Goal: Task Accomplishment & Management: Manage account settings

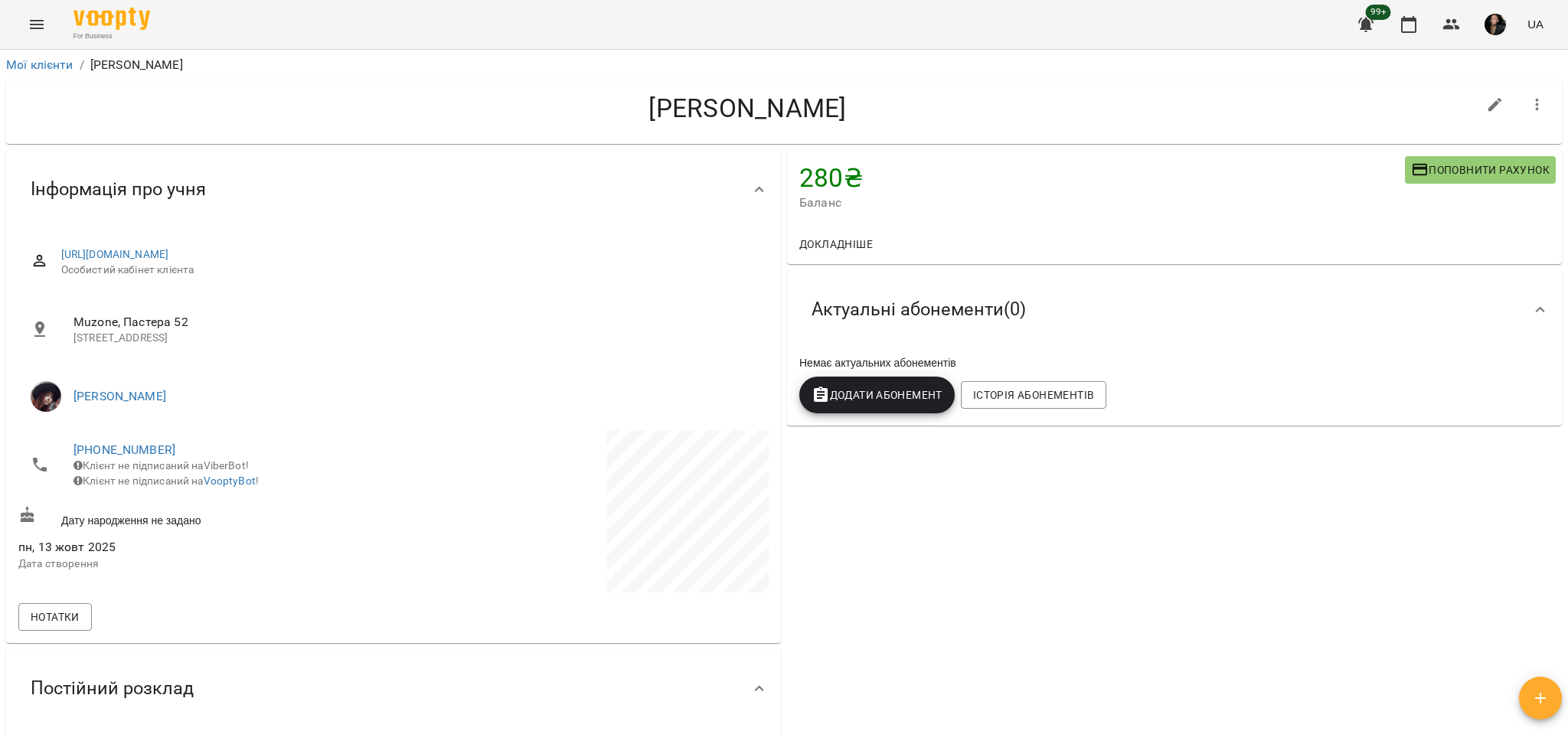
click at [57, 18] on div "For Business 99+ UA" at bounding box center [784, 24] width 1568 height 49
click at [58, 23] on div "For Business 99+ UA" at bounding box center [784, 24] width 1568 height 49
click at [42, 23] on icon "Menu" at bounding box center [36, 24] width 13 height 9
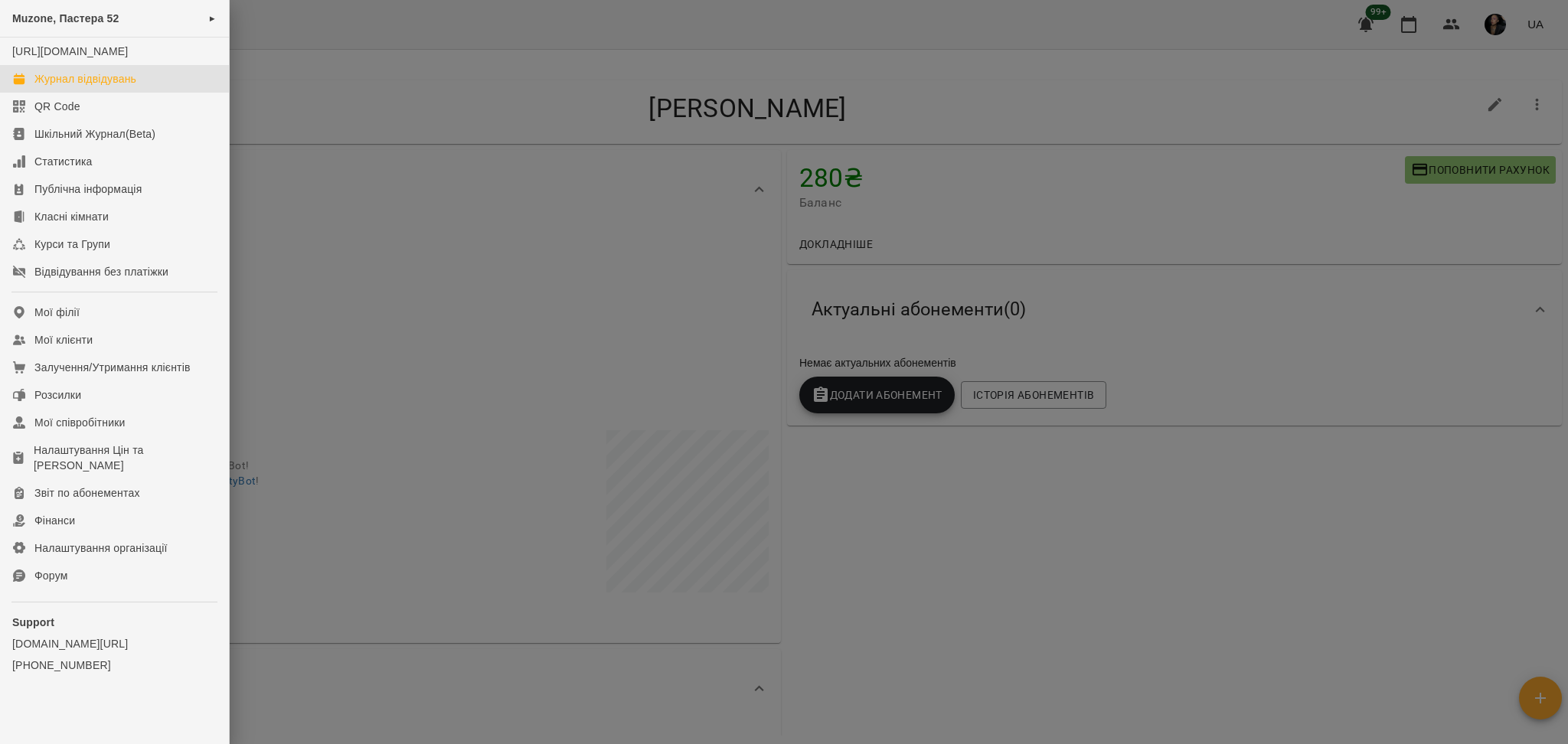
click at [62, 86] on div "Журнал відвідувань" at bounding box center [84, 78] width 101 height 15
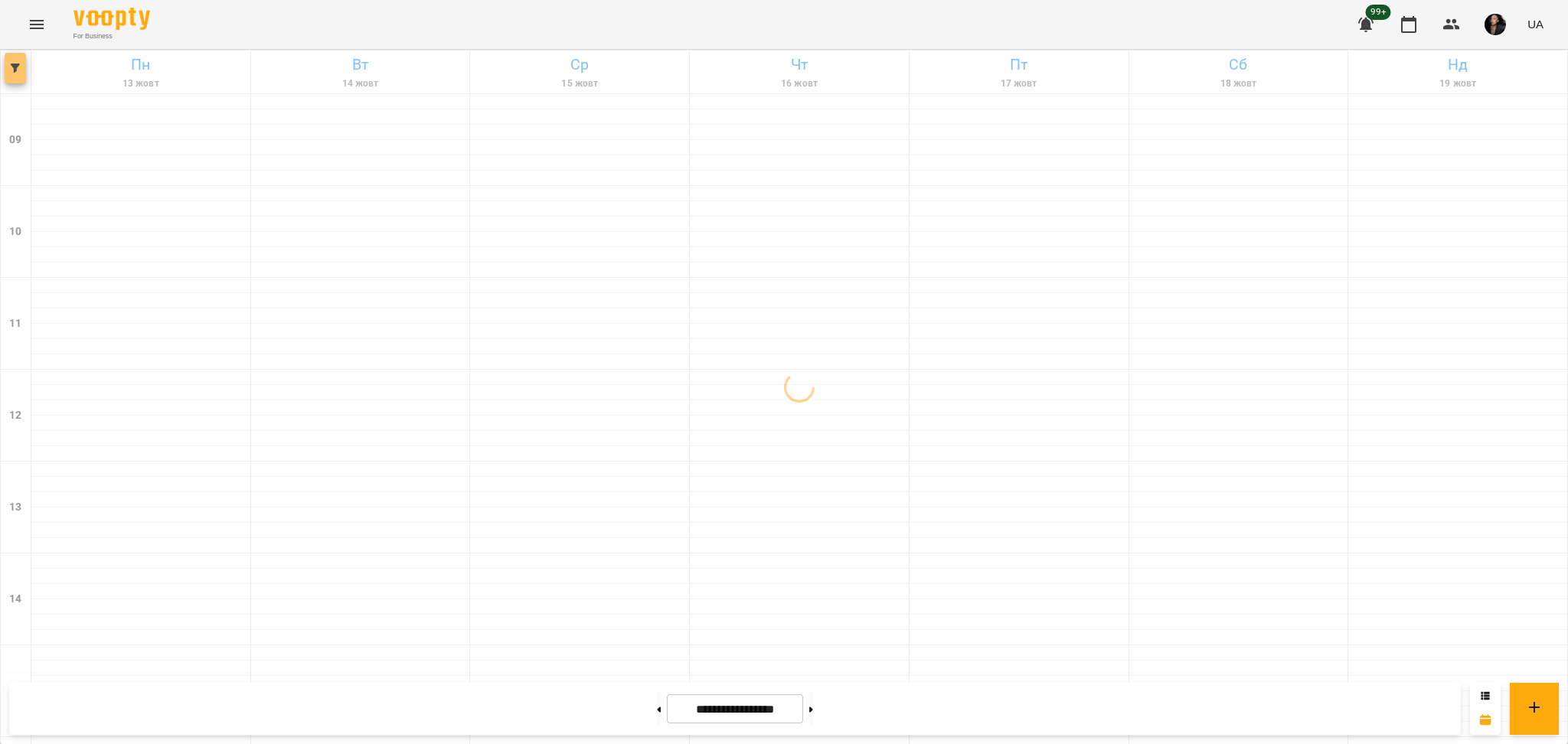
click at [8, 66] on span "button" at bounding box center [15, 68] width 22 height 9
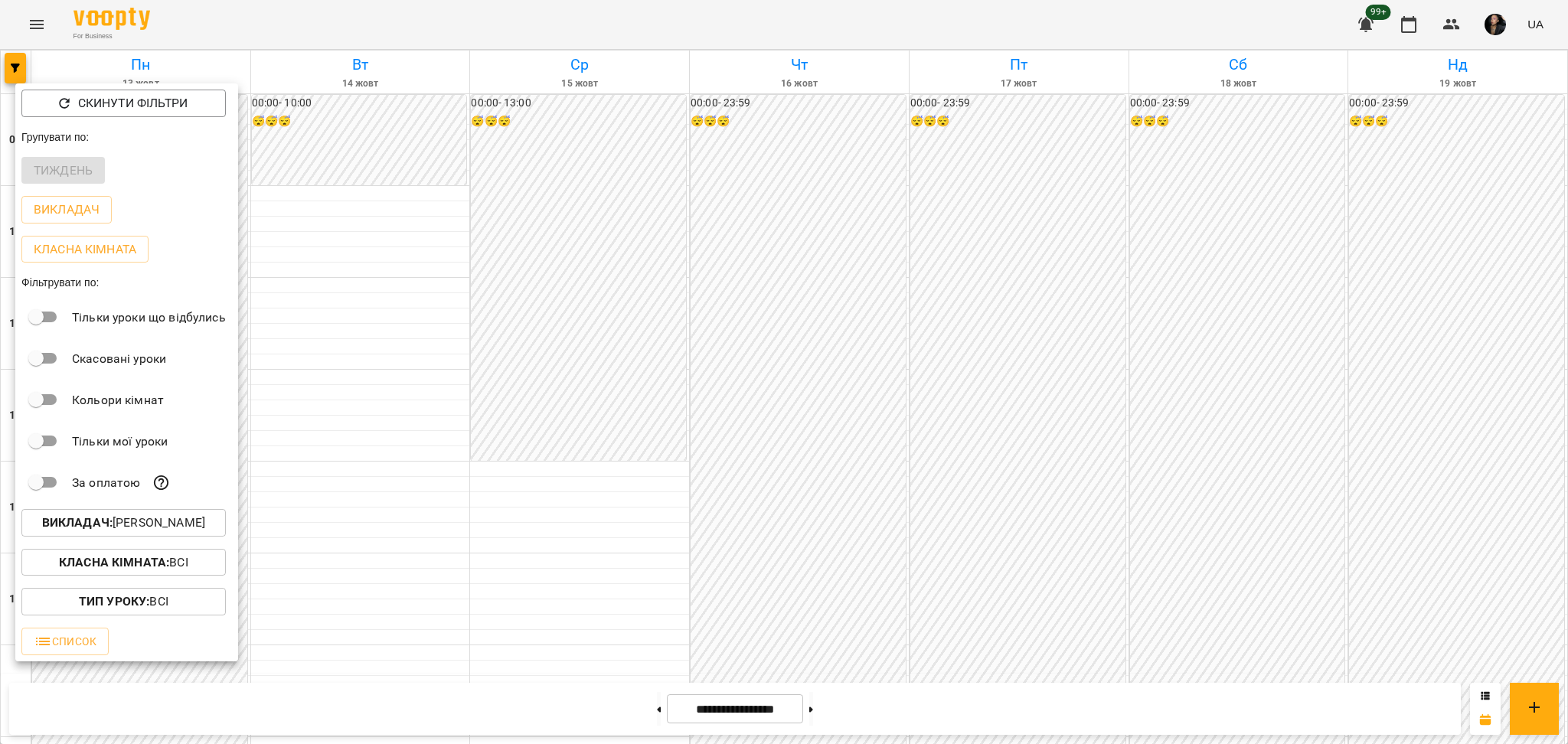
click at [136, 519] on p "Викладач : Непомняща Марія" at bounding box center [124, 522] width 163 height 18
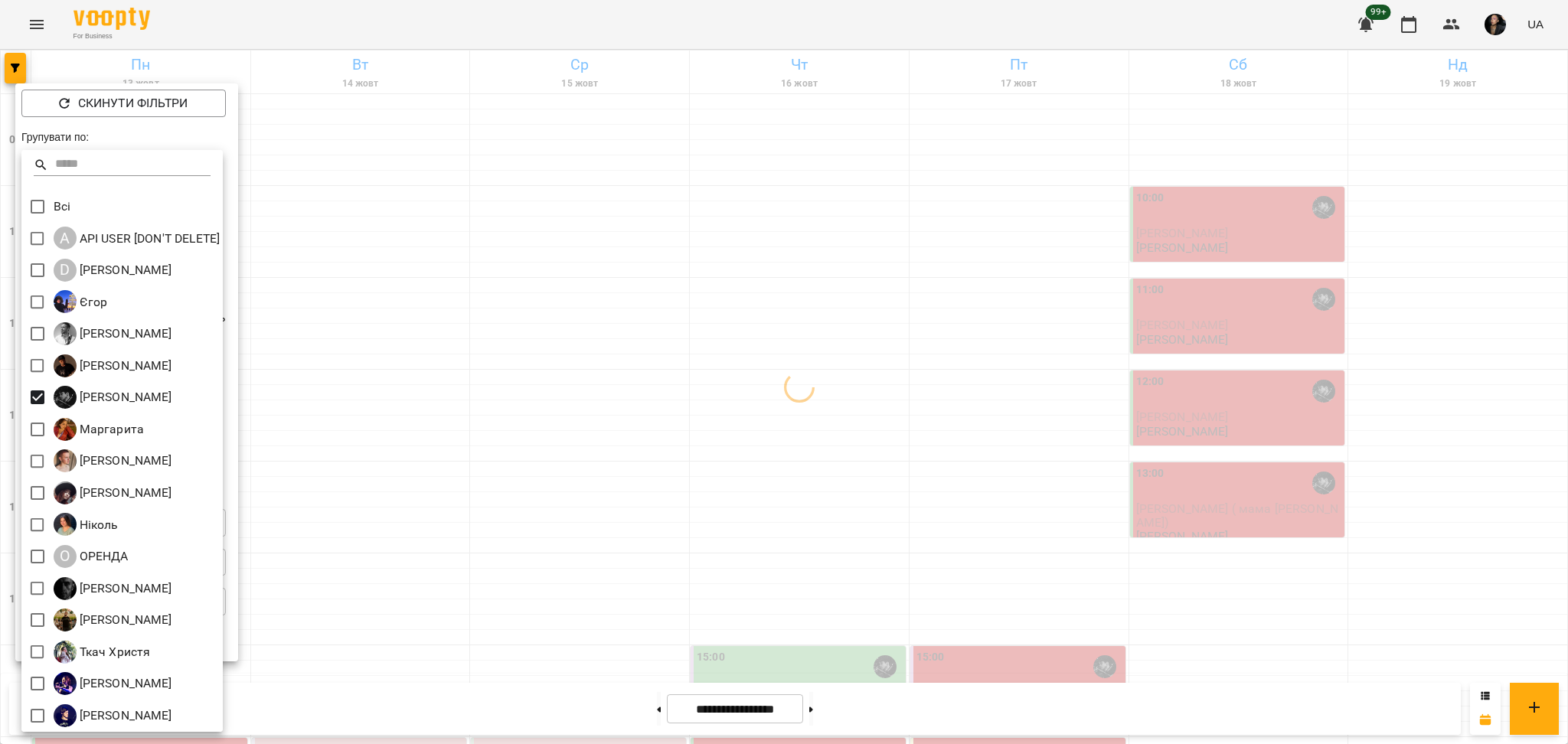
click at [448, 403] on div at bounding box center [784, 372] width 1568 height 744
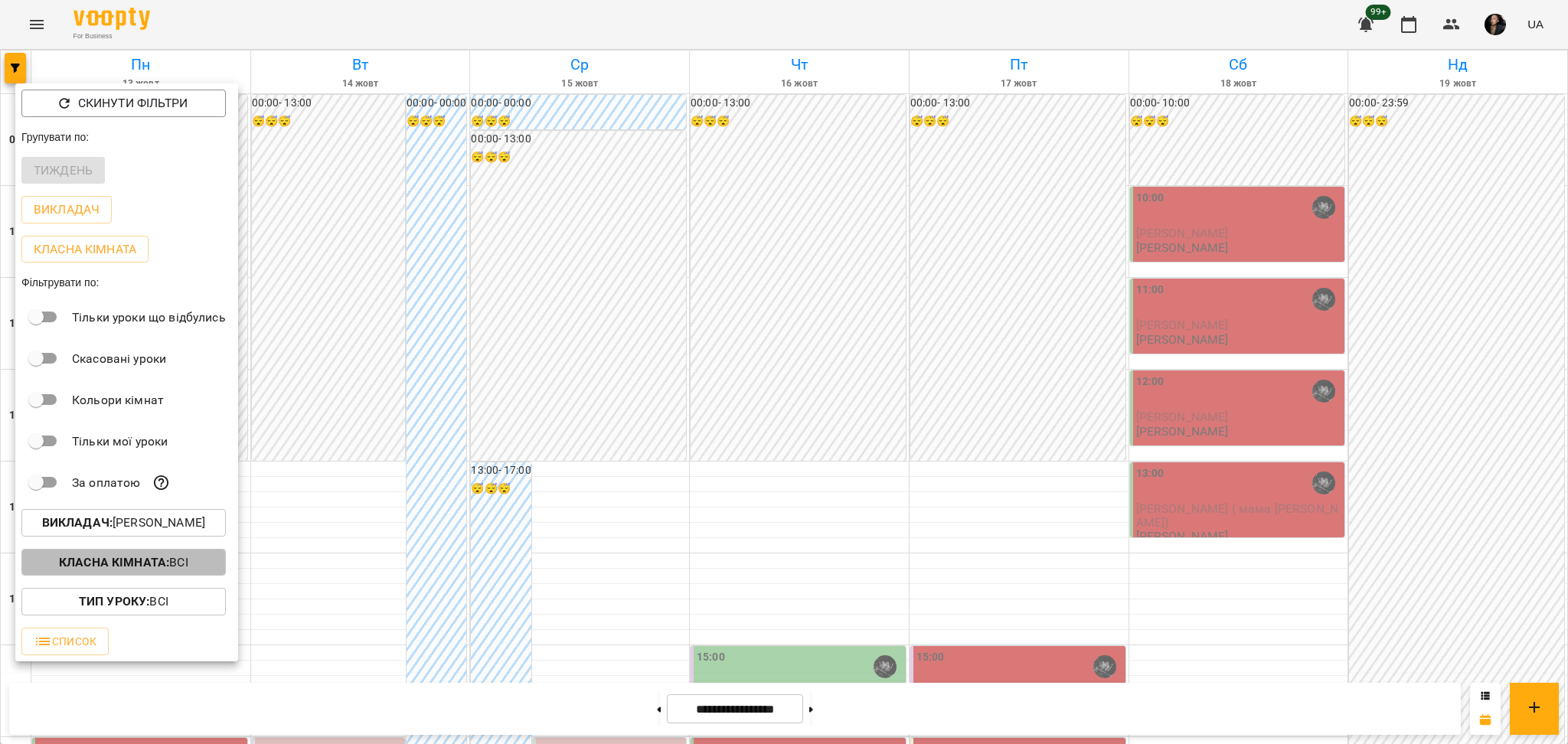
click at [204, 569] on span "Класна кімната : Всі" at bounding box center [124, 563] width 180 height 18
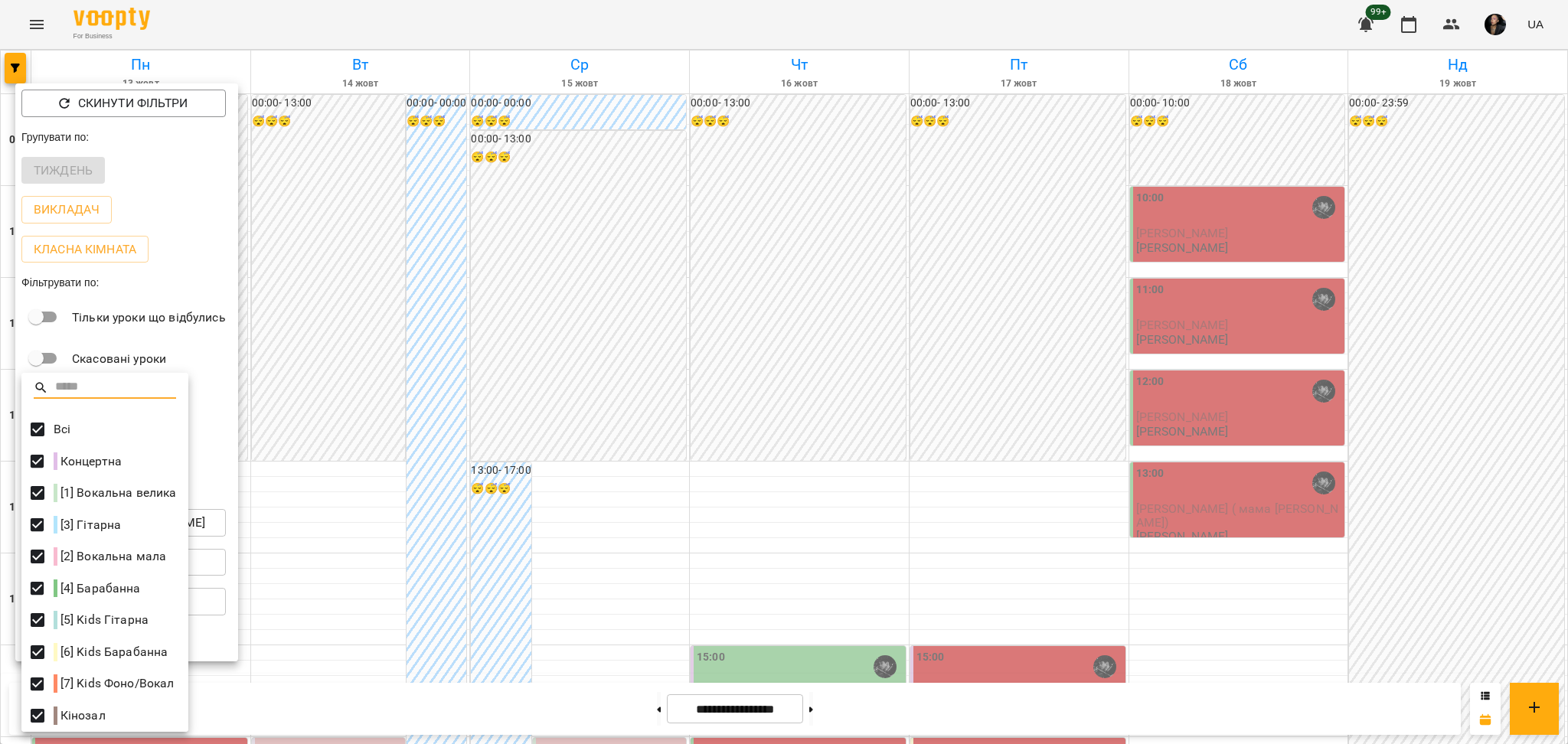
click at [536, 383] on div at bounding box center [784, 372] width 1568 height 744
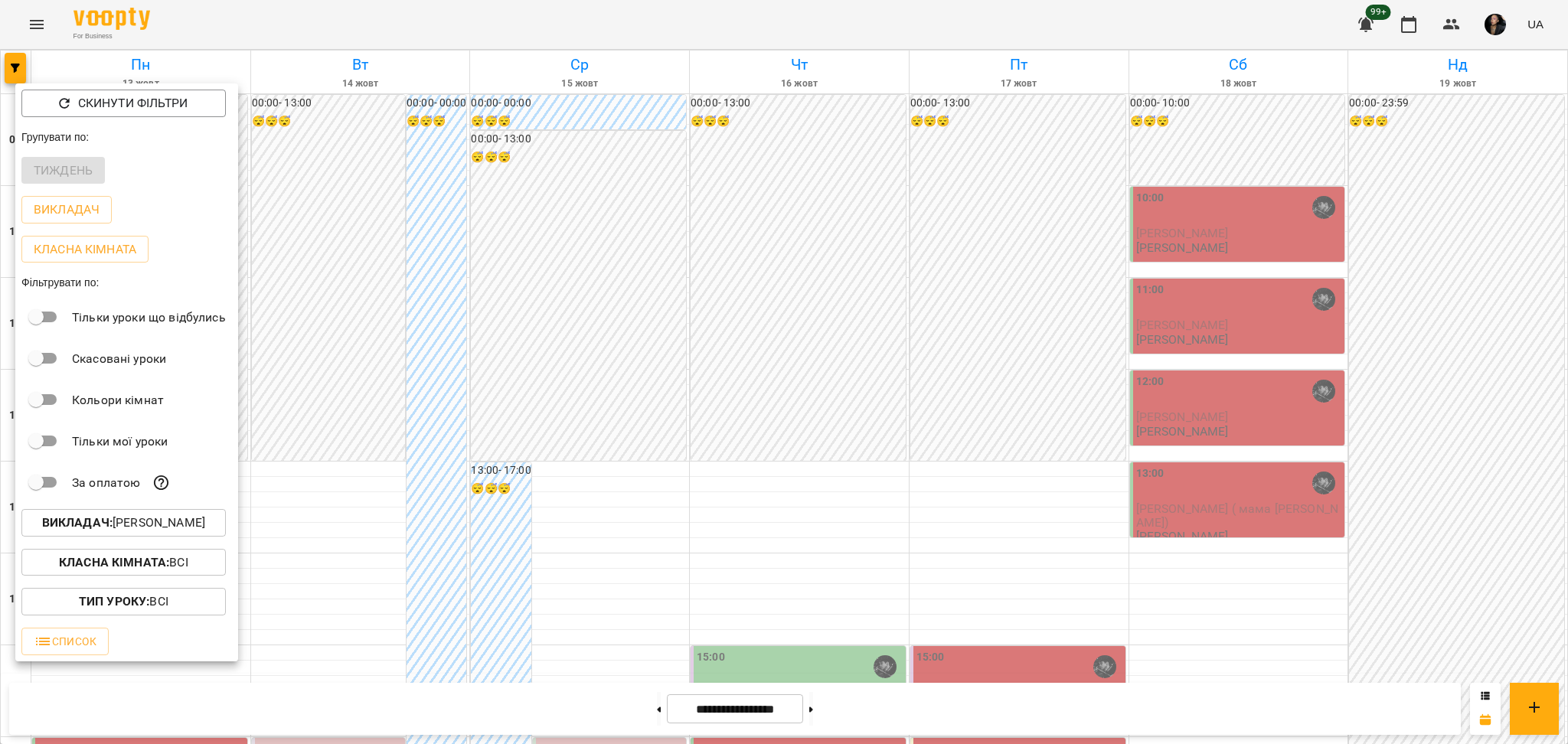
click at [536, 383] on div at bounding box center [784, 372] width 1568 height 744
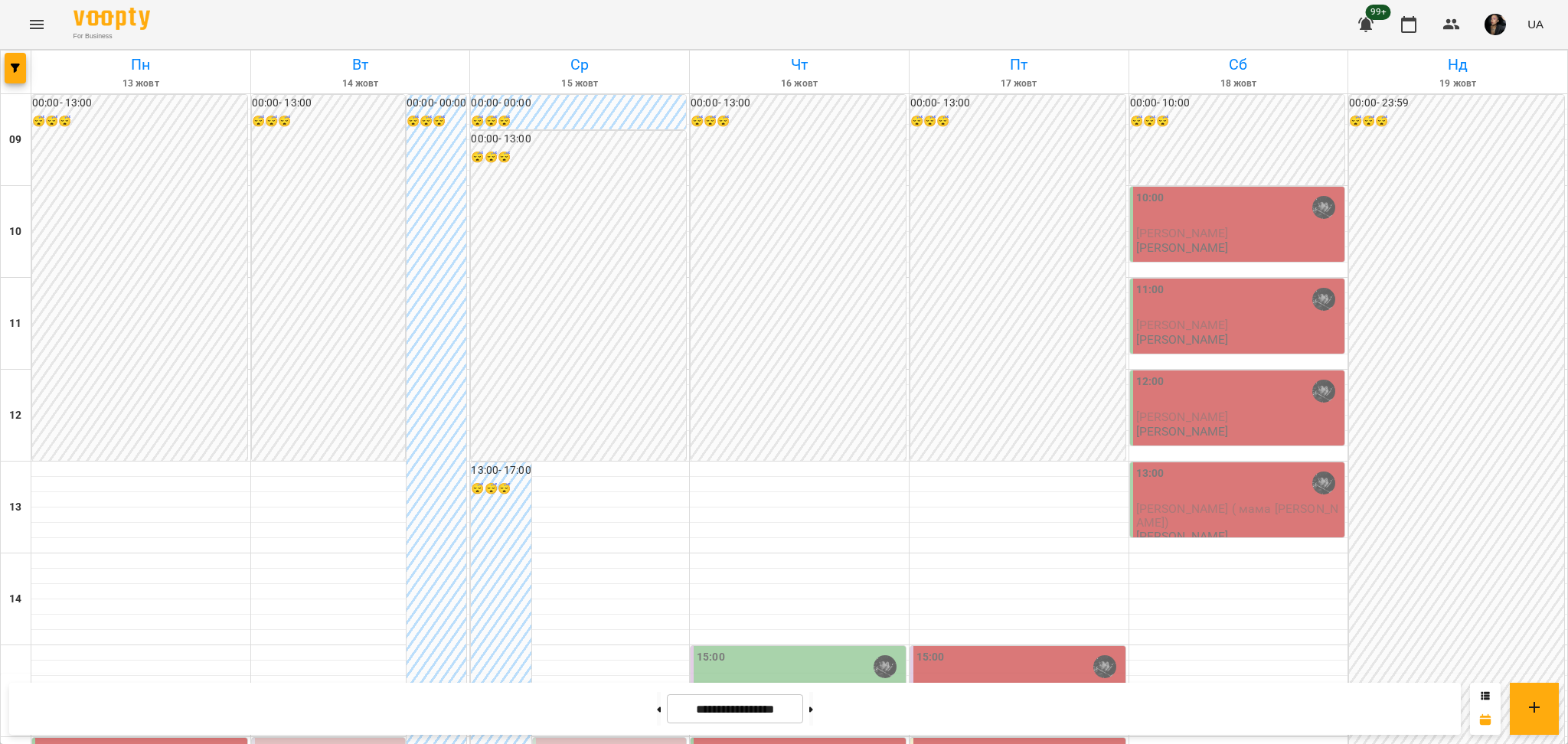
scroll to position [306, 0]
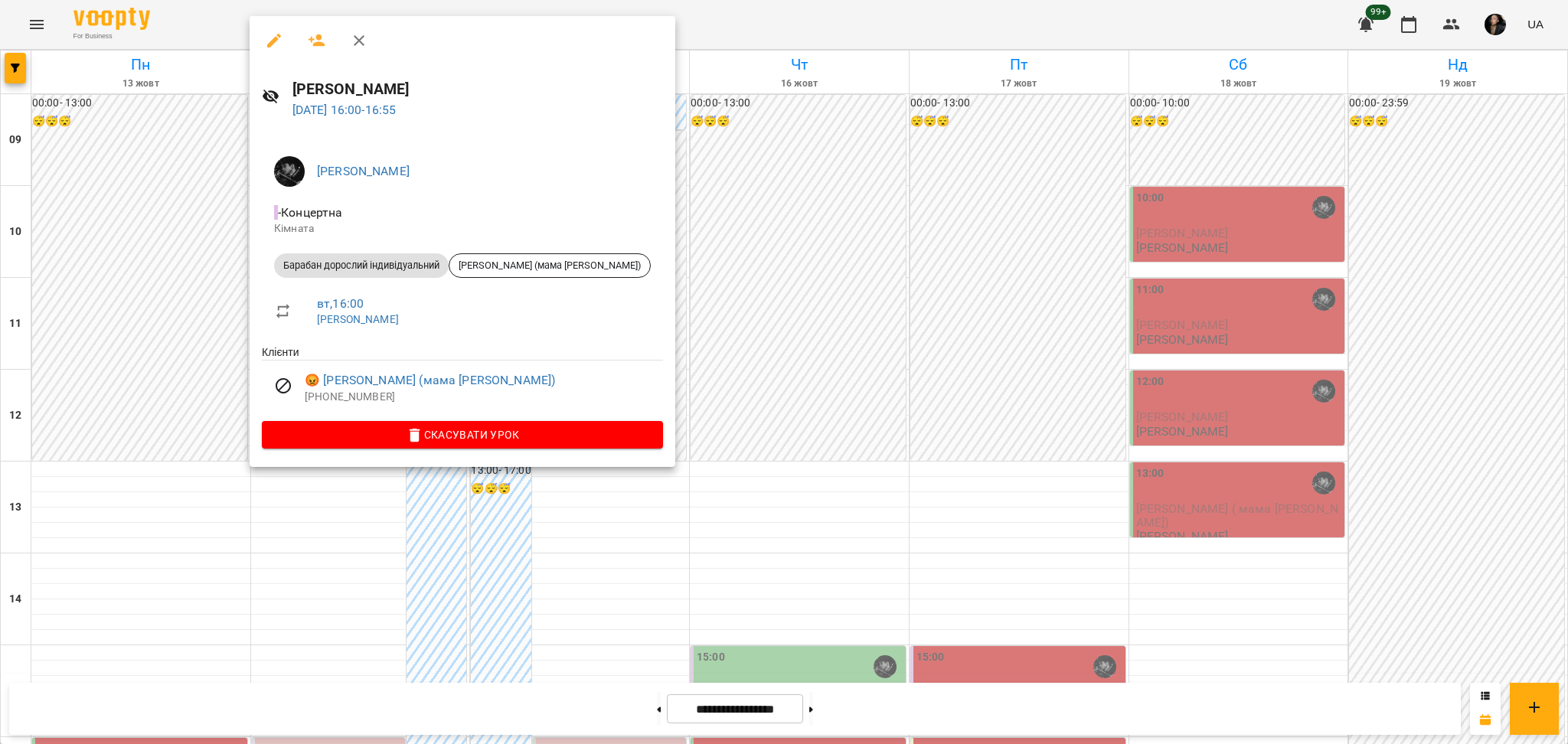
drag, startPoint x: 341, startPoint y: 623, endPoint x: 302, endPoint y: 551, distance: 81.9
click at [341, 622] on div at bounding box center [784, 372] width 1568 height 744
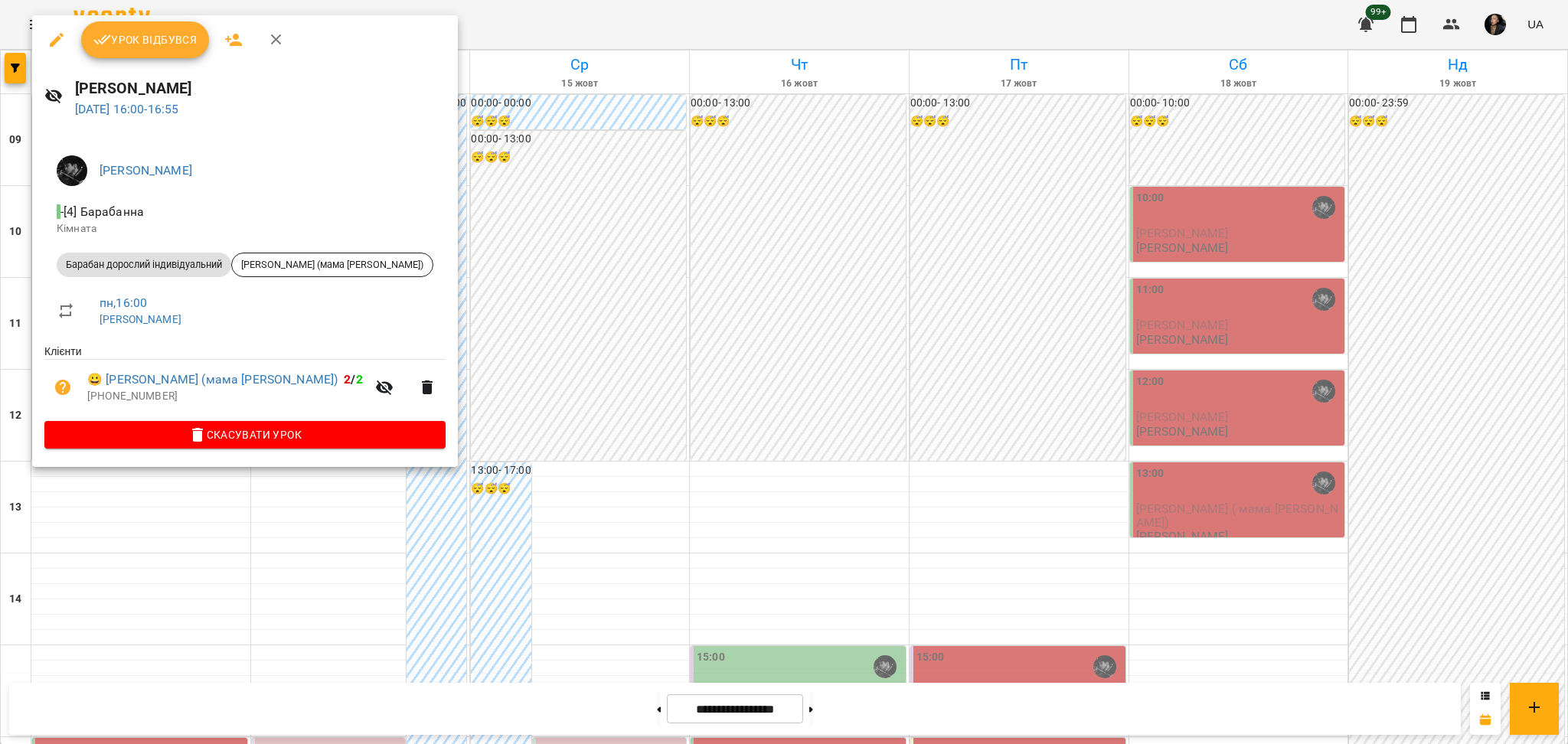
click at [590, 643] on div at bounding box center [784, 372] width 1568 height 744
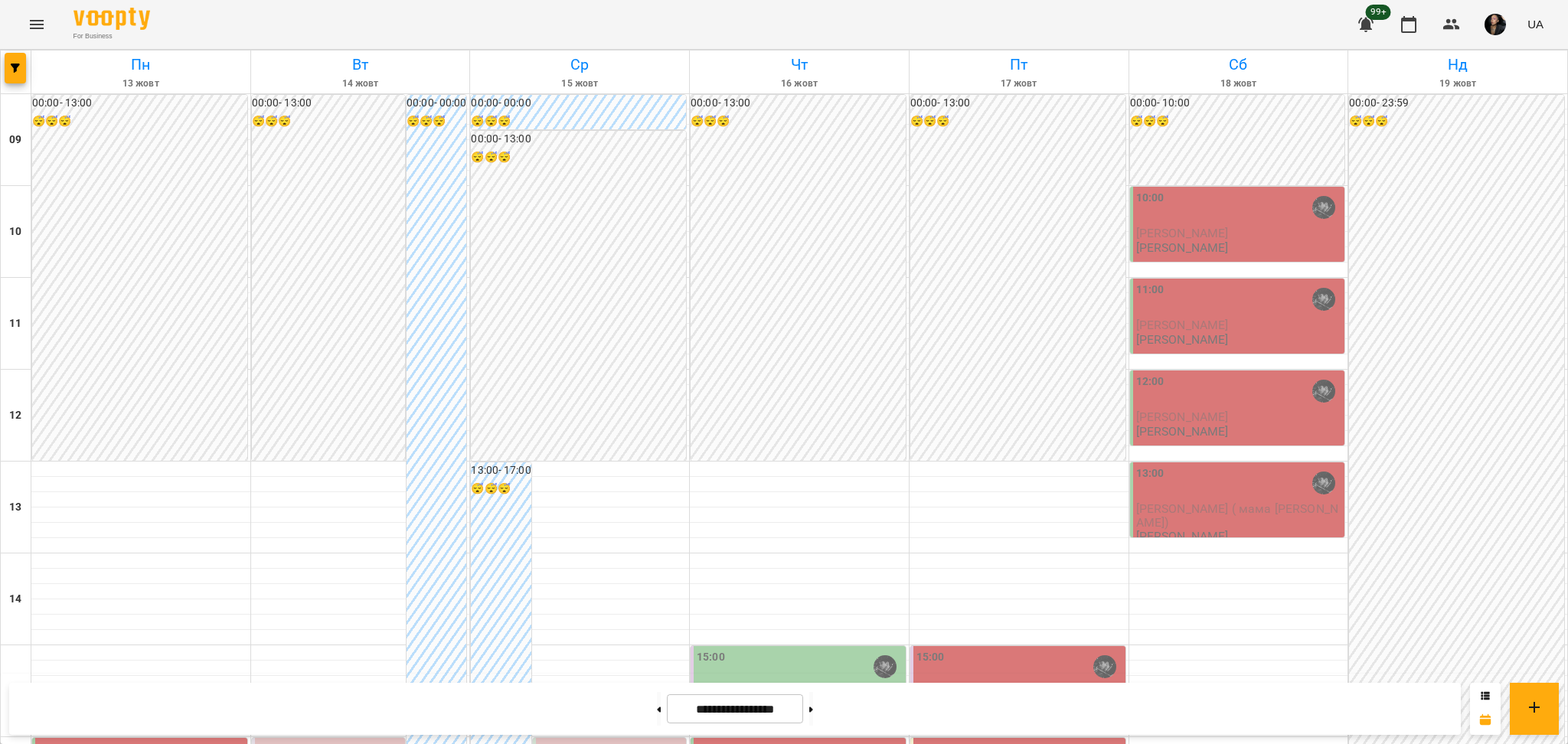
drag, startPoint x: 647, startPoint y: 708, endPoint x: 662, endPoint y: 699, distance: 17.5
click at [657, 708] on button at bounding box center [659, 709] width 4 height 34
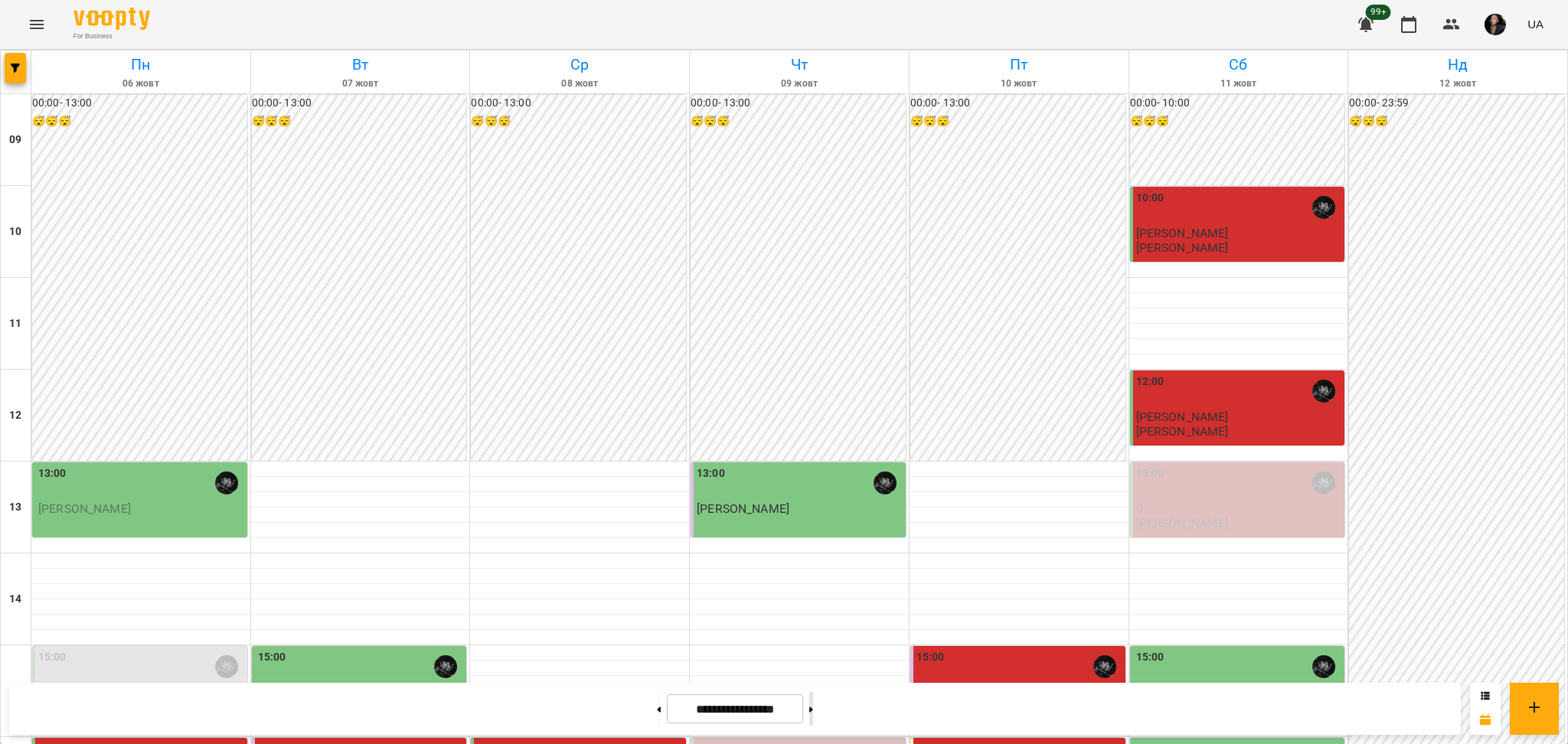
click at [813, 720] on button at bounding box center [811, 709] width 4 height 34
type input "**********"
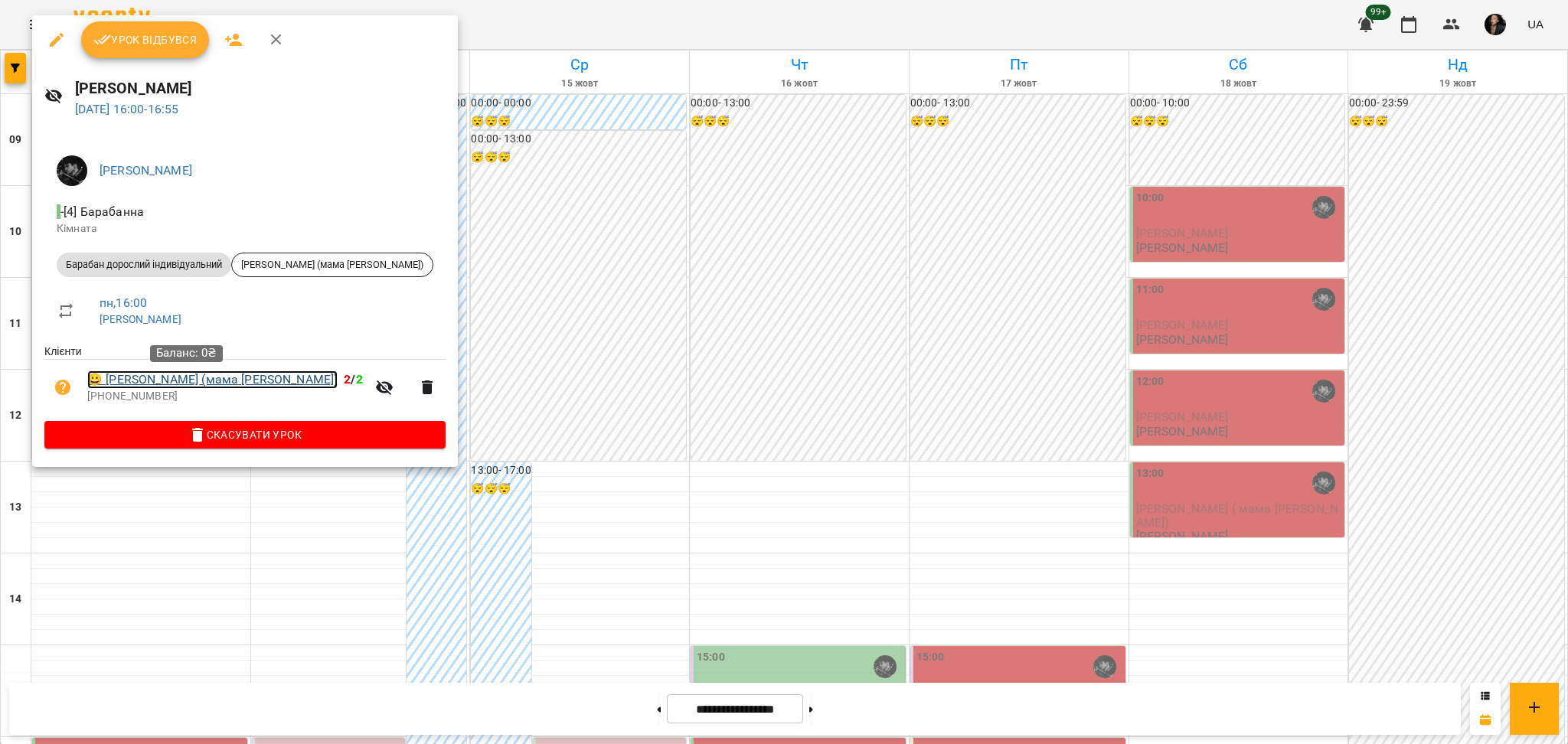
click at [224, 388] on link "😀 Кравець Марія (мама Наталія)" at bounding box center [212, 380] width 250 height 18
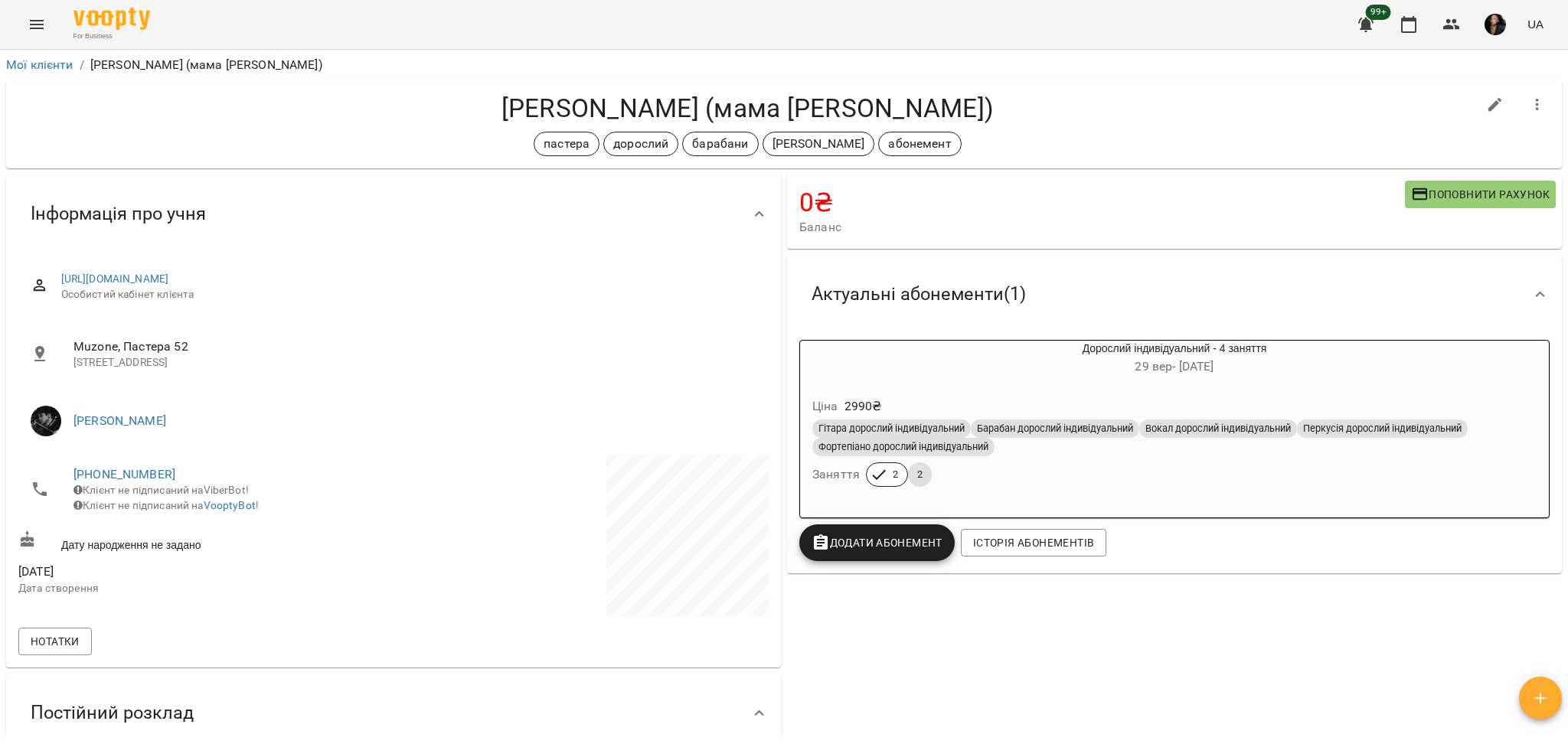
click at [1463, 196] on span "Поповнити рахунок" at bounding box center [1480, 194] width 138 height 18
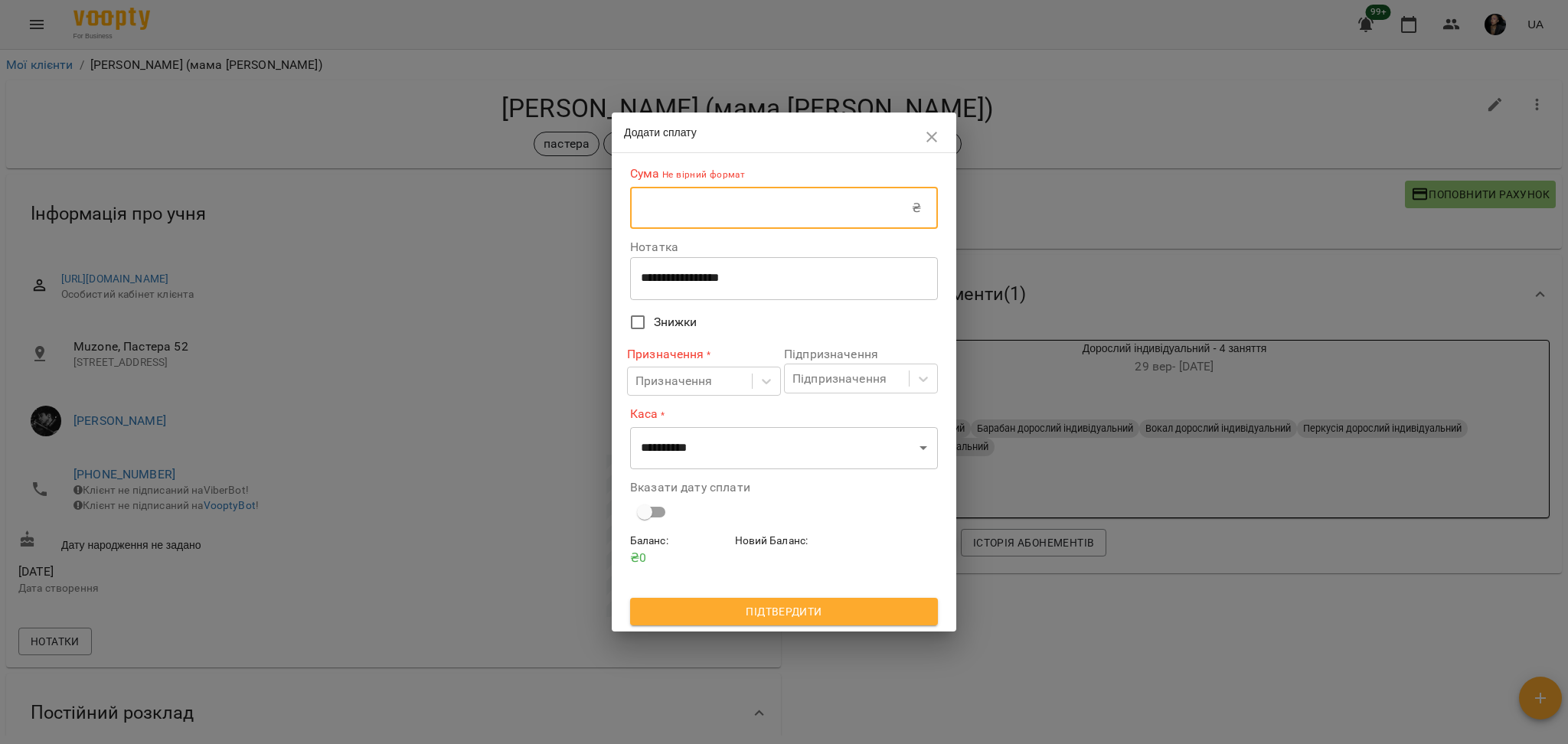
click at [758, 228] on input "text" at bounding box center [771, 208] width 282 height 43
click at [668, 230] on input "text" at bounding box center [771, 208] width 282 height 43
click at [670, 227] on input "text" at bounding box center [771, 208] width 282 height 43
click at [661, 284] on textarea "**********" at bounding box center [784, 278] width 286 height 14
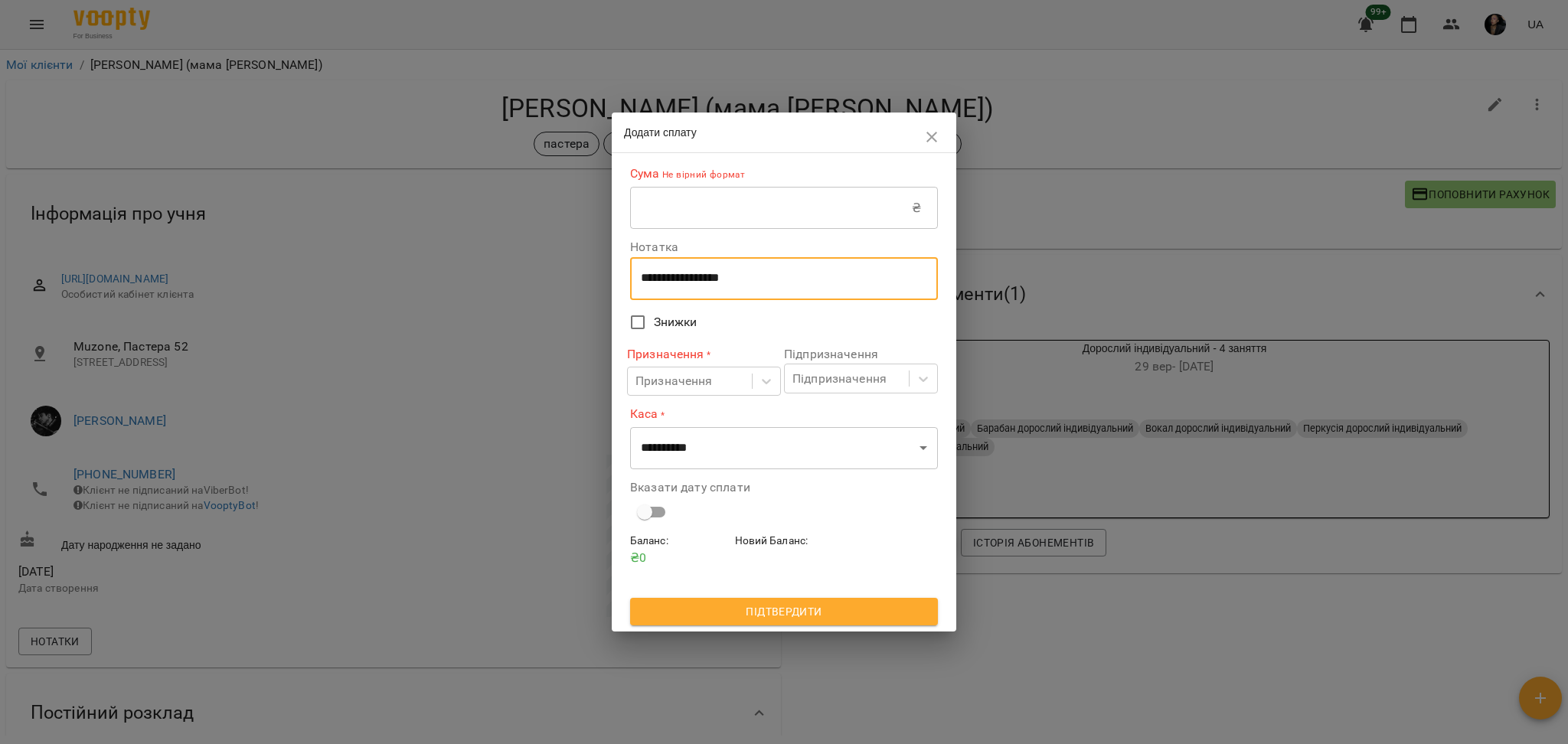
drag, startPoint x: 759, startPoint y: 287, endPoint x: 608, endPoint y: 249, distance: 155.7
click at [607, 249] on div "**********" at bounding box center [784, 372] width 1568 height 744
type textarea "****"
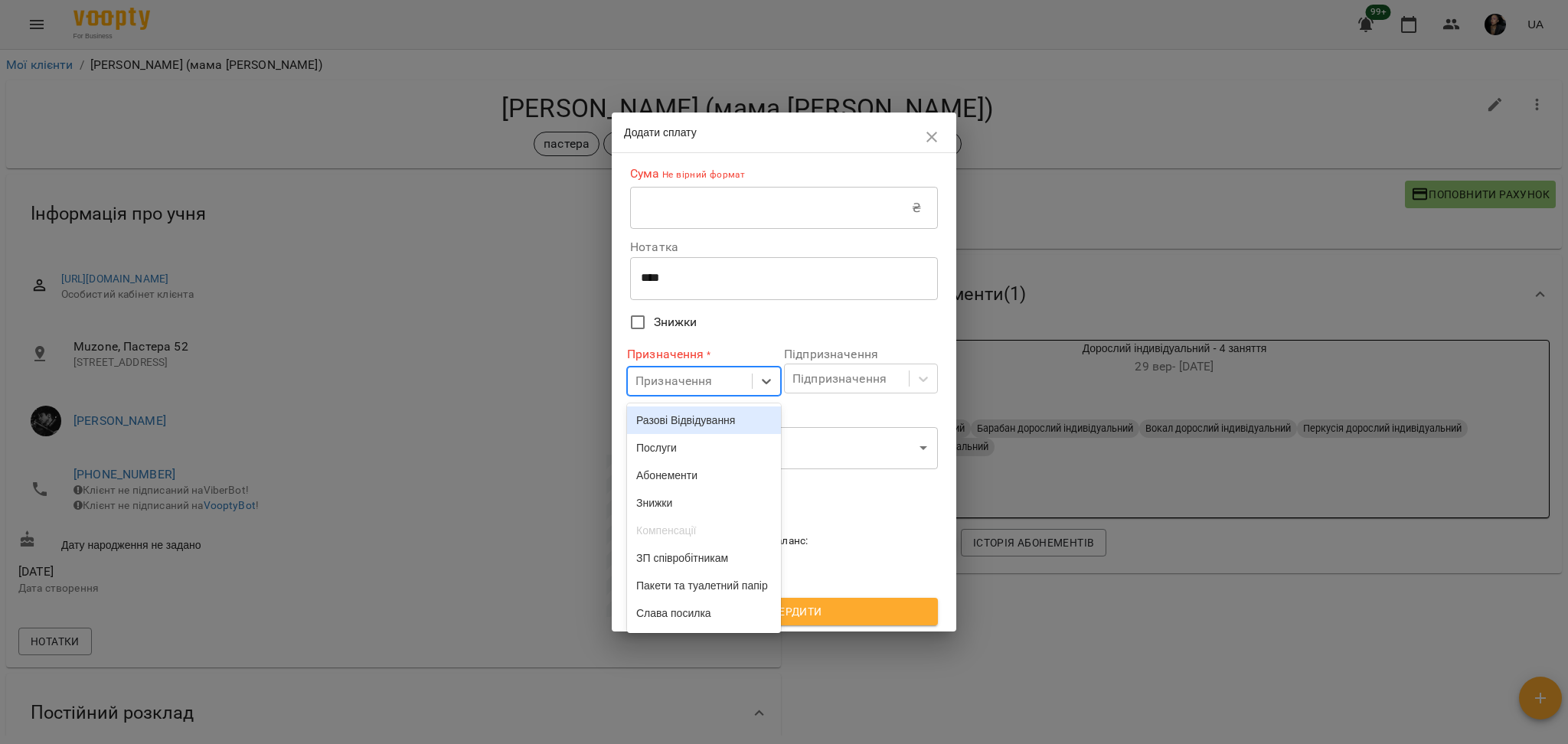
click at [699, 373] on div "Призначення" at bounding box center [674, 381] width 77 height 18
click at [708, 425] on div "Разові Відвідування" at bounding box center [704, 420] width 153 height 28
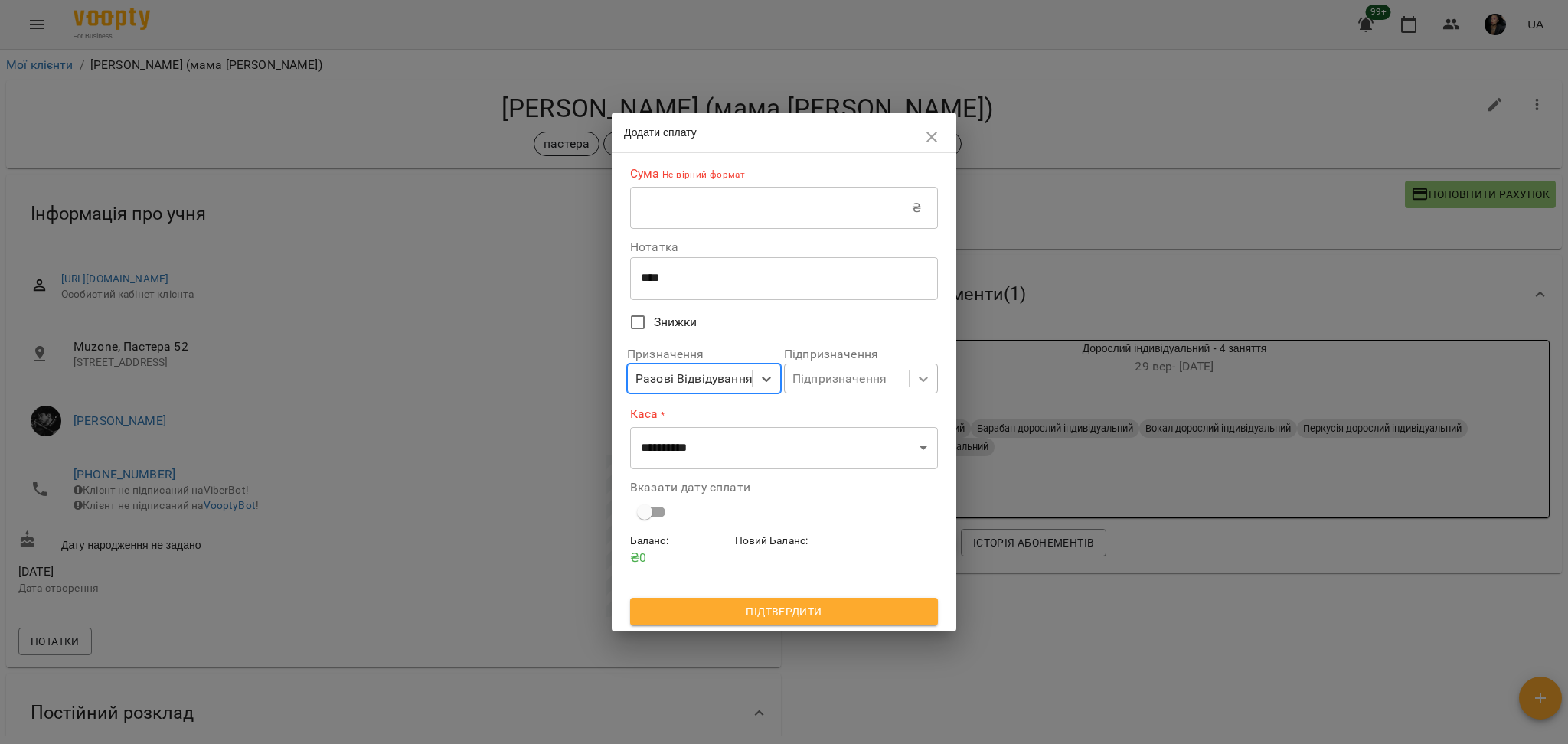
click at [919, 387] on icon at bounding box center [923, 379] width 15 height 15
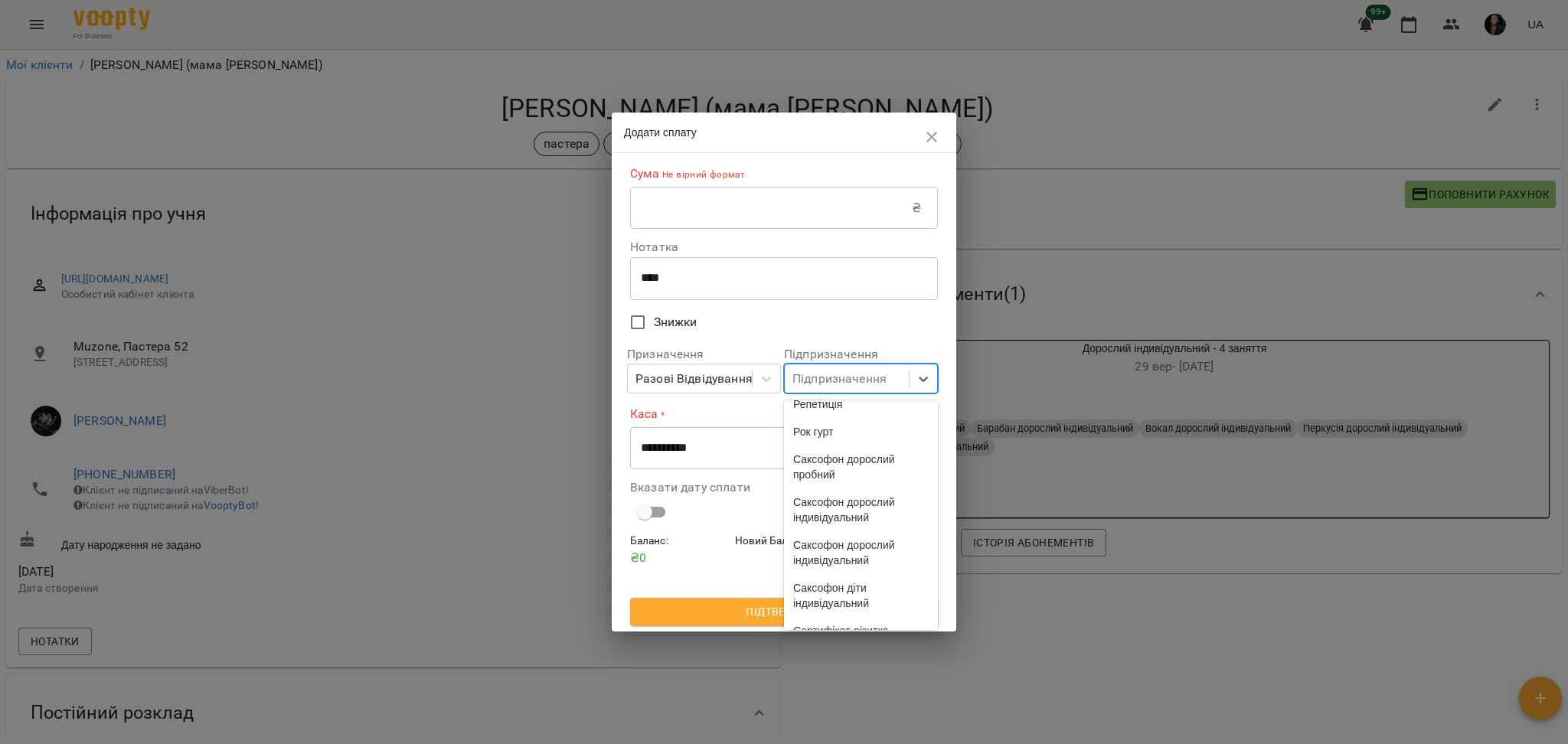
scroll to position [4089, 0]
click at [852, 589] on div "індив 4у" at bounding box center [861, 585] width 153 height 28
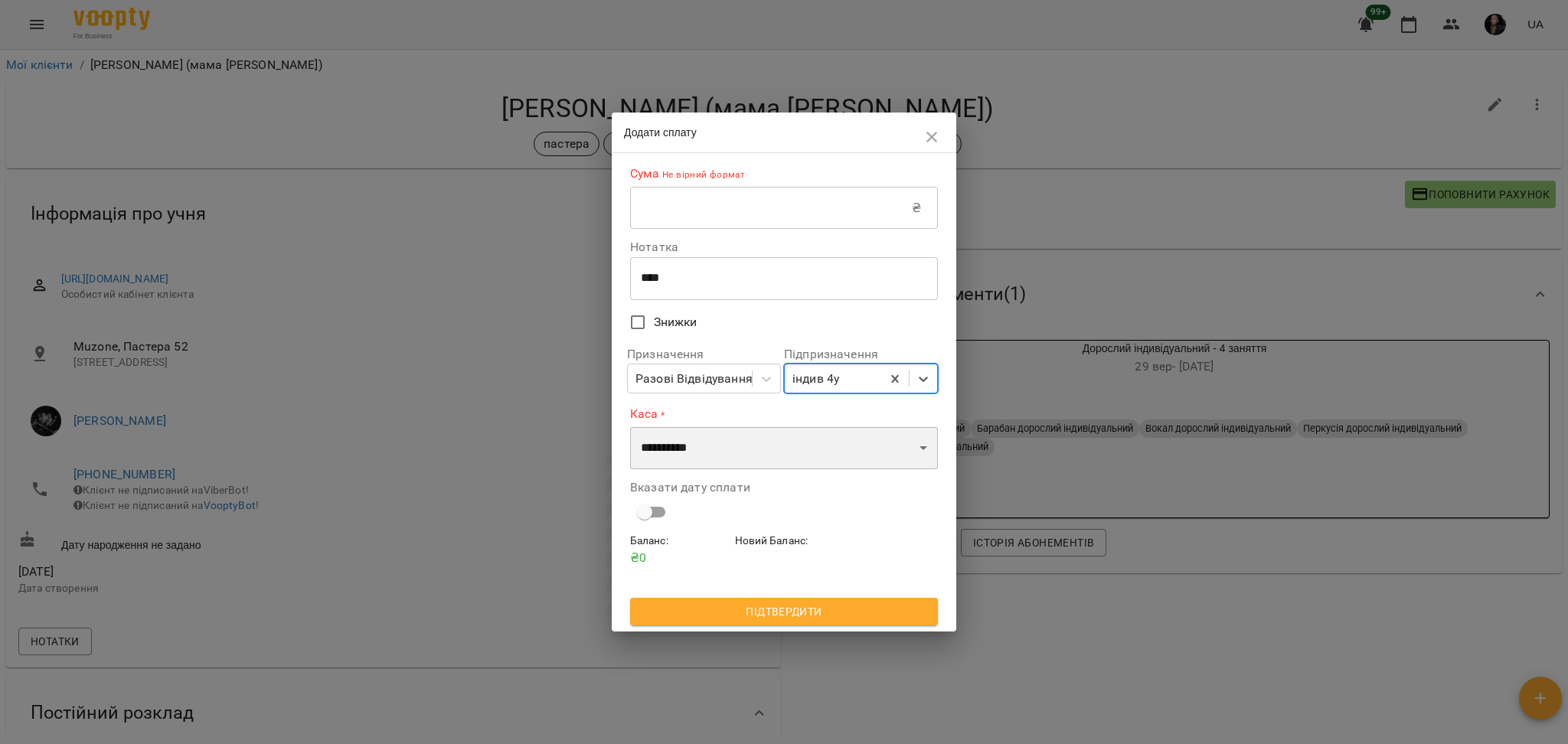
click at [841, 449] on select "**********" at bounding box center [784, 448] width 308 height 43
click at [846, 566] on div "Баланс : ₴ 0 Новий Баланс :" at bounding box center [784, 565] width 314 height 71
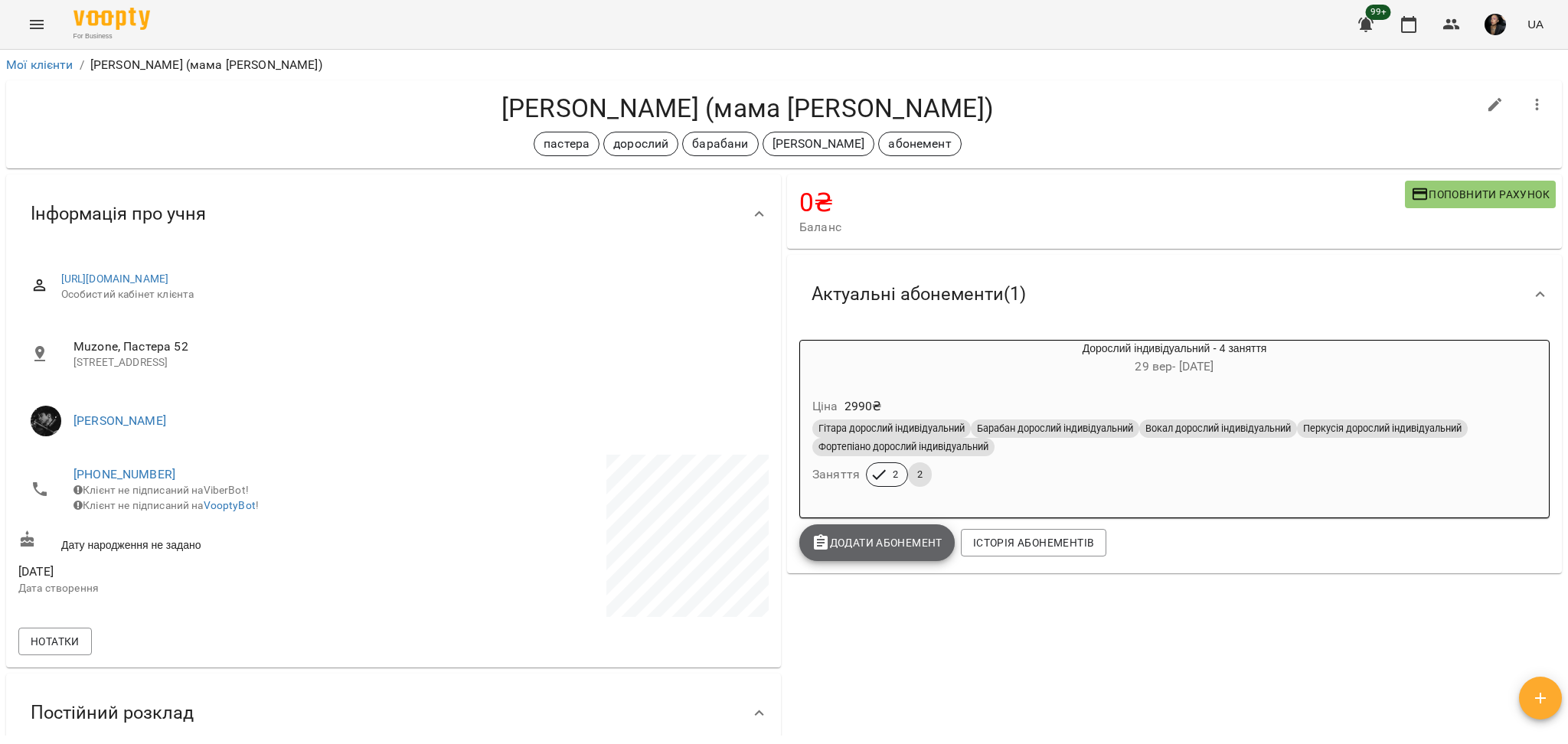
click at [857, 552] on span "Додати Абонемент" at bounding box center [877, 543] width 131 height 18
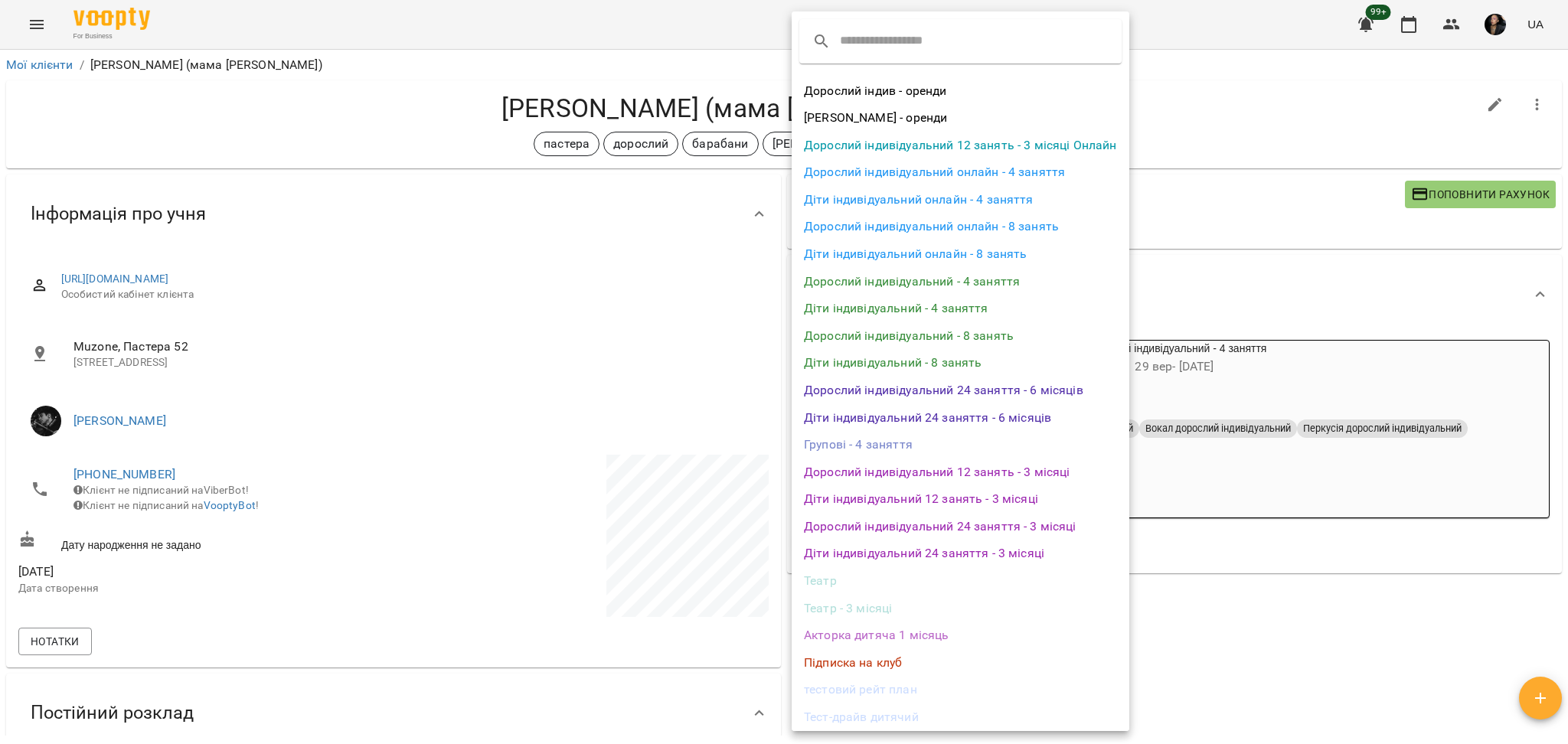
click at [1293, 657] on div at bounding box center [784, 372] width 1568 height 744
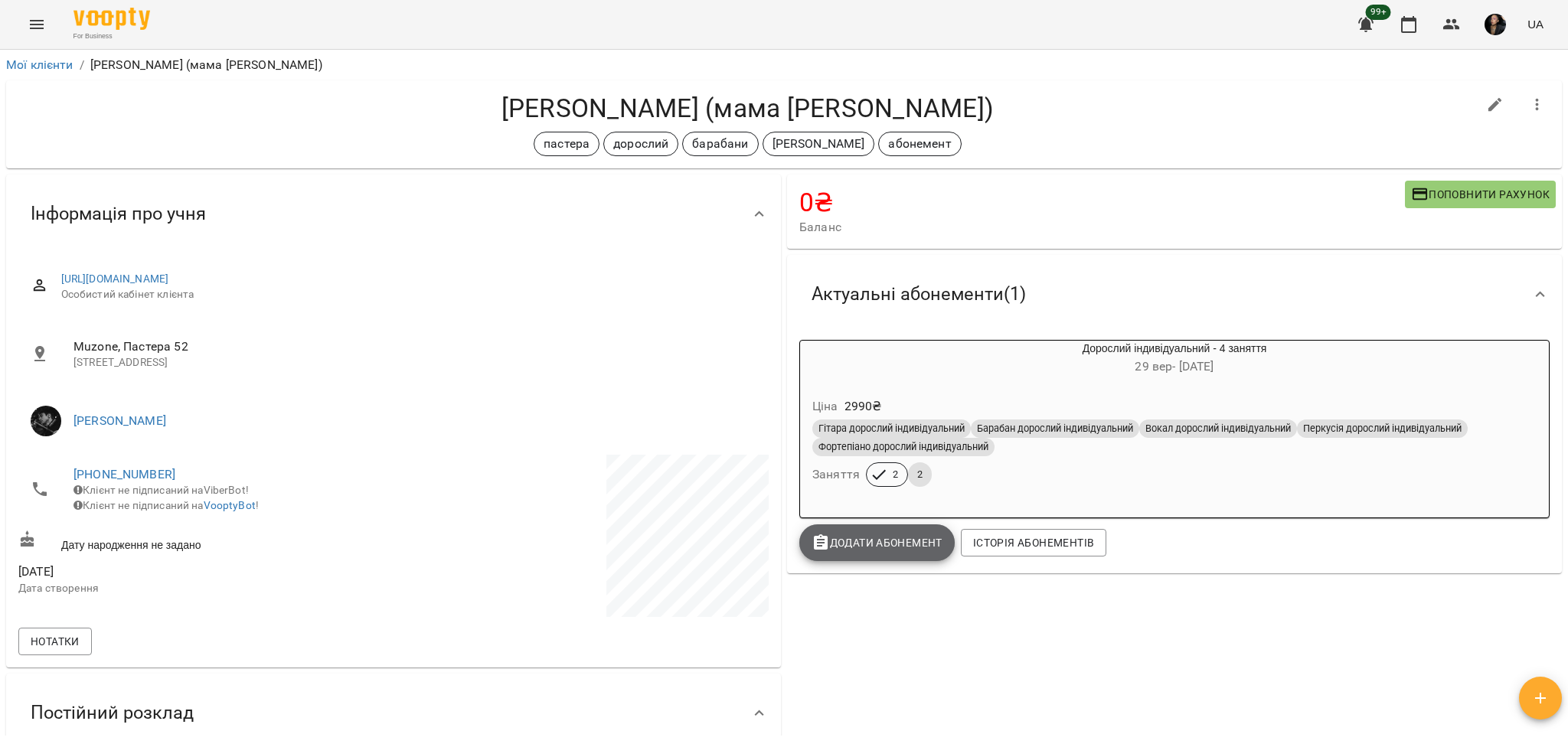
click at [915, 556] on button "Додати Абонемент" at bounding box center [877, 542] width 155 height 37
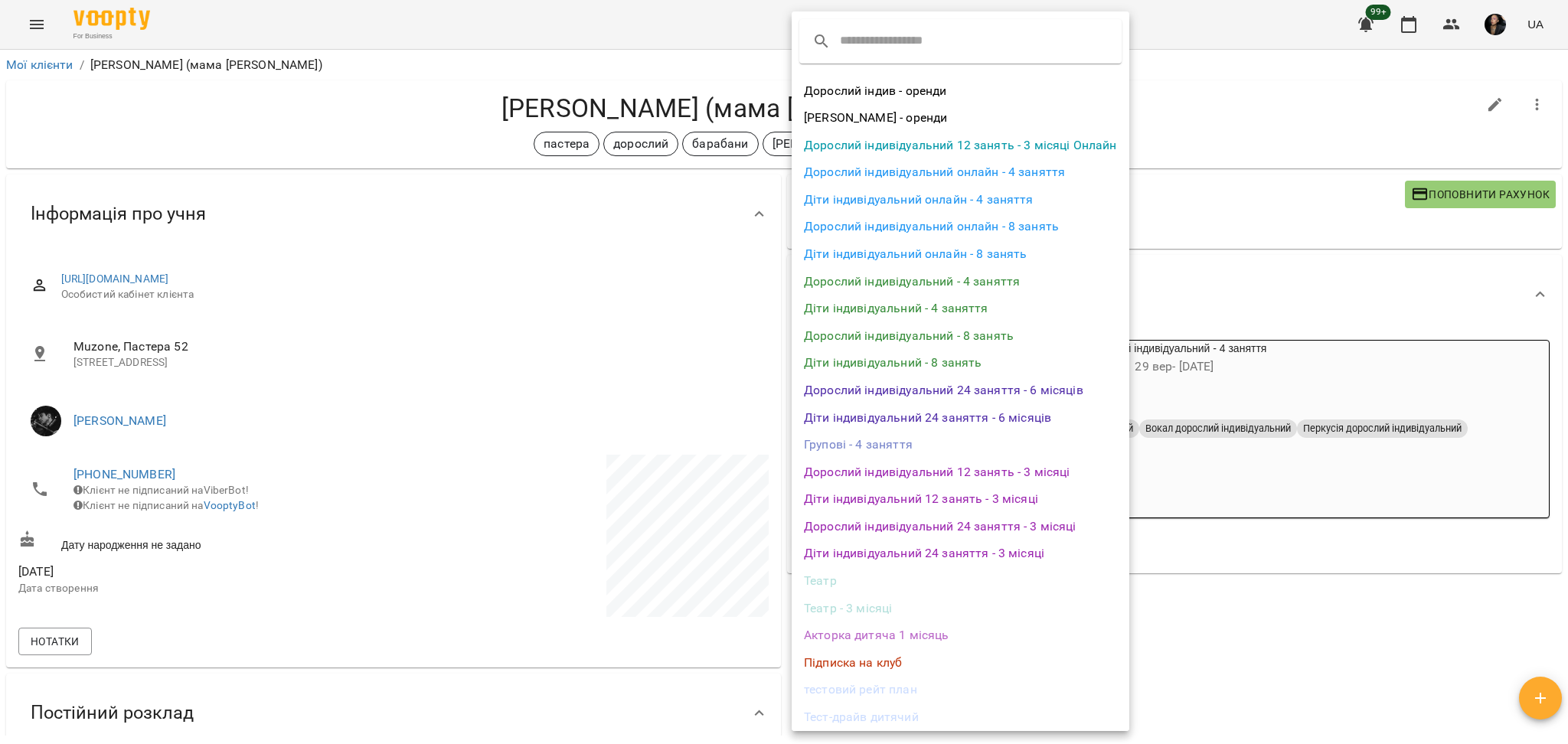
click at [1308, 631] on div at bounding box center [784, 372] width 1568 height 744
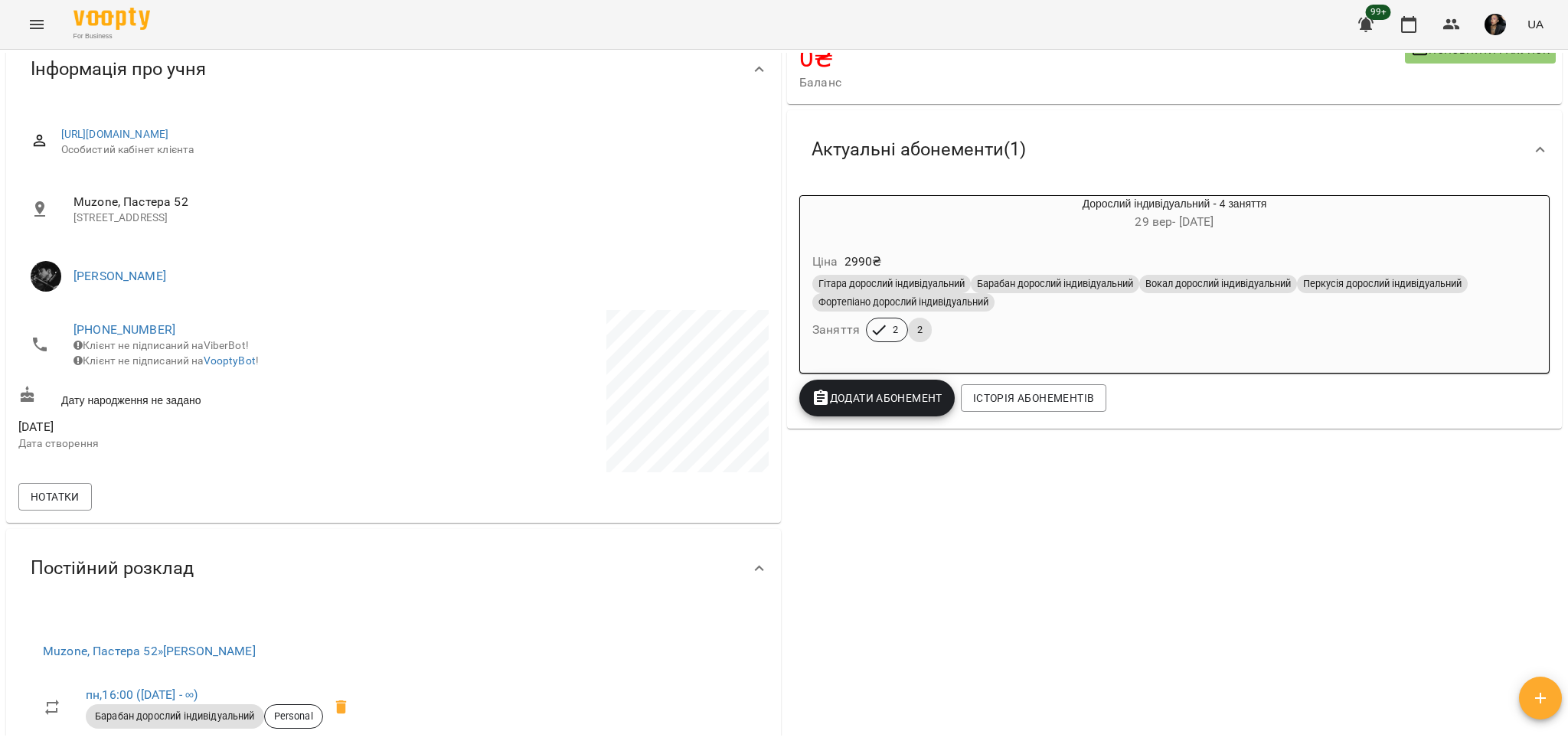
scroll to position [0, 0]
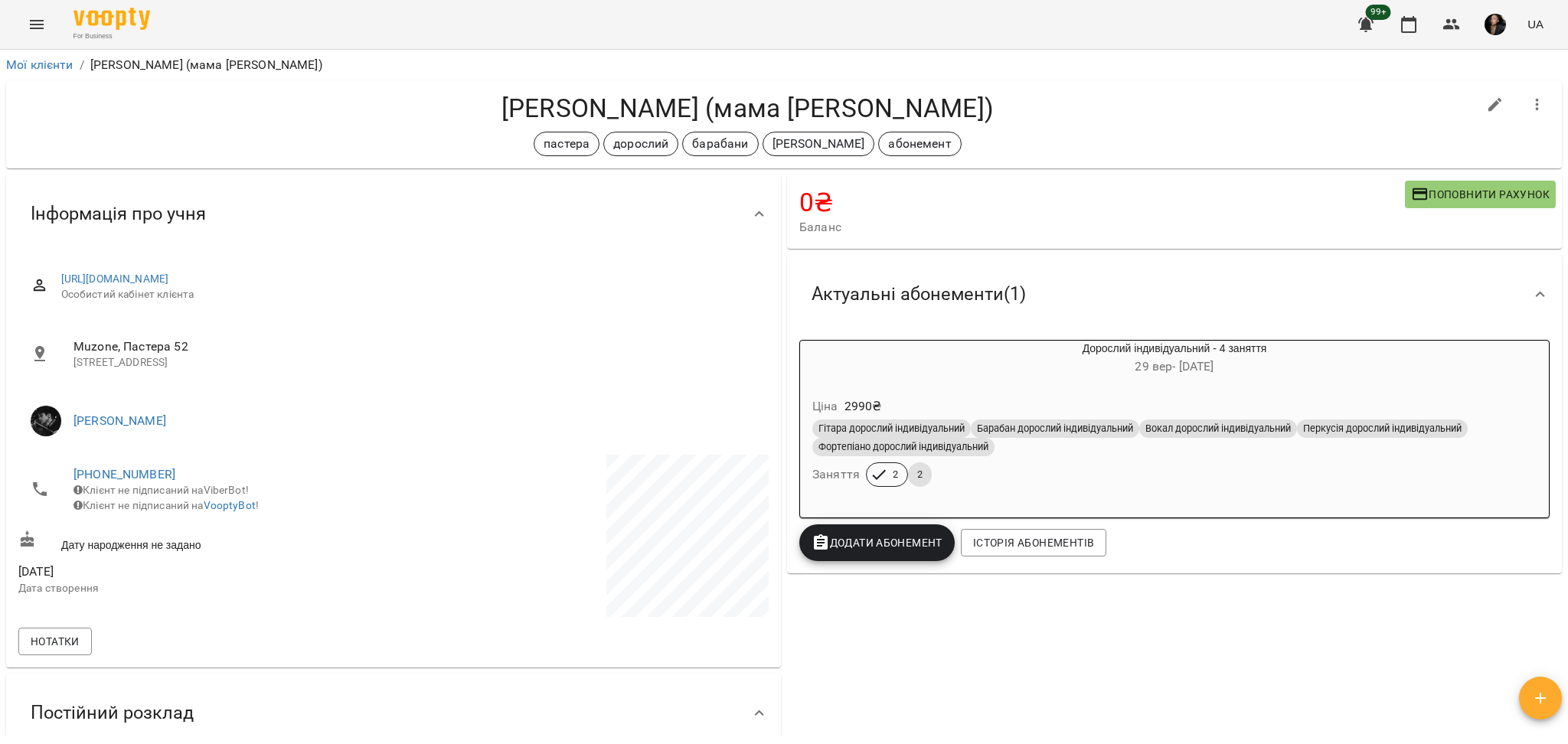
click at [1038, 634] on div "0 ₴ Баланс Поповнити рахунок -10290 ₴ Послуги -2990 ₴ Дорослий індивідуальний -…" at bounding box center [1175, 600] width 781 height 857
click at [935, 399] on div "Ціна 2990 ₴" at bounding box center [1175, 407] width 731 height 28
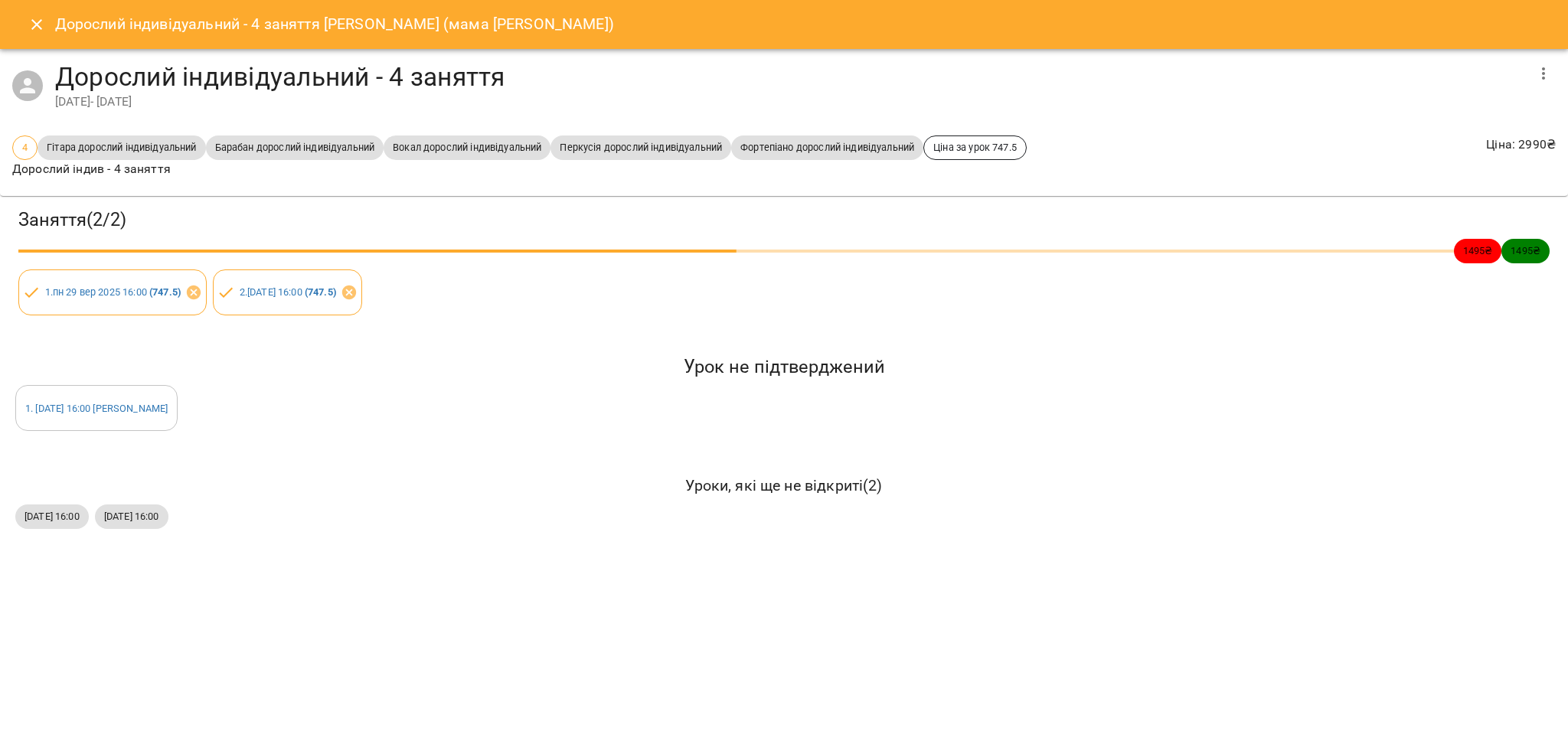
click at [28, 28] on icon "Close" at bounding box center [37, 24] width 18 height 18
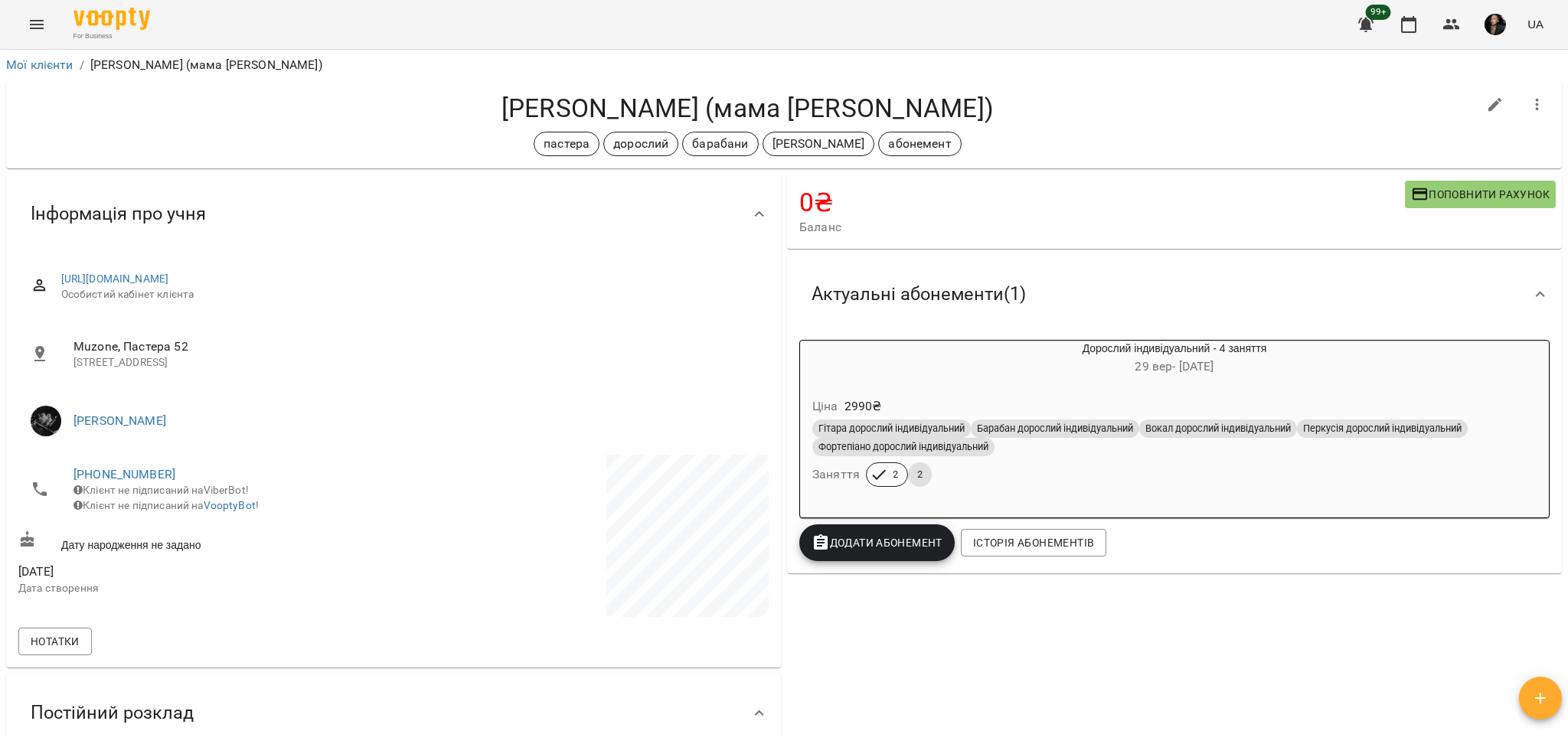
click at [868, 548] on span "Додати Абонемент" at bounding box center [877, 543] width 131 height 18
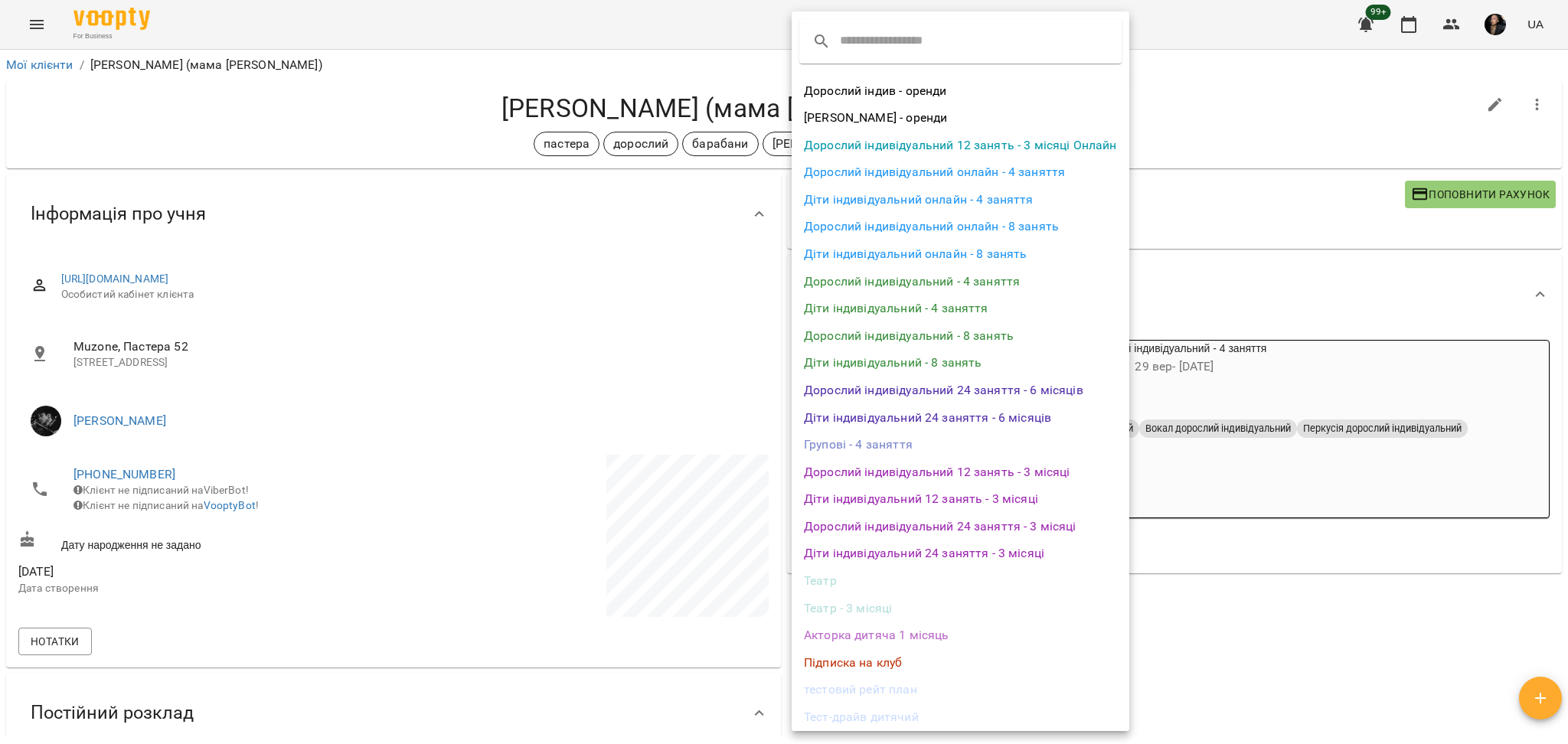
click at [1030, 282] on li "Дорослий індивідуальний - 4 заняття" at bounding box center [960, 282] width 337 height 28
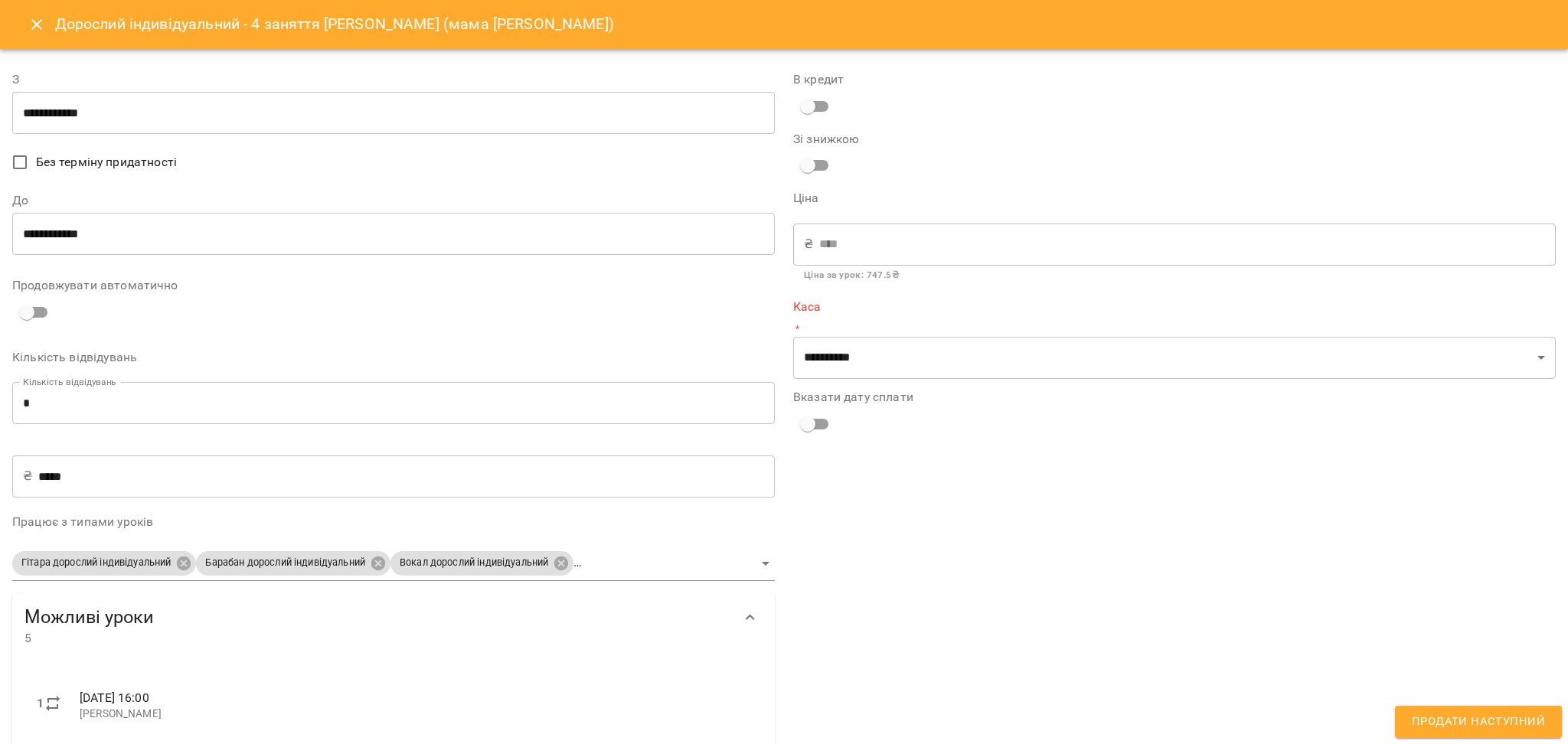
click at [30, 119] on input "**********" at bounding box center [394, 113] width 763 height 43
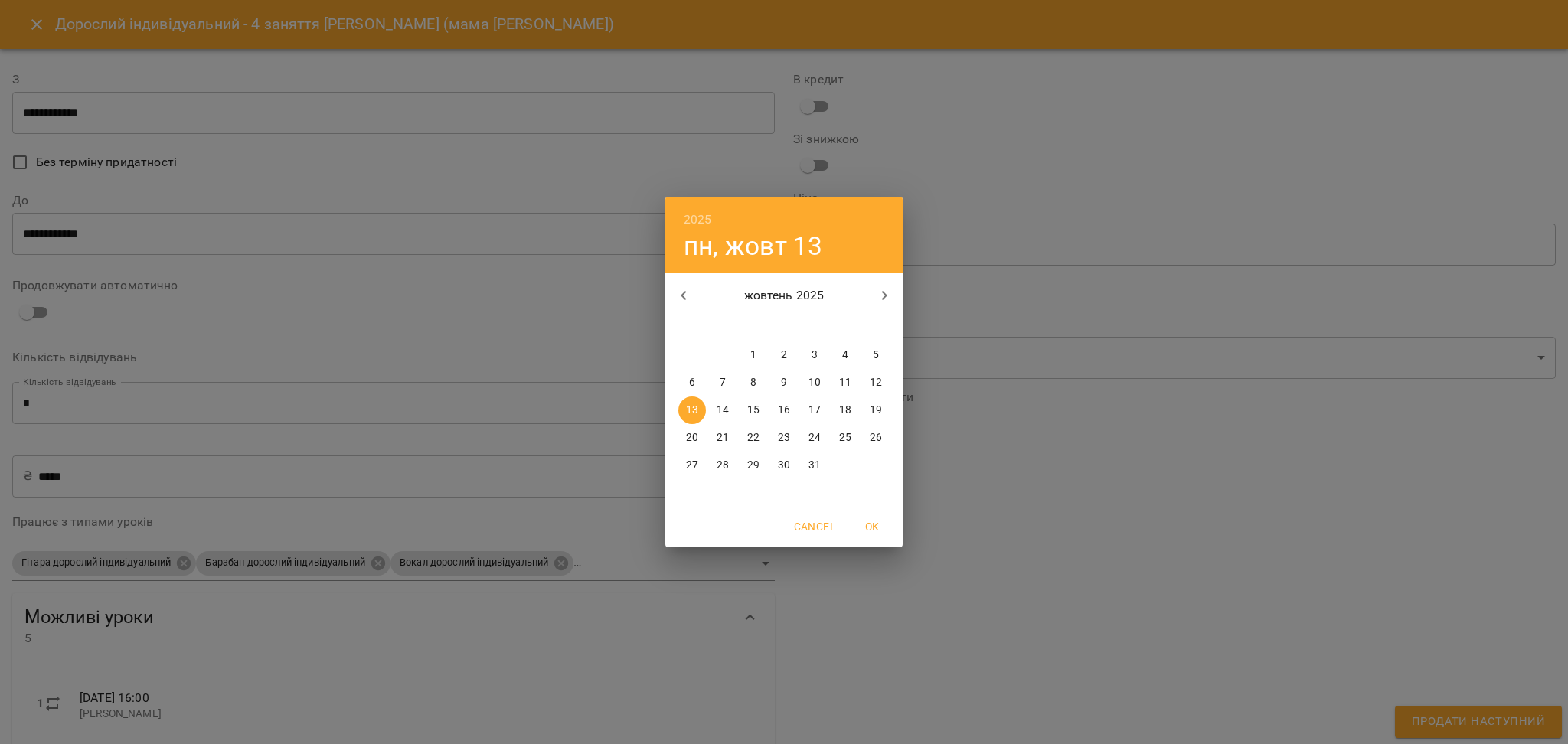
click at [696, 433] on p "20" at bounding box center [692, 437] width 13 height 15
type input "**********"
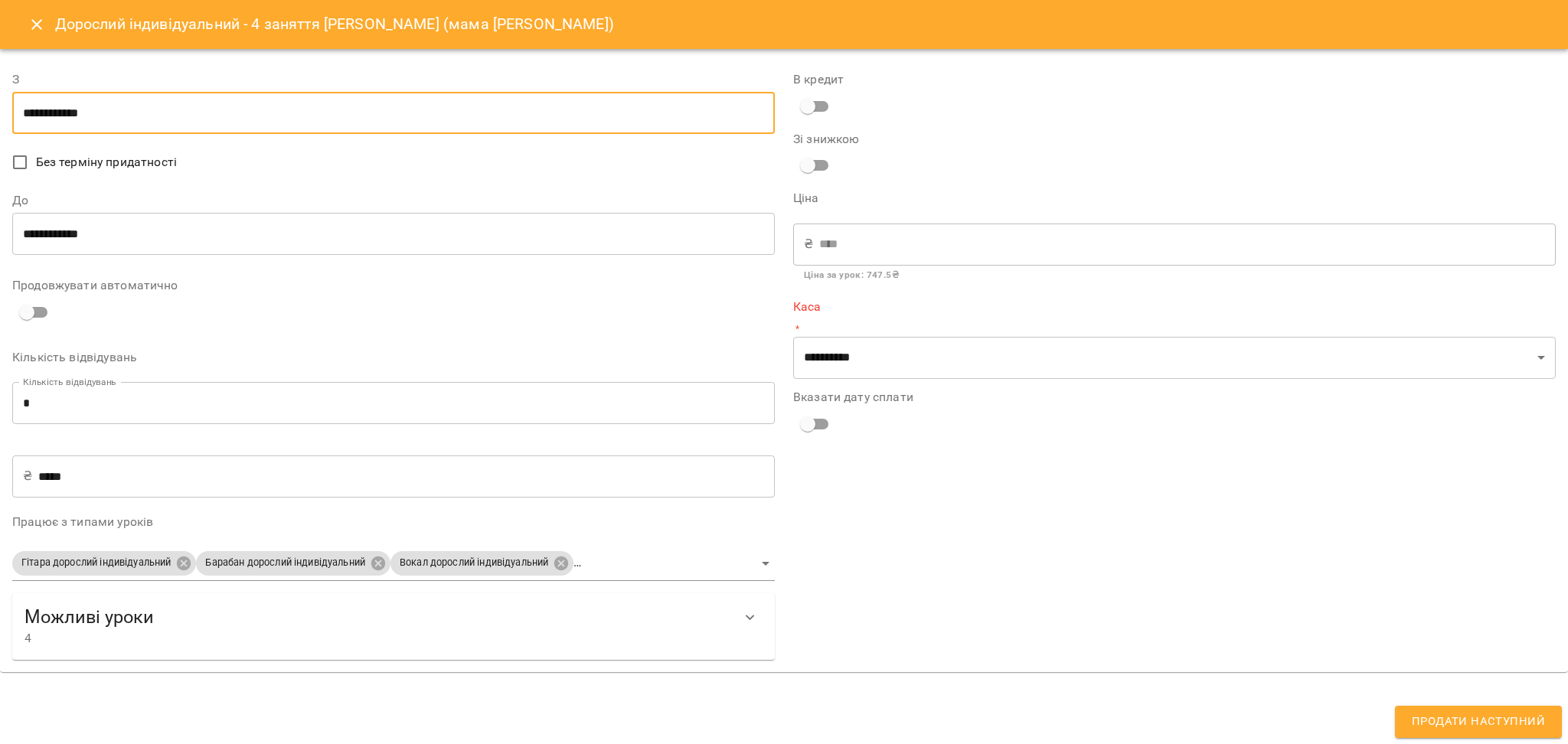
click at [50, 247] on input "**********" at bounding box center [394, 234] width 763 height 43
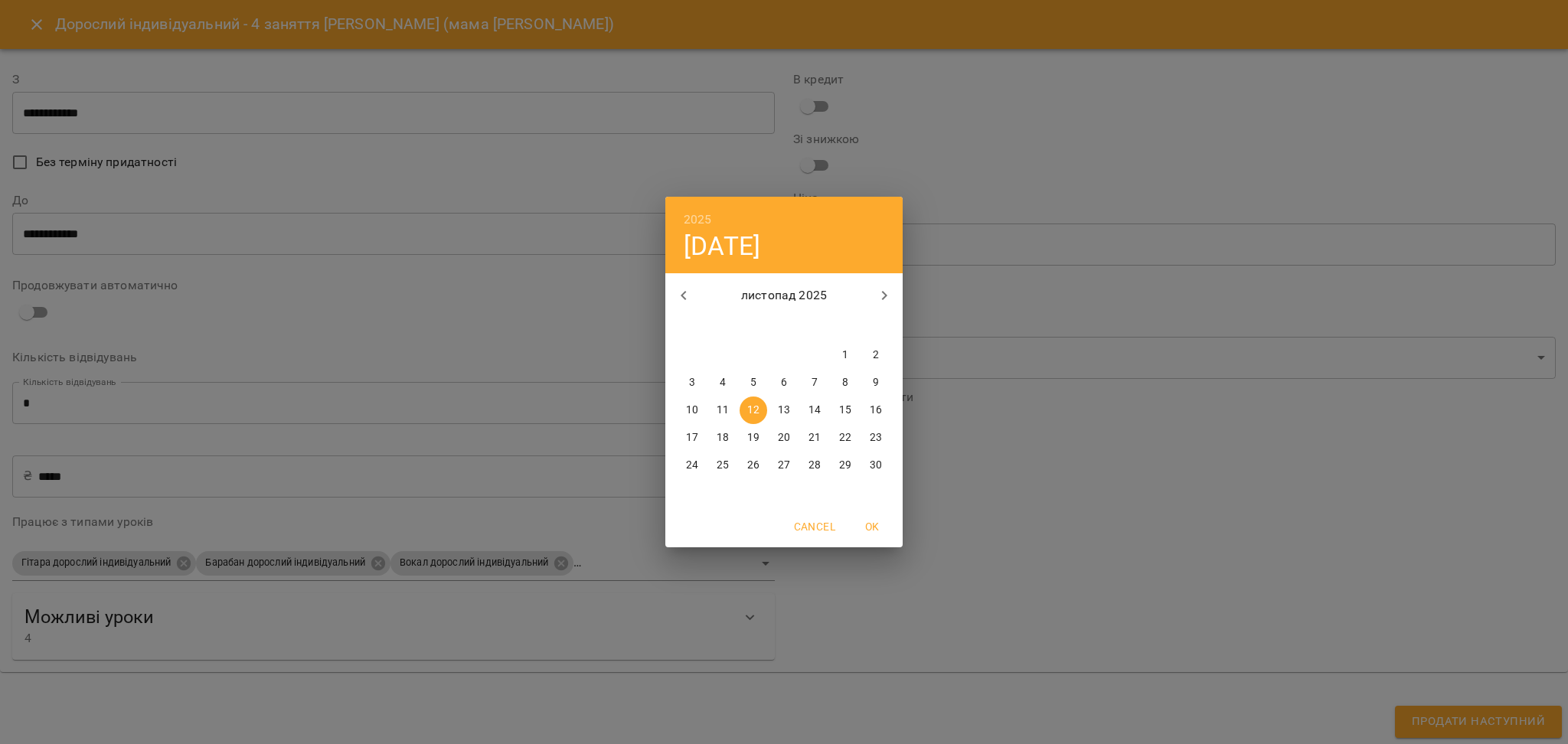
click at [785, 439] on p "20" at bounding box center [784, 437] width 13 height 15
type input "**********"
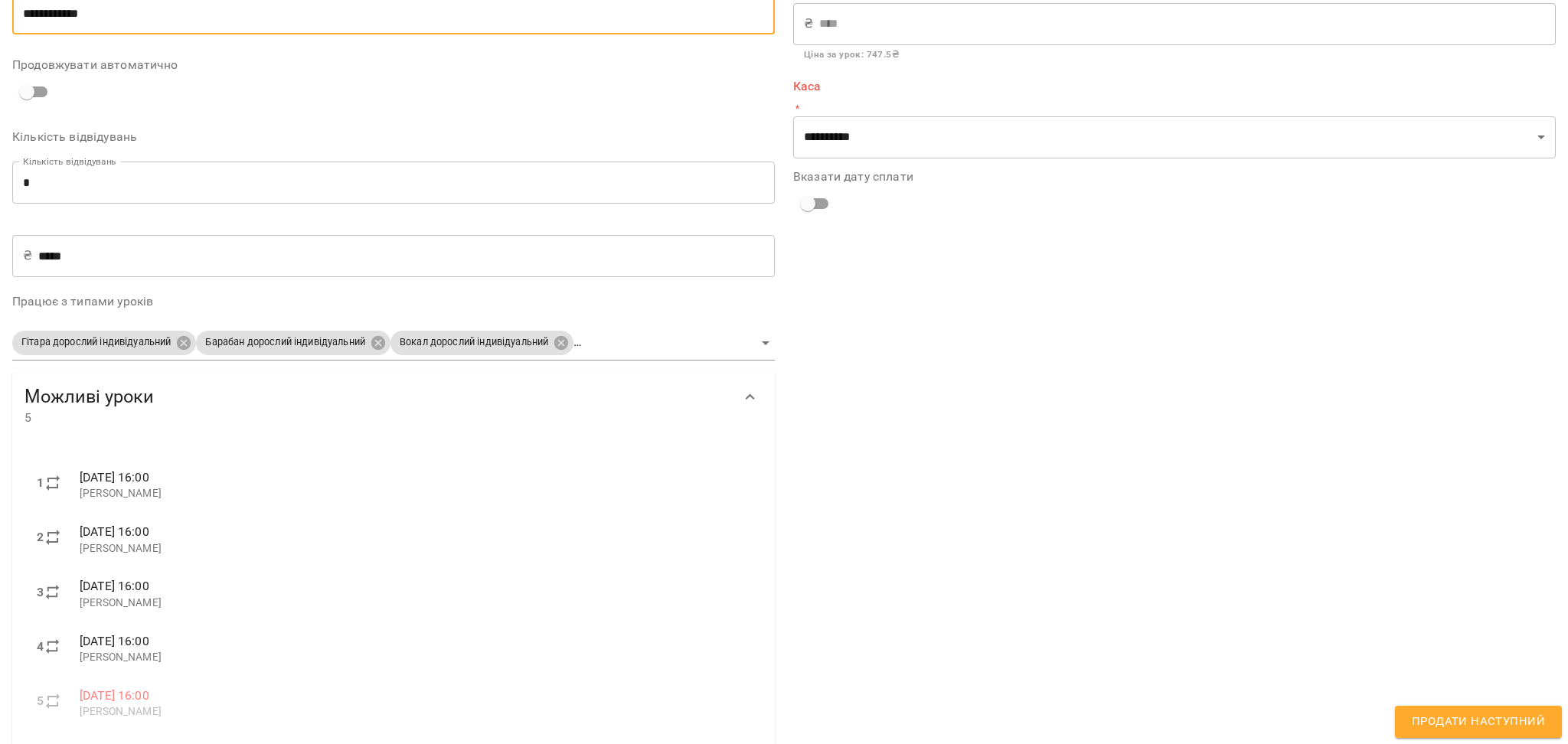
scroll to position [242, 0]
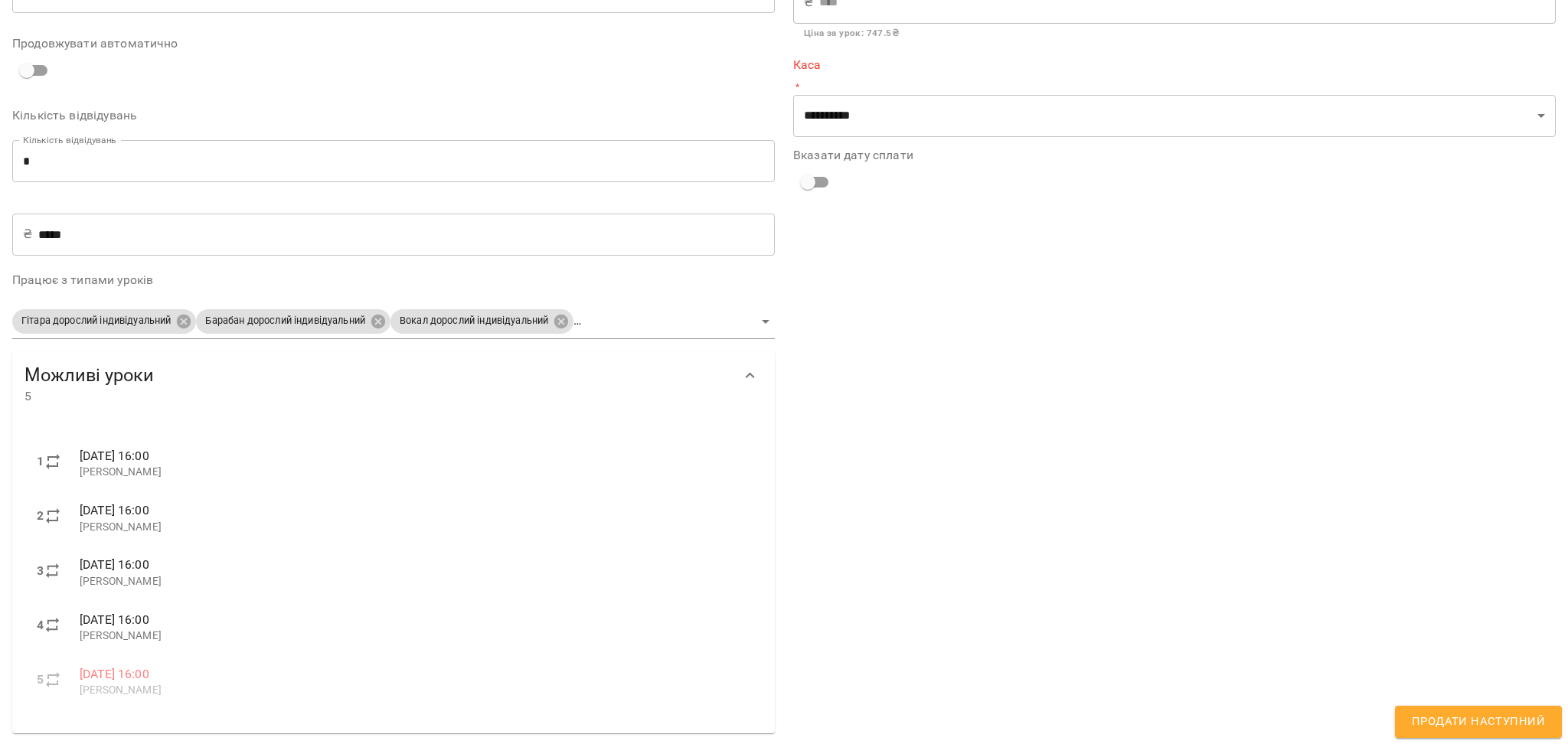
click at [70, 439] on li "1 пн 20 жовт 16:00 Козаченко Євгеній" at bounding box center [393, 463] width 738 height 55
drag, startPoint x: 32, startPoint y: 430, endPoint x: 321, endPoint y: 684, distance: 384.8
click at [321, 684] on ul "1 пн 20 жовт 16:00 Козаченко Євгеній 2 пн 27 жовт 16:00 Козаченко Євгеній 3 пн …" at bounding box center [393, 572] width 738 height 284
drag, startPoint x: 144, startPoint y: 510, endPoint x: 1134, endPoint y: 495, distance: 990.1
click at [1165, 541] on div "**********" at bounding box center [1175, 276] width 781 height 932
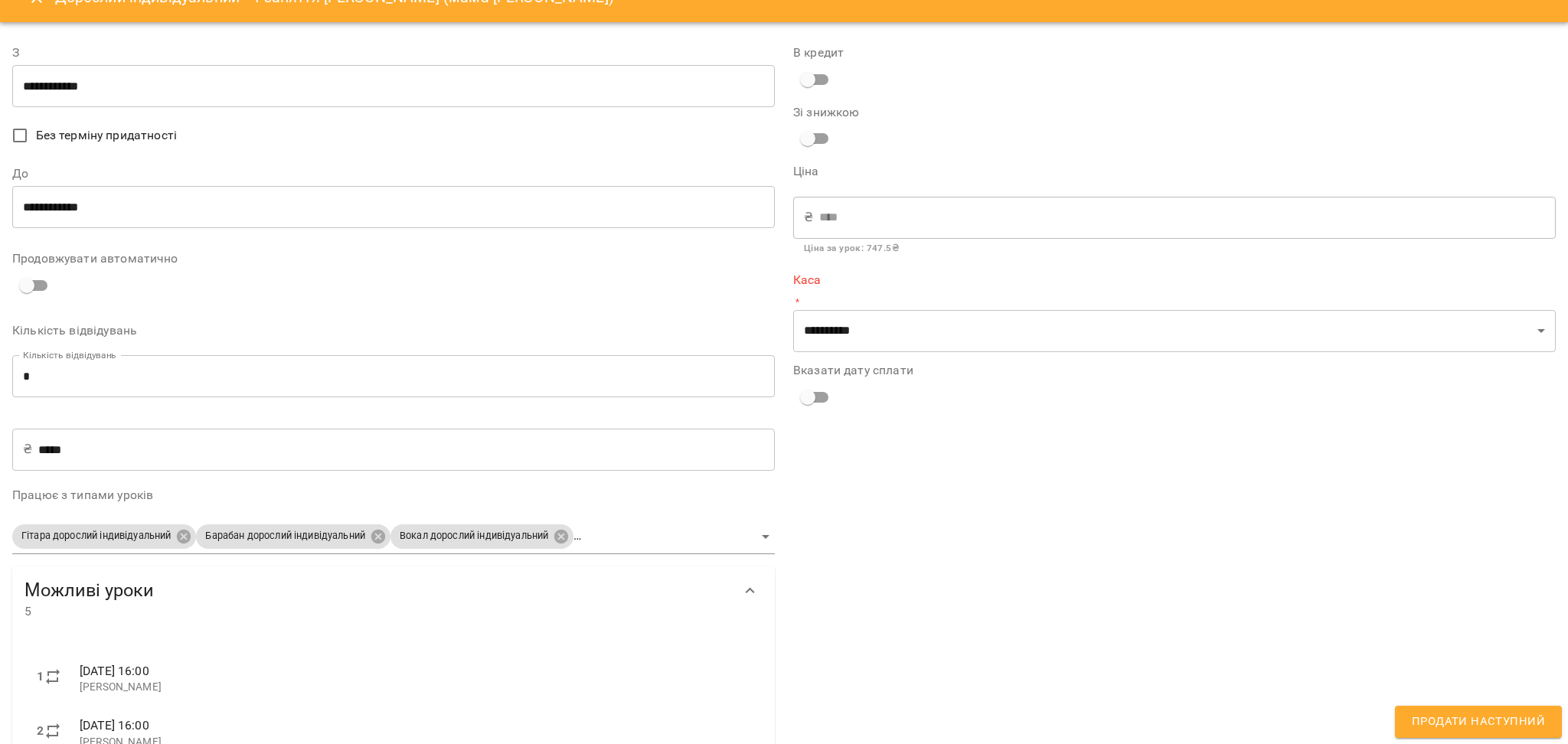
scroll to position [0, 0]
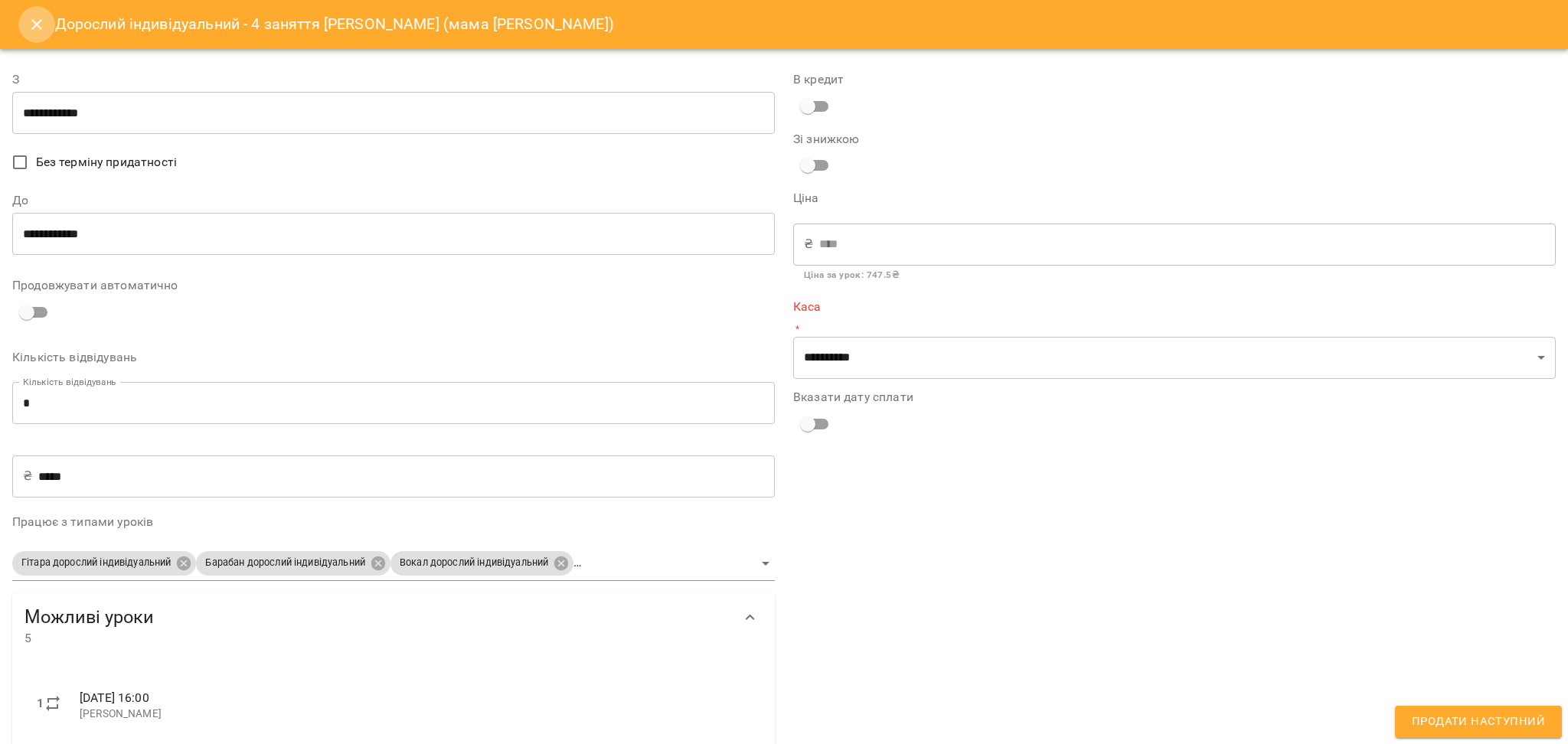
click at [34, 27] on icon "Close" at bounding box center [37, 24] width 18 height 18
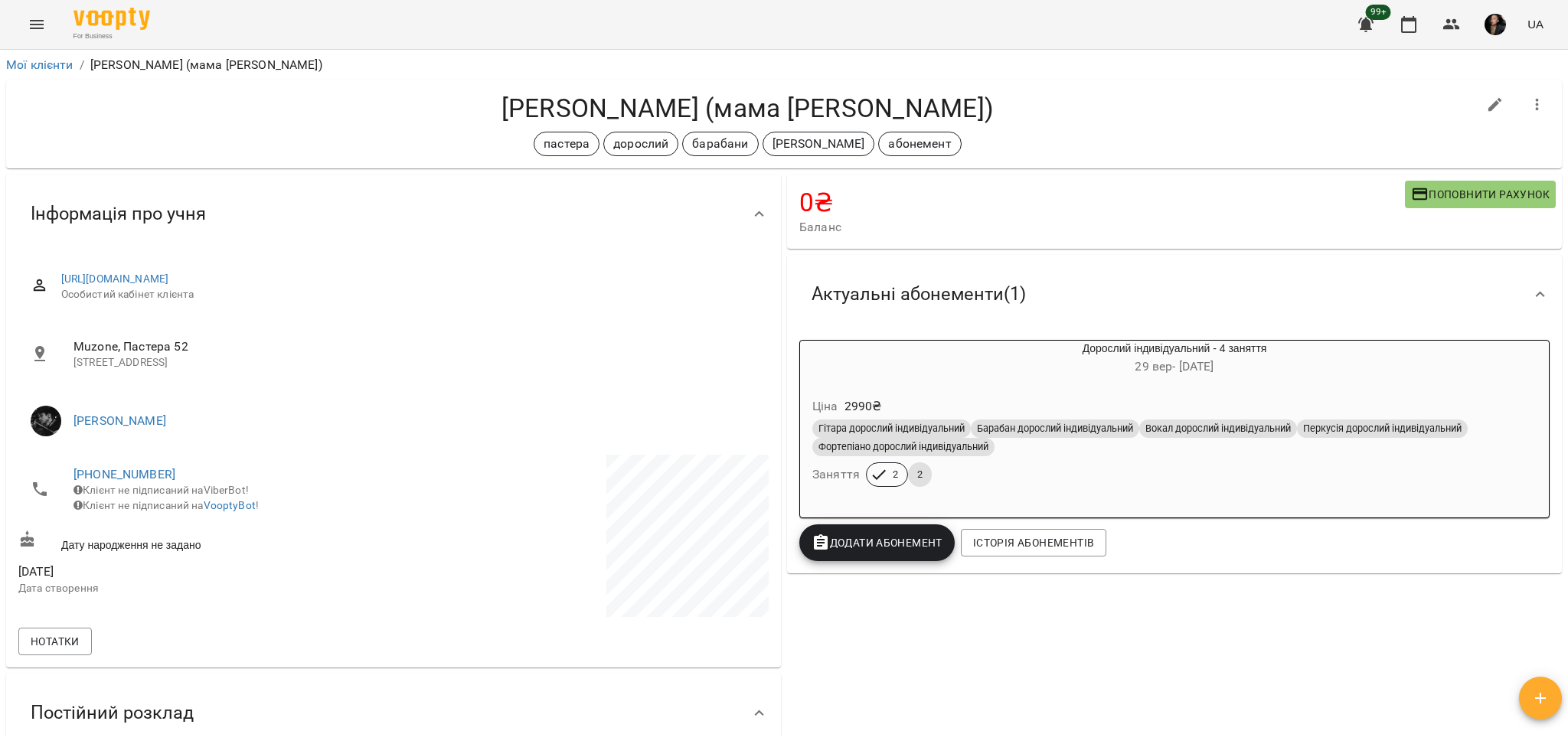
click at [28, 27] on icon "Menu" at bounding box center [37, 24] width 18 height 18
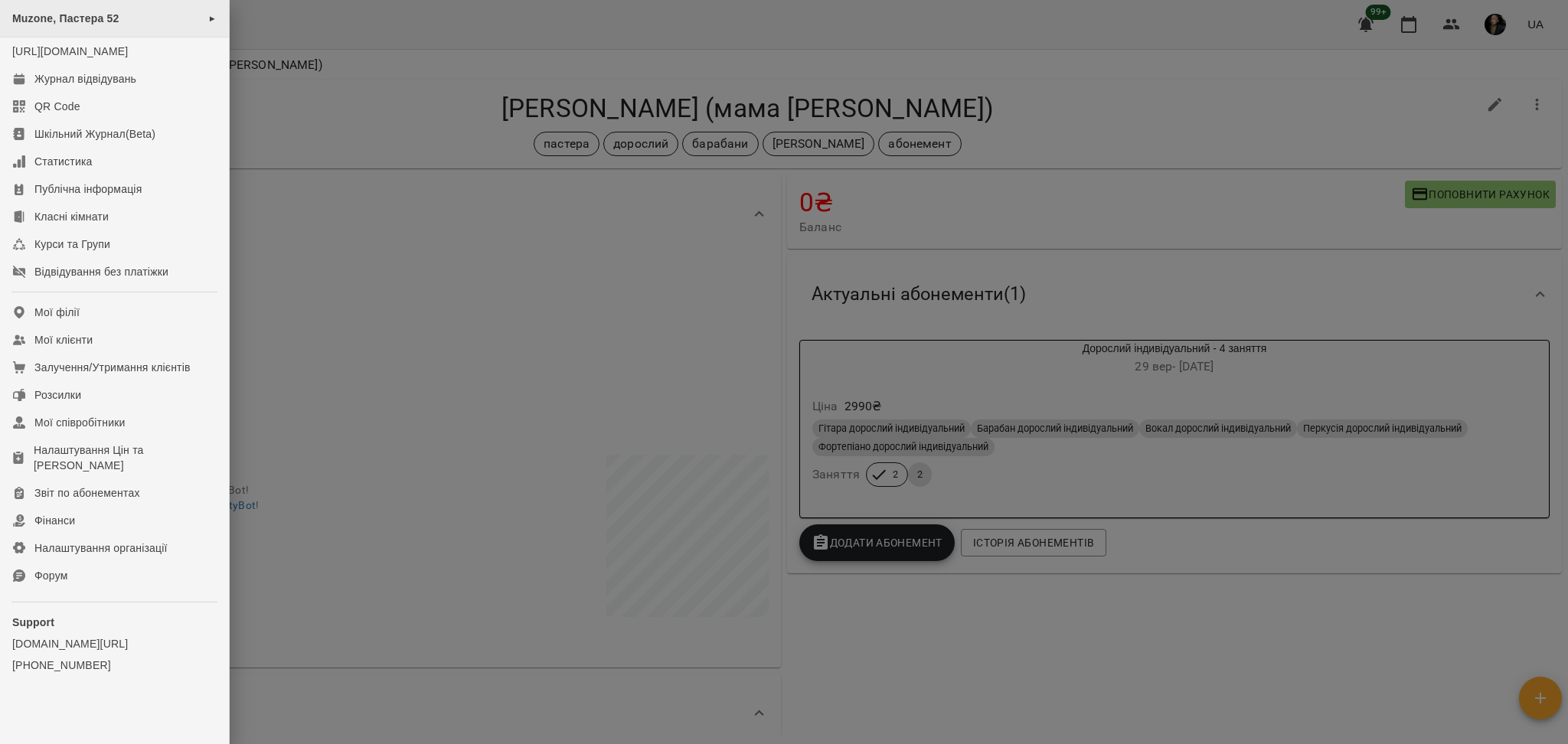
click at [127, 4] on div "Muzone, Пастера 52 ►" at bounding box center [114, 19] width 229 height 38
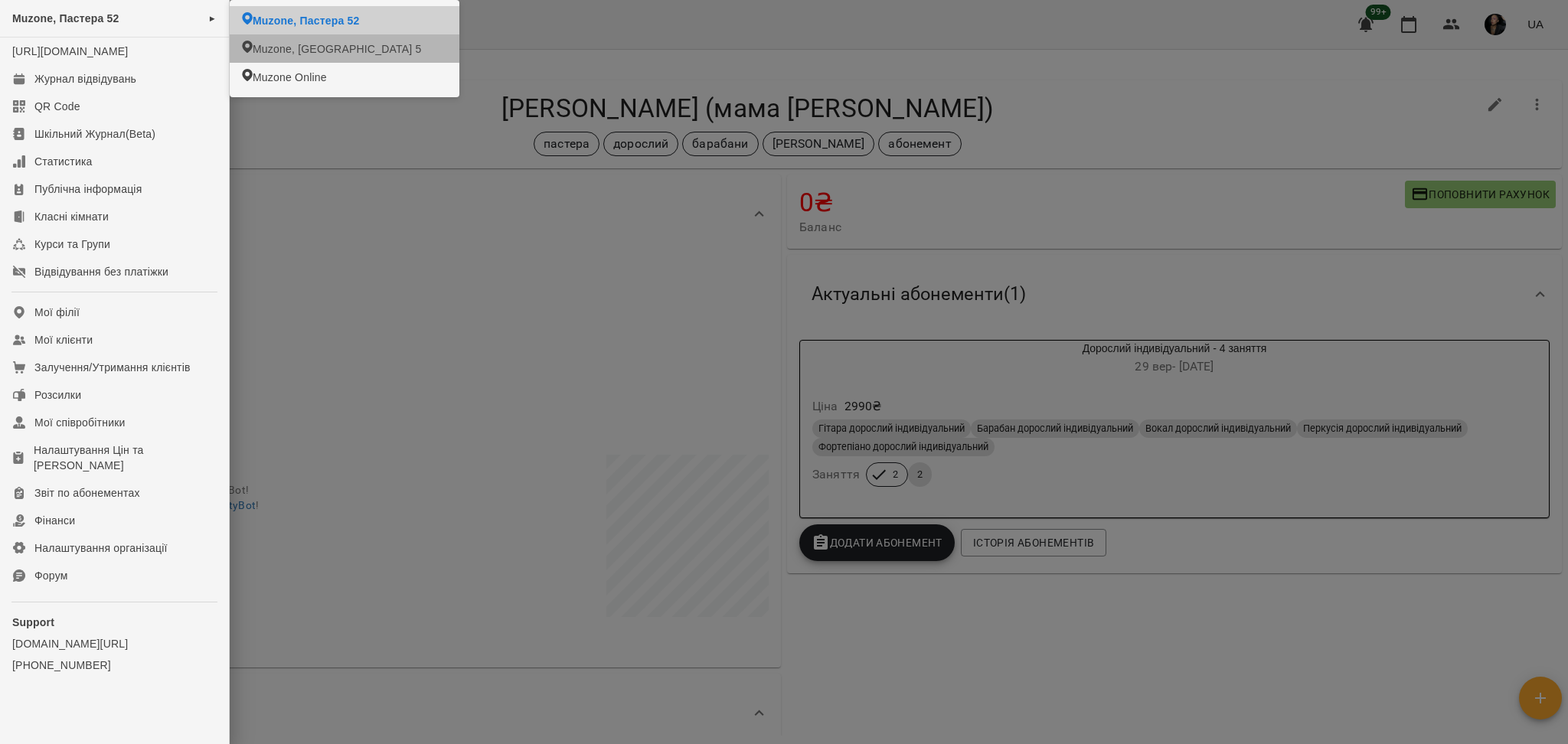
click at [331, 26] on span "Muzone, Пастера 52" at bounding box center [306, 21] width 107 height 15
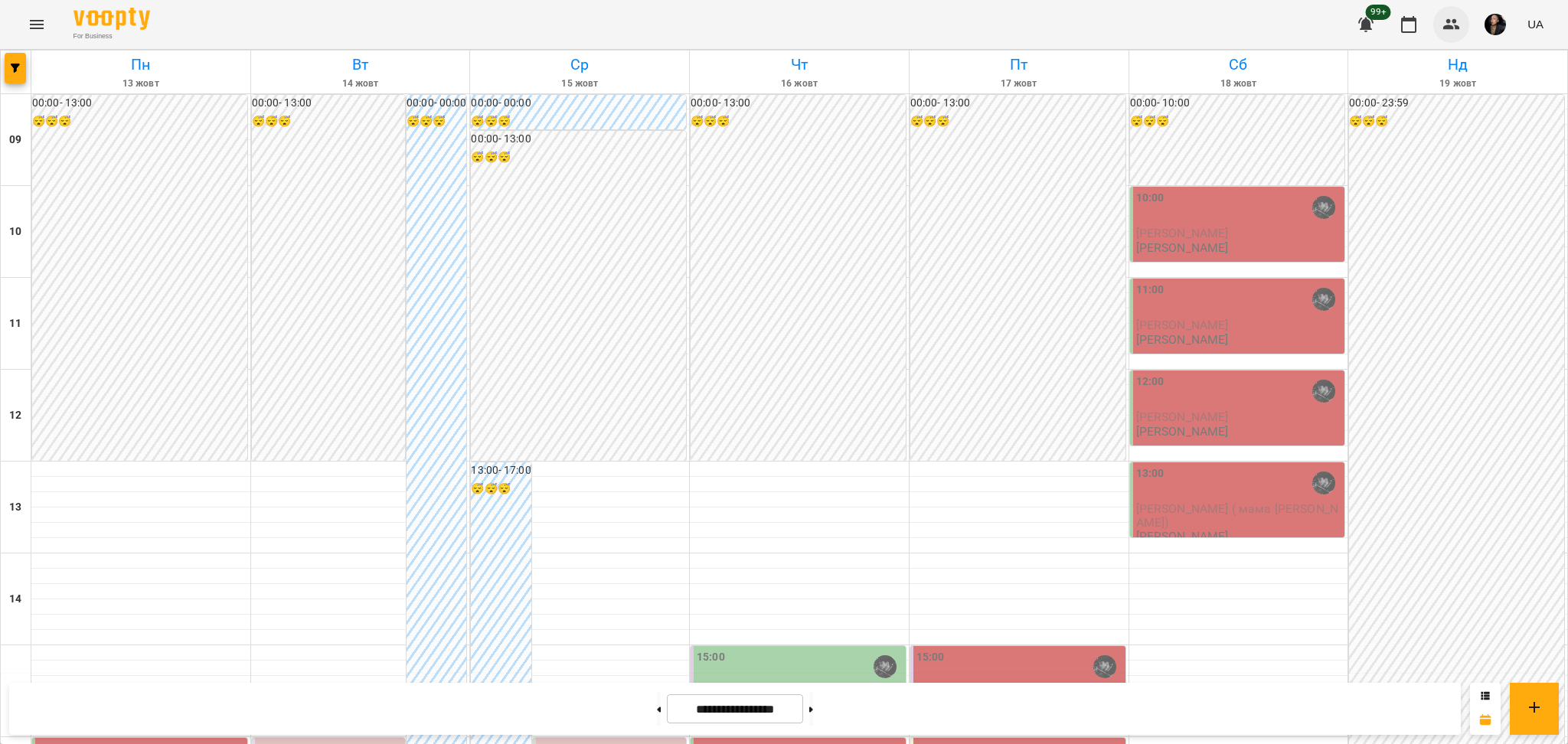
click at [1440, 29] on button "button" at bounding box center [1451, 24] width 37 height 37
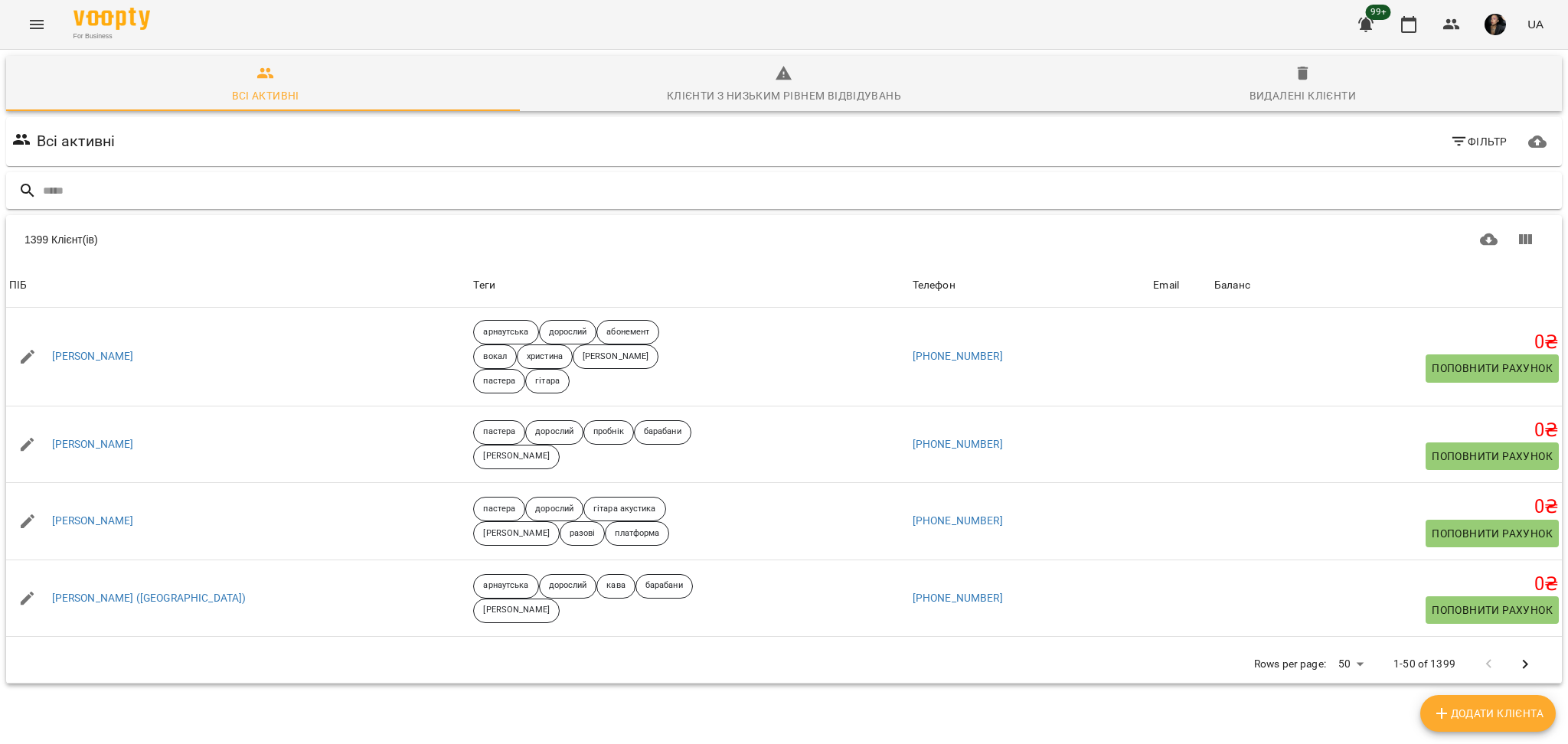
click at [650, 180] on input "text" at bounding box center [800, 191] width 1513 height 25
click at [651, 184] on input "text" at bounding box center [800, 191] width 1513 height 25
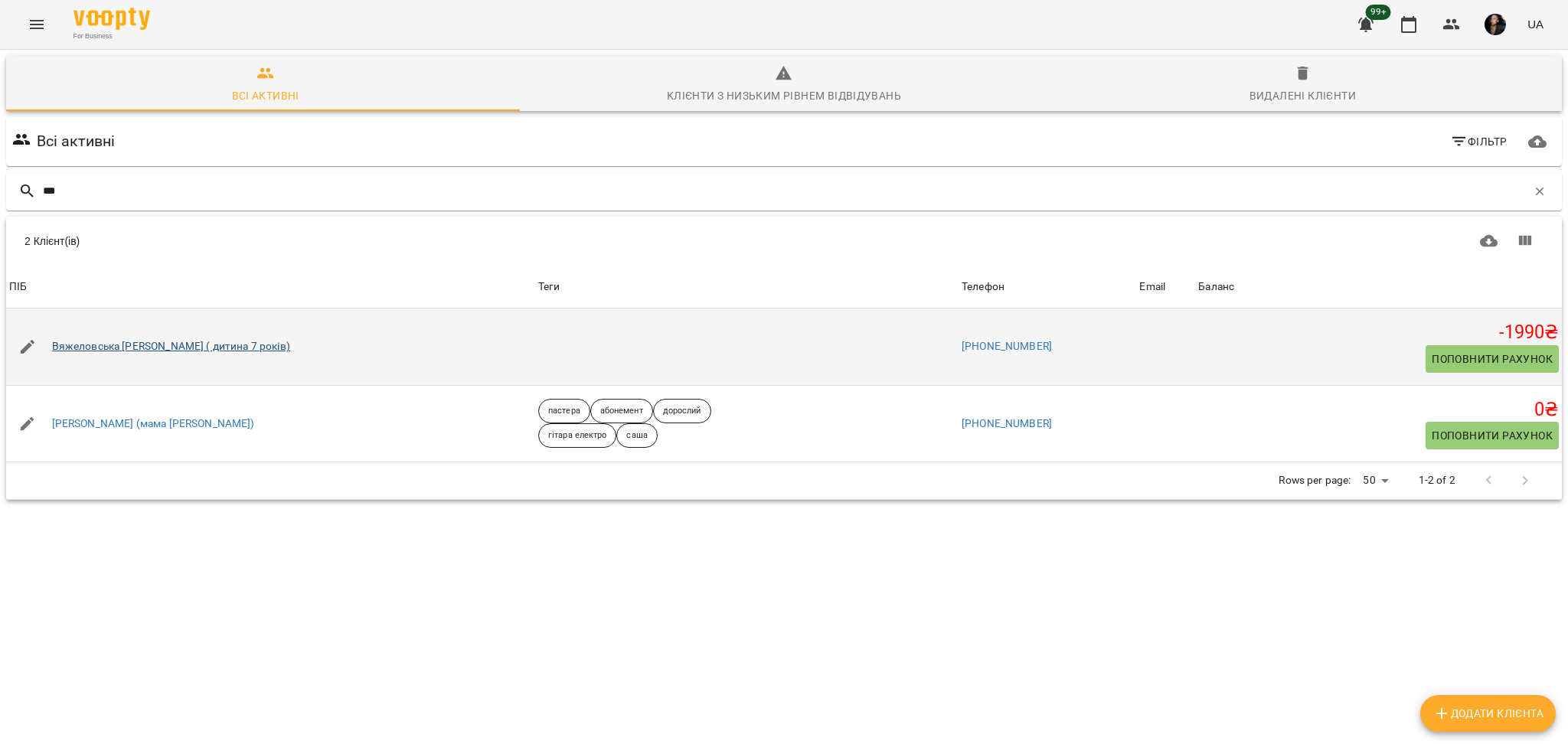
type input "***"
click at [206, 340] on link "Вяжеловська [PERSON_NAME] ( дитина 7 років)" at bounding box center [171, 346] width 238 height 15
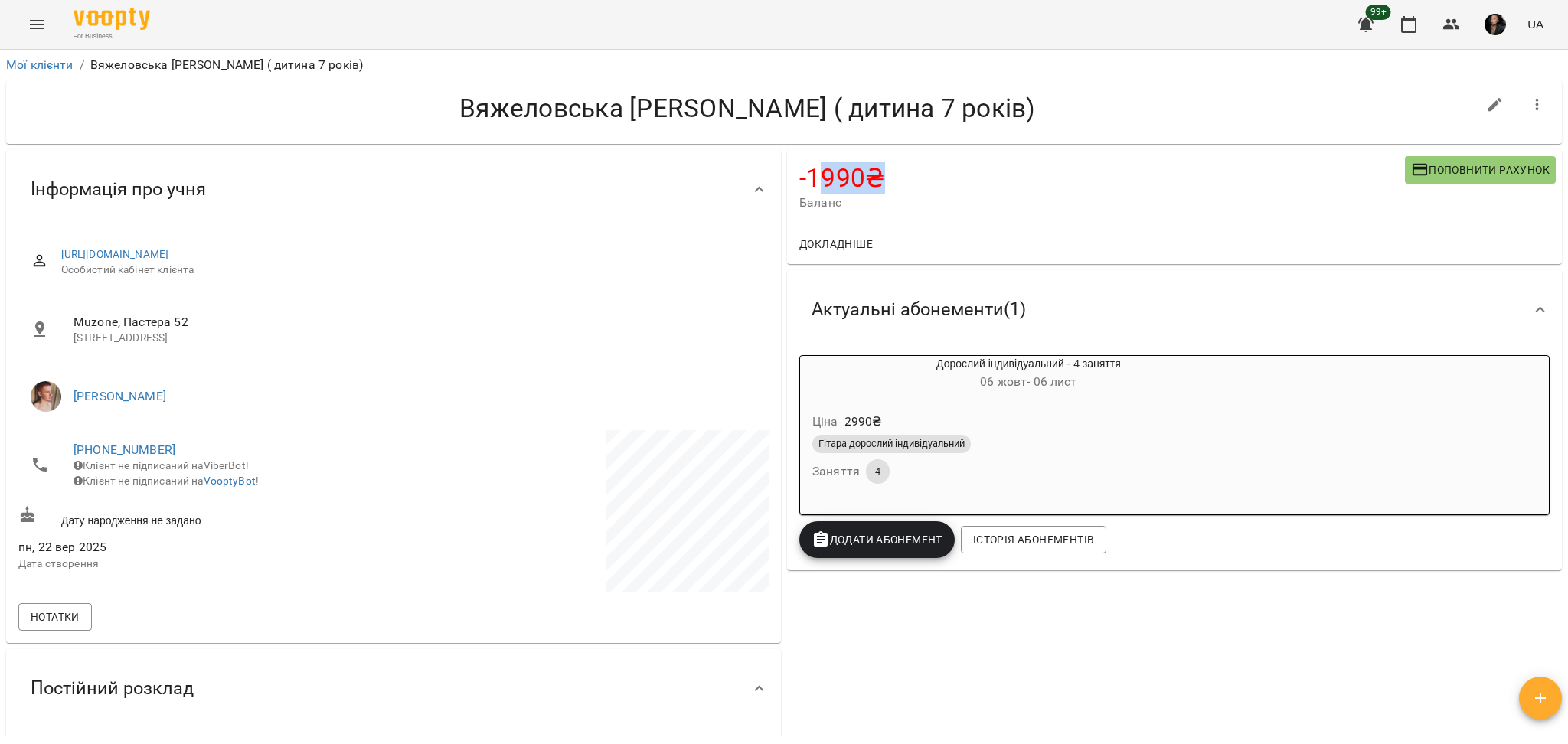
drag, startPoint x: 878, startPoint y: 178, endPoint x: 813, endPoint y: 180, distance: 65.0
click at [813, 180] on h4 "-1990 ₴" at bounding box center [1102, 178] width 606 height 31
click at [800, 173] on h4 "-1990 ₴" at bounding box center [1102, 178] width 606 height 31
click at [790, 177] on div "-1990 ₴ Баланс Поповнити рахунок" at bounding box center [1174, 187] width 775 height 74
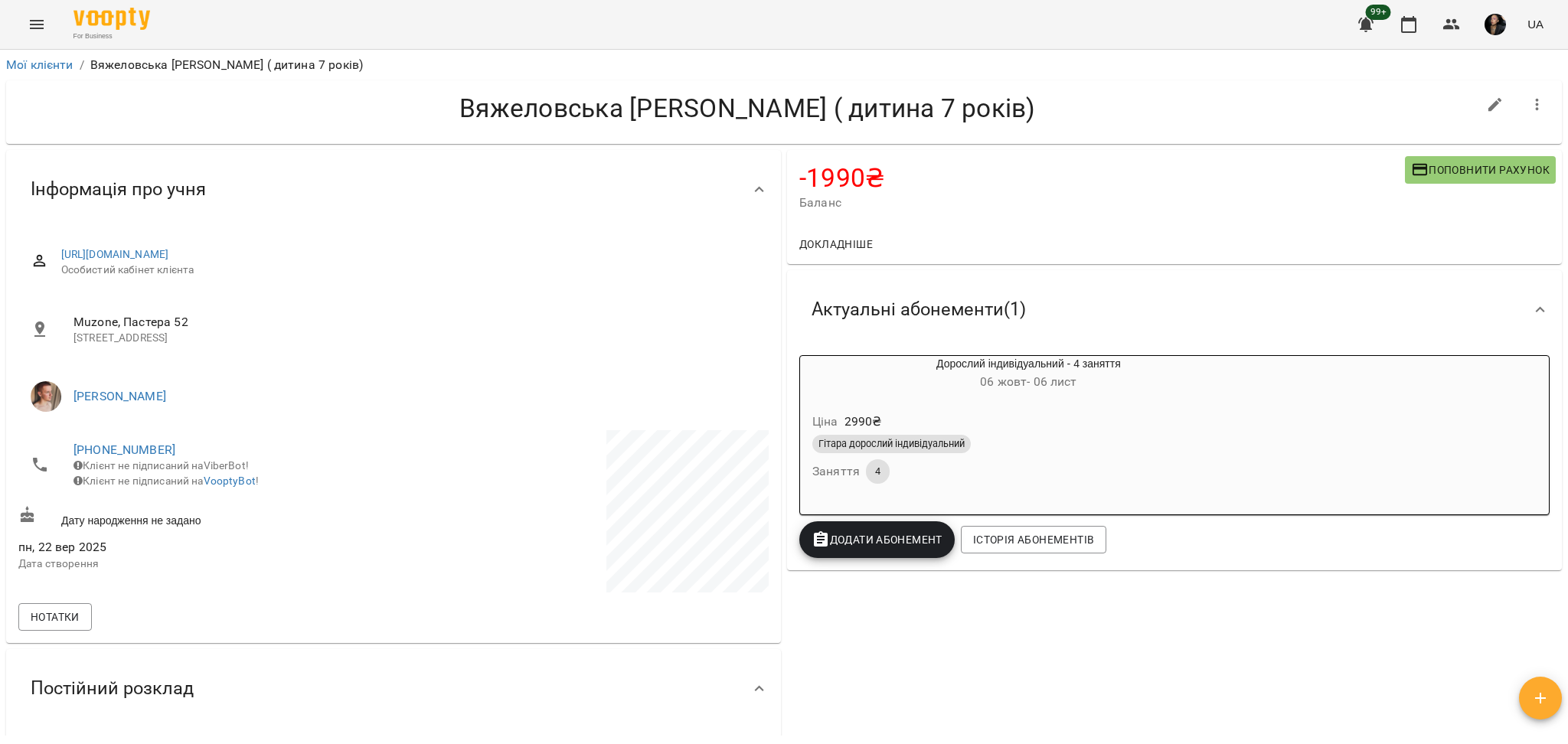
click at [793, 182] on div "-1990 ₴ Баланс Поповнити рахунок" at bounding box center [1174, 187] width 775 height 74
drag, startPoint x: 793, startPoint y: 182, endPoint x: 899, endPoint y: 179, distance: 106.0
click at [899, 179] on h4 "-1990 ₴" at bounding box center [1102, 178] width 606 height 31
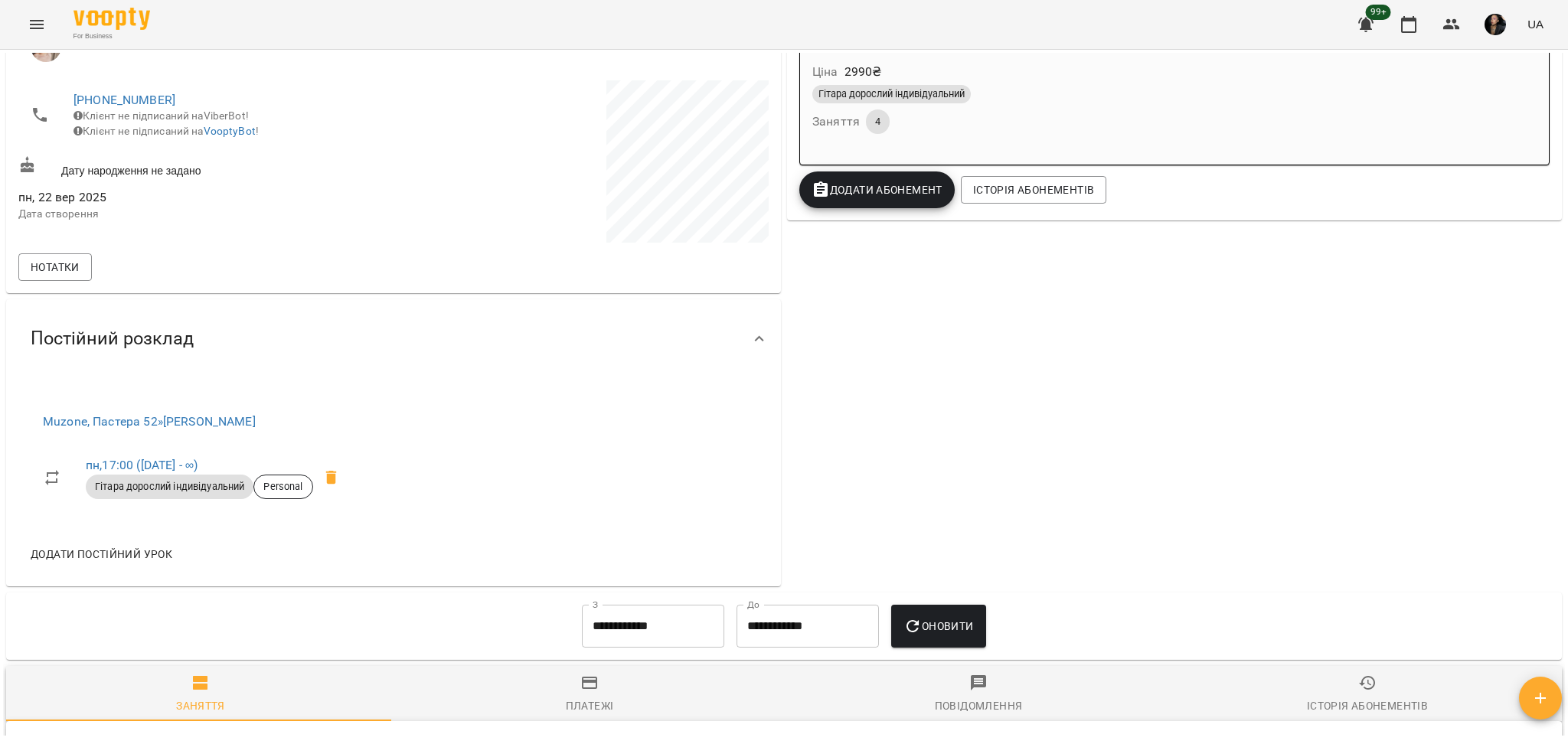
scroll to position [408, 0]
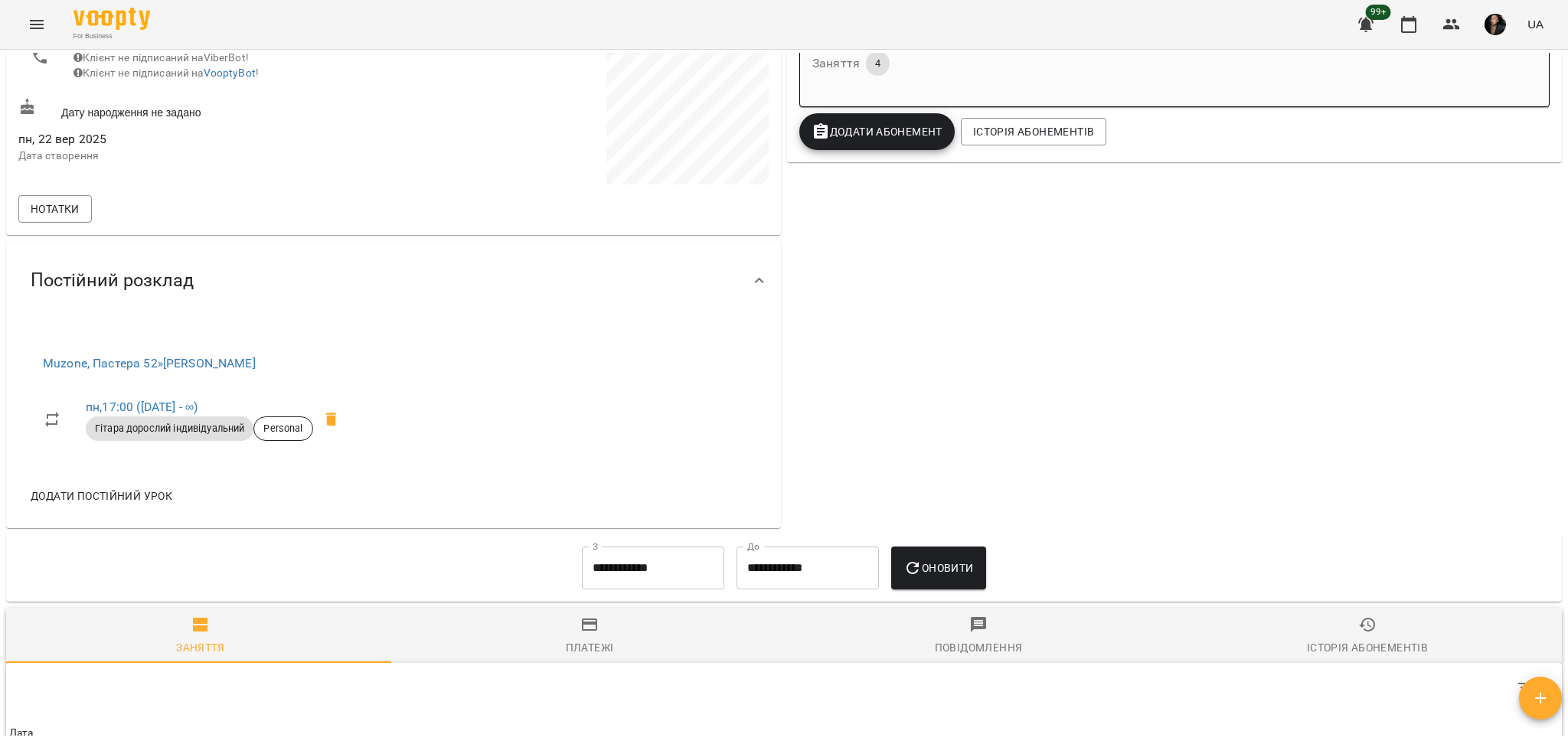
drag, startPoint x: 31, startPoint y: 276, endPoint x: 308, endPoint y: 313, distance: 279.5
click at [308, 313] on div "Постійний розклад" at bounding box center [393, 281] width 775 height 79
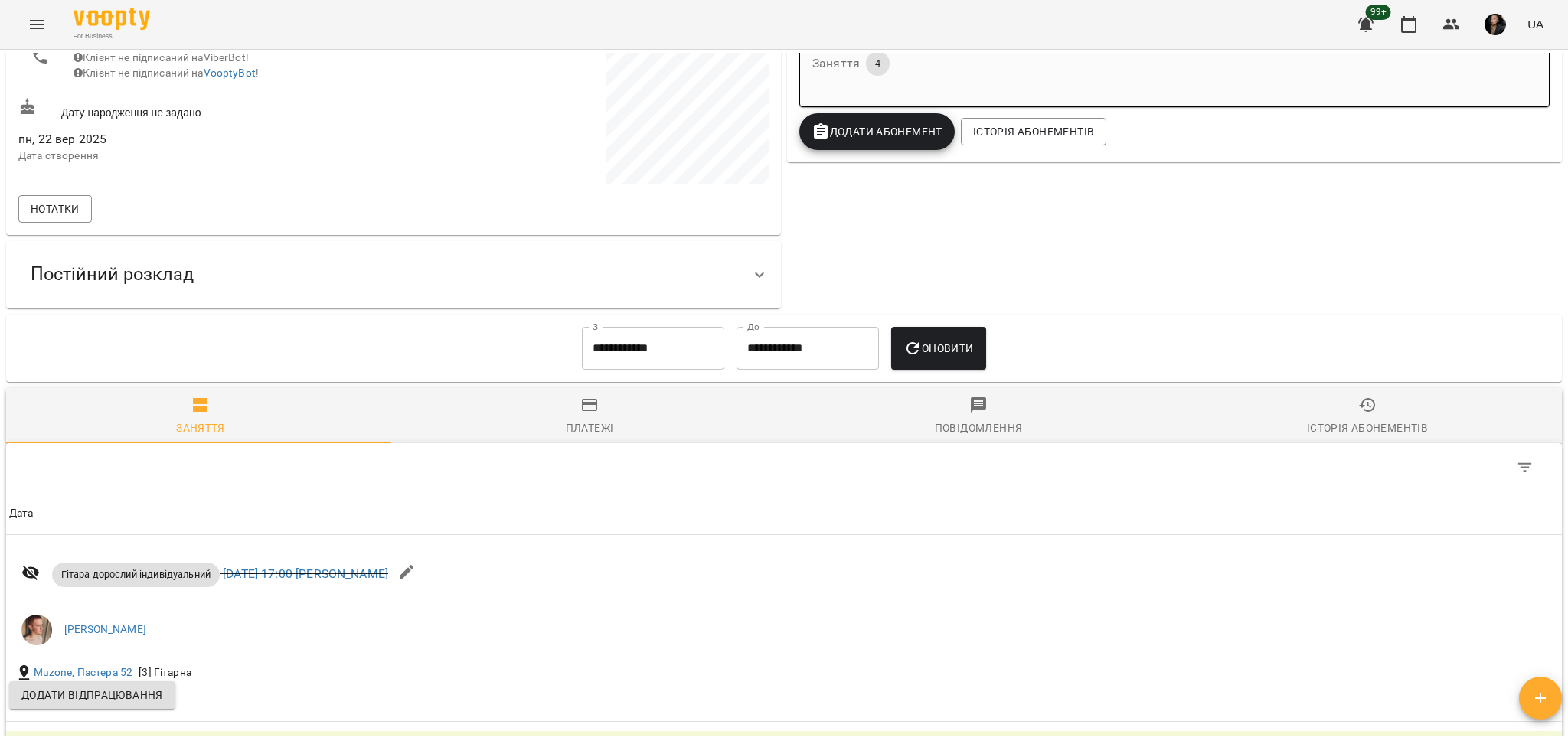
click at [139, 284] on span "Постійний розклад" at bounding box center [112, 275] width 163 height 23
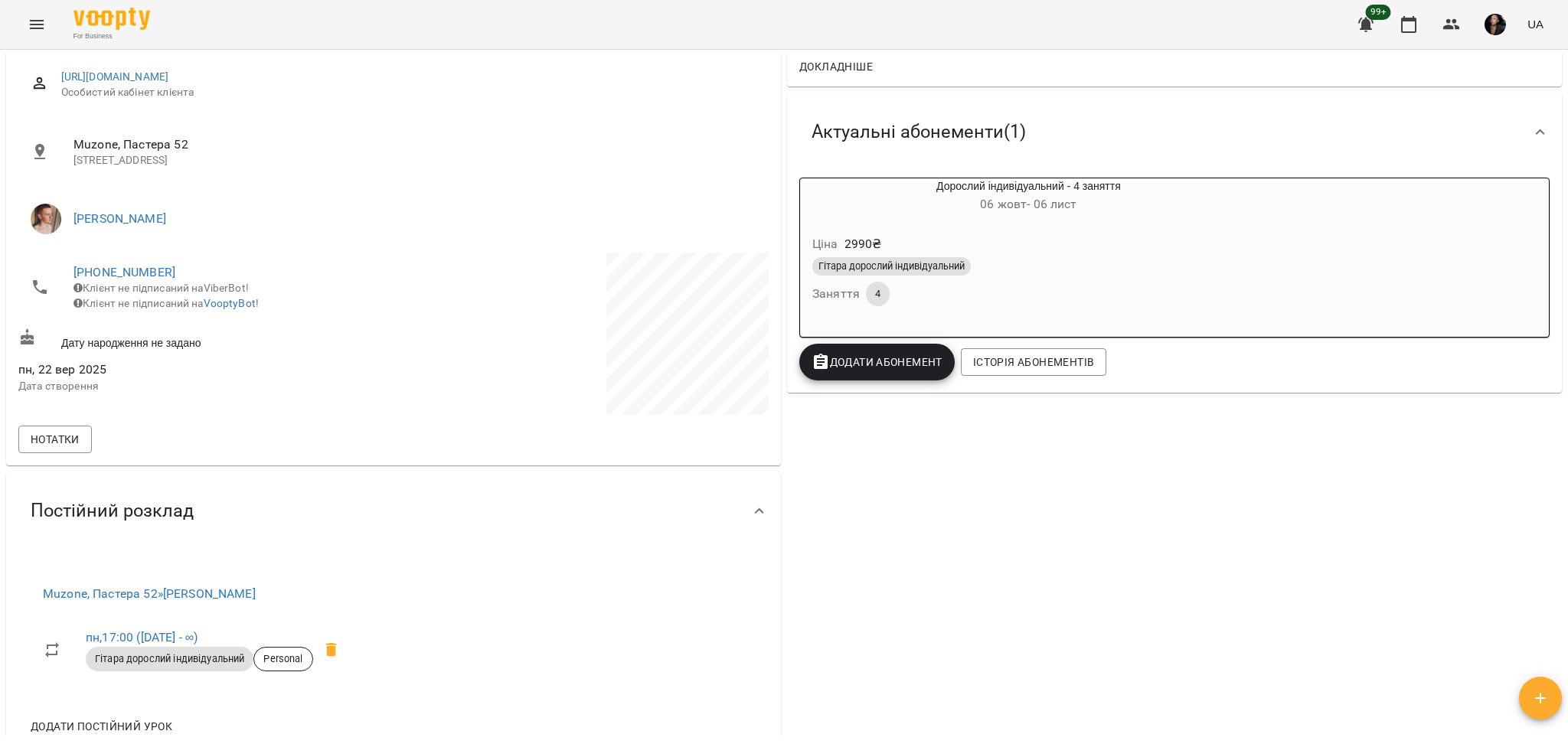
scroll to position [0, 0]
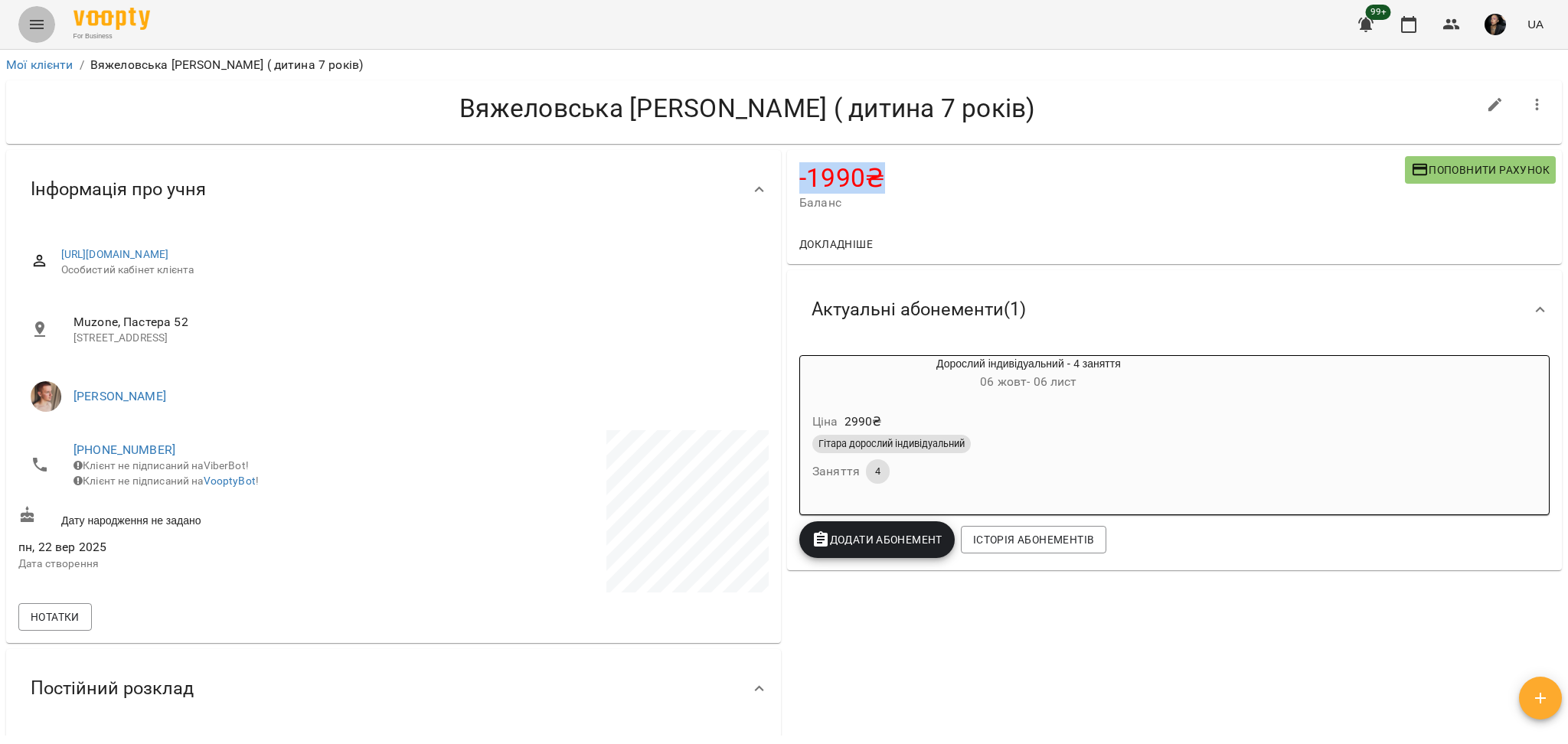
click at [28, 26] on icon "Menu" at bounding box center [37, 24] width 18 height 18
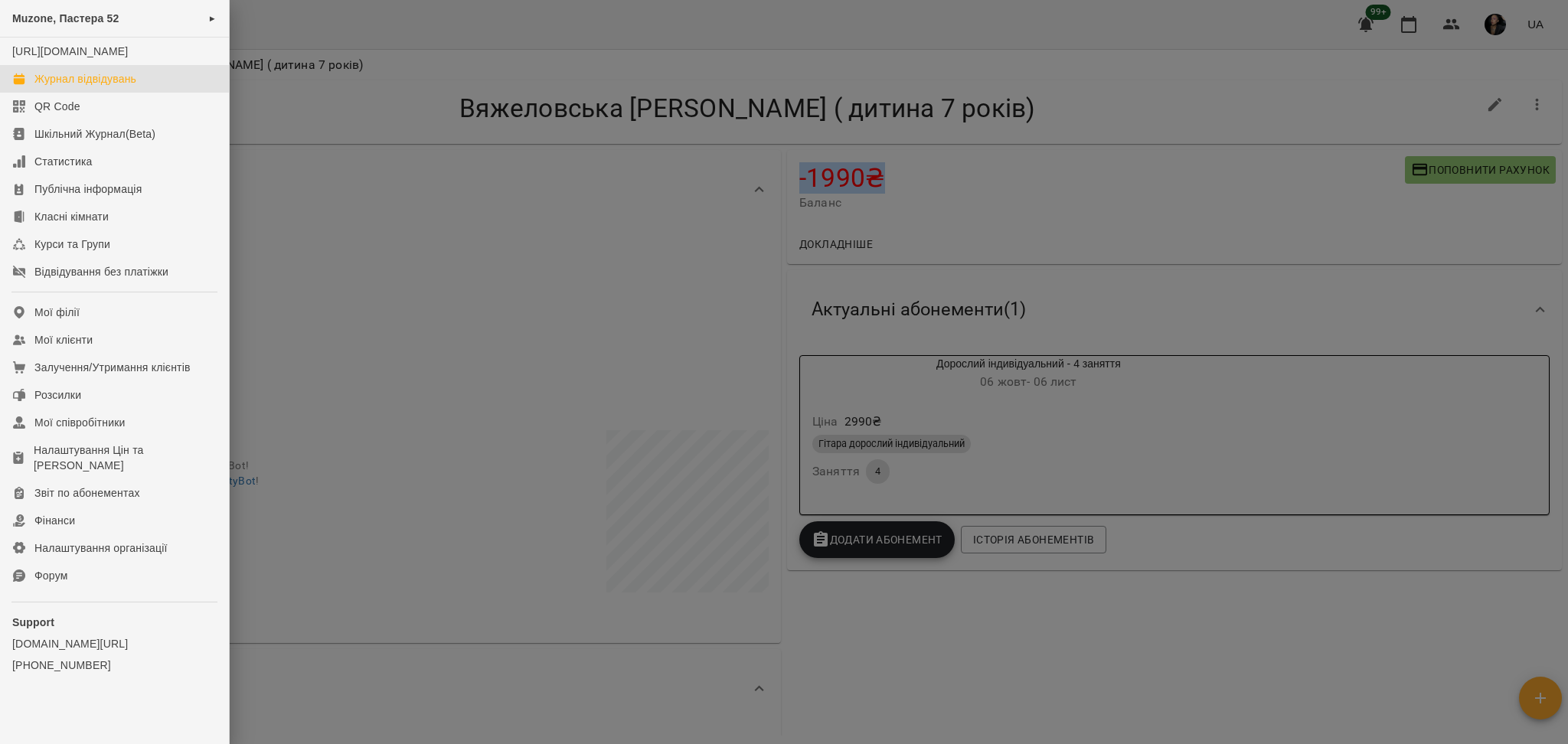
click at [75, 86] on div "Журнал відвідувань" at bounding box center [84, 78] width 101 height 15
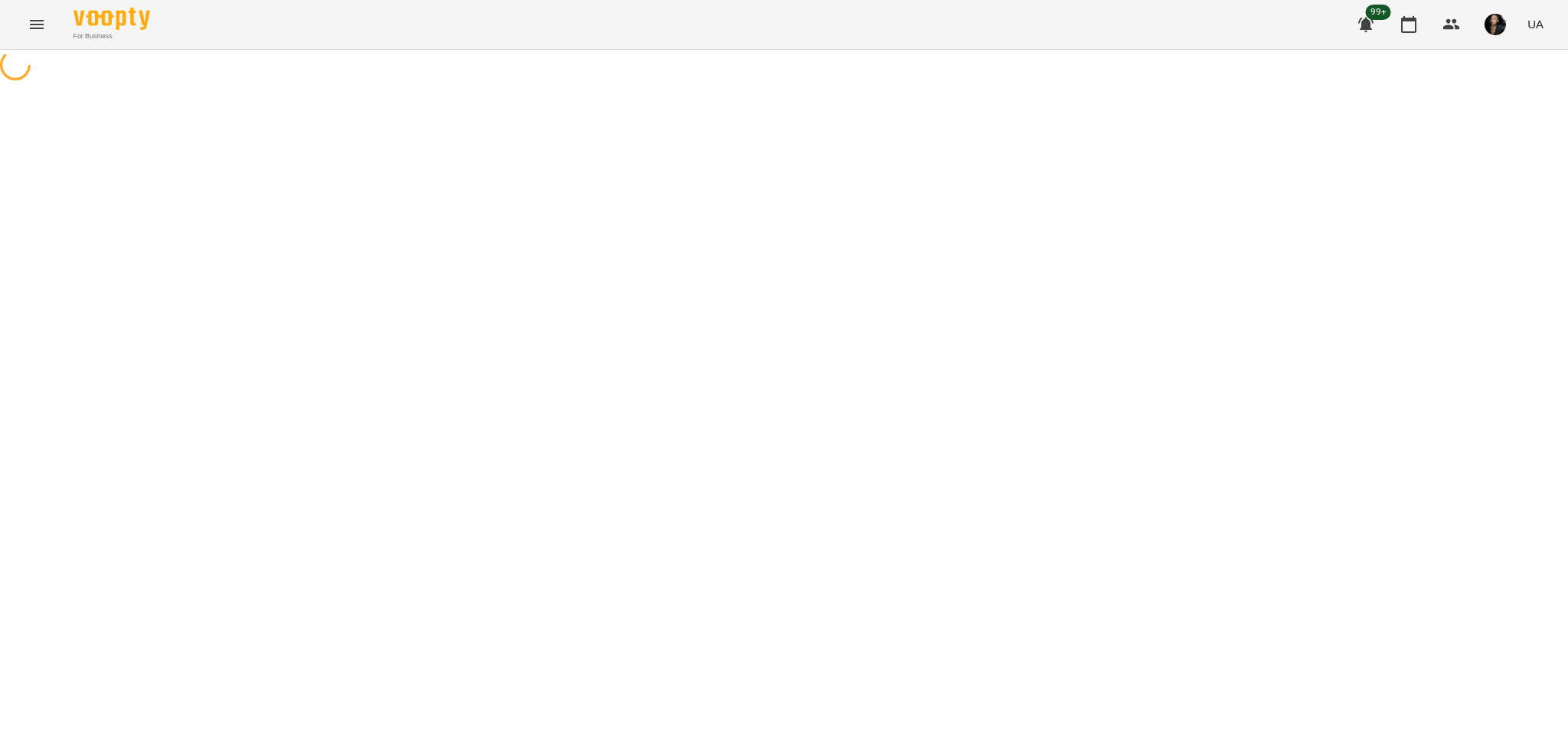
click at [39, 36] on button "Menu" at bounding box center [36, 24] width 37 height 37
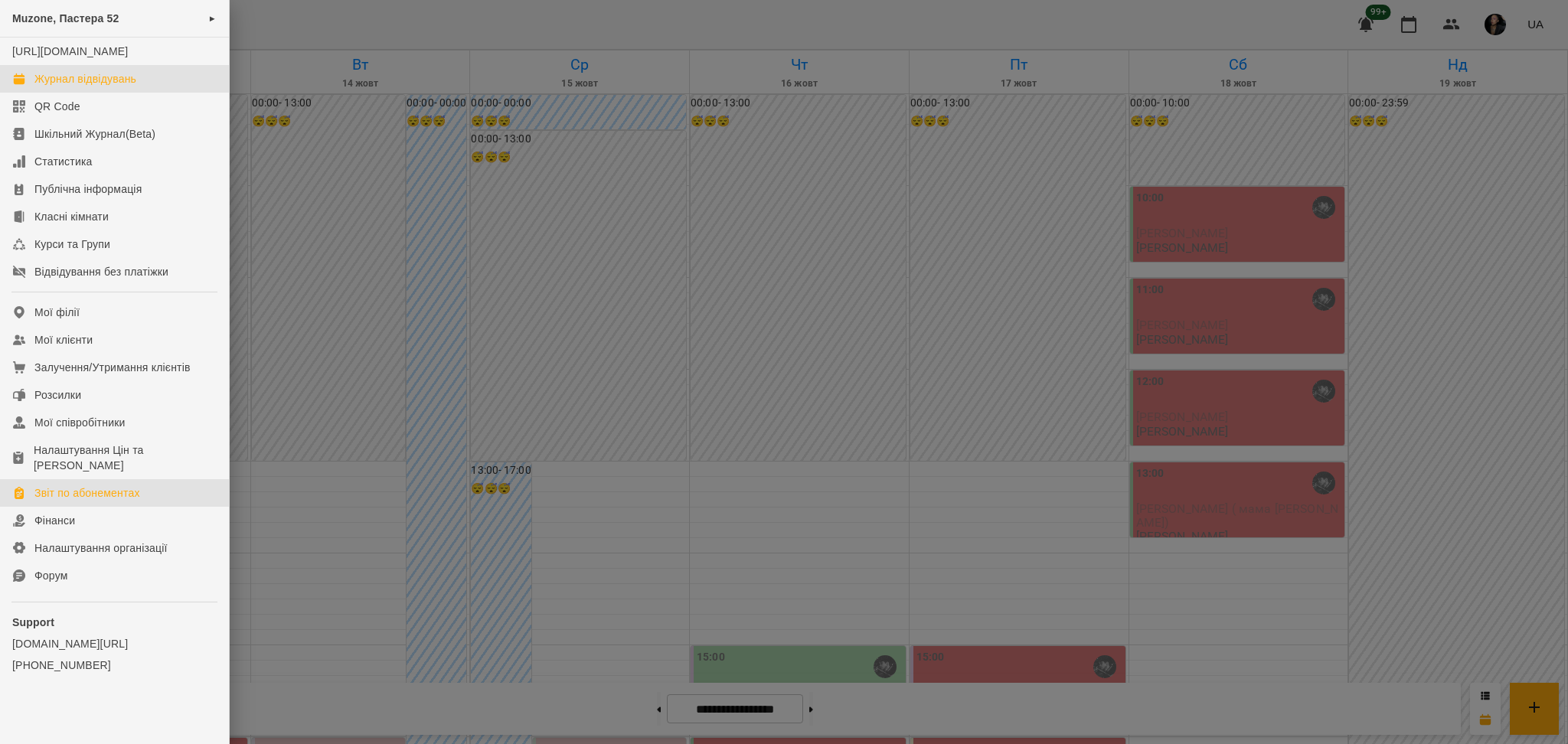
click at [165, 507] on link "Звіт по абонементах" at bounding box center [114, 493] width 229 height 28
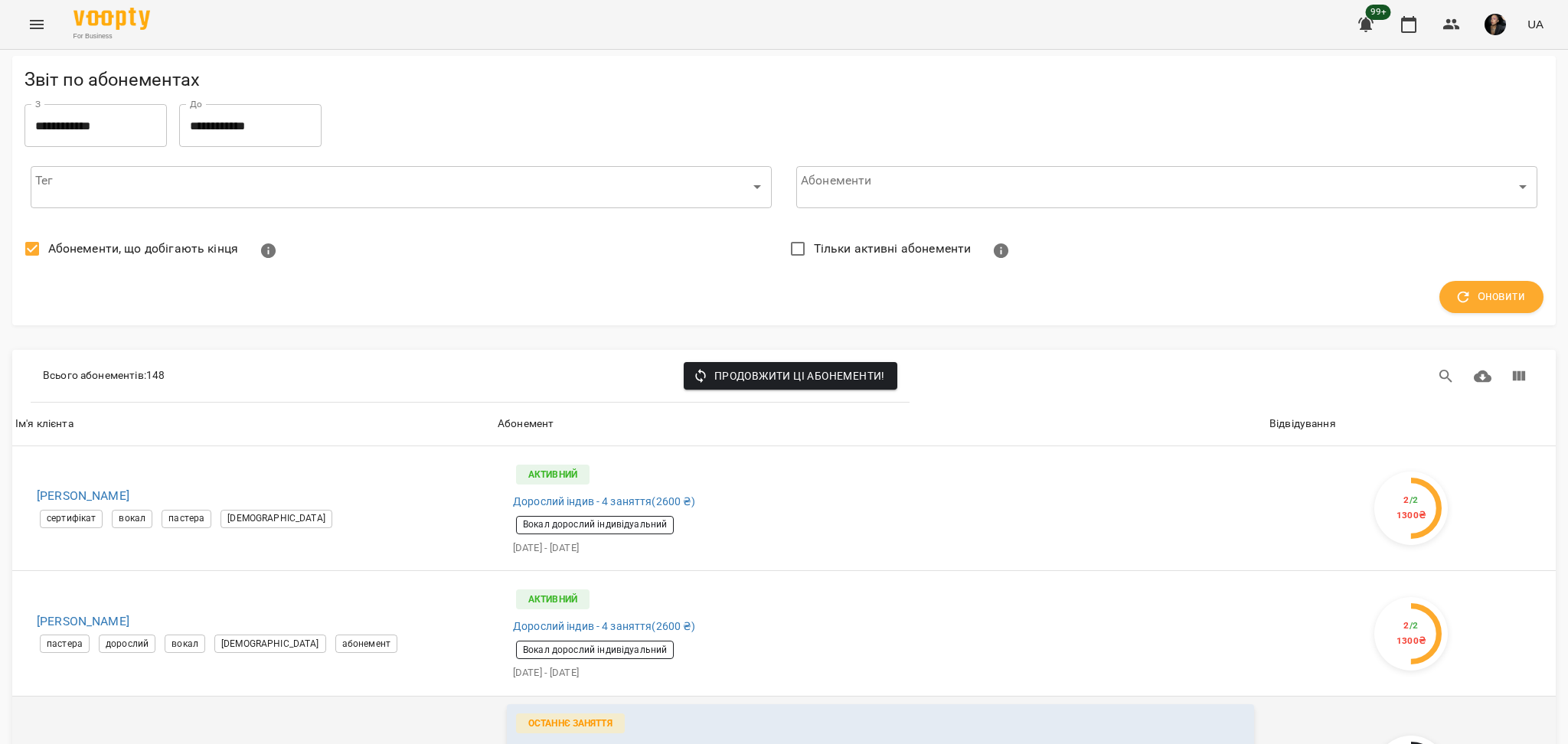
scroll to position [408, 0]
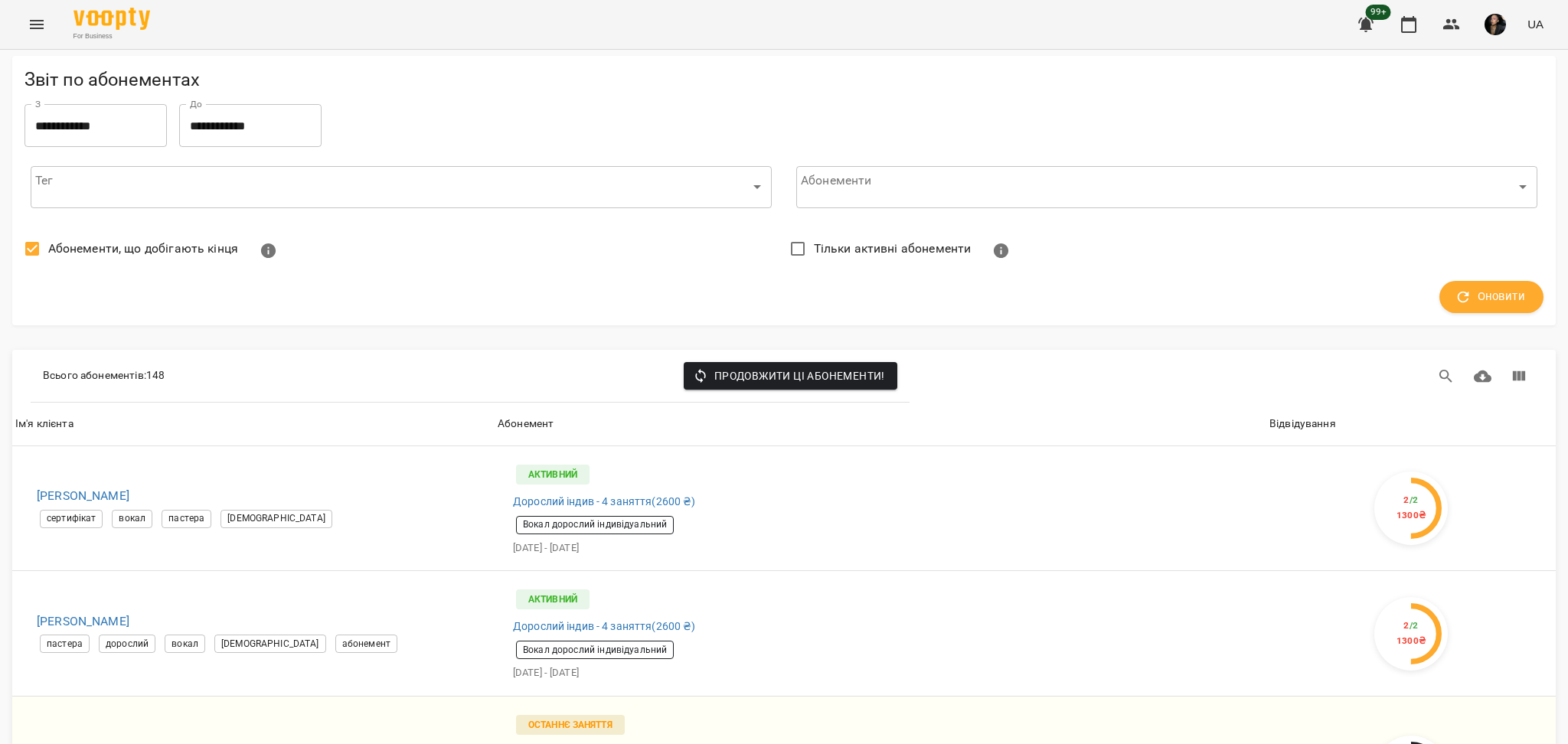
click at [46, 20] on button "Menu" at bounding box center [36, 24] width 37 height 37
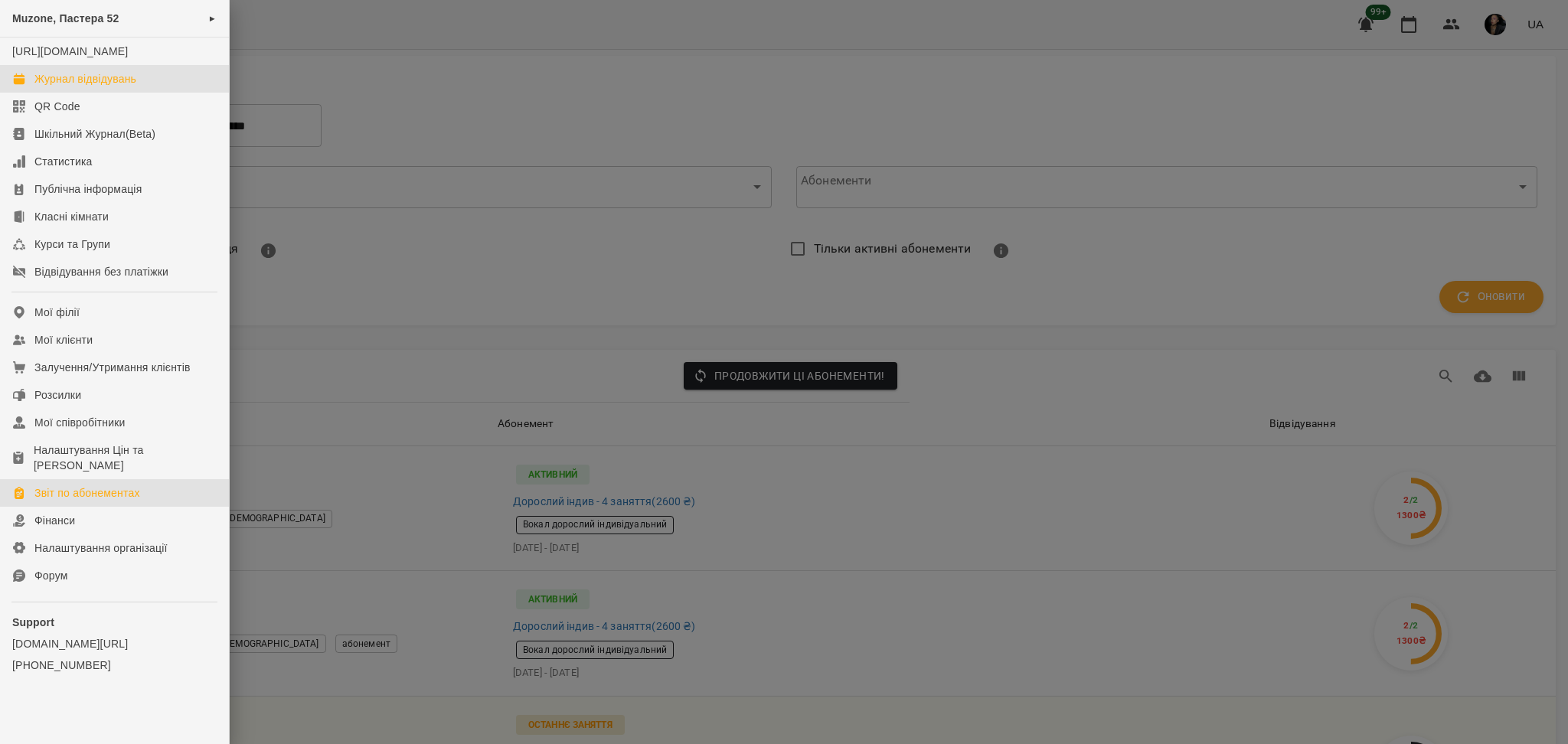
click at [75, 86] on div "Журнал відвідувань" at bounding box center [84, 78] width 101 height 15
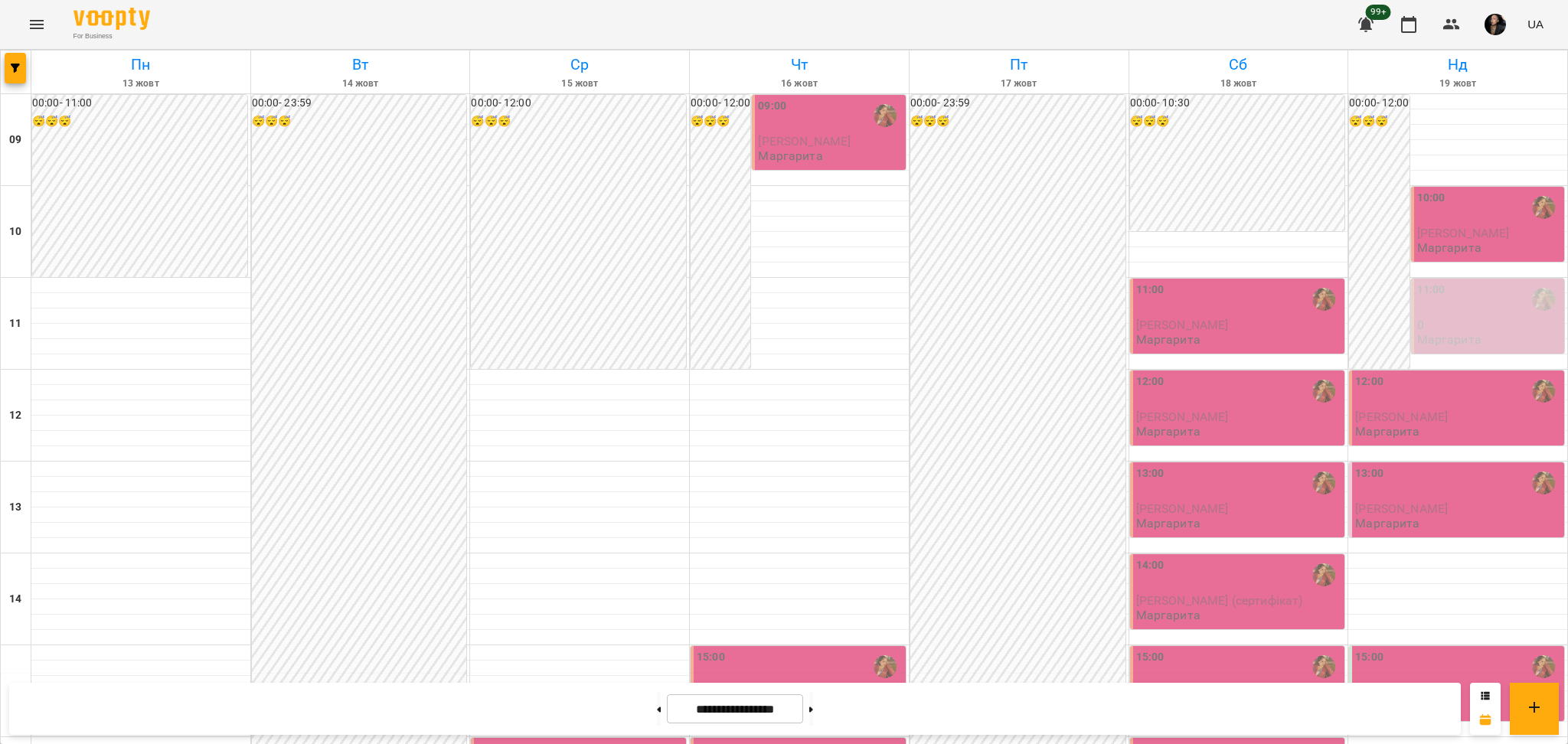
click at [1472, 28] on div "99+ UA" at bounding box center [1448, 24] width 202 height 39
click at [1462, 30] on button "button" at bounding box center [1451, 24] width 37 height 37
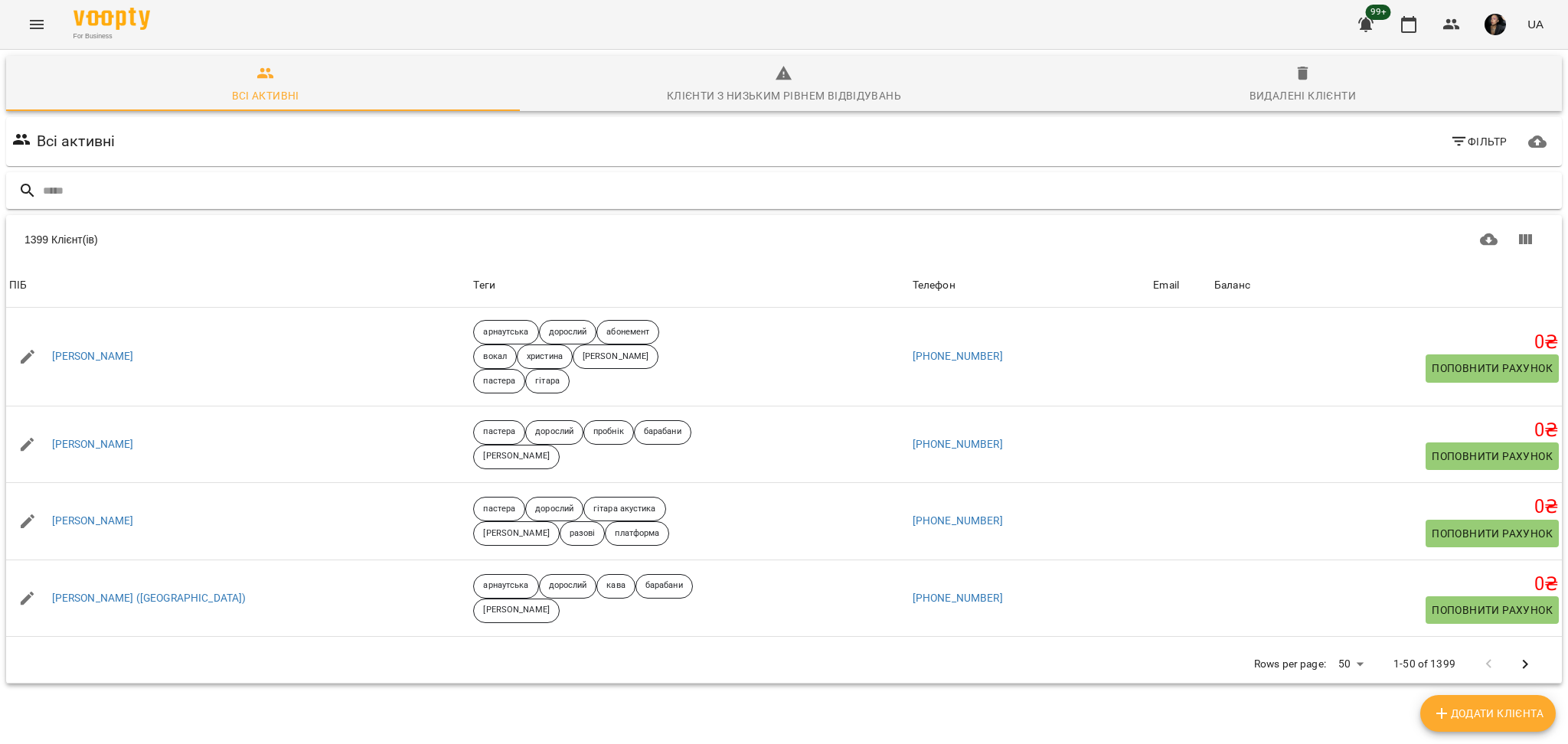
click at [572, 189] on input "text" at bounding box center [800, 191] width 1513 height 25
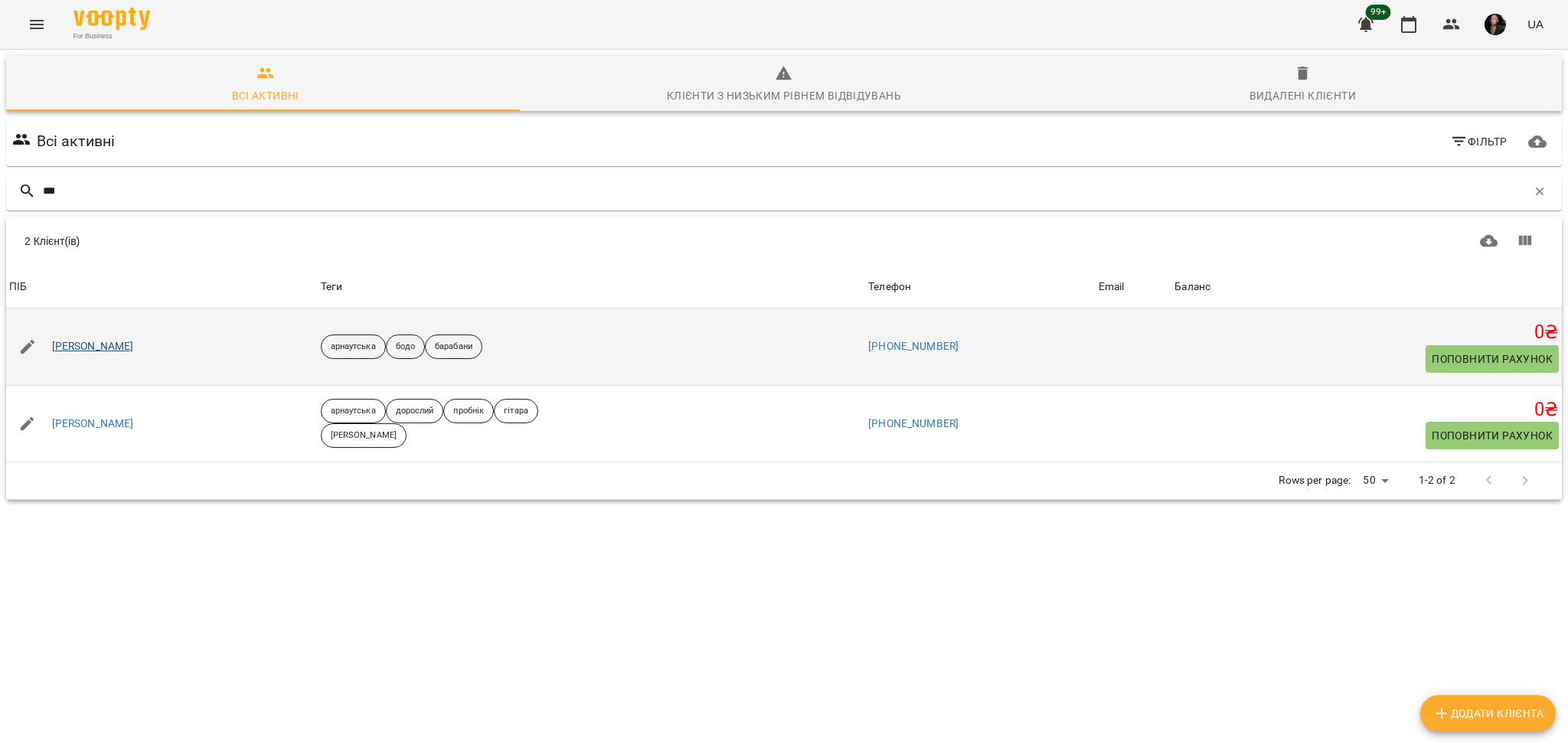
type input "***"
click at [80, 346] on link "Бєлобров Артур" at bounding box center [92, 346] width 82 height 15
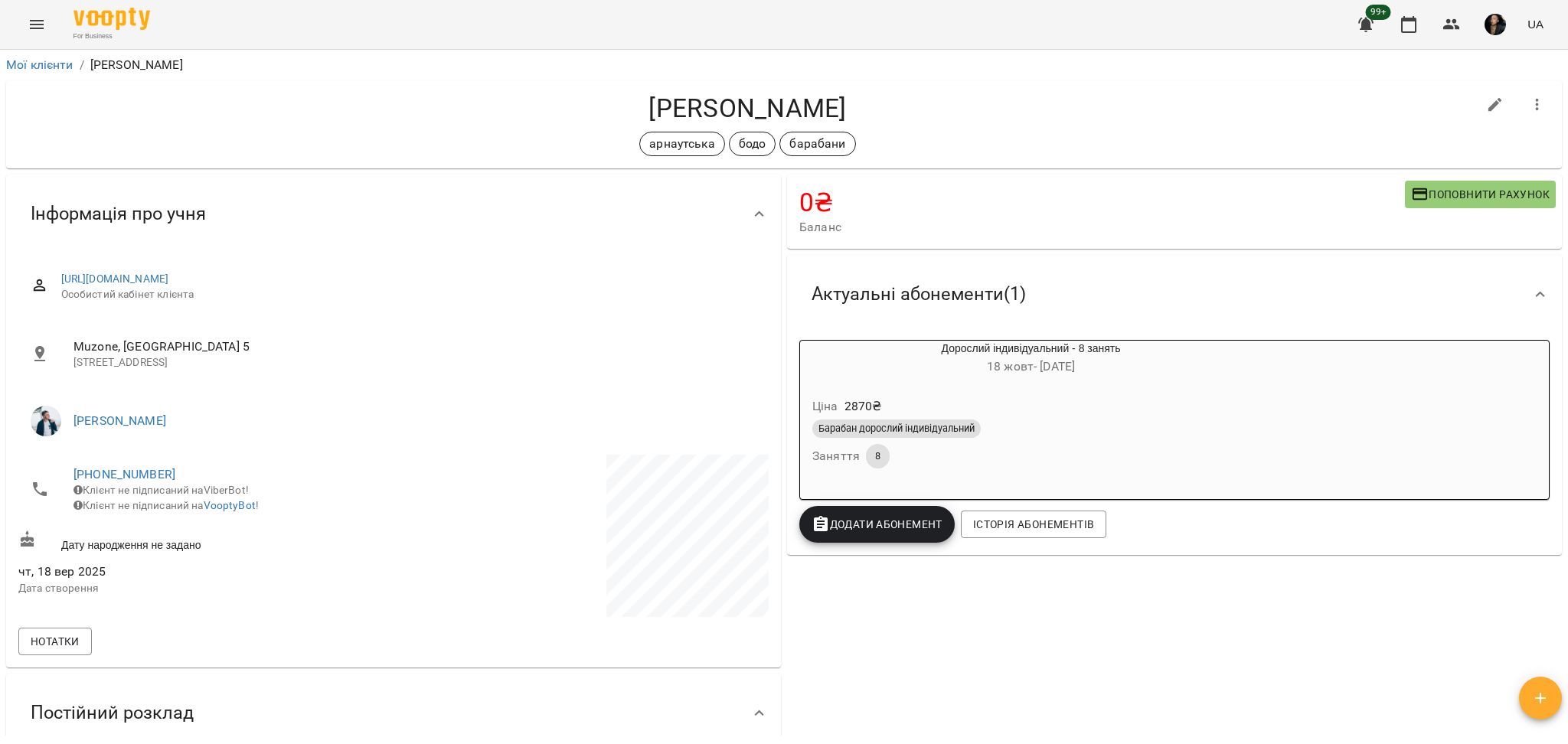
click at [1122, 441] on div "Барабан дорослий індивідуальний" at bounding box center [1031, 428] width 443 height 24
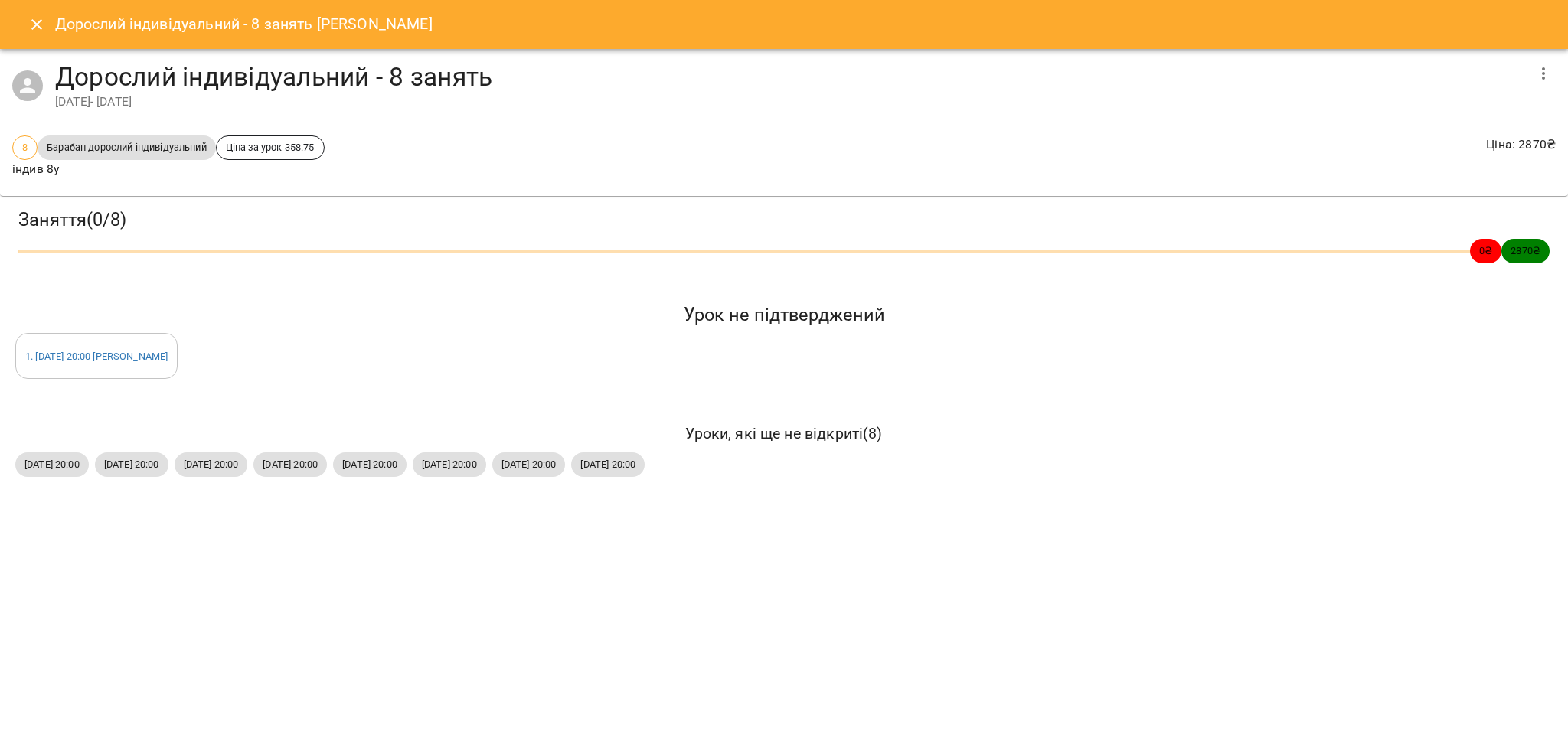
click at [33, 26] on icon "Close" at bounding box center [37, 24] width 18 height 18
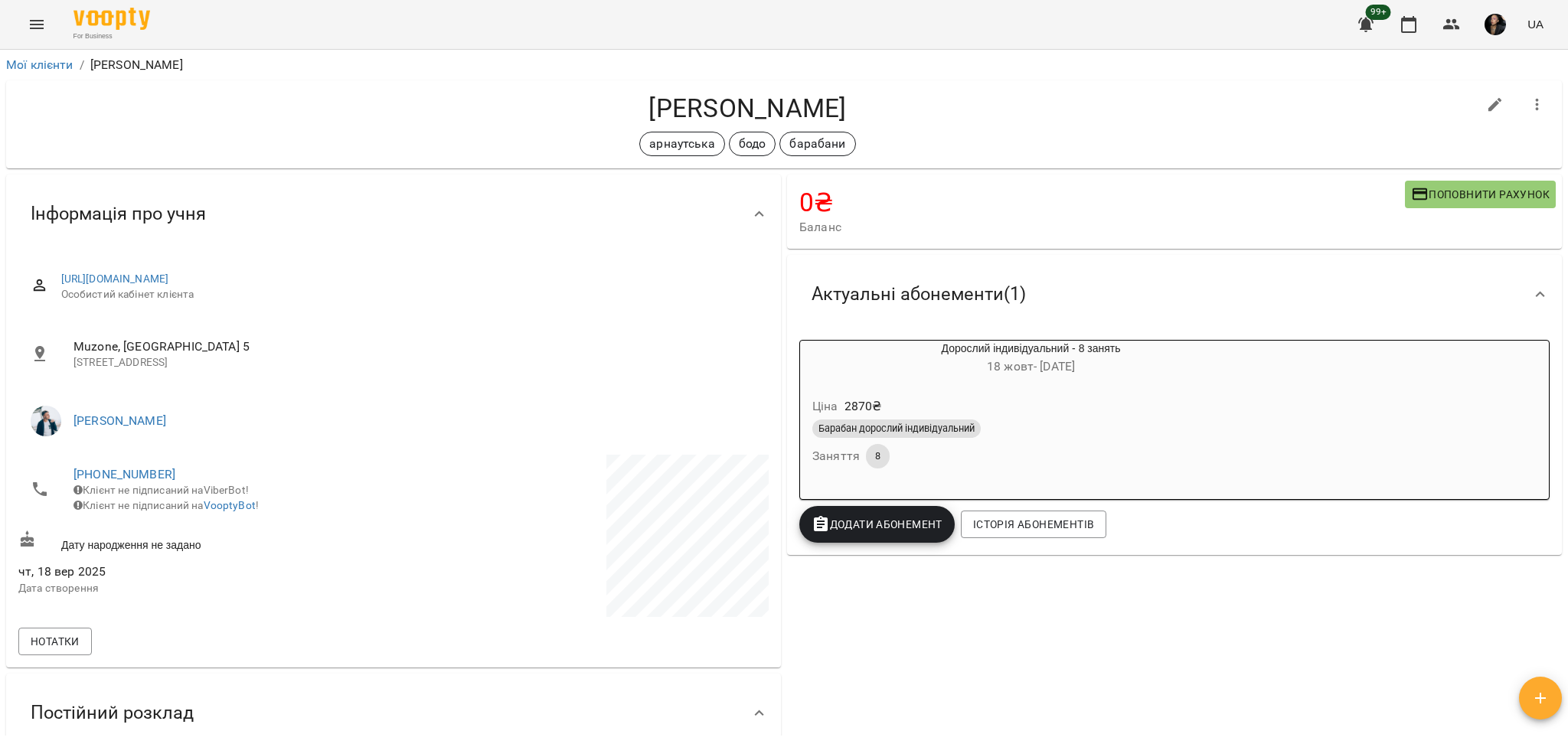
click at [588, 144] on div "арнаутська бодо барабани" at bounding box center [747, 144] width 1459 height 24
click at [31, 16] on icon "Menu" at bounding box center [37, 24] width 18 height 18
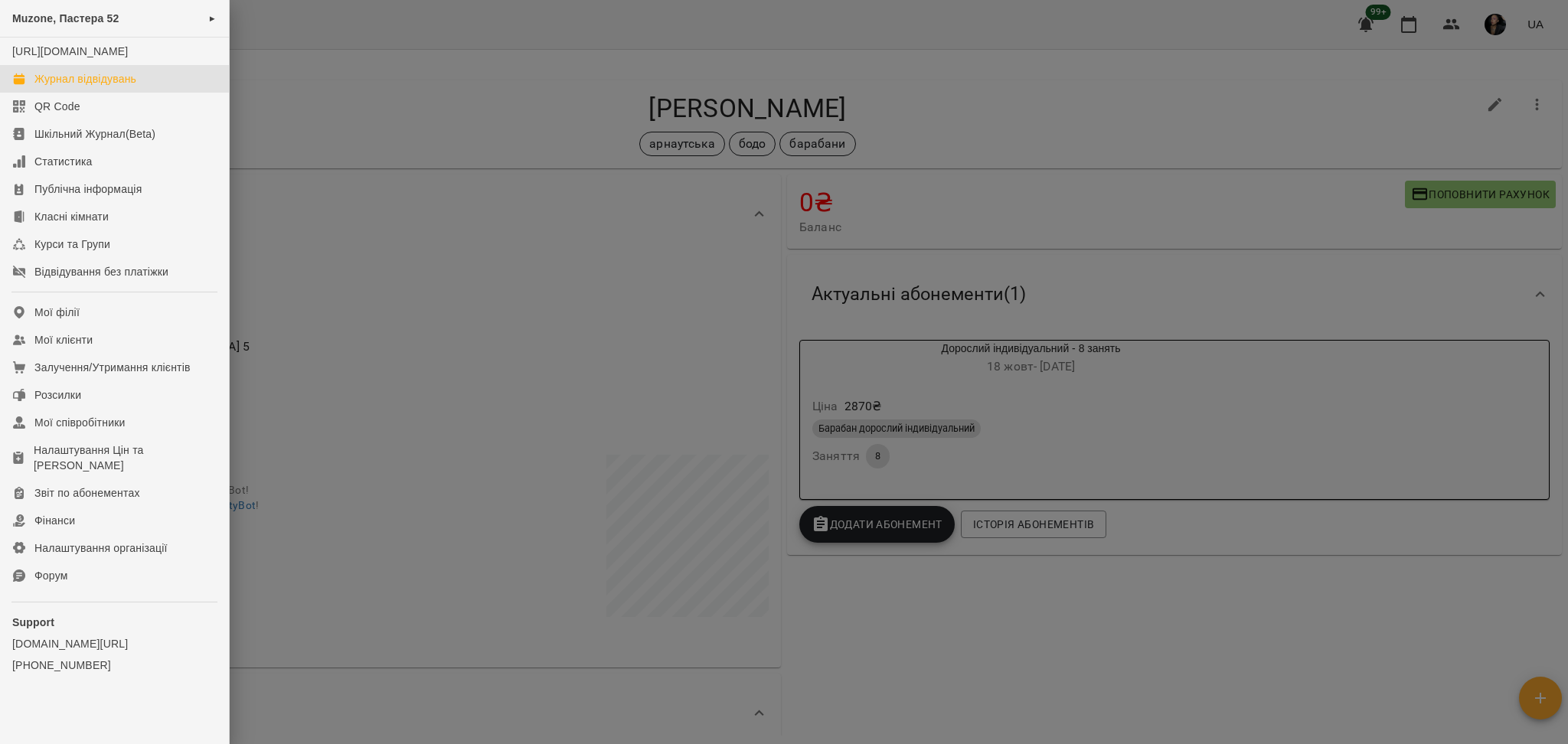
click at [136, 86] on div "Журнал відвідувань" at bounding box center [84, 78] width 101 height 15
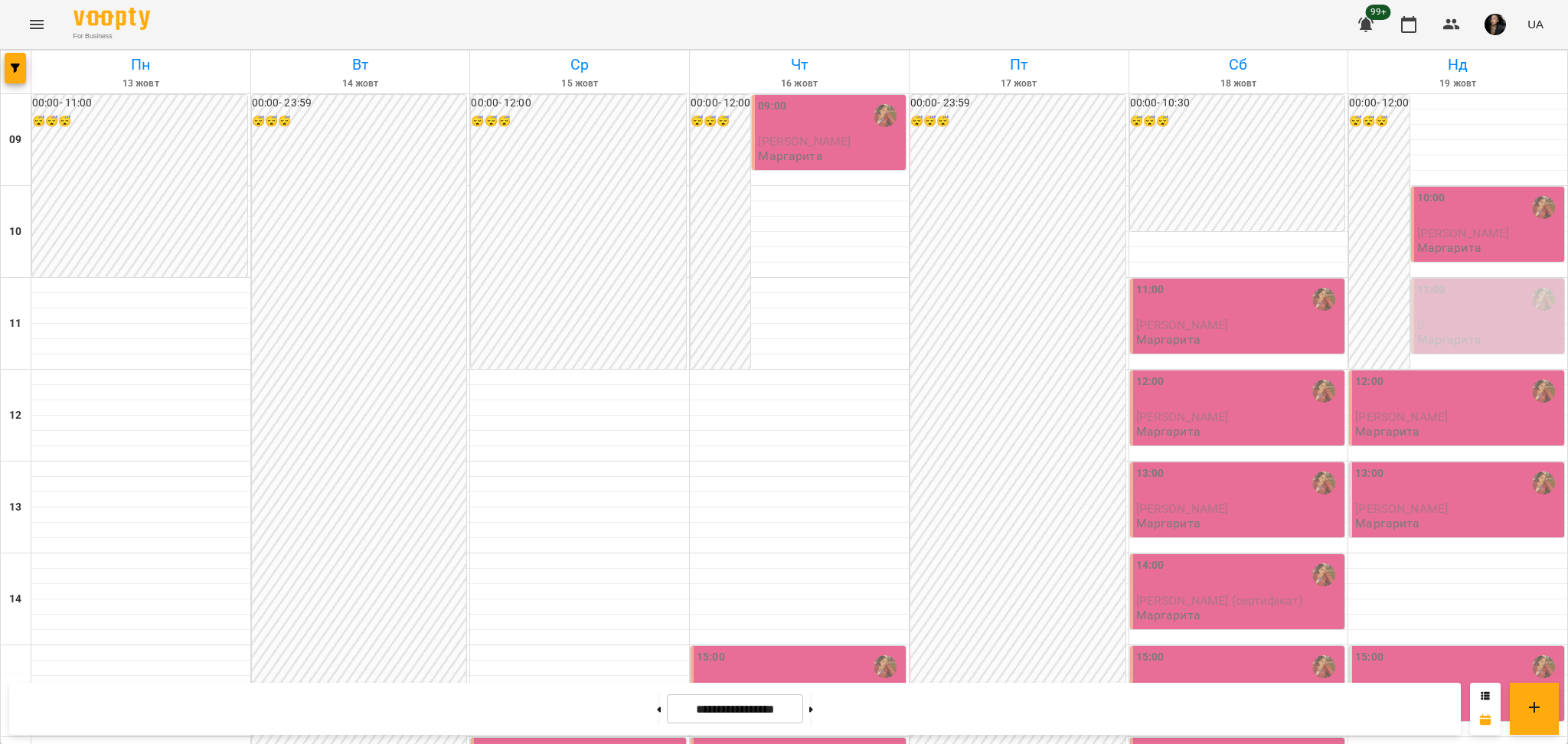
click at [1459, 20] on icon "button" at bounding box center [1451, 24] width 18 height 18
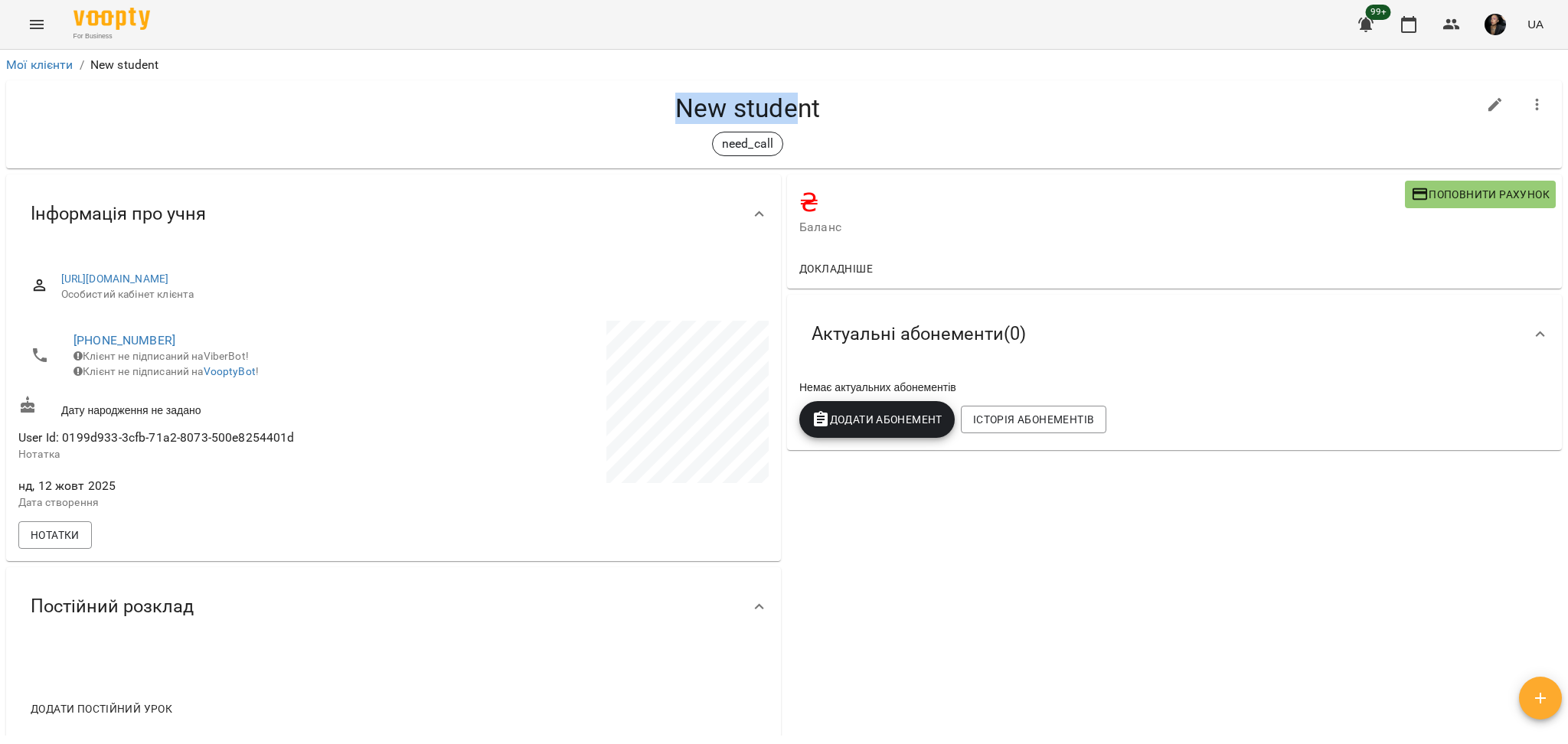
drag, startPoint x: 618, startPoint y: 106, endPoint x: 868, endPoint y: 83, distance: 251.1
click at [830, 83] on div "New student need_call" at bounding box center [784, 125] width 1555 height 88
click at [946, 88] on div "New student need_call" at bounding box center [784, 125] width 1555 height 88
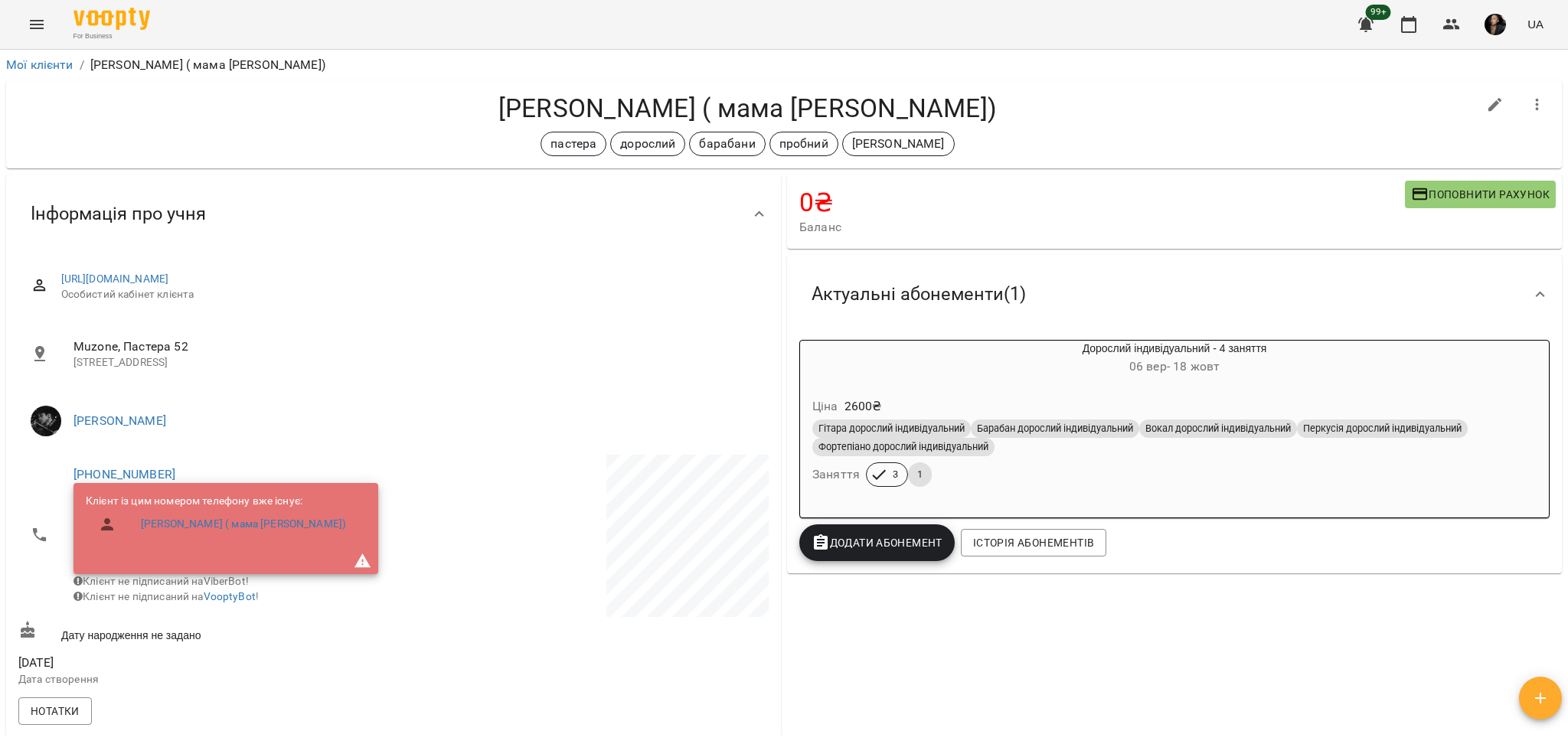
click at [1057, 482] on div "Гітара дорослий індивідуальний Барабан дорослий індивідуальний Вокал дорослий і…" at bounding box center [1175, 453] width 731 height 74
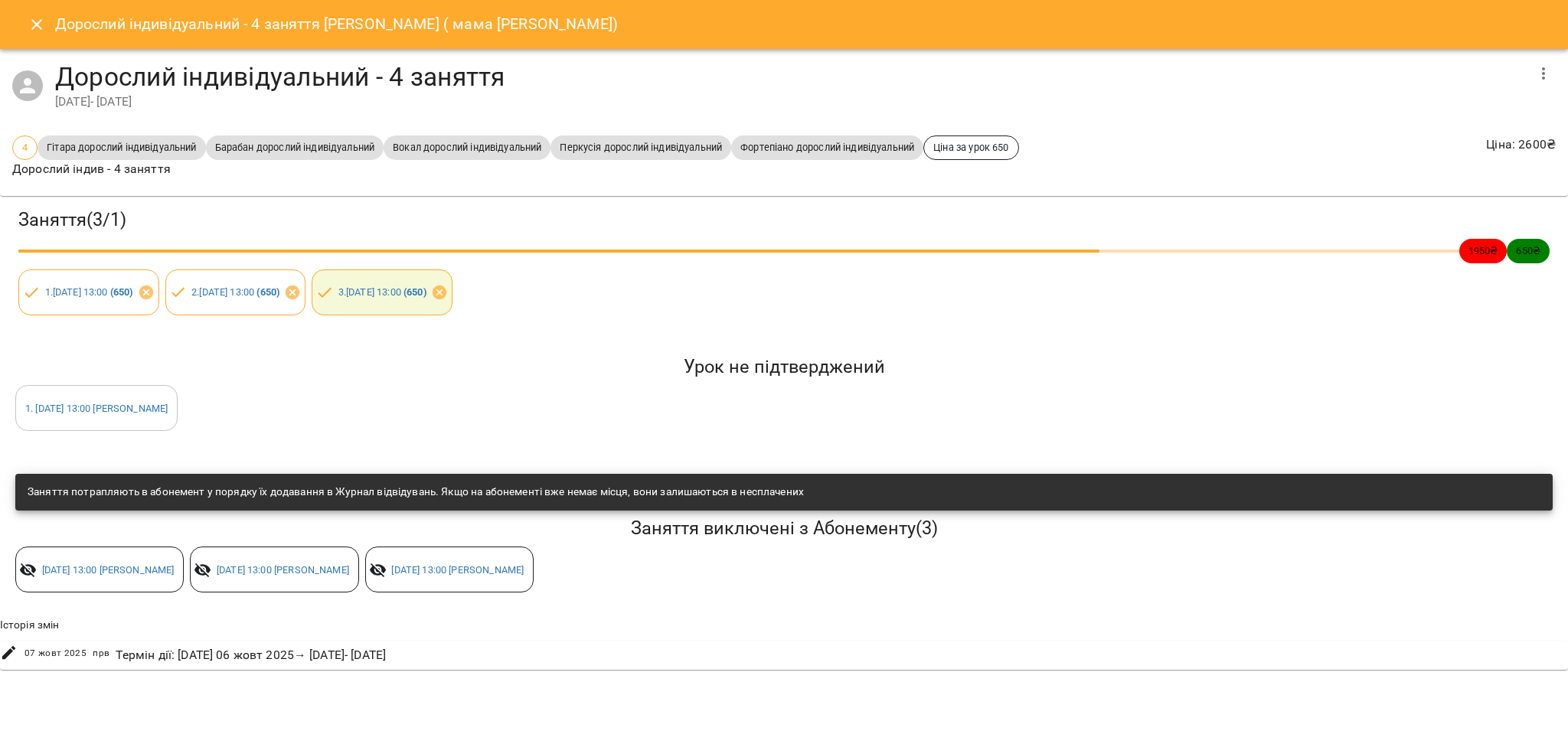
drag, startPoint x: 31, startPoint y: 26, endPoint x: 42, endPoint y: 15, distance: 15.6
click at [31, 26] on icon "Close" at bounding box center [37, 24] width 18 height 18
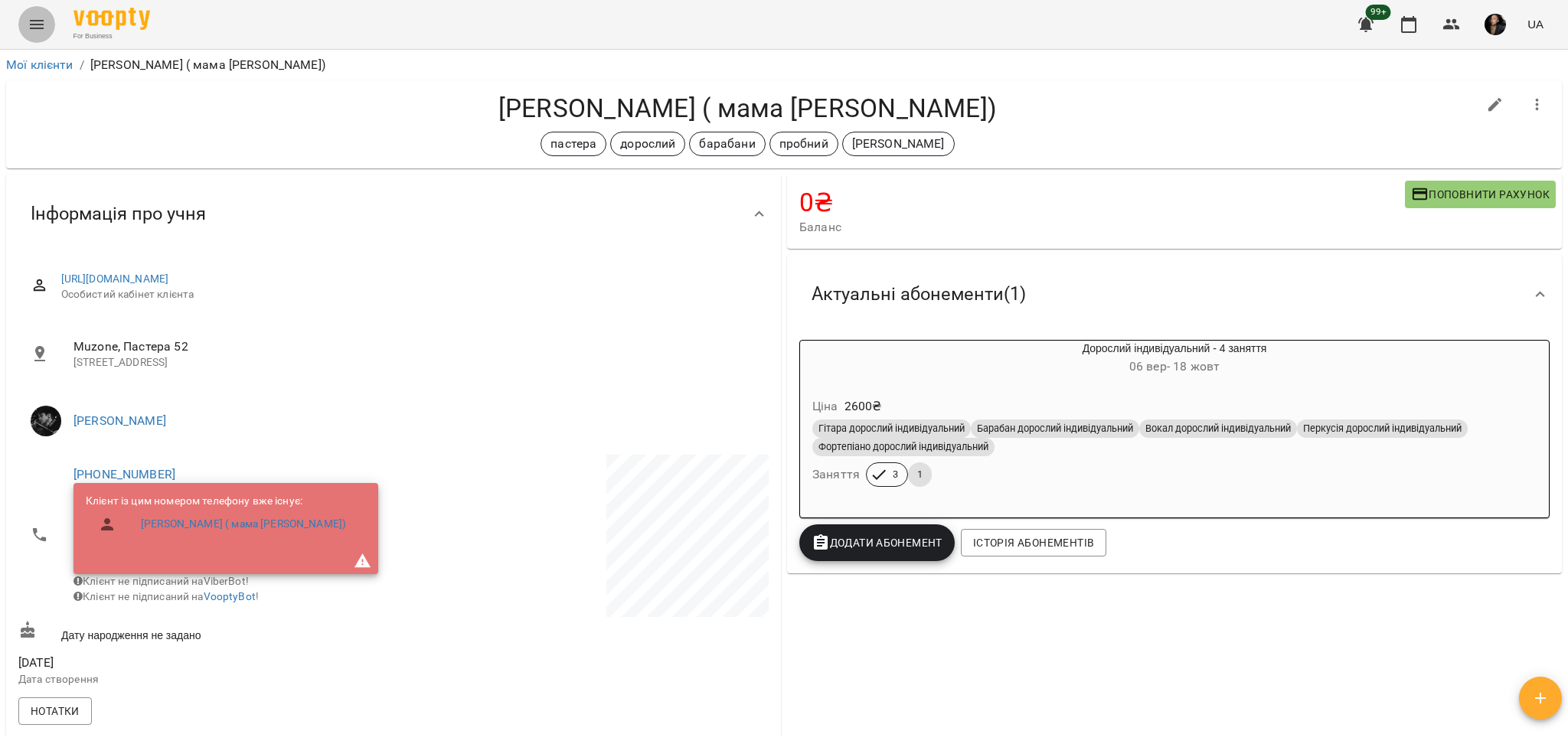
click at [31, 18] on icon "Menu" at bounding box center [37, 24] width 18 height 18
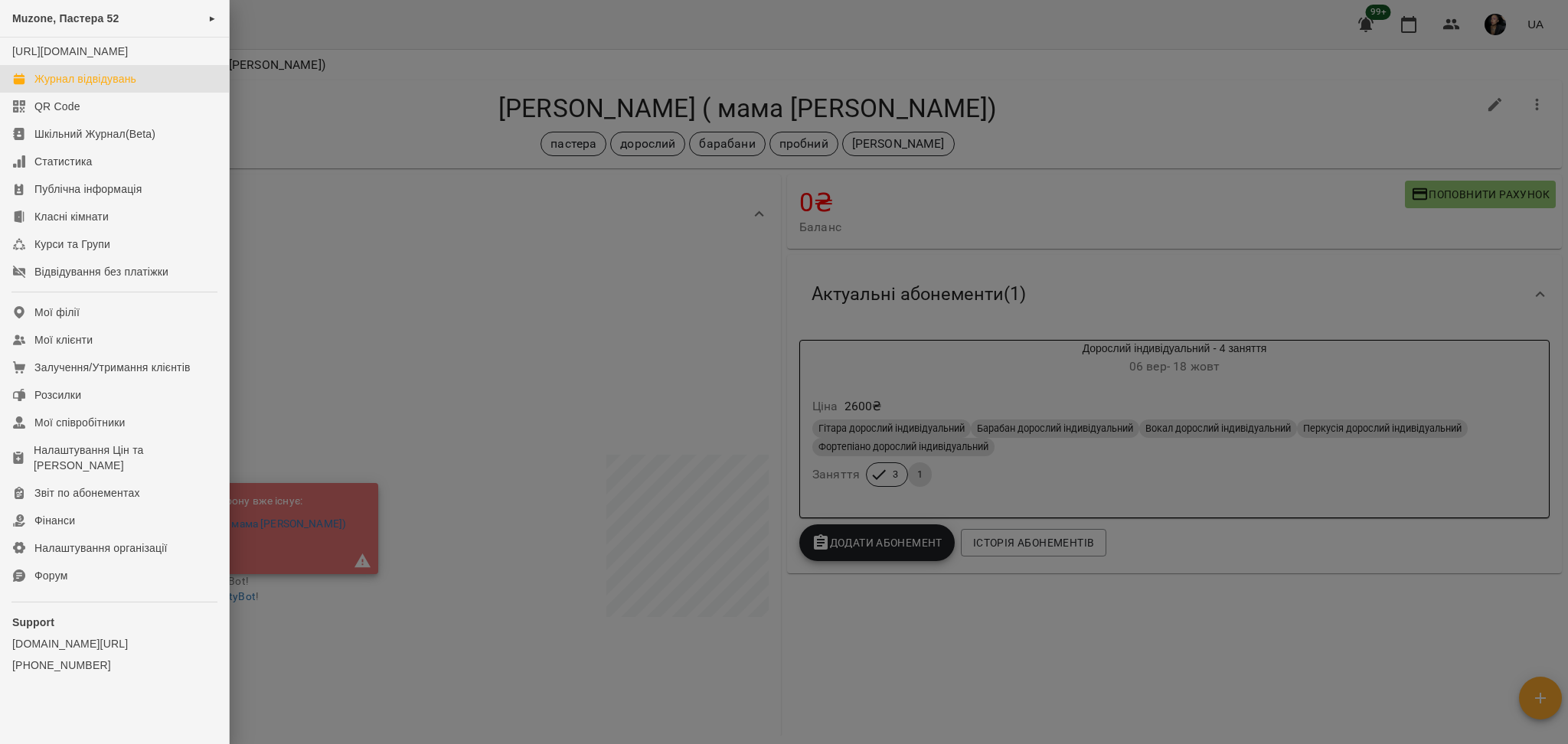
click at [59, 86] on div "Журнал відвідувань" at bounding box center [84, 78] width 101 height 15
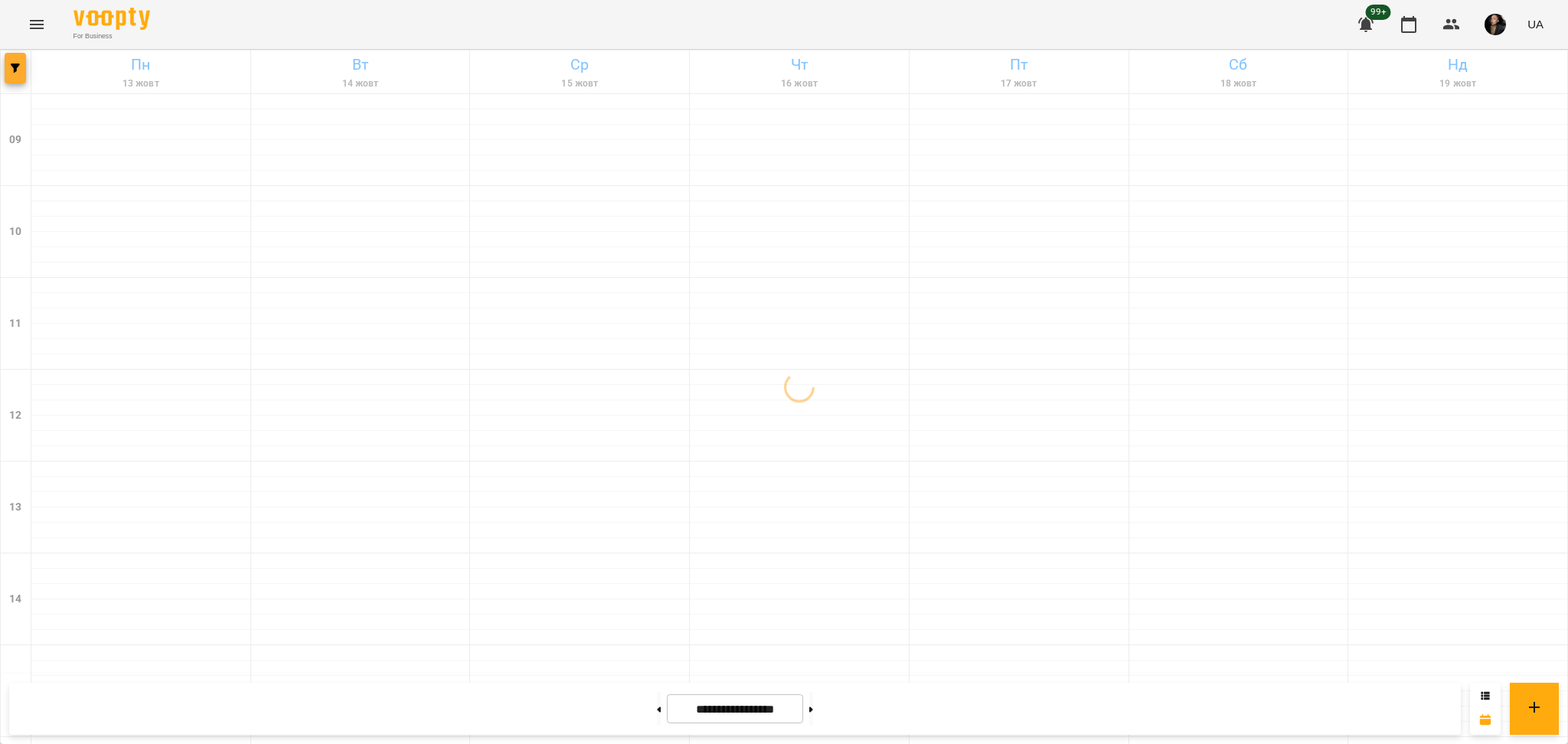
click at [19, 71] on icon "button" at bounding box center [15, 68] width 9 height 9
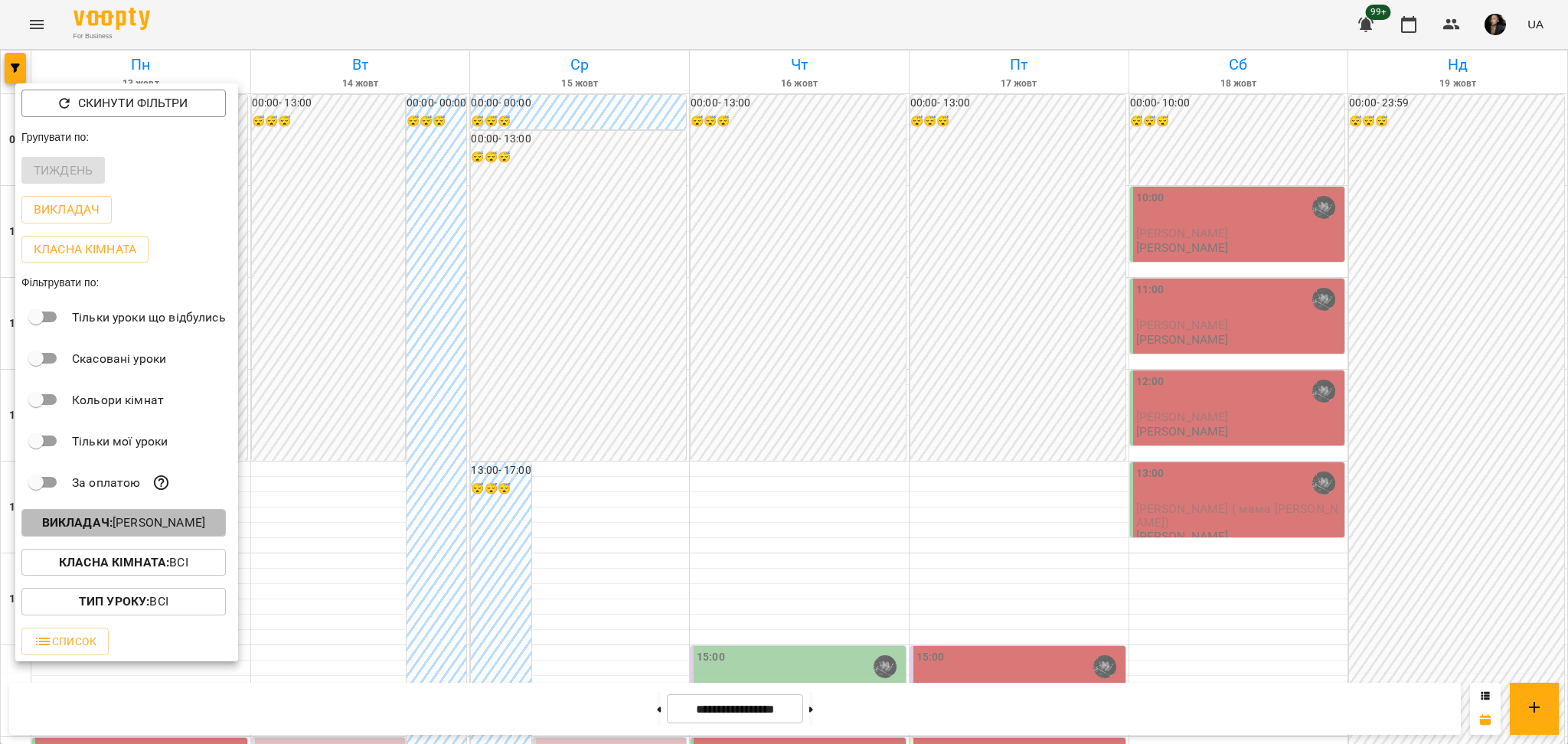
click at [206, 529] on p "Викладач : Козаченко Євгеній" at bounding box center [124, 522] width 163 height 18
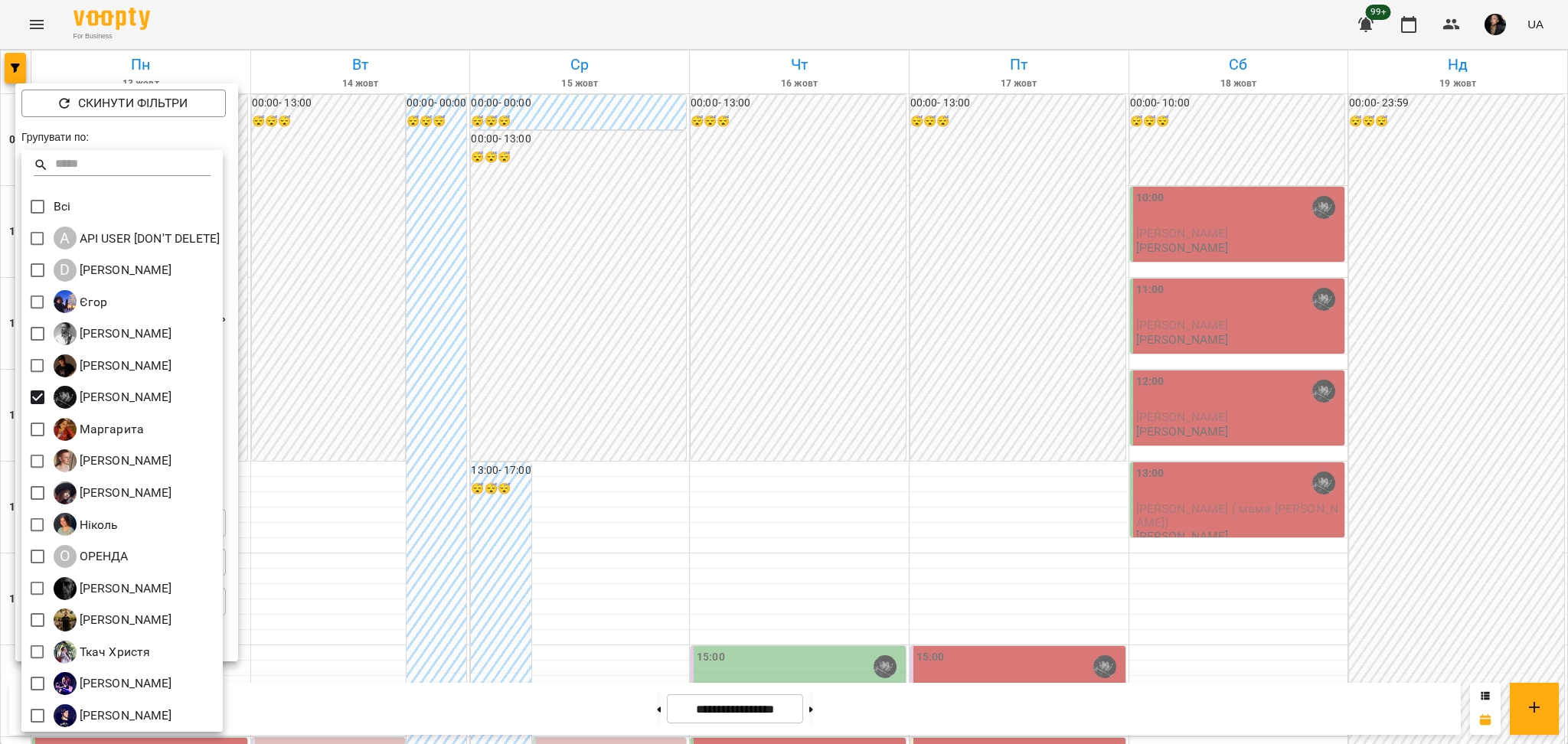
click at [341, 373] on div at bounding box center [784, 372] width 1568 height 744
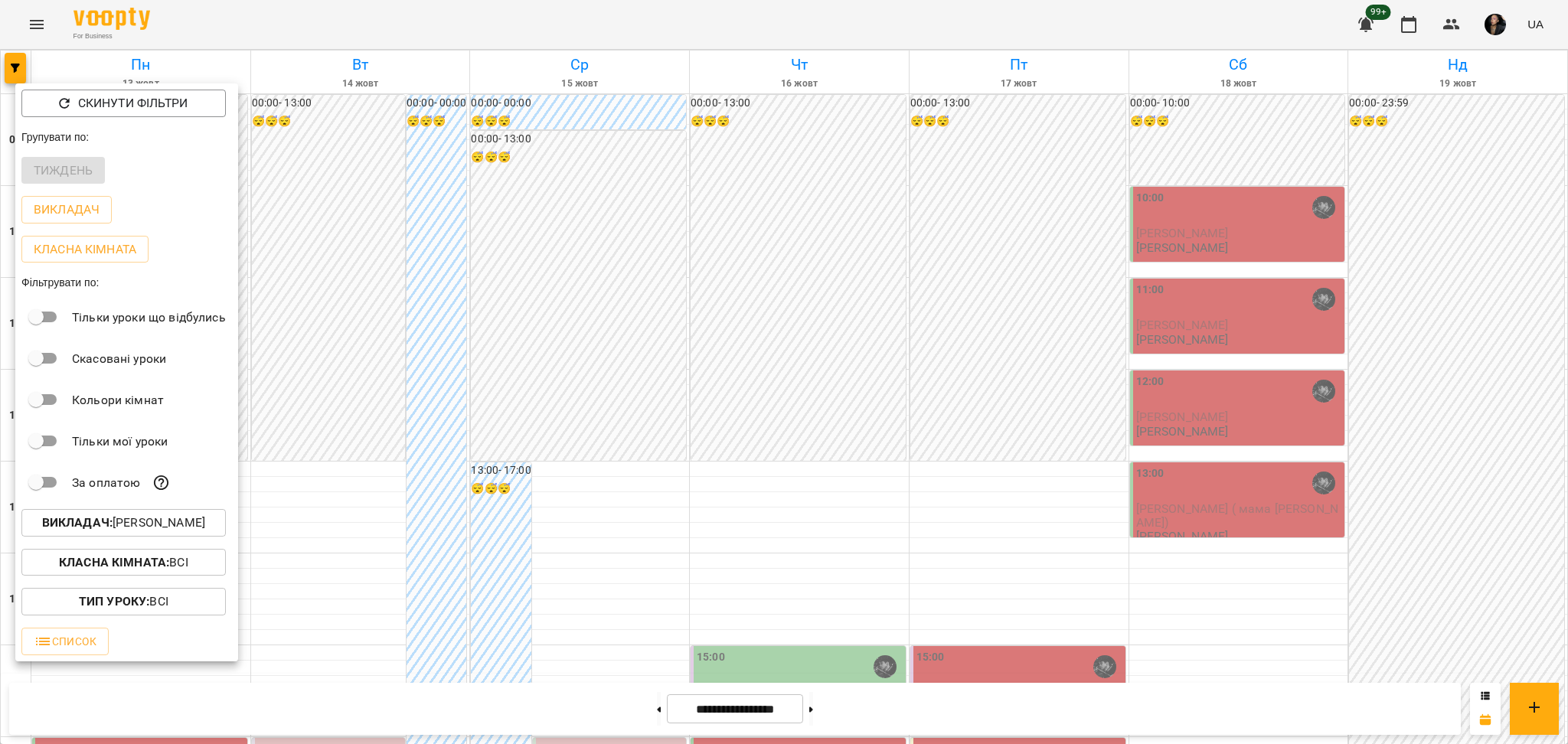
click at [430, 388] on div at bounding box center [784, 372] width 1568 height 744
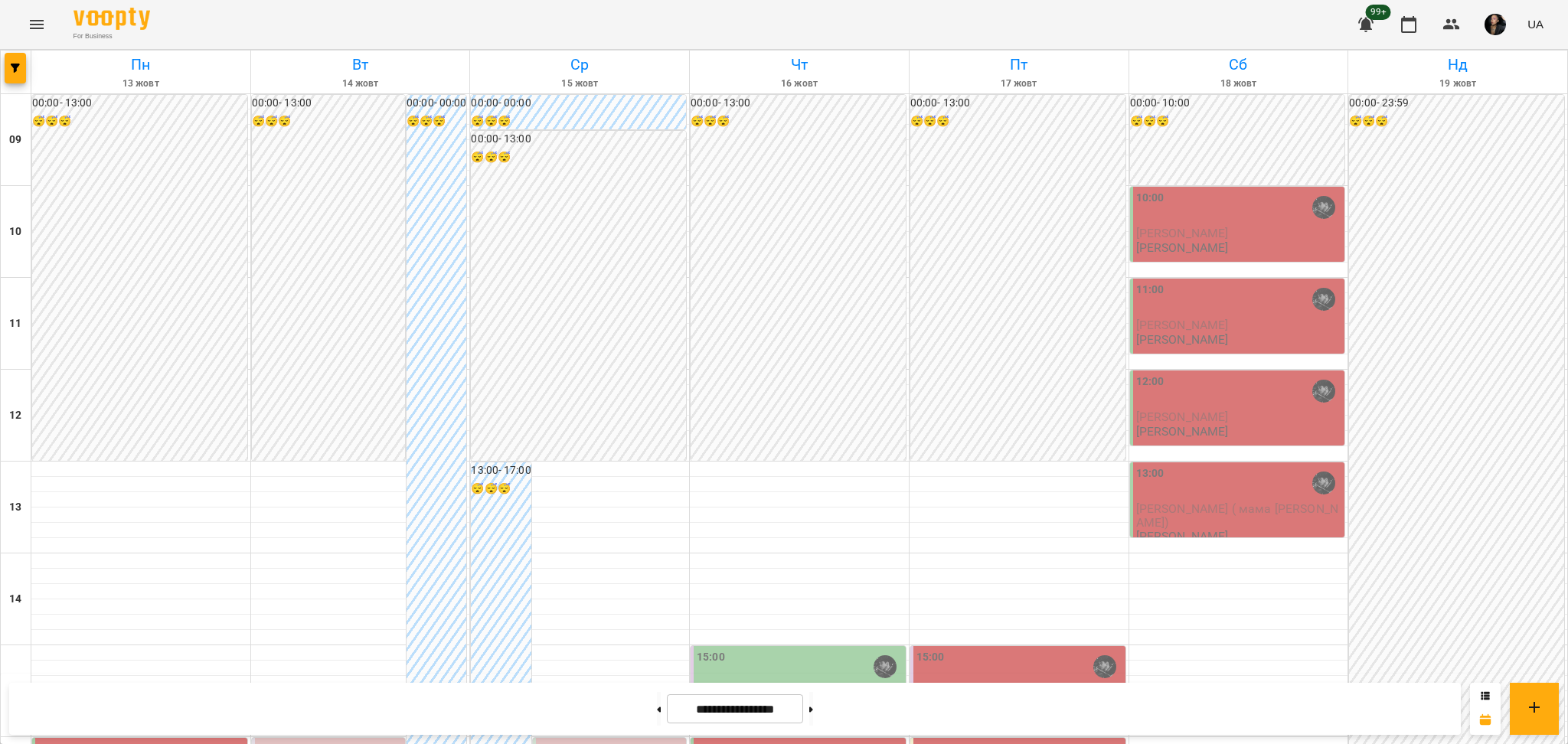
scroll to position [306, 0]
click at [14, 60] on button "button" at bounding box center [15, 68] width 22 height 31
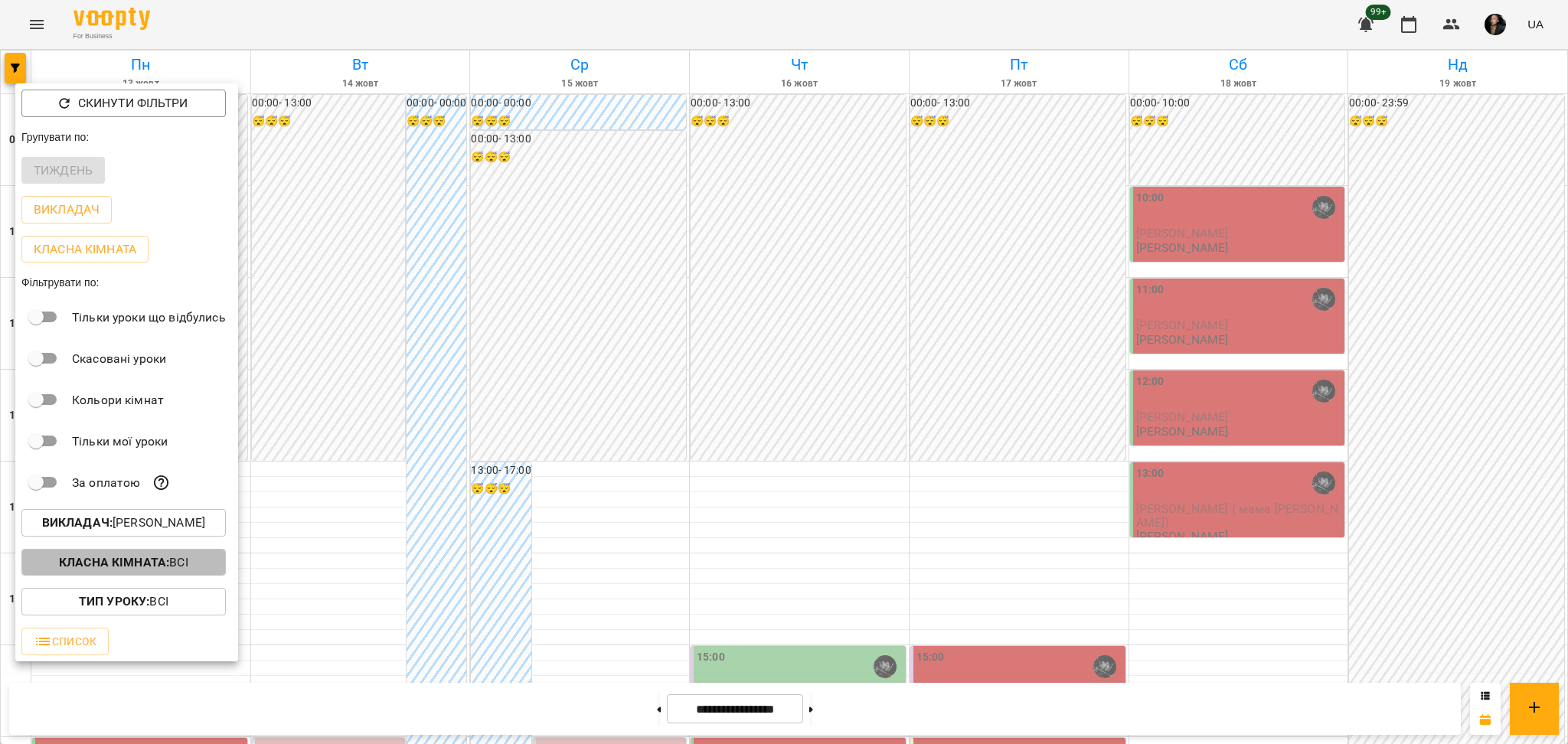
click at [138, 559] on b "Класна кімната :" at bounding box center [114, 562] width 110 height 14
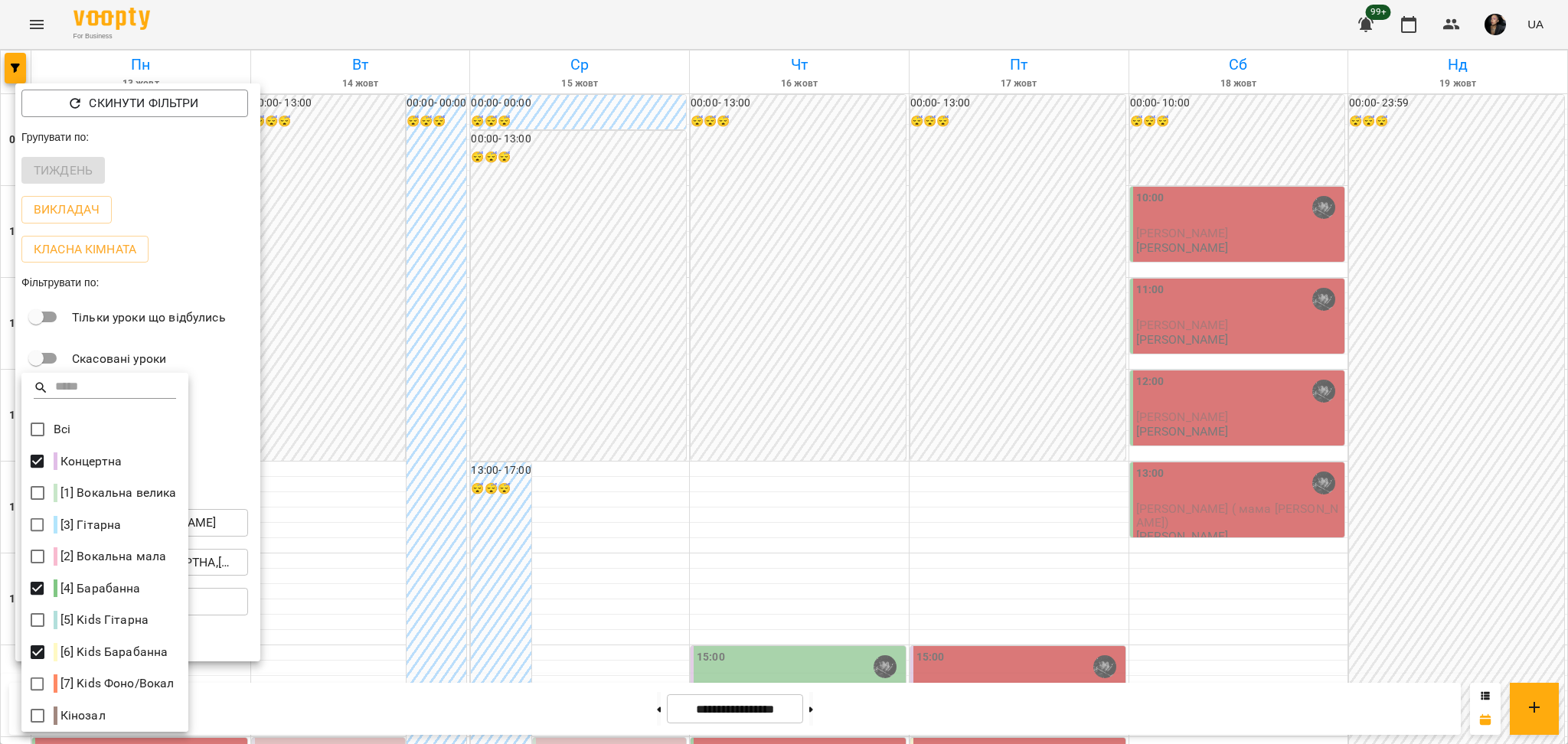
click at [588, 620] on div at bounding box center [784, 372] width 1568 height 744
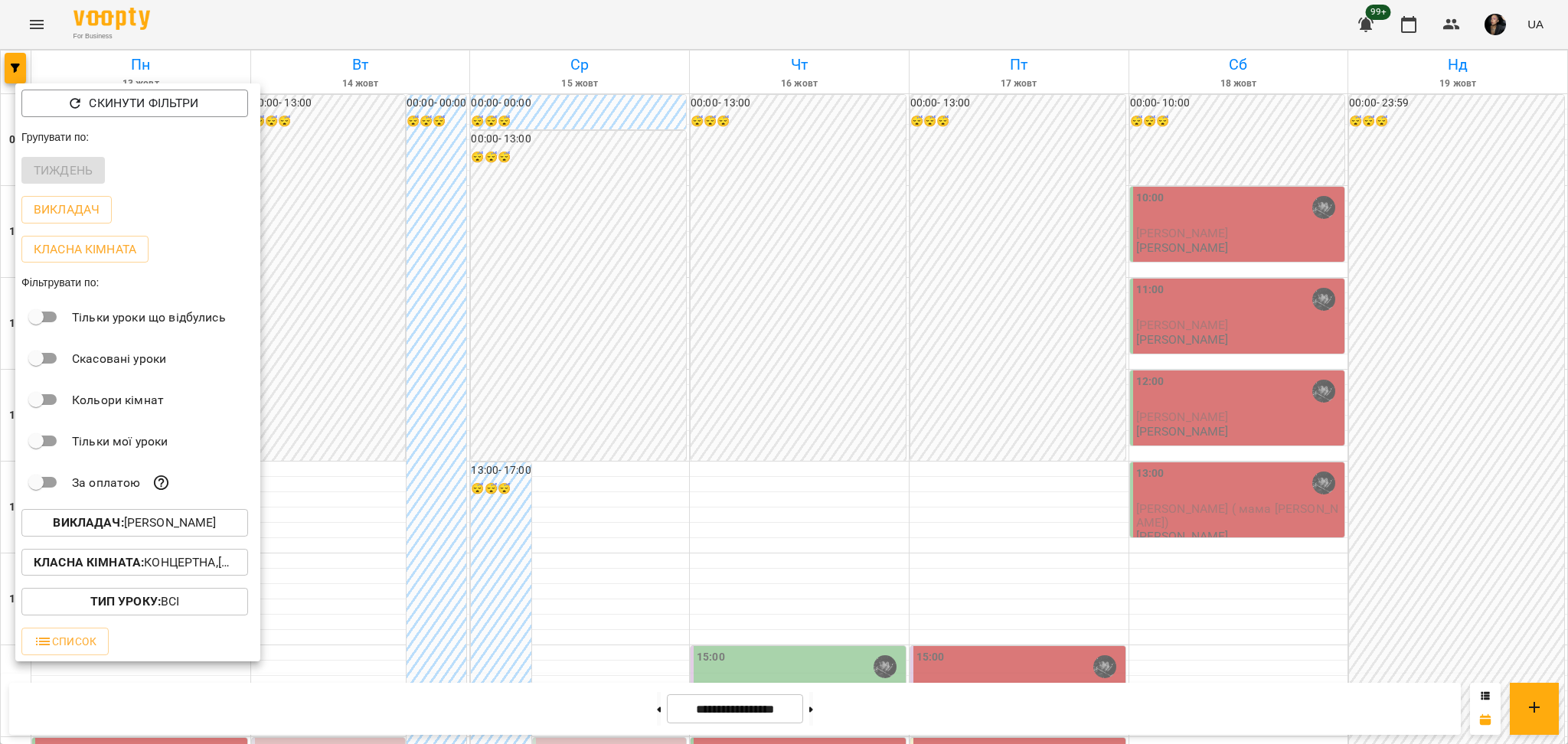
click at [825, 648] on div at bounding box center [784, 372] width 1568 height 744
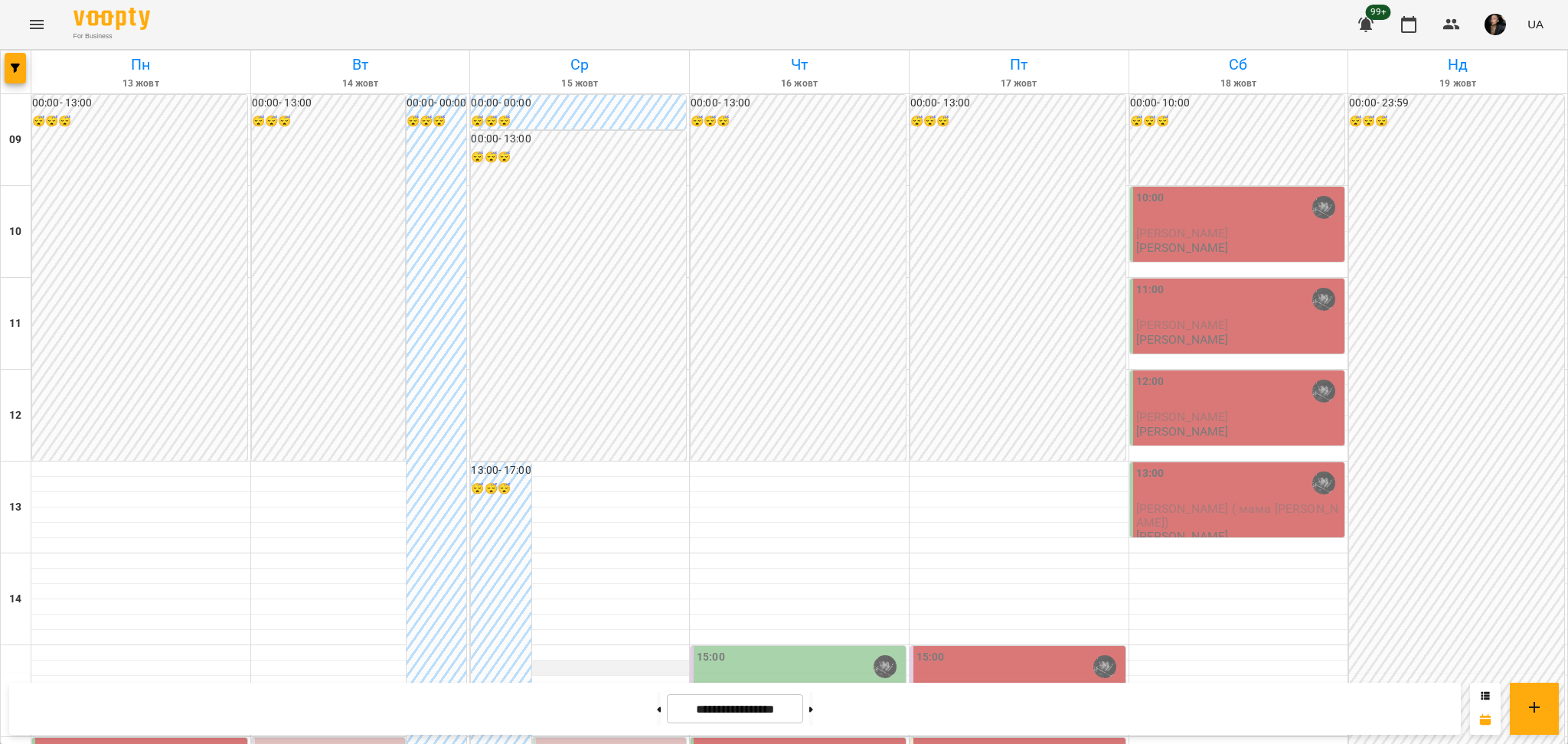
scroll to position [204, 0]
click at [25, 59] on button "button" at bounding box center [15, 68] width 22 height 31
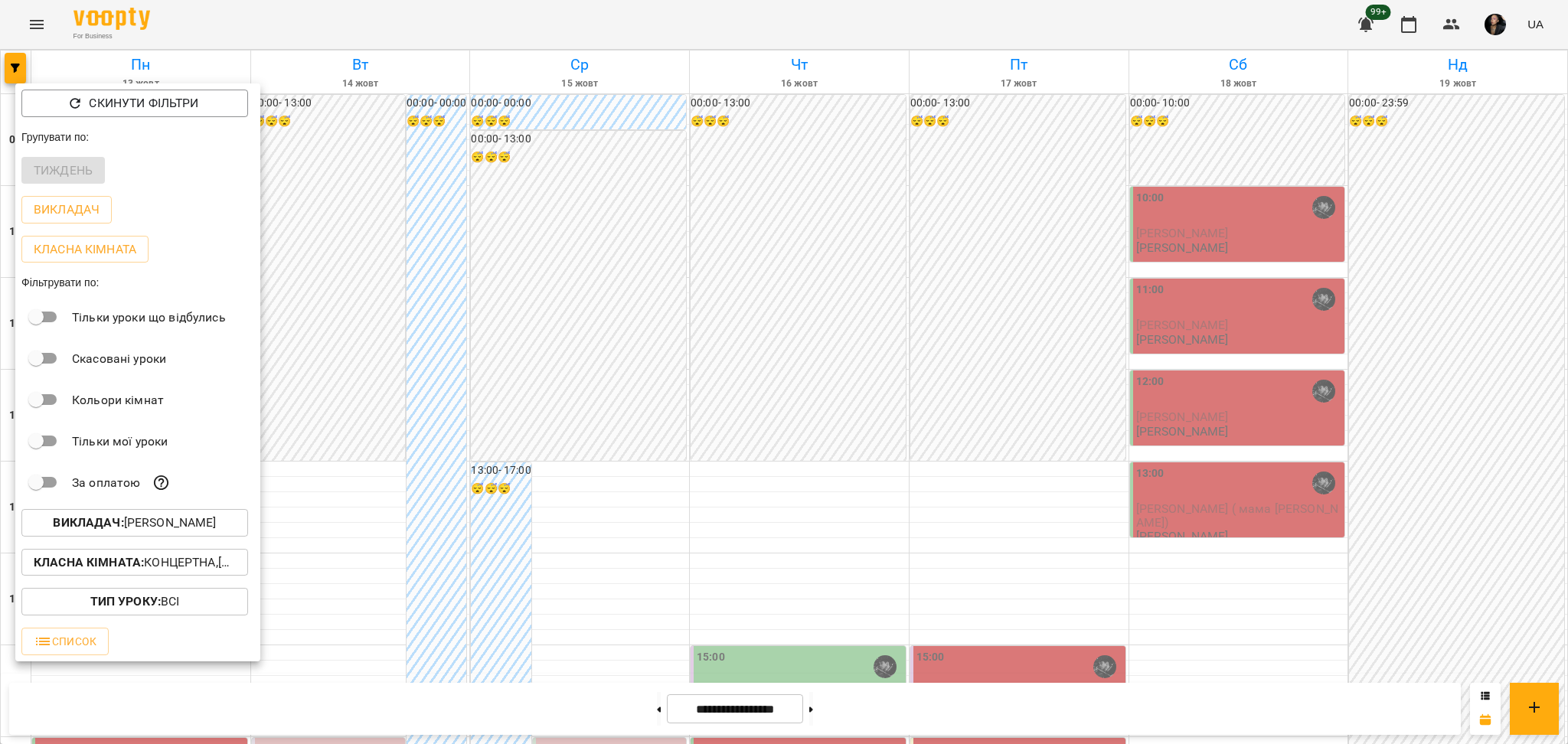
click at [115, 532] on p "Викладач : Козаченко Євгеній" at bounding box center [135, 522] width 163 height 18
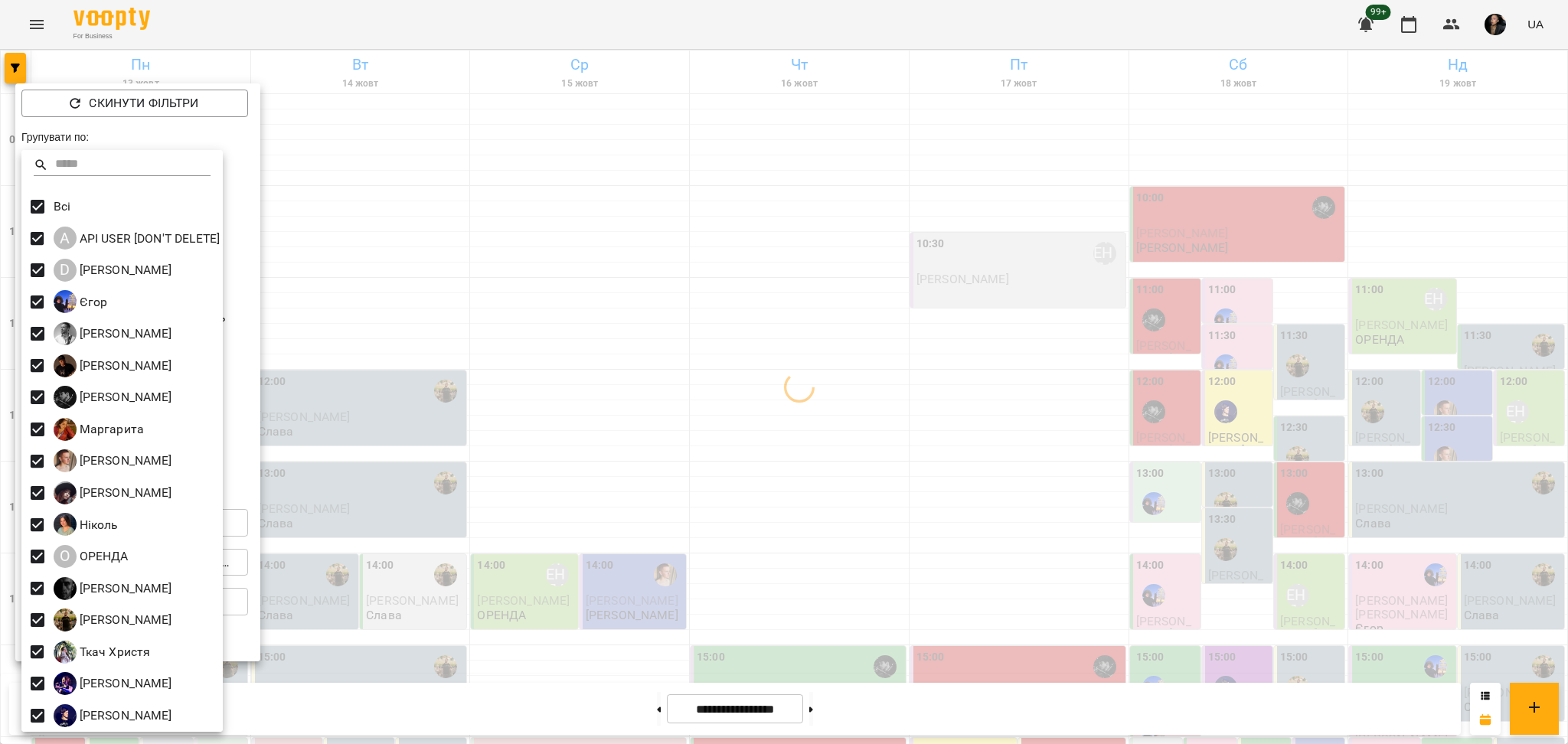
click at [349, 323] on div at bounding box center [784, 372] width 1568 height 744
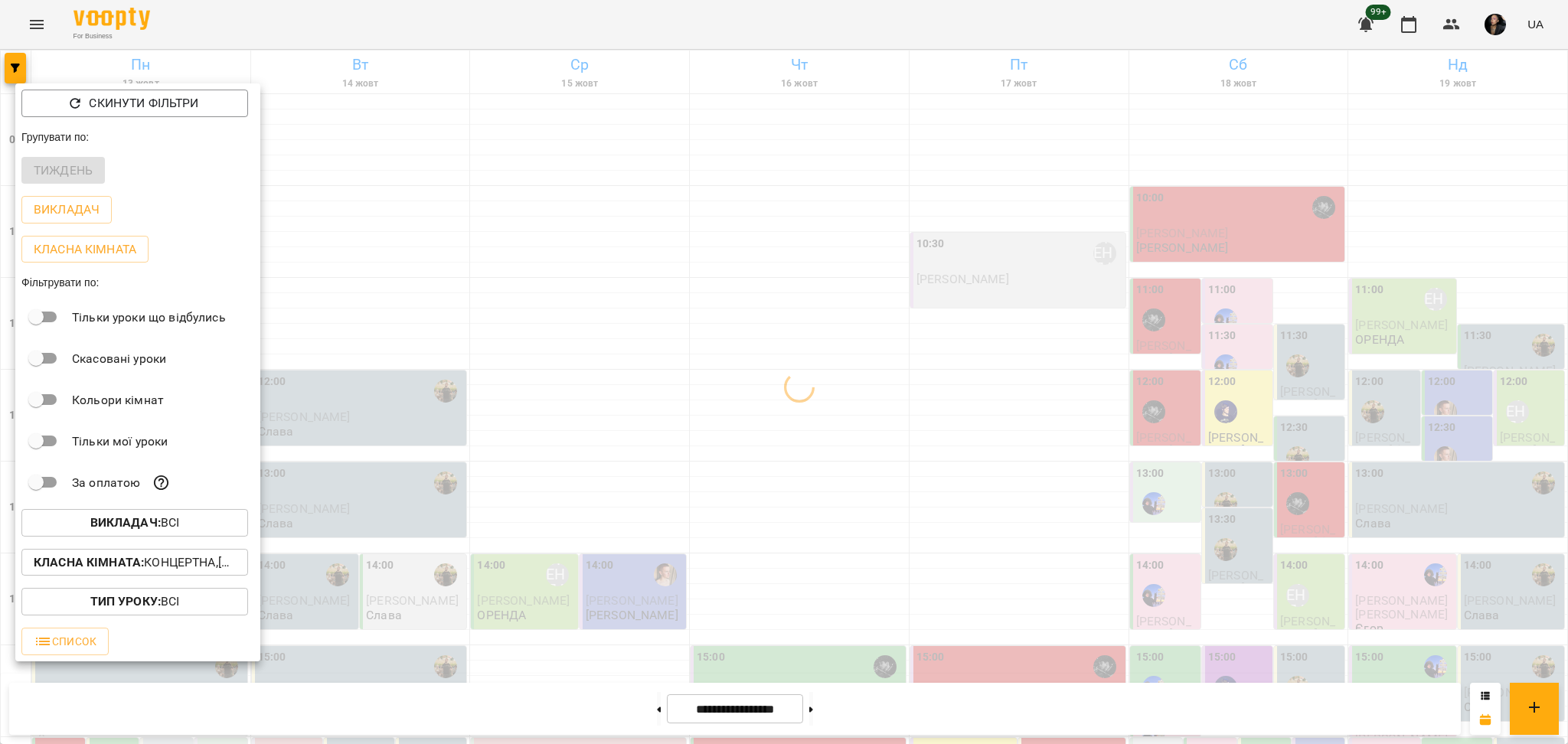
click at [170, 572] on p "Класна кімната : Концертна,[4] Барабанна,[6] Kids Барабанна" at bounding box center [135, 563] width 202 height 18
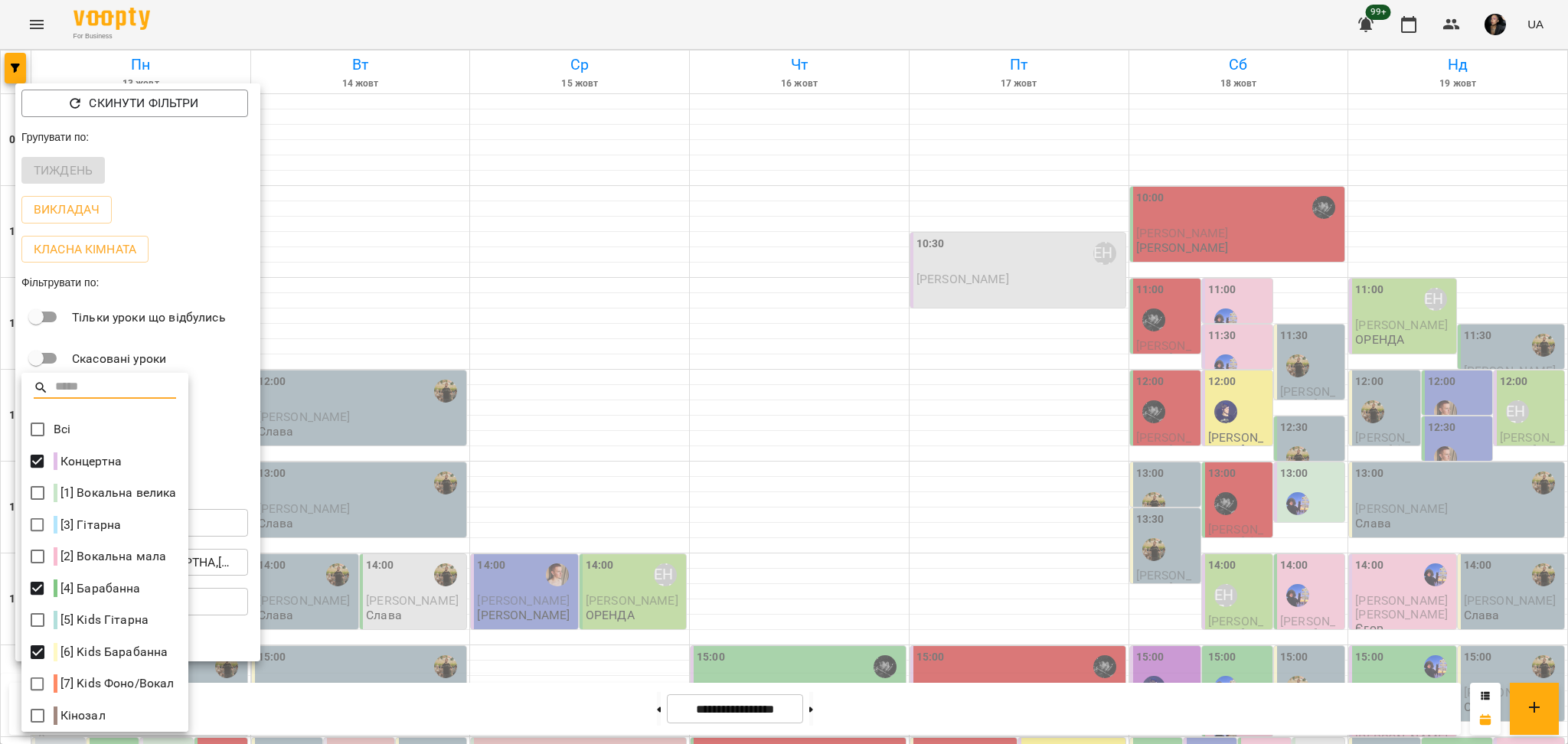
click at [372, 571] on div at bounding box center [784, 372] width 1568 height 744
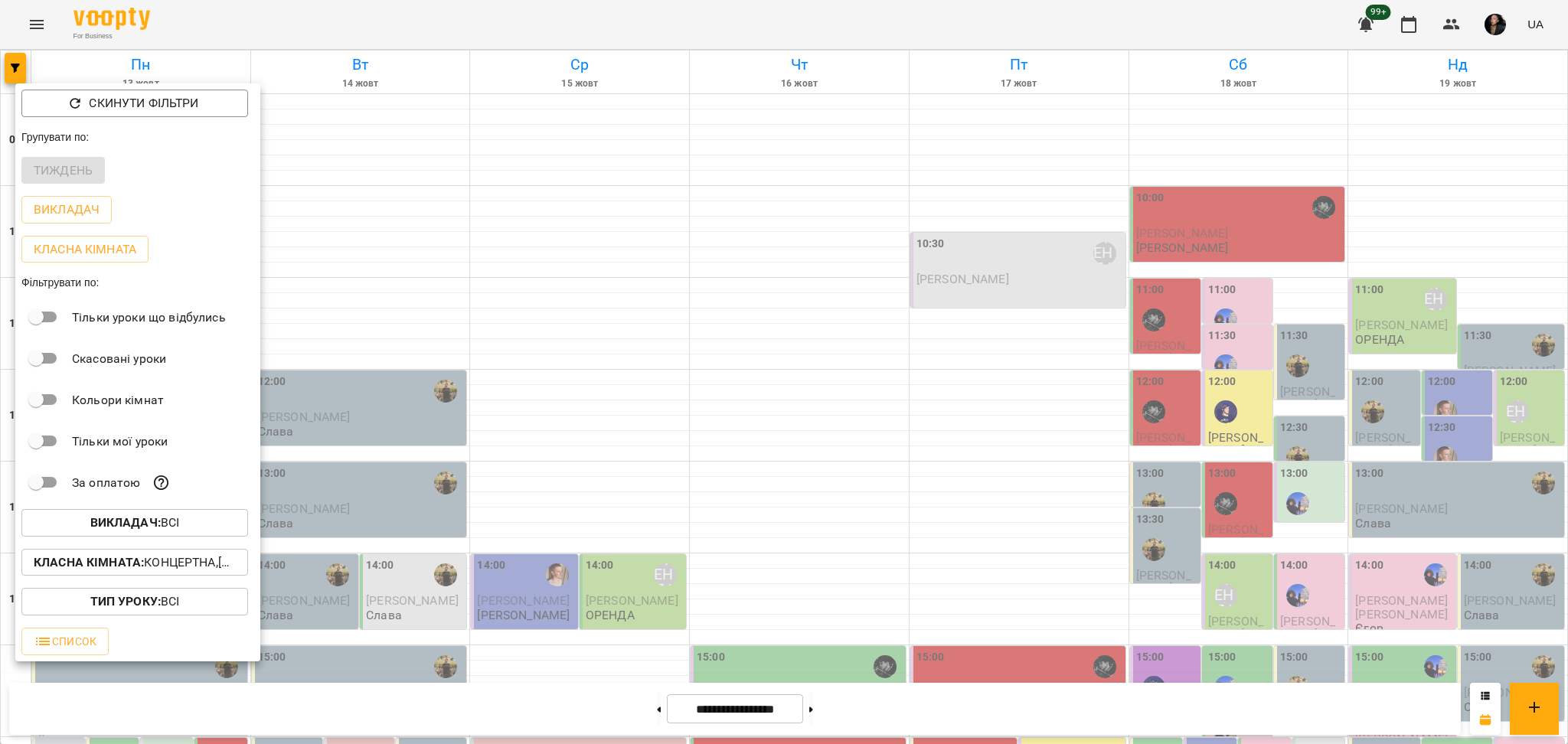
click at [204, 537] on button "Викладач : Всі" at bounding box center [135, 522] width 227 height 28
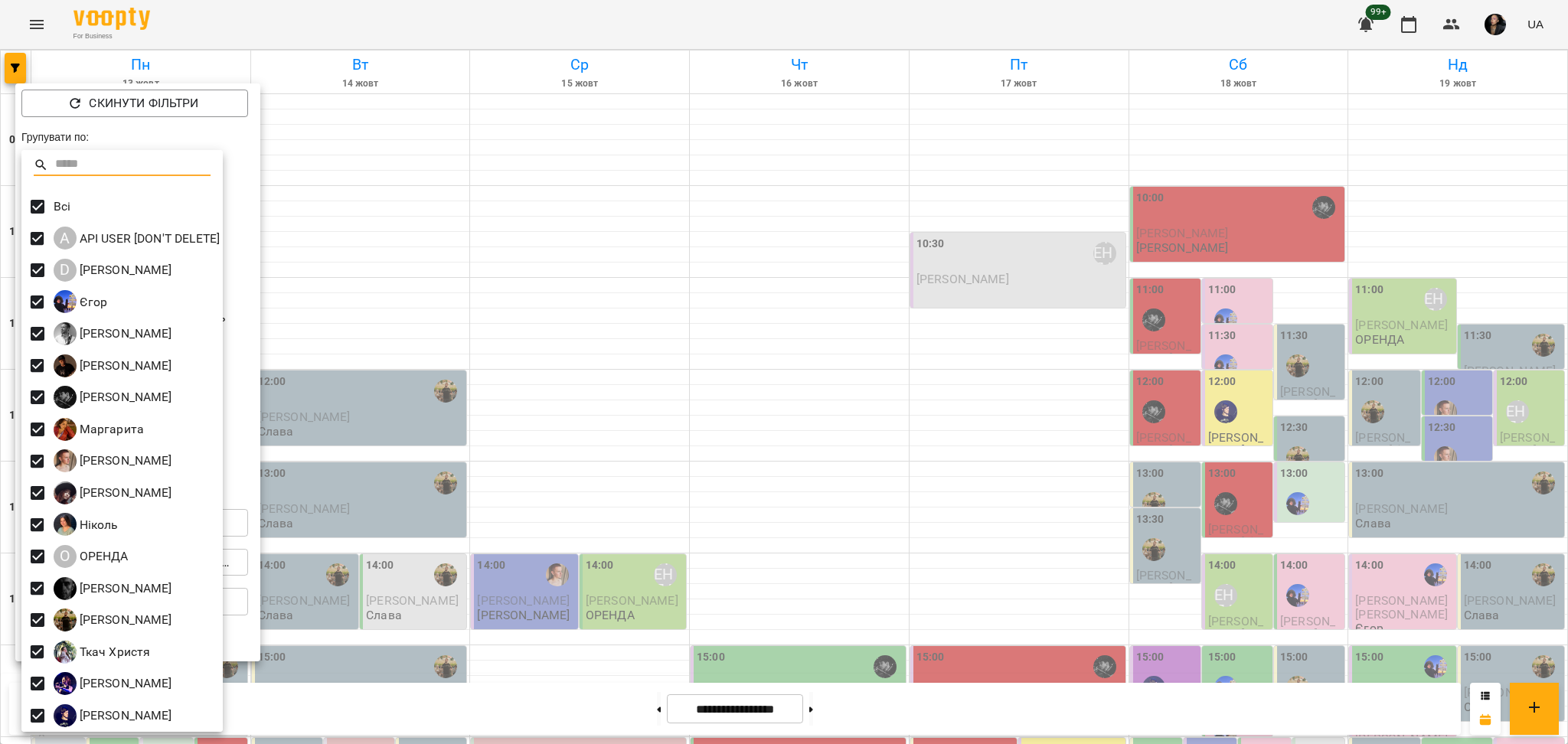
click at [254, 352] on div at bounding box center [784, 372] width 1568 height 744
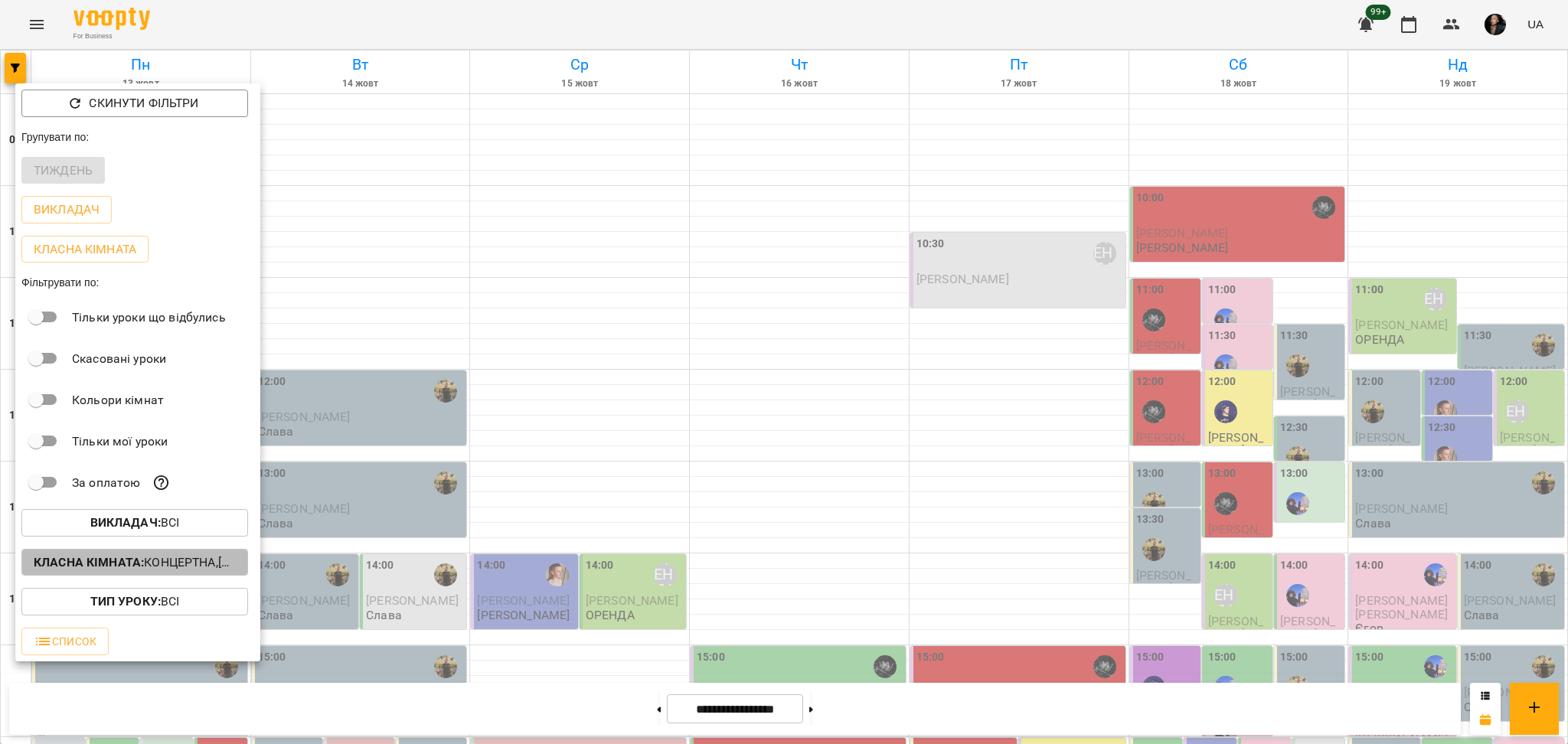
click at [223, 555] on button "Класна кімната : Концертна,[4] Барабанна,[6] Kids Барабанна" at bounding box center [135, 563] width 227 height 28
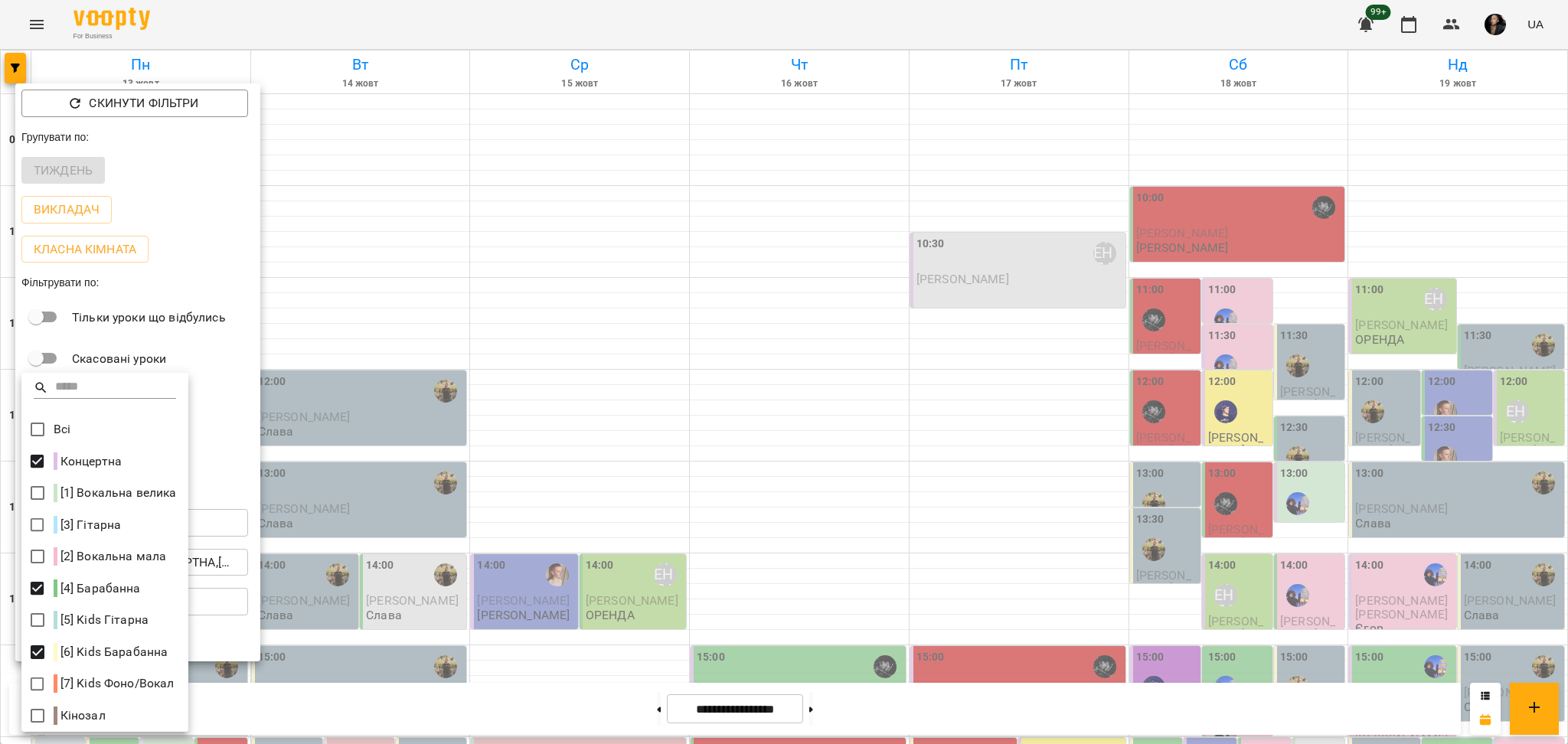
click at [316, 592] on div at bounding box center [784, 372] width 1568 height 744
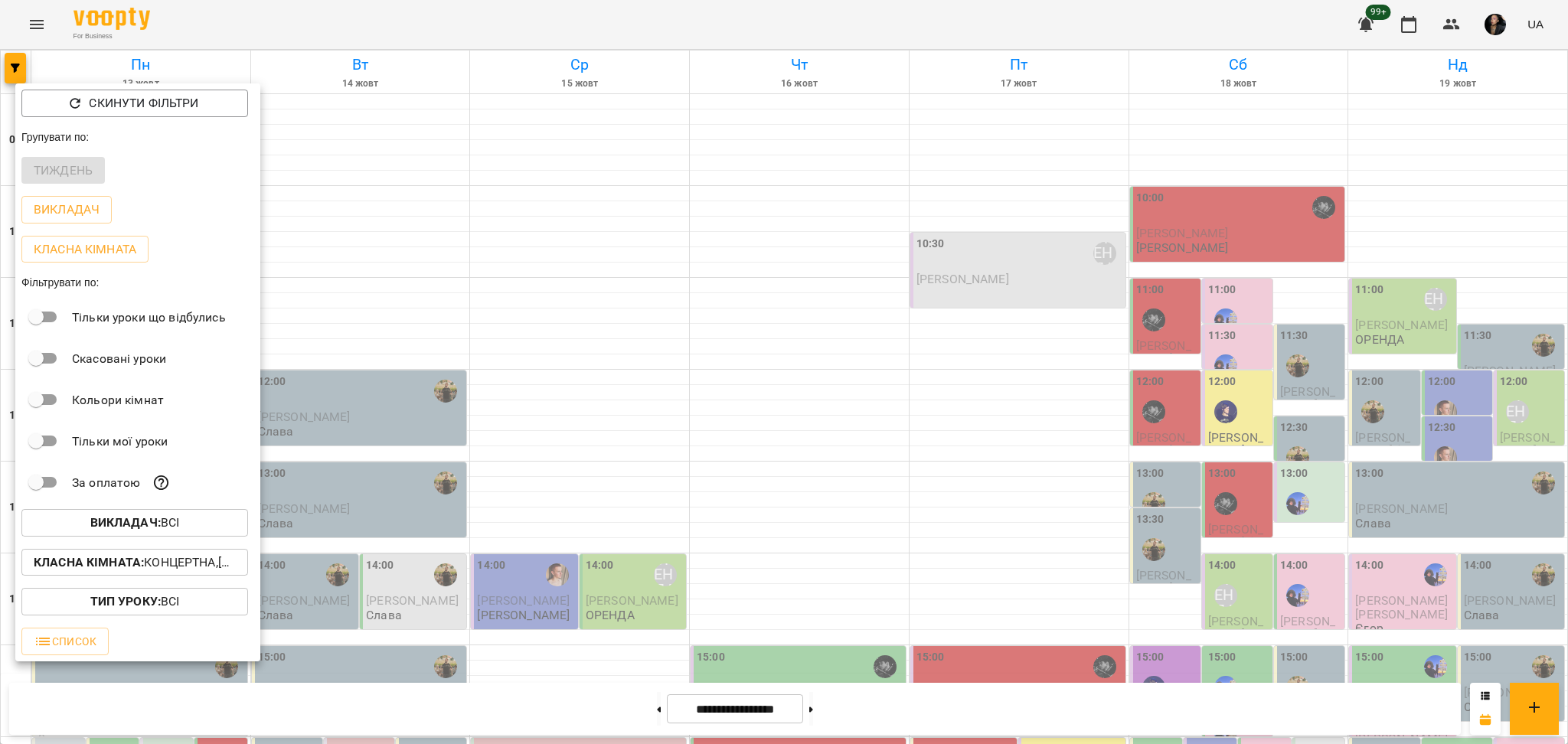
click at [608, 513] on div at bounding box center [784, 372] width 1568 height 744
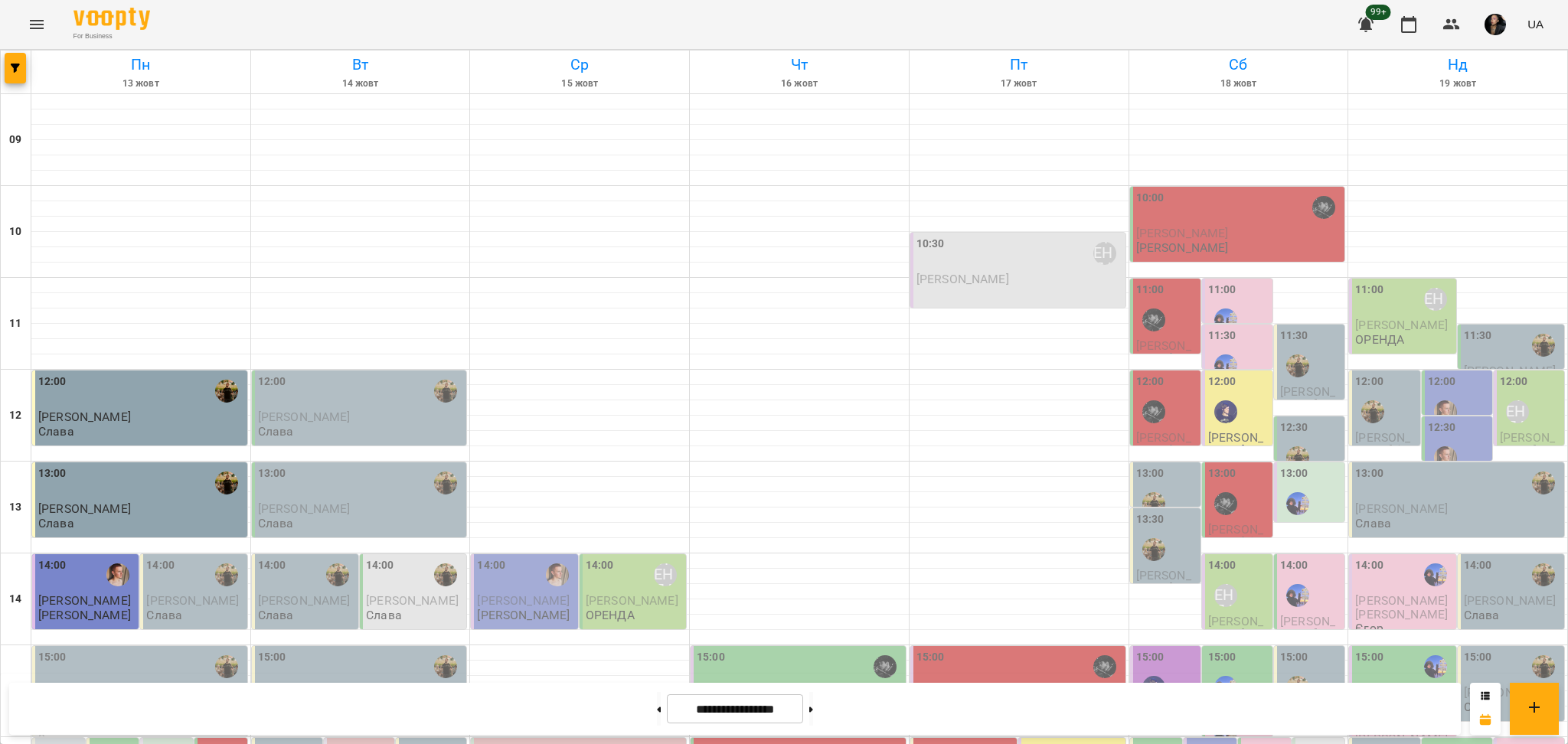
scroll to position [510, 0]
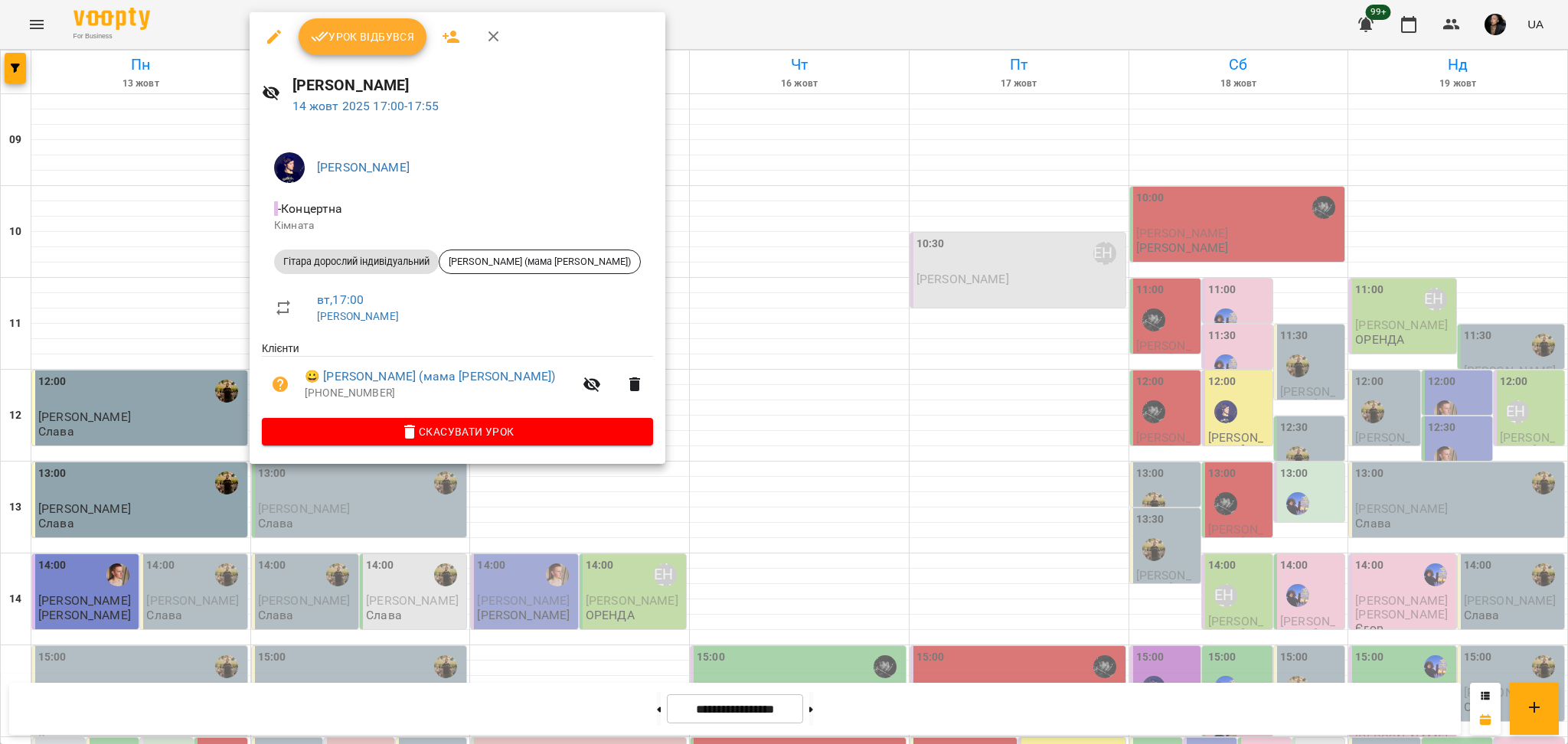
click at [474, 556] on div at bounding box center [784, 372] width 1568 height 744
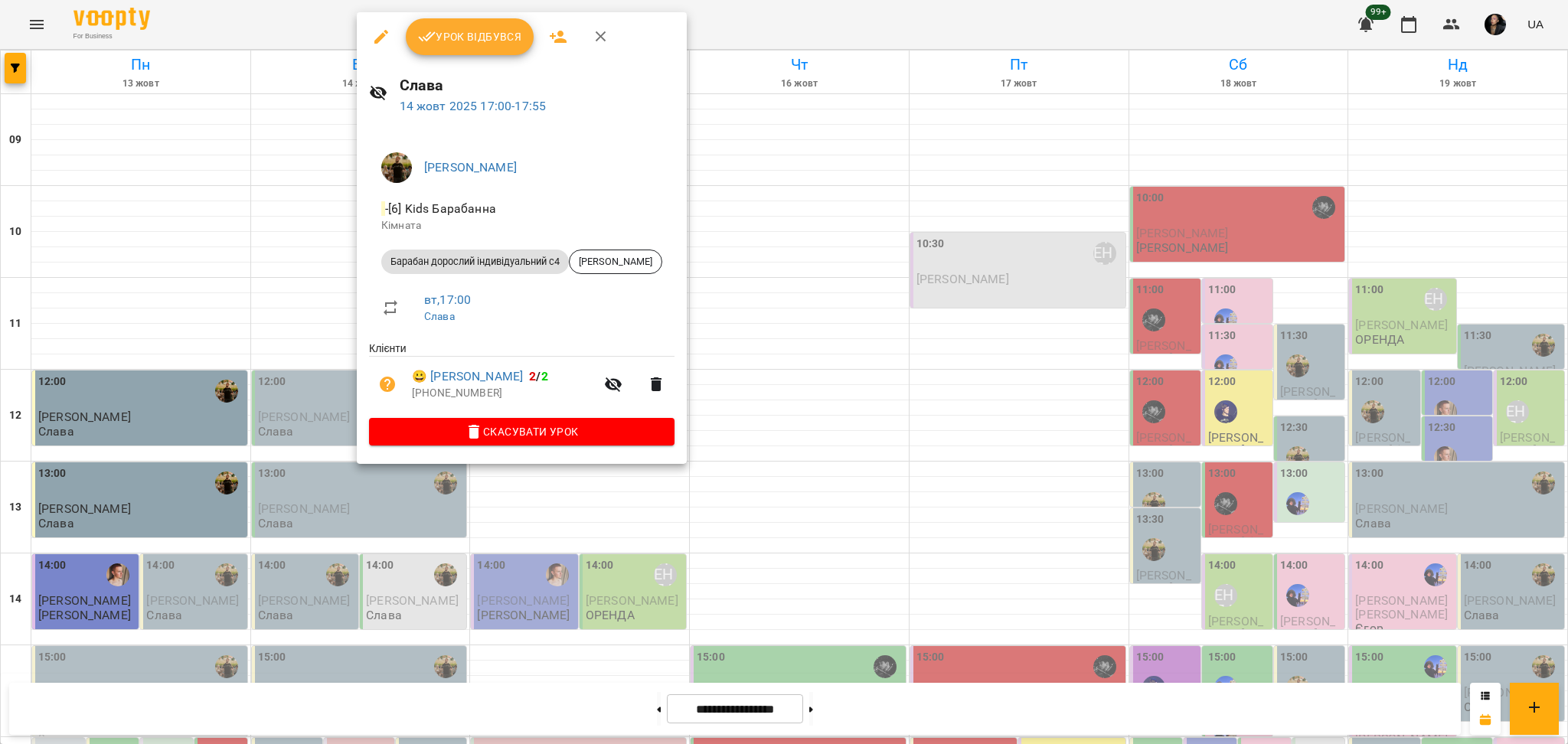
drag, startPoint x: 543, startPoint y: 612, endPoint x: 539, endPoint y: 602, distance: 10.8
click at [543, 612] on div at bounding box center [784, 372] width 1568 height 744
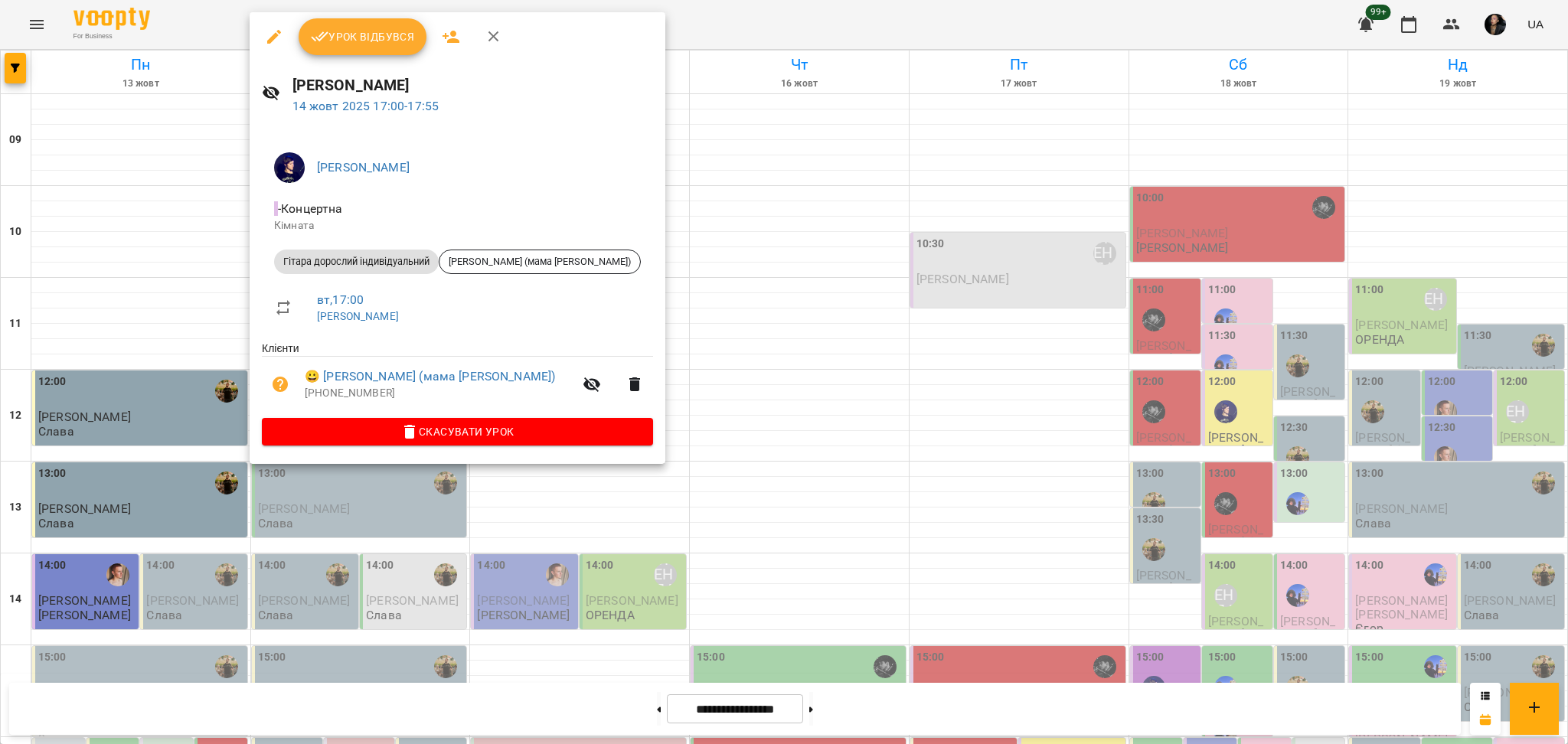
click at [537, 582] on div at bounding box center [784, 372] width 1568 height 744
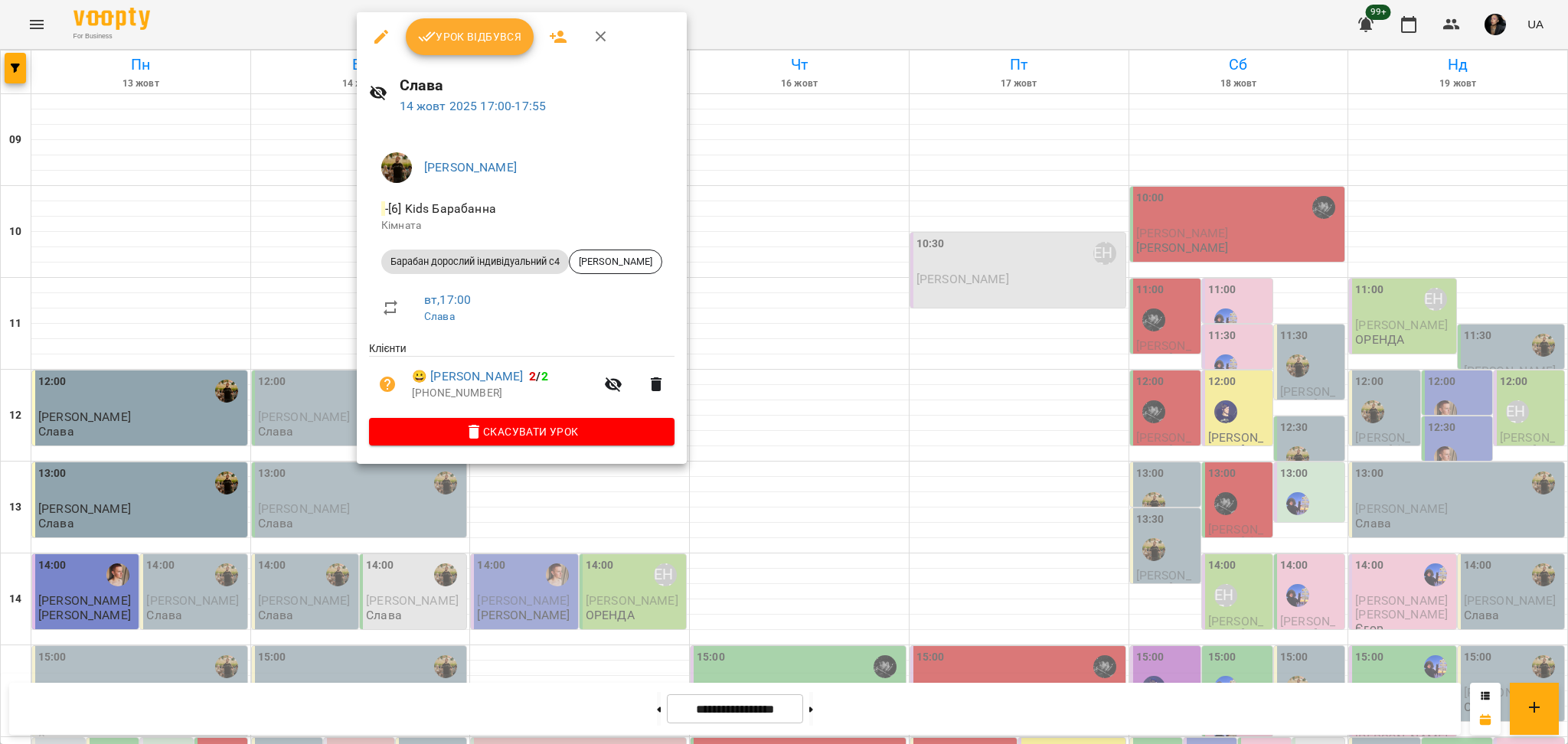
click at [705, 673] on div at bounding box center [784, 372] width 1568 height 744
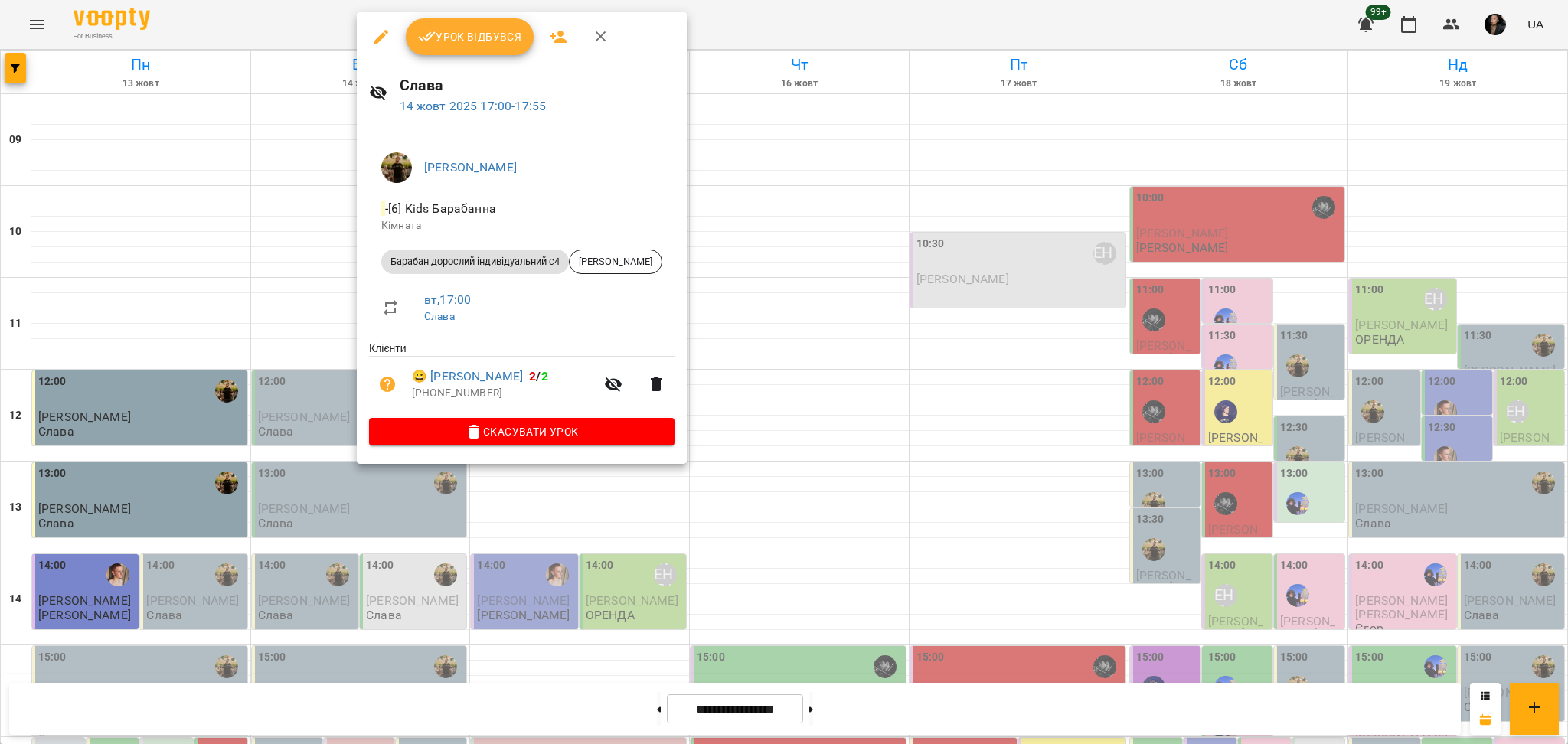
click at [0, 64] on div at bounding box center [784, 372] width 1568 height 744
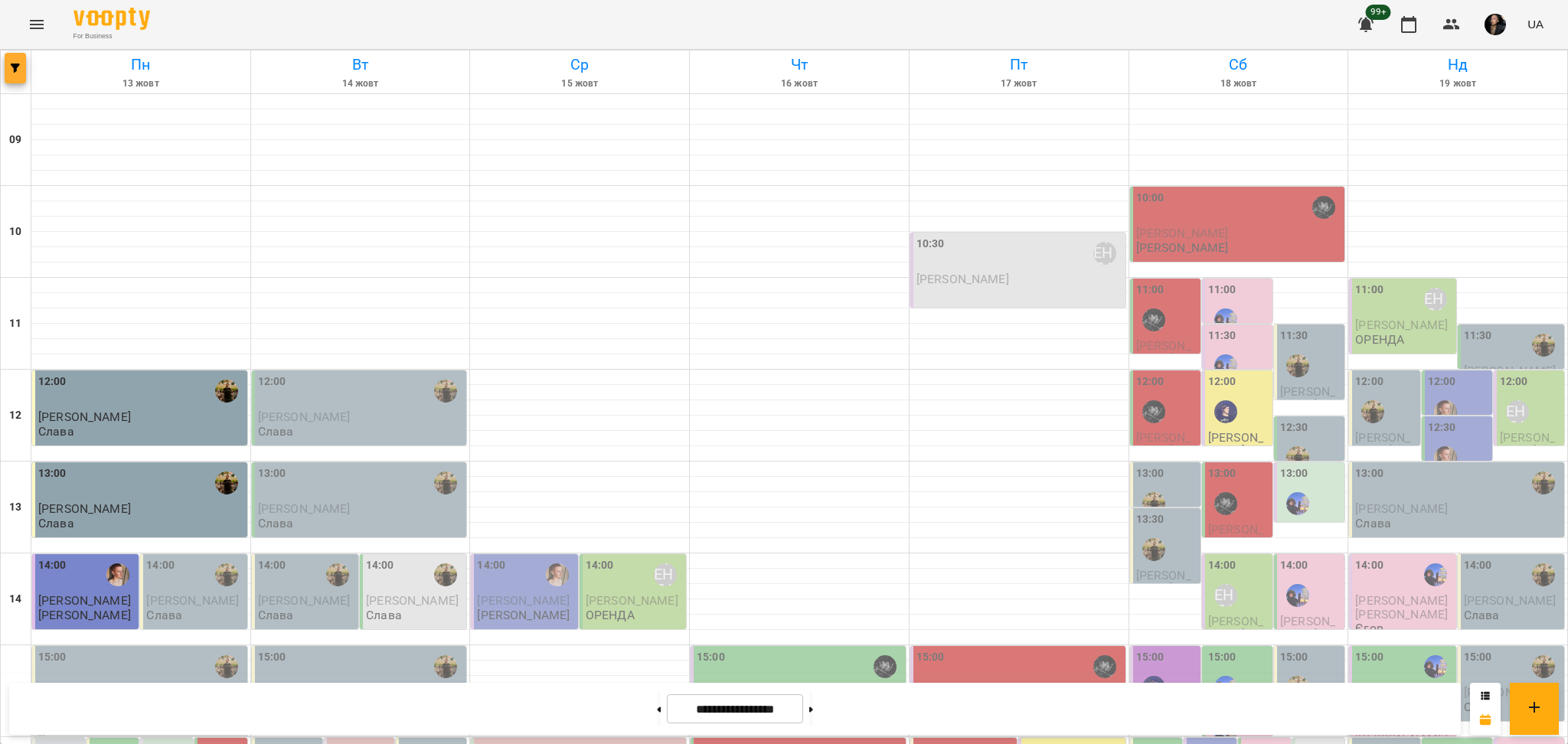
click at [6, 73] on button "button" at bounding box center [15, 68] width 22 height 31
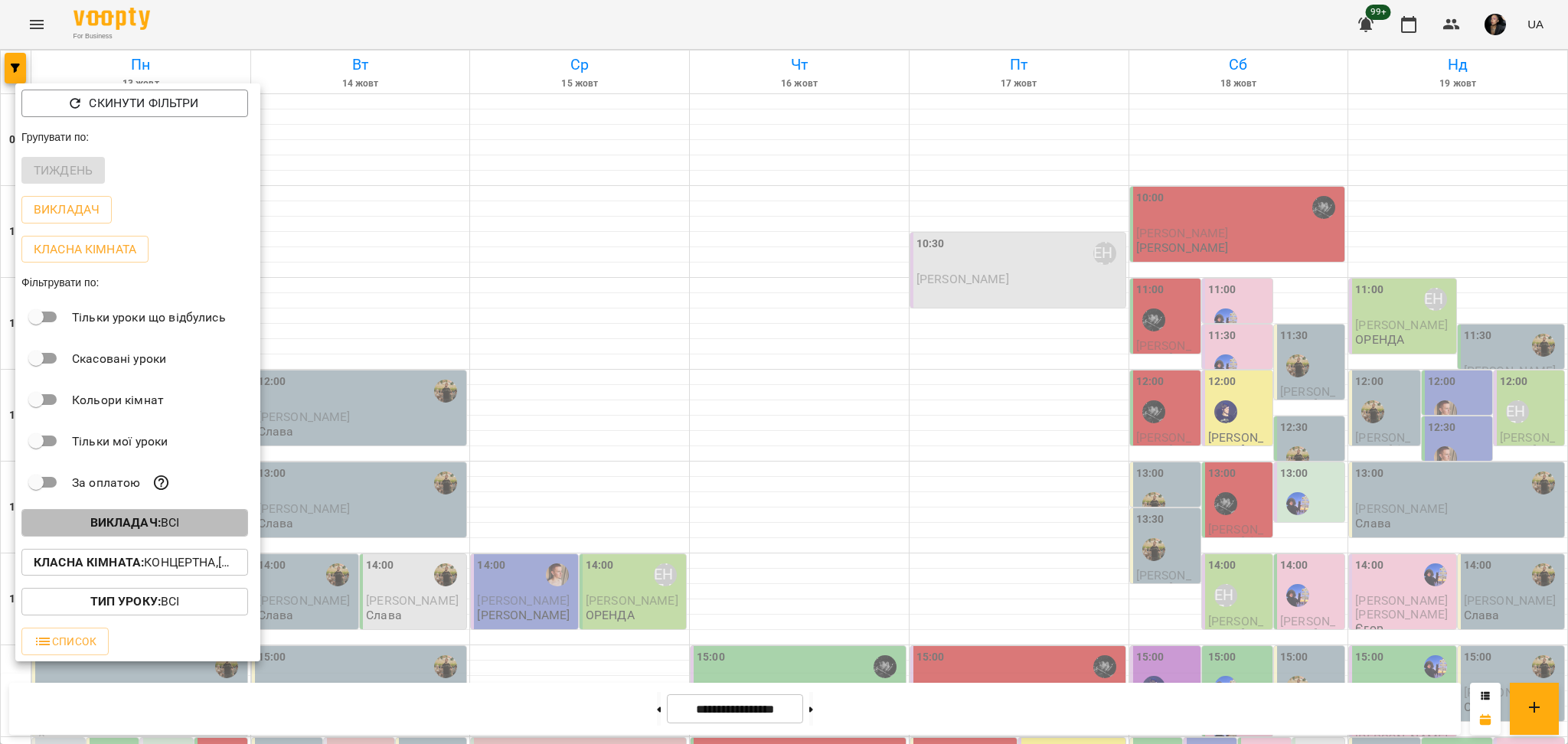
click at [176, 532] on p "Викладач : Всі" at bounding box center [136, 522] width 90 height 18
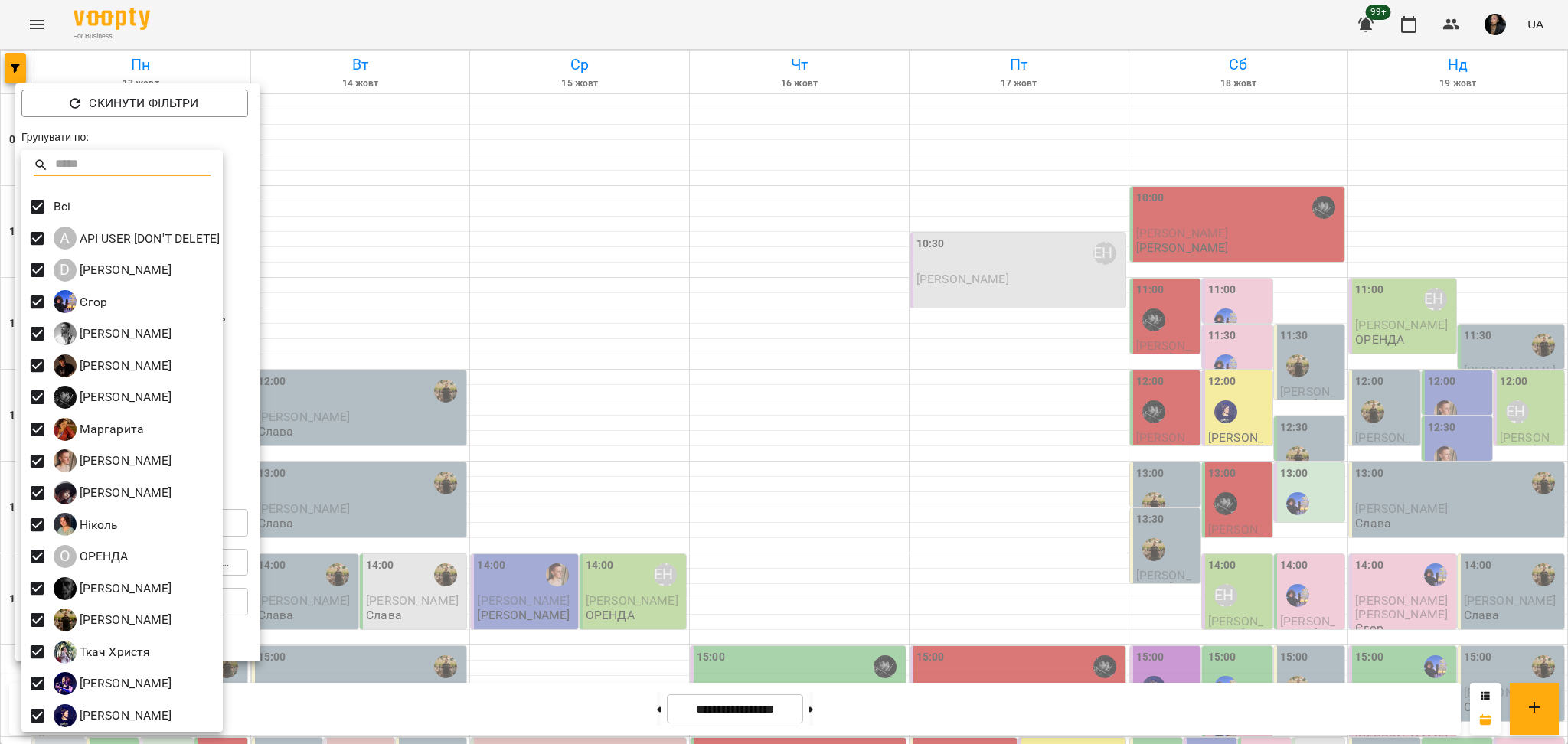
click at [392, 372] on div at bounding box center [784, 372] width 1568 height 744
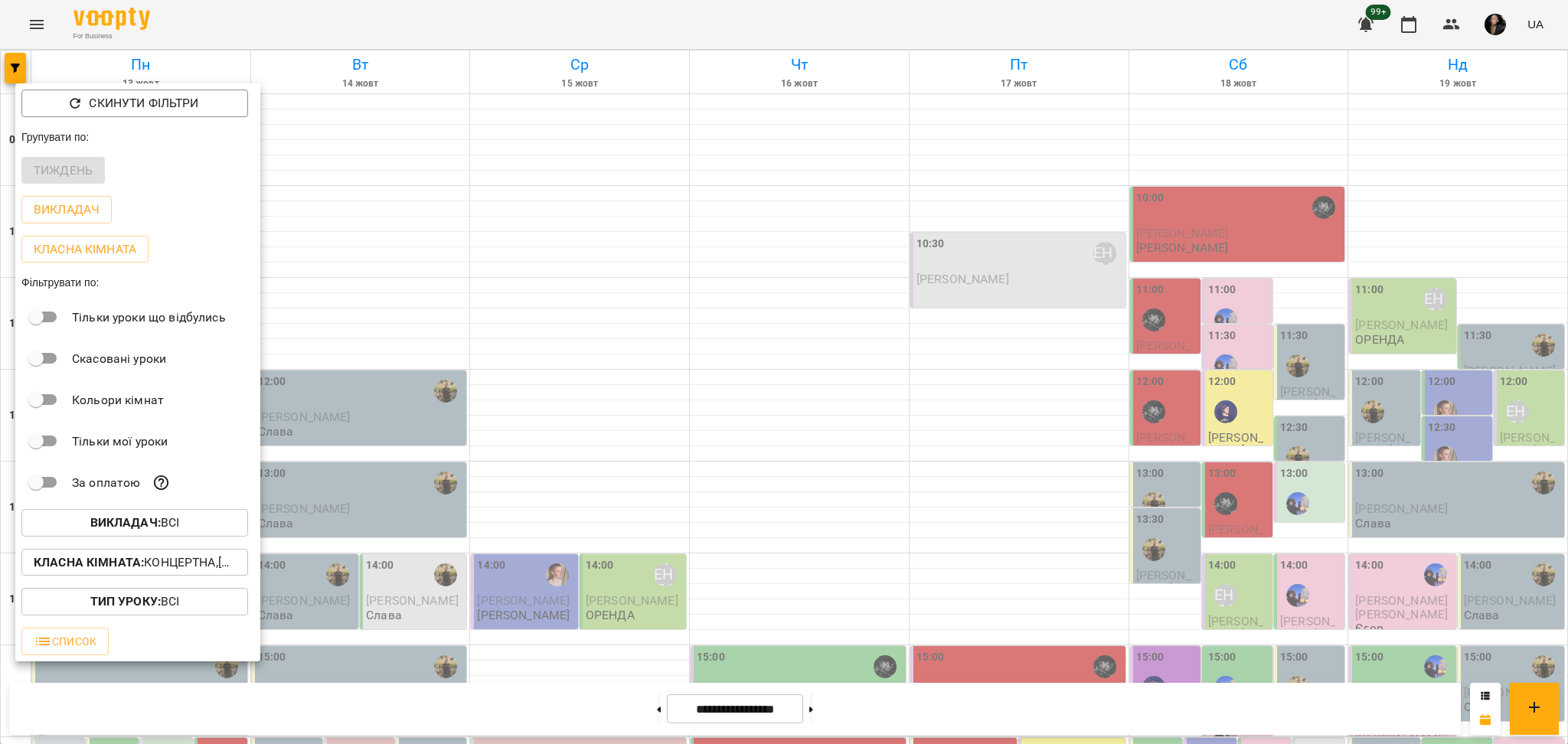
click at [141, 565] on b "Класна кімната :" at bounding box center [89, 562] width 110 height 14
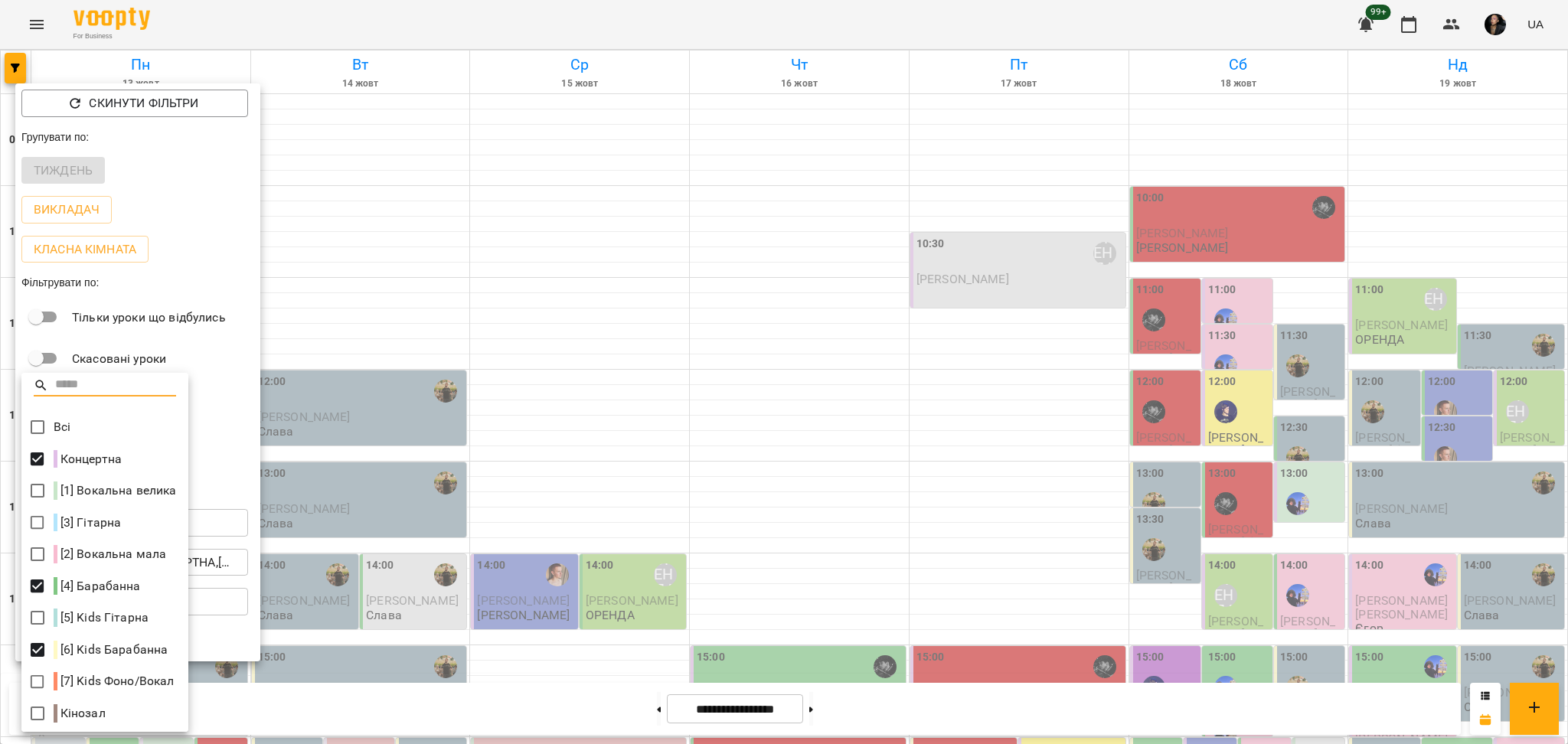
scroll to position [3, 0]
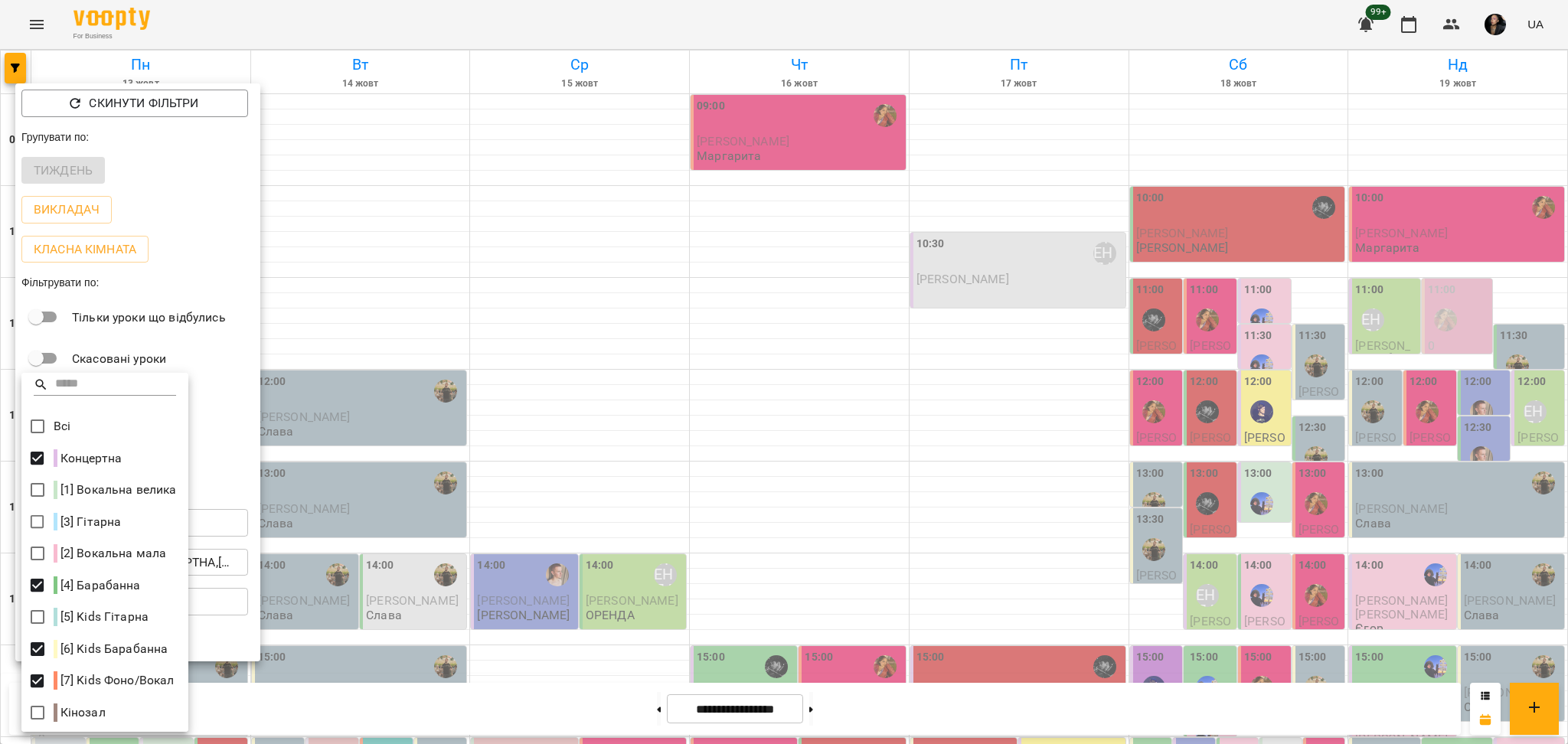
click at [64, 676] on p "[7] Kids Фоно/Вокал" at bounding box center [114, 680] width 121 height 18
click at [70, 676] on p "[7] Kids Фоно/Вокал" at bounding box center [114, 680] width 121 height 18
click at [69, 680] on p "[7] Kids Фоно/Вокал" at bounding box center [114, 680] width 121 height 18
drag, startPoint x: 77, startPoint y: 678, endPoint x: 179, endPoint y: 686, distance: 102.3
click at [179, 686] on div "[7] Kids Фоно/Вокал" at bounding box center [105, 681] width 167 height 32
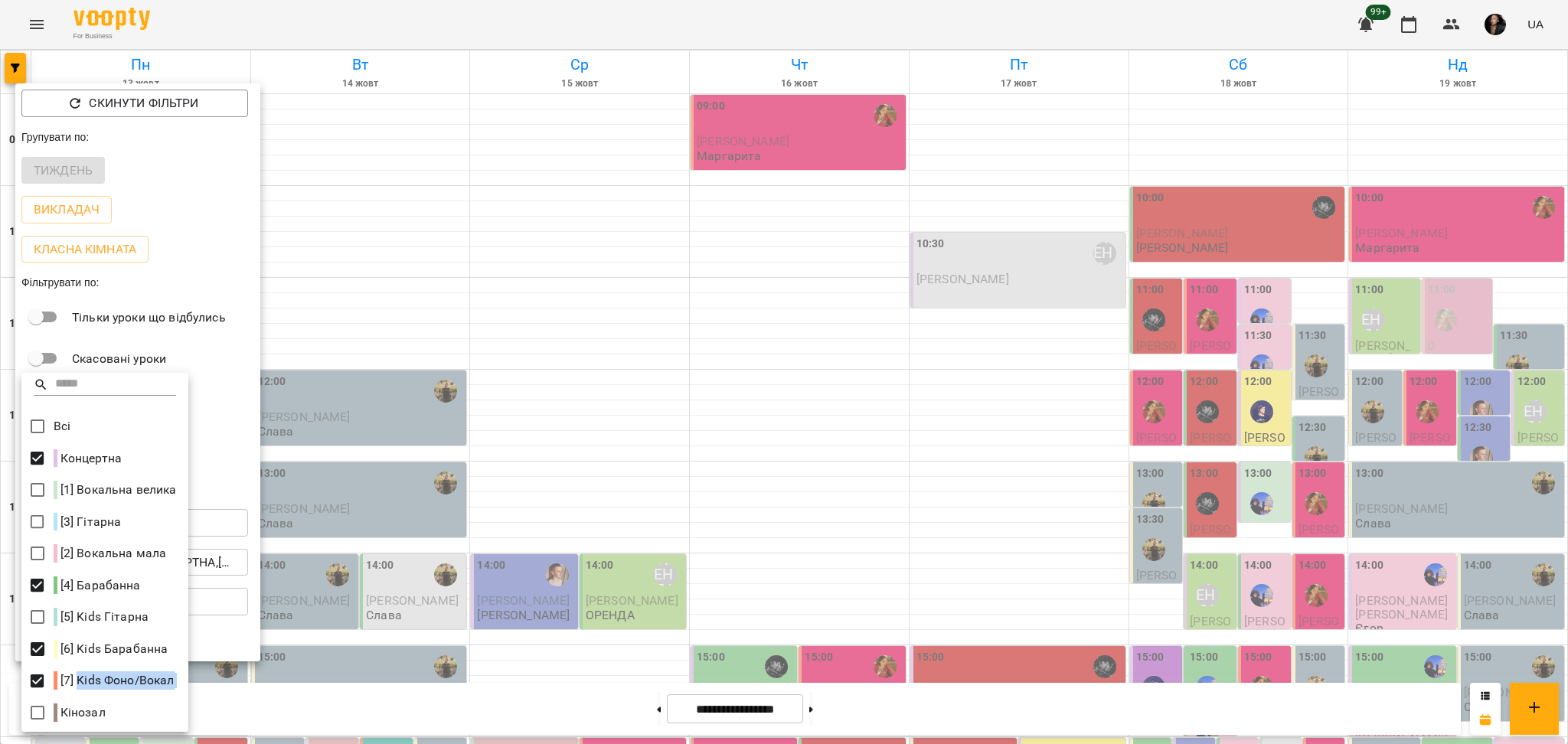
click at [175, 681] on div "[7] Kids Фоно/Вокал" at bounding box center [105, 681] width 167 height 32
click at [121, 679] on p "[7] Kids Фоно/Вокал" at bounding box center [114, 680] width 121 height 18
drag, startPoint x: 79, startPoint y: 679, endPoint x: 144, endPoint y: 678, distance: 65.0
click at [144, 678] on p "[7] Kids Фоно/Вокал" at bounding box center [114, 680] width 121 height 18
click at [106, 716] on div "Кінозал" at bounding box center [105, 713] width 167 height 32
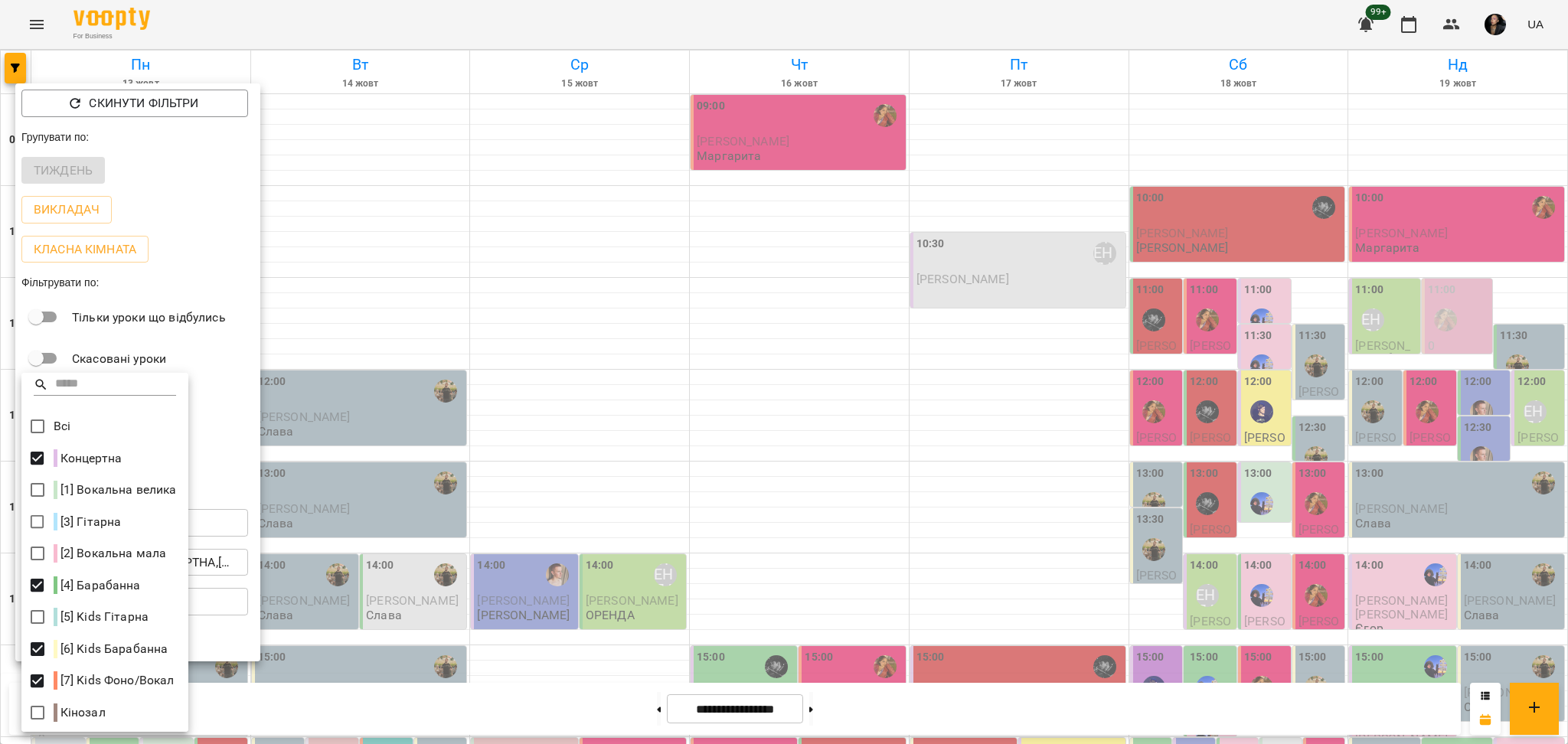
click at [349, 628] on div at bounding box center [784, 372] width 1568 height 744
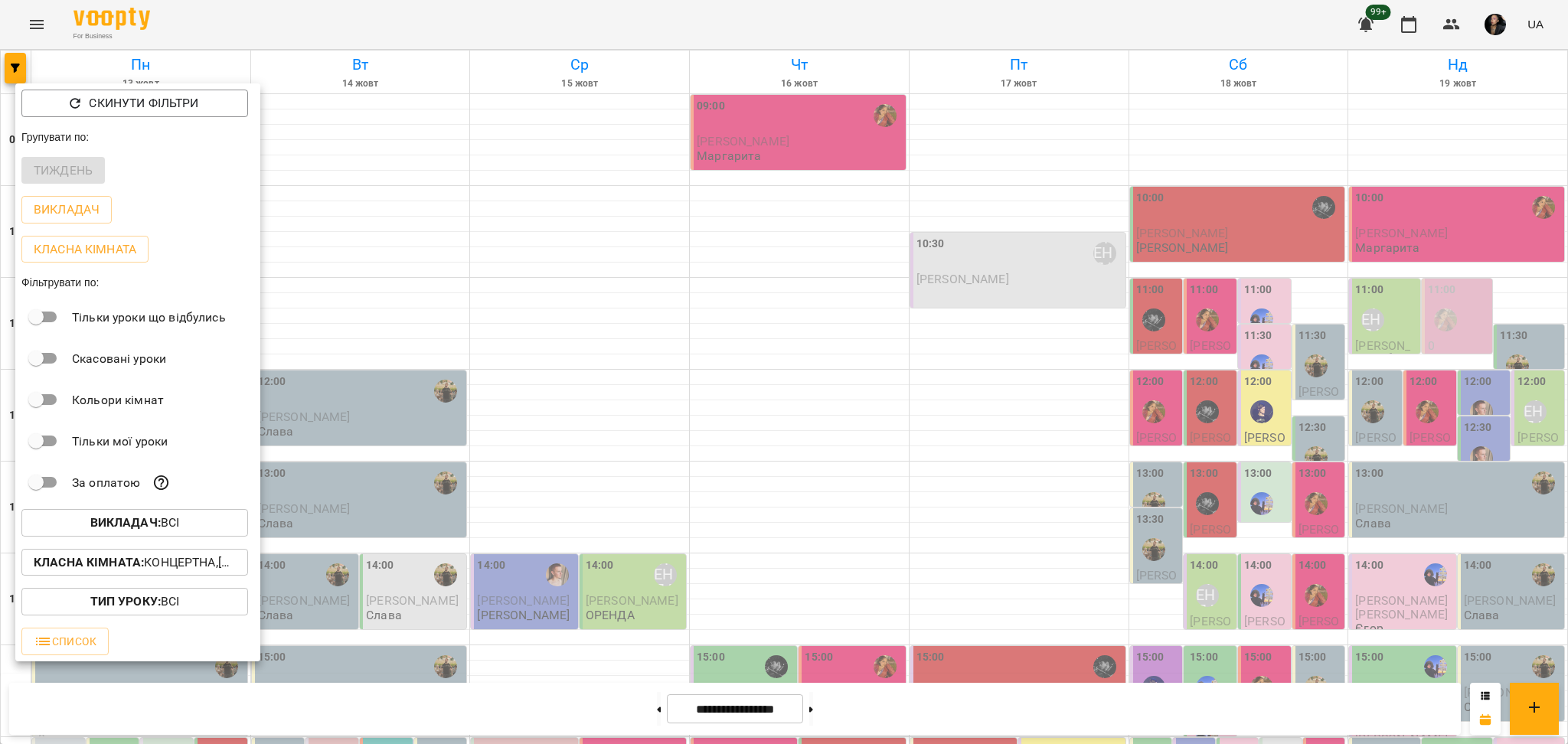
click at [565, 576] on div at bounding box center [784, 372] width 1568 height 744
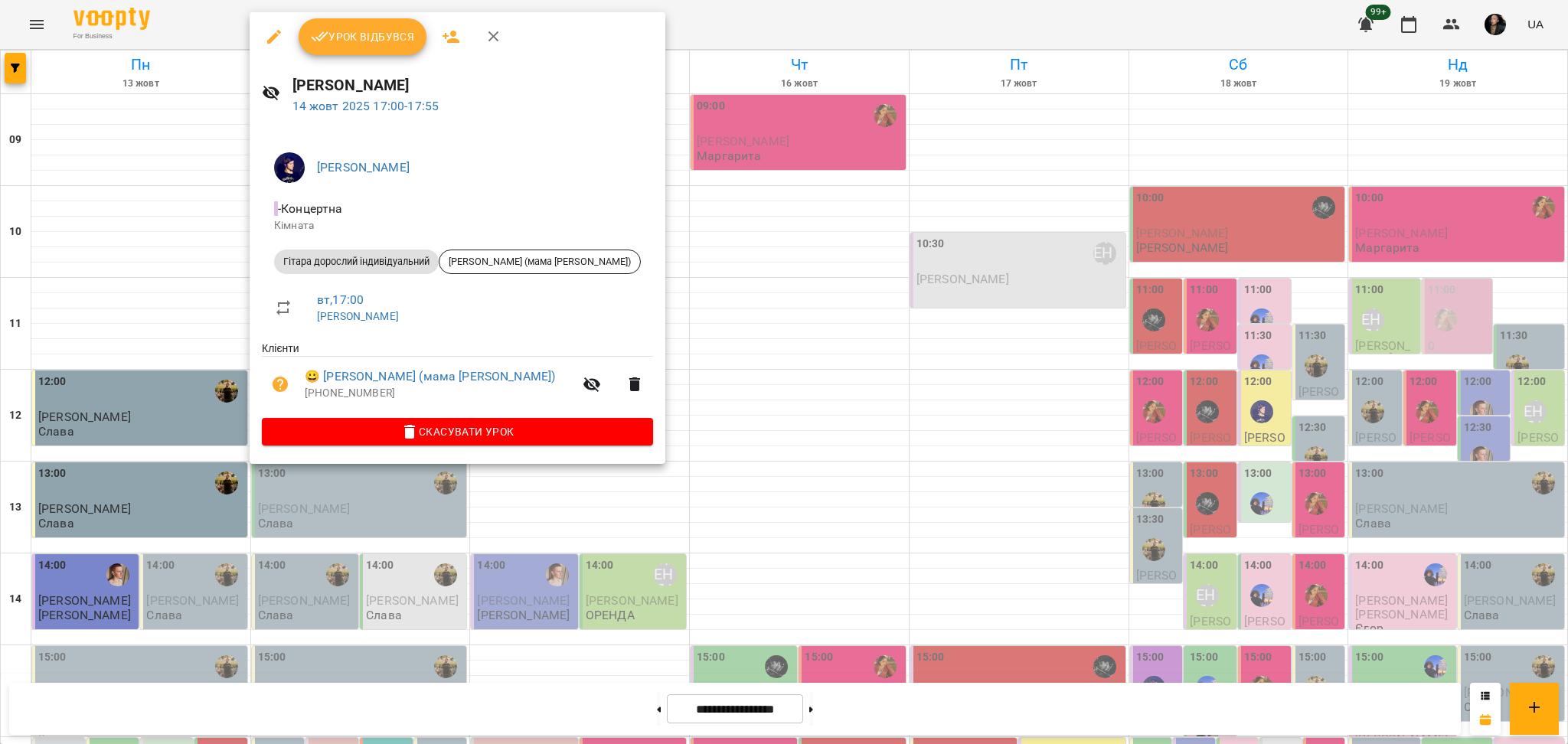
drag, startPoint x: 410, startPoint y: 585, endPoint x: 285, endPoint y: 463, distance: 174.7
click at [410, 586] on div at bounding box center [784, 372] width 1568 height 744
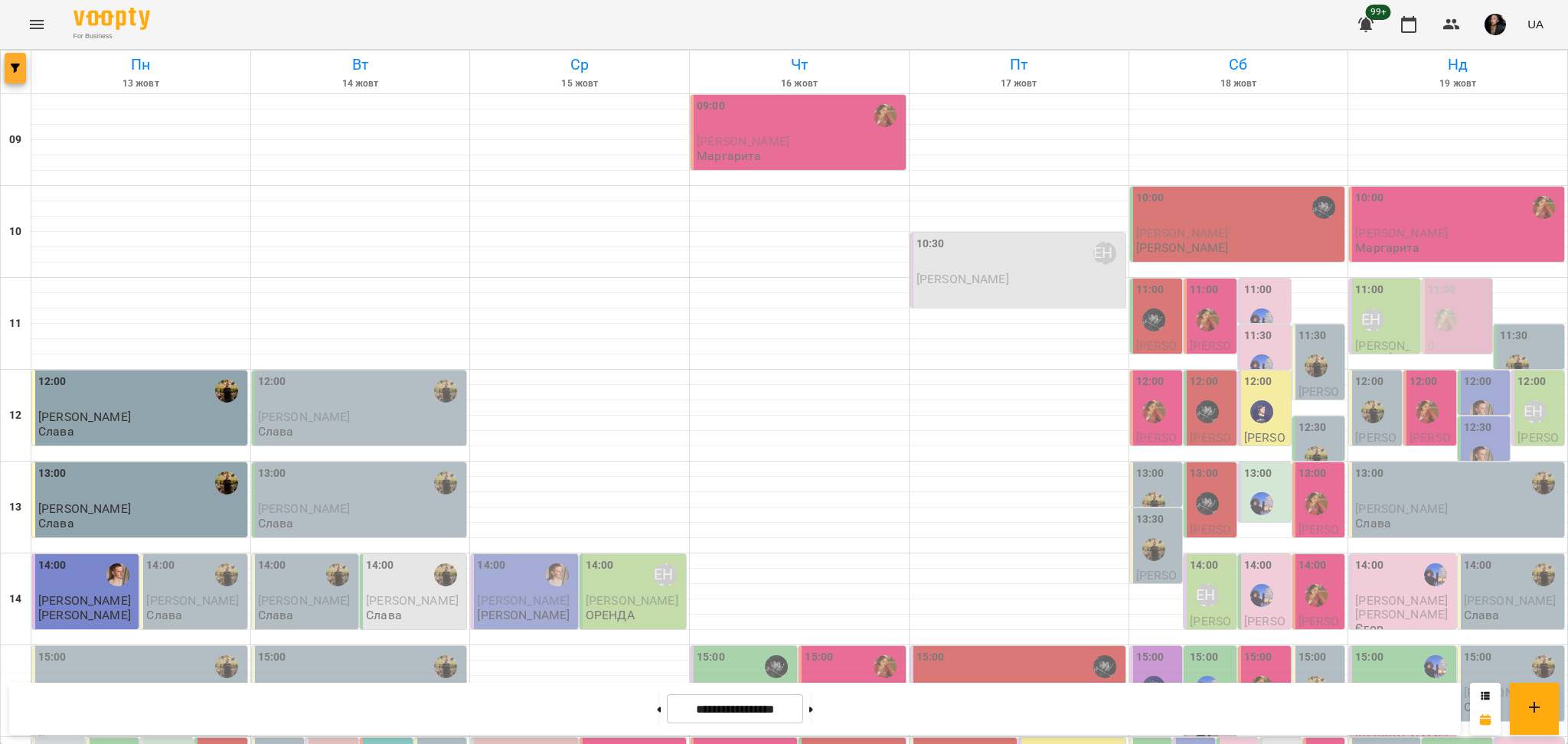
click at [15, 81] on button "button" at bounding box center [15, 68] width 22 height 31
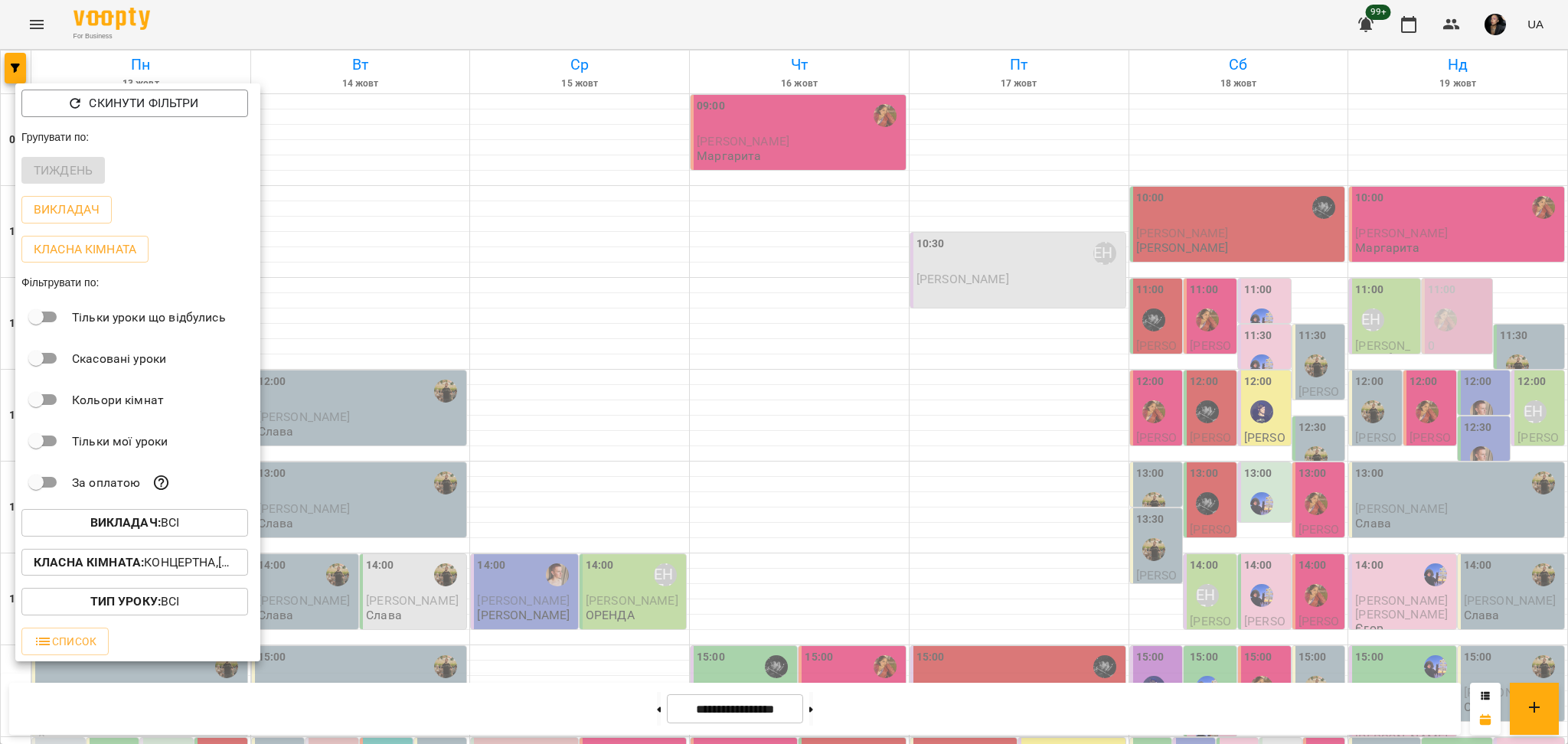
click at [189, 547] on div "Класна кімната : Концертна,[4] Барабанна,[6] Kids Барабанна,[7] Kids Фоно/Вокал" at bounding box center [137, 563] width 245 height 39
click at [195, 537] on button "Викладач : Всі" at bounding box center [135, 522] width 227 height 28
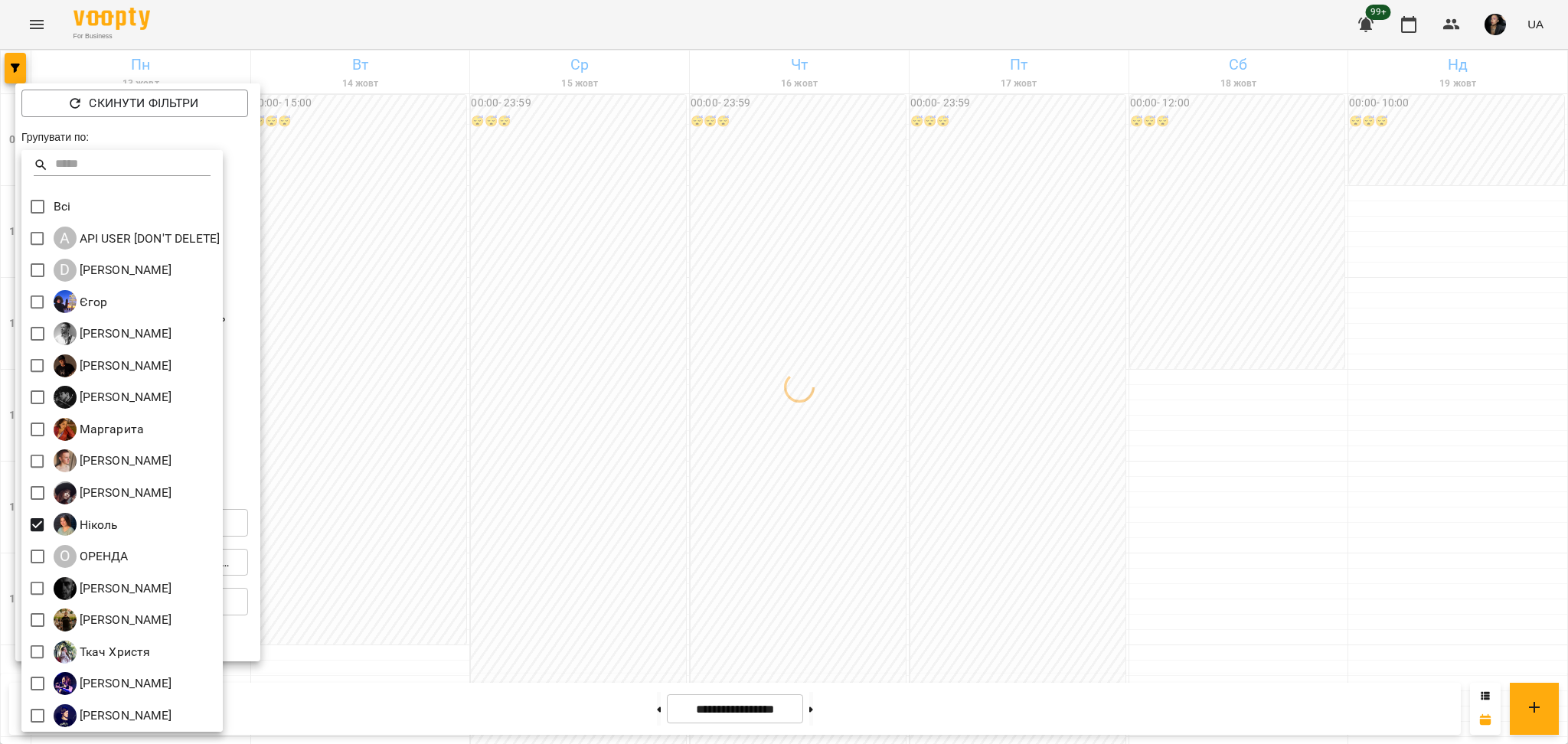
click at [508, 542] on div at bounding box center [784, 372] width 1568 height 744
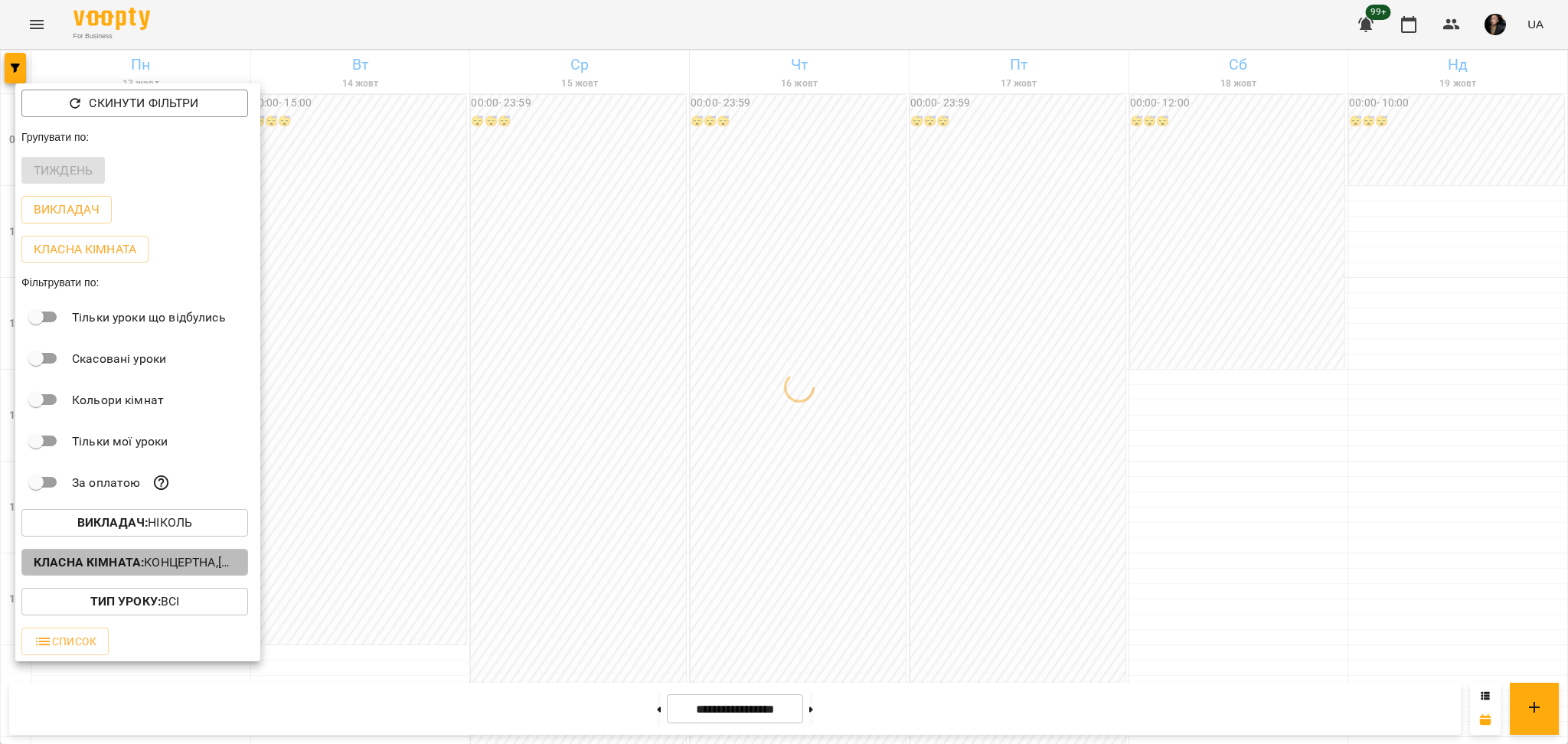
click at [187, 571] on p "Класна кімната : Концертна,[4] Барабанна,[6] Kids Барабанна,[7] Kids Фоно/Вокал" at bounding box center [135, 563] width 202 height 18
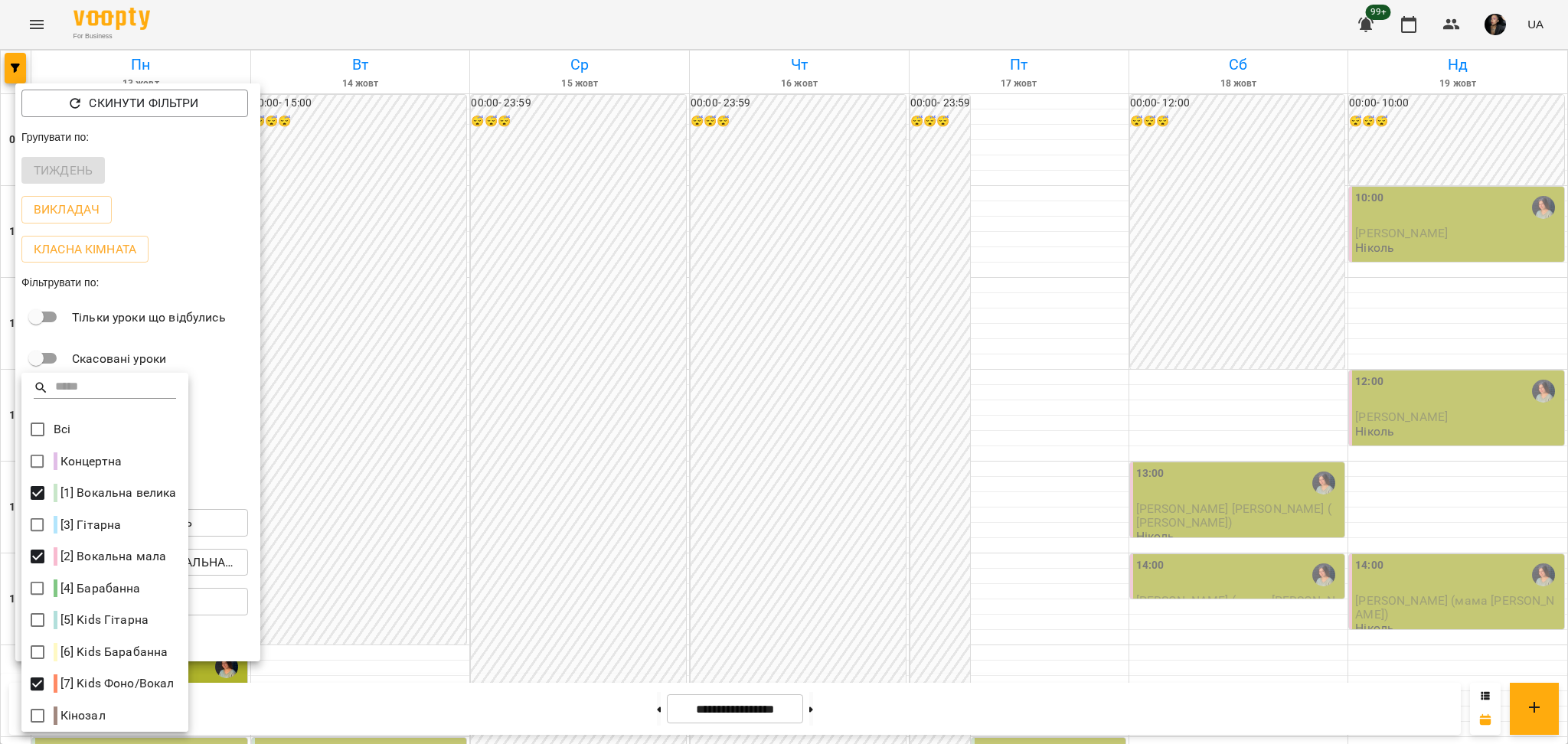
click at [541, 582] on div at bounding box center [784, 372] width 1568 height 744
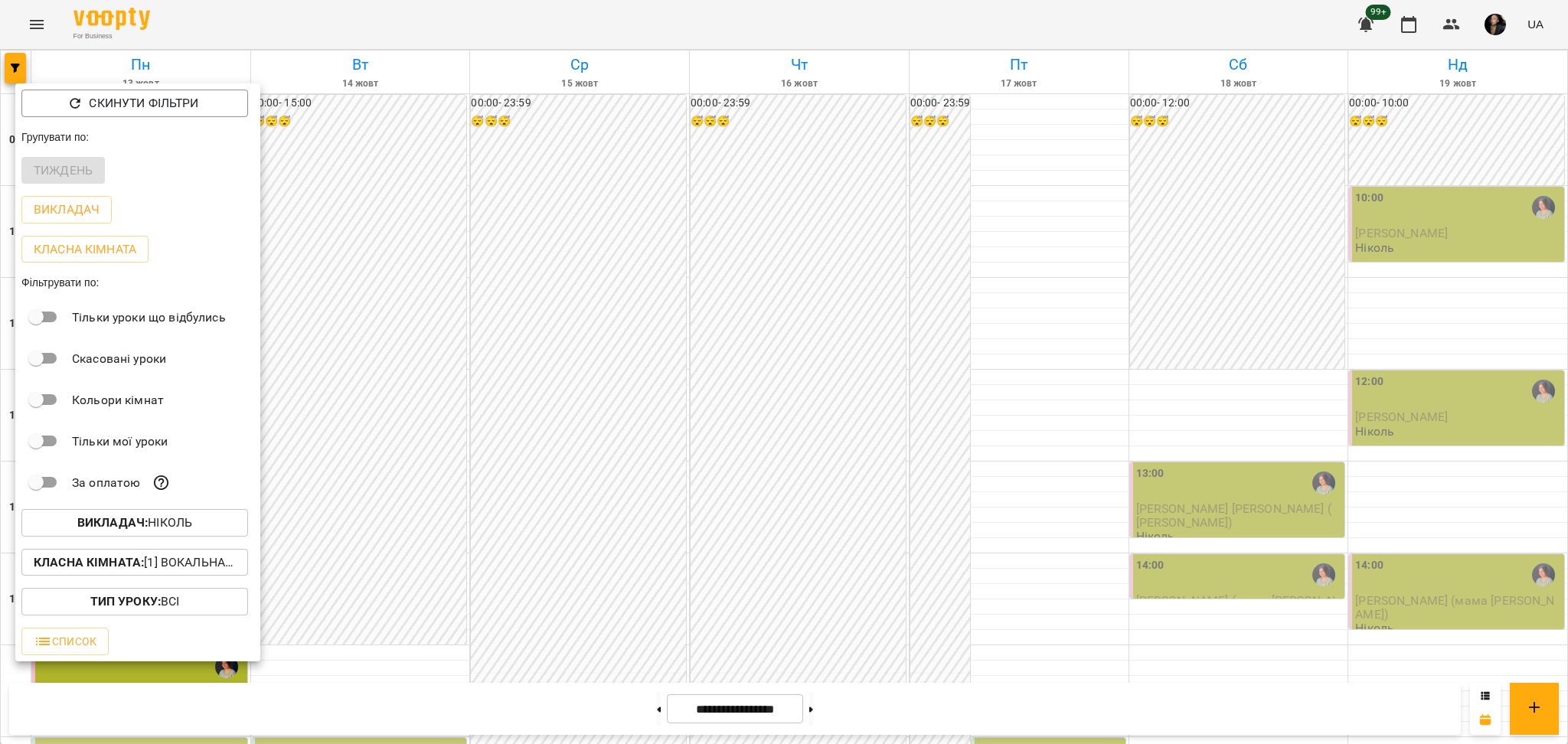
click at [567, 416] on div at bounding box center [784, 372] width 1568 height 744
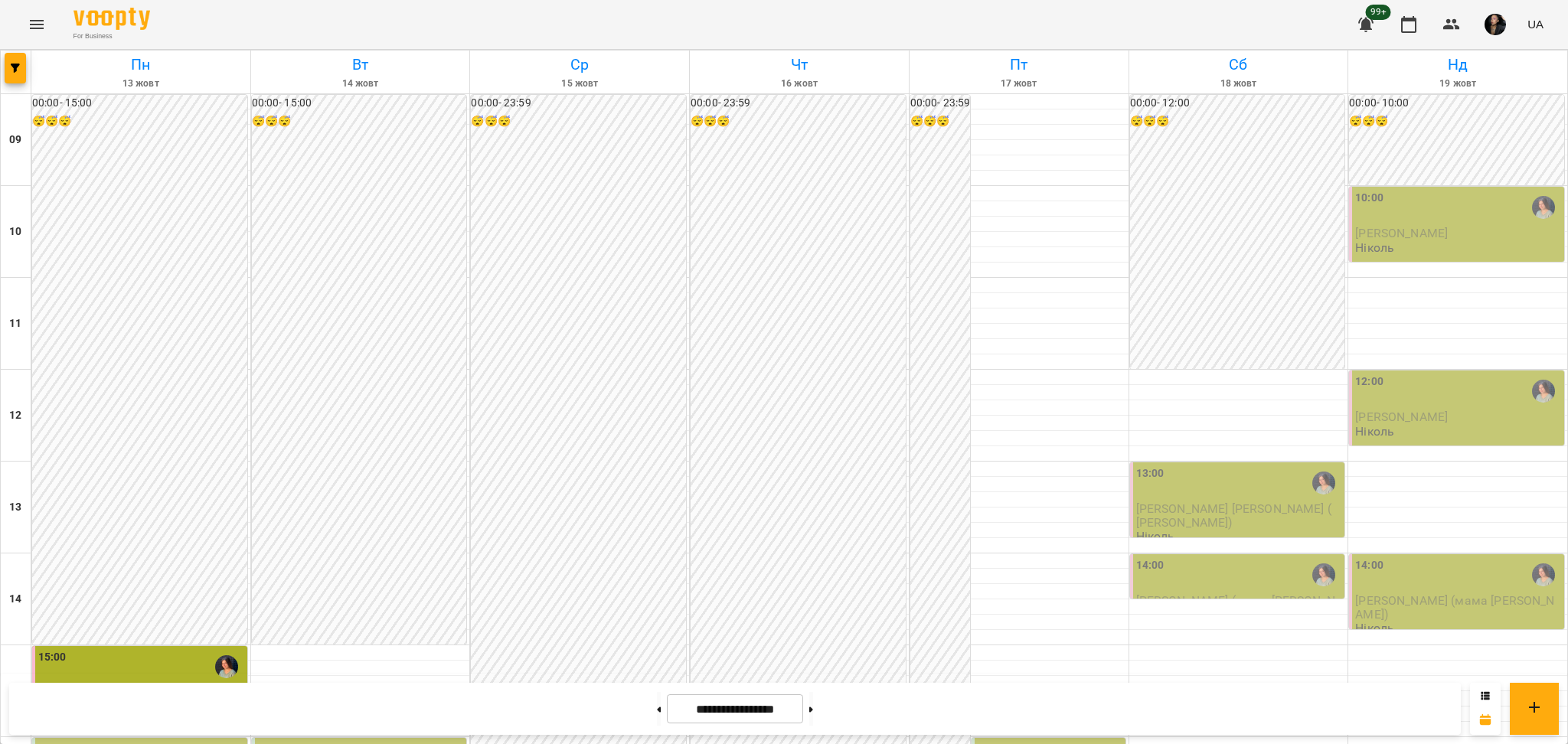
scroll to position [306, 0]
click at [3, 72] on div at bounding box center [16, 72] width 31 height 43
click at [15, 65] on icon "button" at bounding box center [15, 68] width 9 height 9
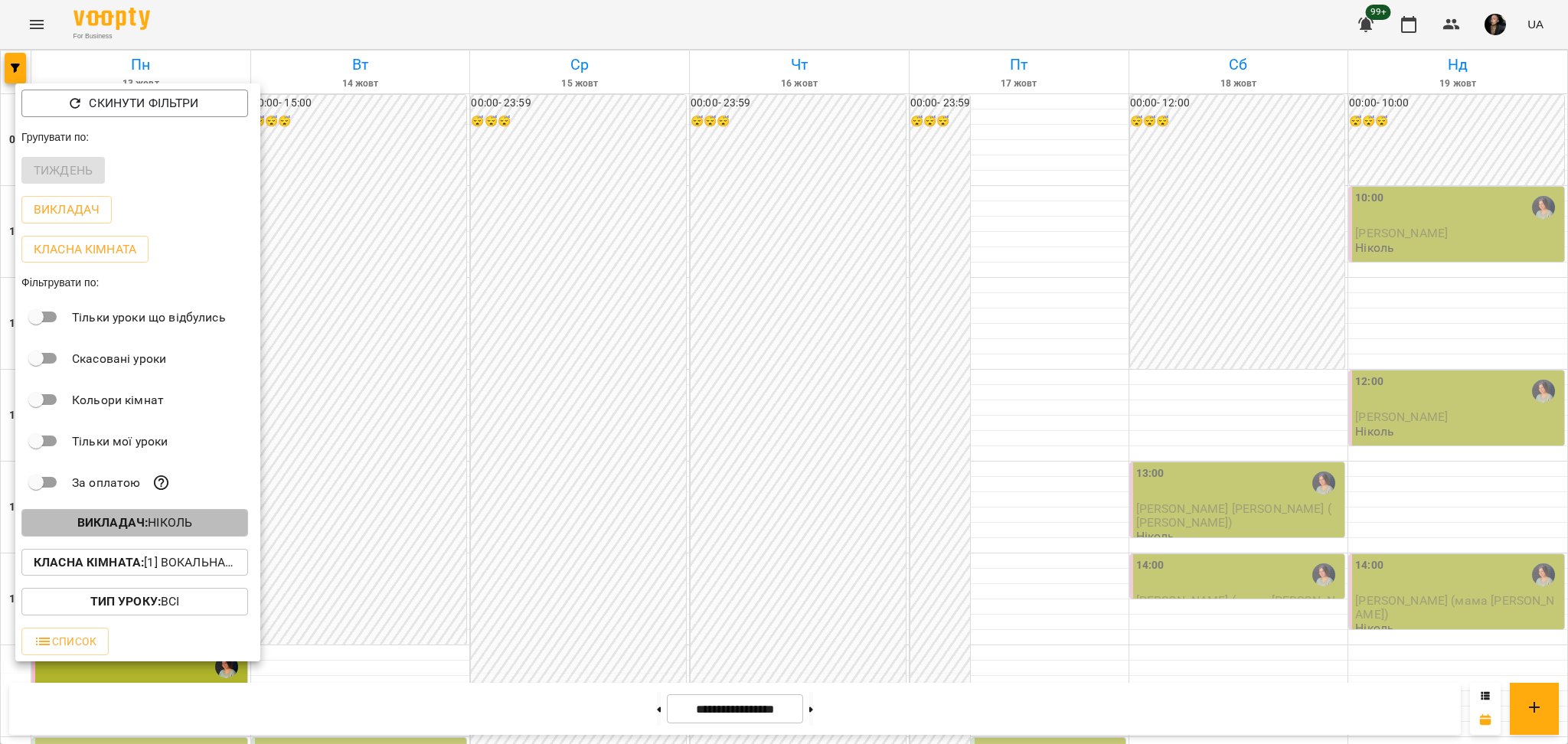
click at [175, 530] on p "Викладач : Ніколь" at bounding box center [135, 522] width 115 height 18
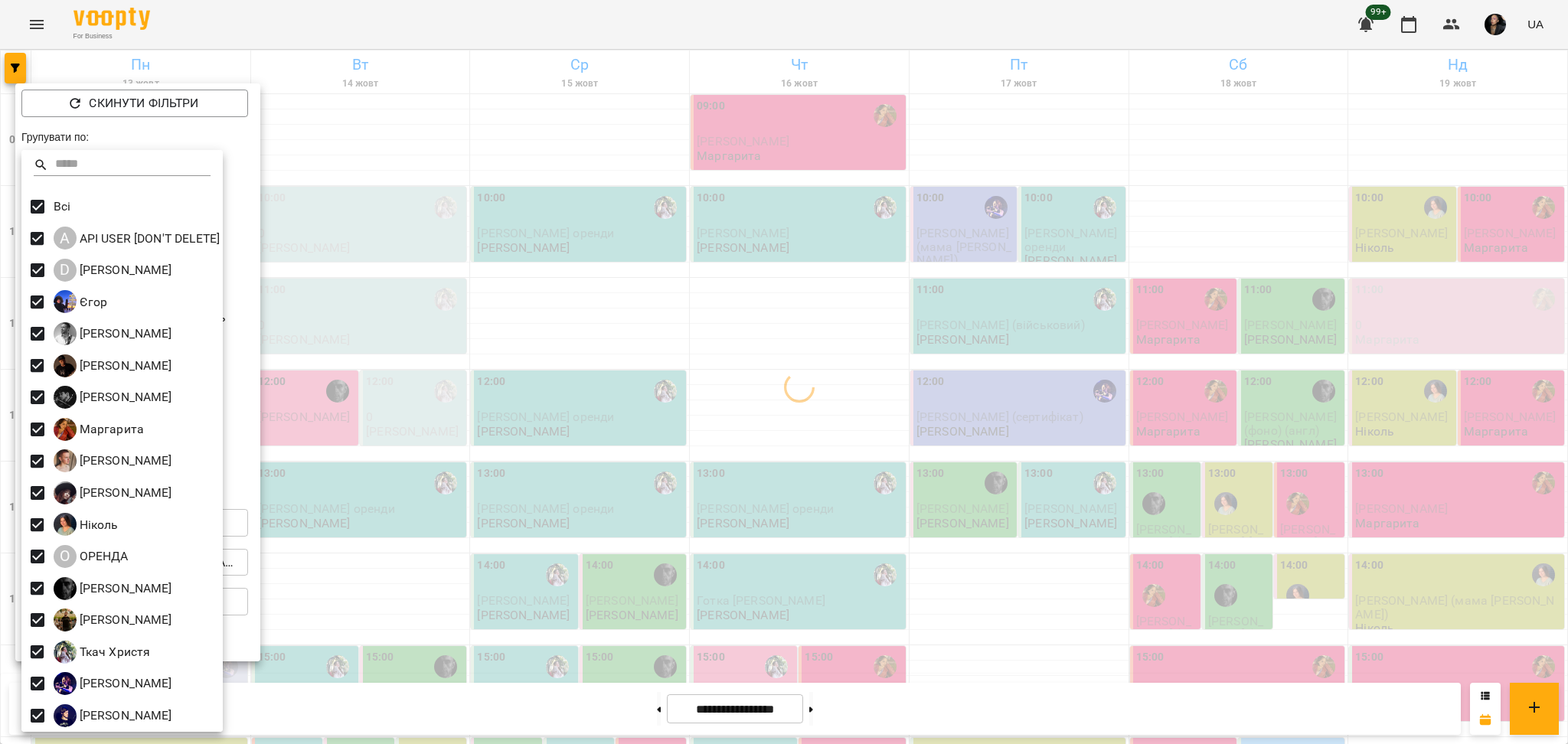
click at [511, 332] on div at bounding box center [784, 372] width 1568 height 744
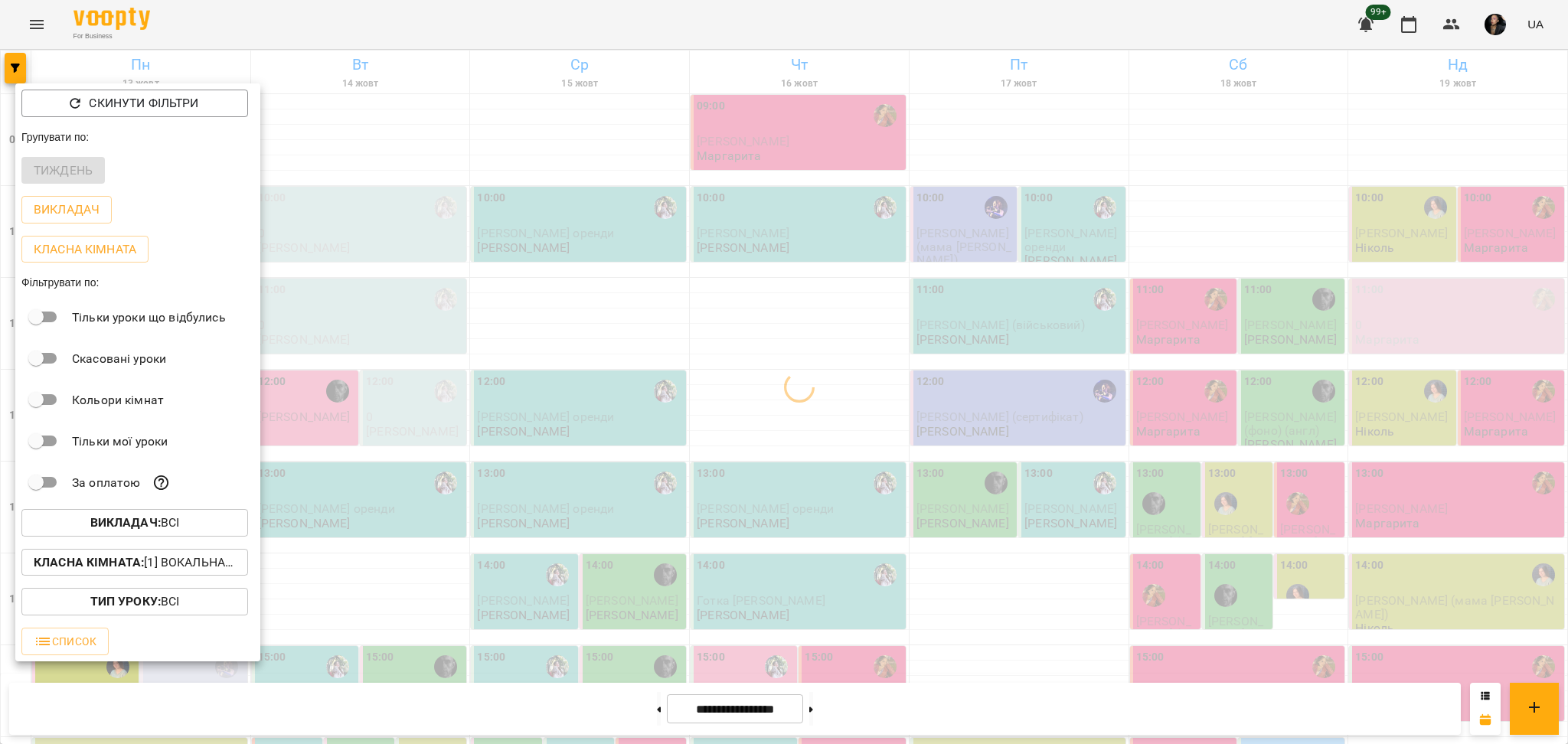
click at [377, 372] on div at bounding box center [784, 372] width 1568 height 744
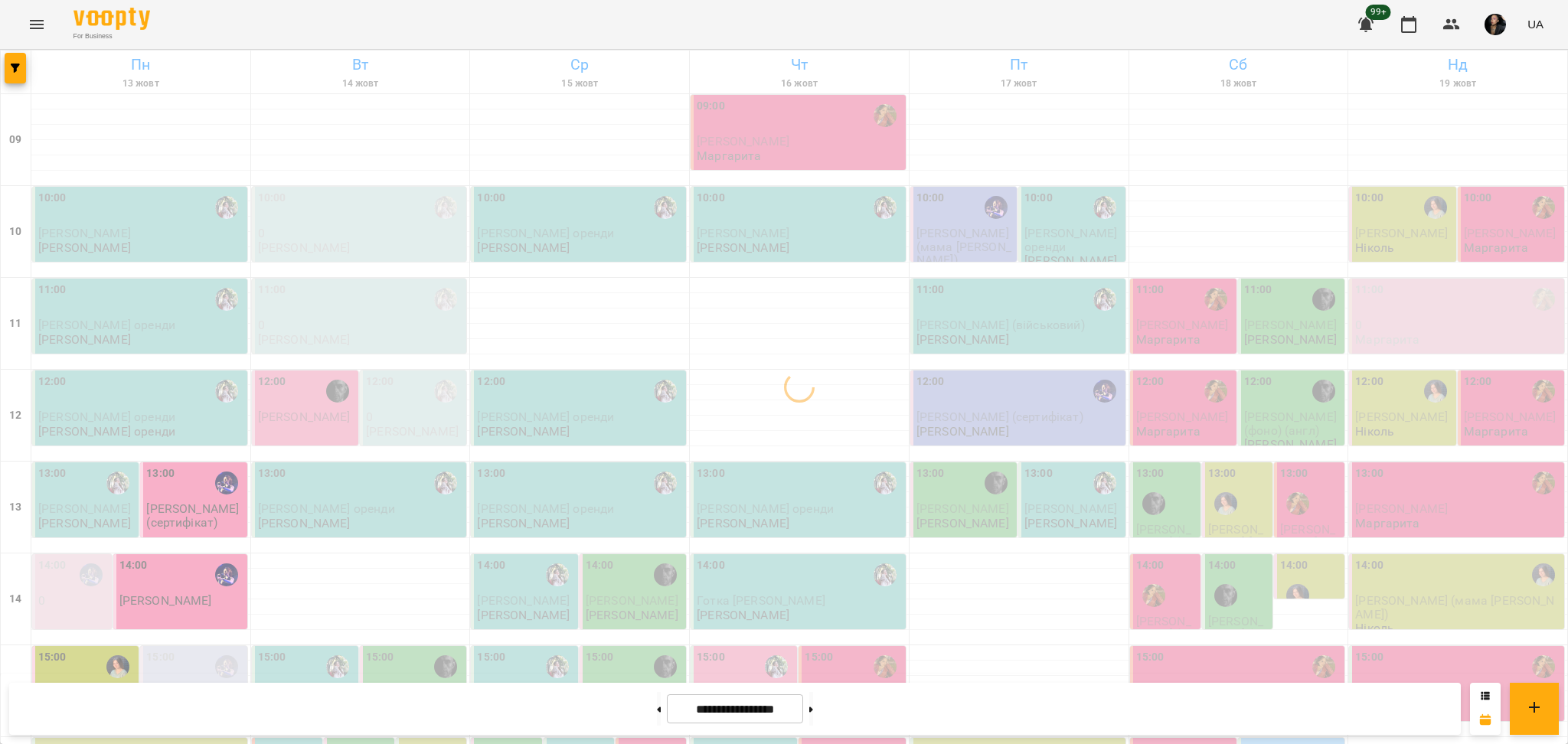
click at [406, 649] on div "15:00 Калаянова Васіліса ( мама Анна) Олег" at bounding box center [415, 695] width 97 height 92
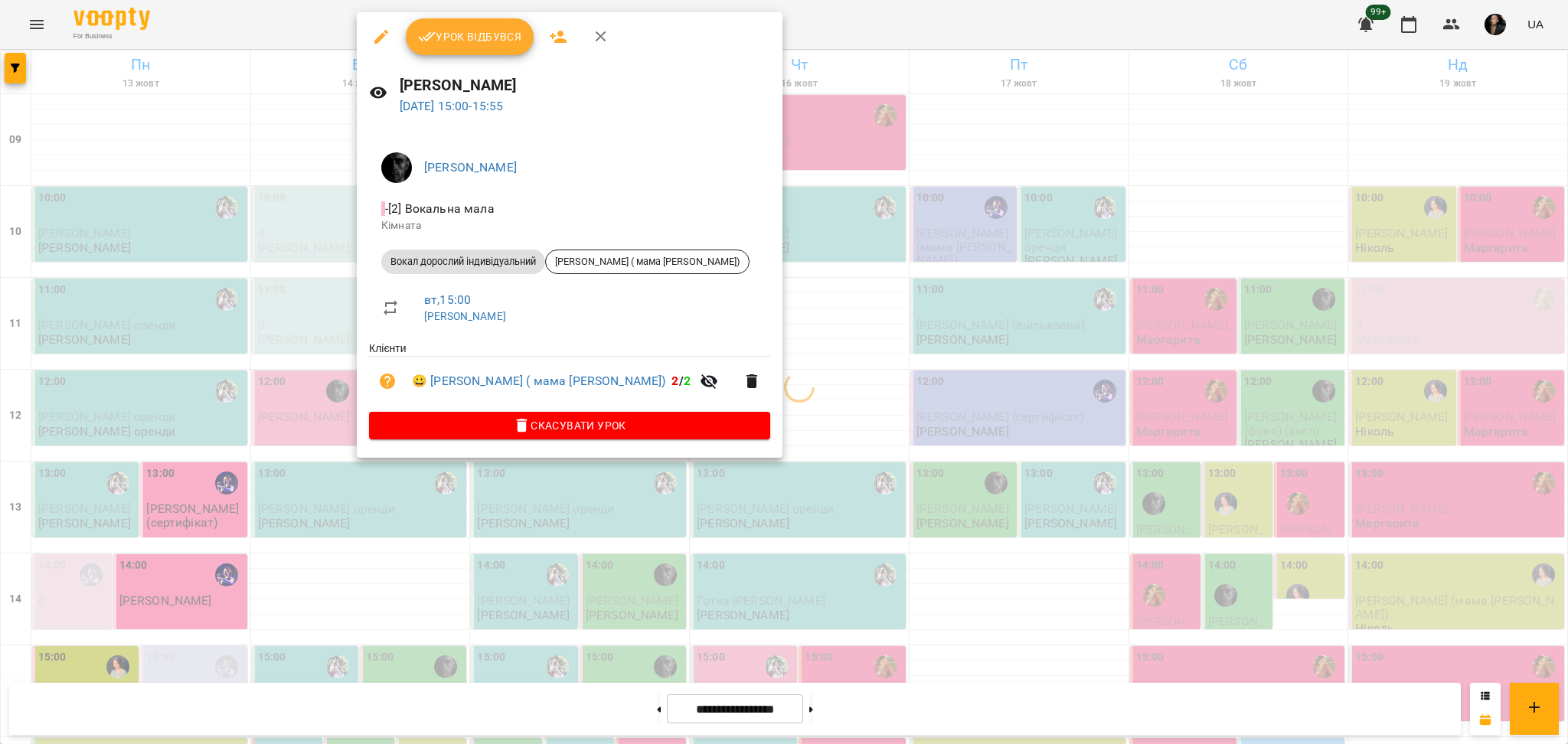
click at [372, 524] on div at bounding box center [784, 372] width 1568 height 744
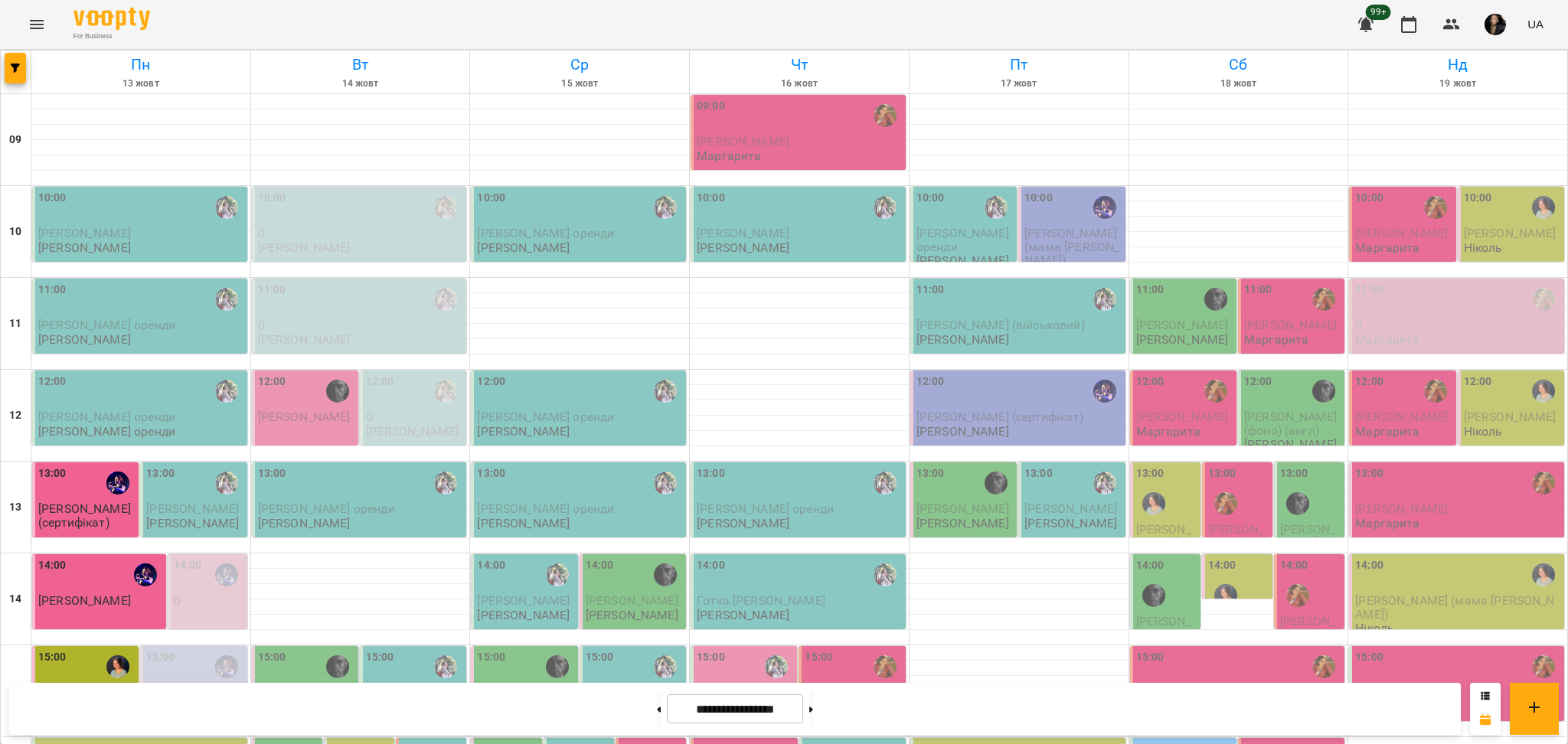
click at [405, 713] on p "[PERSON_NAME]" at bounding box center [412, 720] width 92 height 13
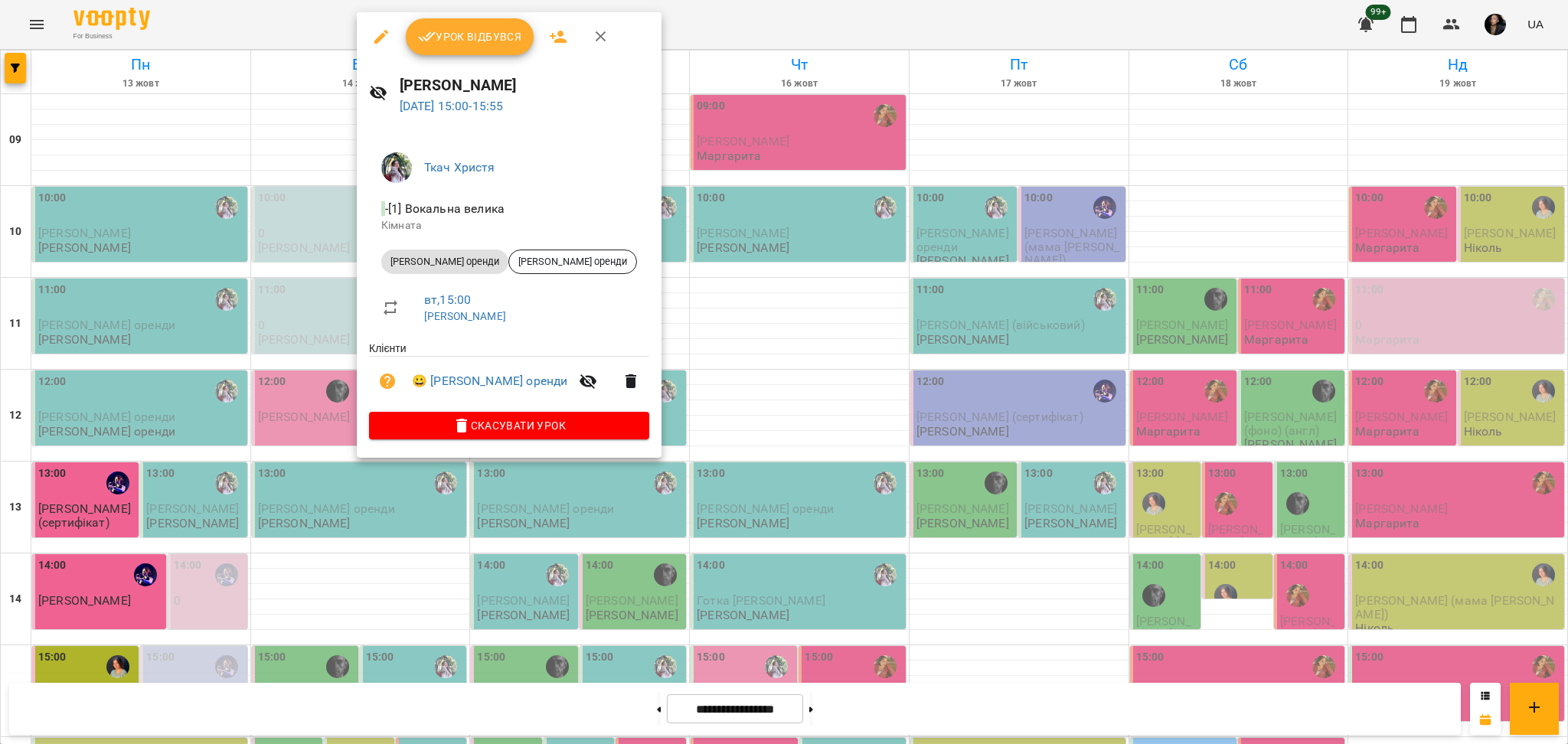
click at [381, 573] on div at bounding box center [784, 372] width 1568 height 744
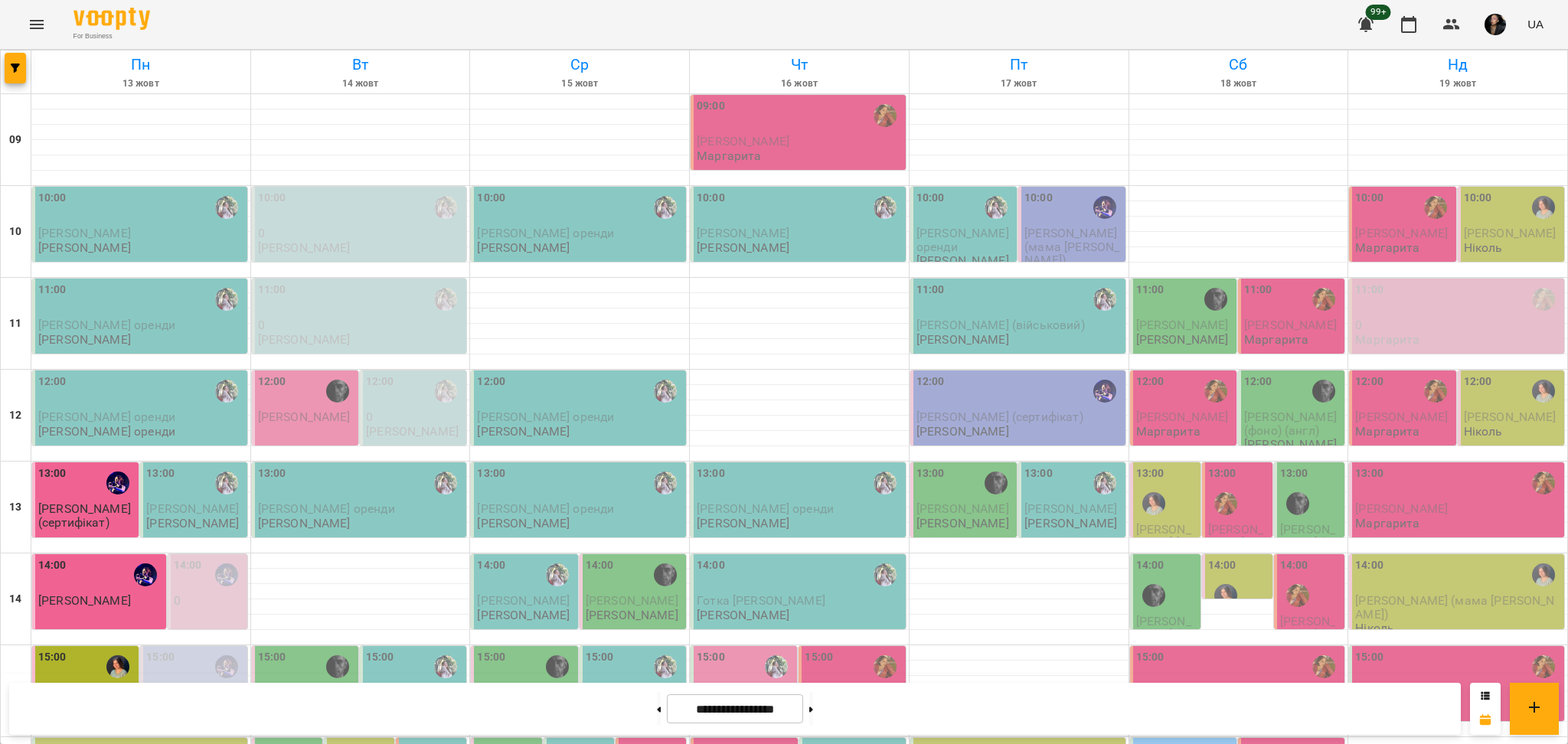
click at [317, 686] on span "[PERSON_NAME] ( мама [PERSON_NAME])" at bounding box center [303, 706] width 92 height 41
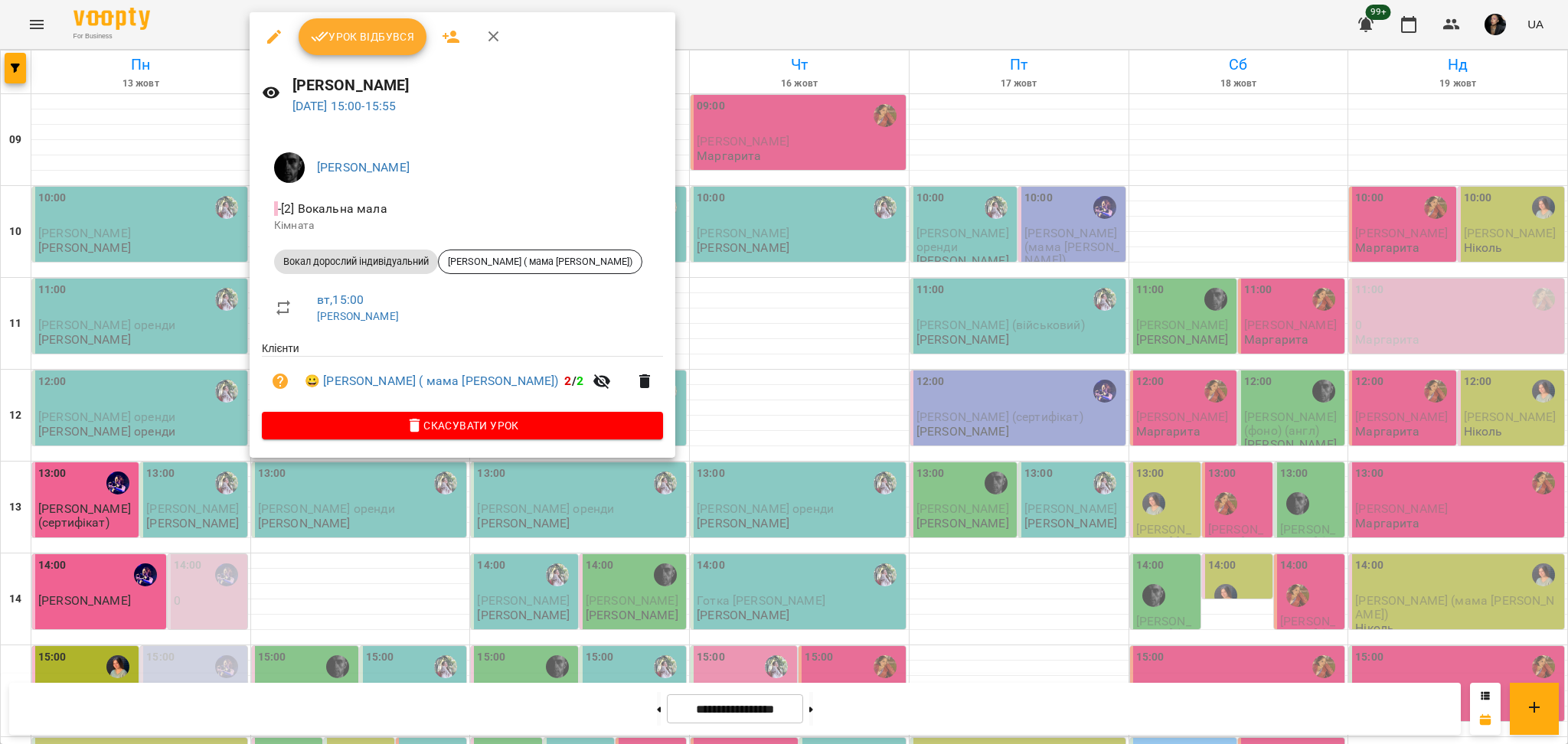
click at [348, 558] on div at bounding box center [784, 372] width 1568 height 744
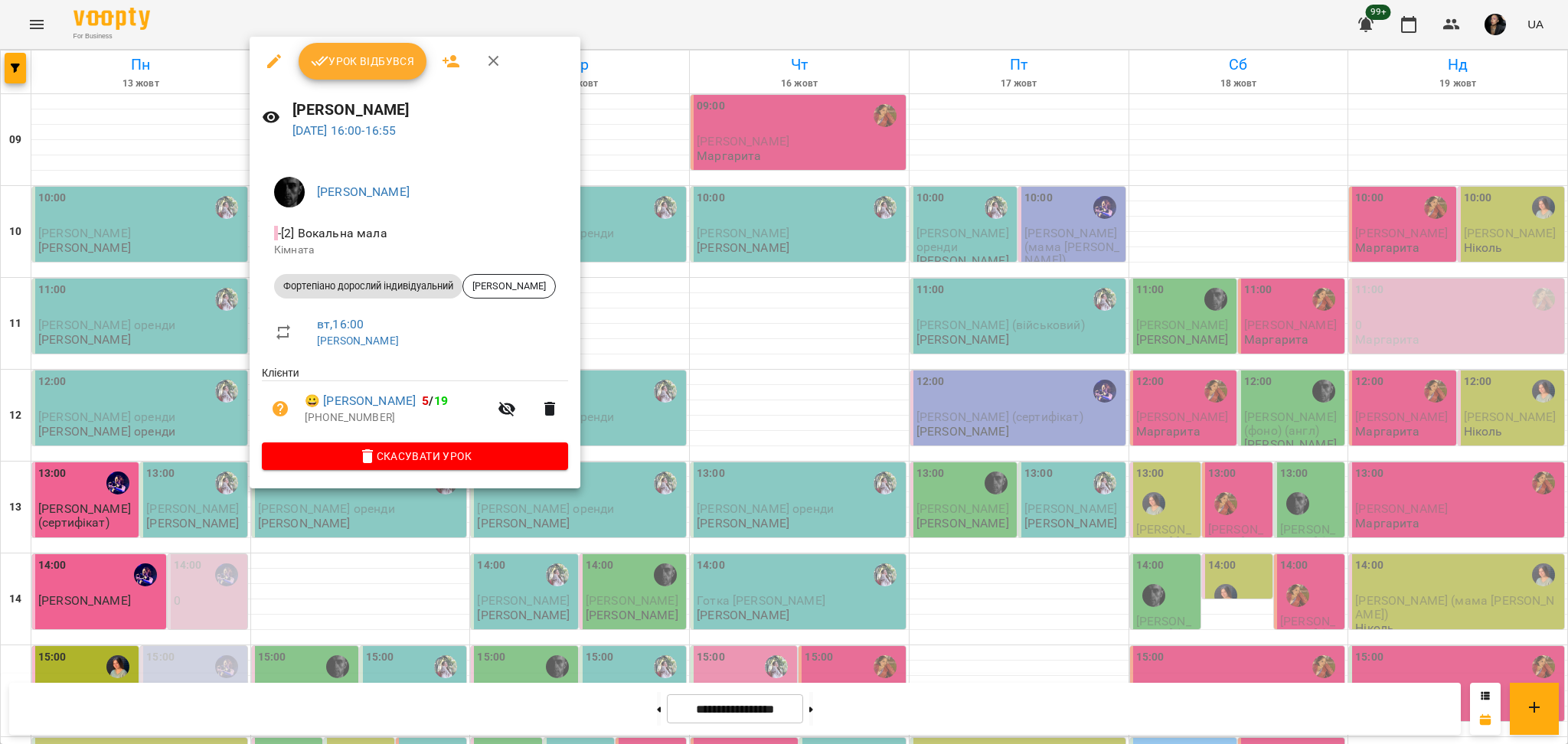
click at [351, 565] on div at bounding box center [784, 372] width 1568 height 744
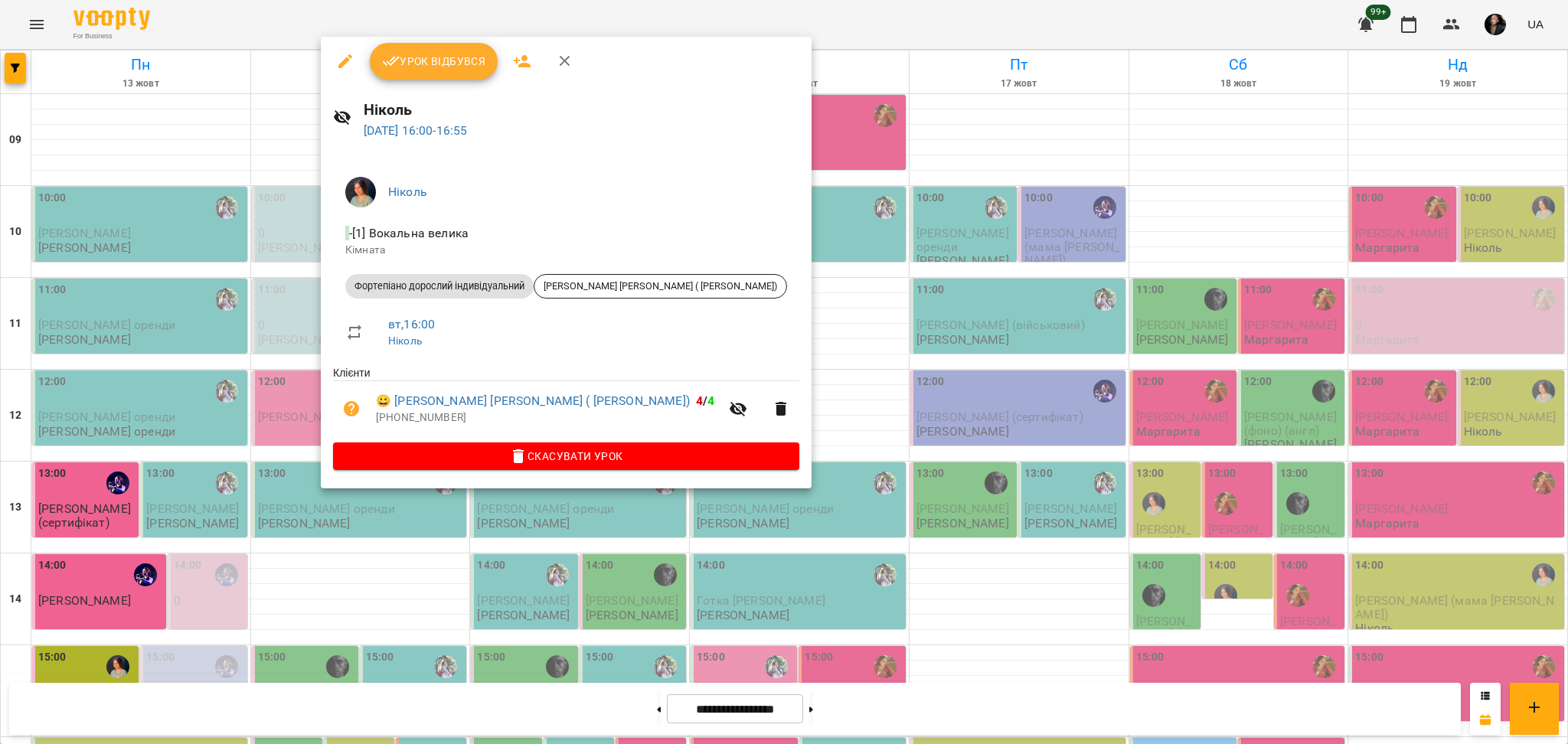
click at [364, 570] on div at bounding box center [784, 372] width 1568 height 744
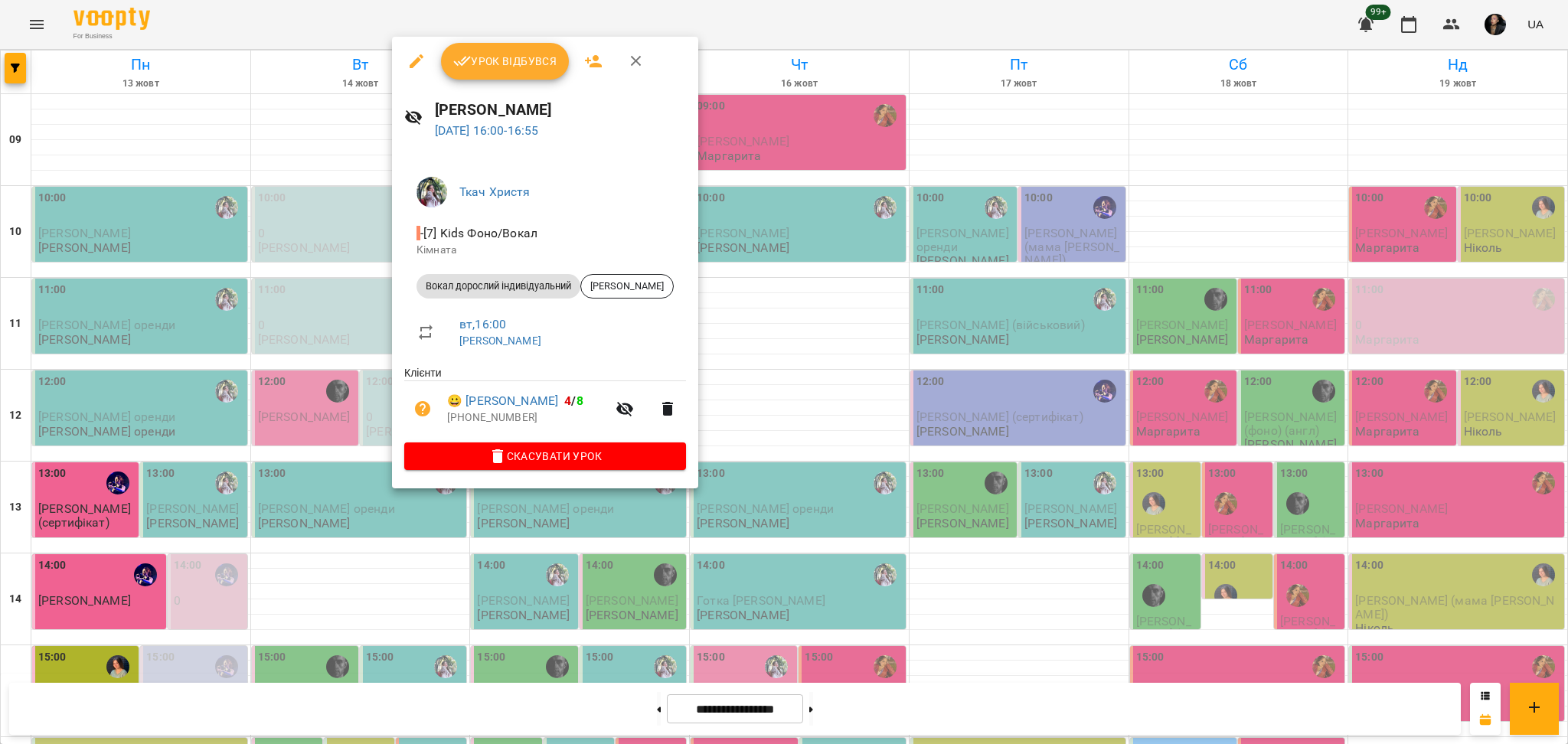
click at [378, 591] on div at bounding box center [784, 372] width 1568 height 744
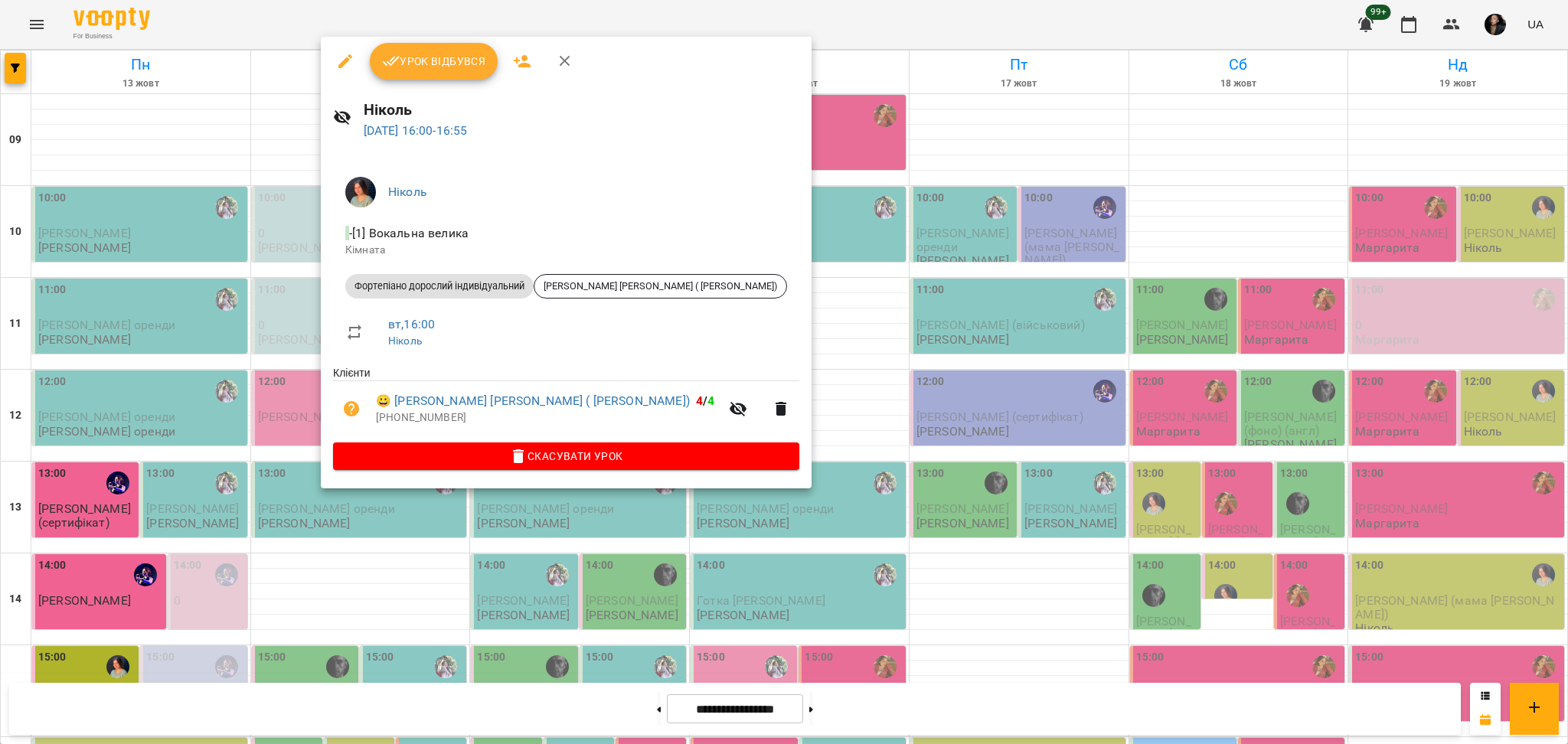
click at [369, 197] on img at bounding box center [361, 192] width 31 height 31
click at [407, 201] on li "Ніколь" at bounding box center [566, 192] width 467 height 43
click at [408, 194] on link "Ніколь" at bounding box center [408, 192] width 39 height 14
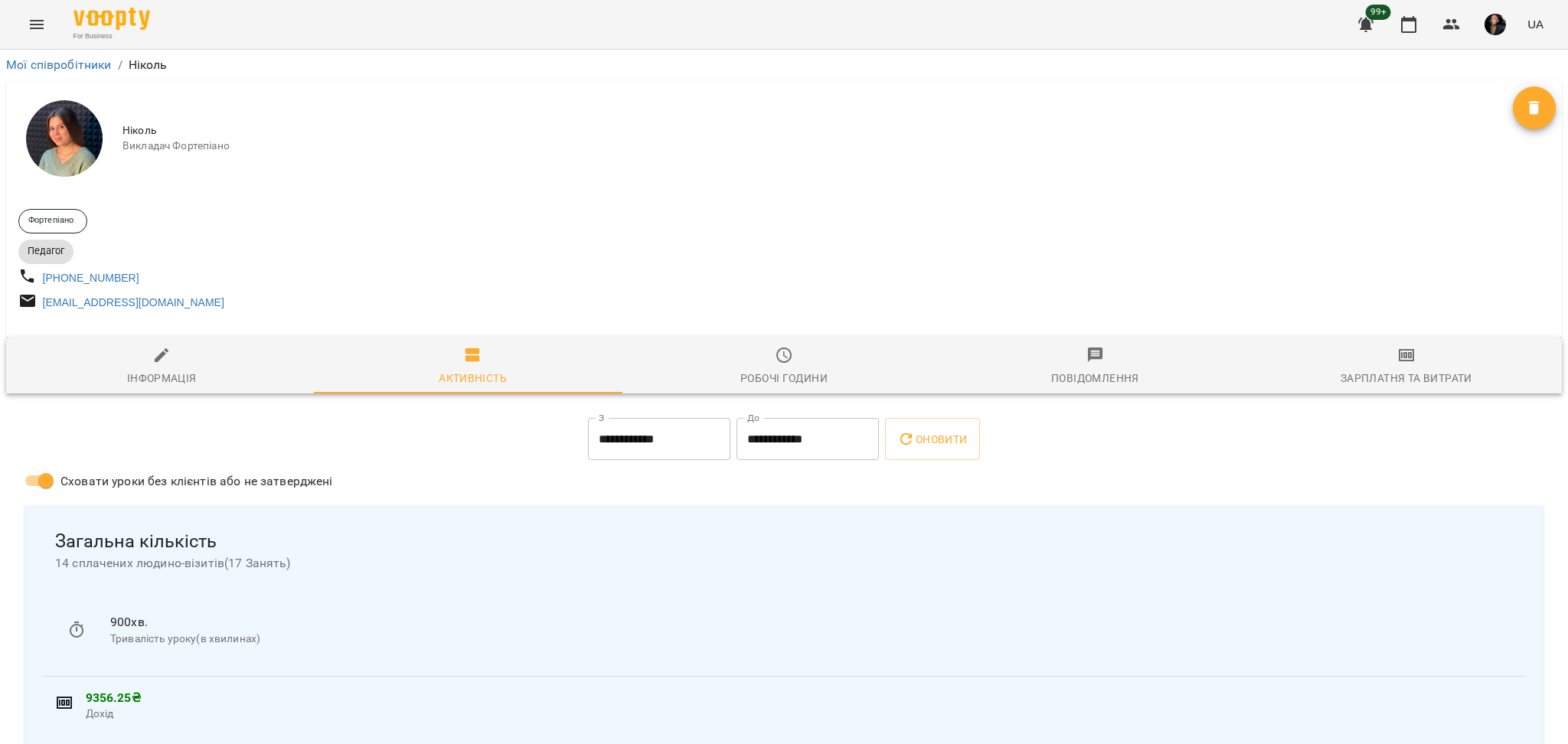
click at [78, 145] on img at bounding box center [64, 138] width 76 height 76
click at [66, 121] on img at bounding box center [64, 138] width 76 height 76
click at [66, 121] on img at bounding box center [64, 138] width 76 height 76
click at [67, 124] on img at bounding box center [64, 138] width 76 height 76
click at [68, 123] on img at bounding box center [64, 138] width 76 height 76
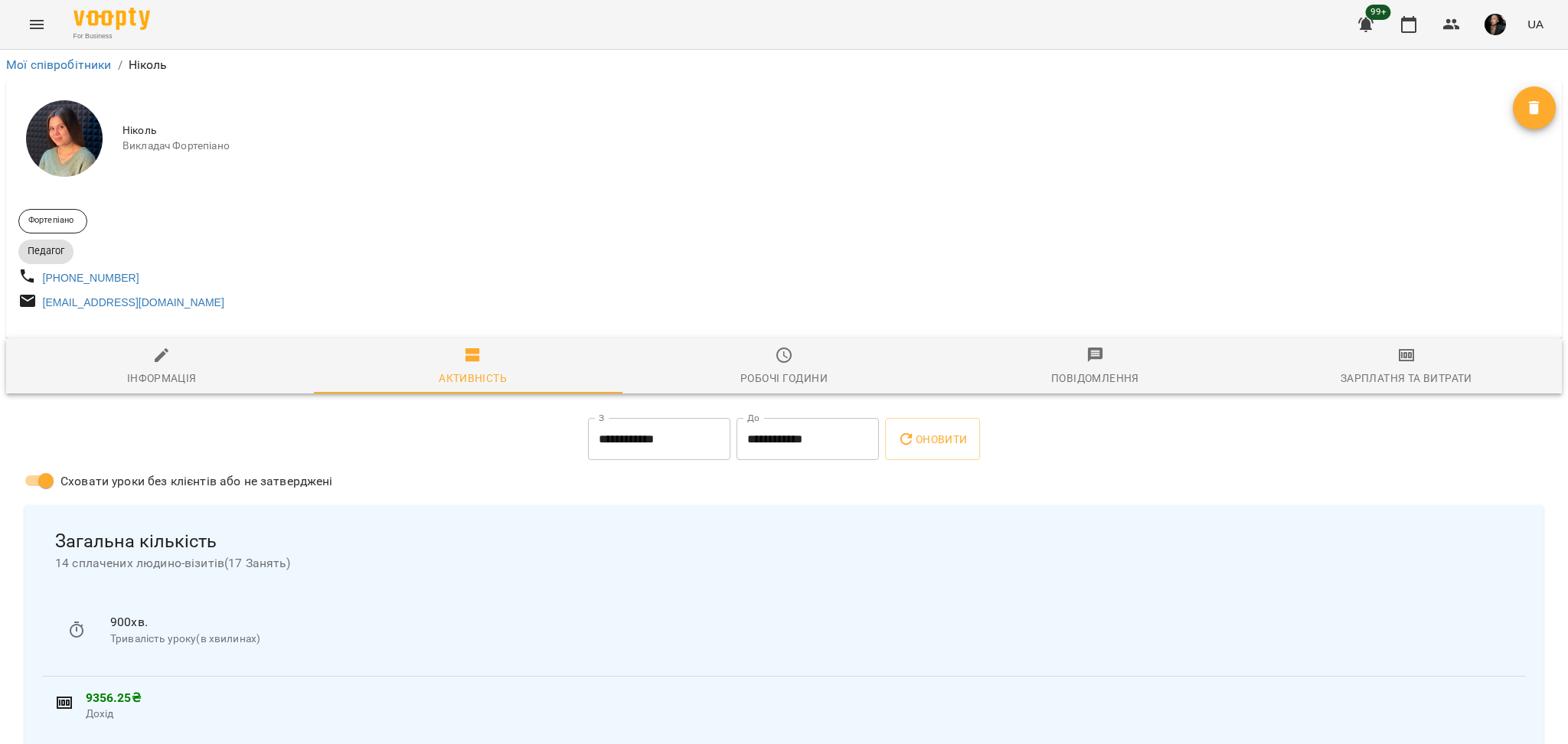
click at [101, 151] on div at bounding box center [64, 138] width 92 height 92
click at [101, 154] on div at bounding box center [64, 138] width 92 height 92
click at [87, 156] on img at bounding box center [64, 138] width 76 height 76
click at [75, 227] on span "Фортепіано" at bounding box center [52, 221] width 67 height 13
click at [74, 75] on div "Мої співробітники / Ніколь" at bounding box center [784, 65] width 1562 height 24
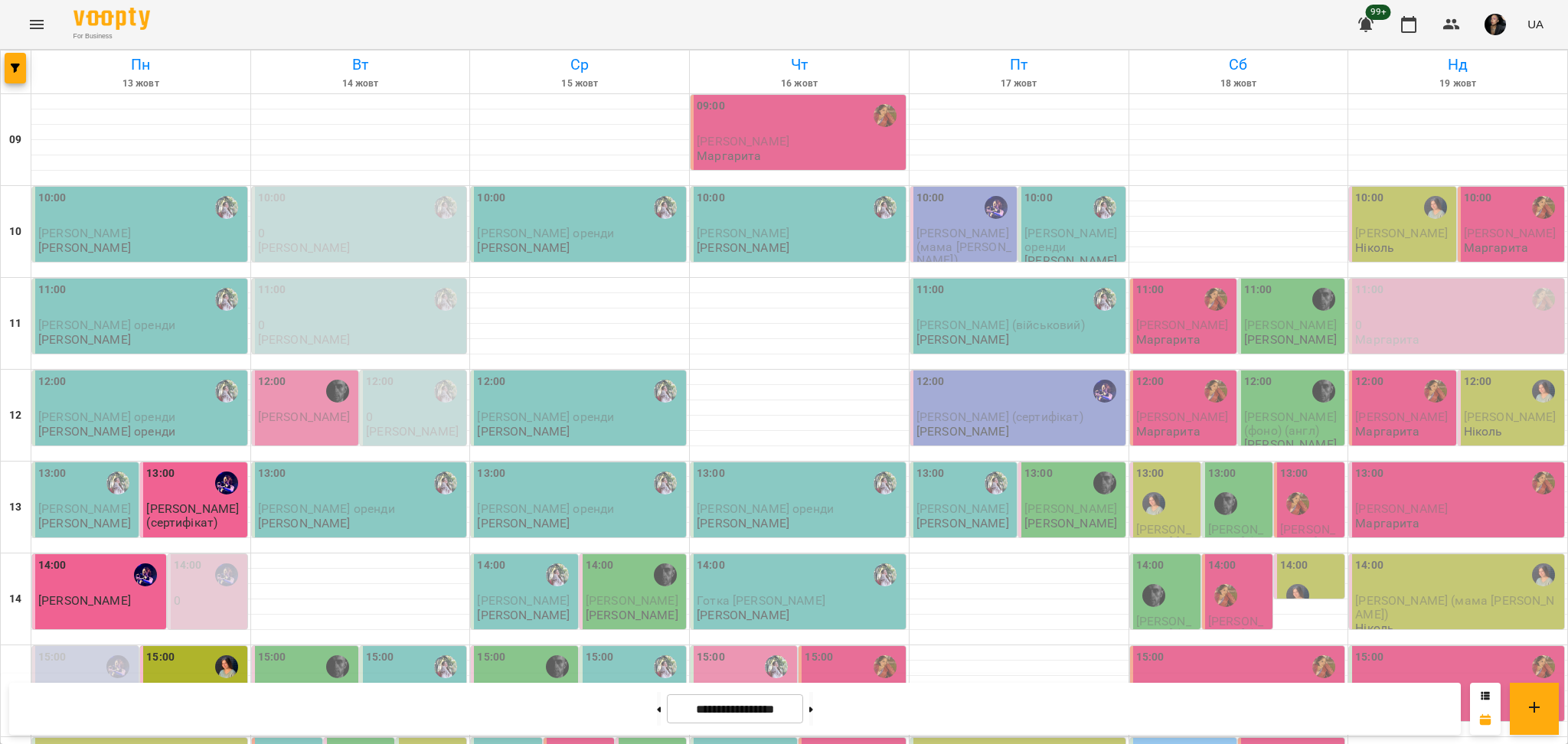
scroll to position [306, 0]
click at [1028, 600] on div at bounding box center [1019, 607] width 219 height 15
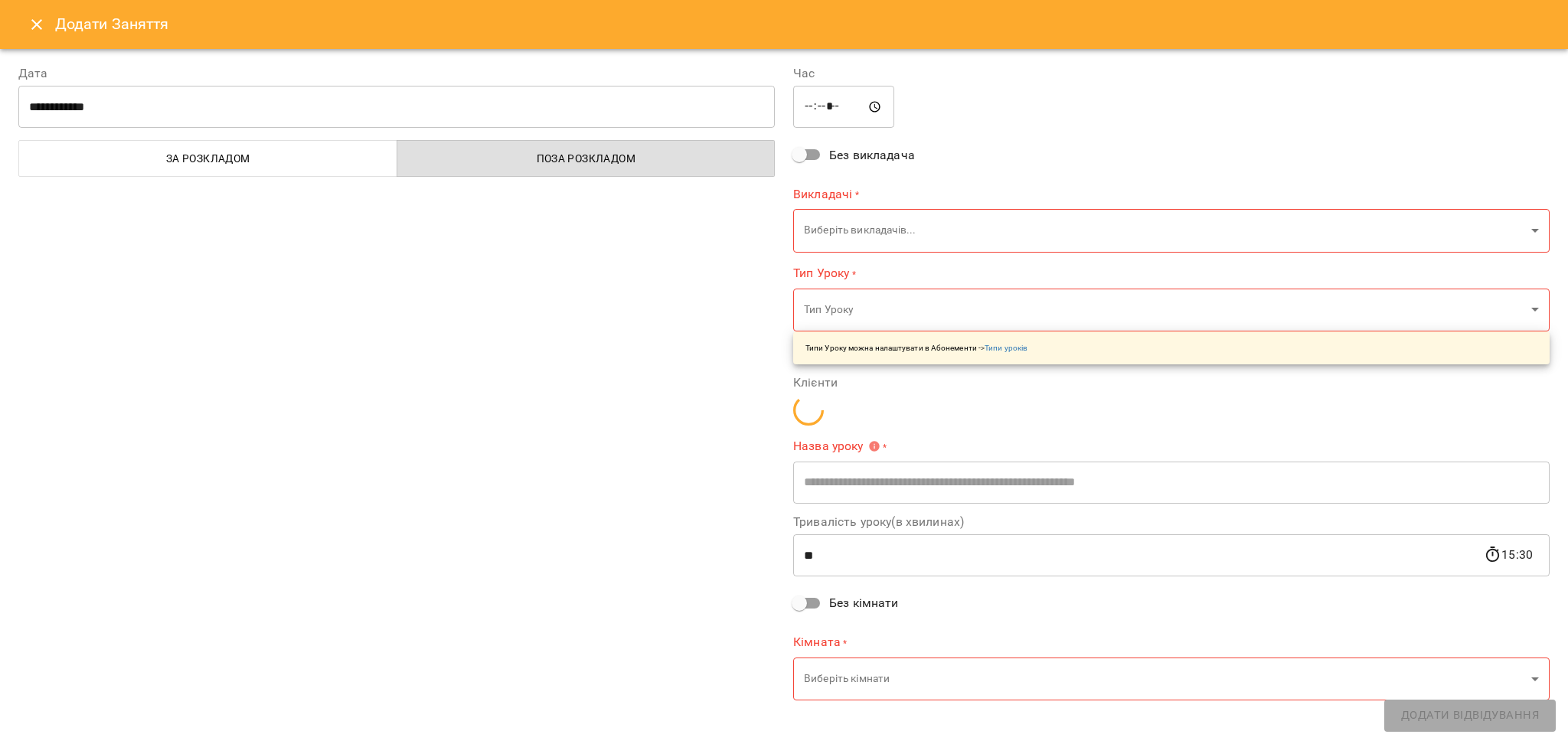
type input "**********"
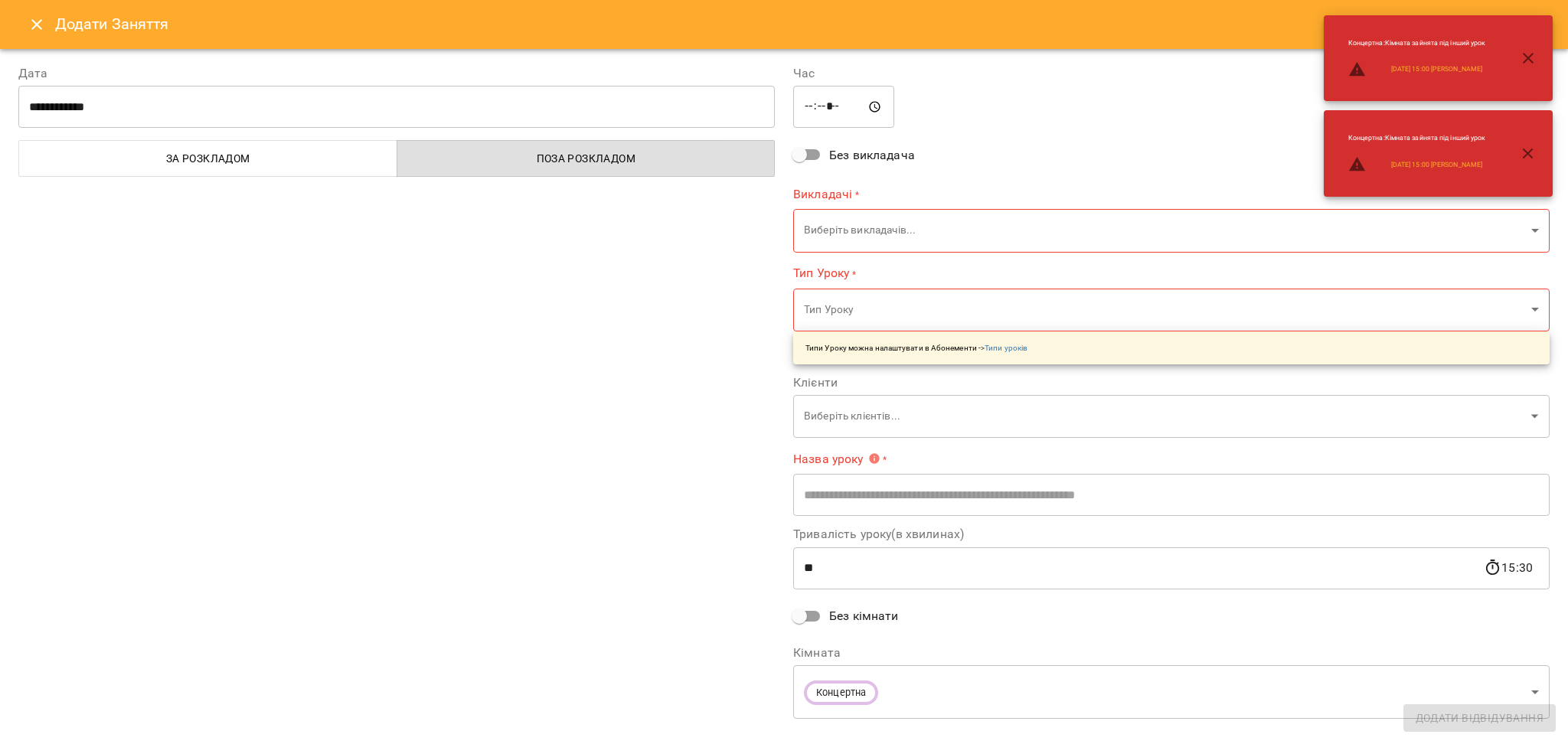
click at [915, 311] on body "For Business 99+ UA Пн 13 жовт Вт 14 жовт Ср 15 жовт Чт 16 жовт Пт 17 жовт Сб 1…" at bounding box center [784, 678] width 1568 height 1358
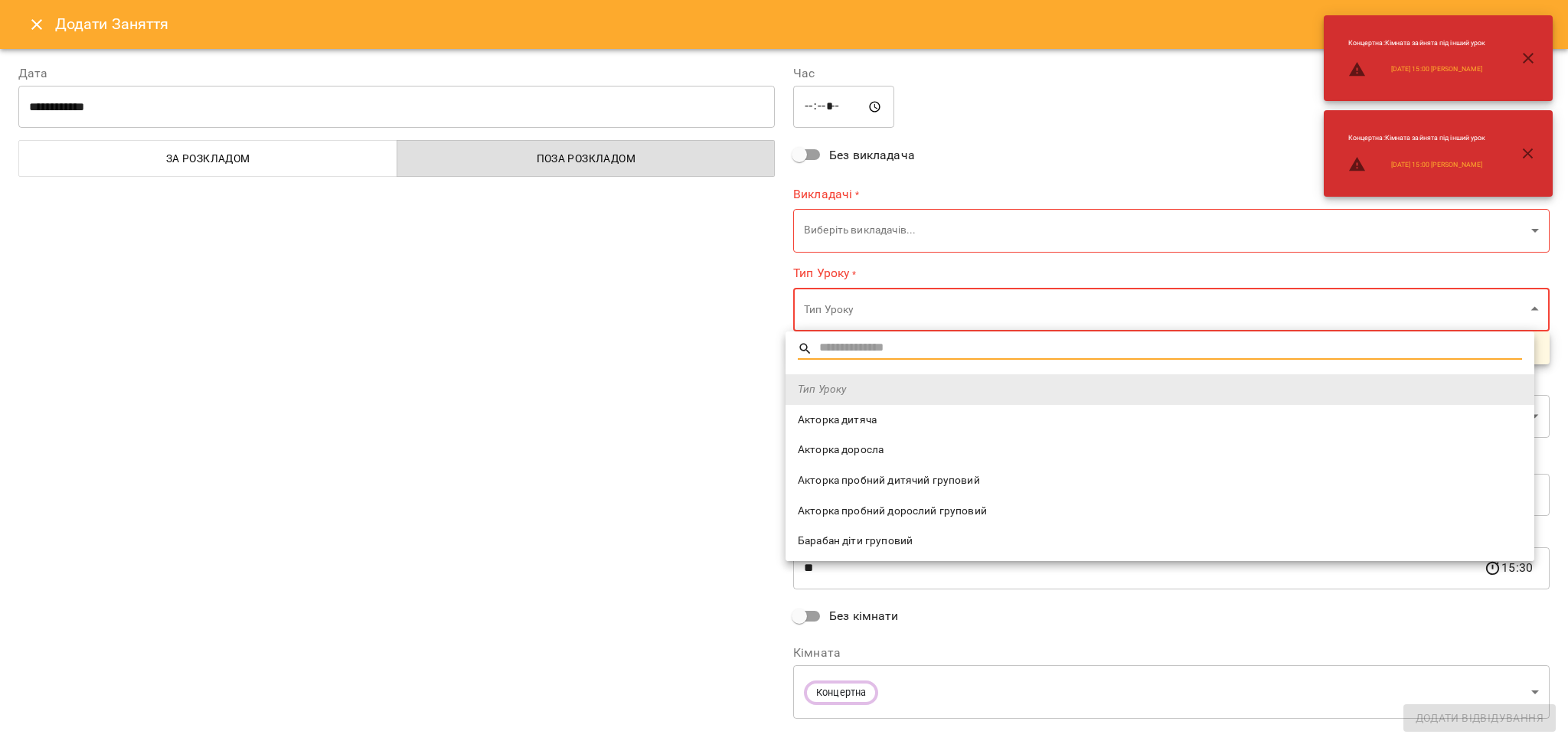
click at [39, 18] on div at bounding box center [784, 372] width 1568 height 744
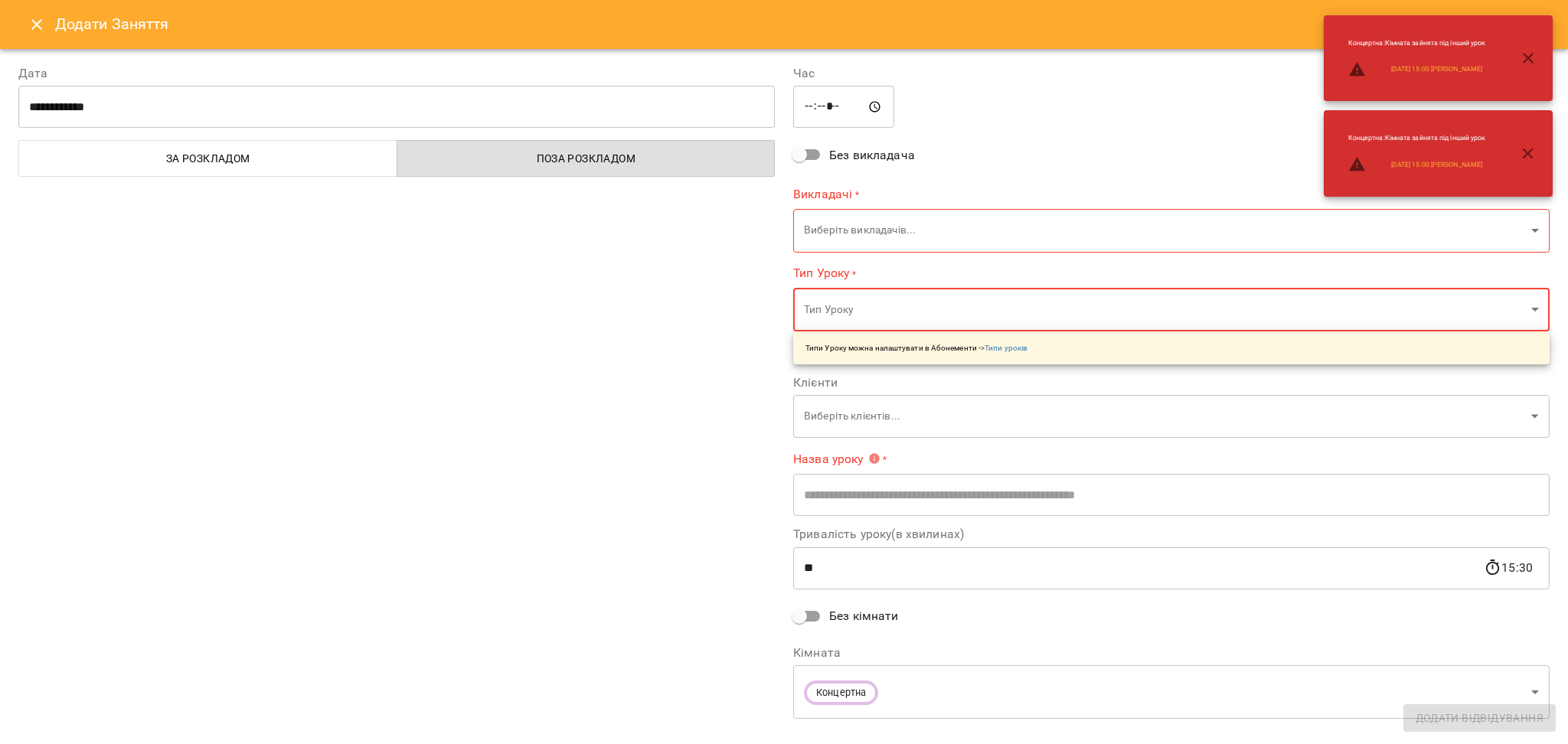
click at [41, 31] on icon "Close" at bounding box center [37, 24] width 18 height 18
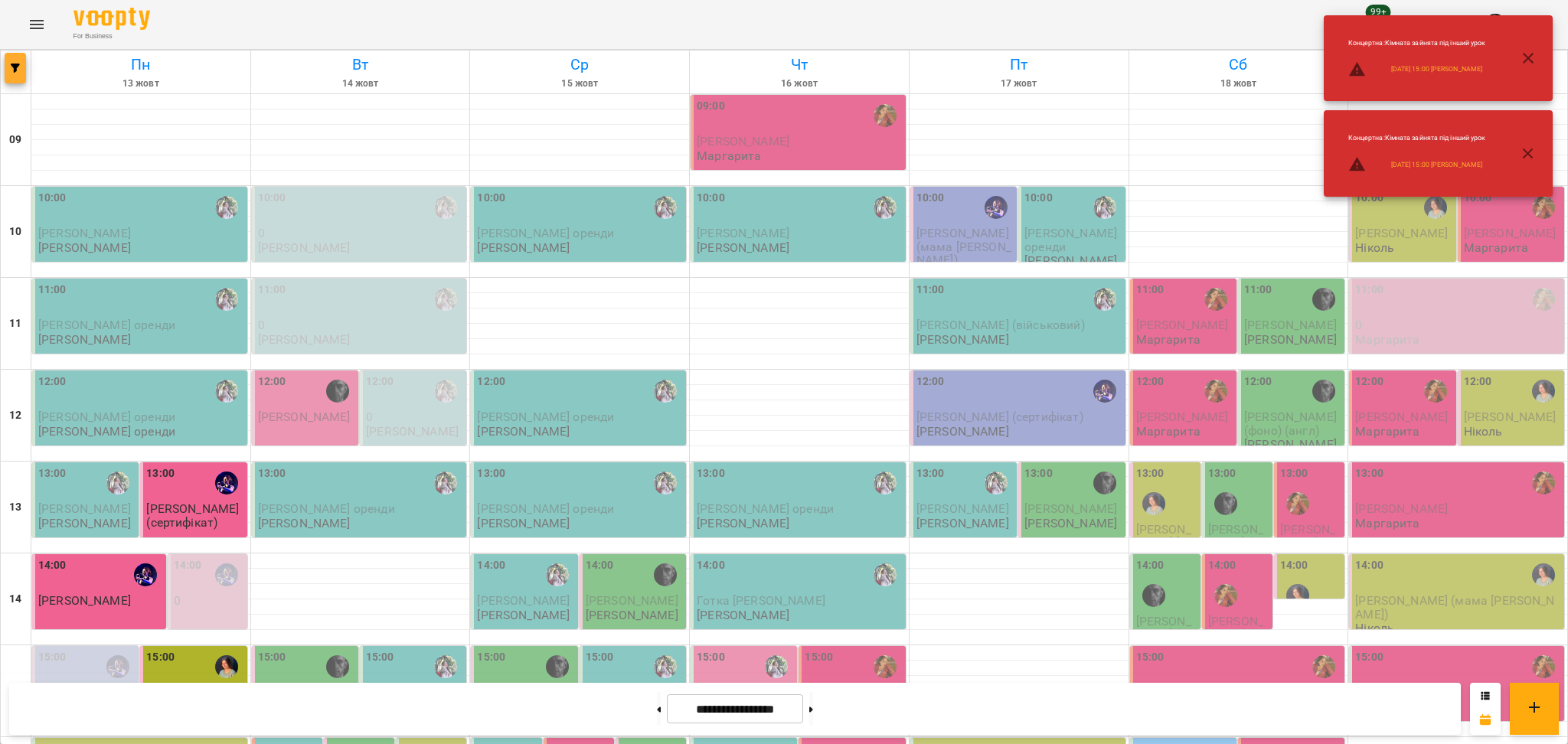
click at [7, 75] on button "button" at bounding box center [15, 68] width 22 height 31
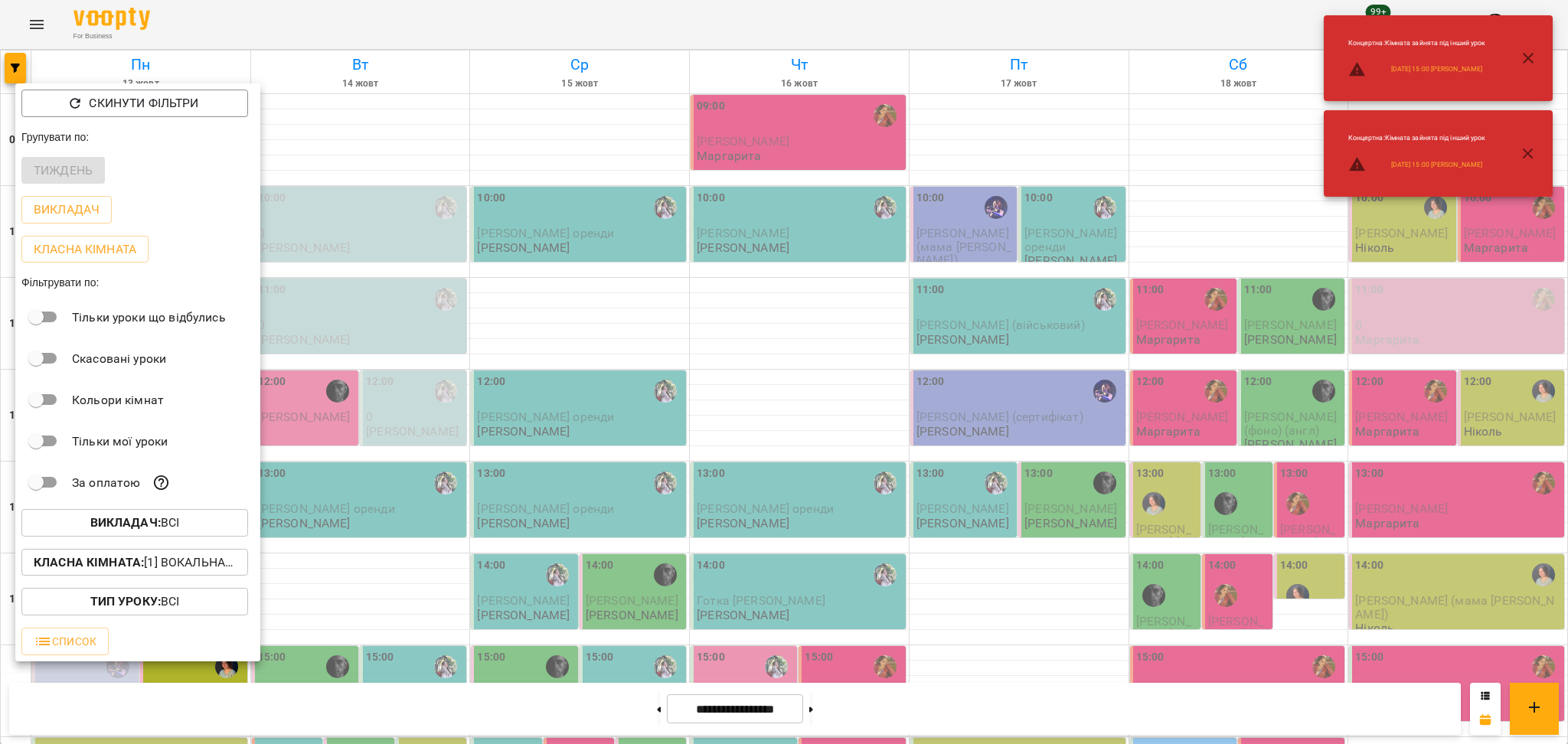
click at [189, 532] on span "Викладач : Всі" at bounding box center [135, 522] width 202 height 18
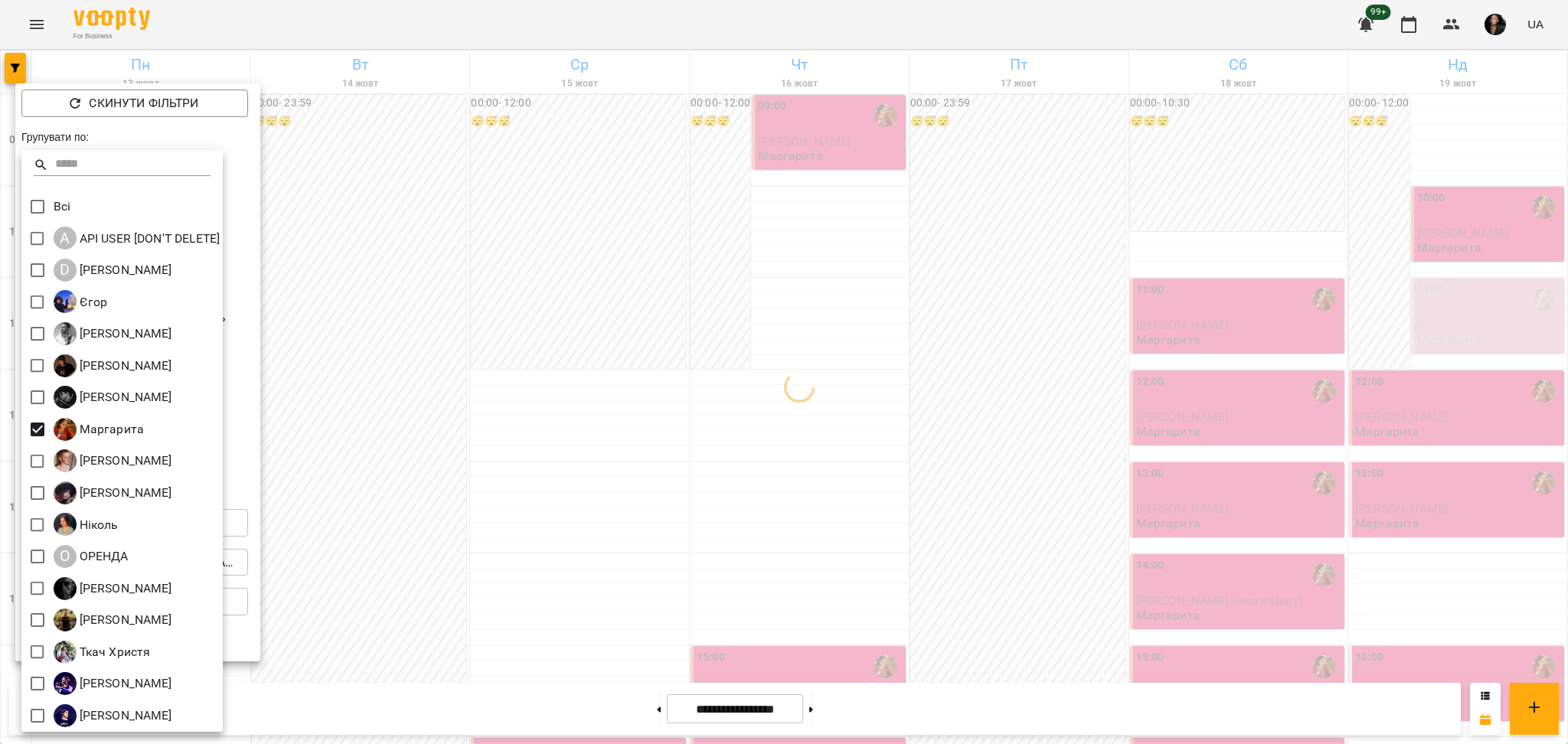
click at [455, 519] on div at bounding box center [784, 372] width 1568 height 744
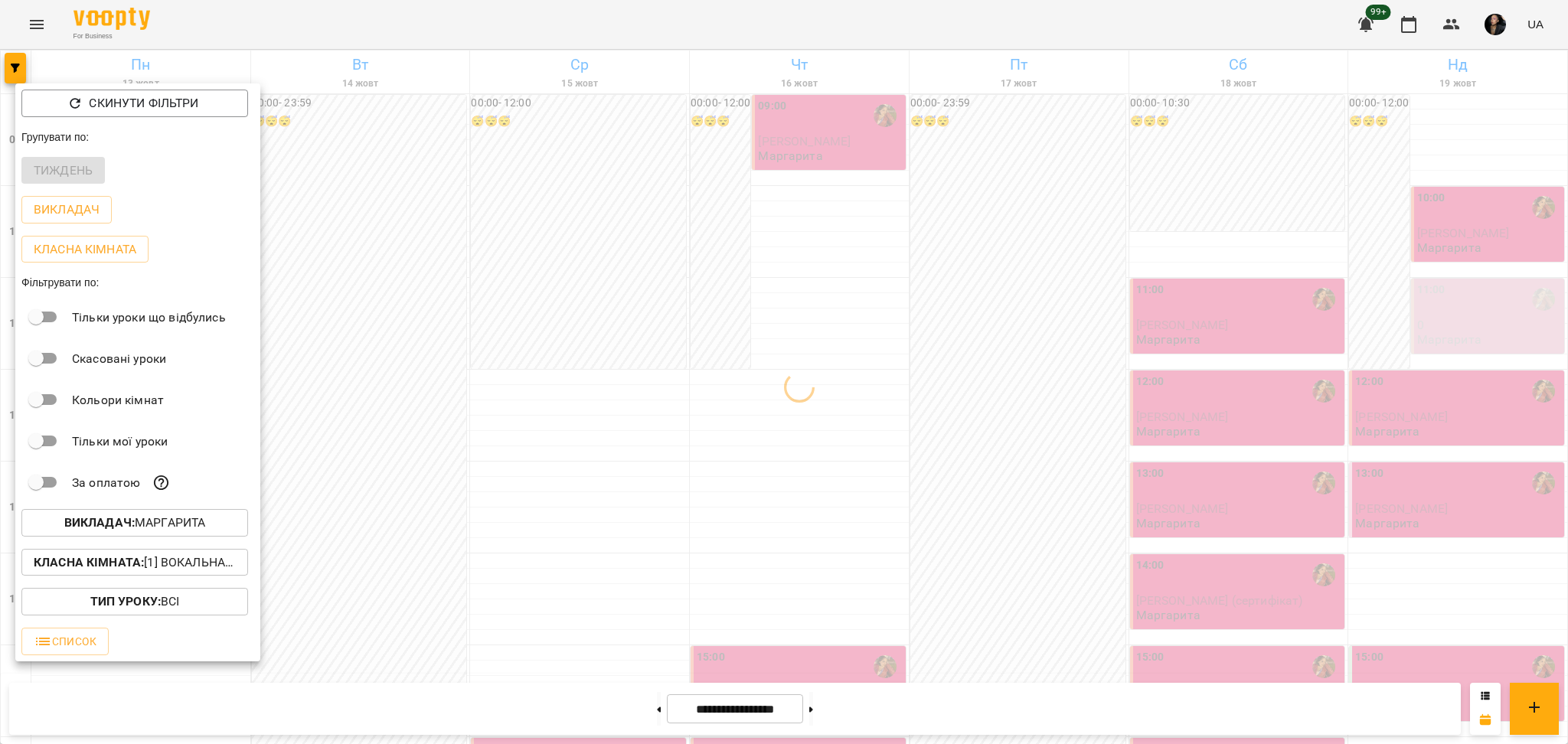
click at [1019, 602] on div at bounding box center [784, 372] width 1568 height 744
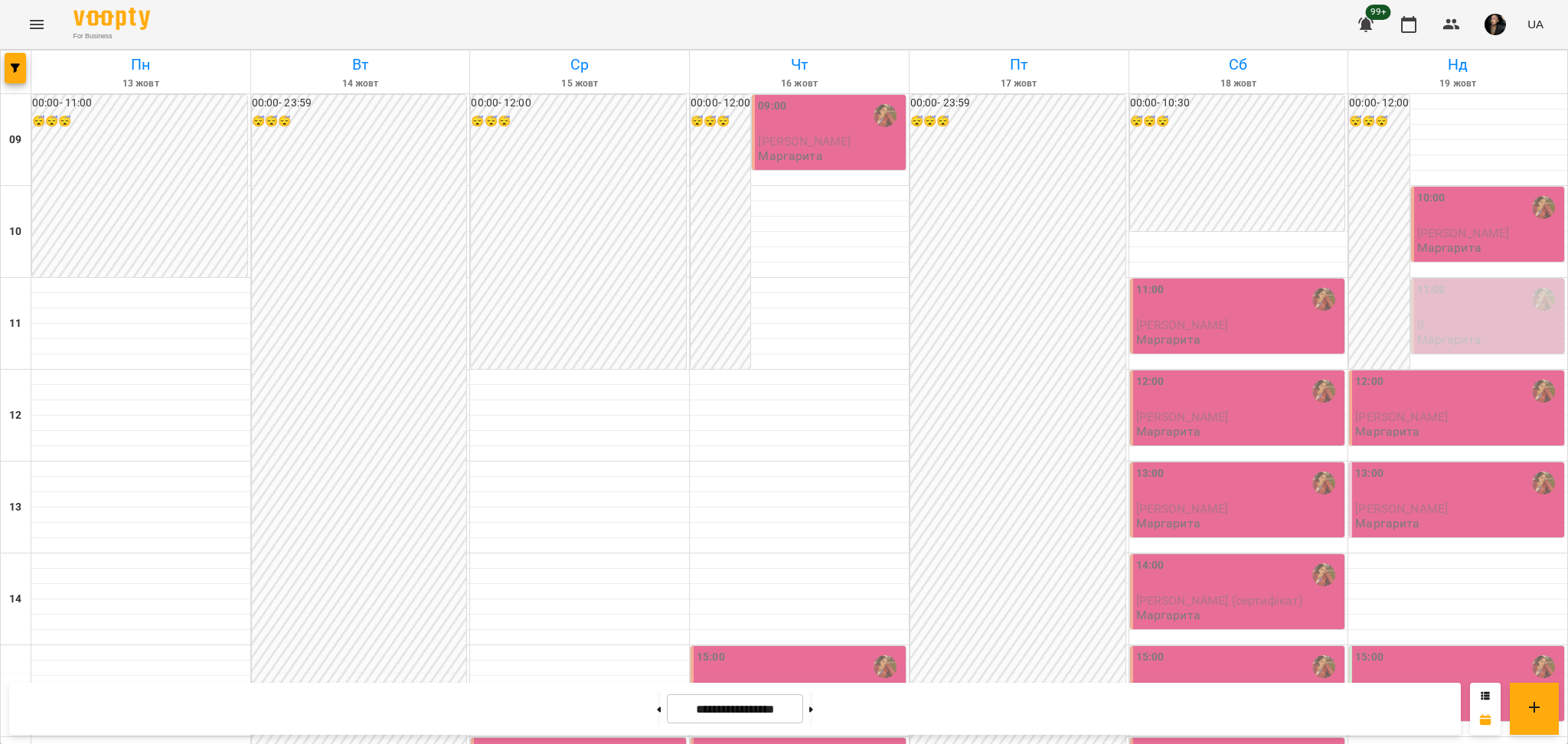
click at [570, 741] on div "16:00" at bounding box center [579, 758] width 206 height 35
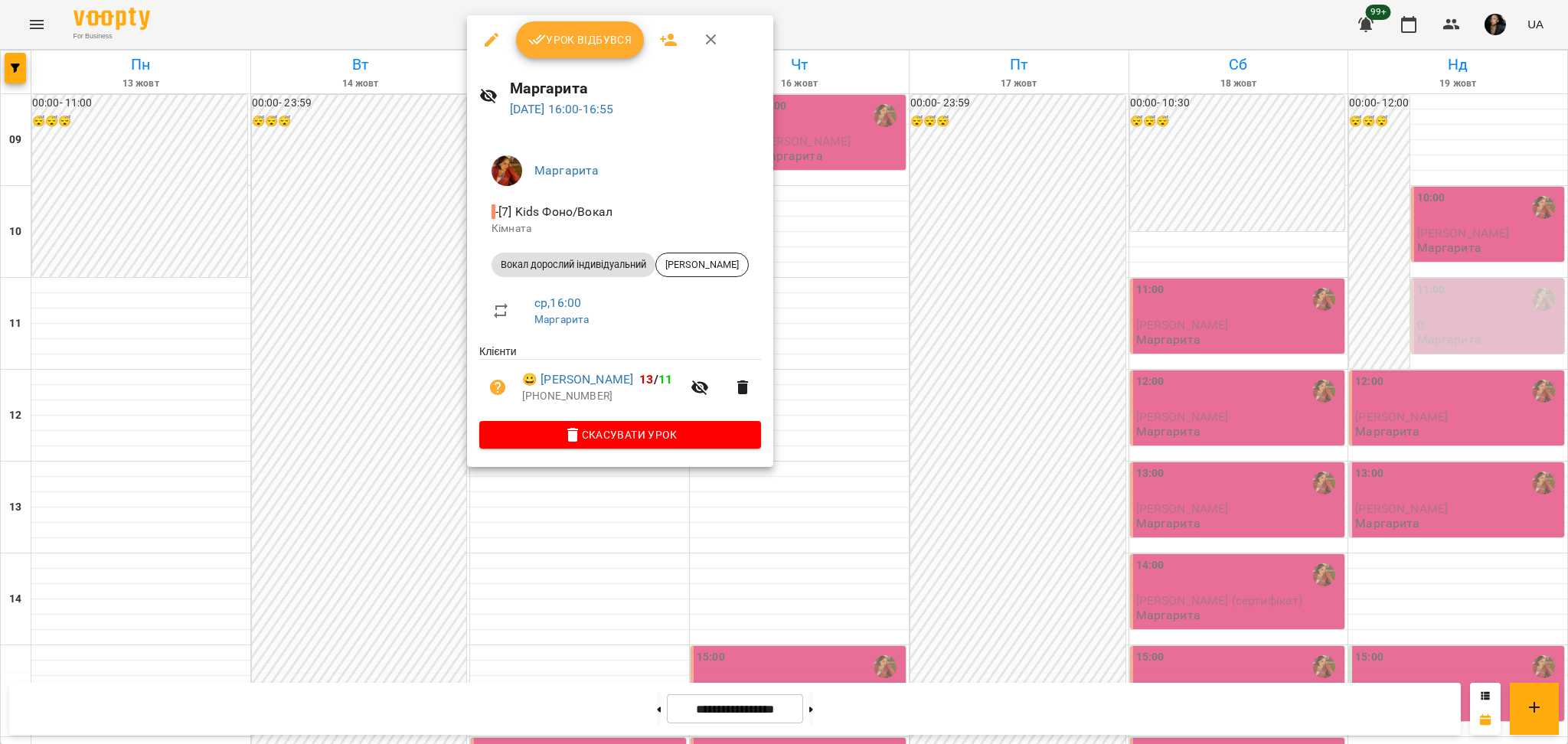
click at [1027, 244] on div at bounding box center [784, 372] width 1568 height 744
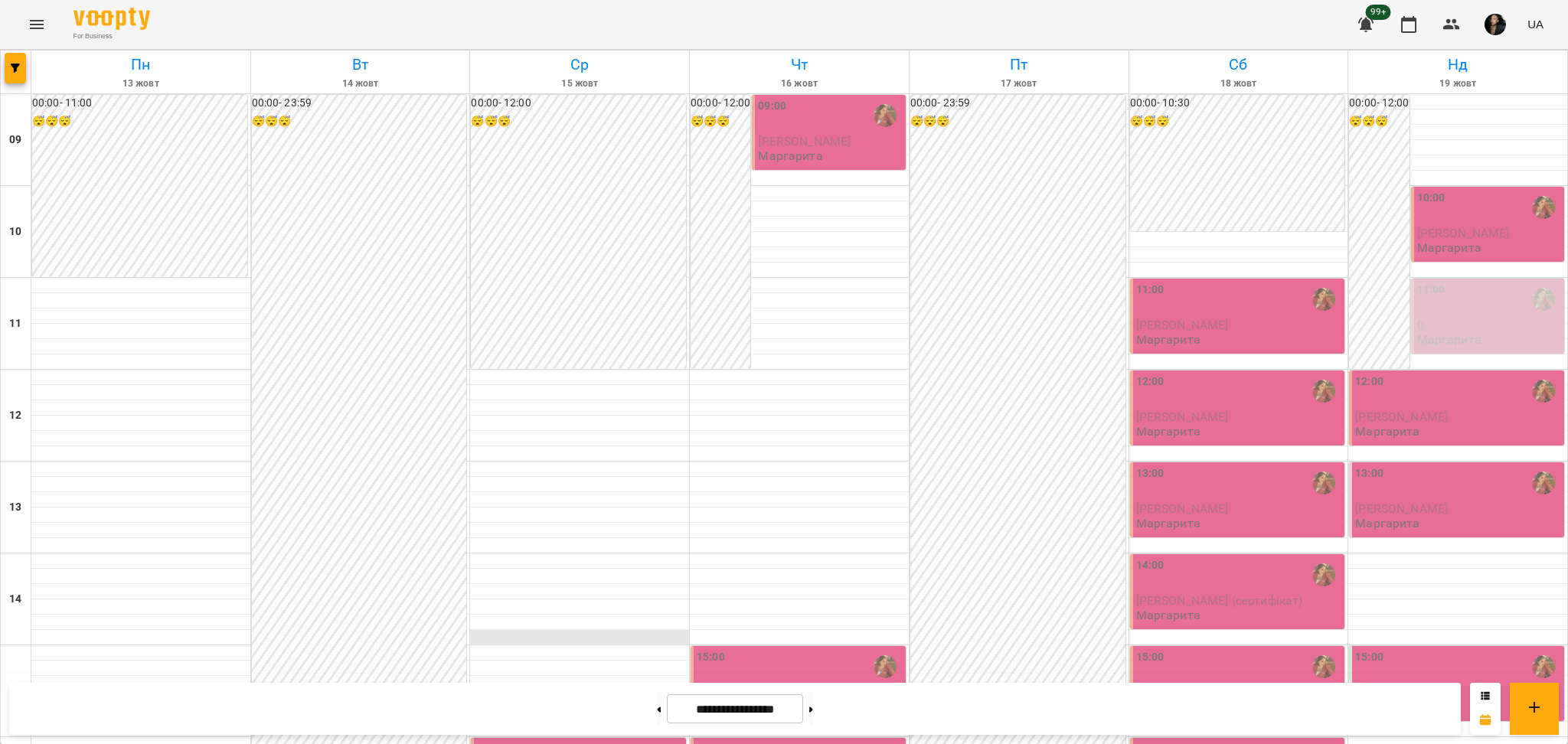
click at [586, 630] on div at bounding box center [580, 637] width 219 height 15
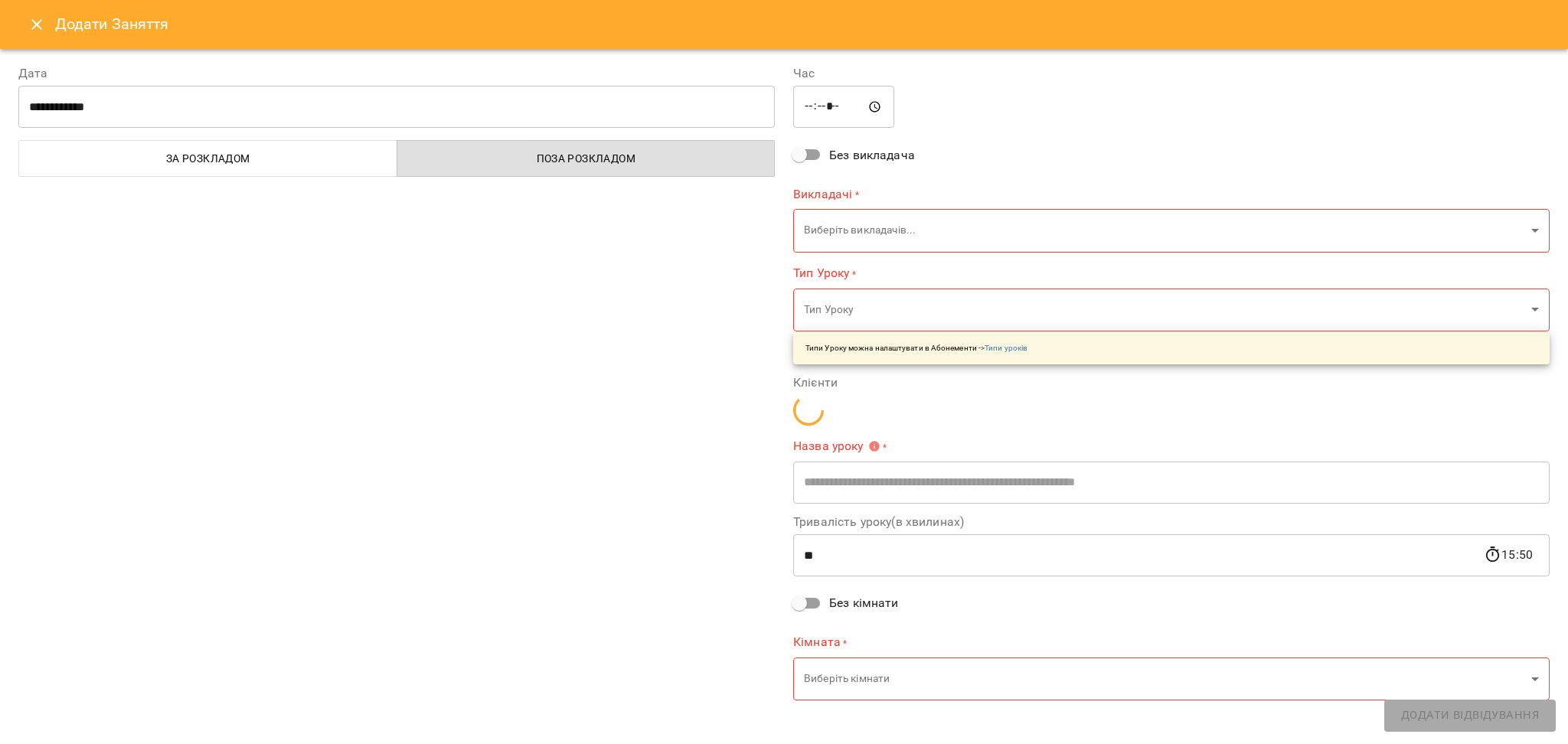
type input "**********"
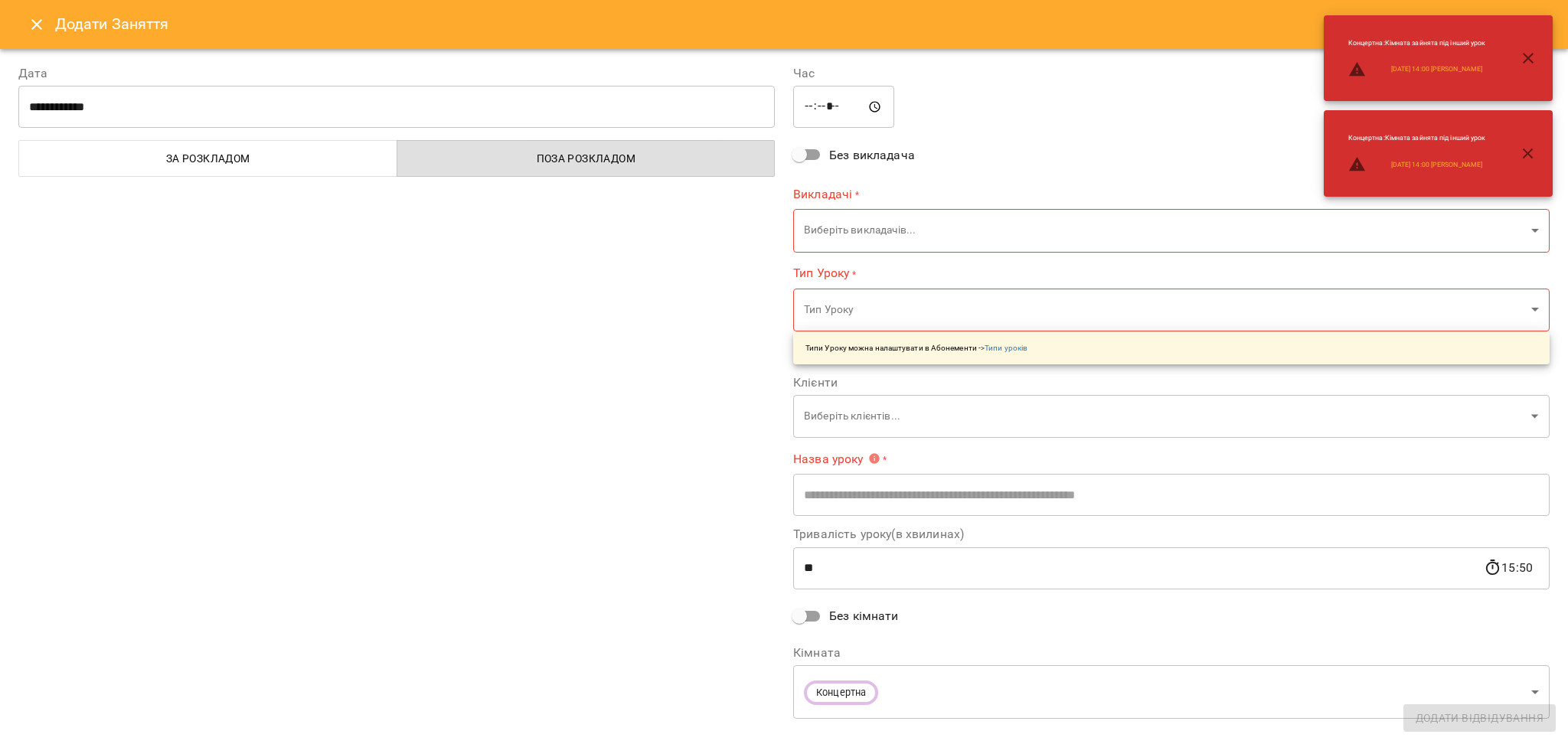
click at [860, 232] on body "For Business 99+ UA Пн 13 жовт Вт 14 жовт Ср 15 жовт Чт 16 жовт Пт 17 жовт Сб 1…" at bounding box center [784, 678] width 1568 height 1358
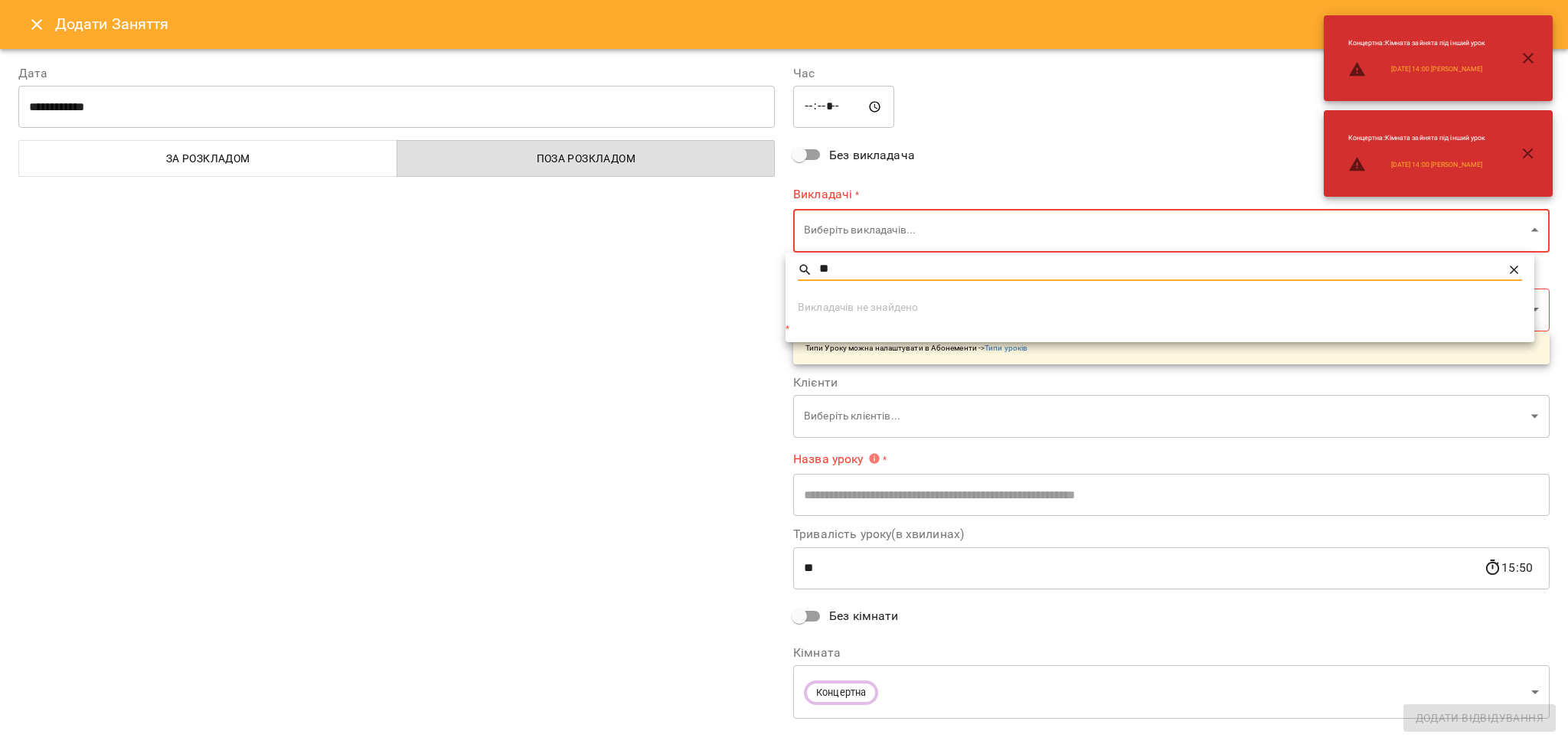
type input "*"
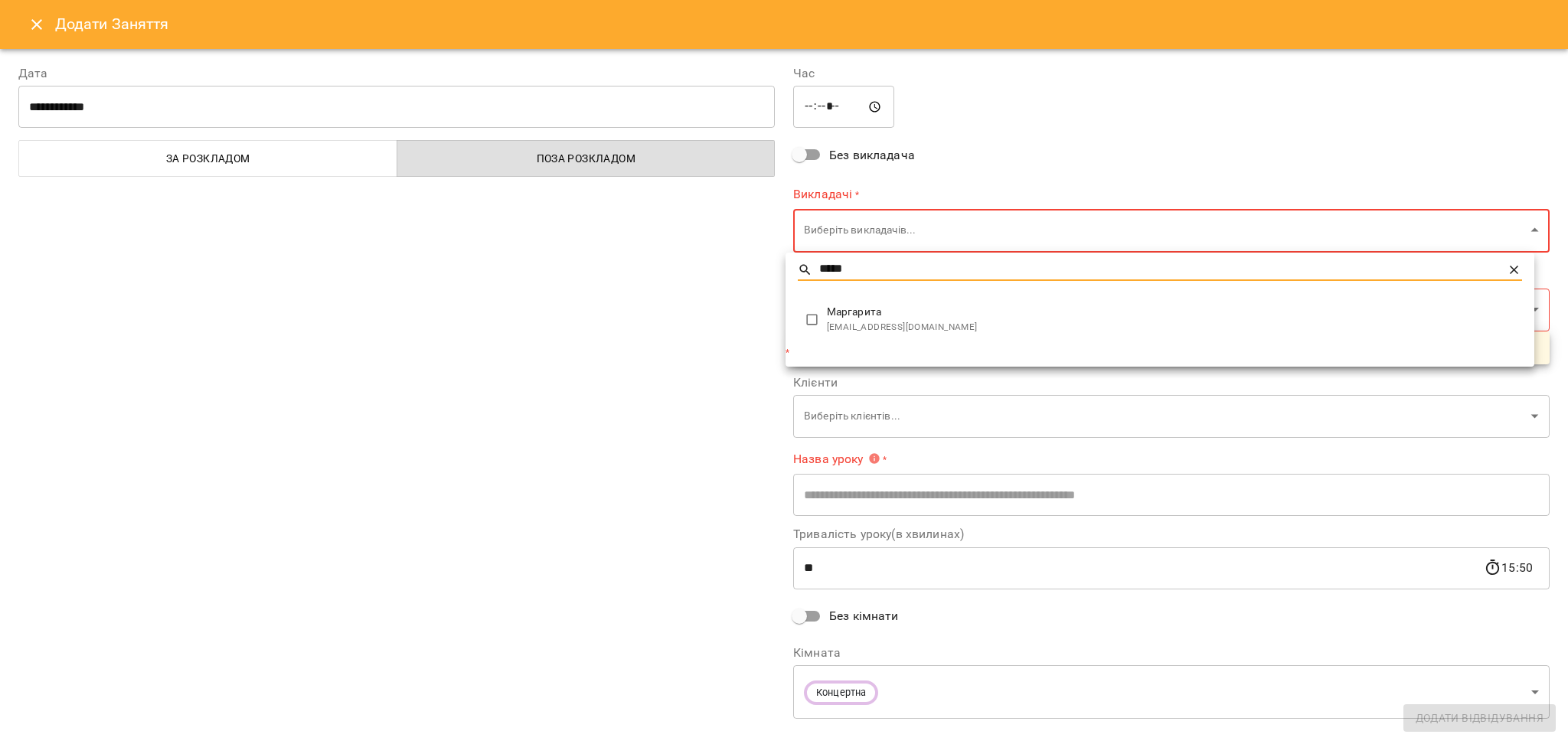
type input "*****"
type input "**********"
type input "**"
type input "**********"
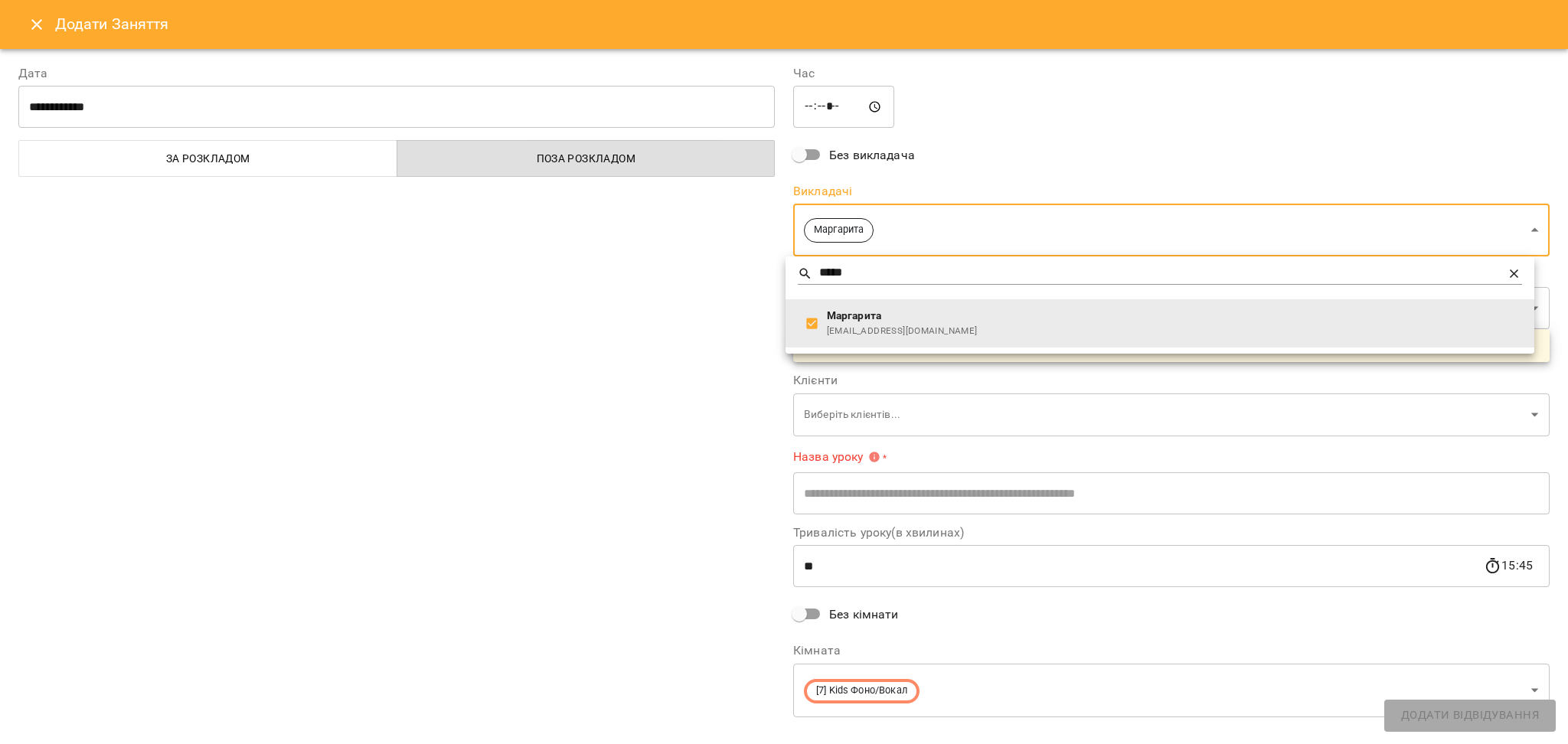
click at [834, 419] on div at bounding box center [784, 372] width 1568 height 744
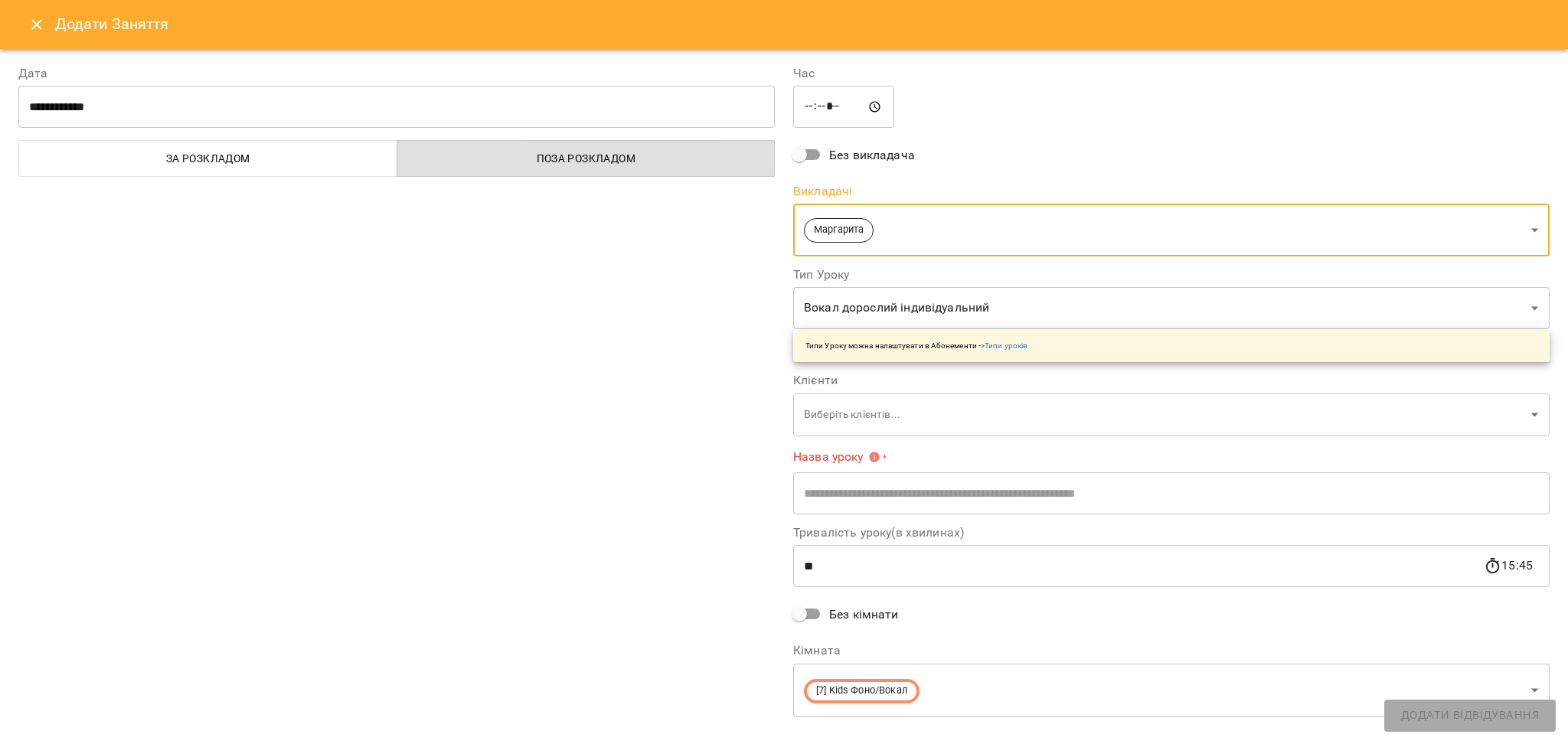
click at [860, 425] on body "For Business 99+ UA Пн 13 жовт Вт 14 жовт Ср 15 жовт Чт 16 жовт Пт 17 жовт Сб 1…" at bounding box center [784, 678] width 1568 height 1358
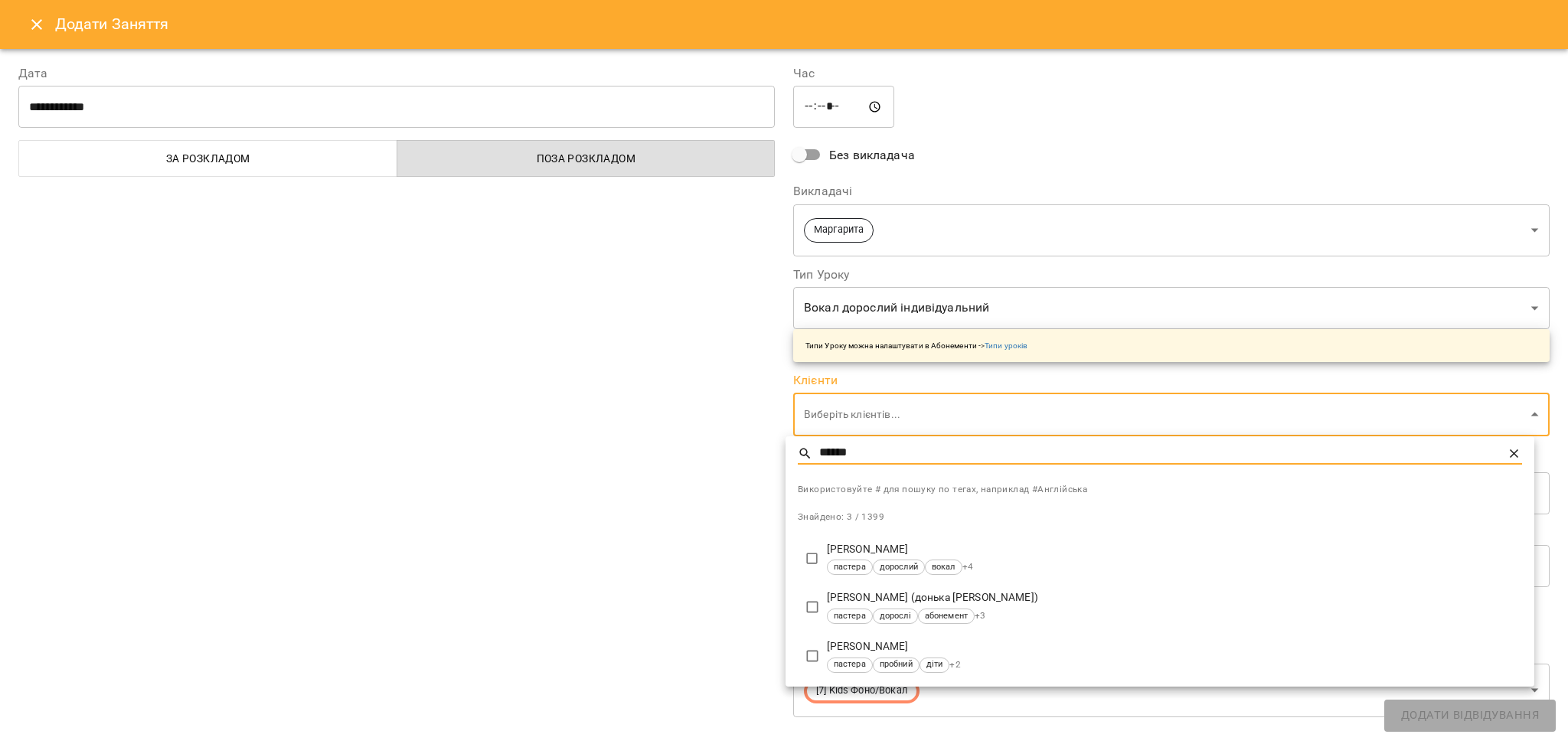
type input "******"
type input "**********"
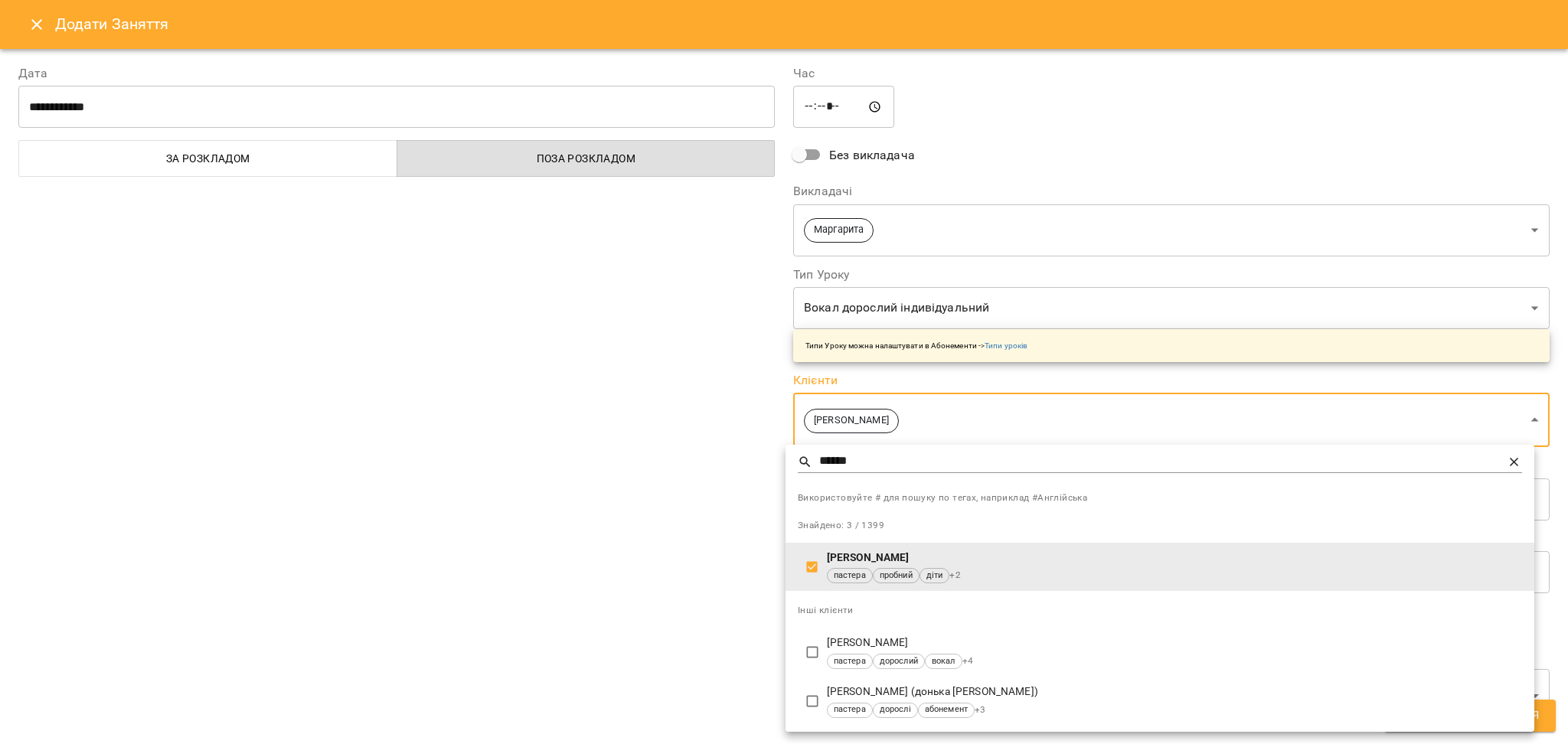
click at [503, 545] on div at bounding box center [784, 372] width 1568 height 744
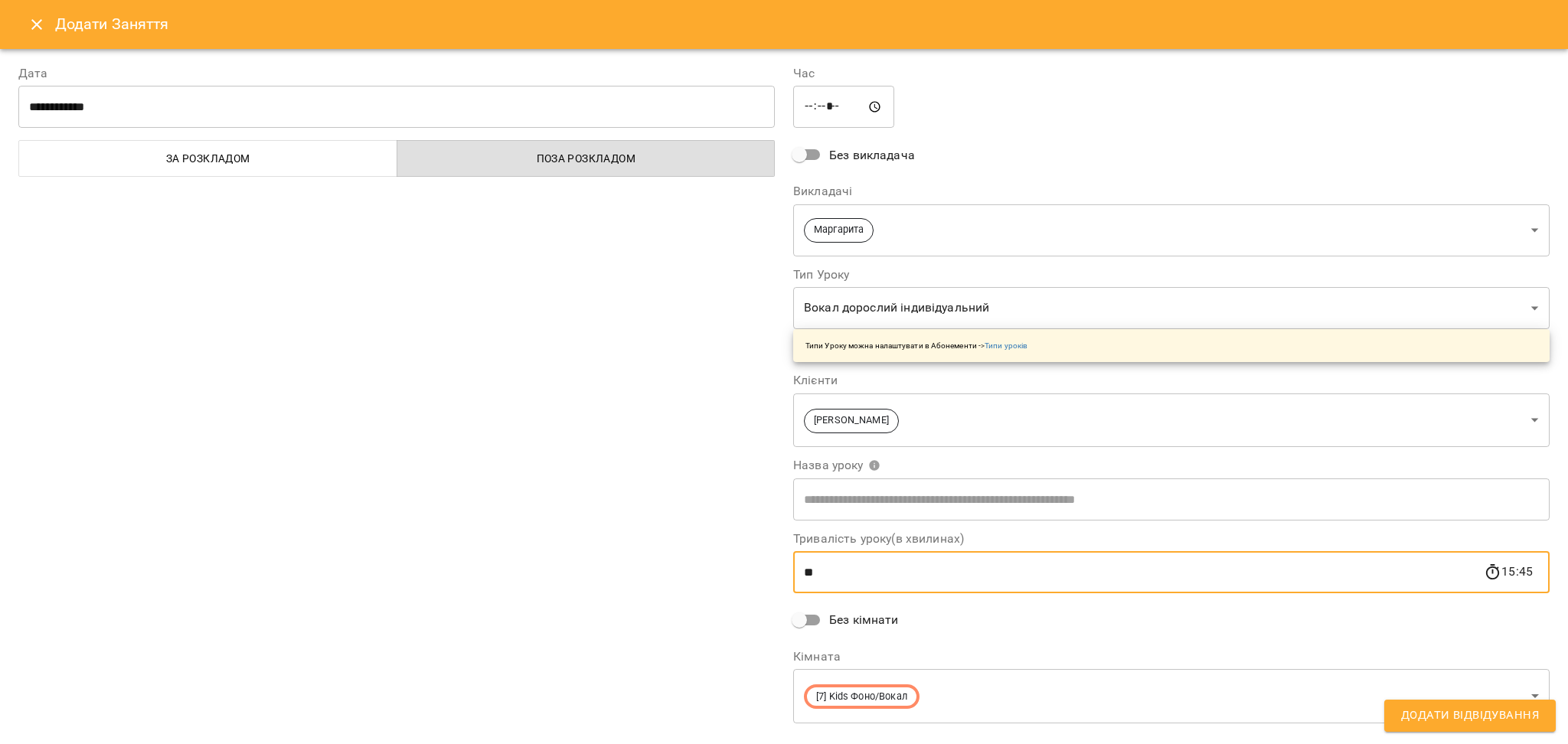
drag, startPoint x: 823, startPoint y: 571, endPoint x: 742, endPoint y: 545, distance: 85.1
click at [742, 545] on div "**********" at bounding box center [784, 410] width 1550 height 730
click at [896, 571] on input "**" at bounding box center [1138, 573] width 690 height 43
type input "*"
type input "**"
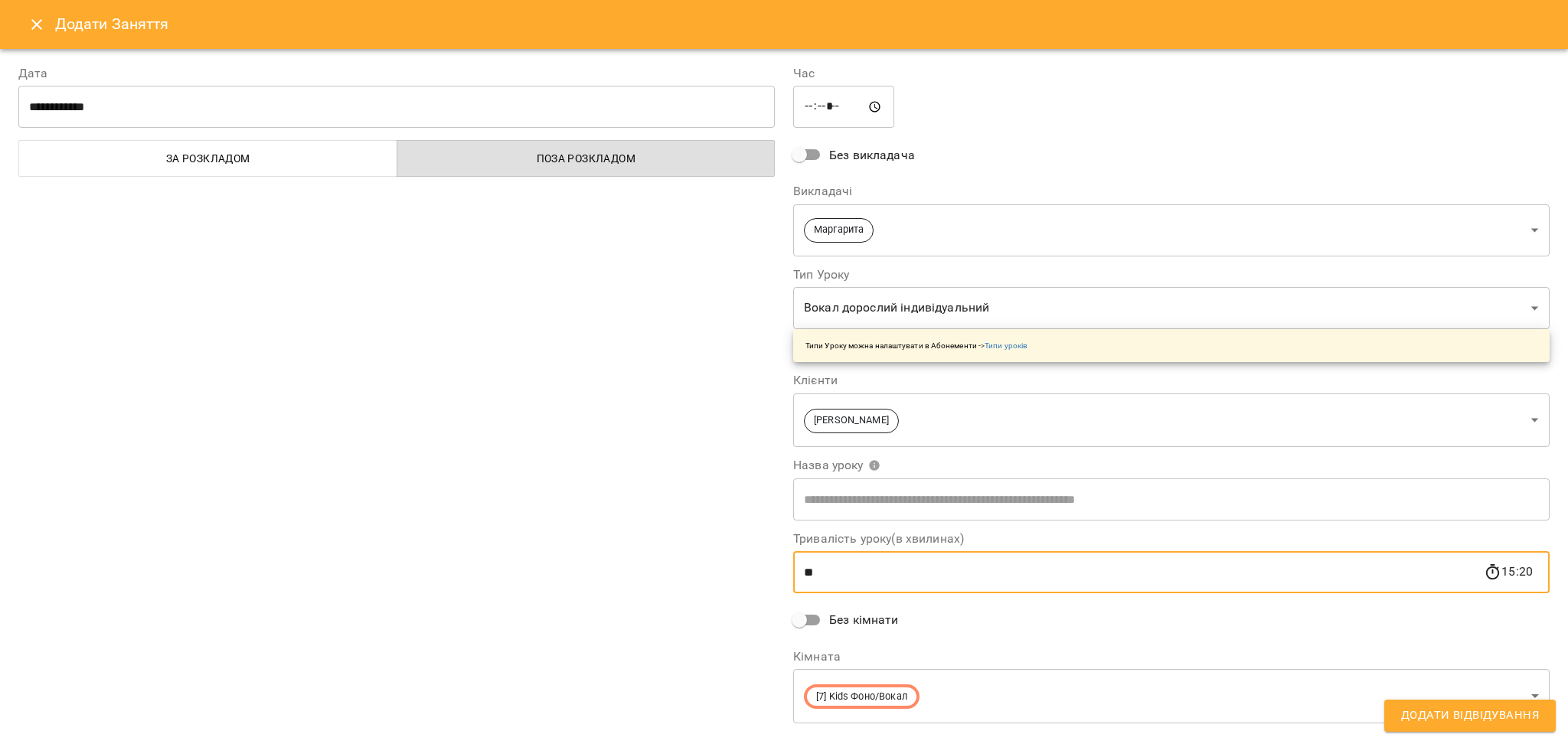
click at [960, 305] on body "For Business 99+ UA Пн 13 жовт Вт 14 жовт Ср 15 жовт Чт 16 жовт Пт 17 жовт Сб 1…" at bounding box center [784, 678] width 1568 height 1358
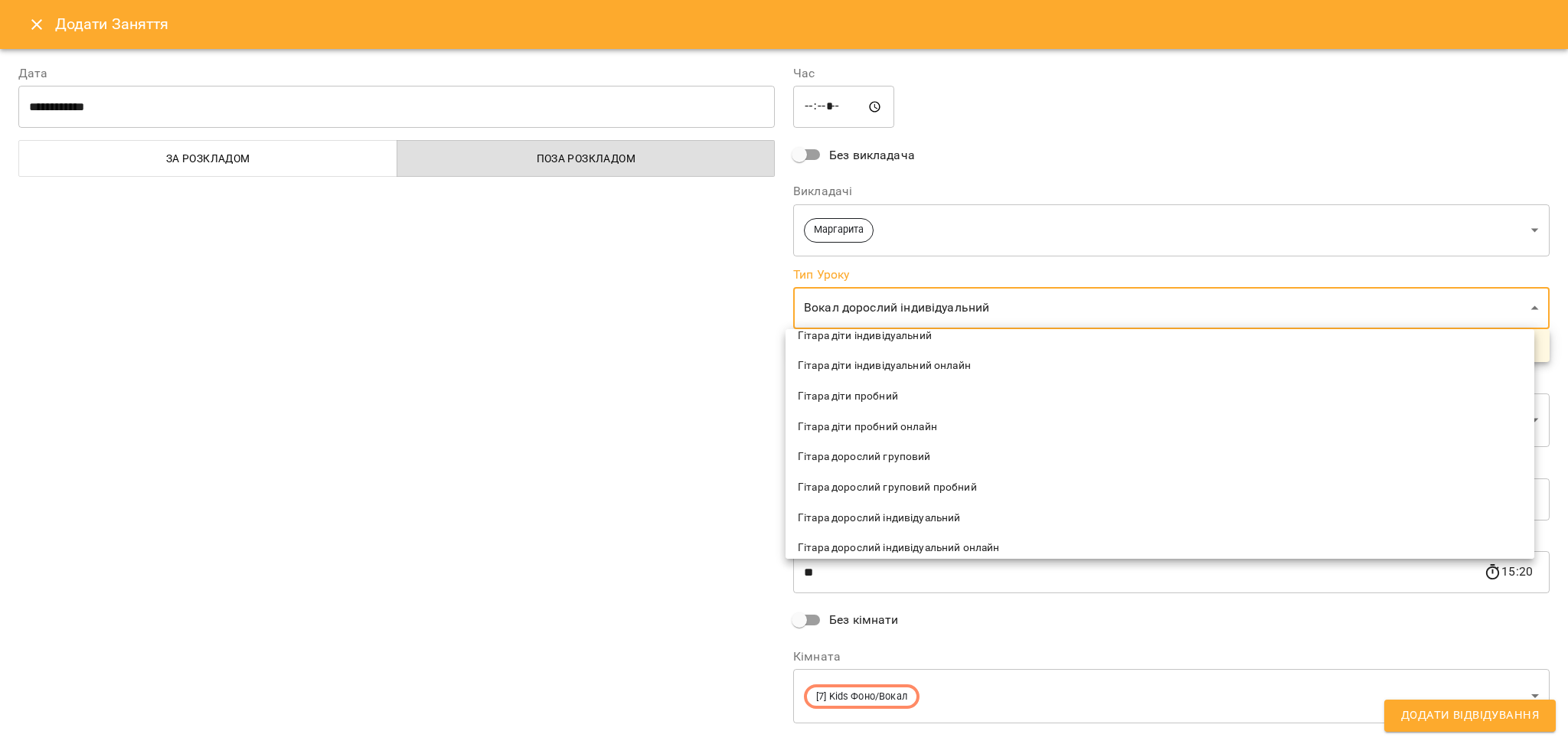
scroll to position [8, 0]
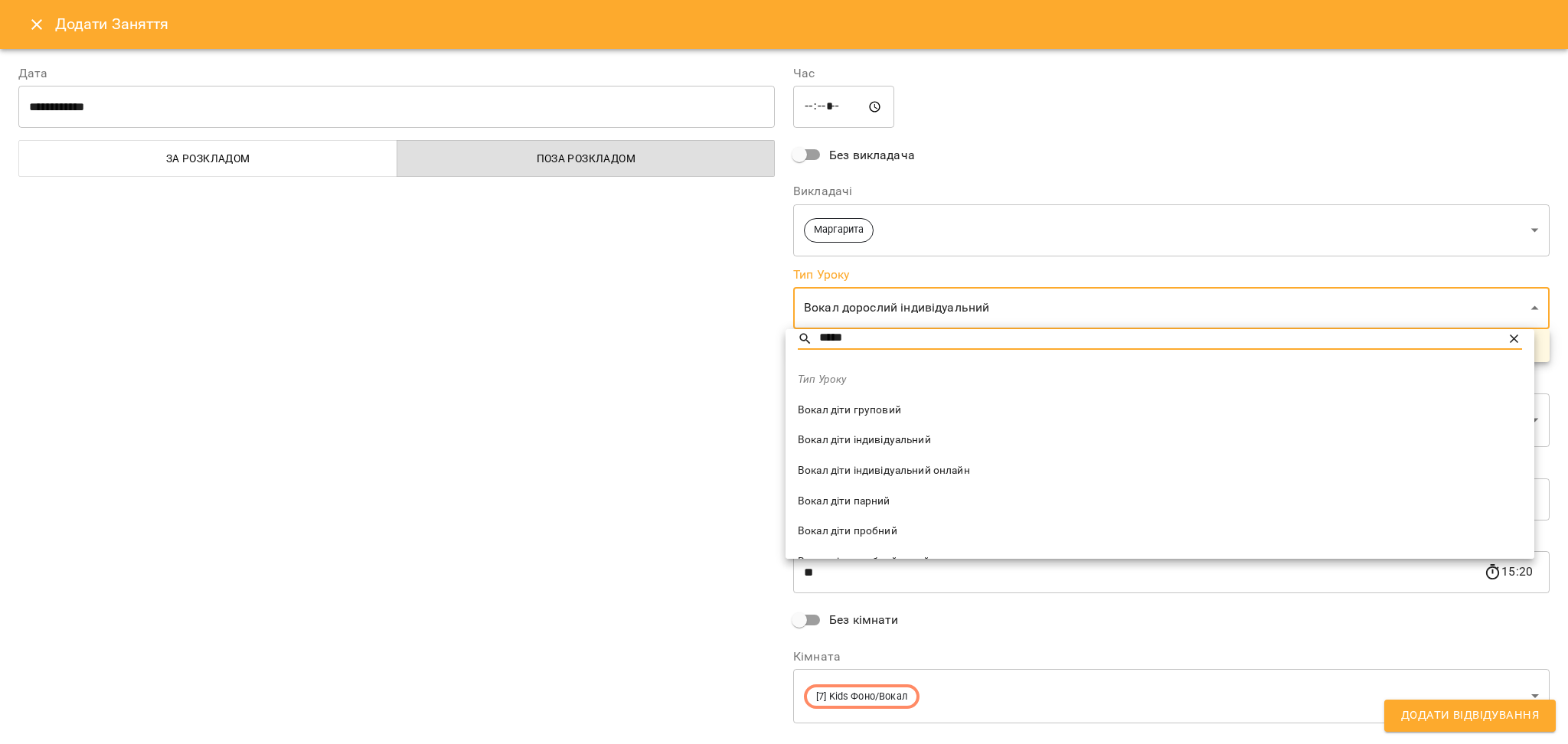
type input "*****"
click at [934, 441] on span "Вокал діти індивідуальний" at bounding box center [1160, 440] width 724 height 15
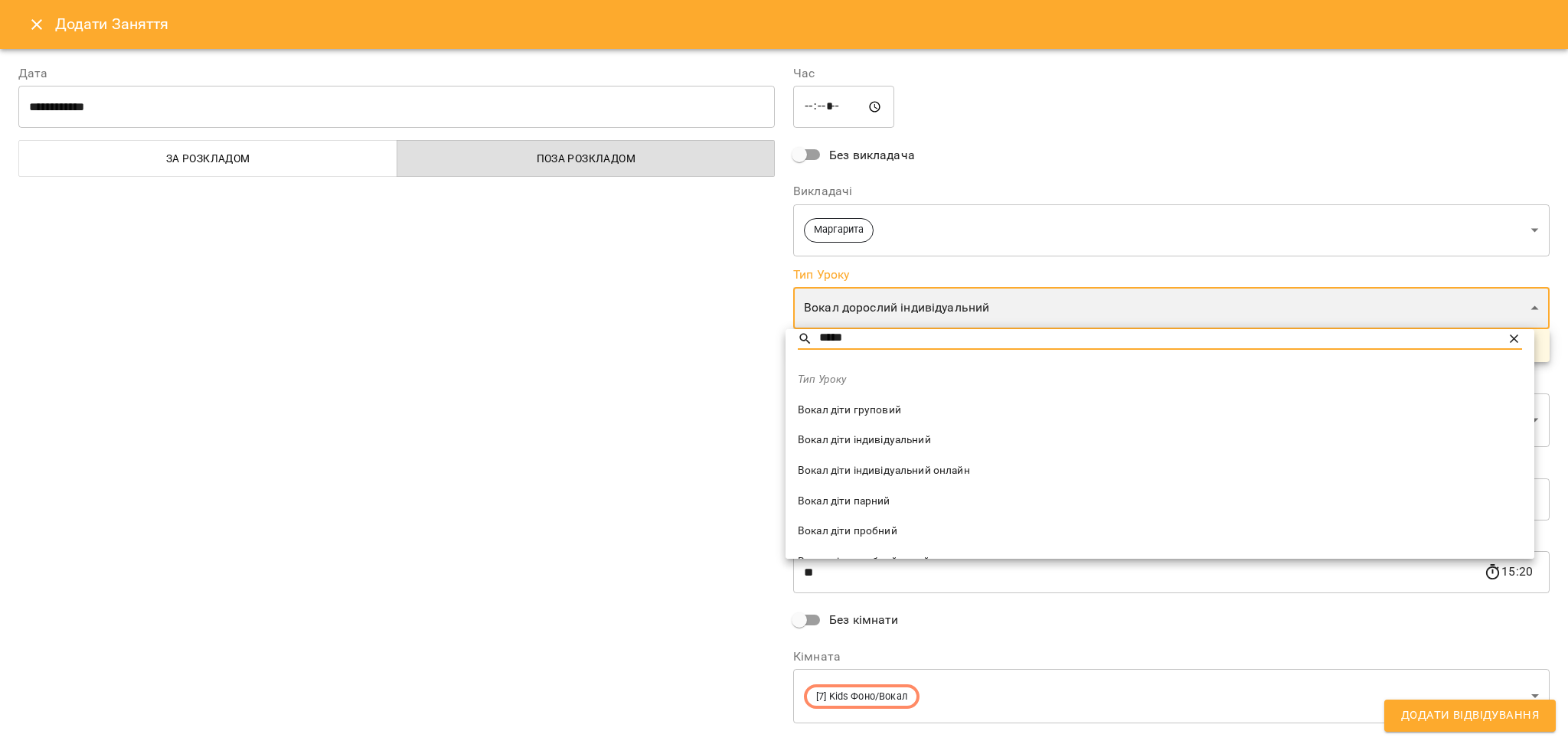
type input "**********"
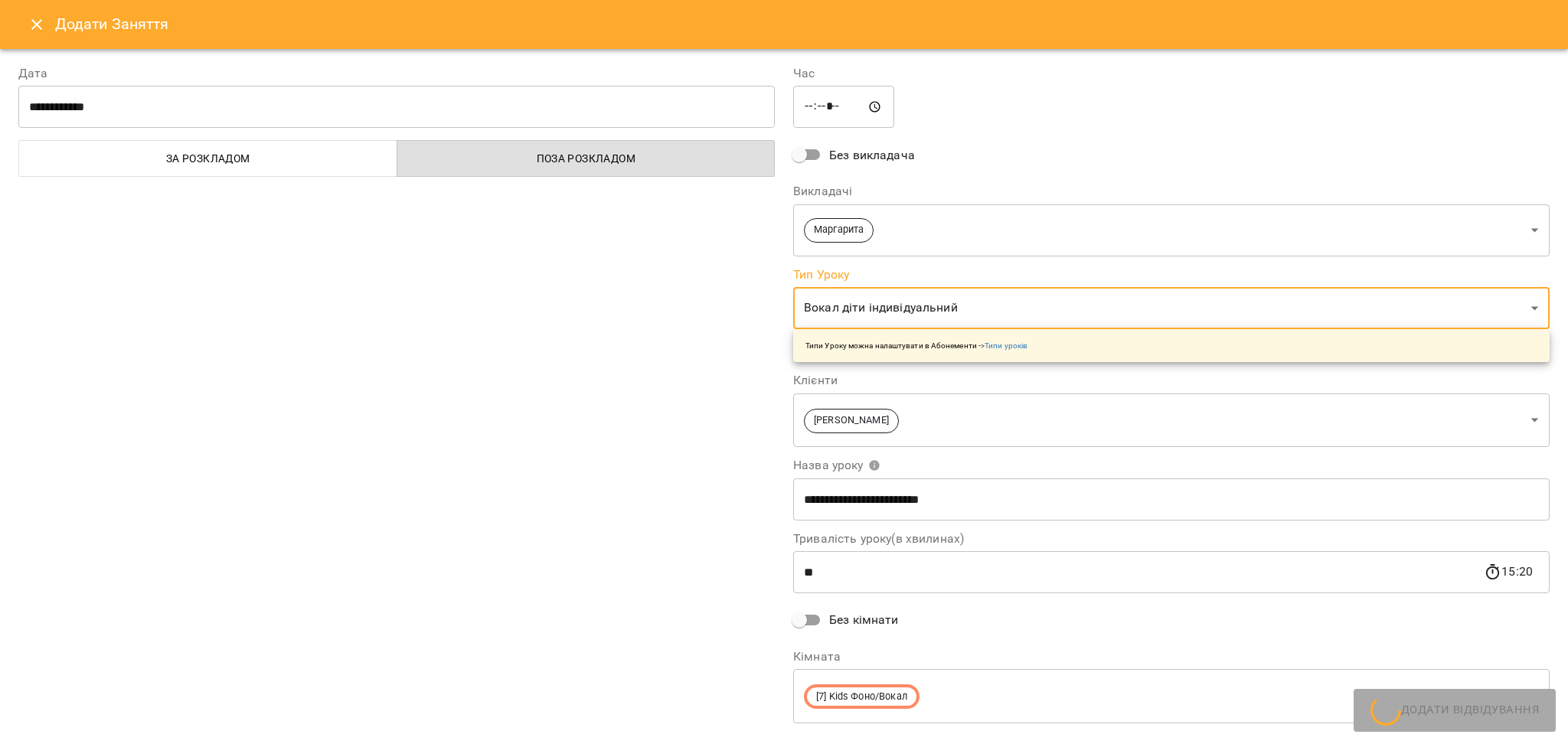
click at [556, 388] on div "**********" at bounding box center [396, 395] width 775 height 699
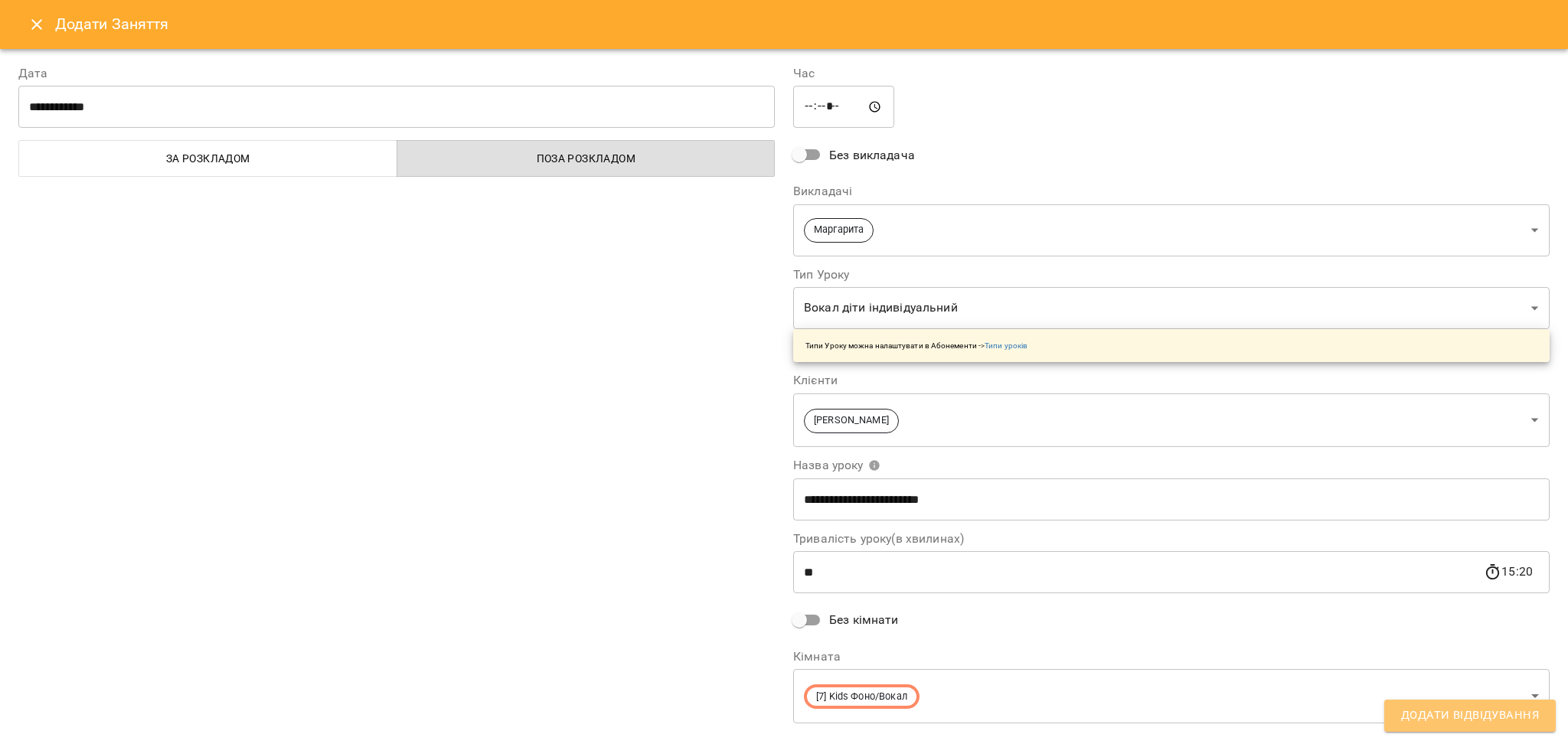
click at [1520, 716] on span "Додати Відвідування" at bounding box center [1470, 716] width 138 height 20
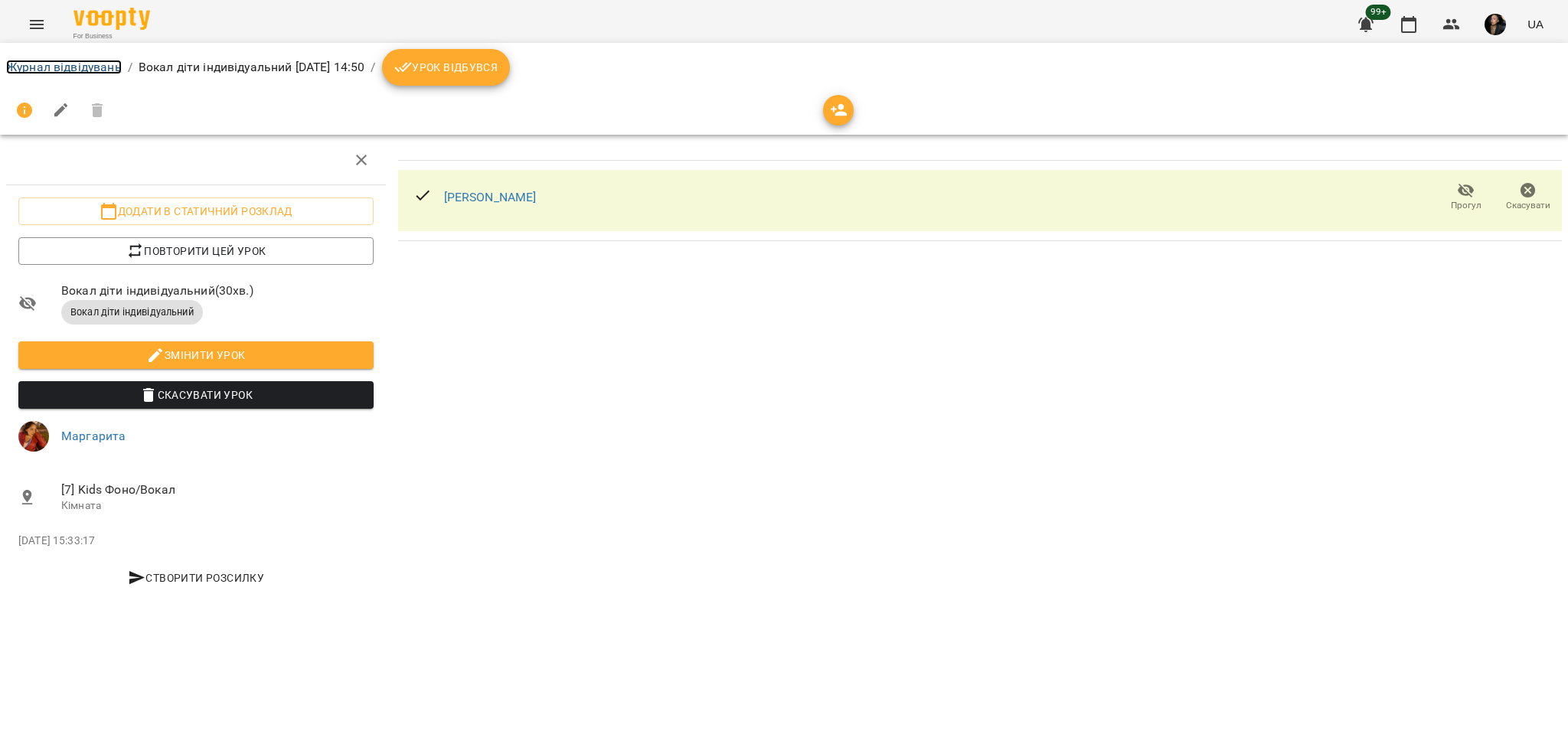
click at [74, 74] on link "Журнал відвідувань" at bounding box center [64, 67] width 116 height 14
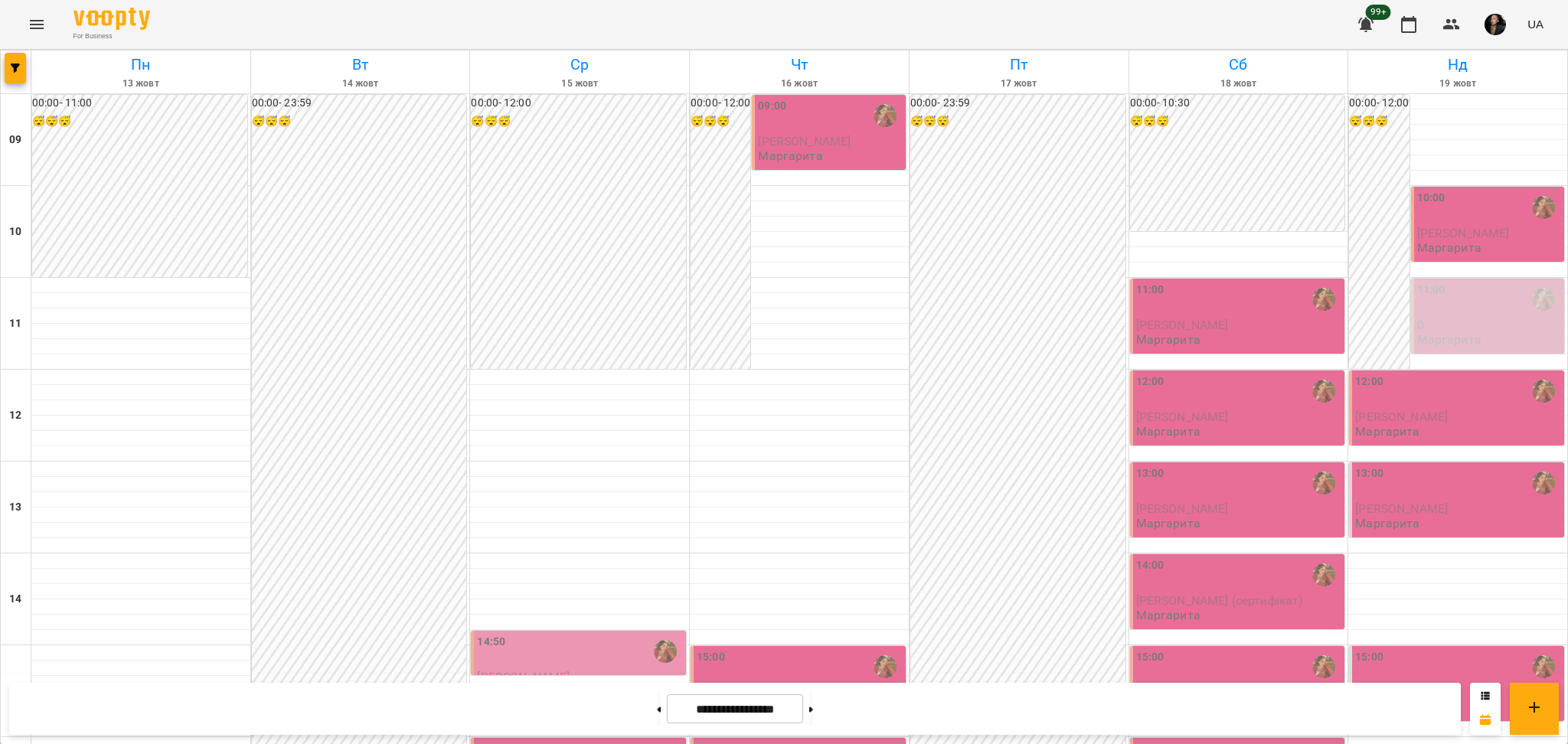
scroll to position [408, 0]
click at [501, 634] on div "14:50" at bounding box center [579, 651] width 206 height 35
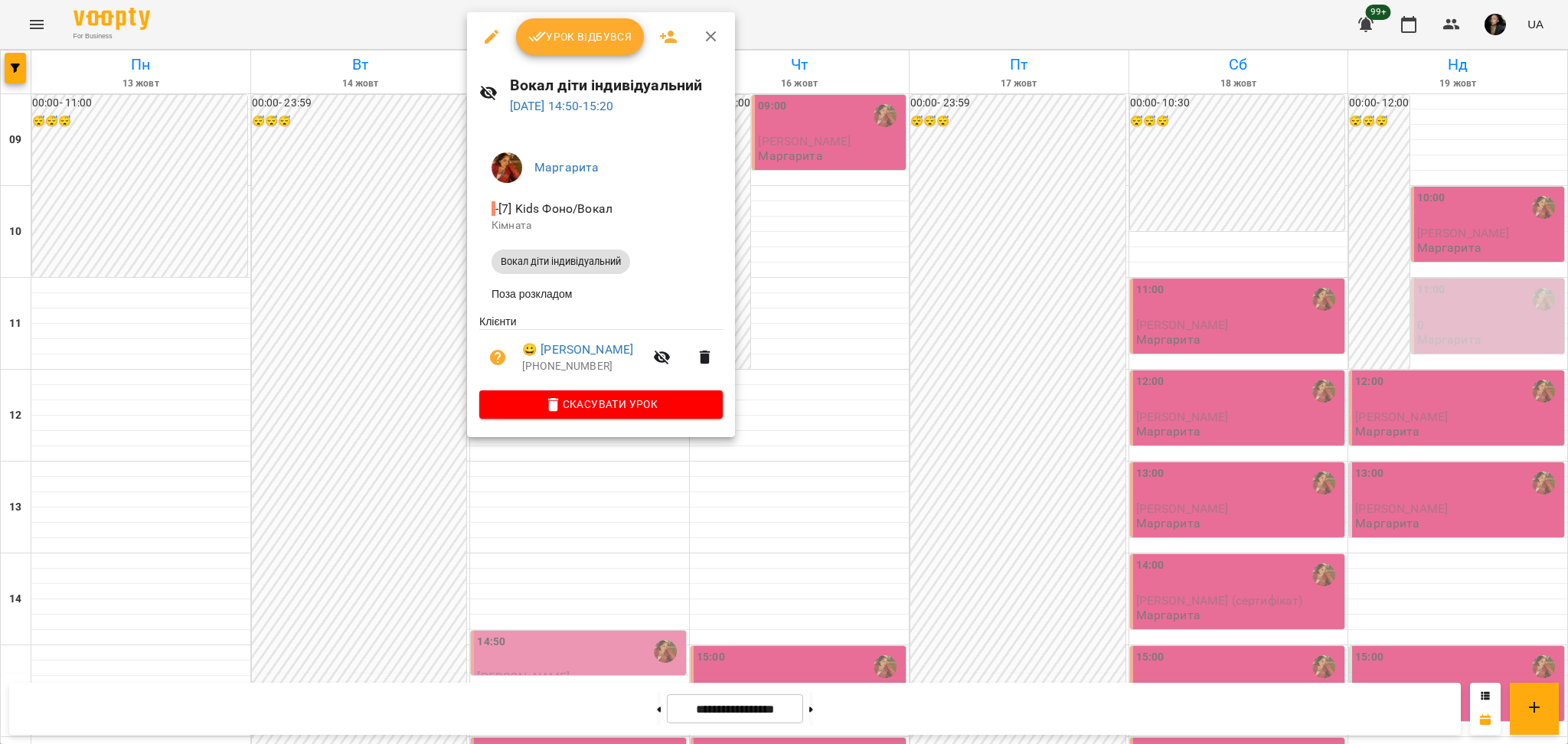
click at [900, 311] on div at bounding box center [784, 372] width 1568 height 744
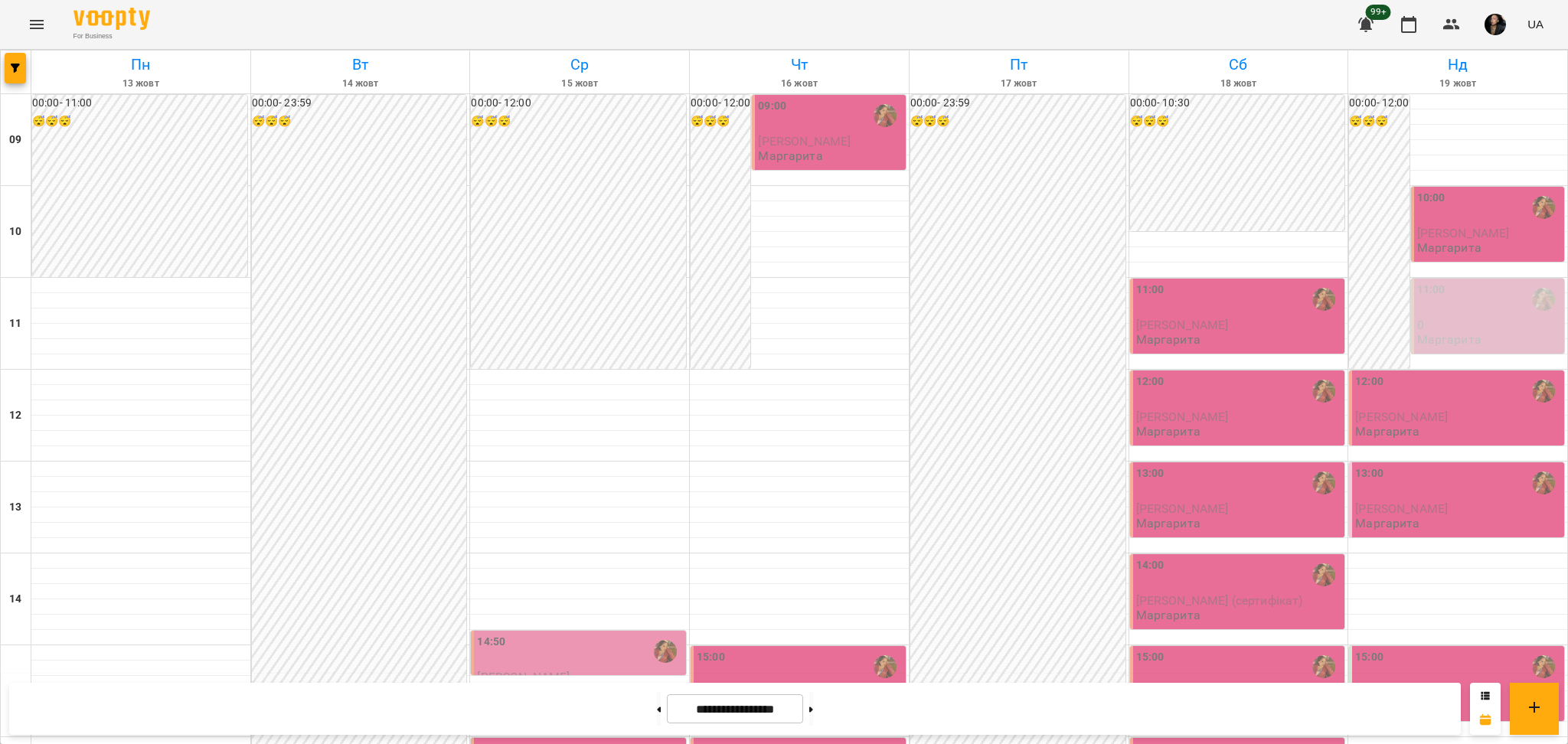
click at [570, 634] on div "14:50" at bounding box center [579, 651] width 206 height 35
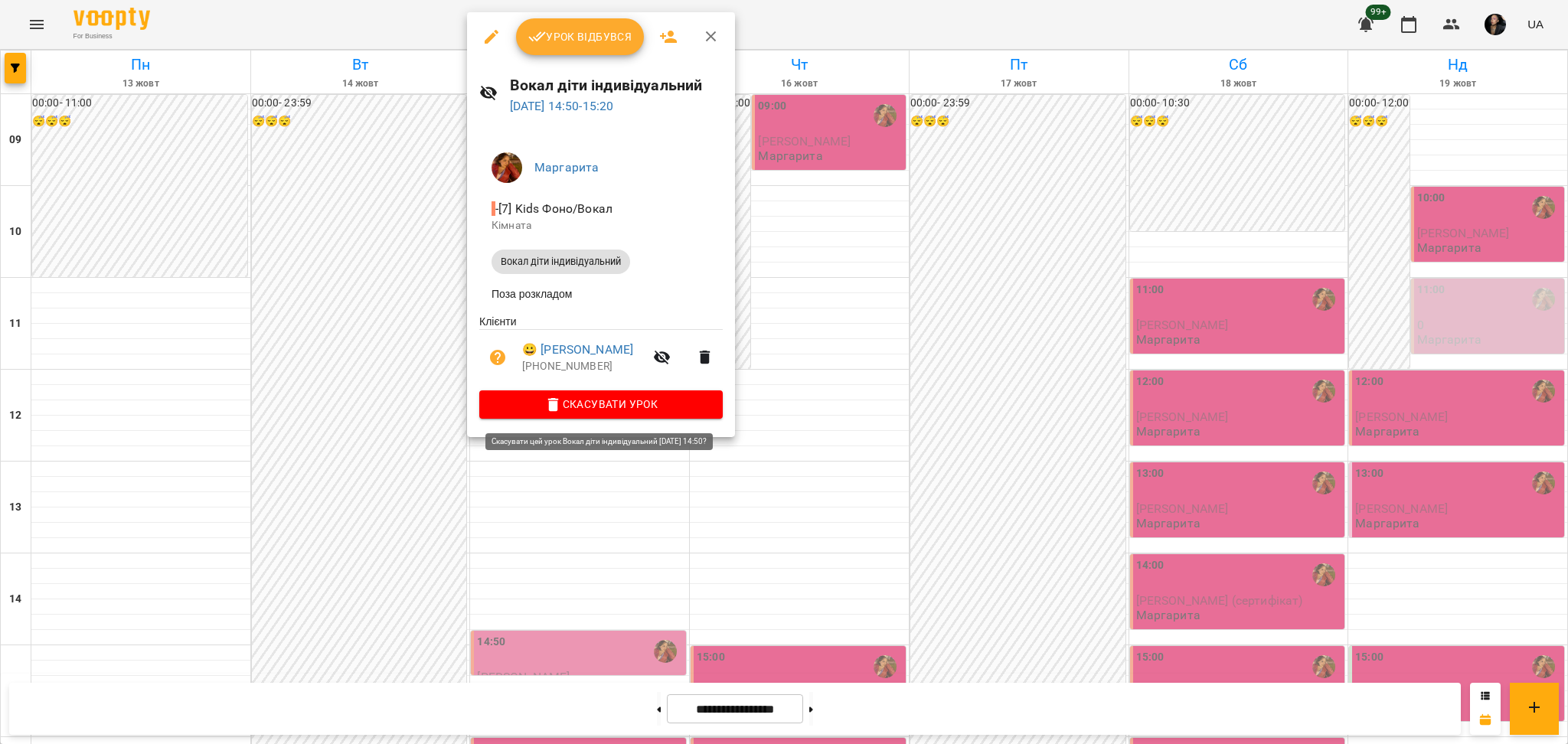
click at [635, 405] on span "Скасувати Урок" at bounding box center [601, 404] width 219 height 18
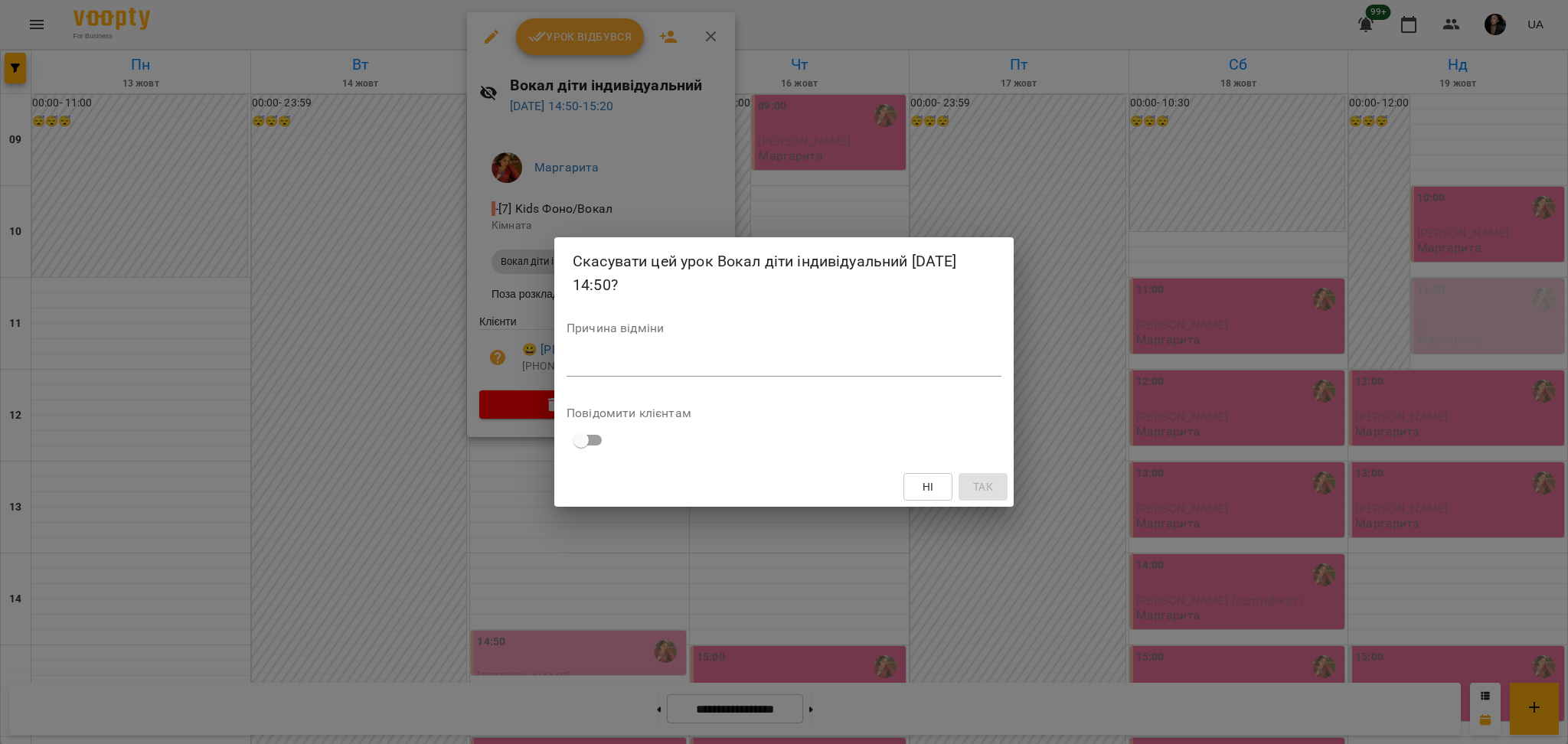
click at [951, 217] on div "Скасувати цей урок Вокал діти індивідуальний 15 жовт 2025 14:50? Причина відмін…" at bounding box center [784, 372] width 1568 height 744
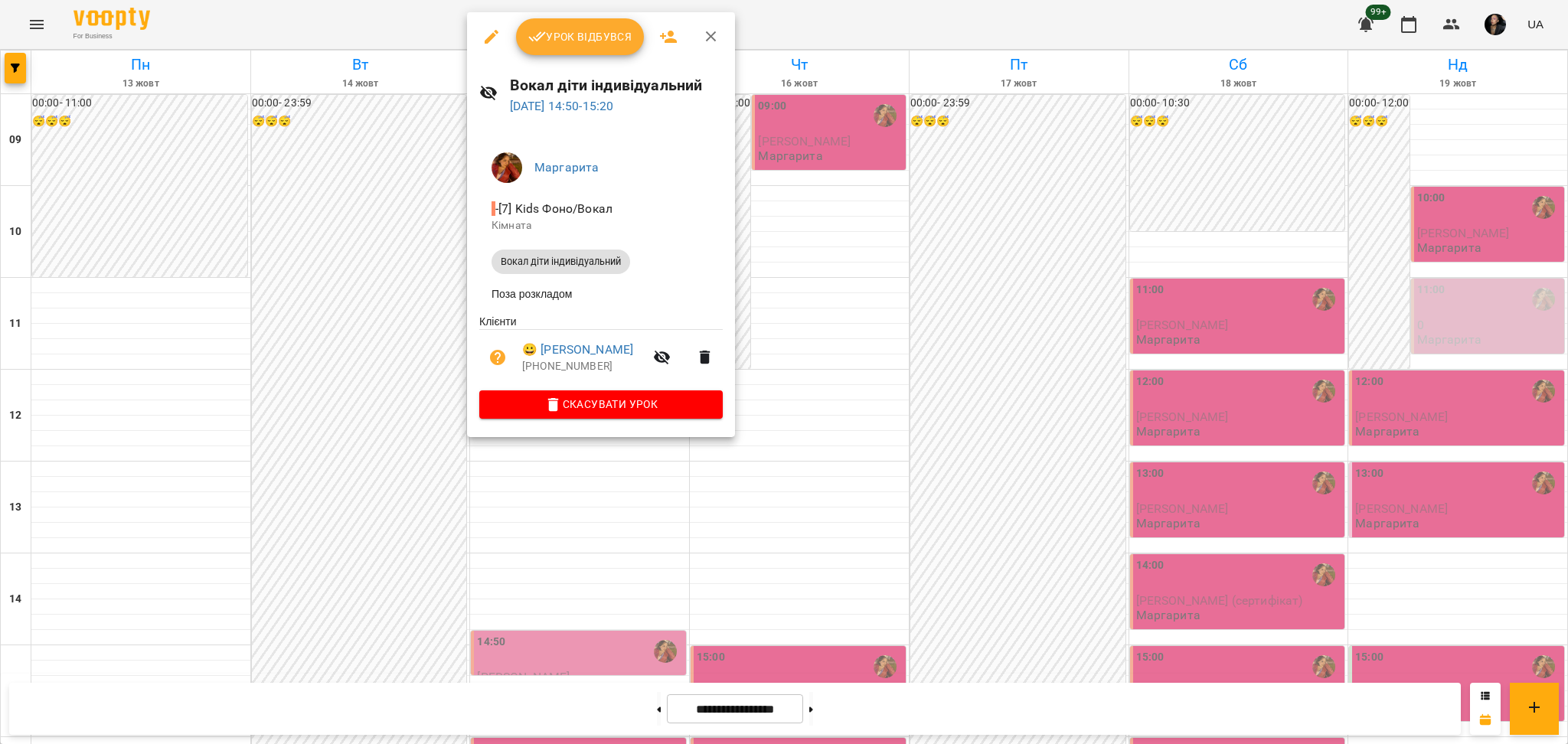
click at [534, 502] on div at bounding box center [784, 372] width 1568 height 744
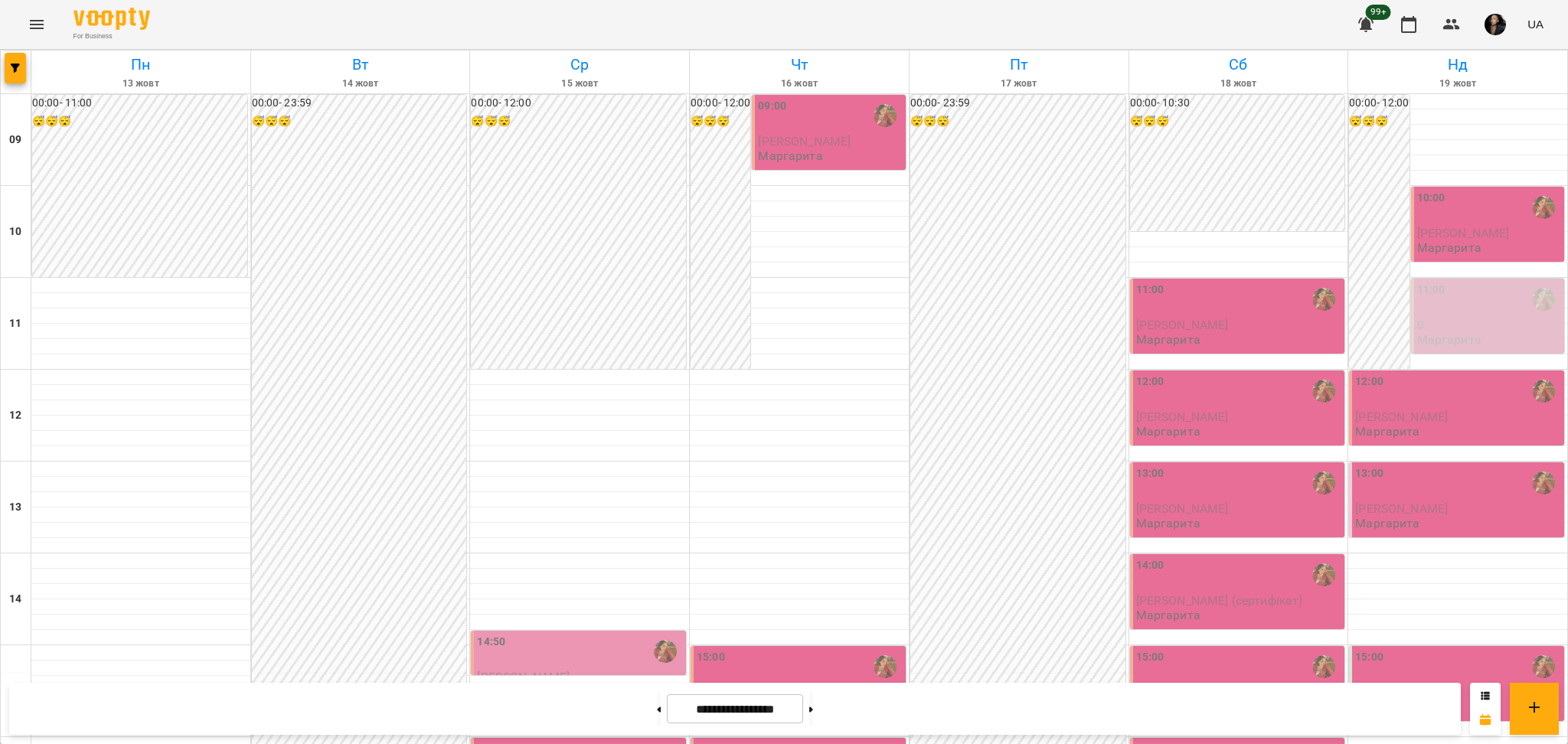
scroll to position [612, 0]
click at [657, 718] on button at bounding box center [659, 709] width 4 height 34
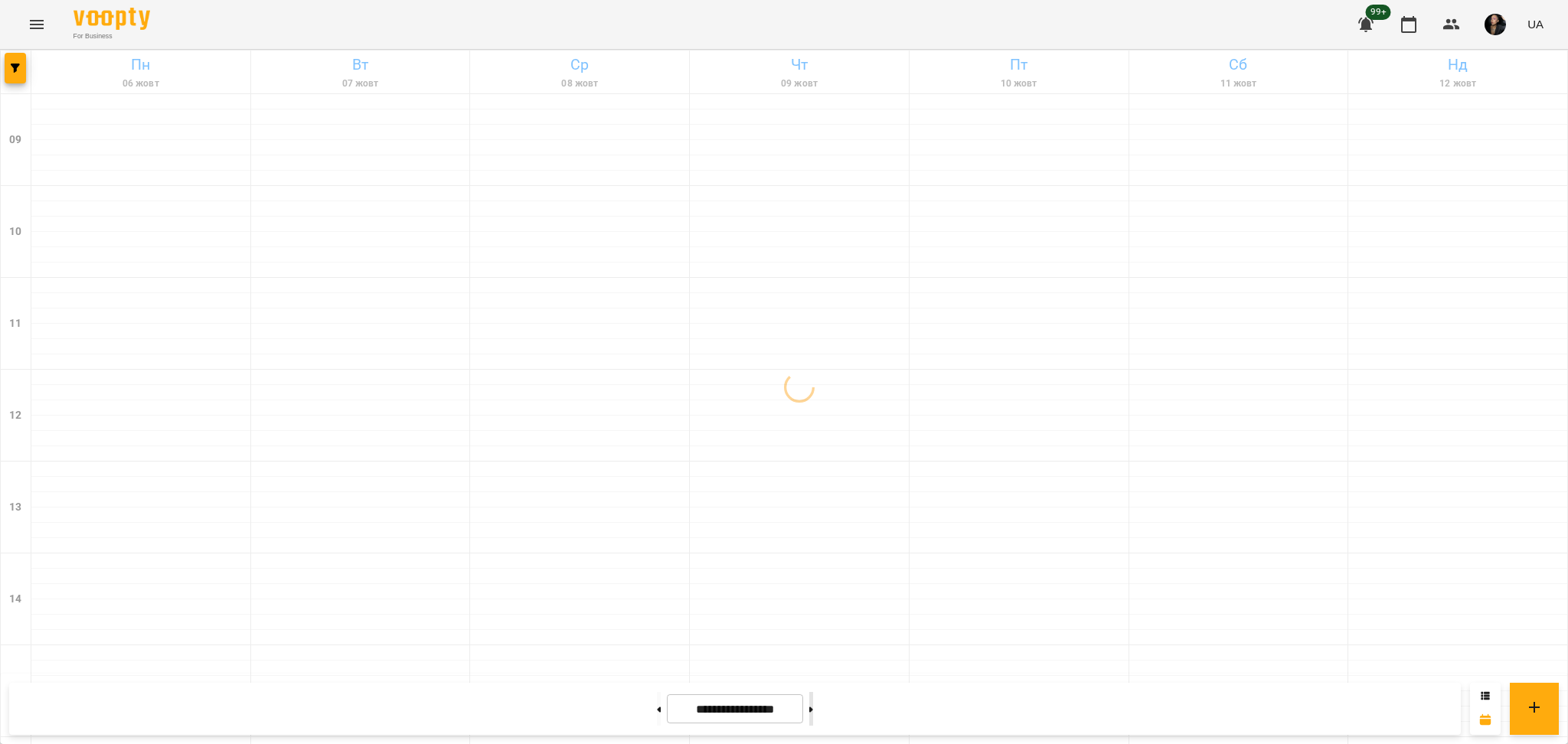
click at [813, 725] on button at bounding box center [811, 709] width 4 height 34
type input "**********"
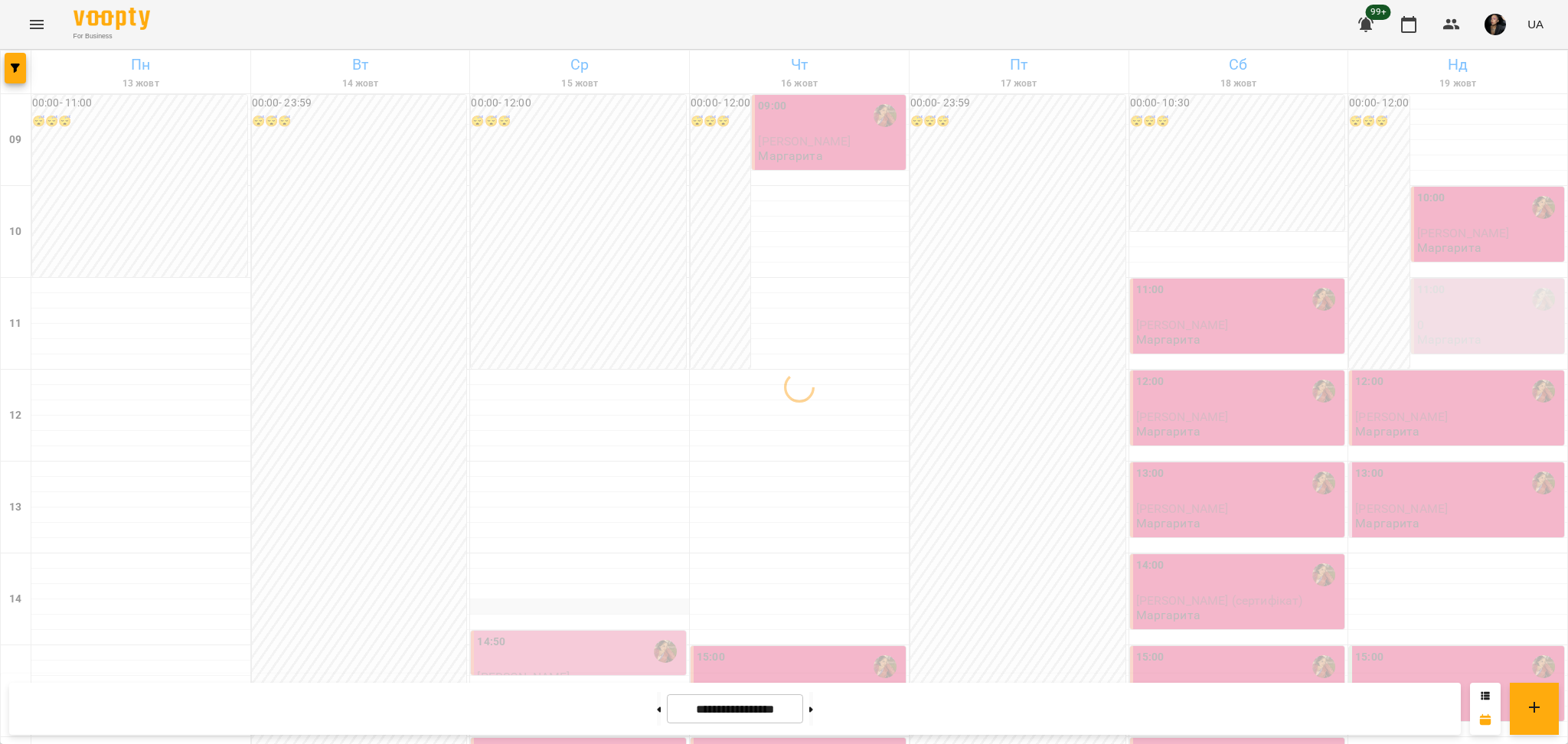
scroll to position [204, 0]
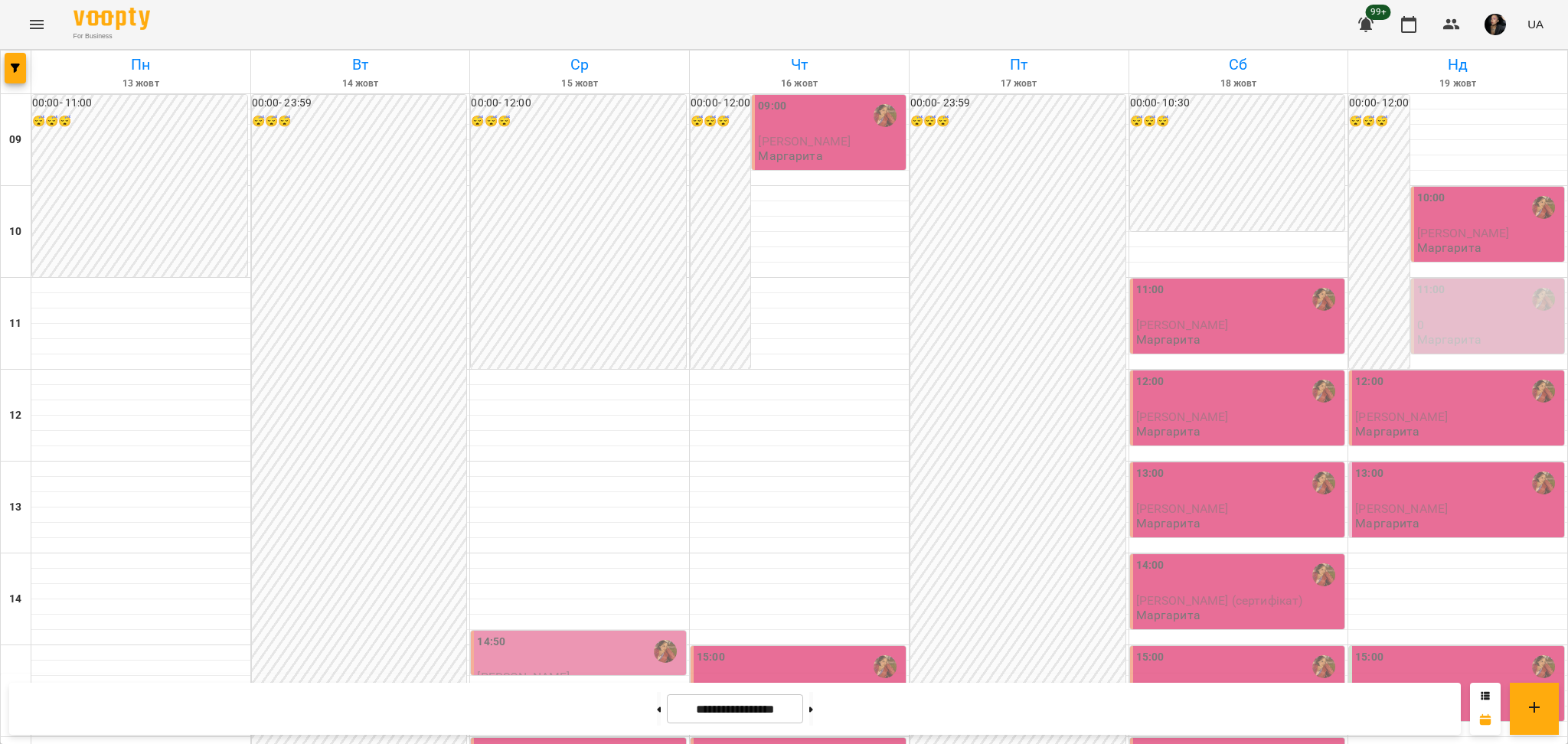
click at [622, 634] on div "14:50" at bounding box center [579, 651] width 206 height 35
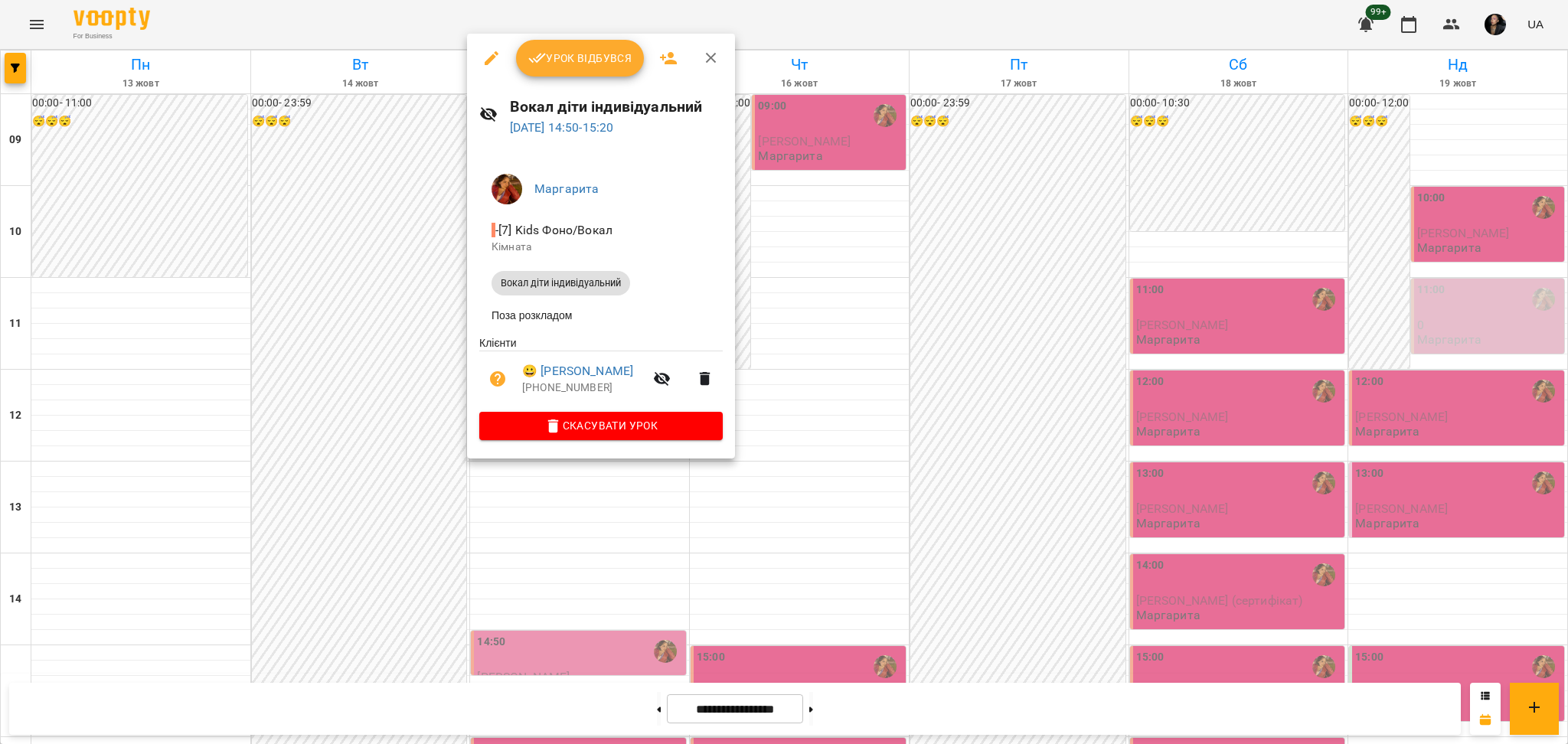
click at [605, 425] on span "Скасувати Урок" at bounding box center [601, 425] width 219 height 18
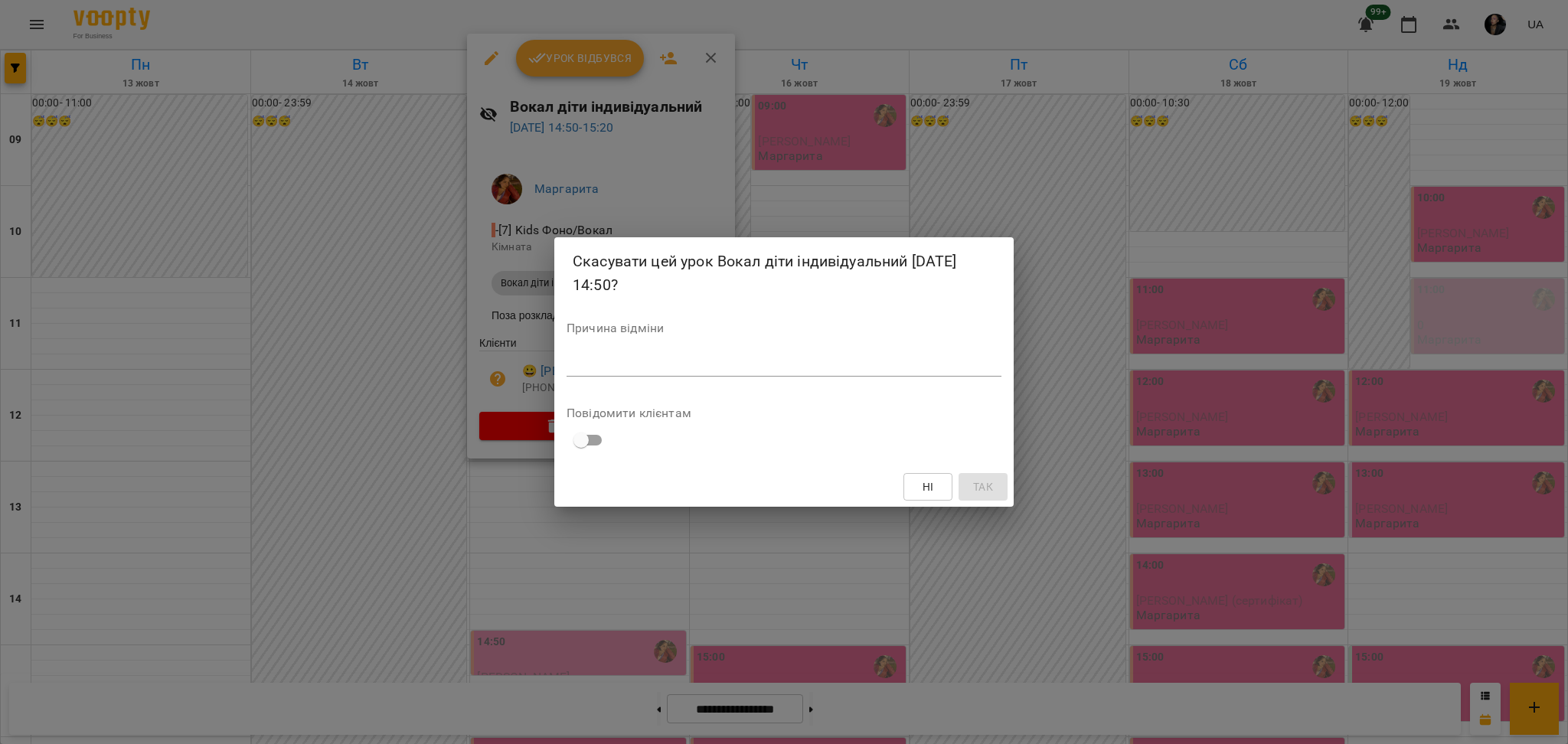
click at [665, 350] on div "Причина відміни *" at bounding box center [784, 353] width 435 height 61
click at [664, 359] on textarea at bounding box center [784, 364] width 435 height 14
type textarea "*******"
click at [976, 482] on span "Так" at bounding box center [983, 486] width 20 height 18
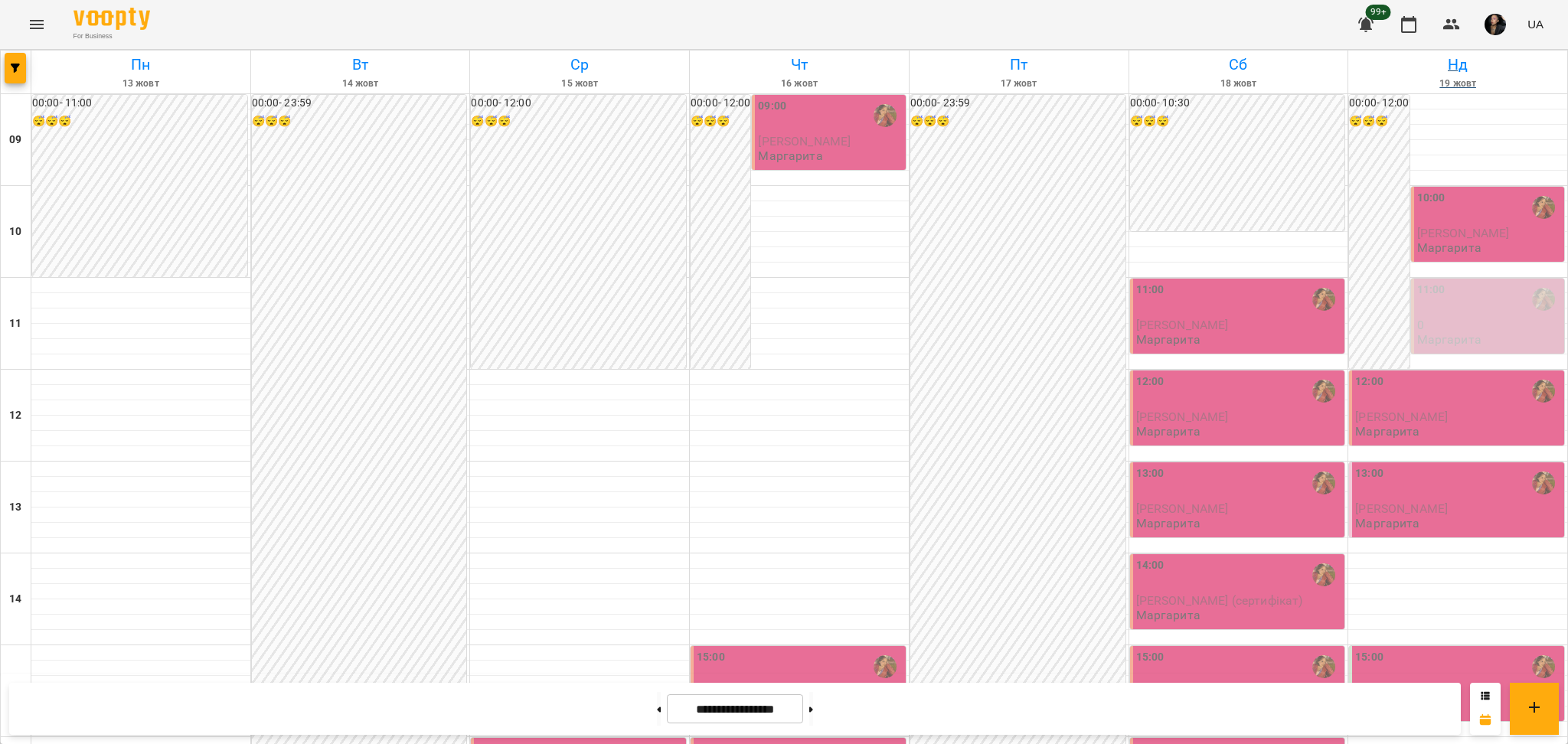
scroll to position [204, 0]
click at [1455, 28] on icon "button" at bounding box center [1451, 24] width 18 height 18
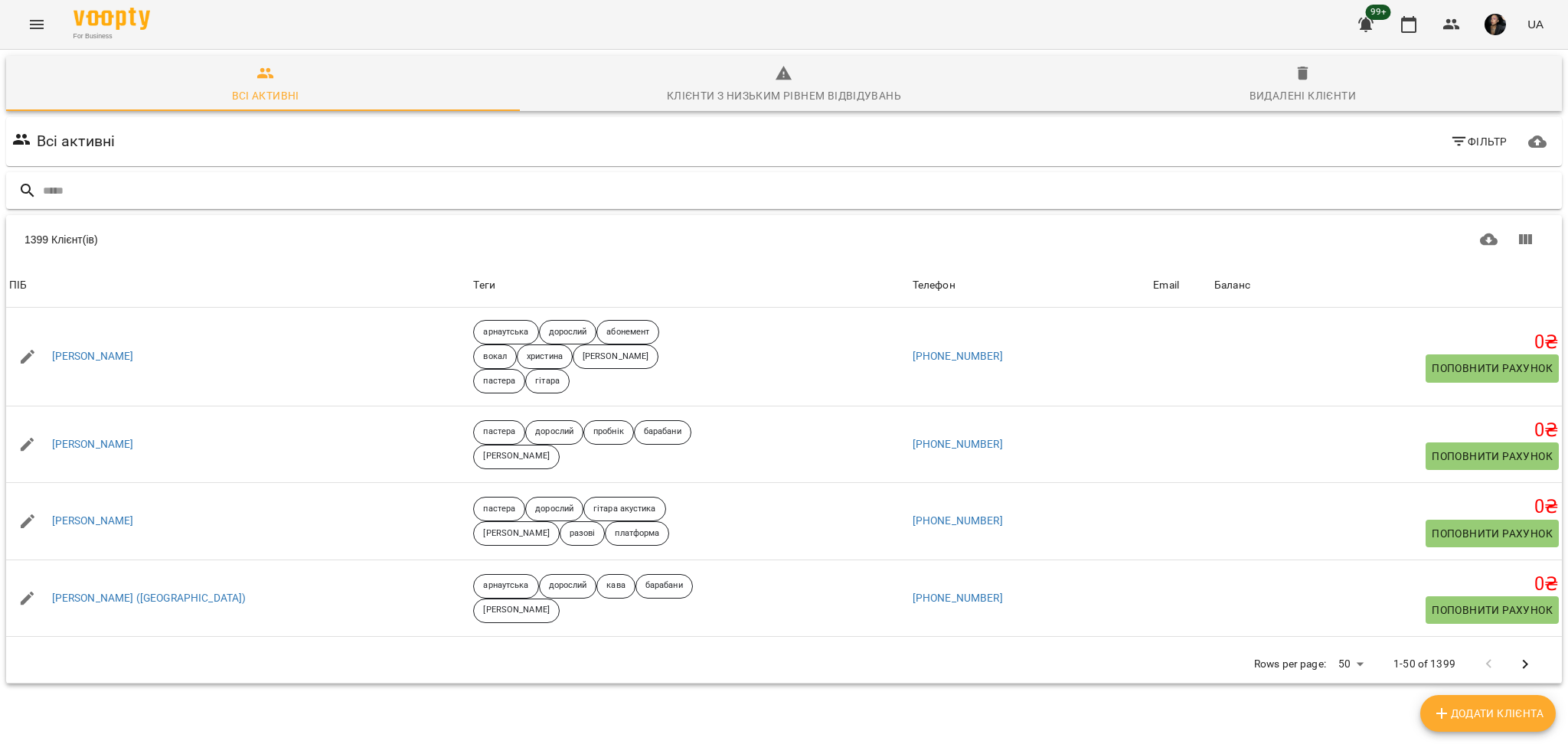
click at [662, 196] on input "text" at bounding box center [800, 191] width 1513 height 25
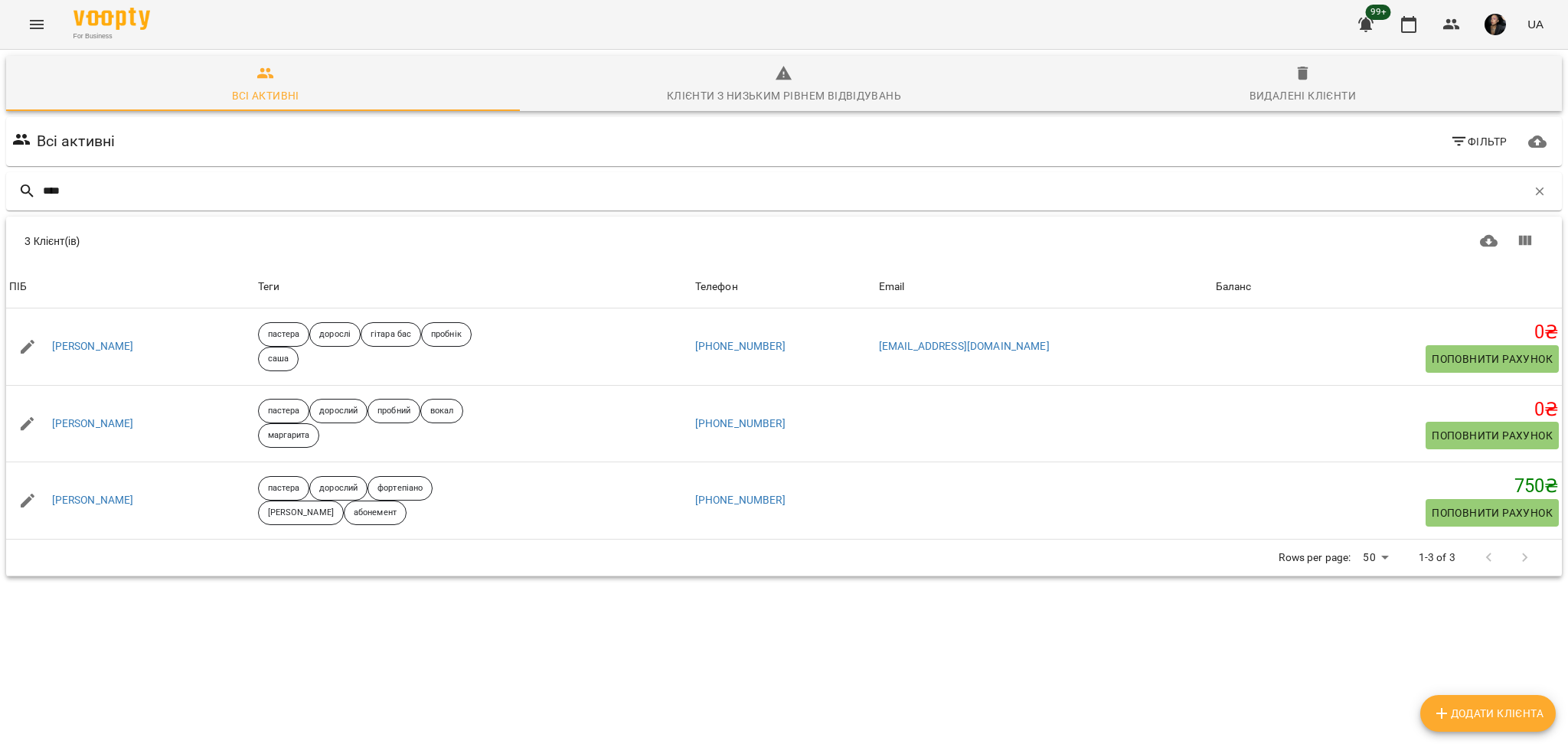
type input "****"
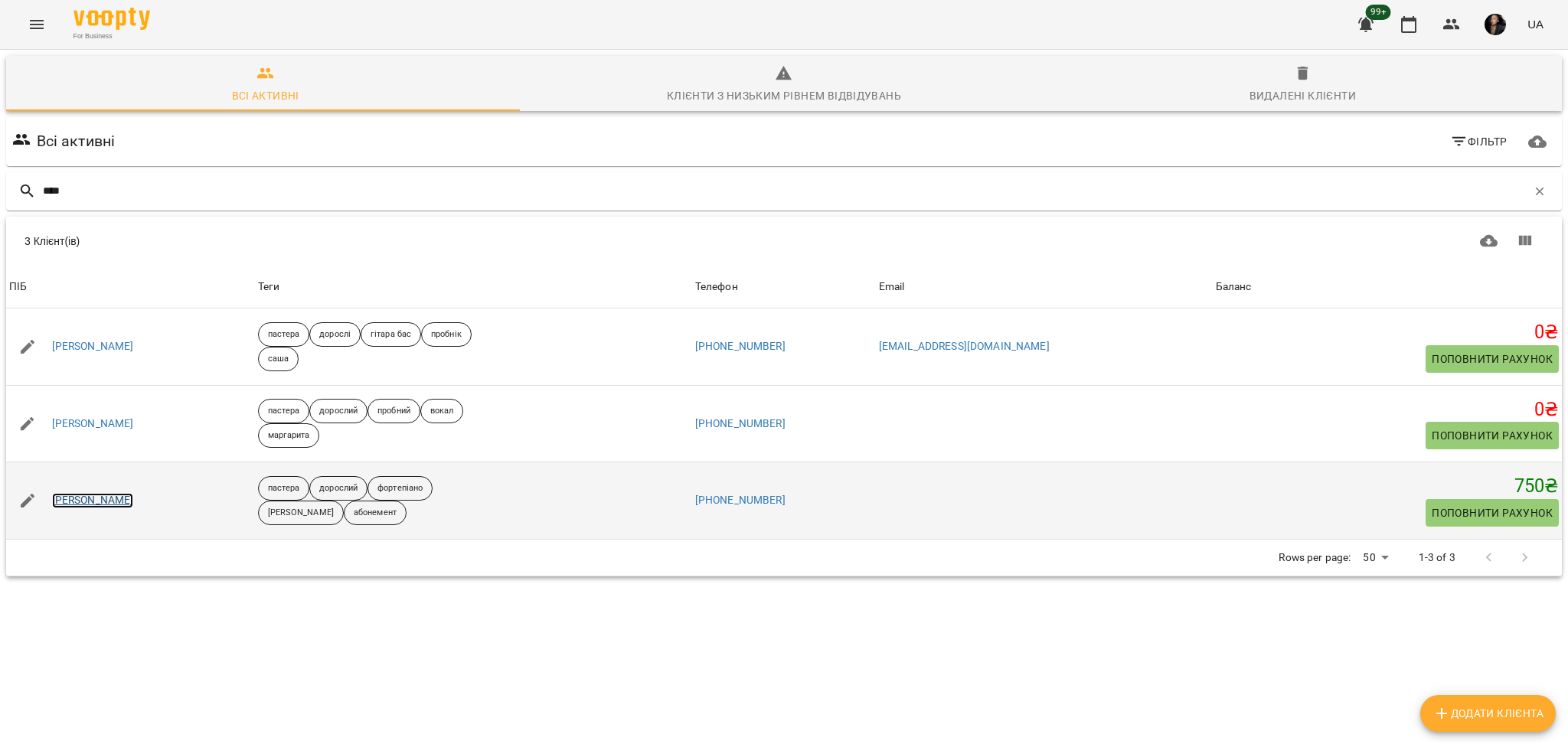
click at [112, 500] on link "[PERSON_NAME]" at bounding box center [92, 500] width 82 height 15
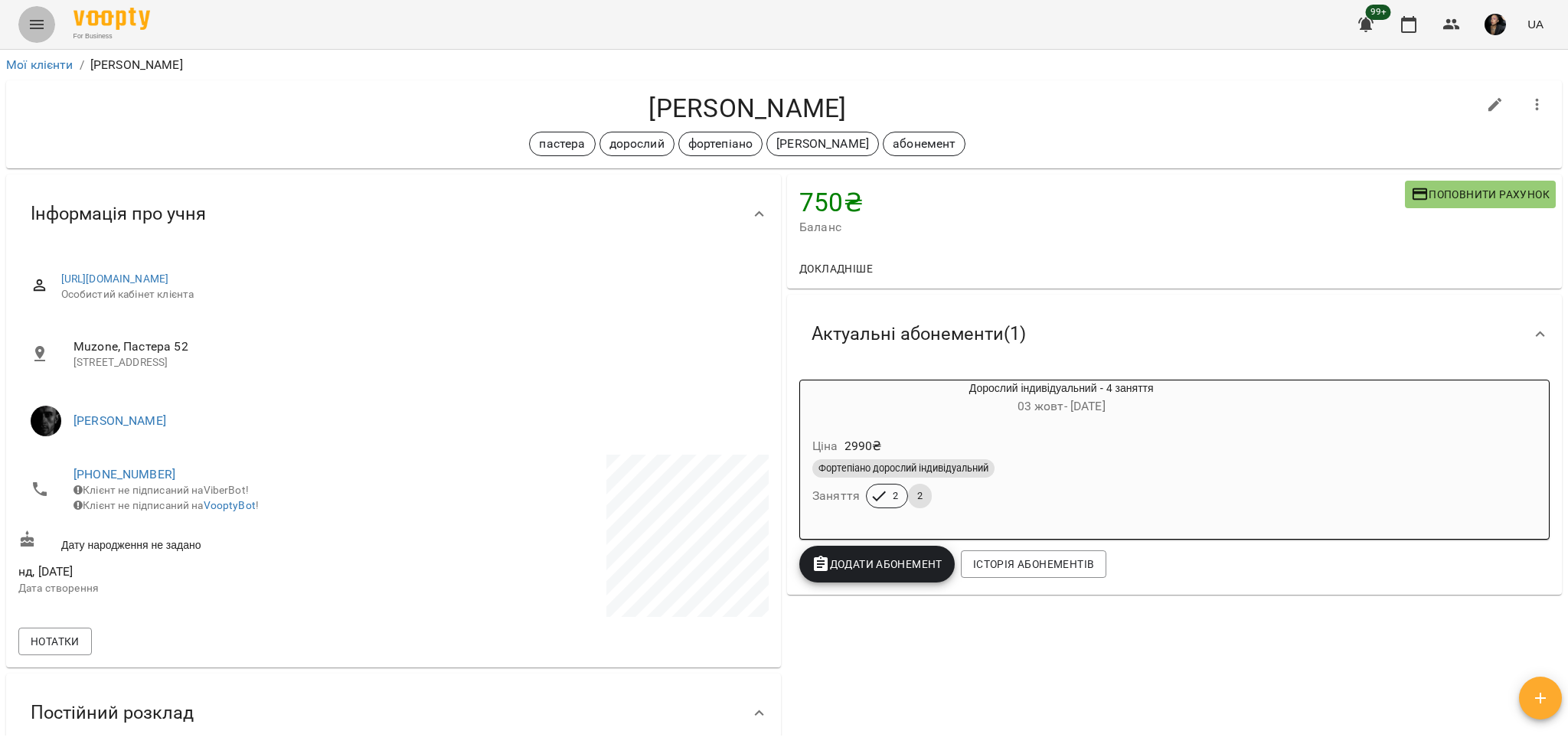
click at [34, 30] on icon "Menu" at bounding box center [37, 24] width 18 height 18
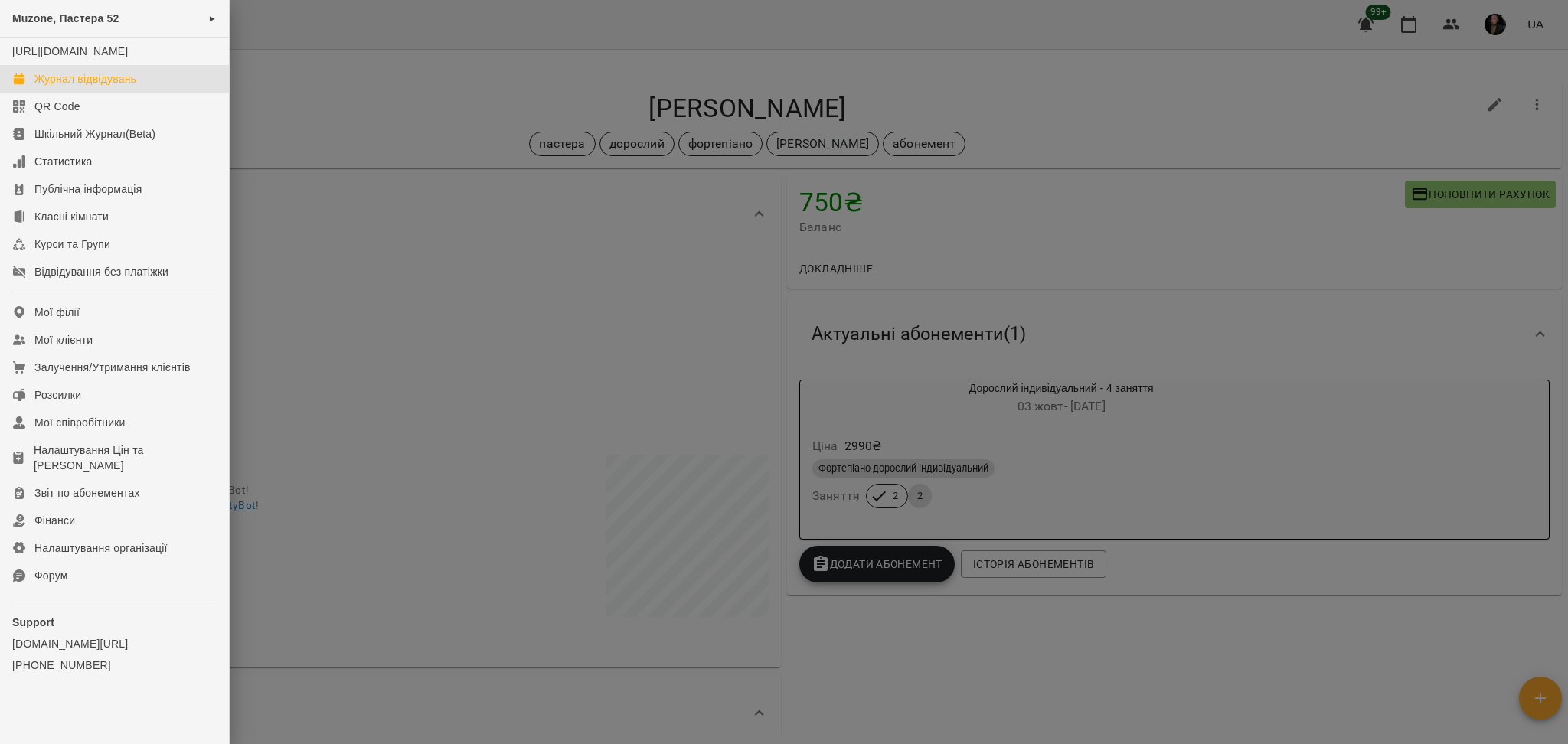
click at [142, 92] on link "Журнал відвідувань" at bounding box center [114, 79] width 229 height 28
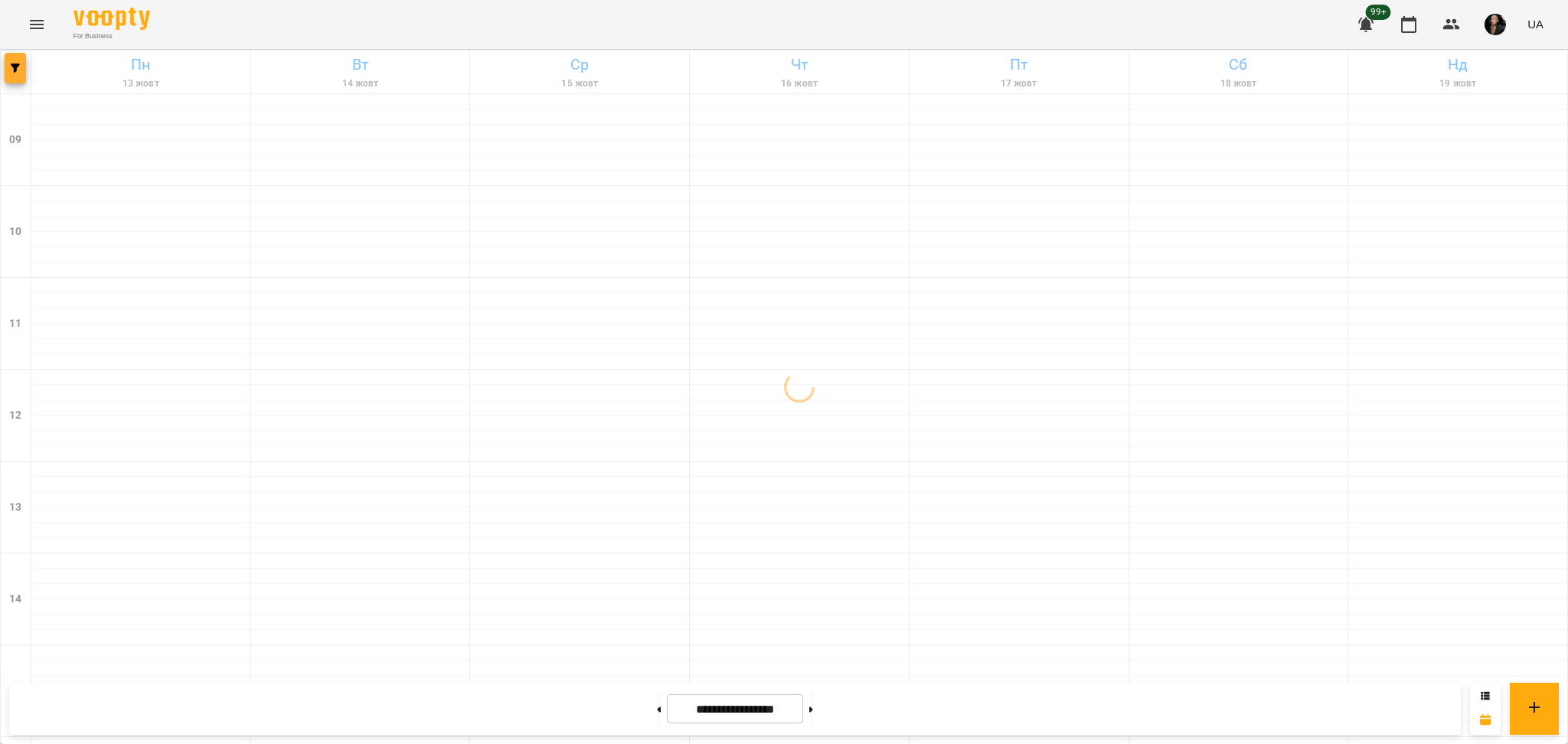
click at [22, 69] on span "button" at bounding box center [15, 68] width 22 height 9
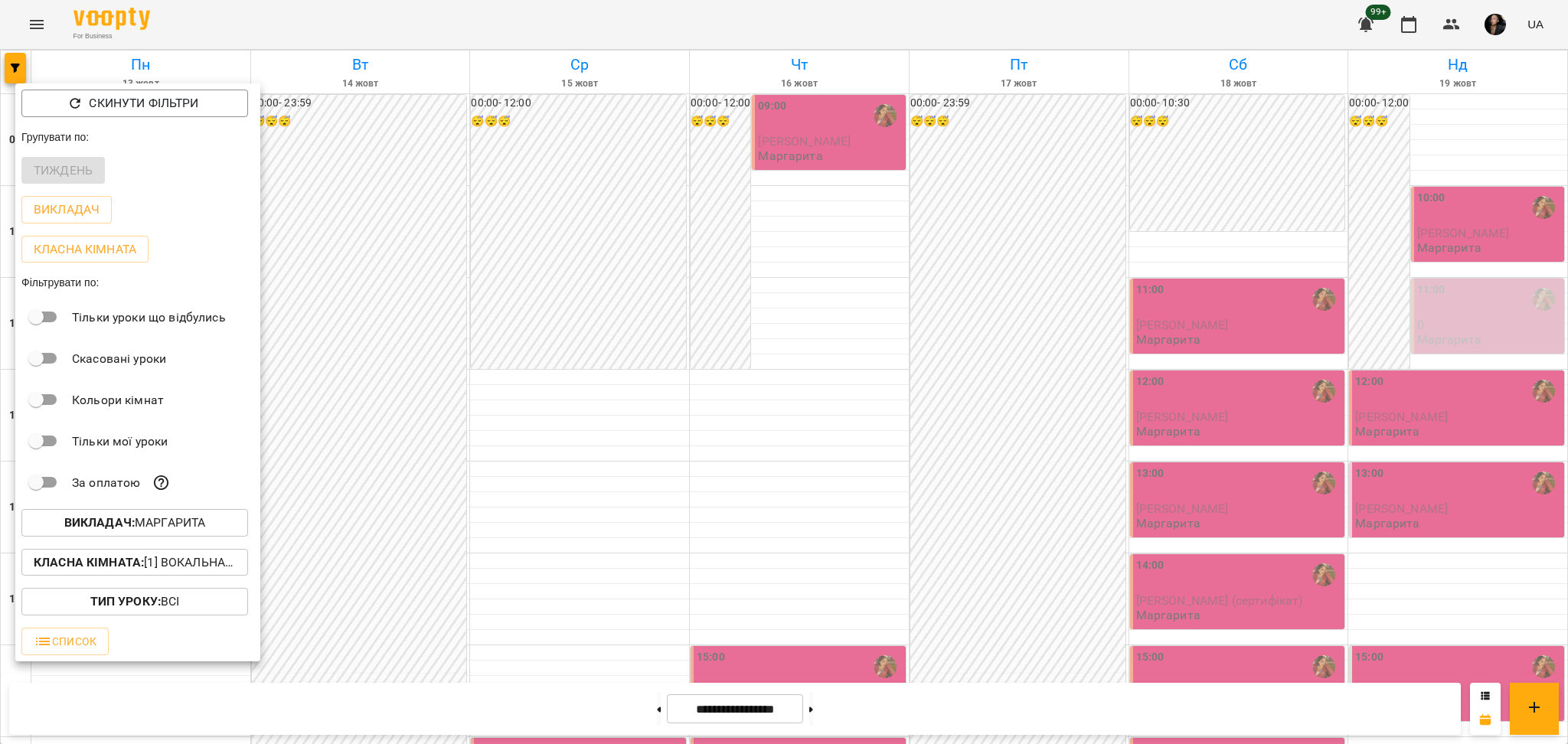
click at [130, 520] on b "Викладач :" at bounding box center [100, 522] width 70 height 14
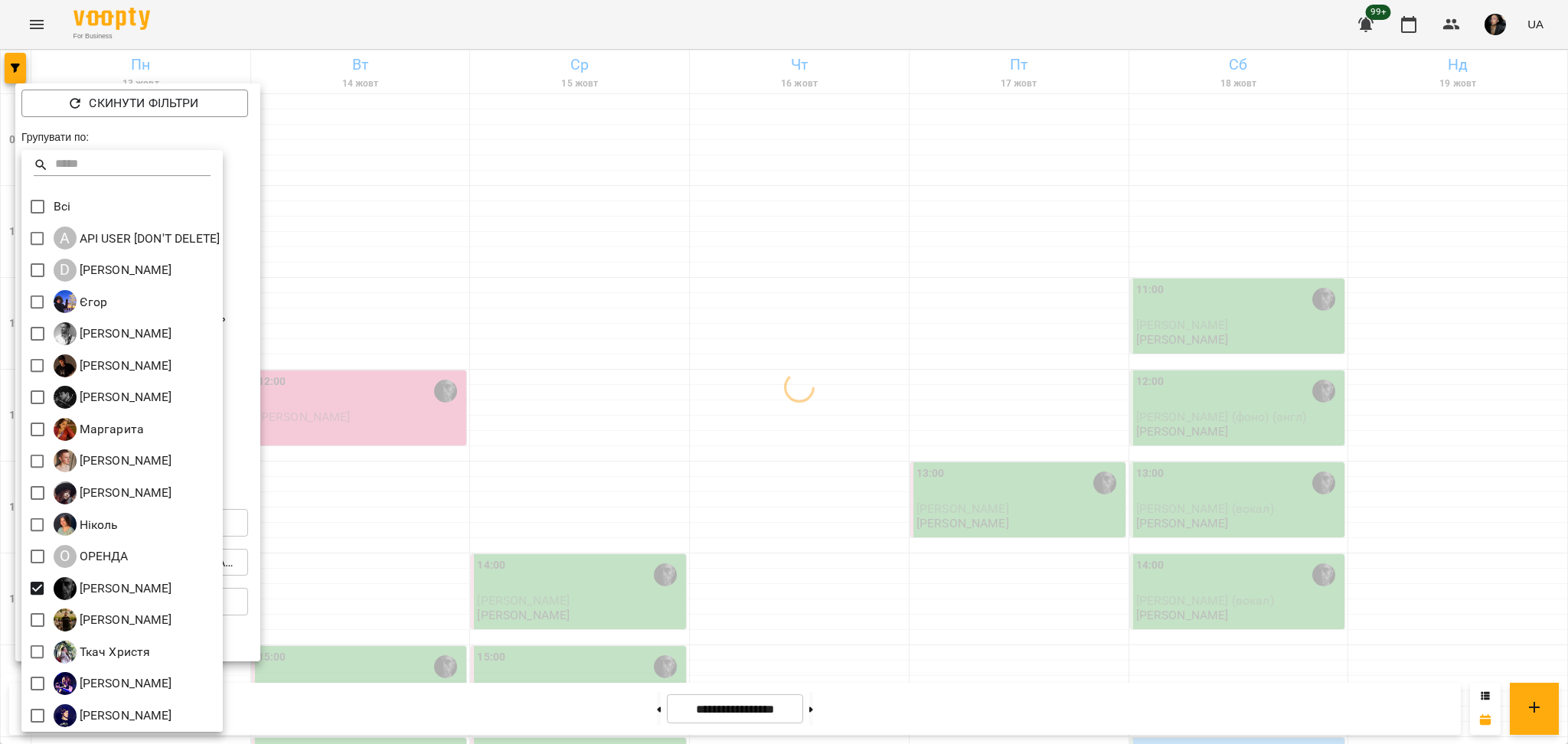
click at [610, 577] on div at bounding box center [784, 372] width 1568 height 744
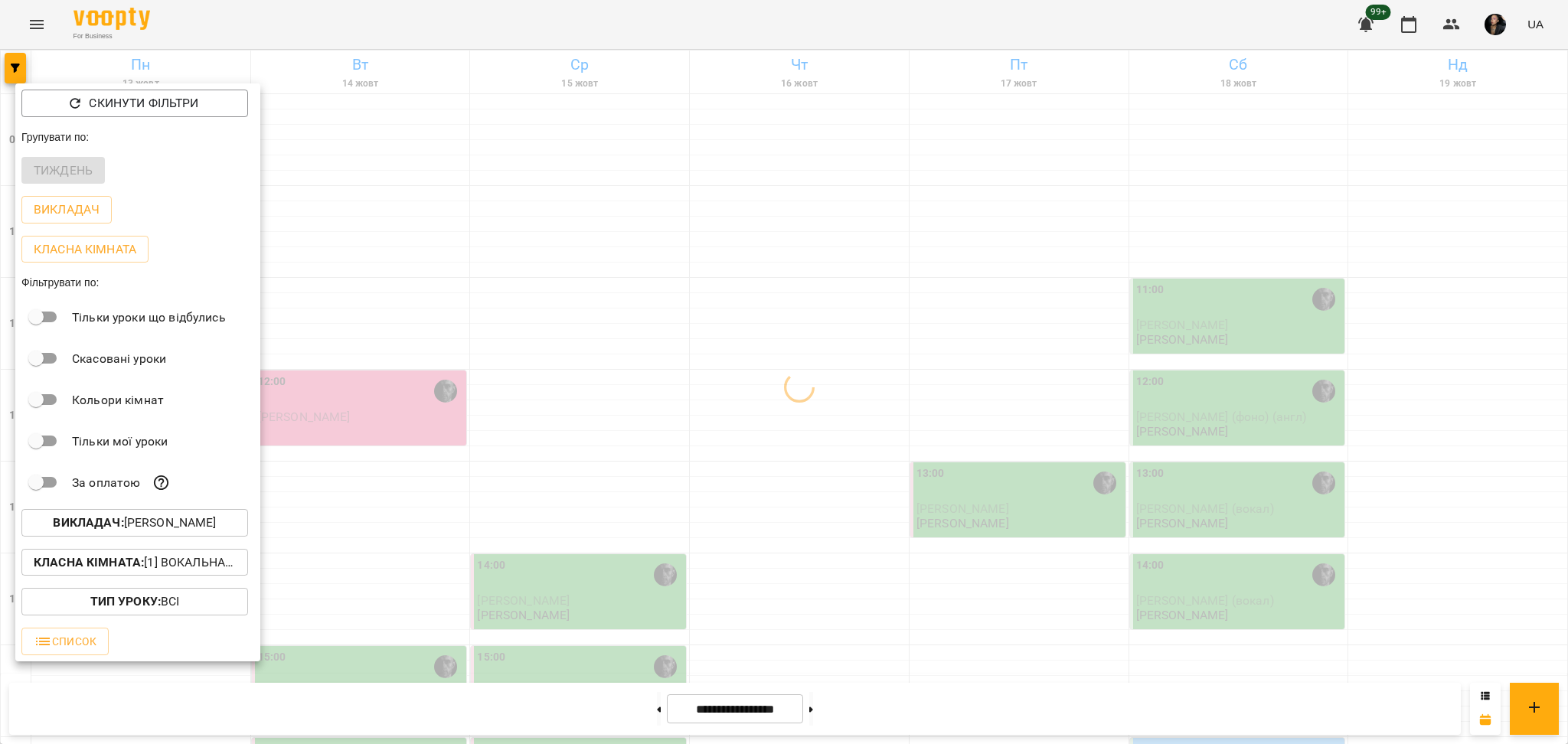
click at [184, 557] on p "Класна кімната : [1] Вокальна велика,[2] Вокальна мала,[7] Kids Фоно/Вокал" at bounding box center [135, 563] width 202 height 18
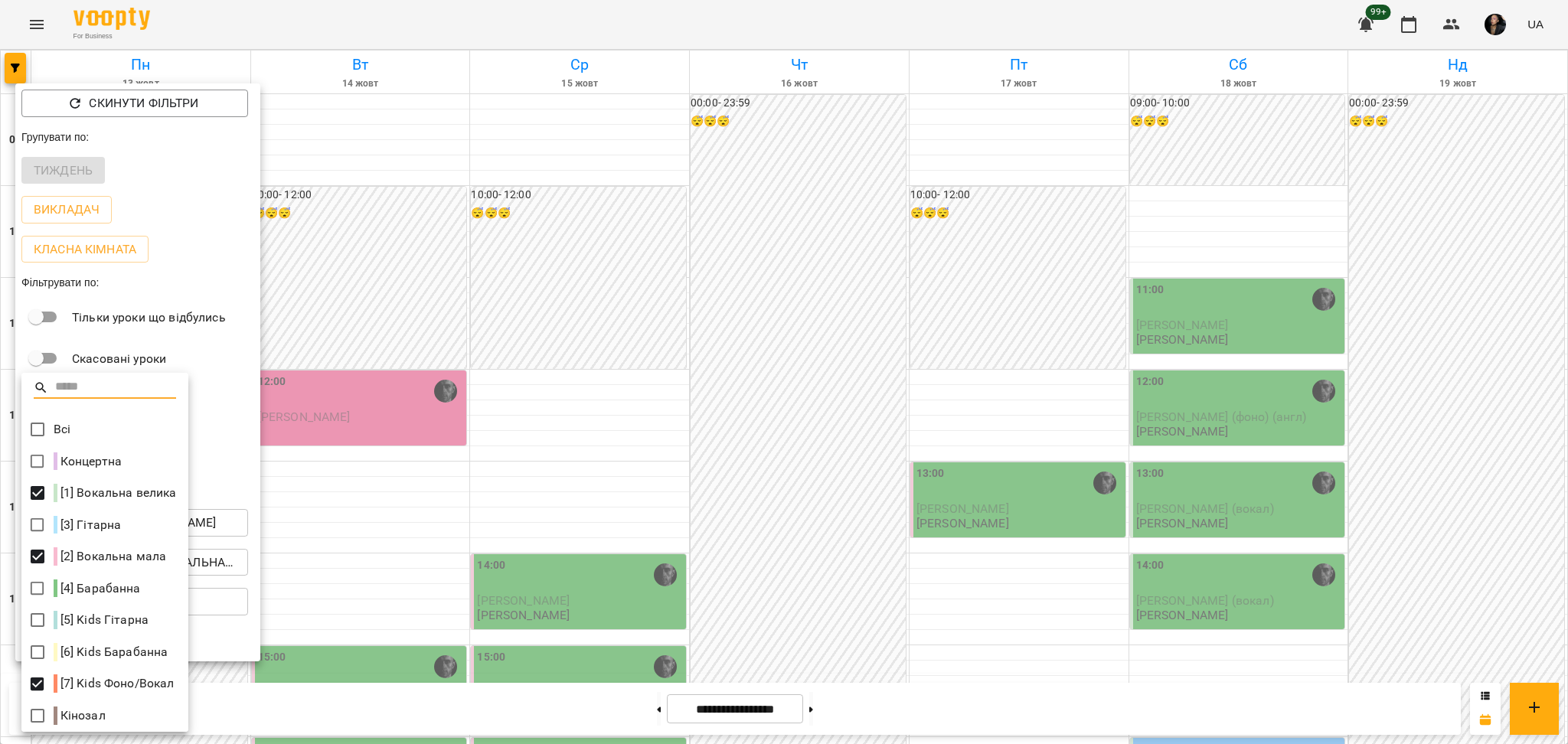
click at [341, 447] on div at bounding box center [784, 372] width 1568 height 744
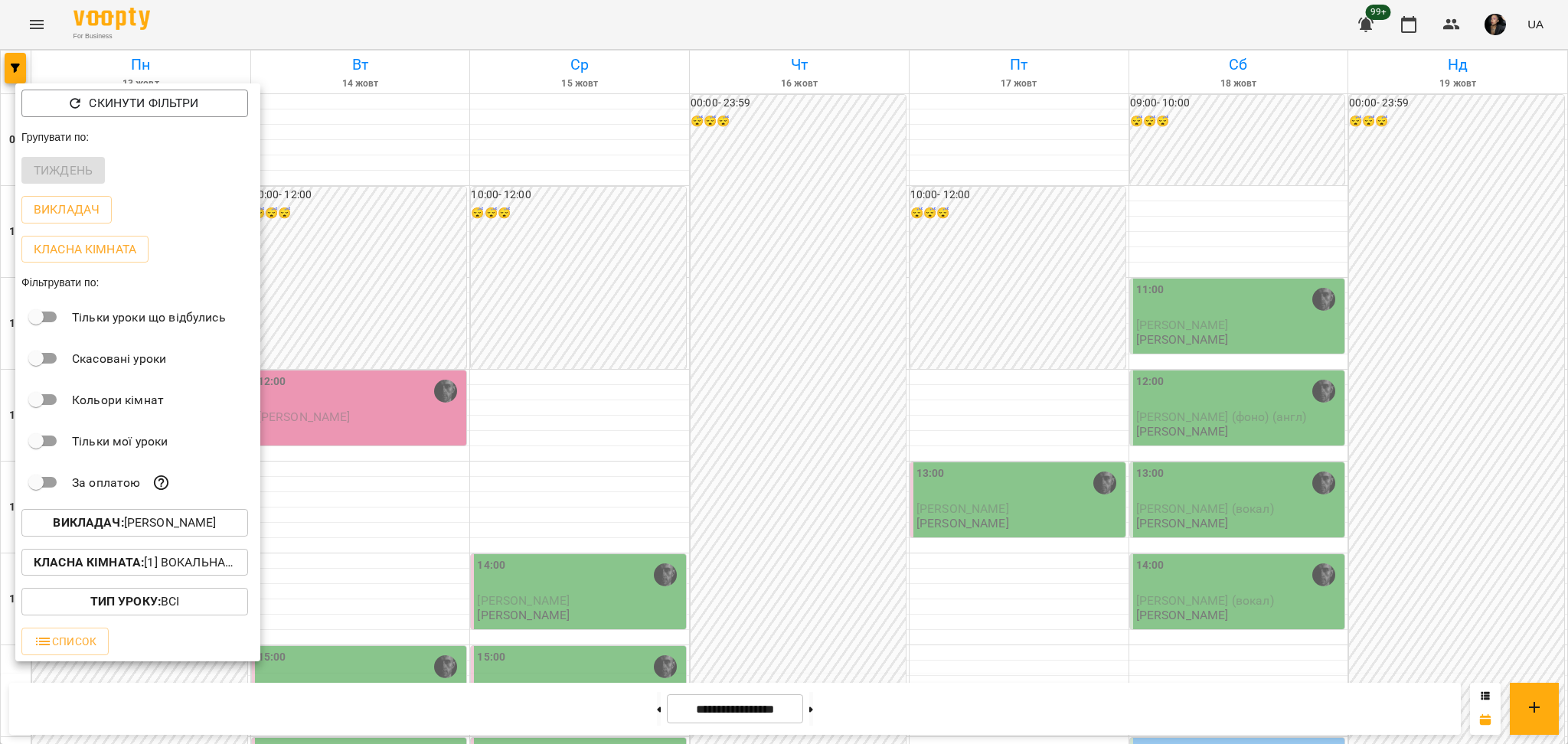
click at [640, 498] on div at bounding box center [784, 372] width 1568 height 744
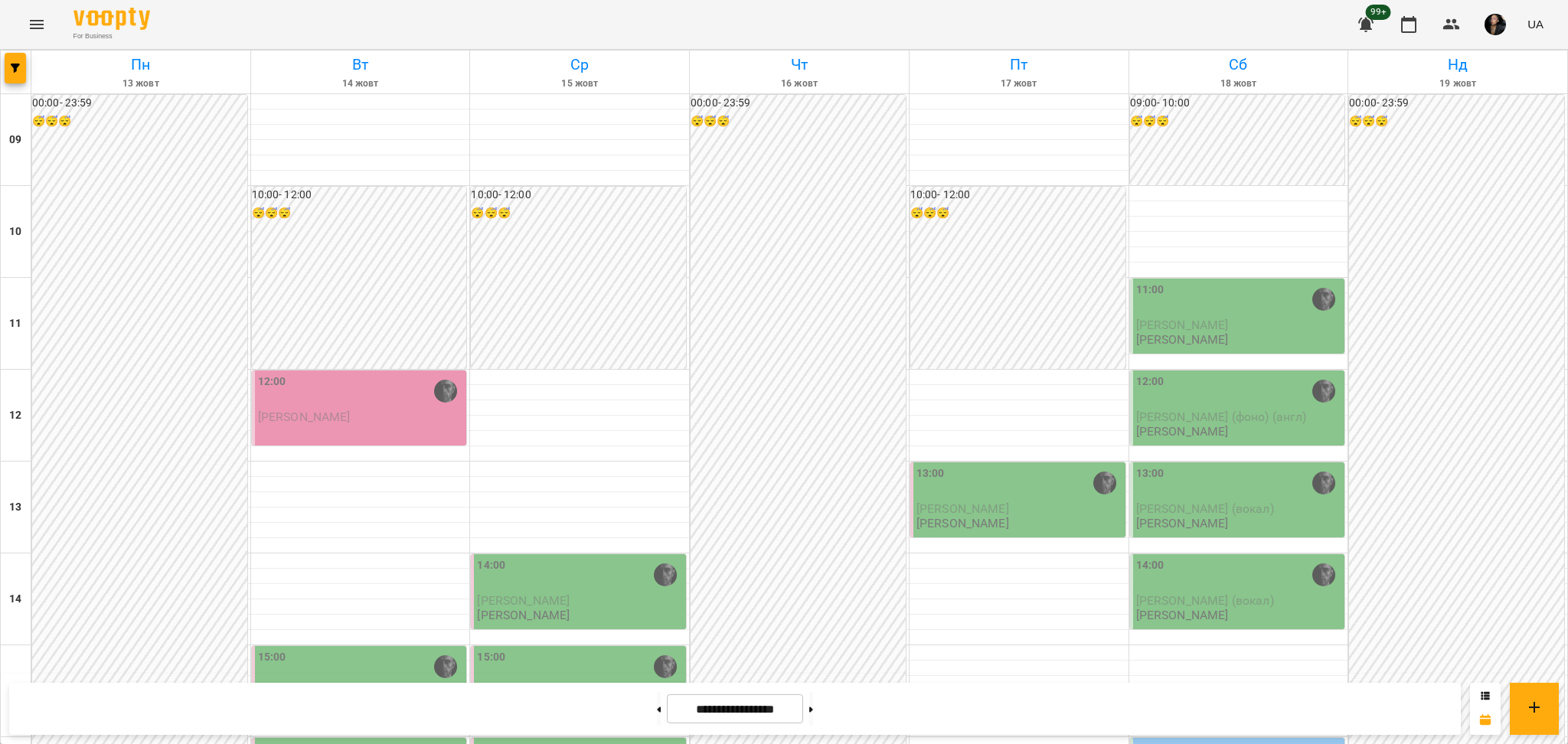
scroll to position [612, 0]
click at [1462, 0] on div "For Business 99+ UA" at bounding box center [784, 24] width 1568 height 49
drag, startPoint x: 1452, startPoint y: 15, endPoint x: 1406, endPoint y: 48, distance: 56.6
click at [1453, 15] on icon "button" at bounding box center [1451, 24] width 18 height 18
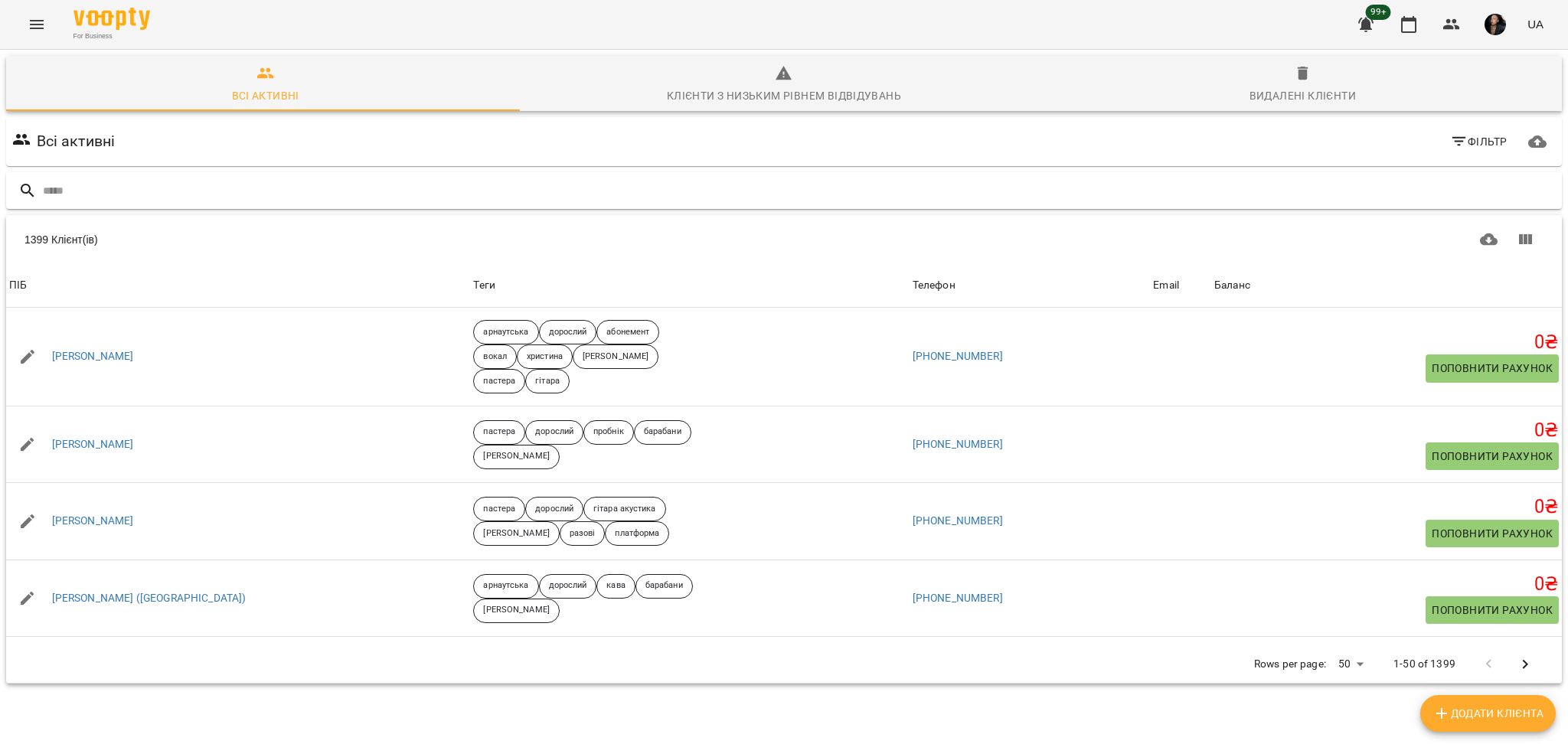
click at [644, 195] on input "text" at bounding box center [800, 191] width 1513 height 25
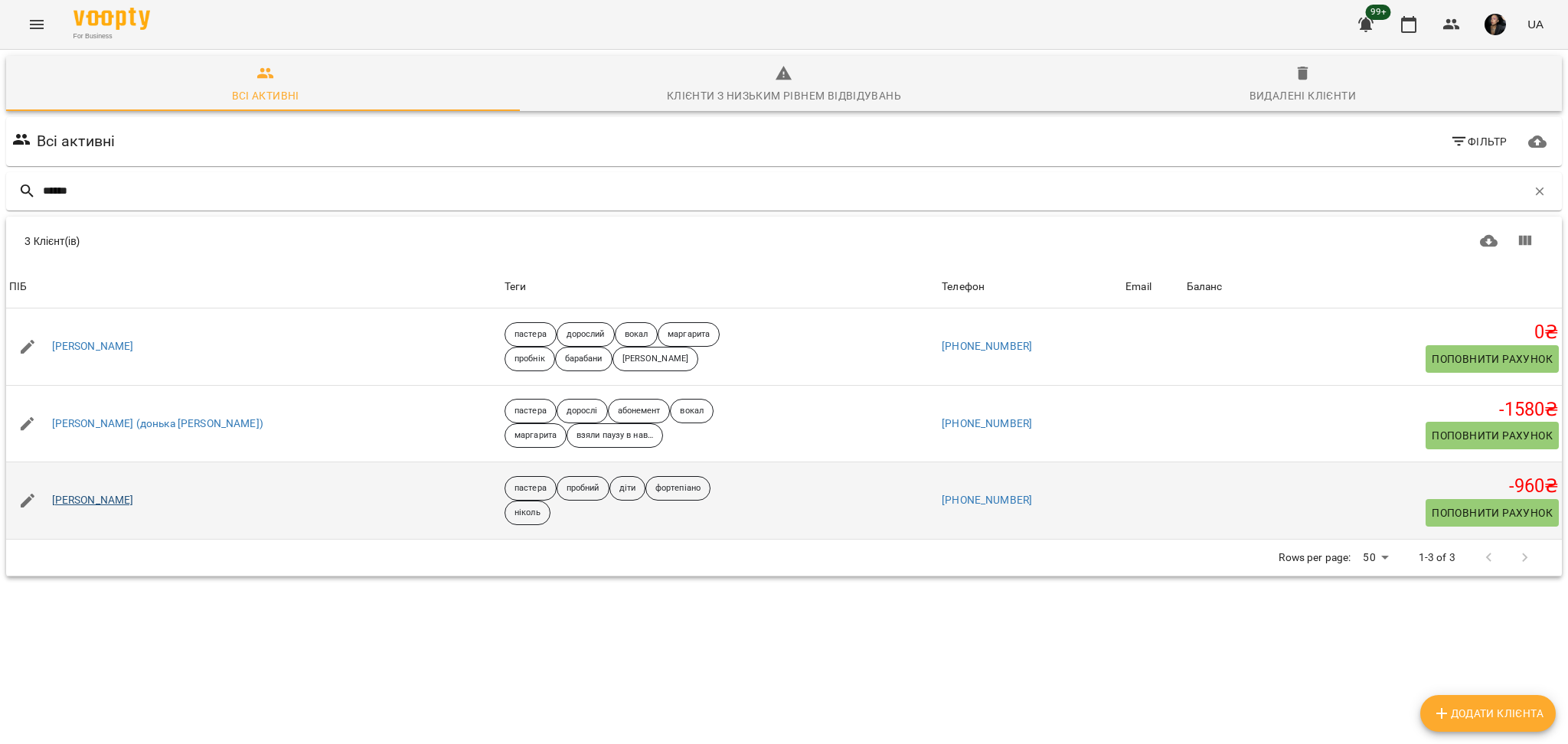
type input "******"
click at [105, 503] on link "Грекул Поліна" at bounding box center [92, 500] width 82 height 15
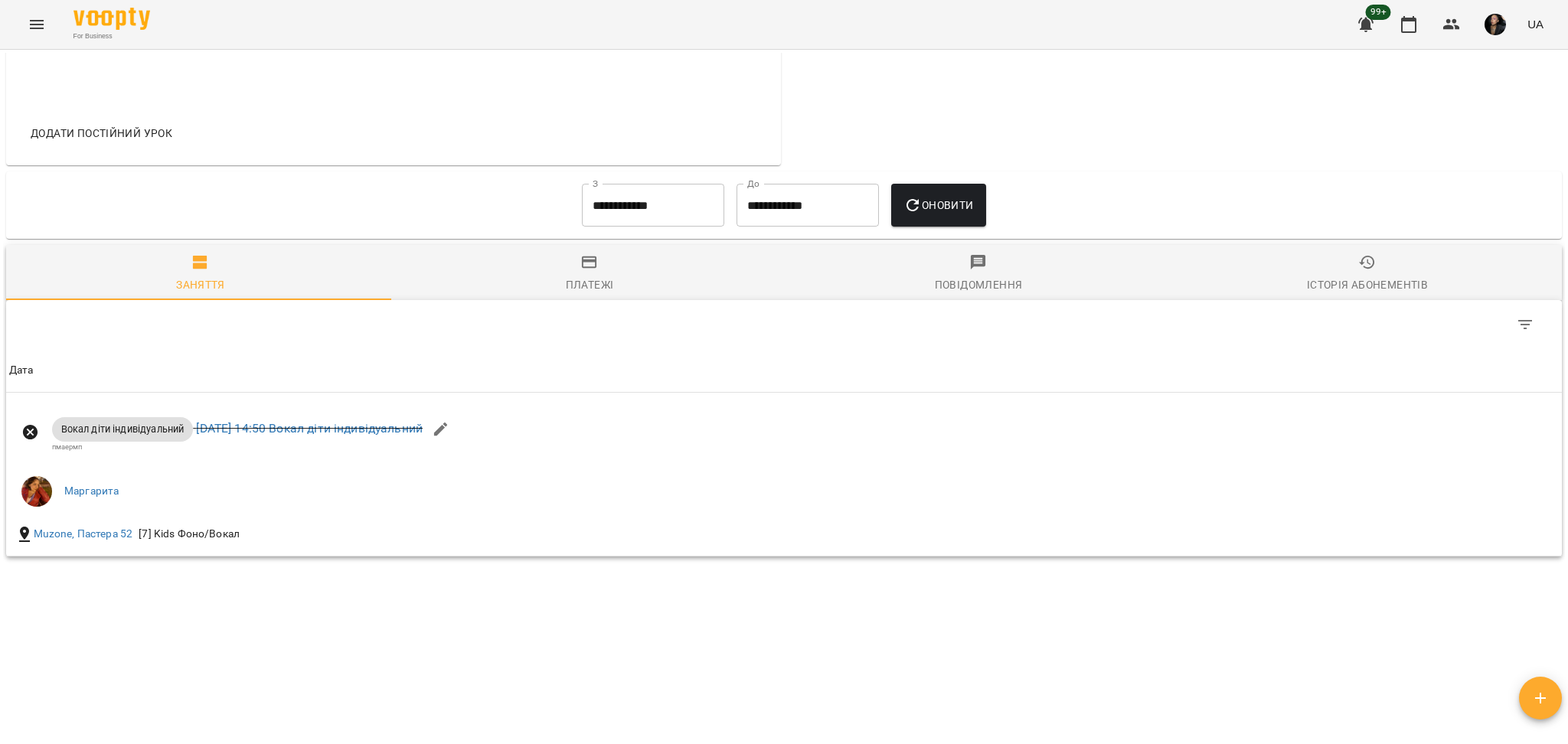
click at [1409, 242] on div "Заняття Платежі Повідомлення Історія абонементів Дата Дата Вокал діти індивідуа…" at bounding box center [784, 400] width 1562 height 317
click at [1380, 276] on div "Історія абонементів" at bounding box center [1367, 284] width 121 height 18
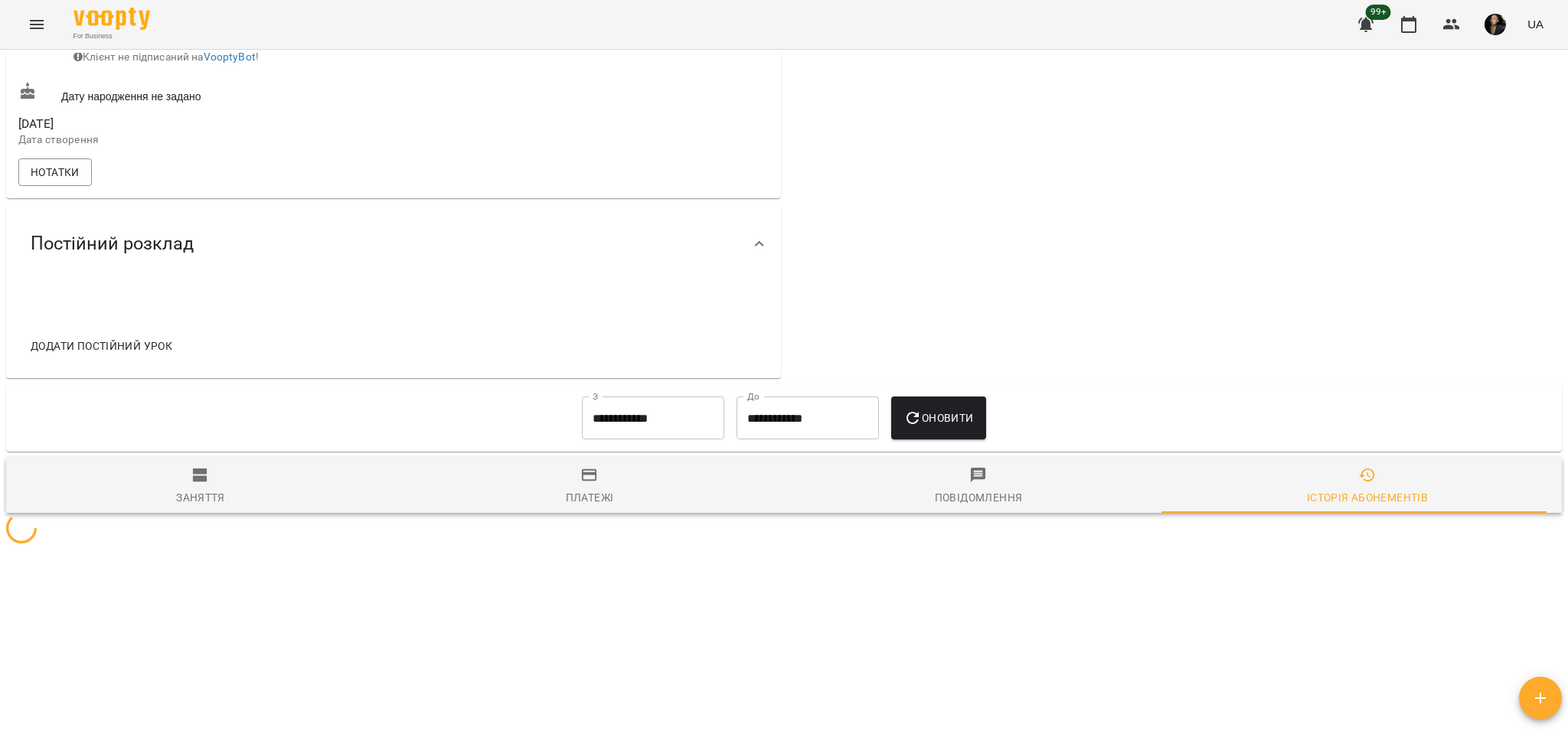
scroll to position [665, 0]
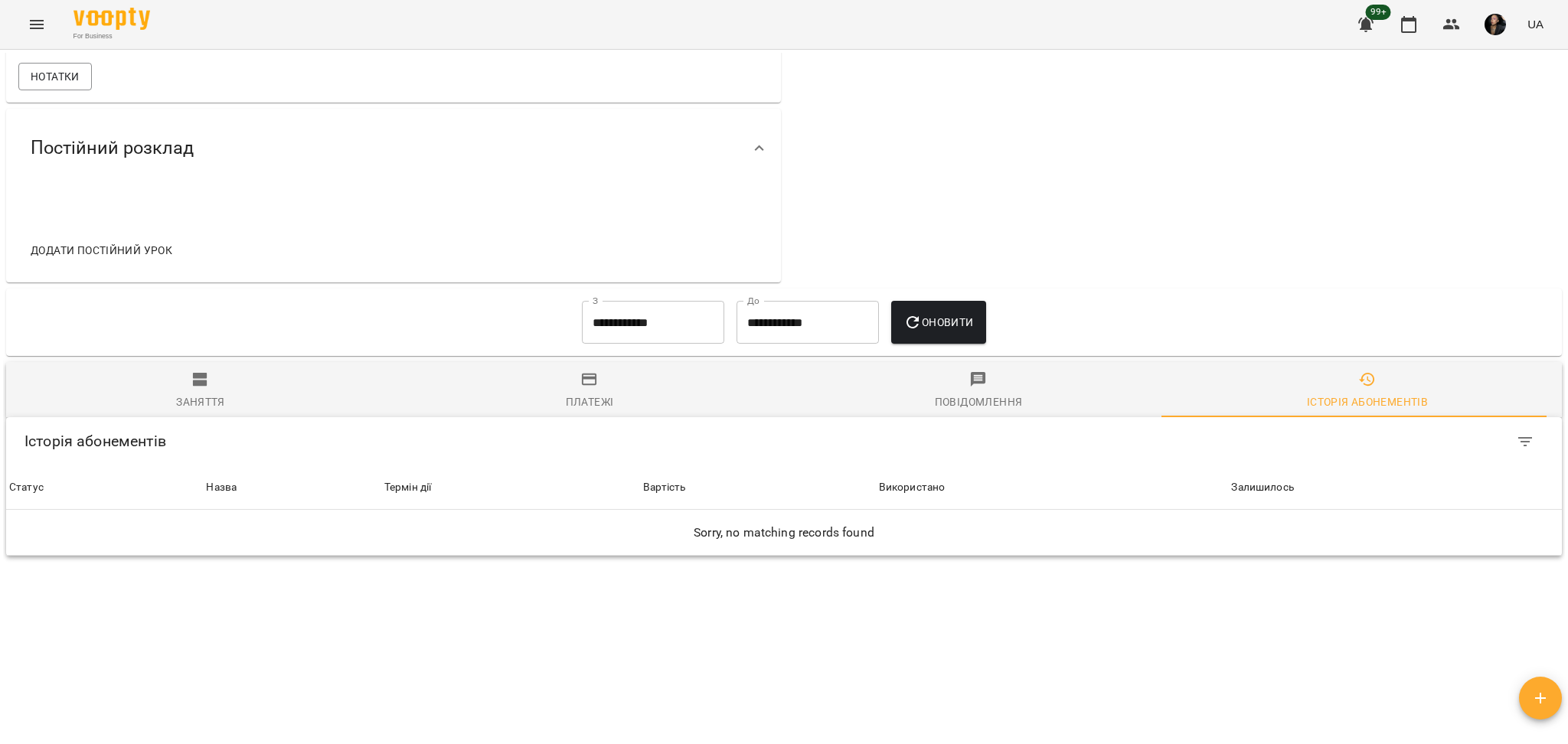
click at [582, 319] on input "**********" at bounding box center [653, 322] width 143 height 43
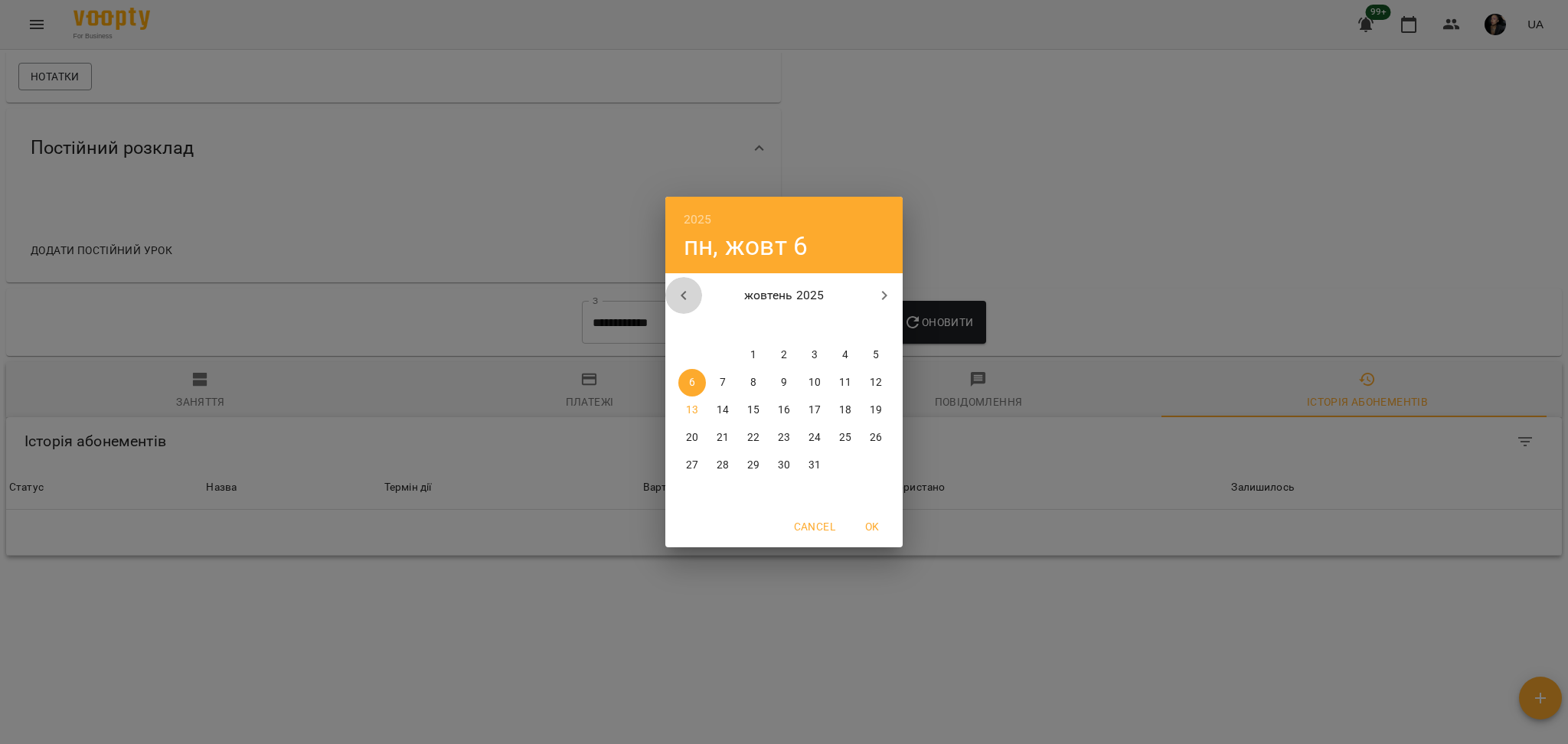
click at [699, 294] on button "button" at bounding box center [683, 295] width 37 height 37
click at [695, 295] on button "button" at bounding box center [683, 295] width 37 height 37
click at [812, 391] on button "8" at bounding box center [814, 382] width 28 height 28
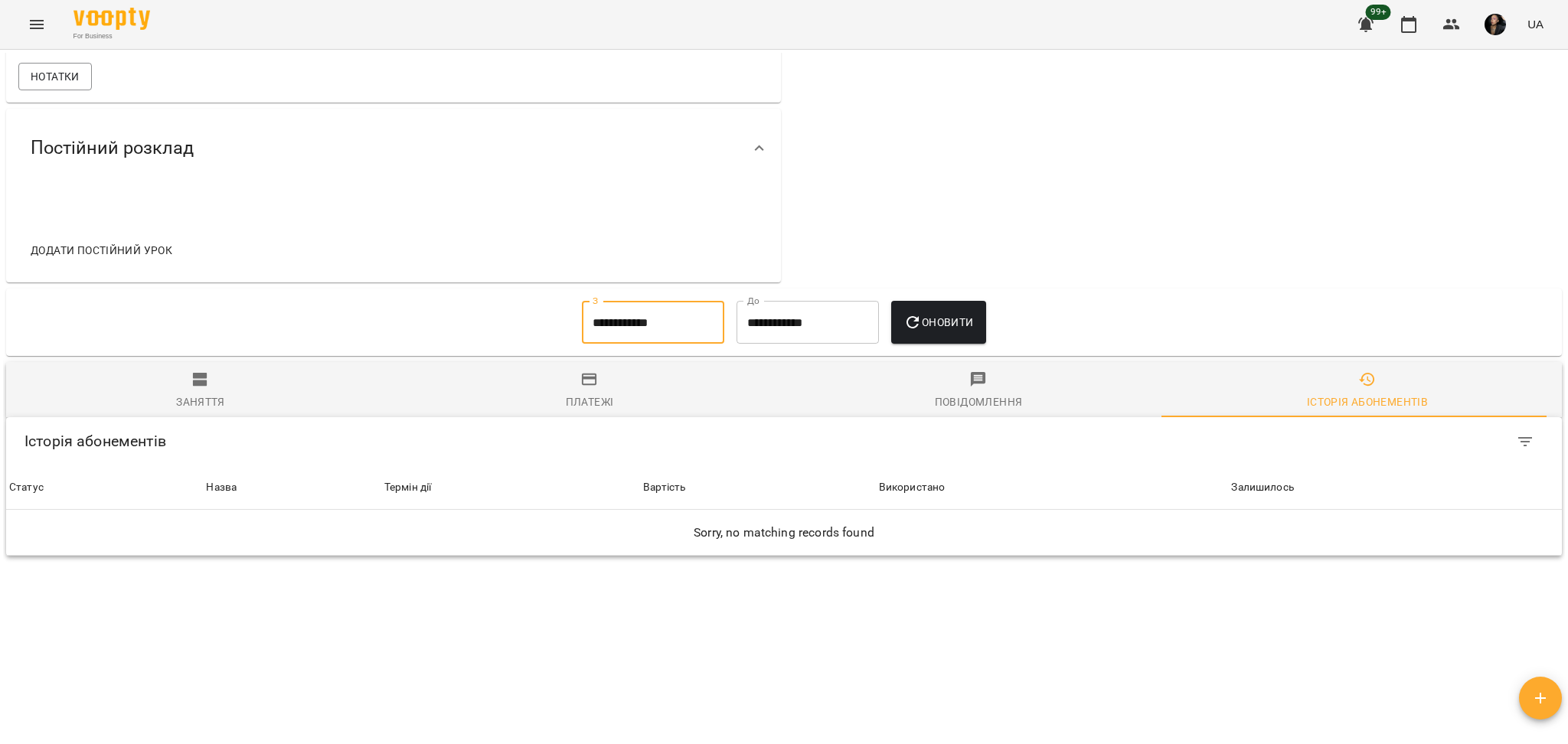
click at [950, 330] on button "Оновити" at bounding box center [938, 322] width 94 height 43
click at [645, 335] on input "**********" at bounding box center [653, 322] width 143 height 43
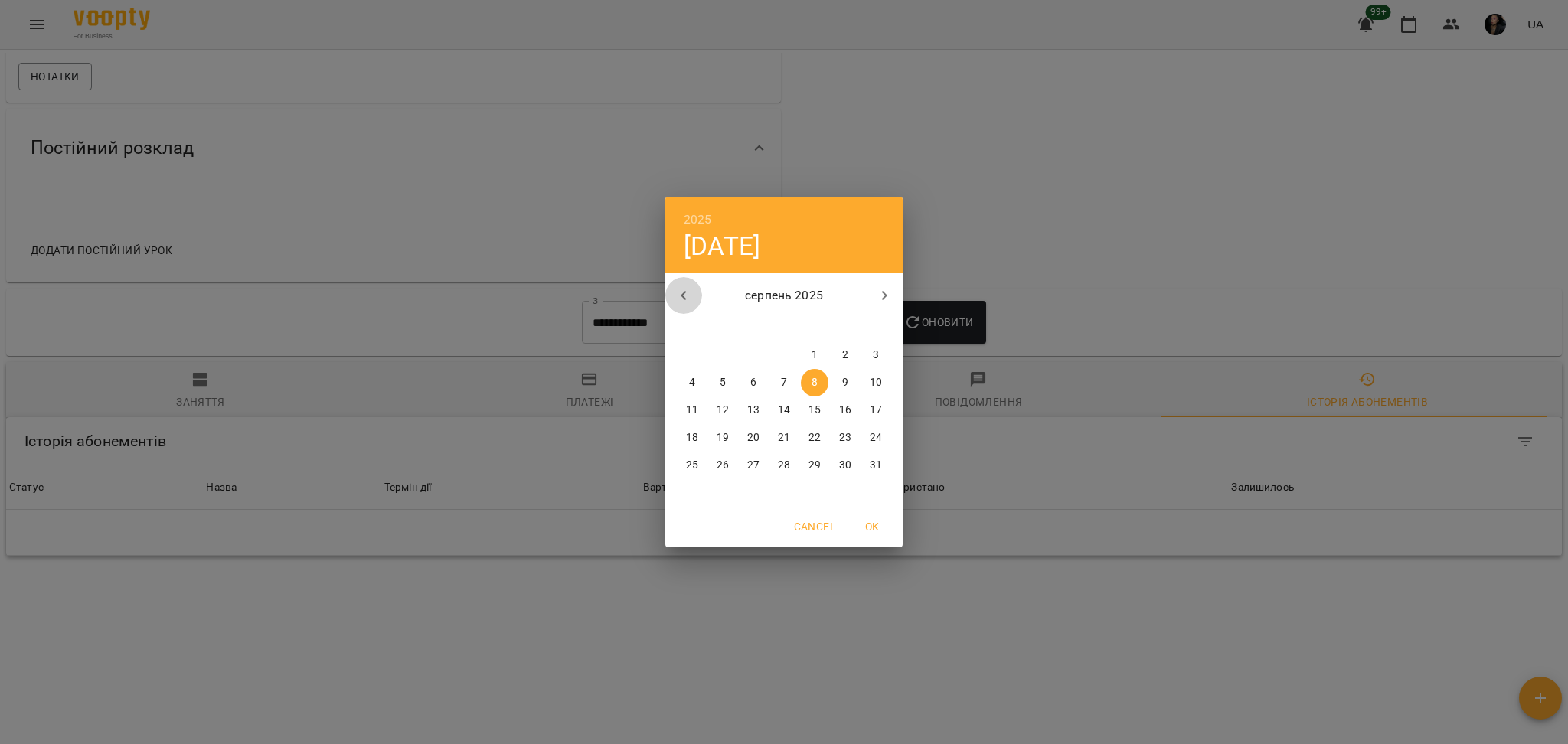
click at [677, 302] on icon "button" at bounding box center [684, 295] width 18 height 18
click at [817, 408] on p "18" at bounding box center [815, 410] width 13 height 15
type input "**********"
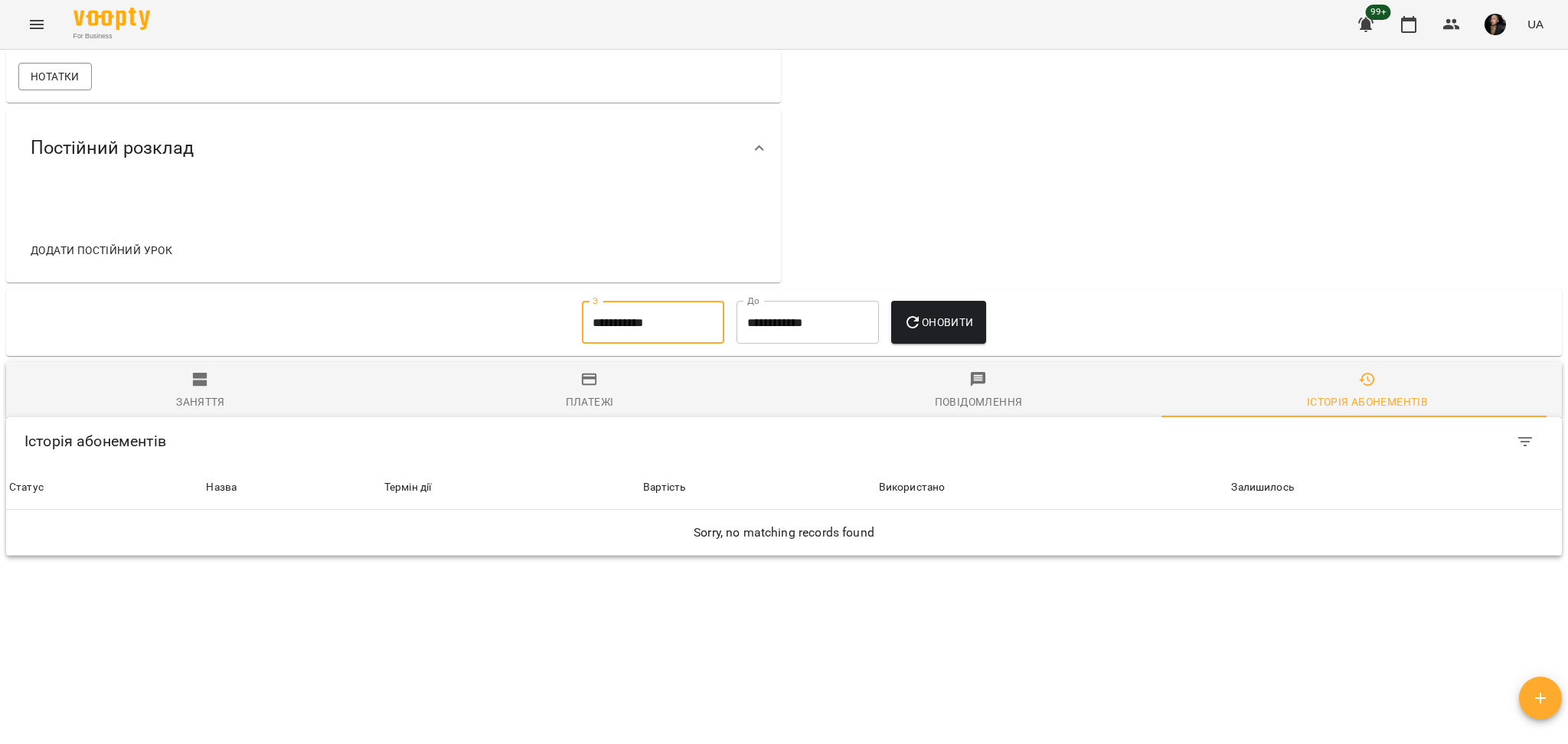
click at [960, 319] on span "Оновити" at bounding box center [939, 322] width 70 height 18
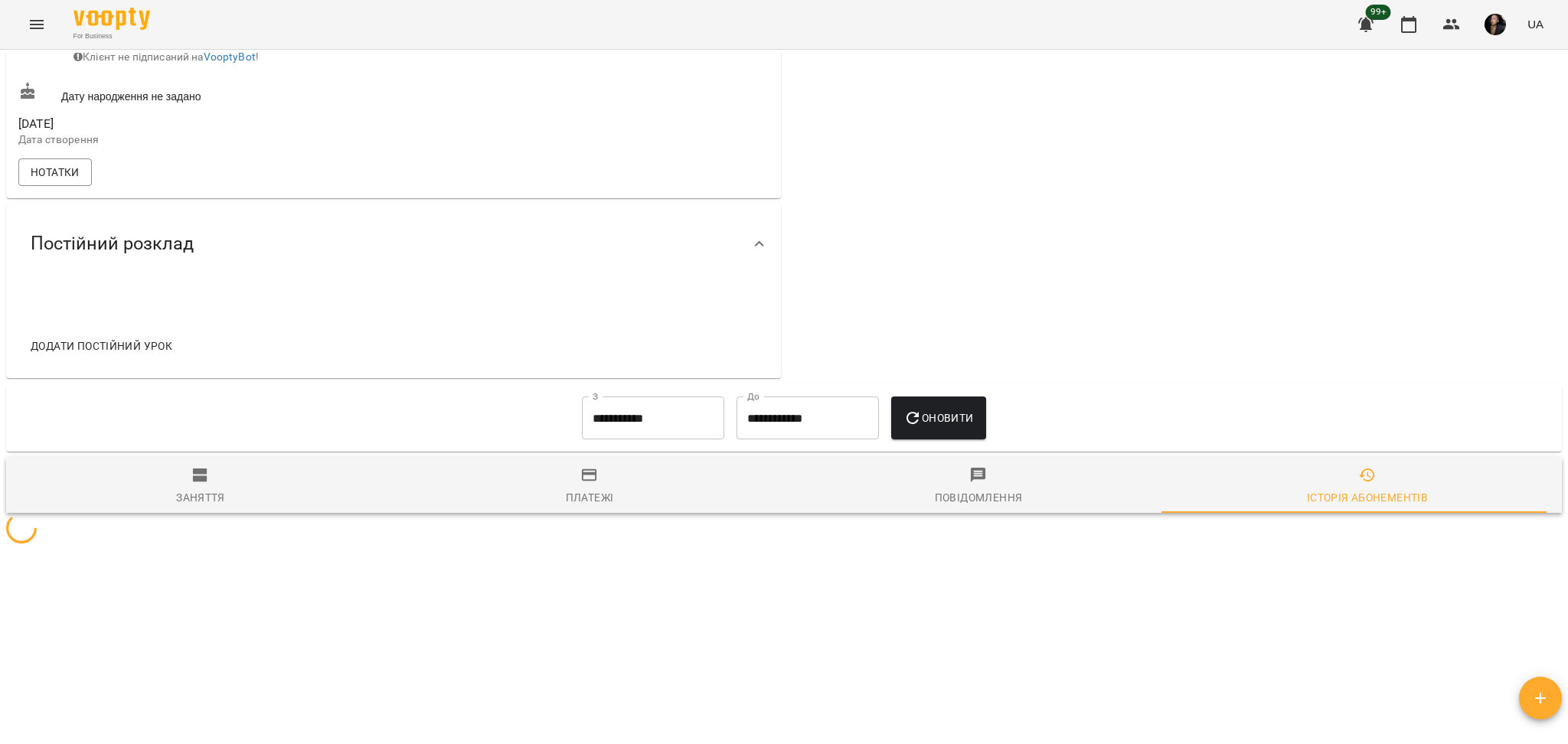
scroll to position [562, 0]
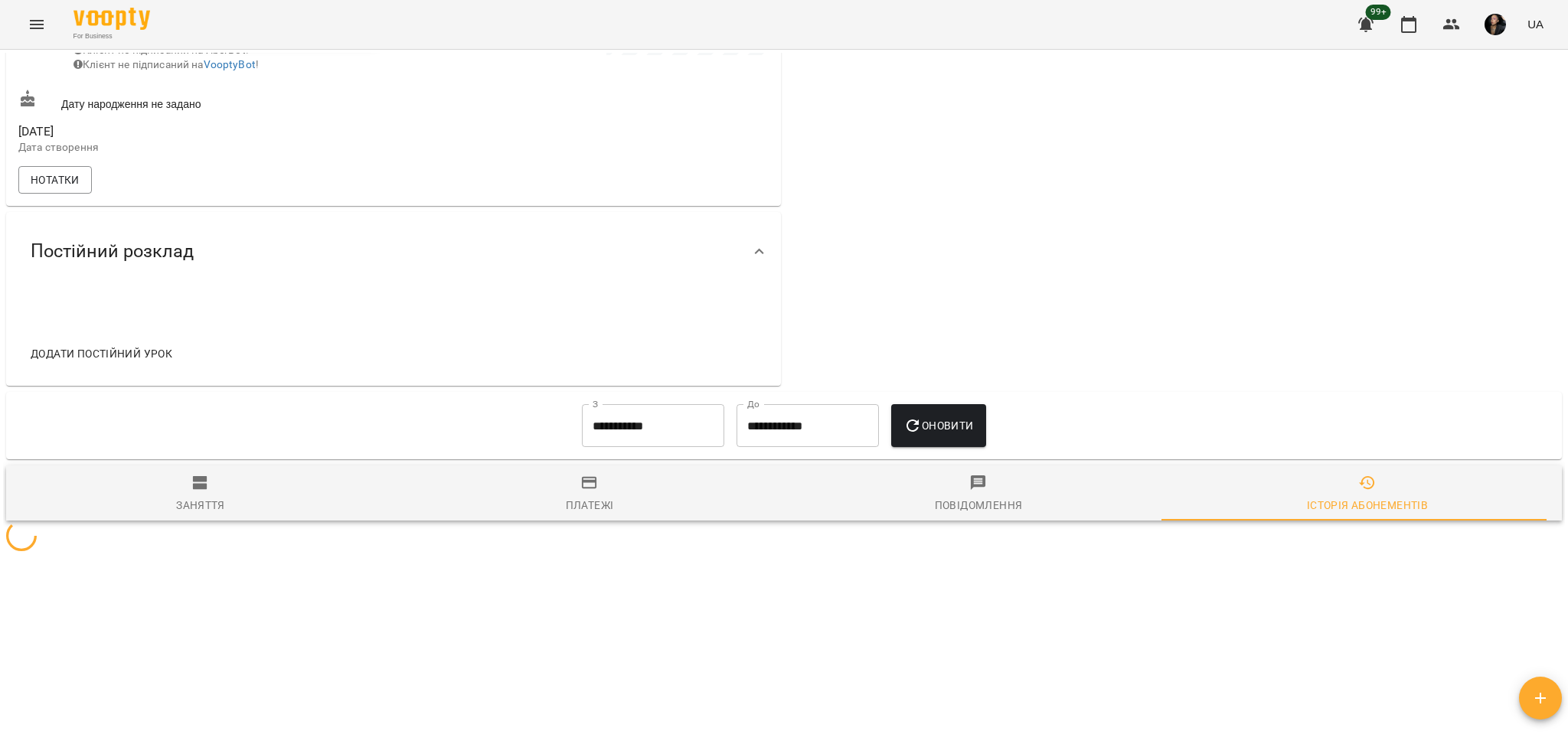
click at [594, 432] on input "**********" at bounding box center [653, 425] width 143 height 43
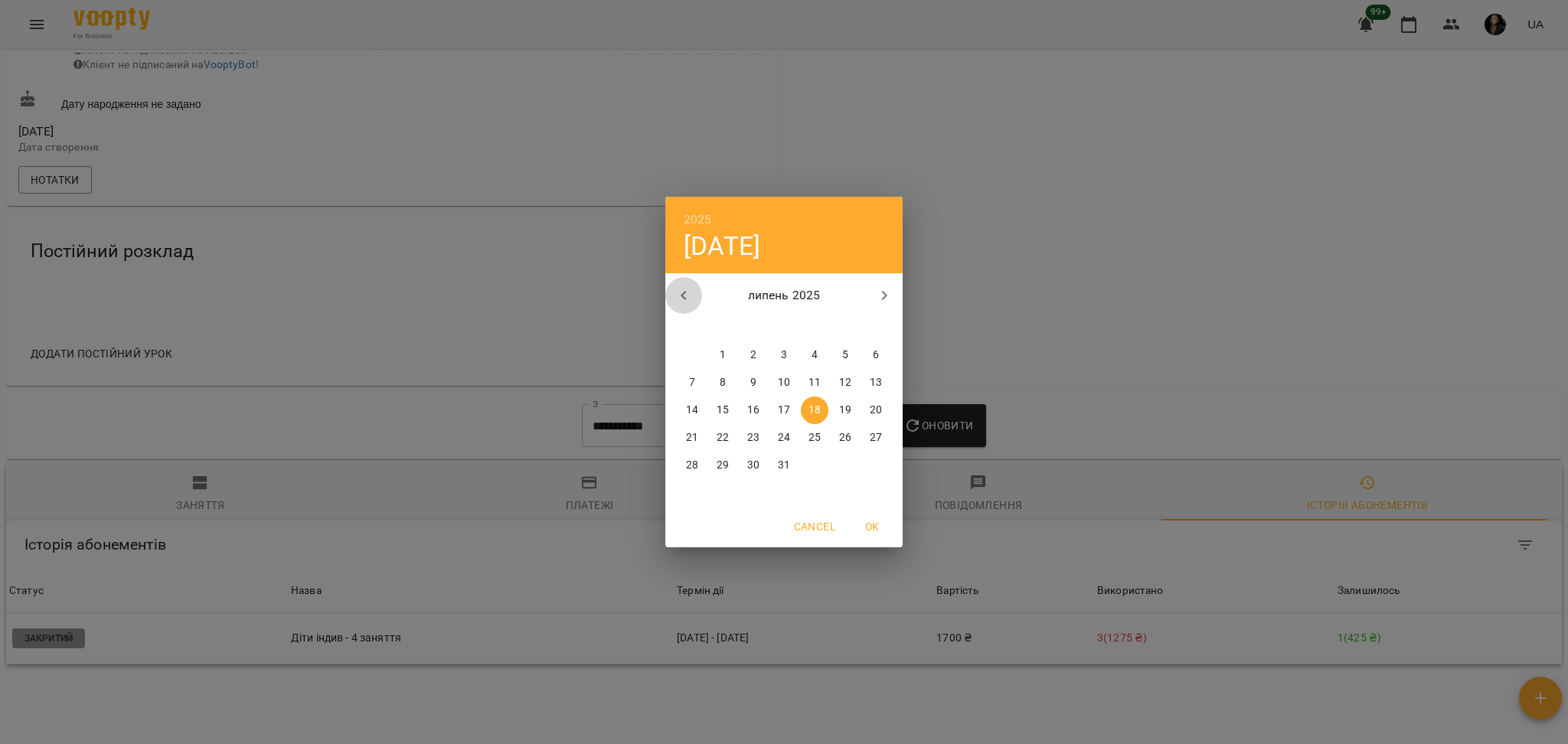
click at [685, 293] on icon "button" at bounding box center [683, 295] width 5 height 9
click at [1235, 616] on div "2025 пт, лип 18 червень 2025 пн вт ср чт пт сб нд 26 27 28 29 30 31 1 2 3 4 5 6…" at bounding box center [784, 372] width 1568 height 744
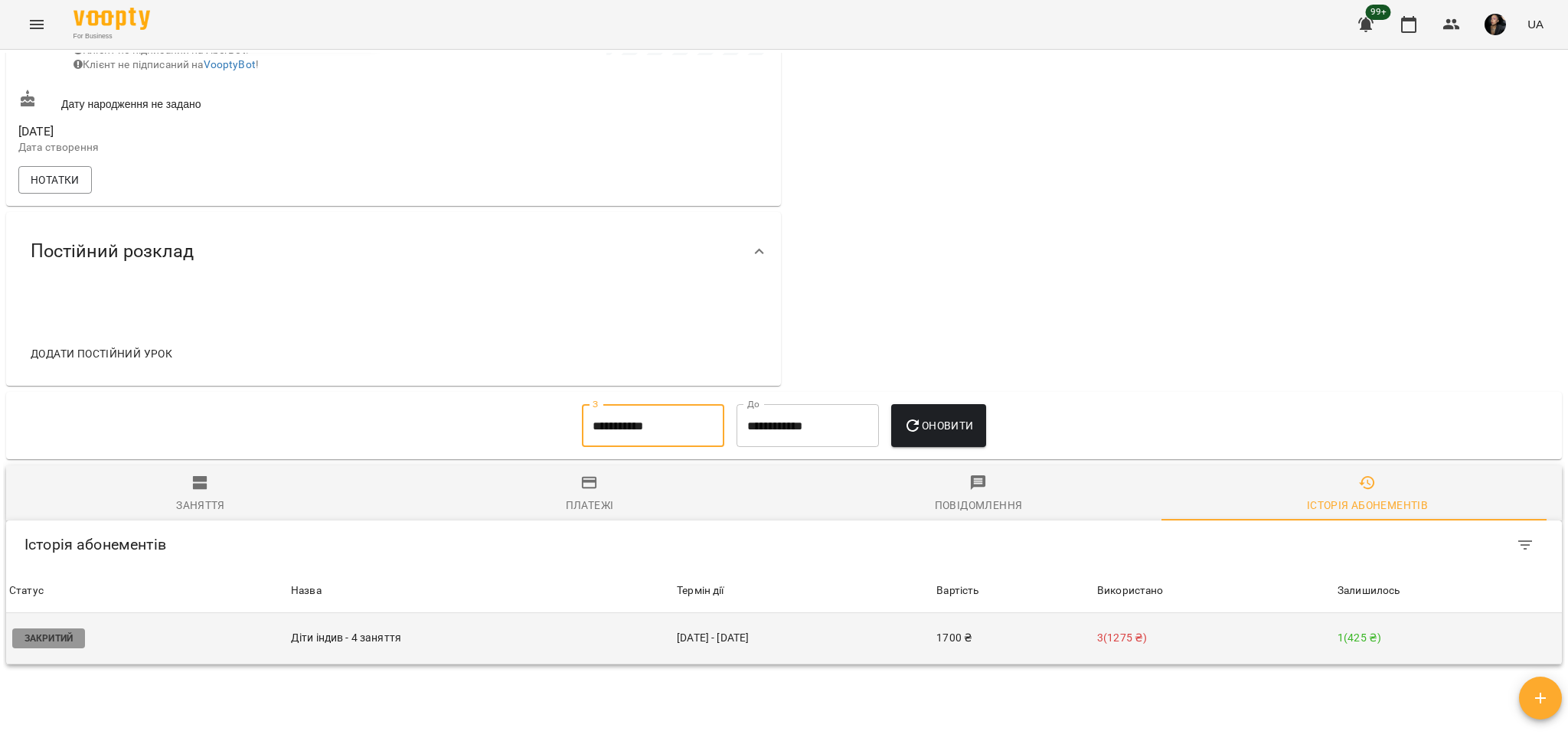
click at [1231, 633] on p "3 ( 1275 ₴ )" at bounding box center [1213, 638] width 234 height 16
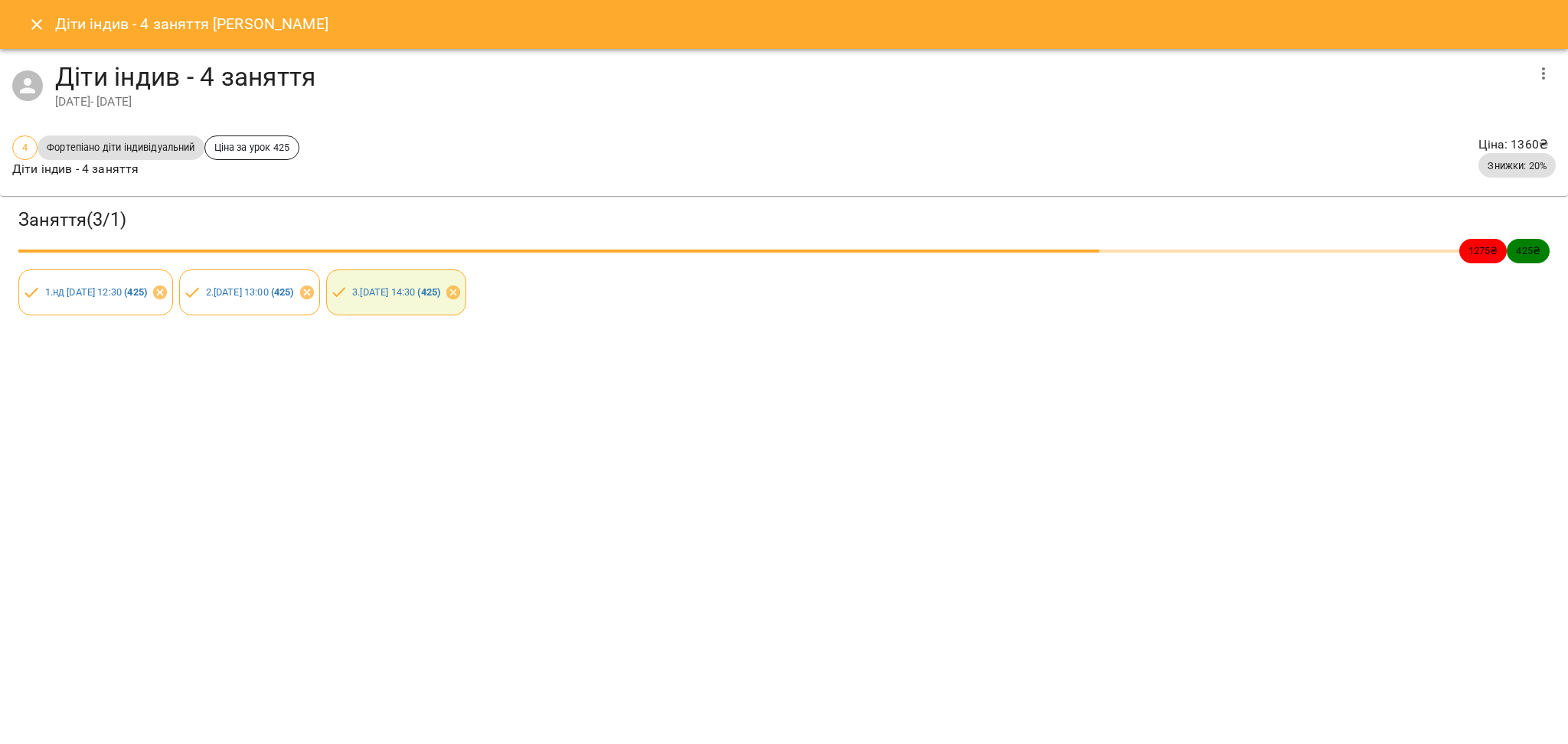
click at [1535, 72] on icon "button" at bounding box center [1544, 74] width 18 height 18
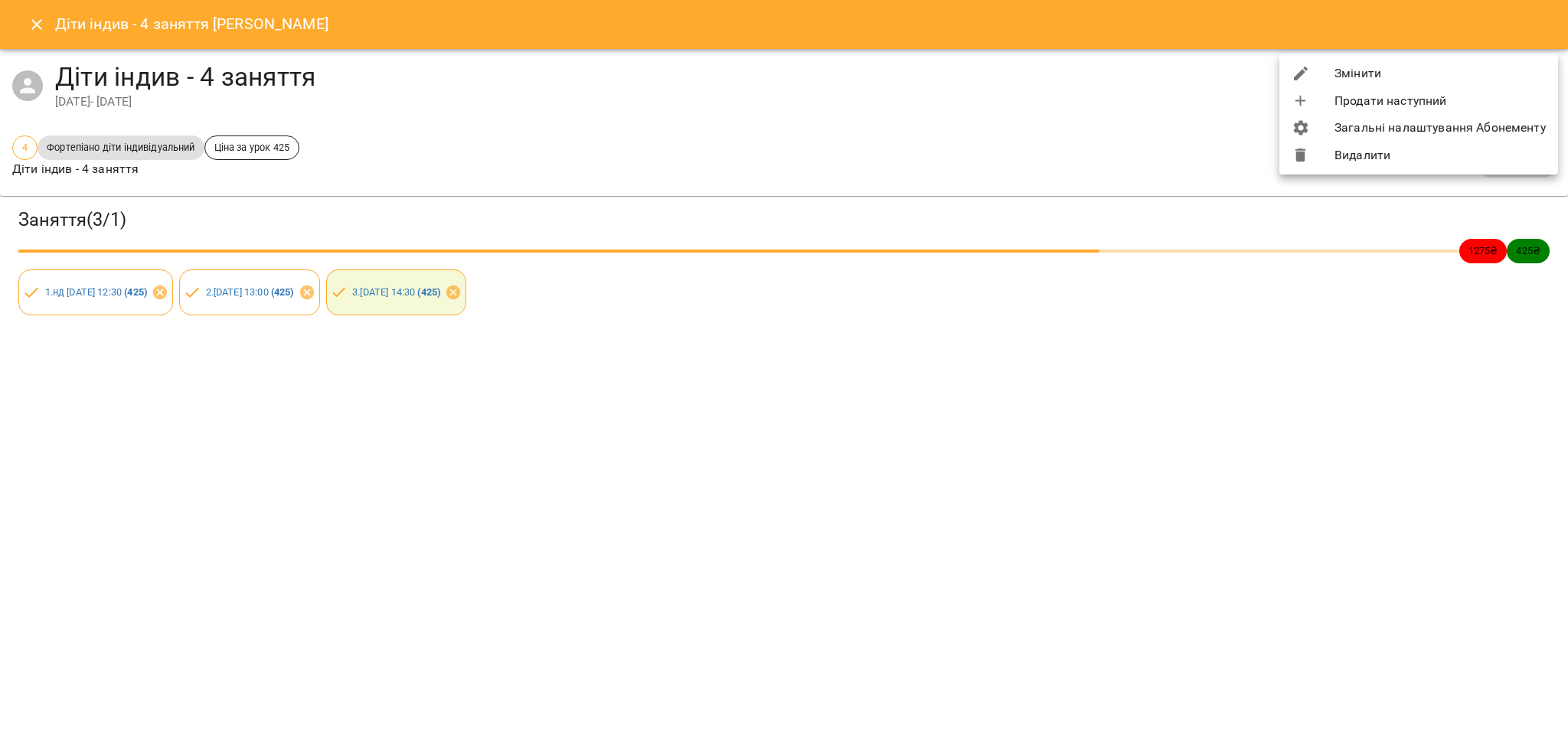
click at [1511, 65] on li "Змінити" at bounding box center [1419, 74] width 279 height 28
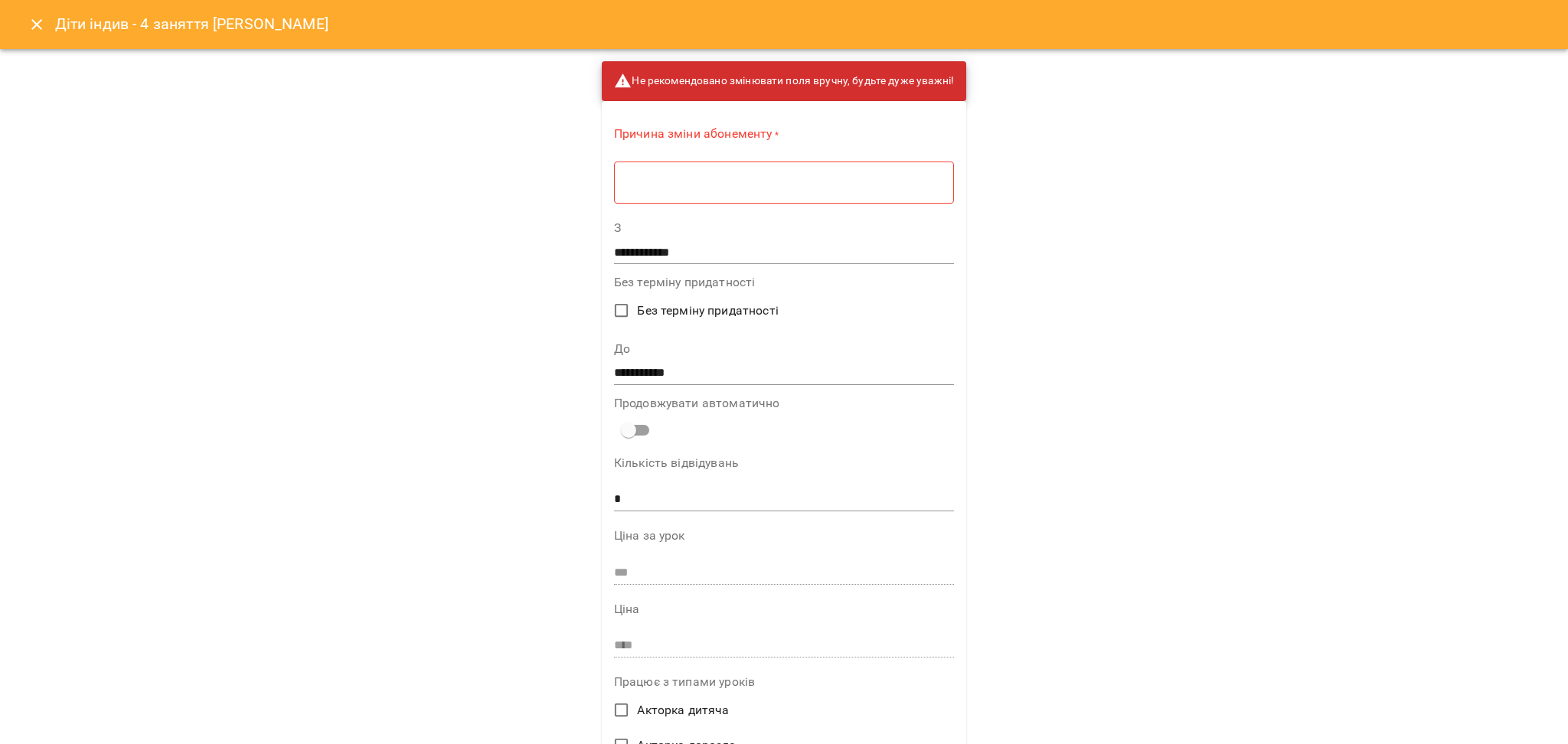
click at [790, 166] on div "* ​" at bounding box center [784, 182] width 340 height 43
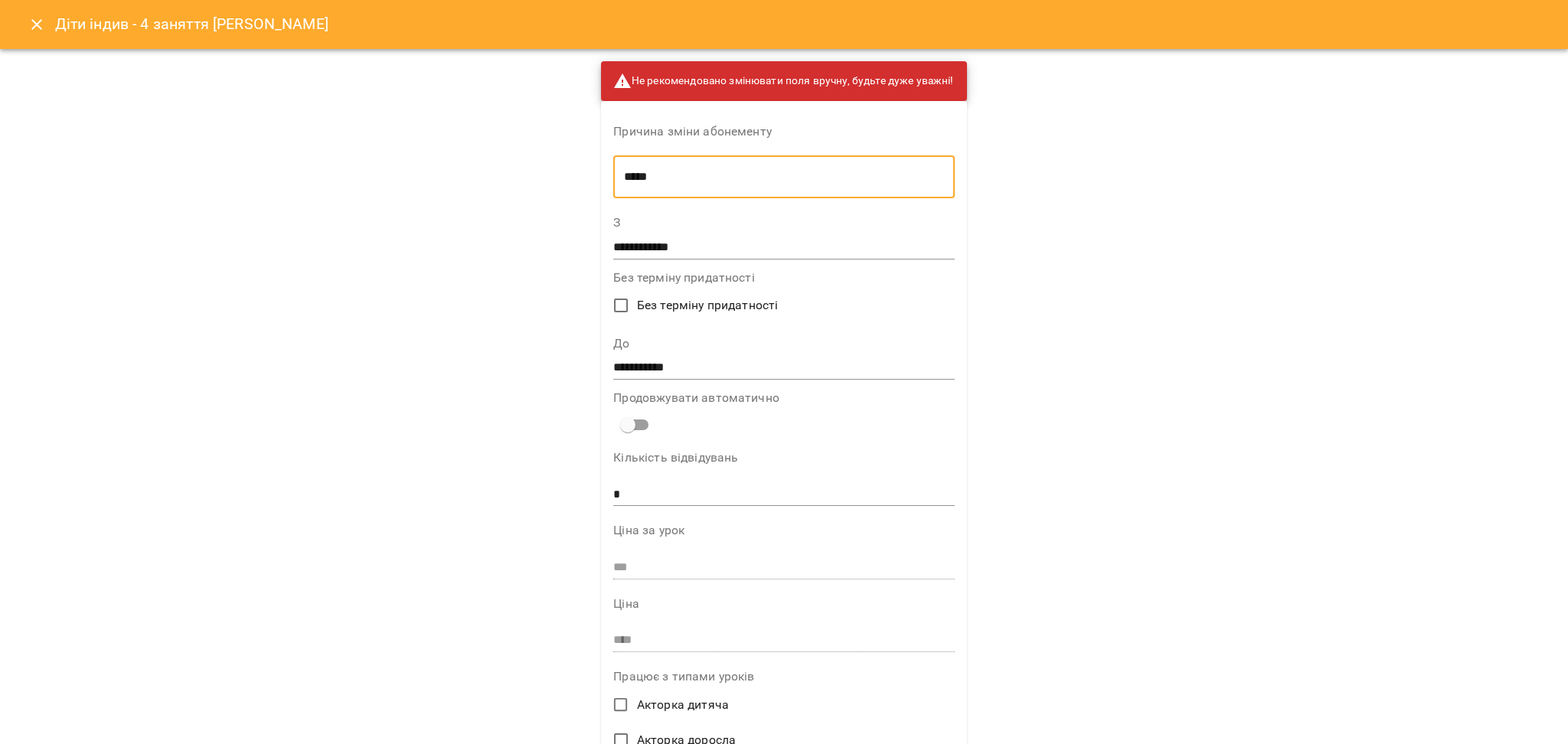
type textarea "*****"
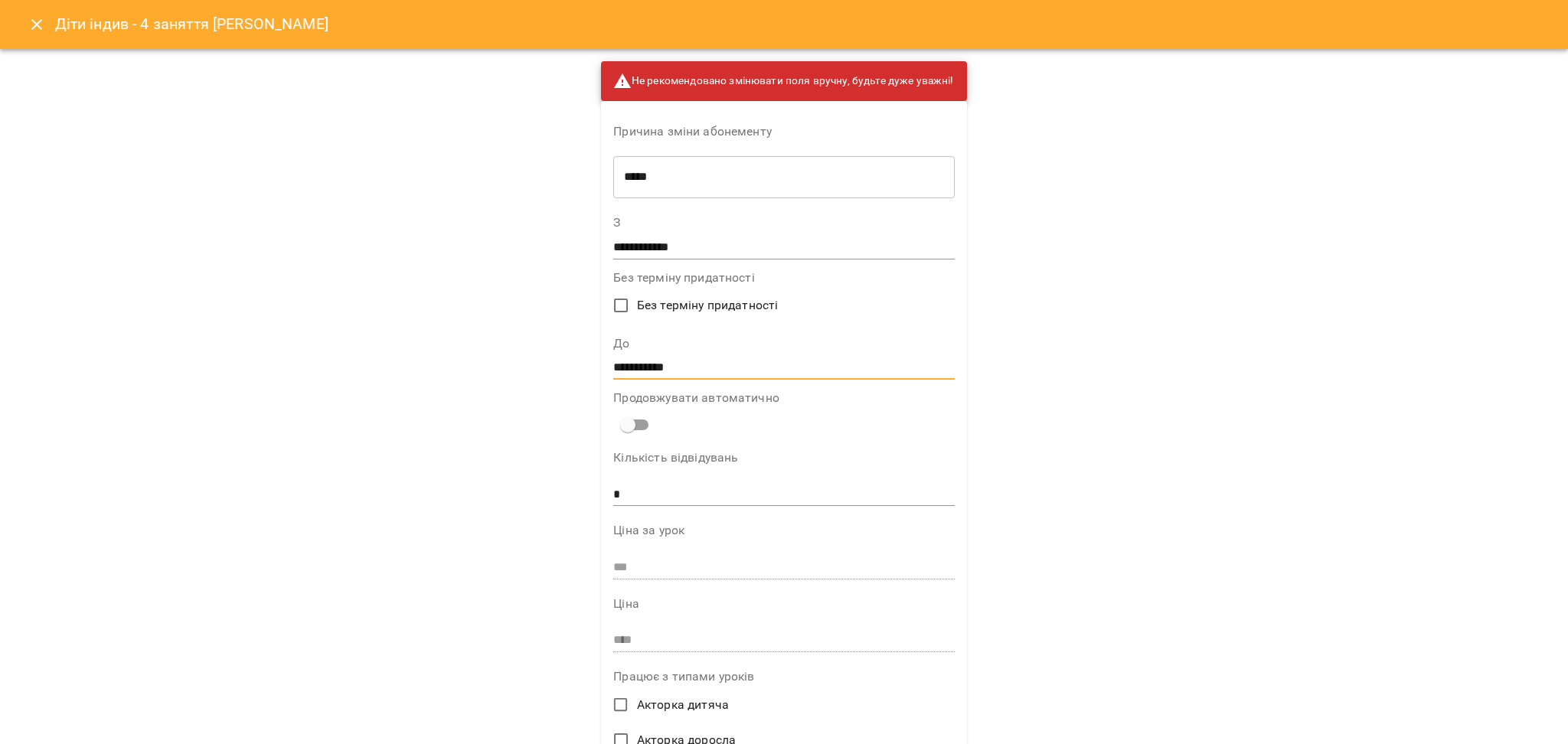
click at [640, 368] on input "**********" at bounding box center [784, 368] width 341 height 24
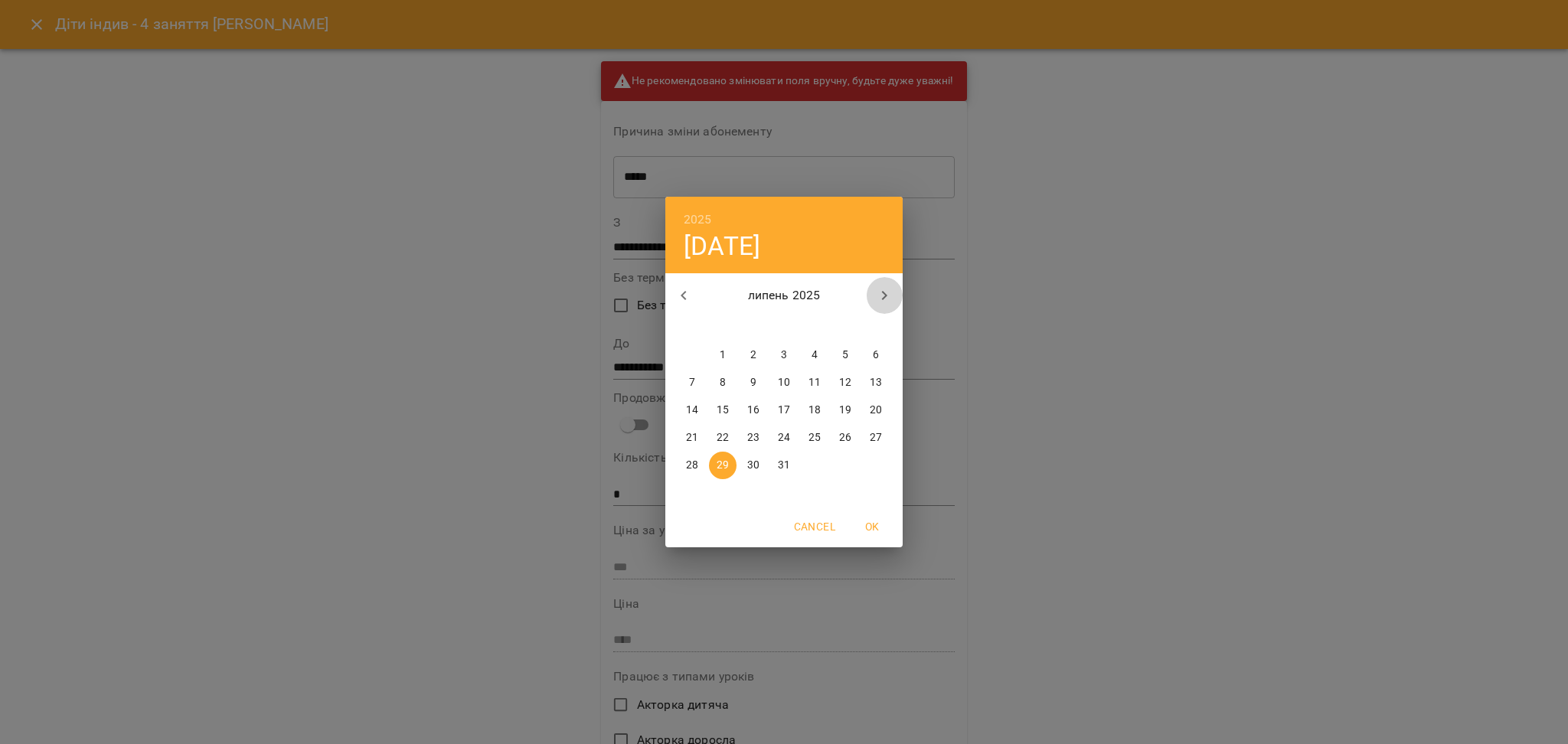
click at [876, 293] on icon "button" at bounding box center [884, 295] width 18 height 18
click at [889, 306] on button "button" at bounding box center [884, 295] width 37 height 37
click at [893, 297] on icon "button" at bounding box center [884, 295] width 18 height 18
click at [700, 412] on span "13" at bounding box center [692, 410] width 28 height 15
type input "**********"
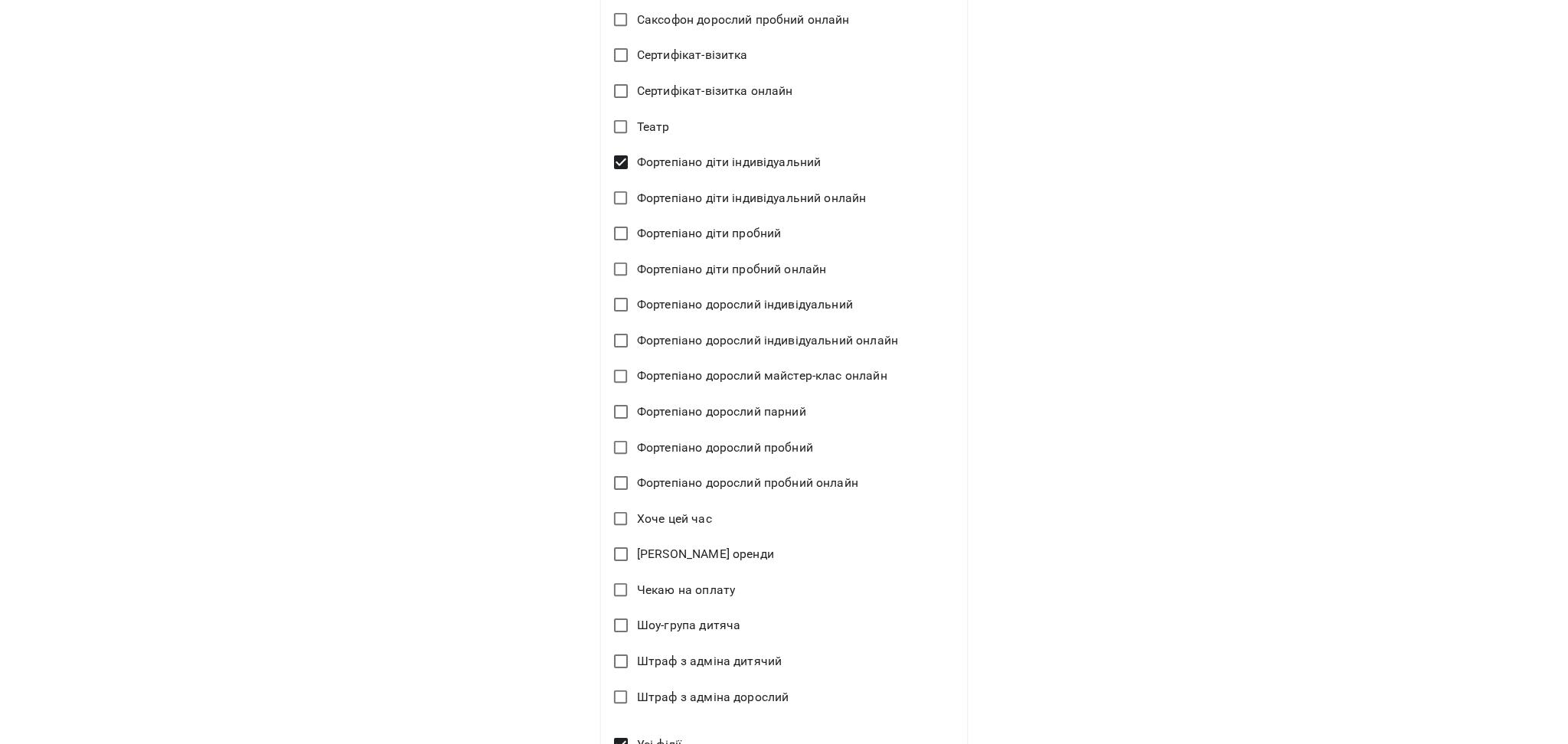
scroll to position [3688, 0]
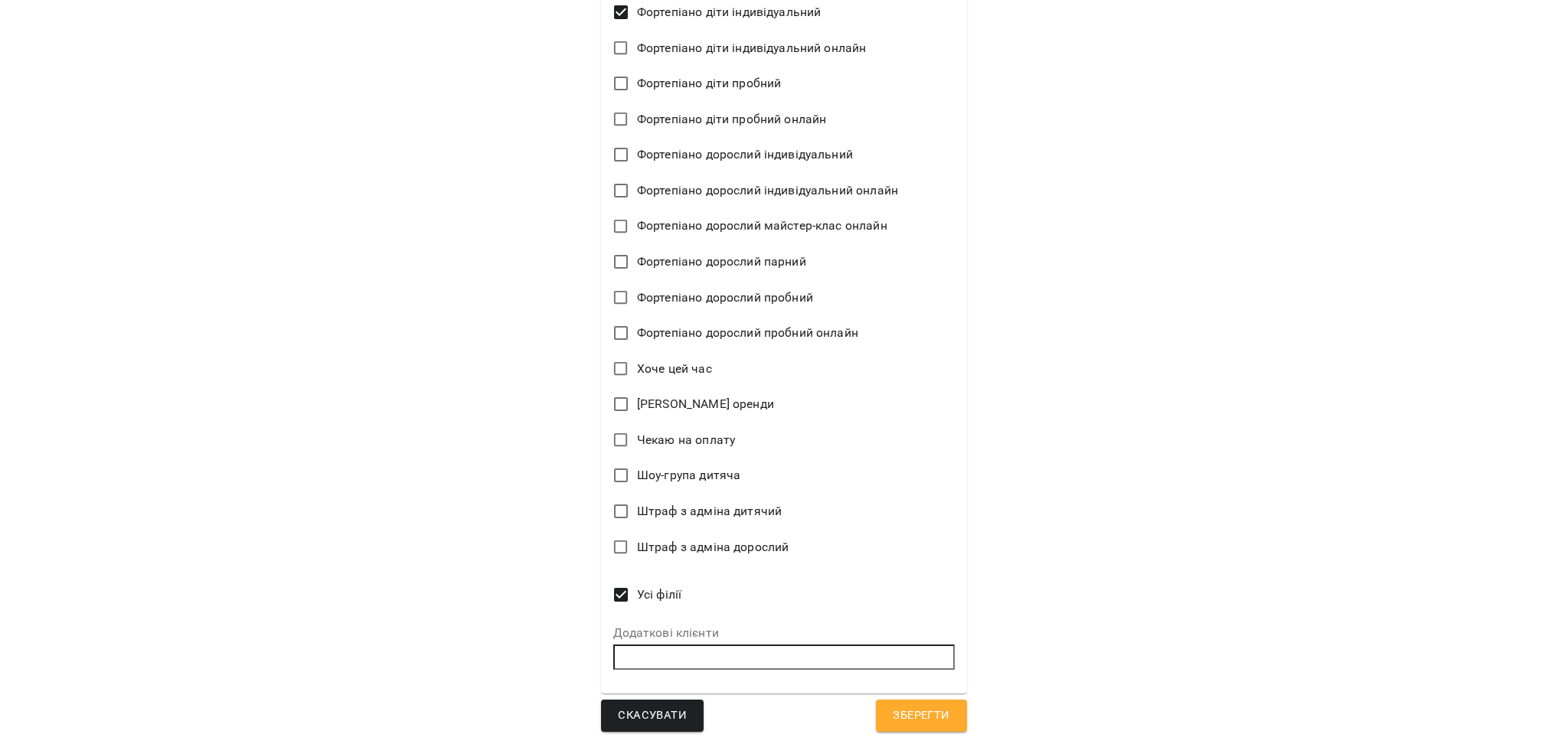
click at [928, 725] on span "Зберегти" at bounding box center [921, 716] width 57 height 20
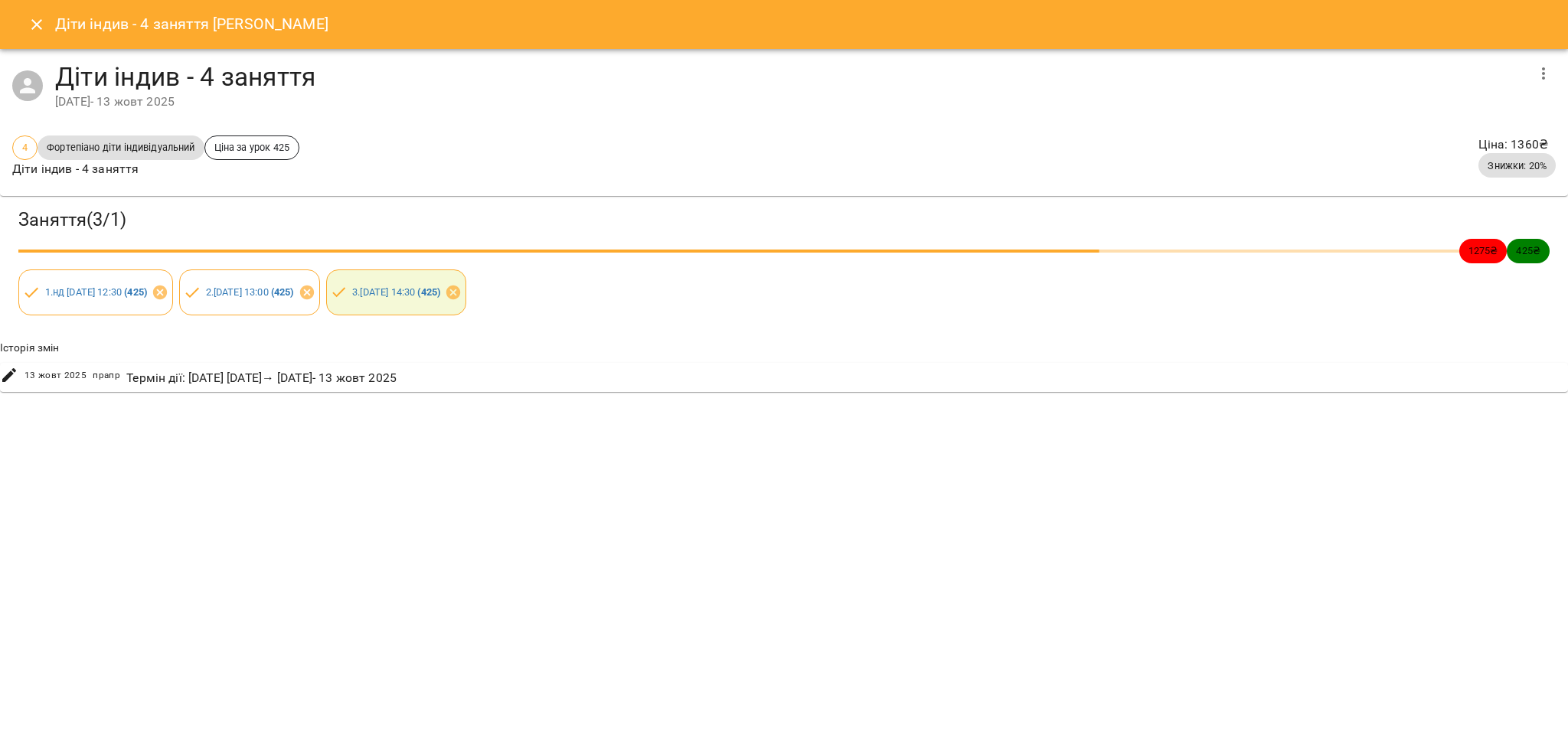
click at [38, 27] on icon "Close" at bounding box center [37, 24] width 18 height 18
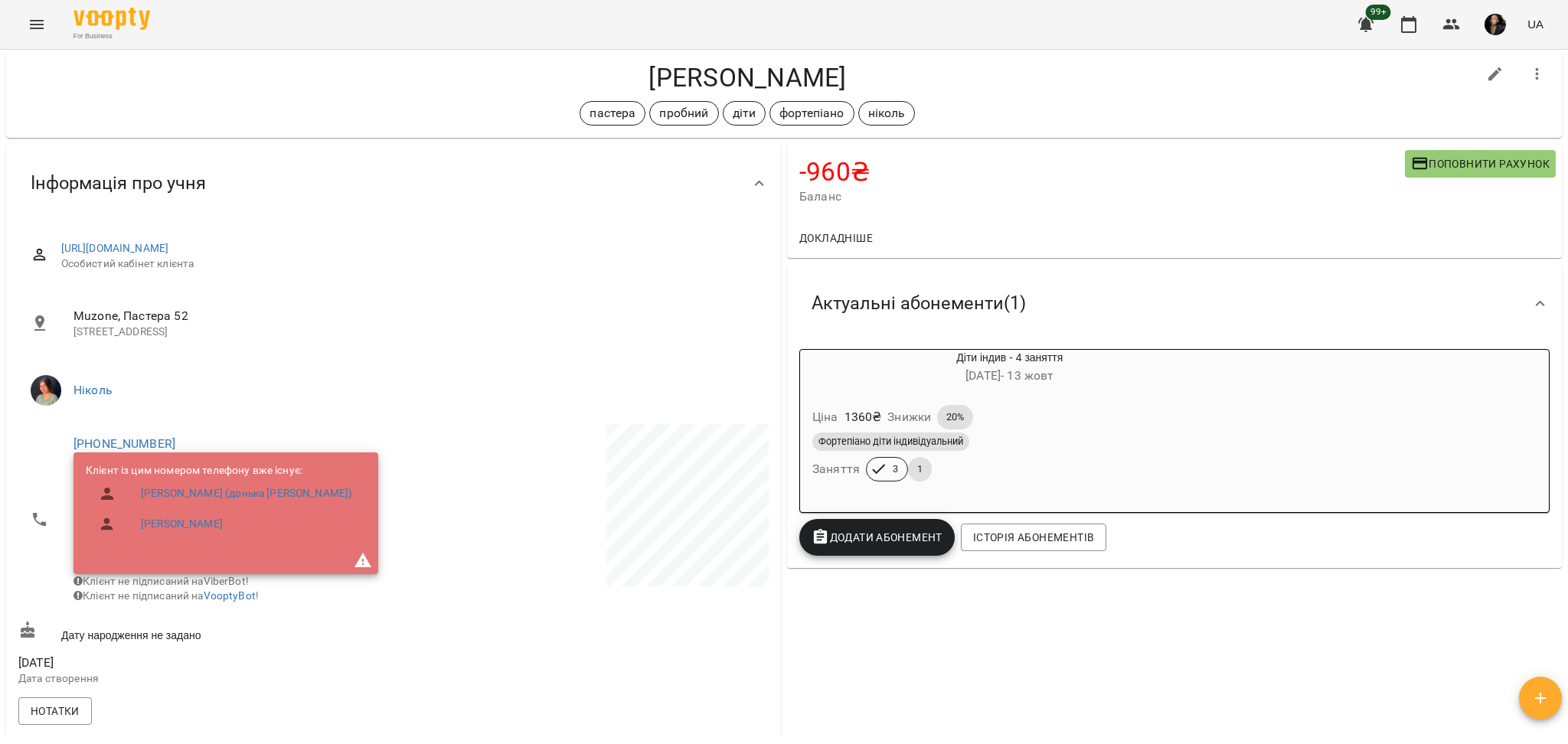
scroll to position [0, 0]
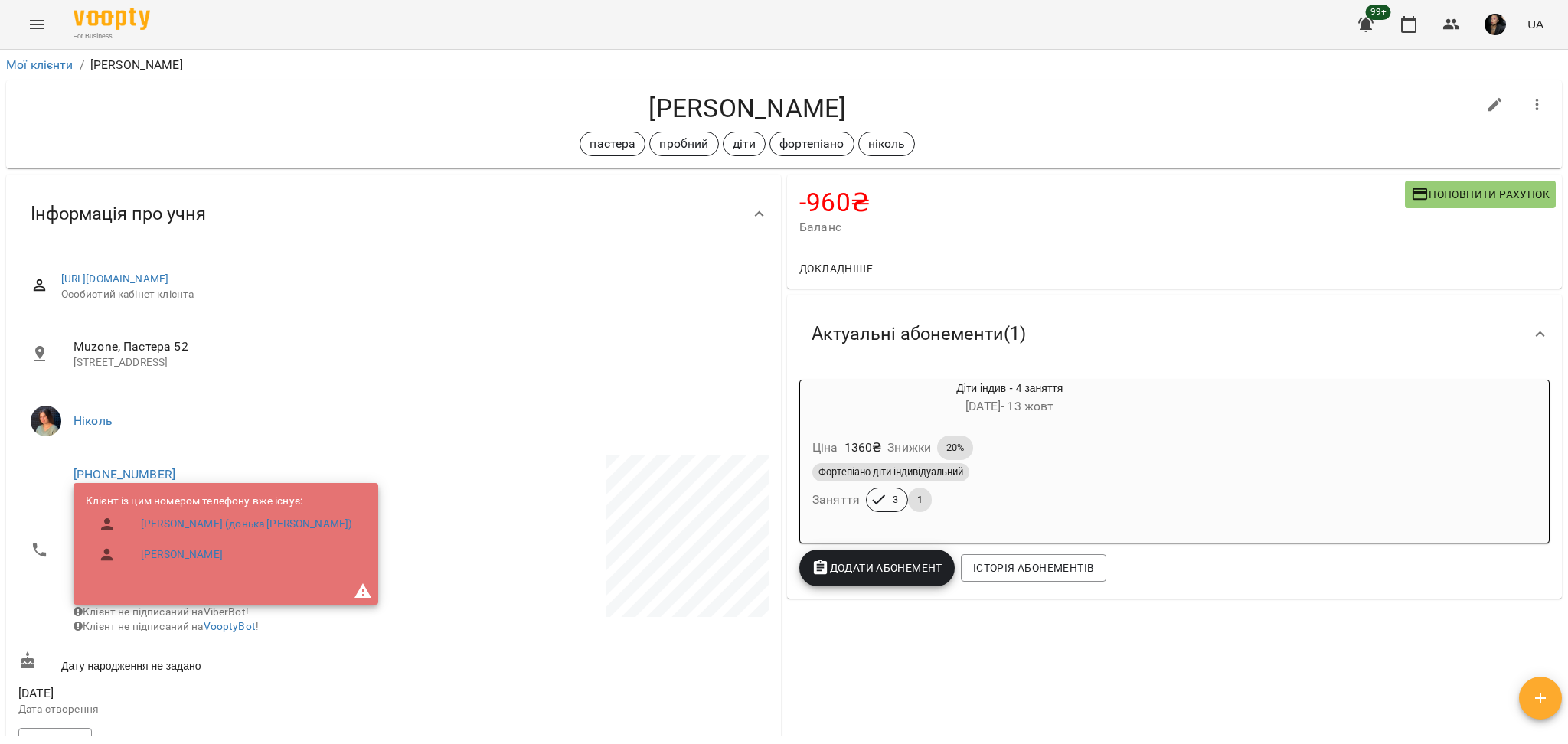
click at [758, 231] on div at bounding box center [759, 214] width 37 height 37
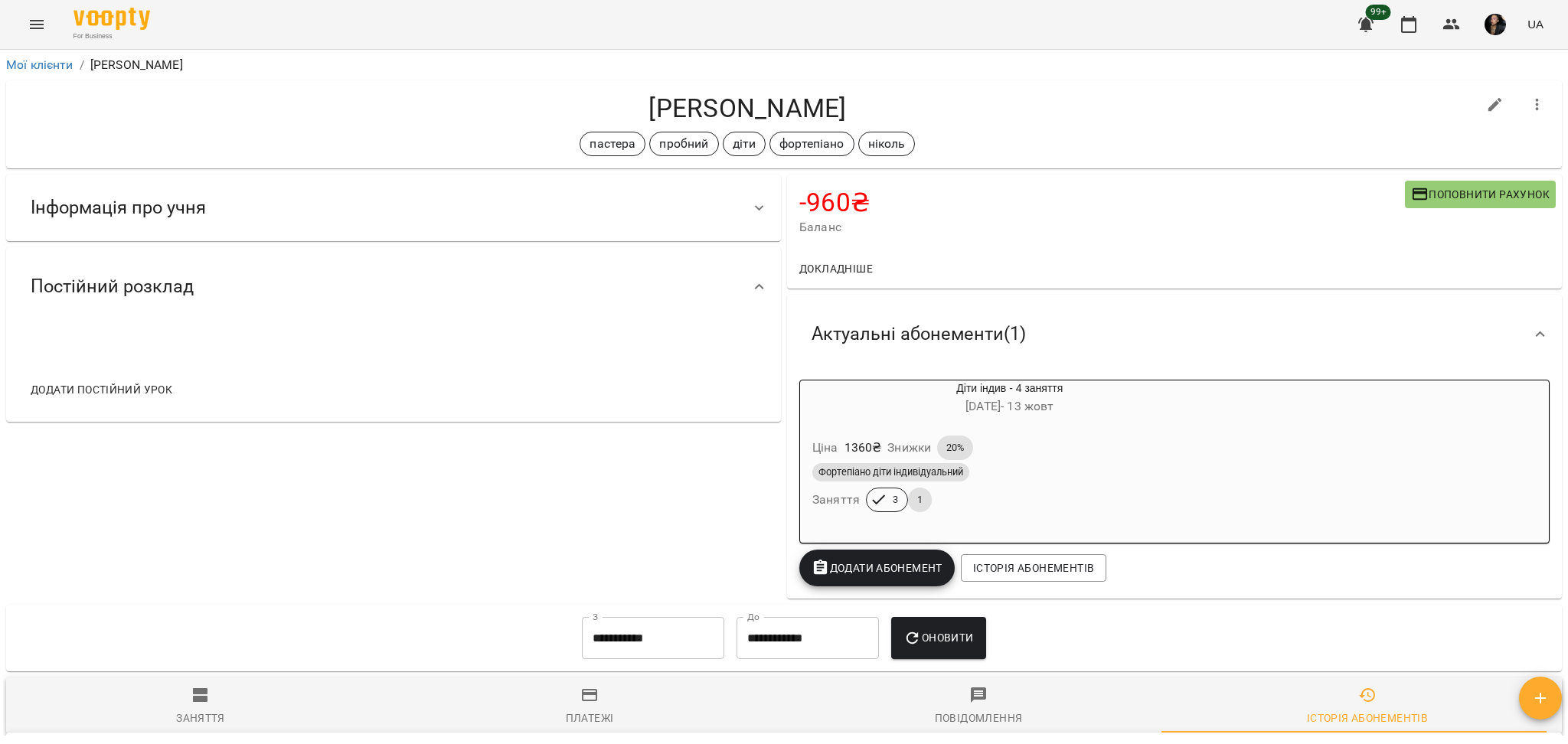
click at [602, 311] on div "Постійний розклад" at bounding box center [379, 287] width 723 height 48
click at [690, 310] on div "Постійний розклад" at bounding box center [393, 281] width 775 height 66
click at [48, 35] on button "Menu" at bounding box center [36, 24] width 37 height 37
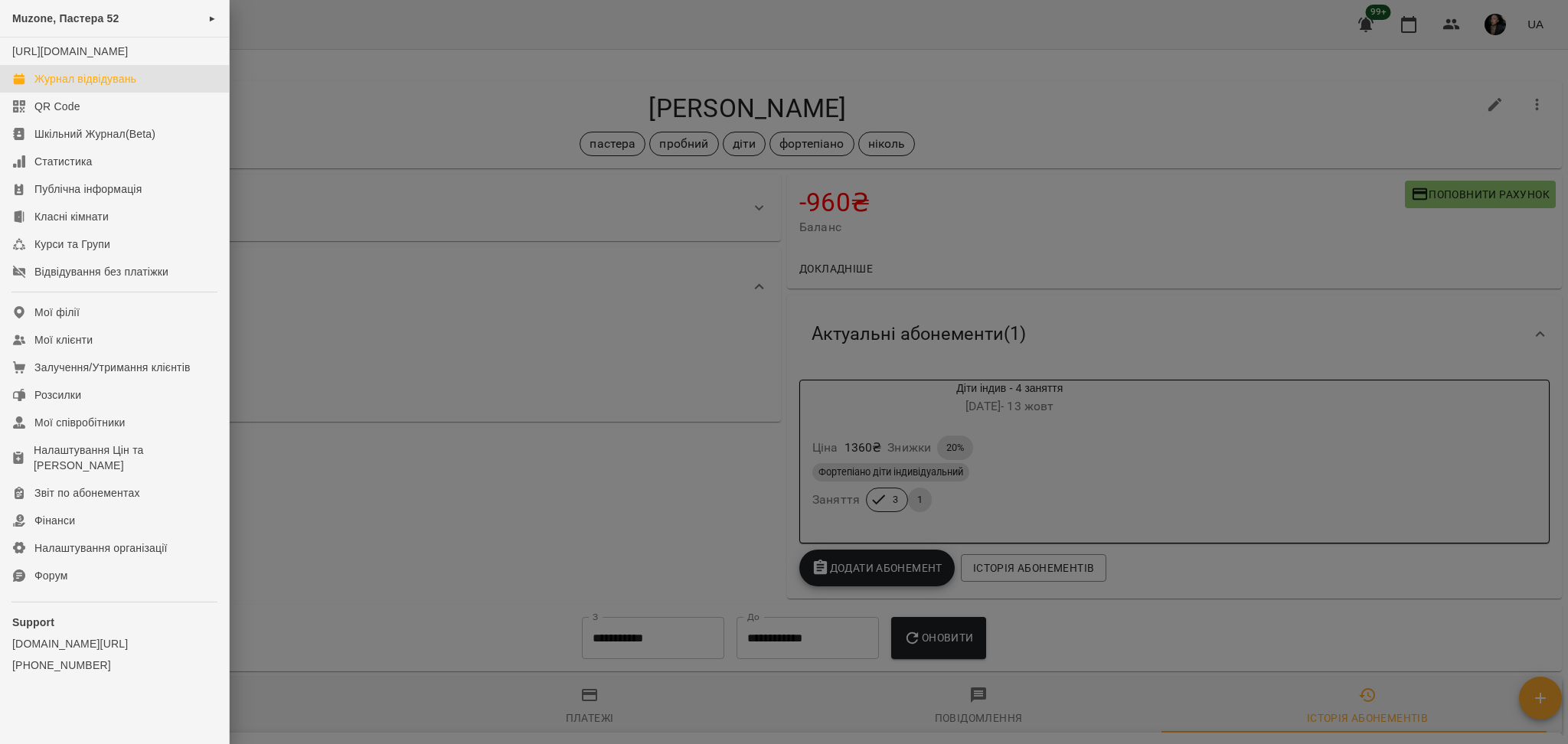
click at [151, 92] on link "Журнал відвідувань" at bounding box center [114, 79] width 229 height 28
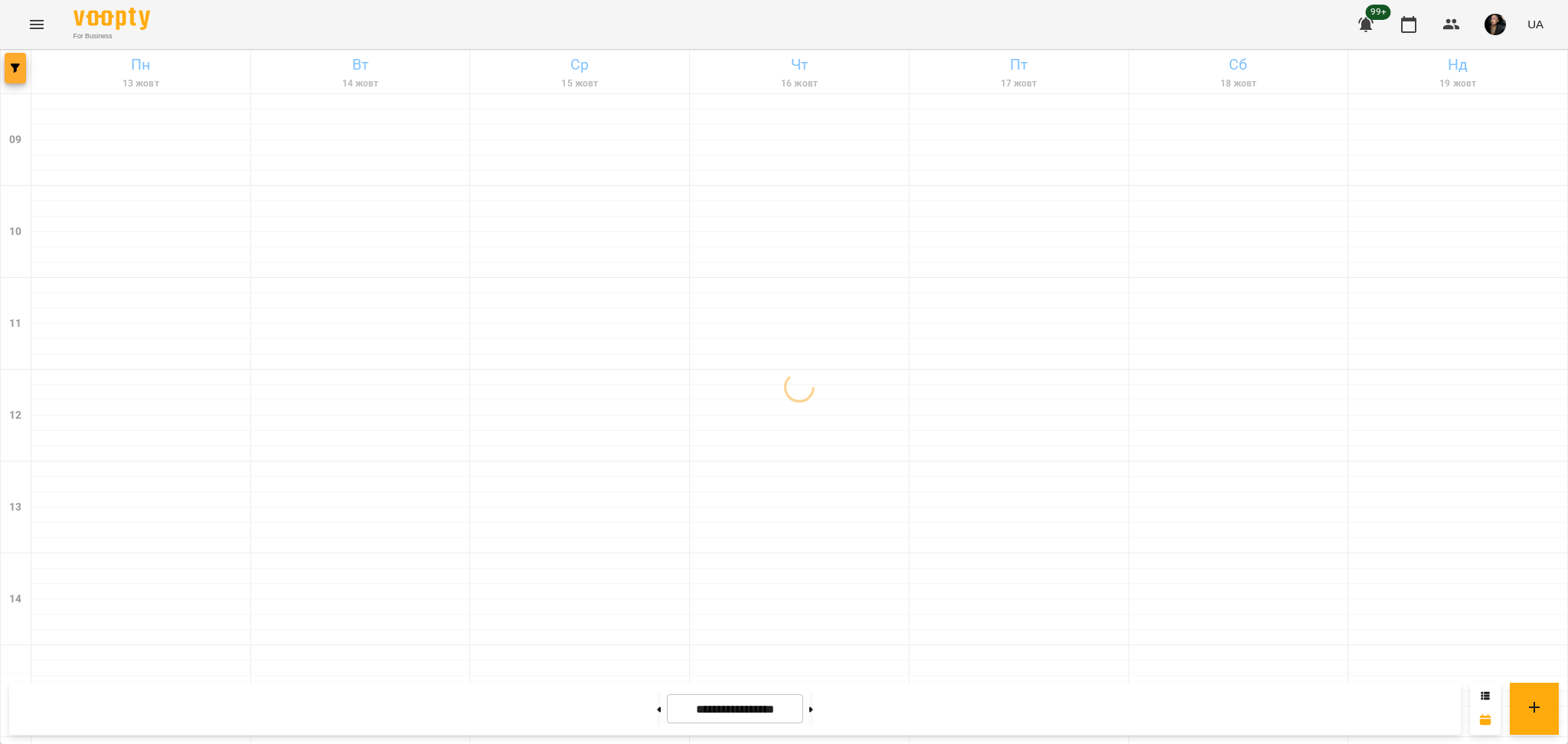
click at [20, 66] on span "button" at bounding box center [15, 68] width 22 height 9
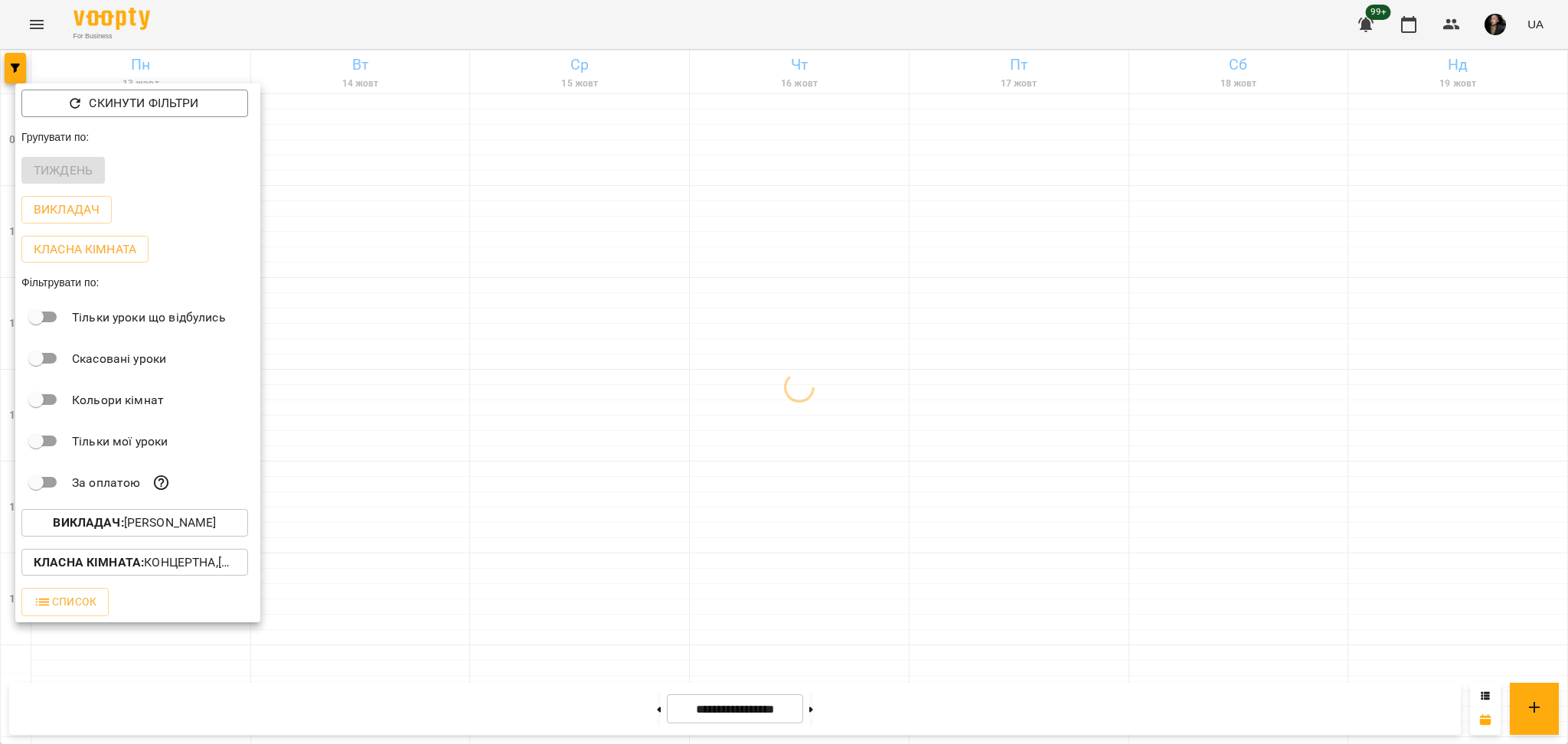
click at [175, 519] on p "Викладач : Слава Болбі" at bounding box center [135, 522] width 163 height 18
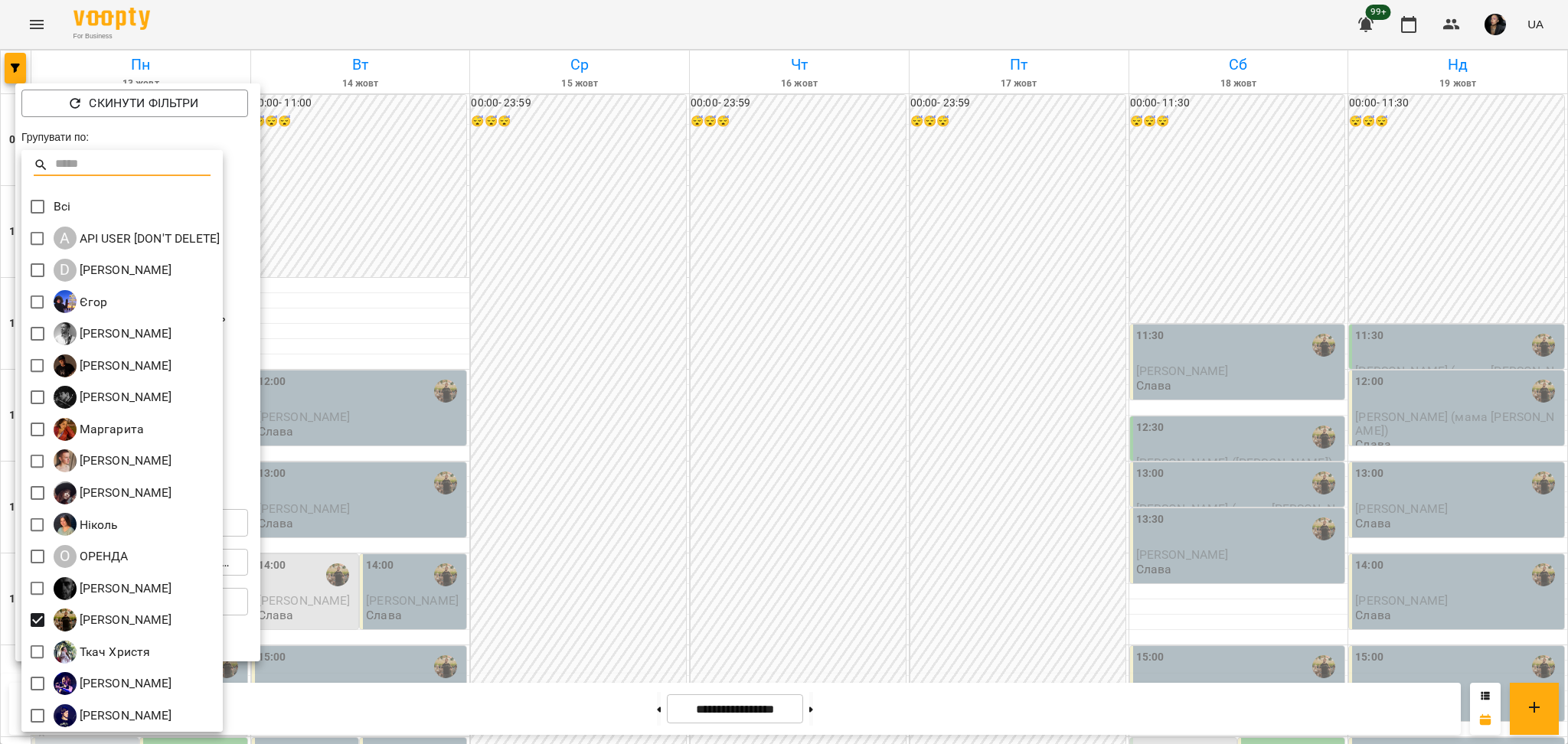
click at [42, 611] on div "Всі A API USER [DON'T DELETE] D Daria Krasnonos Єгор Андрей Головерда Антон Коз…" at bounding box center [122, 441] width 201 height 582
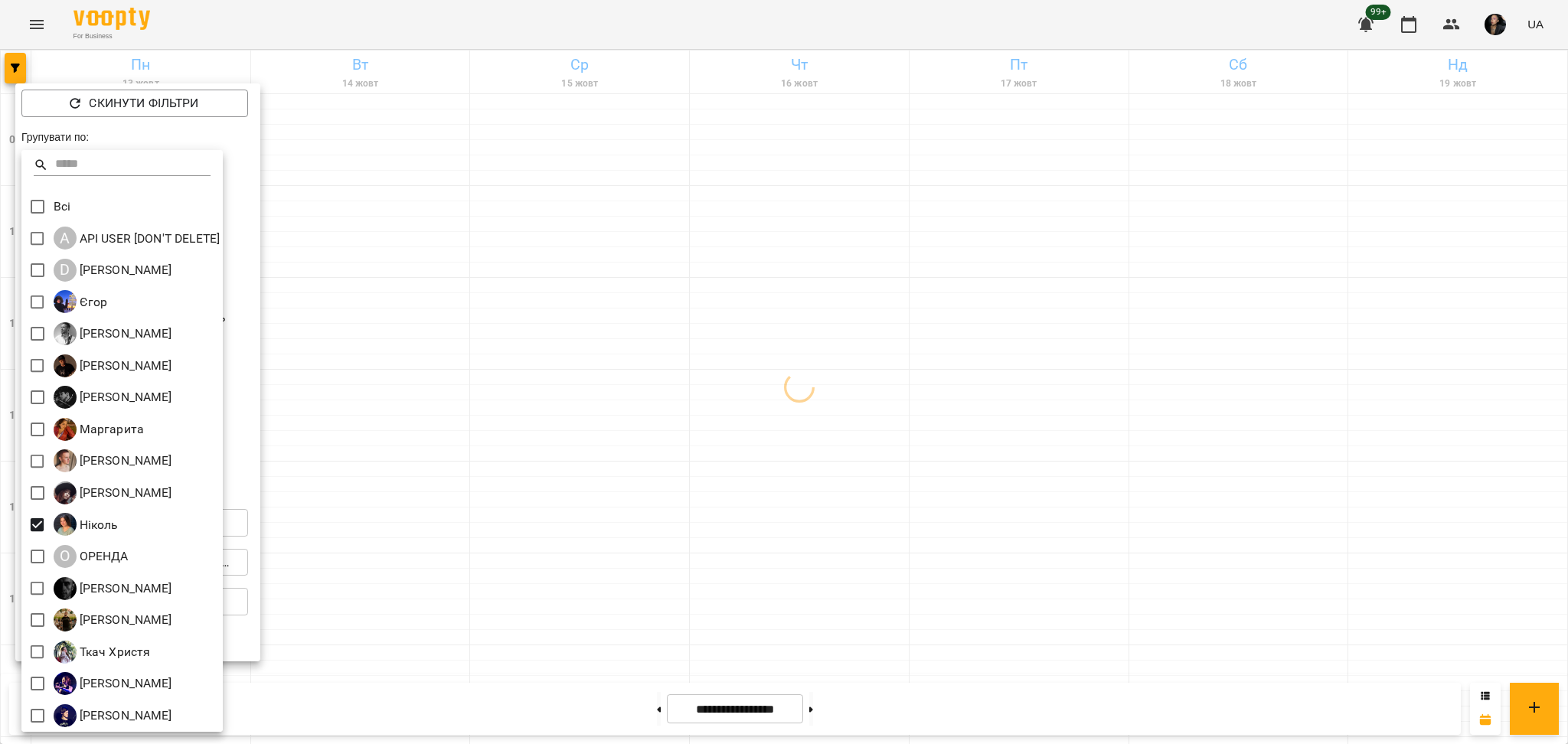
drag, startPoint x: 852, startPoint y: 532, endPoint x: 687, endPoint y: 548, distance: 165.8
click at [863, 532] on div at bounding box center [784, 372] width 1568 height 744
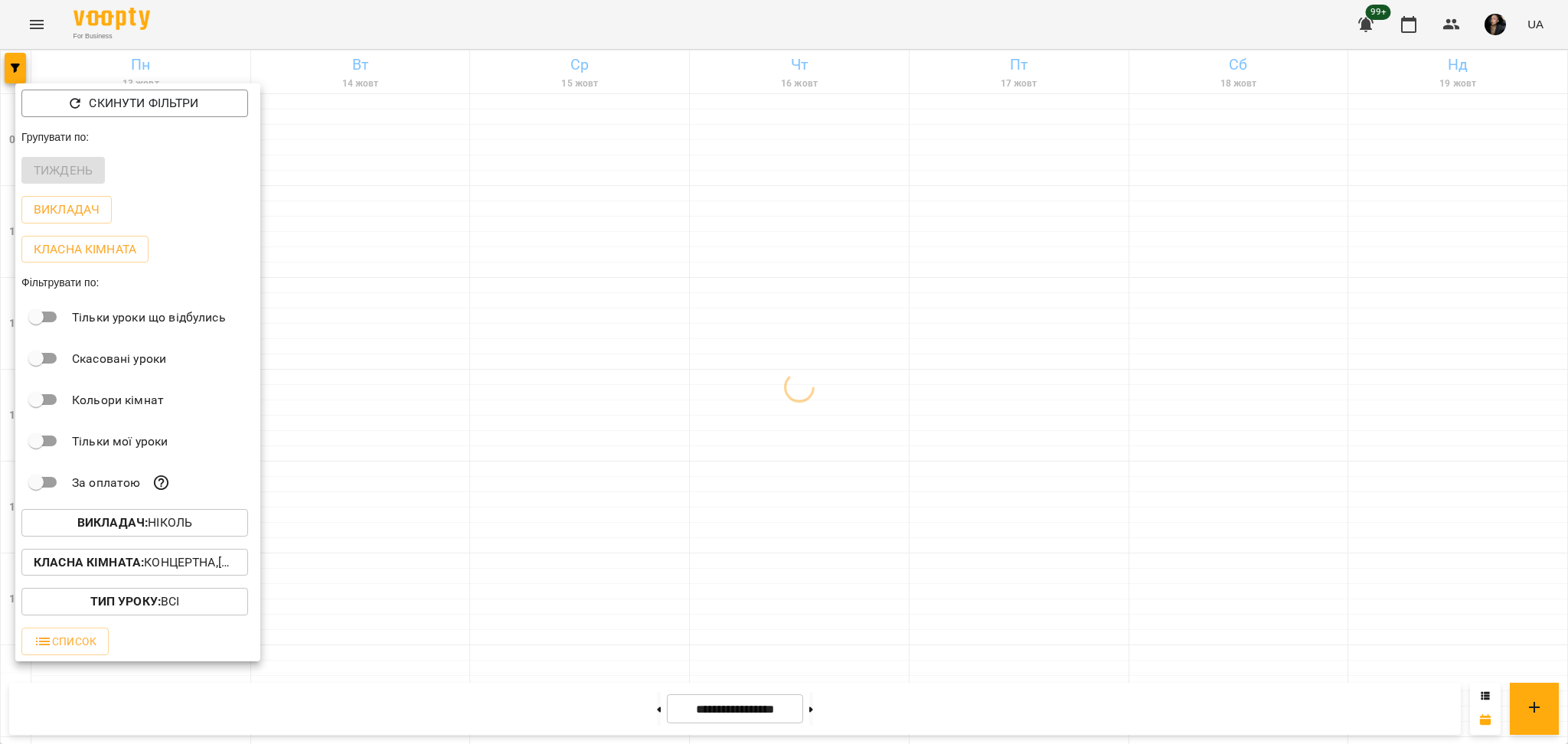
click at [165, 572] on p "Класна кімната : Концертна,[4] Барабанна,[6] Kids Барабанна" at bounding box center [135, 563] width 202 height 18
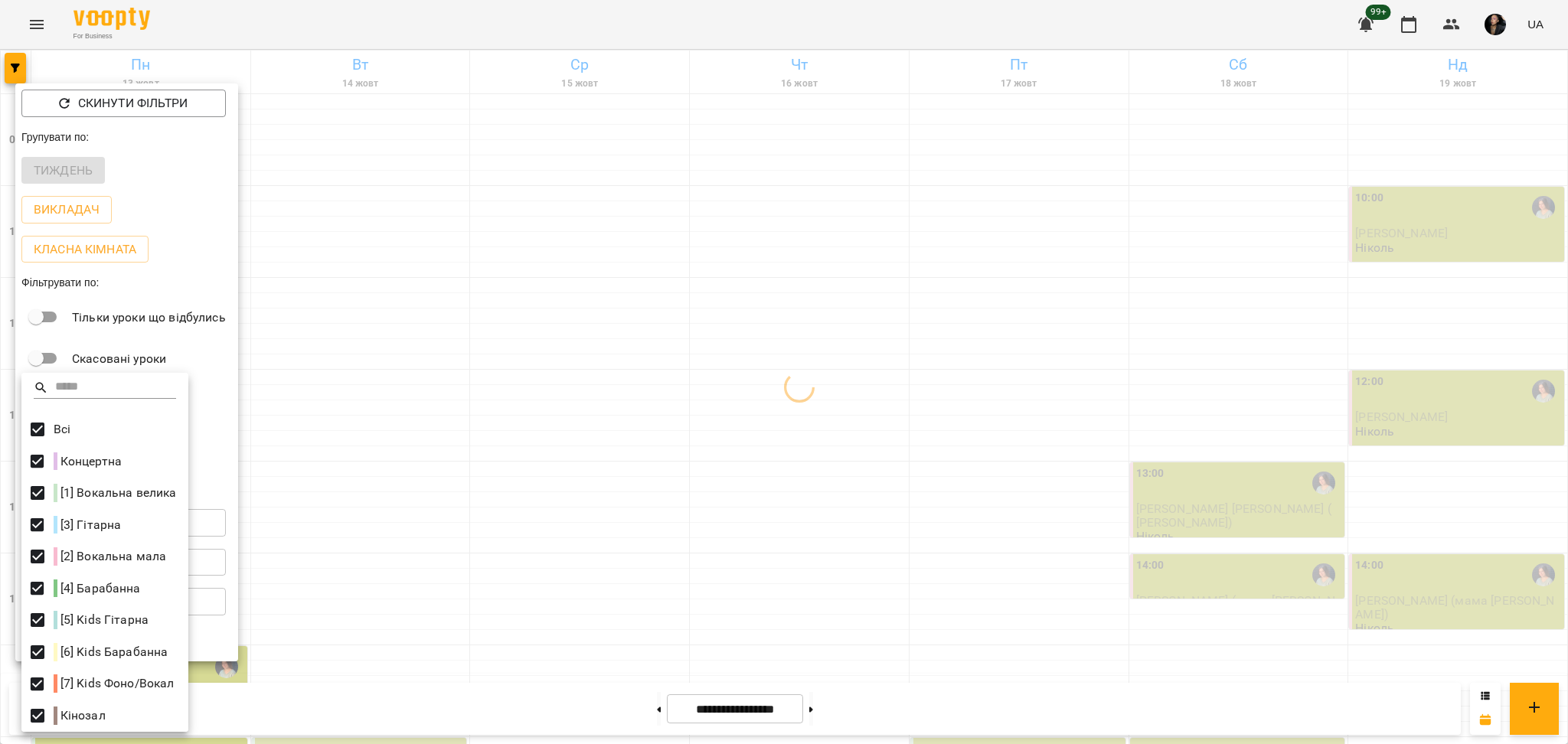
click at [872, 499] on div at bounding box center [784, 372] width 1568 height 744
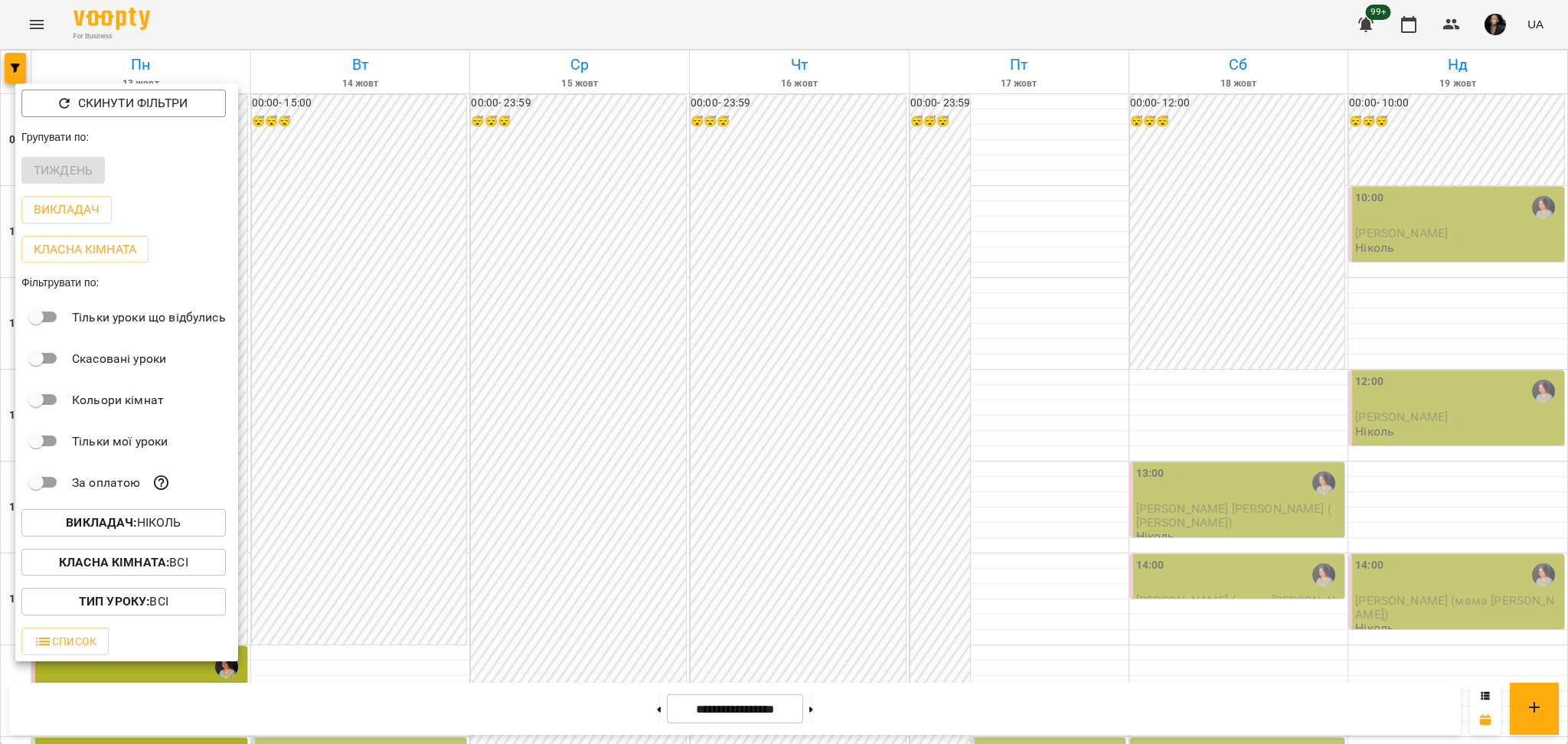
click at [475, 420] on div at bounding box center [784, 372] width 1568 height 744
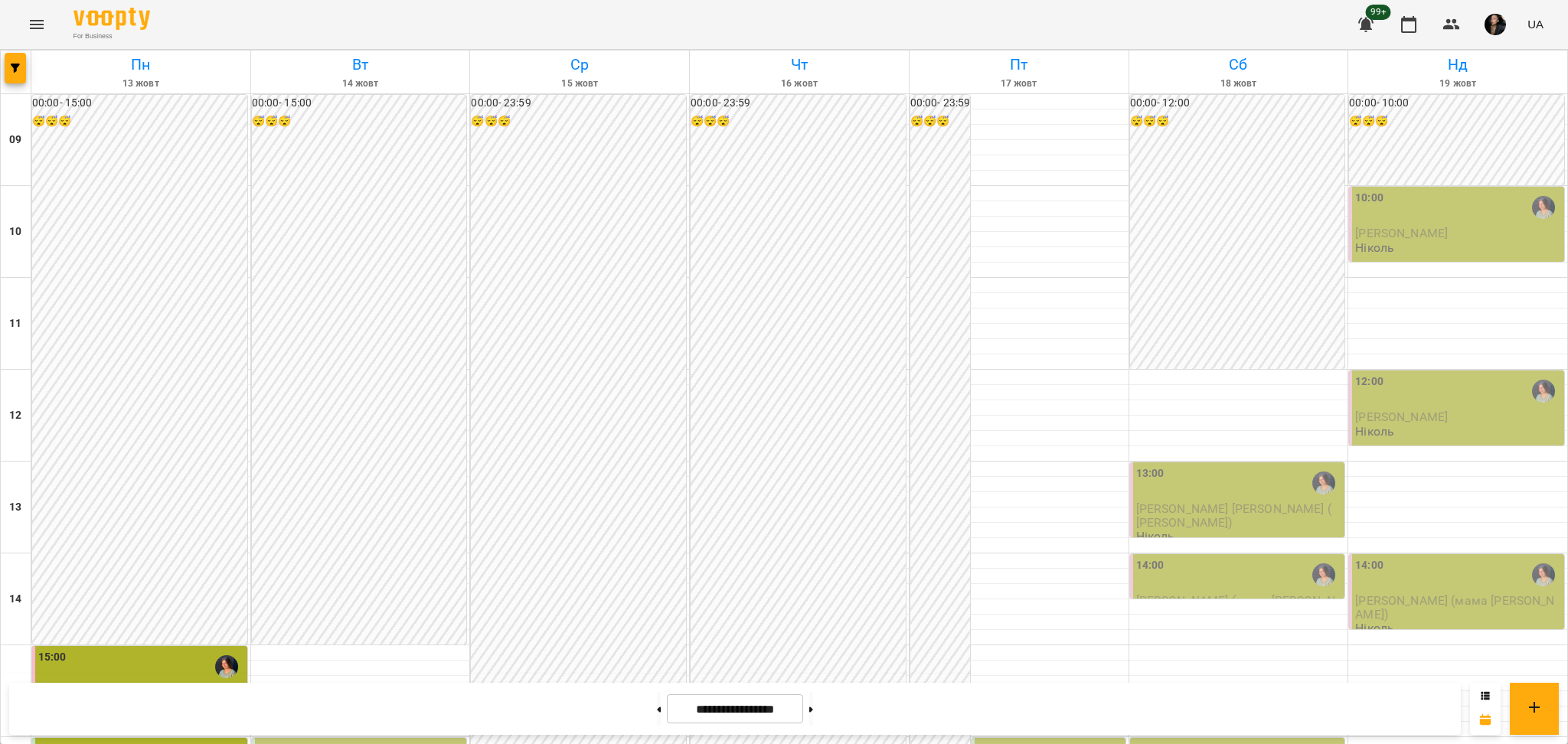
scroll to position [408, 0]
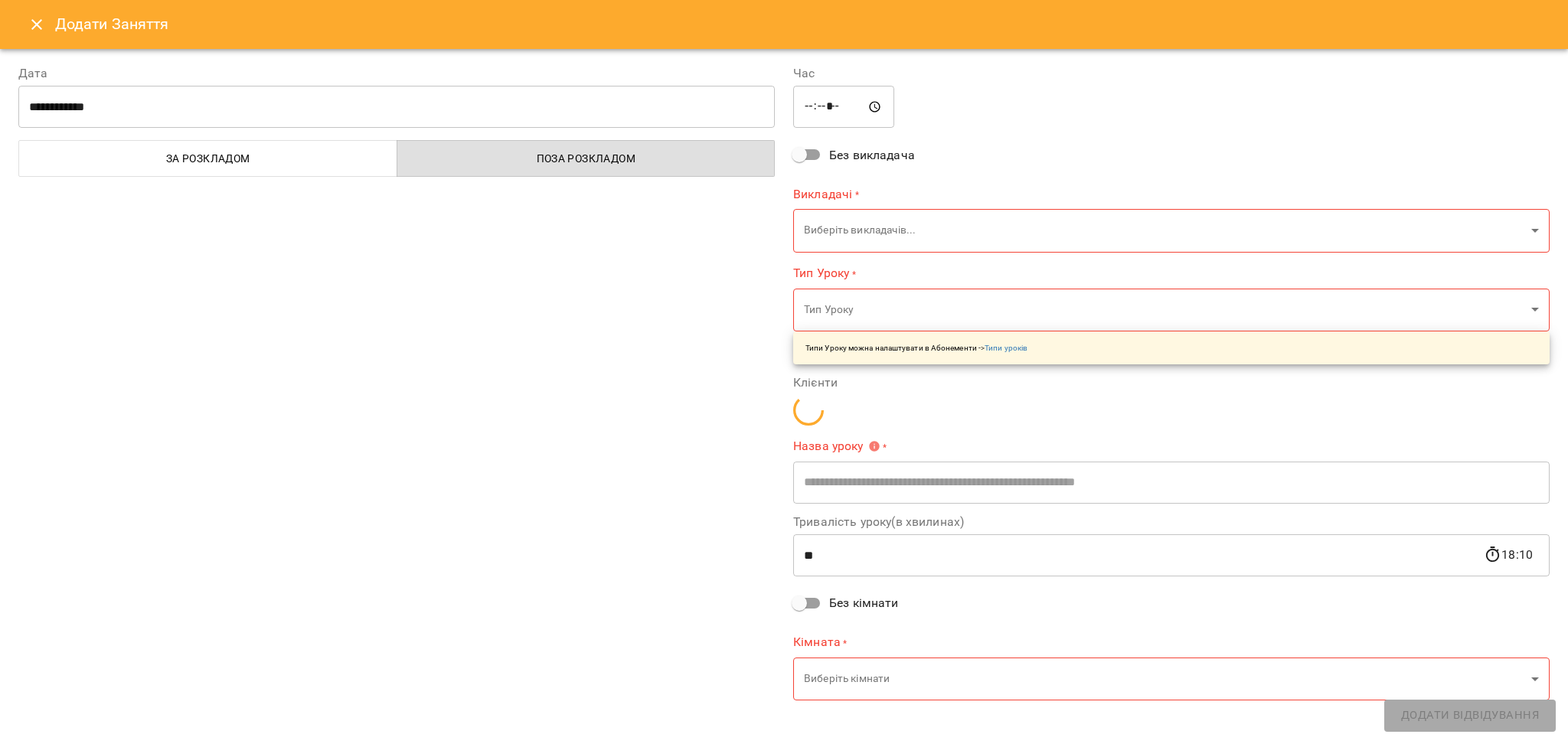
type input "**********"
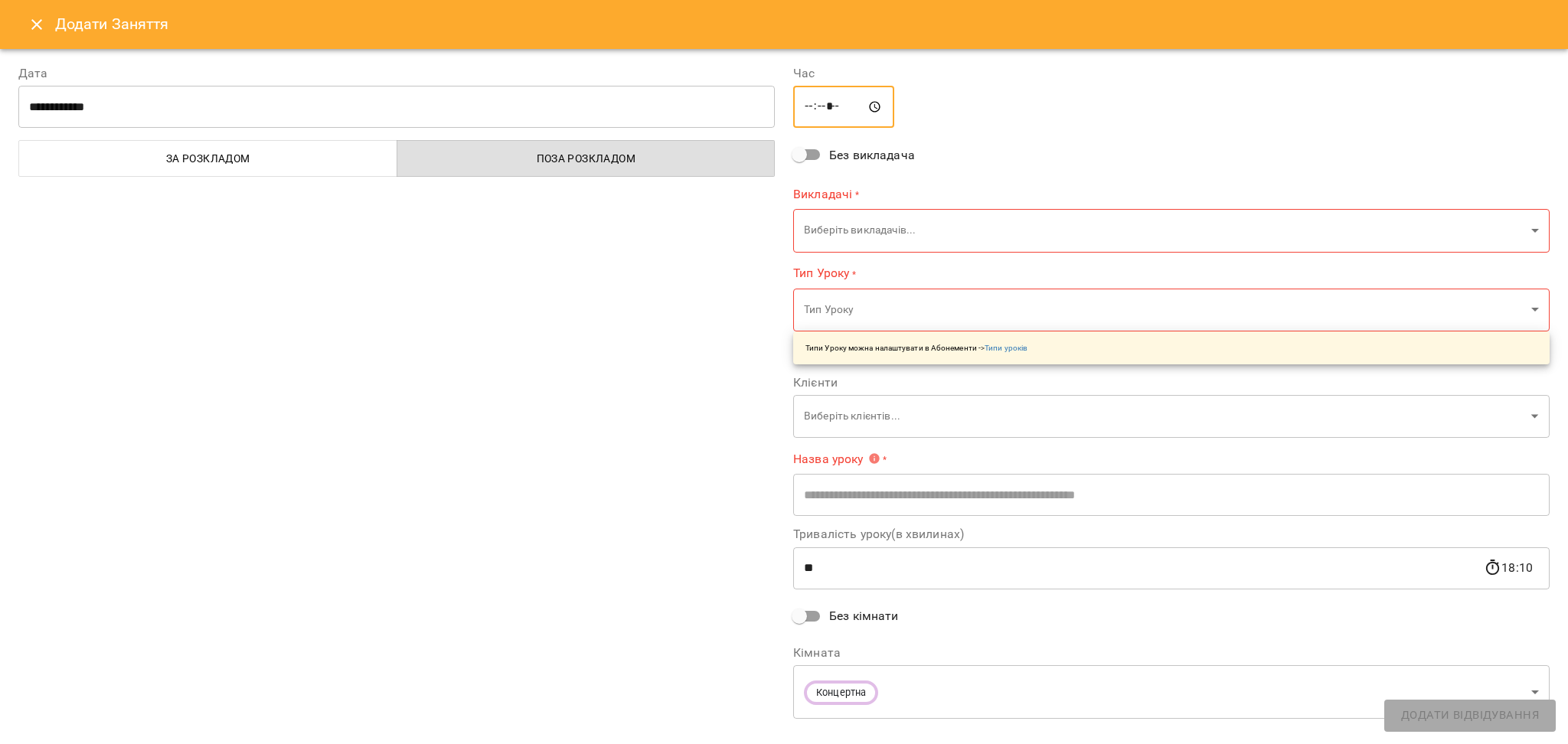
click at [824, 105] on input "*****" at bounding box center [844, 108] width 101 height 43
type input "*****"
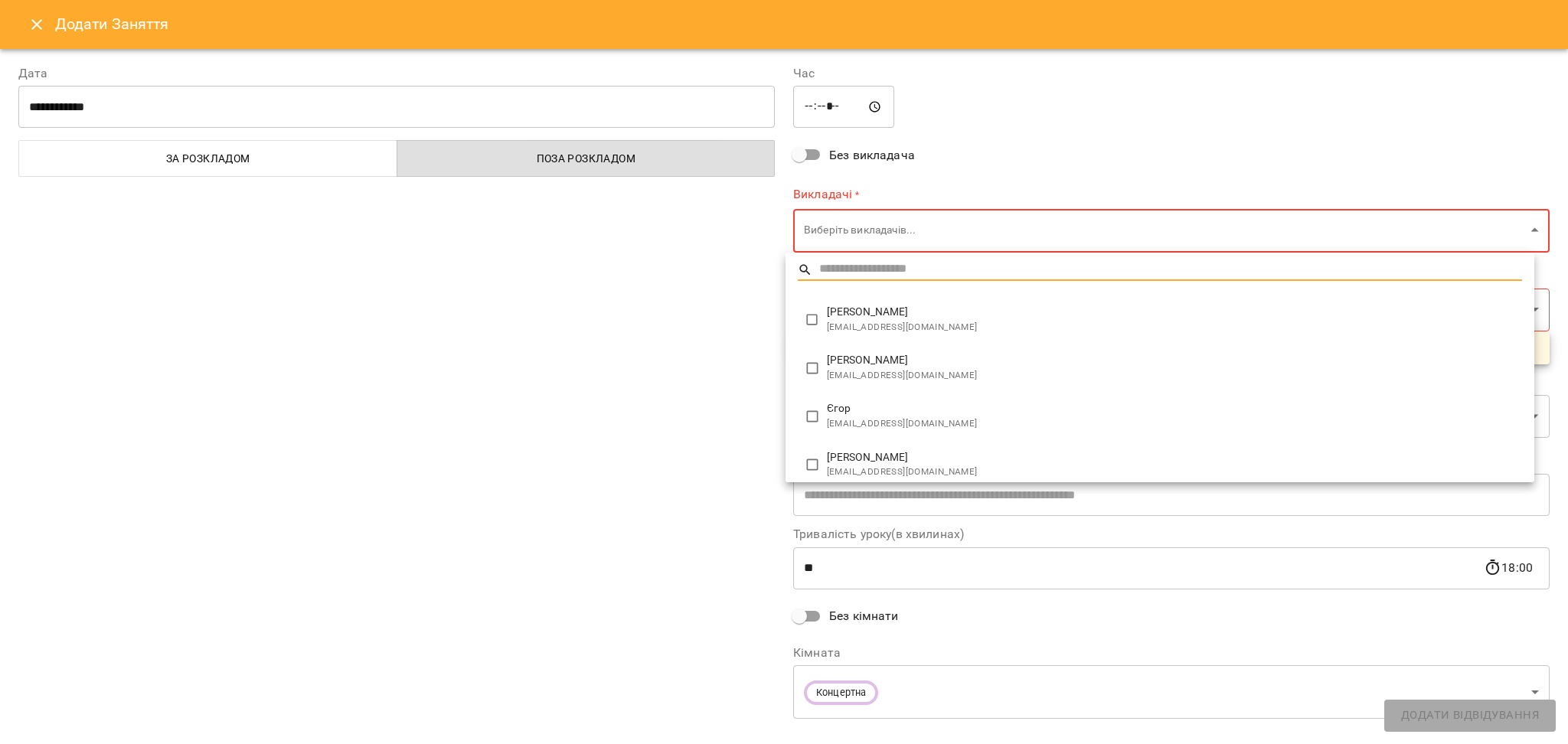
click at [847, 247] on body "For Business 99+ UA Пн 13 жовт Вт 14 жовт Ср 15 жовт Чт 16 жовт Пт 17 жовт Сб 1…" at bounding box center [784, 678] width 1568 height 1358
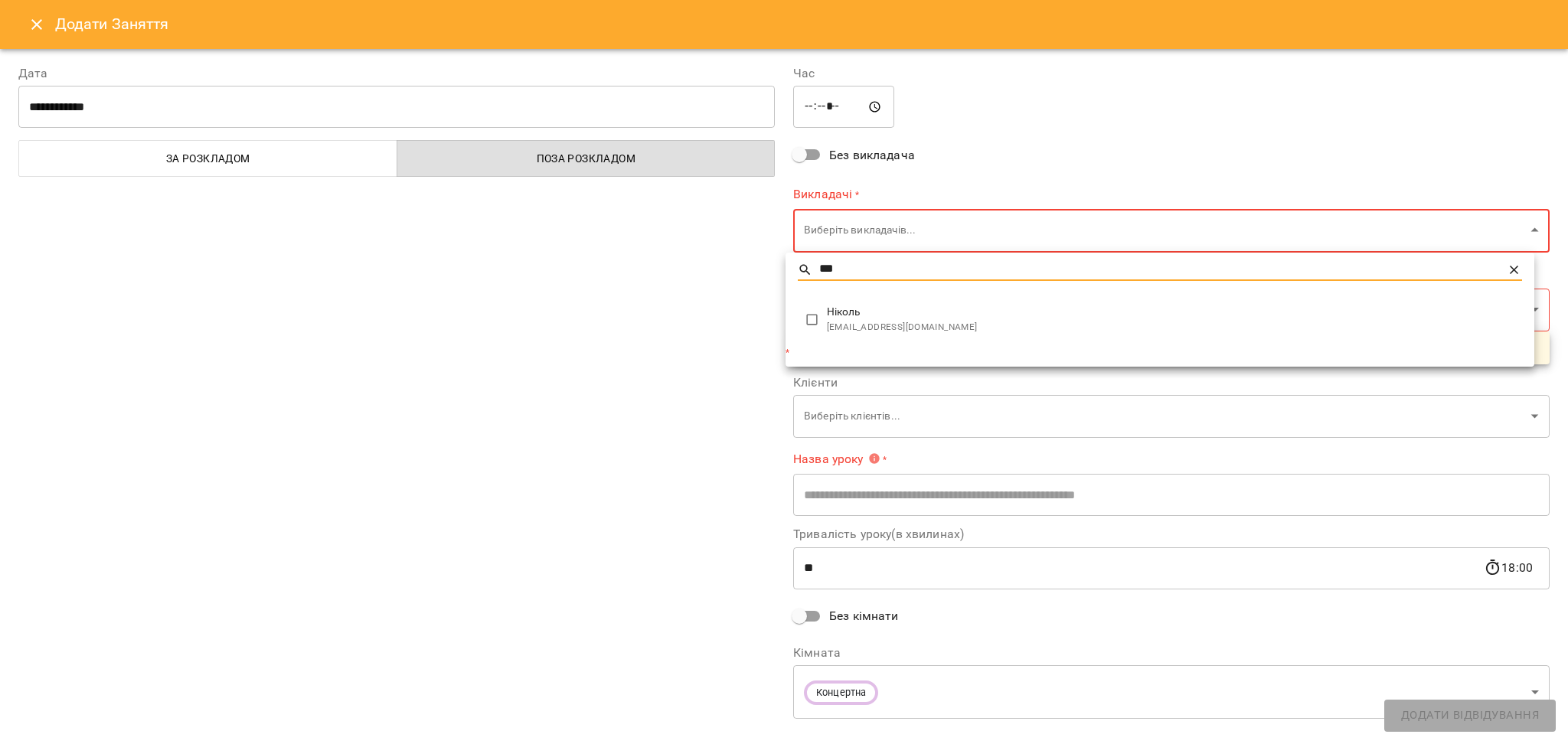
type input "***"
type input "**********"
type input "**"
type input "**********"
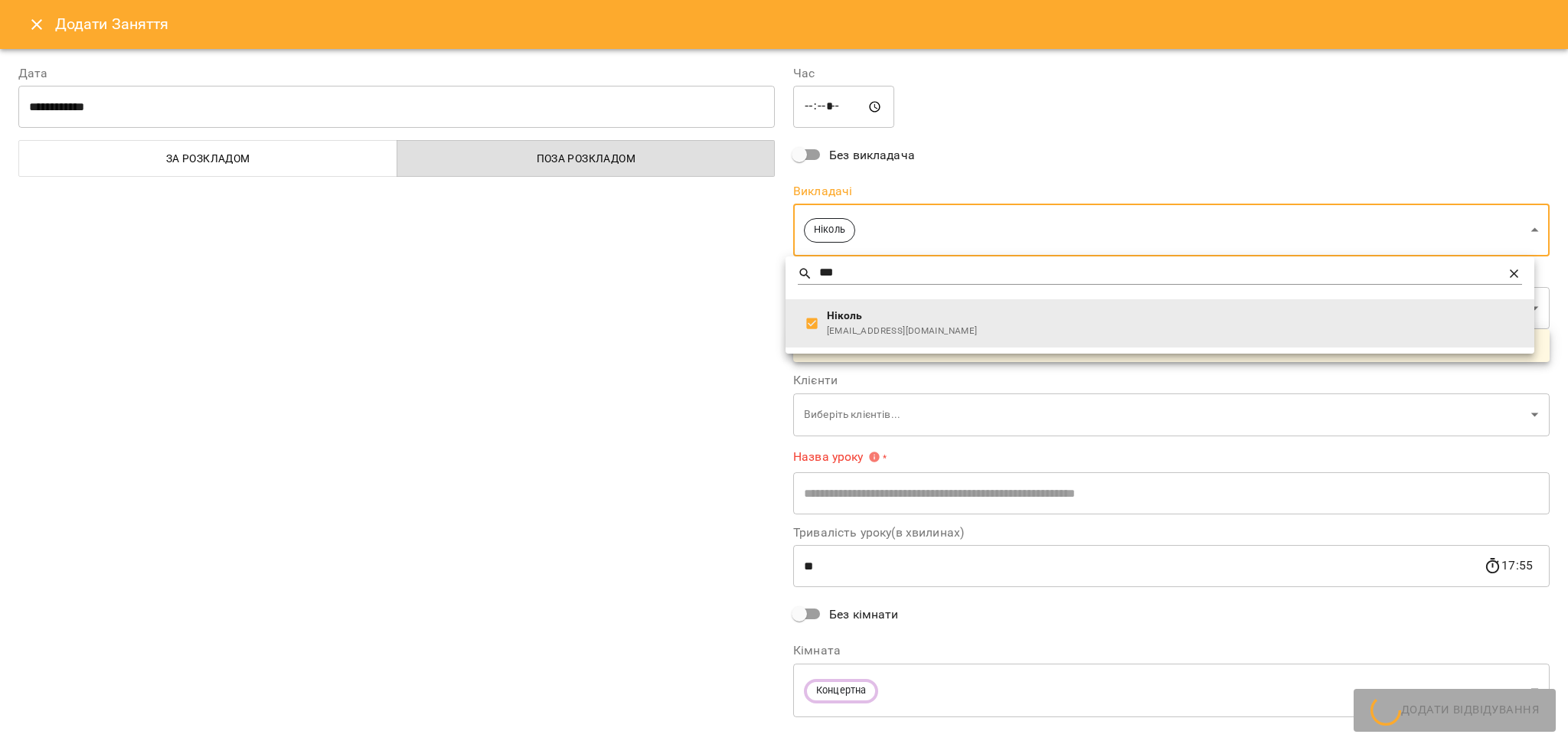
click at [688, 367] on div at bounding box center [784, 372] width 1568 height 744
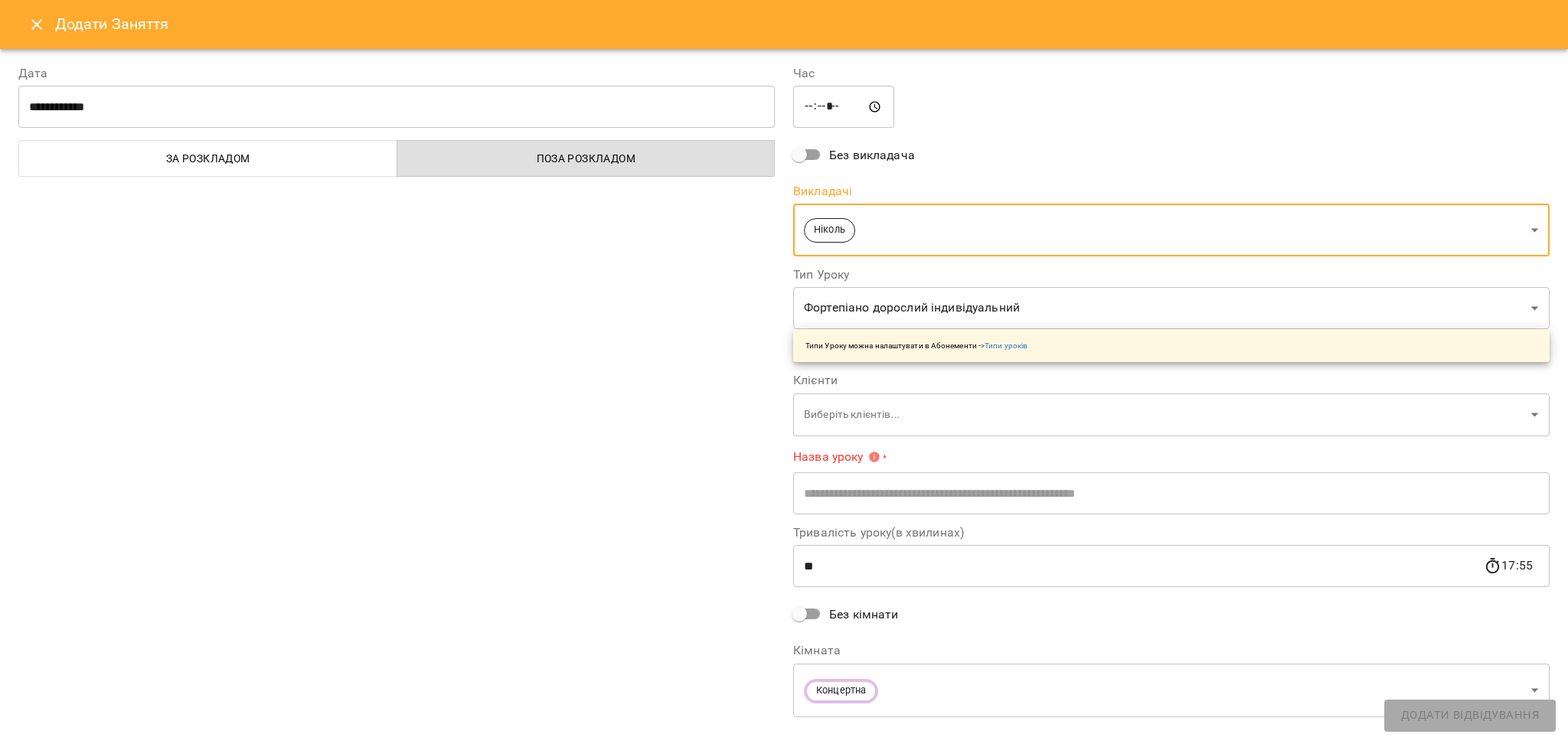
click at [844, 409] on body "For Business 99+ UA Пн 13 жовт Вт 14 жовт Ср 15 жовт Чт 16 жовт Пт 17 жовт Сб 1…" at bounding box center [784, 678] width 1568 height 1358
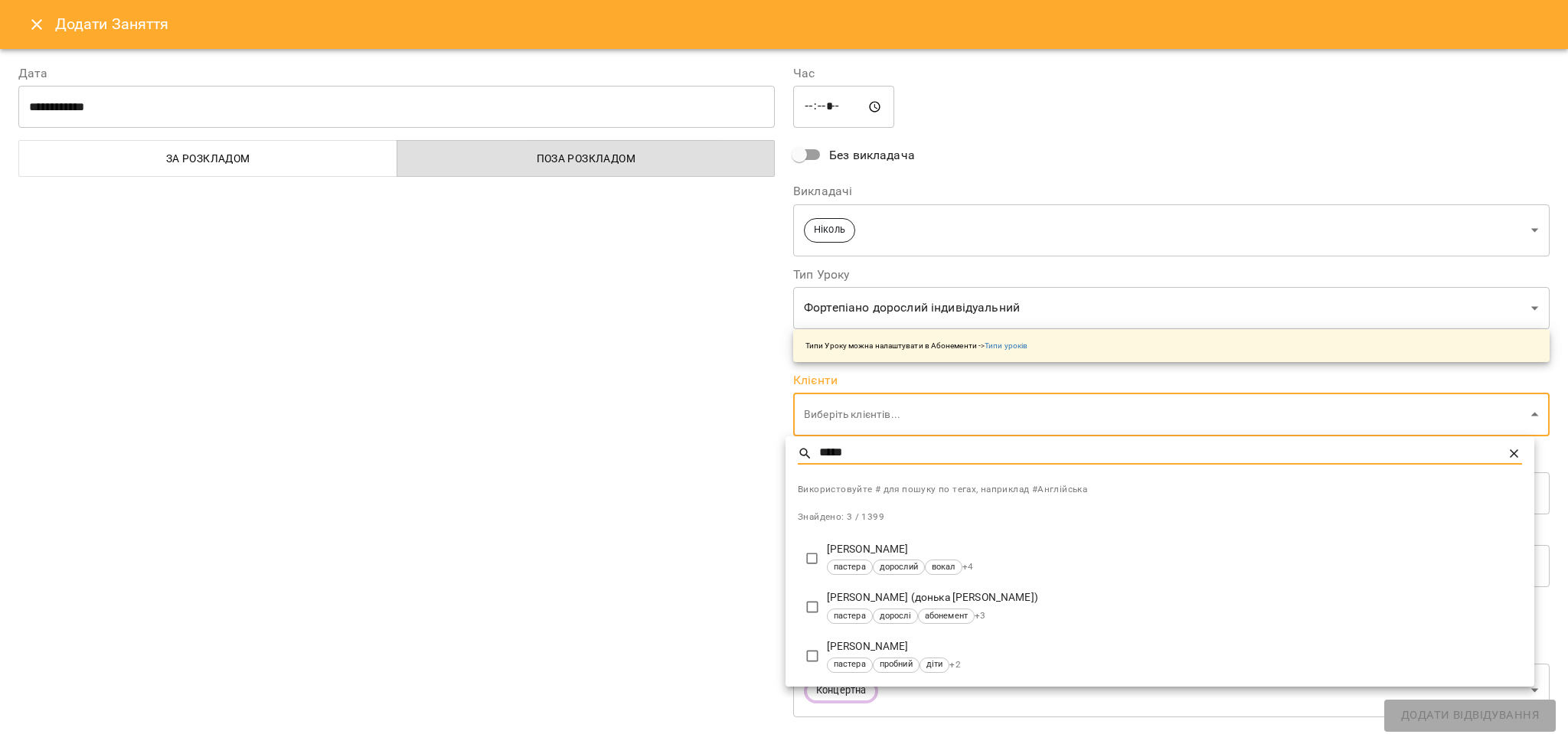
type input "*****"
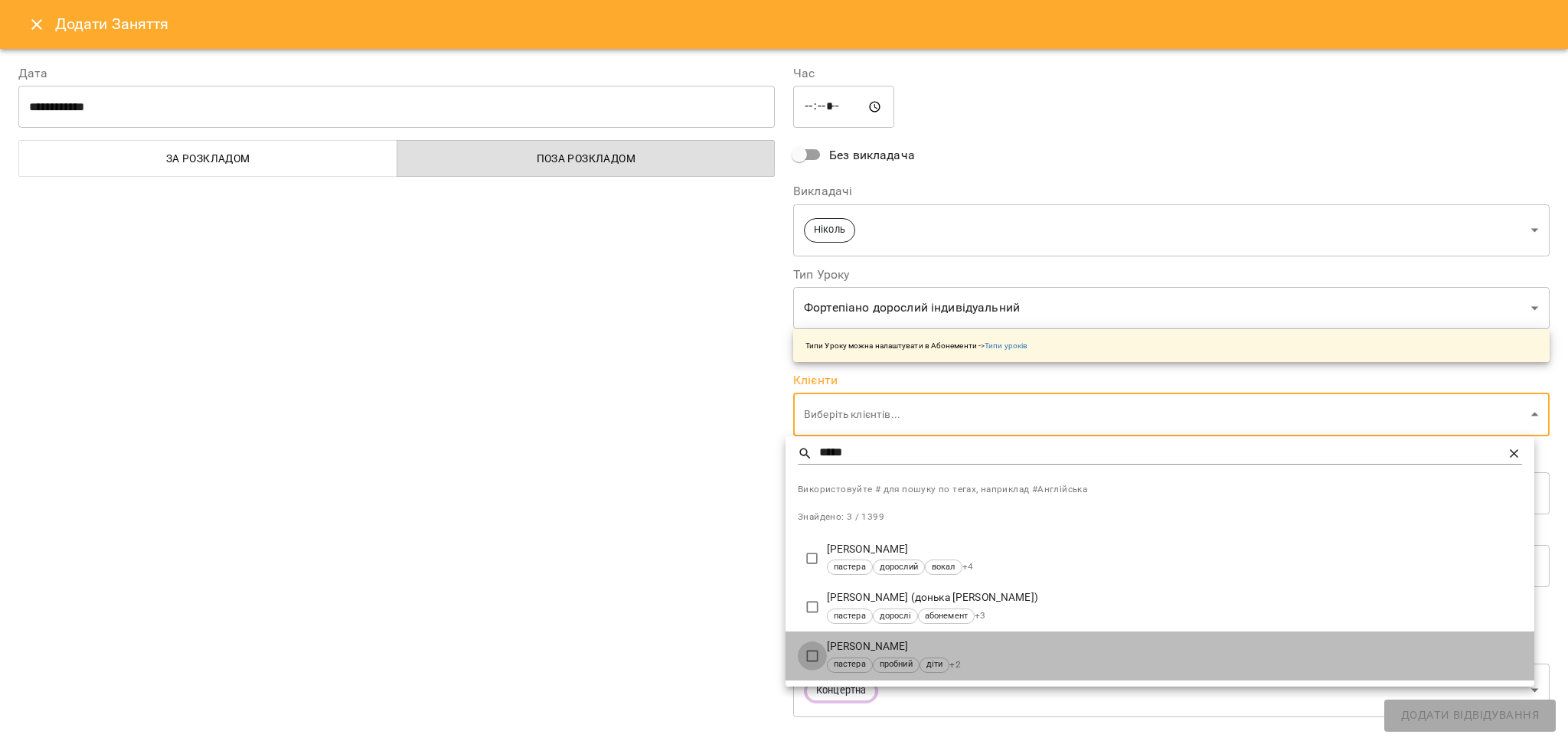
type input "**********"
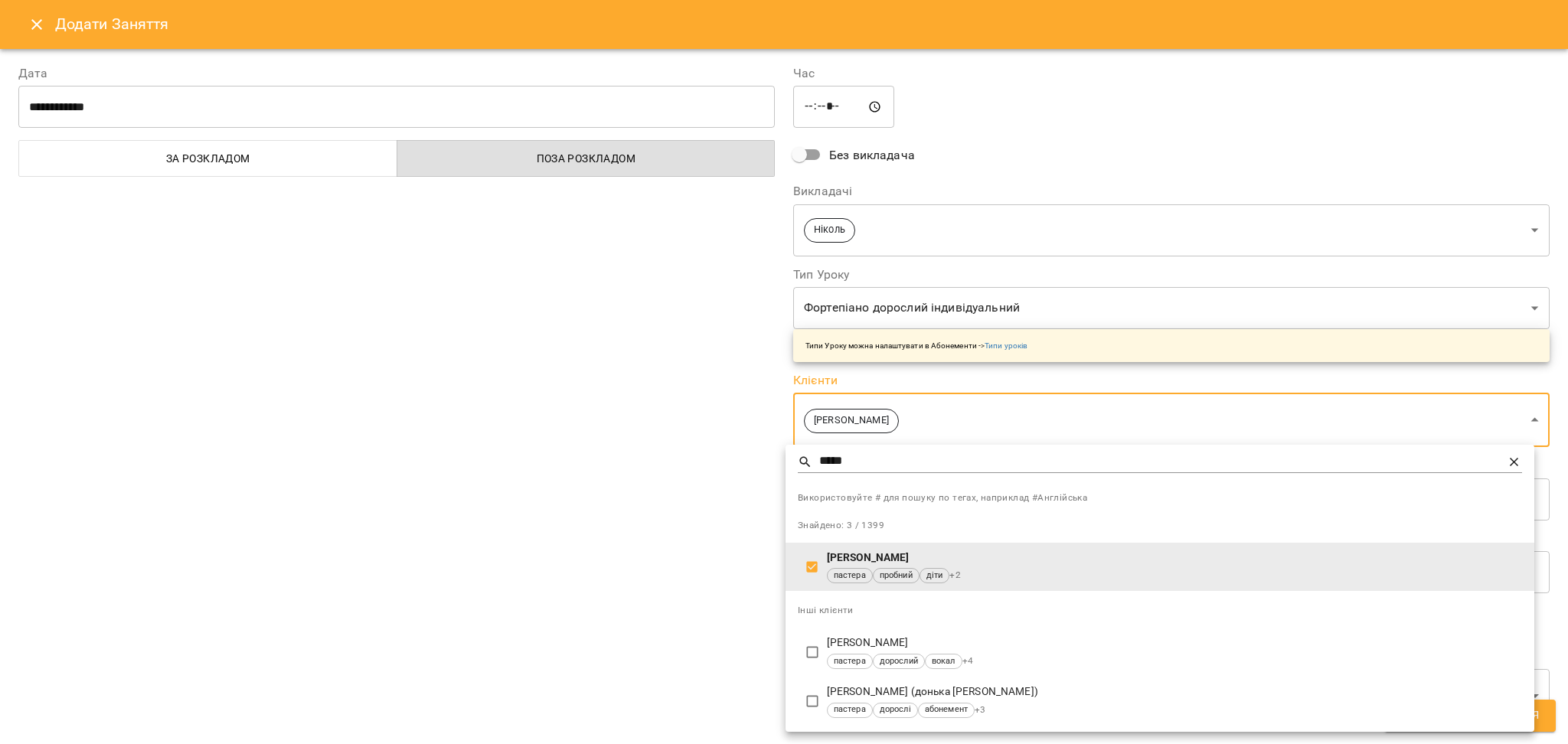
click at [700, 592] on div at bounding box center [784, 372] width 1568 height 744
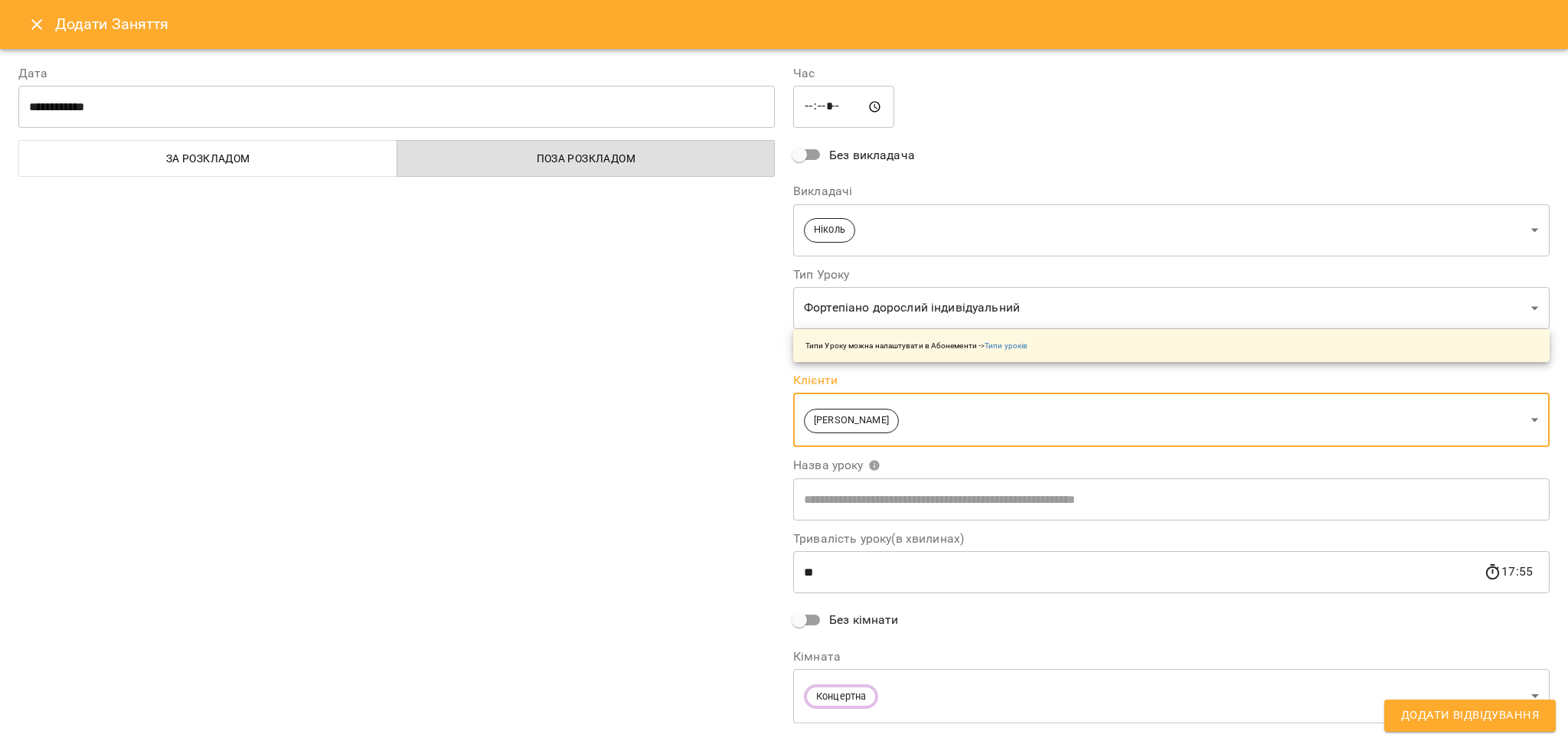
click at [844, 688] on body "For Business 99+ UA Пн 13 жовт Вт 14 жовт Ср 15 жовт Чт 16 жовт Пт 17 жовт Сб 1…" at bounding box center [784, 678] width 1568 height 1358
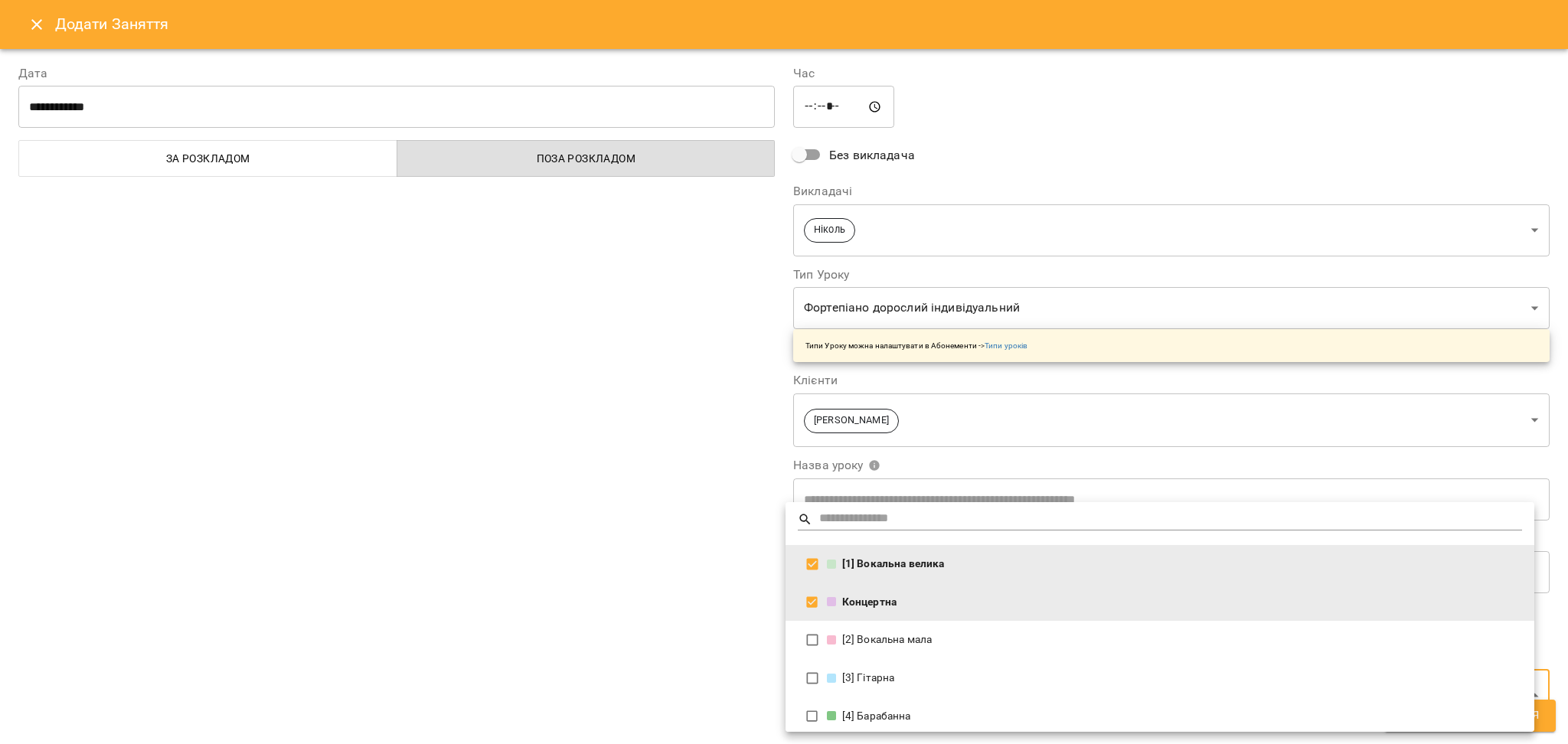
type input "**********"
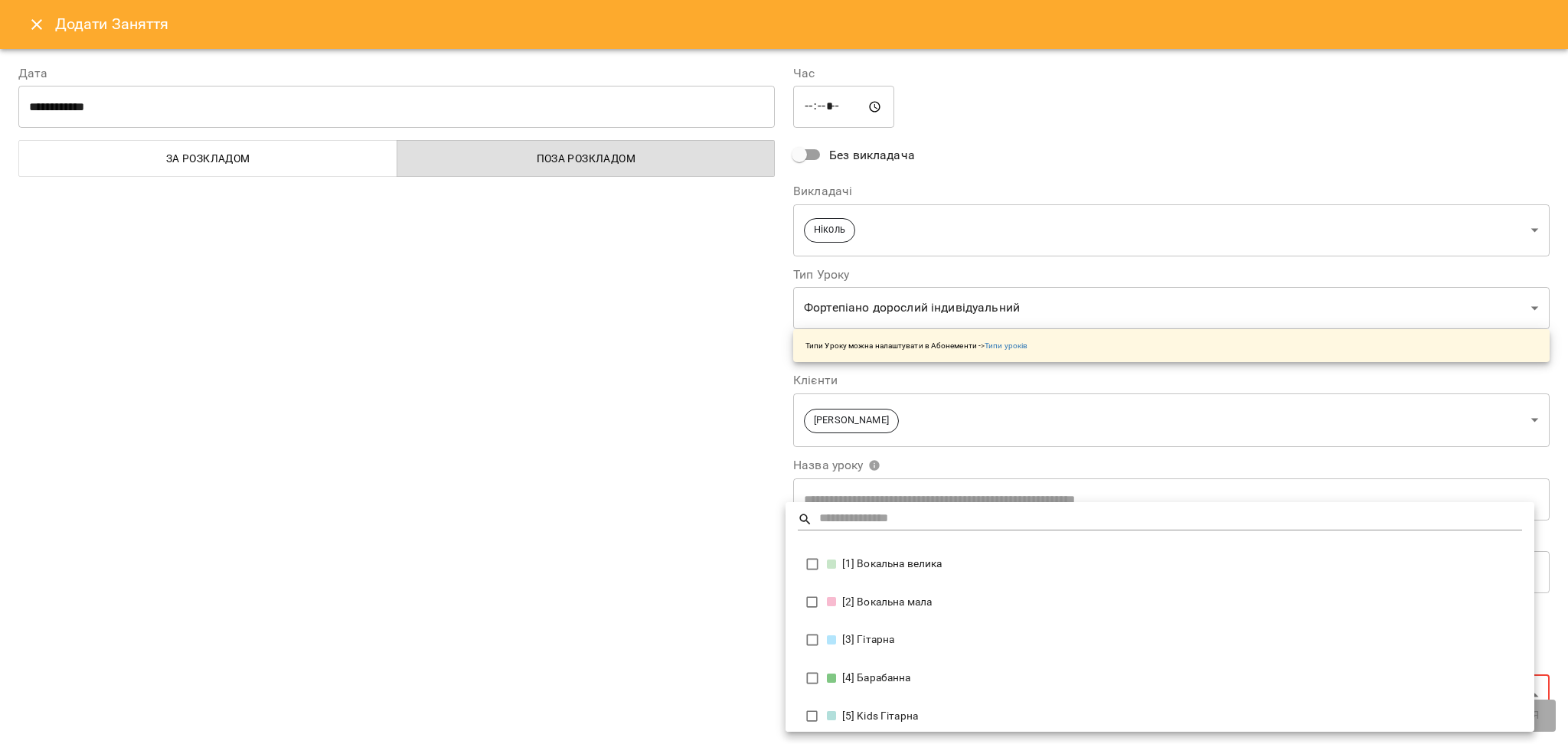
scroll to position [0, 0]
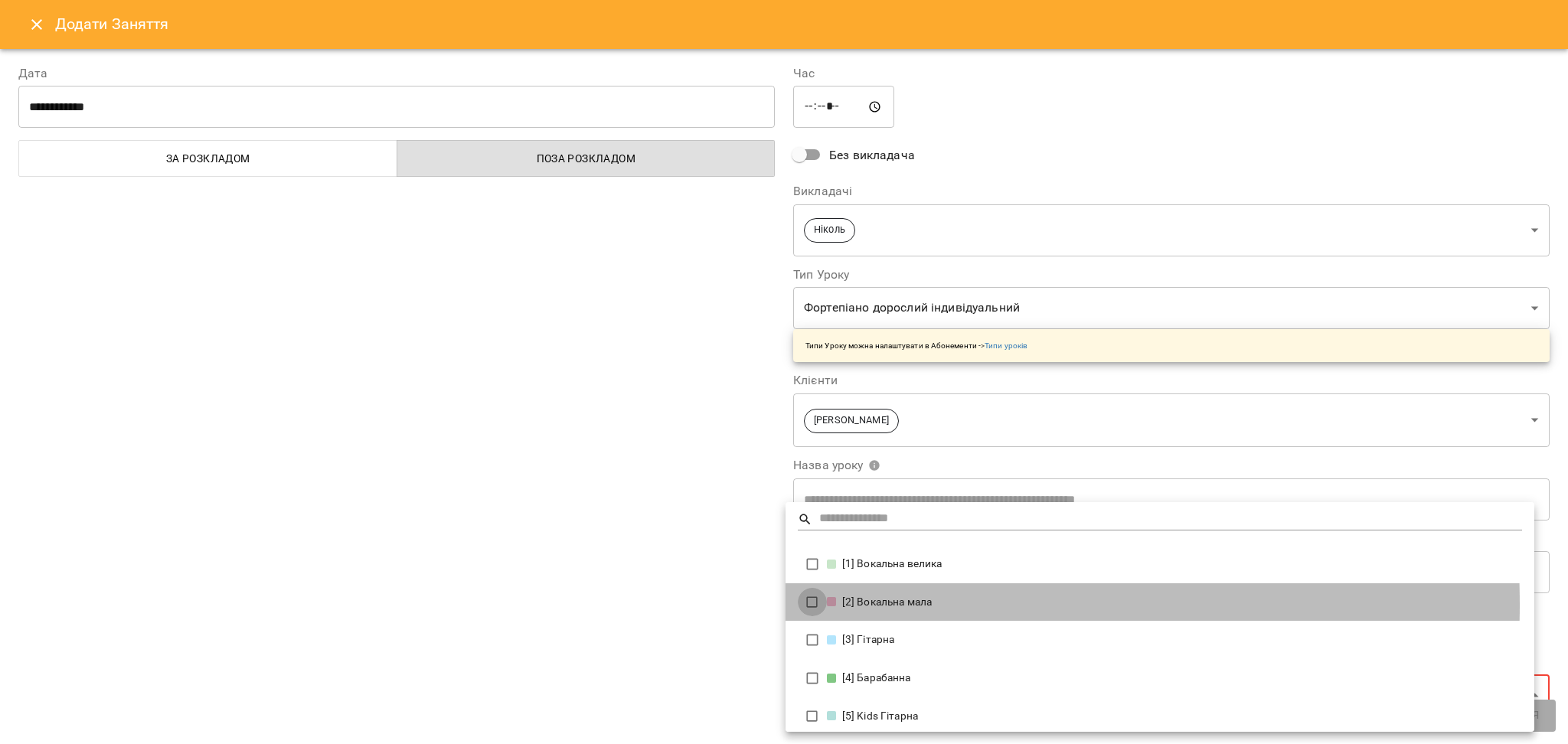
type input "**********"
click at [685, 570] on div at bounding box center [784, 372] width 1568 height 744
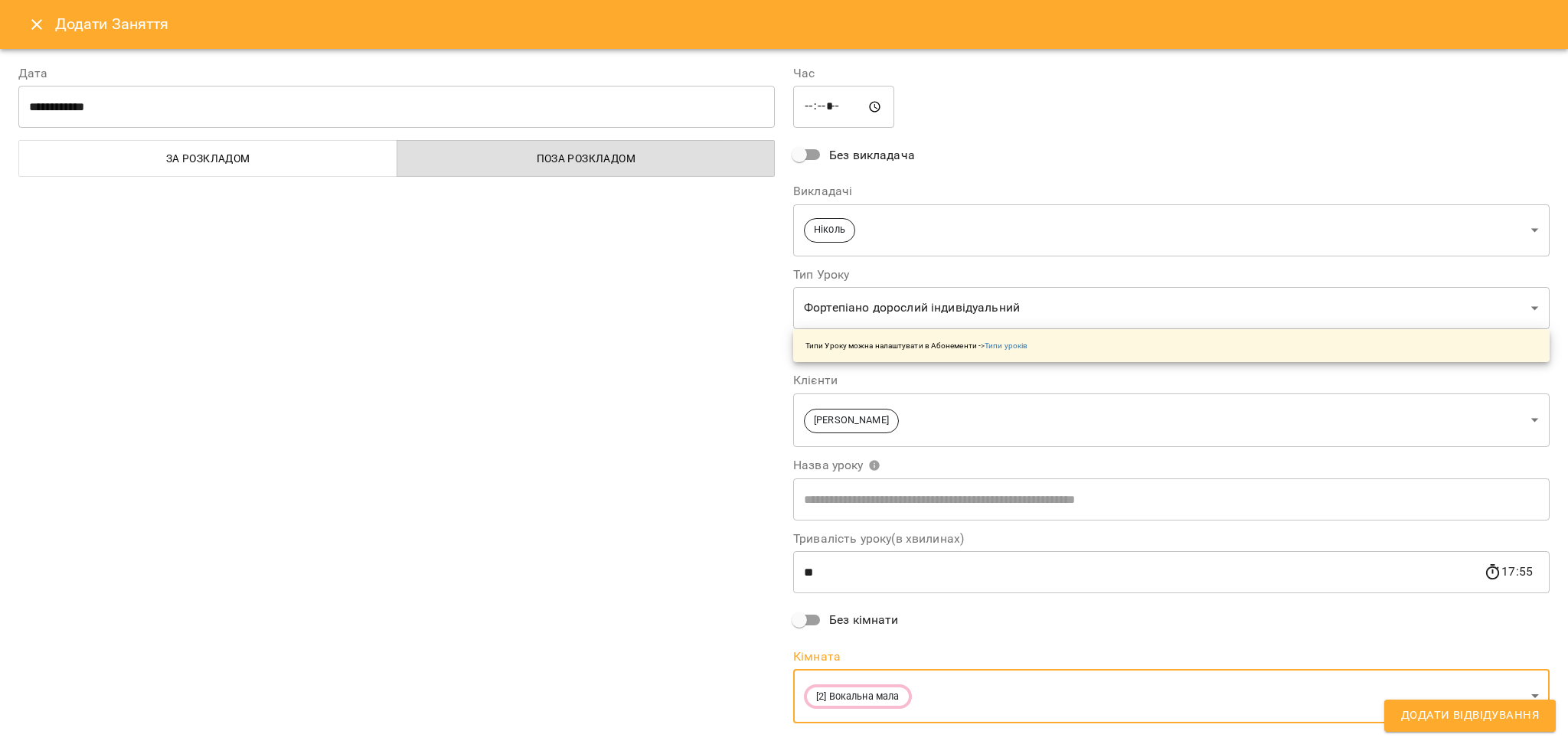
click at [849, 298] on body "For Business 99+ UA Пн 13 жовт Вт 14 жовт Ср 15 жовт Чт 16 жовт Пт 17 жовт Сб 1…" at bounding box center [784, 678] width 1568 height 1358
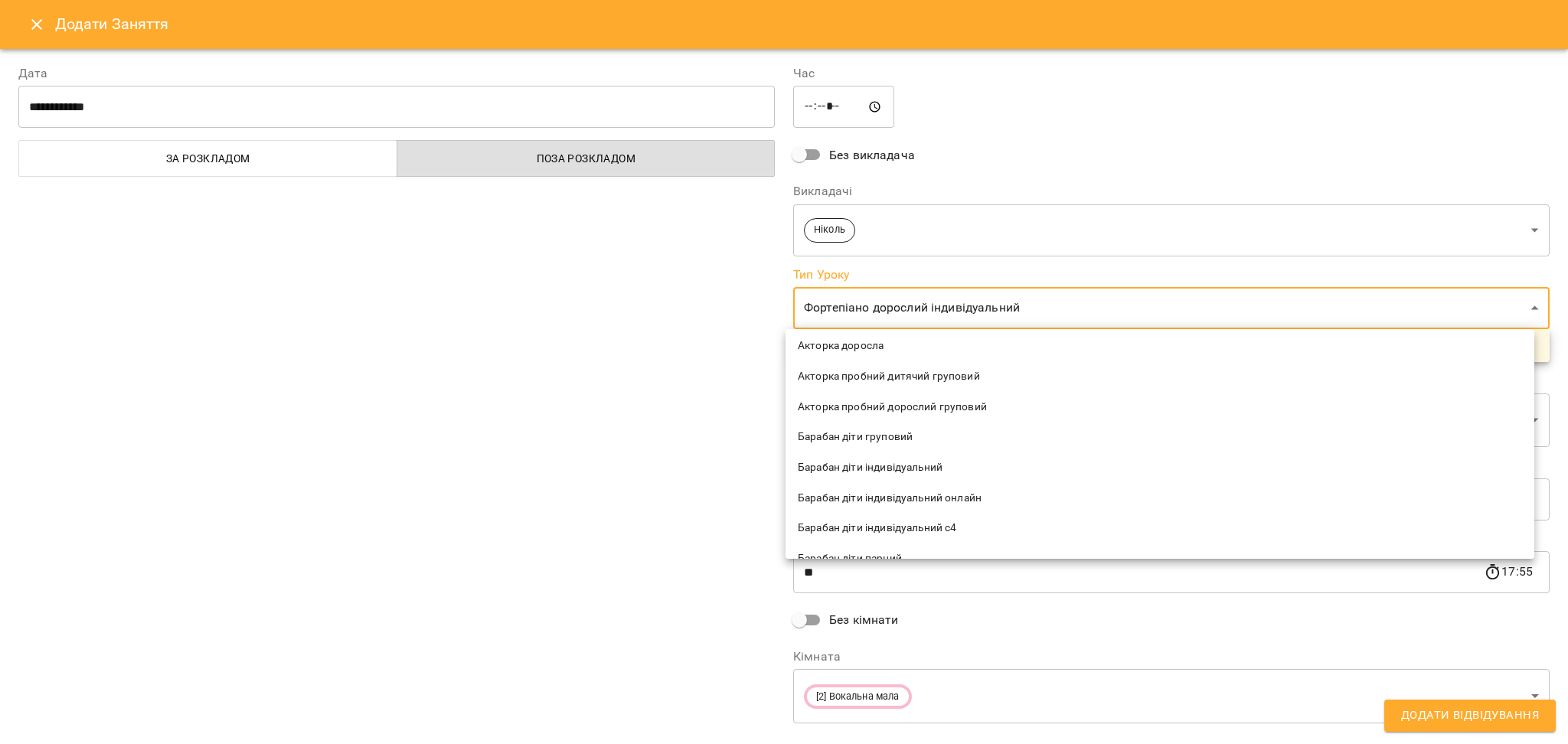
scroll to position [8, 0]
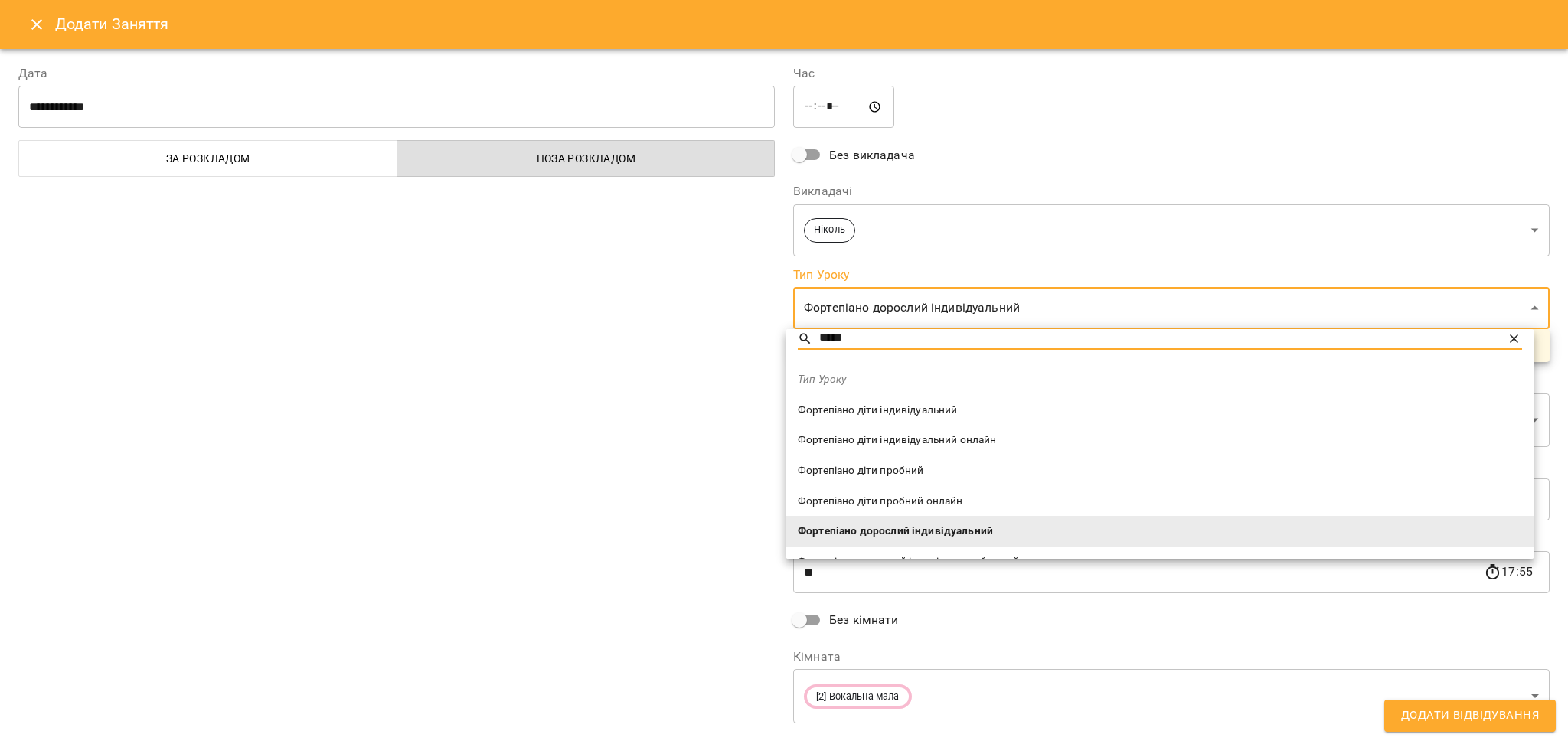
type input "*****"
click at [907, 395] on li "Фортепіано діти індивідуальний" at bounding box center [1160, 410] width 749 height 31
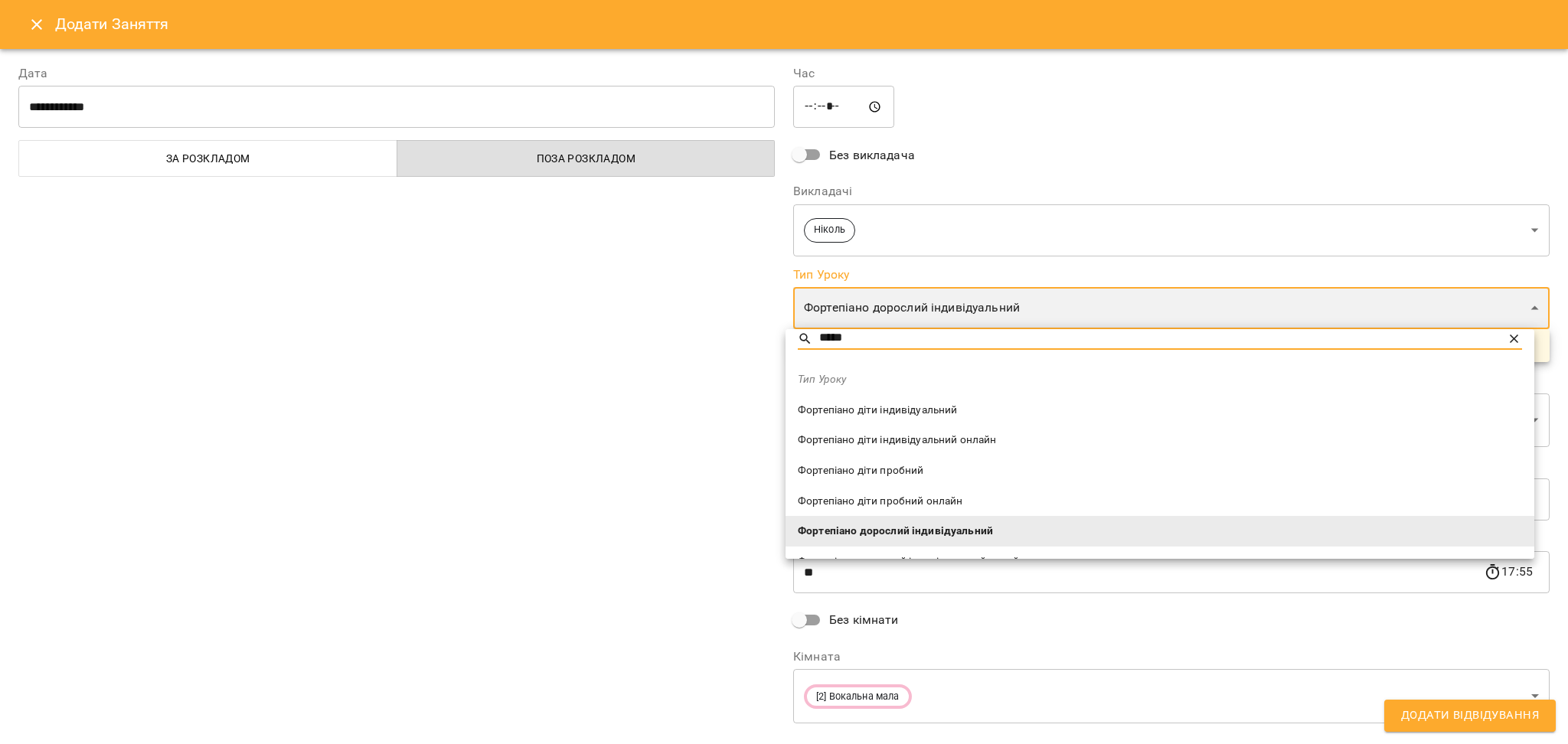
type input "**********"
type input "**"
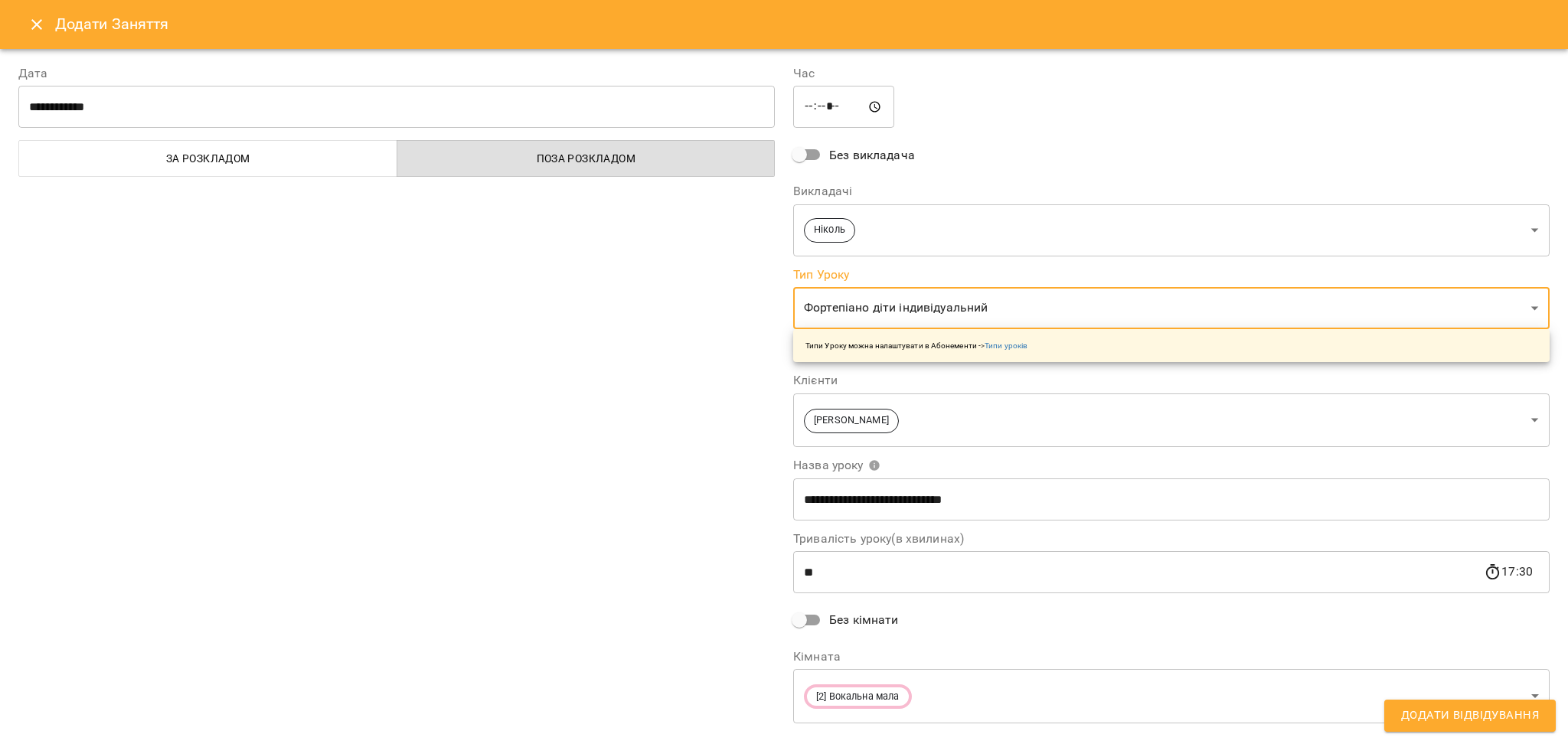
click at [1451, 703] on button "Додати Відвідування" at bounding box center [1469, 716] width 171 height 32
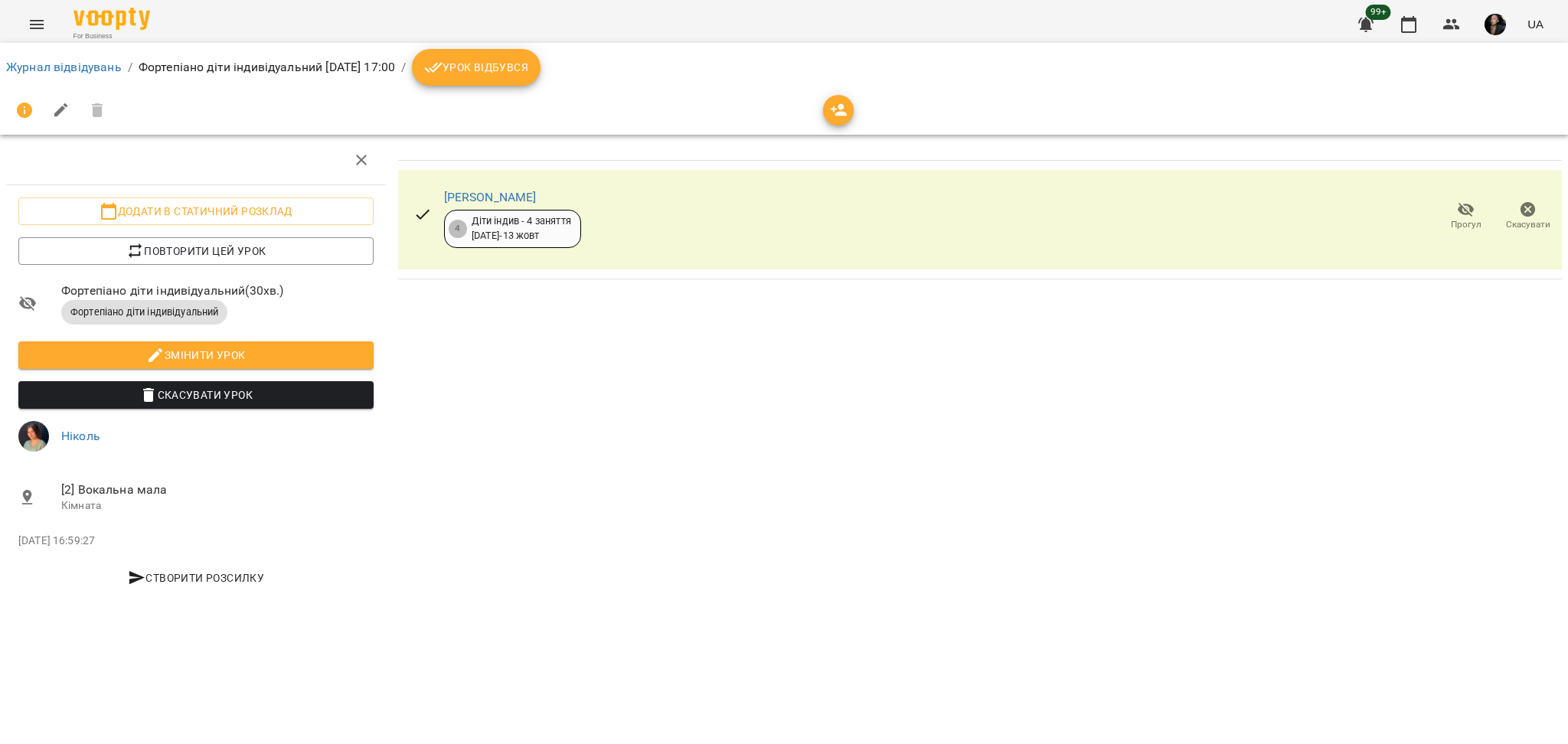
click at [529, 69] on span "Урок відбувся" at bounding box center [477, 67] width 104 height 18
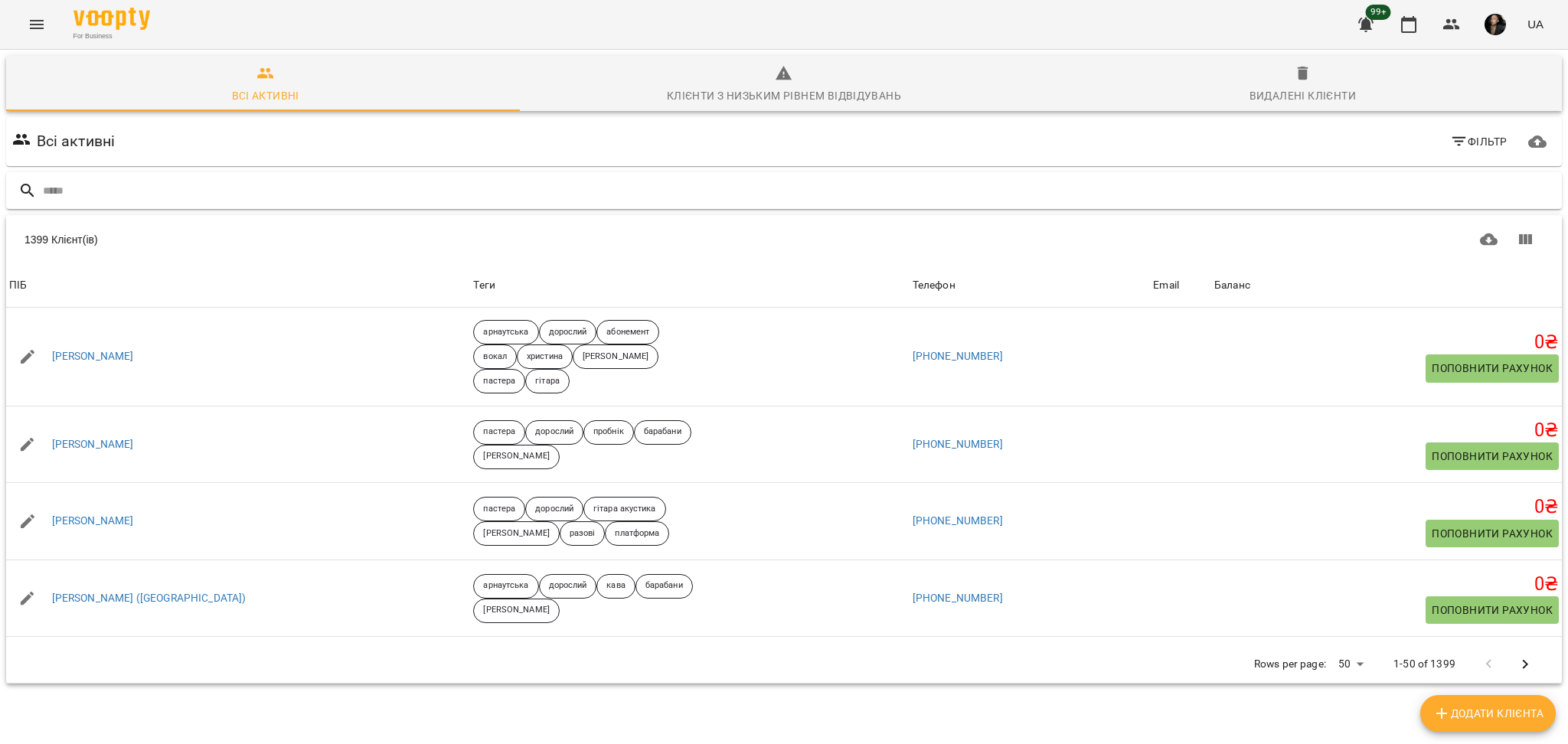
click at [583, 197] on input "text" at bounding box center [800, 191] width 1513 height 25
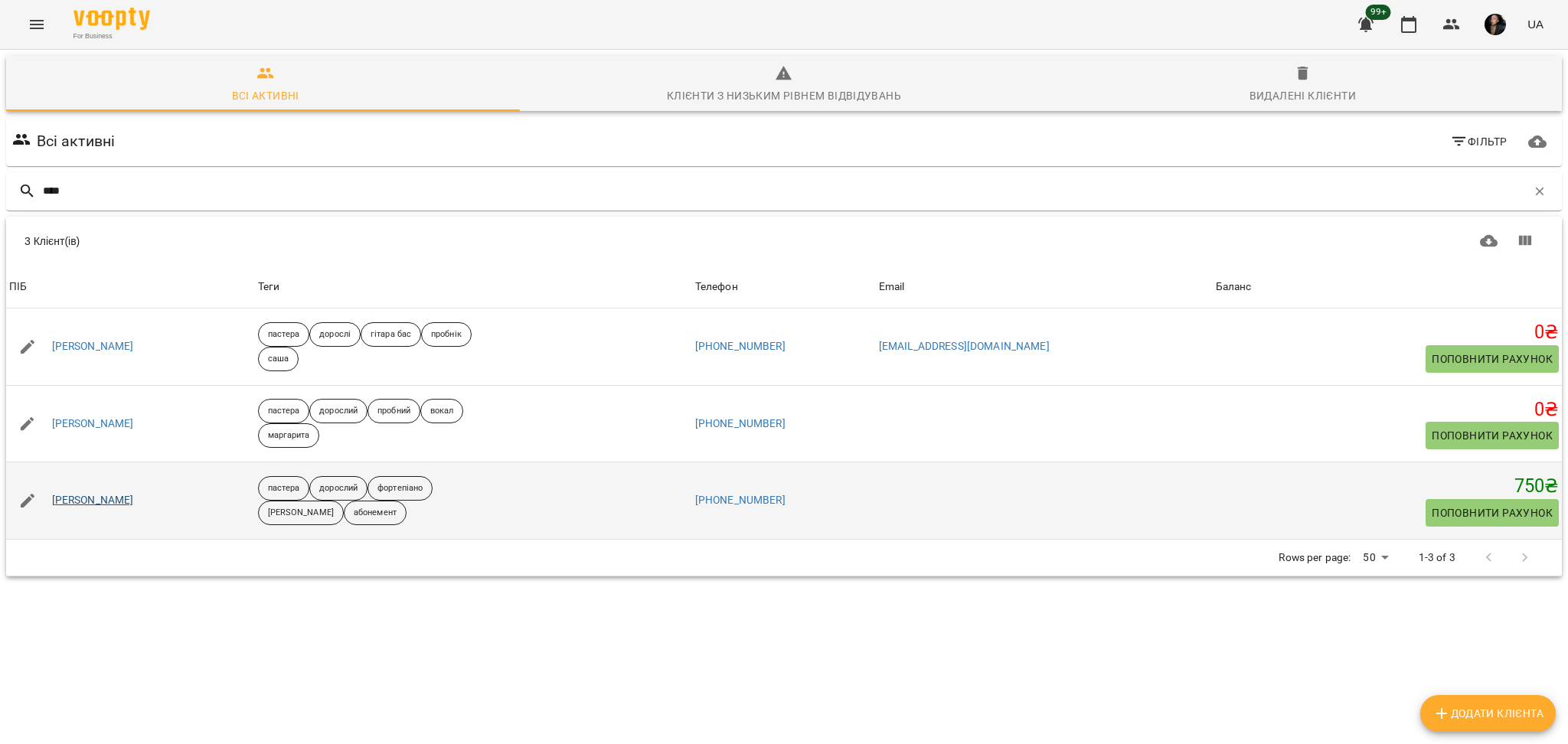
type input "****"
click at [100, 504] on link "[PERSON_NAME]" at bounding box center [92, 500] width 82 height 15
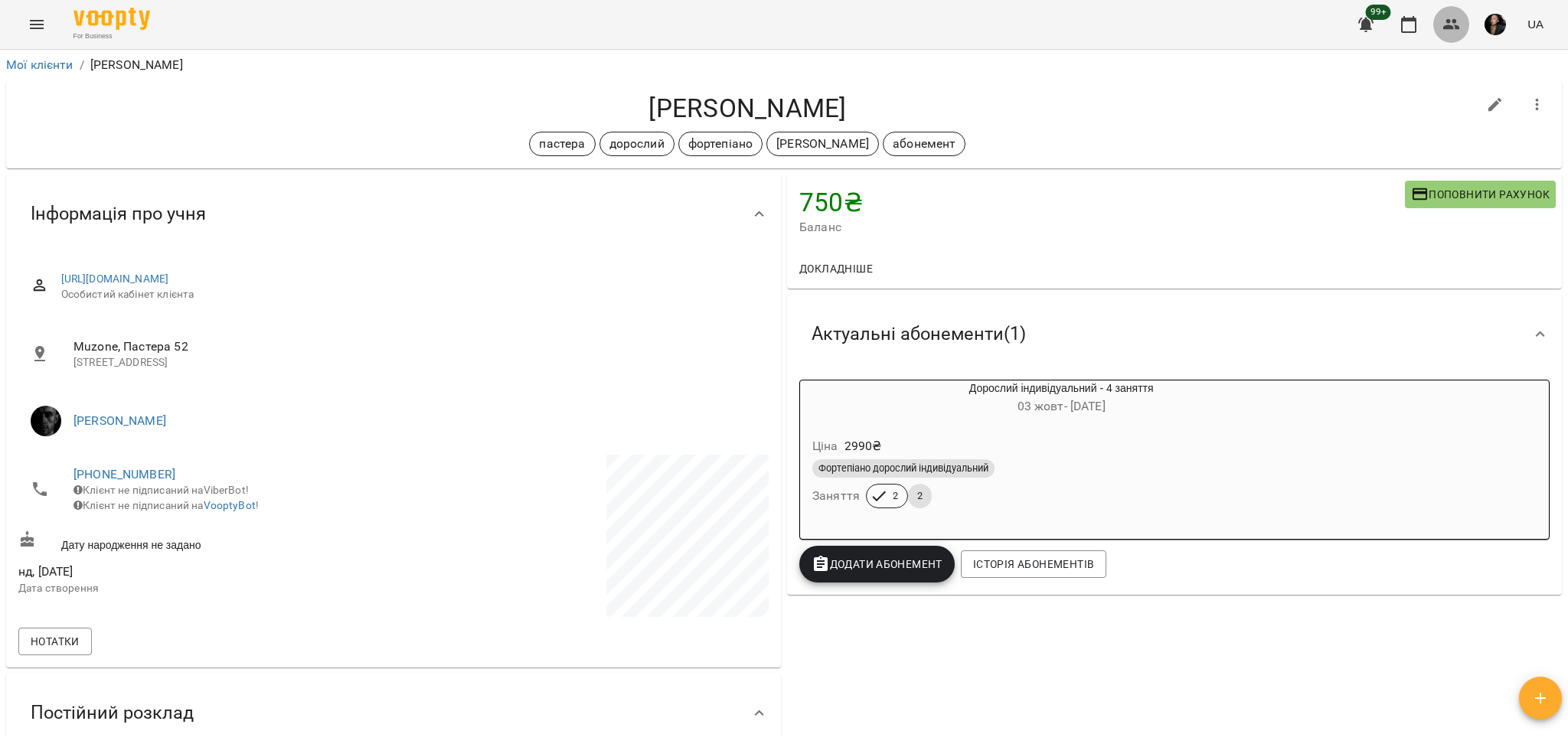
click at [1452, 23] on icon "button" at bounding box center [1451, 24] width 18 height 18
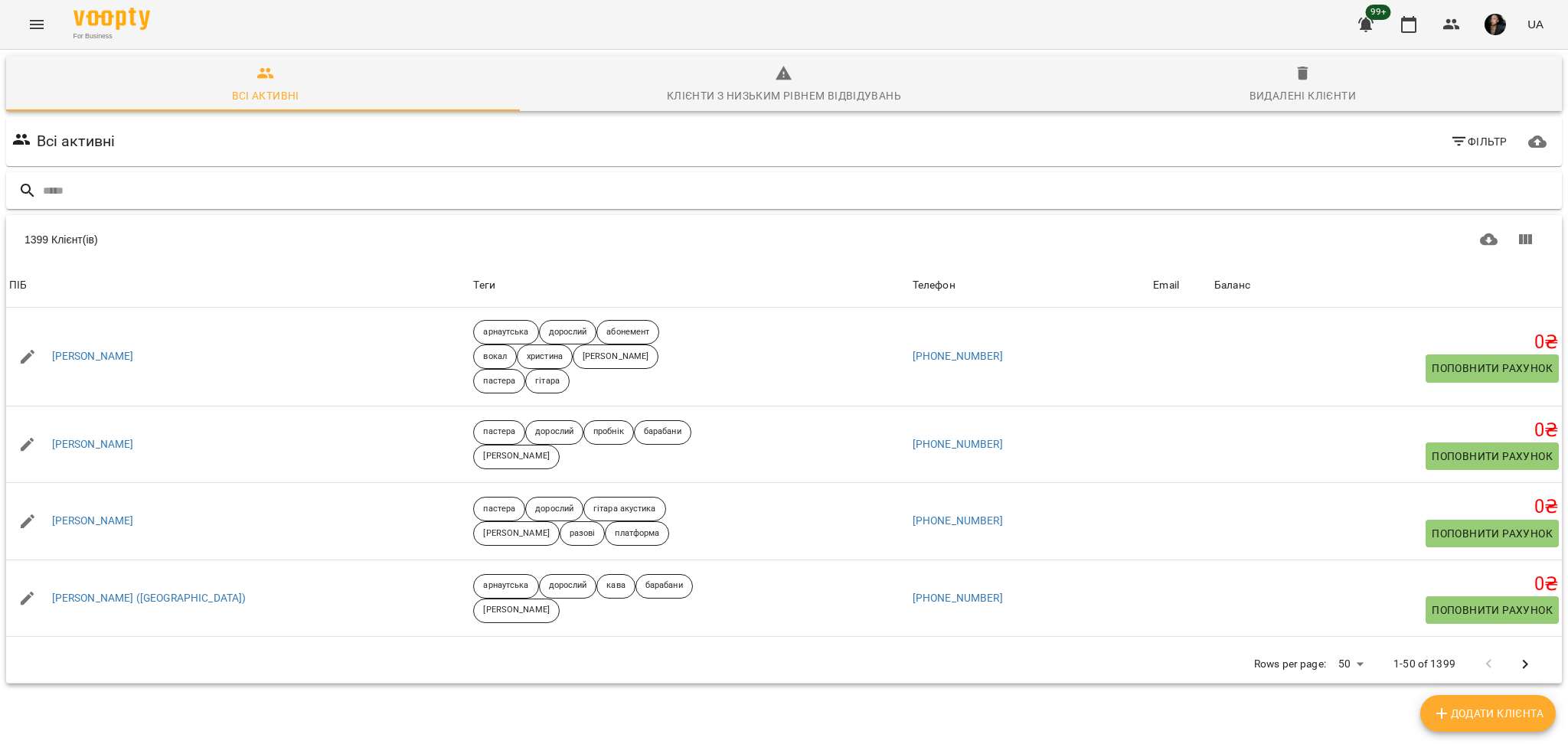
click at [413, 182] on input "text" at bounding box center [800, 191] width 1513 height 25
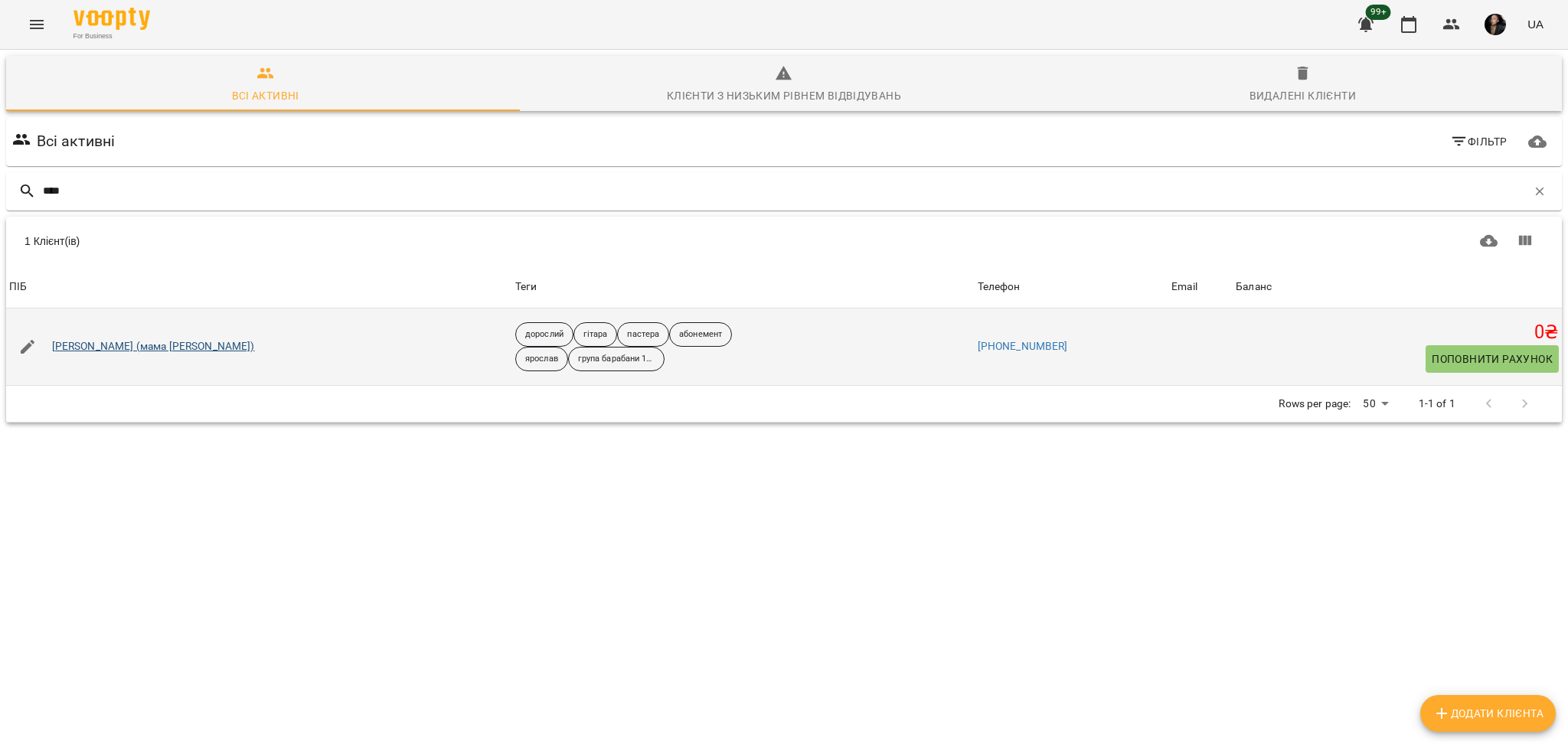
type input "****"
click at [128, 353] on link "[PERSON_NAME] (мама [PERSON_NAME])" at bounding box center [153, 346] width 203 height 15
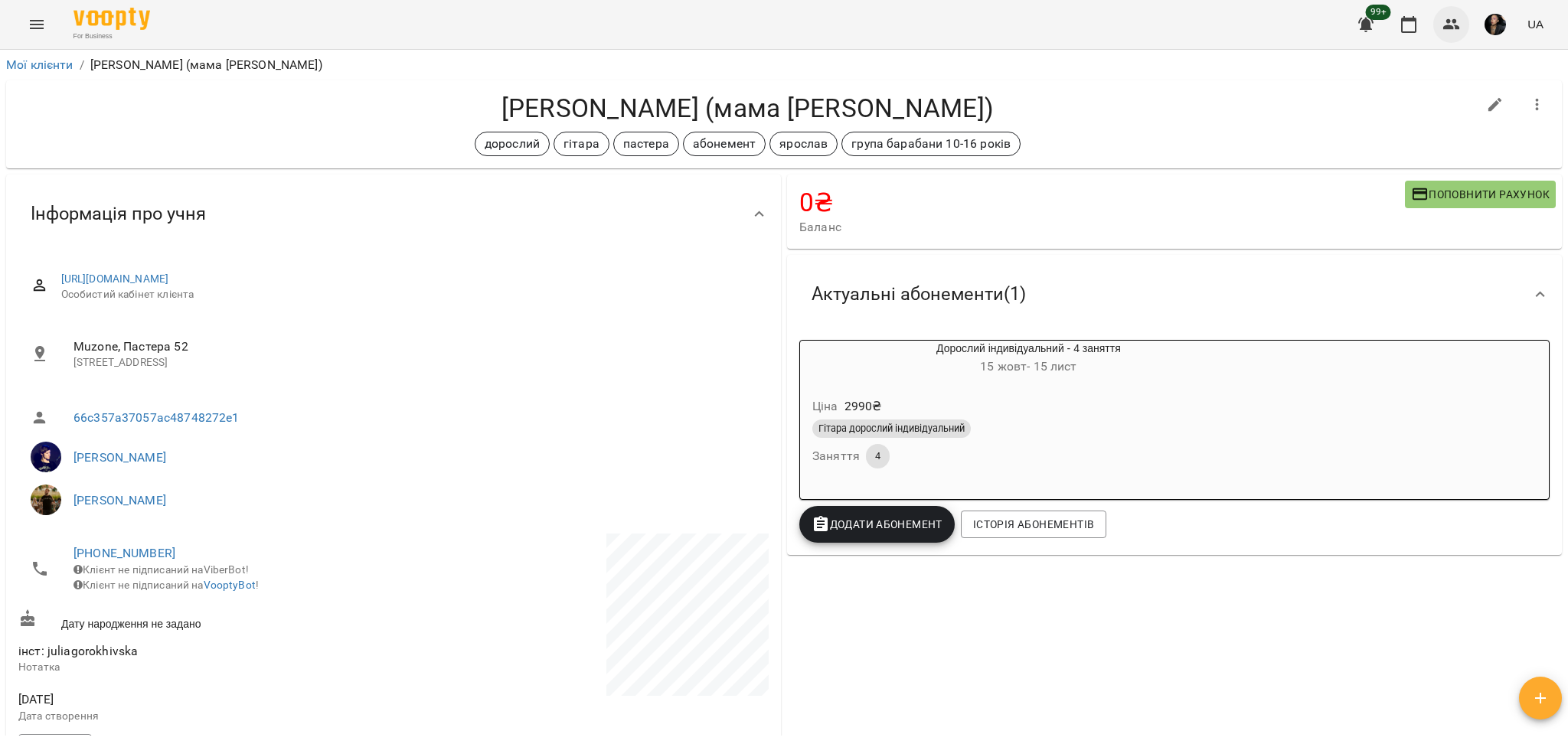
click at [1451, 29] on icon "button" at bounding box center [1451, 24] width 17 height 11
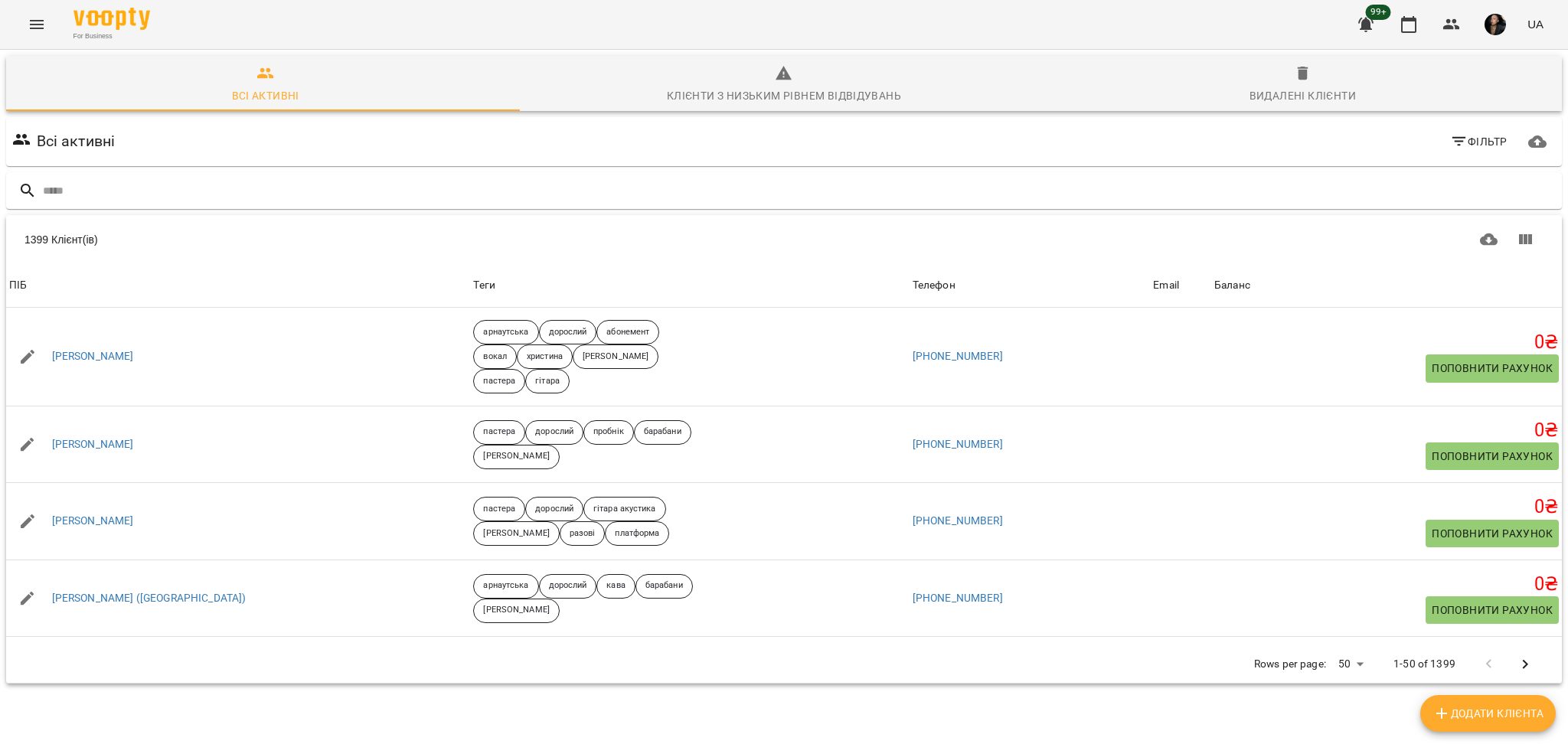
click at [475, 213] on div "1399 Клієнт(ів) 1399 Клієнт(ів) ПІБ Теги Телефон Email Баланс ПІБ Білий Андрій …" at bounding box center [784, 449] width 1562 height 475
click at [483, 201] on input "text" at bounding box center [800, 191] width 1513 height 25
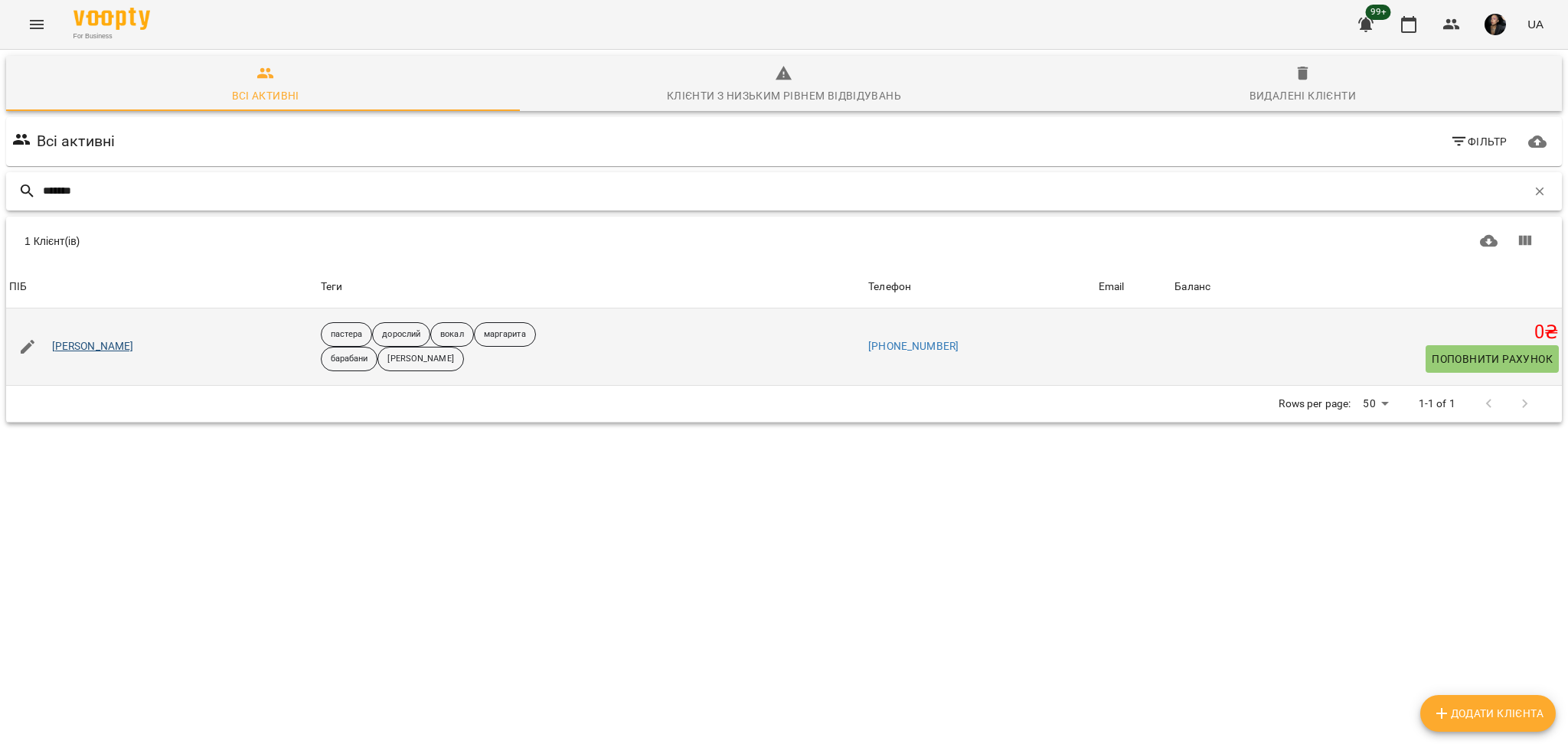
type input "*******"
click at [94, 345] on link "Левінець Артем" at bounding box center [92, 346] width 82 height 15
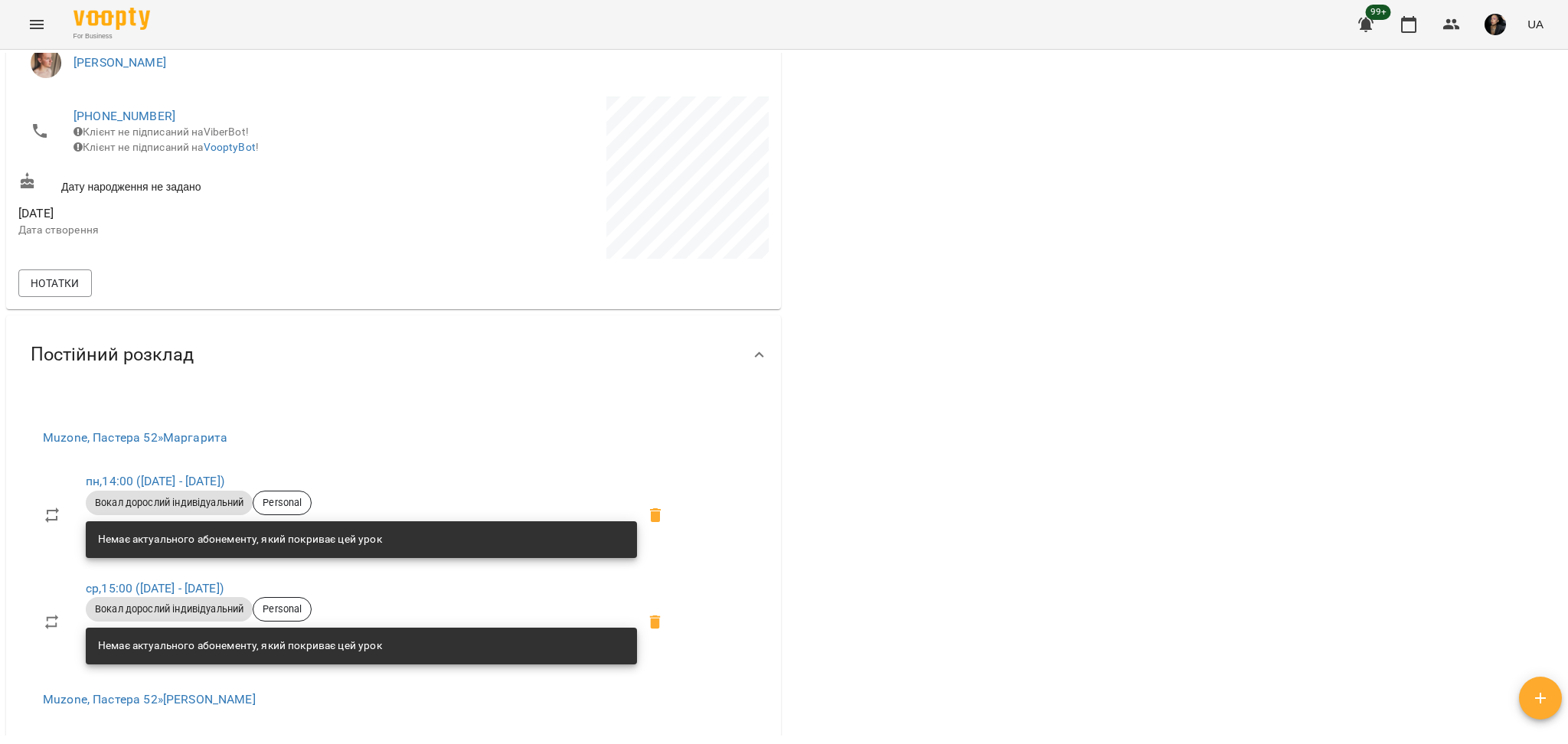
scroll to position [408, 0]
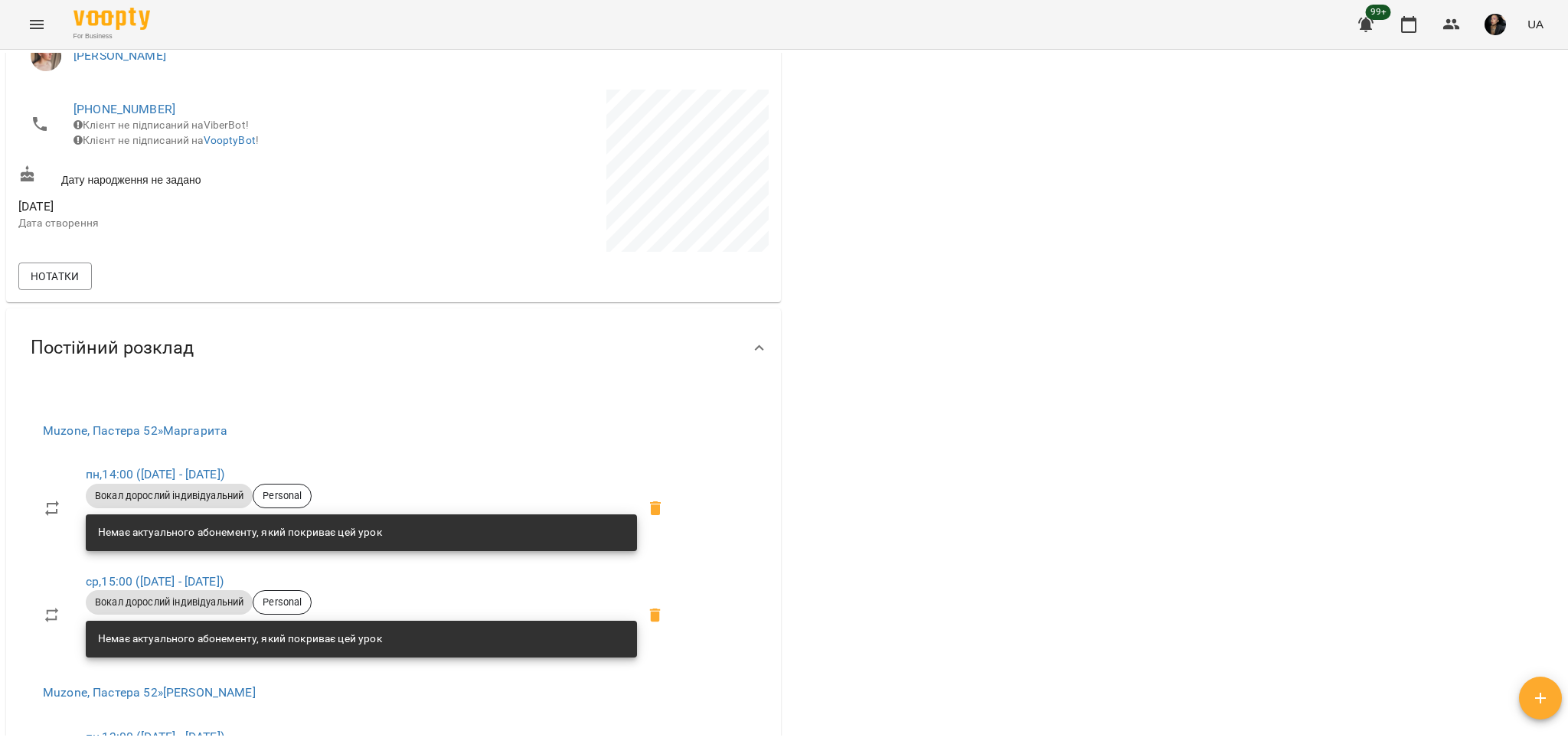
click at [1108, 700] on div "0 ₴ Баланс Поповнити рахунок 8930 ₴ Разові Відвідування 560 ₴ пробний індив -30…" at bounding box center [1175, 386] width 781 height 1247
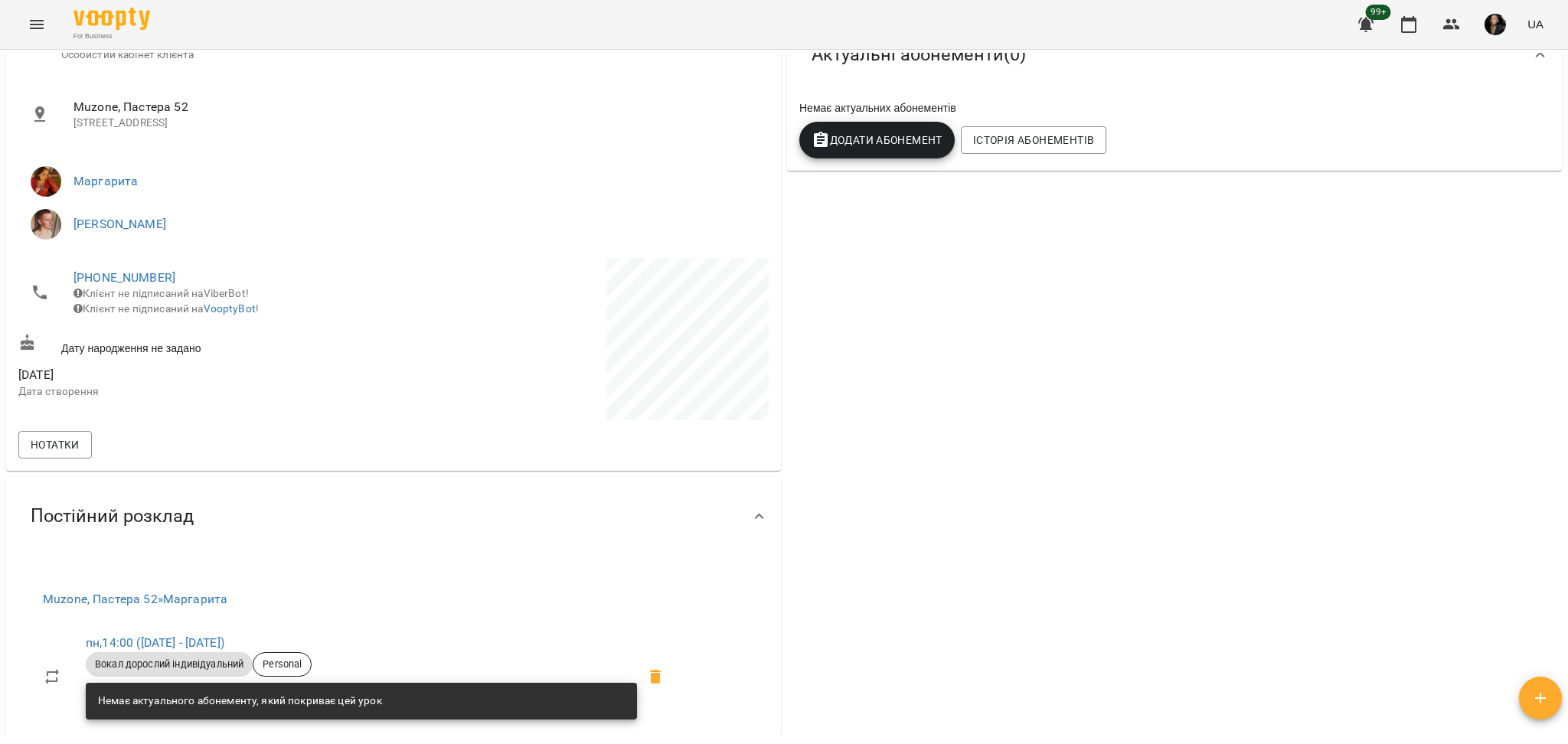
scroll to position [0, 0]
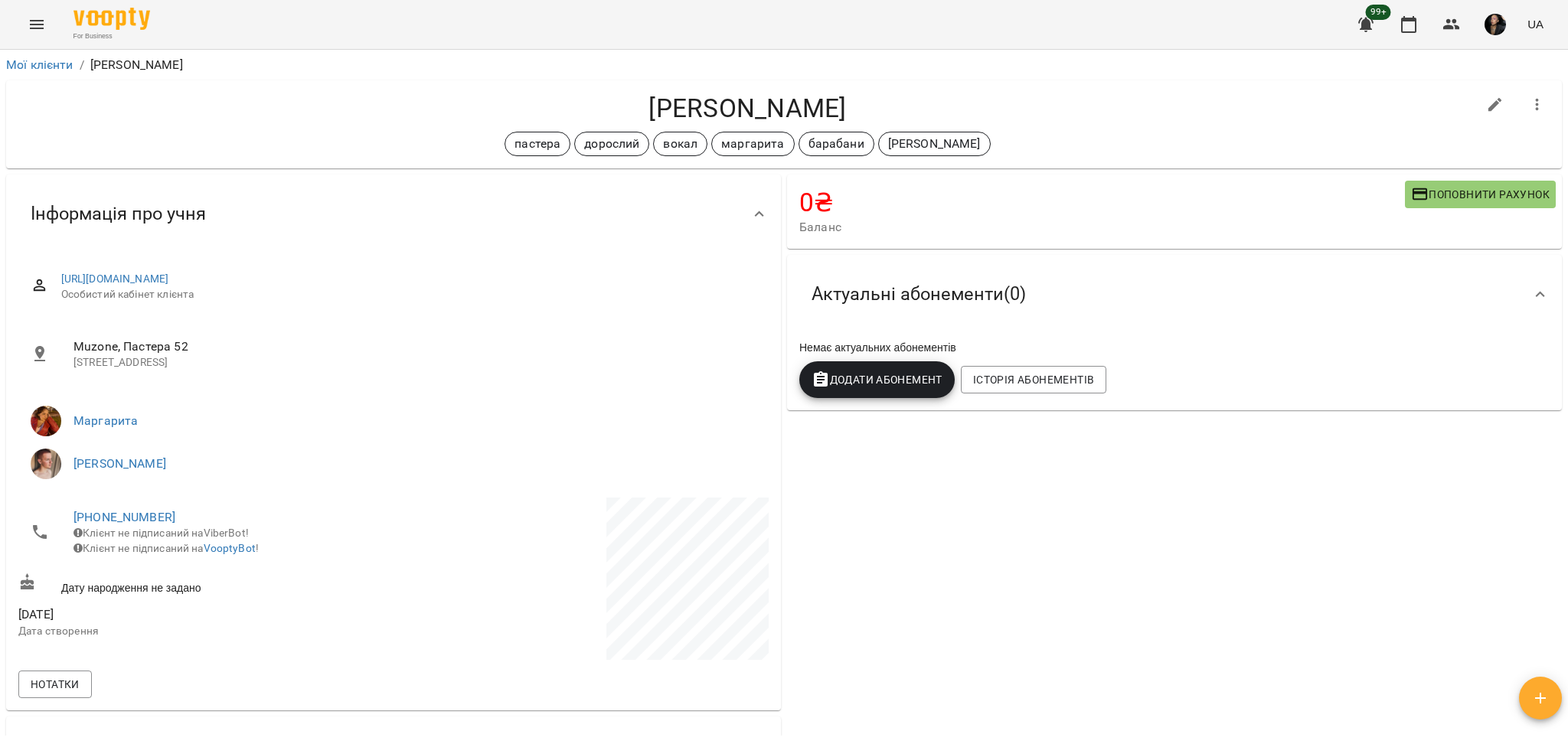
click at [1417, 190] on span "Поповнити рахунок" at bounding box center [1480, 194] width 138 height 18
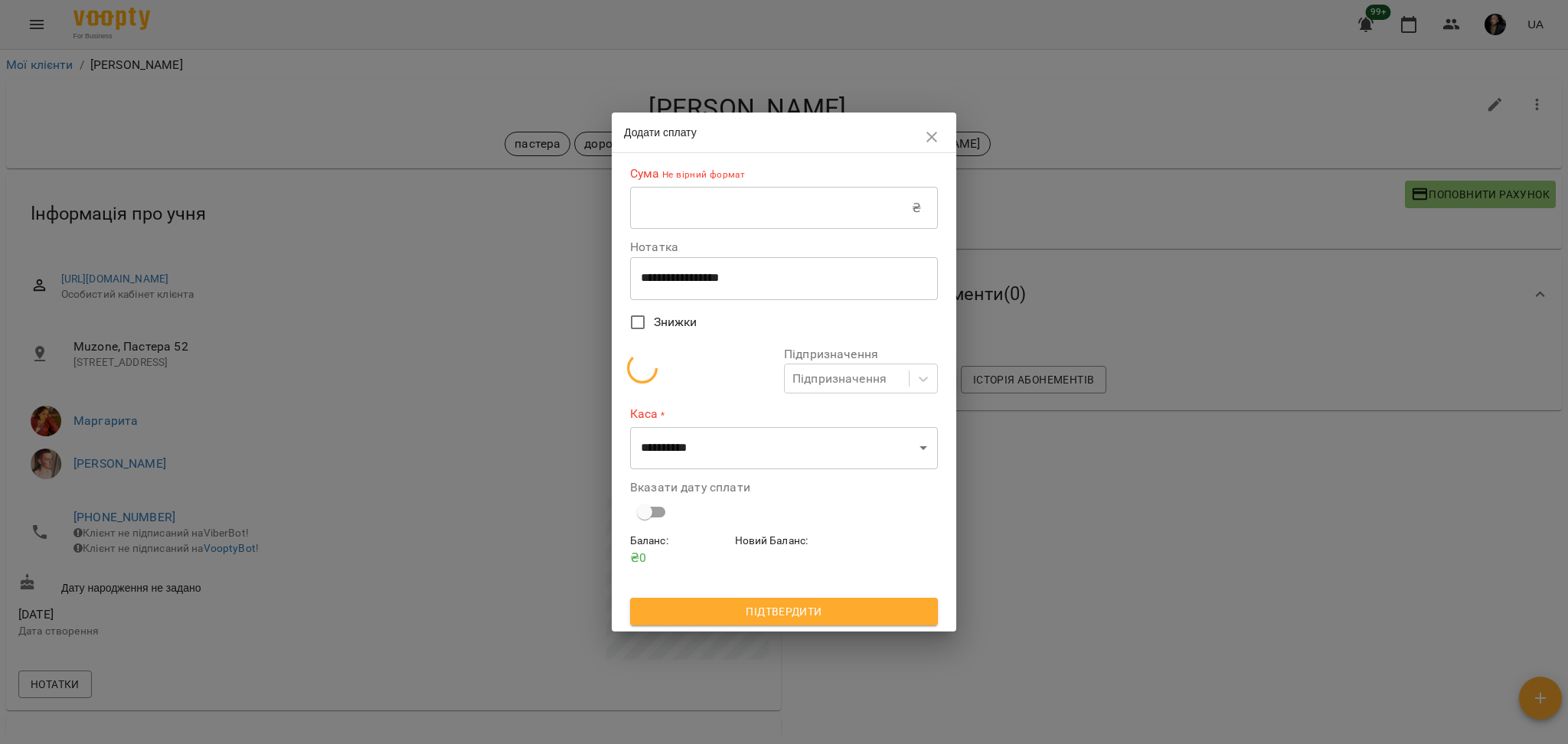
click at [684, 198] on input "text" at bounding box center [771, 208] width 282 height 43
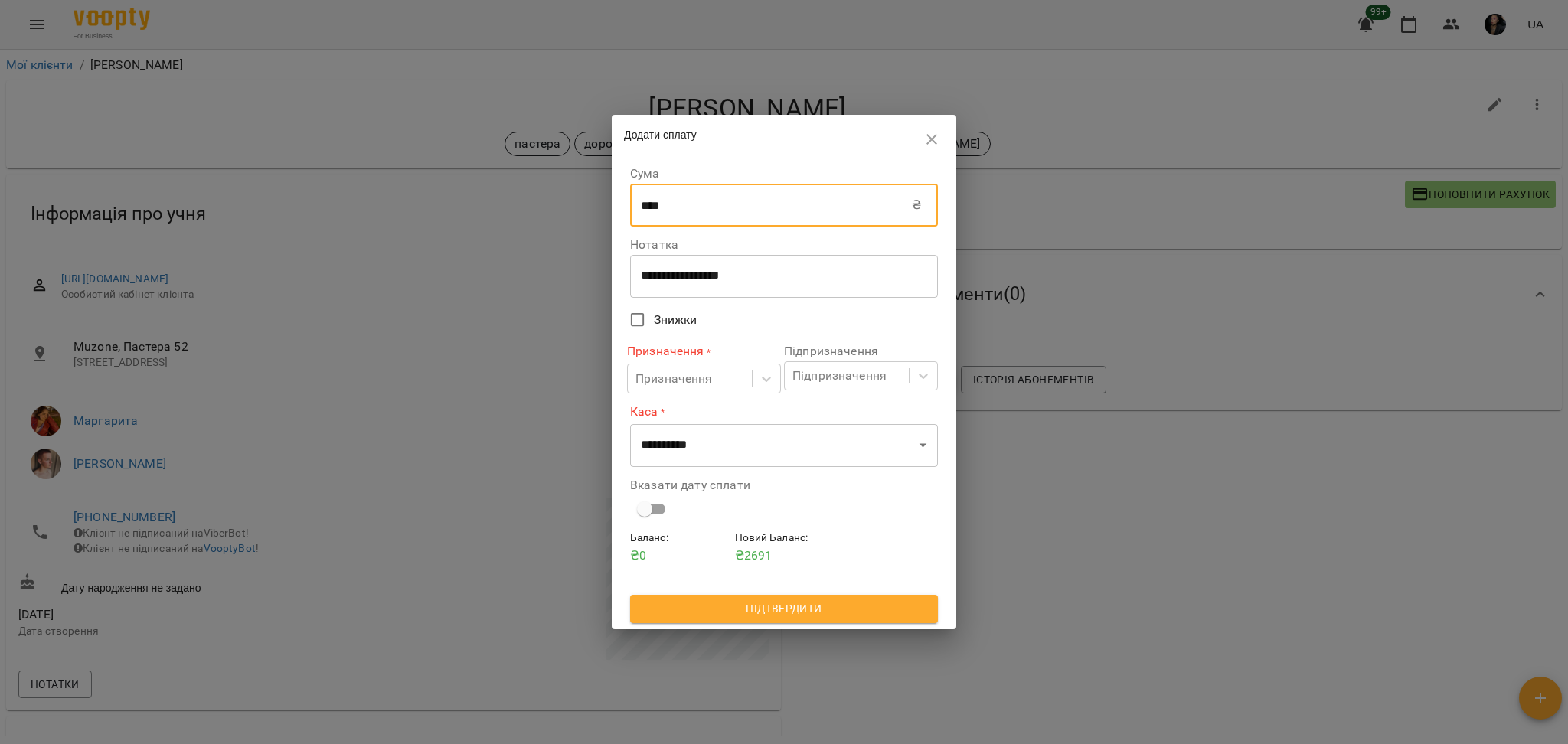
type input "****"
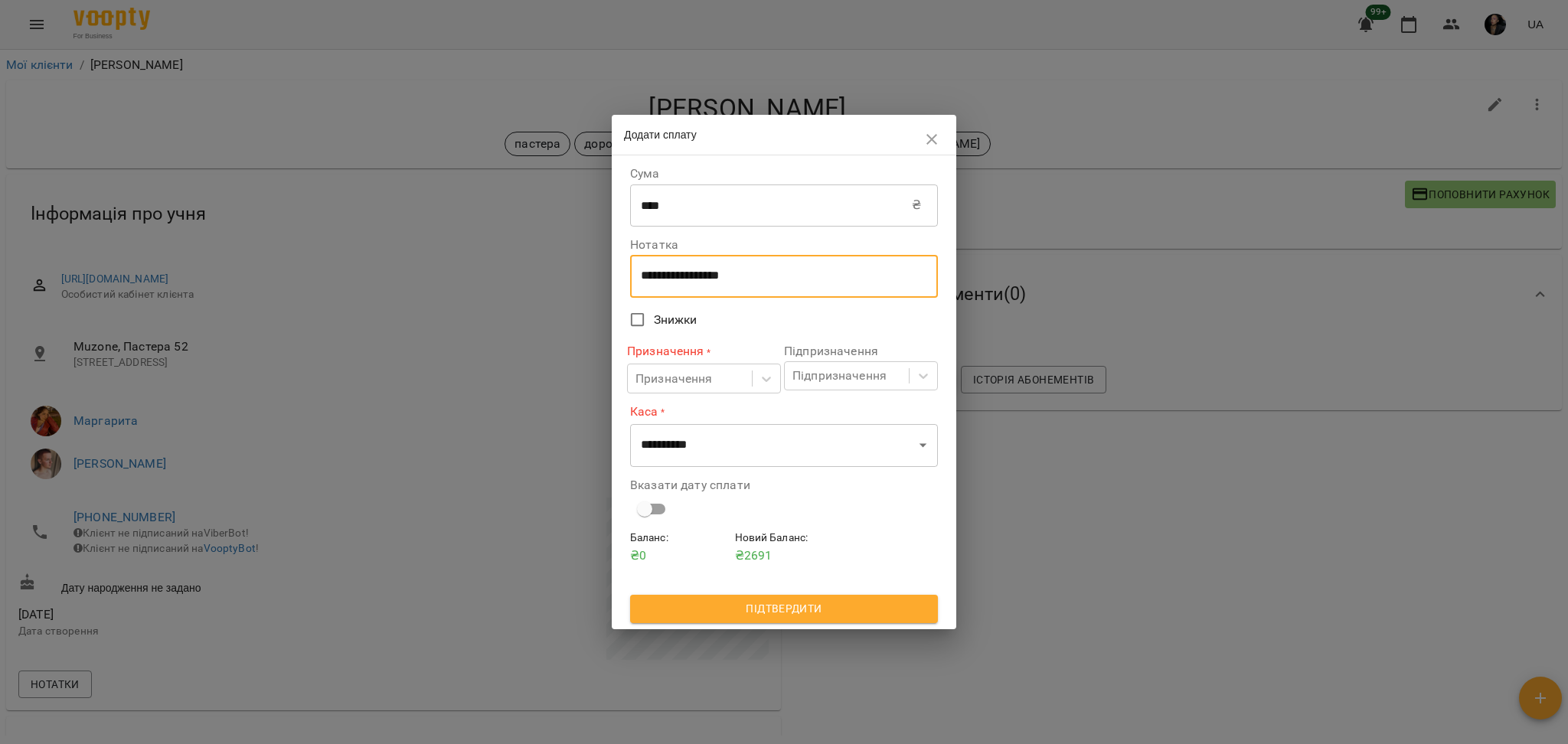
drag, startPoint x: 784, startPoint y: 271, endPoint x: 541, endPoint y: 246, distance: 244.3
click at [541, 246] on div "**********" at bounding box center [784, 372] width 1568 height 744
type textarea "****"
click at [679, 382] on div "Призначення" at bounding box center [674, 379] width 77 height 18
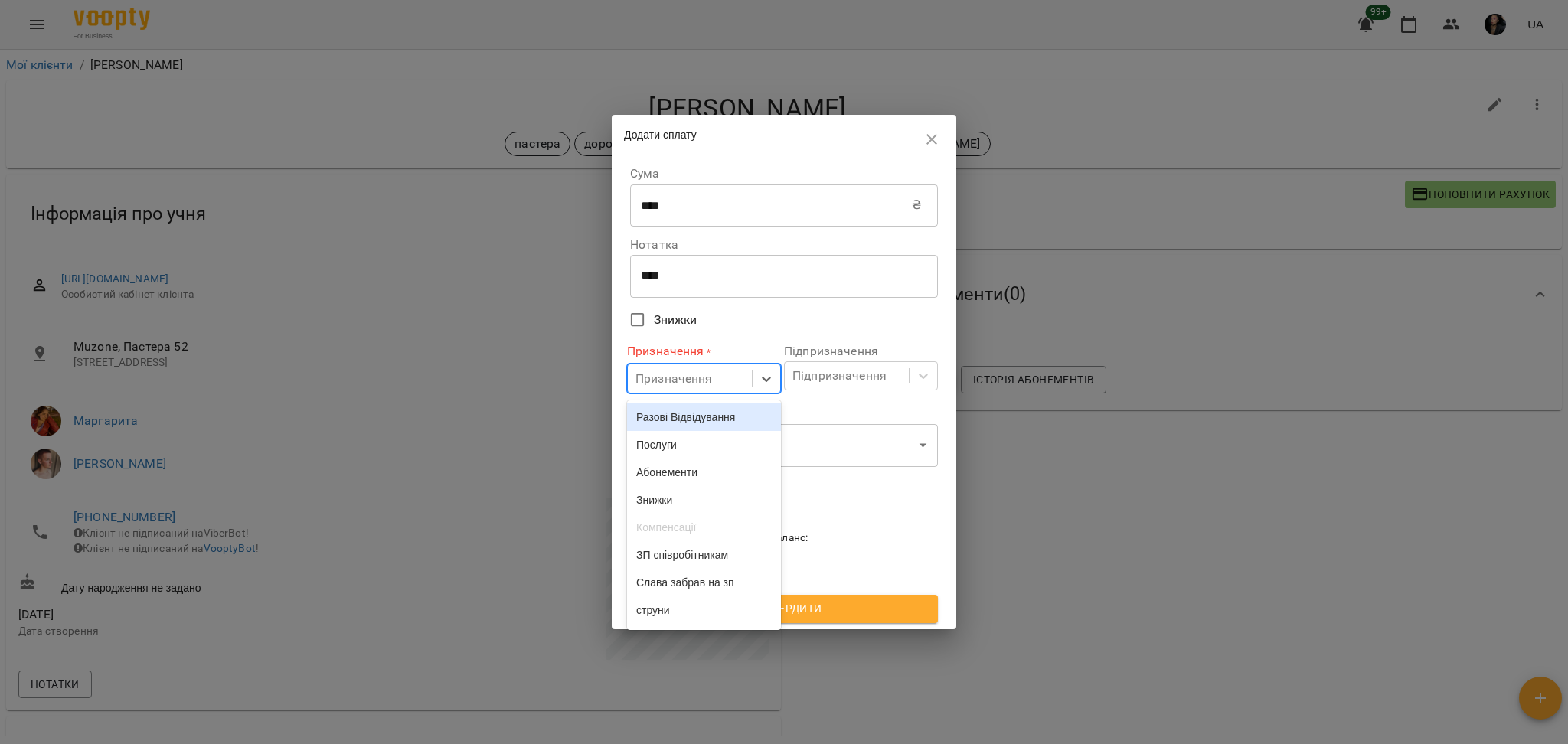
click at [681, 426] on div "Разові Відвідування" at bounding box center [704, 417] width 153 height 28
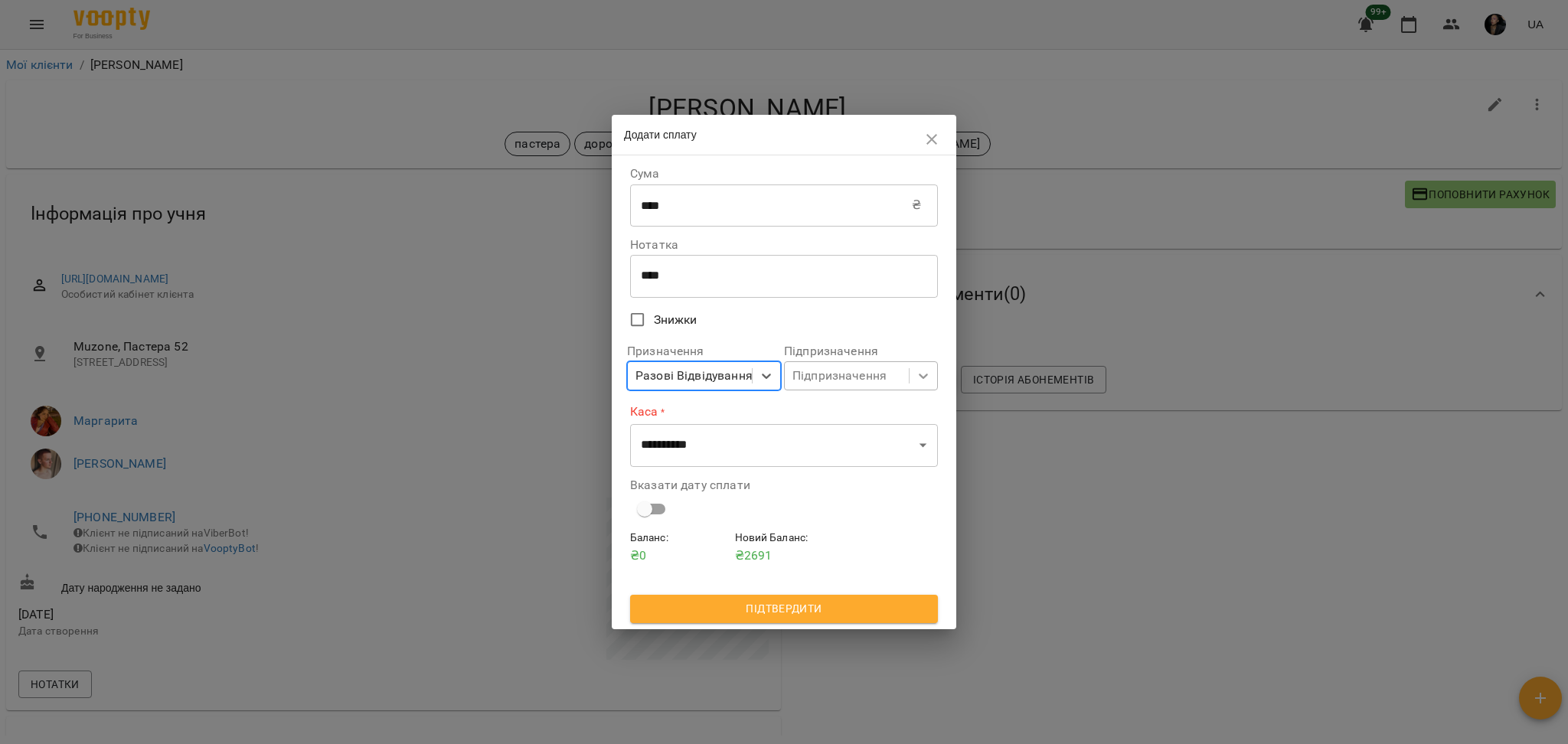
click at [932, 390] on div at bounding box center [923, 376] width 28 height 28
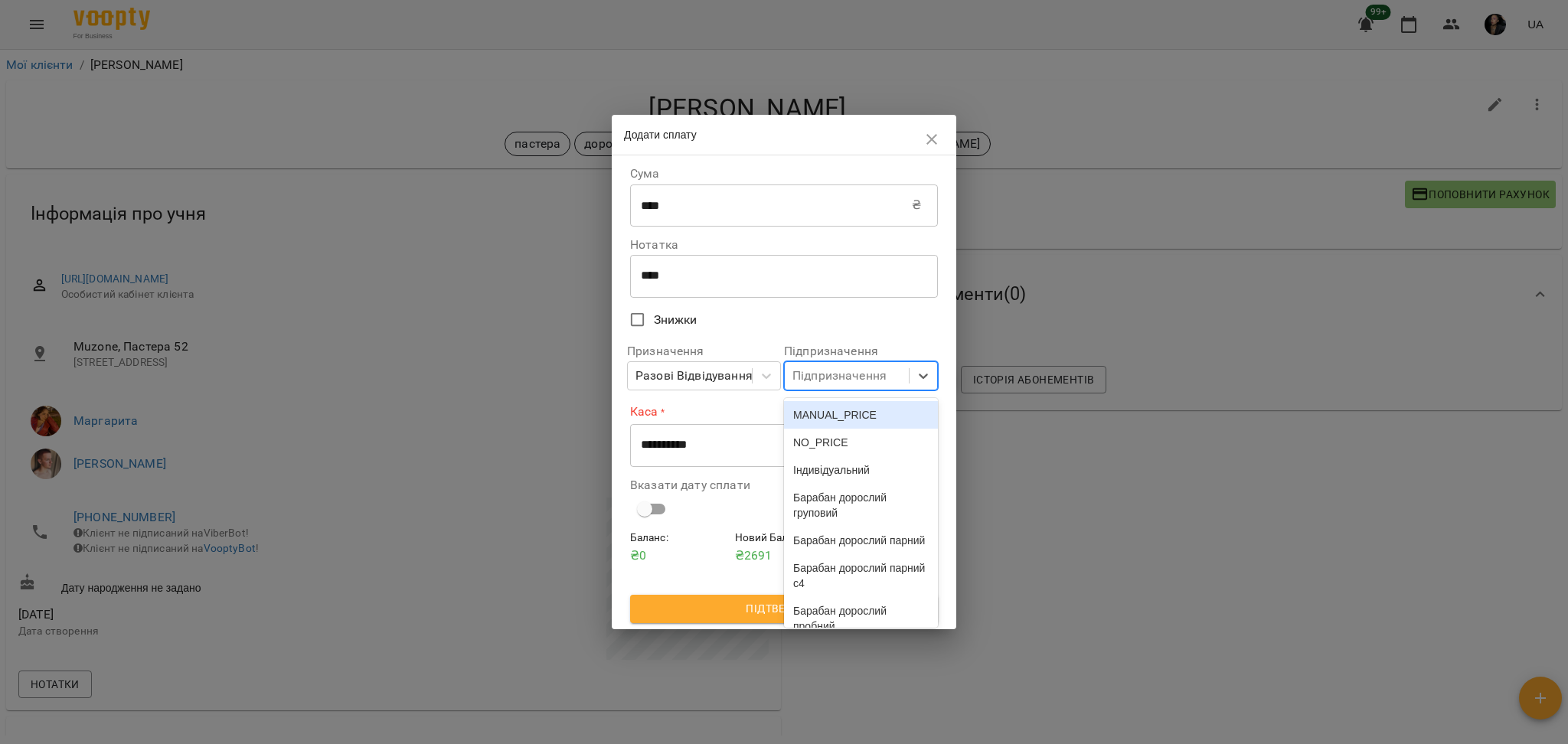
scroll to position [4089, 0]
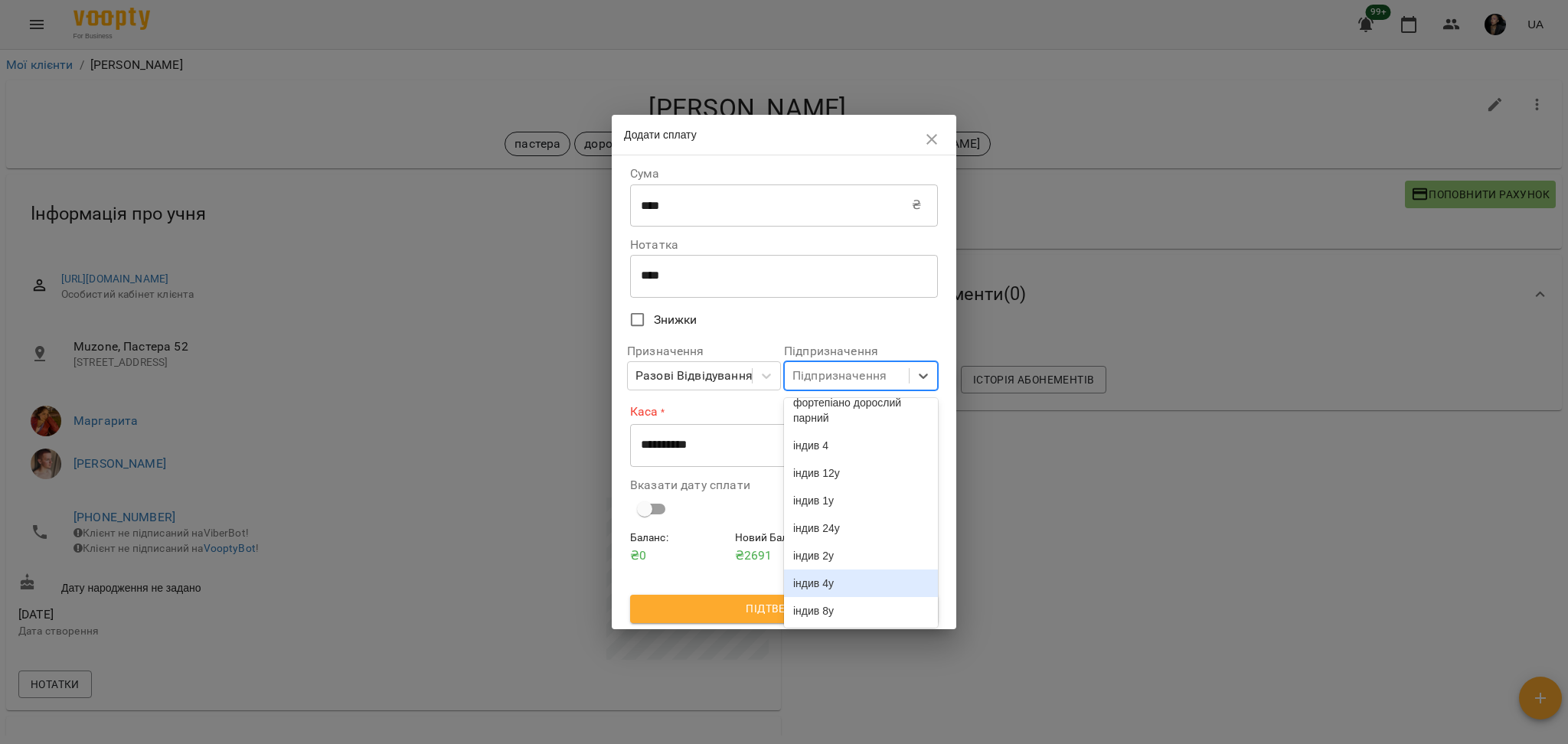
click at [897, 587] on div "індив 4у" at bounding box center [861, 583] width 153 height 28
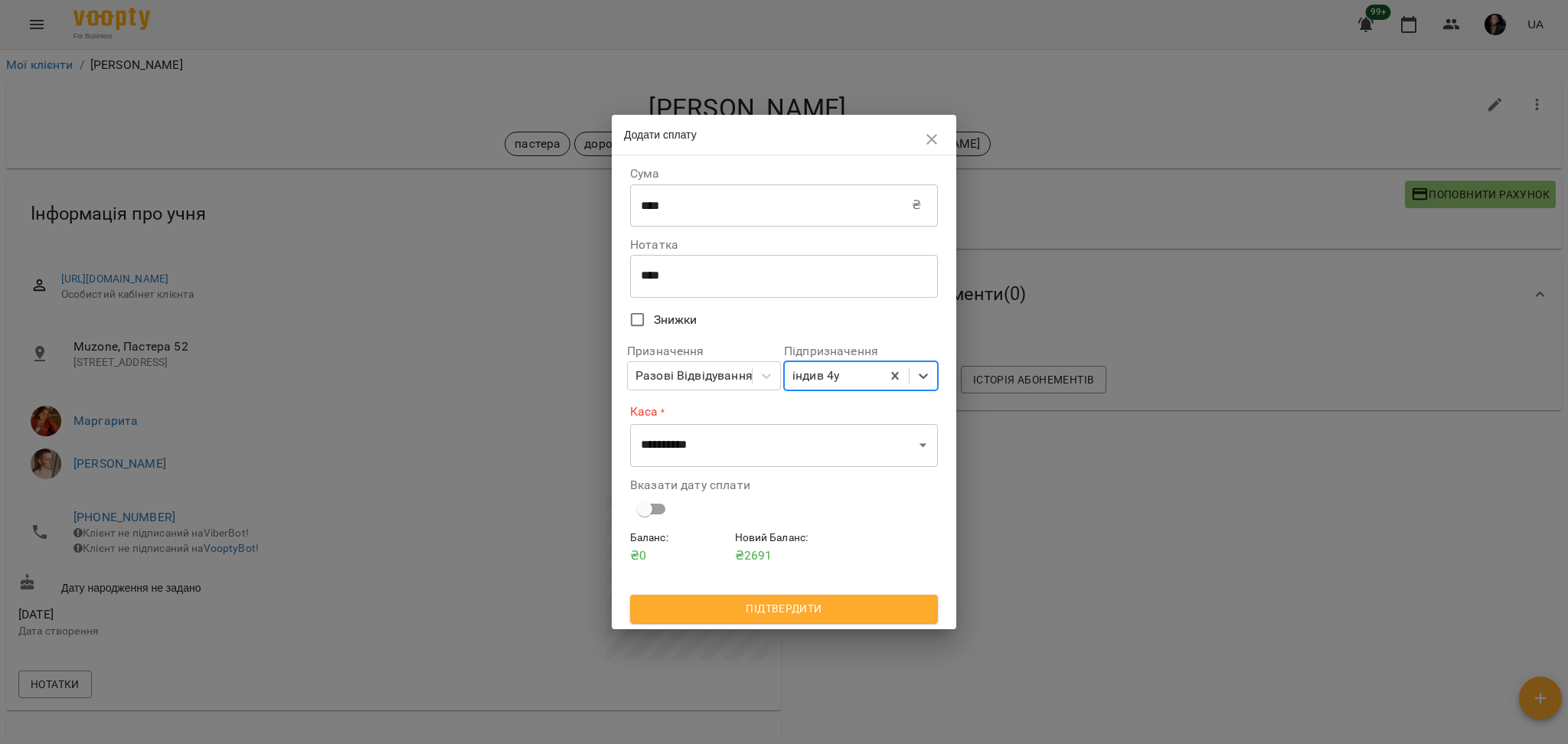
click at [714, 472] on div "Вказати дату сплати" at bounding box center [784, 502] width 314 height 64
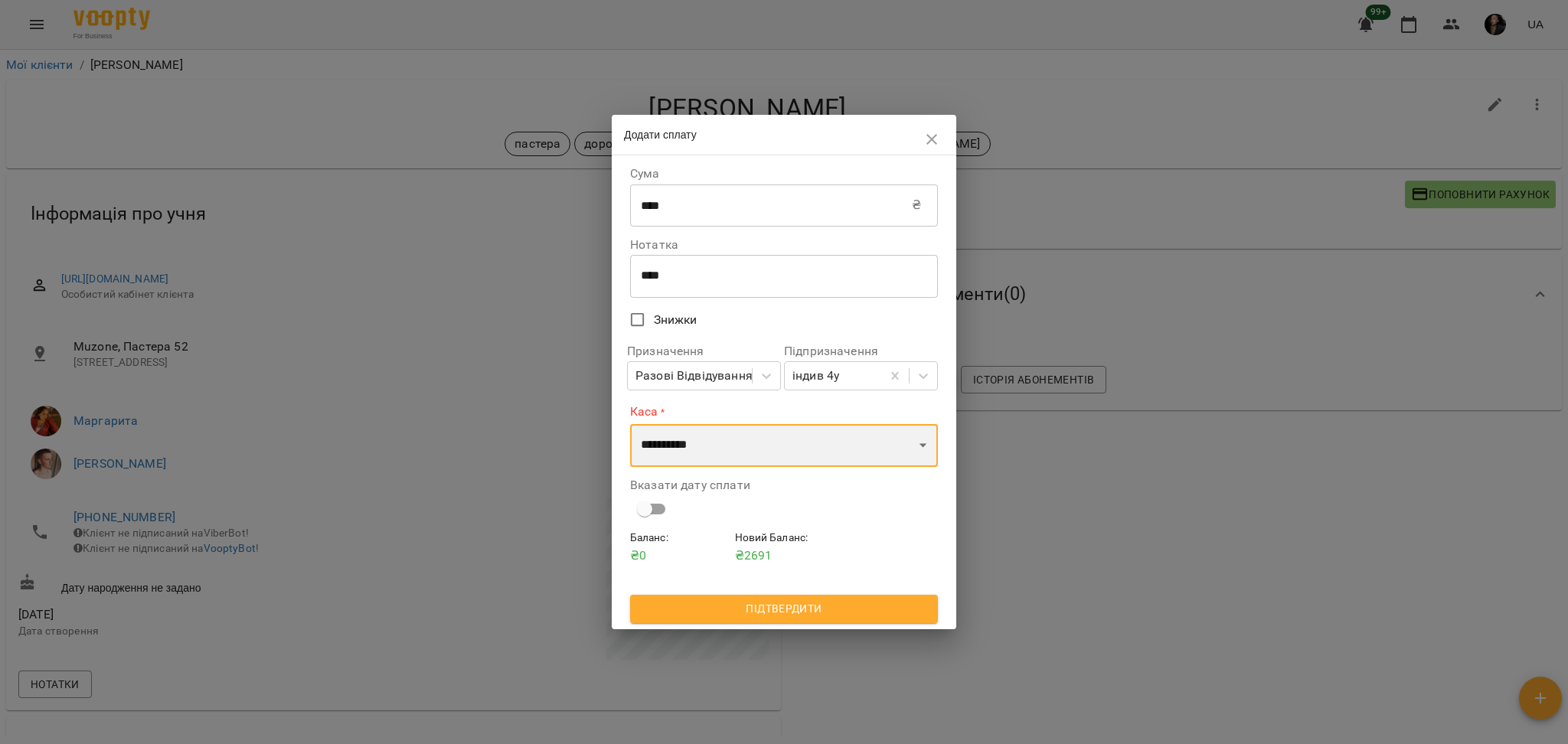
click at [731, 453] on select "**********" at bounding box center [784, 446] width 308 height 43
select select "****"
click at [630, 425] on select "**********" at bounding box center [784, 446] width 308 height 43
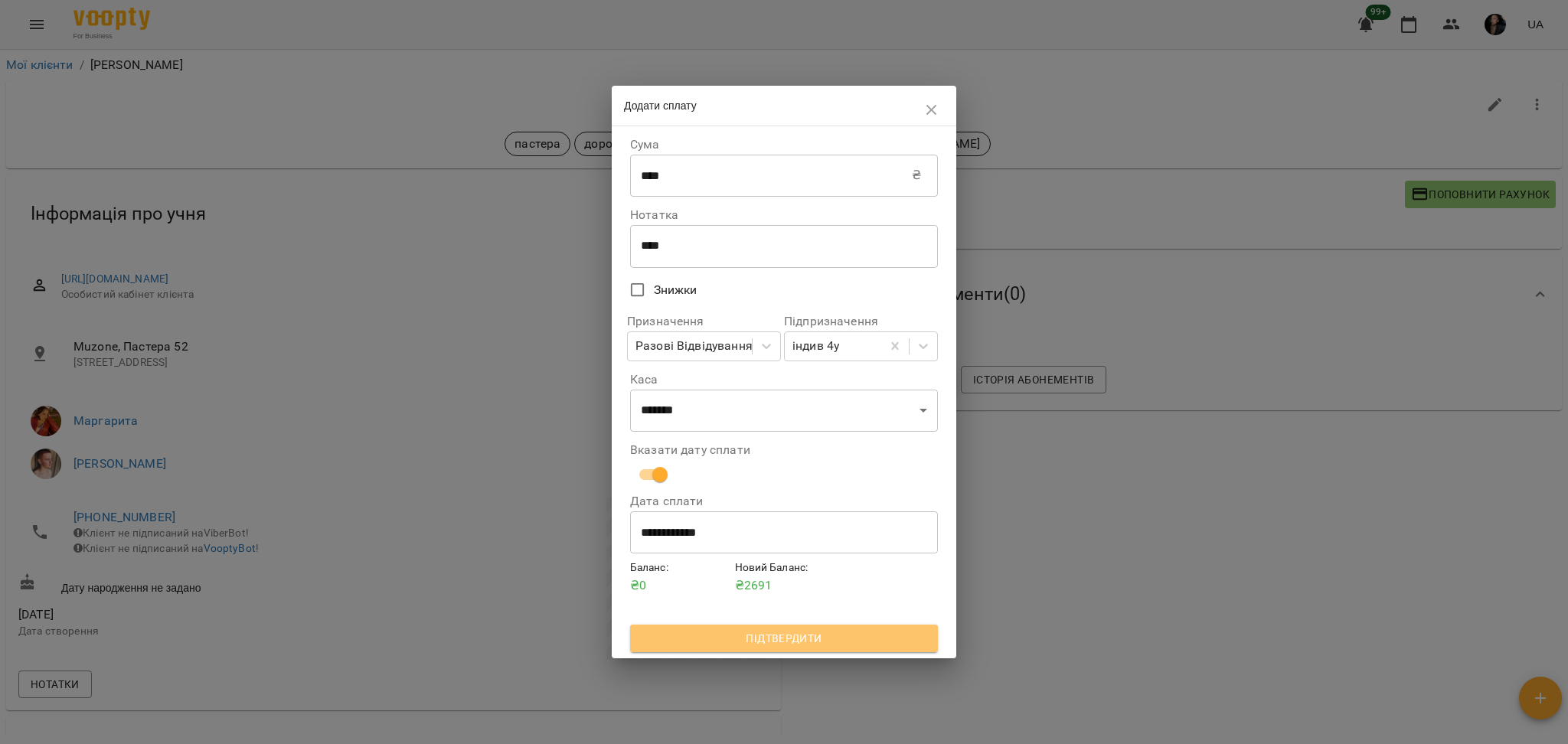
click at [855, 637] on span "Підтвердити" at bounding box center [784, 638] width 284 height 18
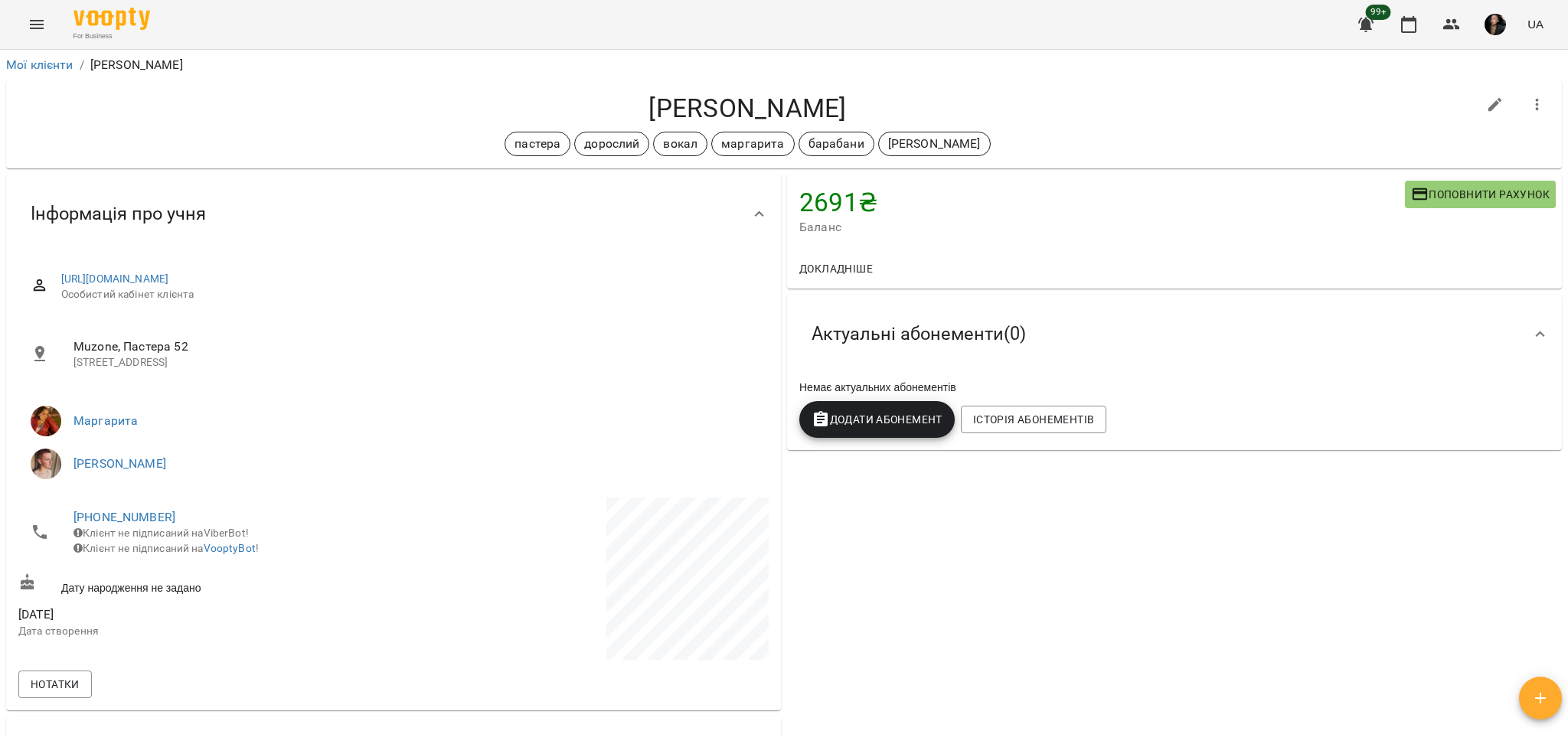
drag, startPoint x: 704, startPoint y: 110, endPoint x: 1012, endPoint y: 104, distance: 308.1
click at [997, 104] on h4 "[PERSON_NAME]" at bounding box center [747, 108] width 1459 height 31
copy h4 "[PERSON_NAME]"
click at [1454, 15] on icon "button" at bounding box center [1451, 24] width 18 height 18
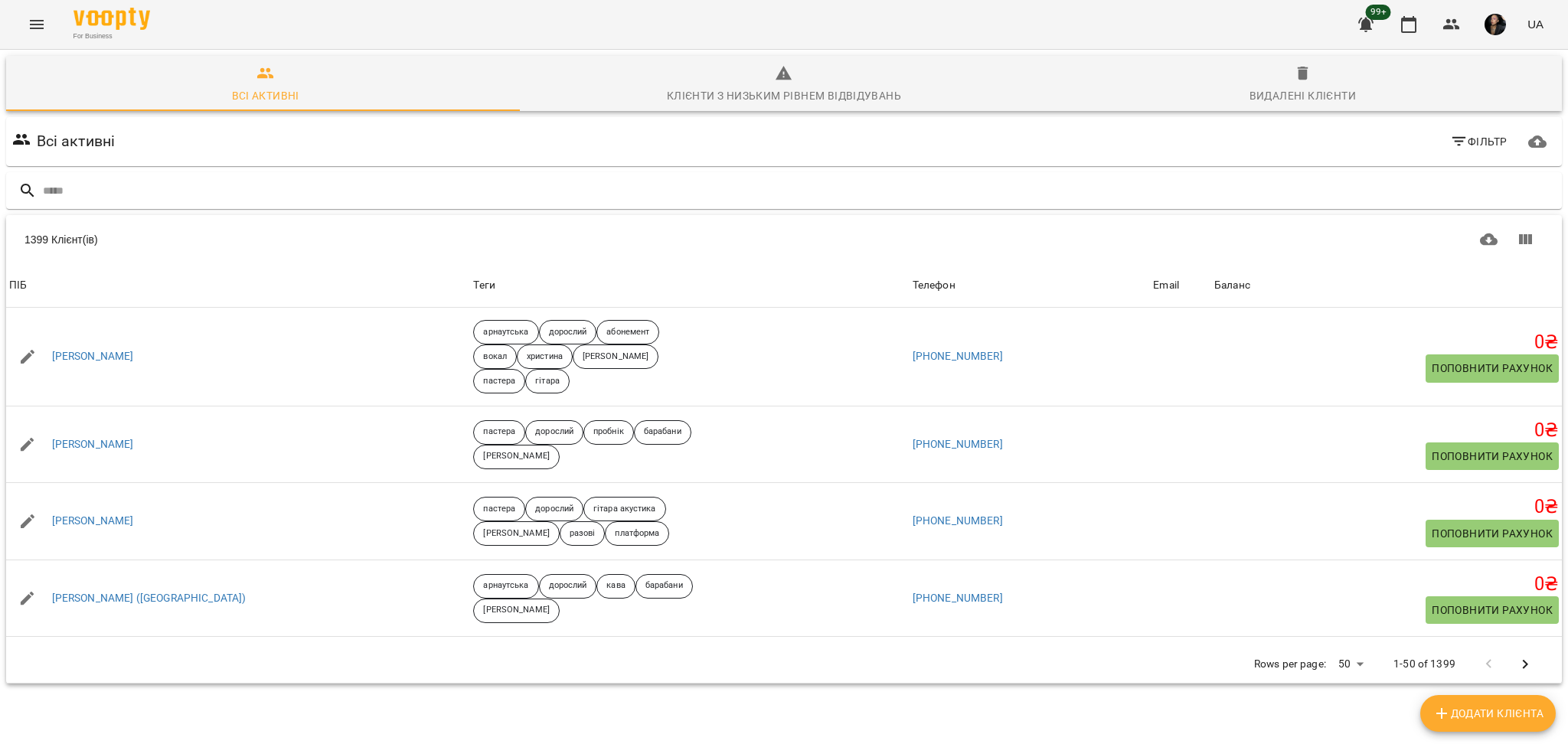
click at [641, 181] on input "text" at bounding box center [800, 191] width 1513 height 25
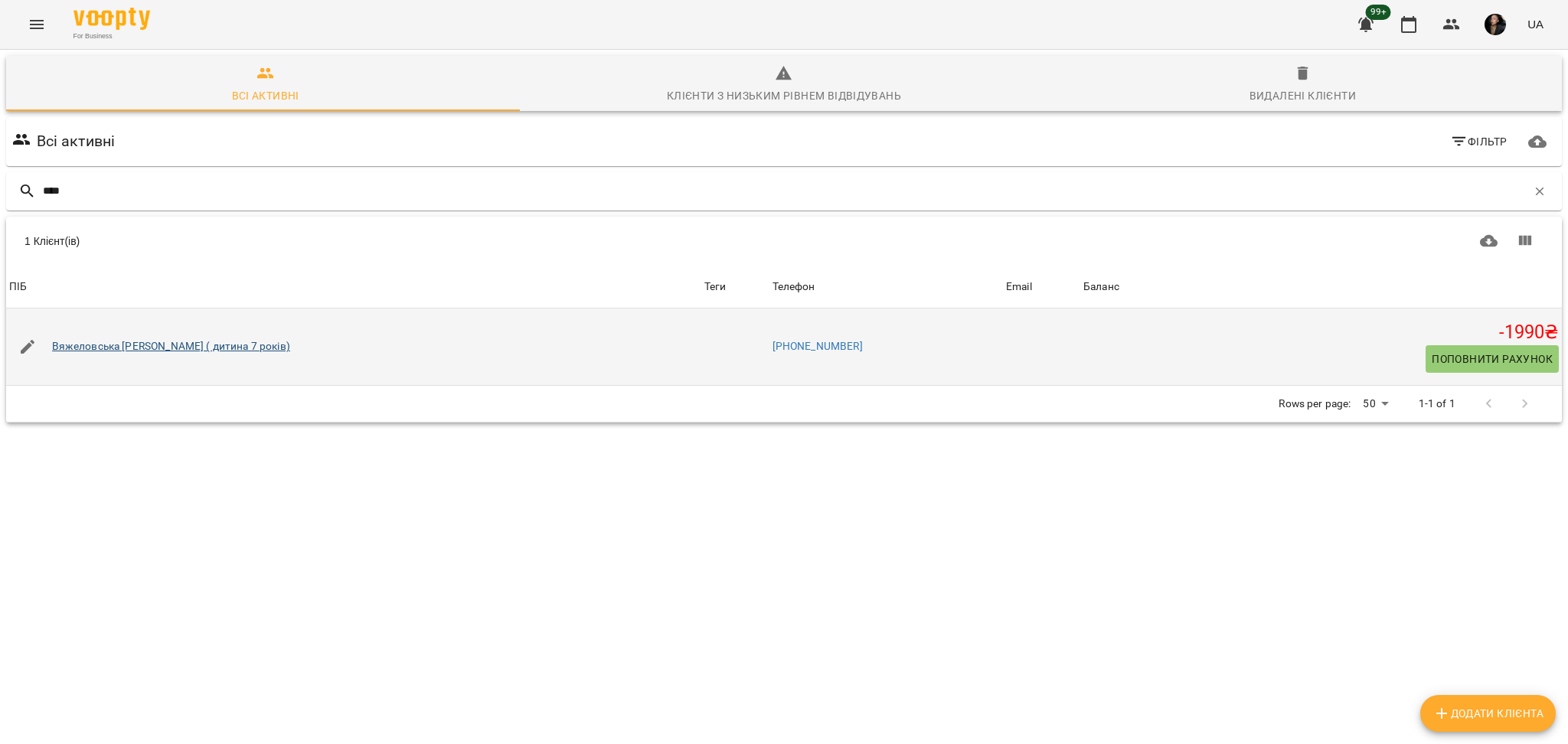
type input "****"
click at [121, 347] on link "Вяжеловська [PERSON_NAME] ( дитина 7 років)" at bounding box center [171, 346] width 238 height 15
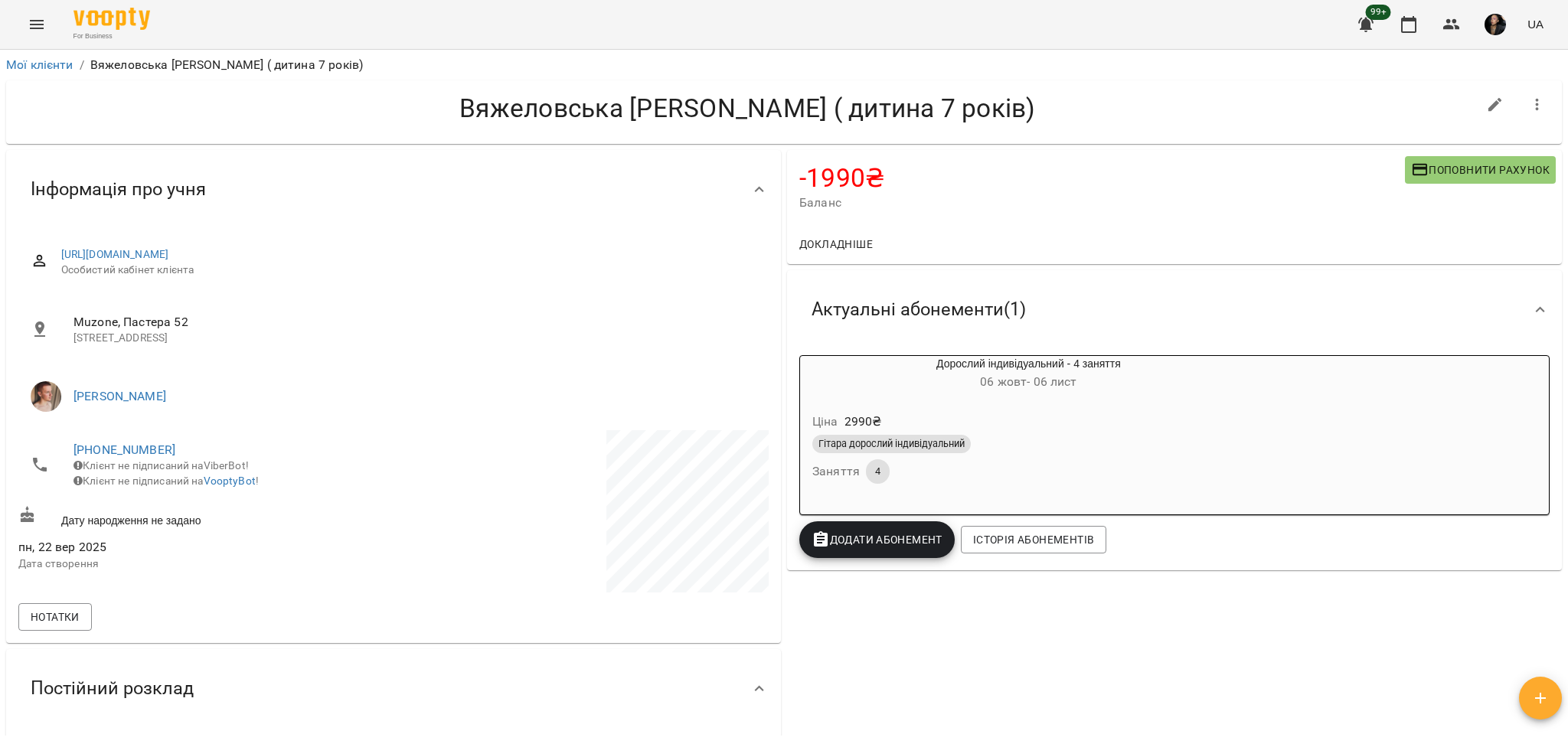
click at [1467, 179] on button "Поповнити рахунок" at bounding box center [1480, 170] width 151 height 28
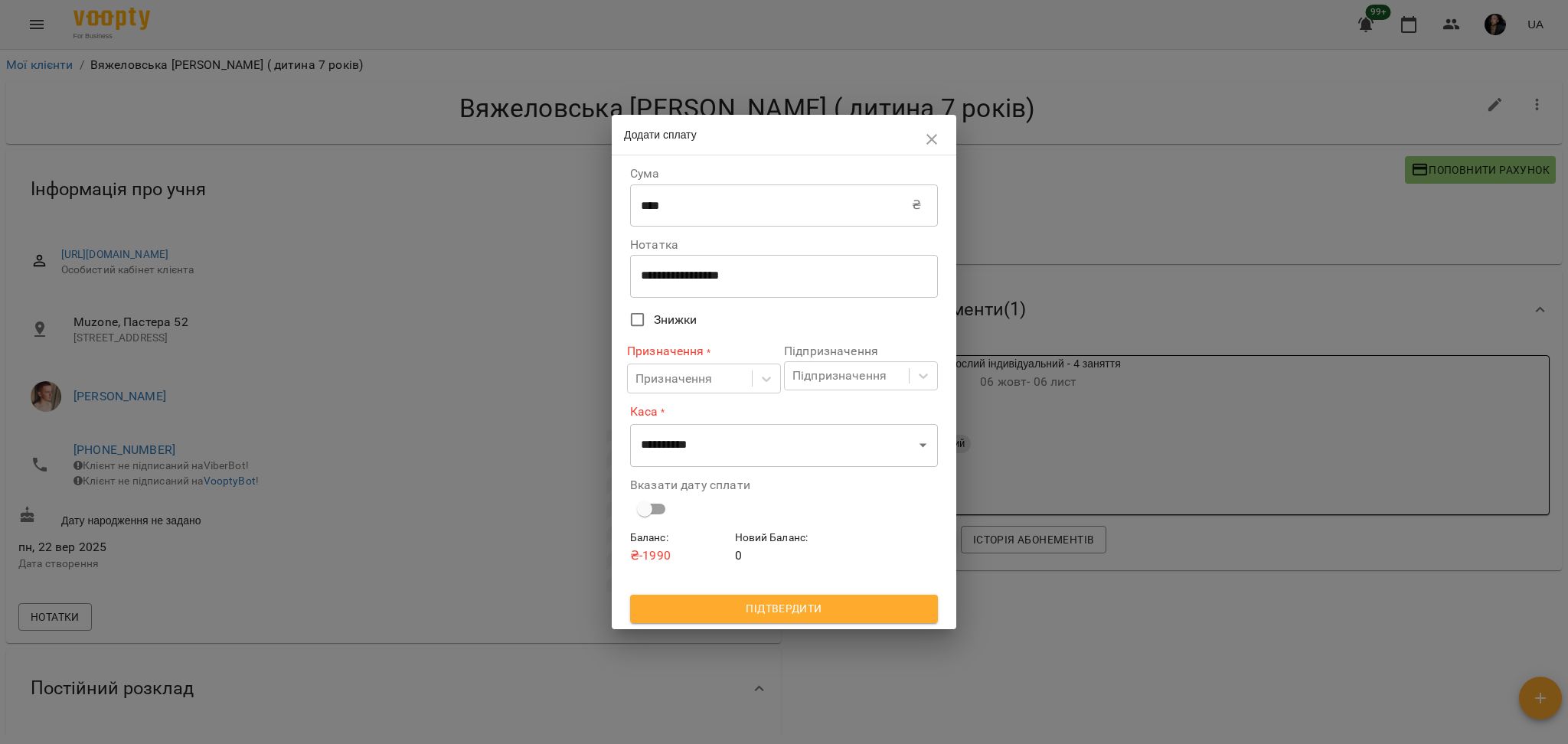
click at [801, 293] on div "**********" at bounding box center [784, 276] width 308 height 43
drag, startPoint x: 815, startPoint y: 276, endPoint x: 670, endPoint y: 276, distance: 145.0
click at [675, 277] on textarea "**********" at bounding box center [784, 276] width 286 height 14
type textarea "*"
type textarea "****"
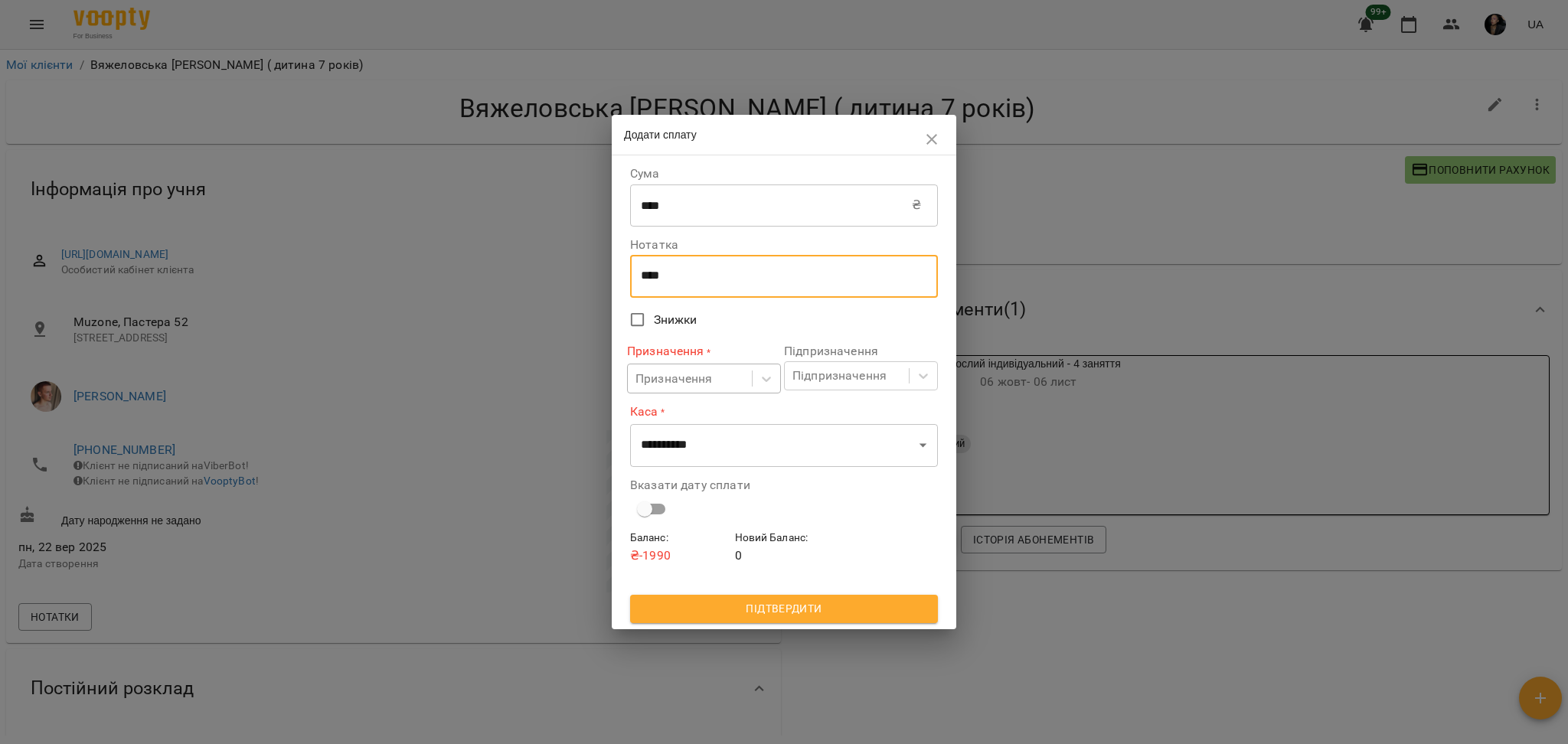
click at [743, 383] on div "Призначення" at bounding box center [690, 379] width 124 height 29
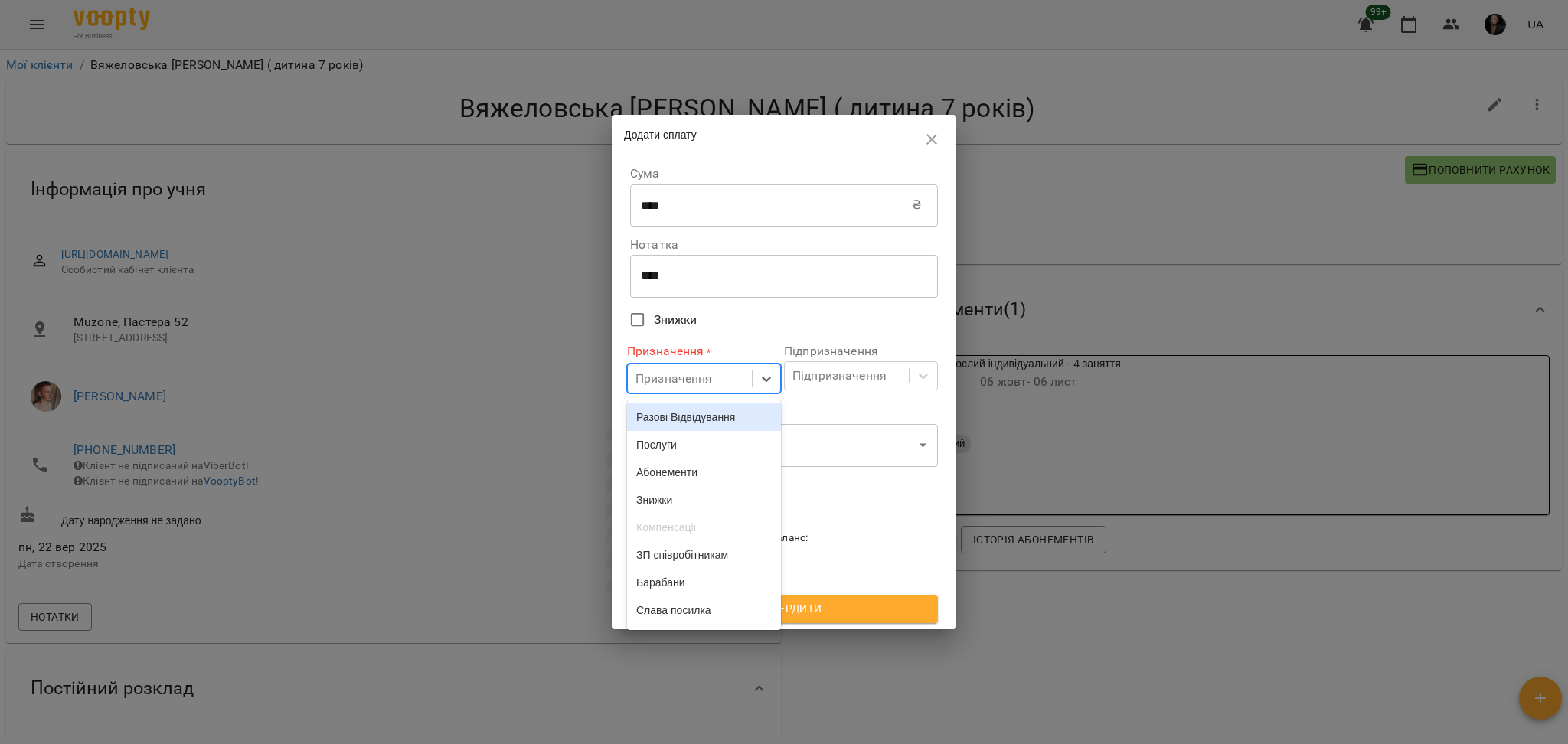
click at [724, 419] on div "Разові Відвідування" at bounding box center [704, 417] width 153 height 28
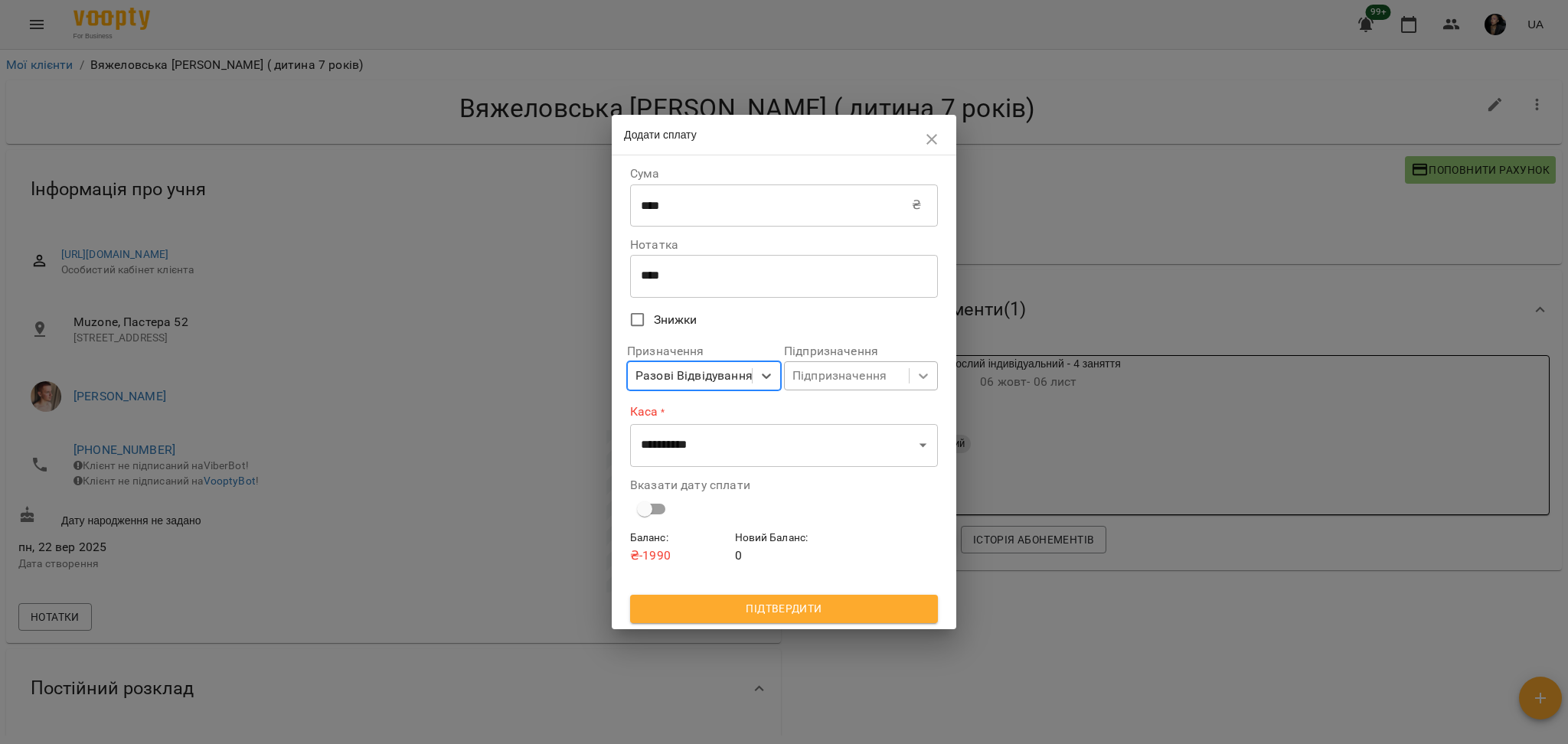
click at [927, 368] on div at bounding box center [923, 376] width 28 height 28
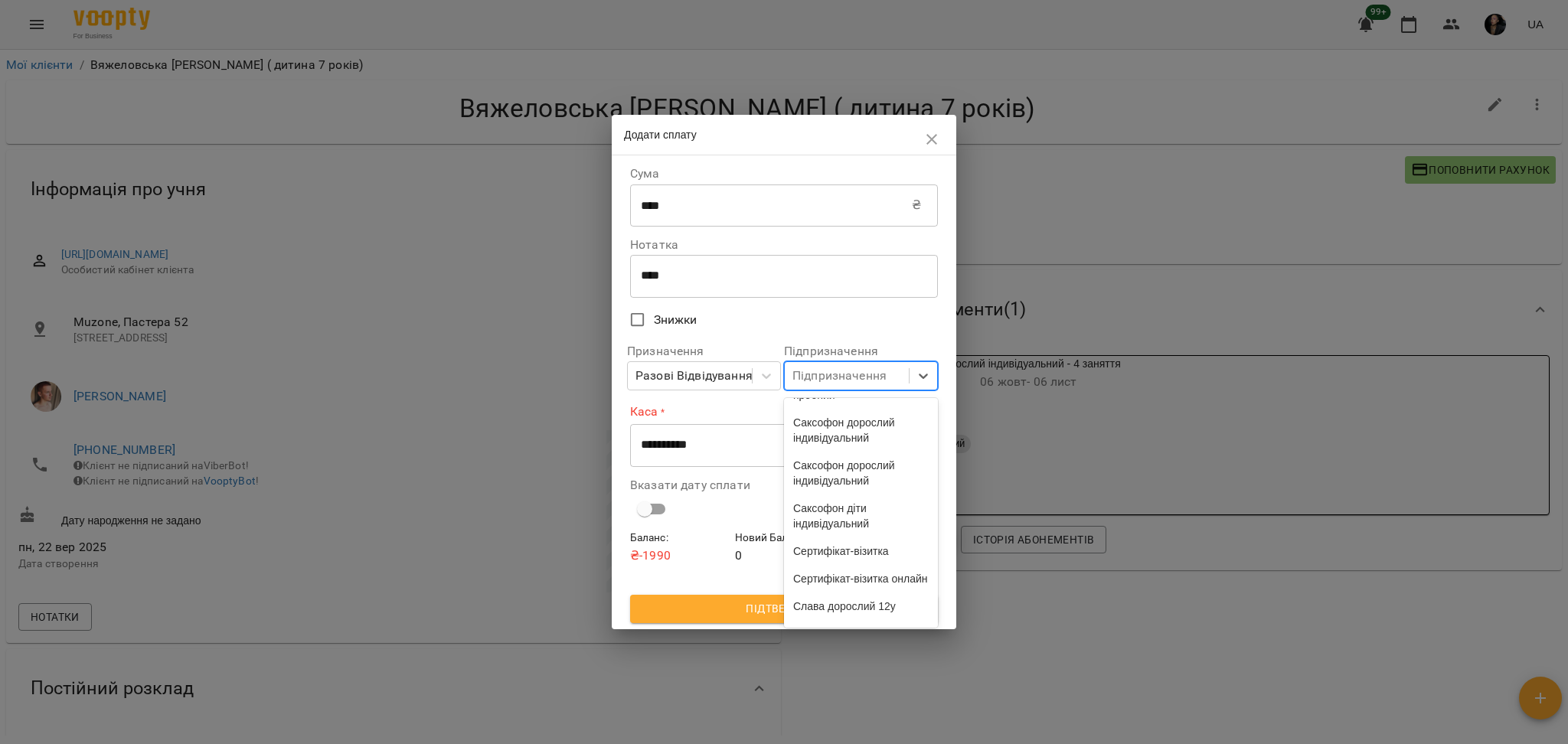
scroll to position [4089, 0]
click at [873, 590] on div "індив 4у" at bounding box center [861, 583] width 153 height 28
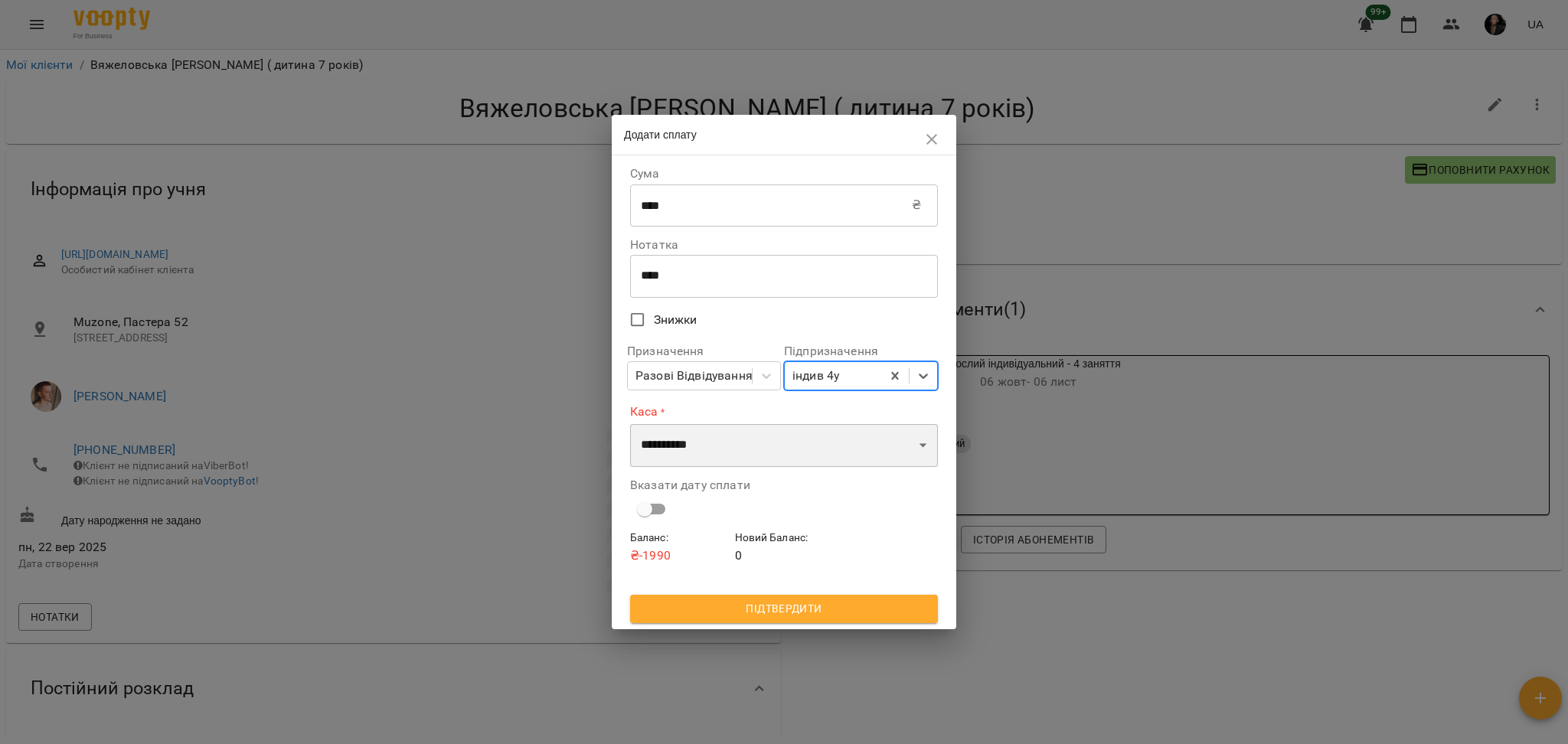
click at [703, 447] on select "**********" at bounding box center [784, 446] width 308 height 43
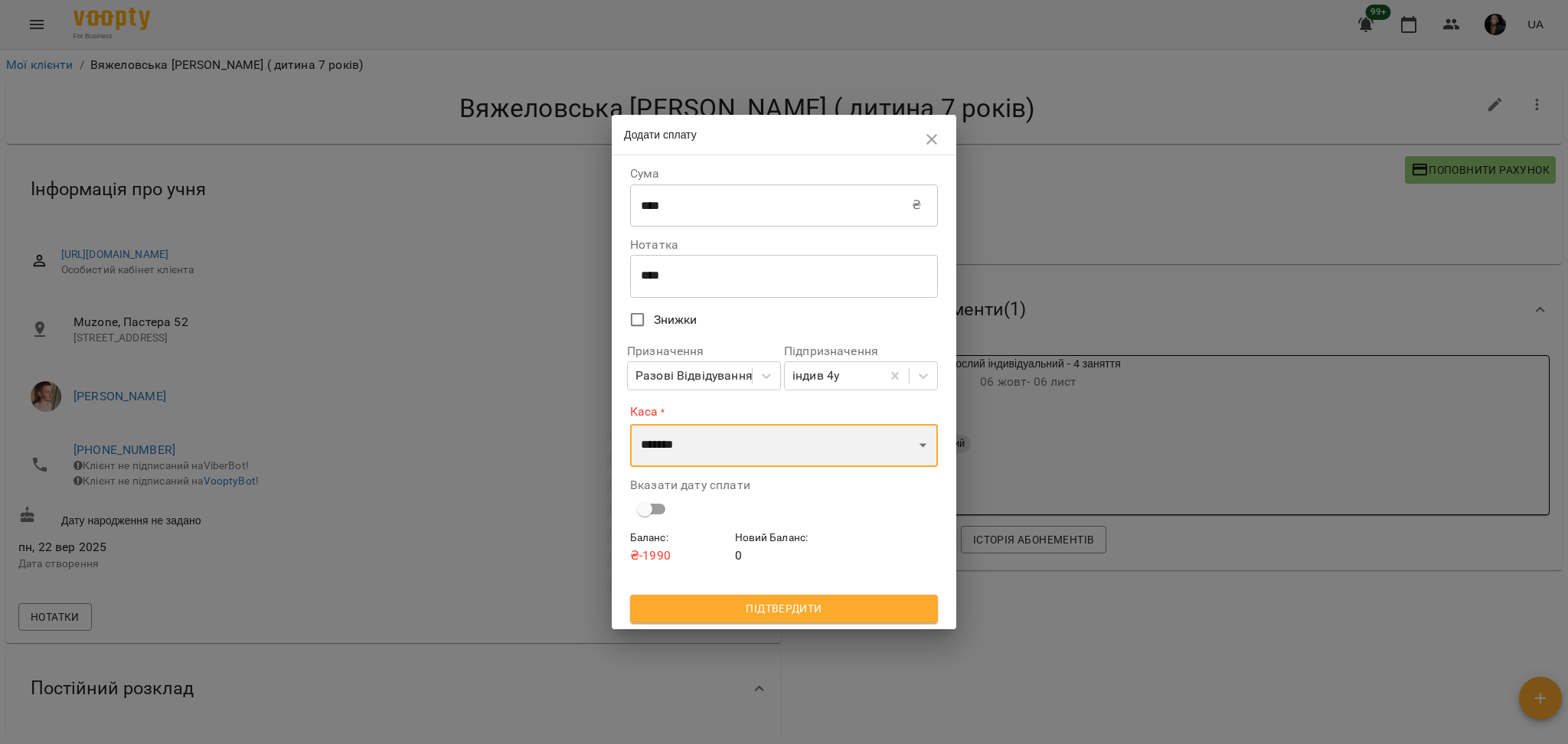
click at [630, 425] on select "**********" at bounding box center [784, 446] width 308 height 43
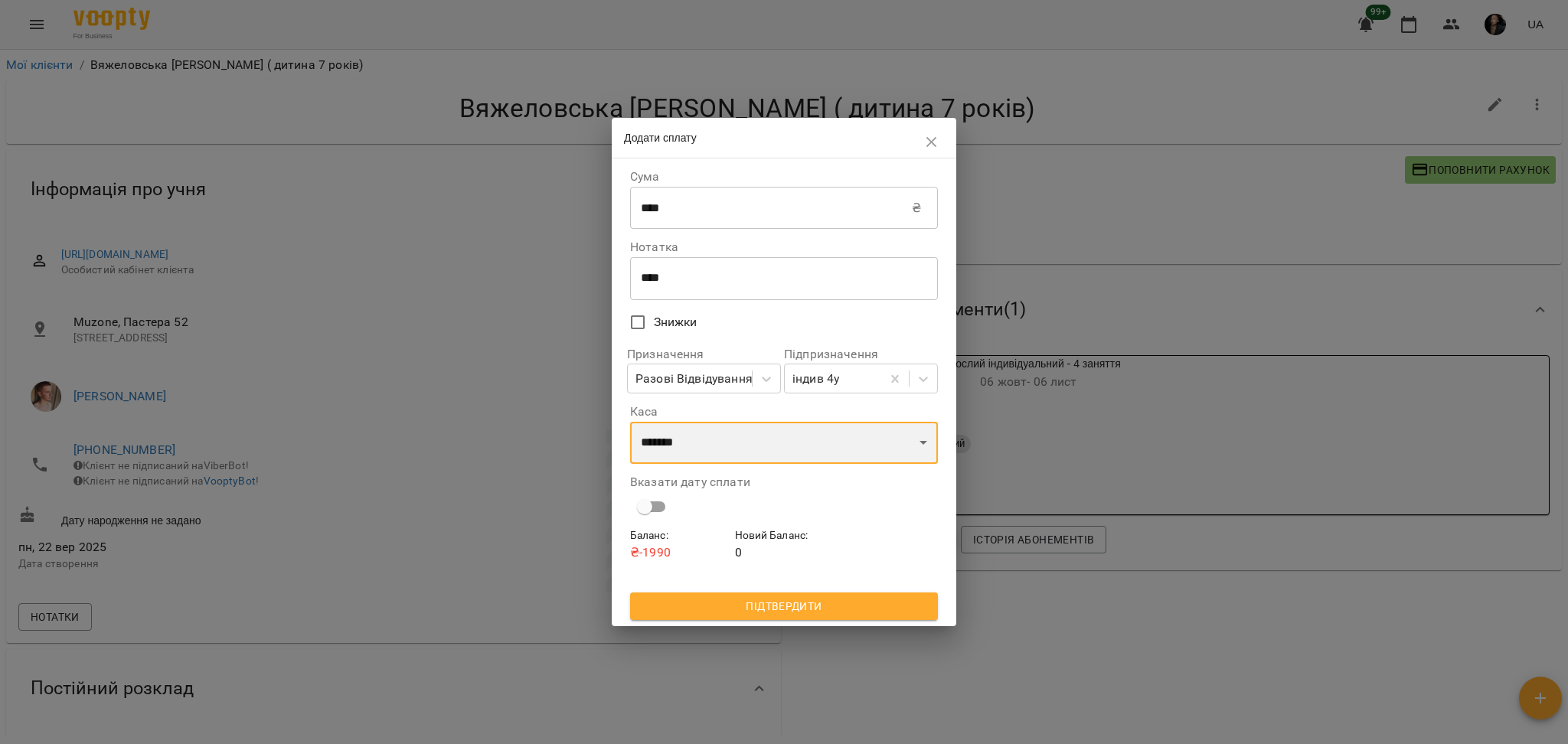
drag, startPoint x: 723, startPoint y: 451, endPoint x: 707, endPoint y: 464, distance: 20.6
click at [723, 451] on select "**********" at bounding box center [784, 443] width 308 height 43
select select "****"
click at [630, 423] on select "**********" at bounding box center [784, 443] width 308 height 43
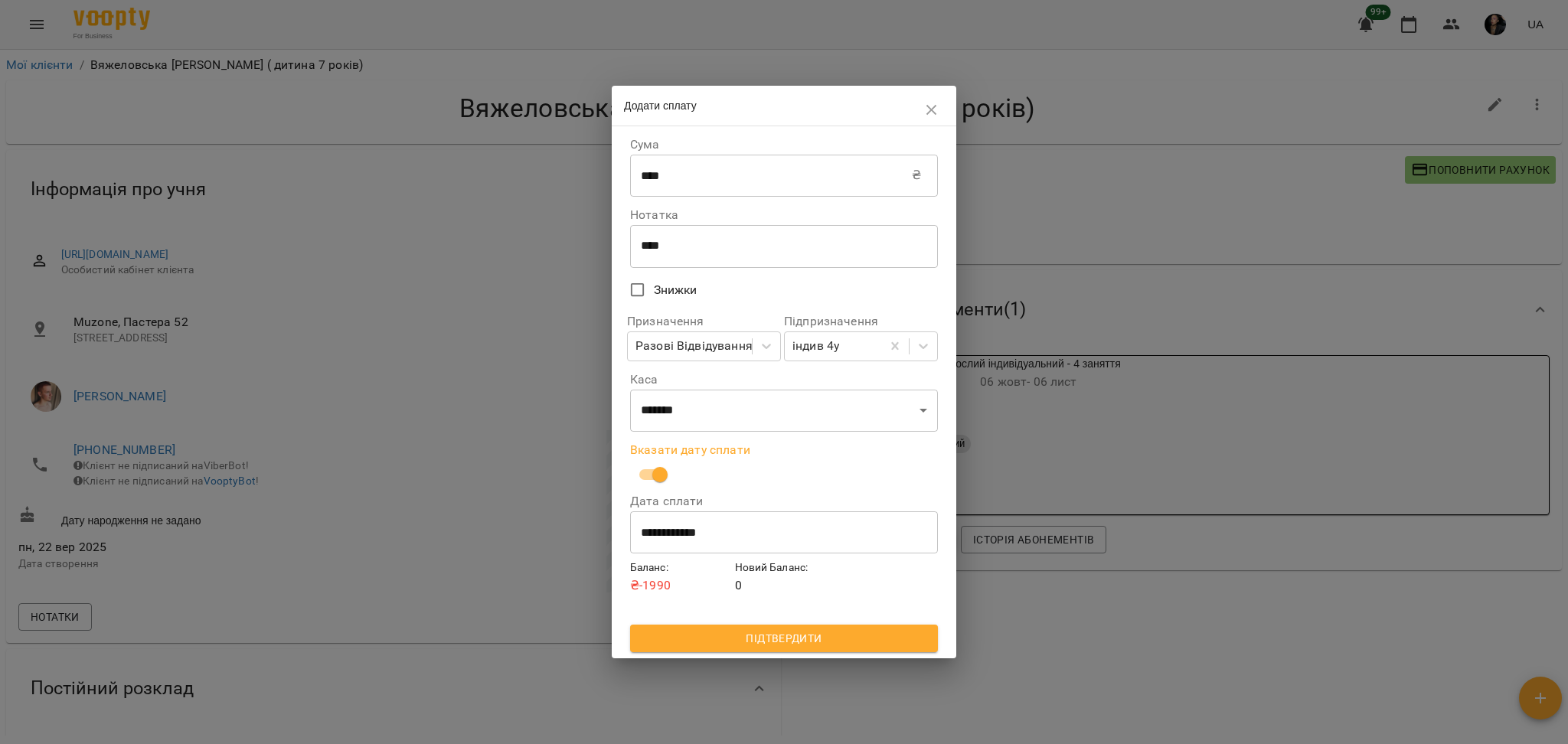
click at [840, 643] on span "Підтвердити" at bounding box center [784, 638] width 284 height 18
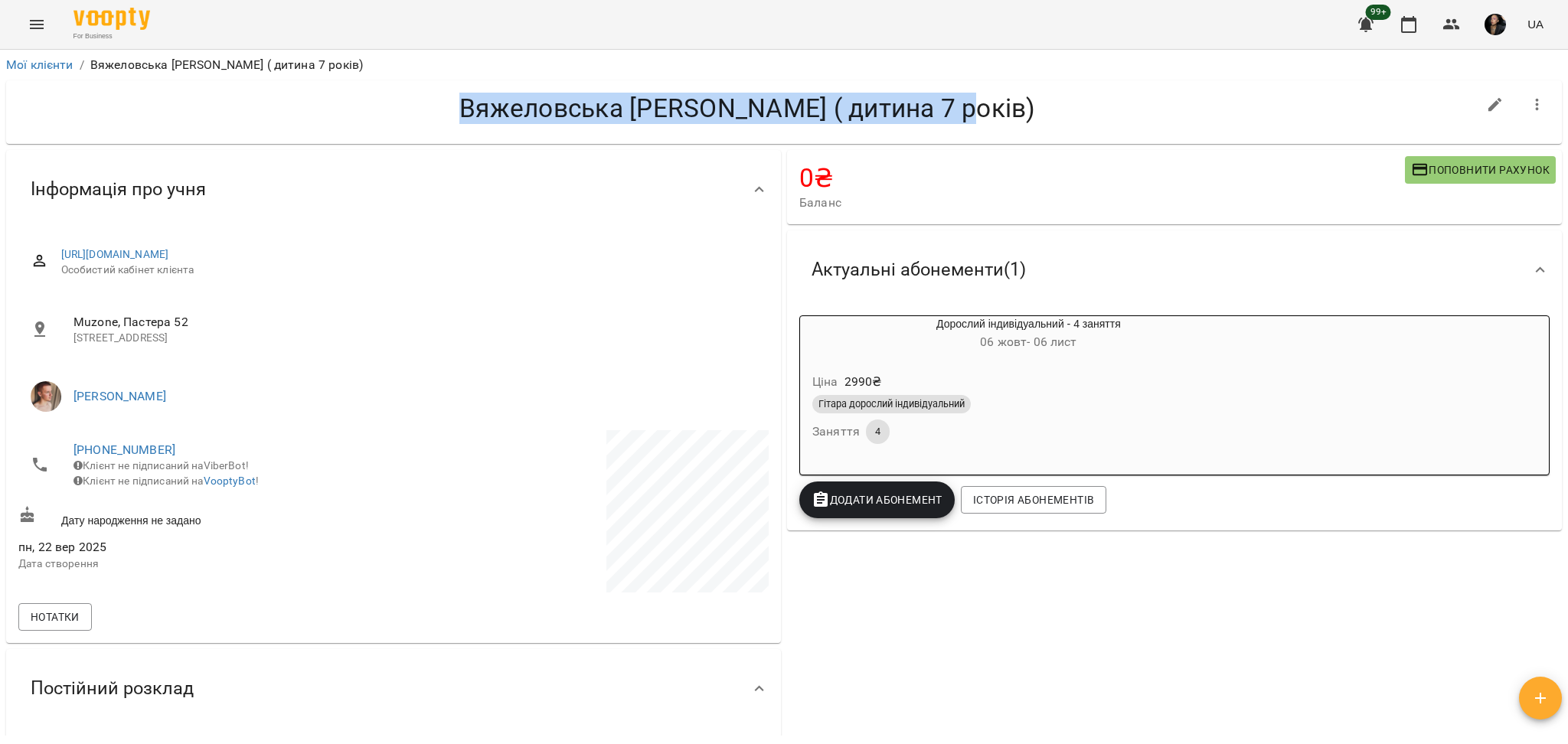
drag, startPoint x: 457, startPoint y: 107, endPoint x: 1256, endPoint y: 101, distance: 799.0
click at [1303, 96] on h4 "Вяжеловська [PERSON_NAME] ( дитина 7 років)" at bounding box center [747, 108] width 1459 height 31
drag, startPoint x: 988, startPoint y: 102, endPoint x: 1021, endPoint y: 113, distance: 34.8
click at [1021, 113] on h4 "Вяжеловська [PERSON_NAME] ( дитина 7 років)" at bounding box center [747, 108] width 1459 height 31
copy h4 "Вяжеловська [PERSON_NAME] ( дитина 7 років)"
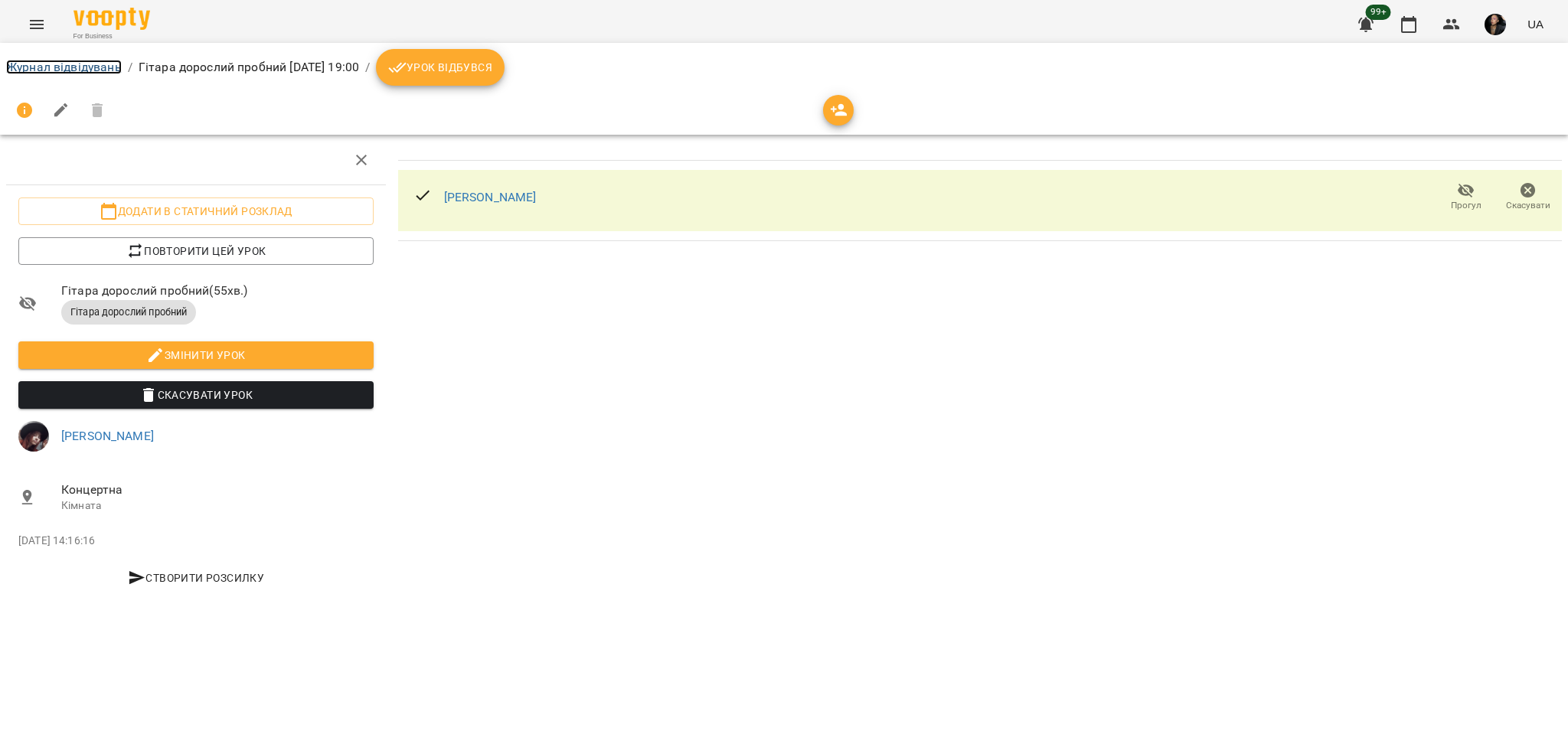
click at [51, 68] on link "Журнал відвідувань" at bounding box center [64, 67] width 116 height 14
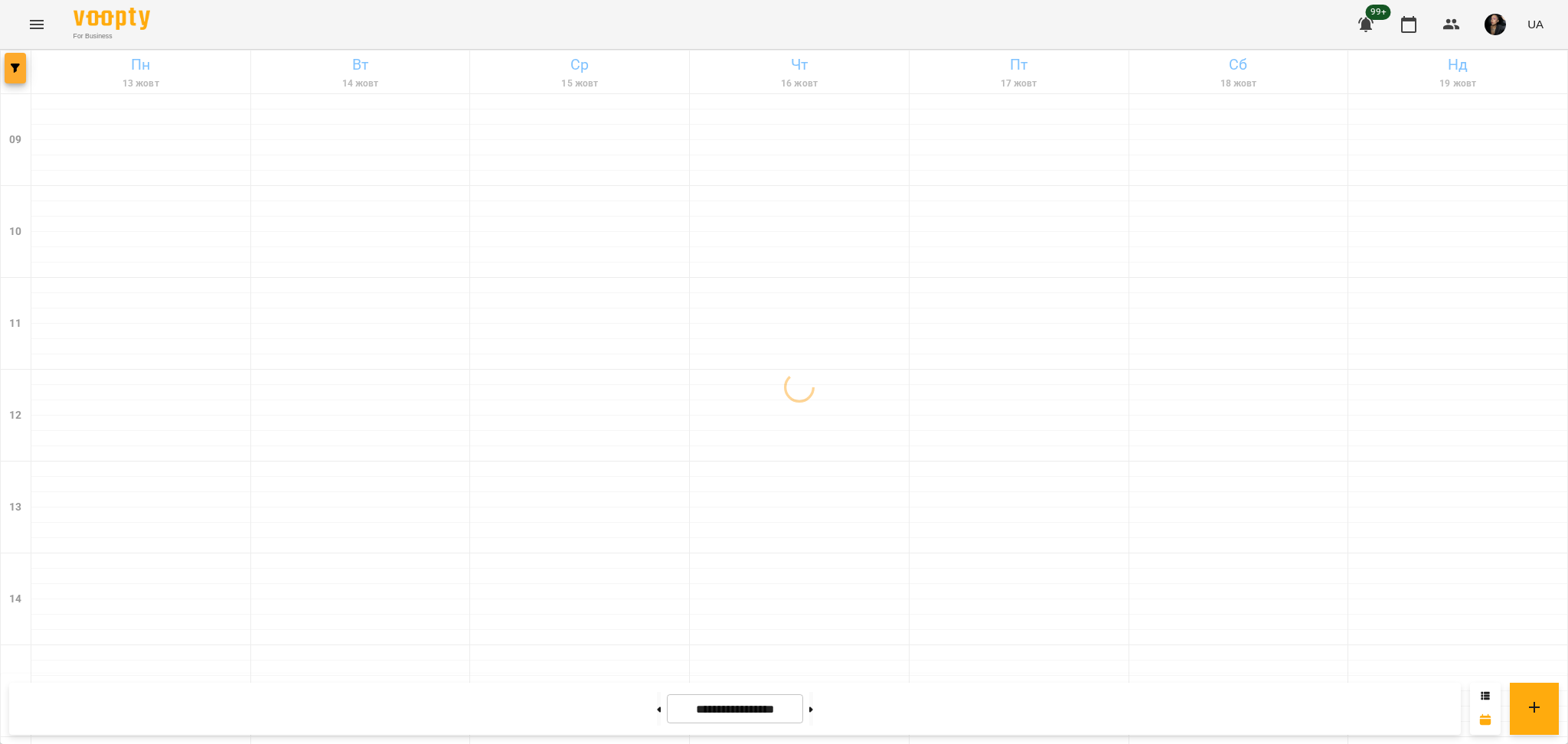
click at [18, 71] on icon "button" at bounding box center [15, 68] width 9 height 9
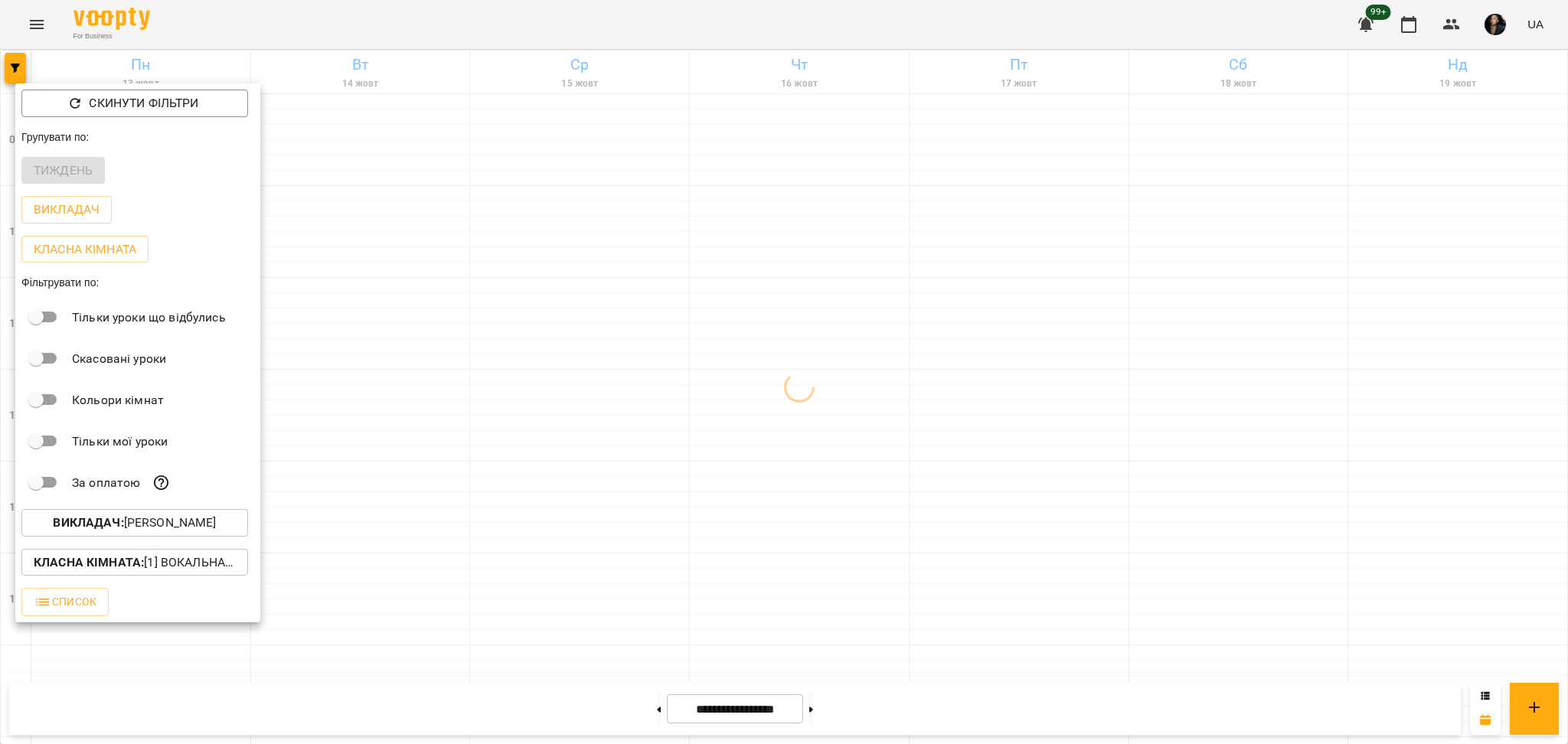
click at [203, 513] on div "Викладач : [PERSON_NAME]" at bounding box center [137, 522] width 245 height 39
click at [197, 537] on button "Викладач : [PERSON_NAME]" at bounding box center [135, 522] width 227 height 28
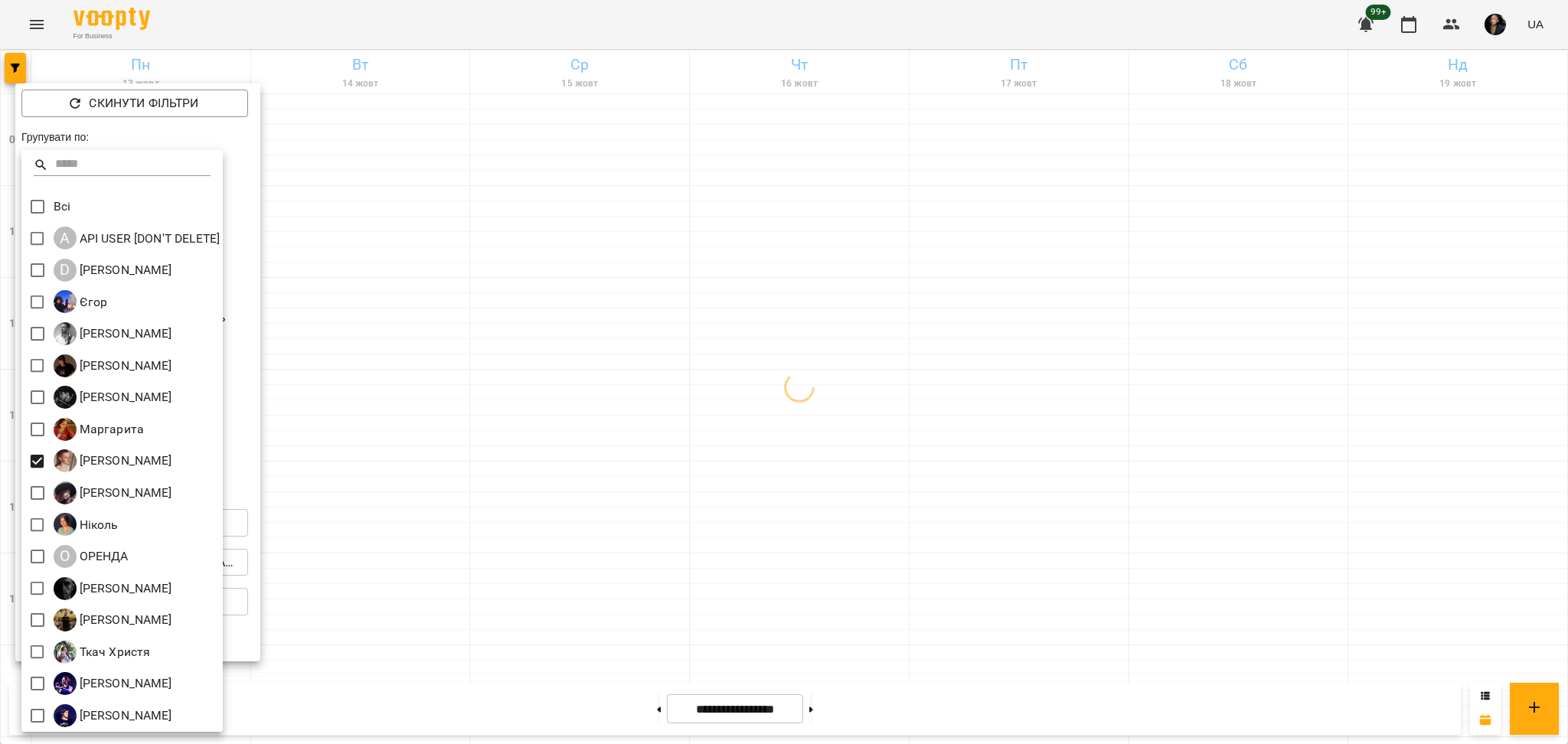
click at [504, 515] on div at bounding box center [784, 372] width 1568 height 744
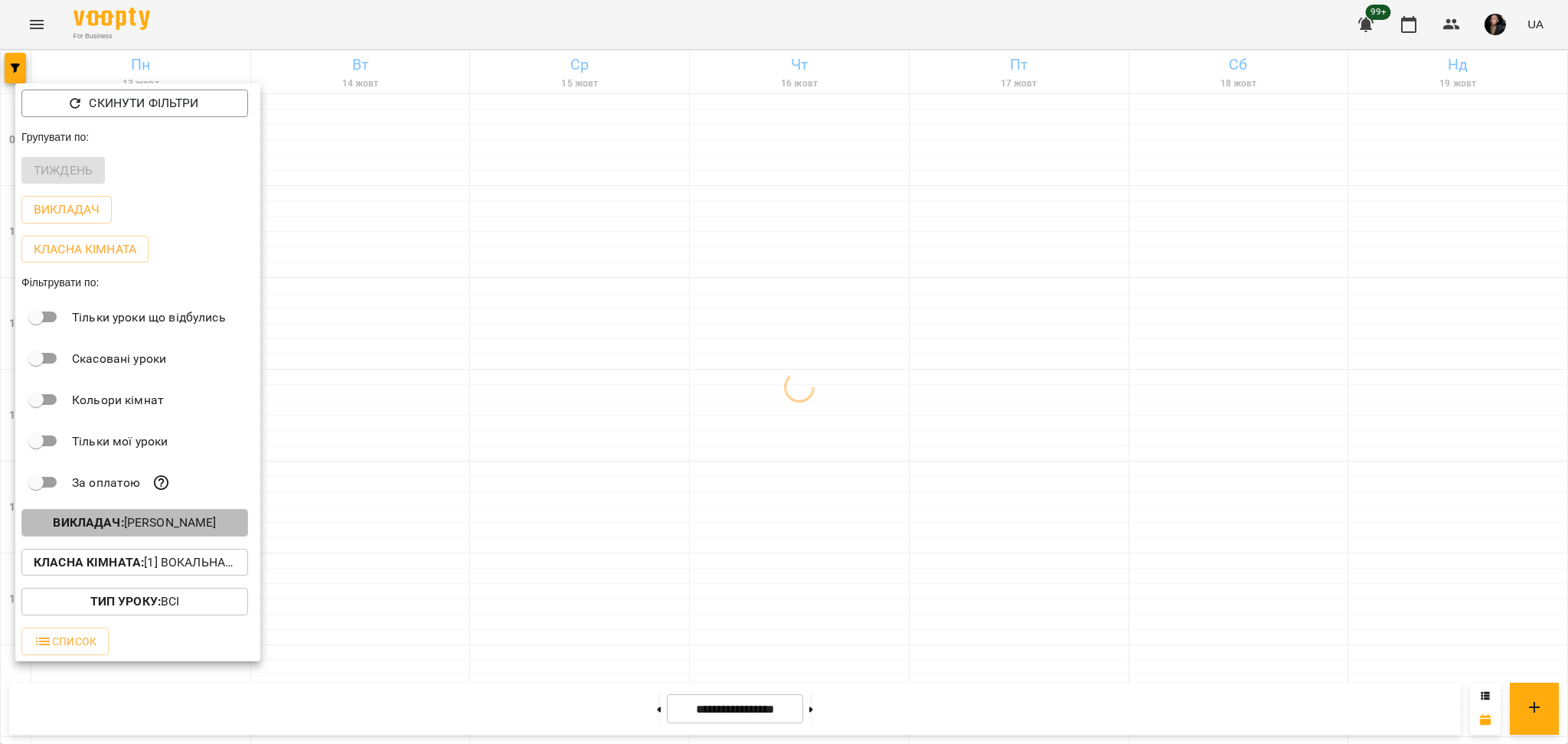
click at [188, 537] on button "Викладач : [PERSON_NAME]" at bounding box center [135, 522] width 227 height 28
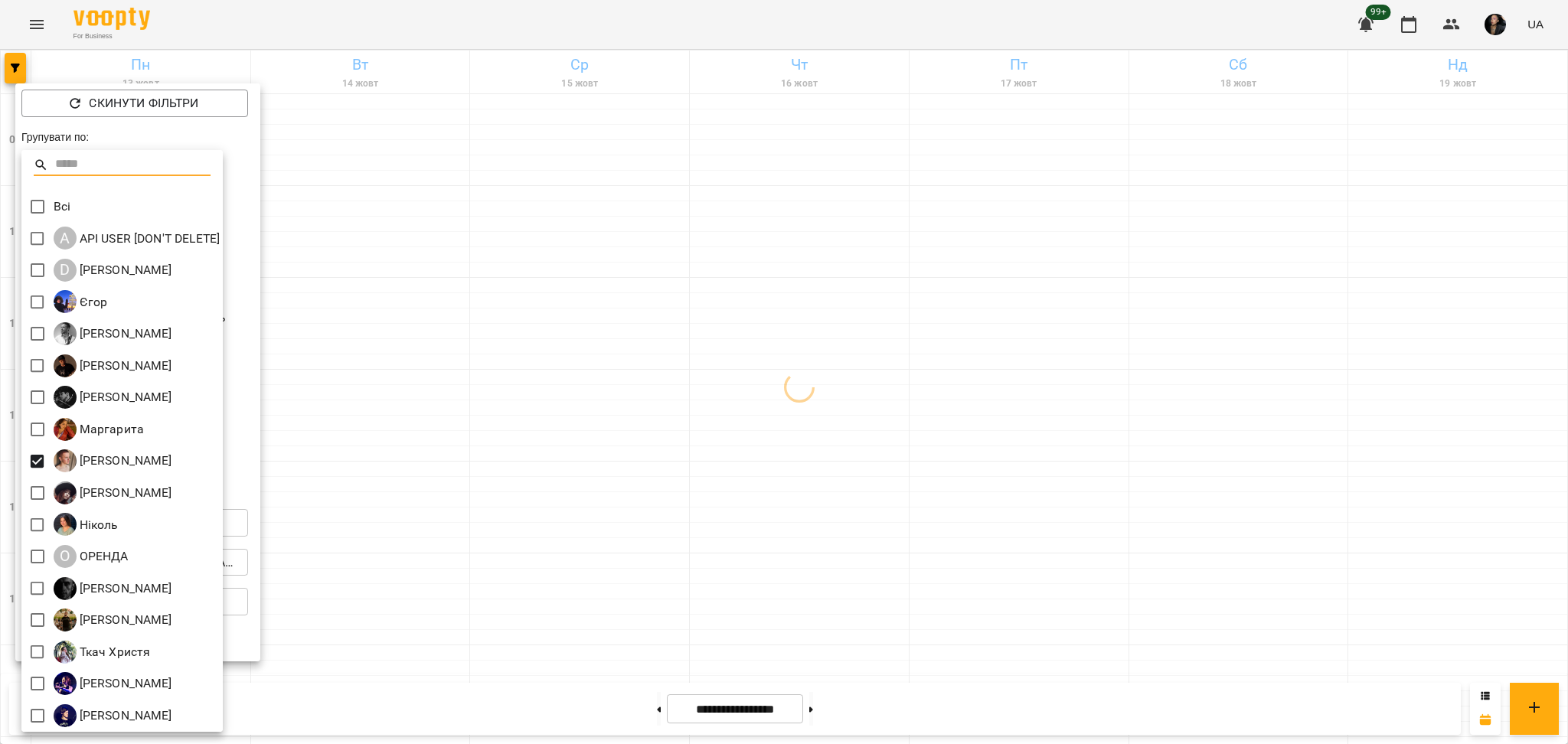
click at [374, 581] on div at bounding box center [784, 372] width 1568 height 744
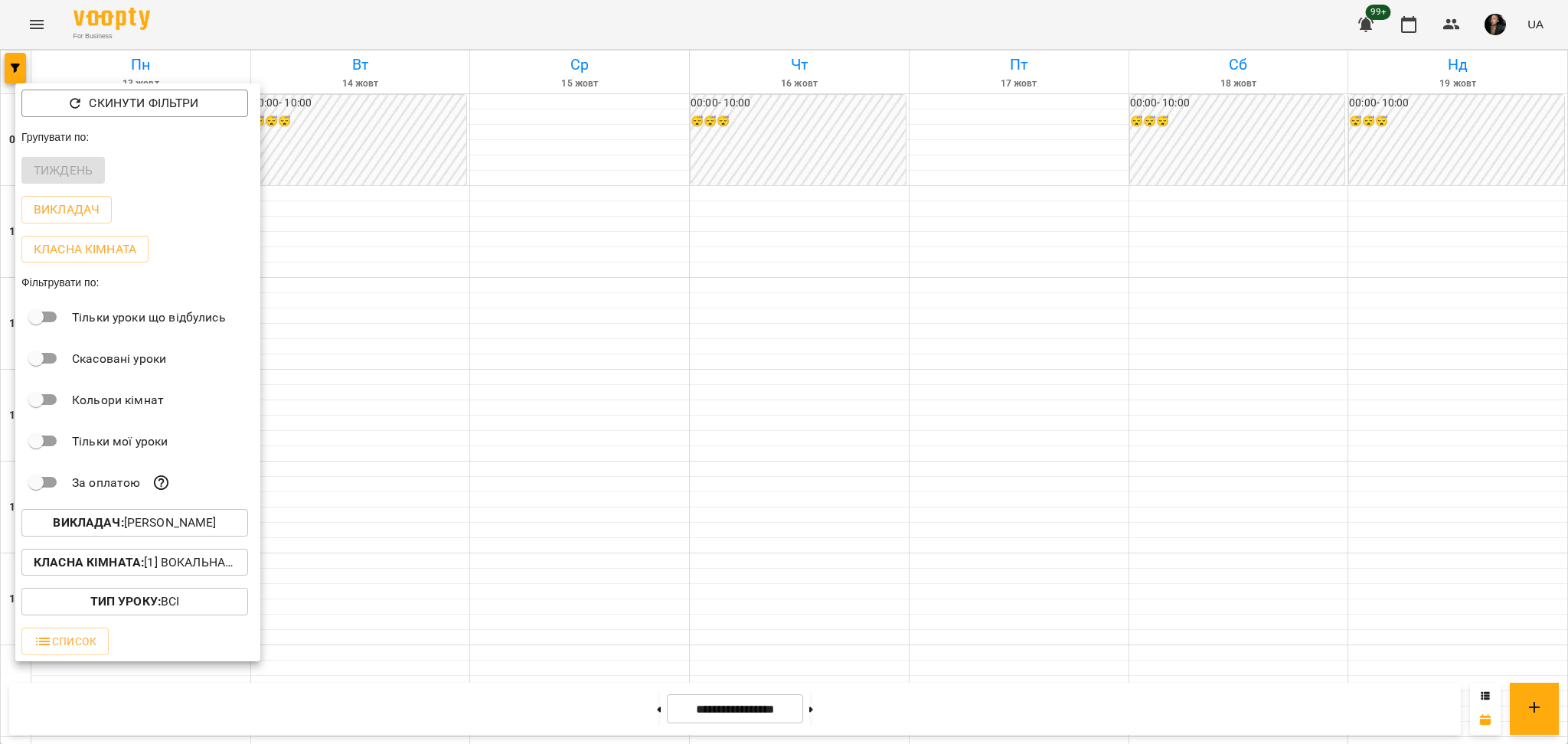
click at [170, 571] on p "Класна кімната : [1] Вокальна велика,[2] Вокальна мала,[7] Kids Фоно/Вокал" at bounding box center [135, 563] width 202 height 18
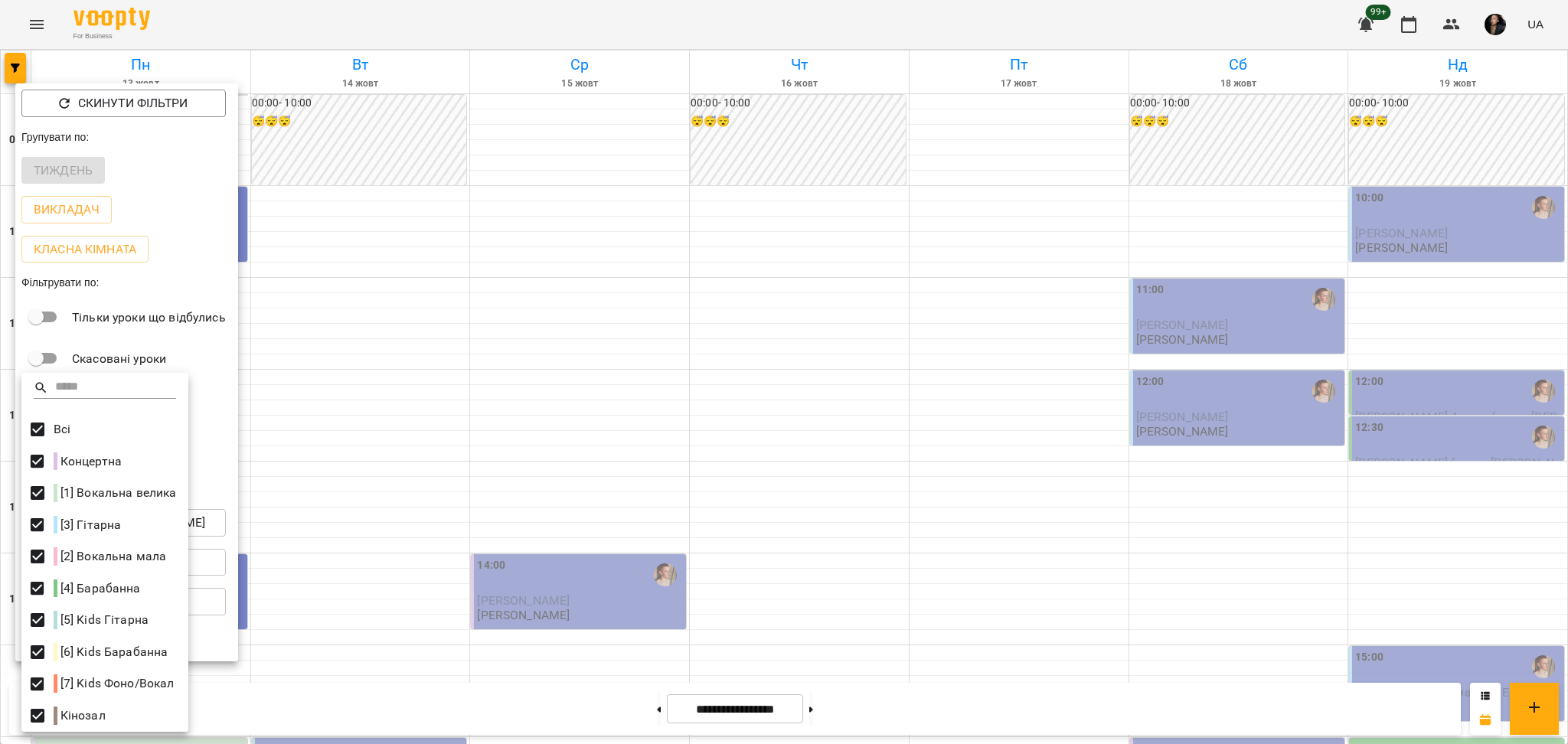
click at [576, 429] on div at bounding box center [784, 372] width 1568 height 744
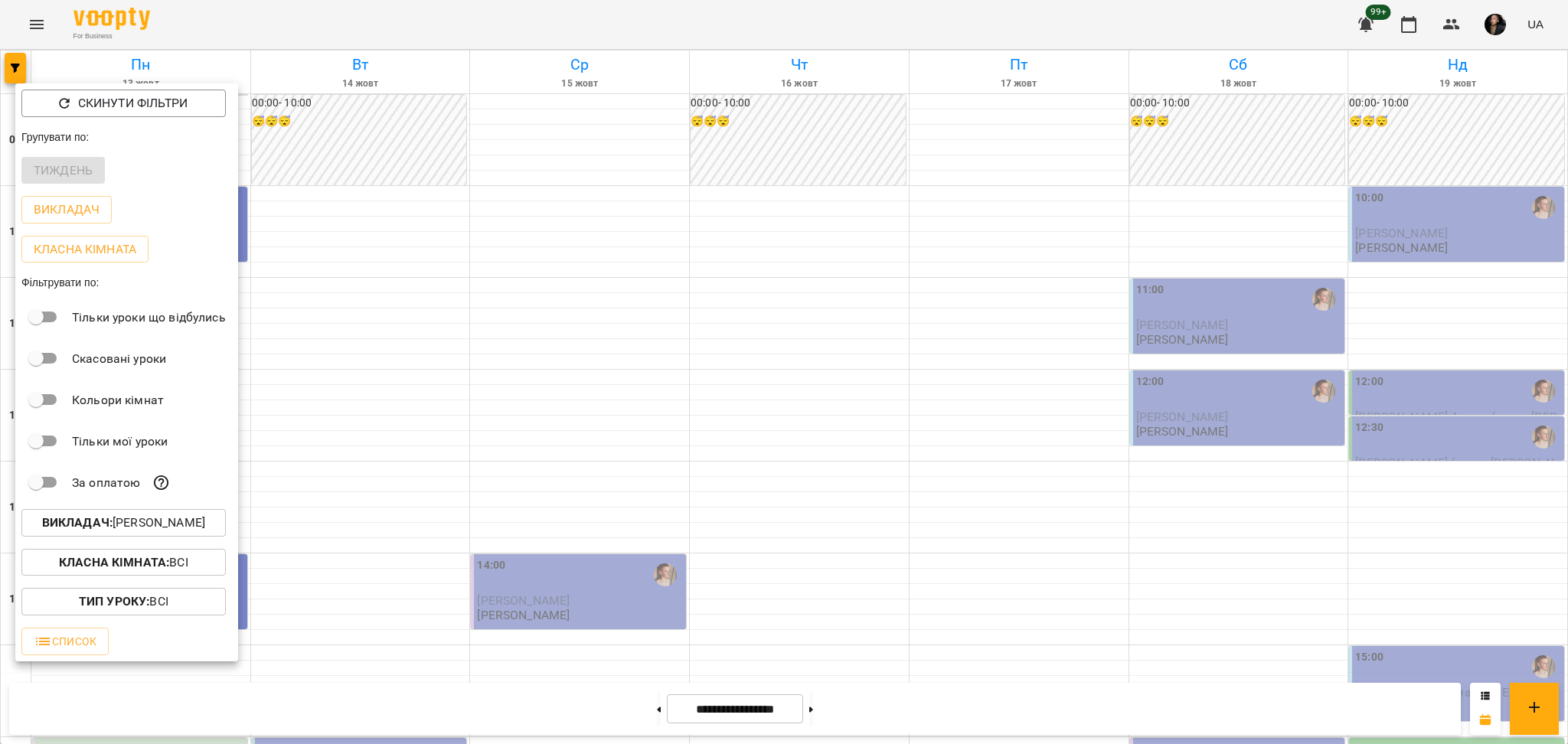
click at [788, 508] on div at bounding box center [784, 372] width 1568 height 744
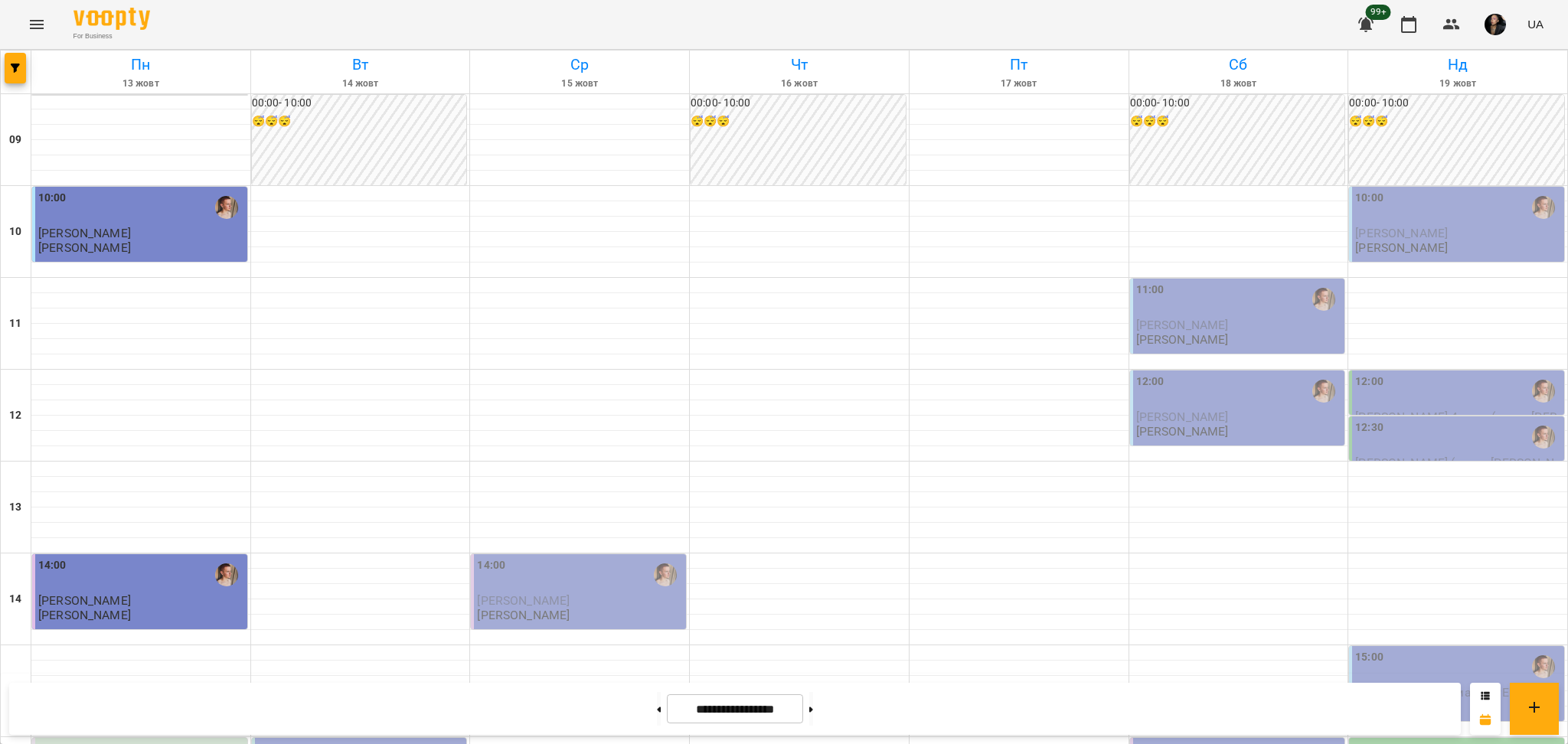
scroll to position [510, 0]
click at [15, 76] on button "button" at bounding box center [15, 68] width 22 height 31
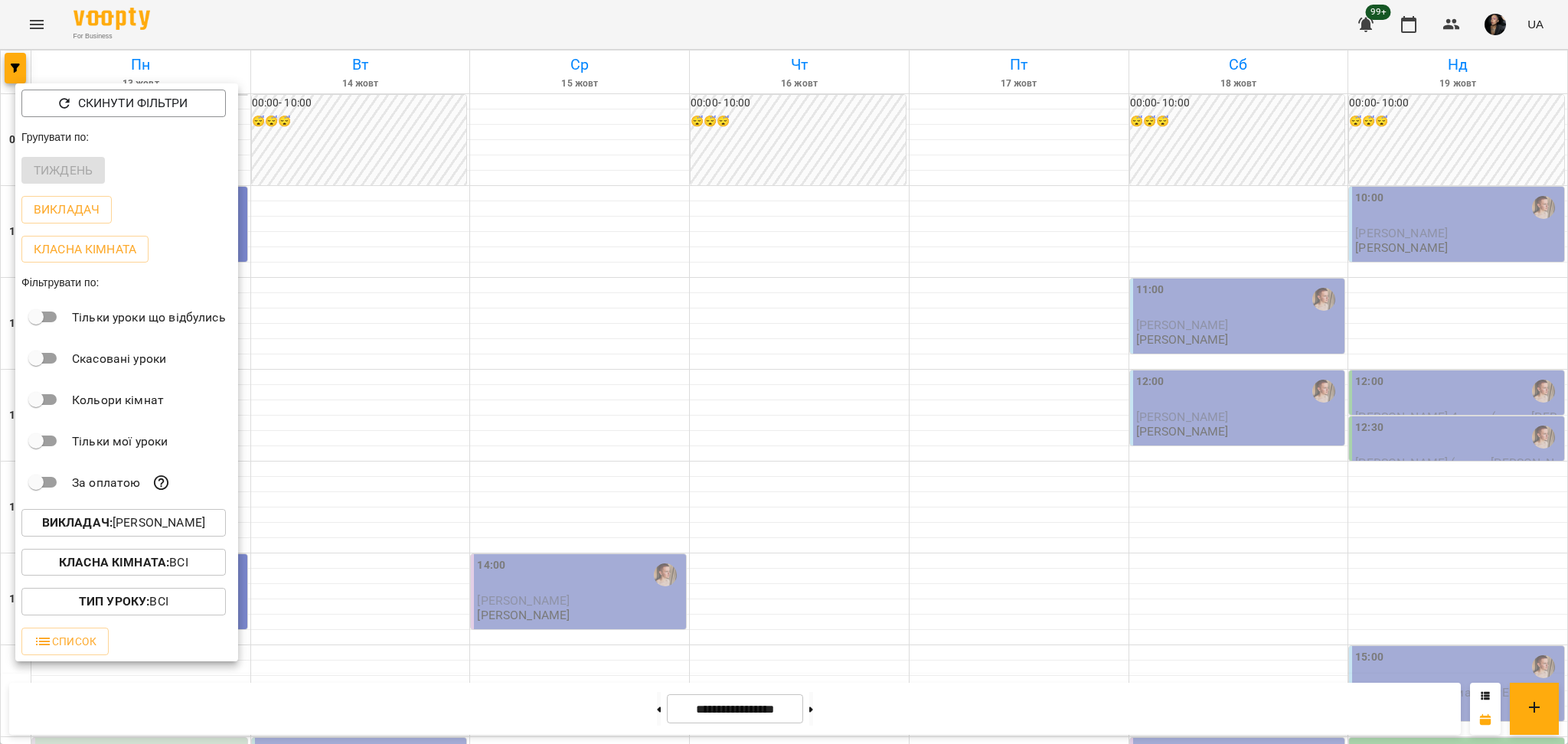
click at [157, 529] on p "Викладач : [PERSON_NAME]" at bounding box center [124, 522] width 163 height 18
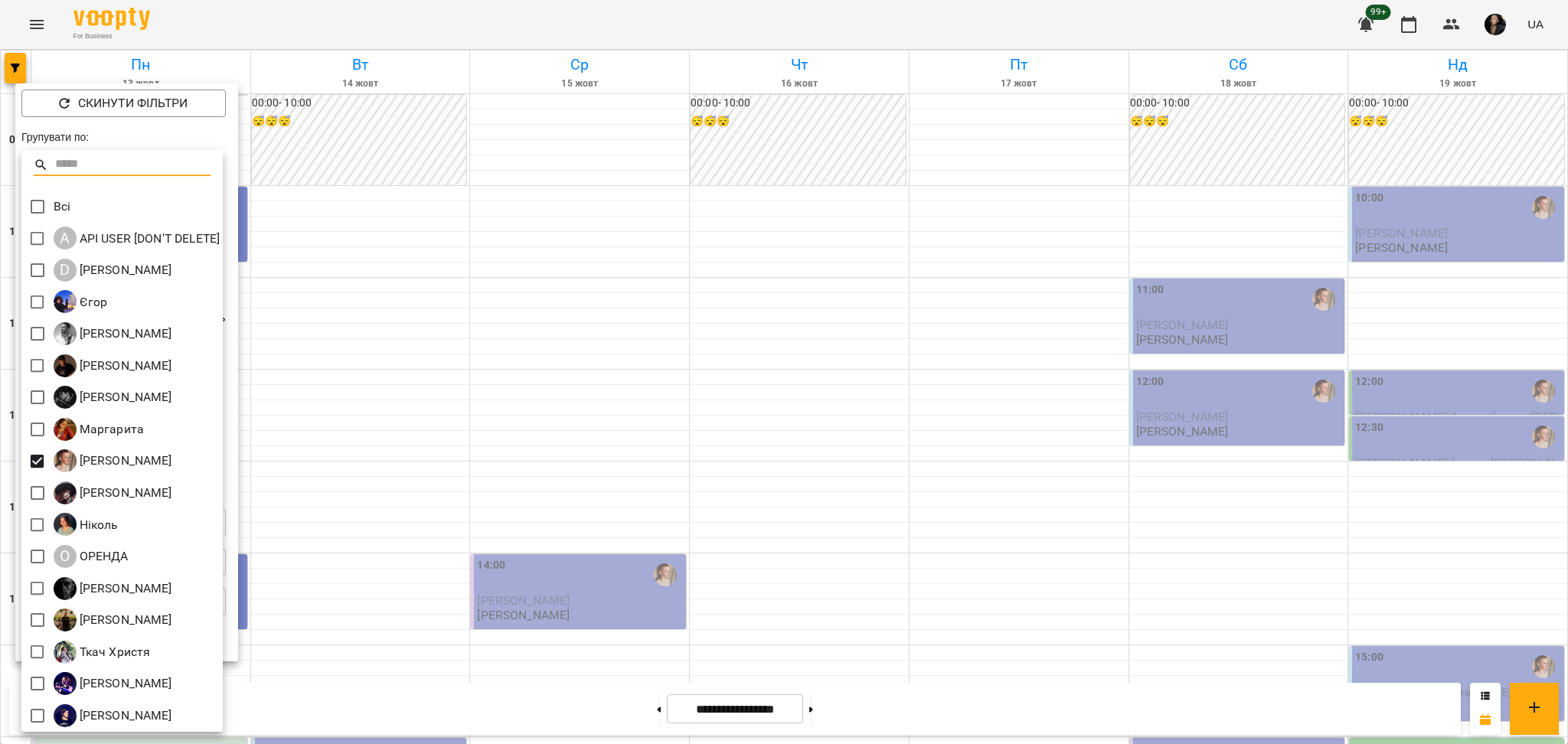
click at [485, 454] on div at bounding box center [784, 372] width 1568 height 744
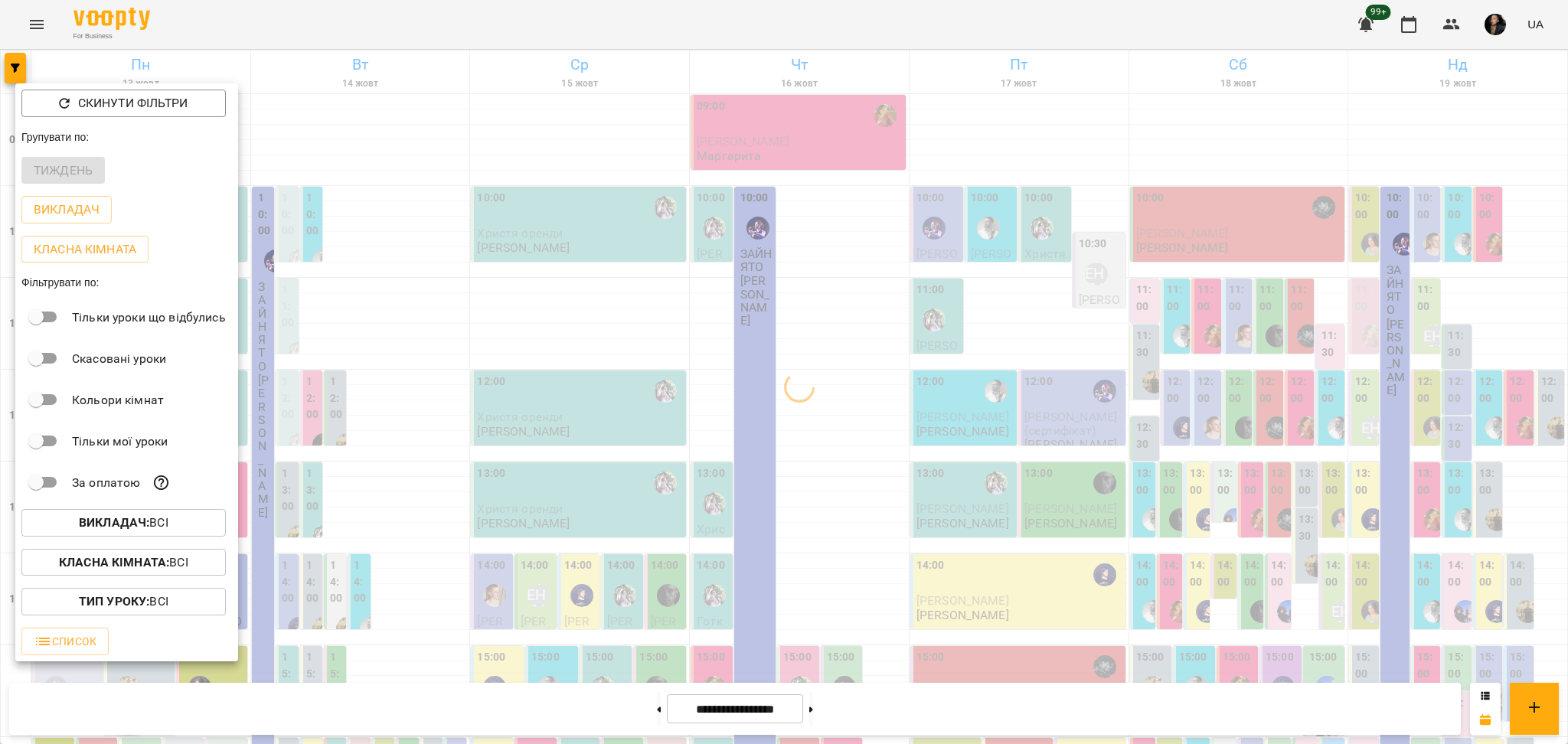
click at [165, 576] on button "Класна кімната : Всі" at bounding box center [124, 563] width 205 height 28
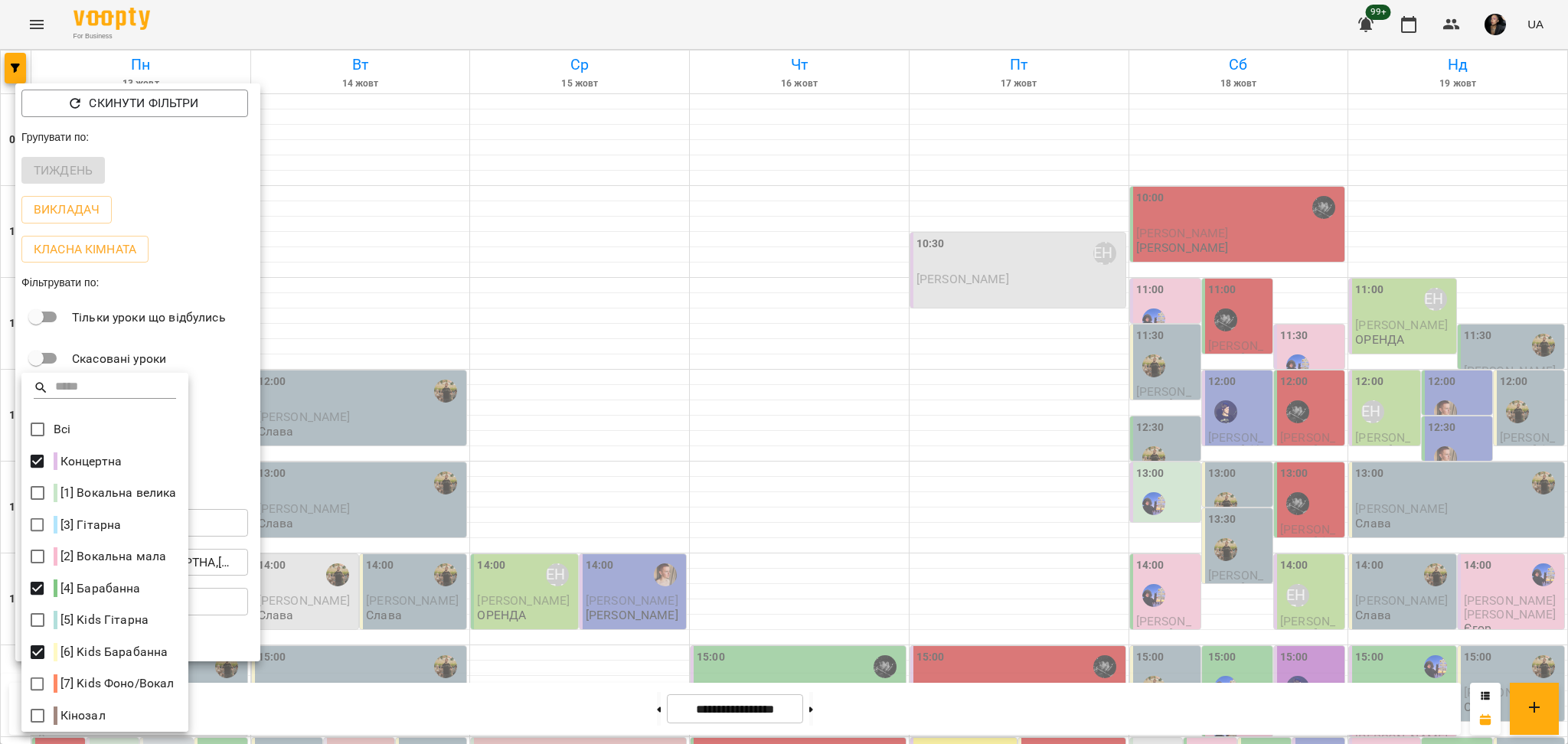
click at [812, 643] on div at bounding box center [784, 372] width 1568 height 744
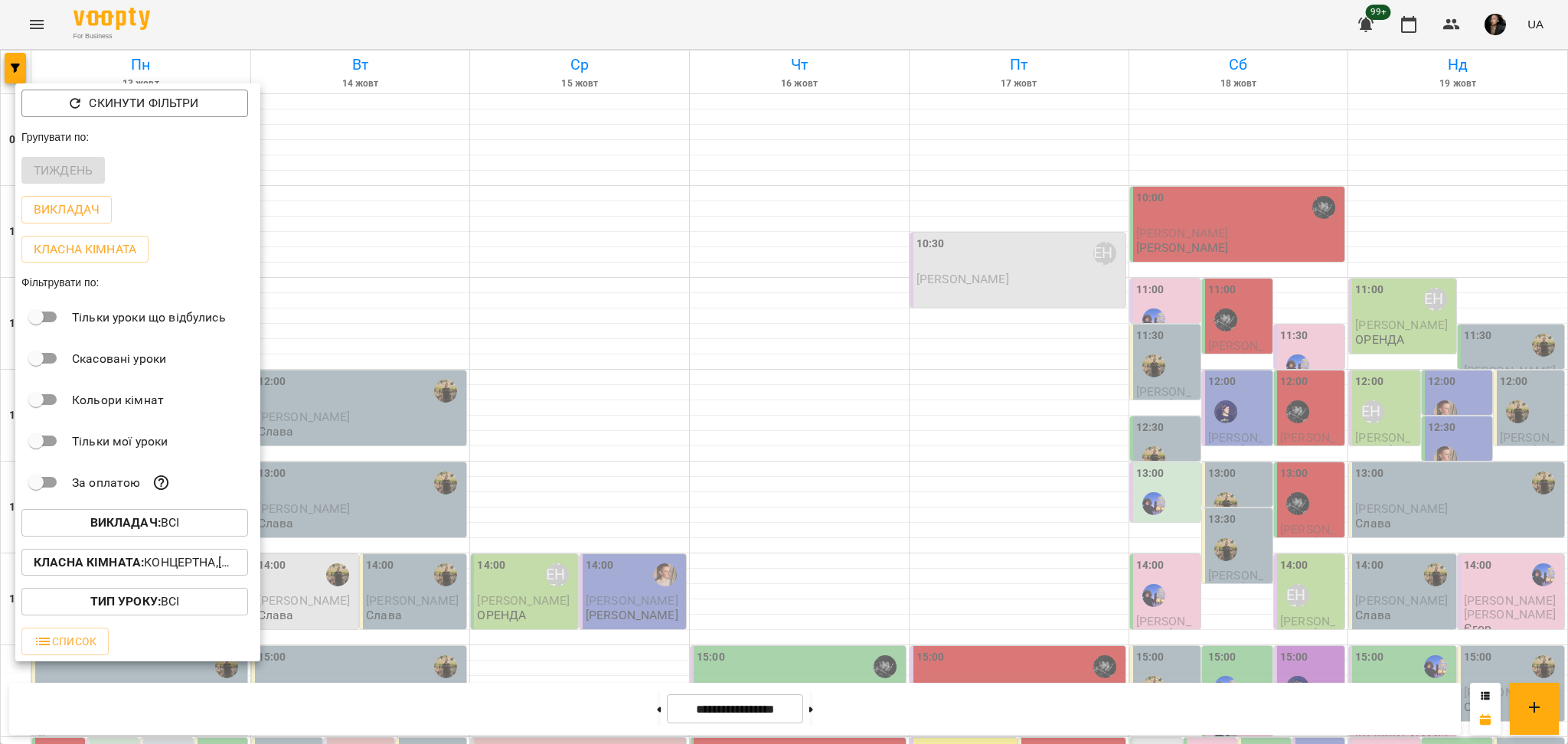
click at [750, 477] on div at bounding box center [784, 372] width 1568 height 744
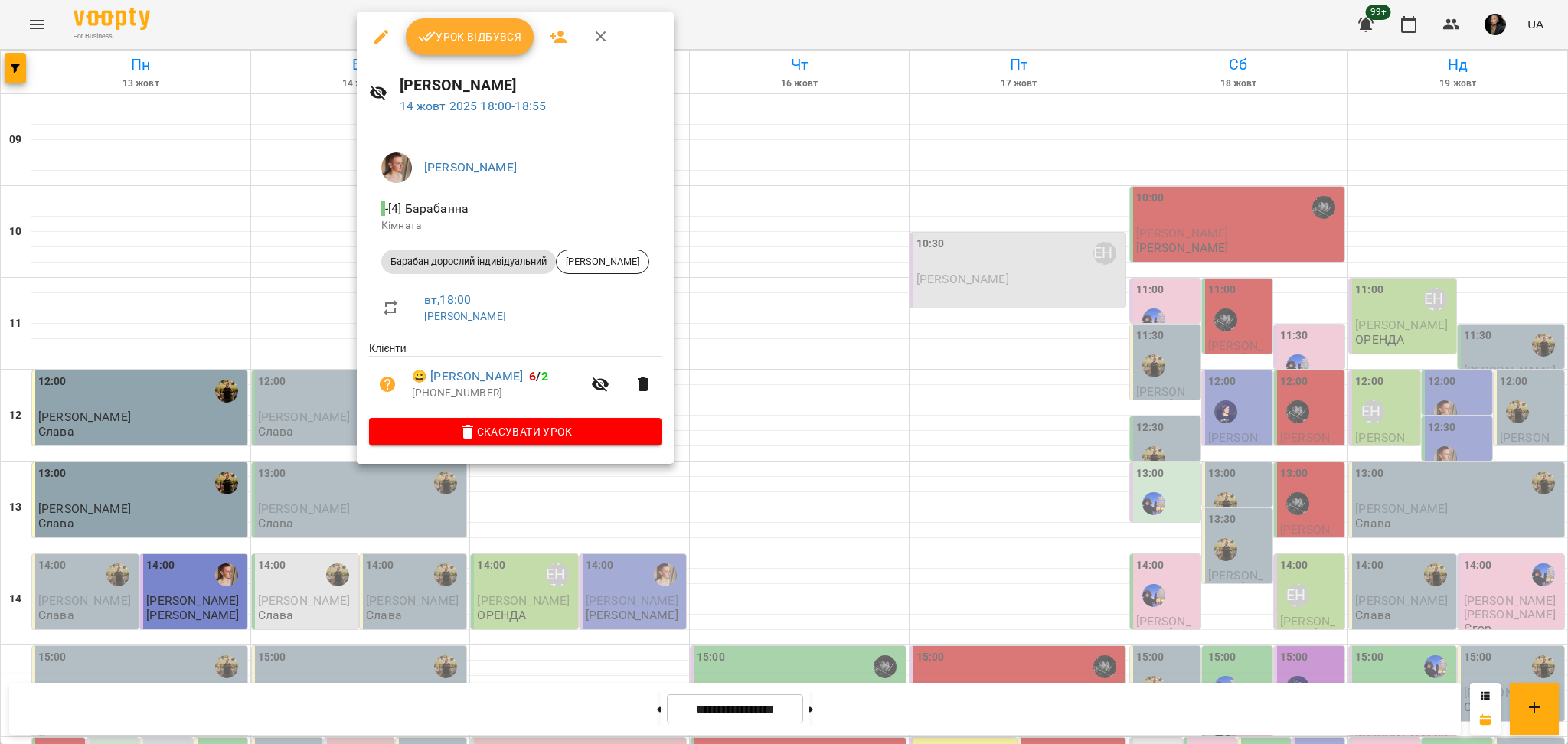
click at [372, 39] on icon "button" at bounding box center [381, 37] width 18 height 18
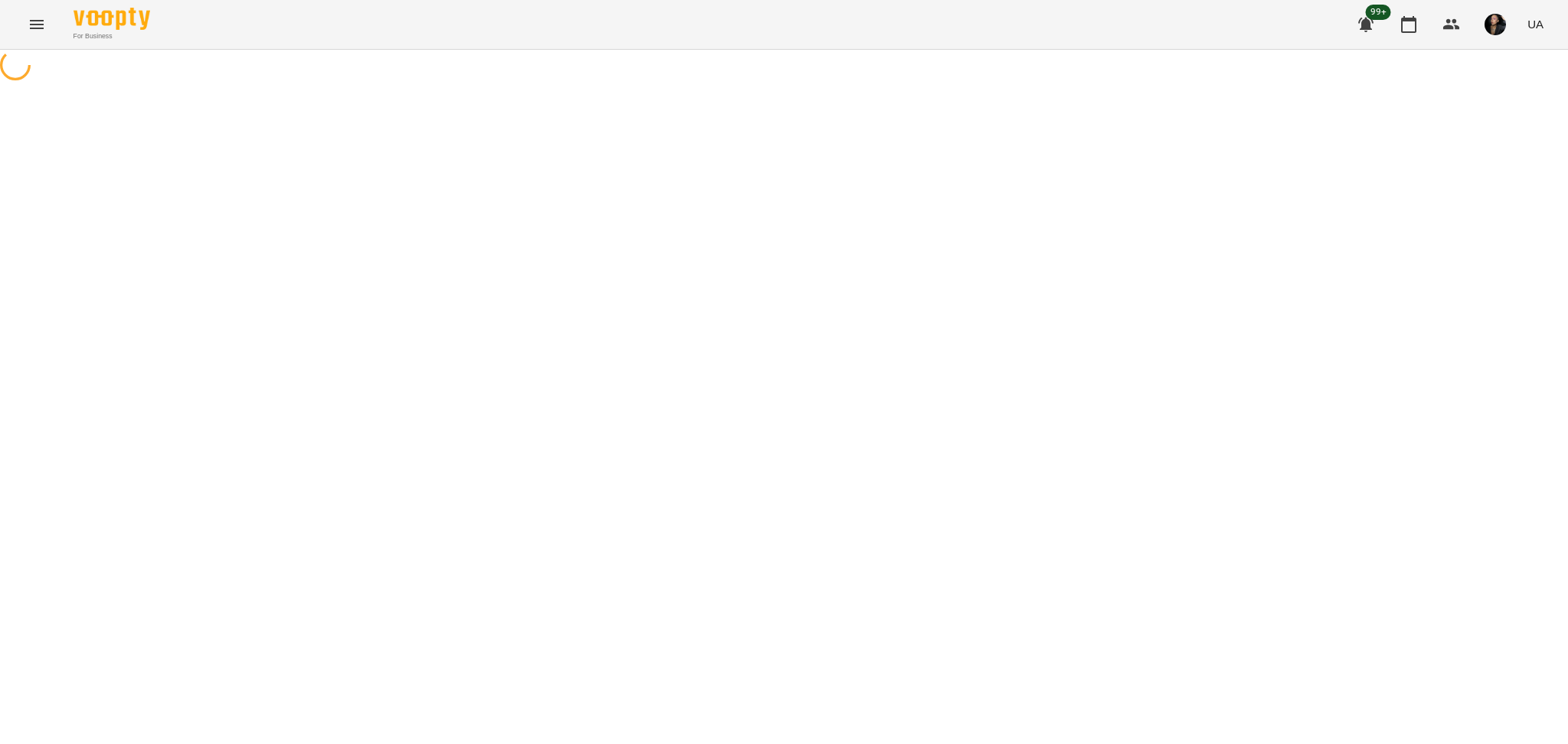
select select "**********"
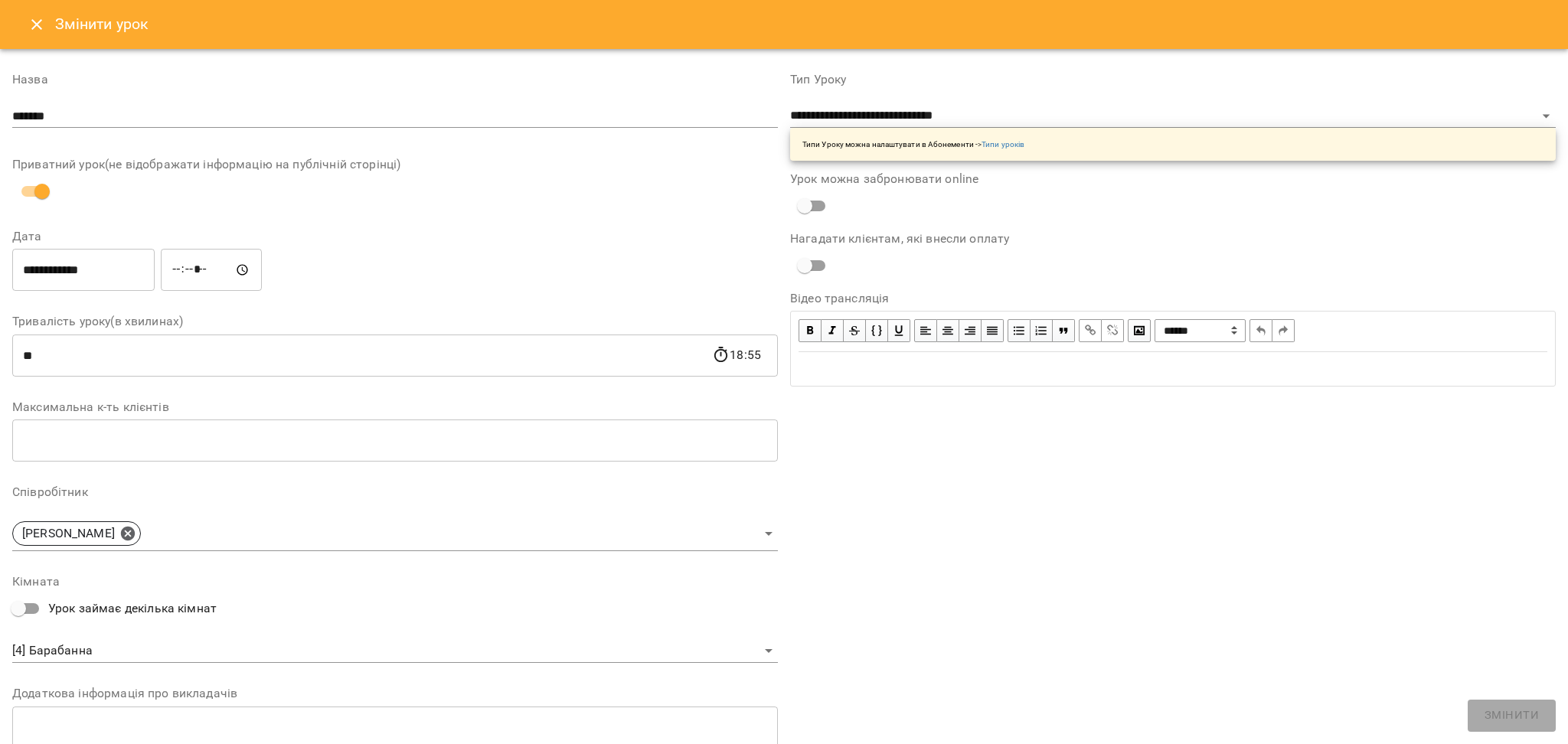
click at [24, 269] on input "**********" at bounding box center [83, 270] width 143 height 43
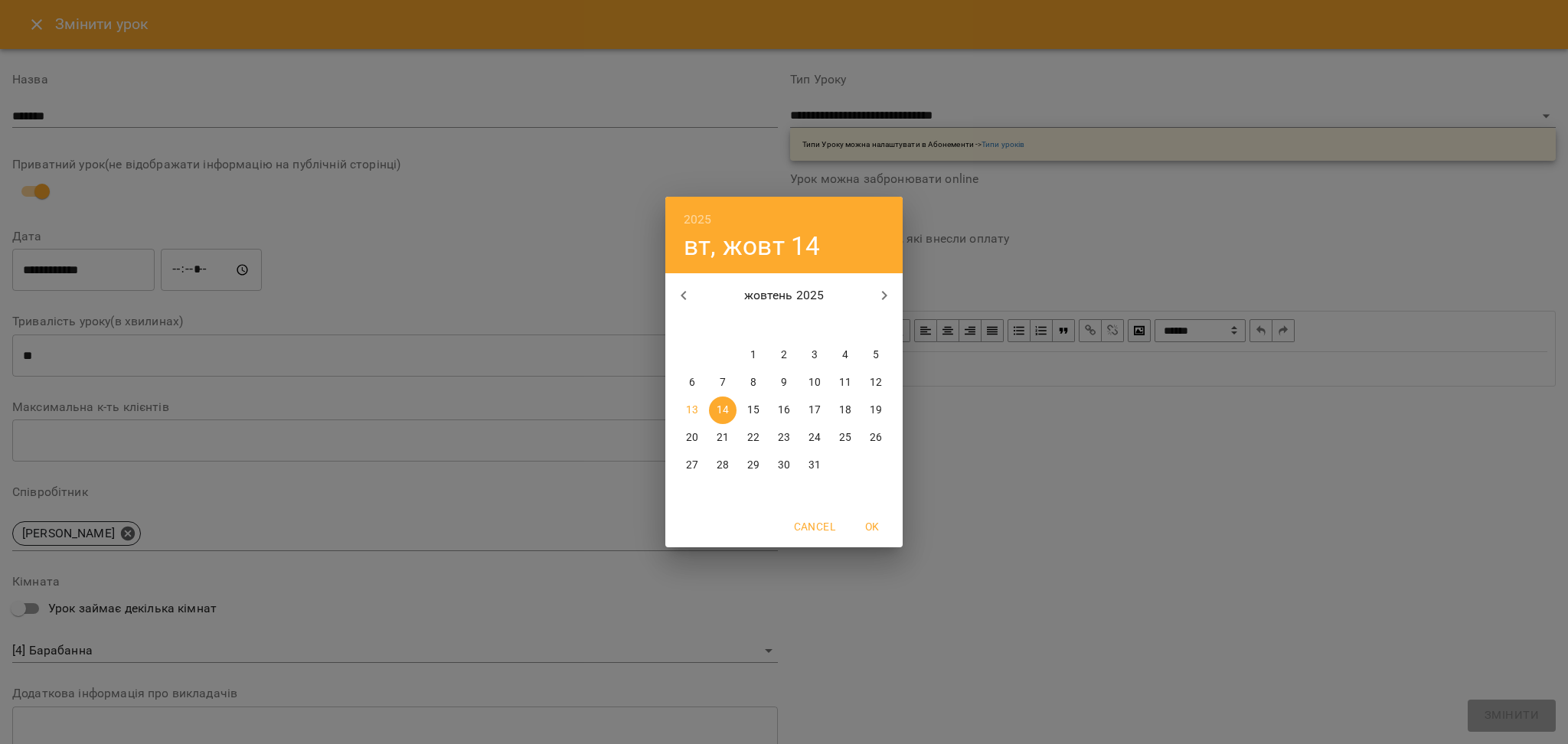
click at [783, 408] on p "16" at bounding box center [784, 410] width 13 height 15
type input "**********"
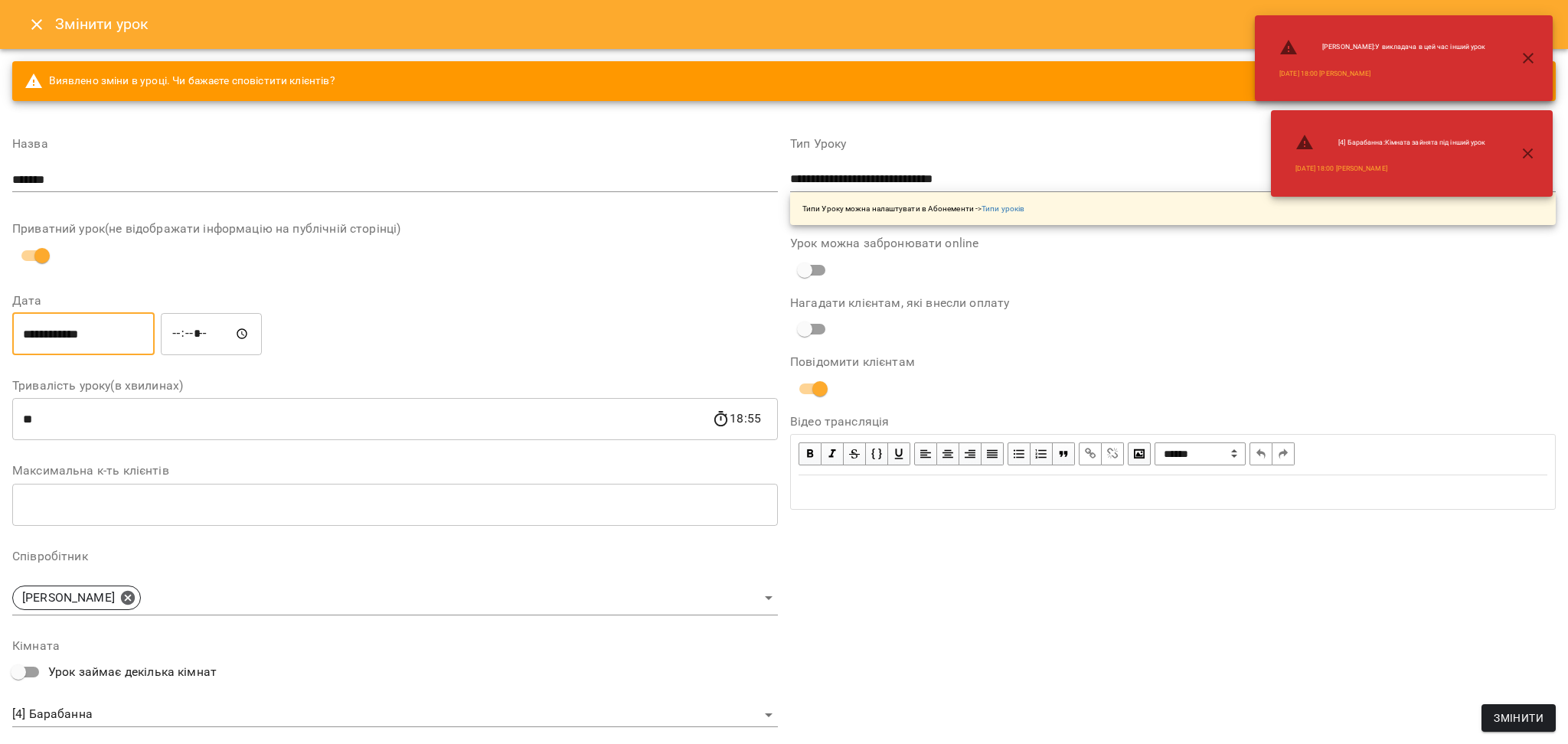
click at [179, 331] on input "*****" at bounding box center [211, 334] width 101 height 43
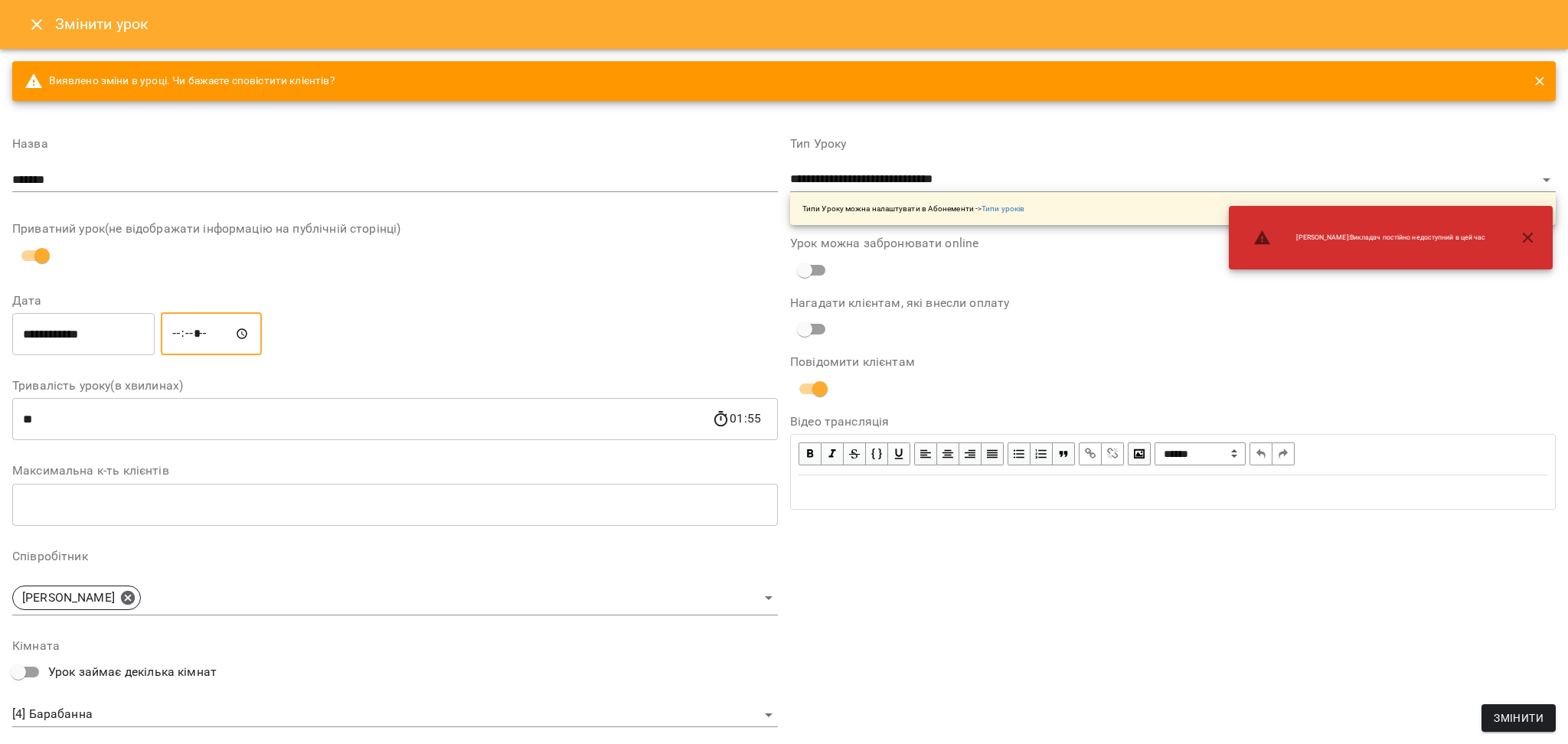
type input "*****"
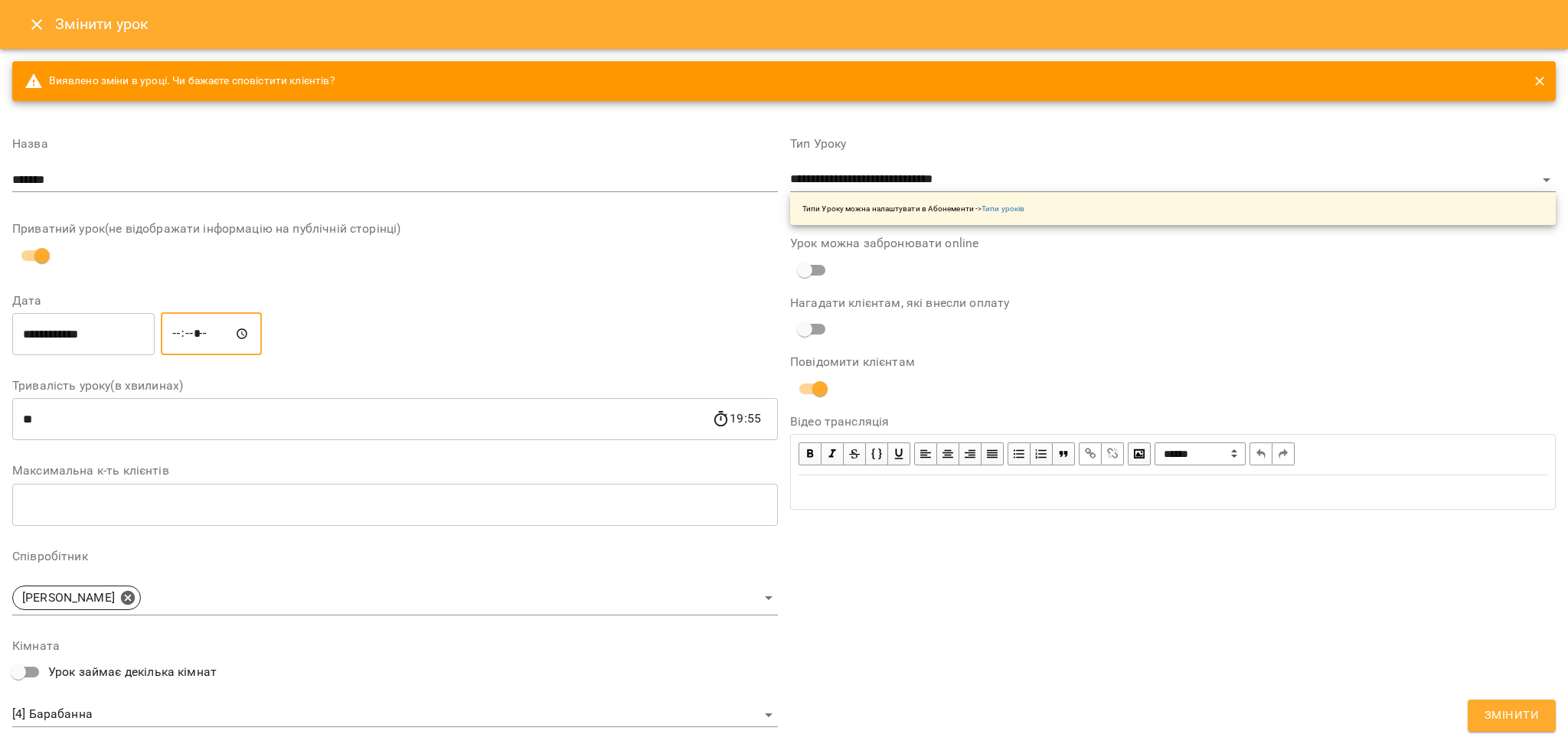
click at [1327, 659] on div "**********" at bounding box center [1173, 535] width 778 height 831
click at [1503, 714] on span "Змінити" at bounding box center [1511, 716] width 55 height 20
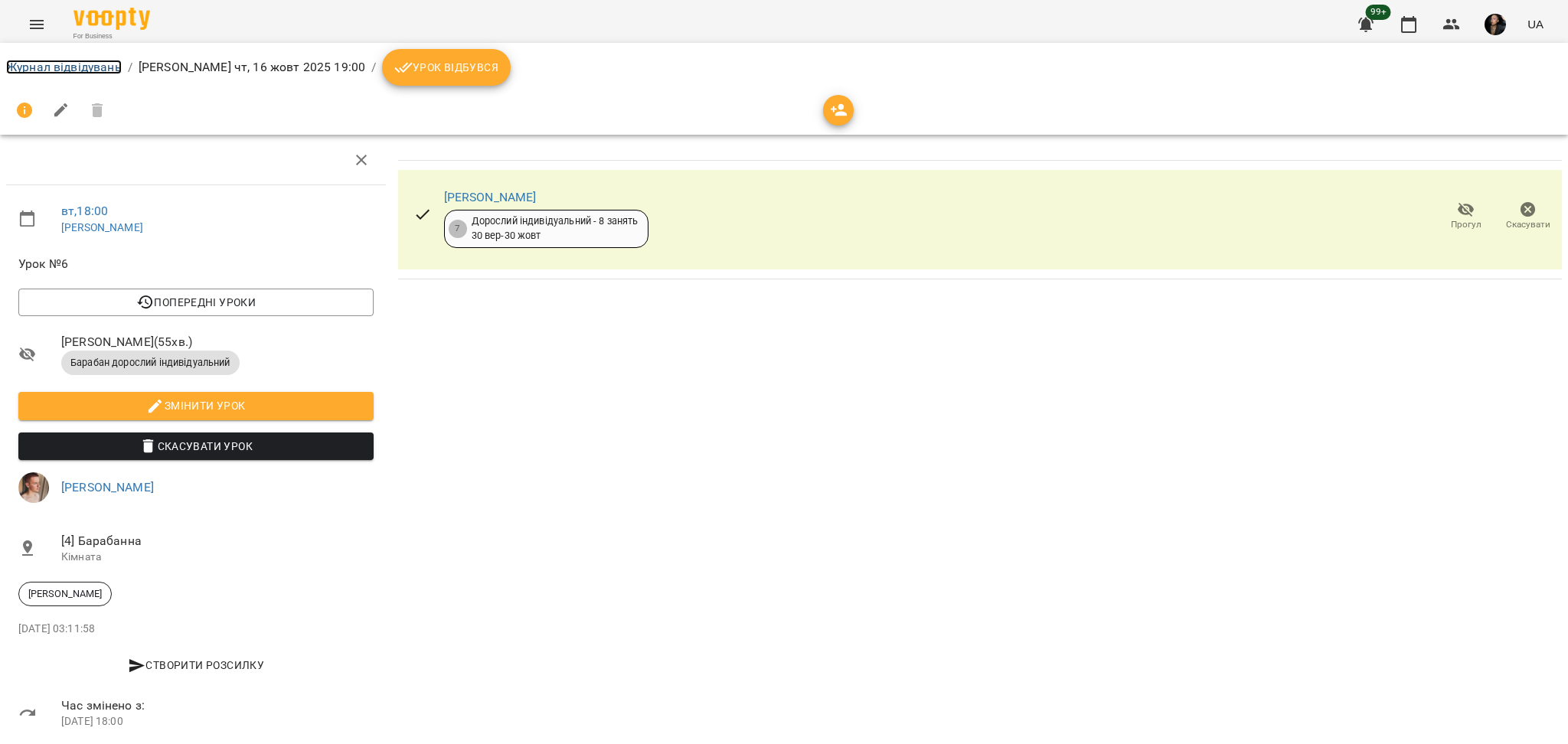
click at [101, 64] on link "Журнал відвідувань" at bounding box center [64, 67] width 116 height 14
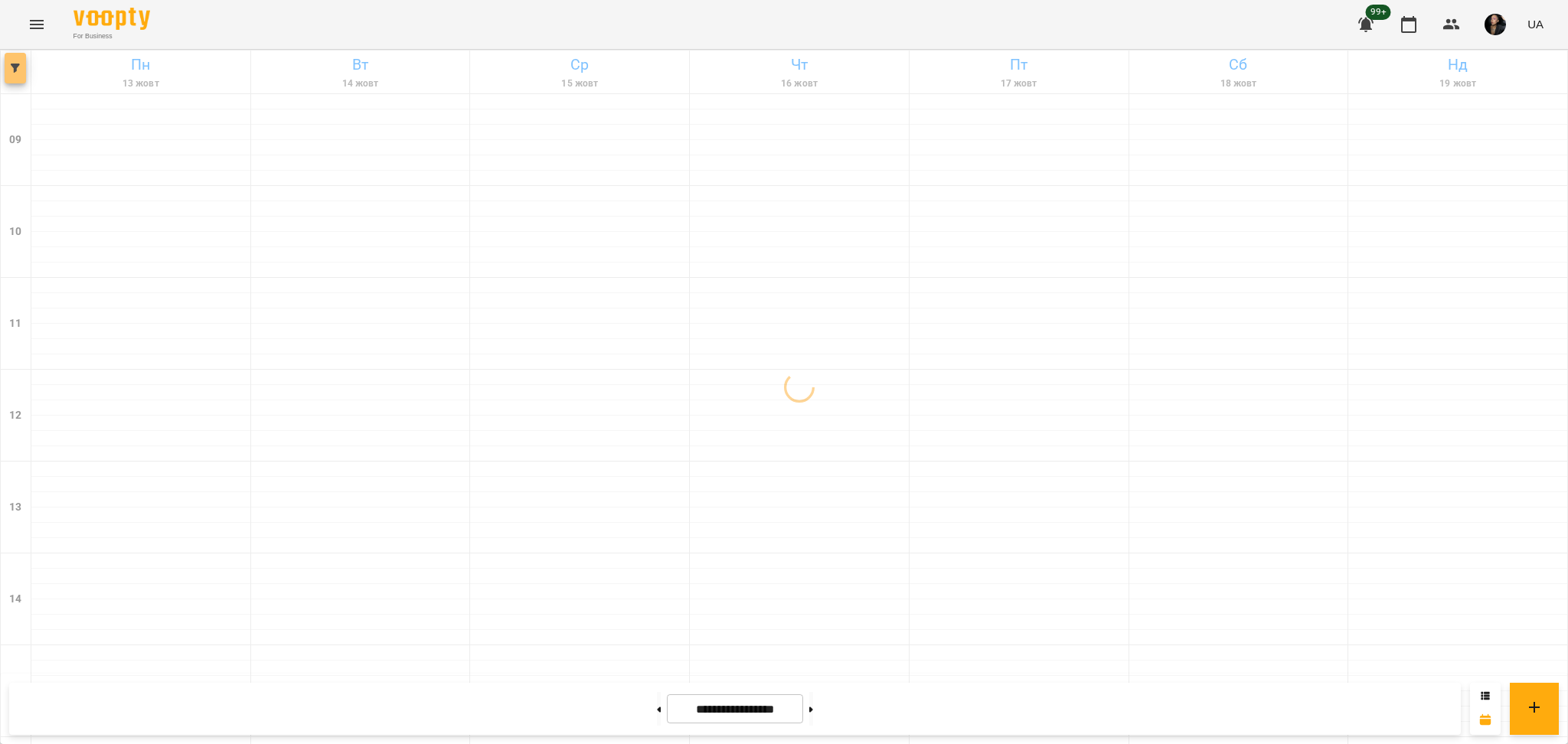
click at [7, 71] on span "button" at bounding box center [15, 68] width 22 height 9
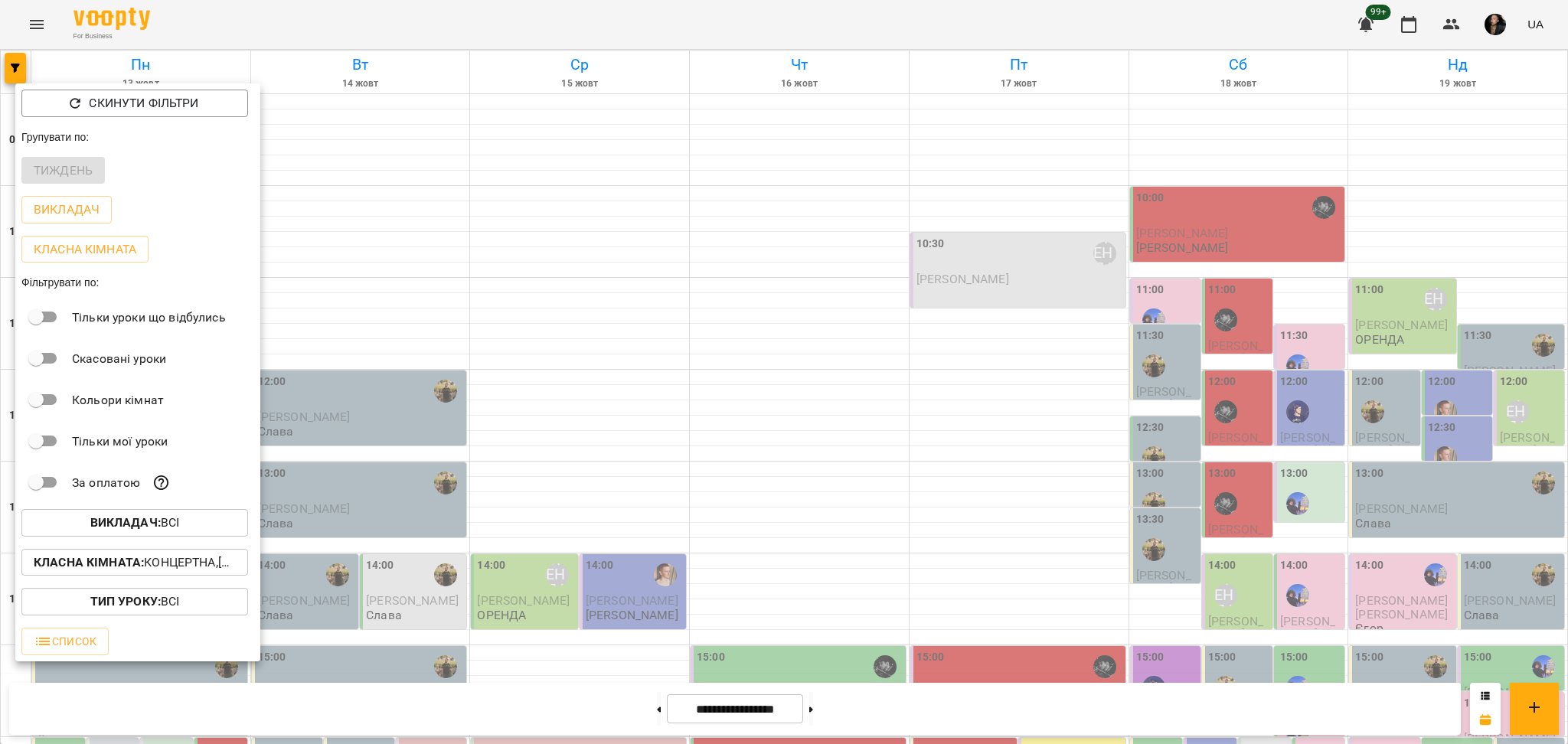
click at [180, 528] on span "Викладач : Всі" at bounding box center [135, 522] width 202 height 18
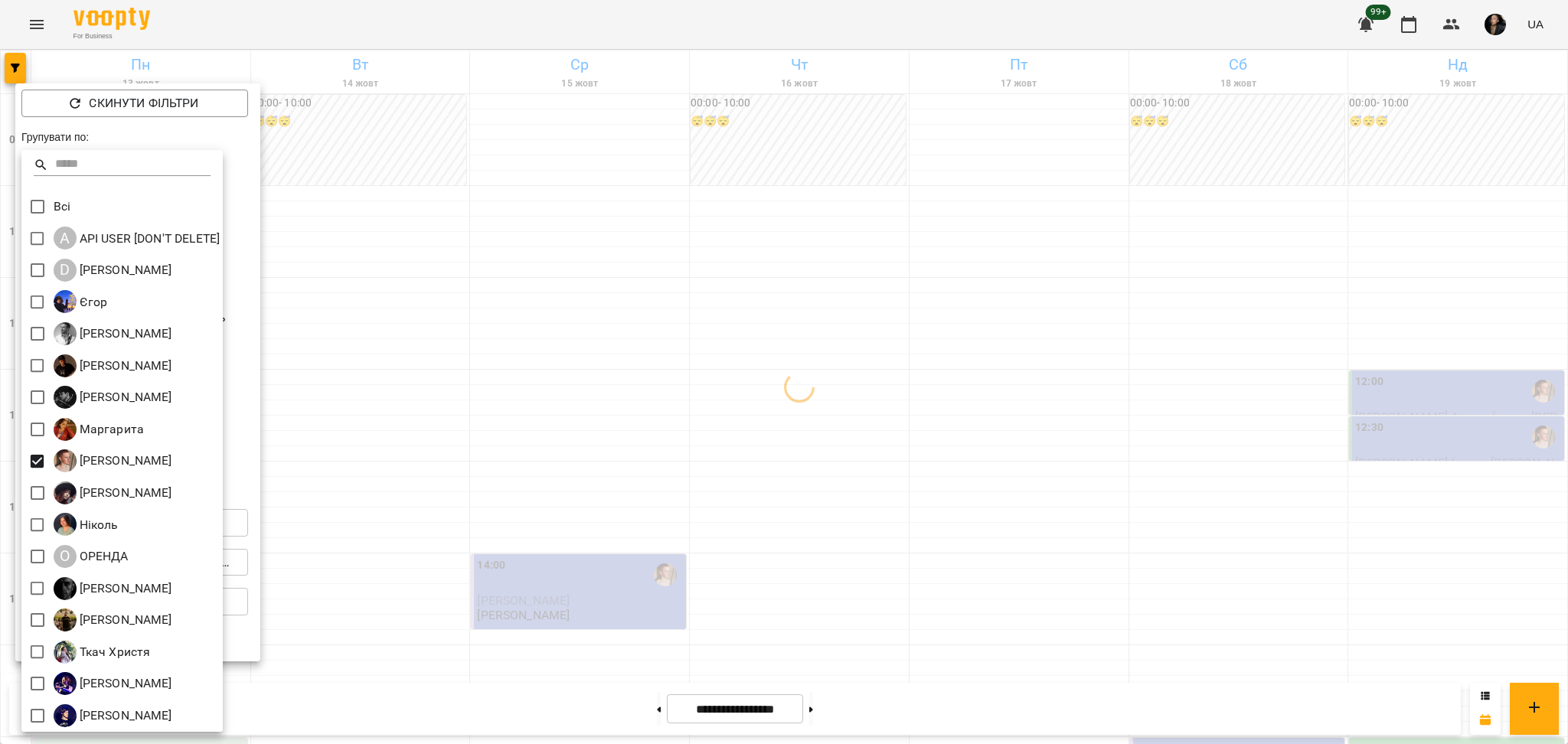
click at [718, 600] on div at bounding box center [784, 372] width 1568 height 744
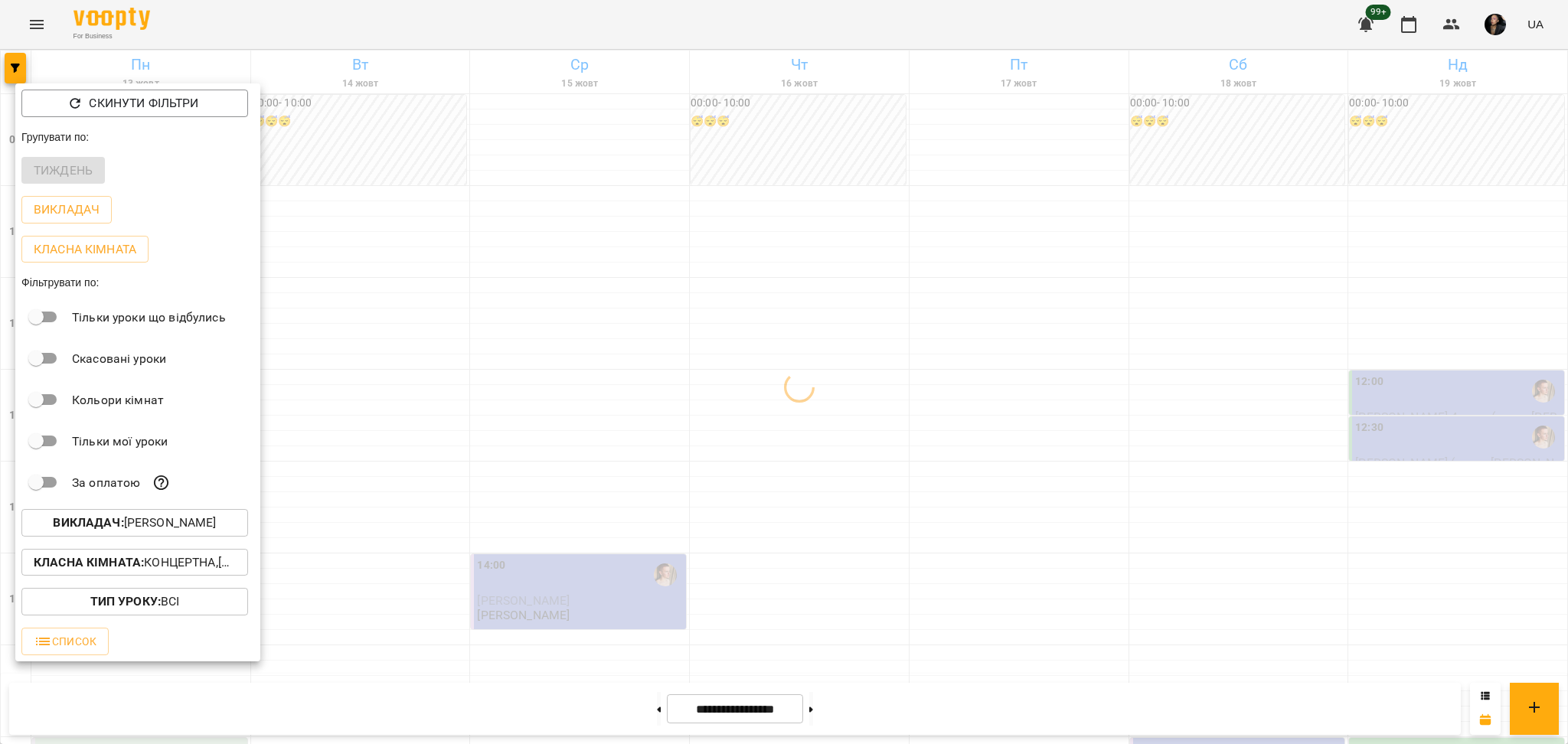
click at [854, 650] on div at bounding box center [784, 372] width 1568 height 744
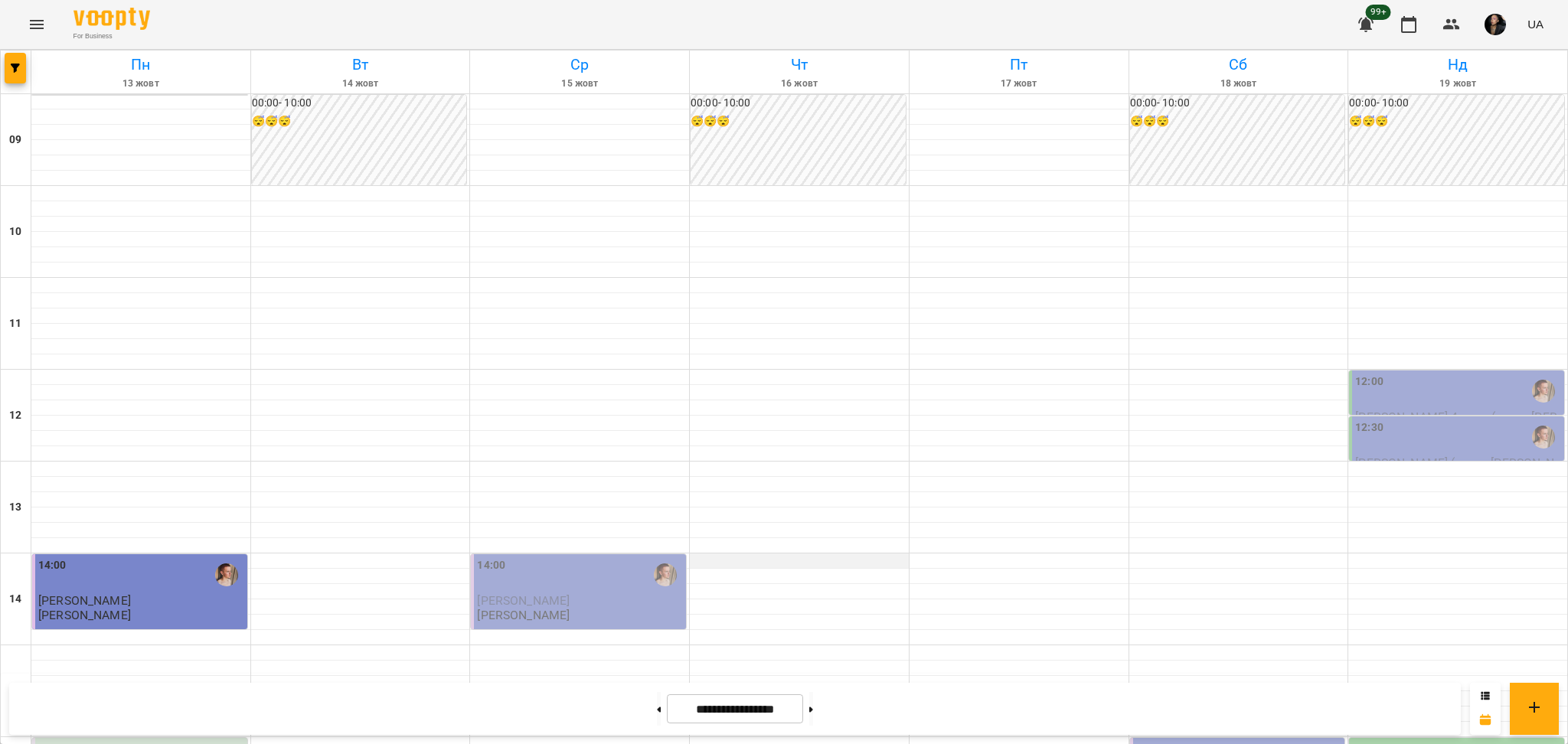
scroll to position [510, 0]
click at [11, 70] on icon "button" at bounding box center [15, 68] width 9 height 9
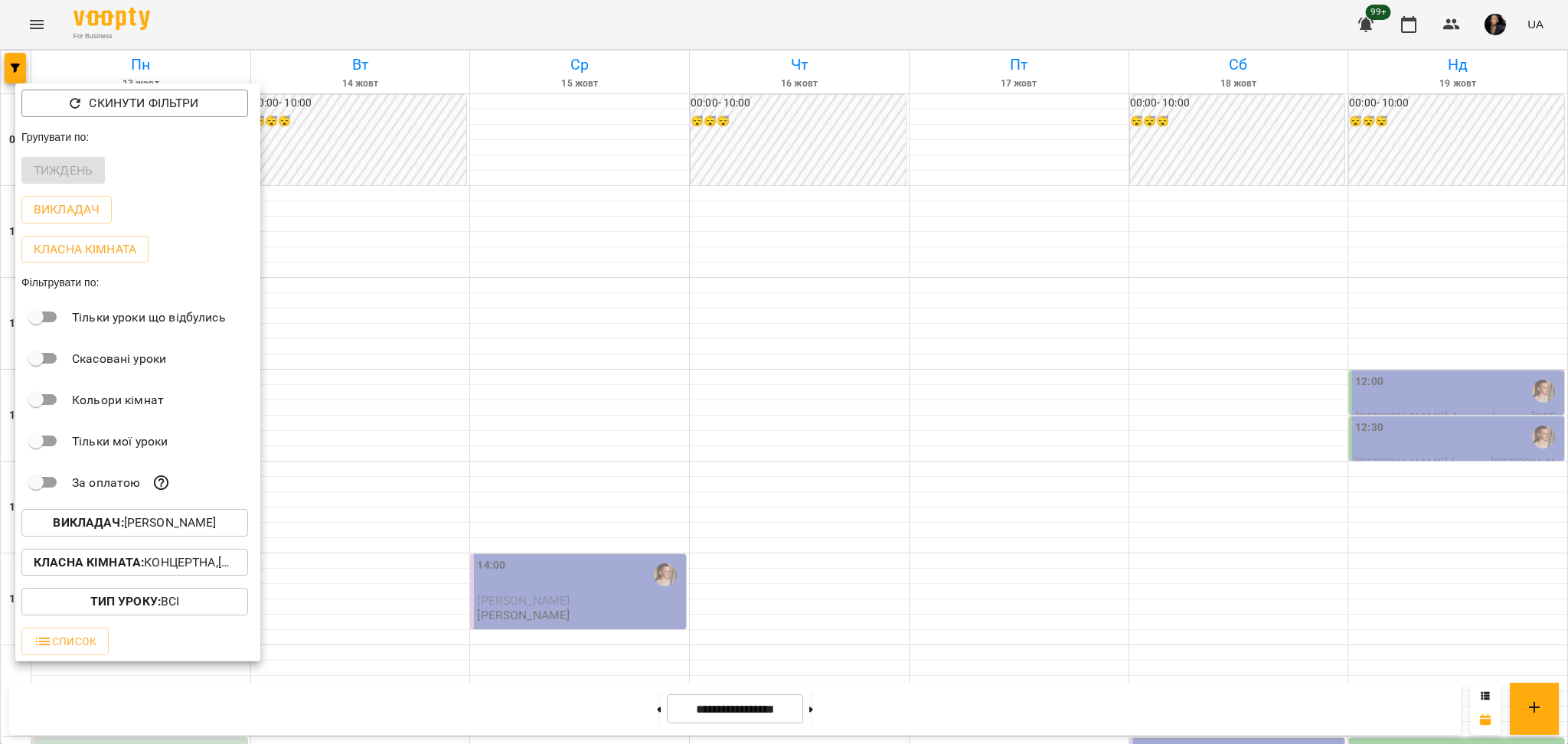
click at [197, 529] on p "Викладач : Михайло" at bounding box center [135, 522] width 163 height 18
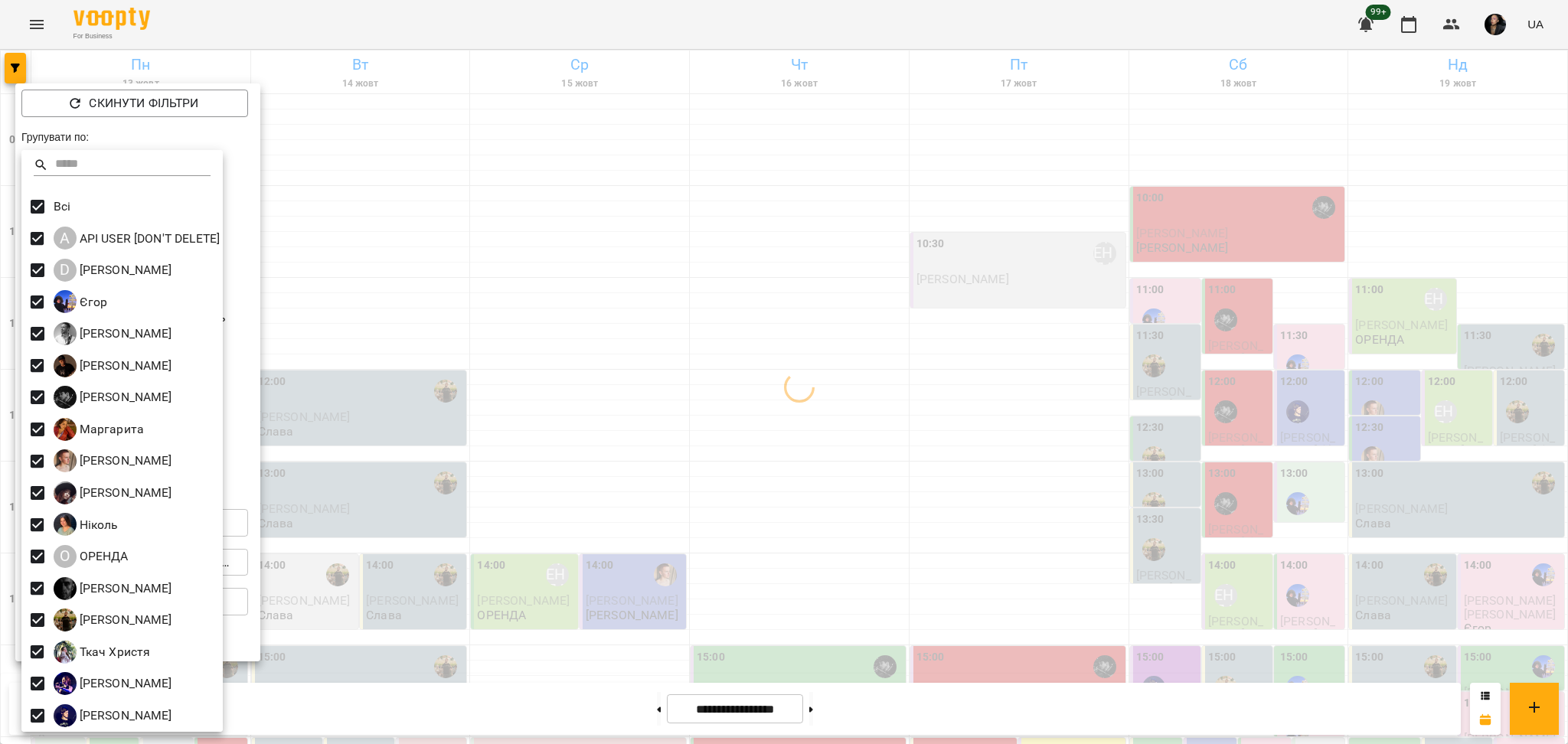
click at [853, 617] on div at bounding box center [784, 372] width 1568 height 744
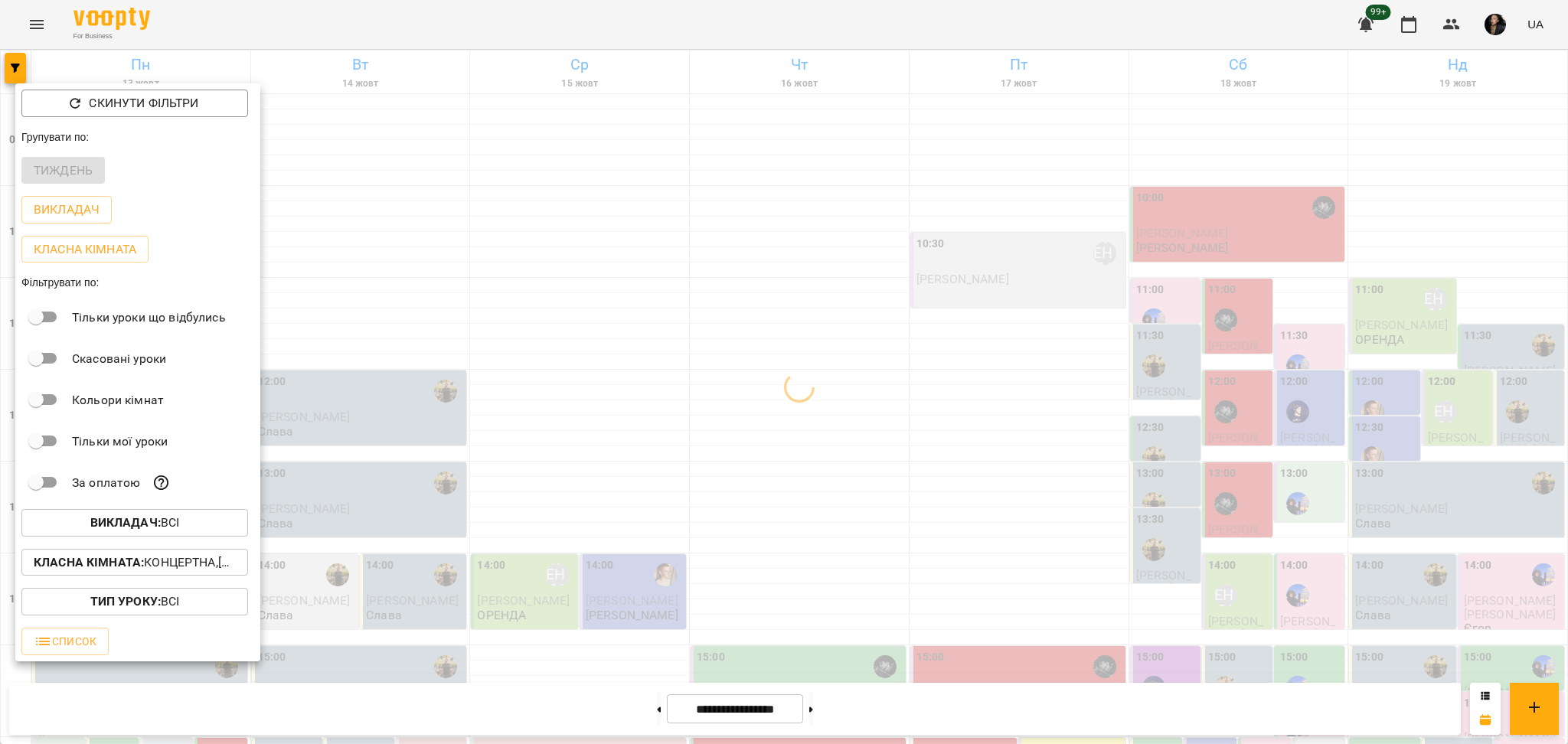
click at [848, 513] on div at bounding box center [784, 372] width 1568 height 744
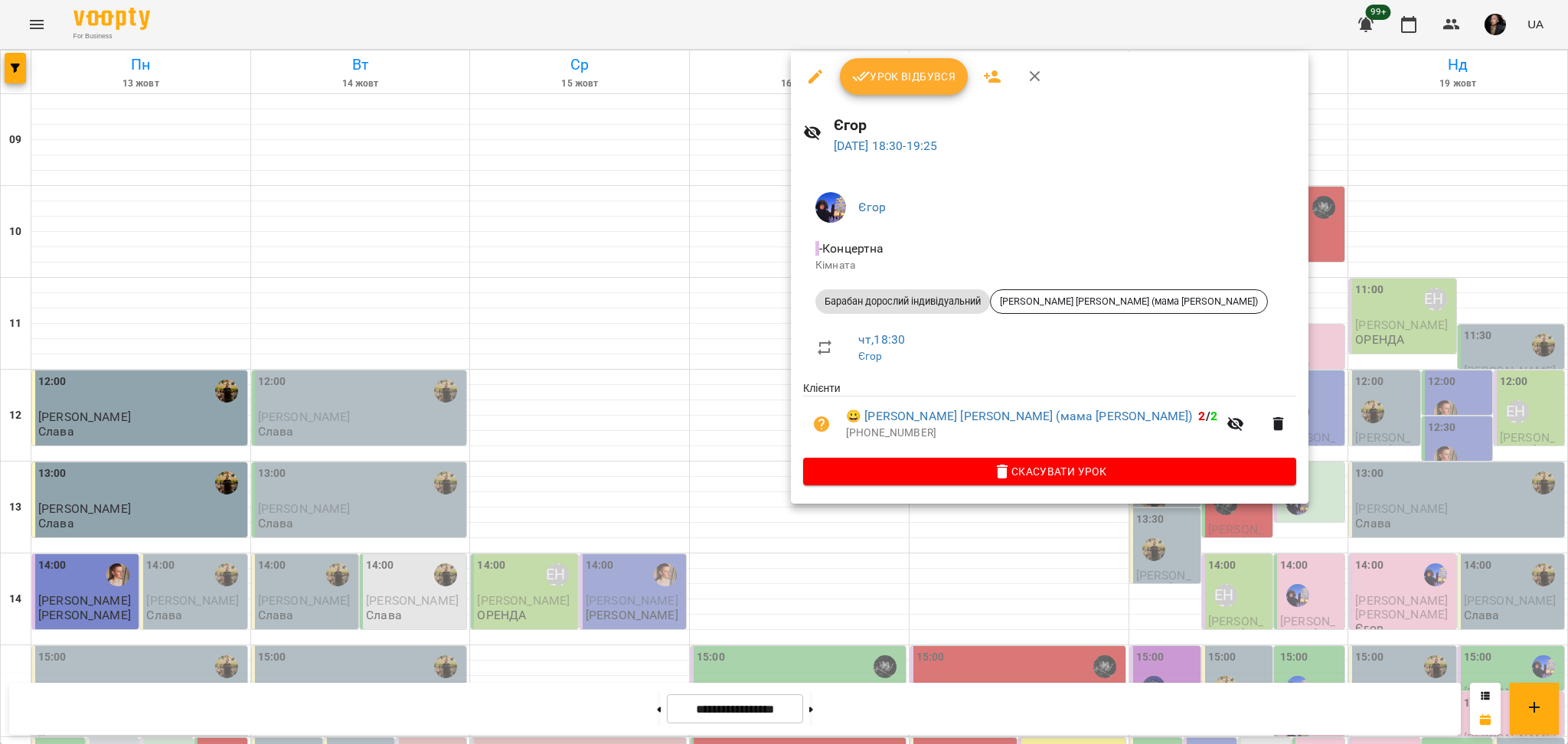
click at [837, 592] on div at bounding box center [784, 372] width 1568 height 744
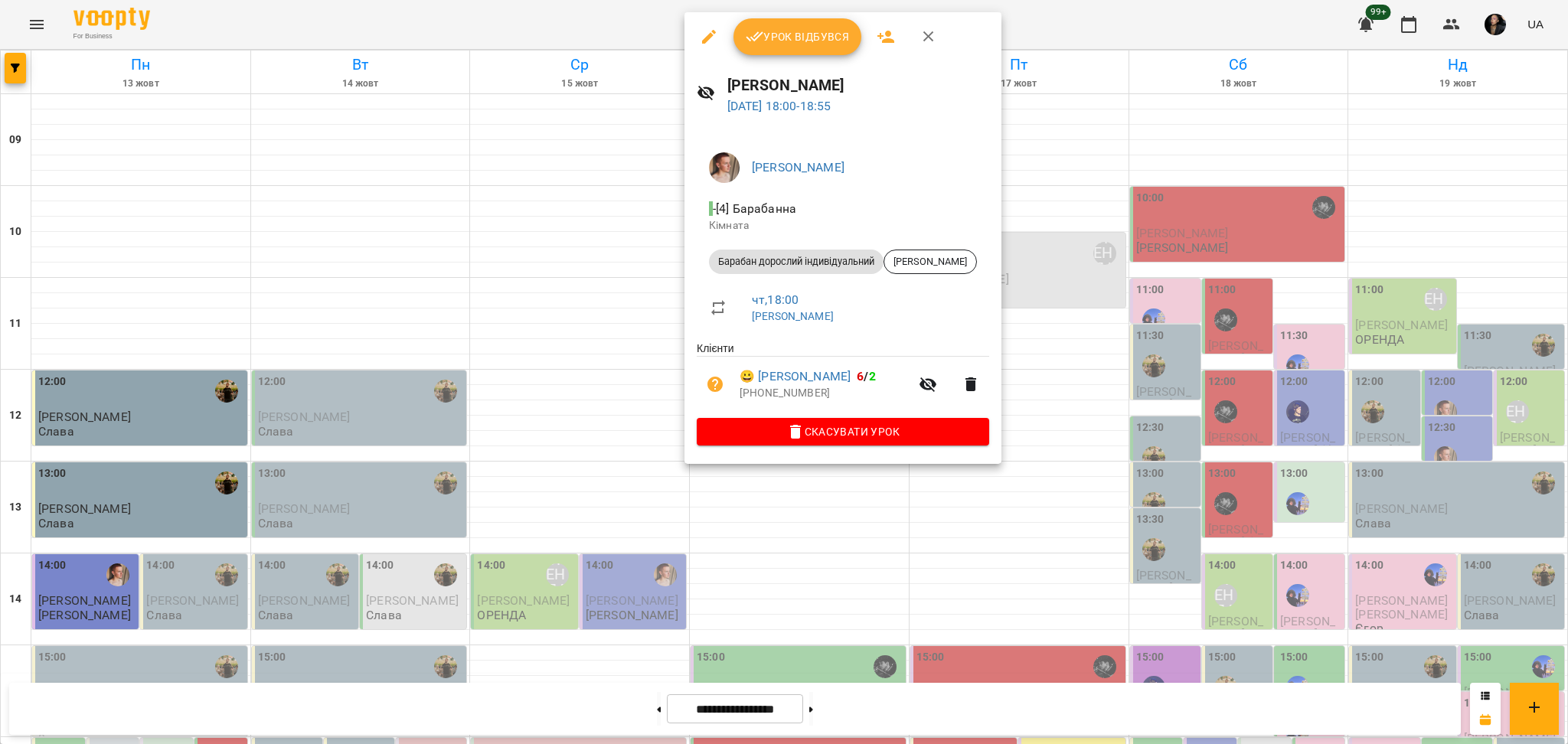
click at [882, 614] on div at bounding box center [784, 372] width 1568 height 744
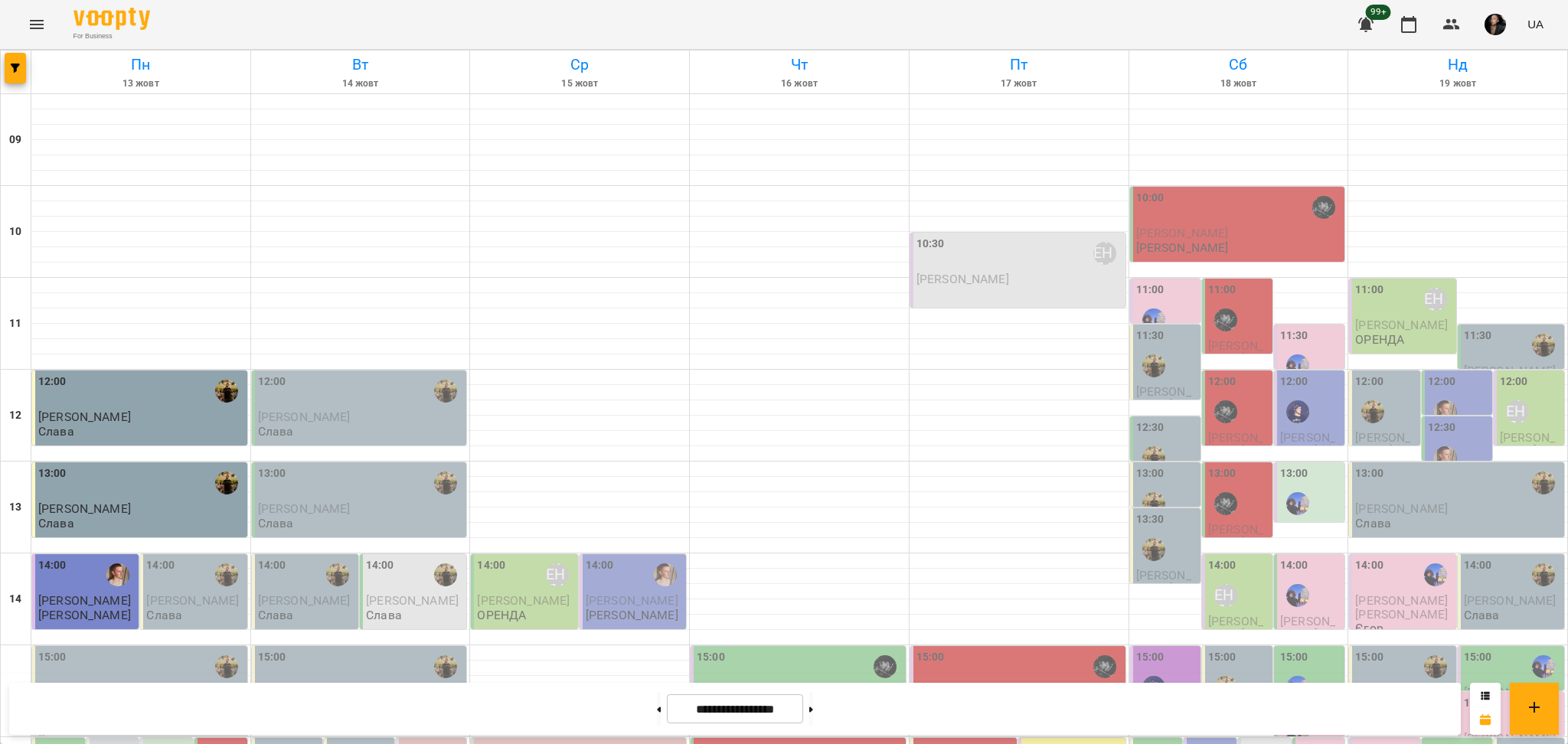
click at [26, 60] on div at bounding box center [16, 72] width 31 height 43
click at [22, 72] on span "button" at bounding box center [15, 68] width 22 height 9
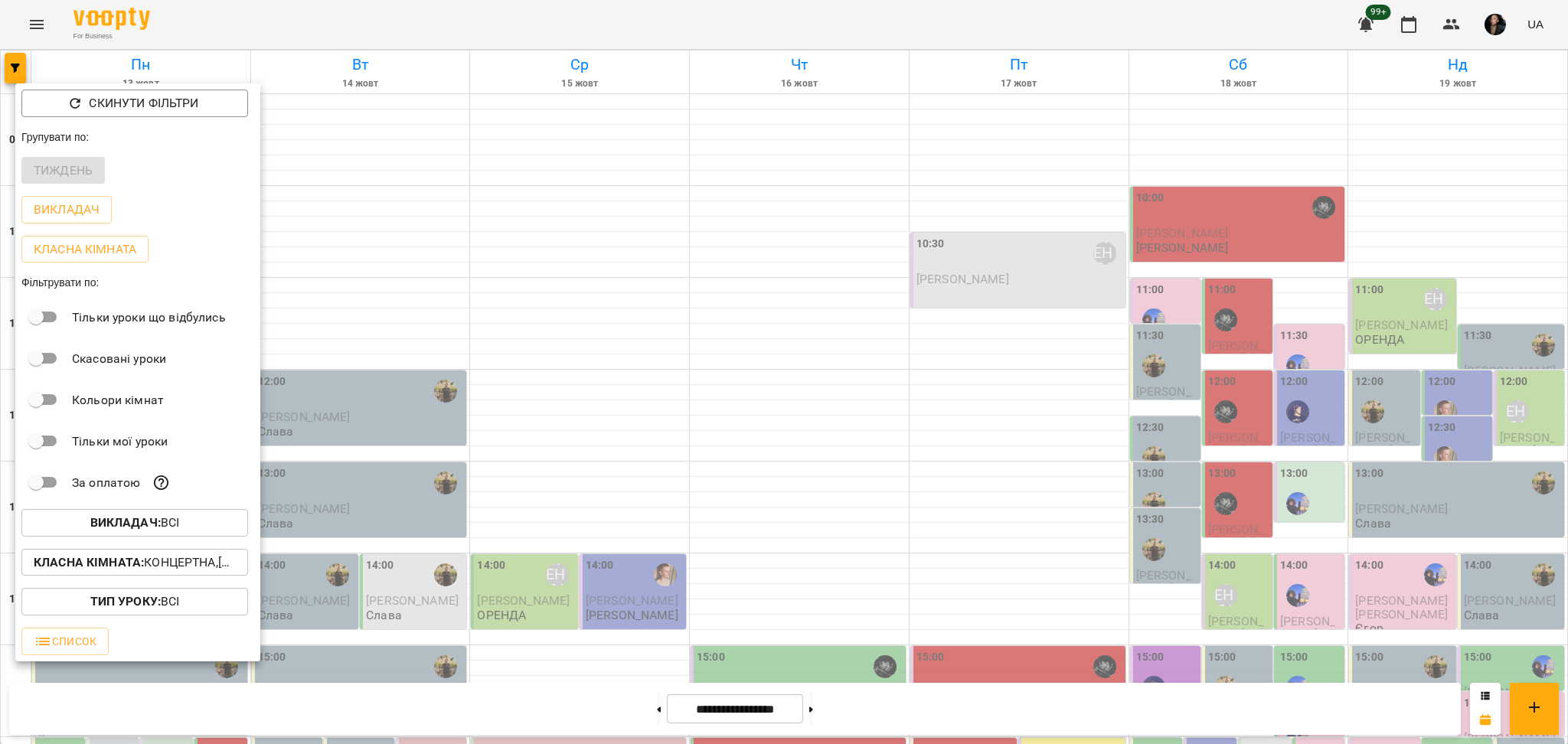
click at [91, 520] on b "Викладач :" at bounding box center [126, 522] width 70 height 14
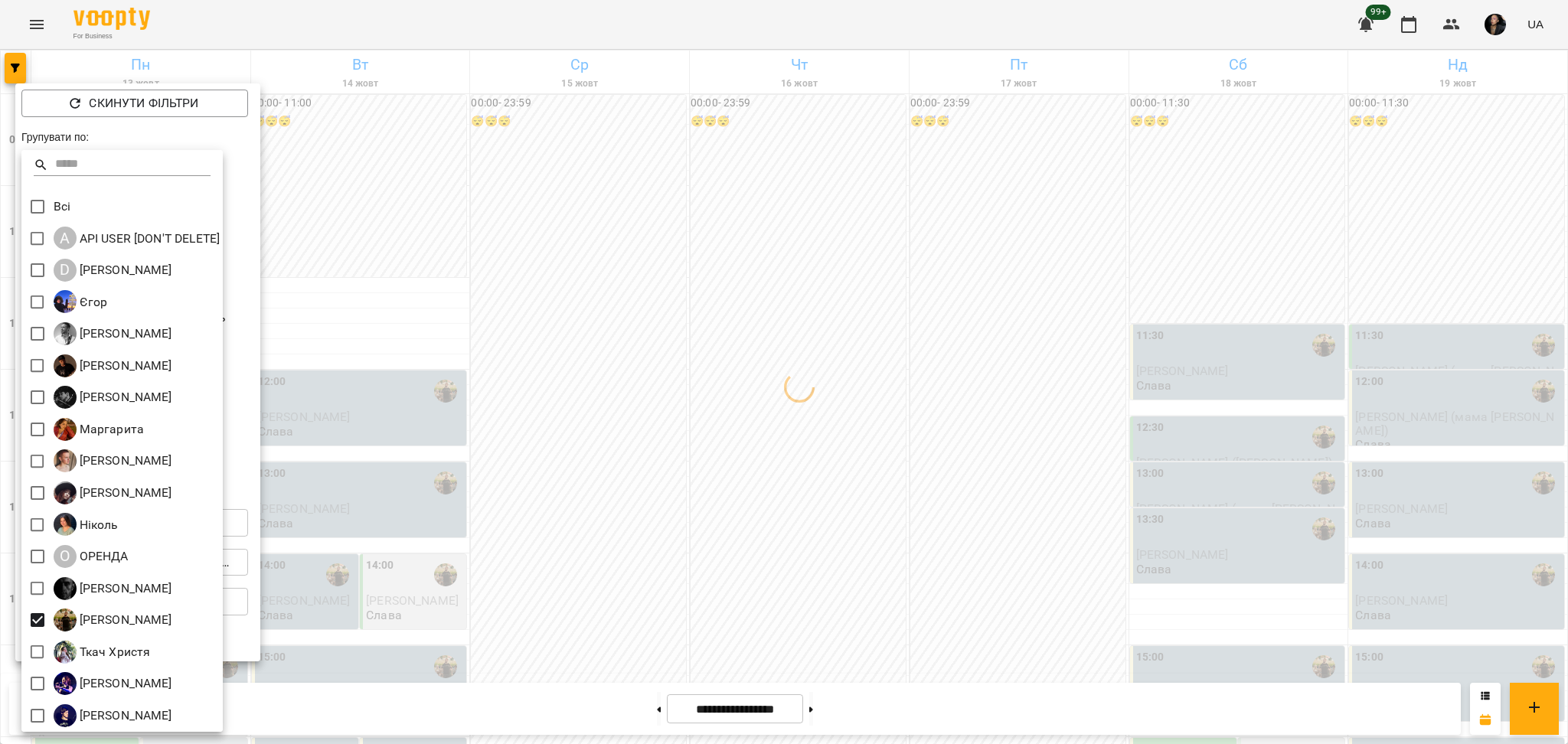
click at [597, 524] on div at bounding box center [784, 372] width 1568 height 744
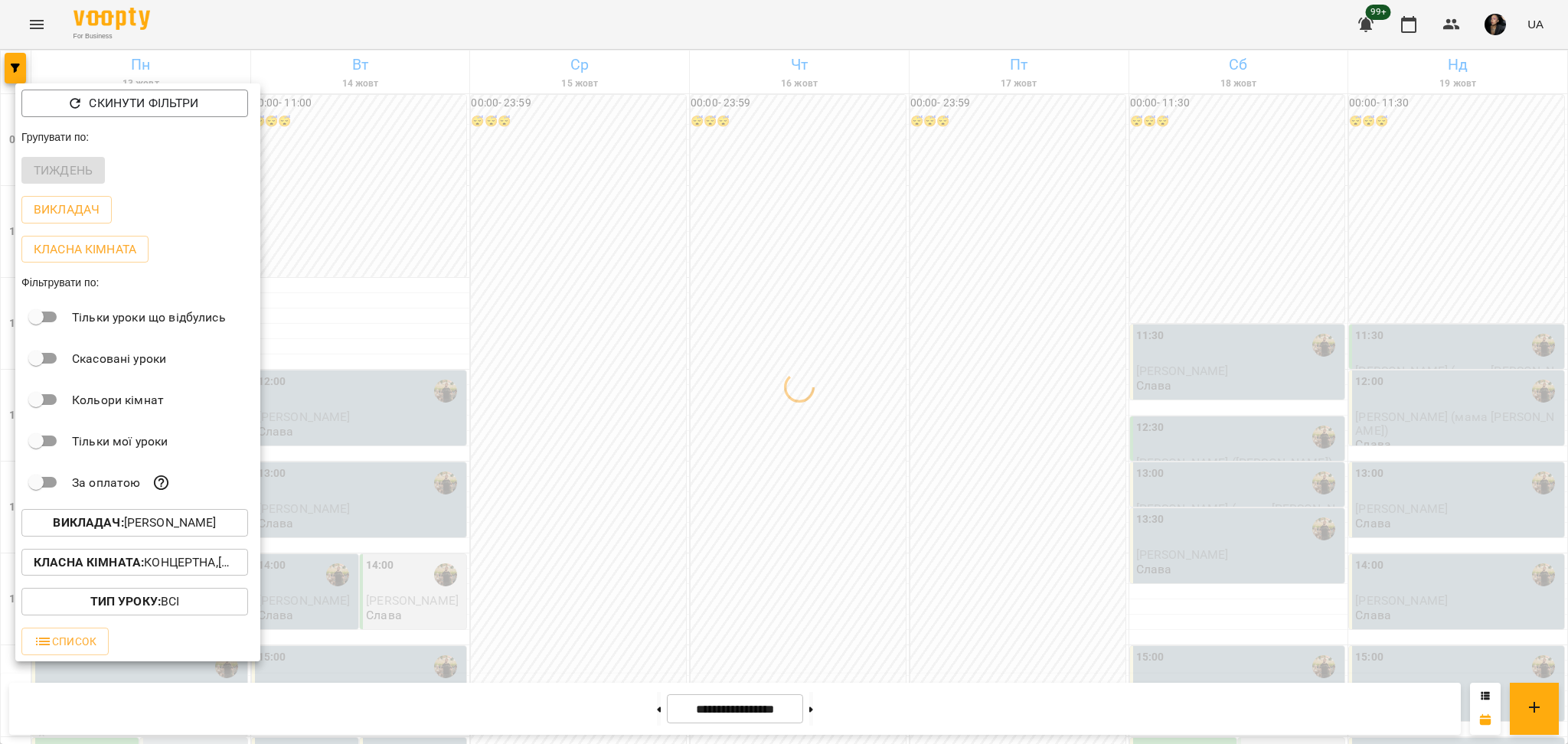
click at [622, 599] on div at bounding box center [784, 372] width 1568 height 744
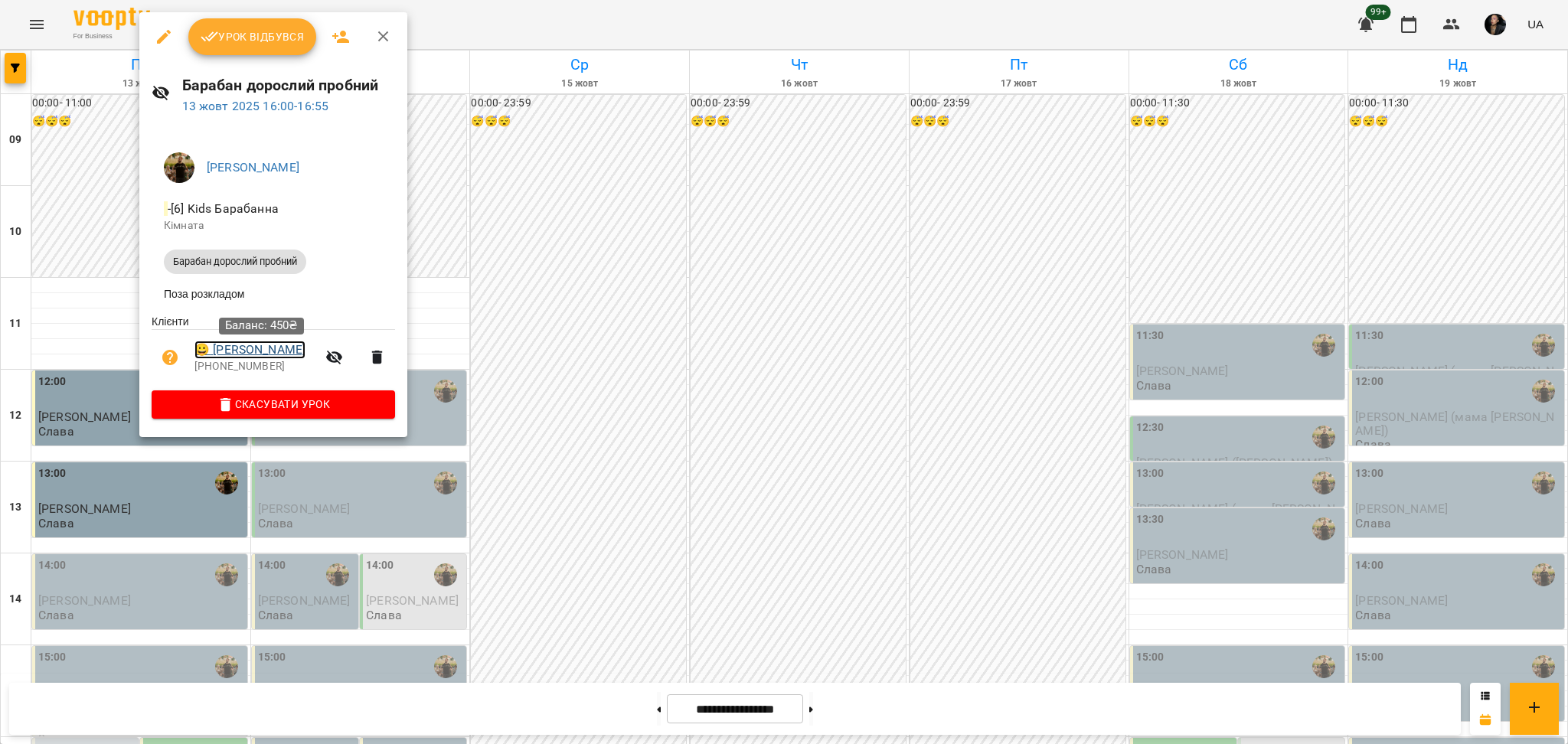
click at [251, 351] on link "😀 Мормуль Анастасія" at bounding box center [250, 350] width 111 height 18
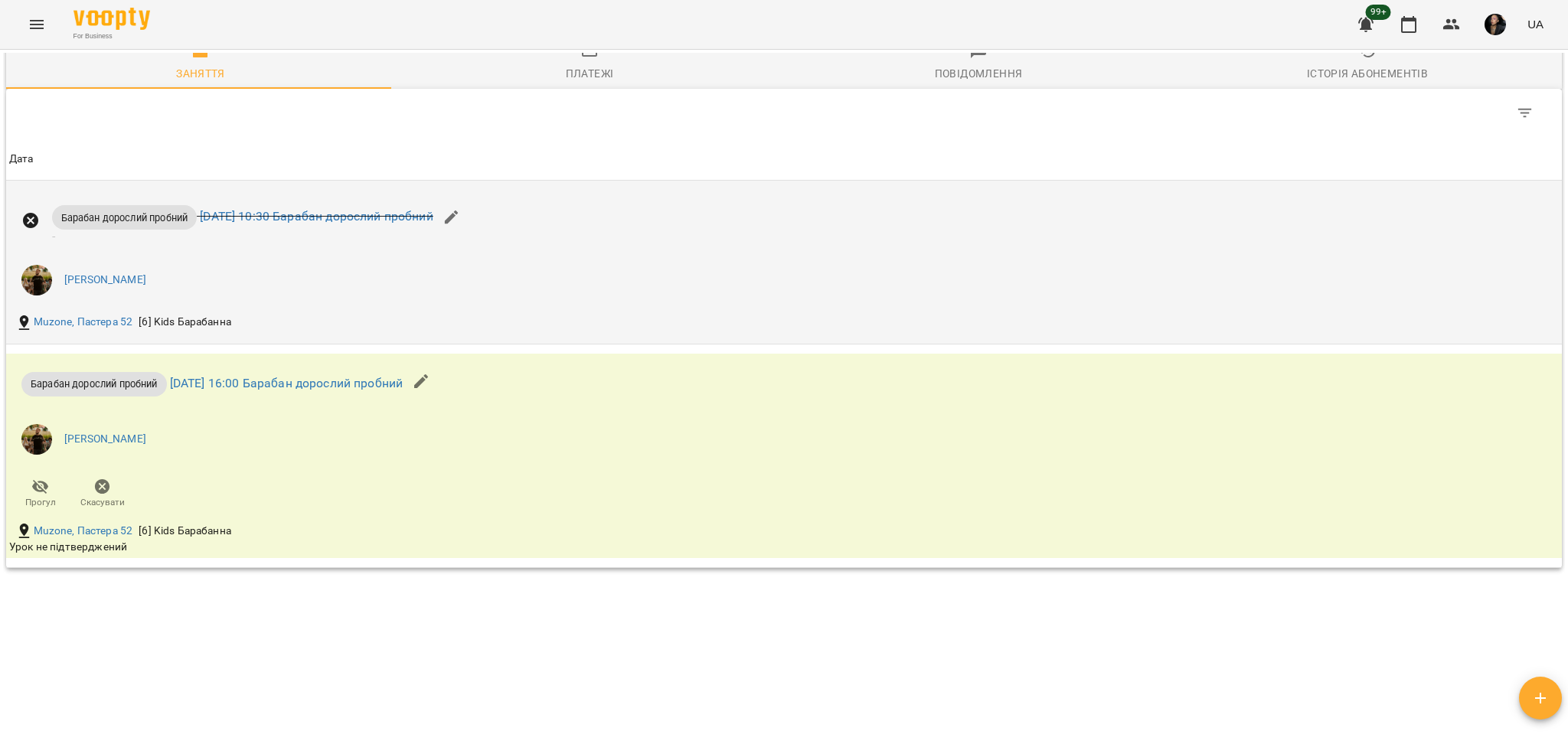
scroll to position [912, 0]
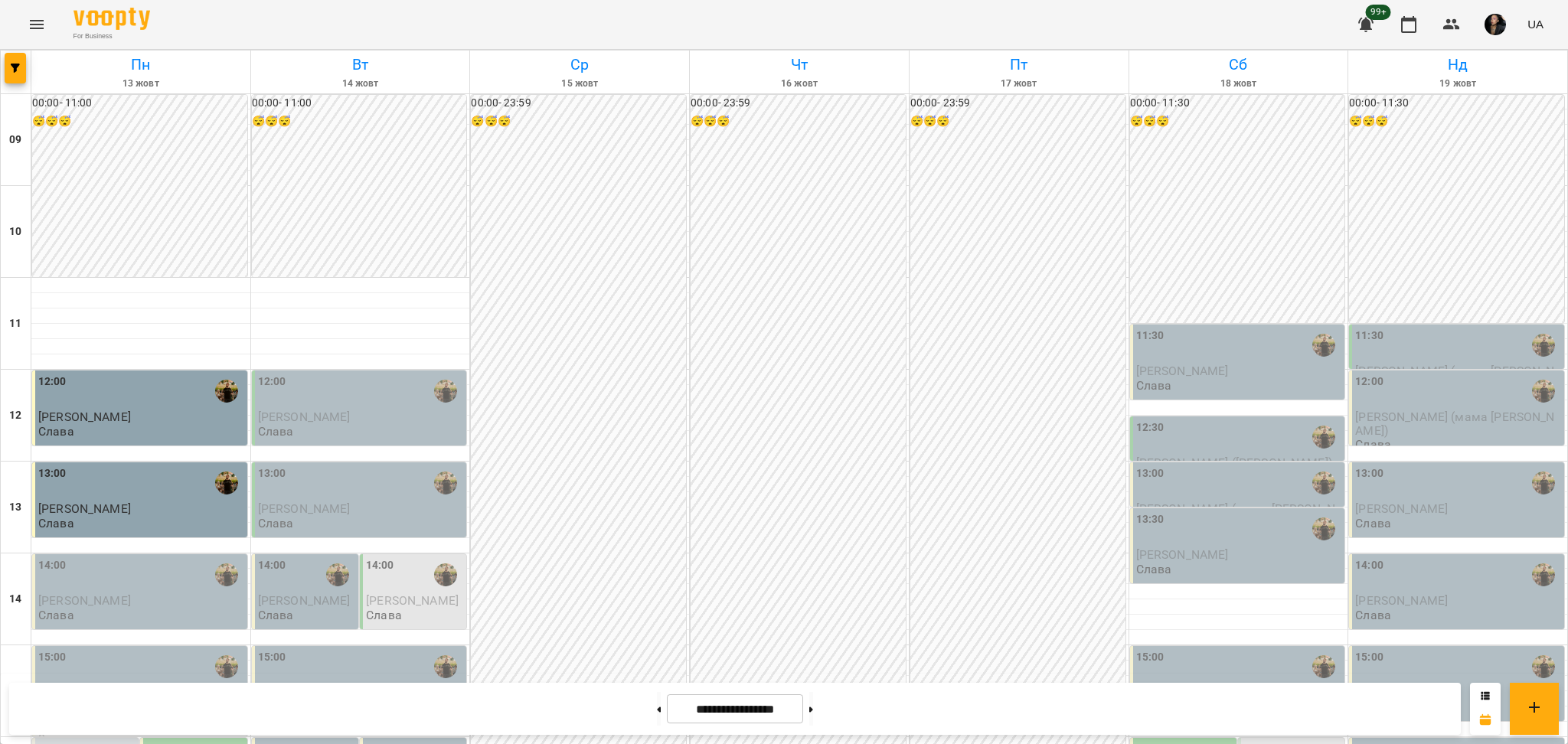
scroll to position [408, 0]
click at [108, 741] on div at bounding box center [118, 758] width 35 height 35
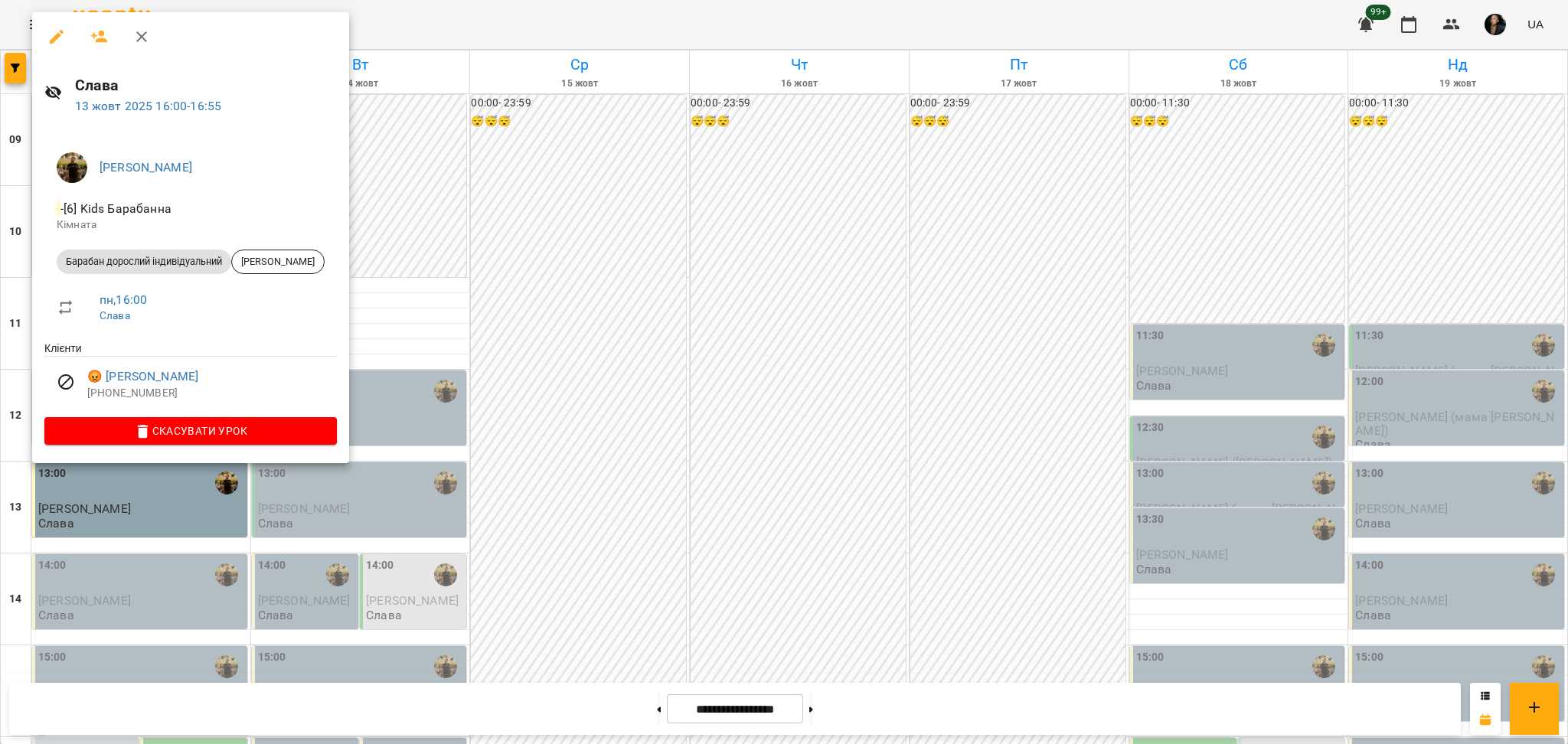
click at [686, 354] on div at bounding box center [784, 372] width 1568 height 744
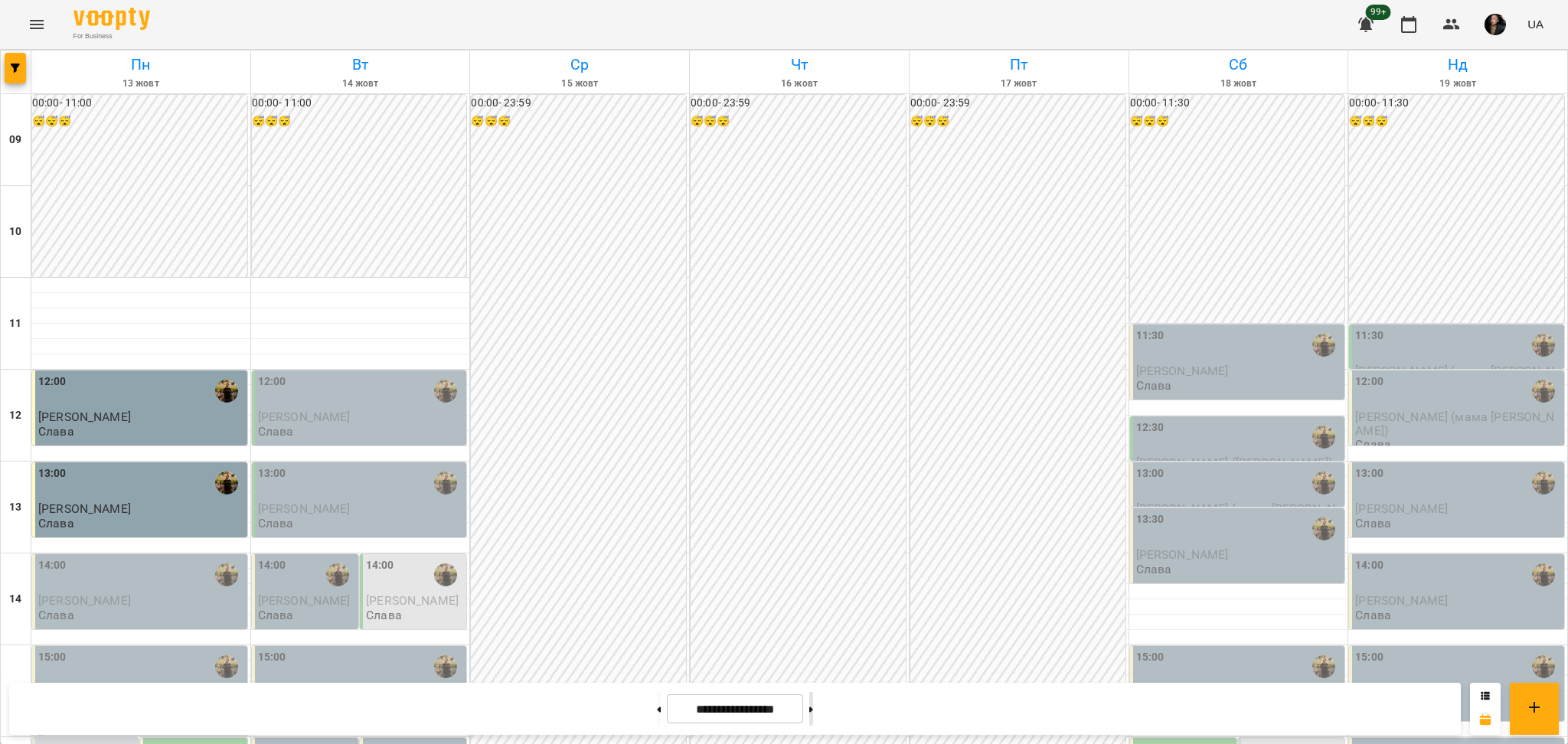
click at [813, 721] on button at bounding box center [811, 709] width 4 height 34
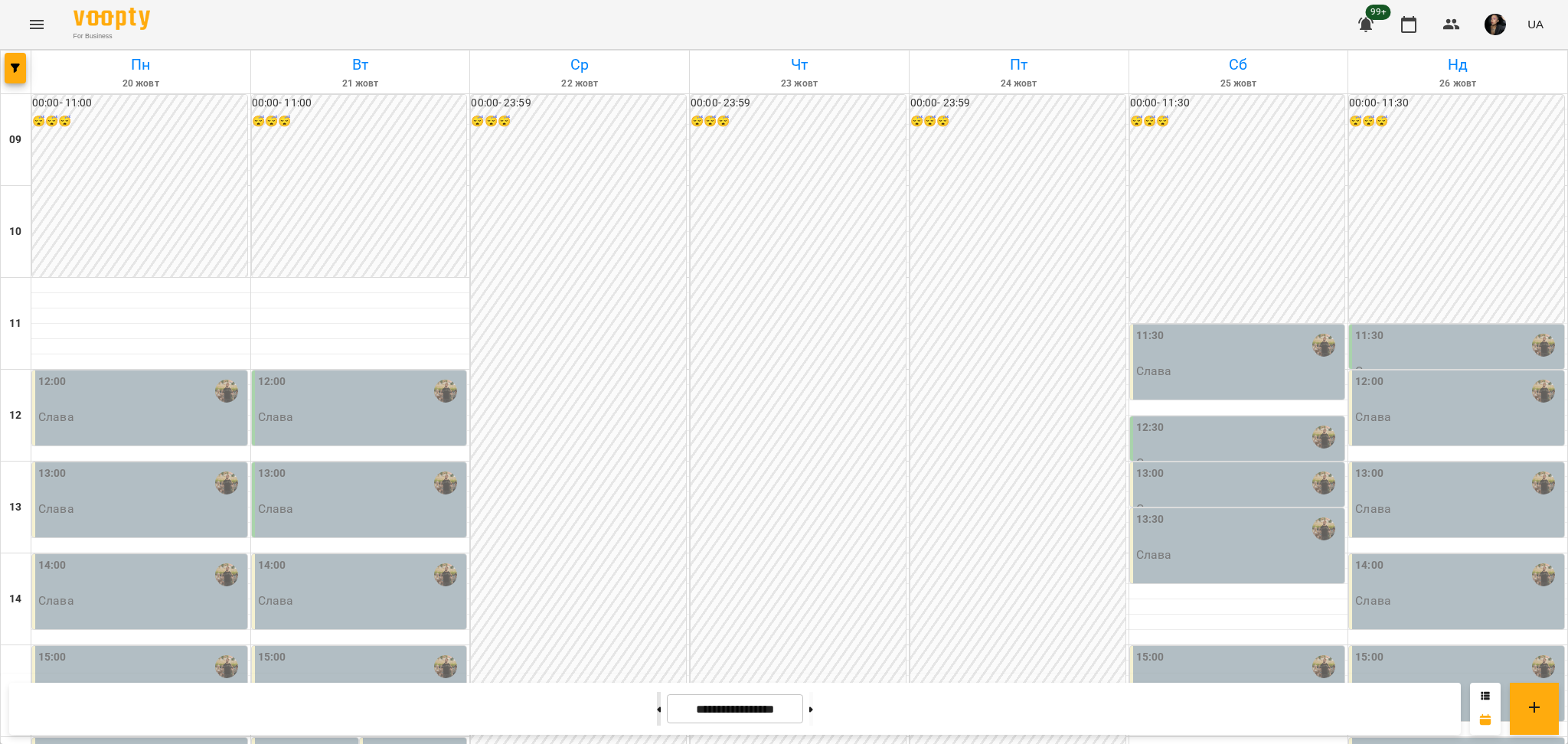
click at [657, 713] on button at bounding box center [659, 709] width 4 height 34
type input "**********"
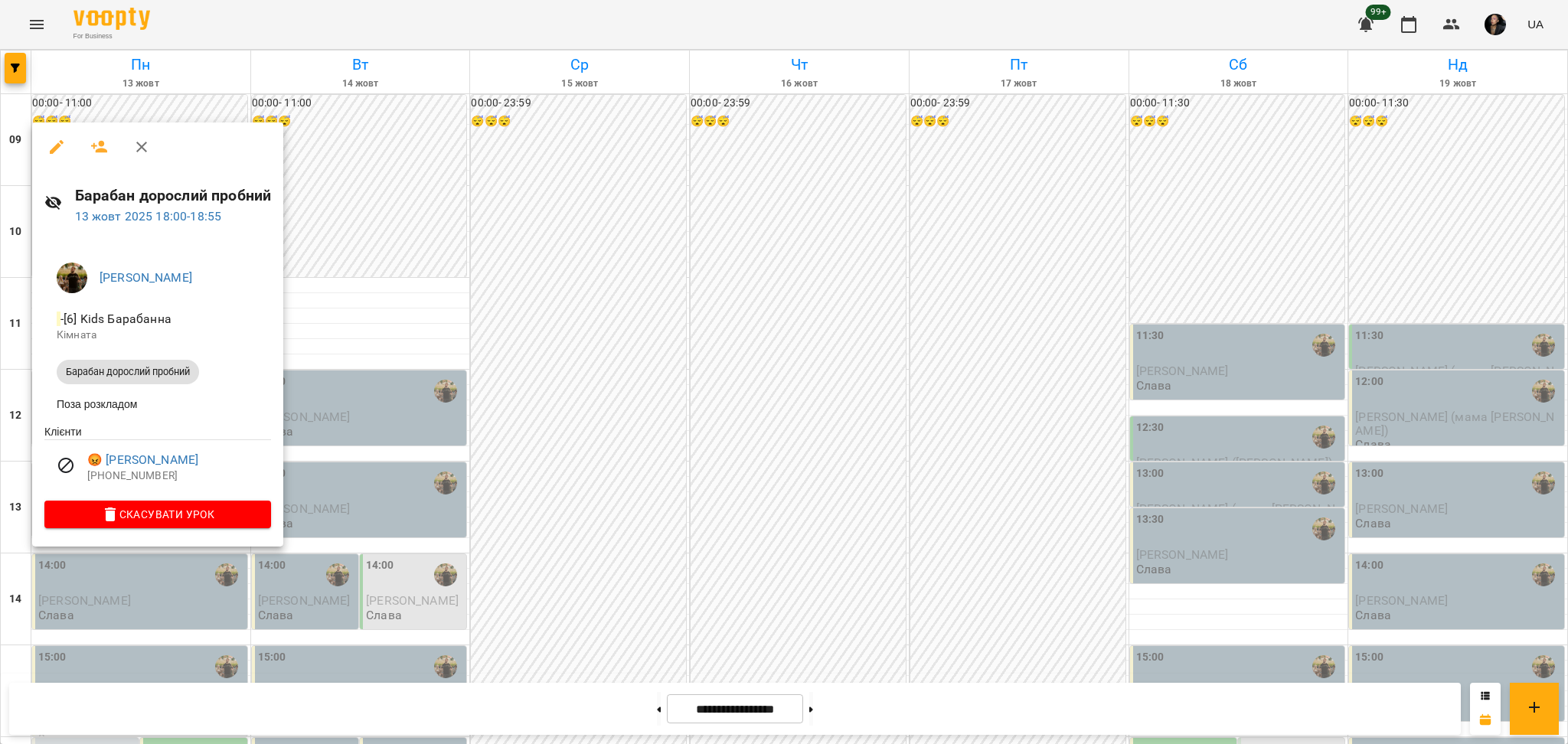
click at [663, 430] on div at bounding box center [784, 372] width 1568 height 744
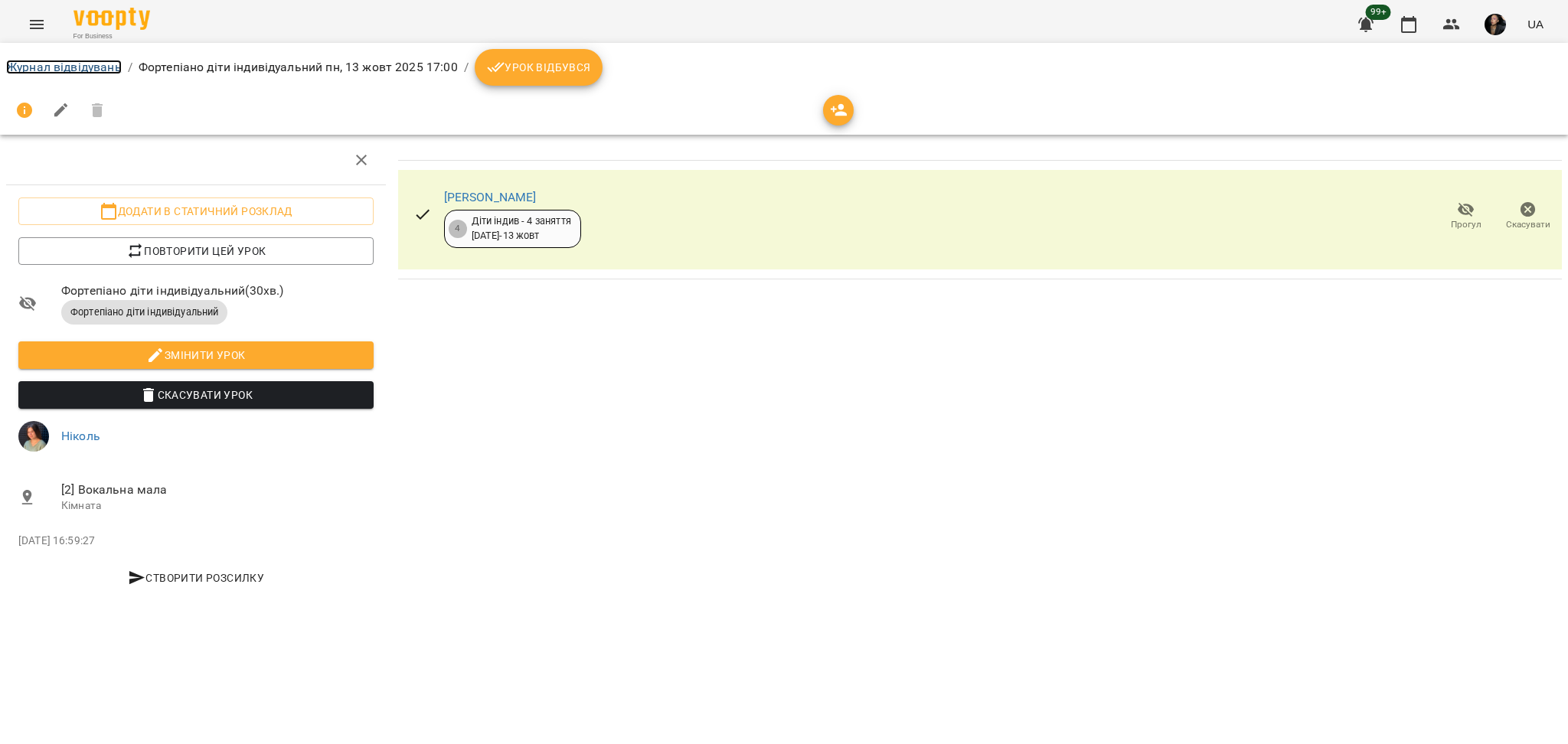
click at [92, 66] on link "Журнал відвідувань" at bounding box center [64, 67] width 116 height 14
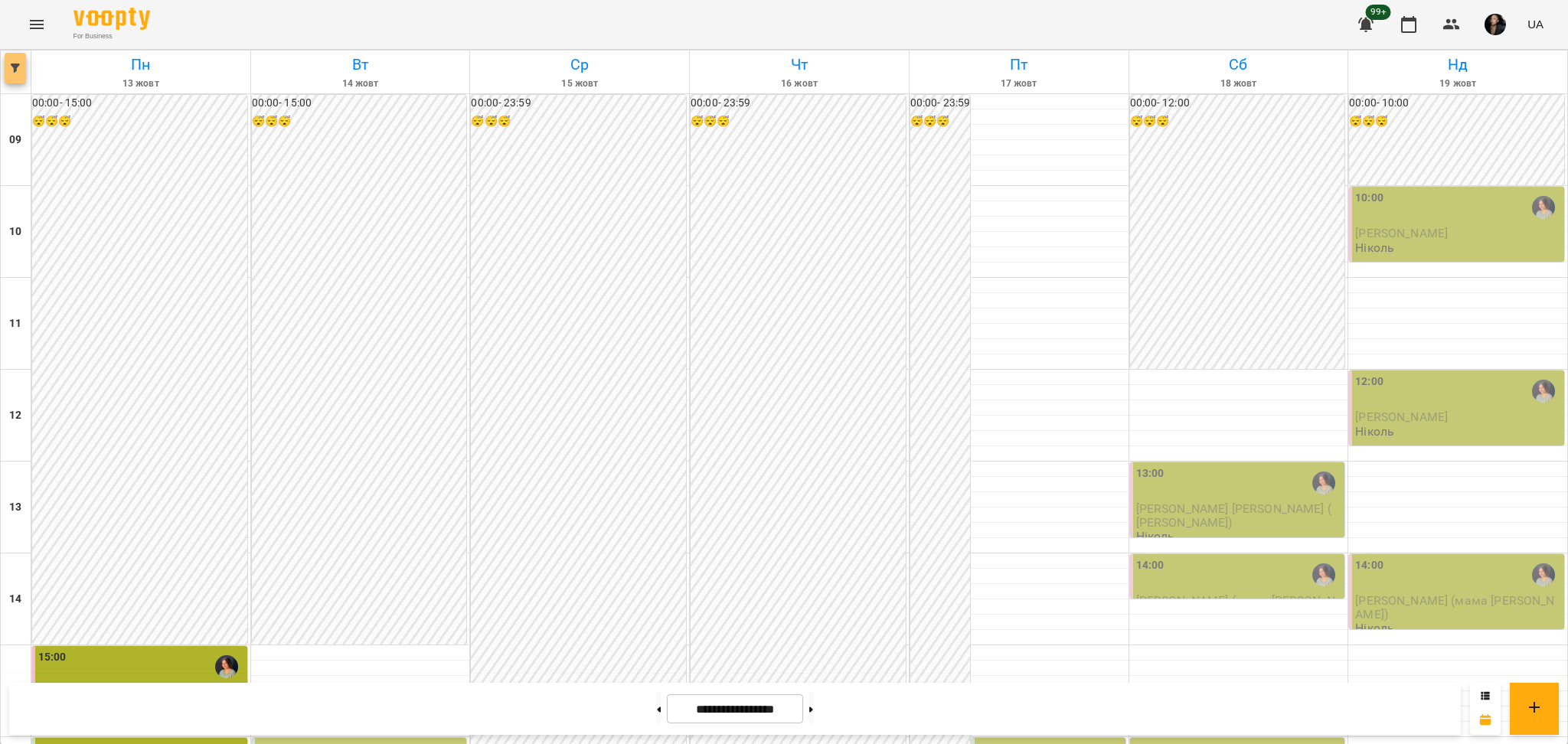
click at [25, 70] on span "button" at bounding box center [15, 68] width 22 height 9
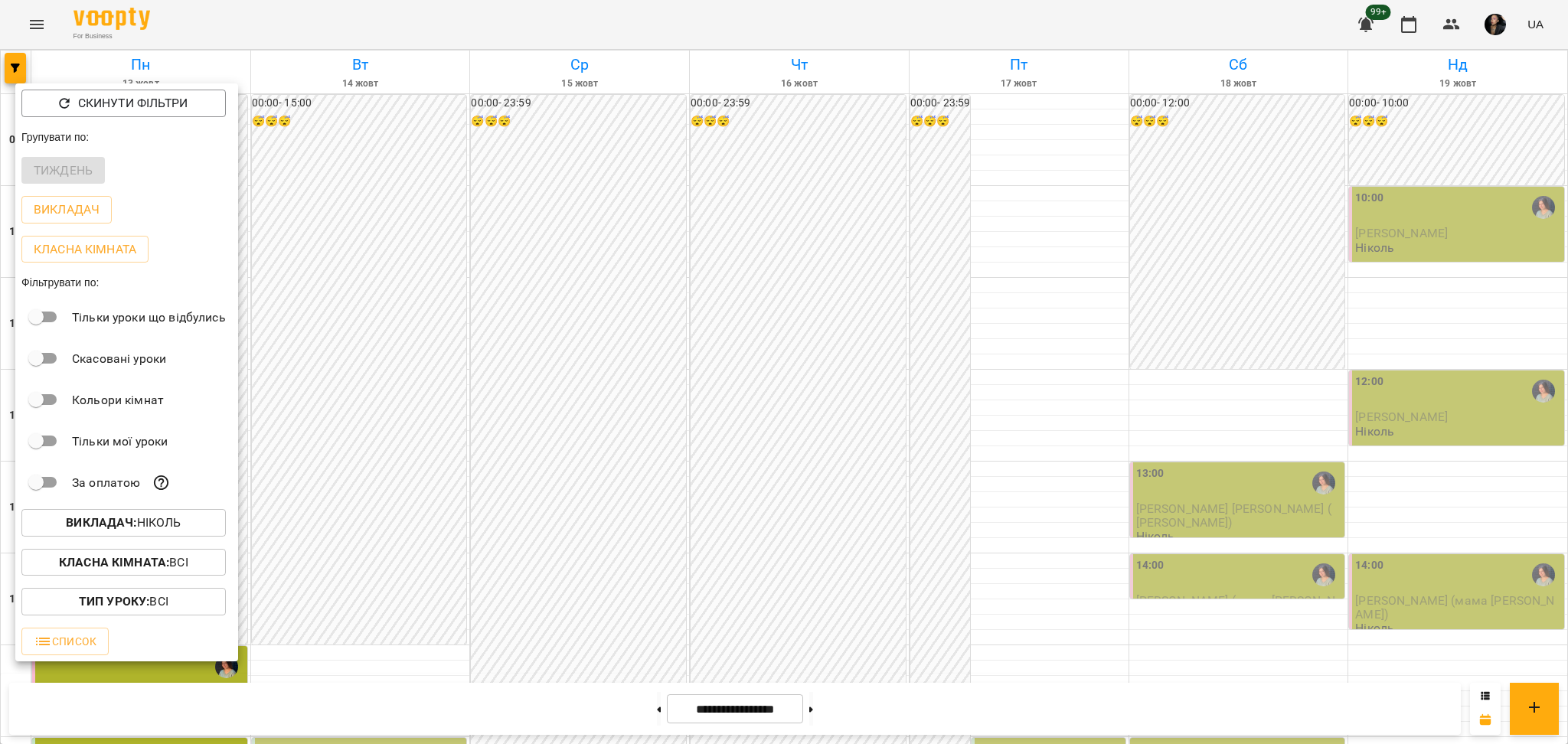
click at [206, 532] on span "Викладач : [PERSON_NAME]" at bounding box center [124, 522] width 180 height 18
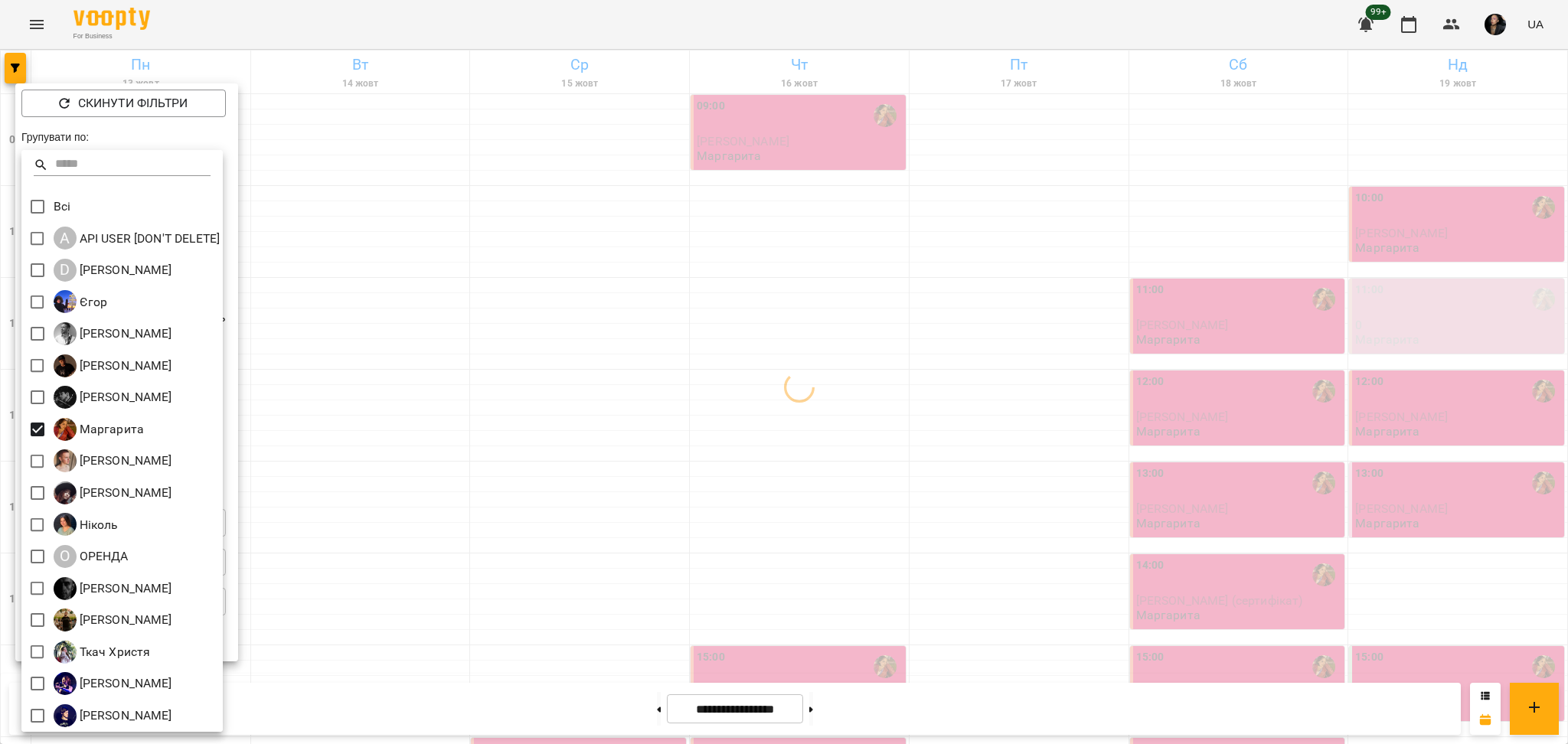
click at [537, 530] on div at bounding box center [784, 372] width 1568 height 744
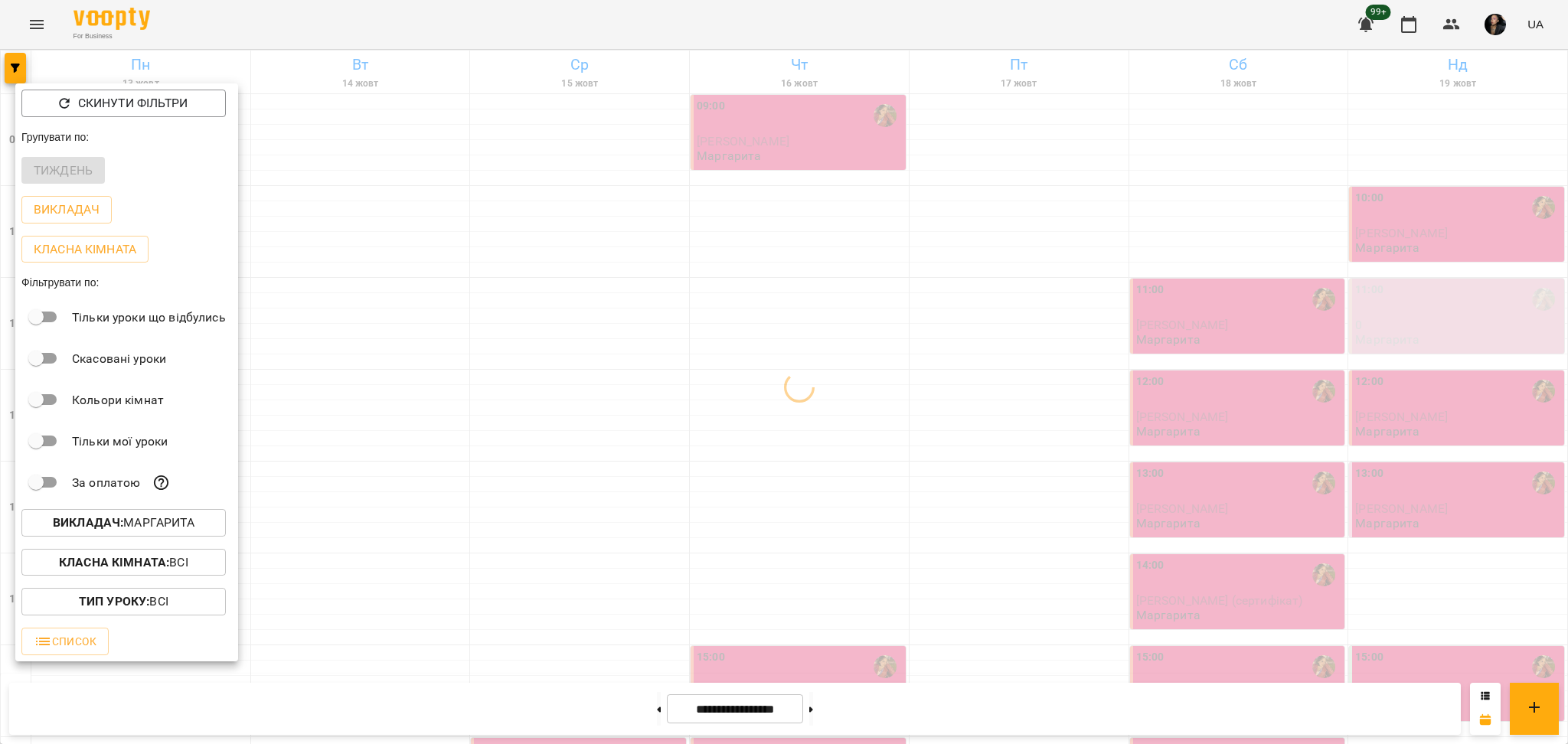
click at [665, 586] on div at bounding box center [784, 372] width 1568 height 744
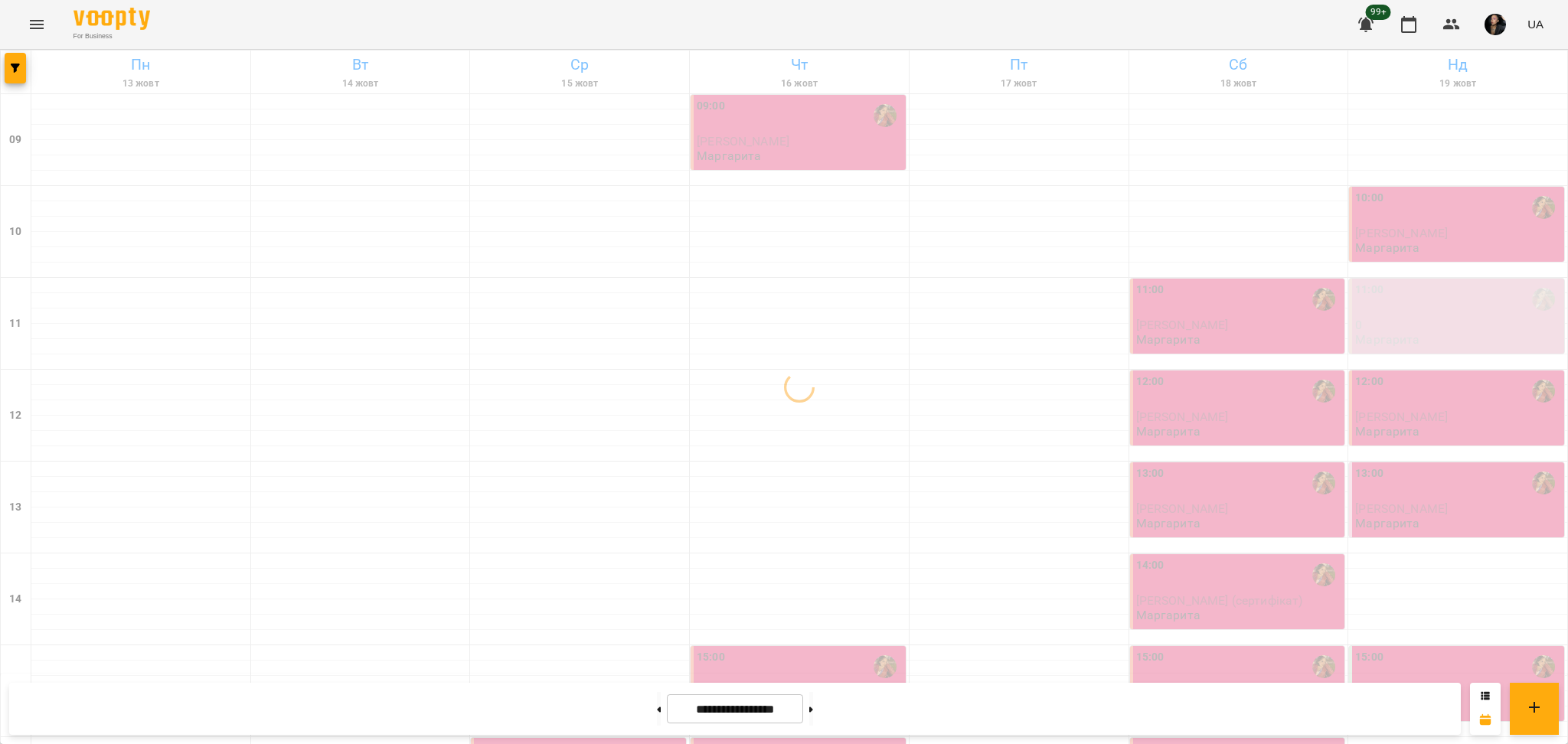
scroll to position [613, 0]
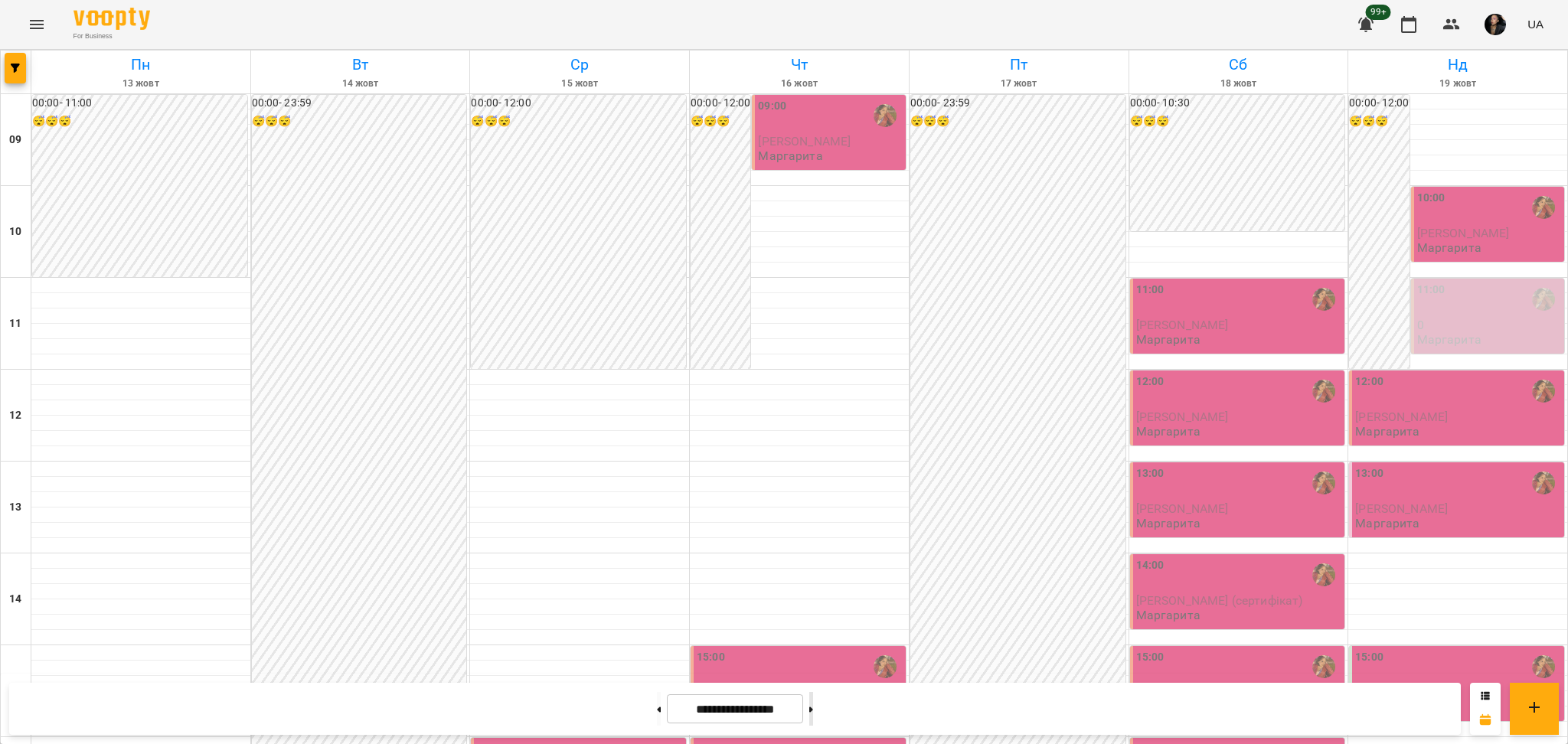
click at [819, 712] on div at bounding box center [811, 709] width 16 height 34
click at [813, 706] on button at bounding box center [811, 709] width 4 height 34
click at [813, 696] on button at bounding box center [811, 709] width 4 height 34
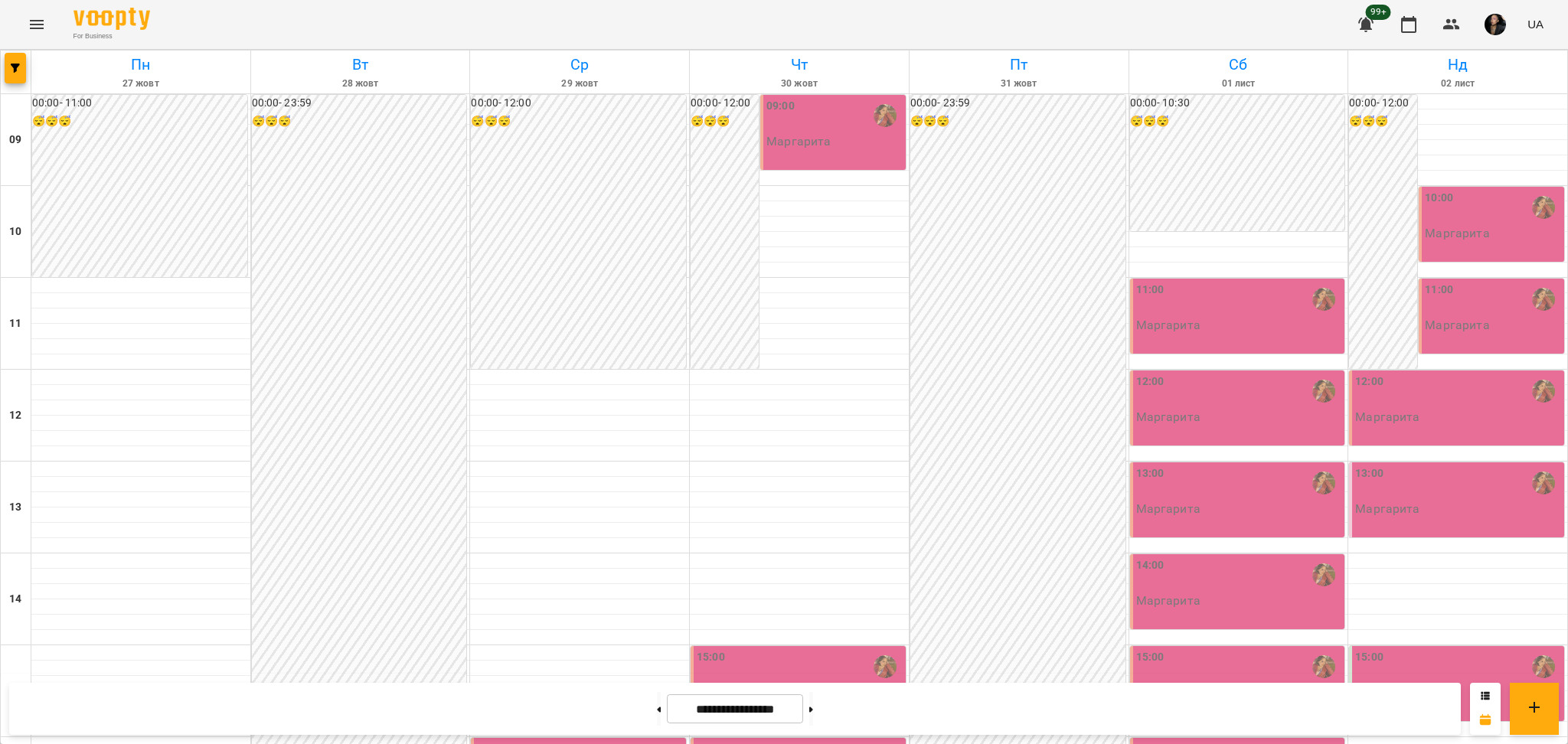
scroll to position [409, 0]
click at [14, 71] on icon "button" at bounding box center [15, 68] width 9 height 9
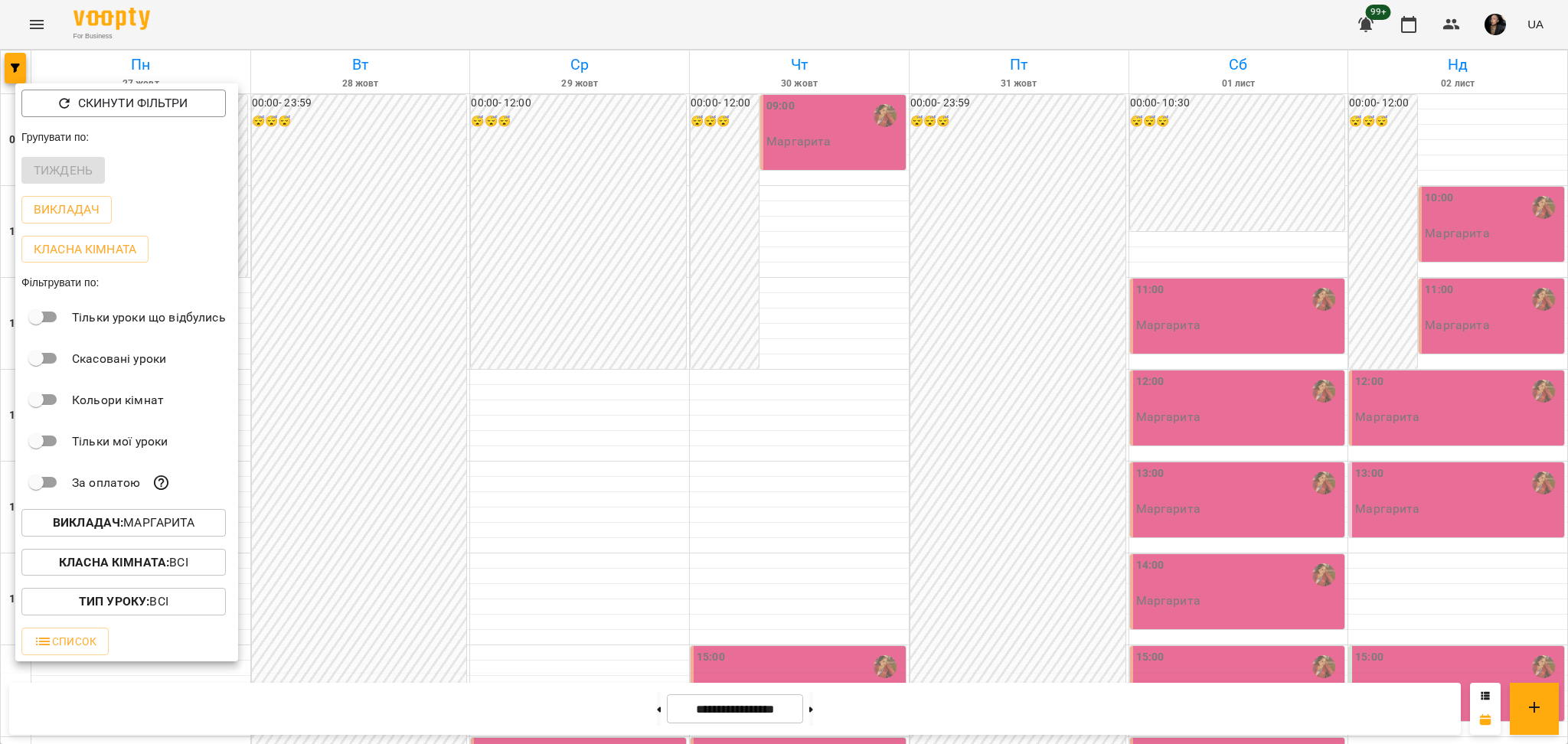
click at [181, 530] on p "Викладач : [PERSON_NAME]" at bounding box center [124, 522] width 142 height 18
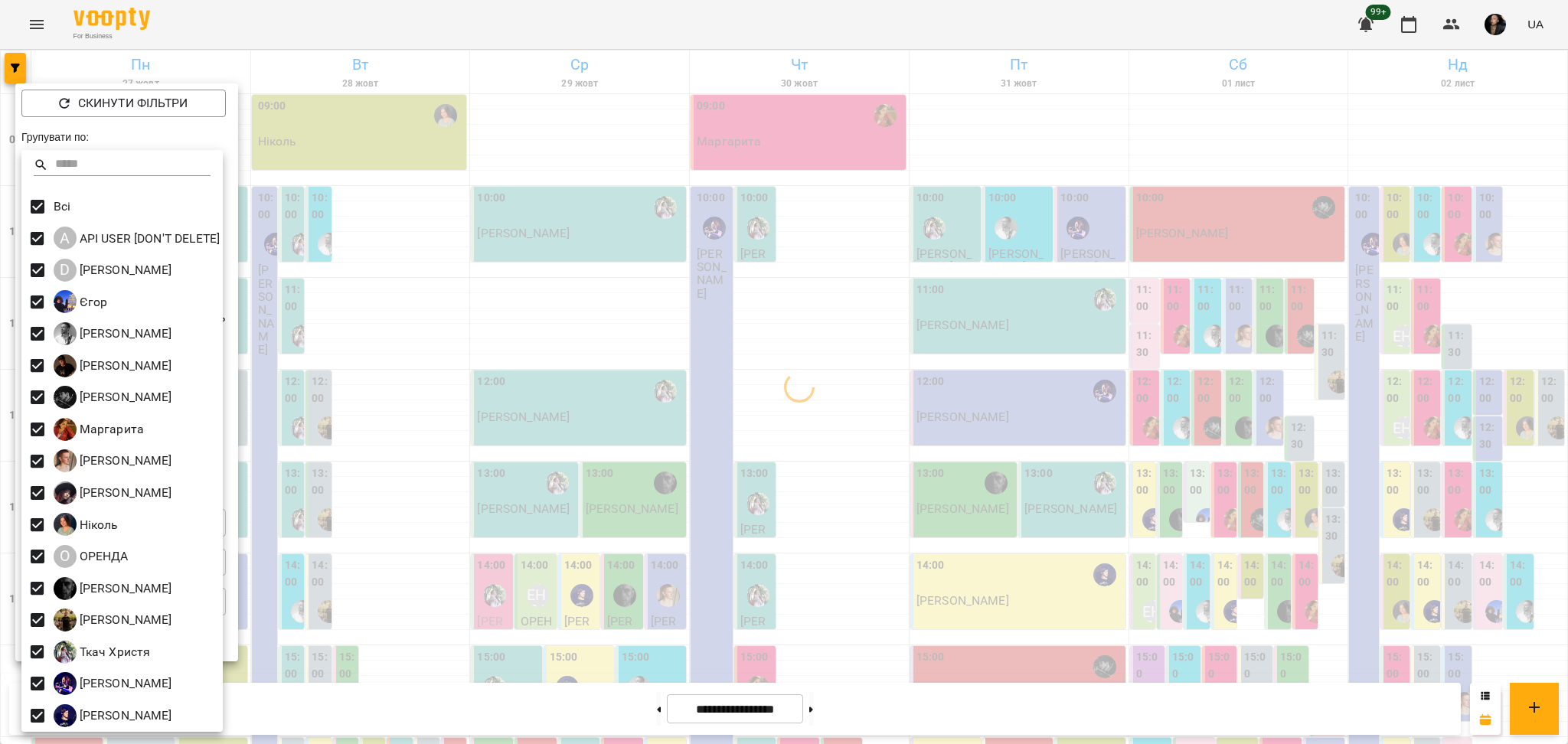
click at [626, 505] on div at bounding box center [784, 372] width 1568 height 744
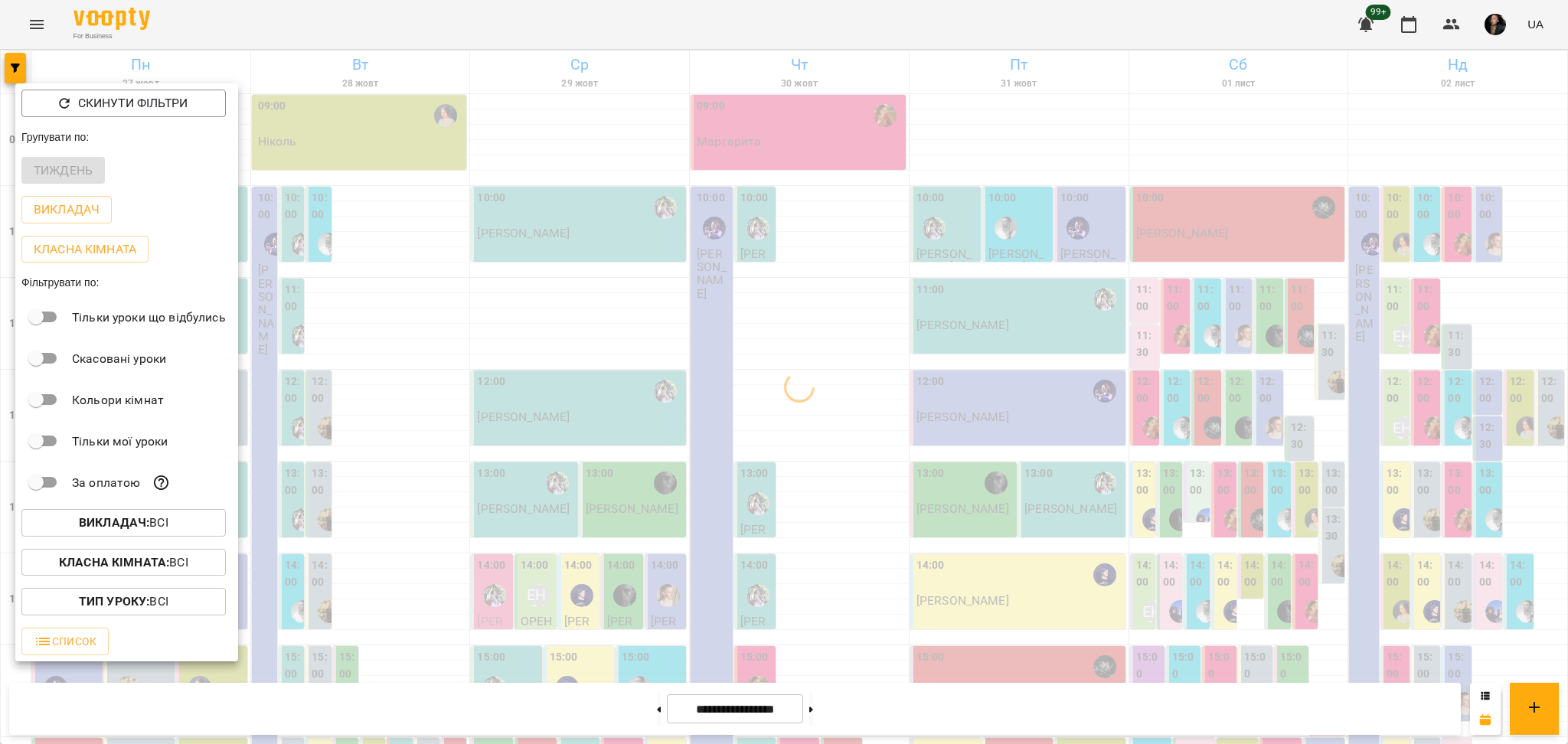
click at [185, 566] on p "Класна кімната : Всі" at bounding box center [124, 563] width 129 height 18
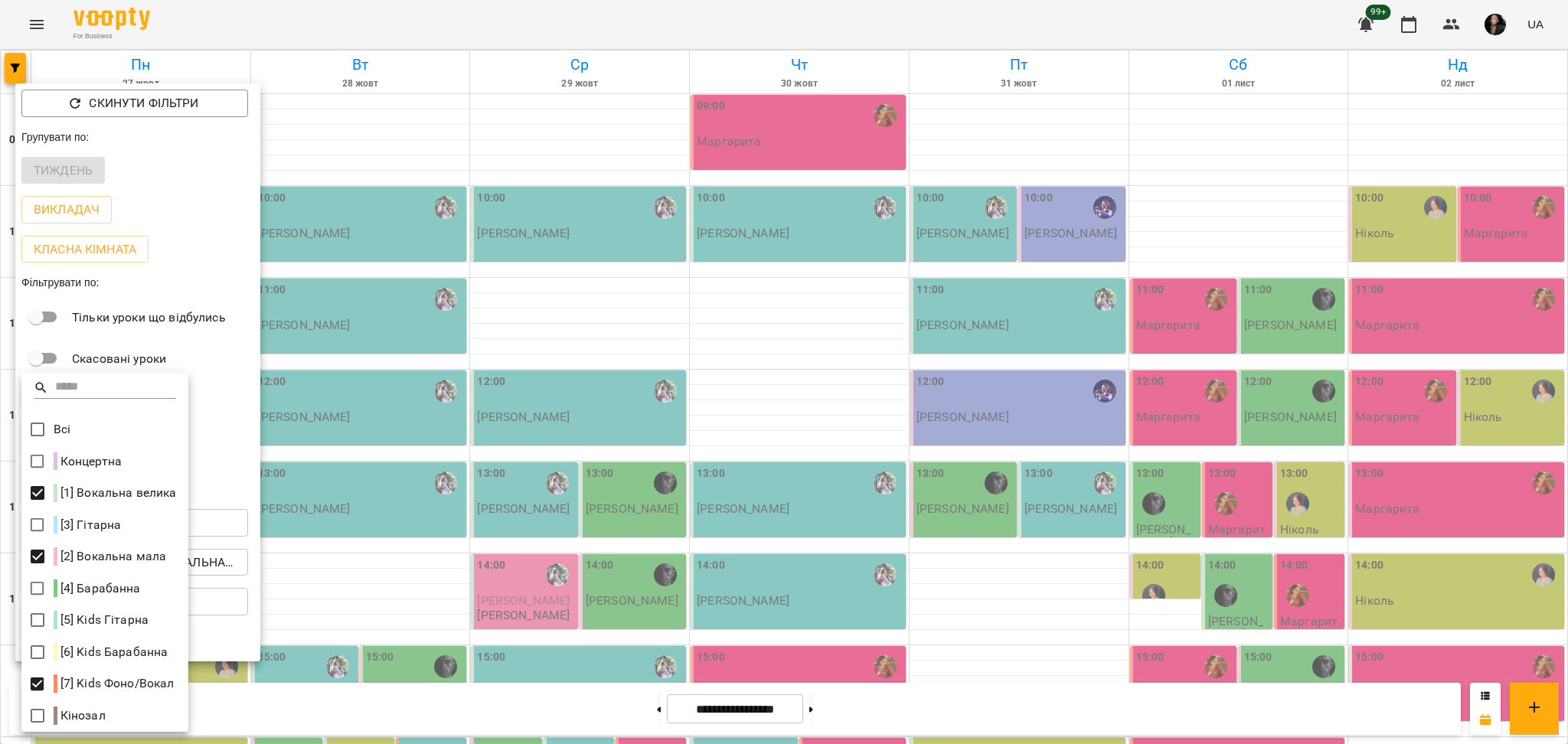
click at [501, 698] on div at bounding box center [784, 372] width 1568 height 744
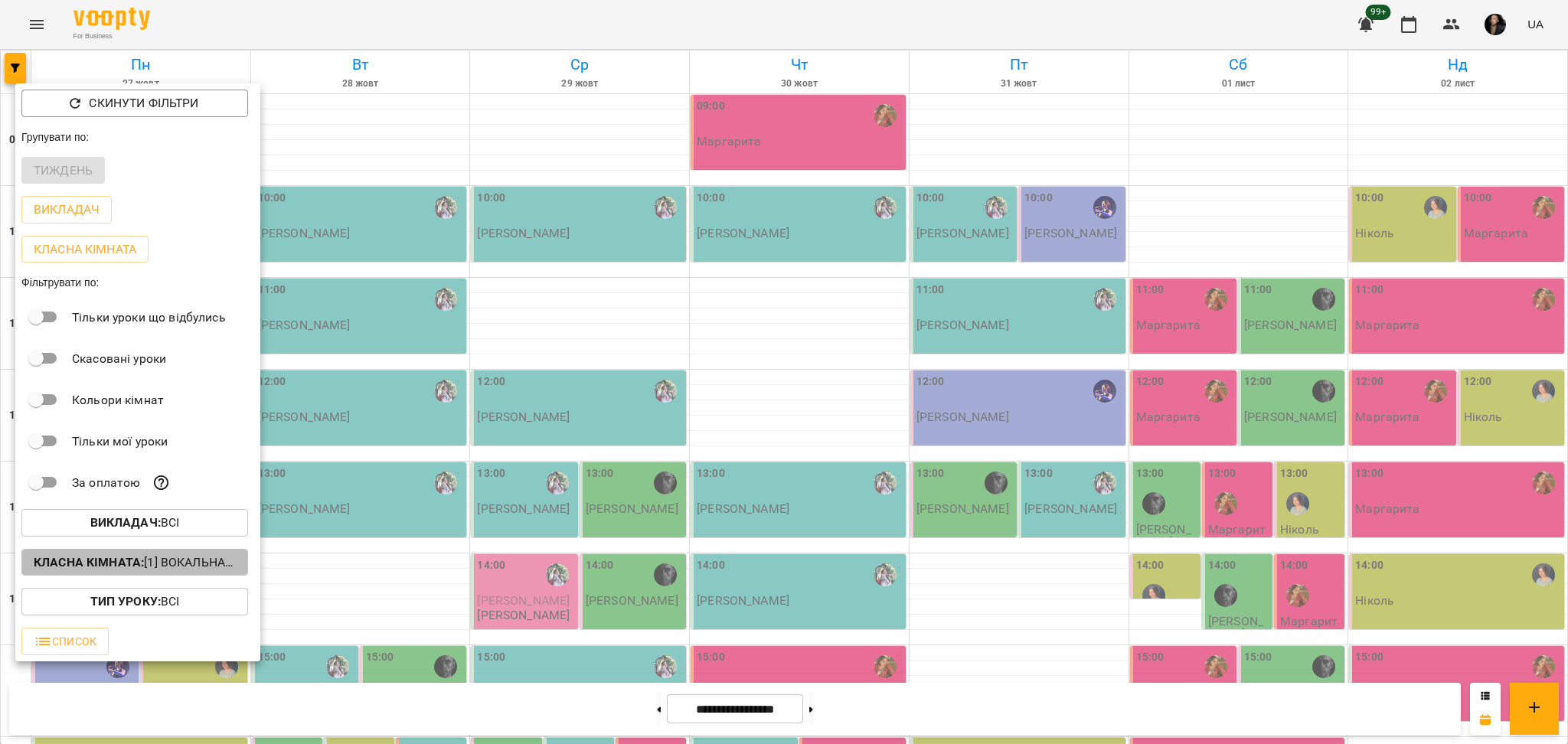
click at [214, 572] on p "Класна кімната : [1] Вокальна велика,[2] Вокальна мала,[7] Kids Фоно/Вокал" at bounding box center [135, 563] width 202 height 18
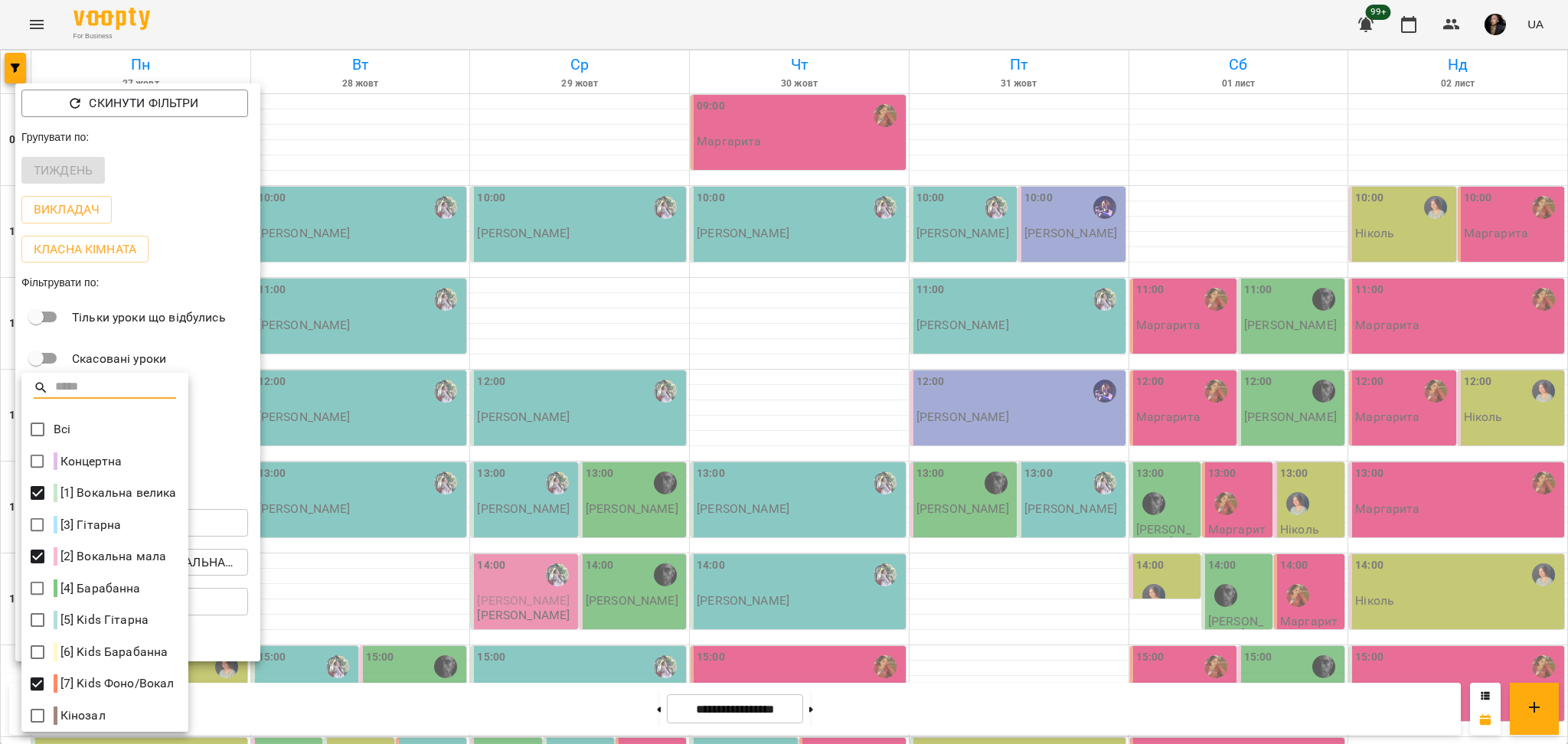
click at [349, 509] on div at bounding box center [784, 372] width 1568 height 744
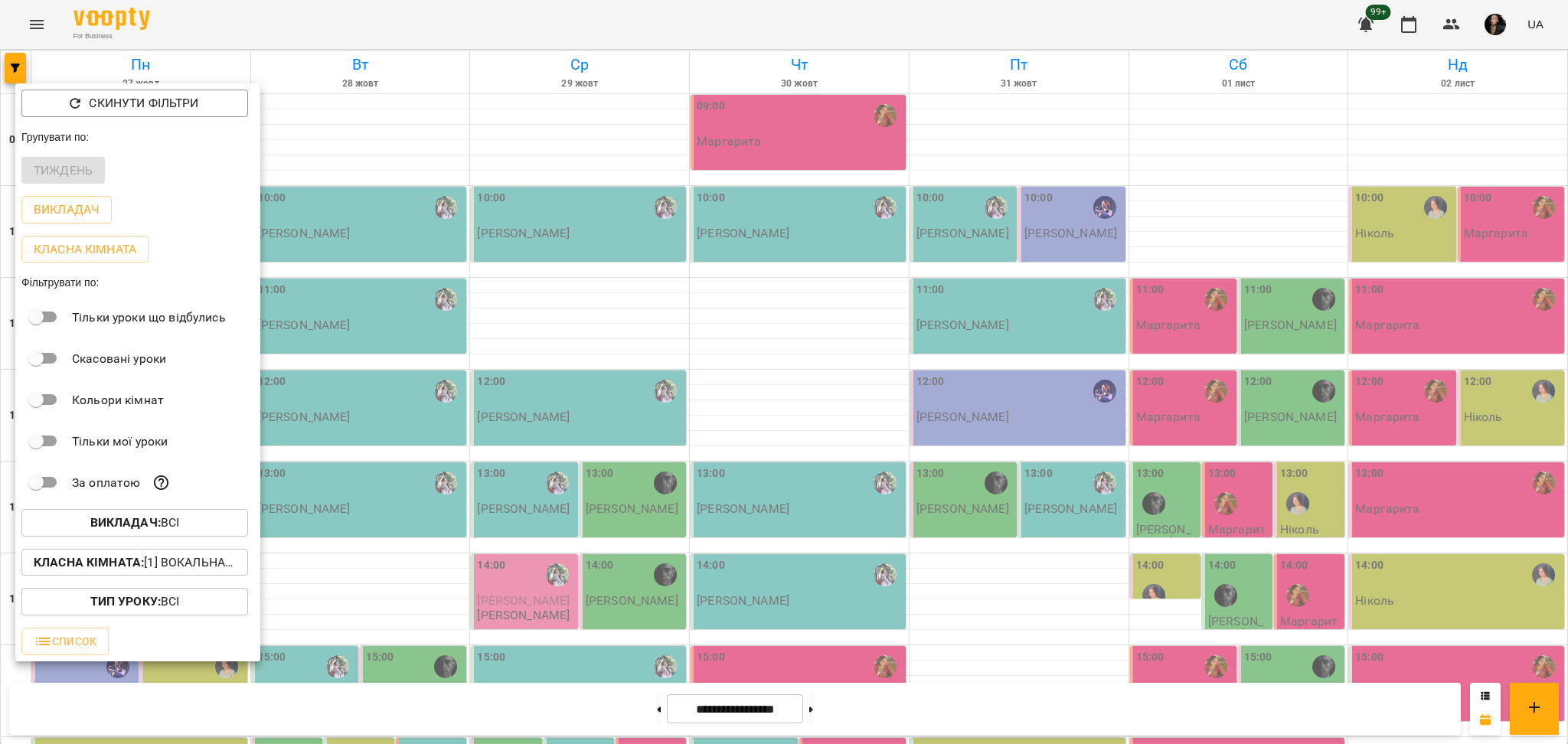
click at [724, 534] on div at bounding box center [784, 372] width 1568 height 744
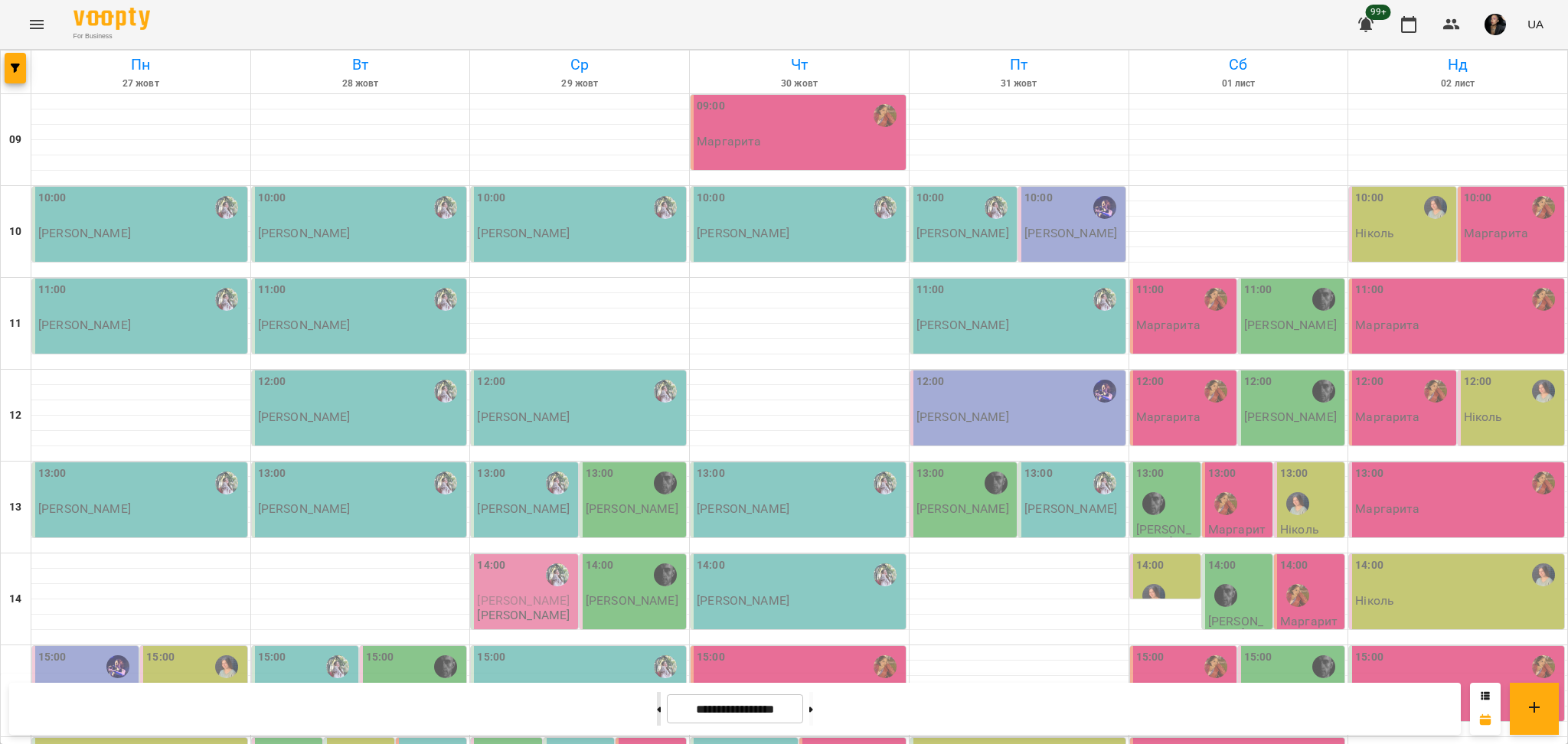
click at [657, 718] on button at bounding box center [659, 709] width 4 height 34
type input "**********"
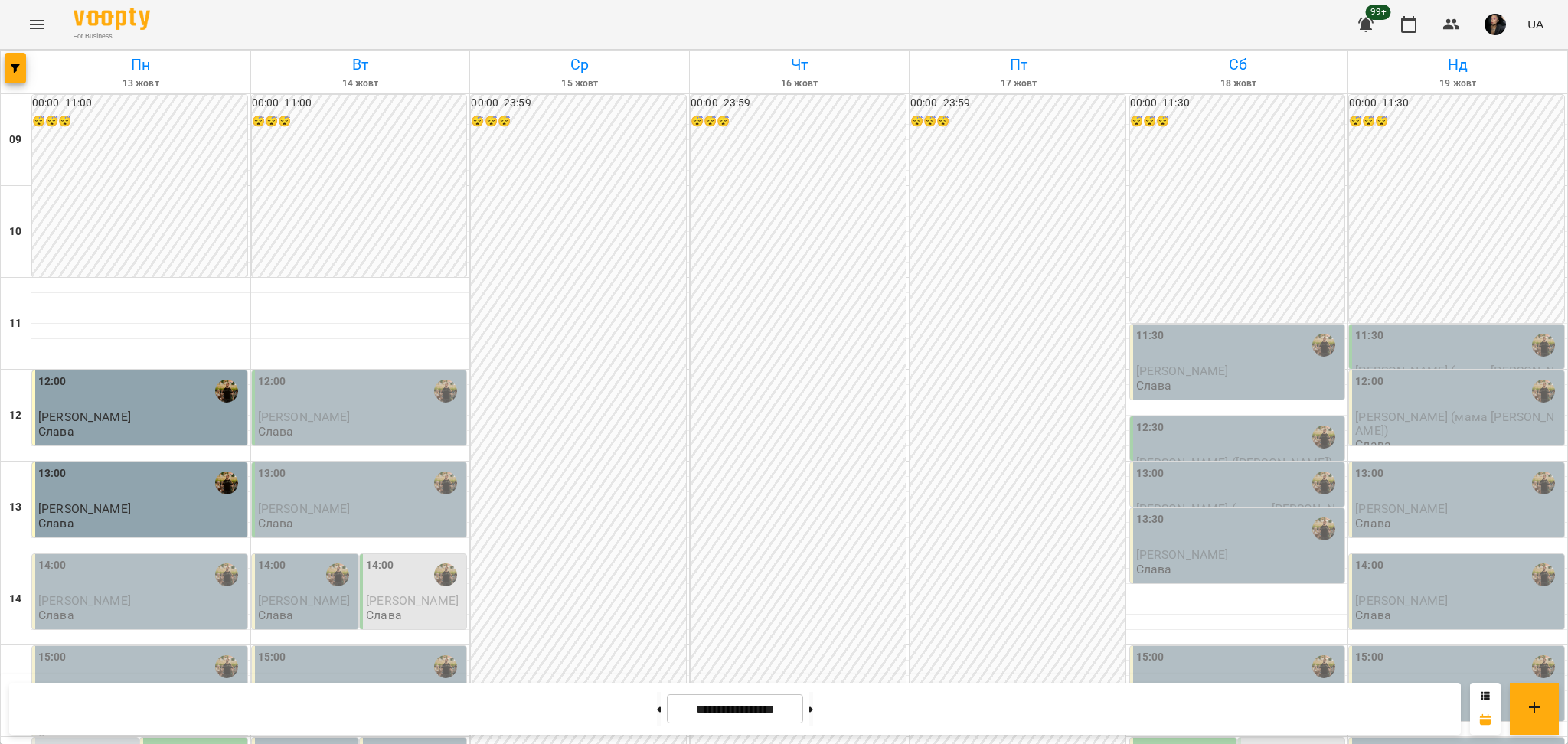
scroll to position [408, 0]
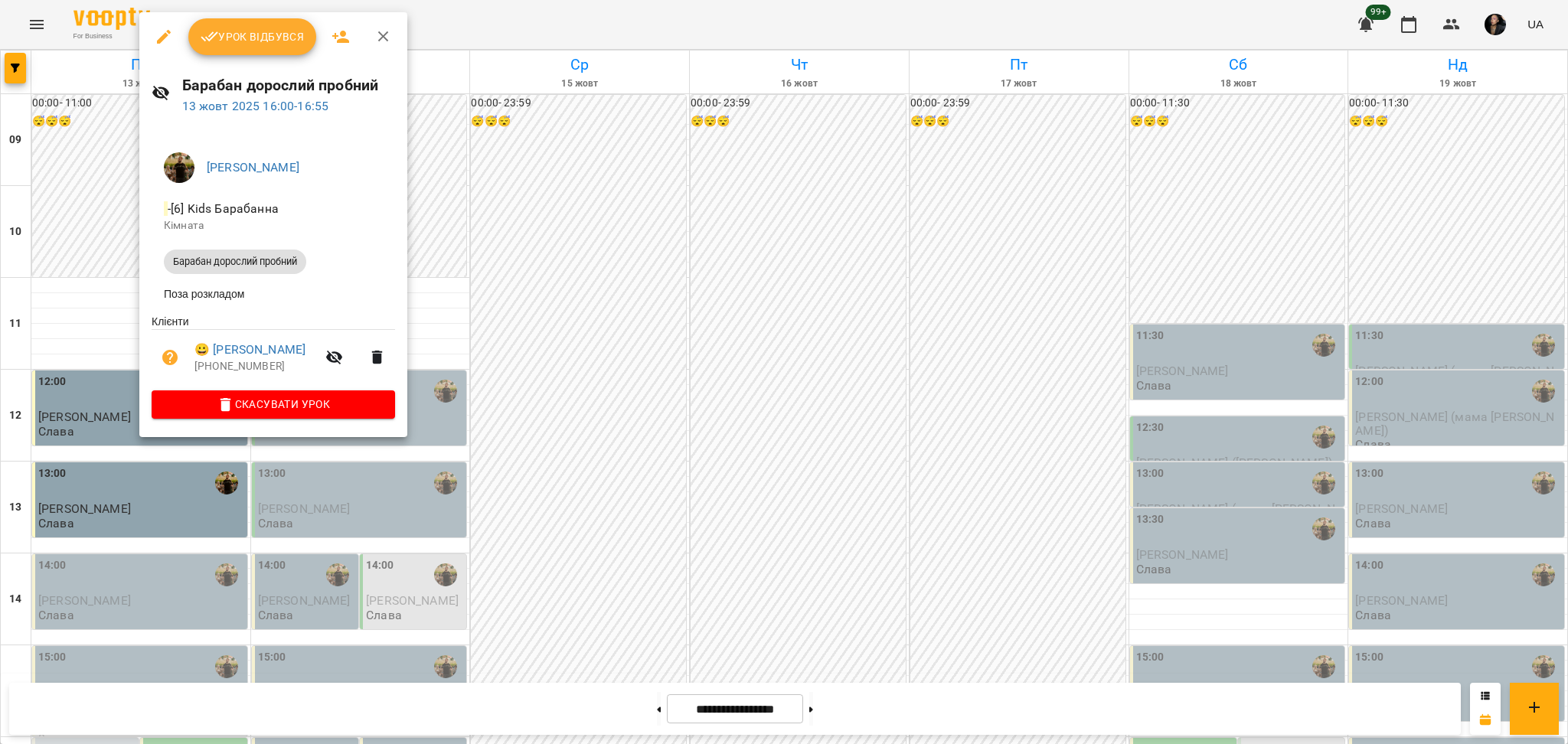
click at [267, 363] on p "[PHONE_NUMBER]" at bounding box center [256, 366] width 122 height 15
click at [275, 359] on link "😀 [PERSON_NAME]" at bounding box center [250, 350] width 111 height 18
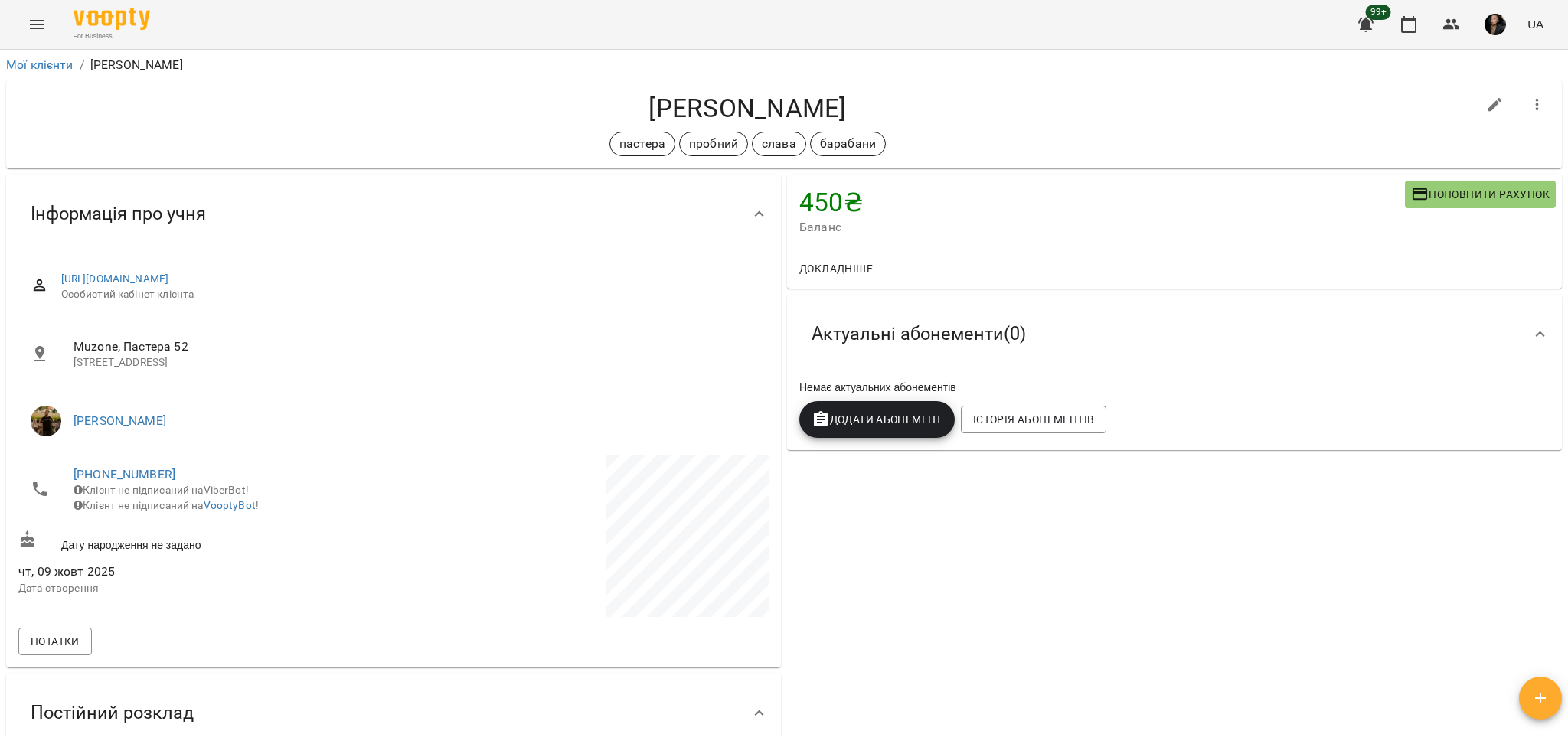
drag, startPoint x: 573, startPoint y: 97, endPoint x: 1092, endPoint y: 101, distance: 519.0
click at [1156, 89] on div "[PERSON_NAME] пробний слава барабани" at bounding box center [784, 125] width 1555 height 88
copy h4 "[PERSON_NAME]"
click at [1144, 143] on div "пастера пробний слава барабани" at bounding box center [747, 144] width 1459 height 24
click at [26, 19] on button "Menu" at bounding box center [36, 24] width 37 height 37
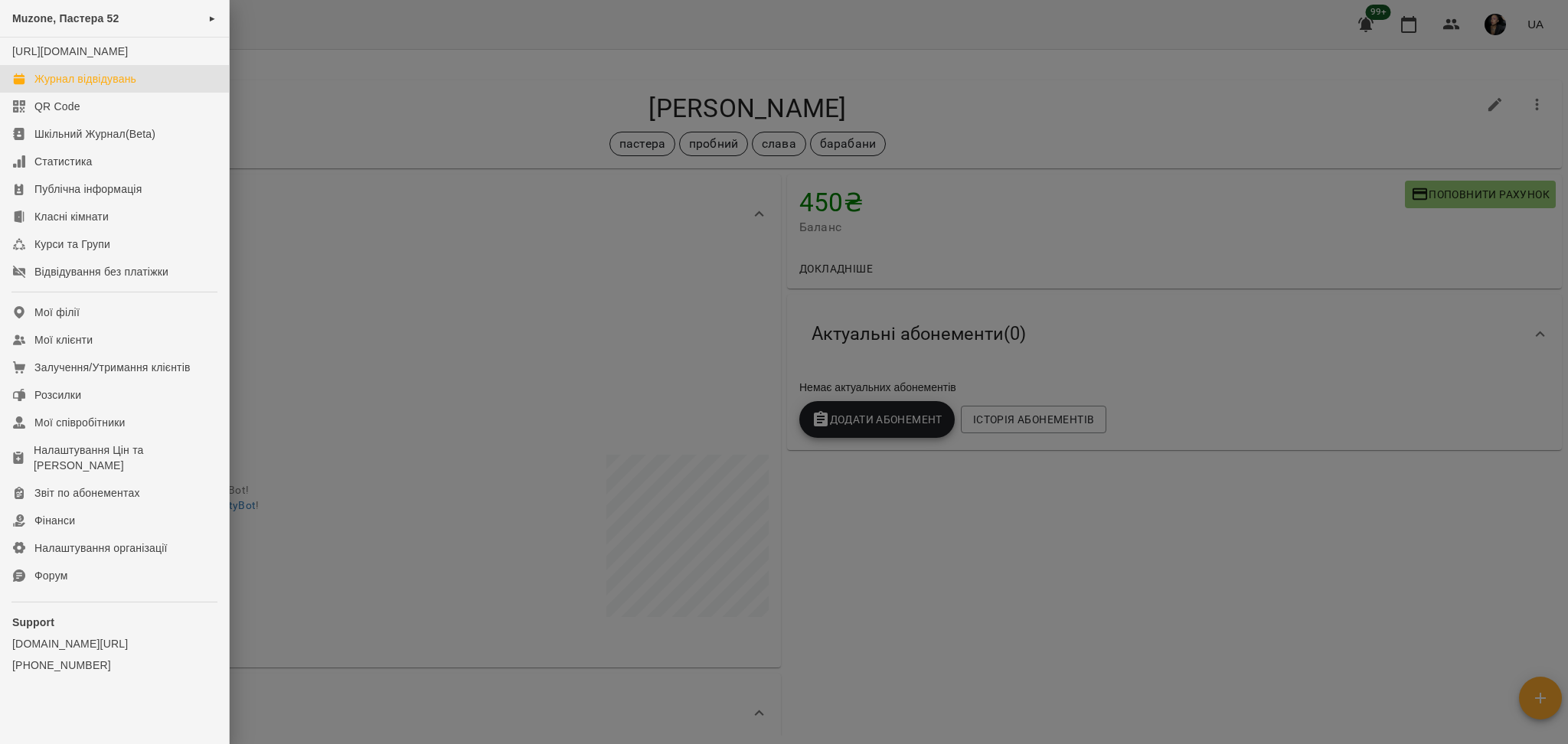
click at [75, 86] on div "Журнал відвідувань" at bounding box center [84, 78] width 101 height 15
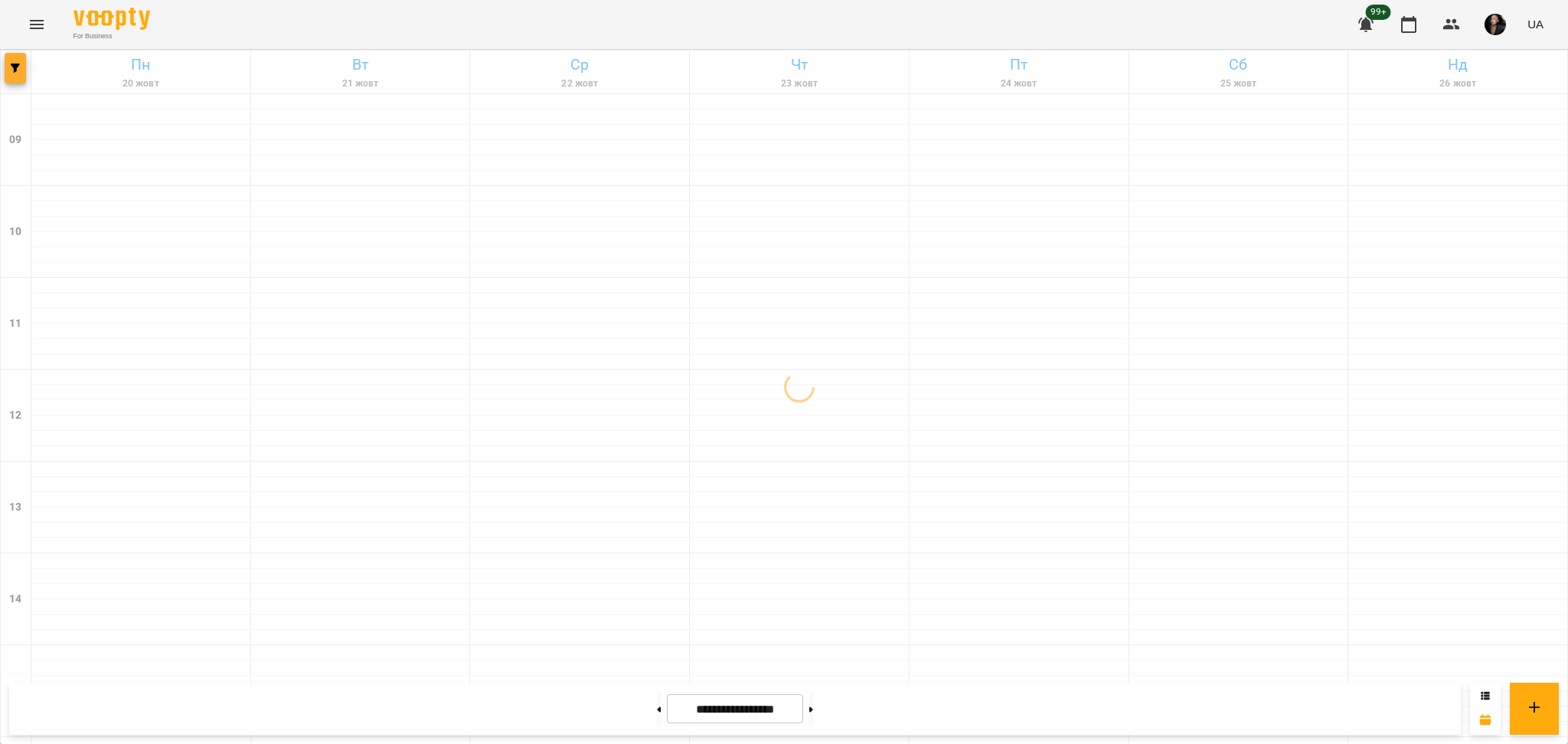
click at [5, 71] on span "button" at bounding box center [15, 68] width 22 height 9
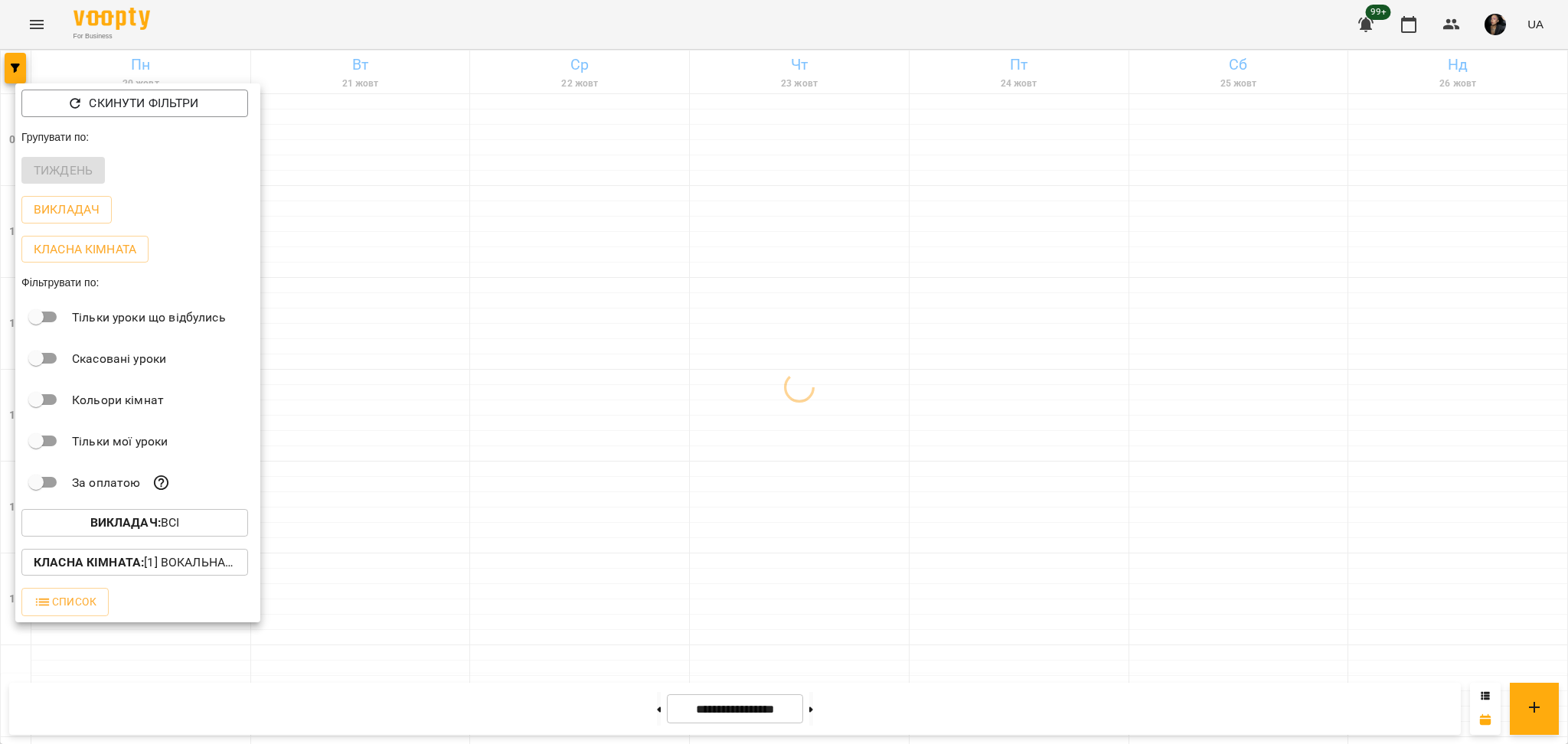
click at [151, 508] on div "Викладач : Всі" at bounding box center [137, 522] width 245 height 39
click at [75, 519] on span "Викладач : Всі" at bounding box center [135, 522] width 202 height 18
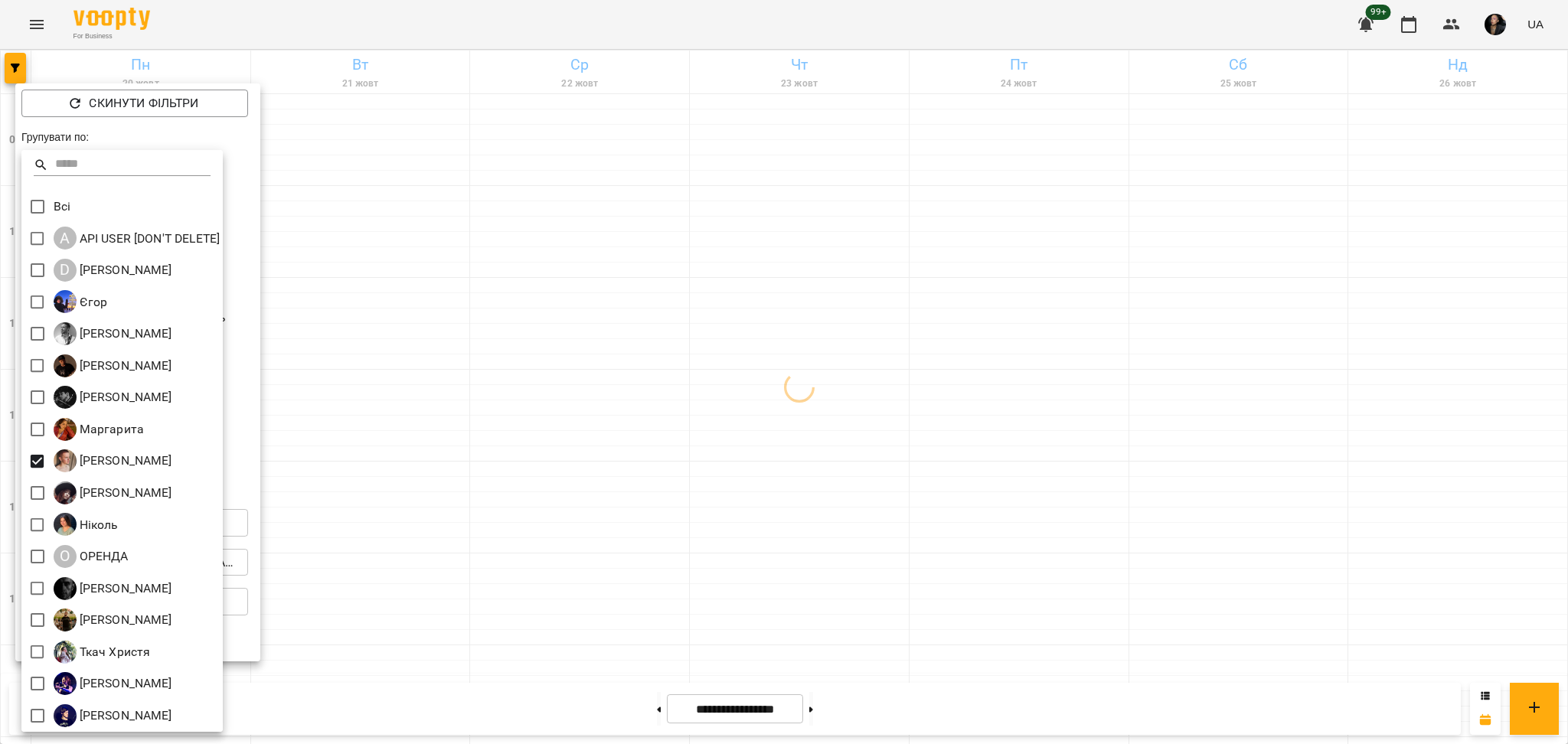
click at [703, 547] on div at bounding box center [784, 372] width 1568 height 744
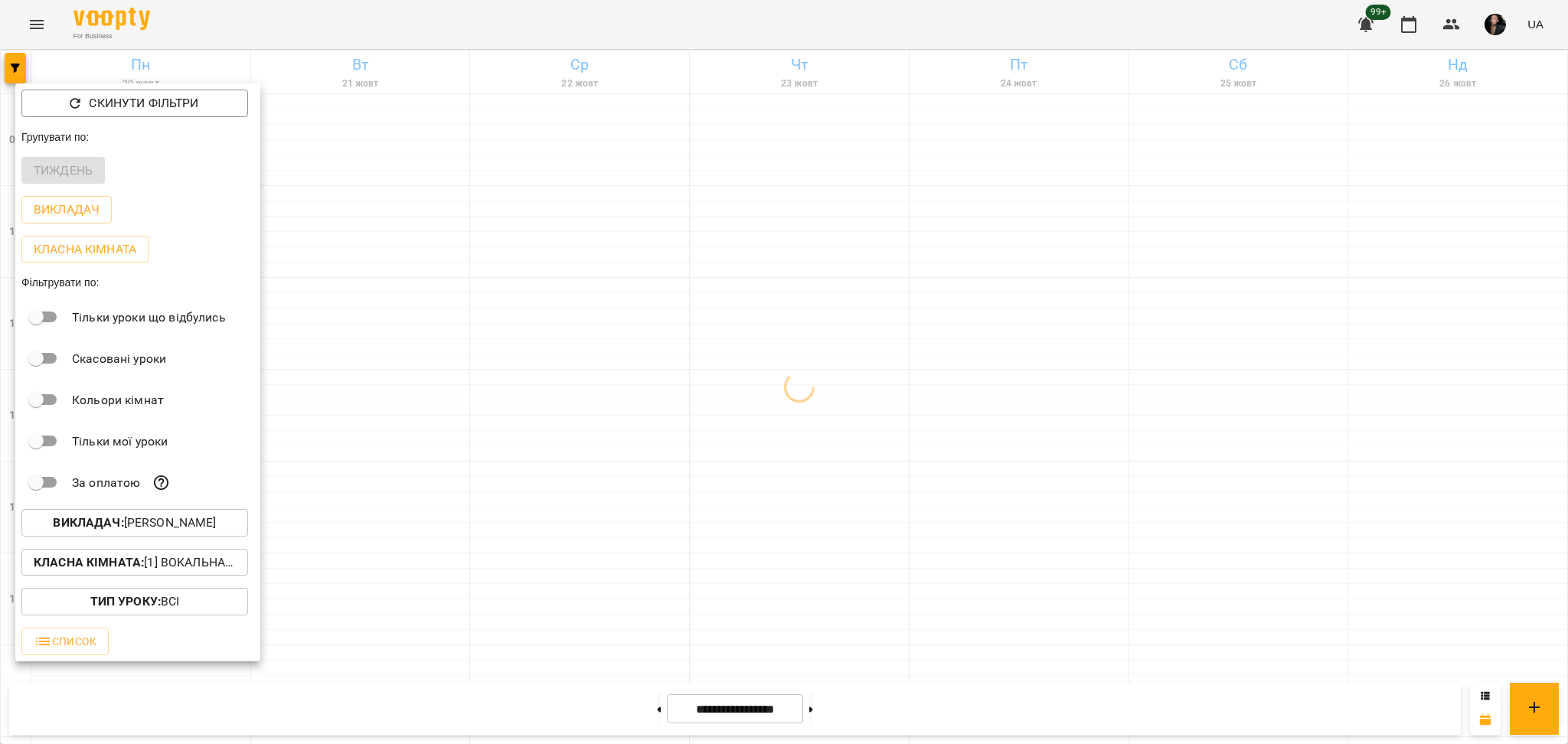
click at [166, 561] on p "Класна кімната : [1] Вокальна велика,[2] Вокальна мала,[7] Kids Фоно/Вокал" at bounding box center [135, 563] width 202 height 18
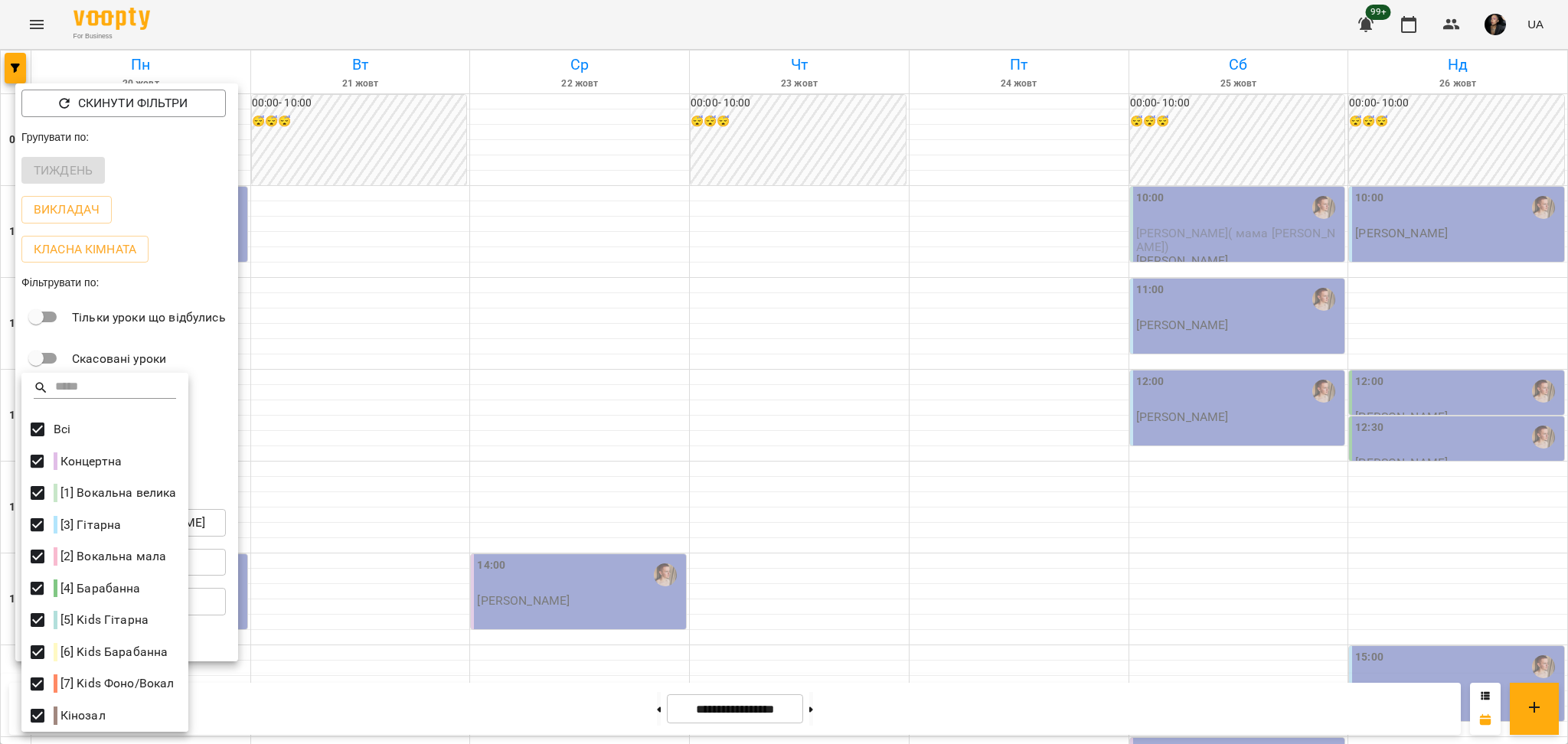
drag, startPoint x: 687, startPoint y: 607, endPoint x: 648, endPoint y: 617, distance: 40.3
click at [688, 608] on div at bounding box center [784, 372] width 1568 height 744
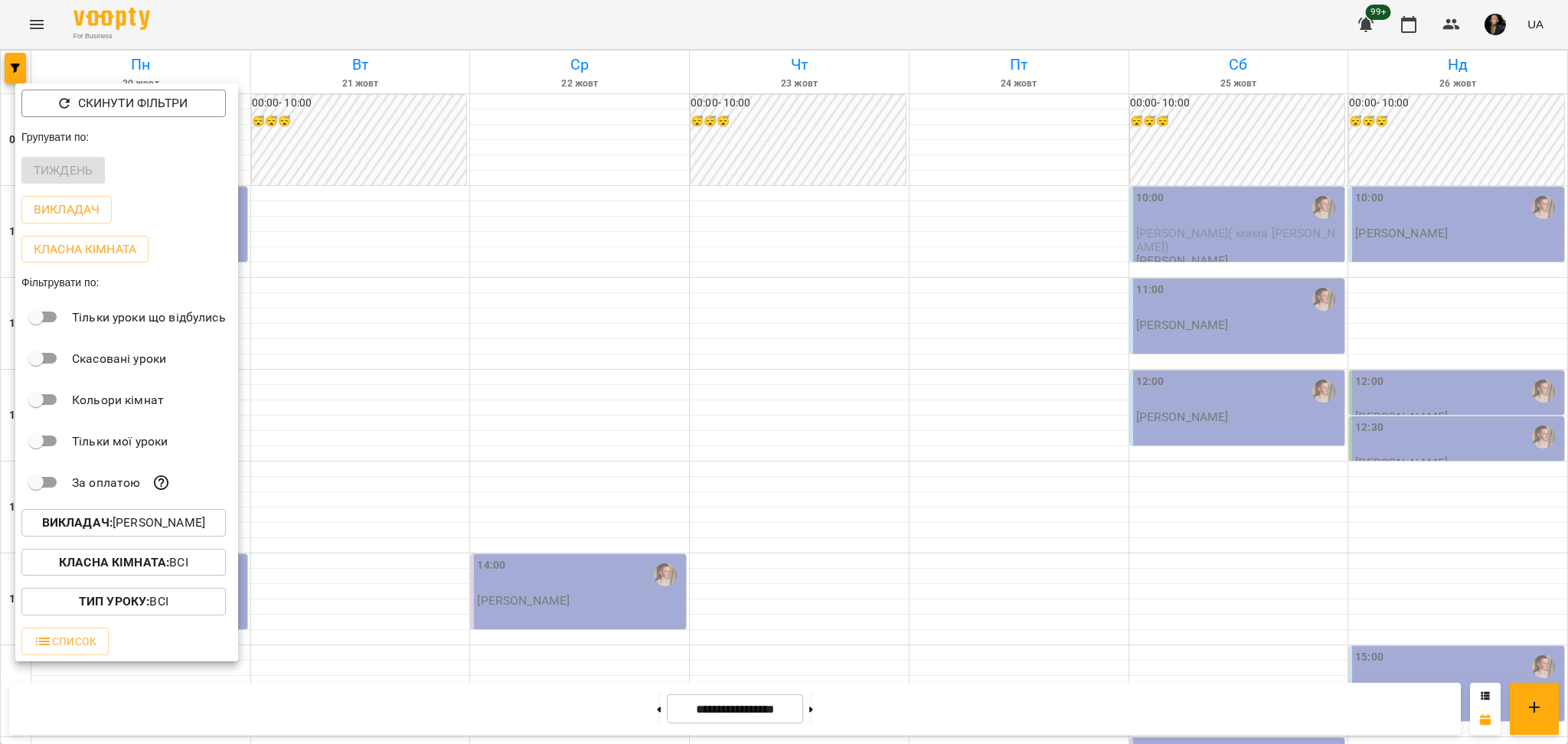
click at [547, 678] on div at bounding box center [784, 372] width 1568 height 744
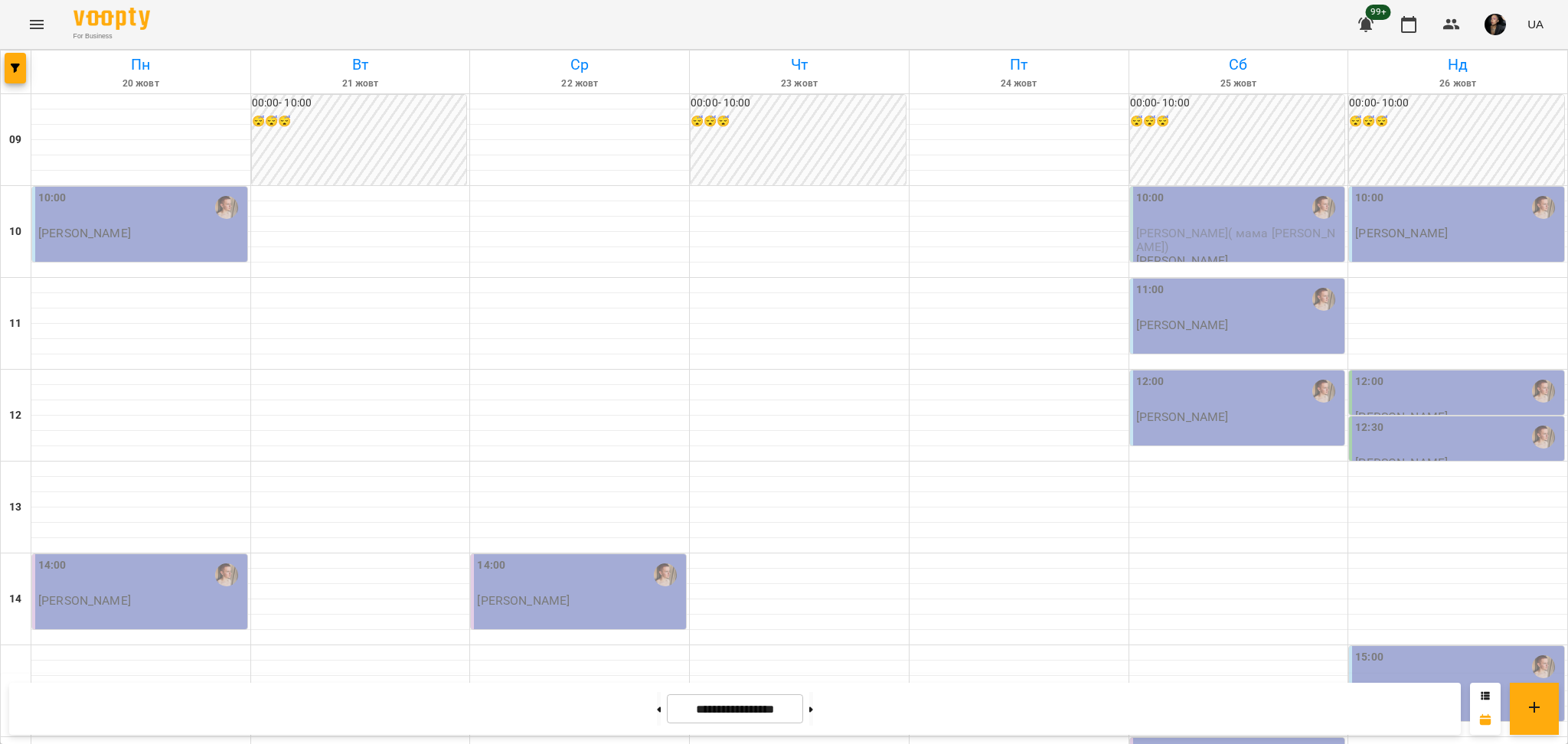
scroll to position [613, 0]
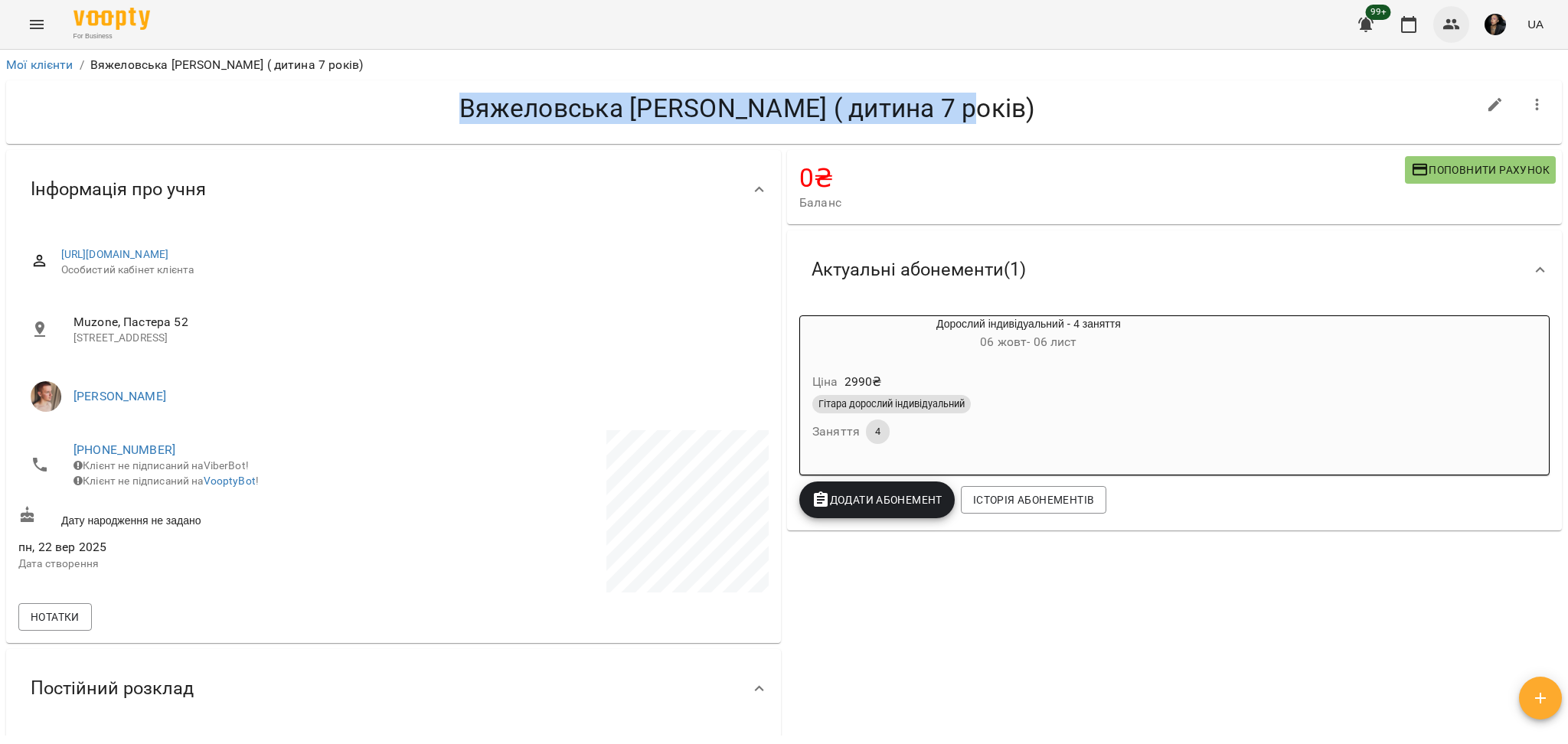
click at [1461, 18] on icon "button" at bounding box center [1451, 24] width 18 height 18
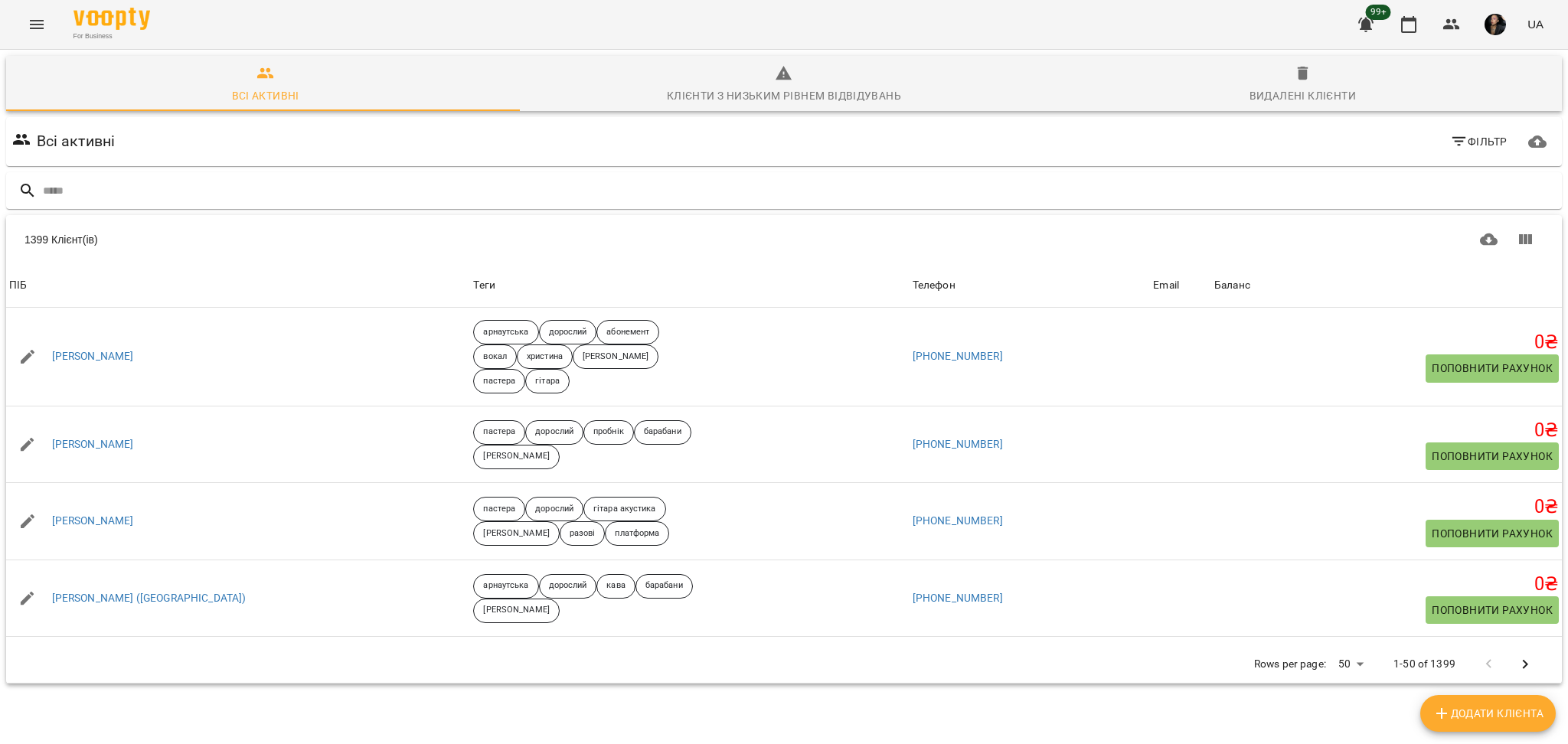
click at [359, 217] on div "1399 Клієнт(ів)" at bounding box center [784, 240] width 1555 height 49
click at [375, 196] on input "text" at bounding box center [800, 191] width 1513 height 25
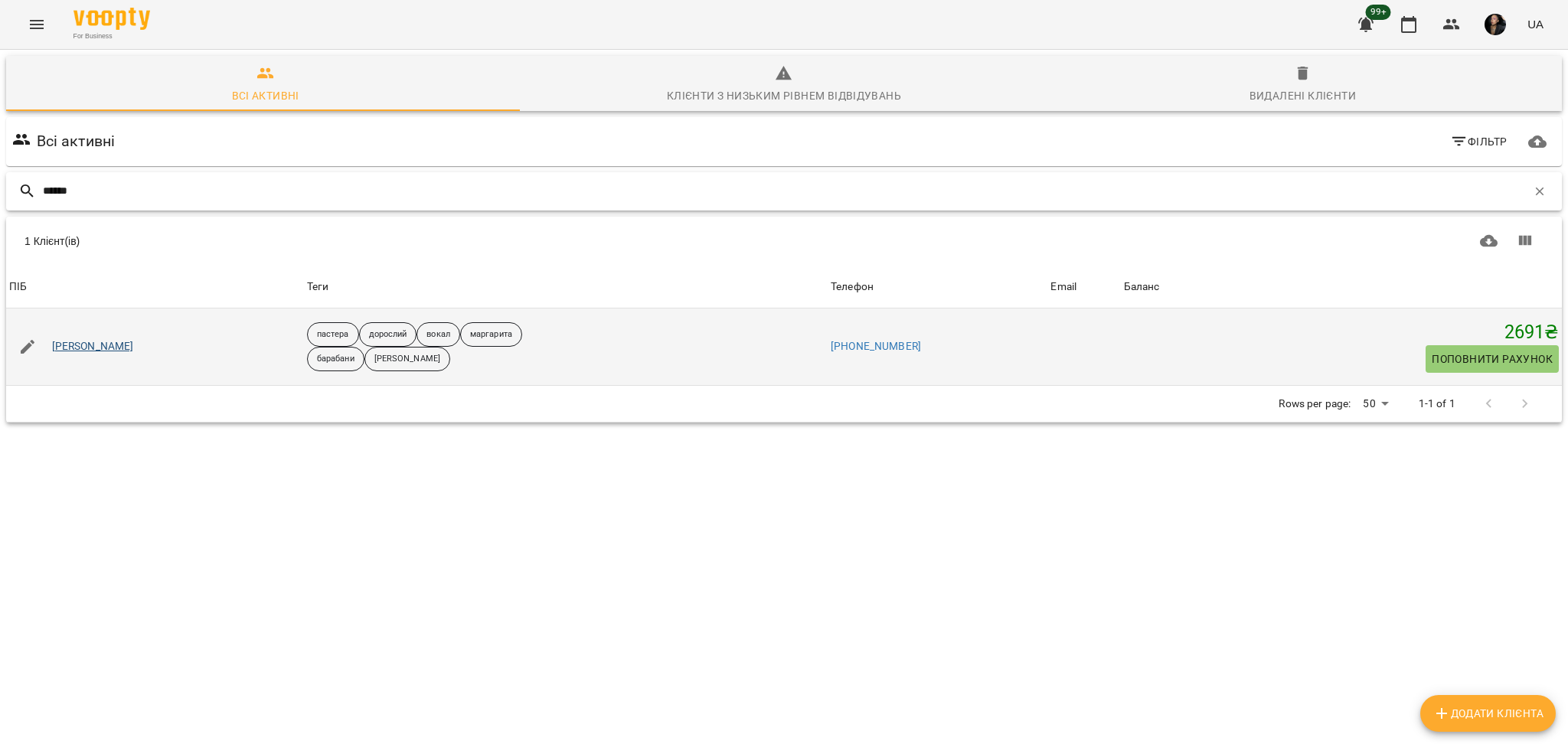
type input "******"
click at [95, 346] on link "[PERSON_NAME]" at bounding box center [92, 346] width 82 height 15
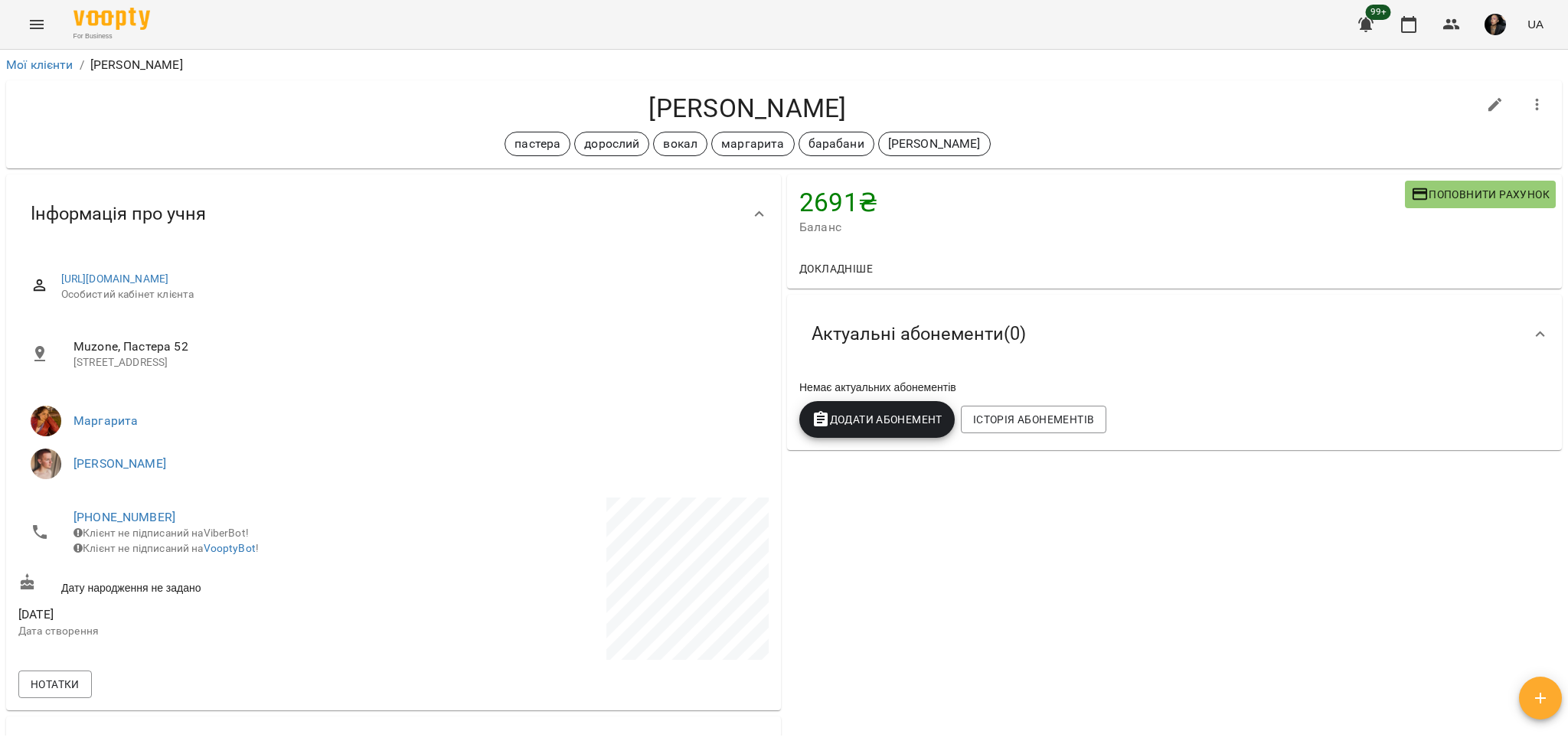
click at [1484, 196] on span "Поповнити рахунок" at bounding box center [1480, 194] width 138 height 18
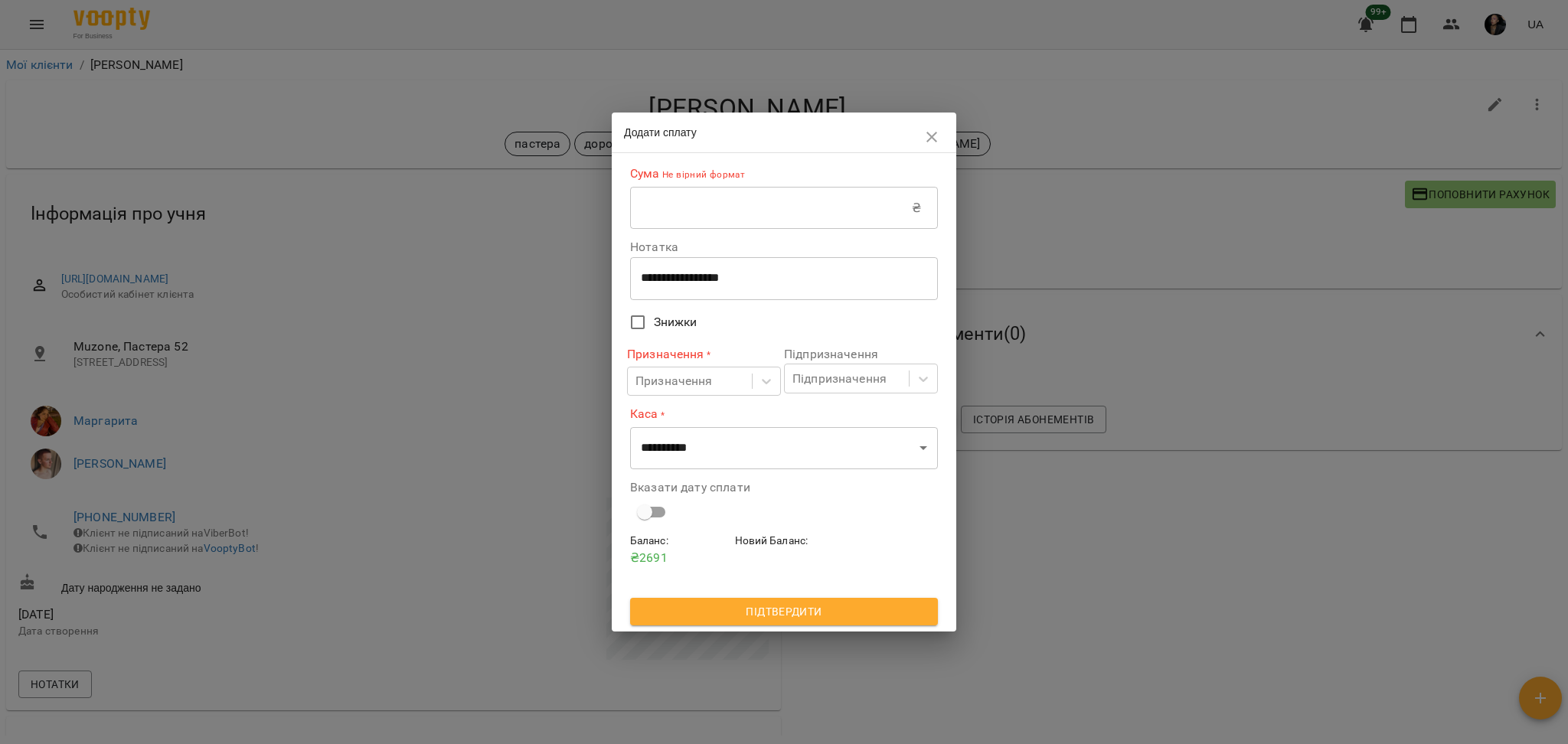
click at [935, 135] on icon "button" at bounding box center [932, 136] width 18 height 18
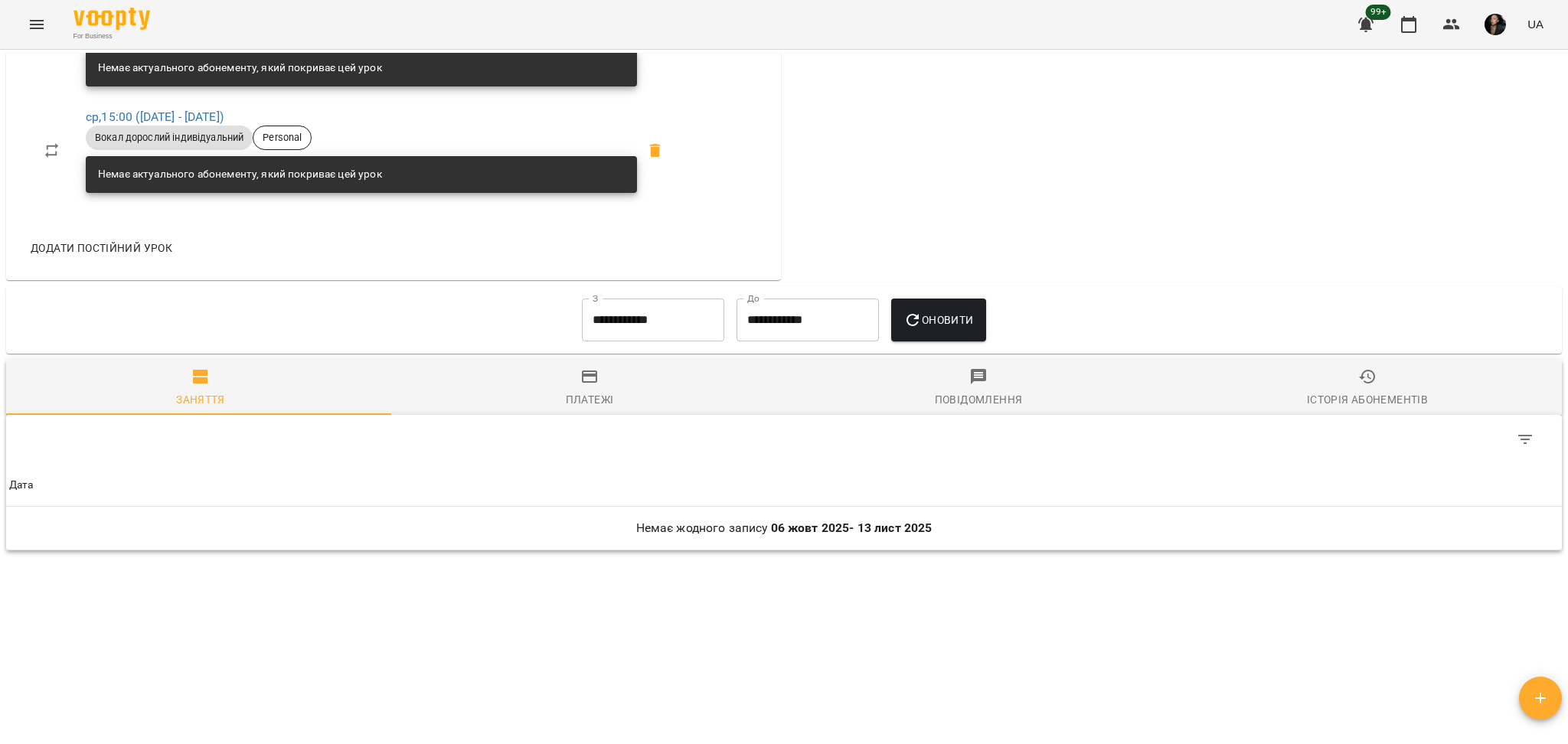
click at [628, 366] on button "Платежі" at bounding box center [589, 387] width 389 height 55
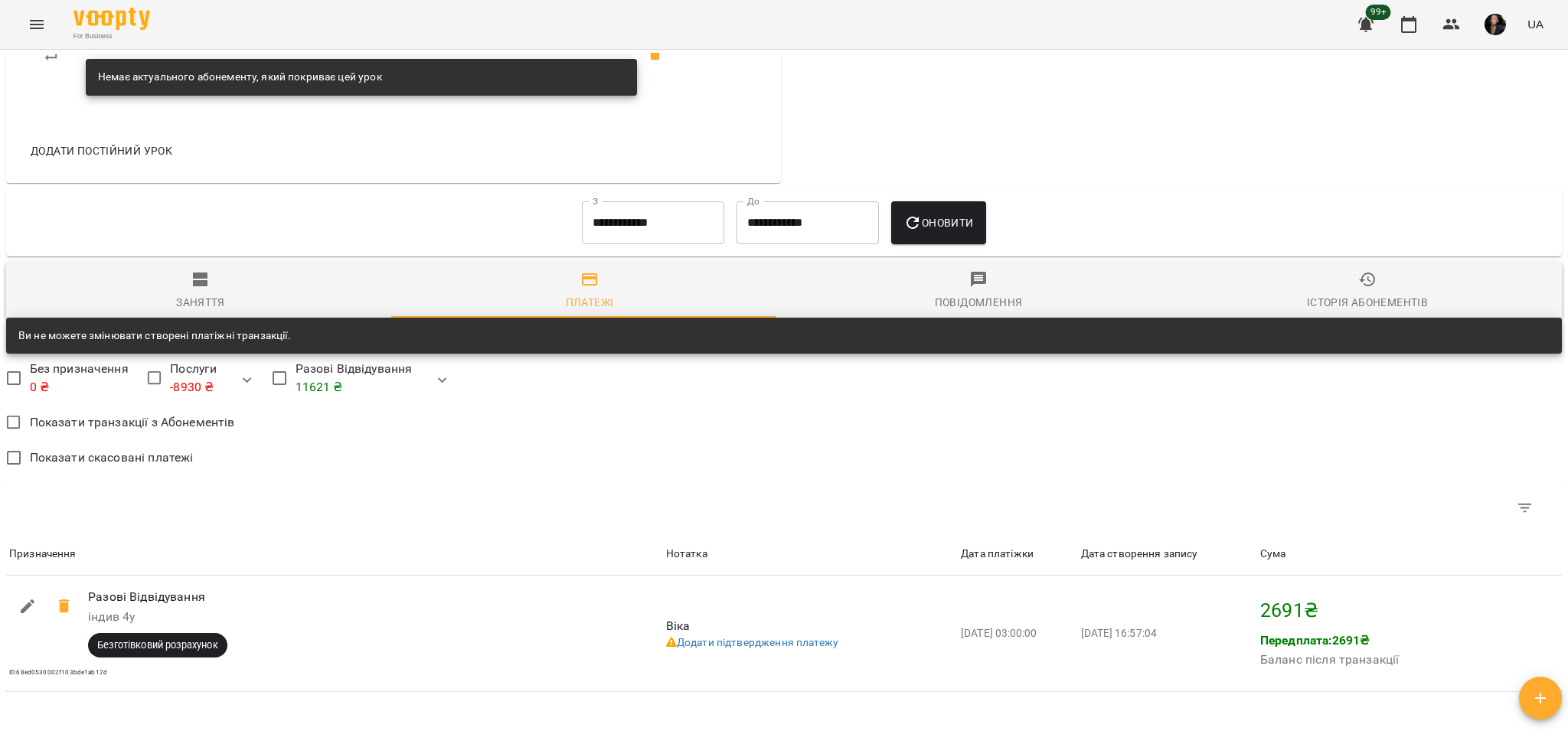
scroll to position [1238, 0]
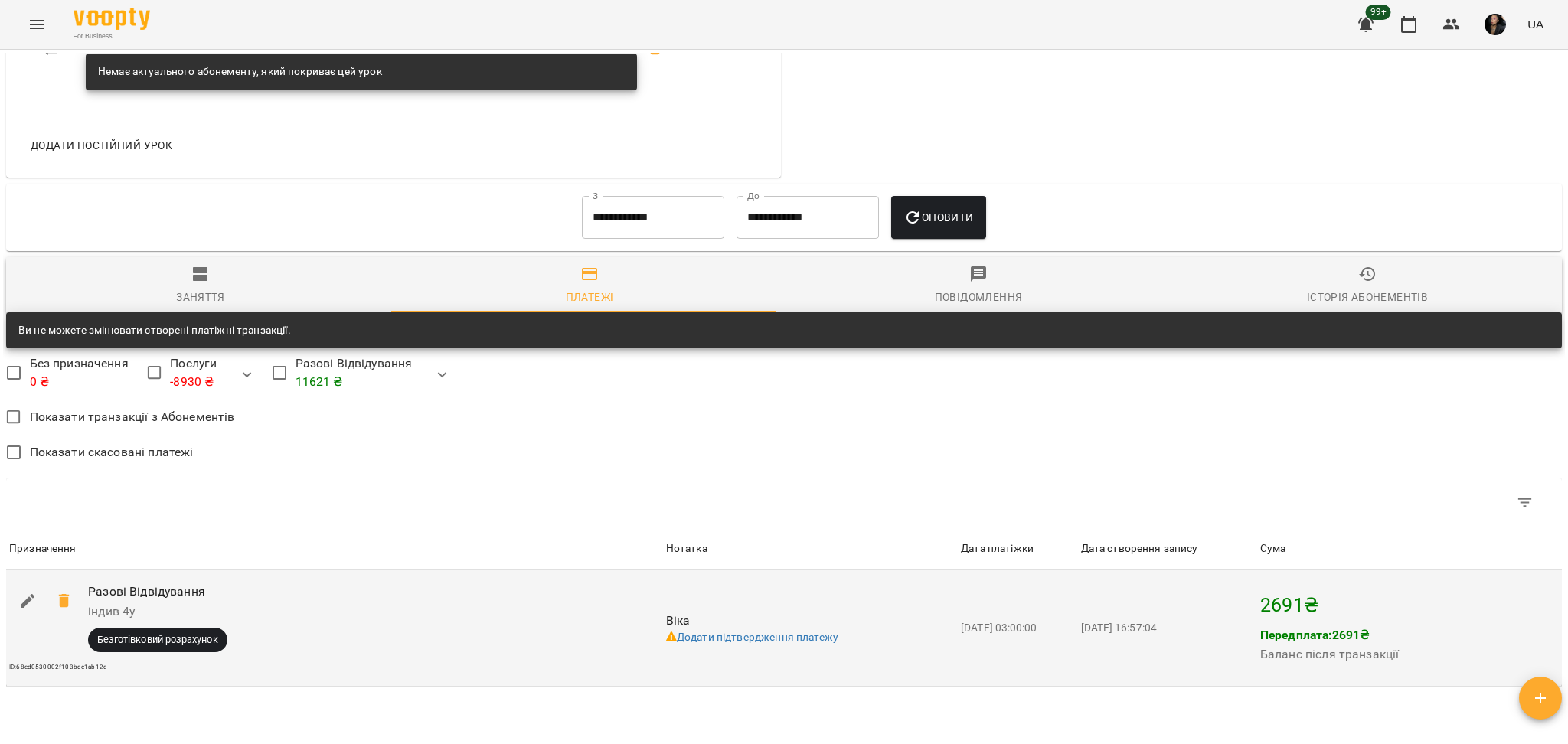
click at [1323, 633] on p "Передплата: 2691 ₴" at bounding box center [1329, 635] width 138 height 18
click at [907, 678] on td "Віка Додати підтвердження платежу" at bounding box center [810, 628] width 294 height 116
click at [64, 596] on icon at bounding box center [64, 600] width 11 height 13
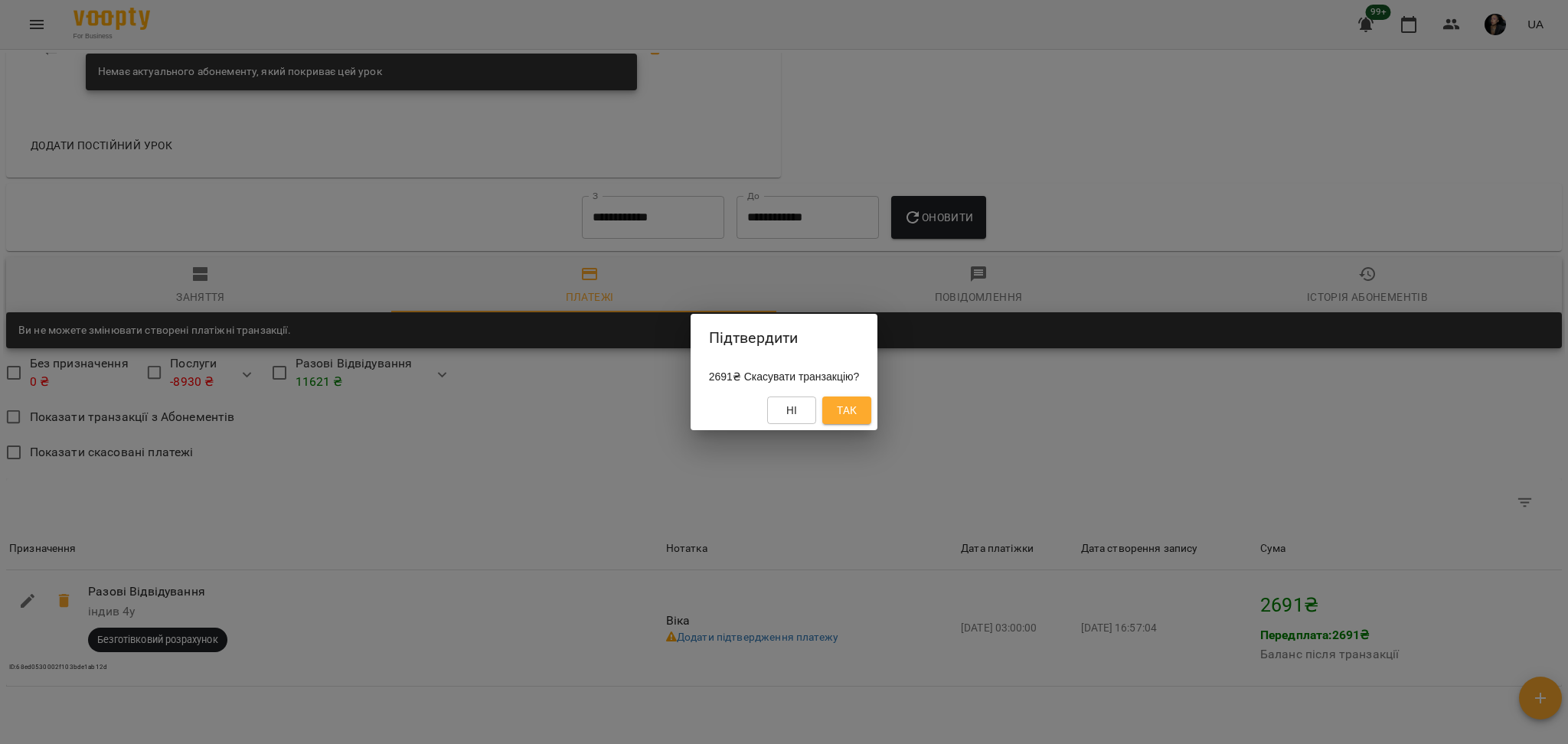
click at [872, 418] on button "Так" at bounding box center [846, 410] width 49 height 28
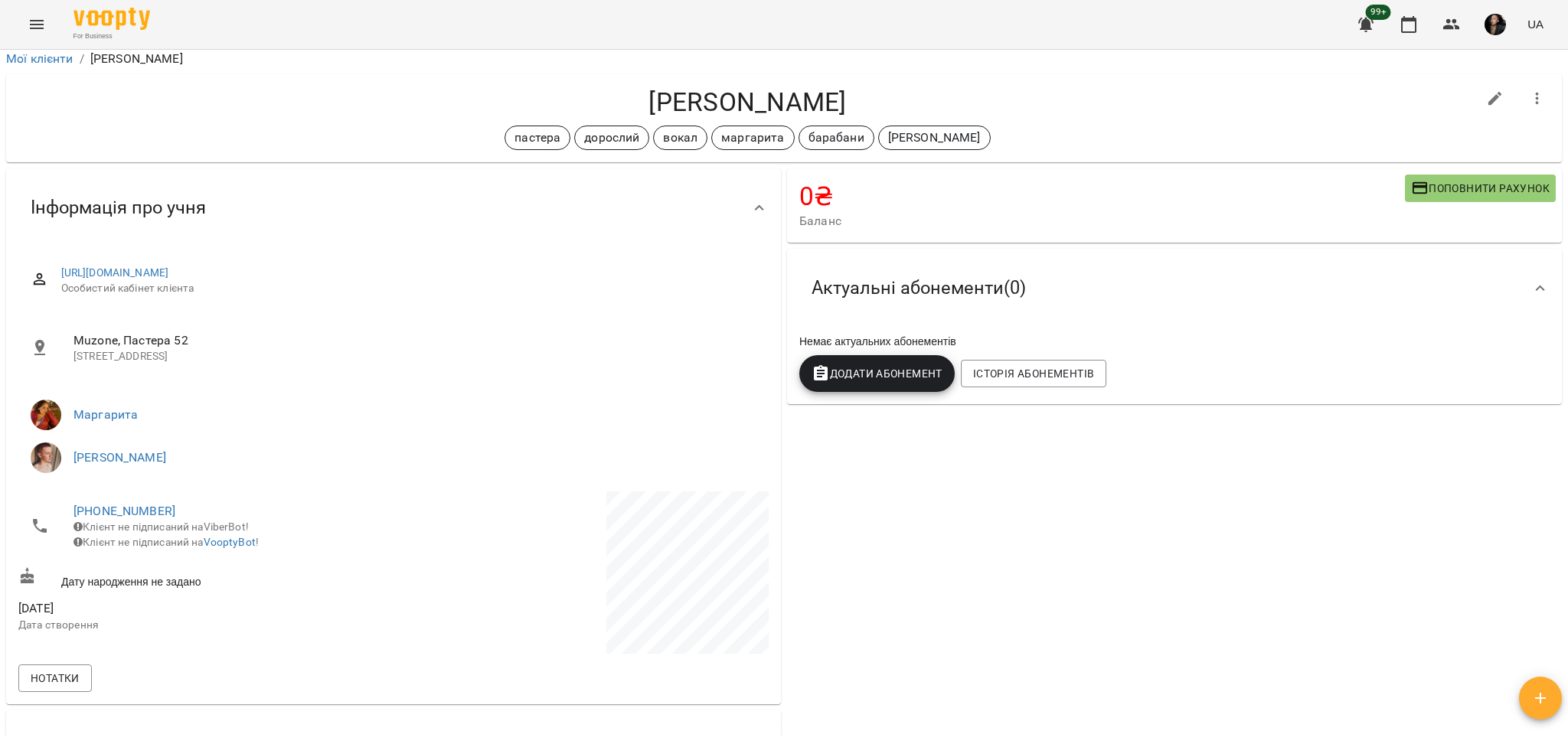
scroll to position [0, 0]
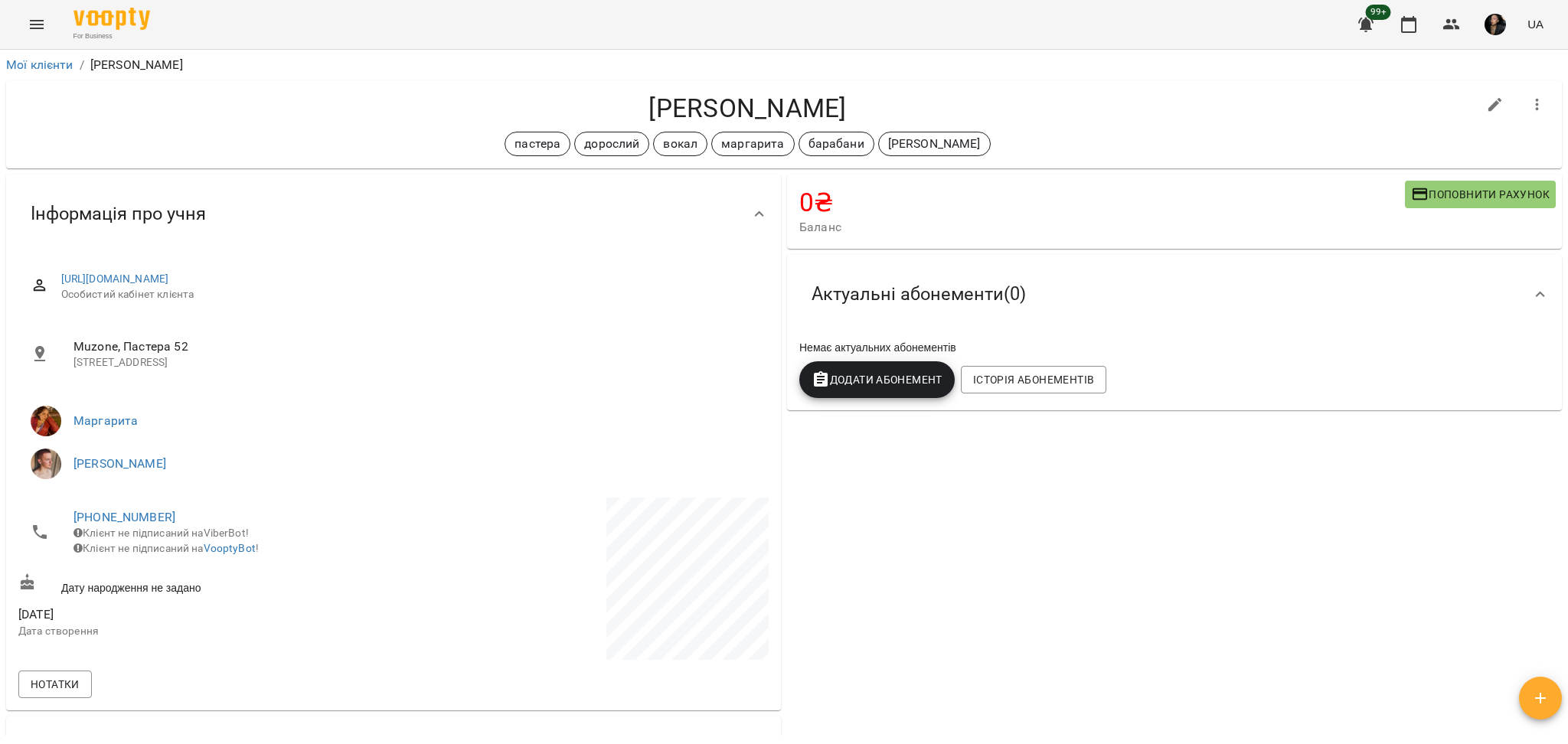
click at [1406, 206] on button "Поповнити рахунок" at bounding box center [1480, 194] width 151 height 28
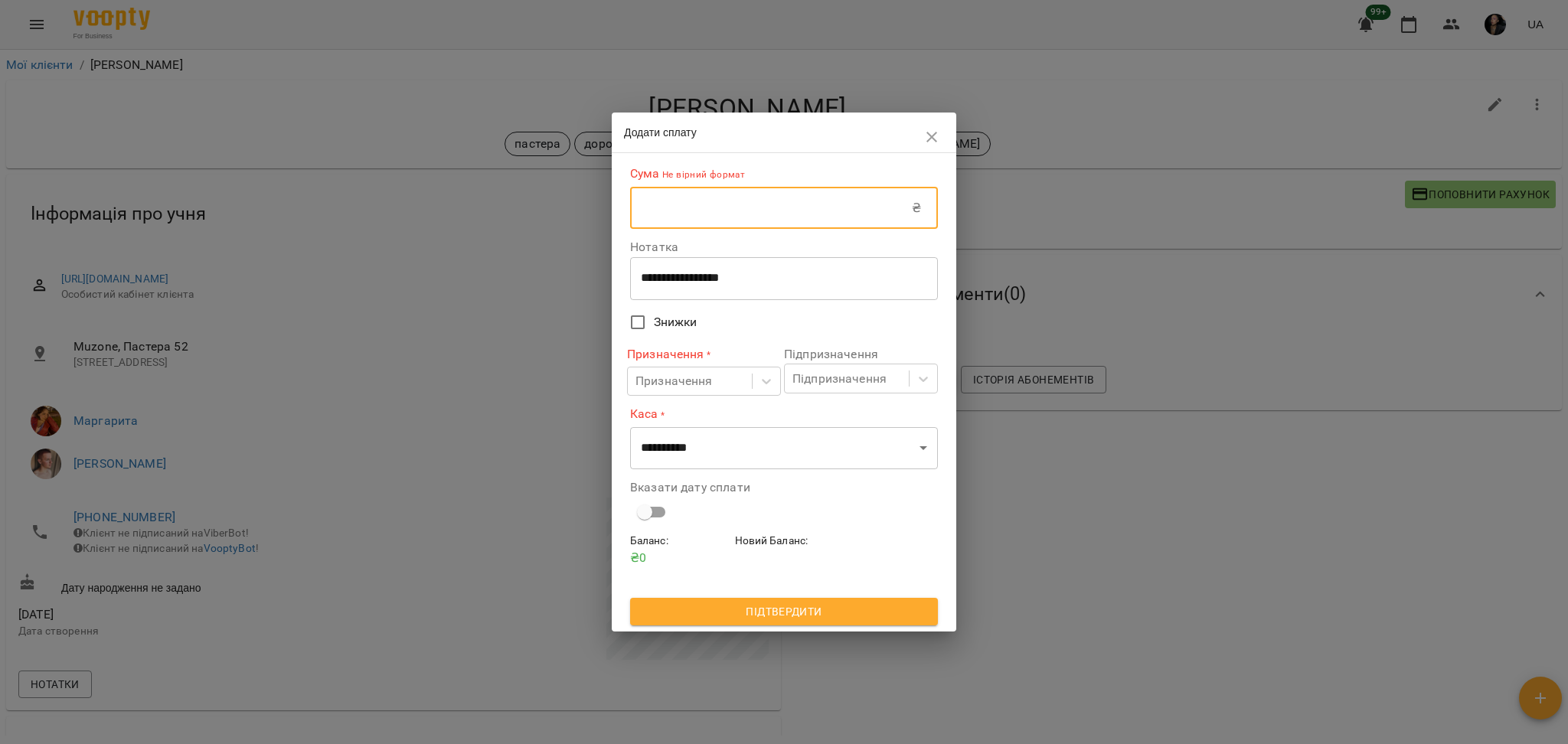
click at [800, 216] on input "text" at bounding box center [771, 208] width 282 height 43
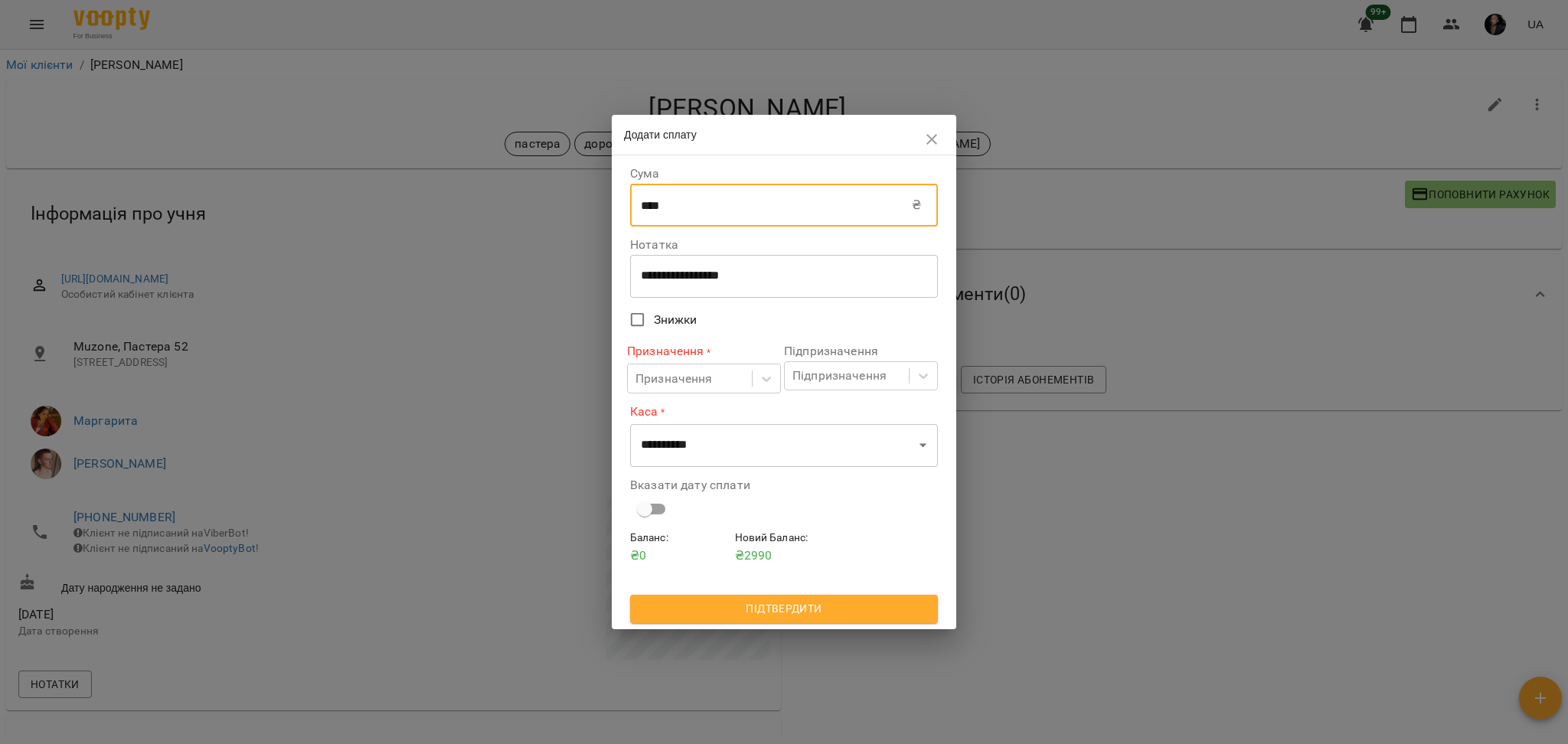
type input "****"
drag, startPoint x: 689, startPoint y: 270, endPoint x: 723, endPoint y: 274, distance: 34.2
click at [689, 271] on textarea "**********" at bounding box center [784, 276] width 286 height 14
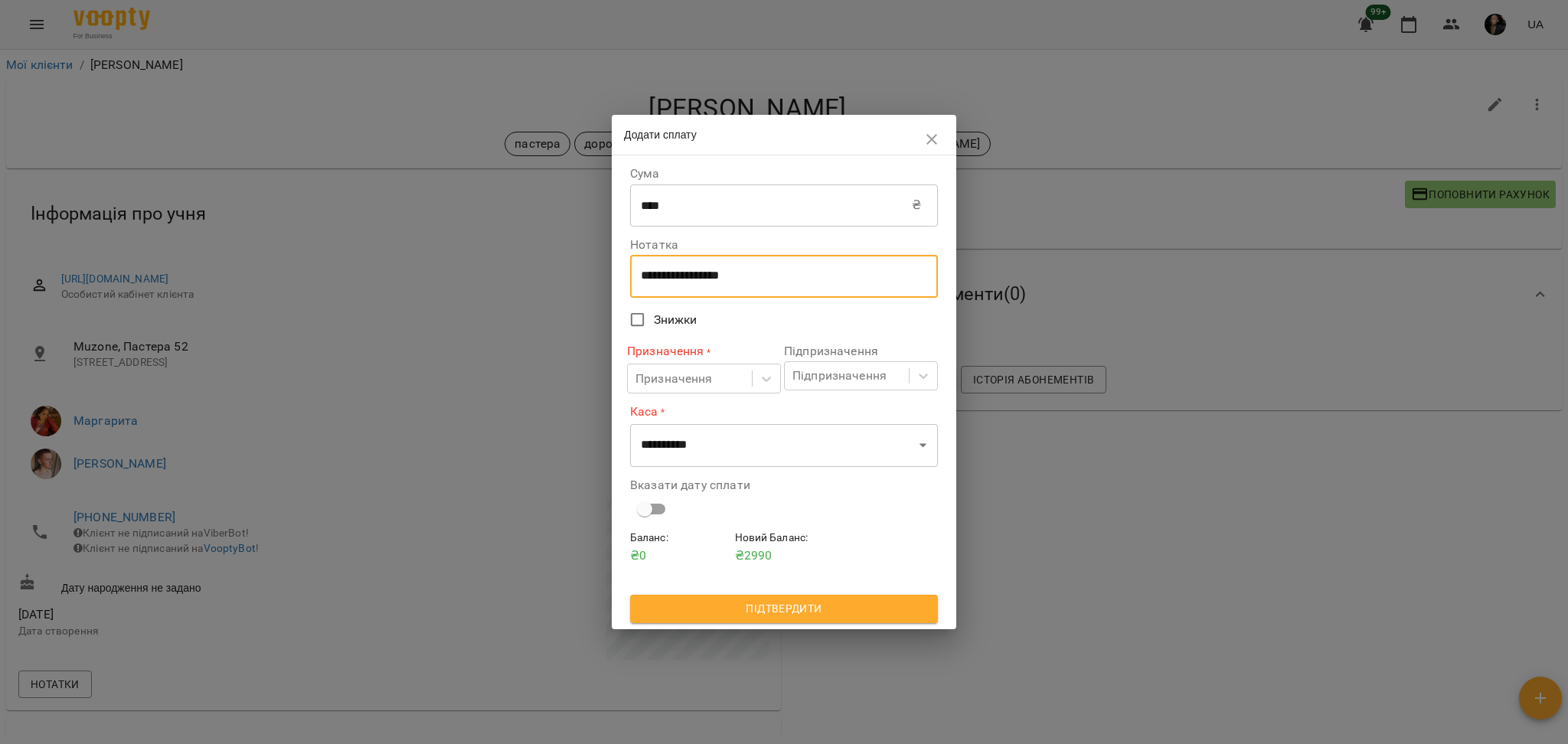
drag, startPoint x: 804, startPoint y: 279, endPoint x: 562, endPoint y: 259, distance: 242.8
click at [562, 259] on div "**********" at bounding box center [784, 372] width 1568 height 744
type textarea "****"
click at [701, 387] on div "Призначення" at bounding box center [674, 379] width 77 height 18
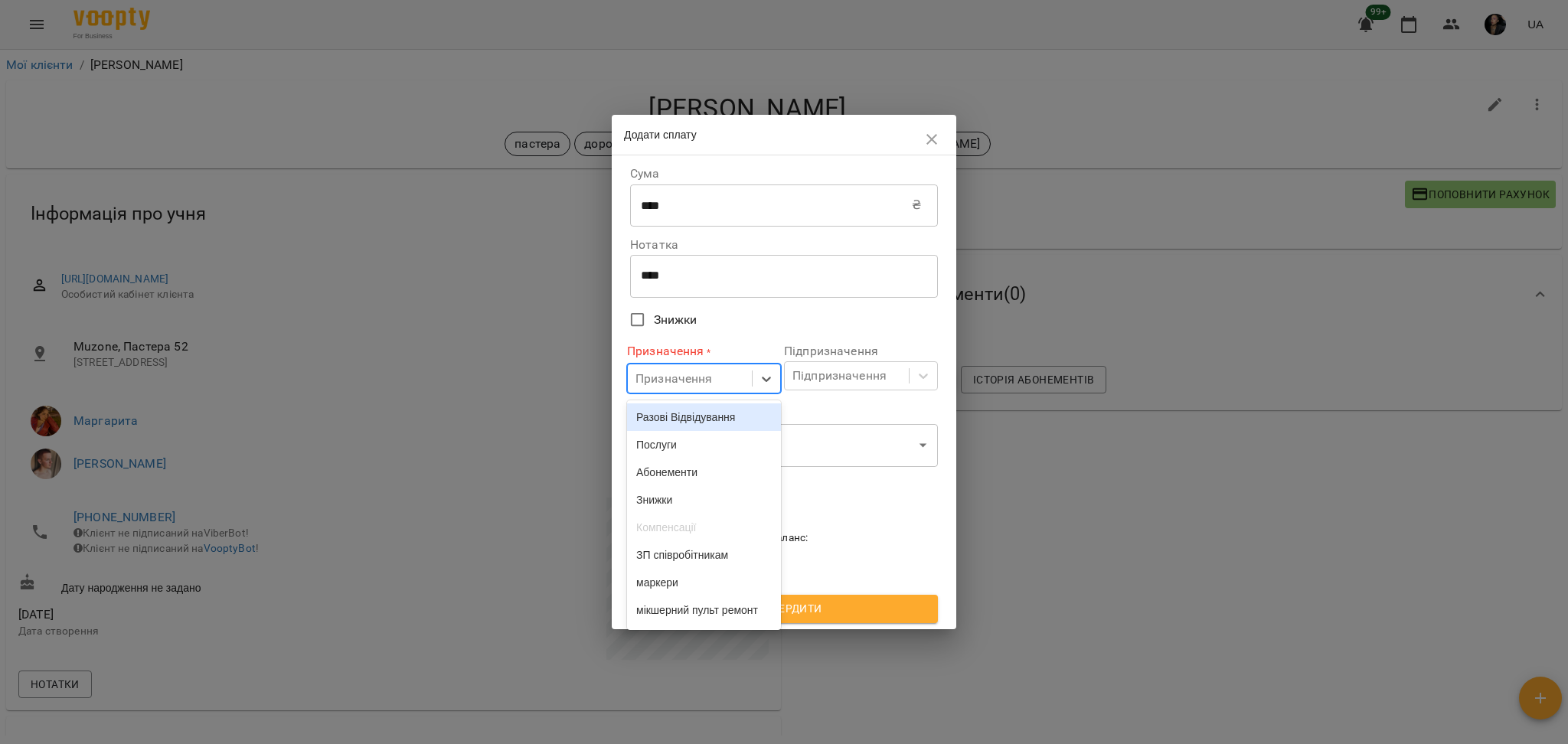
click at [714, 419] on div "Разові Відвідування" at bounding box center [704, 417] width 153 height 28
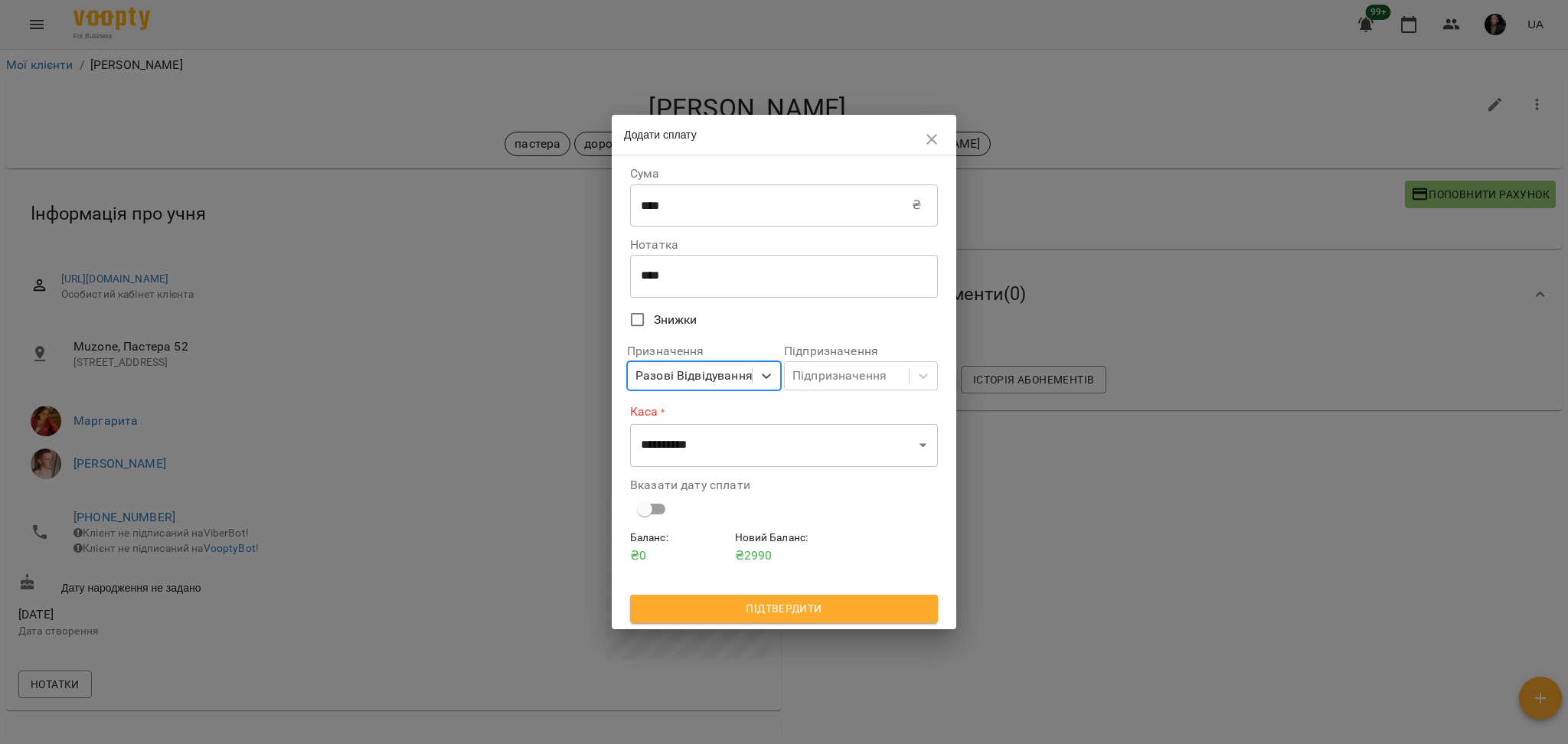
click at [941, 367] on div "**********" at bounding box center [784, 391] width 345 height 473
click at [929, 378] on icon at bounding box center [923, 375] width 15 height 15
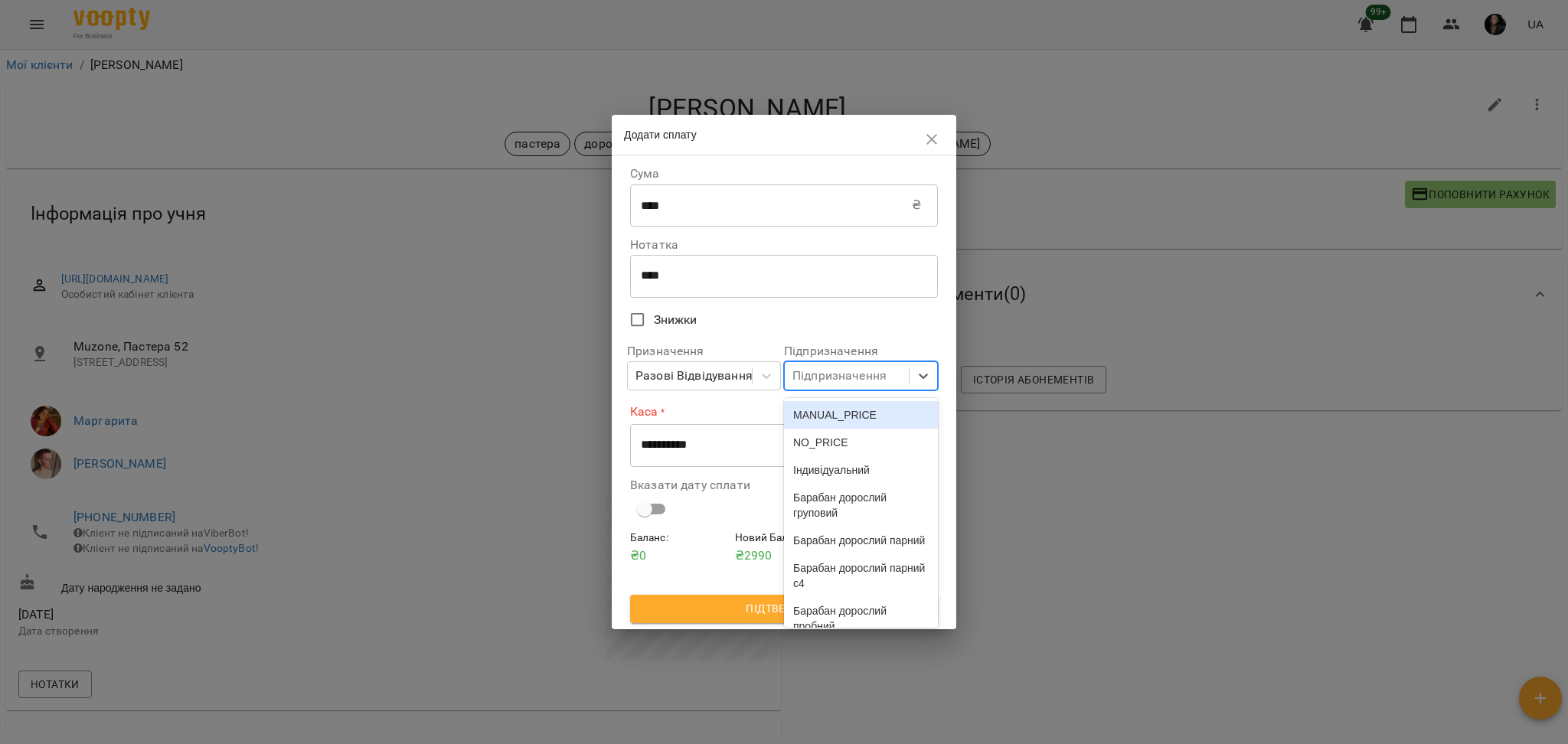
scroll to position [4089, 0]
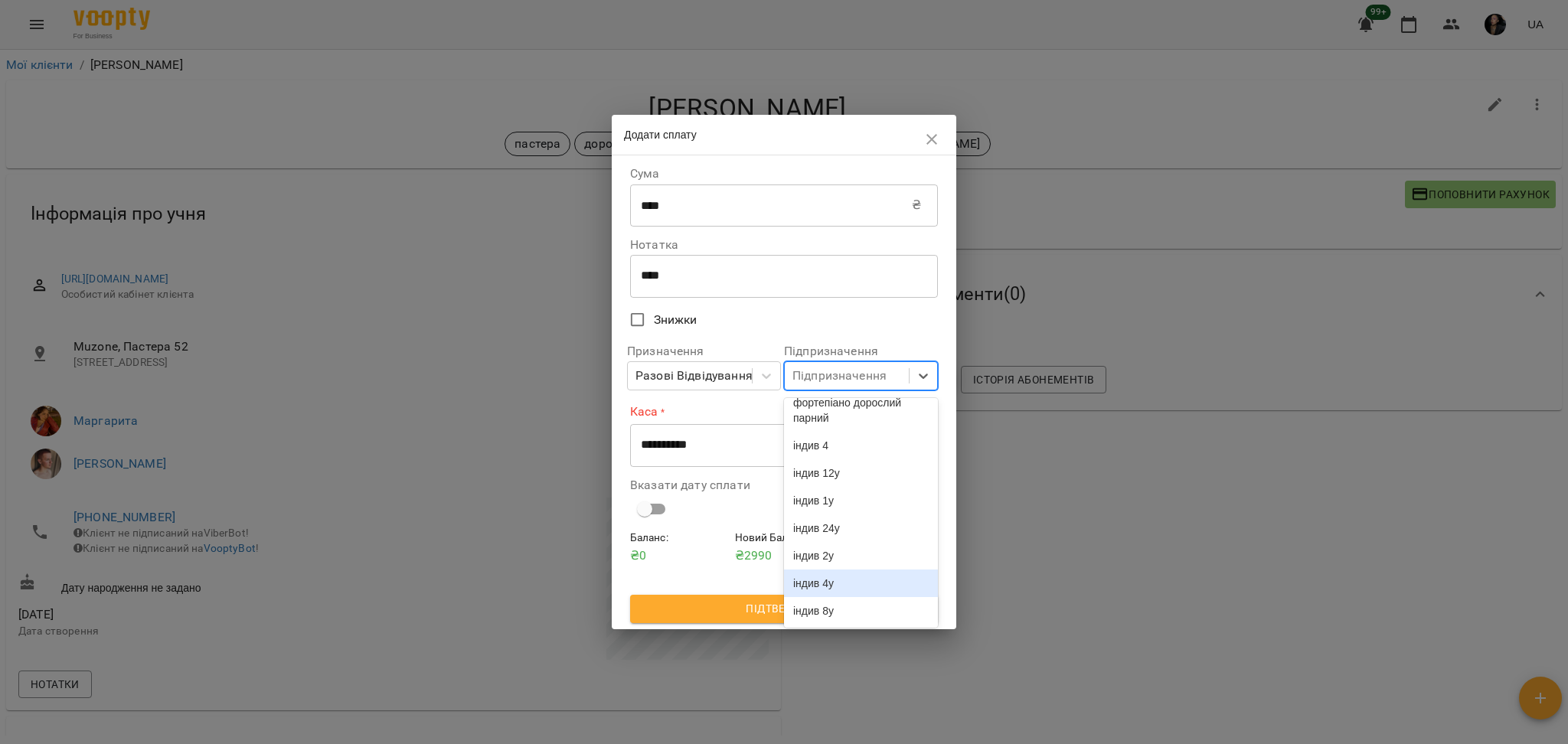
click at [898, 586] on div "індив 4у" at bounding box center [861, 583] width 153 height 28
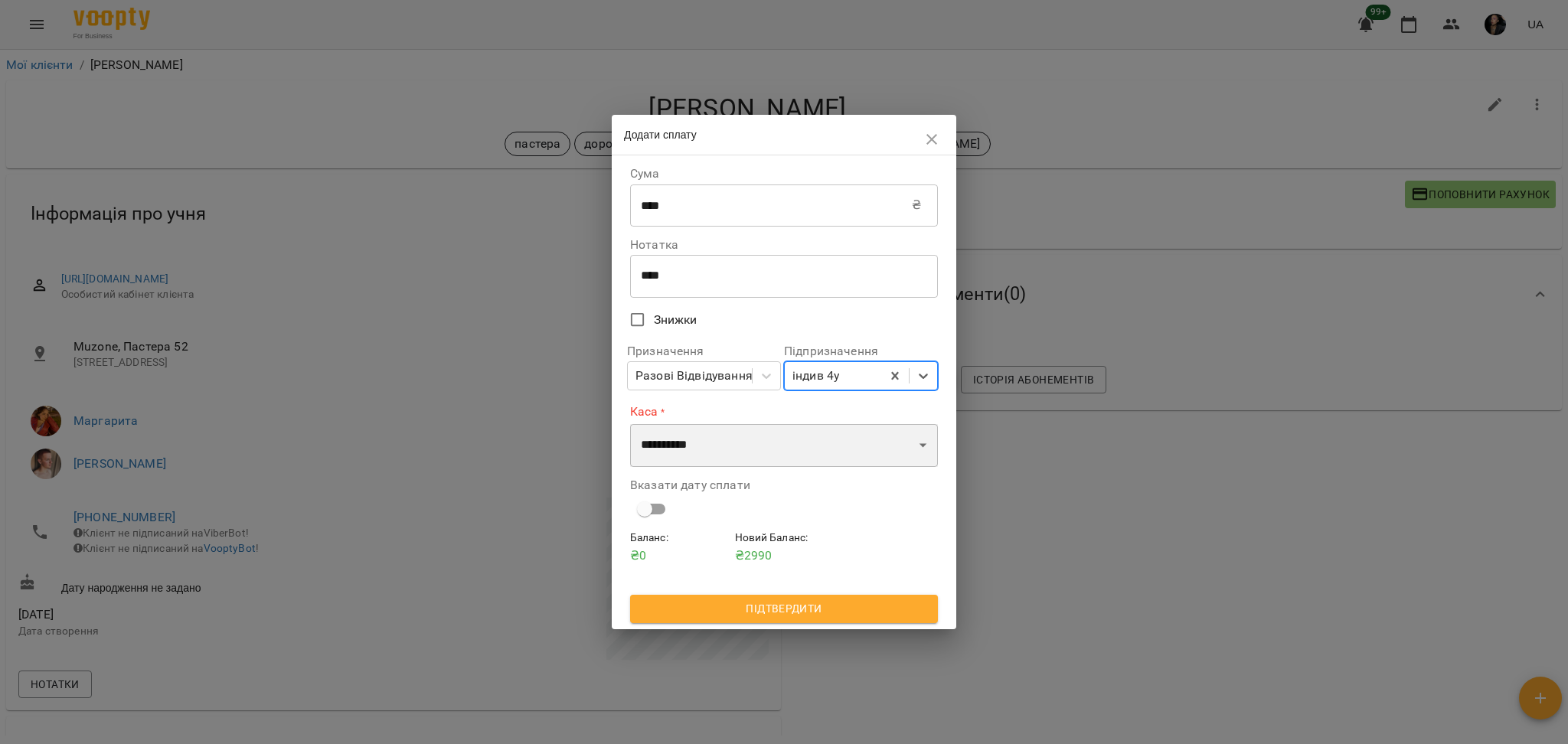
drag, startPoint x: 788, startPoint y: 457, endPoint x: 795, endPoint y: 453, distance: 8.1
click at [795, 454] on select "**********" at bounding box center [784, 446] width 308 height 43
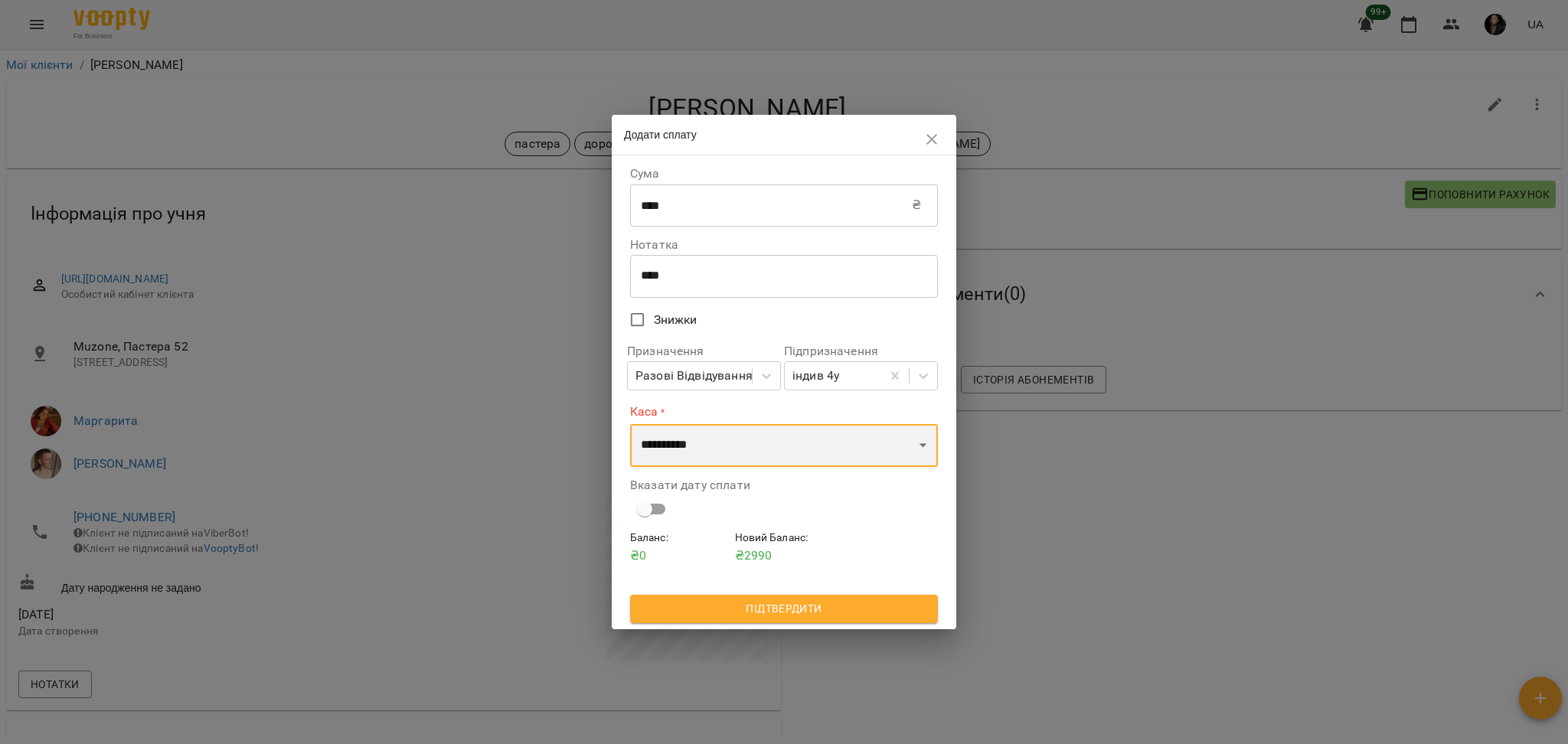
select select "****"
click at [630, 425] on select "**********" at bounding box center [784, 446] width 308 height 43
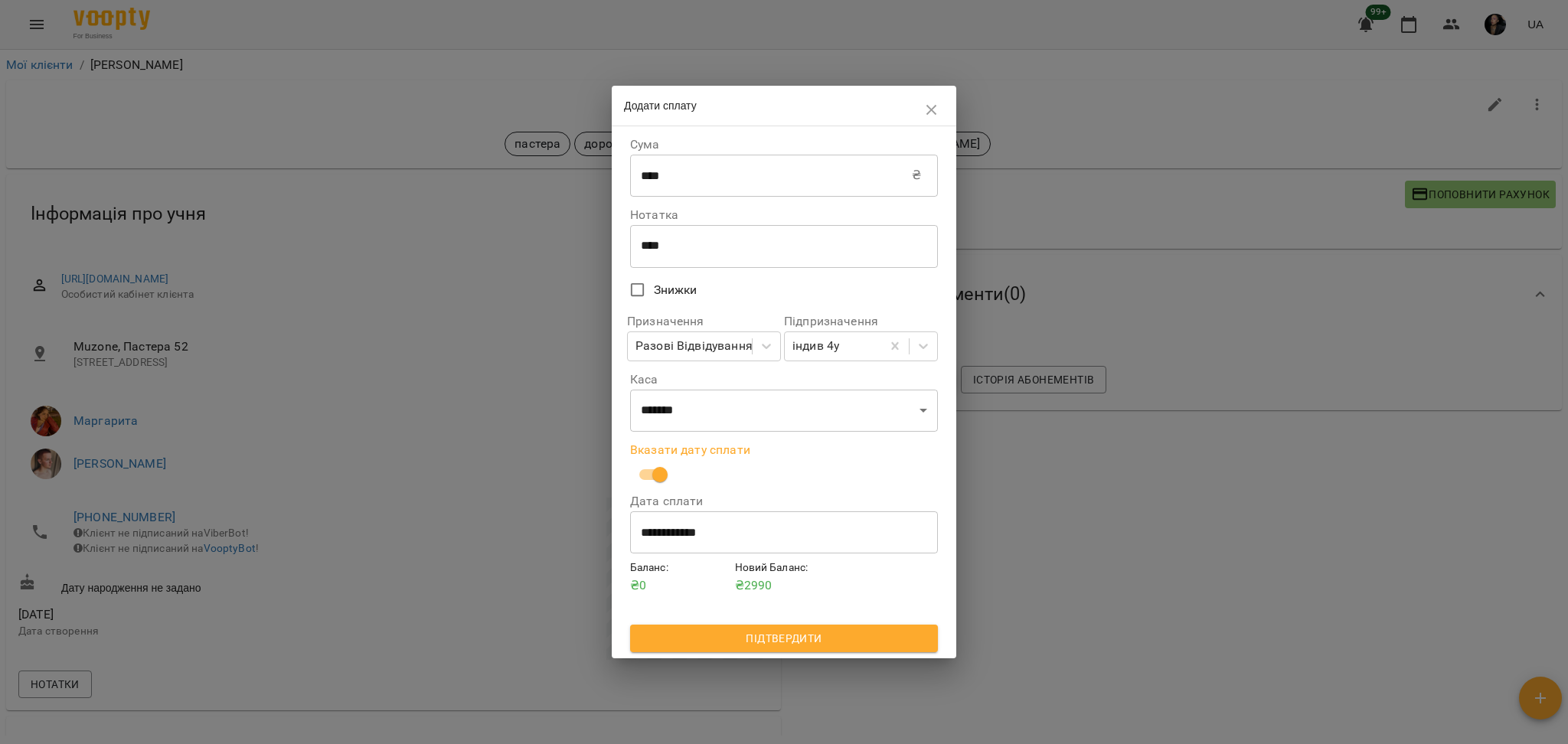
click at [842, 647] on span "Підтвердити" at bounding box center [784, 638] width 284 height 18
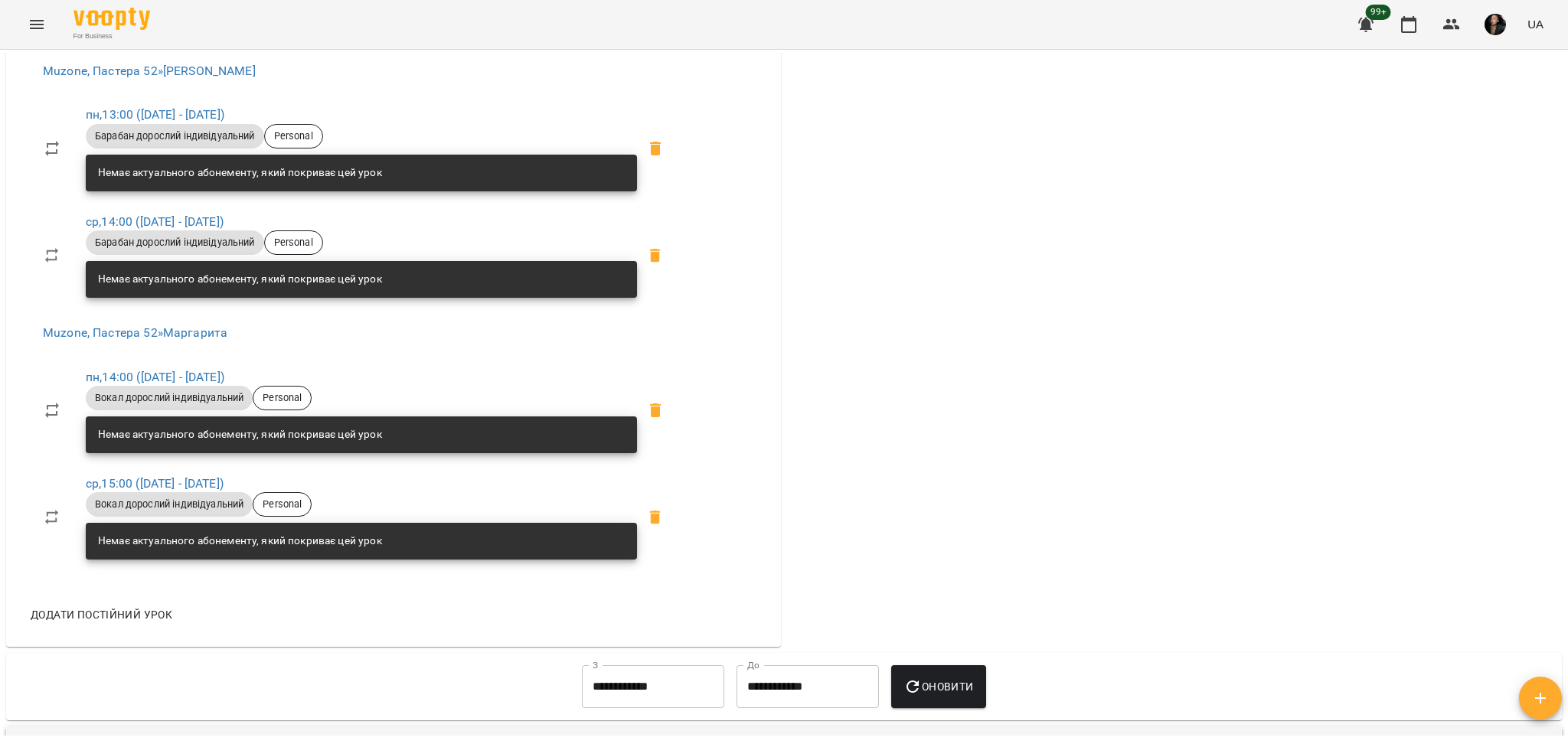
scroll to position [816, 0]
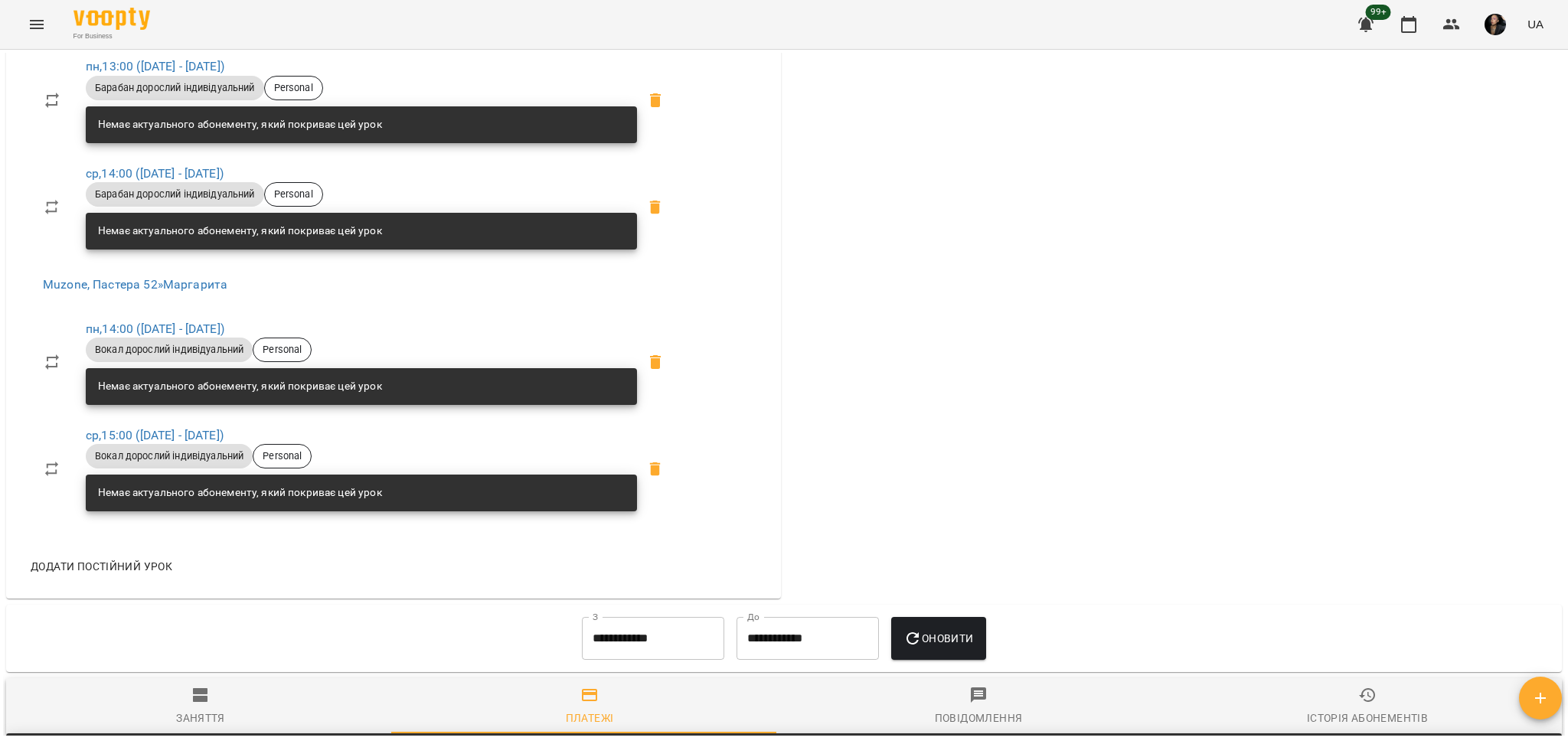
click at [138, 562] on span "Додати постійний урок" at bounding box center [101, 566] width 142 height 18
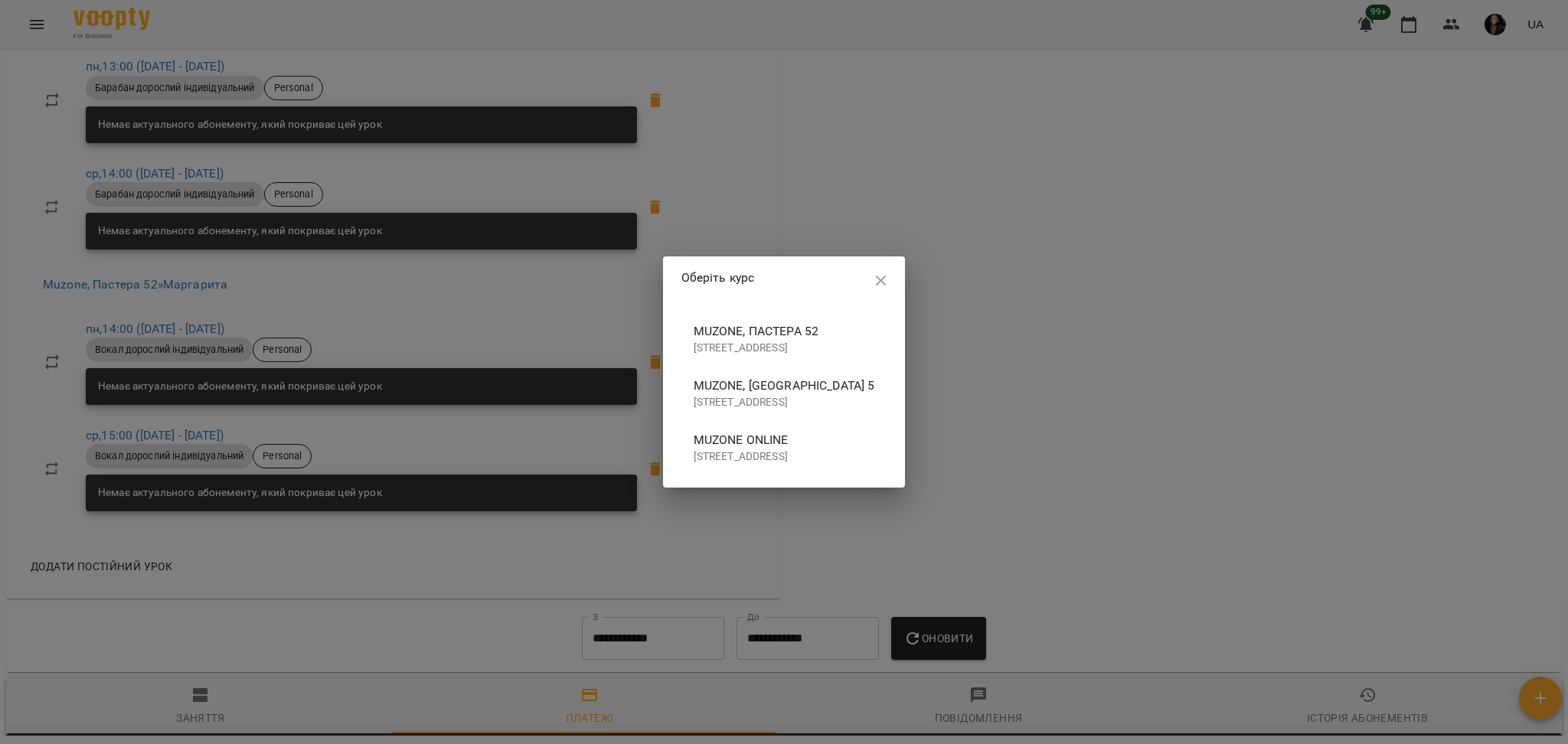
click at [722, 344] on p "[STREET_ADDRESS]" at bounding box center [784, 348] width 181 height 15
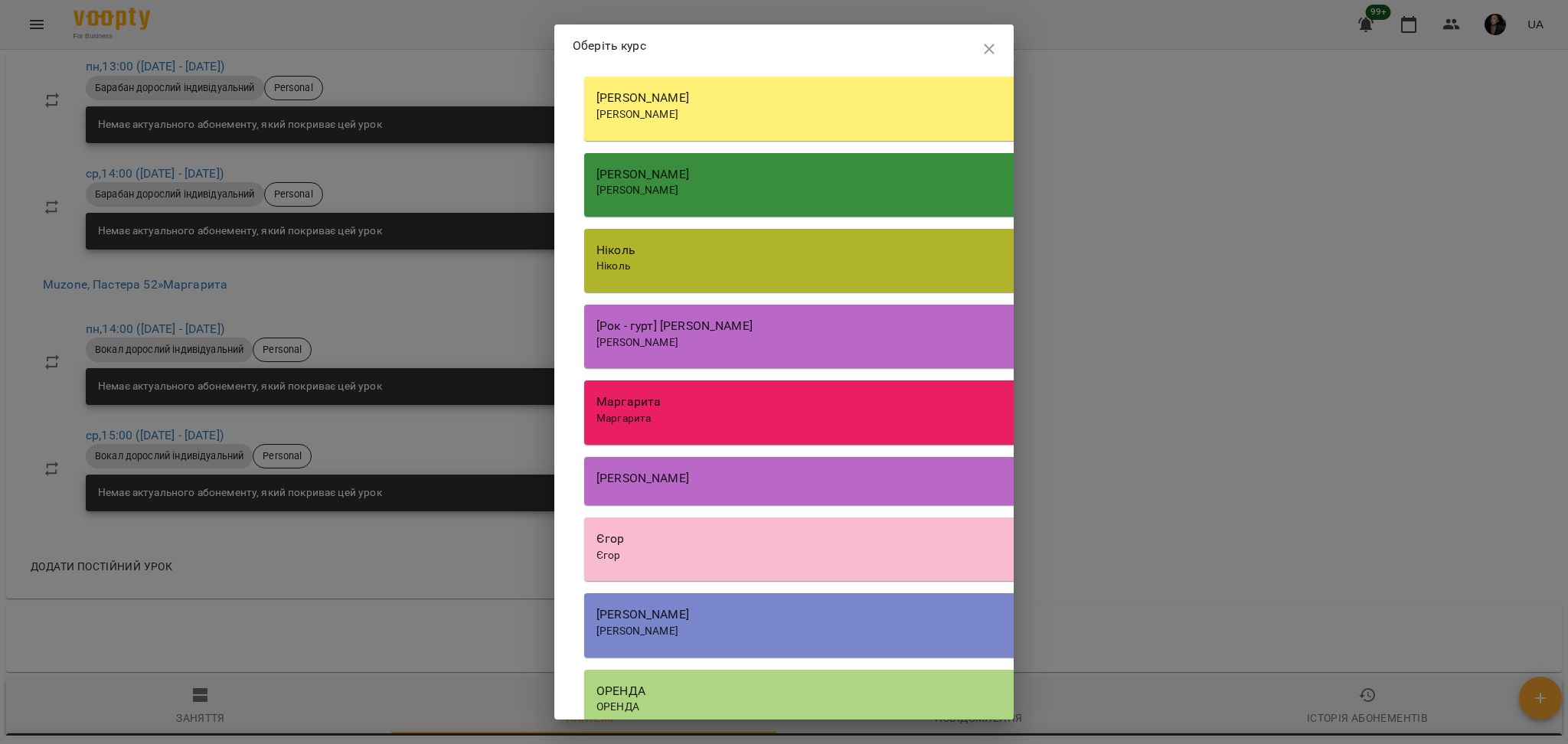
scroll to position [1939, 0]
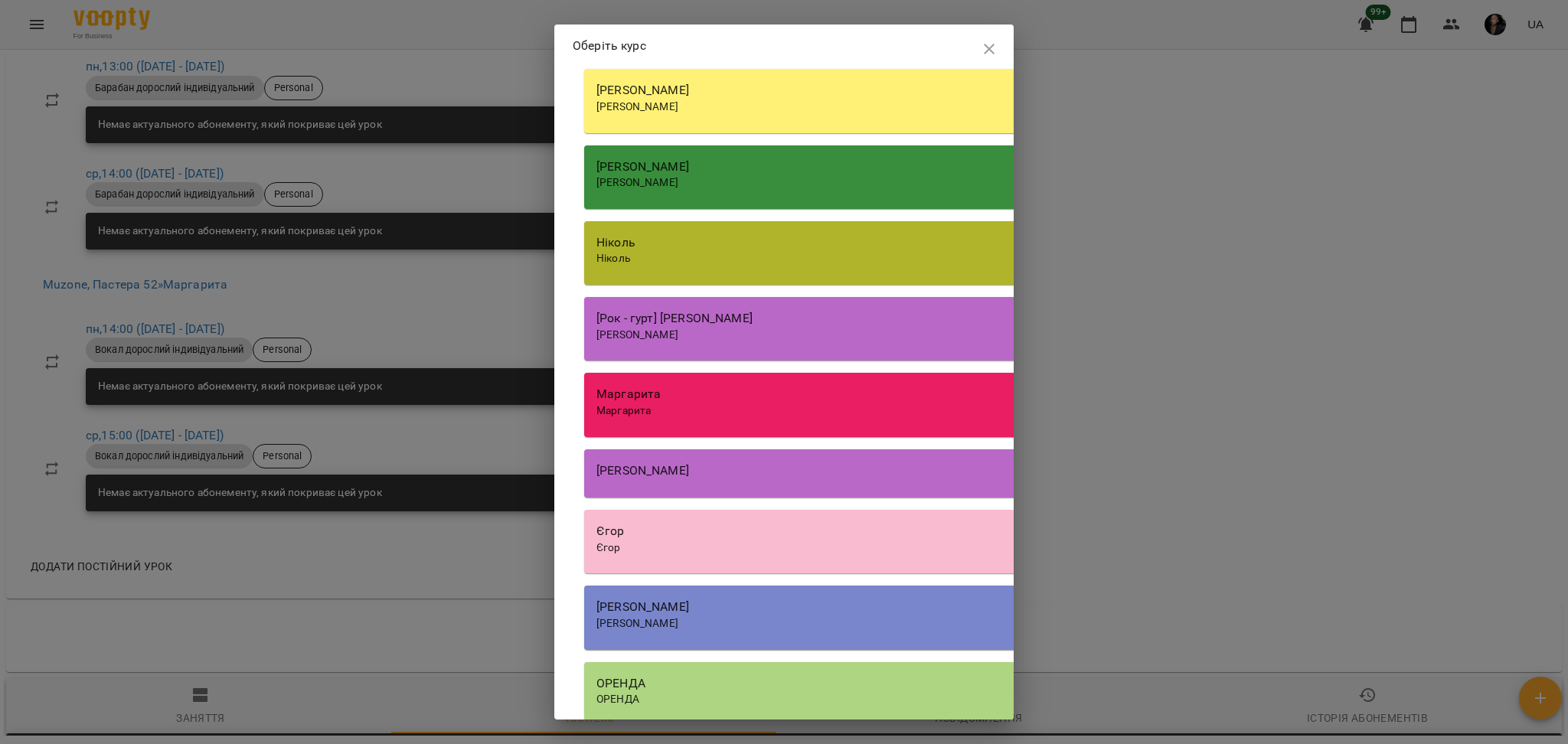
click at [796, 436] on div "Маргарита Маргарита" at bounding box center [1021, 404] width 873 height 64
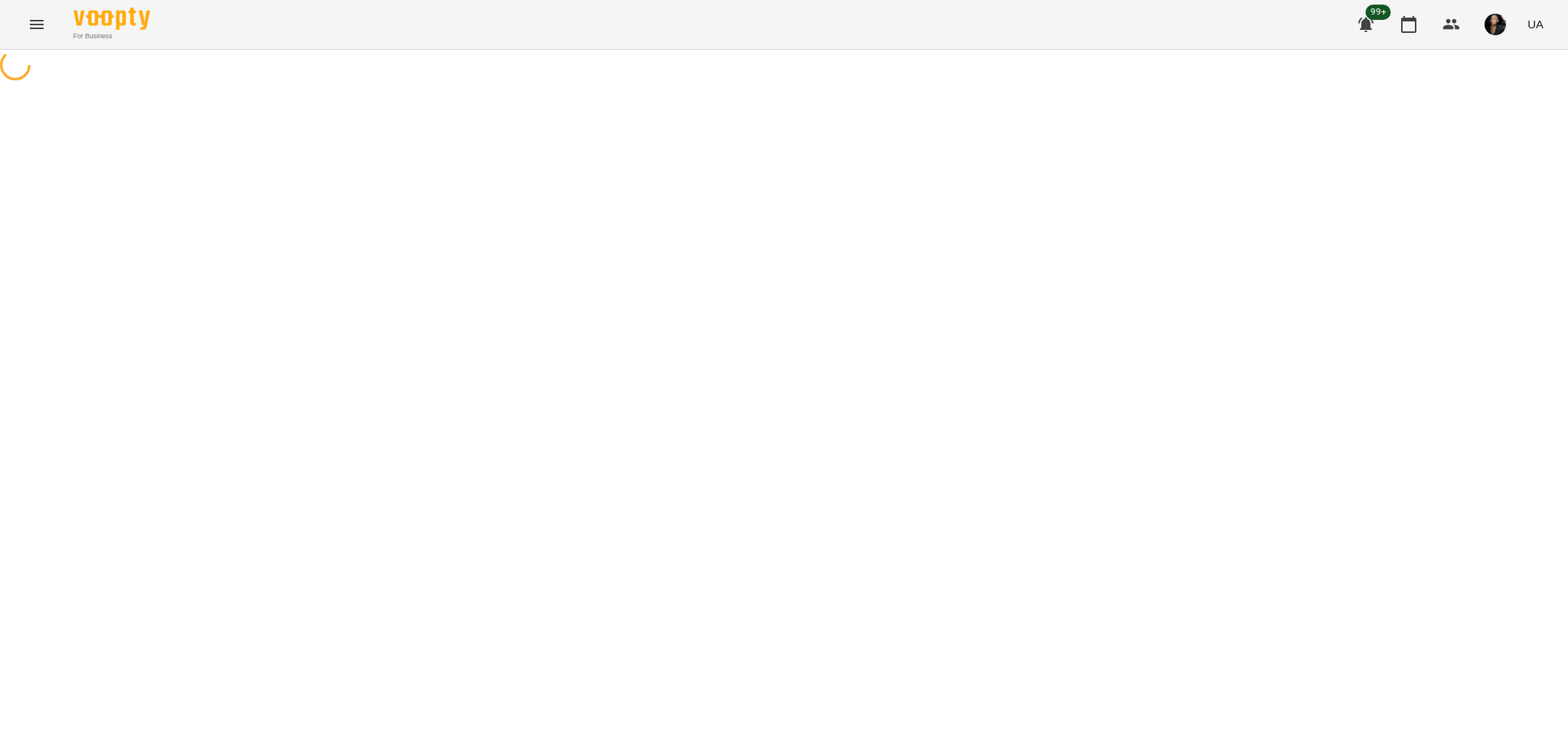
select select "**********"
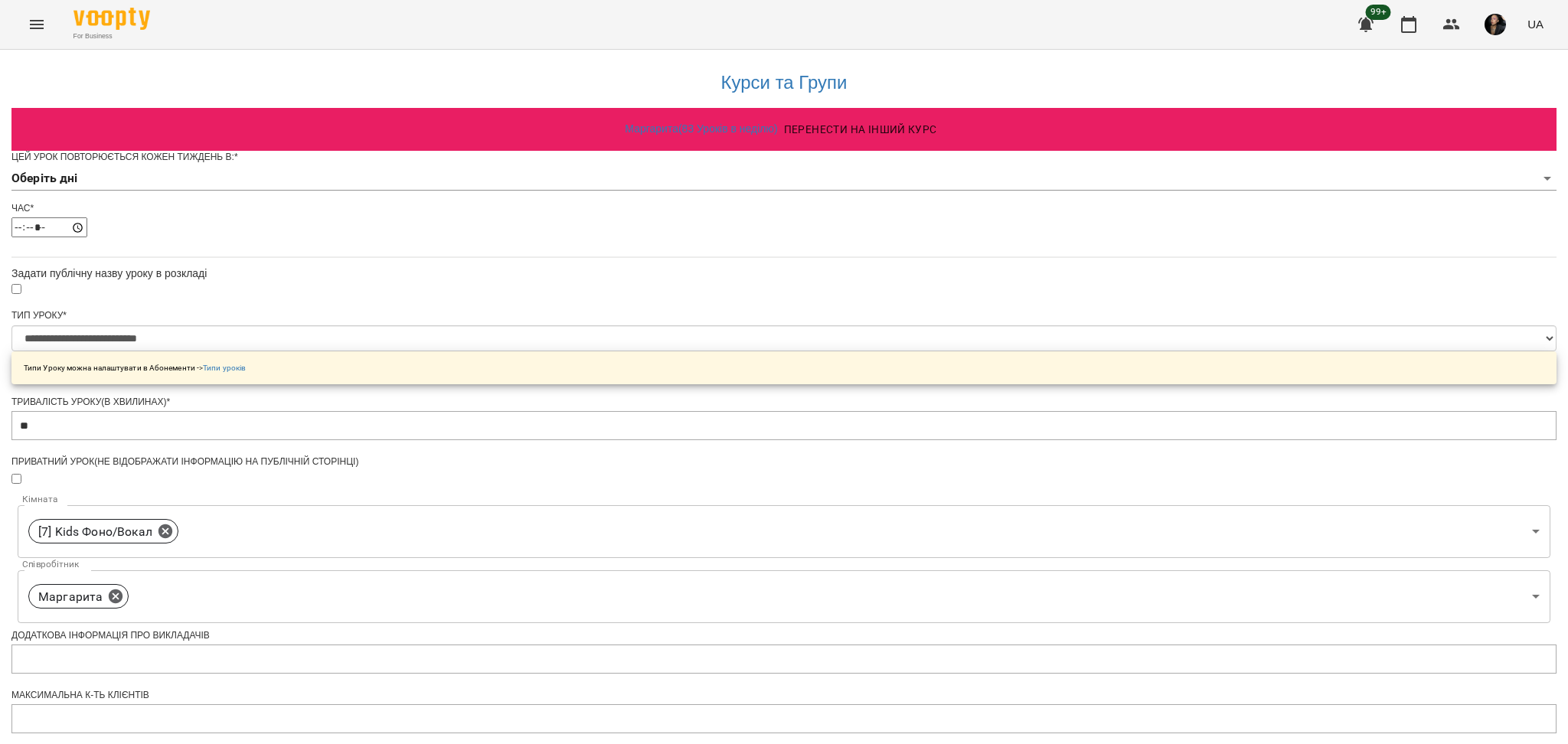
click at [675, 211] on body "**********" at bounding box center [784, 494] width 1568 height 987
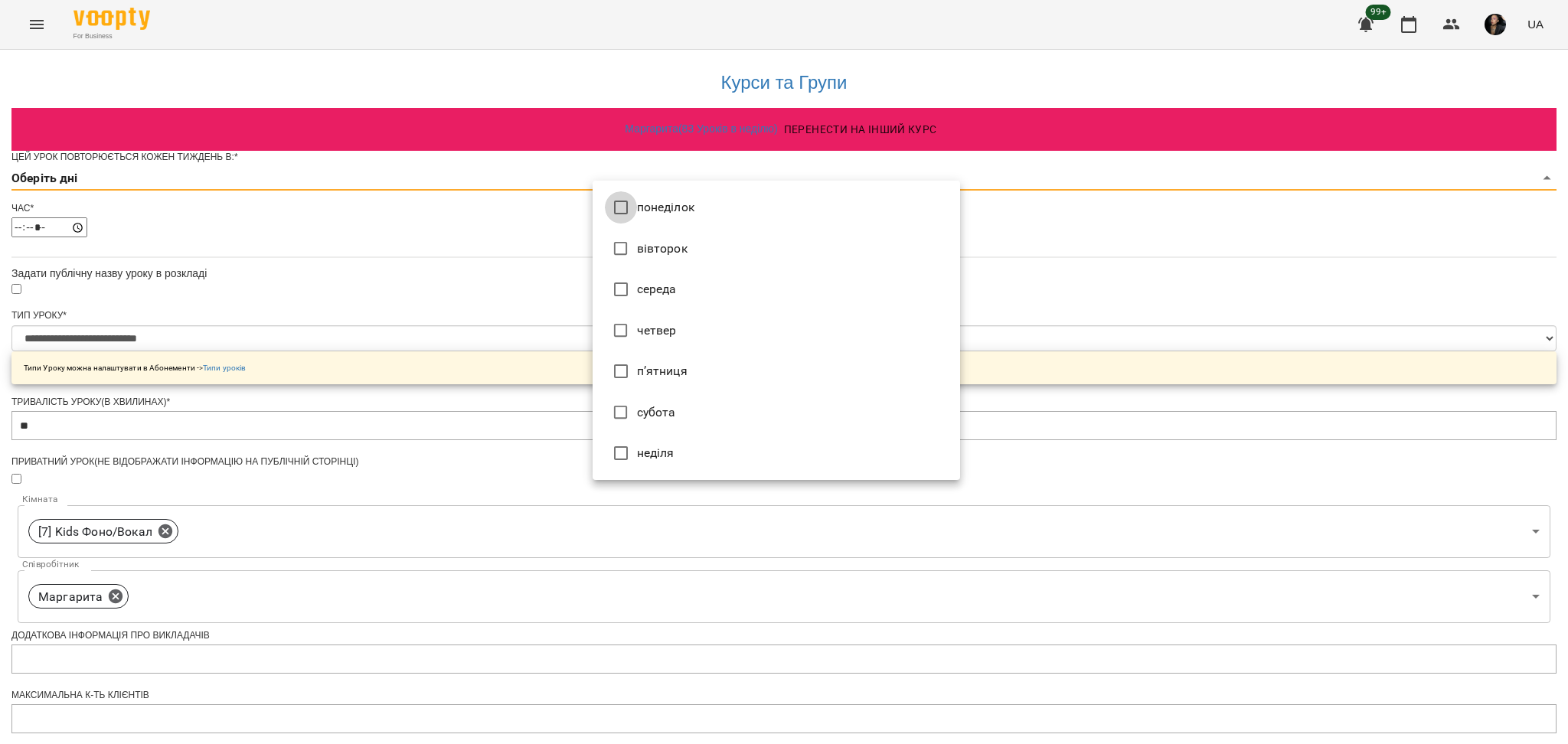
type input "*"
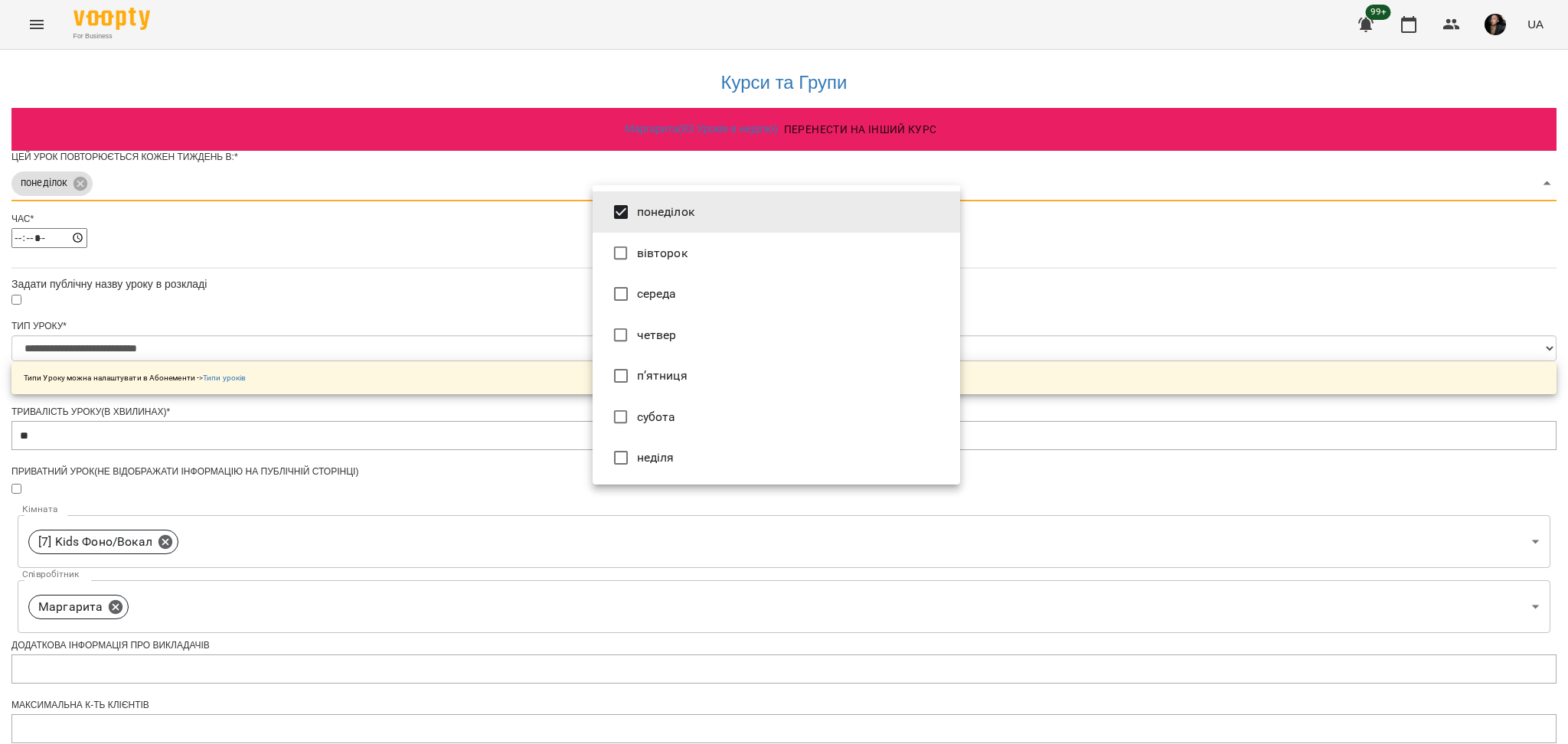
click at [1157, 322] on div at bounding box center [784, 372] width 1568 height 744
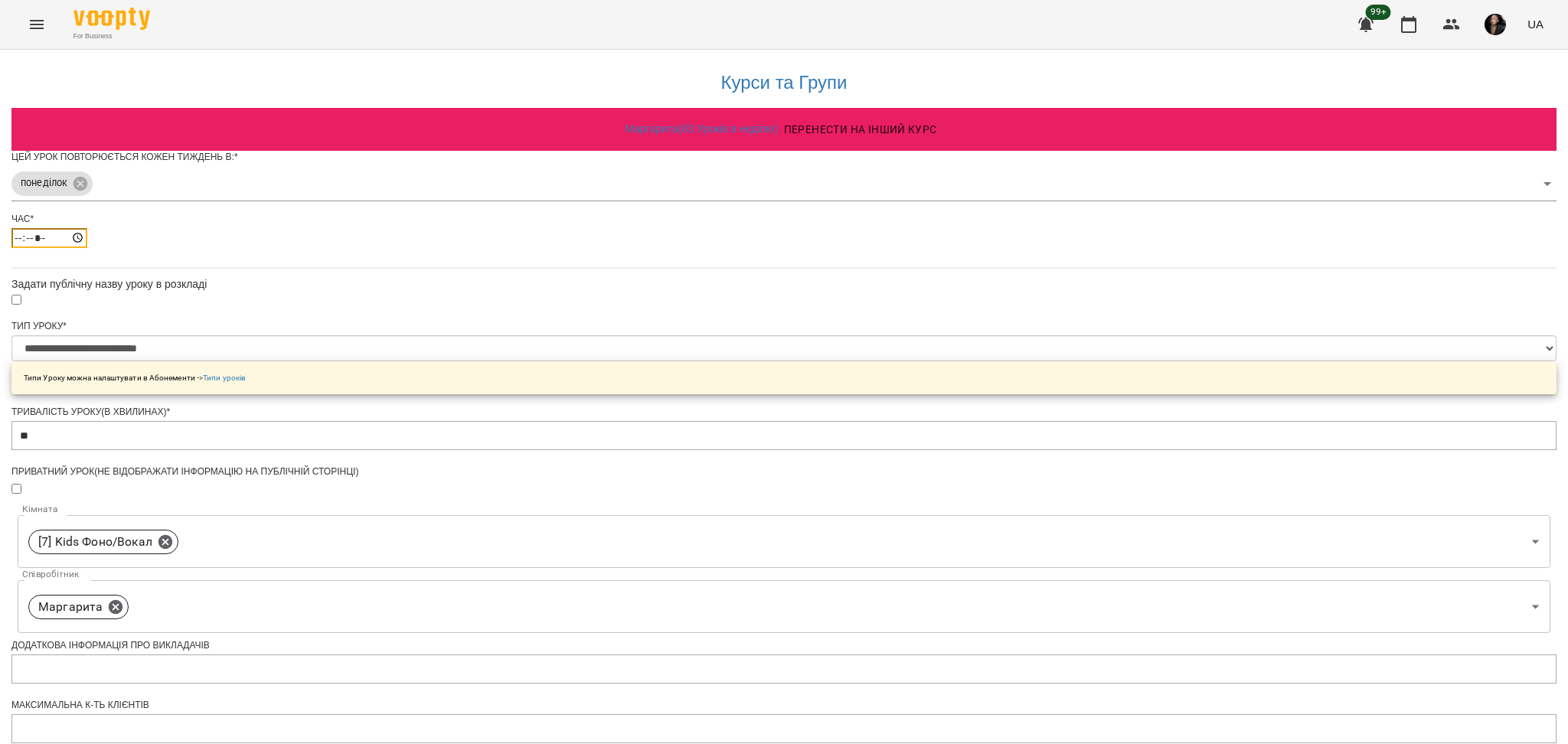
click at [87, 248] on input "*****" at bounding box center [49, 238] width 75 height 20
type input "*****"
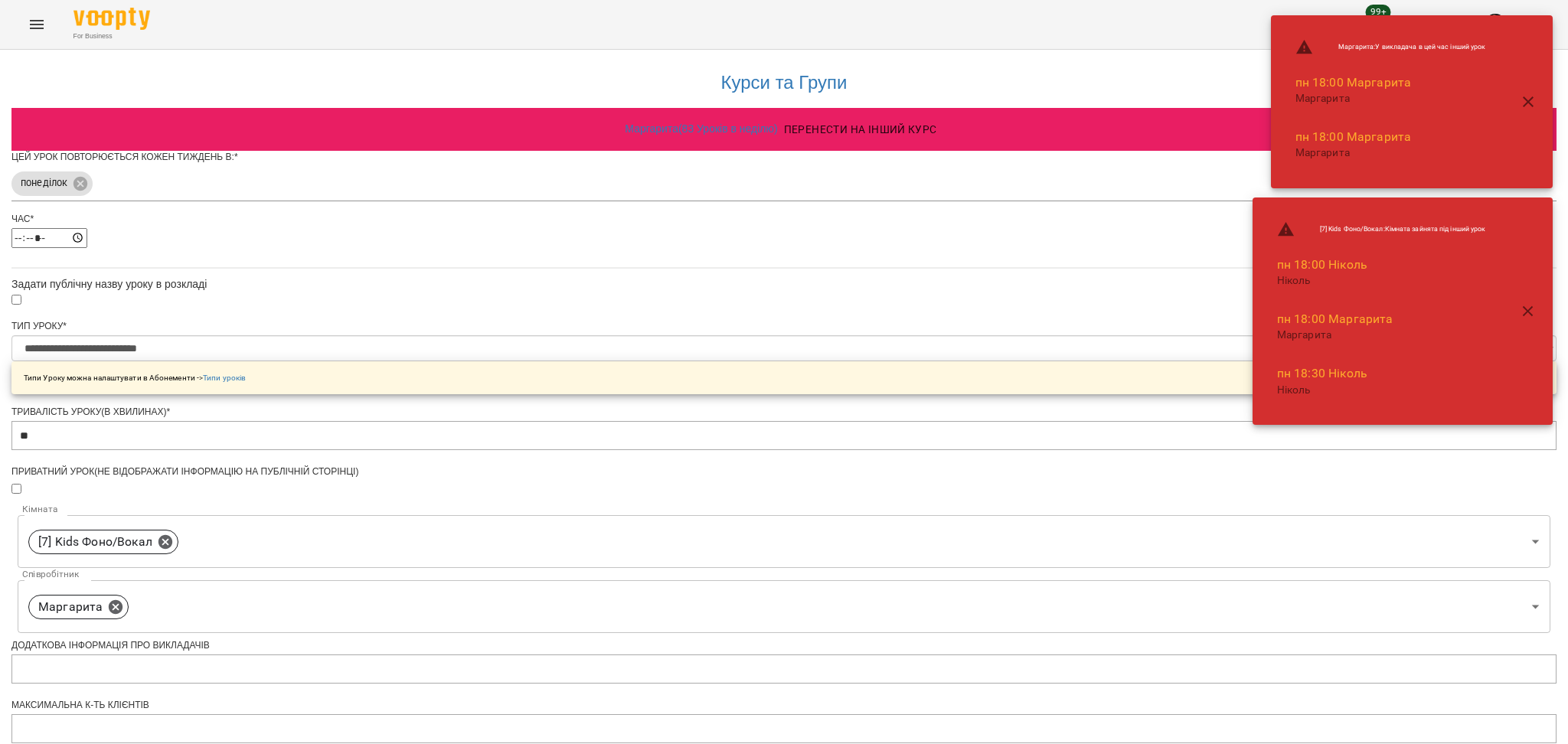
drag, startPoint x: 1149, startPoint y: 355, endPoint x: 1155, endPoint y: 360, distance: 7.8
click at [1155, 356] on div "**********" at bounding box center [784, 525] width 1546 height 951
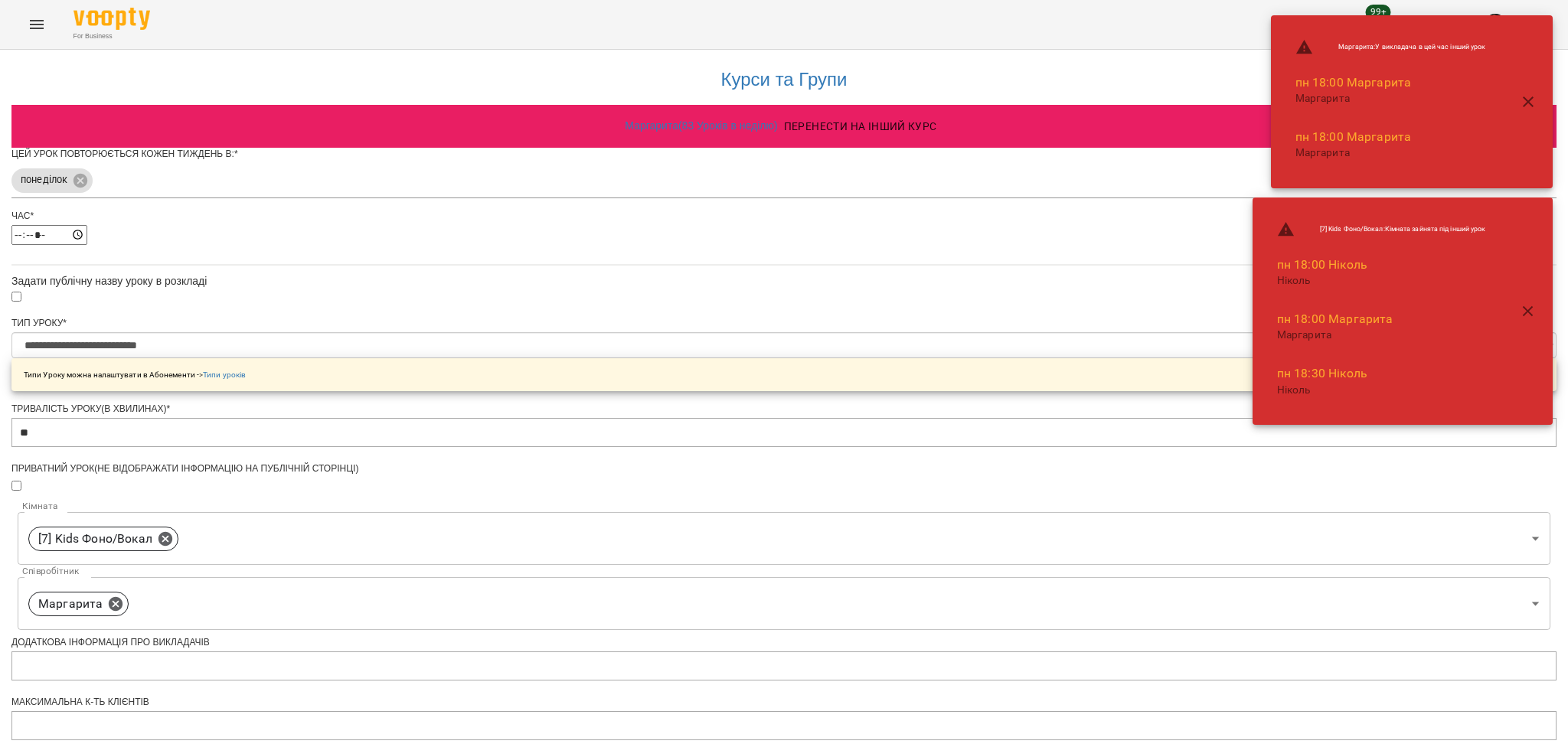
scroll to position [361, 0]
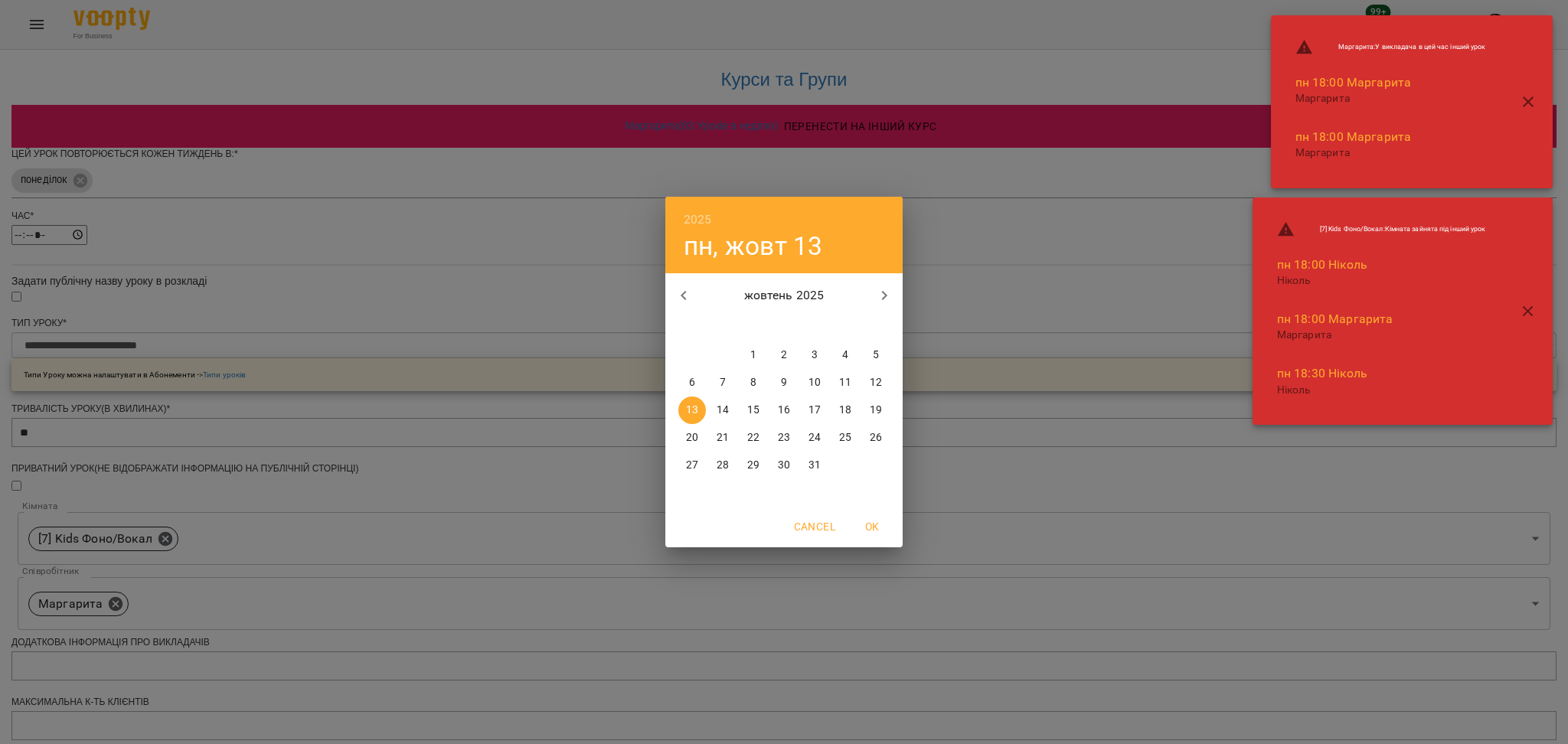
click at [696, 441] on p "20" at bounding box center [692, 437] width 13 height 15
type input "**********"
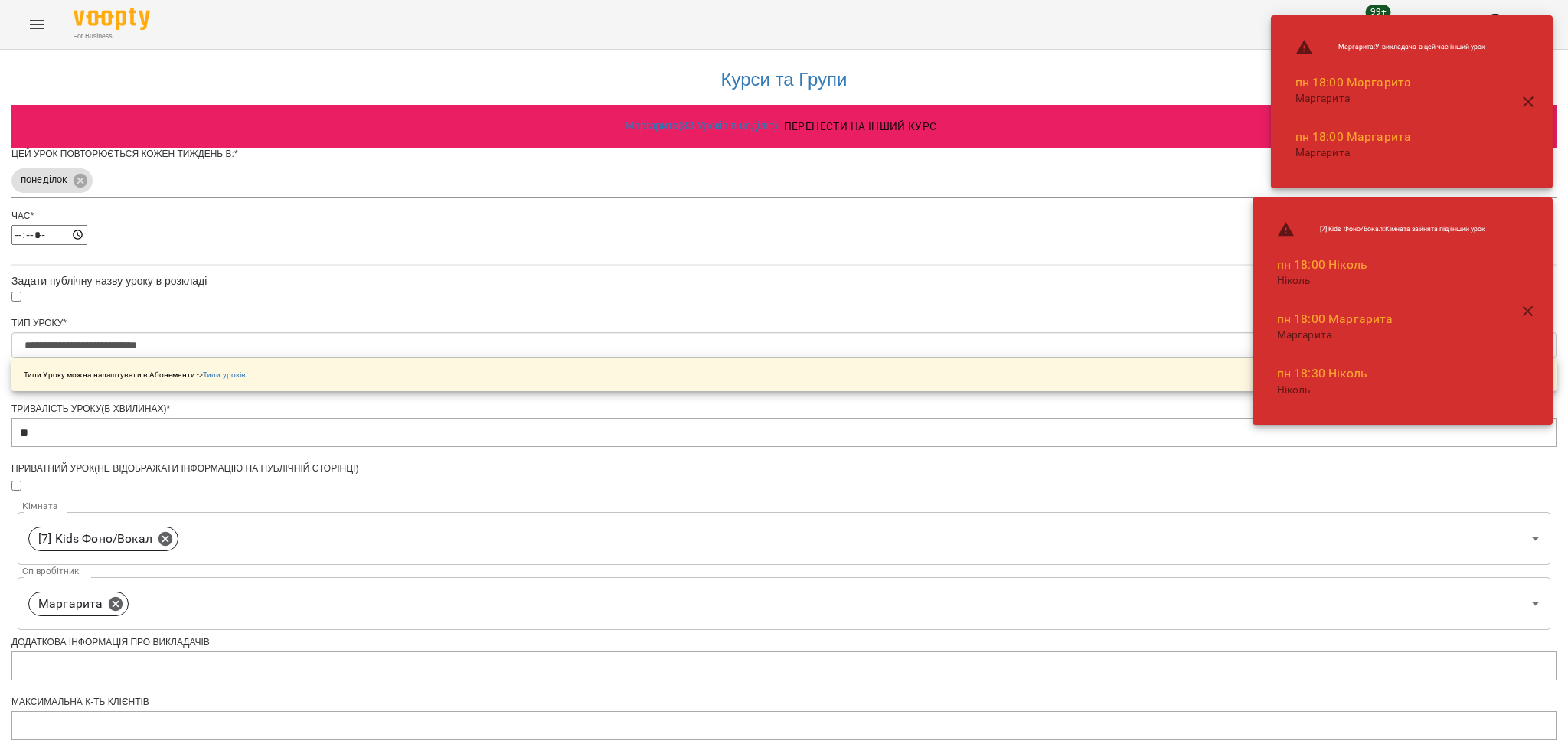
click at [1071, 628] on div "**********" at bounding box center [784, 543] width 1546 height 993
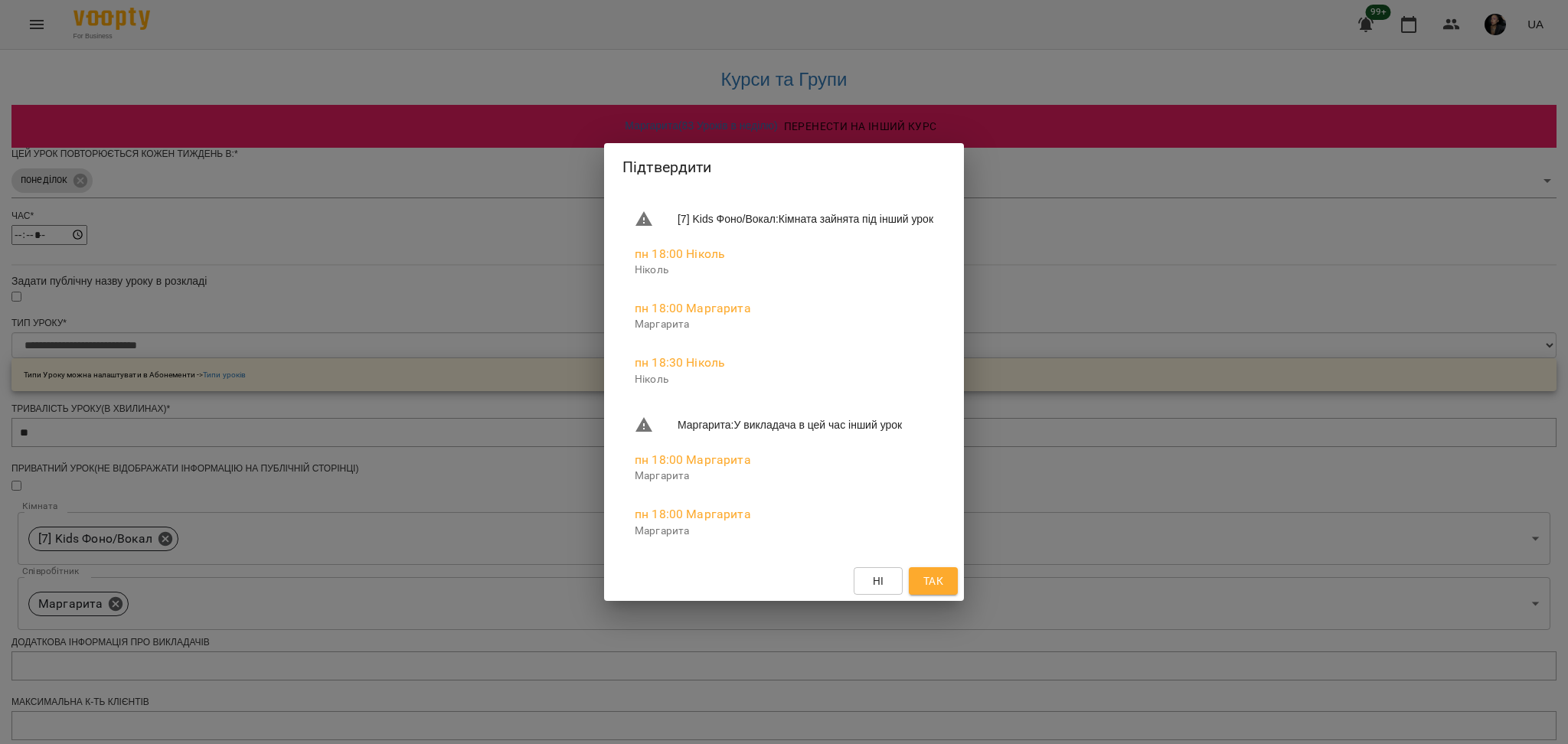
click at [943, 572] on span "Так" at bounding box center [933, 581] width 20 height 18
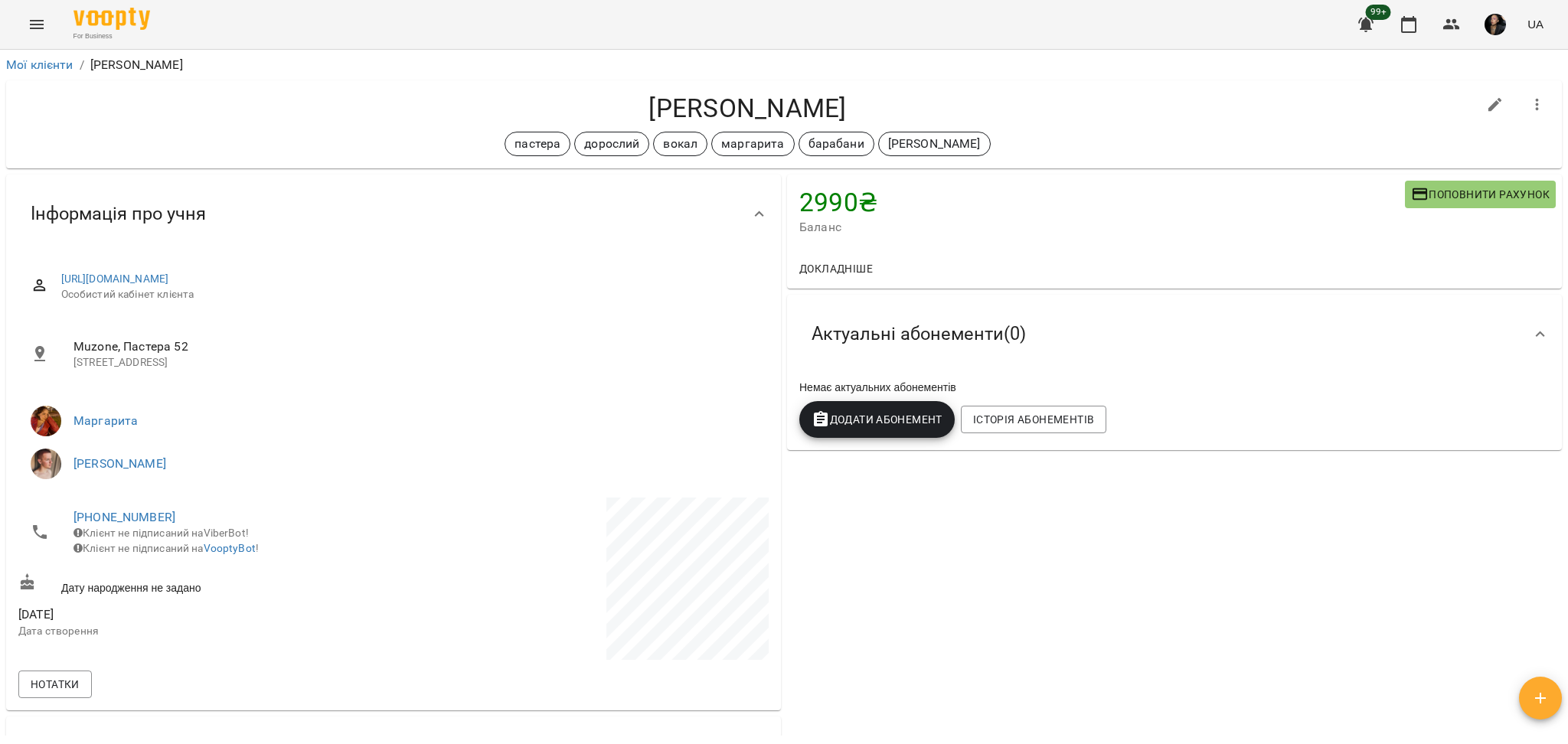
click at [896, 416] on span "Додати Абонемент" at bounding box center [877, 419] width 131 height 18
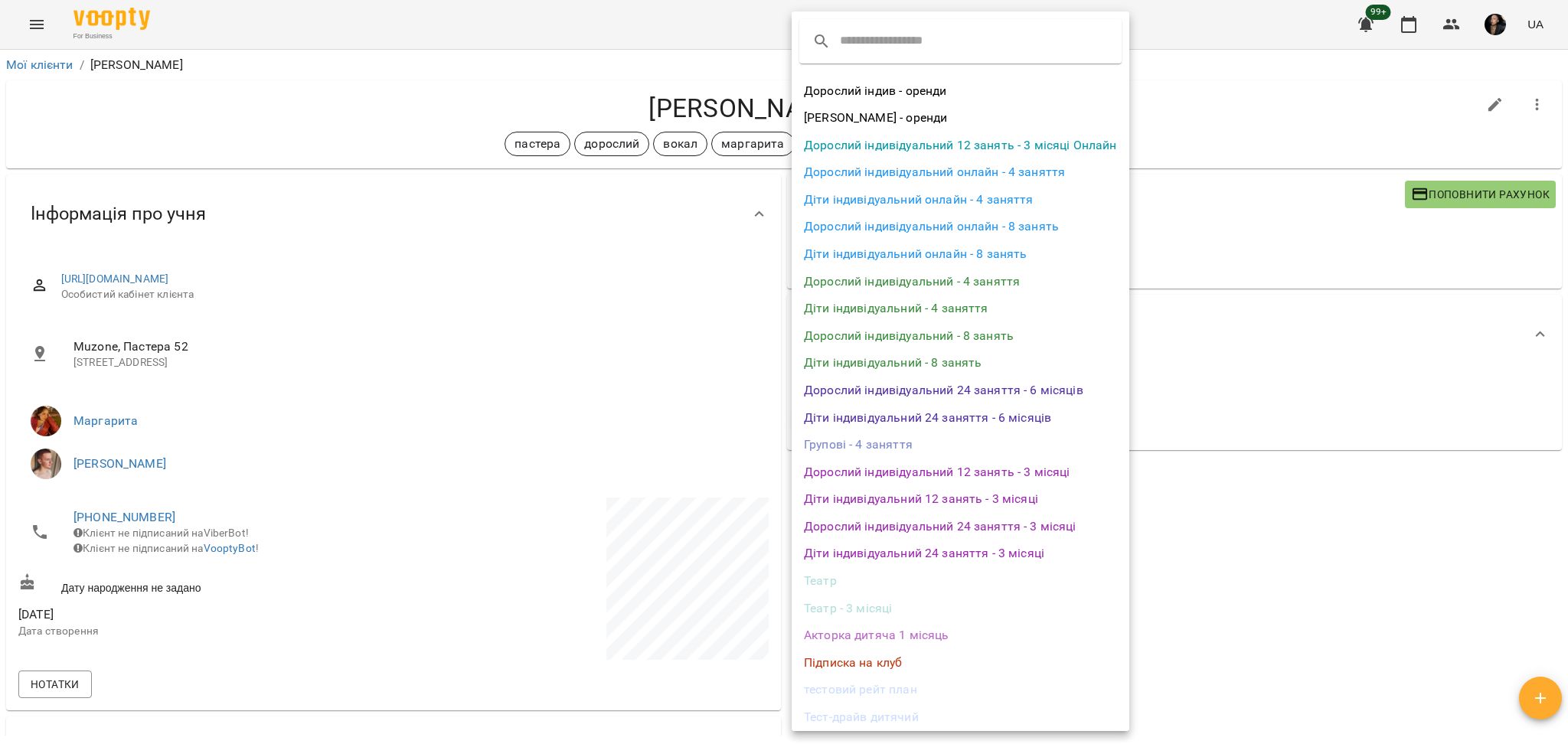
click at [1074, 291] on li "Дорослий індивідуальний - 4 заняття" at bounding box center [960, 282] width 337 height 28
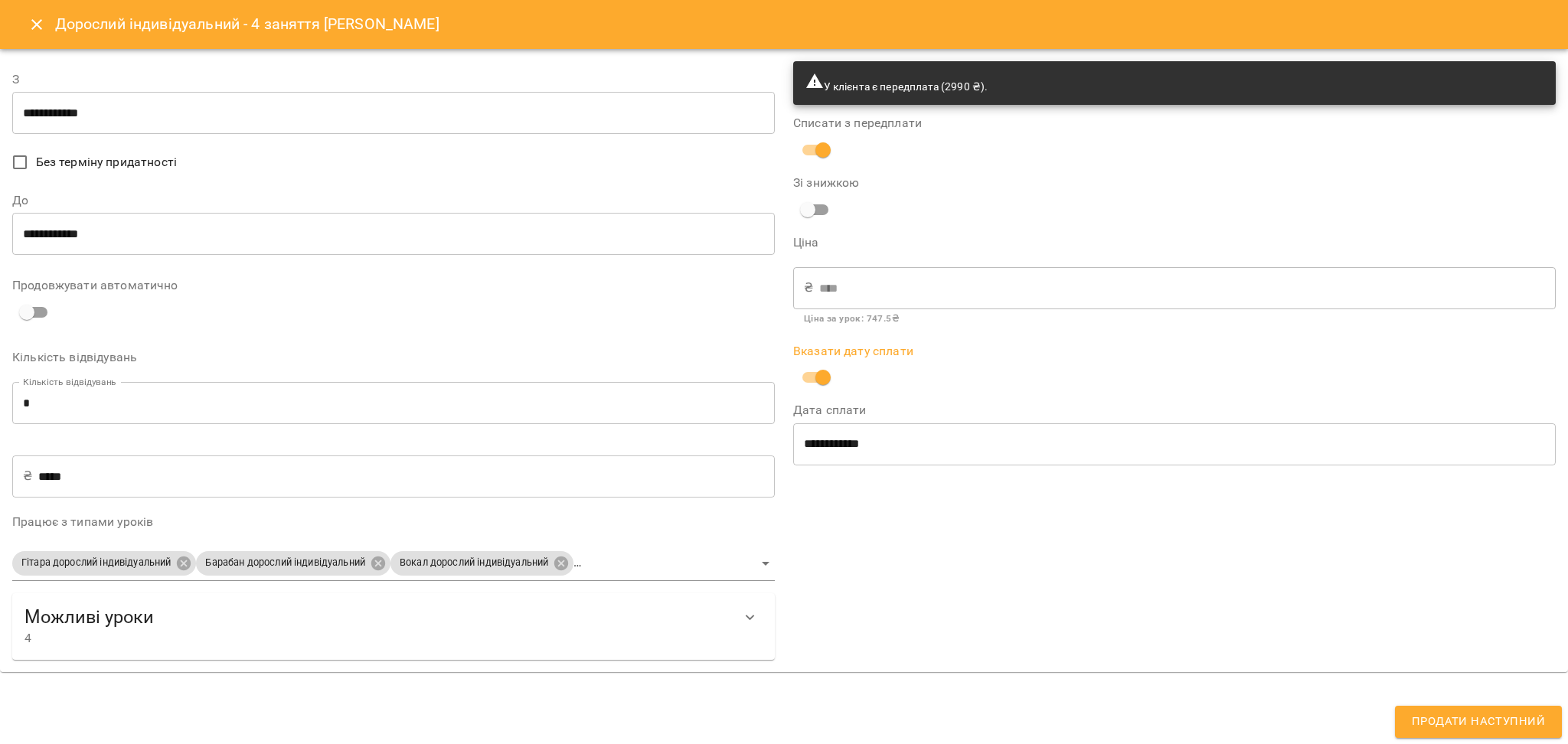
click at [86, 169] on span "Без терміну придатності" at bounding box center [106, 162] width 141 height 18
click at [57, 122] on input "**********" at bounding box center [394, 113] width 763 height 43
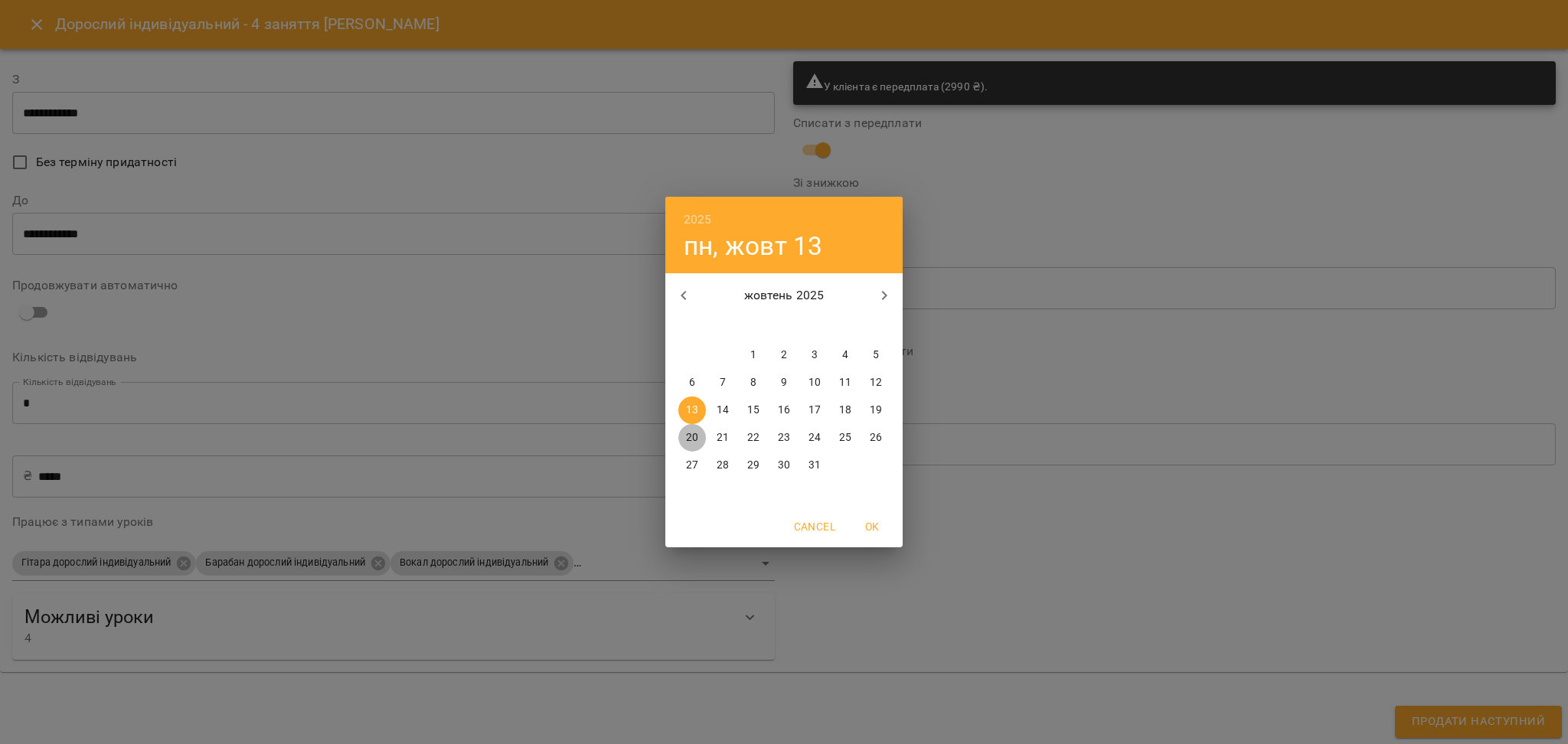
click at [686, 433] on p "20" at bounding box center [692, 437] width 13 height 15
type input "**********"
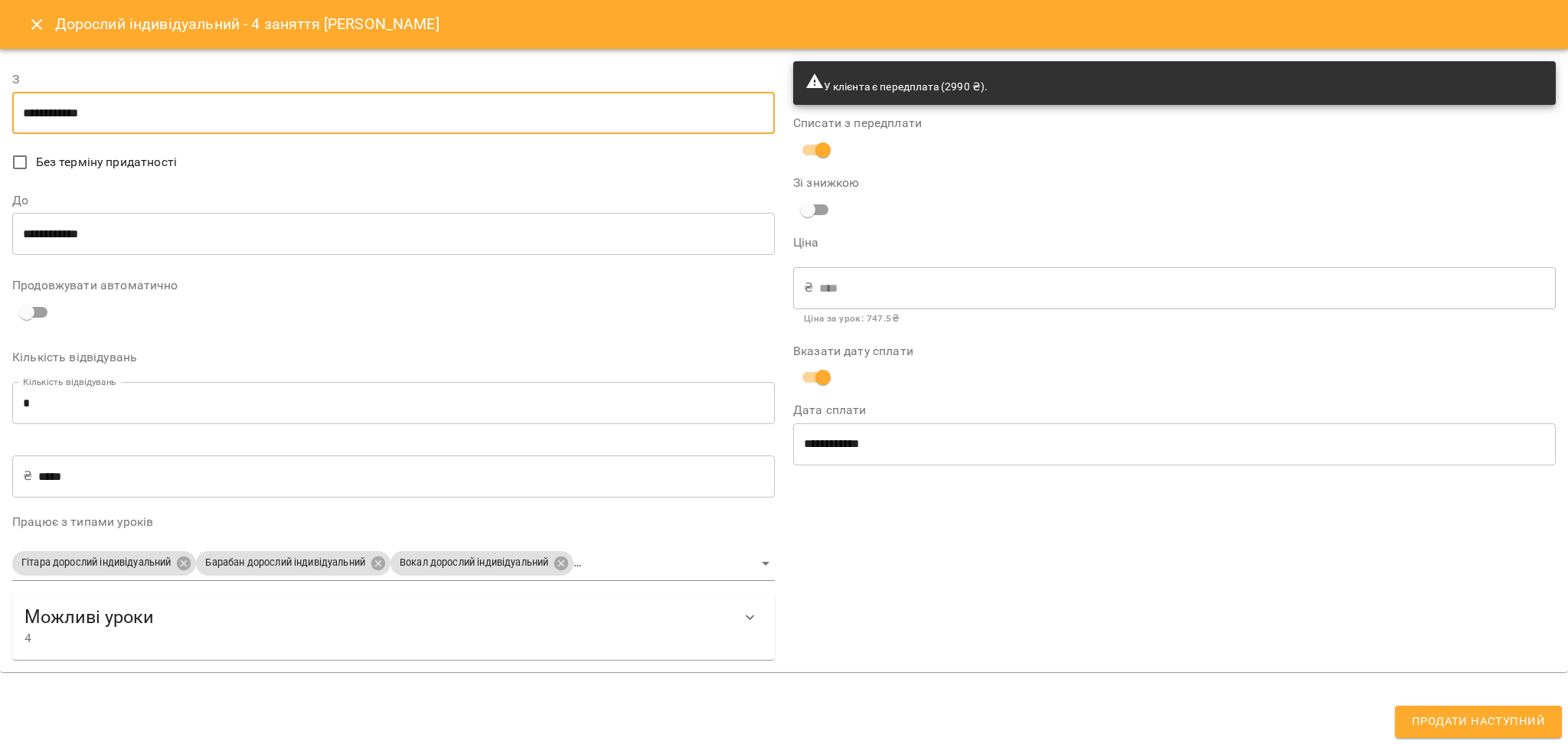
click at [48, 232] on input "**********" at bounding box center [394, 234] width 763 height 43
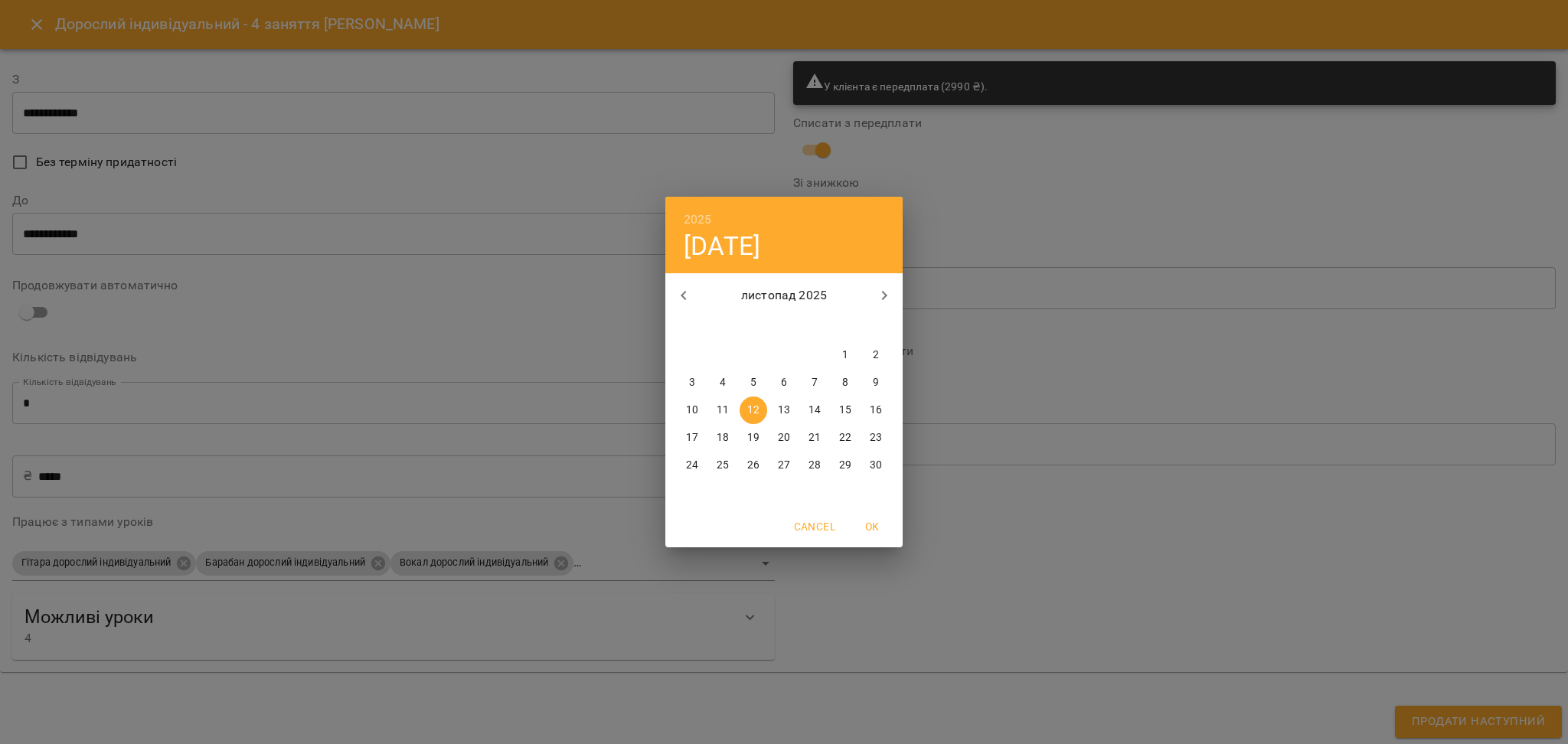
click at [785, 436] on p "20" at bounding box center [784, 437] width 13 height 15
type input "**********"
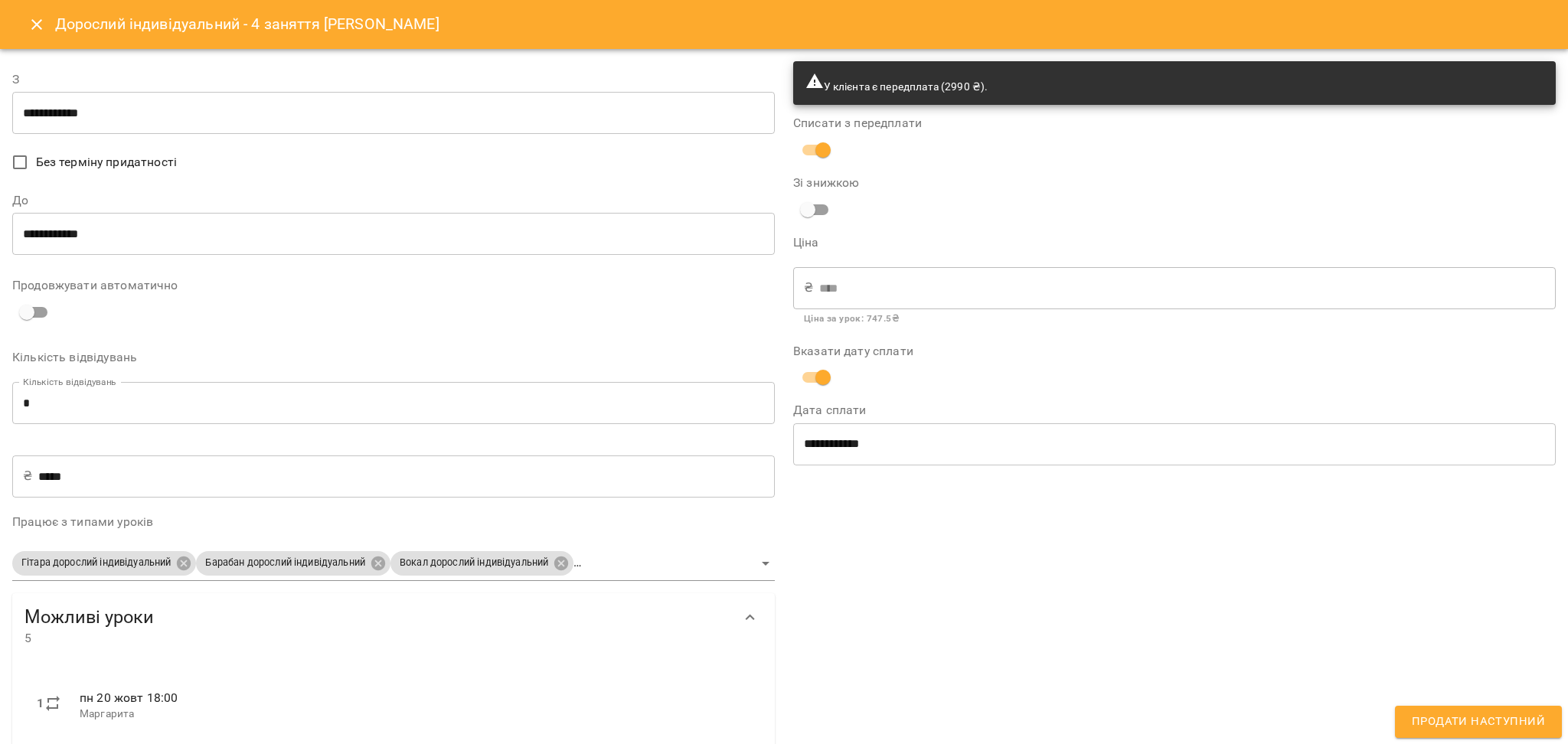
click at [1194, 521] on div "**********" at bounding box center [1175, 518] width 781 height 932
click at [361, 560] on body "For Business 99+ UA Мої клієнти / Левінець Артем Левінець Артем пастера доросли…" at bounding box center [784, 397] width 1568 height 794
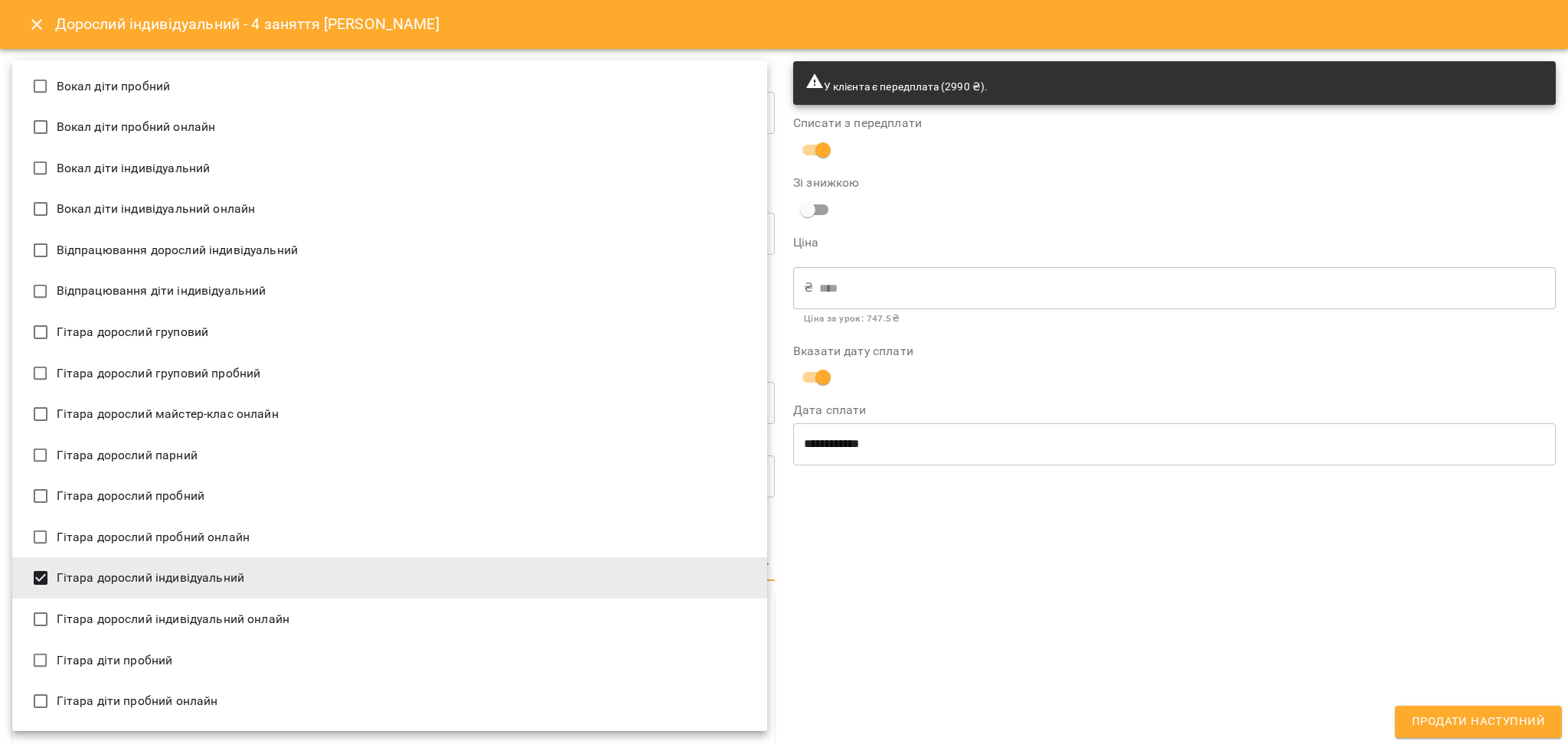
scroll to position [1414, 0]
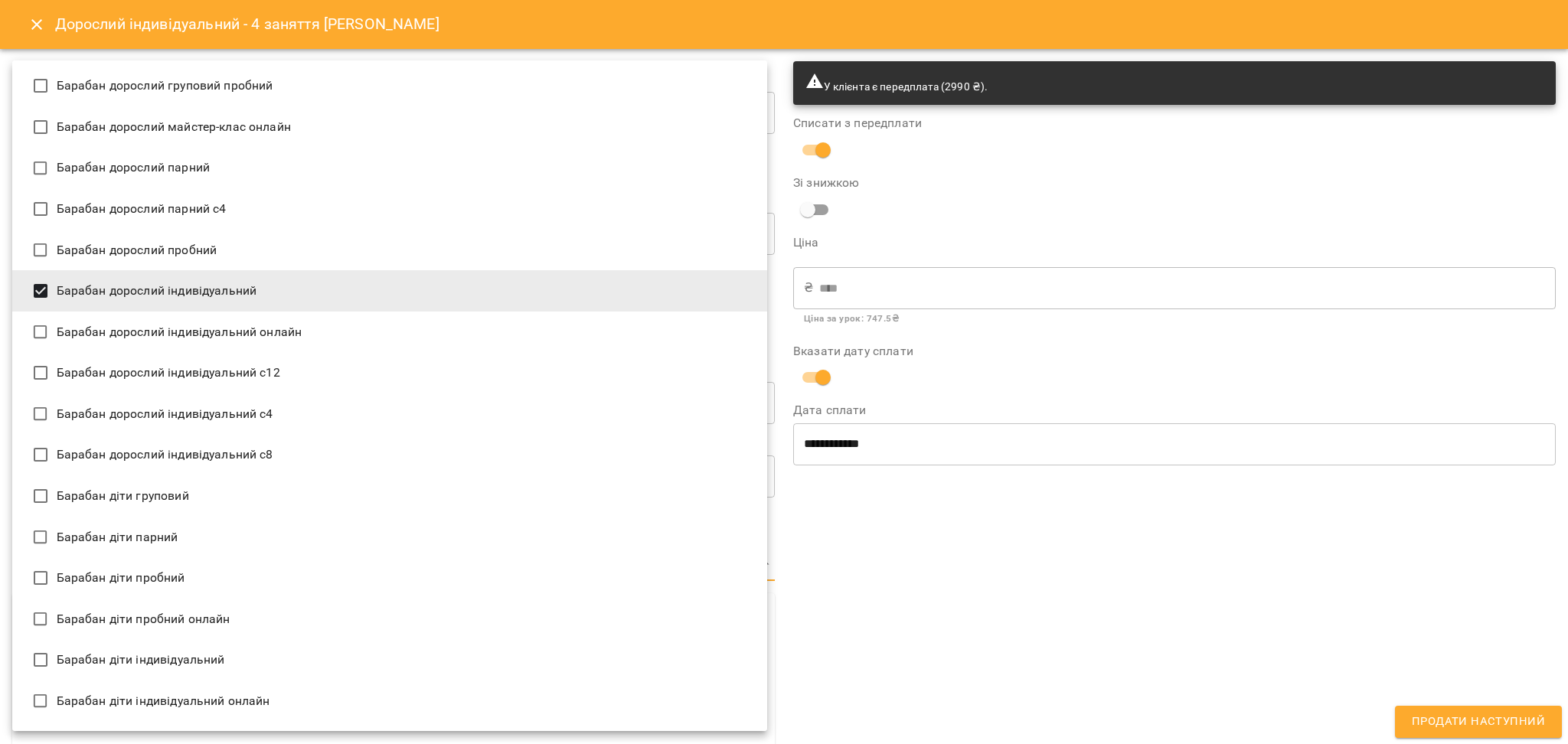
type input "**********"
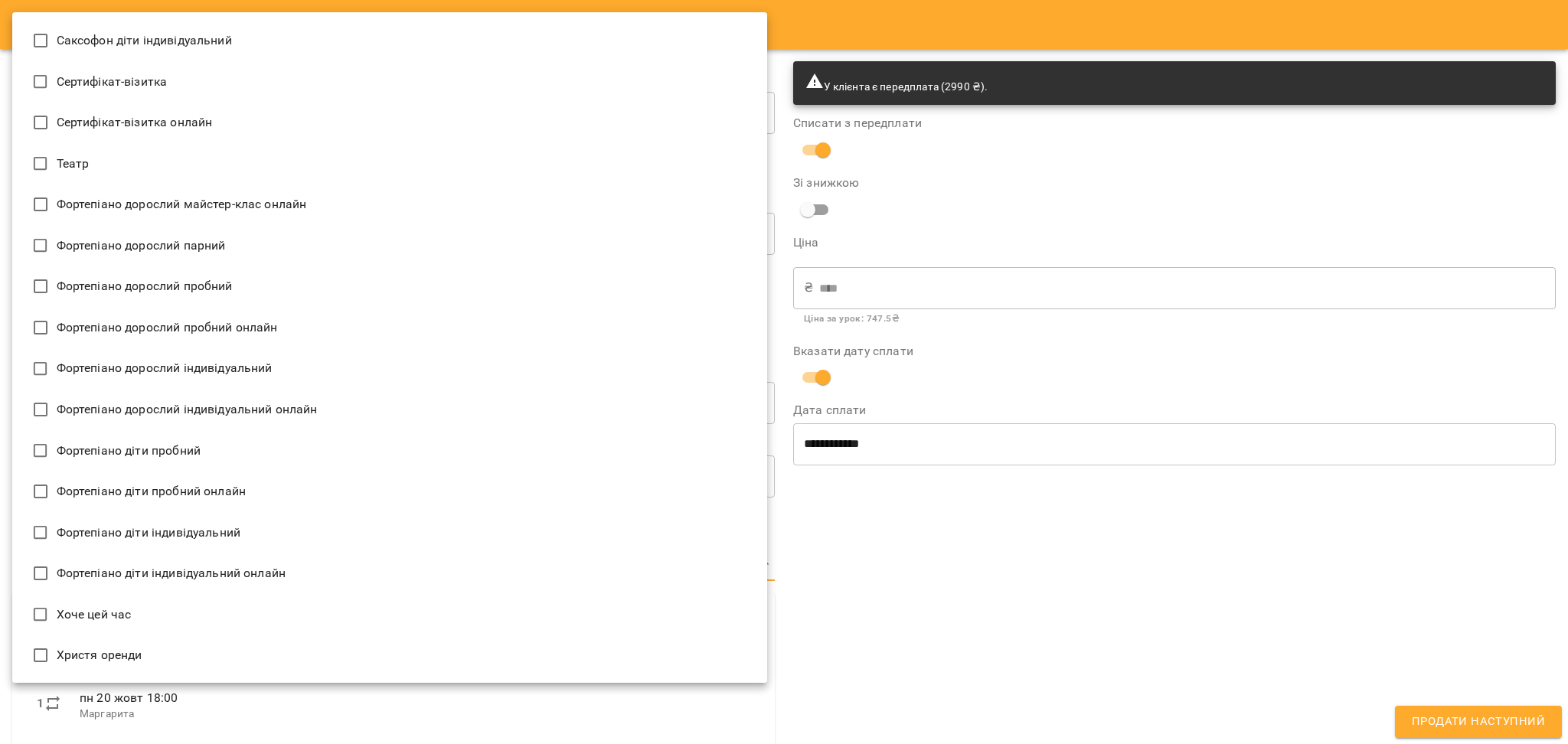
scroll to position [3443, 0]
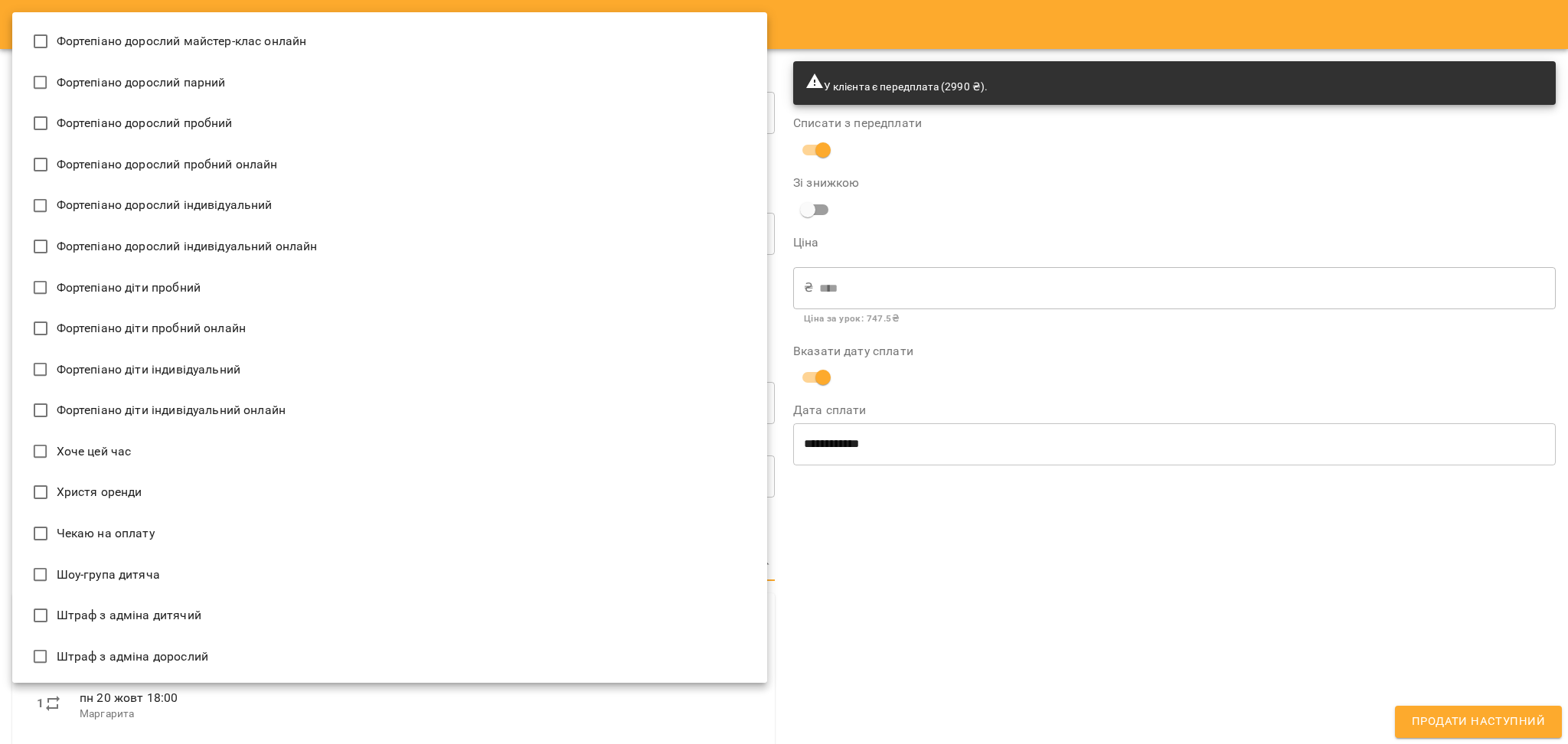
click at [1003, 582] on div at bounding box center [784, 372] width 1568 height 744
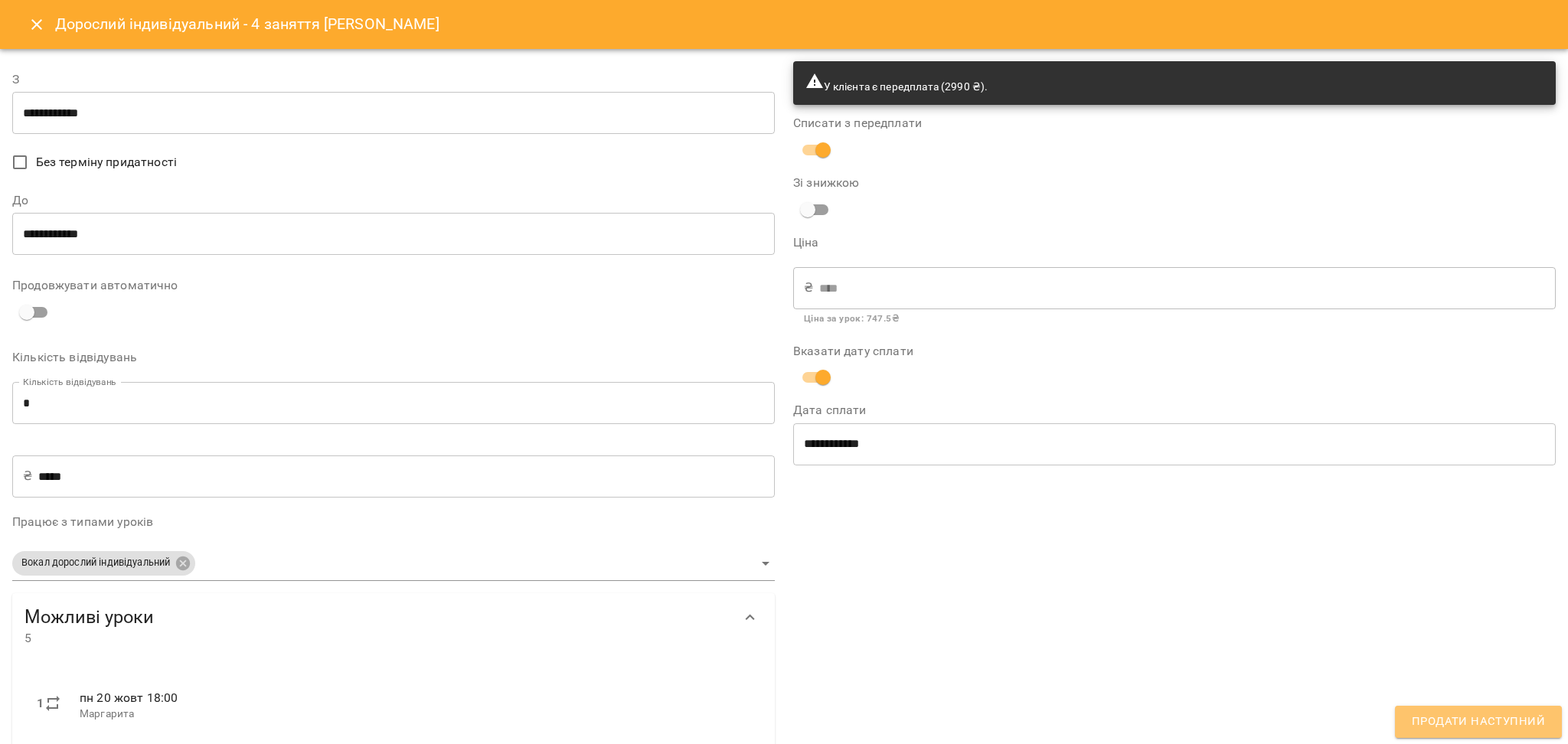
click at [1504, 723] on span "Продати наступний" at bounding box center [1478, 722] width 133 height 20
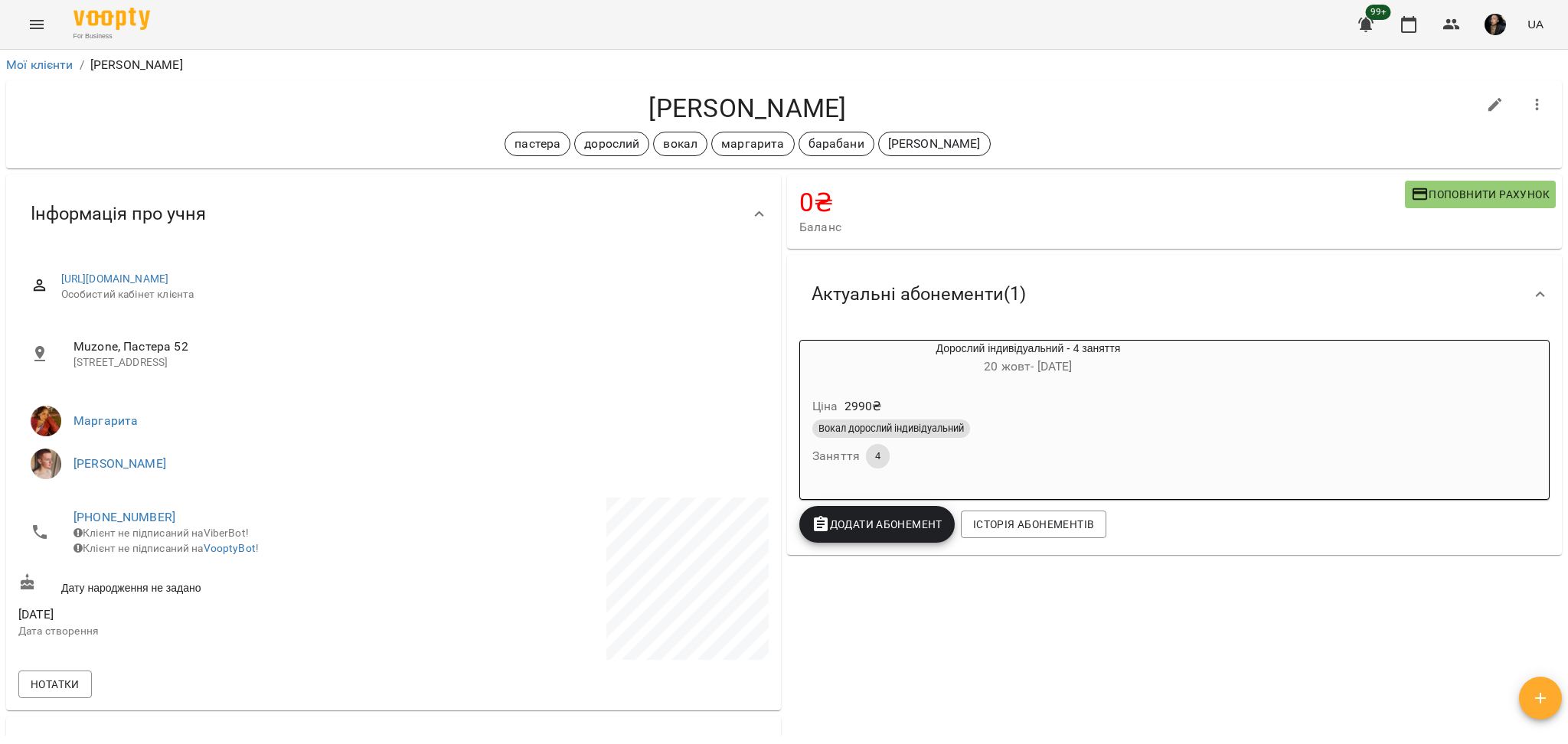
click at [987, 421] on div "Вокал дорослий індивідуальний" at bounding box center [1028, 428] width 432 height 18
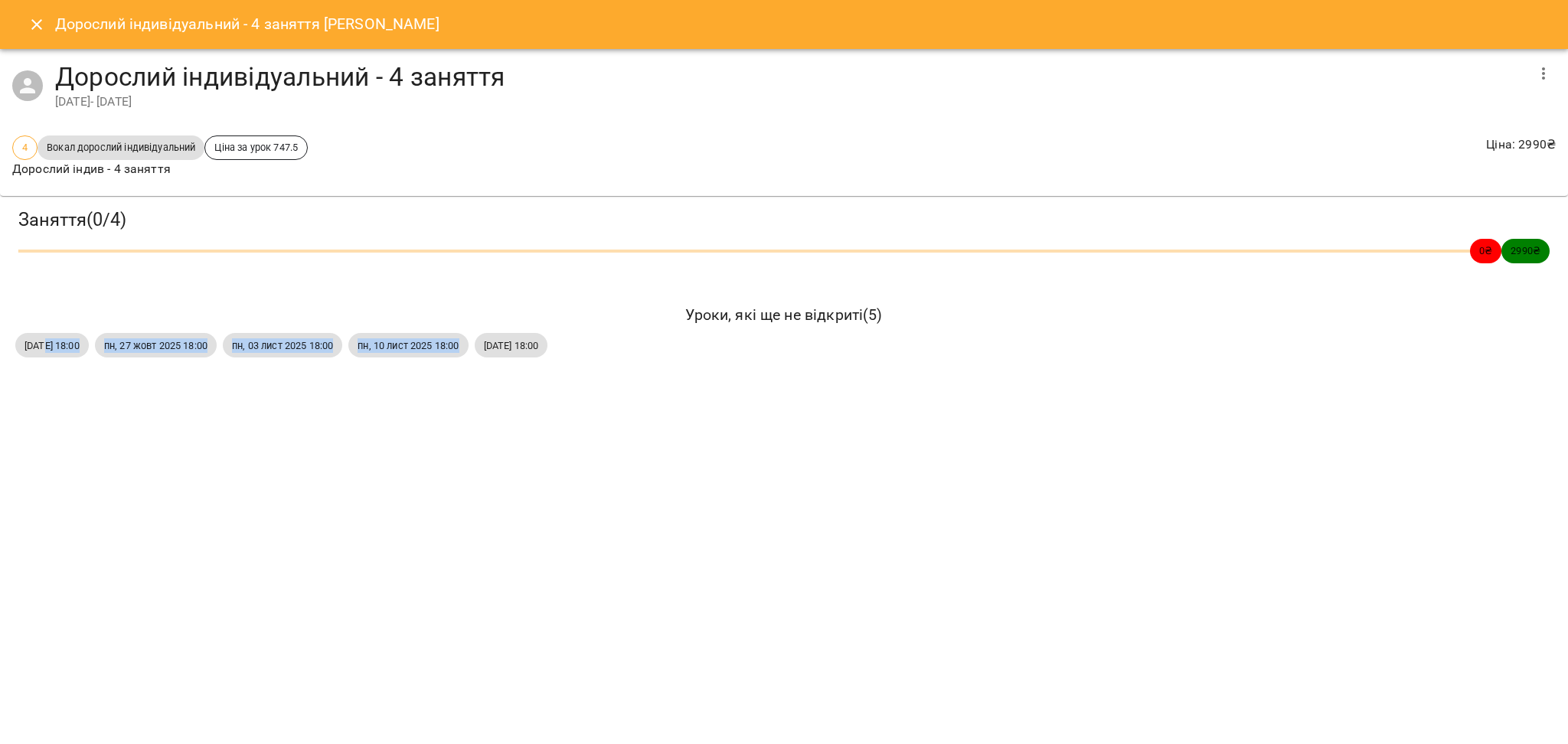
drag, startPoint x: 39, startPoint y: 349, endPoint x: 517, endPoint y: 350, distance: 478.0
click at [517, 350] on div "пн, 20 жовт 2025 18:00 пн, 27 жовт 2025 18:00 пн, 03 лист 2025 18:00 пн, 10 лис…" at bounding box center [784, 346] width 1544 height 31
copy div "20 жовт 2025 18:00 пн, 27 жовт 2025 18:00 пн, 03 лист 2025 18:00 пн, 10 лист 20…"
click at [29, 28] on icon "Close" at bounding box center [37, 24] width 18 height 18
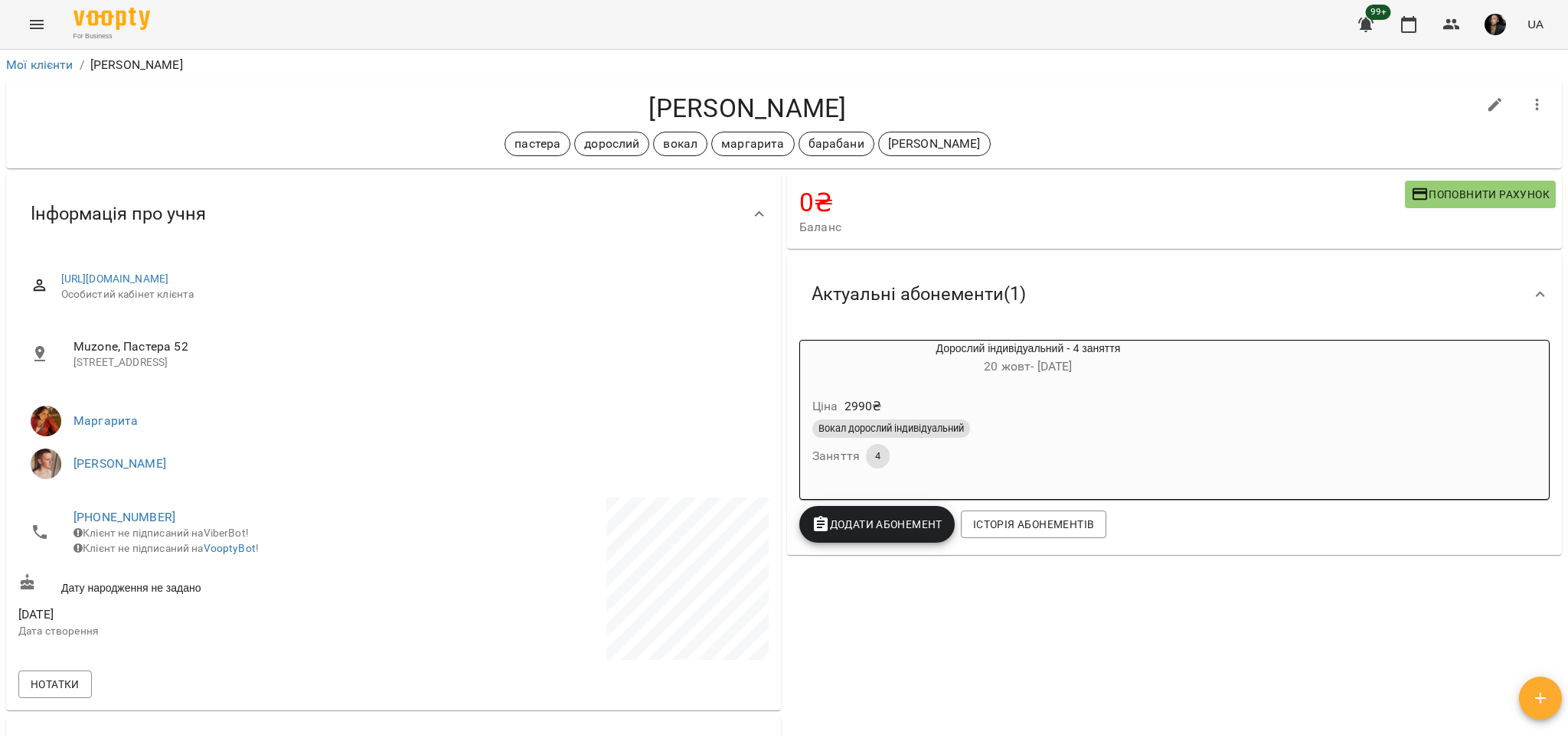
drag, startPoint x: 634, startPoint y: 107, endPoint x: 802, endPoint y: 99, distance: 168.2
click at [934, 99] on h4 "[PERSON_NAME]" at bounding box center [747, 108] width 1459 height 31
copy h4 "[PERSON_NAME]"
click at [1415, 190] on span "Поповнити рахунок" at bounding box center [1480, 194] width 138 height 18
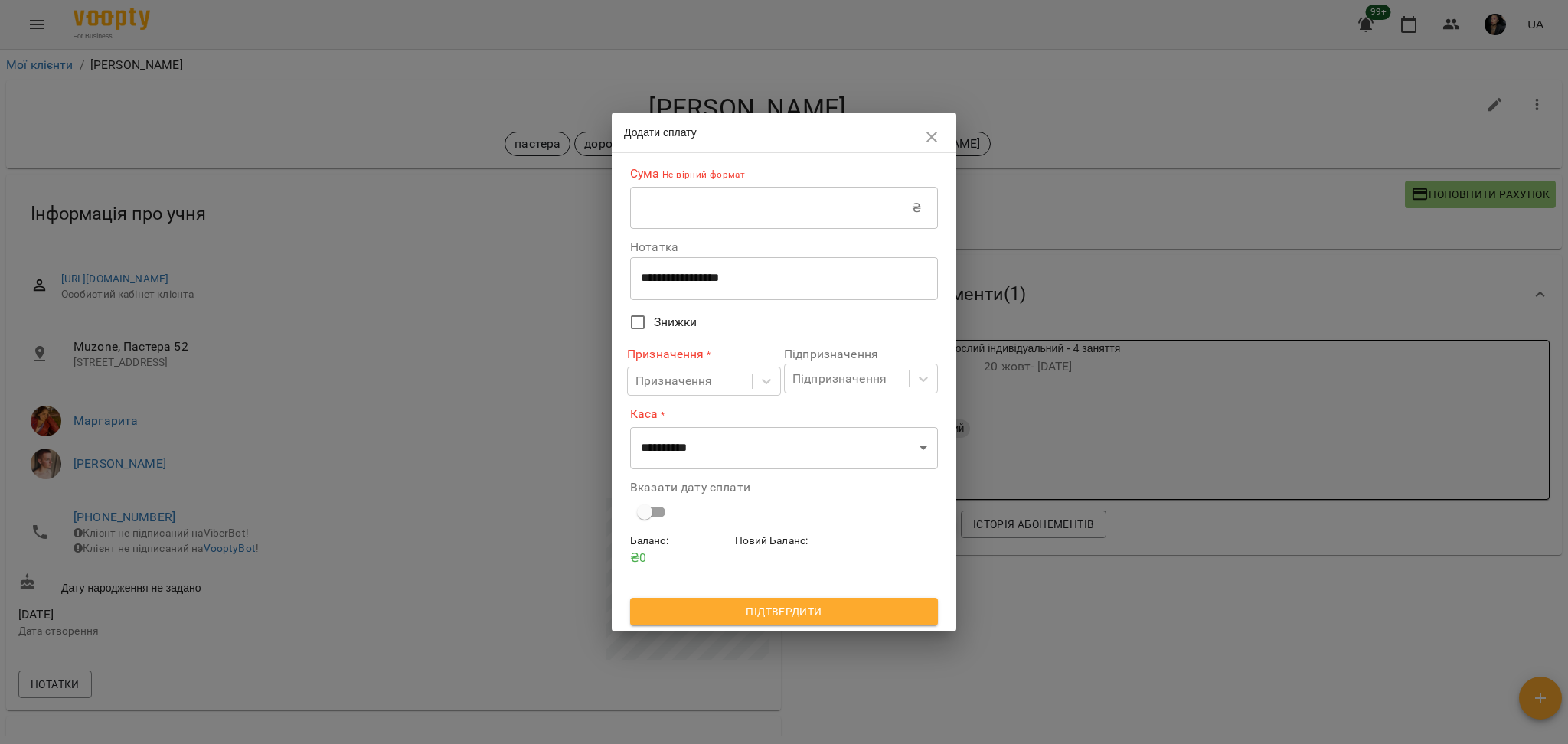
click at [840, 197] on input "text" at bounding box center [771, 208] width 282 height 43
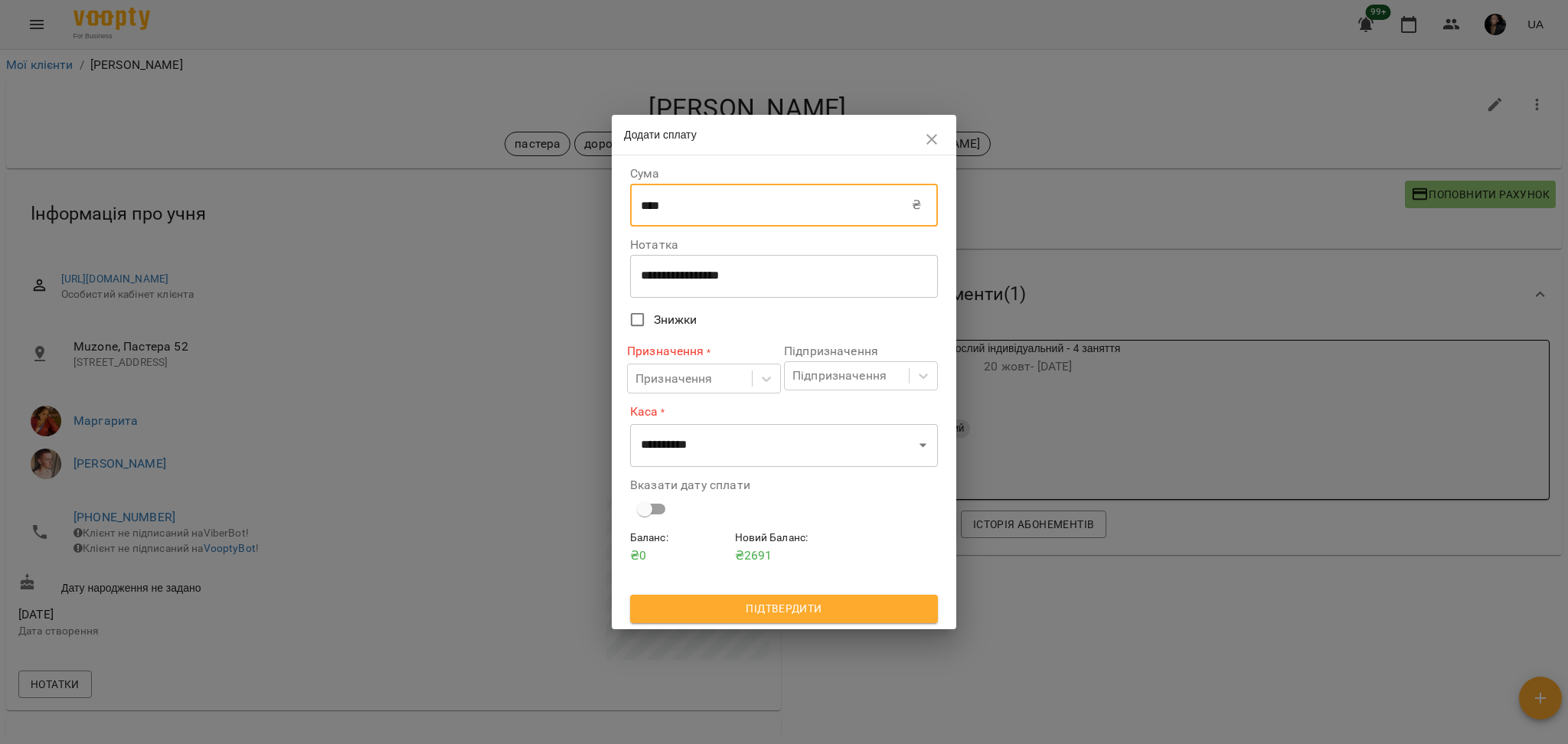
type input "****"
click at [682, 268] on div "**********" at bounding box center [784, 276] width 308 height 43
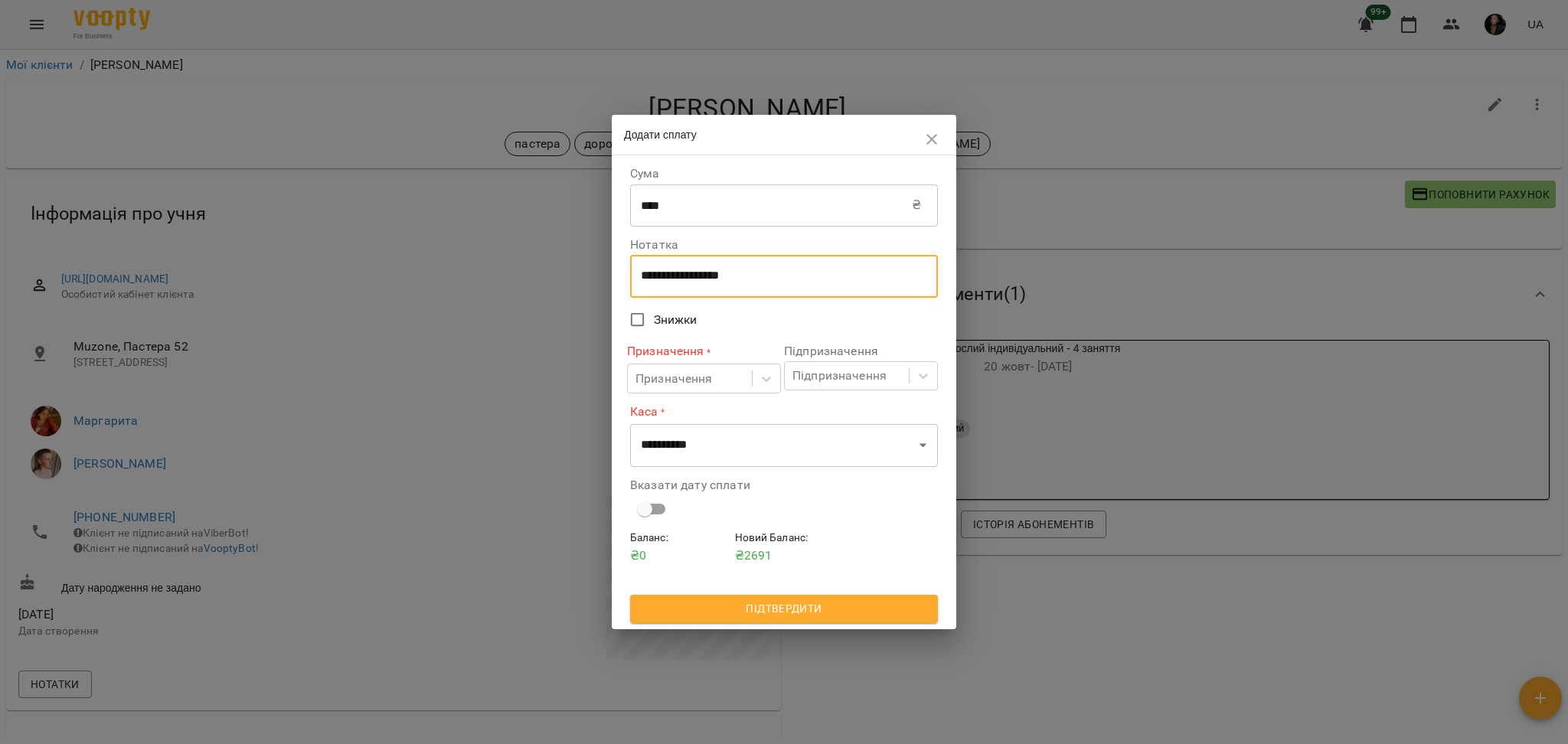
drag, startPoint x: 759, startPoint y: 284, endPoint x: 618, endPoint y: 258, distance: 143.4
click at [618, 258] on div "**********" at bounding box center [784, 391] width 345 height 473
type textarea "****"
click at [707, 374] on div "Призначення" at bounding box center [674, 379] width 77 height 18
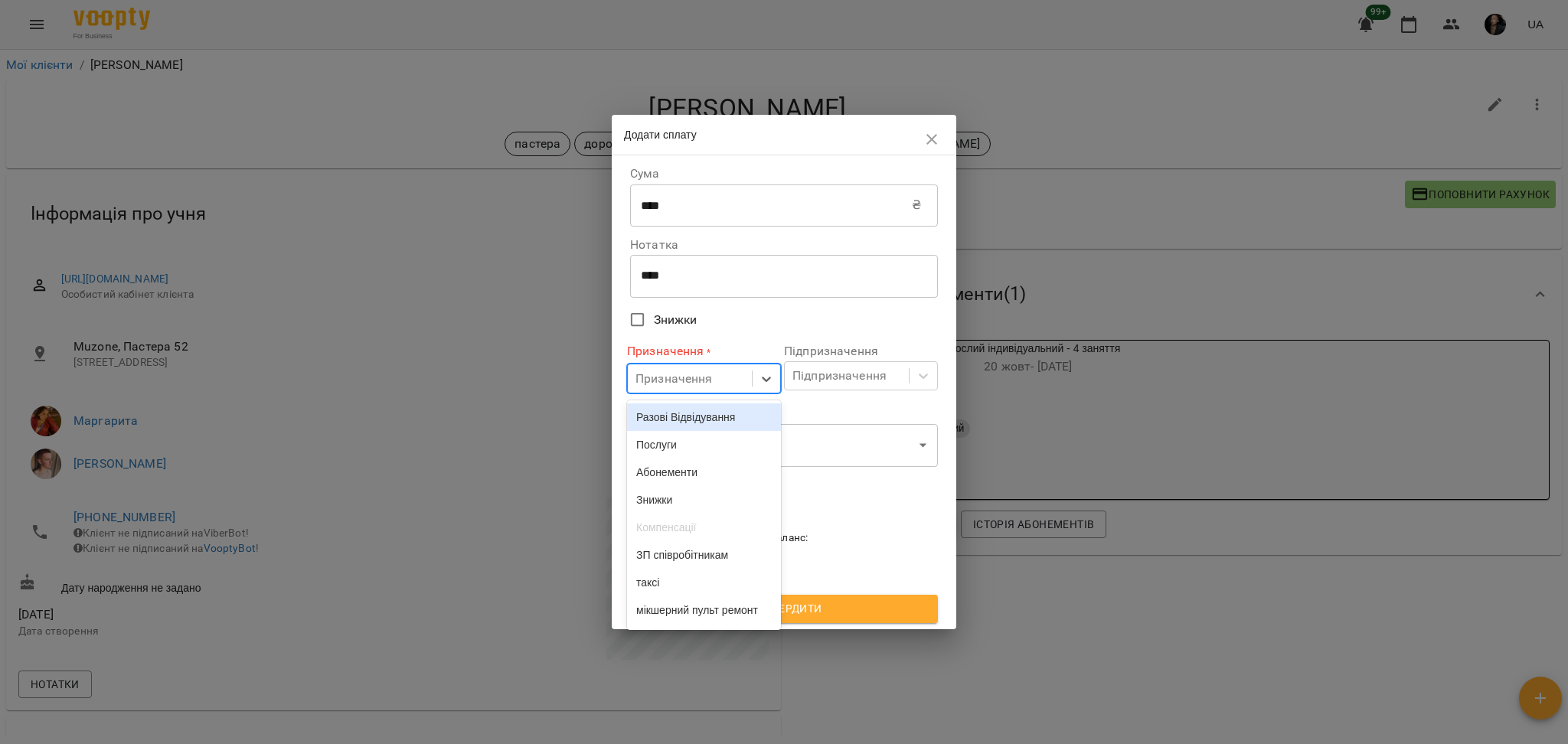
click at [682, 419] on div "Разові Відвідування" at bounding box center [704, 417] width 153 height 28
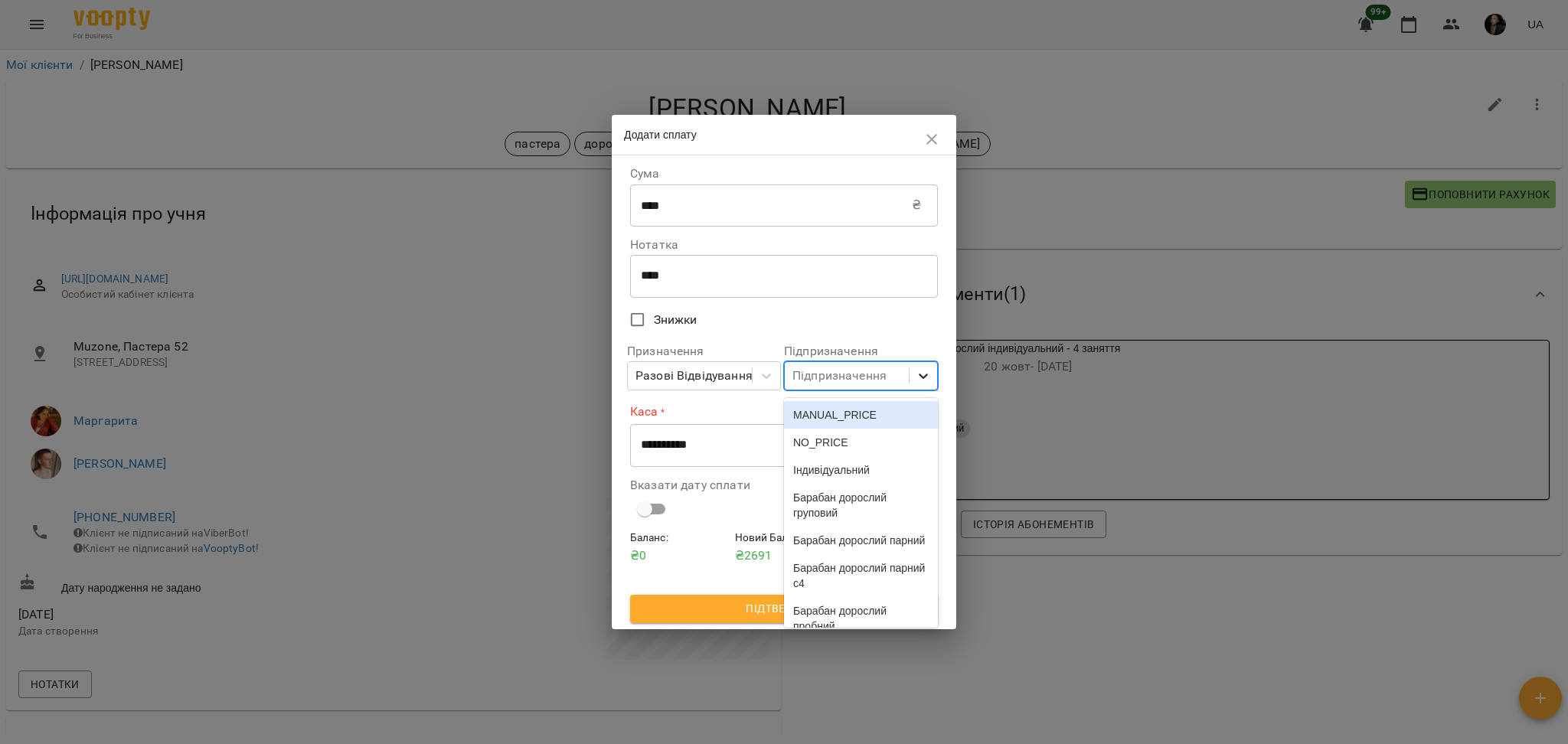
click at [935, 379] on div at bounding box center [923, 376] width 28 height 28
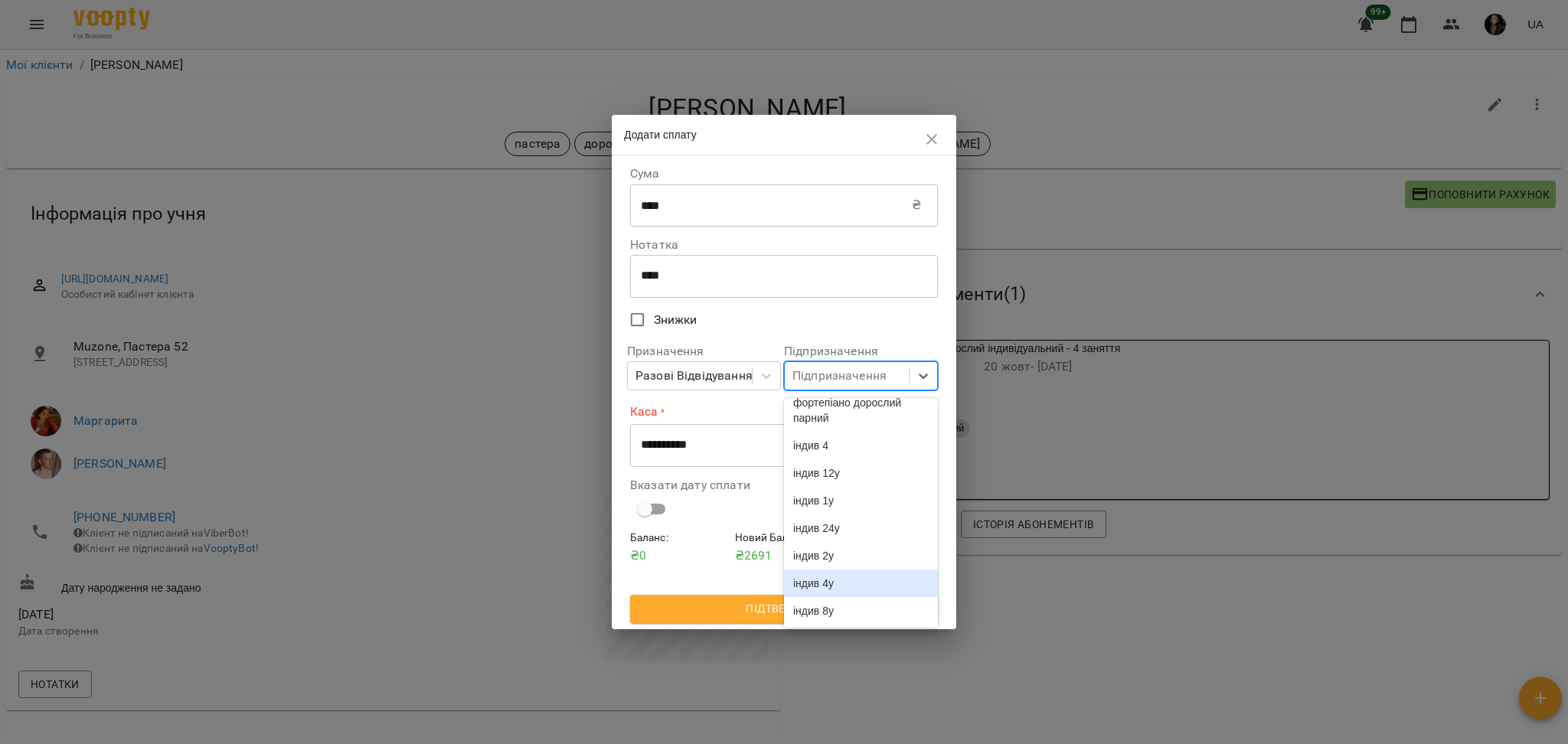
click at [872, 582] on div "індив 4у" at bounding box center [861, 583] width 153 height 28
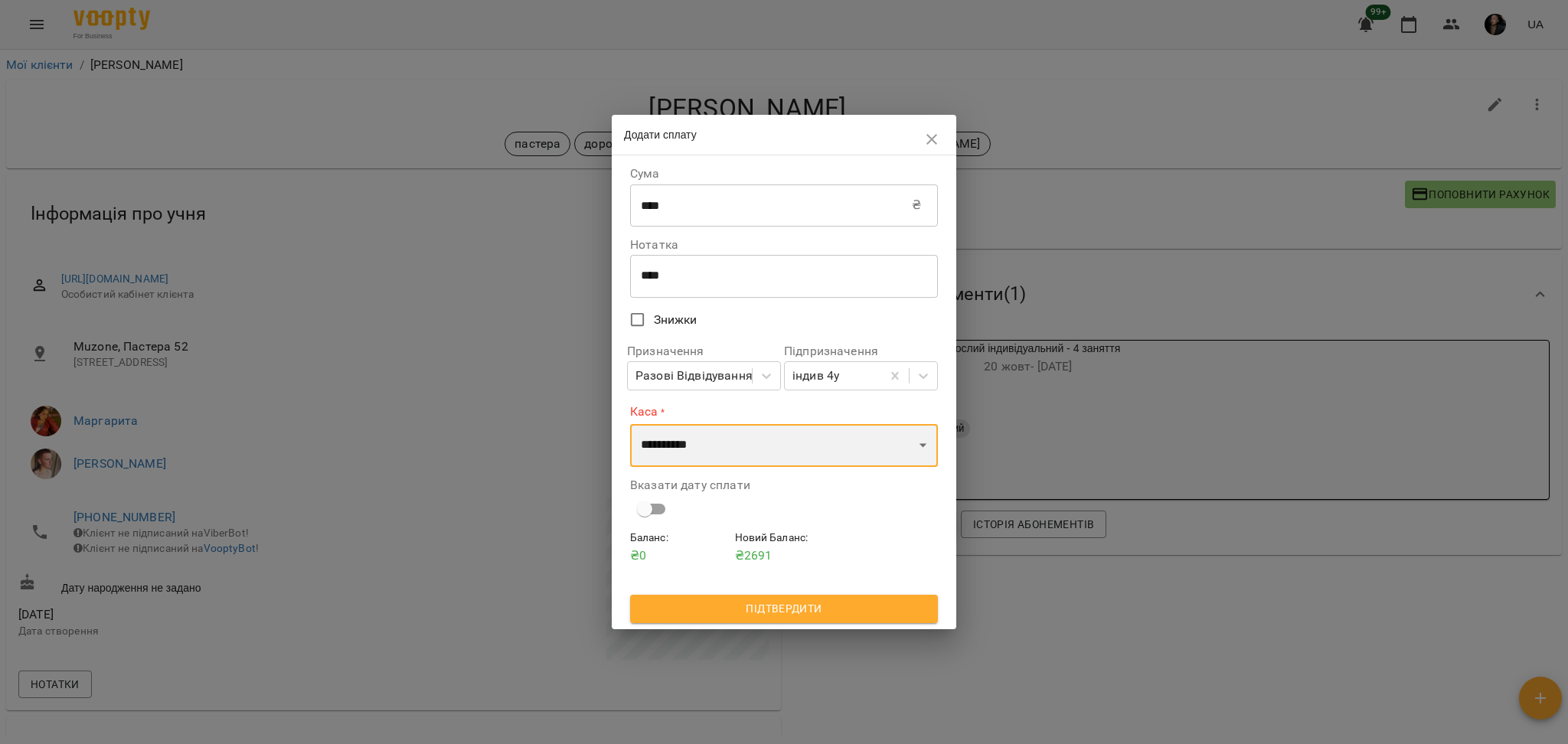
click at [784, 467] on select "**********" at bounding box center [784, 446] width 308 height 43
select select "****"
click at [630, 425] on select "**********" at bounding box center [784, 446] width 308 height 43
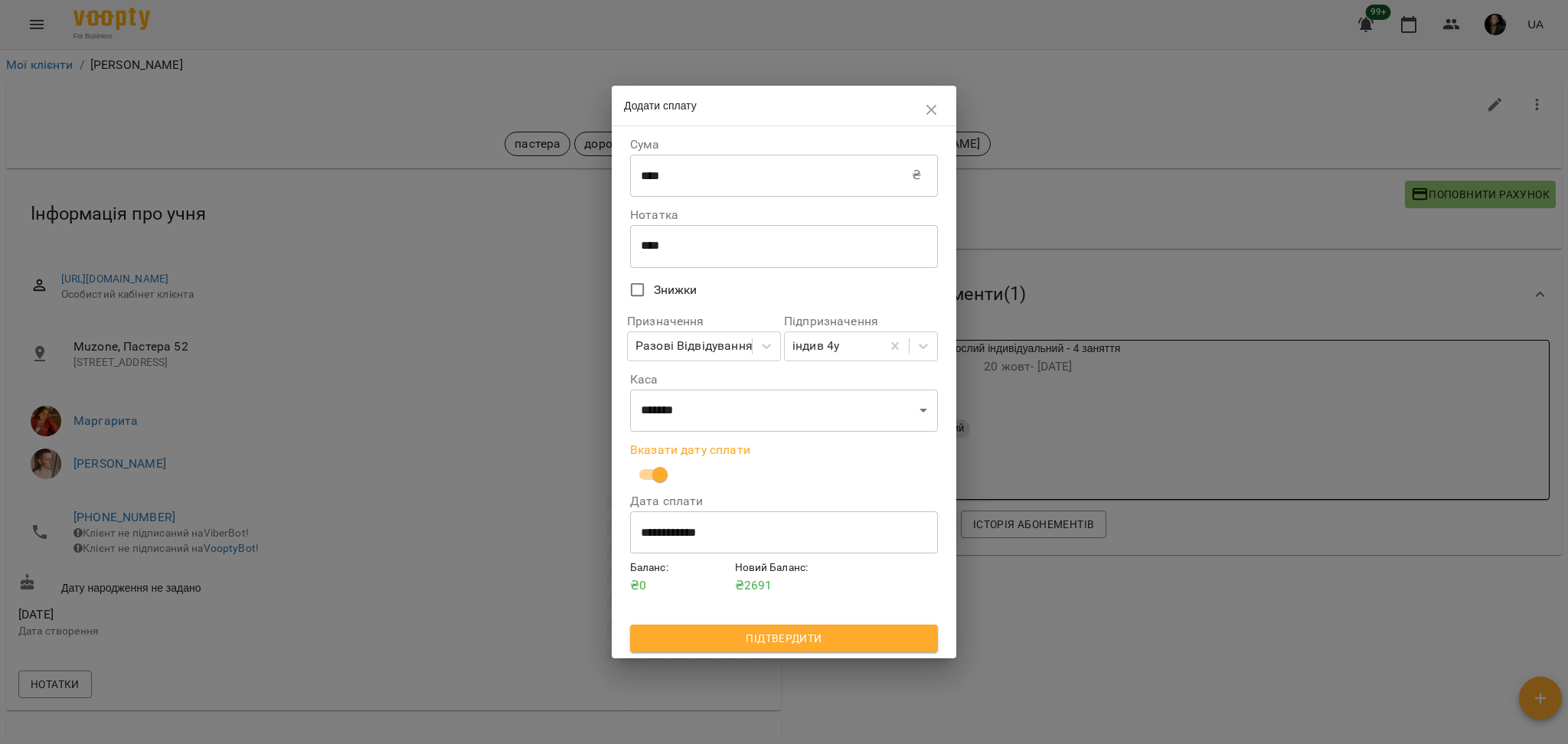
click at [810, 648] on span "Підтвердити" at bounding box center [784, 638] width 284 height 18
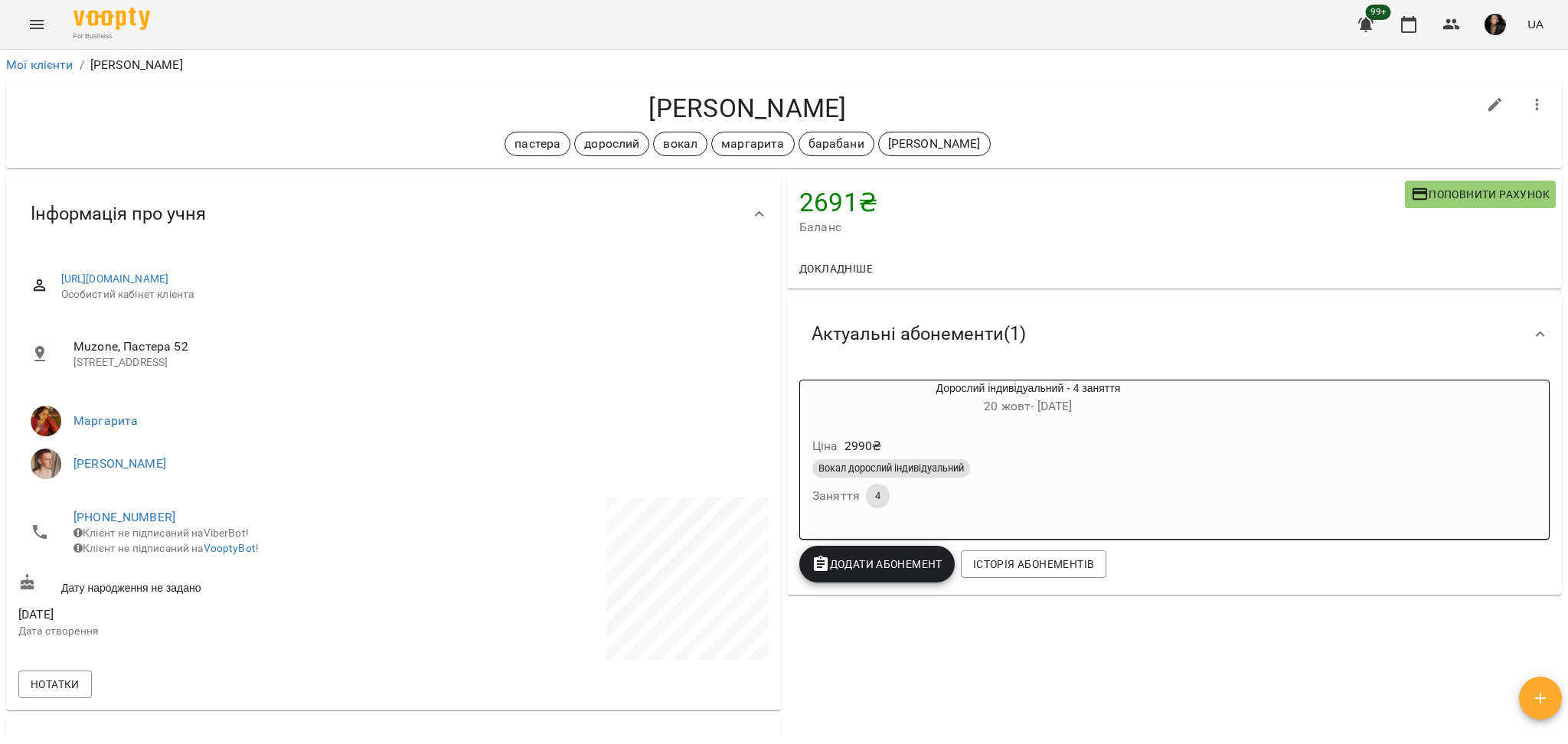
click at [848, 580] on button "Додати Абонемент" at bounding box center [877, 564] width 155 height 37
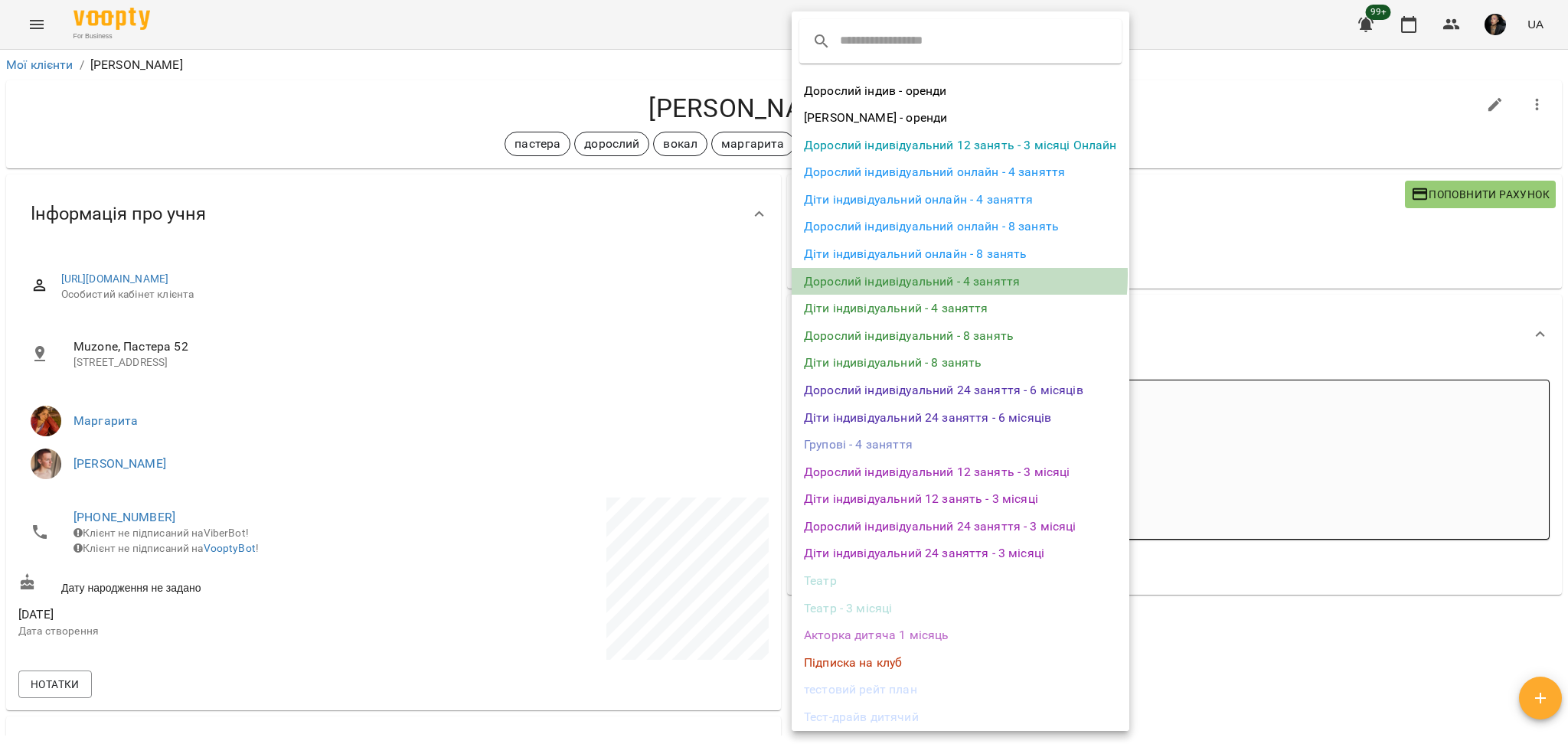
click at [915, 276] on li "Дорослий індивідуальний - 4 заняття" at bounding box center [960, 282] width 337 height 28
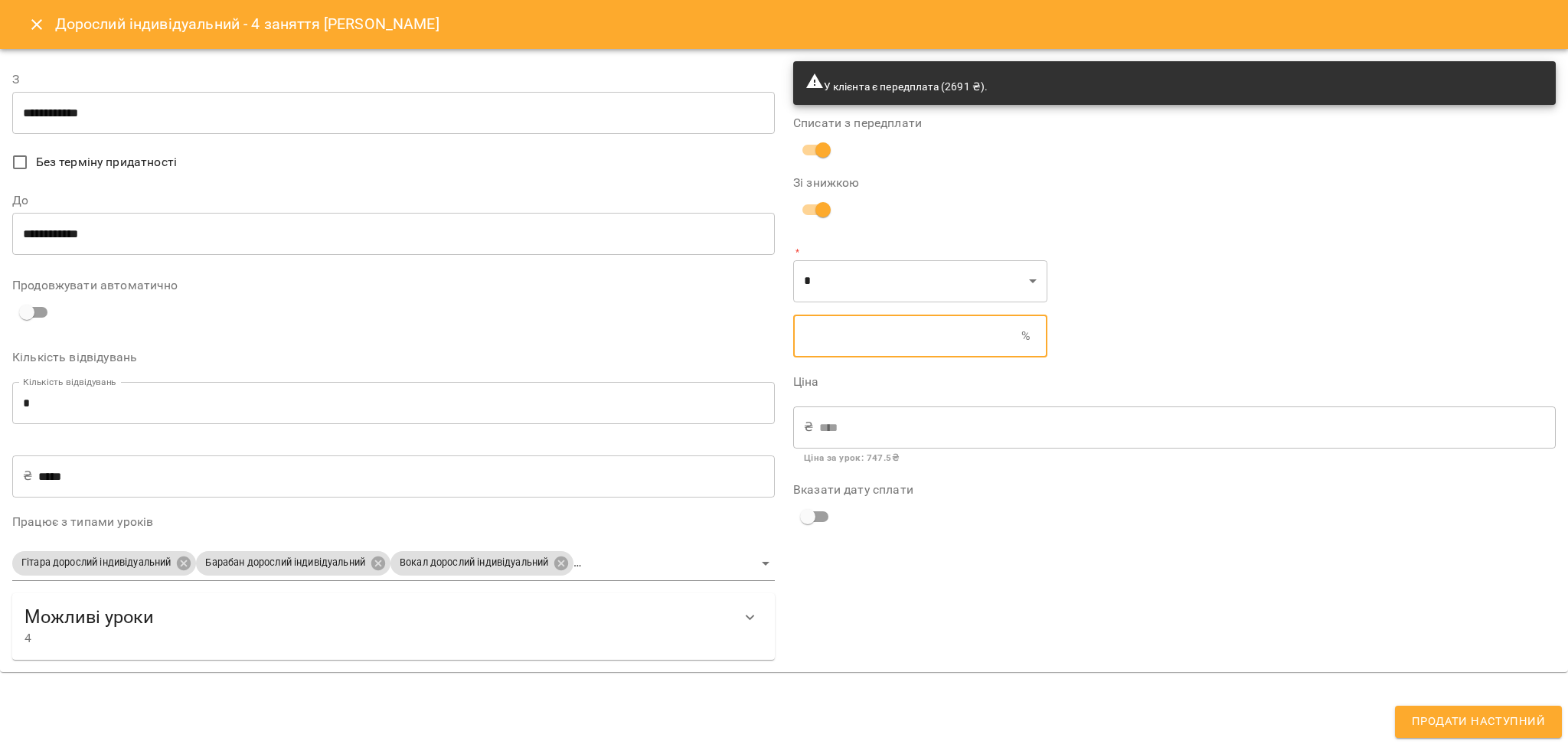
click at [868, 347] on input "text" at bounding box center [907, 337] width 228 height 43
type input "******"
type input "*"
type input "****"
type input "**"
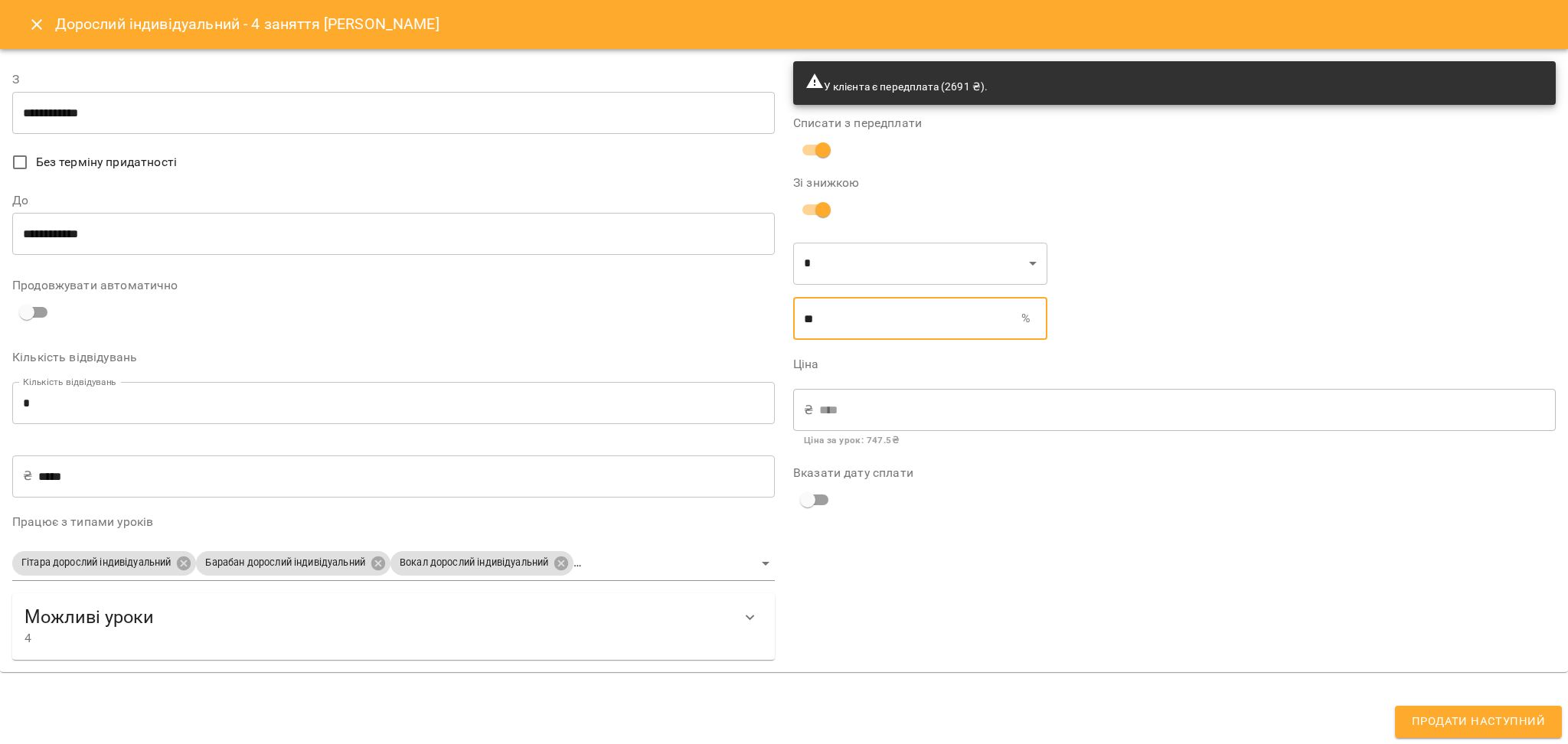
click at [975, 575] on div "У клієнта є передплата (2691 ₴). Списати з передплати Зі знижкою * * ​ ** % ​ Ц…" at bounding box center [1175, 361] width 781 height 617
click at [365, 545] on body "For Business 99+ UA Мої клієнти / Левінець Артем Левінець Артем пастера доросли…" at bounding box center [784, 397] width 1568 height 794
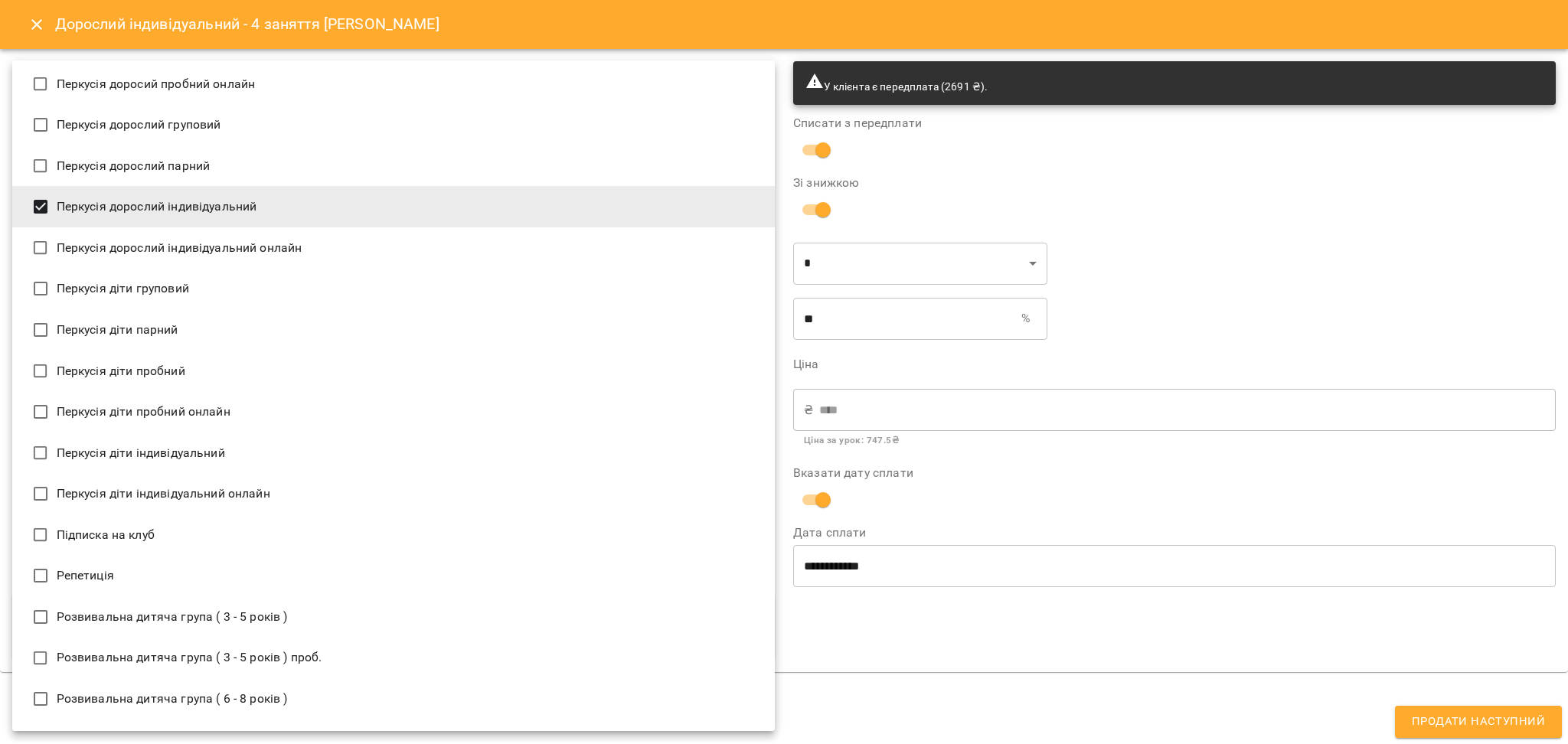
scroll to position [2396, 0]
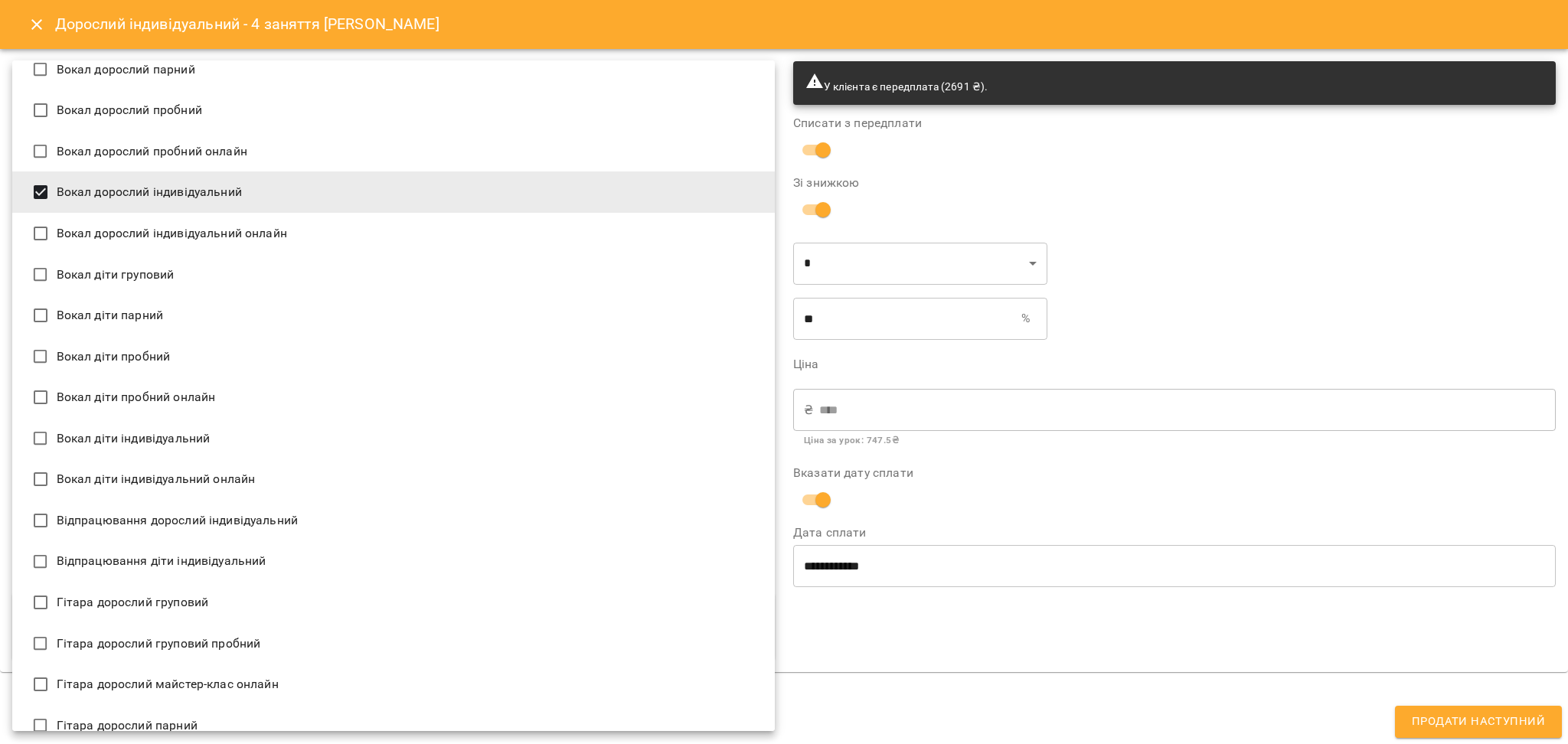
type input "**********"
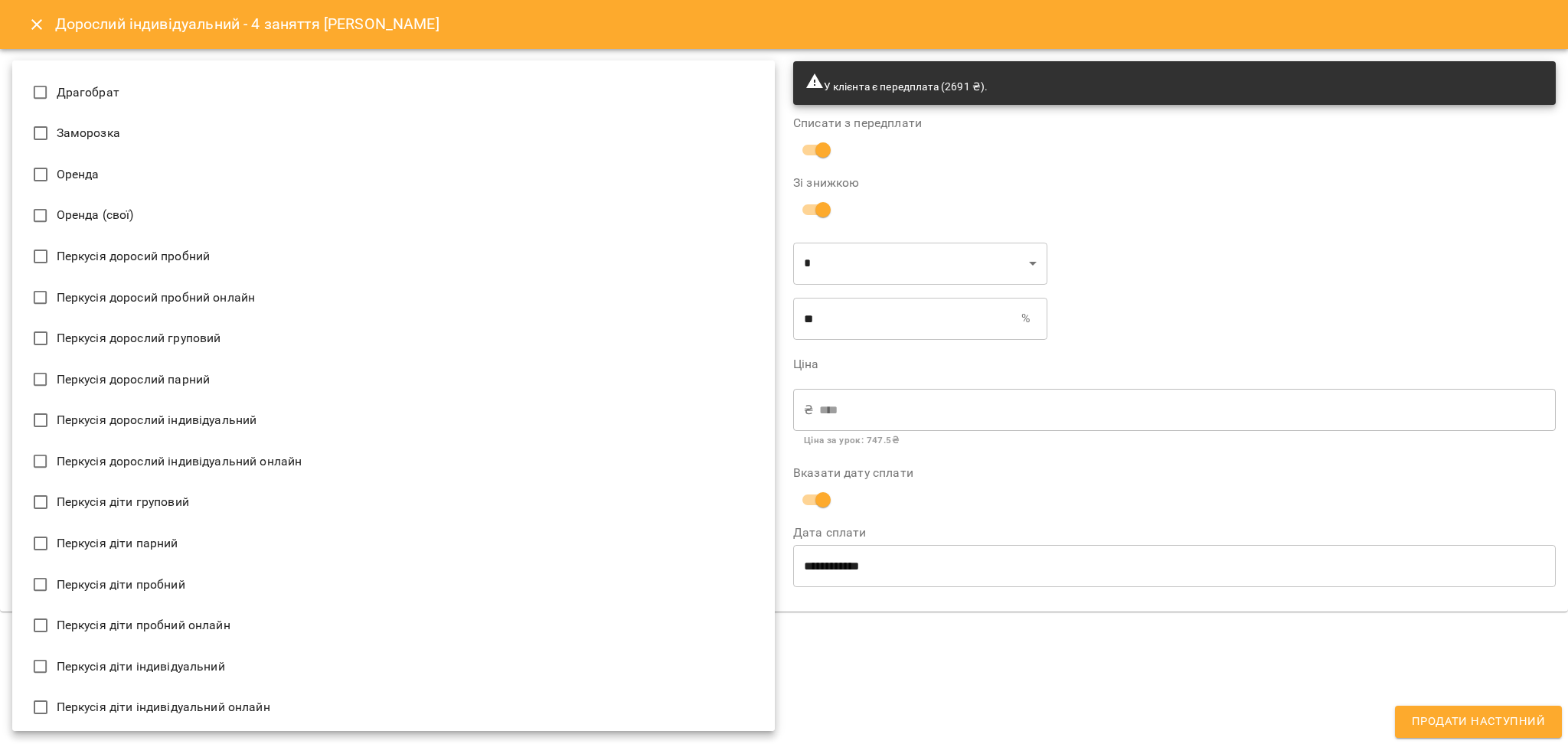
scroll to position [2184, 0]
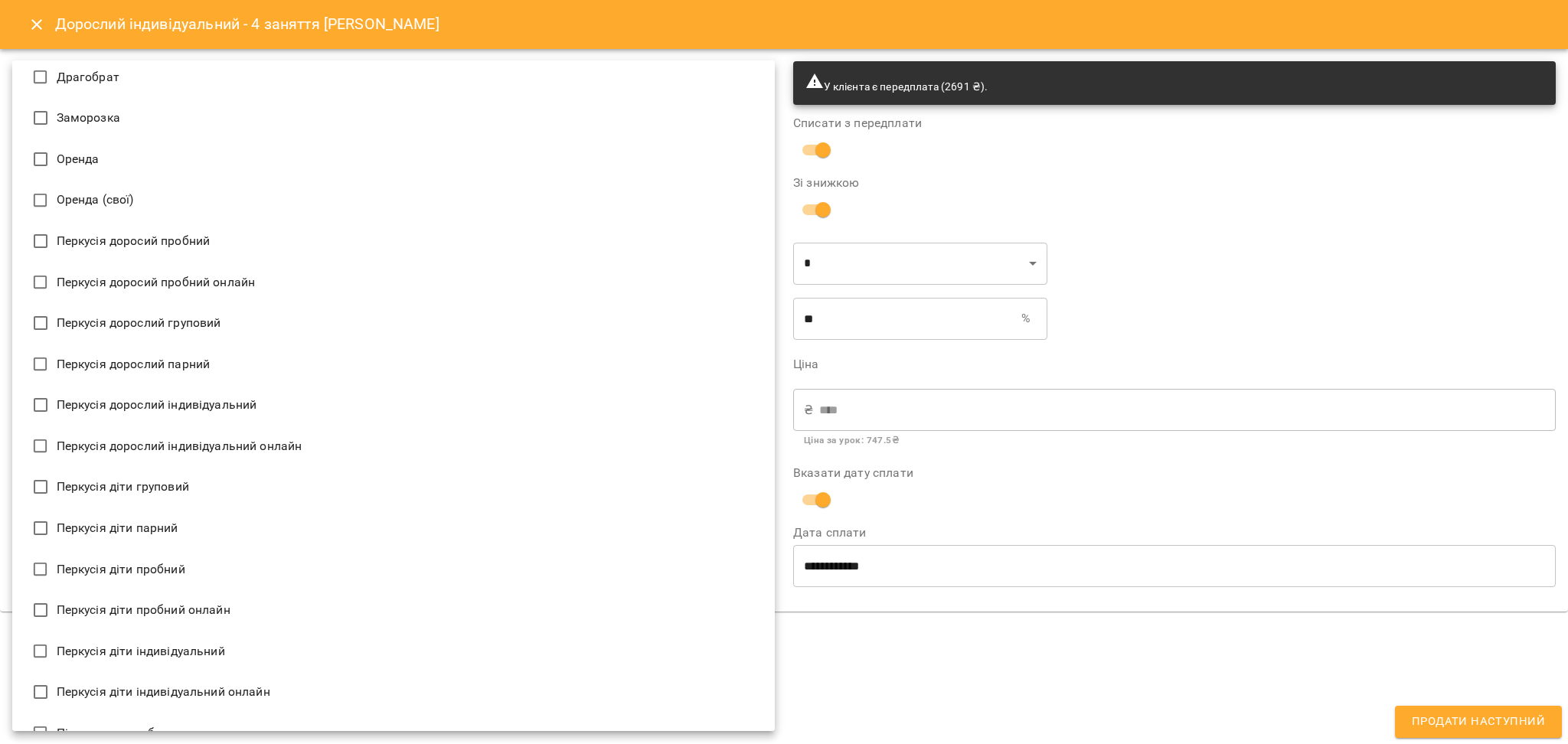
click at [983, 668] on div at bounding box center [784, 372] width 1568 height 744
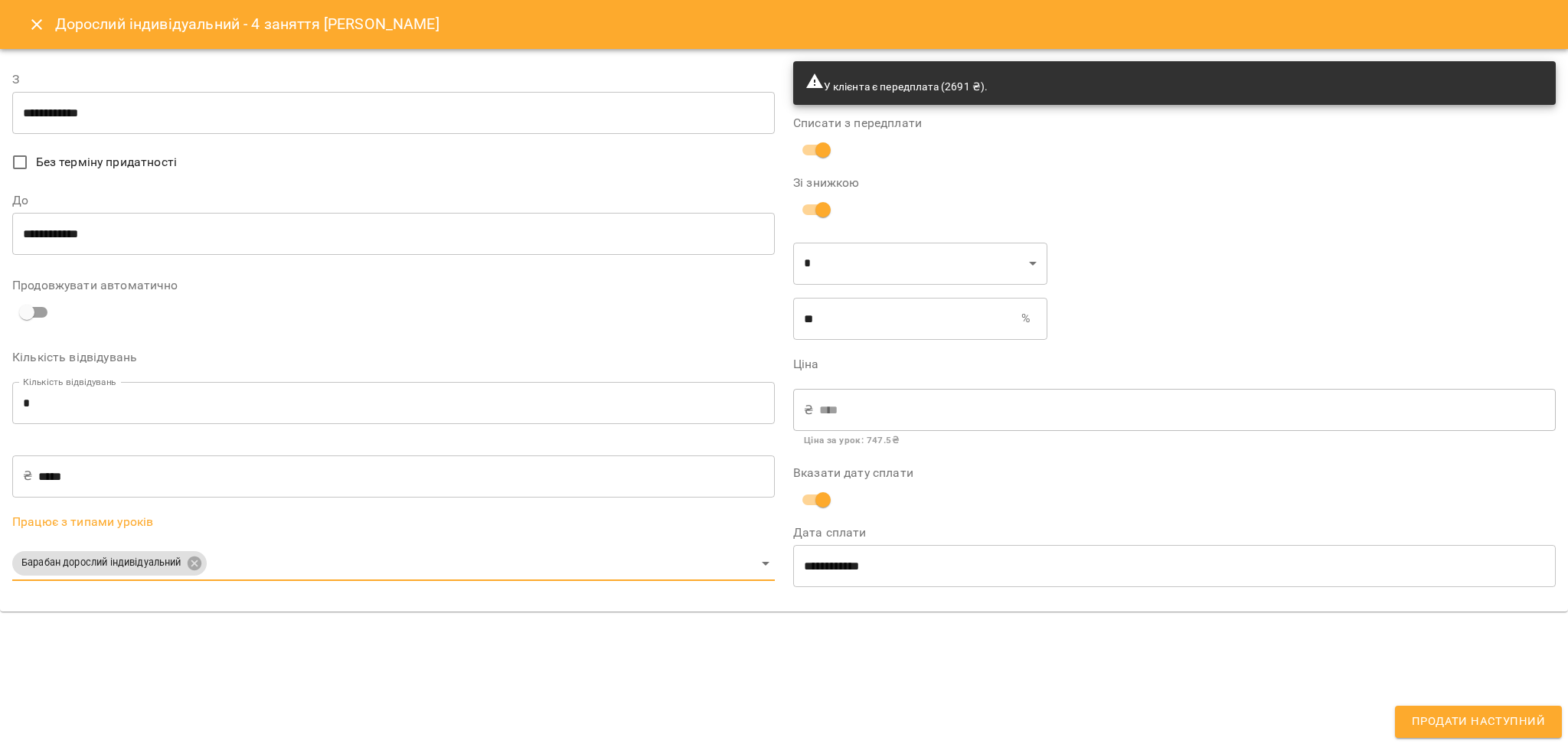
click at [55, 127] on input "**********" at bounding box center [394, 113] width 763 height 43
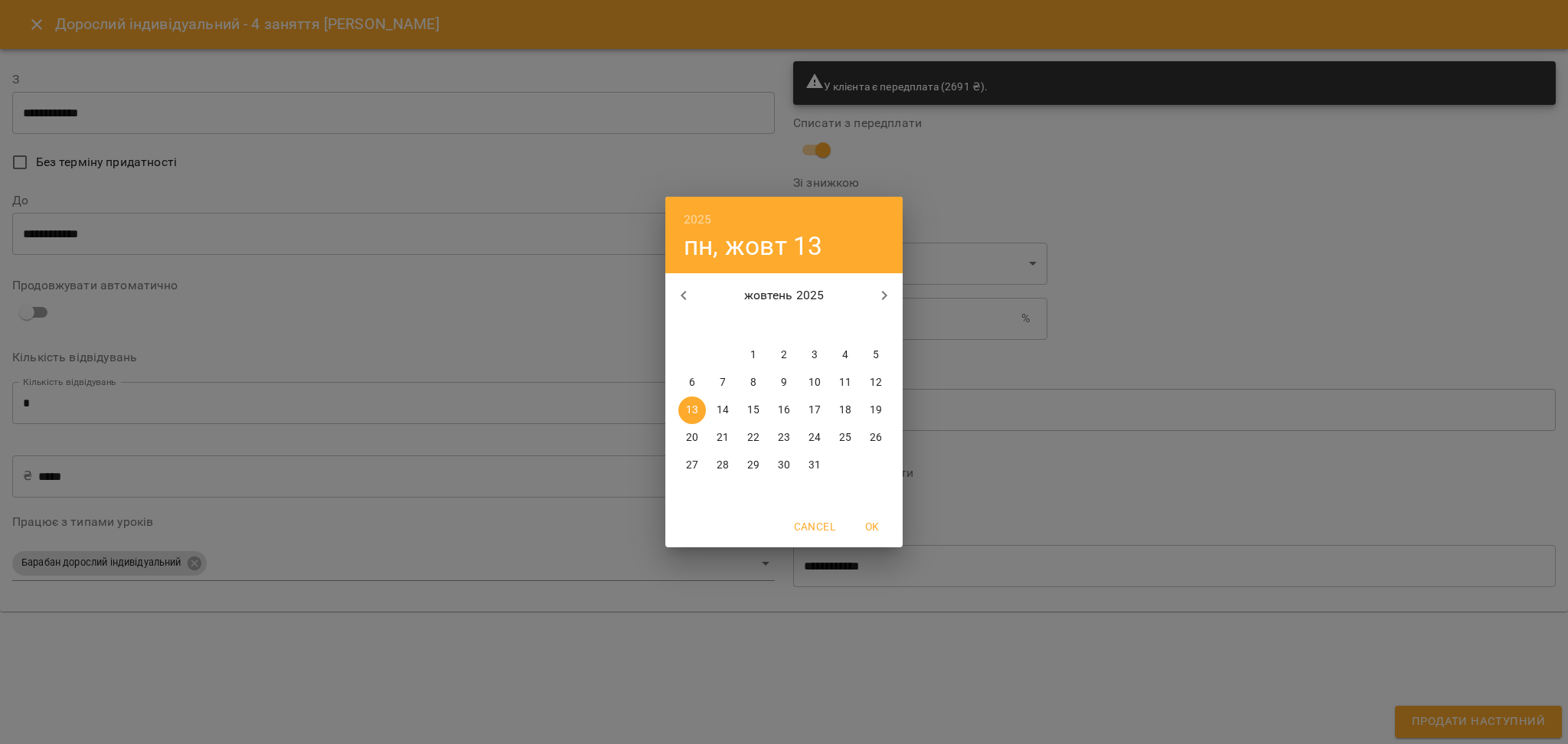
click at [791, 643] on div "2025 пн, жовт 13 жовтень 2025 пн вт ср чт пт сб нд 29 30 1 2 3 4 5 6 7 8 9 10 1…" at bounding box center [784, 372] width 1568 height 744
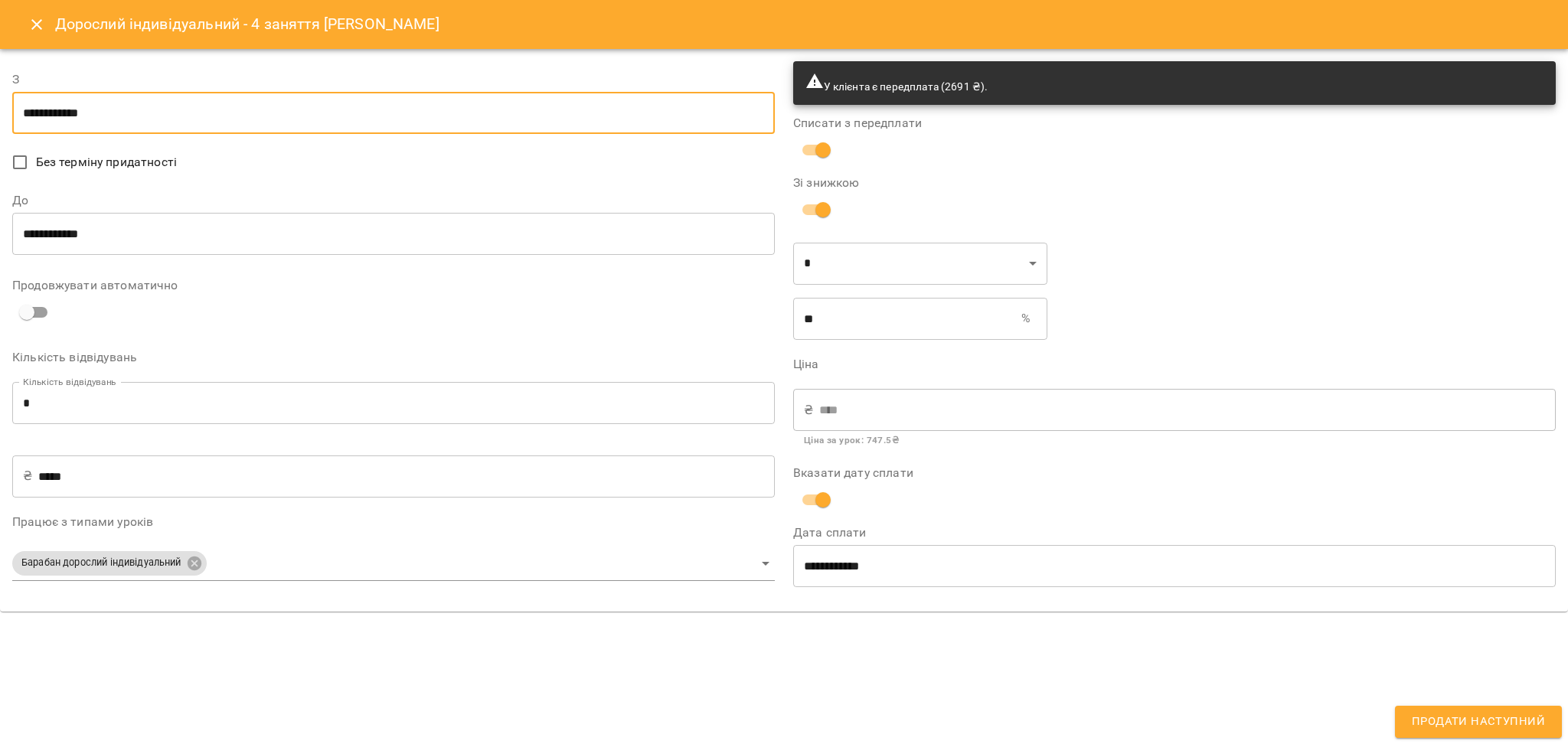
click at [31, 250] on input "**********" at bounding box center [394, 234] width 763 height 43
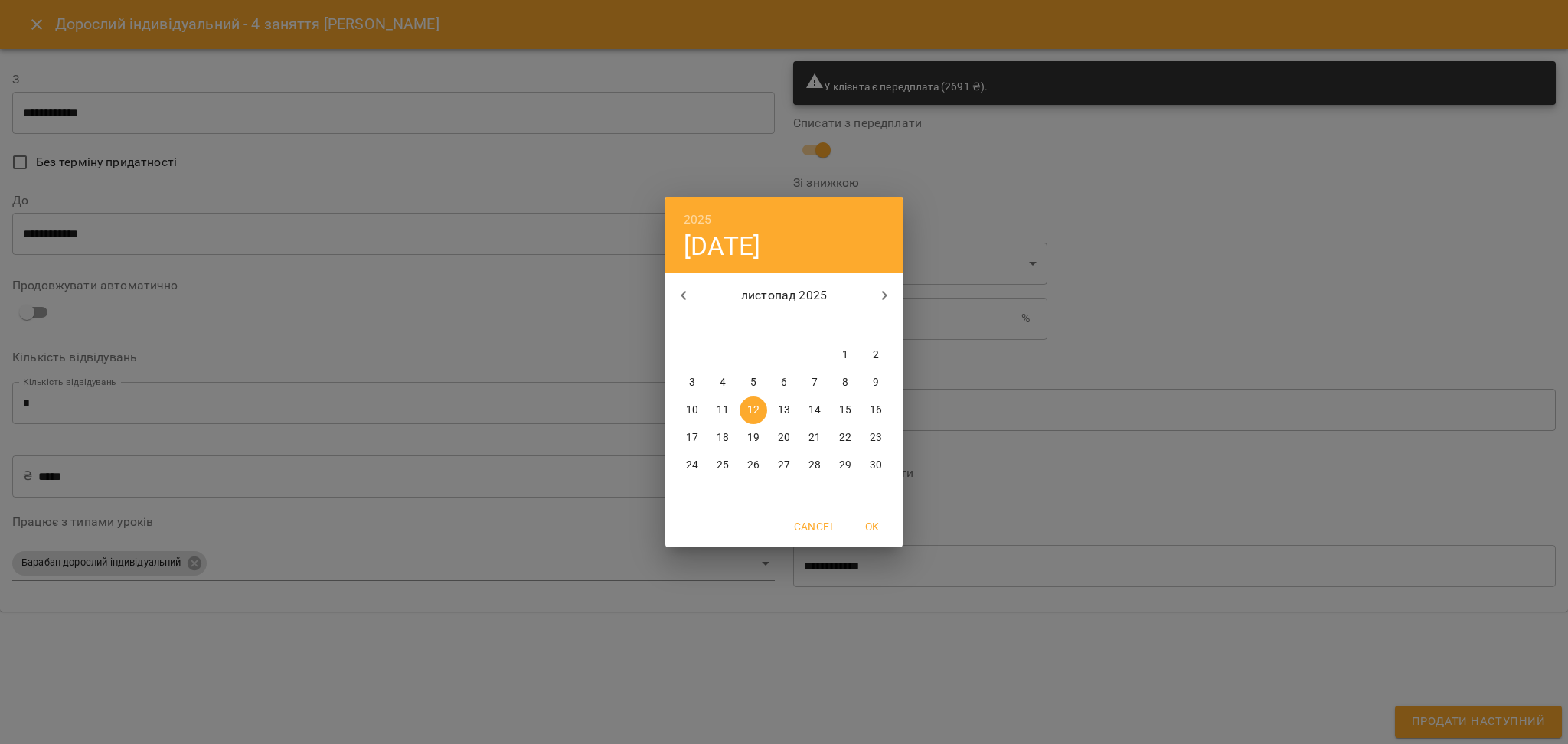
click at [90, 128] on div "2025 ср, лист 12 листопад 2025 пн вт ср чт пт сб нд 27 28 29 30 31 1 2 3 4 5 6 …" at bounding box center [784, 372] width 1568 height 744
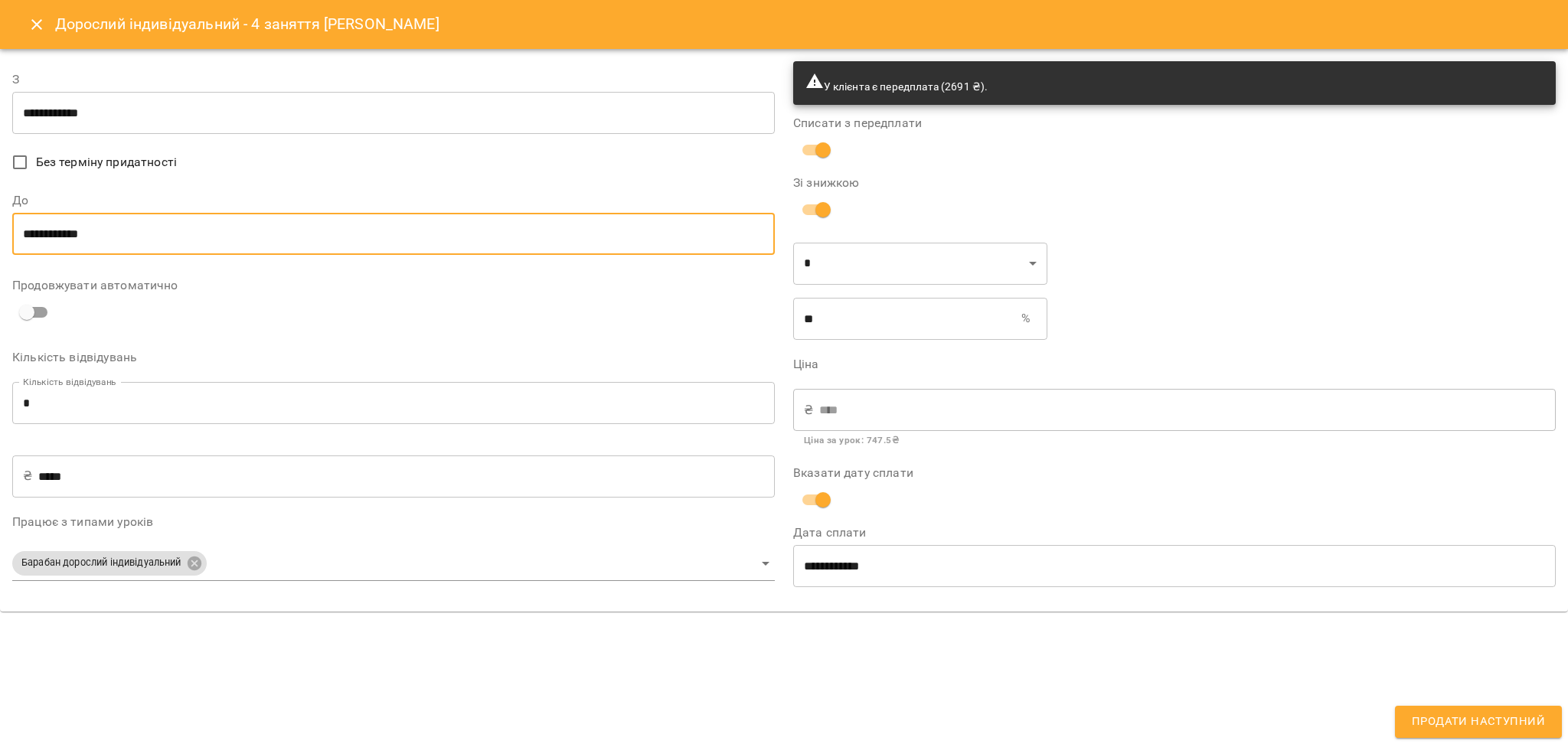
click at [51, 245] on input "**********" at bounding box center [394, 234] width 763 height 43
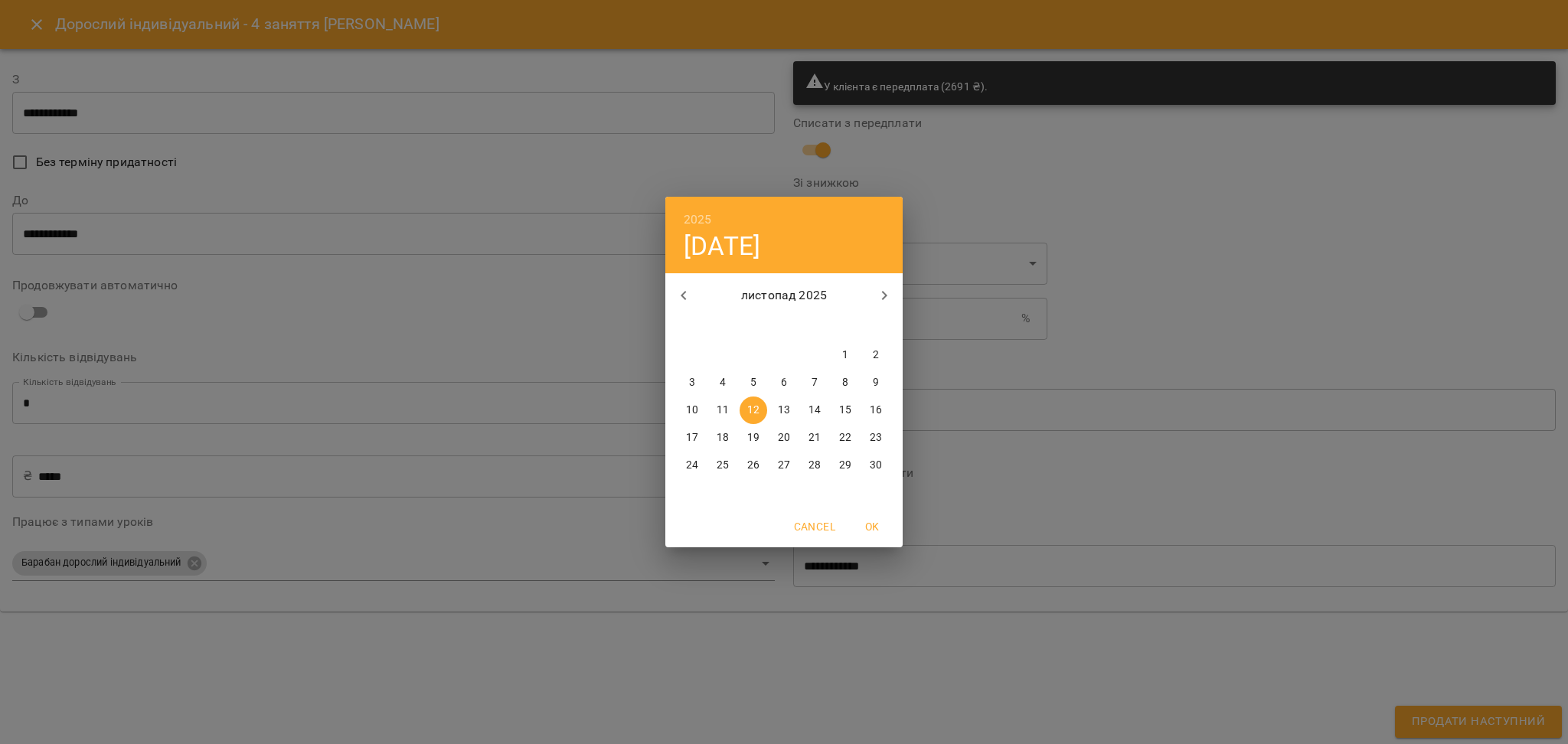
click at [780, 411] on p "13" at bounding box center [784, 410] width 13 height 15
type input "**********"
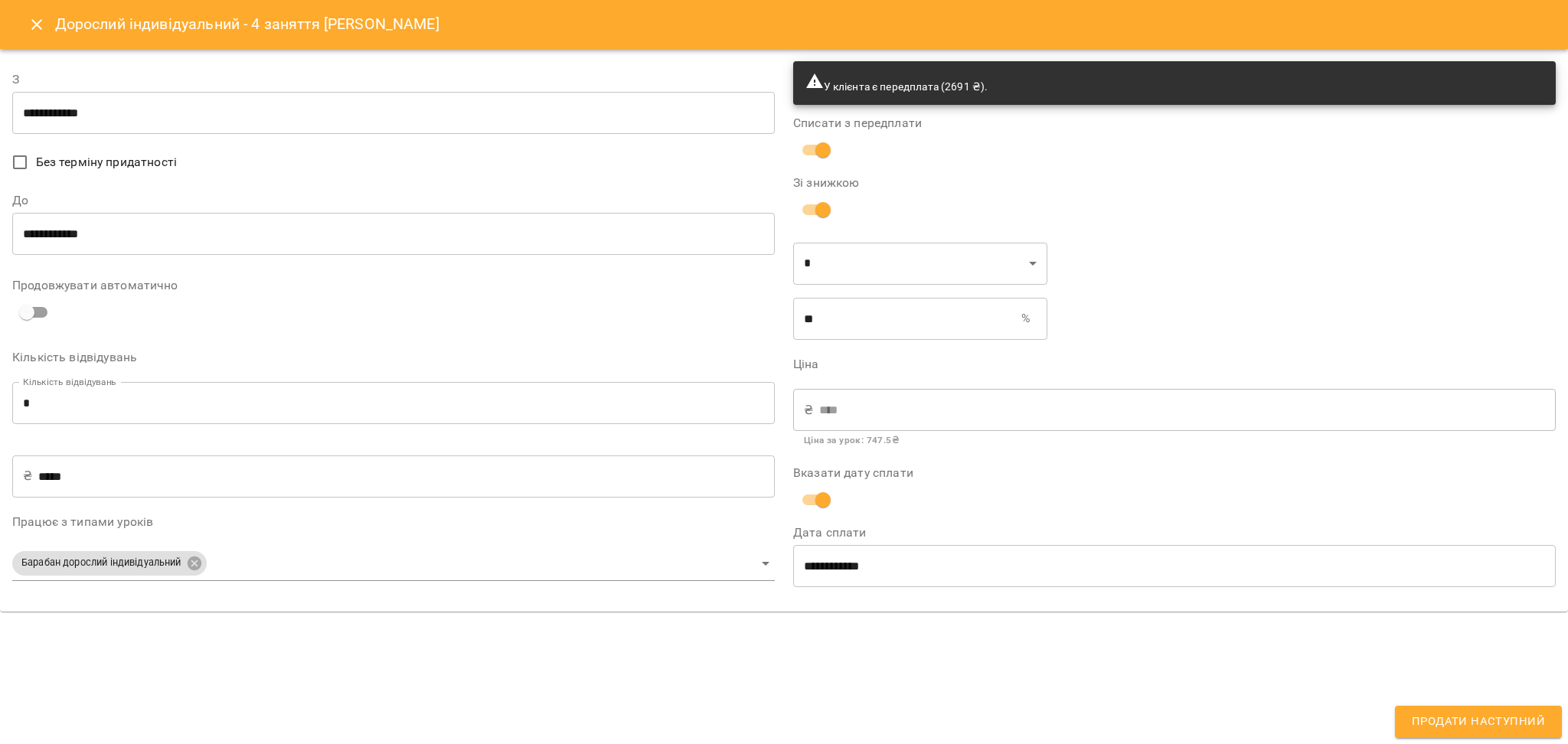
click at [1434, 743] on div "**********" at bounding box center [784, 372] width 1568 height 744
click at [1441, 727] on span "Продати наступний" at bounding box center [1478, 722] width 133 height 20
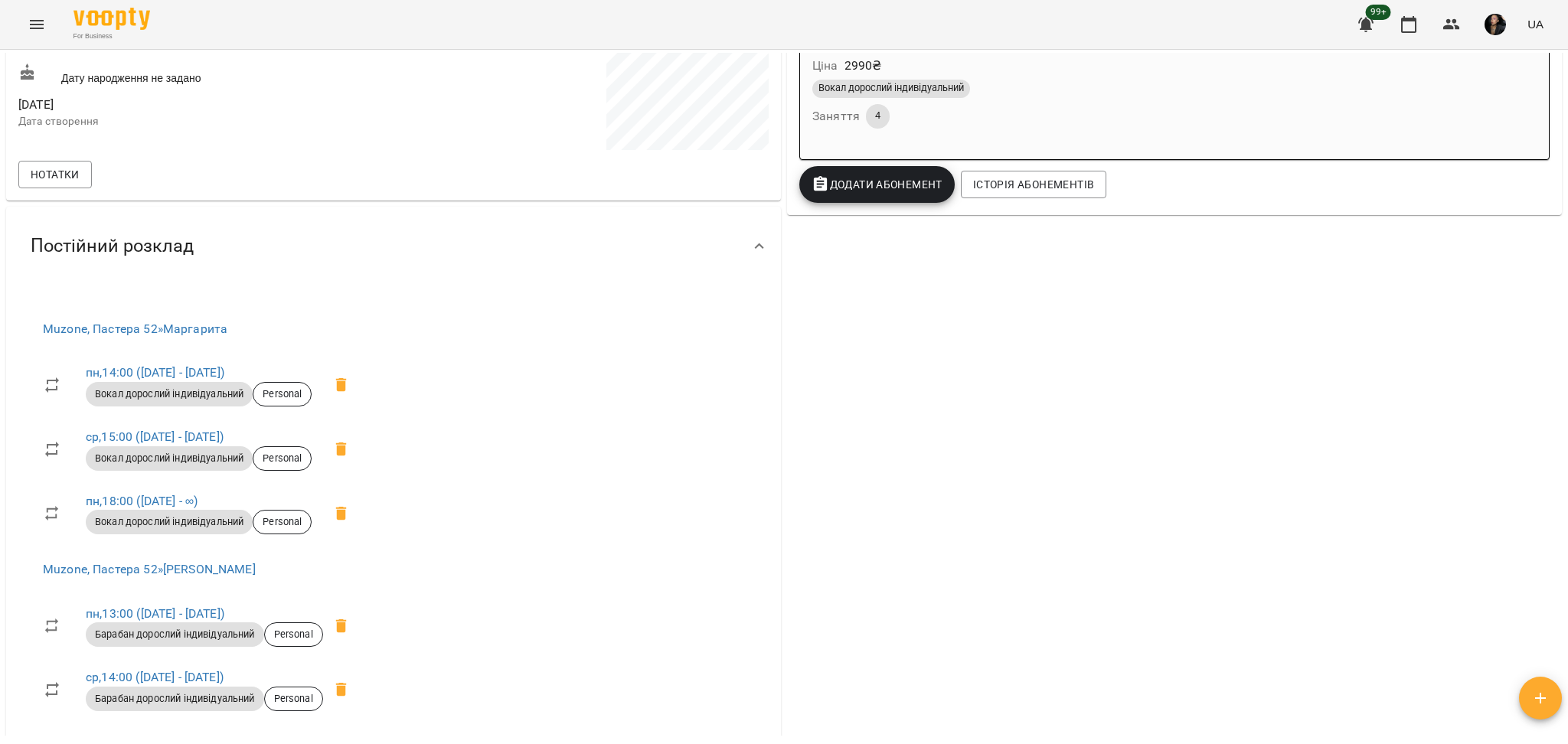
scroll to position [919, 0]
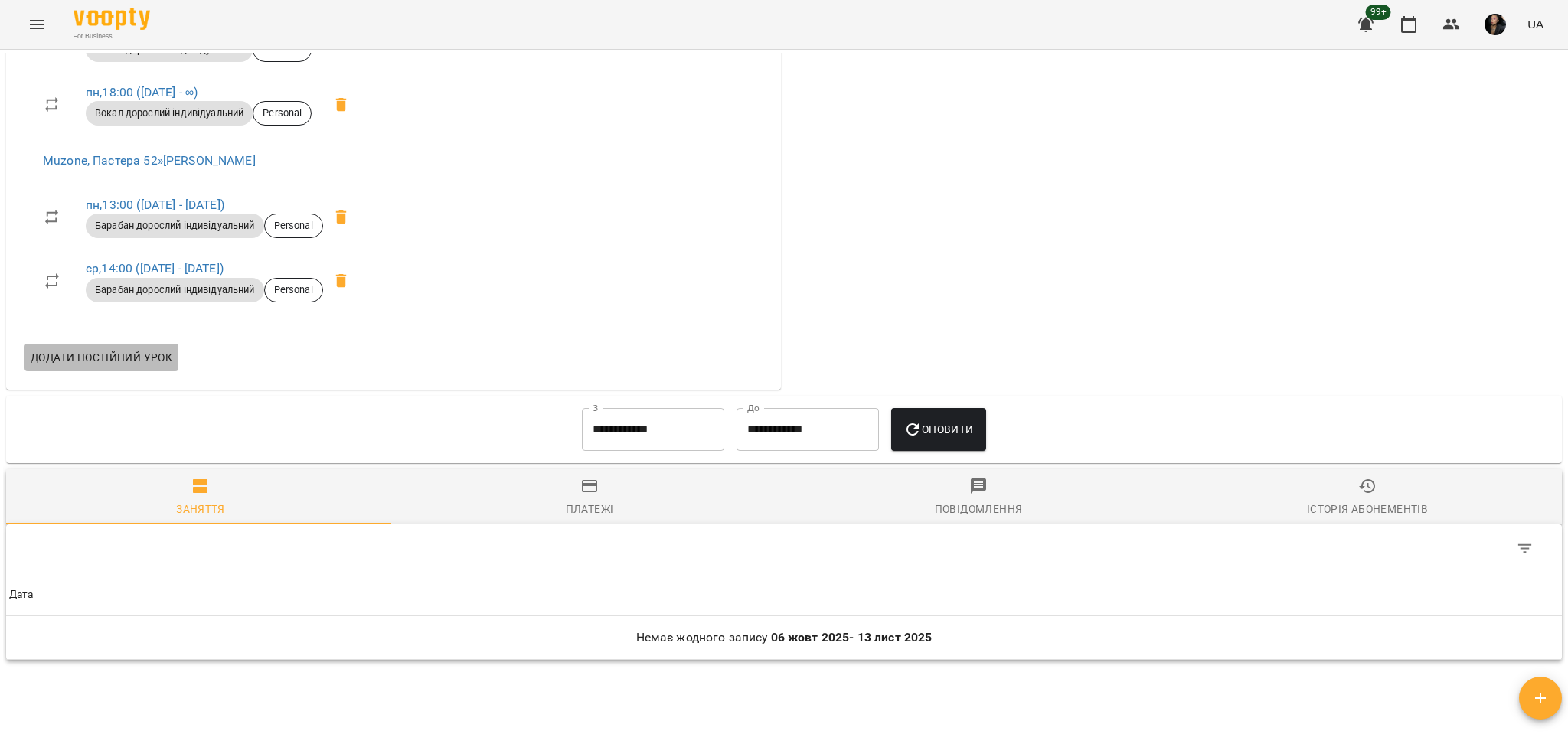
click at [124, 371] on button "Додати постійний урок" at bounding box center [101, 357] width 153 height 28
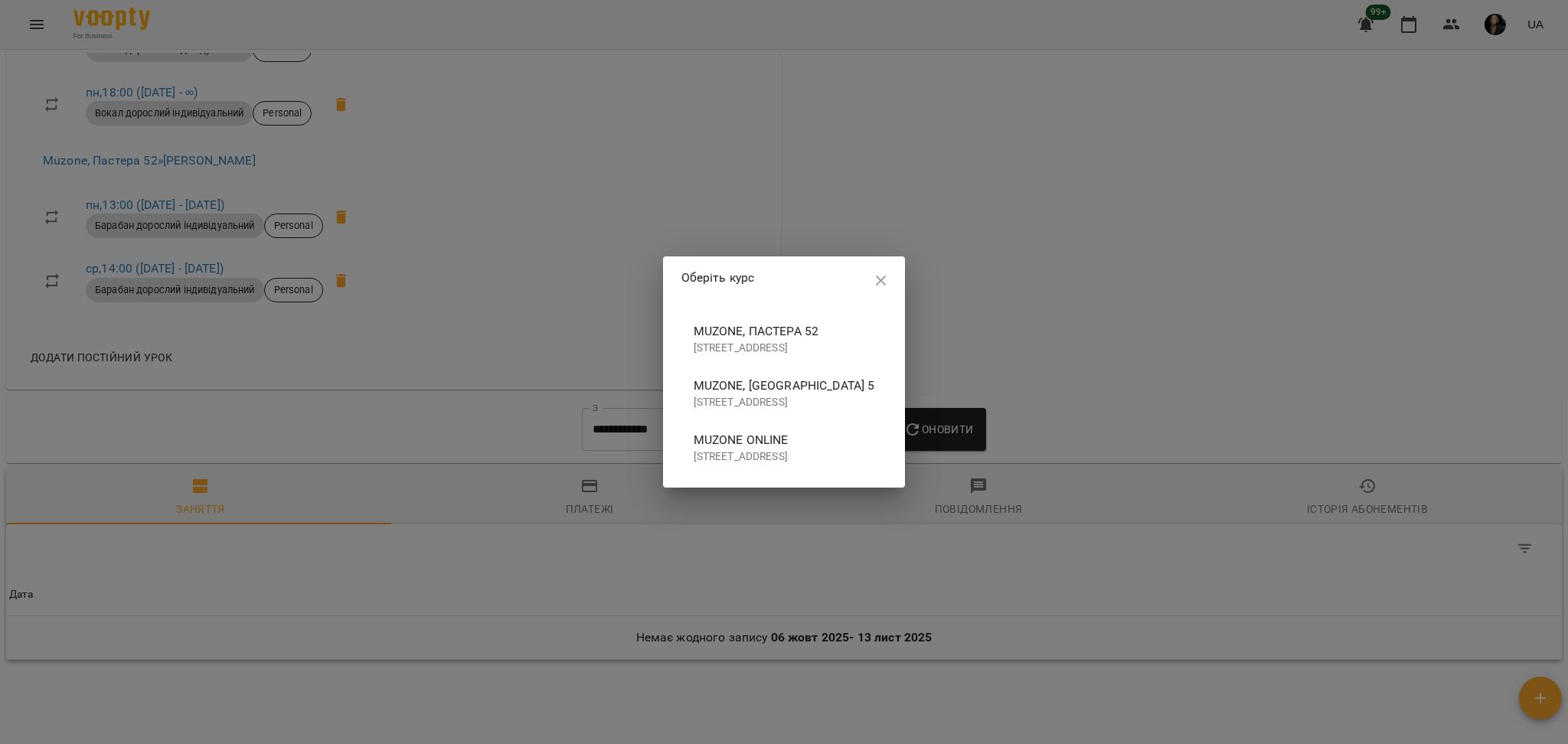
click at [703, 342] on p "[STREET_ADDRESS]" at bounding box center [784, 348] width 181 height 15
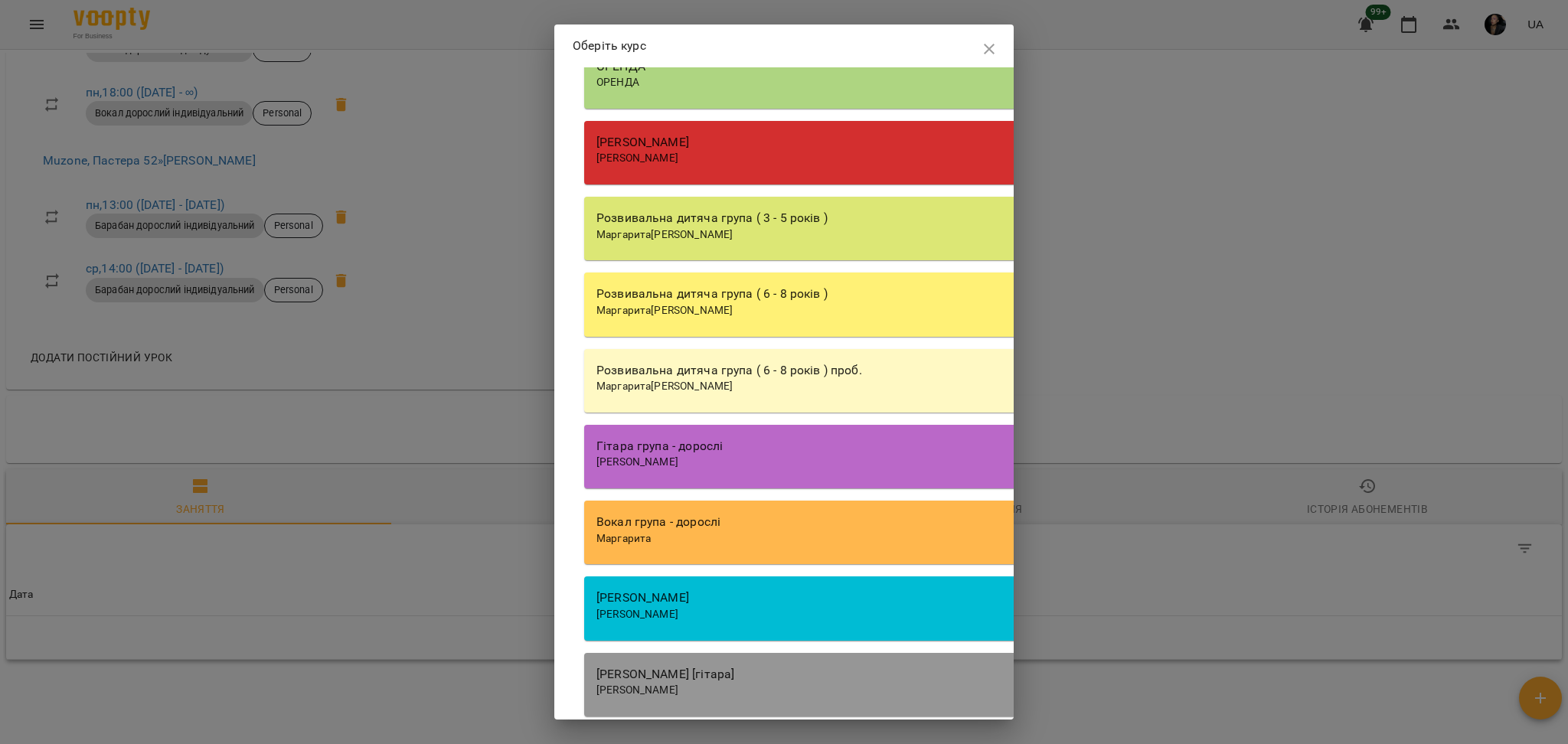
scroll to position [2550, 0]
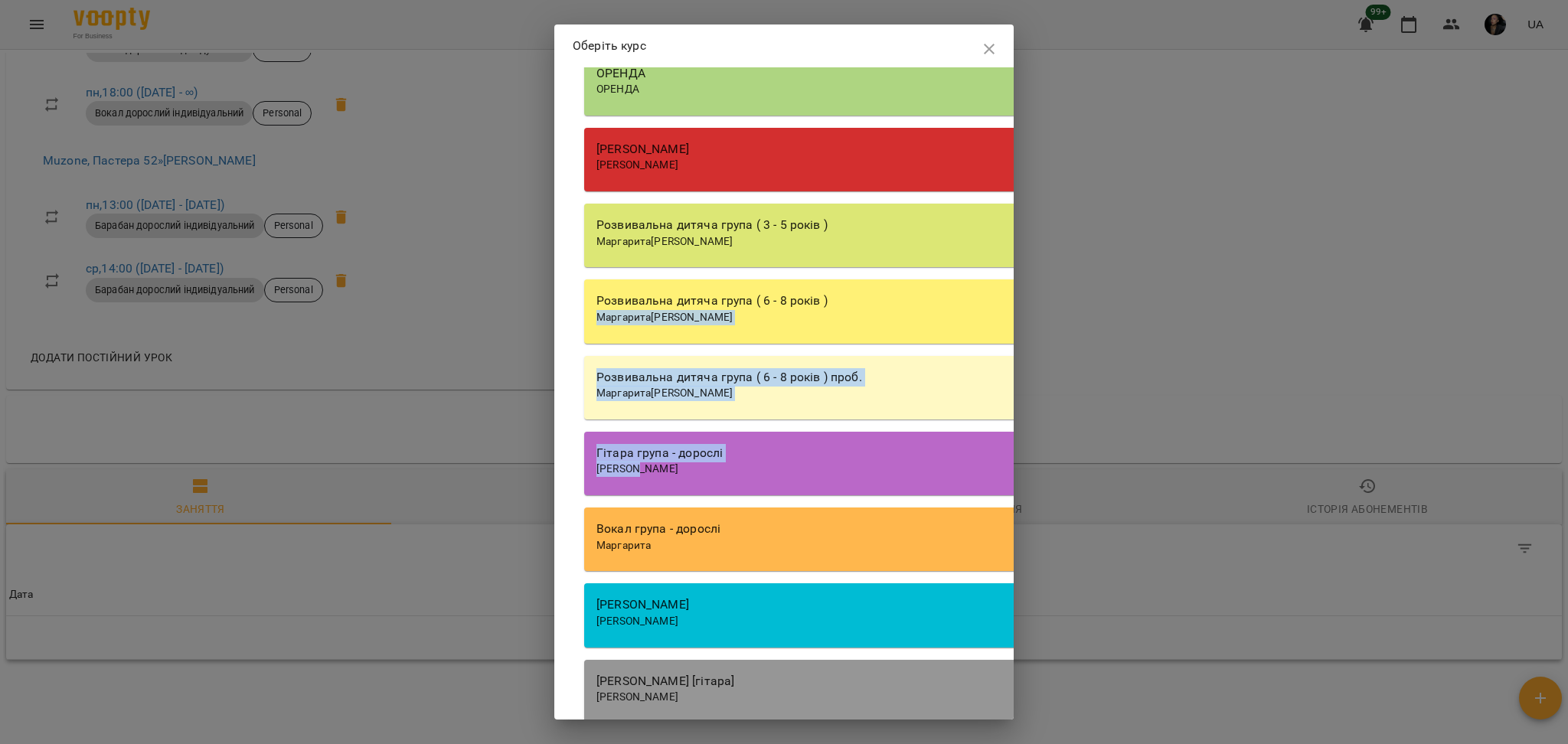
drag, startPoint x: 729, startPoint y: 513, endPoint x: 1024, endPoint y: 318, distance: 353.6
click at [1024, 318] on div "Оберіть курс Оберіть курс Група барабани Єгор СБ 16:00 (7-12 років) група 16 Єг…" at bounding box center [784, 372] width 1568 height 744
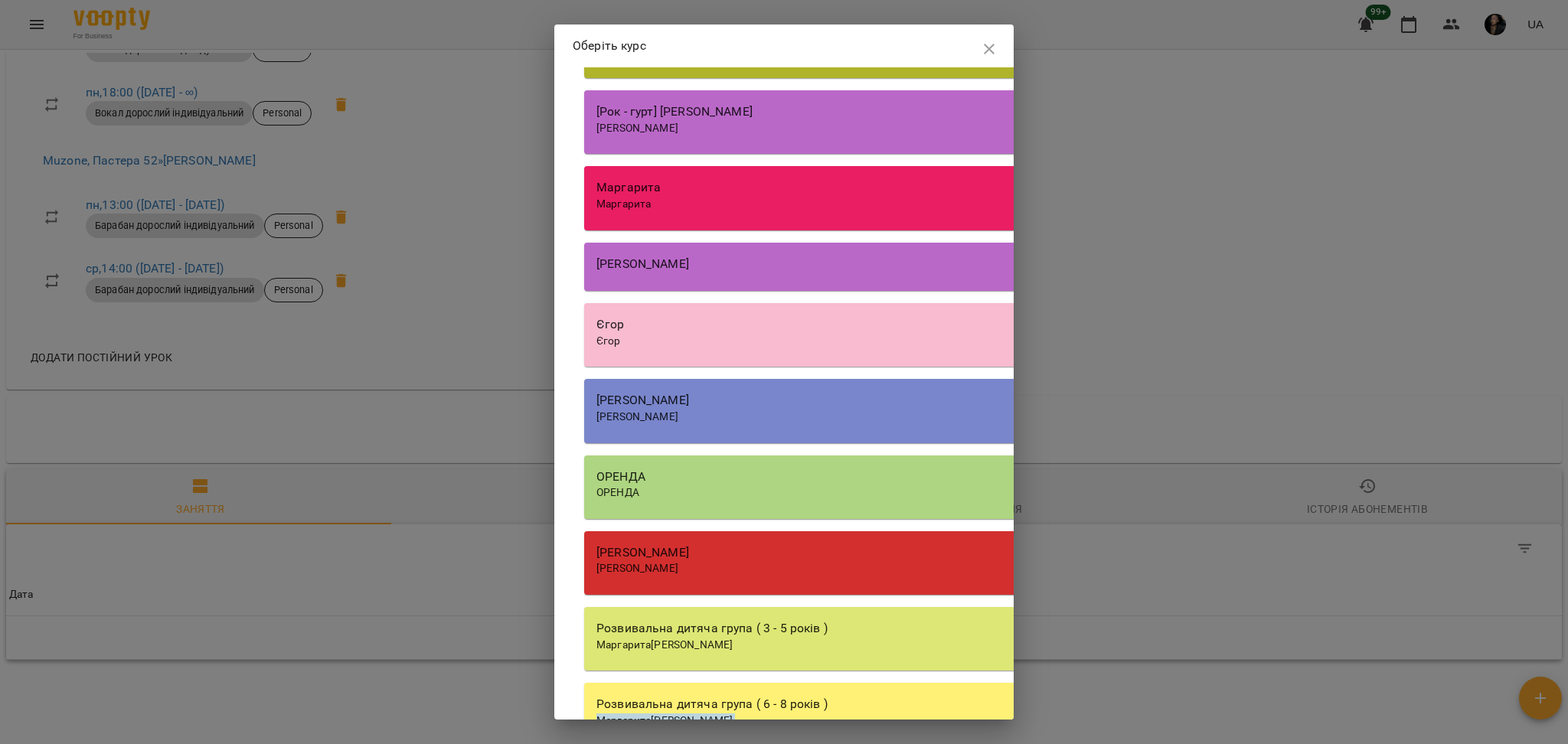
scroll to position [2140, 0]
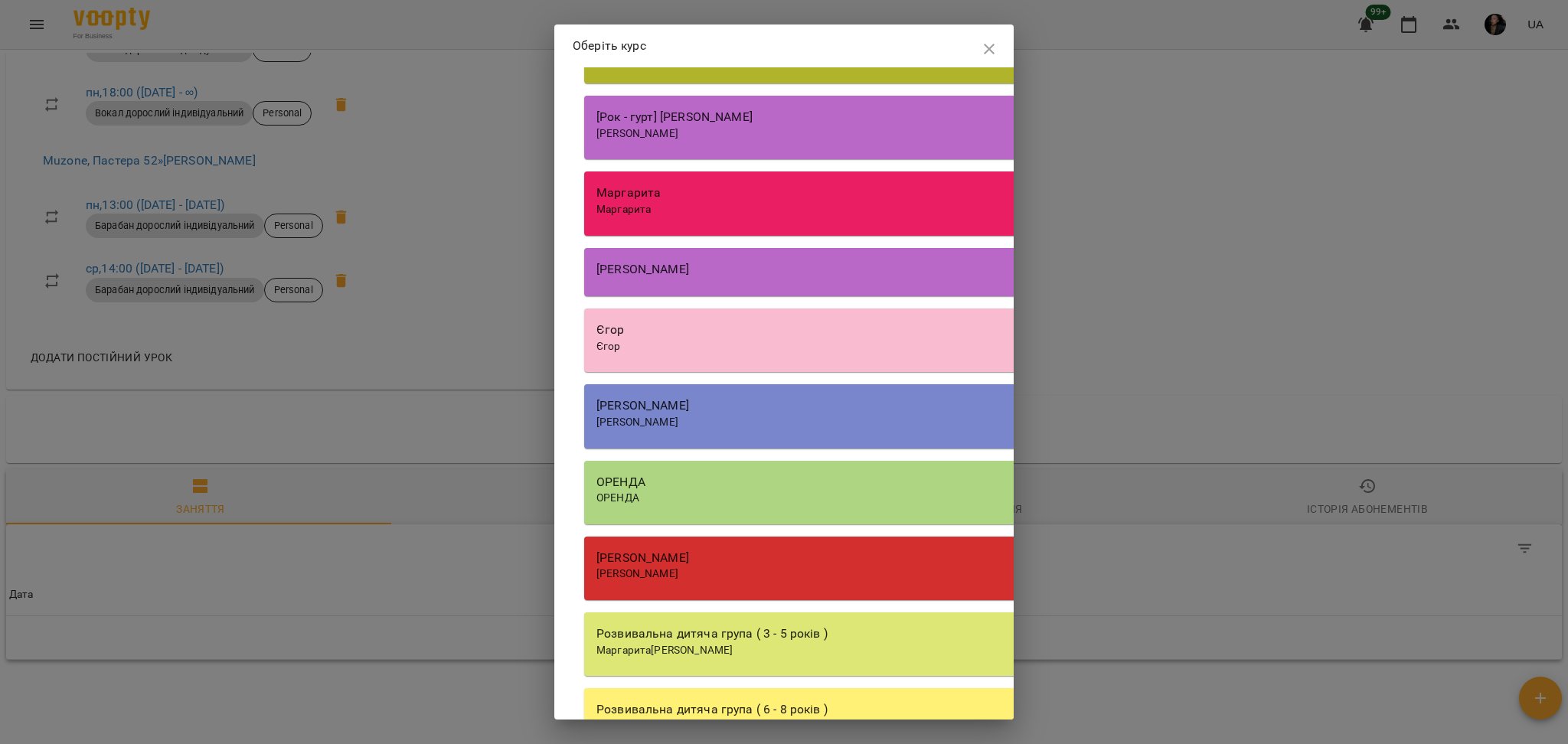
click at [724, 415] on div "[PERSON_NAME]" at bounding box center [1021, 406] width 848 height 18
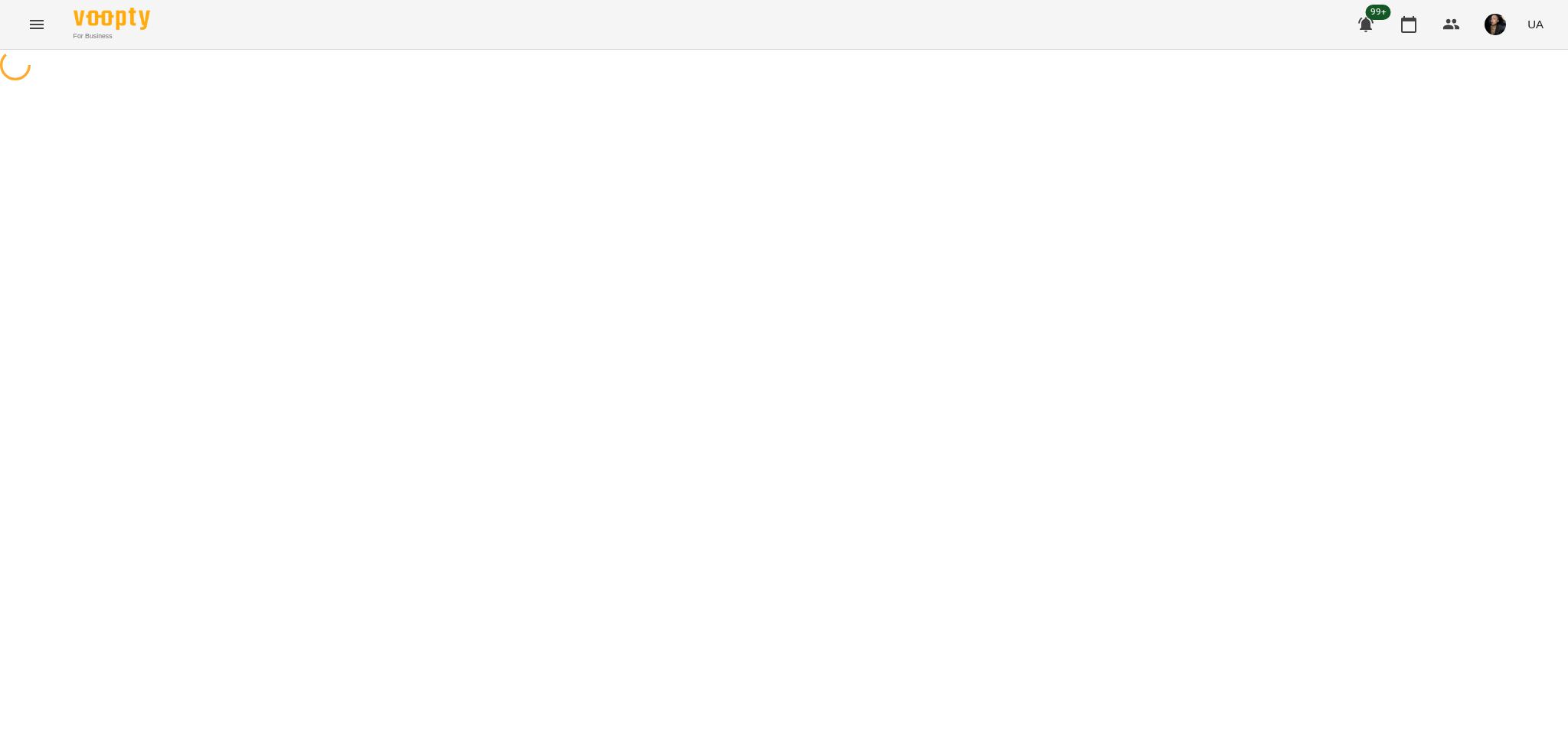
select select "**********"
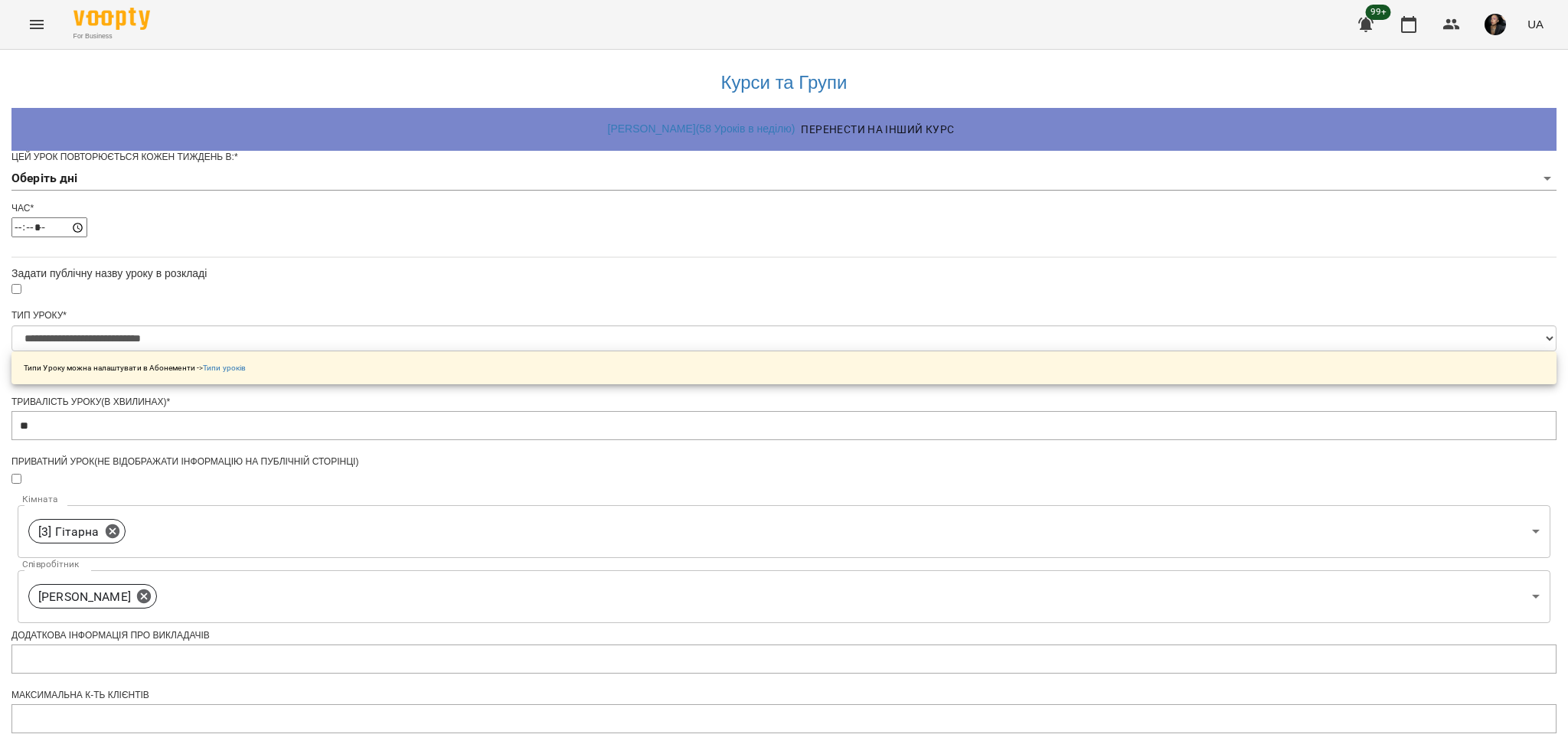
click at [626, 197] on body "**********" at bounding box center [784, 494] width 1568 height 987
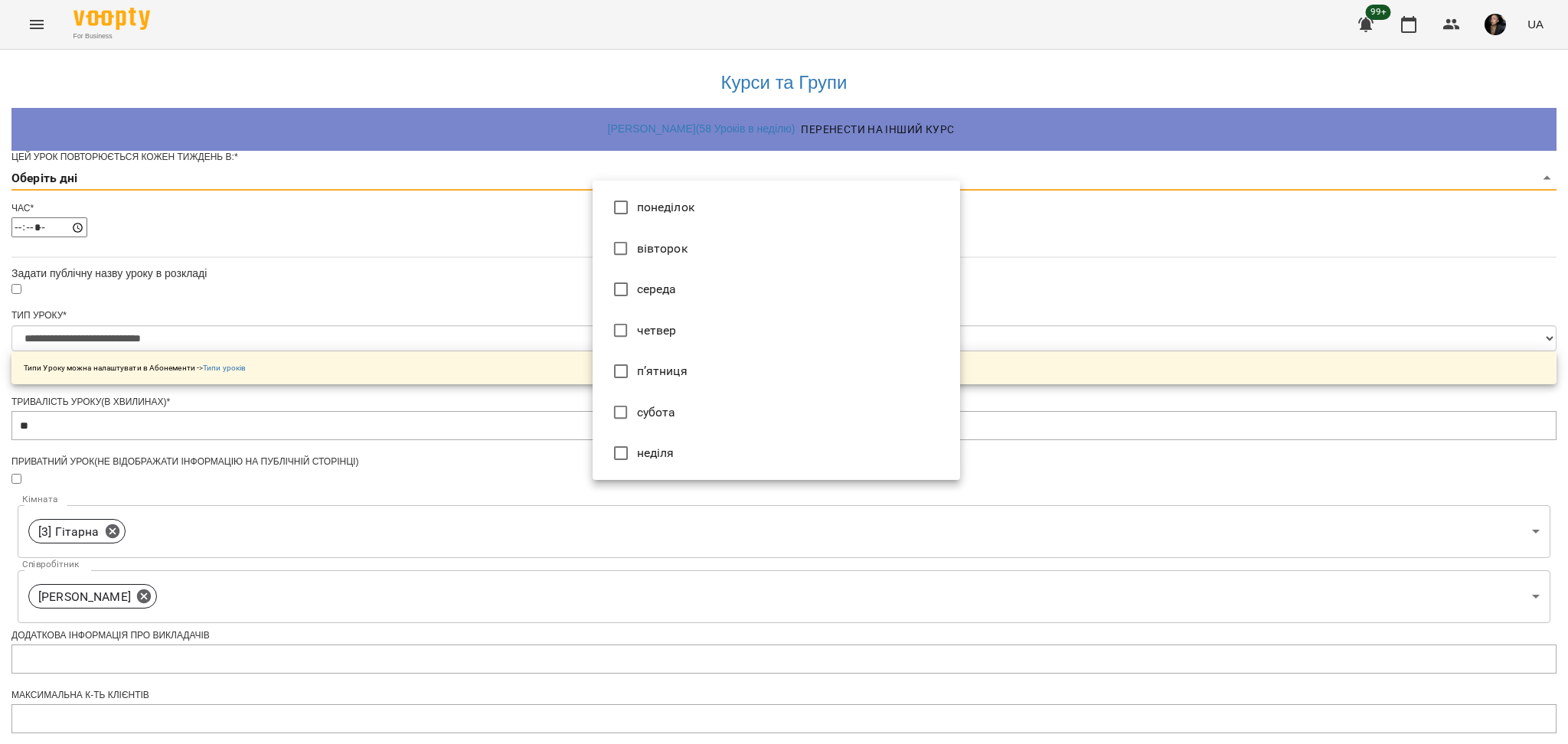
type input "*"
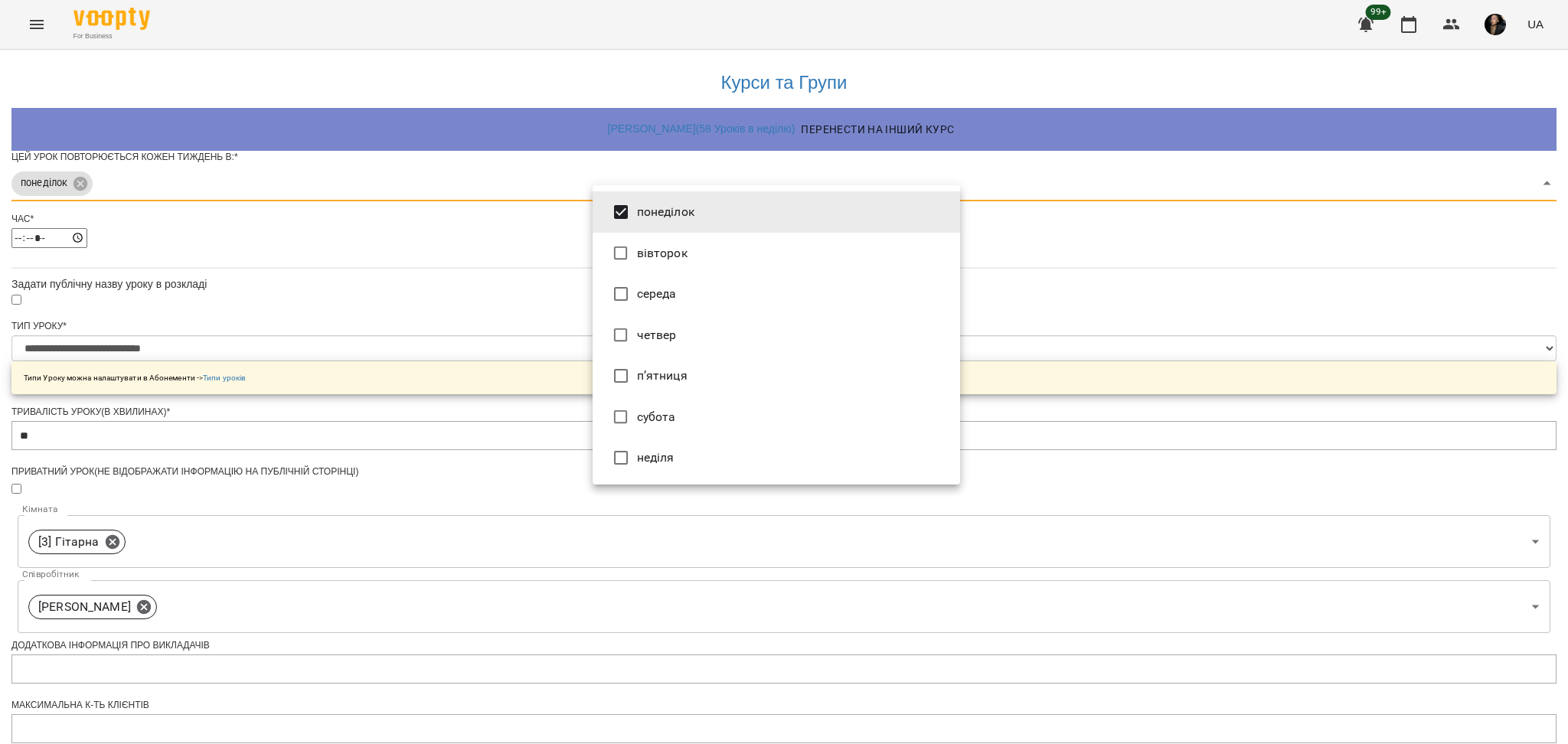
click at [1247, 381] on div at bounding box center [784, 372] width 1568 height 744
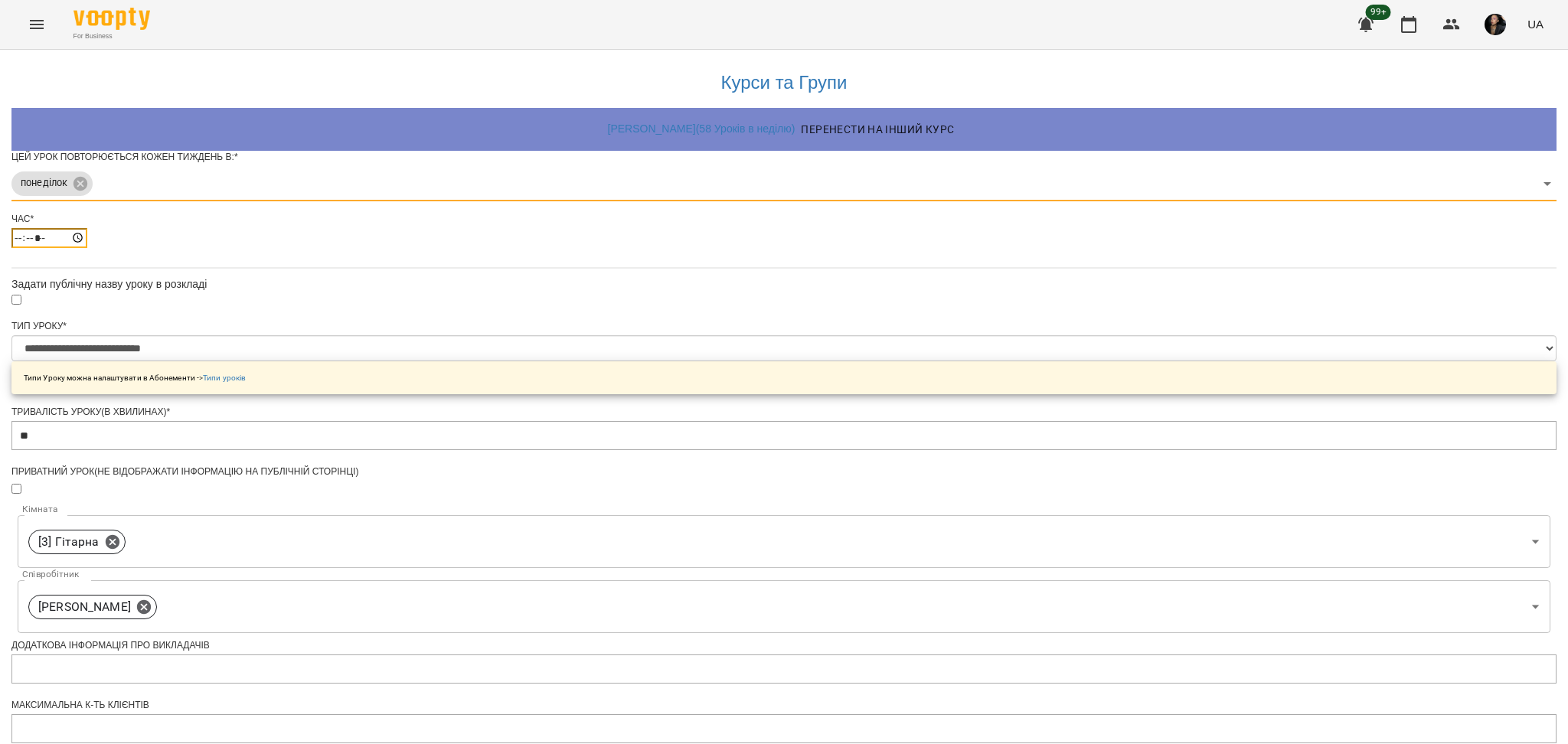
click at [87, 248] on input "*****" at bounding box center [49, 238] width 75 height 20
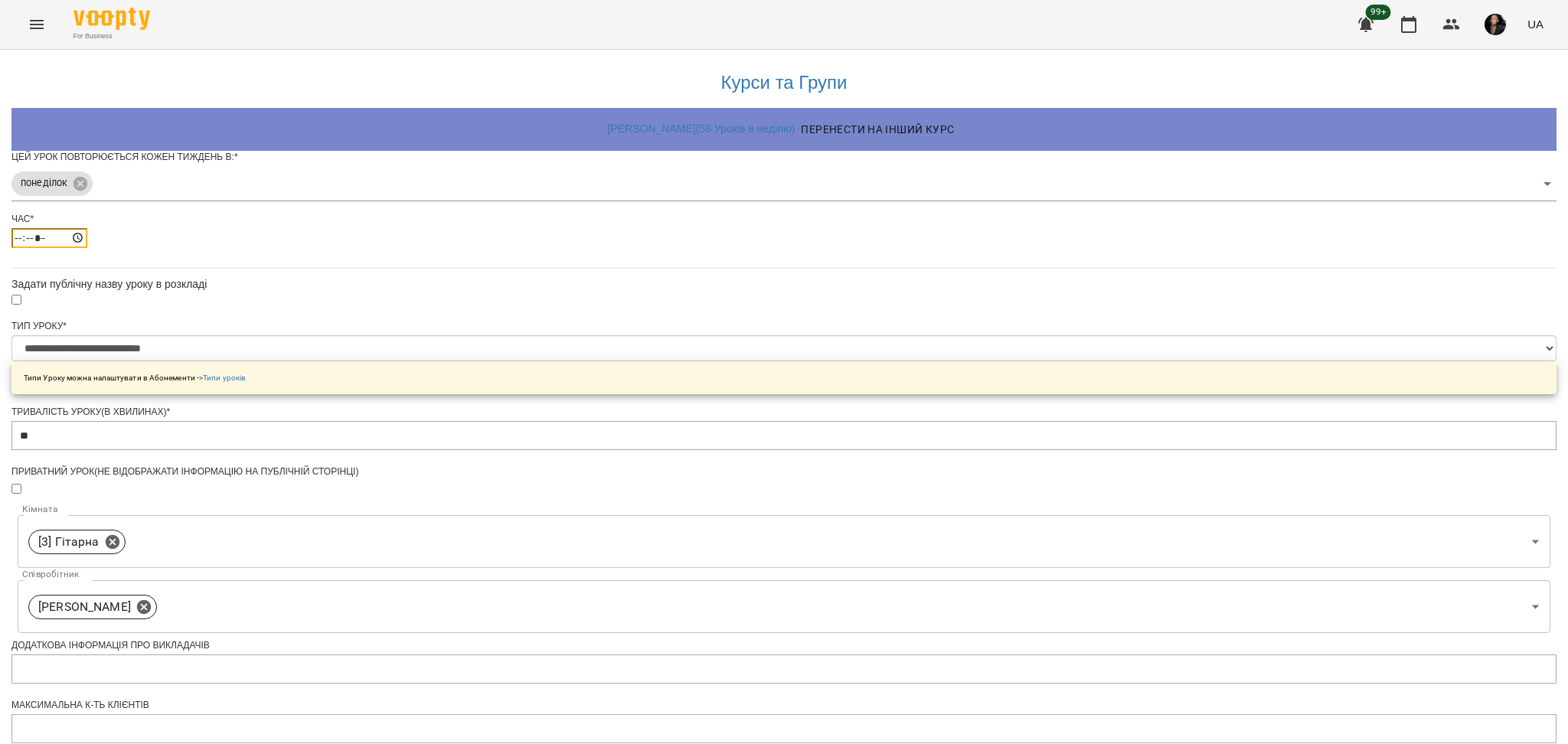
type input "*****"
click at [1231, 452] on div "**********" at bounding box center [784, 525] width 1546 height 951
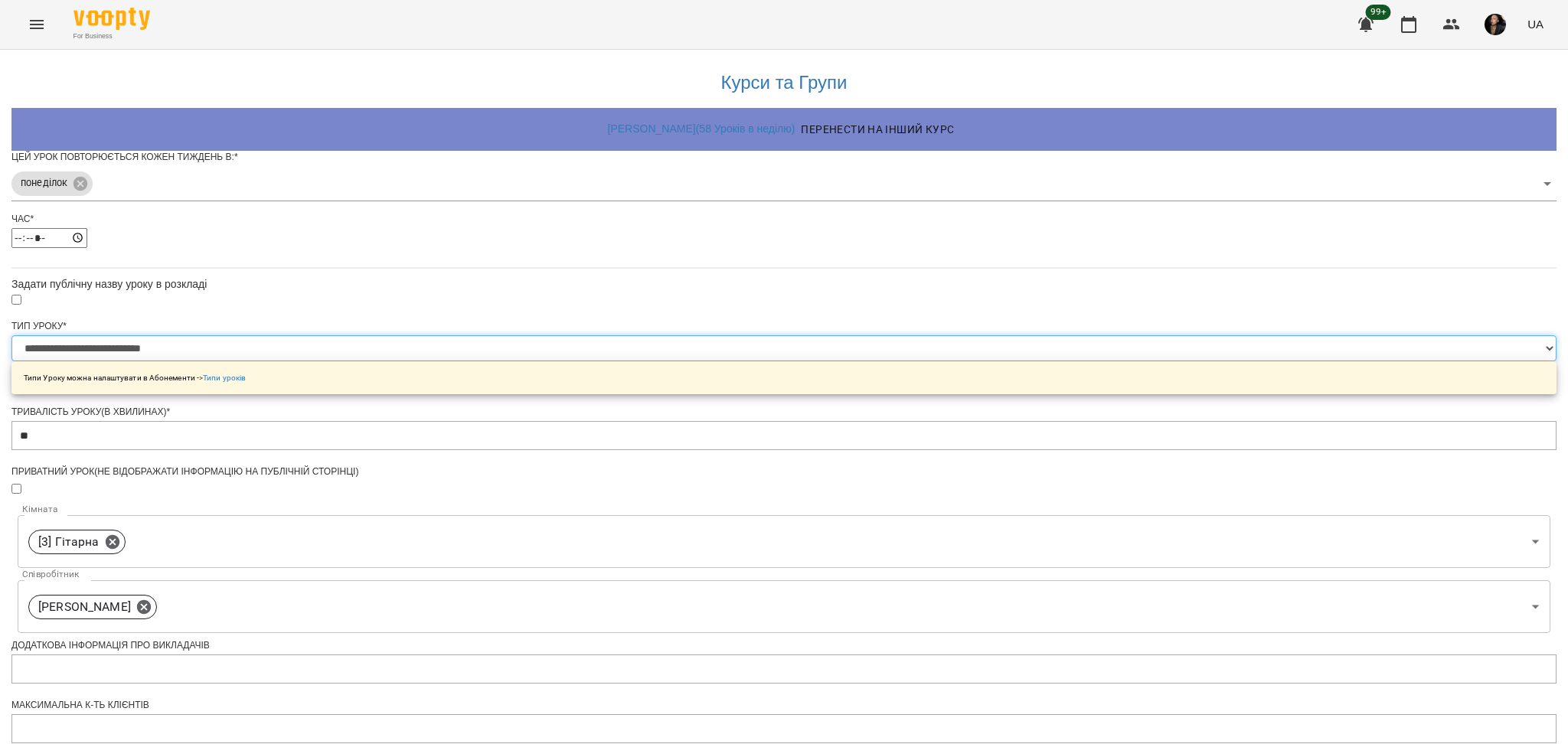
click at [729, 362] on select "**********" at bounding box center [784, 348] width 1546 height 26
select select "**********"
click at [591, 362] on select "**********" at bounding box center [784, 348] width 1546 height 26
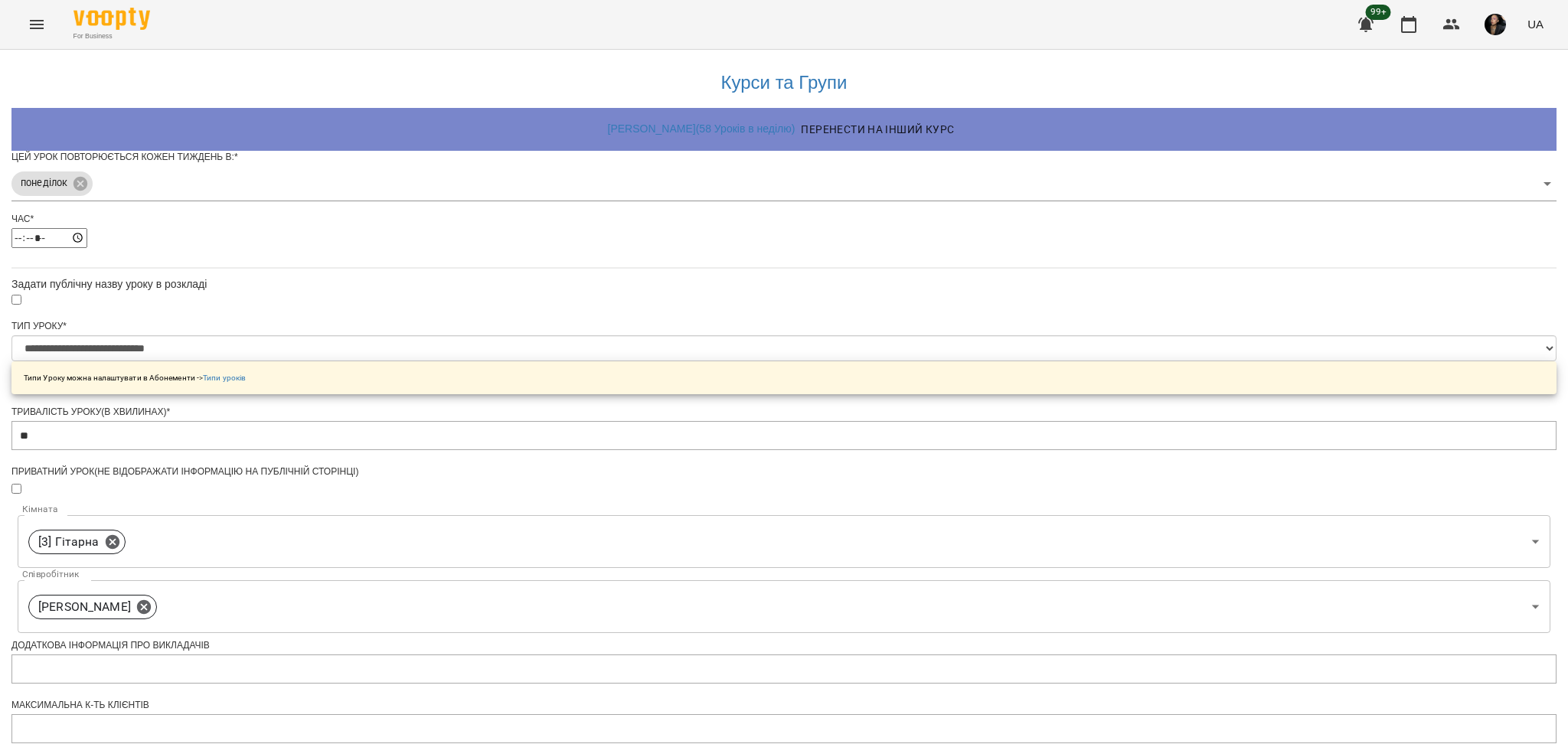
click at [1128, 419] on div "**********" at bounding box center [784, 525] width 1546 height 951
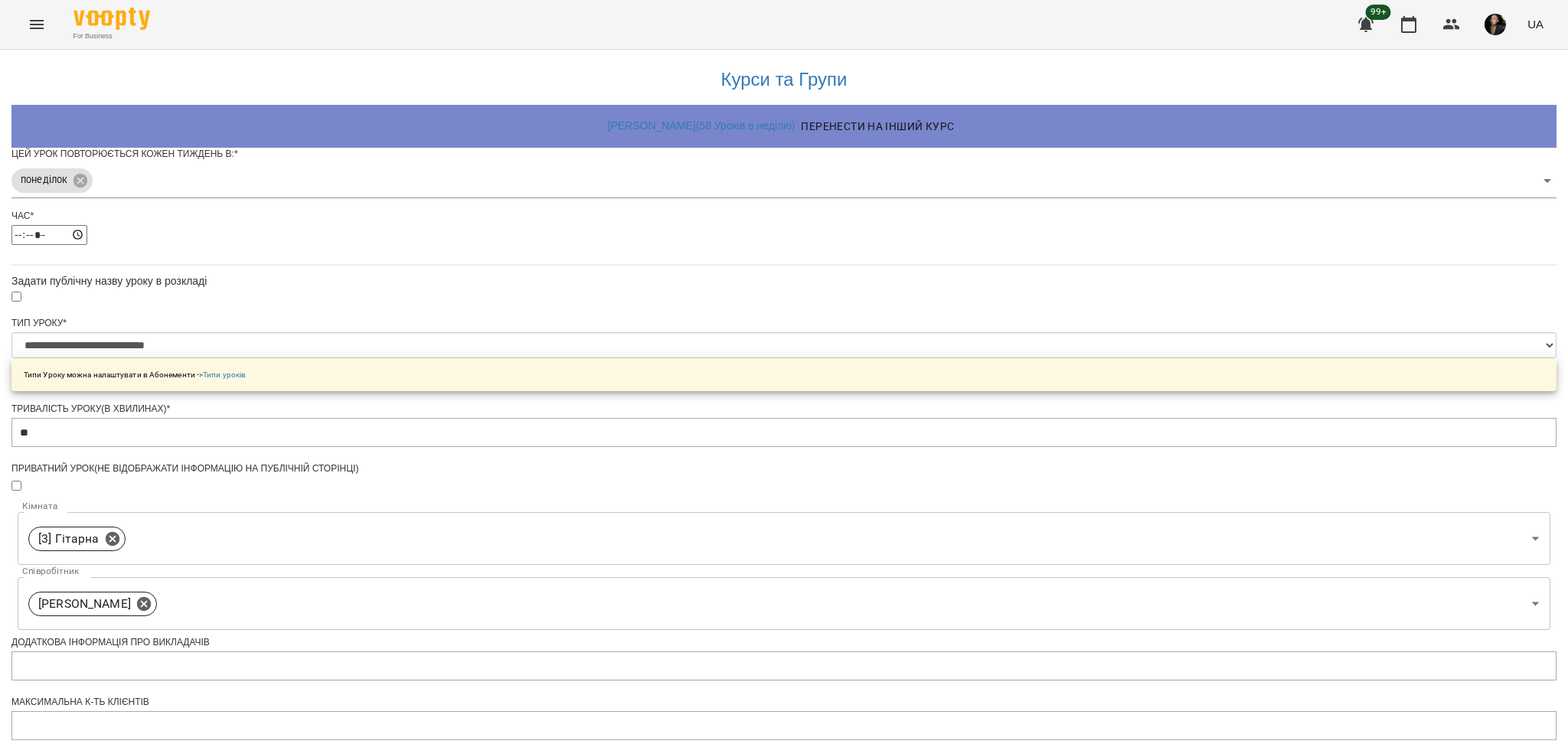
scroll to position [306, 0]
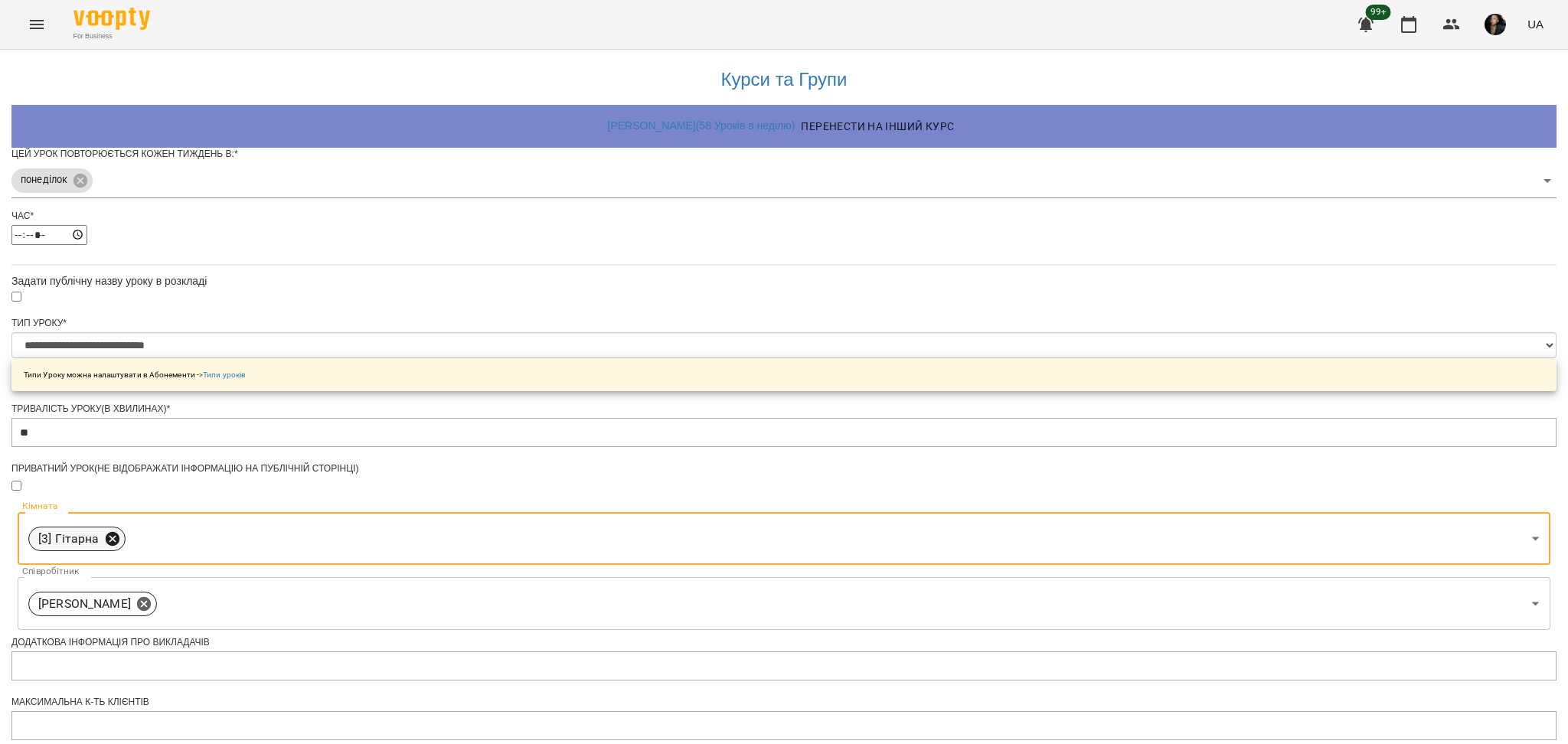
click at [118, 531] on icon at bounding box center [111, 538] width 13 height 13
click at [696, 267] on body "**********" at bounding box center [784, 494] width 1568 height 987
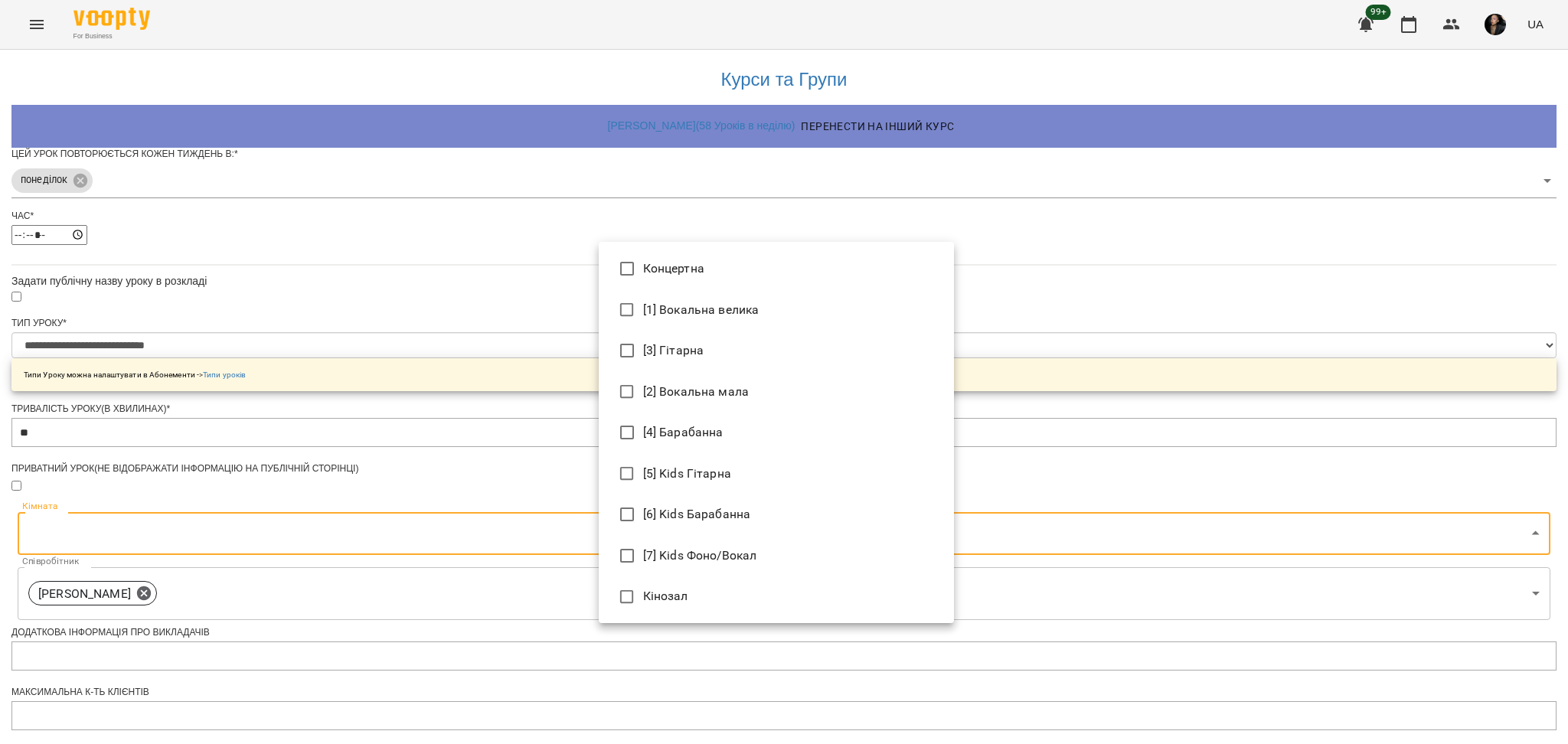
type input "**********"
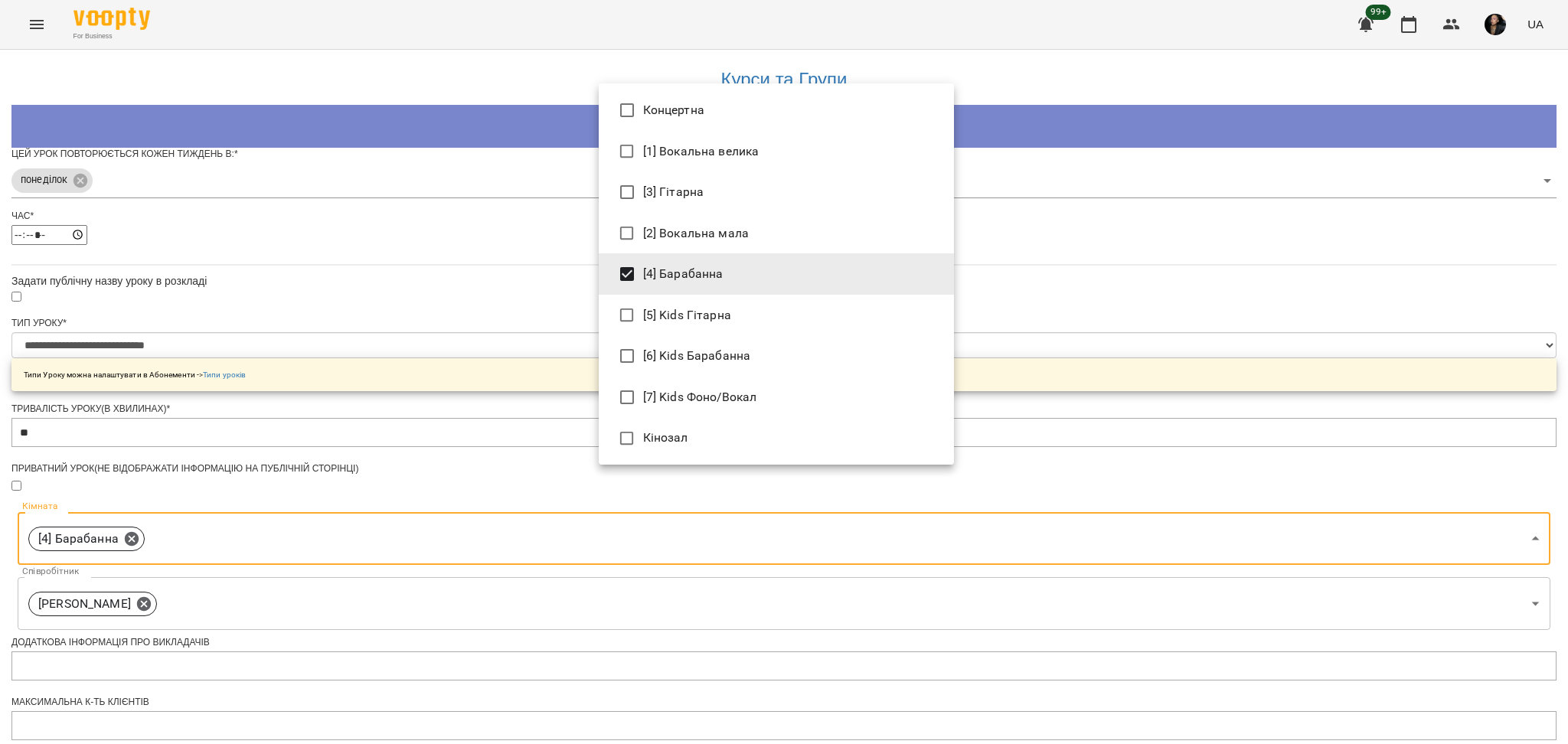
click at [1256, 459] on div at bounding box center [784, 372] width 1568 height 744
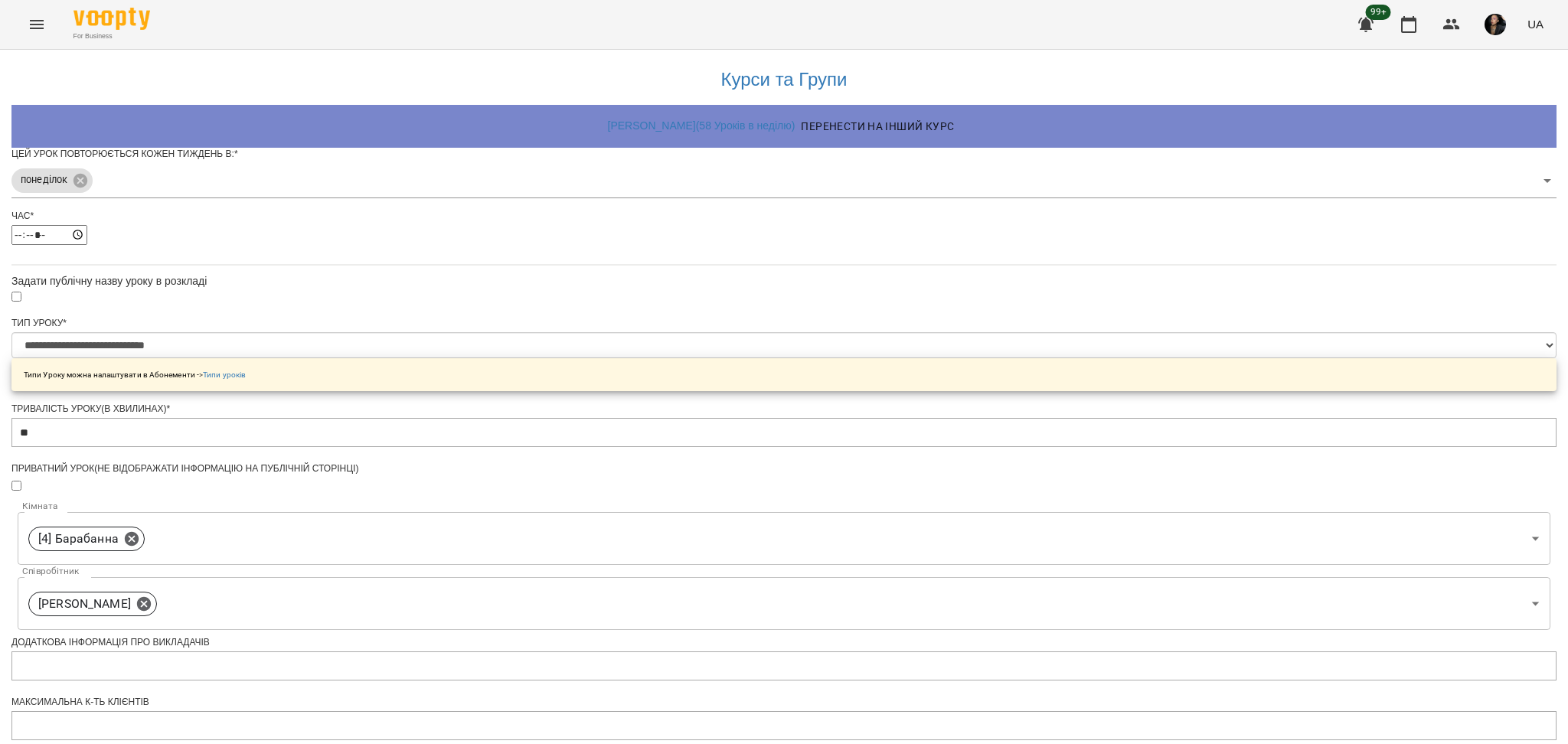
scroll to position [403, 0]
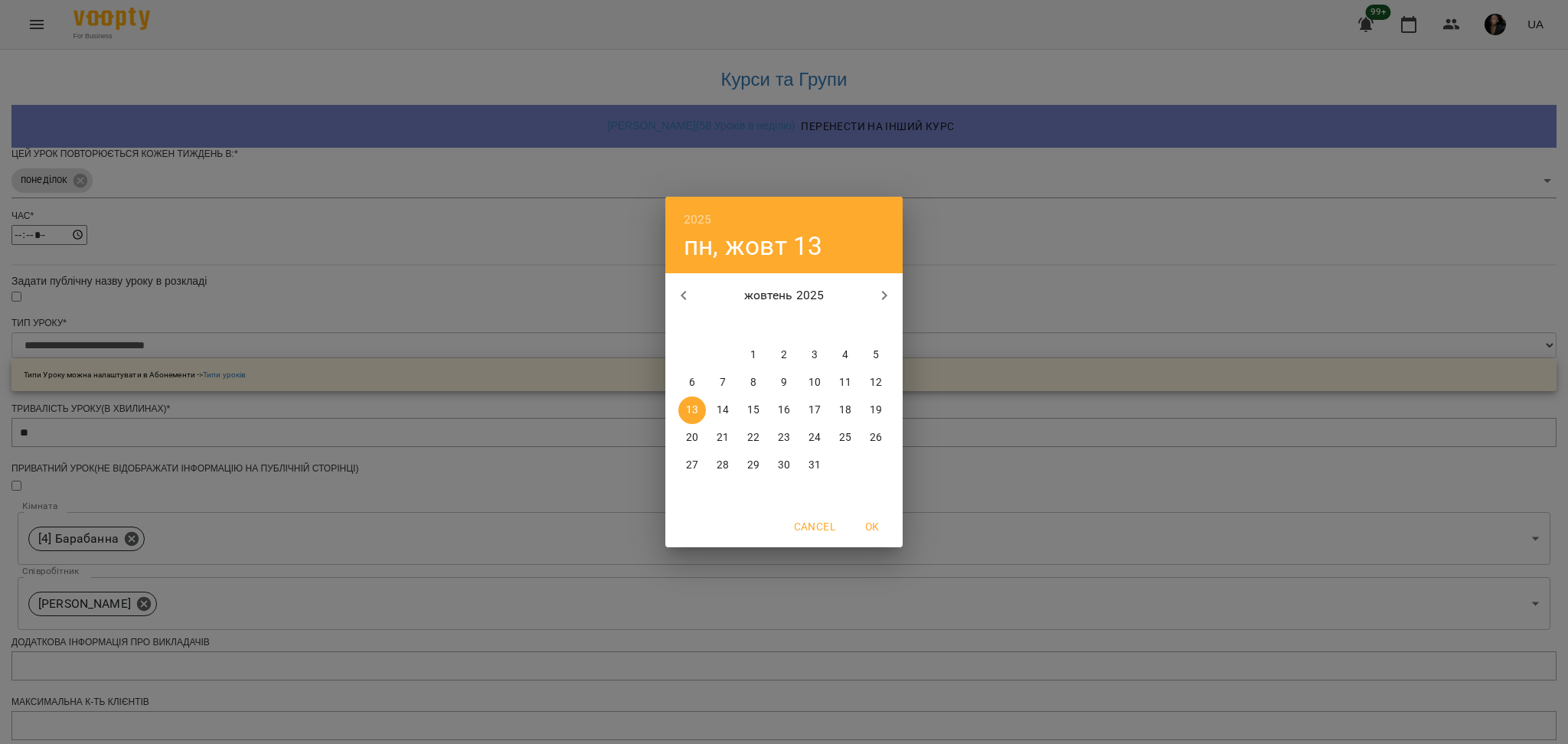
click at [995, 588] on div "2025 пн, жовт 13 жовтень 2025 пн вт ср чт пт сб нд 29 30 1 2 3 4 5 6 7 8 9 10 1…" at bounding box center [784, 372] width 1568 height 744
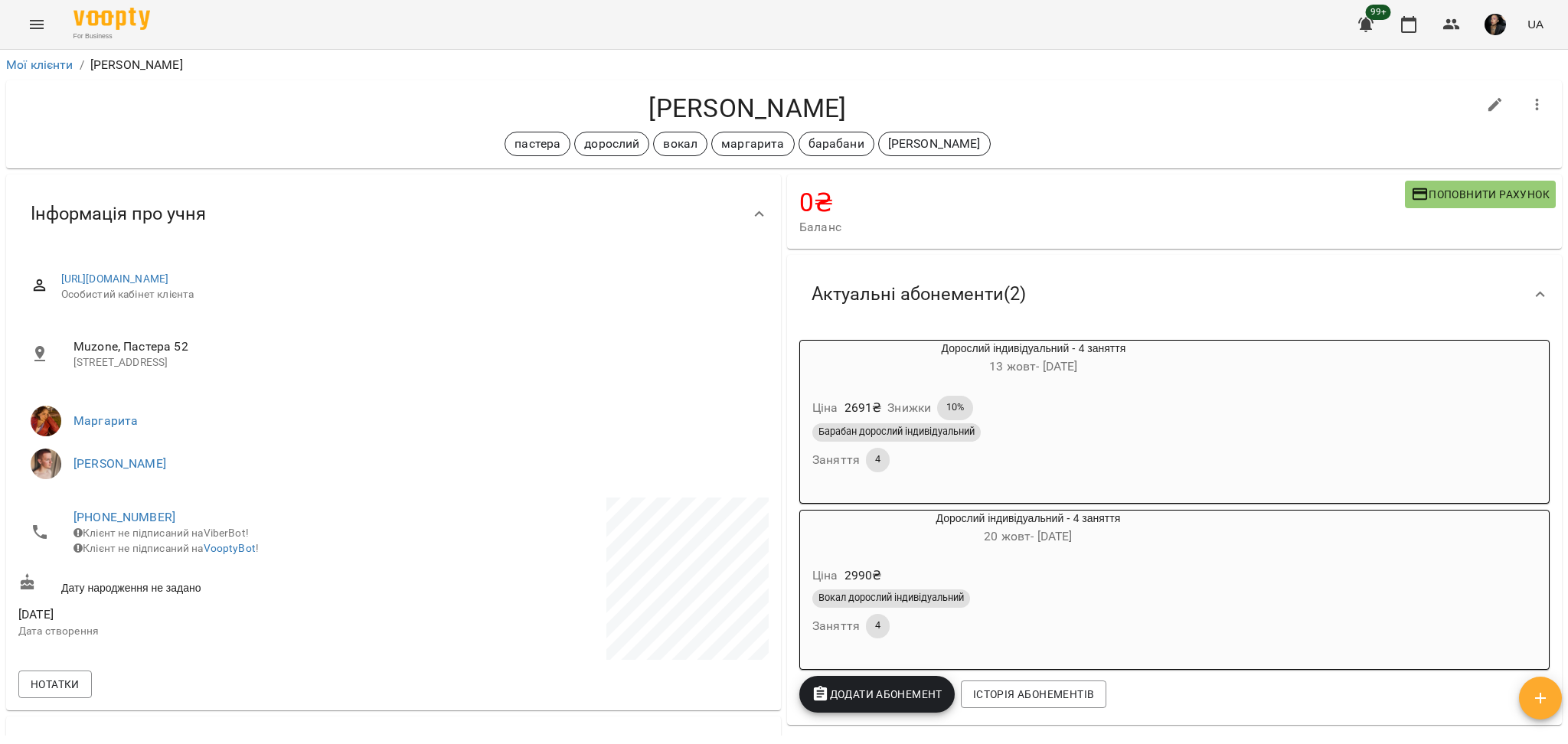
click at [48, 24] on button "Menu" at bounding box center [36, 24] width 37 height 37
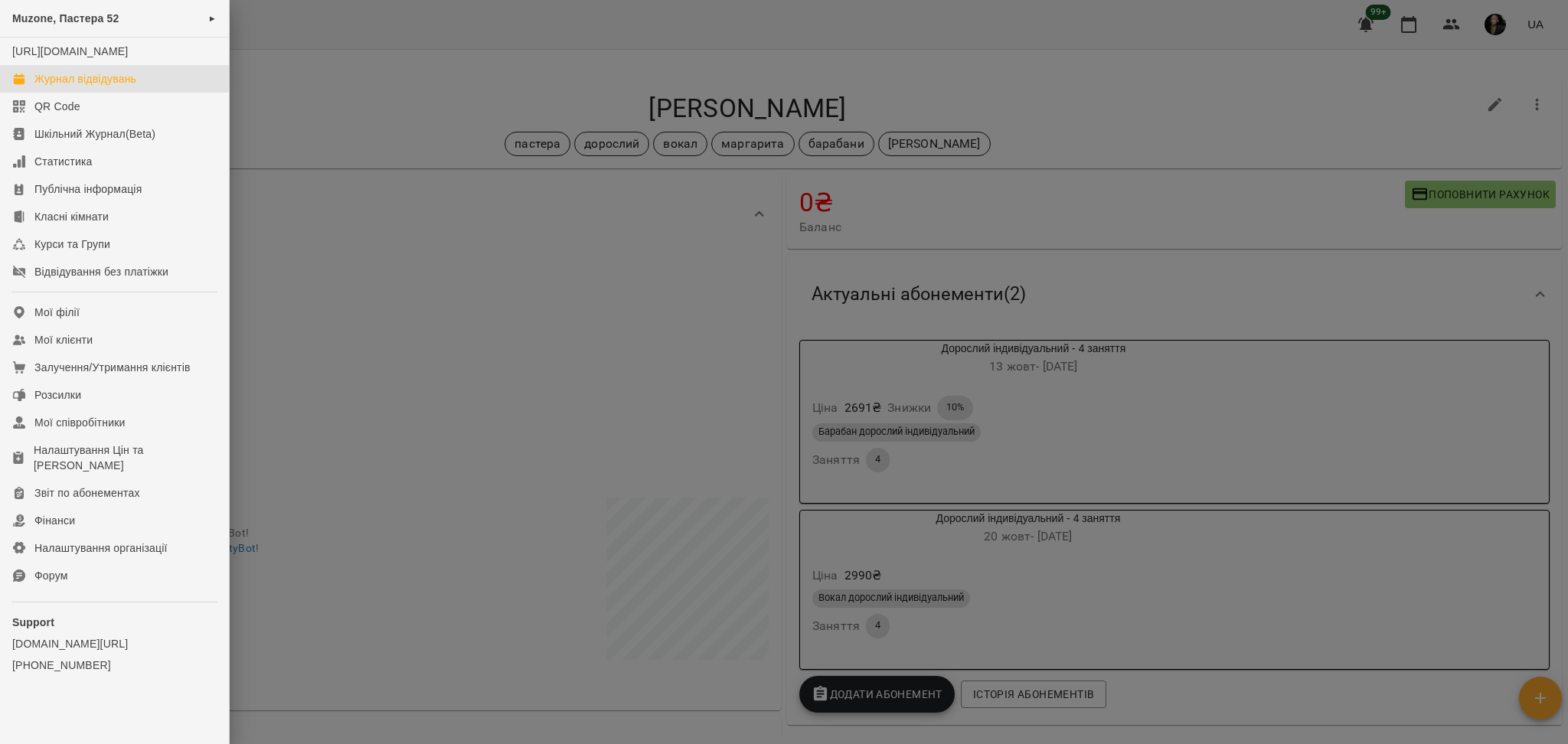
click at [87, 86] on div "Журнал відвідувань" at bounding box center [84, 78] width 101 height 15
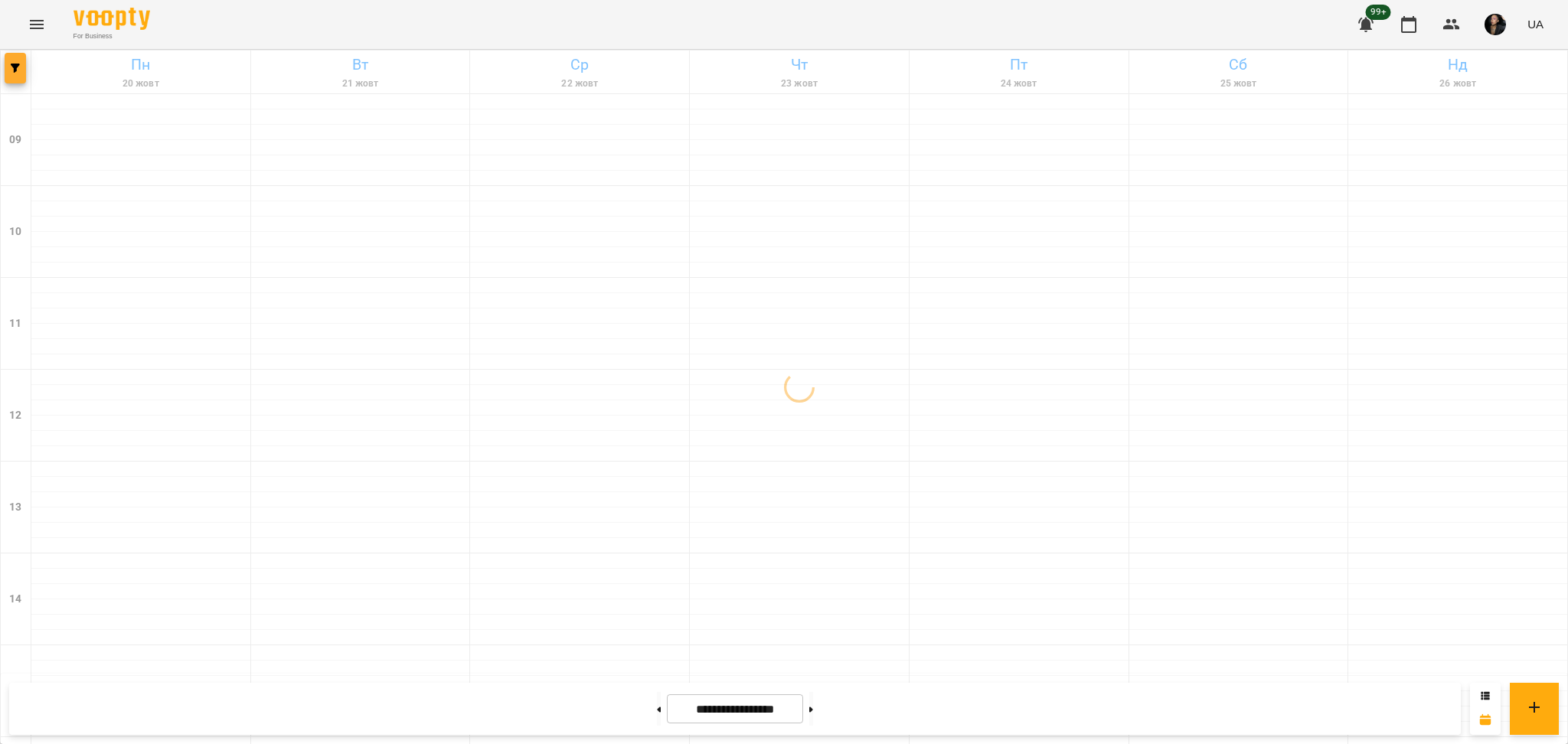
click at [8, 76] on button "button" at bounding box center [15, 68] width 22 height 31
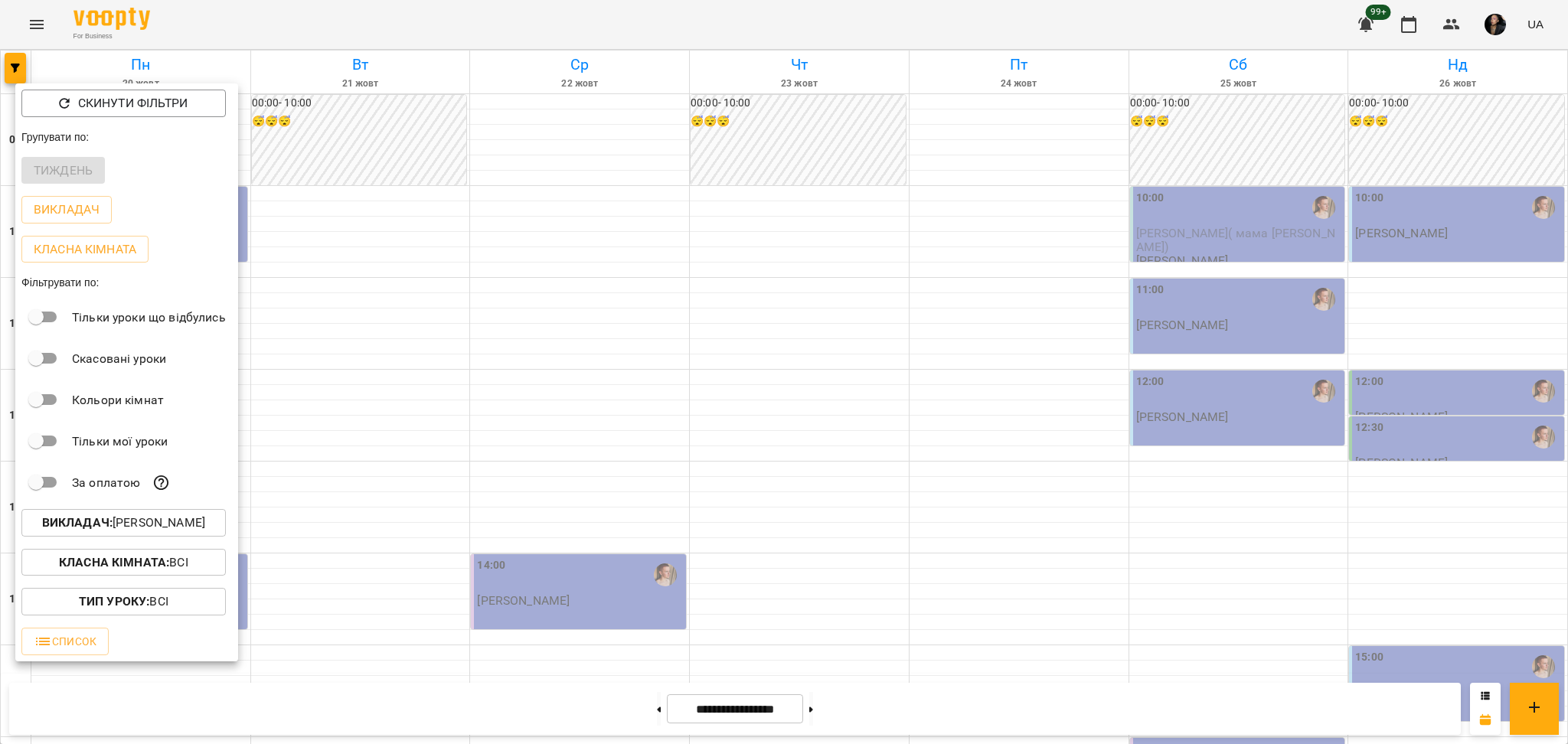
click at [184, 514] on button "Викладач : Михайло" at bounding box center [124, 522] width 205 height 28
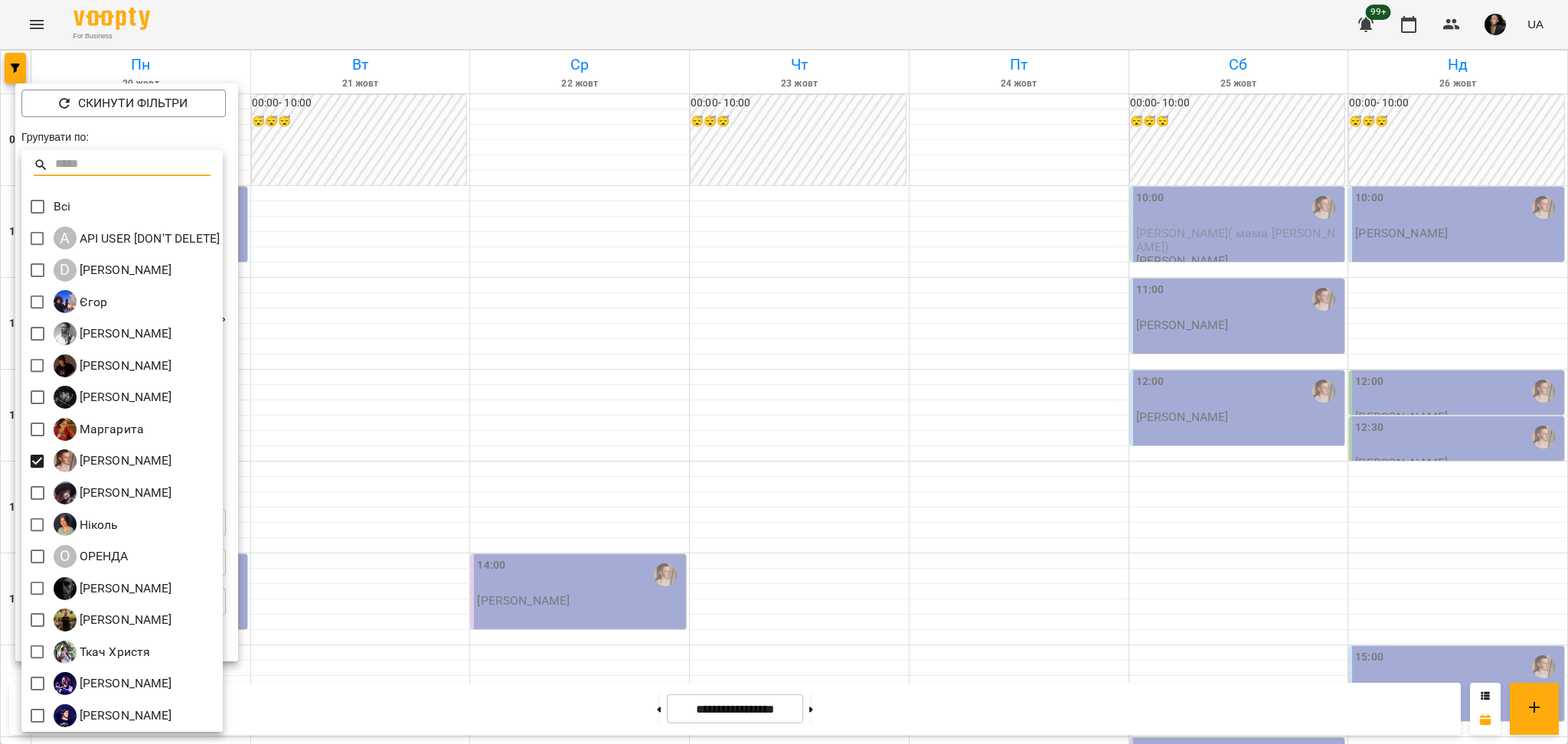
click at [561, 481] on div at bounding box center [784, 372] width 1568 height 744
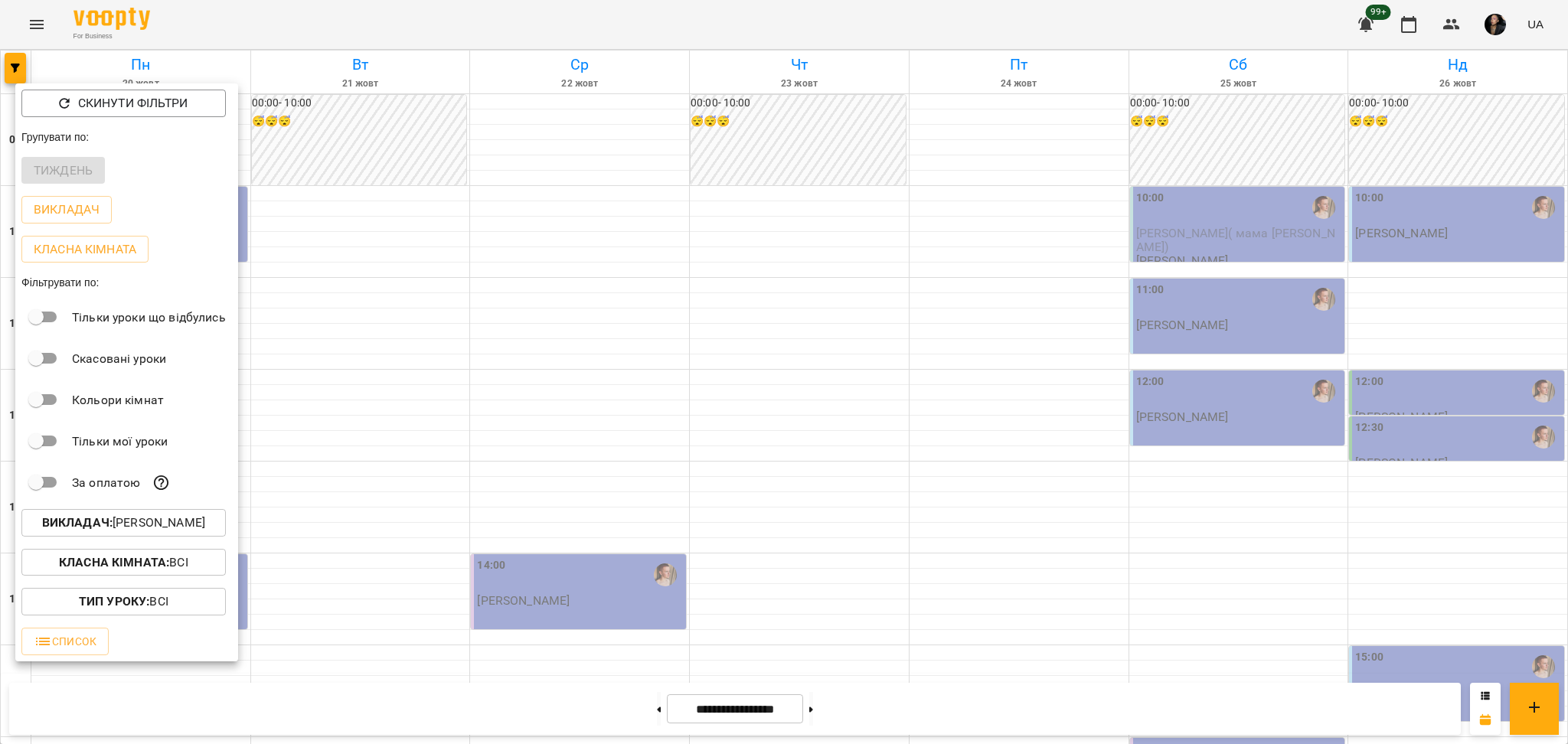
click at [402, 576] on div at bounding box center [784, 372] width 1568 height 744
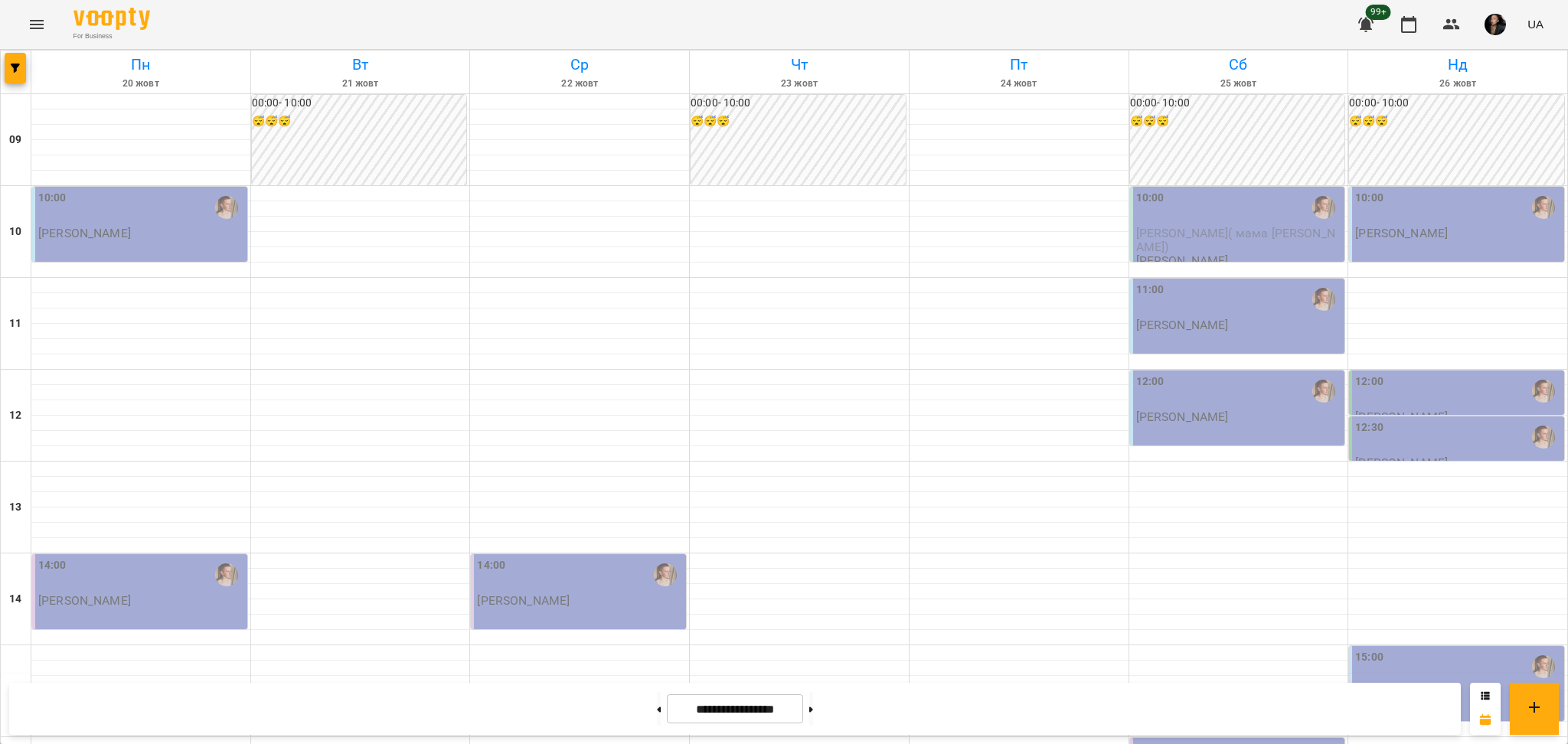
scroll to position [510, 0]
click at [8, 67] on span "button" at bounding box center [15, 68] width 22 height 9
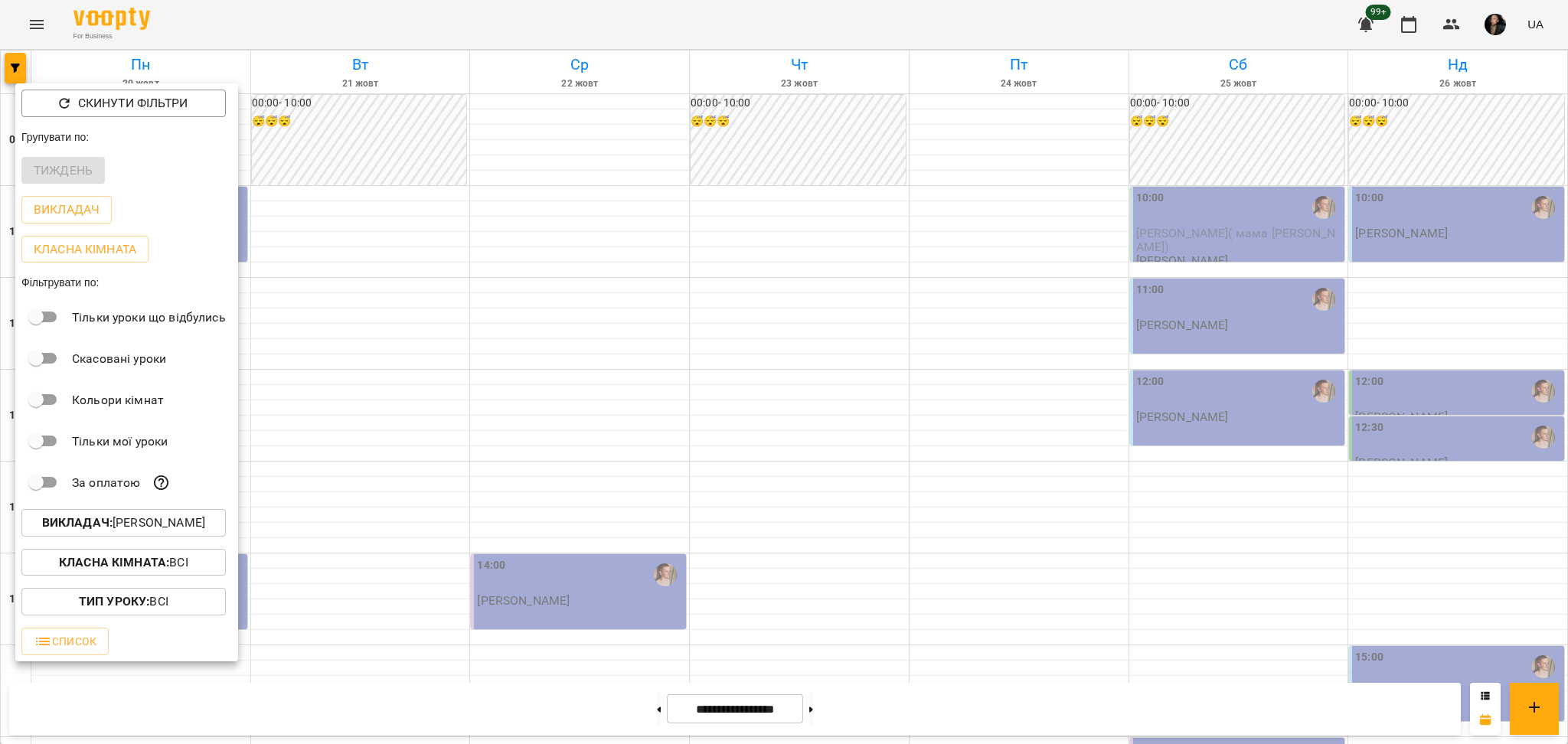
click at [188, 531] on p "Викладач : Михайло" at bounding box center [124, 522] width 163 height 18
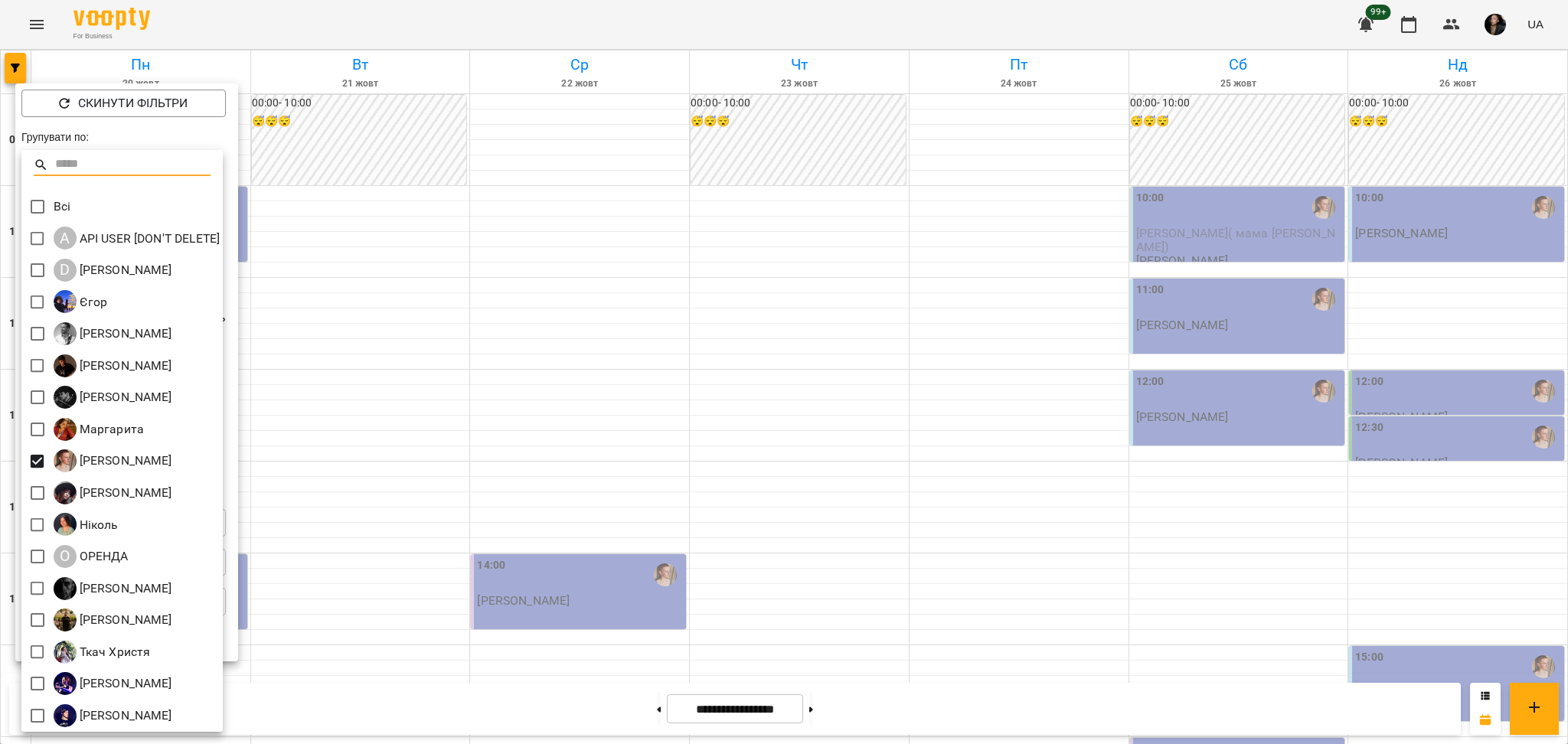
click at [44, 185] on div at bounding box center [122, 171] width 201 height 37
click at [453, 287] on div at bounding box center [784, 372] width 1568 height 744
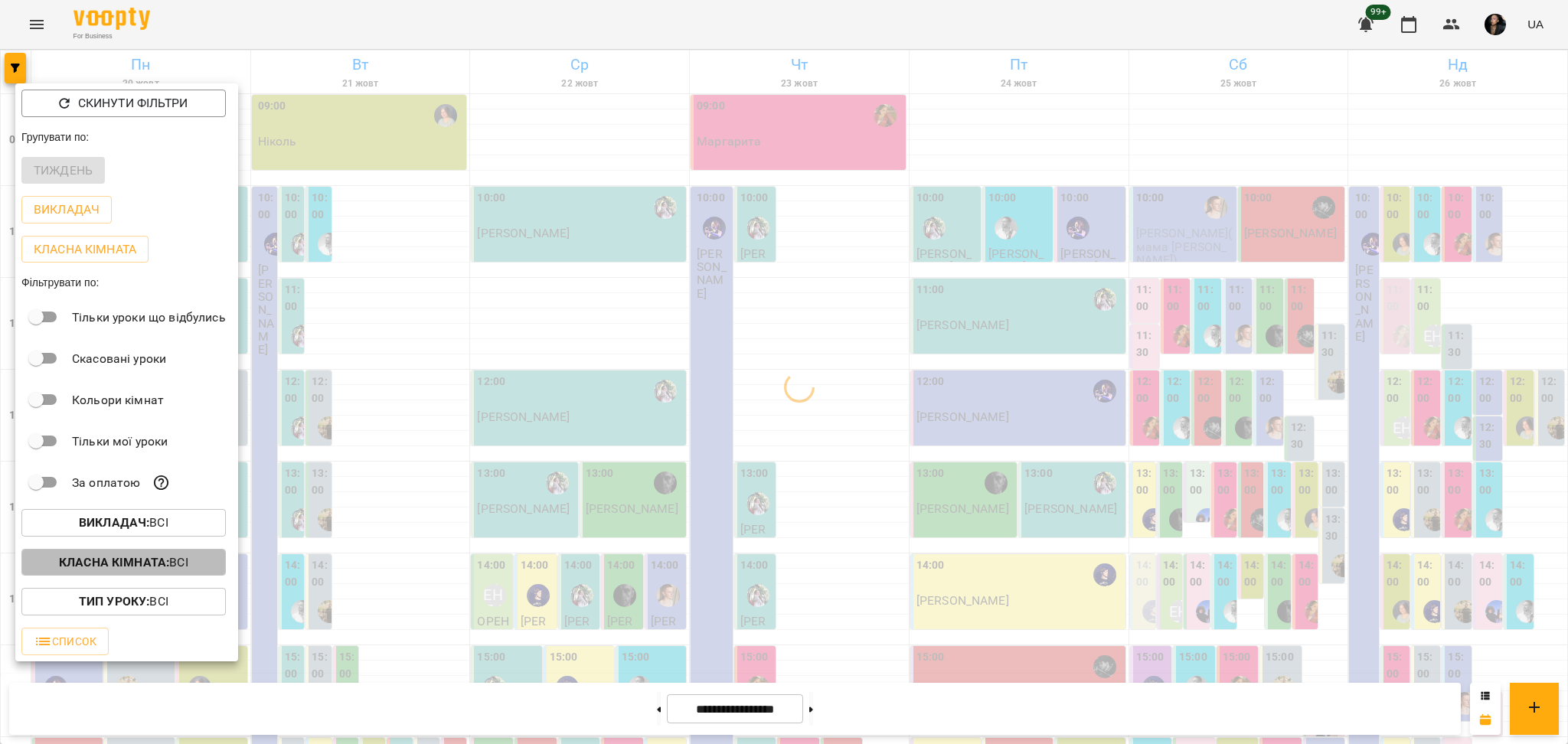
click at [157, 565] on b "Класна кімната :" at bounding box center [114, 562] width 110 height 14
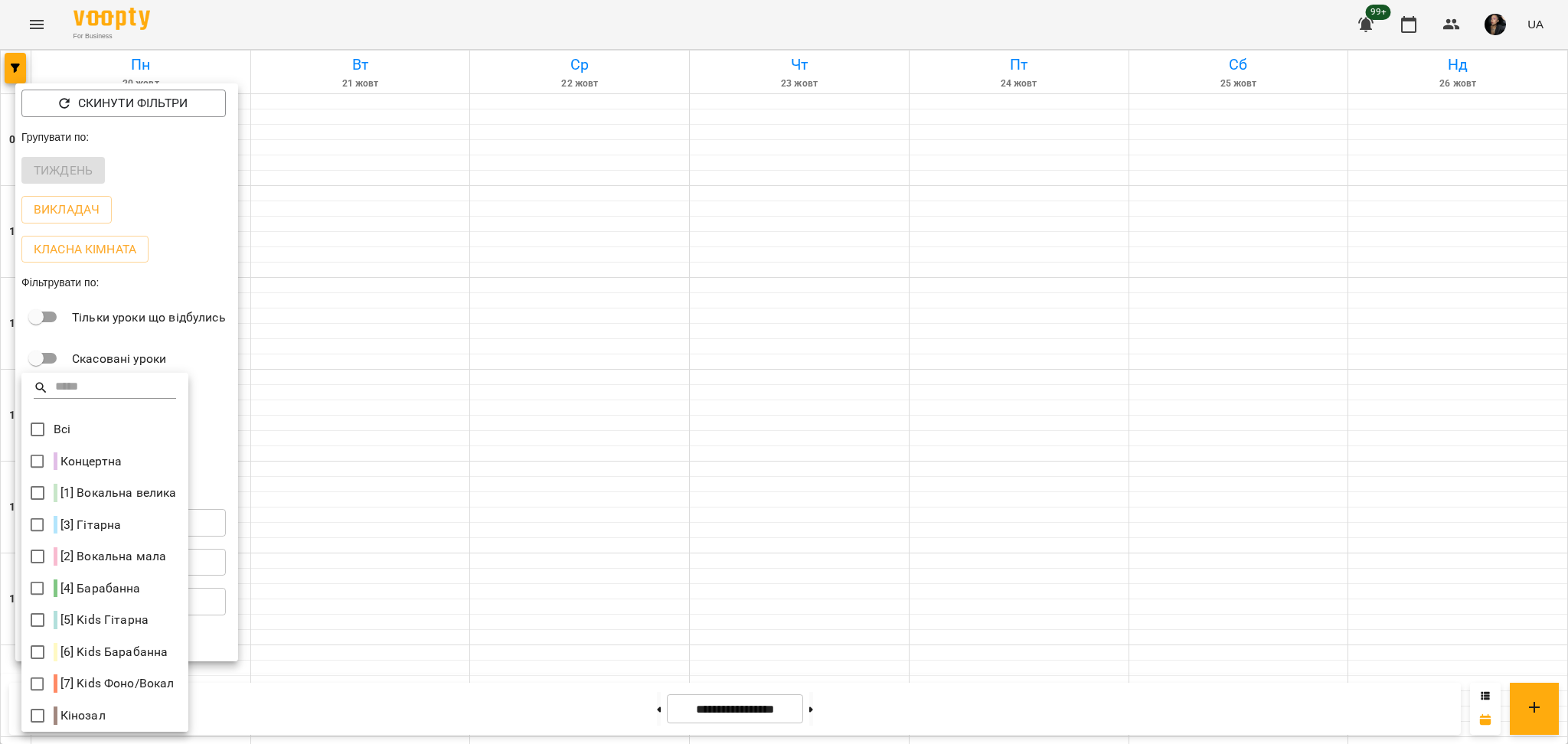
click at [55, 456] on p "Концертна" at bounding box center [88, 461] width 68 height 18
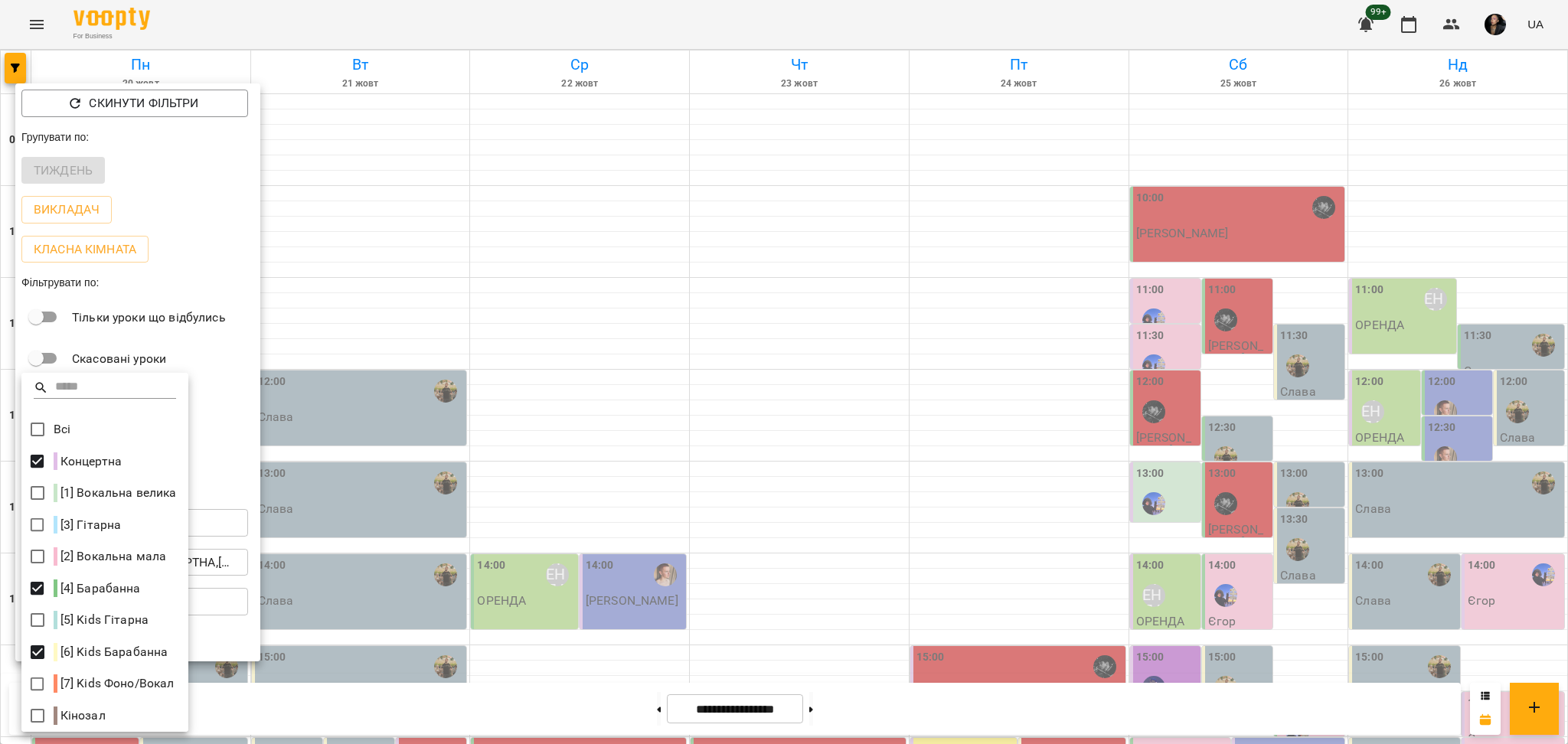
click at [363, 676] on div at bounding box center [784, 372] width 1568 height 744
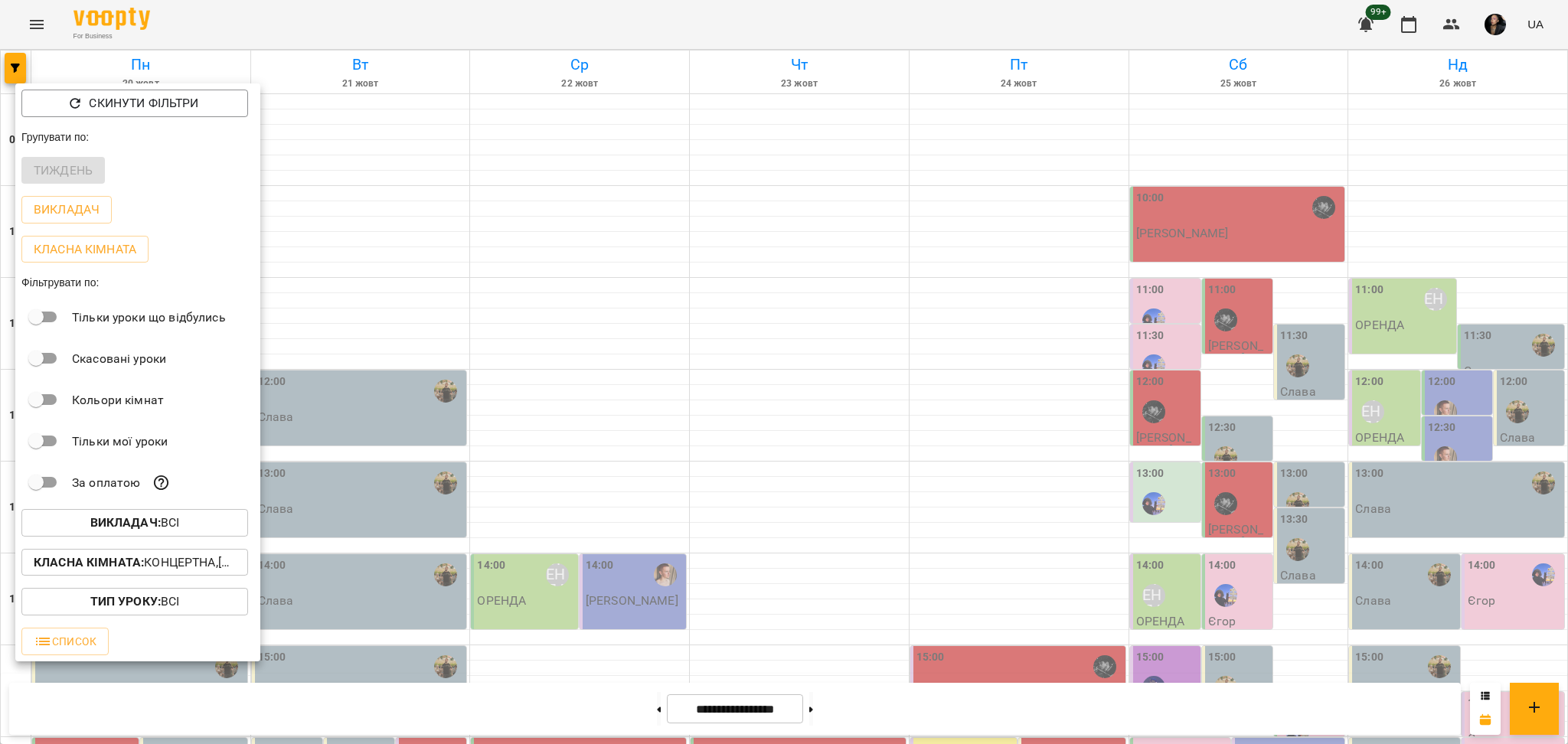
click at [167, 529] on p "Викладач : Всі" at bounding box center [136, 522] width 90 height 18
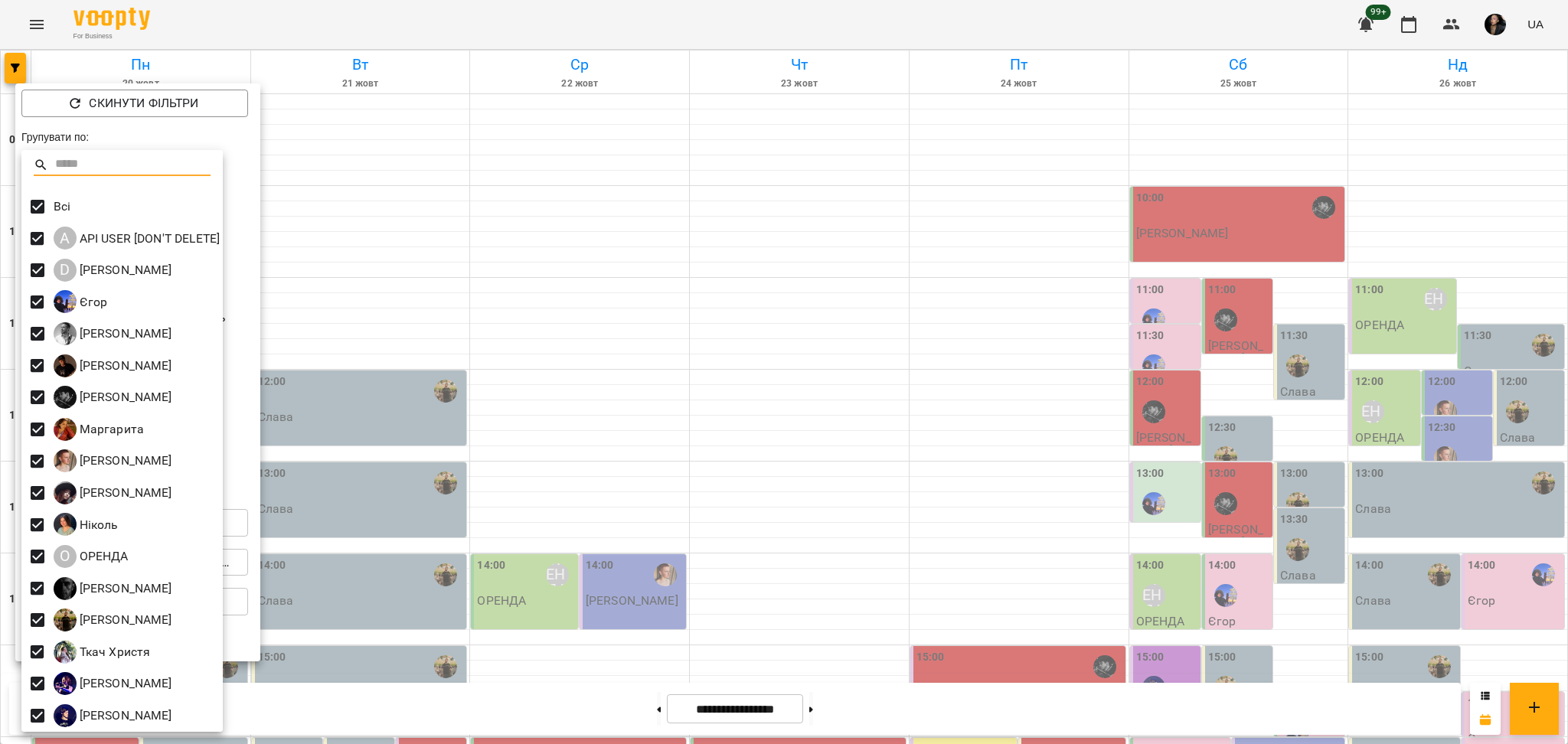
click at [389, 547] on div at bounding box center [784, 372] width 1568 height 744
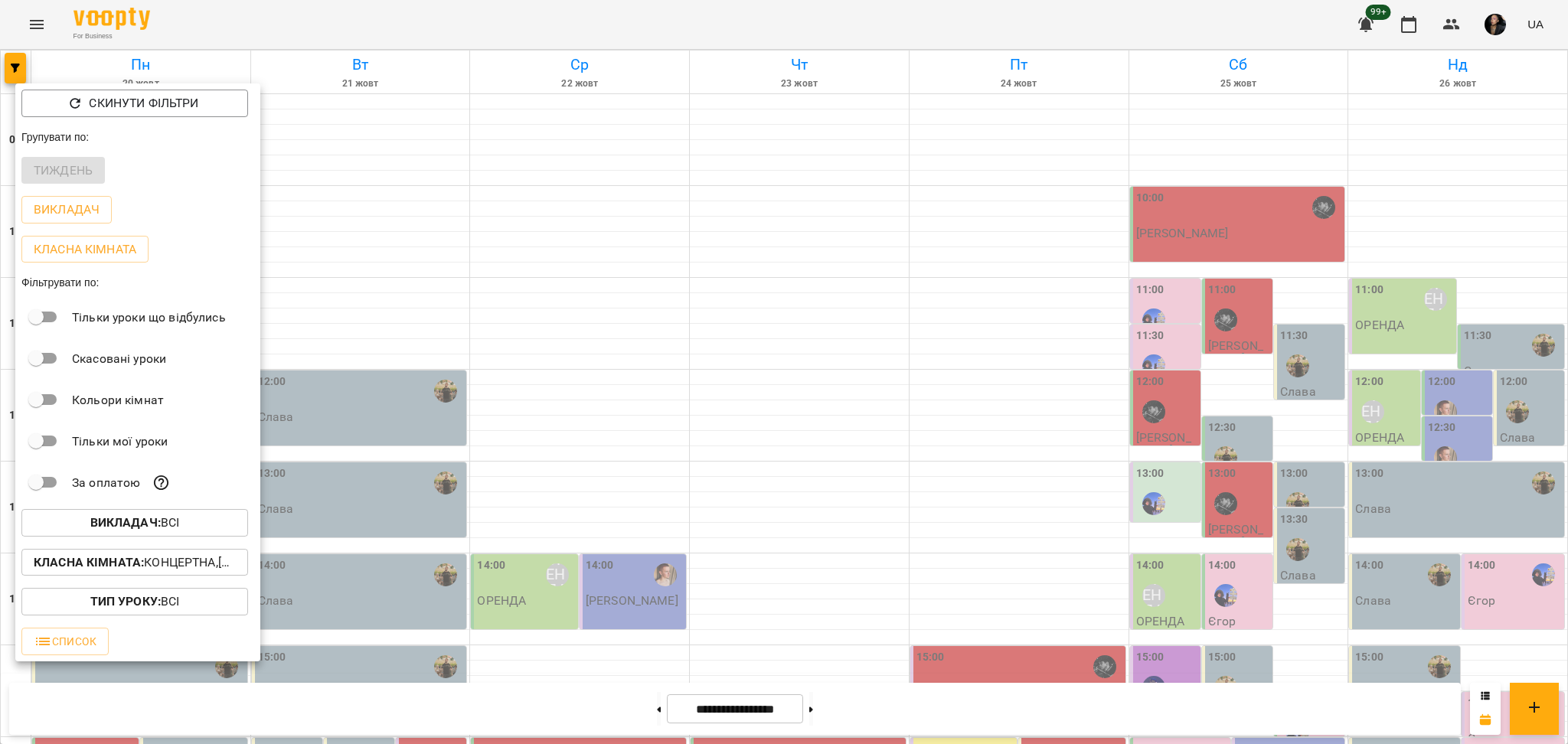
click at [175, 531] on p "Викладач : Всі" at bounding box center [136, 522] width 90 height 18
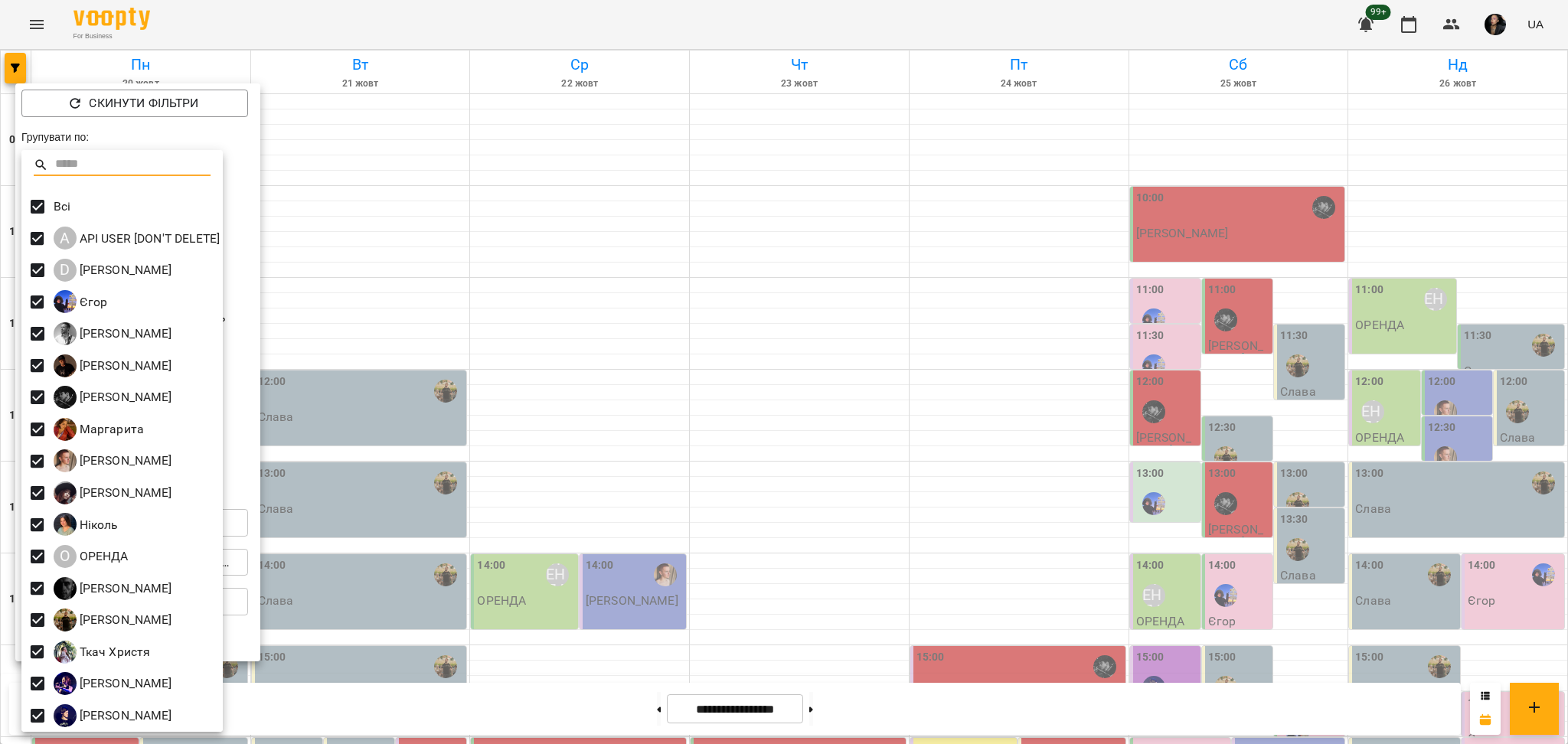
click at [679, 529] on div at bounding box center [784, 372] width 1568 height 744
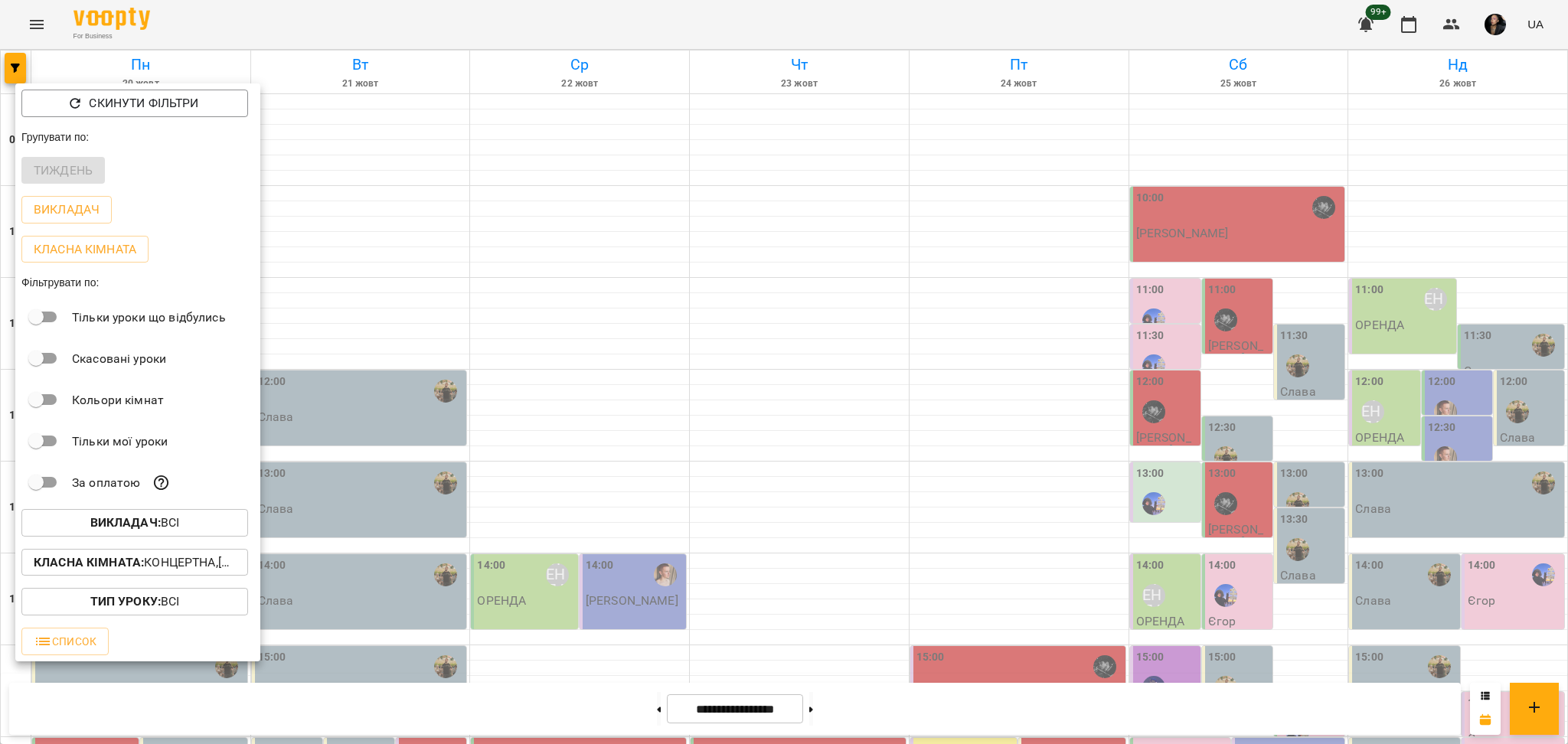
click at [477, 638] on div at bounding box center [784, 372] width 1568 height 744
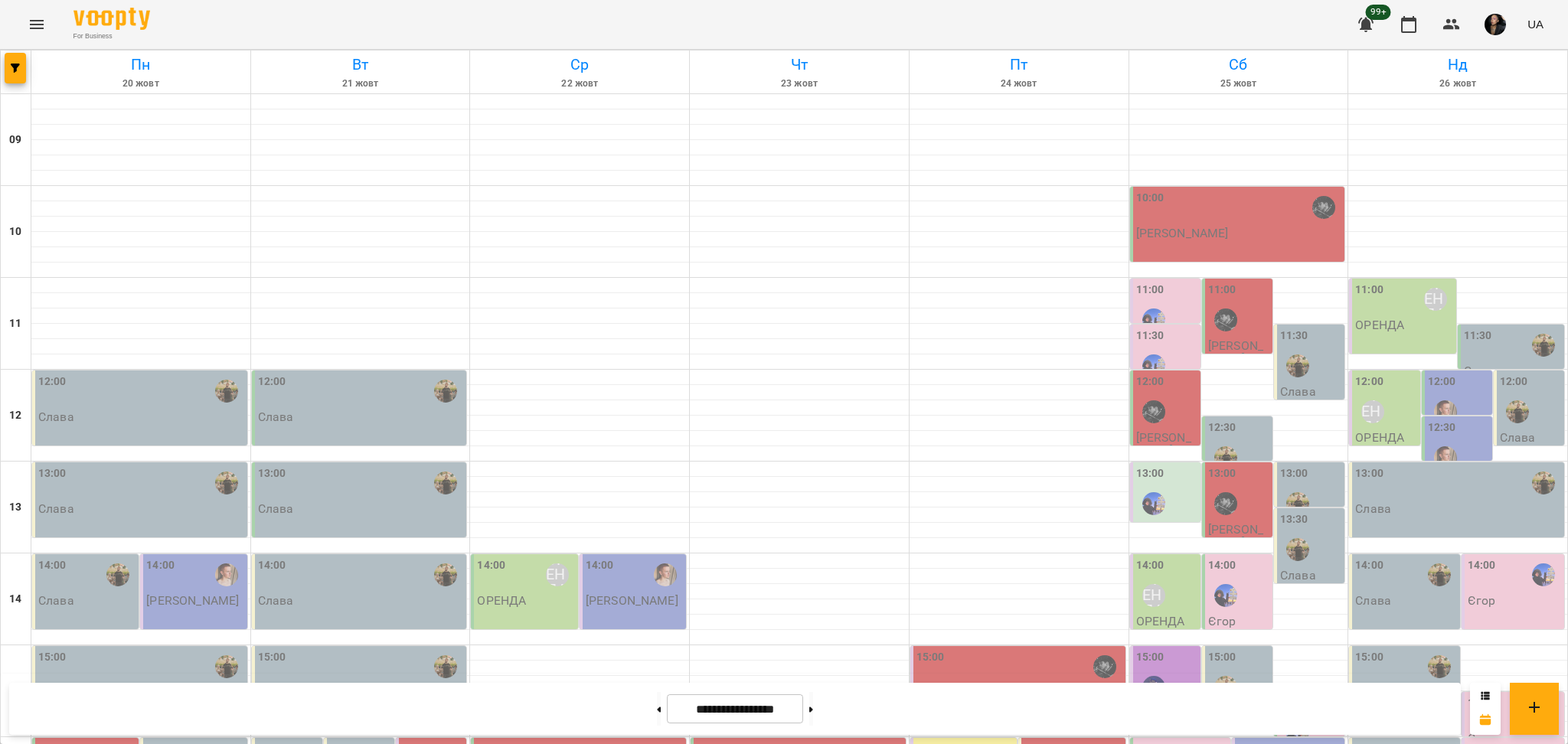
scroll to position [612, 0]
click at [13, 68] on icon "button" at bounding box center [15, 68] width 9 height 9
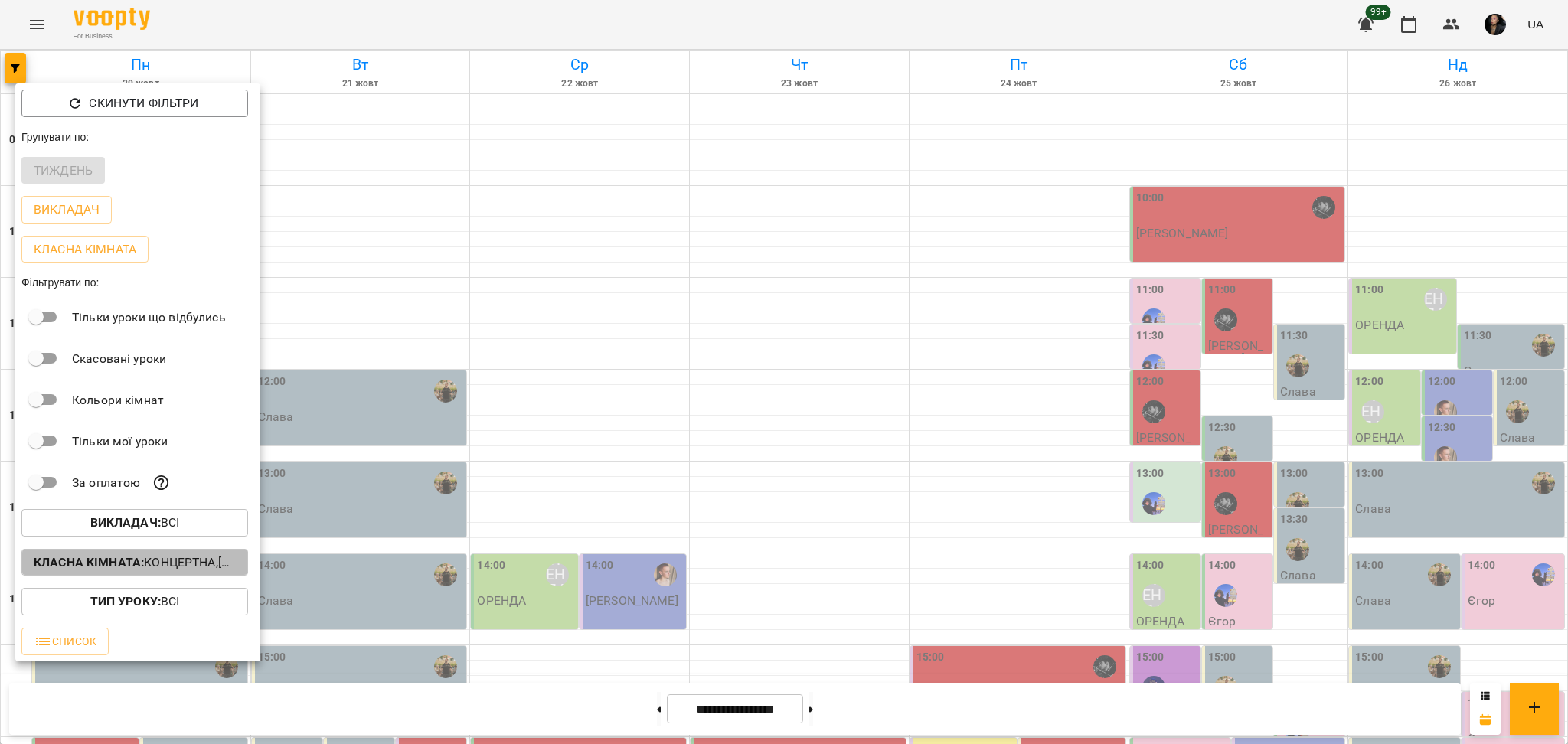
click at [201, 565] on p "Класна кімната : Концертна,[4] Барабанна,[6] Kids Барабанна" at bounding box center [135, 563] width 202 height 18
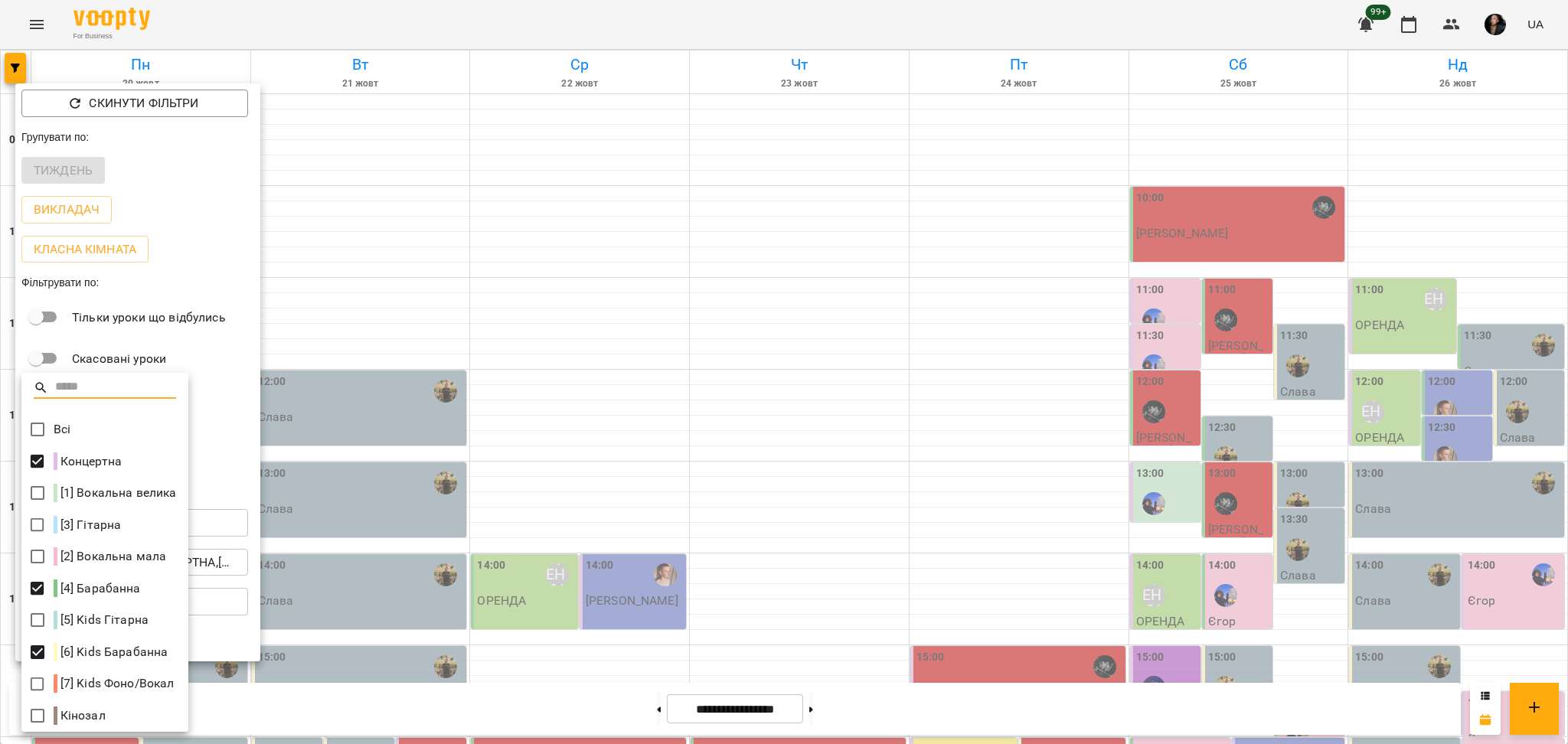
click at [539, 565] on div at bounding box center [784, 372] width 1568 height 744
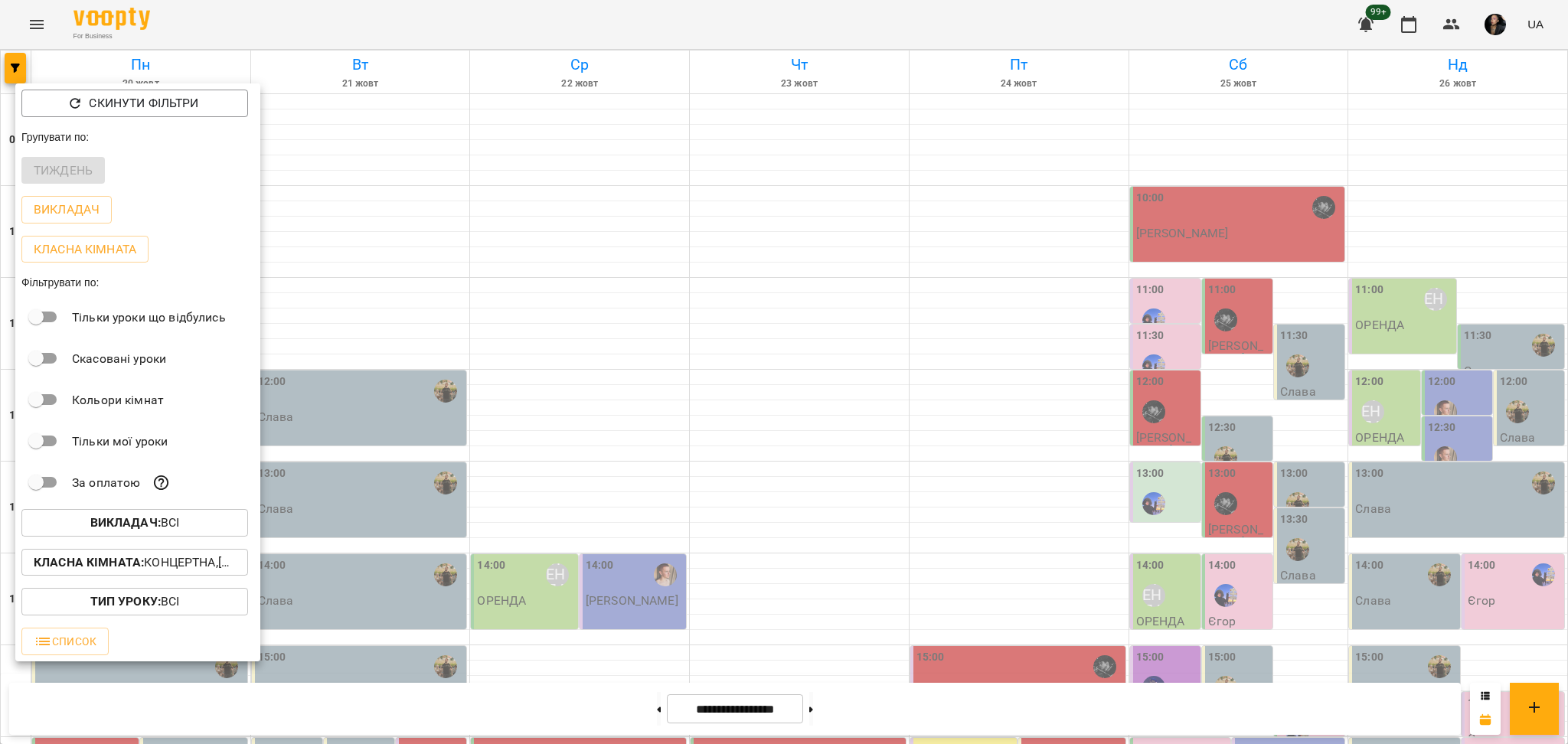
click at [466, 526] on div at bounding box center [784, 372] width 1568 height 744
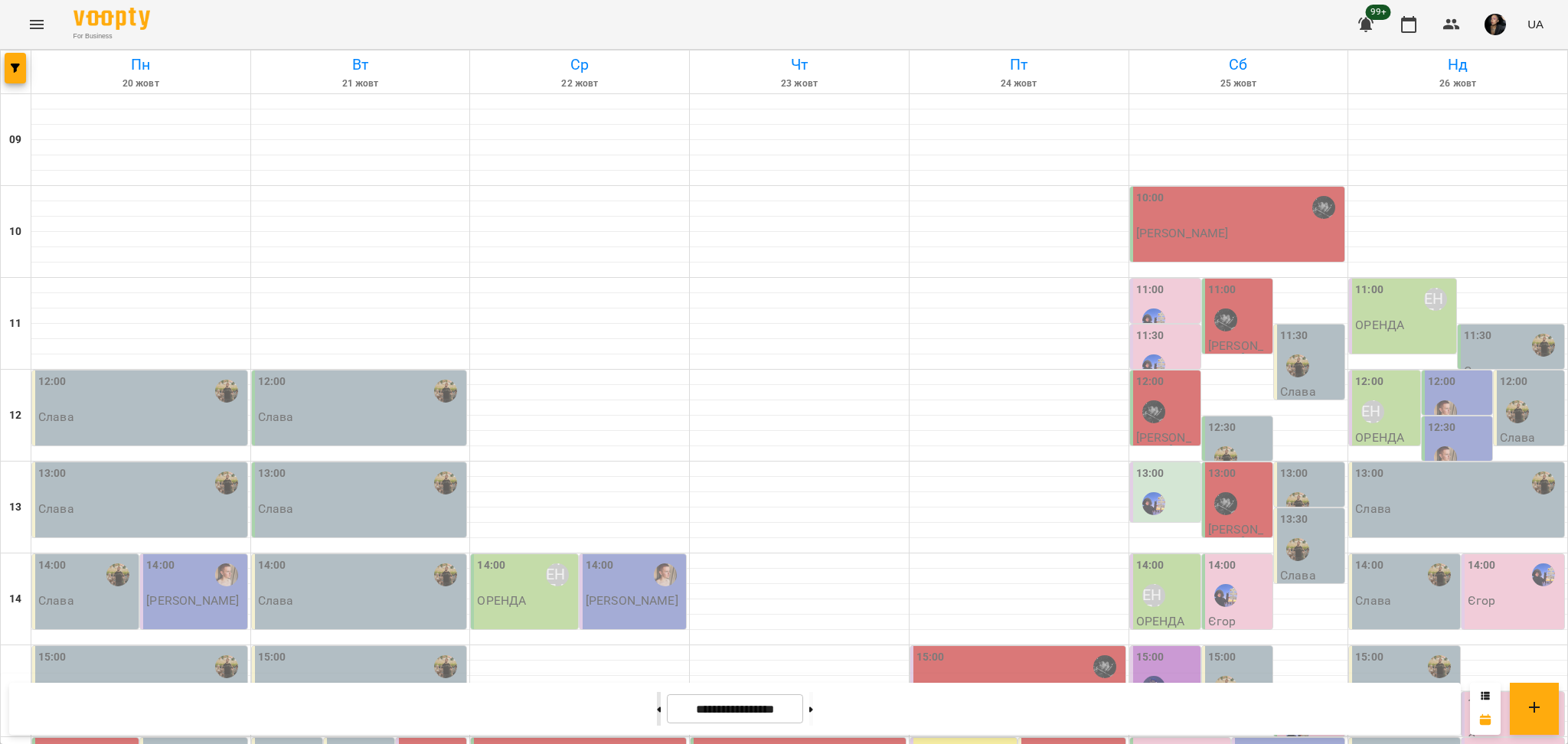
click at [657, 704] on button at bounding box center [659, 709] width 4 height 34
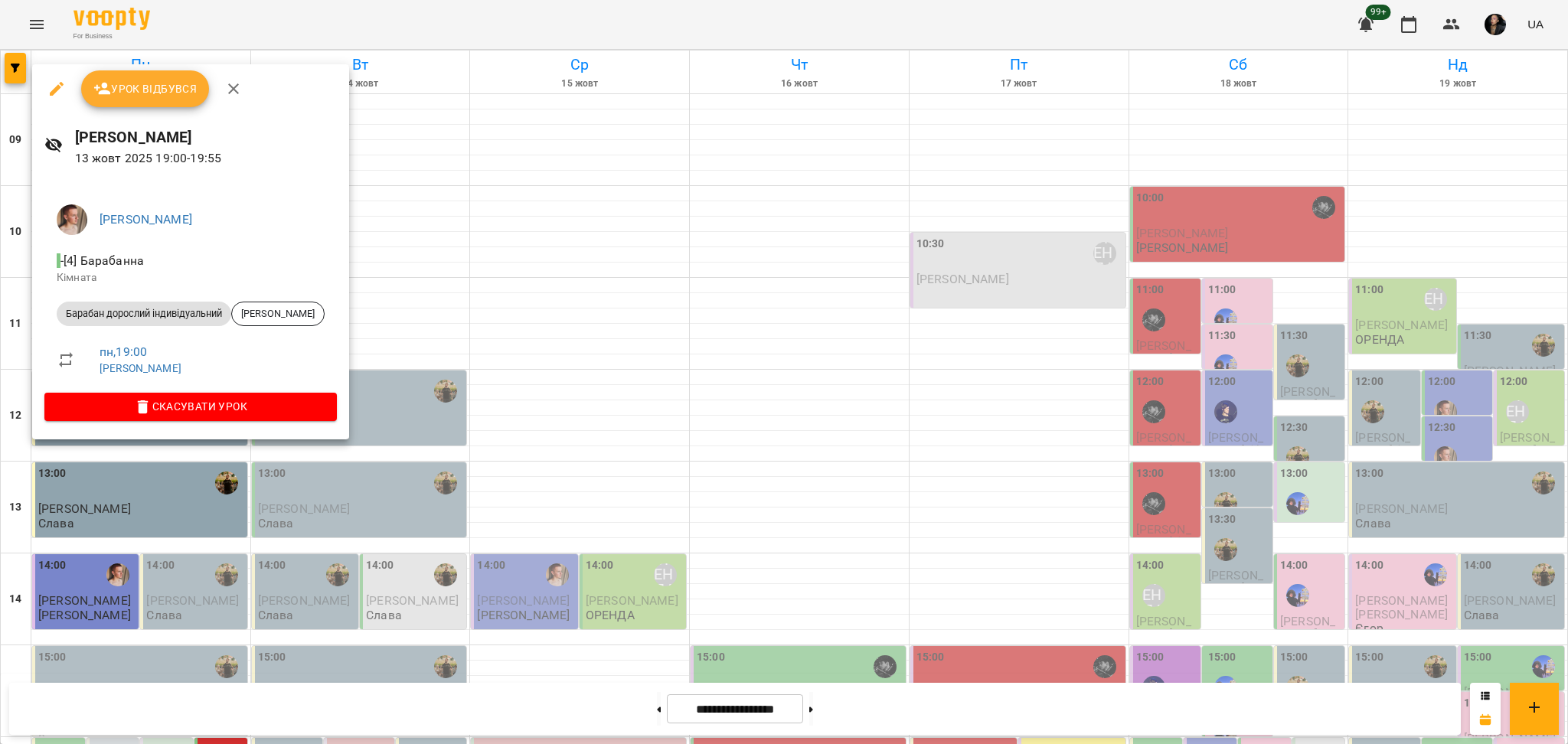
click at [331, 569] on div at bounding box center [784, 372] width 1568 height 744
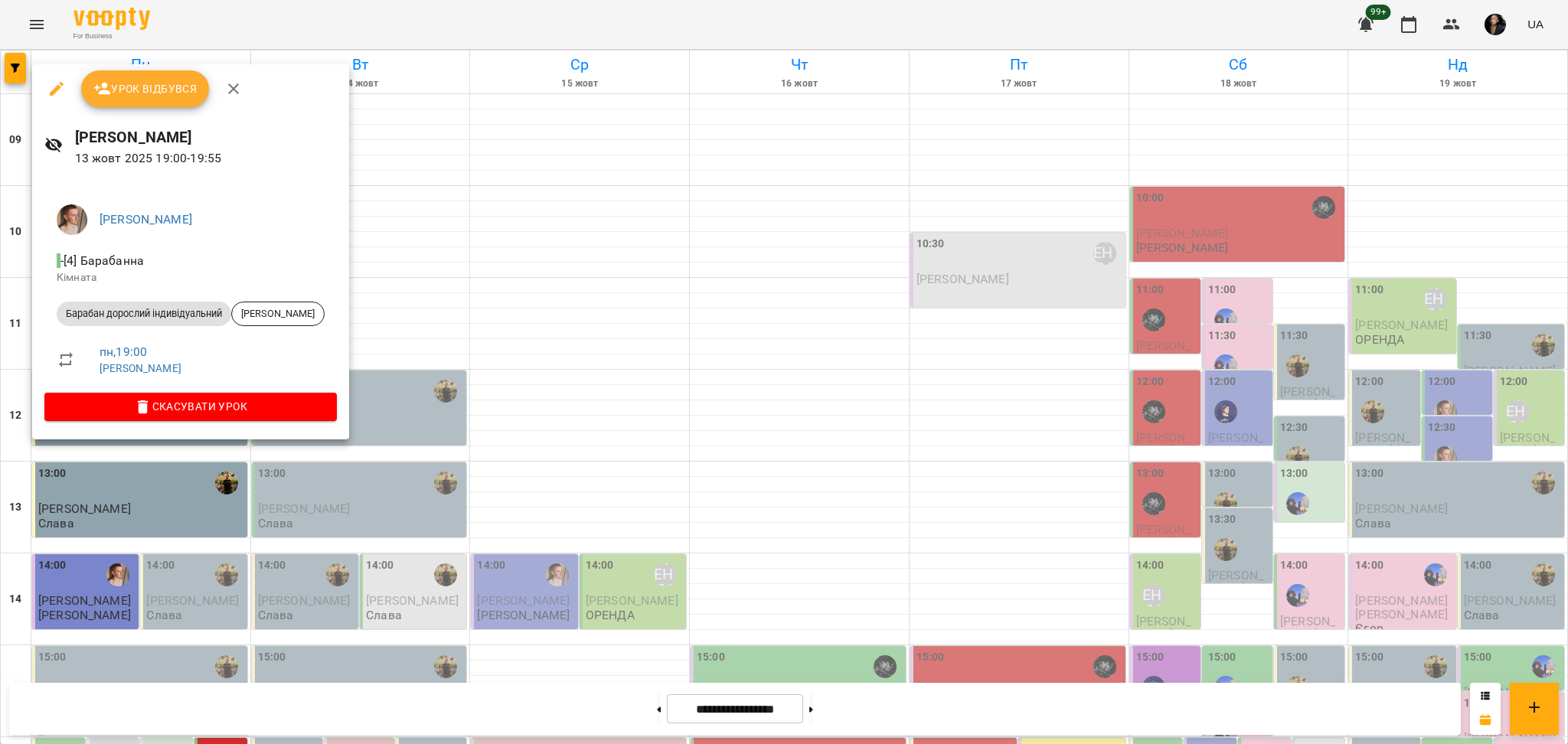
click at [321, 518] on div at bounding box center [784, 372] width 1568 height 744
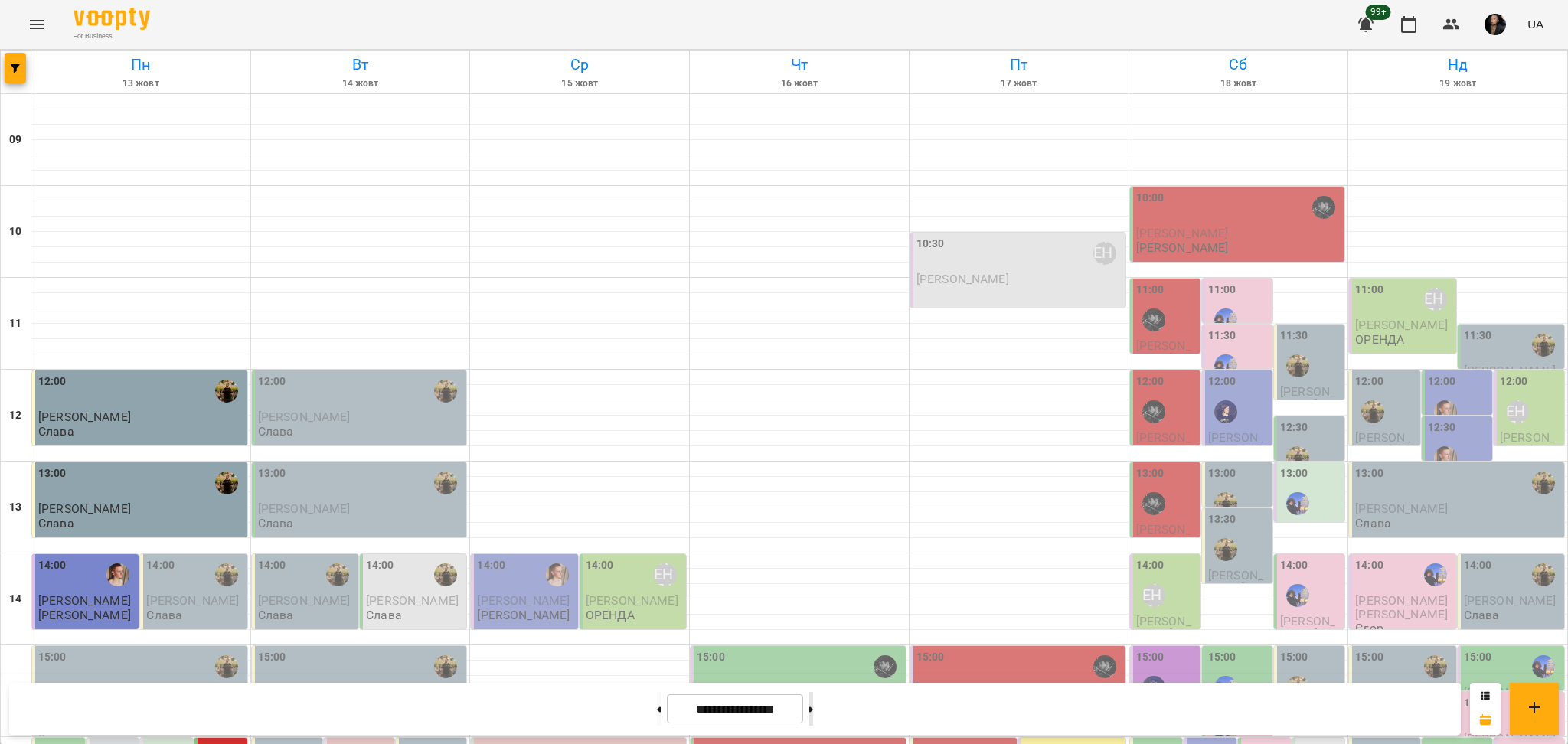
click at [813, 715] on button at bounding box center [811, 709] width 4 height 34
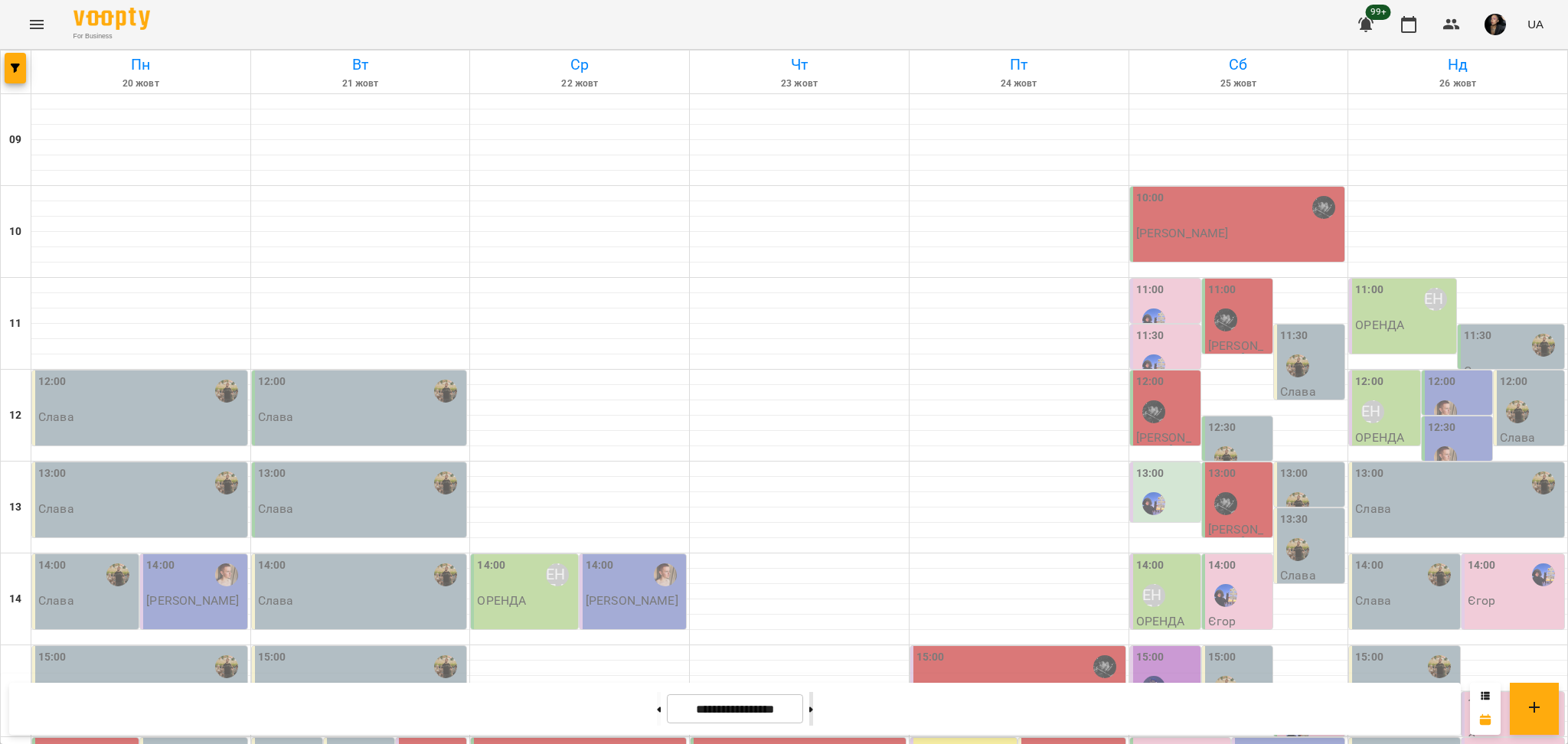
click at [813, 713] on button at bounding box center [811, 709] width 4 height 34
click at [813, 710] on icon at bounding box center [811, 709] width 4 height 5
drag, startPoint x: 641, startPoint y: 701, endPoint x: 359, endPoint y: 550, distance: 319.9
click at [657, 701] on button at bounding box center [659, 709] width 4 height 34
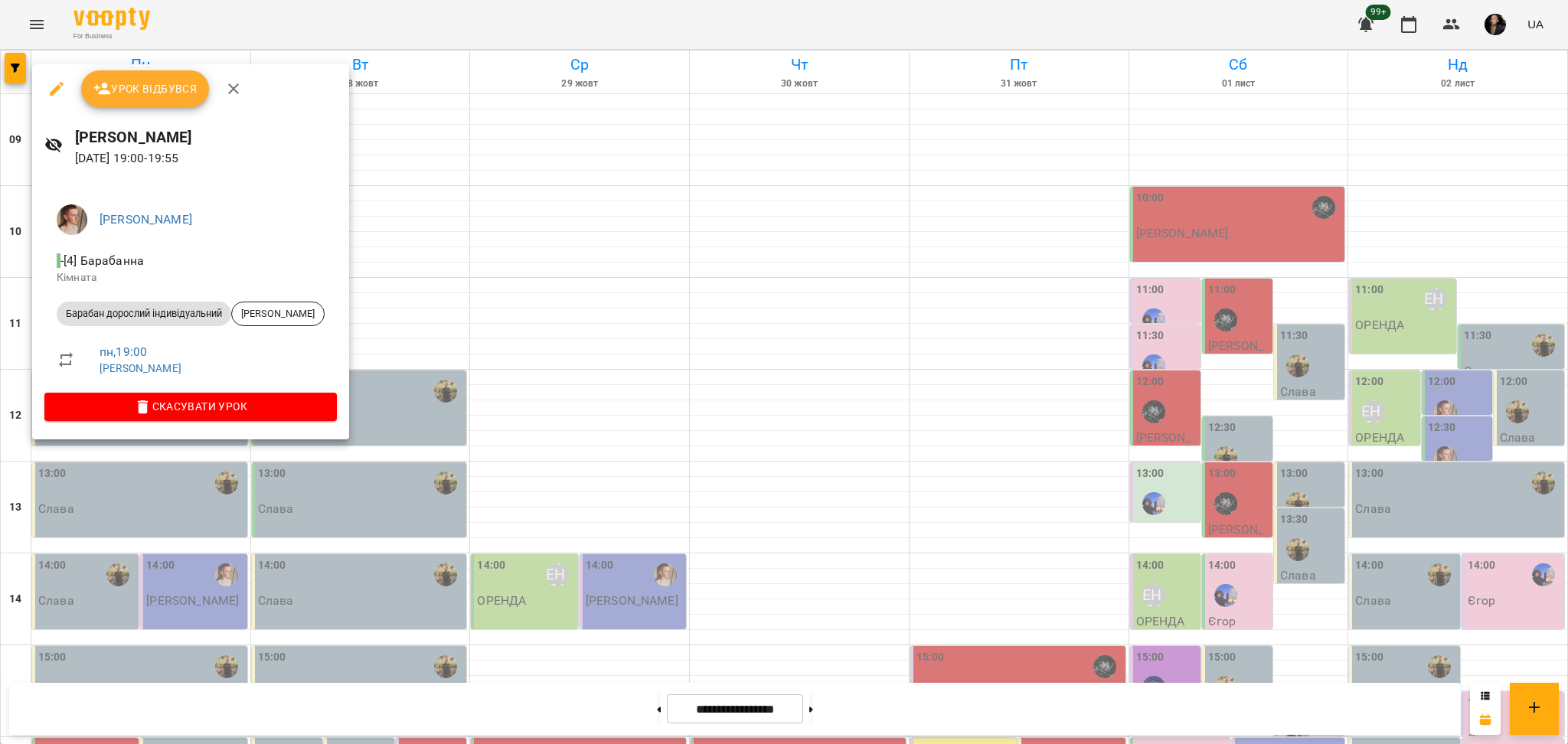
click at [427, 550] on div at bounding box center [784, 372] width 1568 height 744
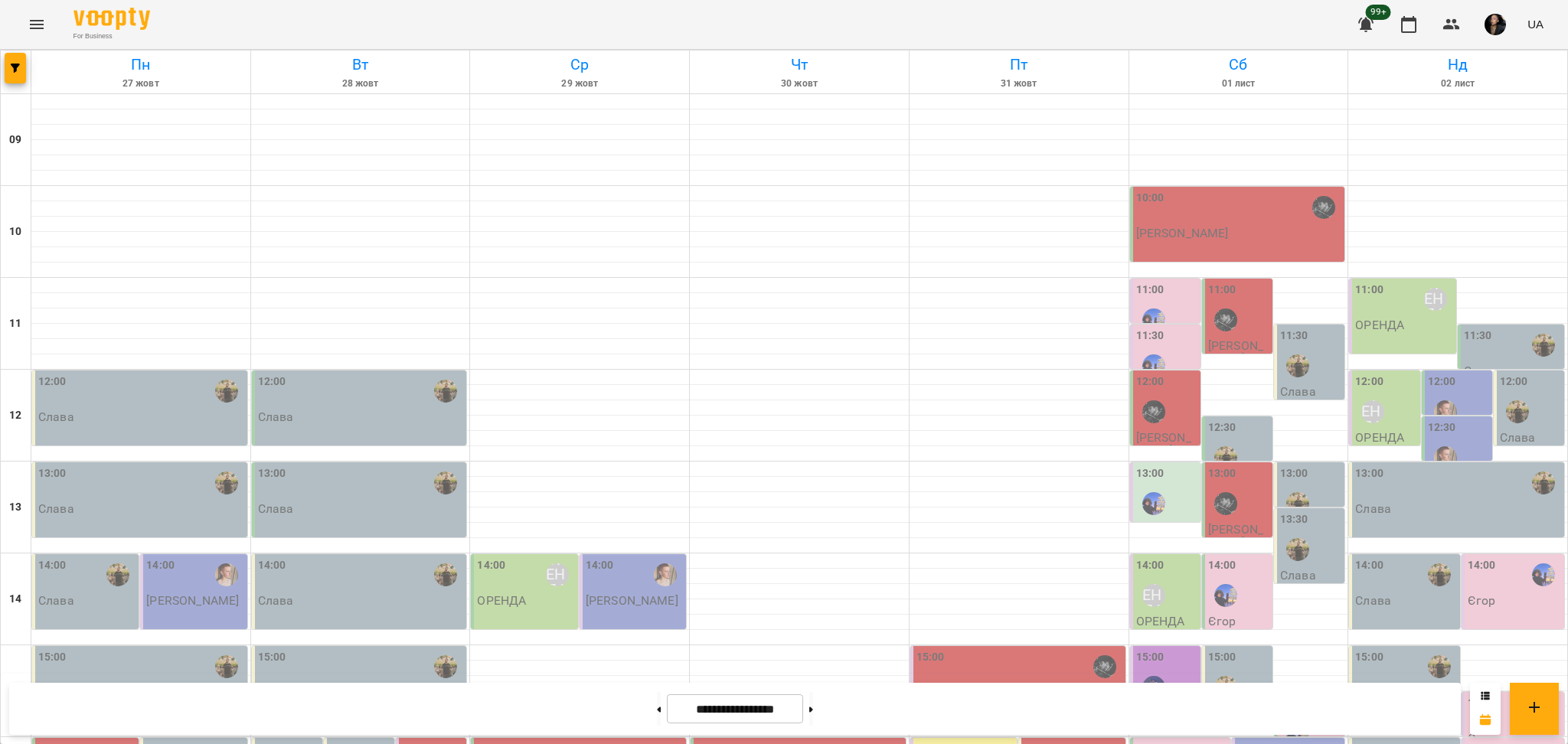
click at [658, 705] on div at bounding box center [659, 709] width 16 height 34
click at [657, 711] on button at bounding box center [659, 709] width 4 height 34
type input "**********"
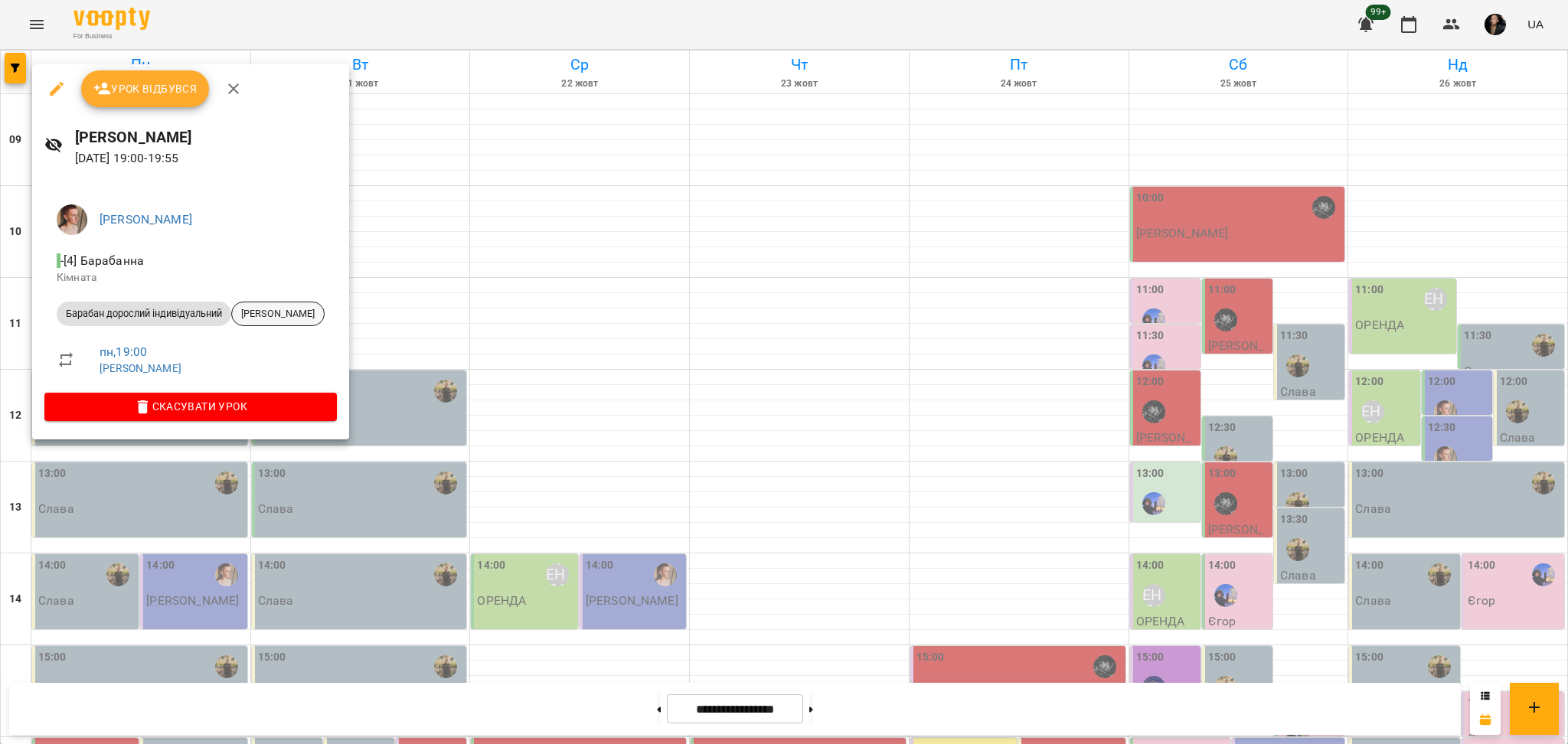
click at [265, 308] on span "[PERSON_NAME]" at bounding box center [277, 313] width 92 height 13
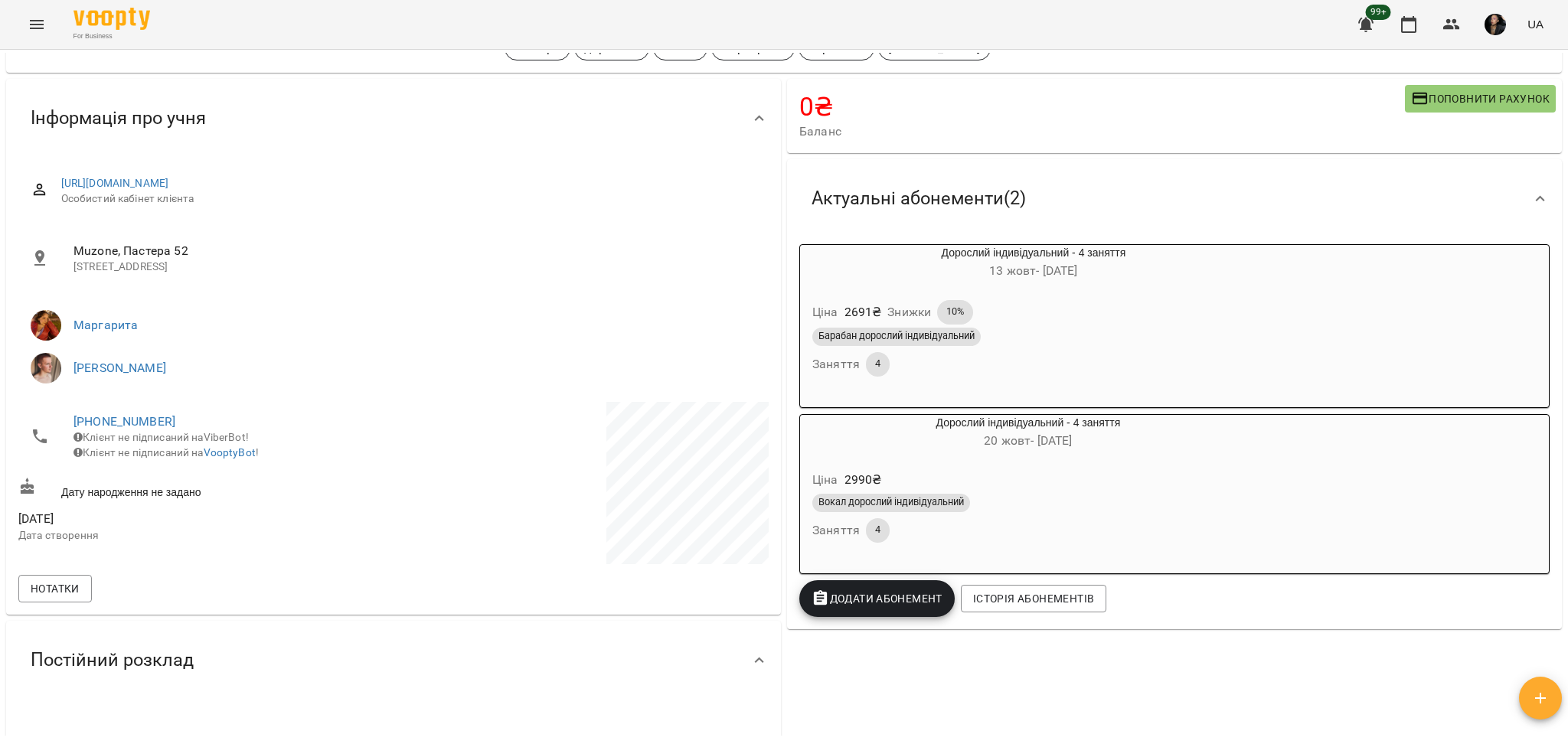
scroll to position [101, 0]
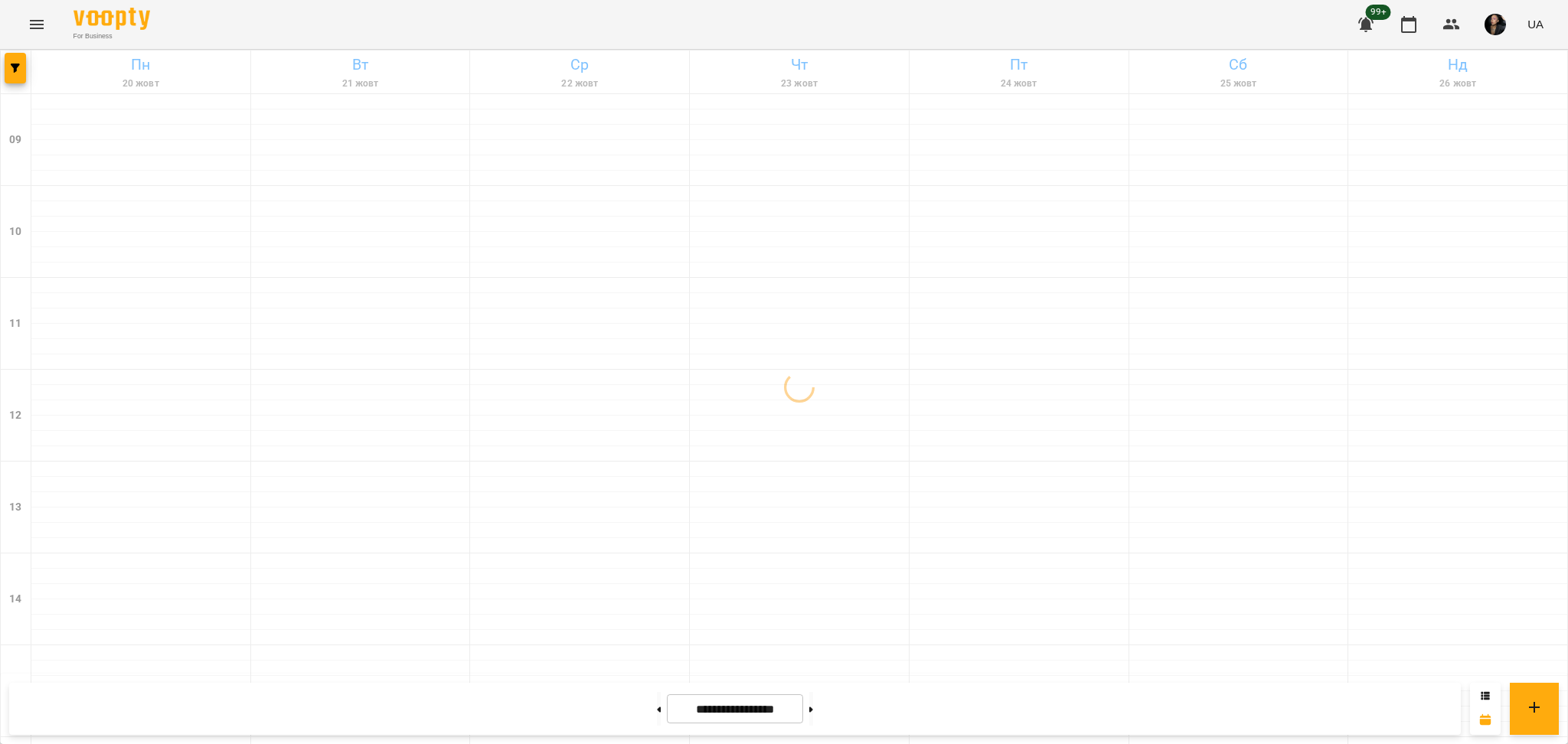
click at [1, 53] on div at bounding box center [16, 72] width 31 height 43
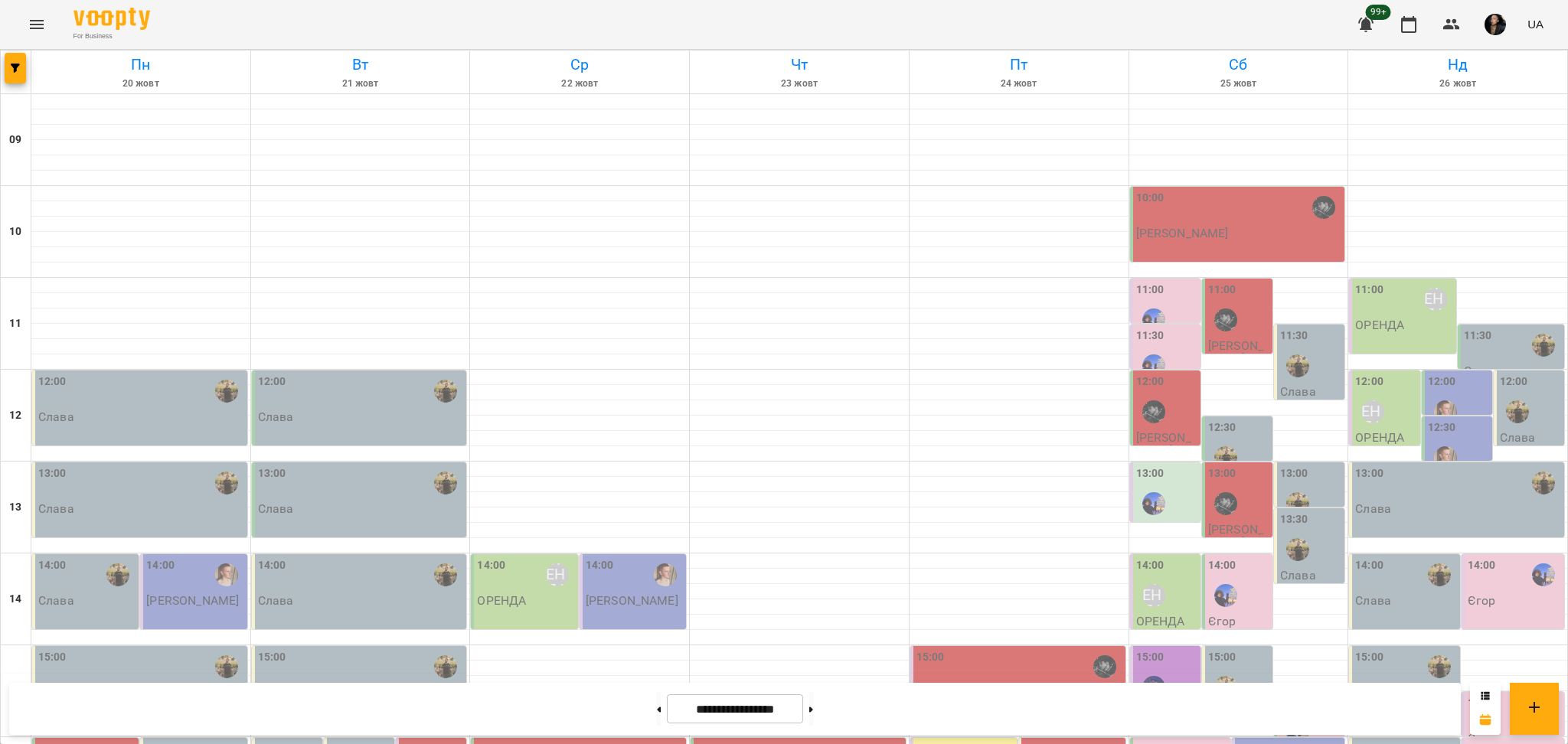
scroll to position [612, 0]
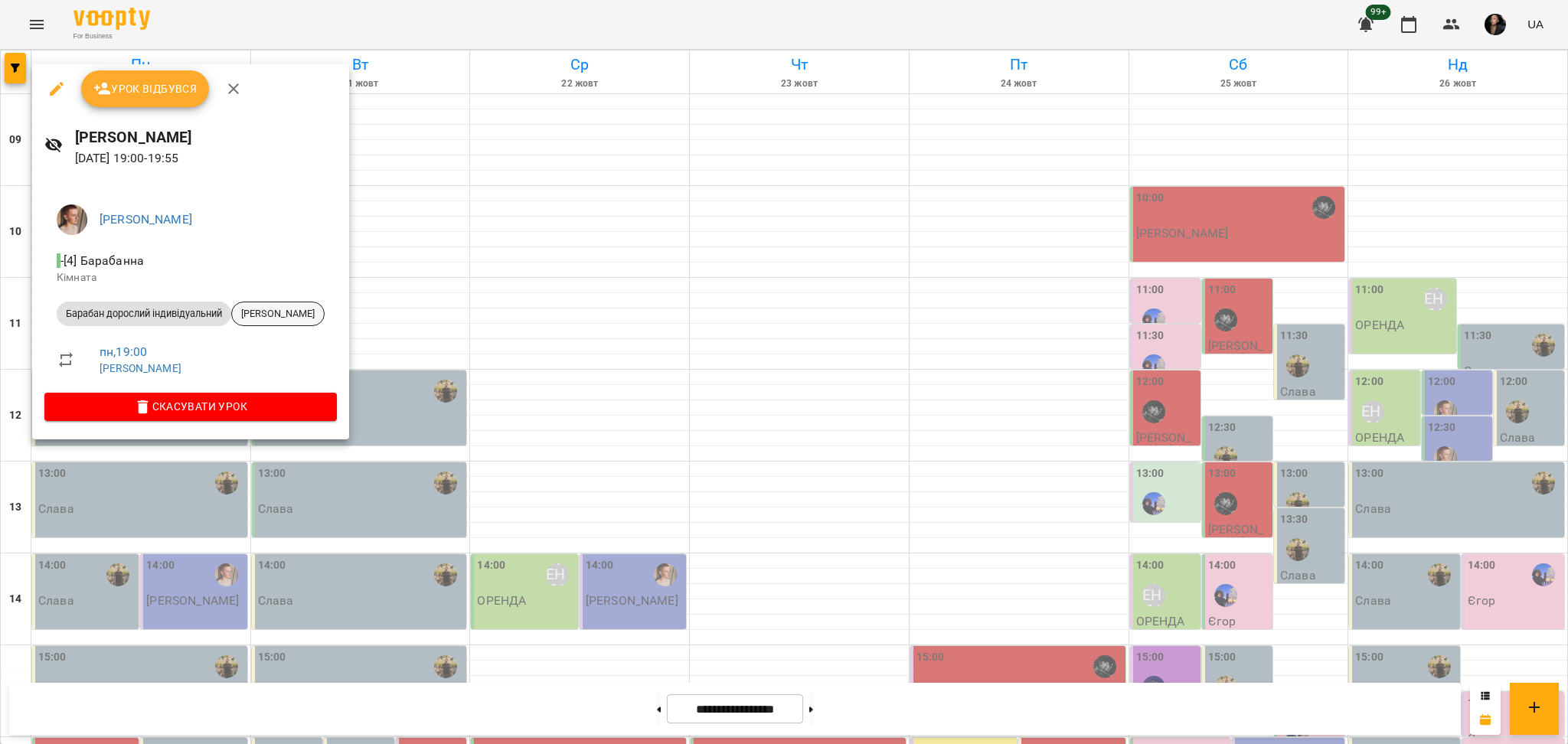
click at [258, 317] on span "[PERSON_NAME]" at bounding box center [277, 313] width 92 height 13
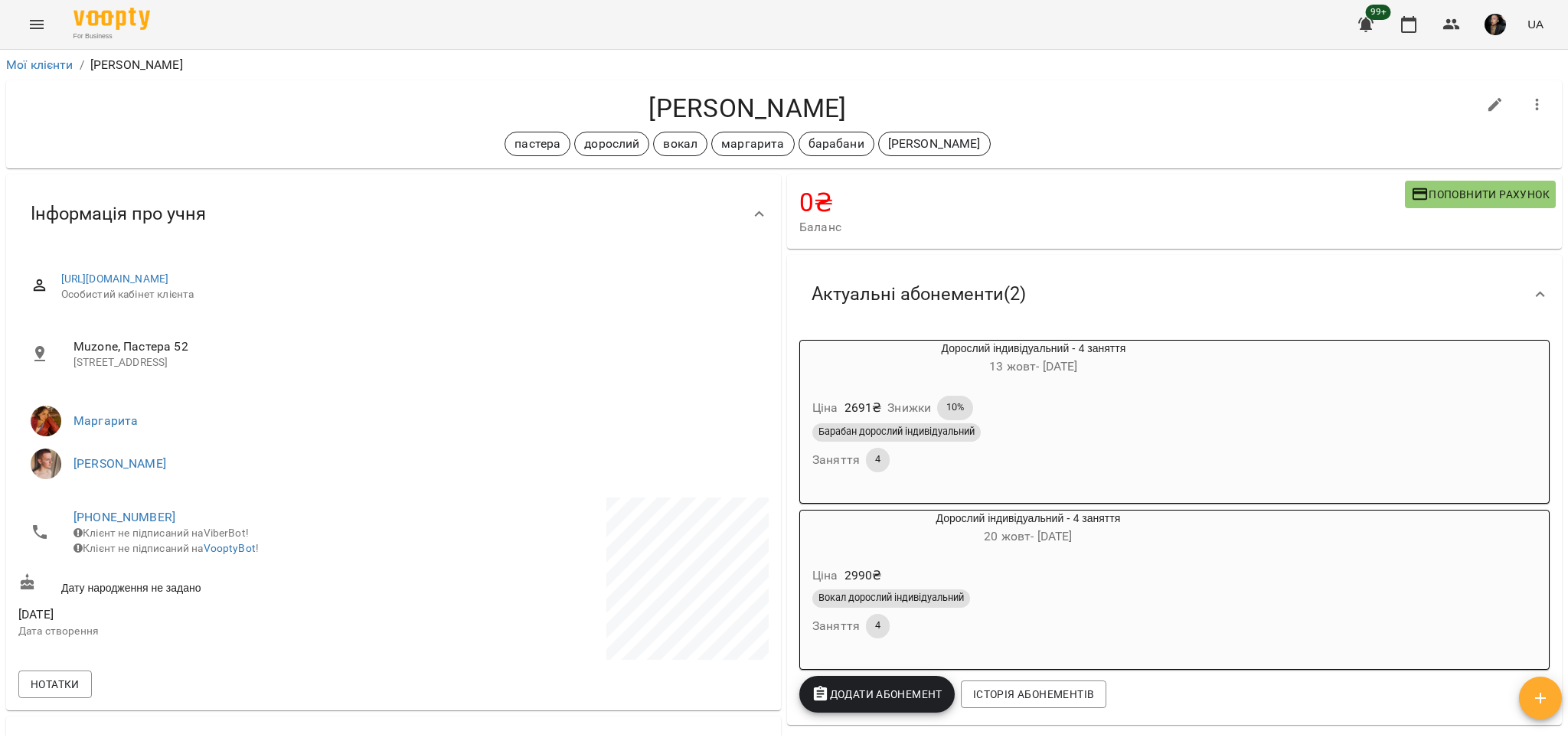
click at [1066, 426] on div "Барабан дорослий індивідуальний" at bounding box center [1033, 433] width 442 height 18
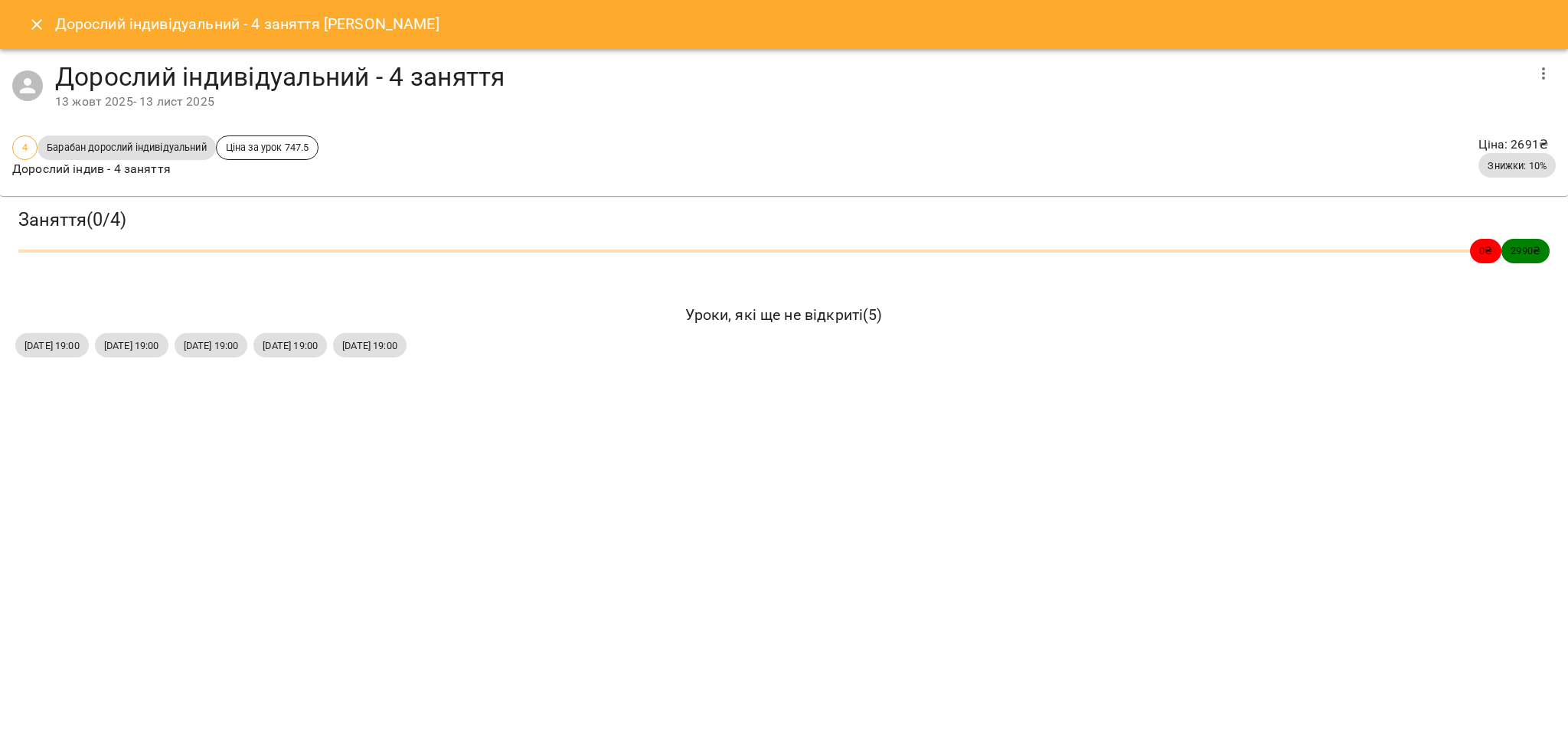
drag, startPoint x: 24, startPoint y: 344, endPoint x: 519, endPoint y: 343, distance: 495.0
click at [519, 343] on div "[DATE] 19:00 [DATE] 19:00 [DATE] 19:00 [DATE] 19:00 [DATE] 19:00" at bounding box center [784, 346] width 1544 height 31
copy div "[DATE] 19:00 [DATE] 19:00 [DATE] 19:00 [DATE] 19:00"
click at [32, 16] on icon "Close" at bounding box center [37, 24] width 18 height 18
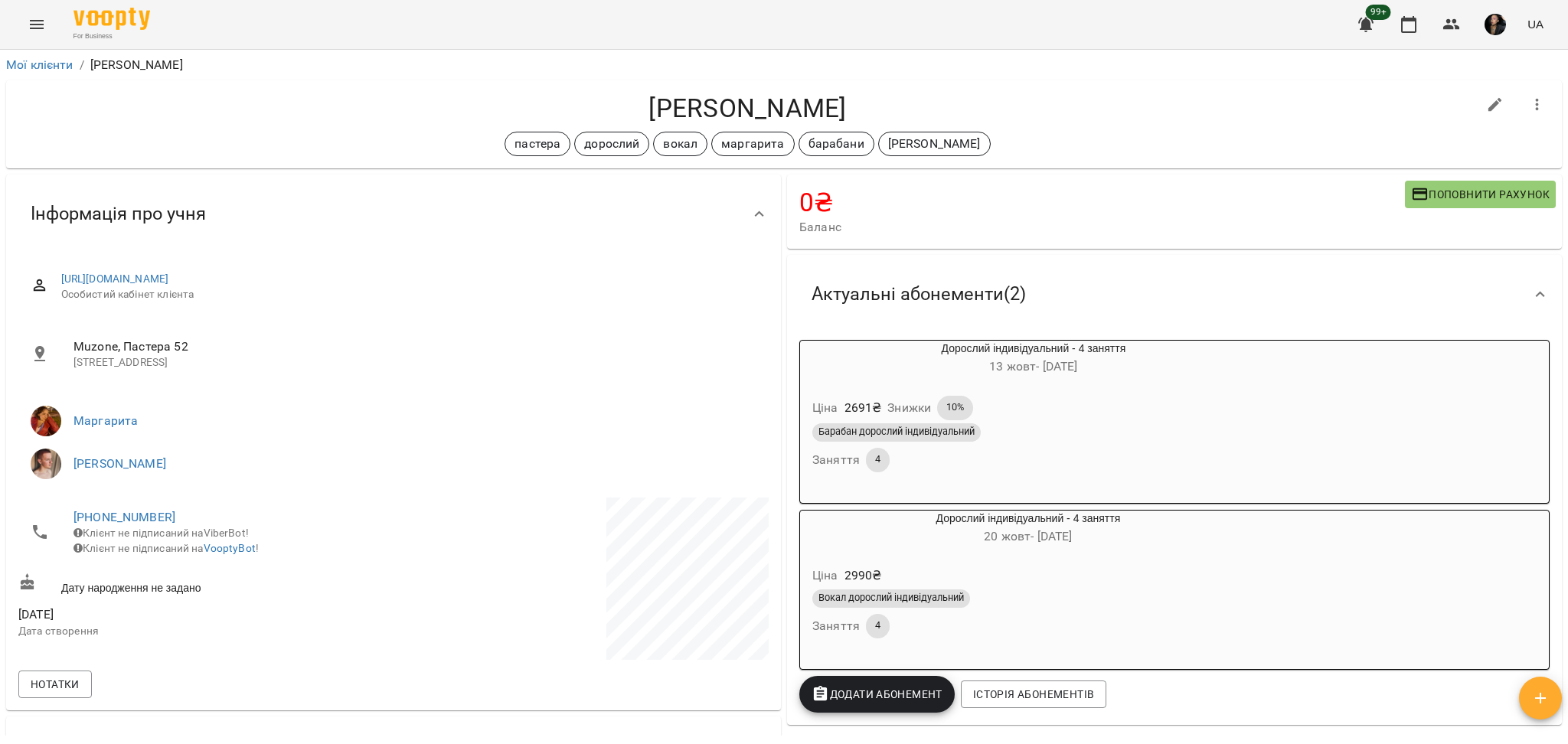
click at [34, 26] on icon "Menu" at bounding box center [37, 24] width 18 height 18
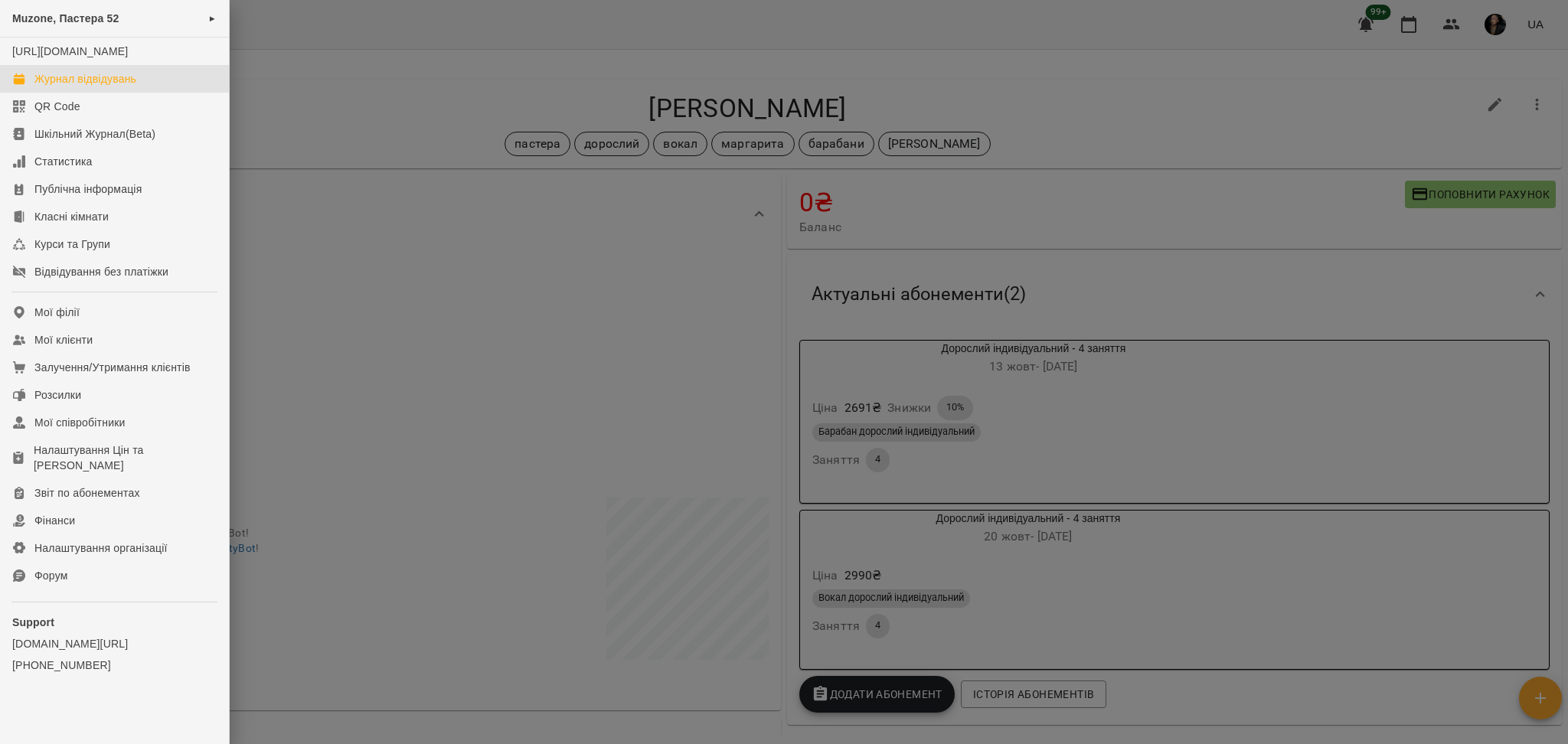
click at [66, 86] on div "Журнал відвідувань" at bounding box center [84, 78] width 101 height 15
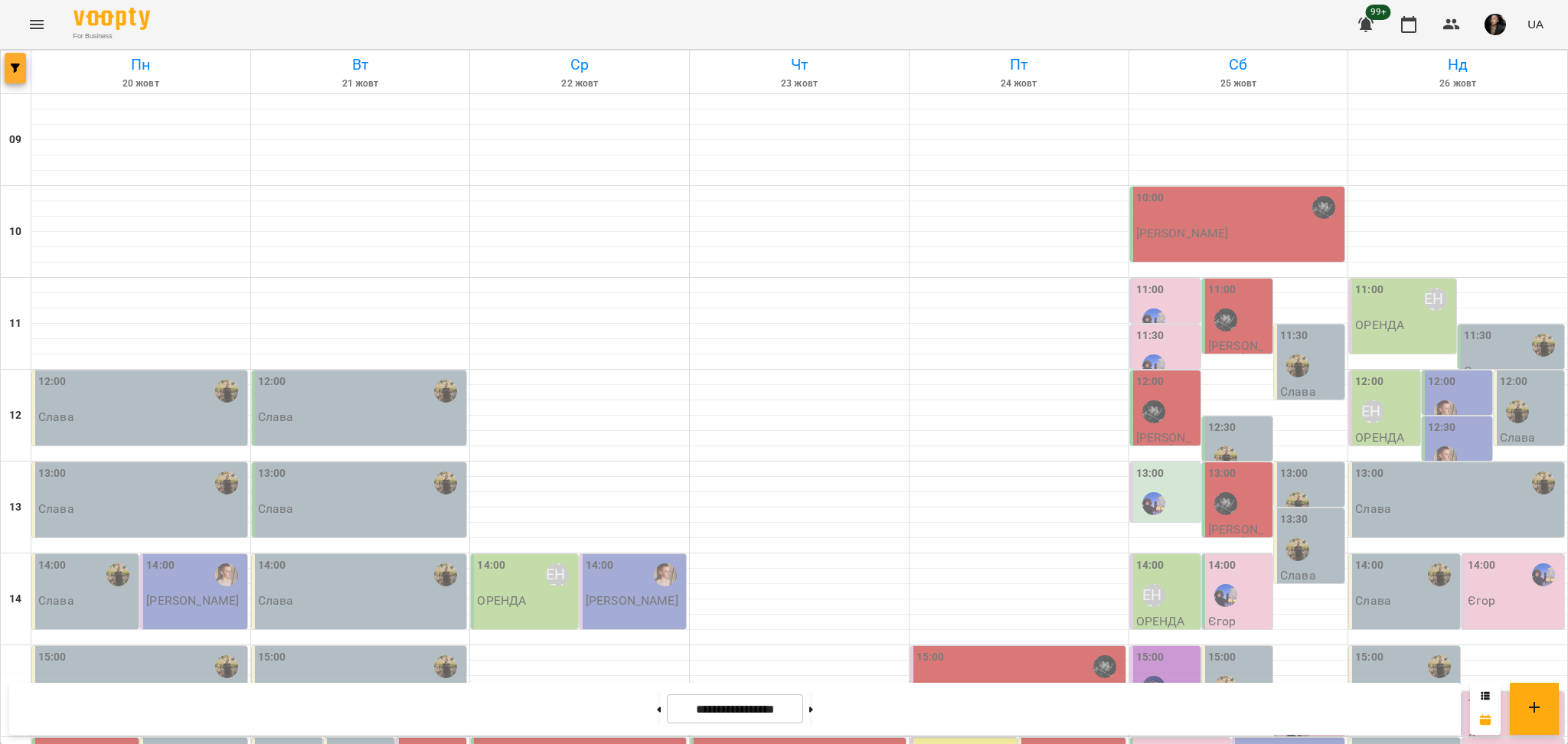
click at [18, 66] on icon "button" at bounding box center [15, 68] width 9 height 9
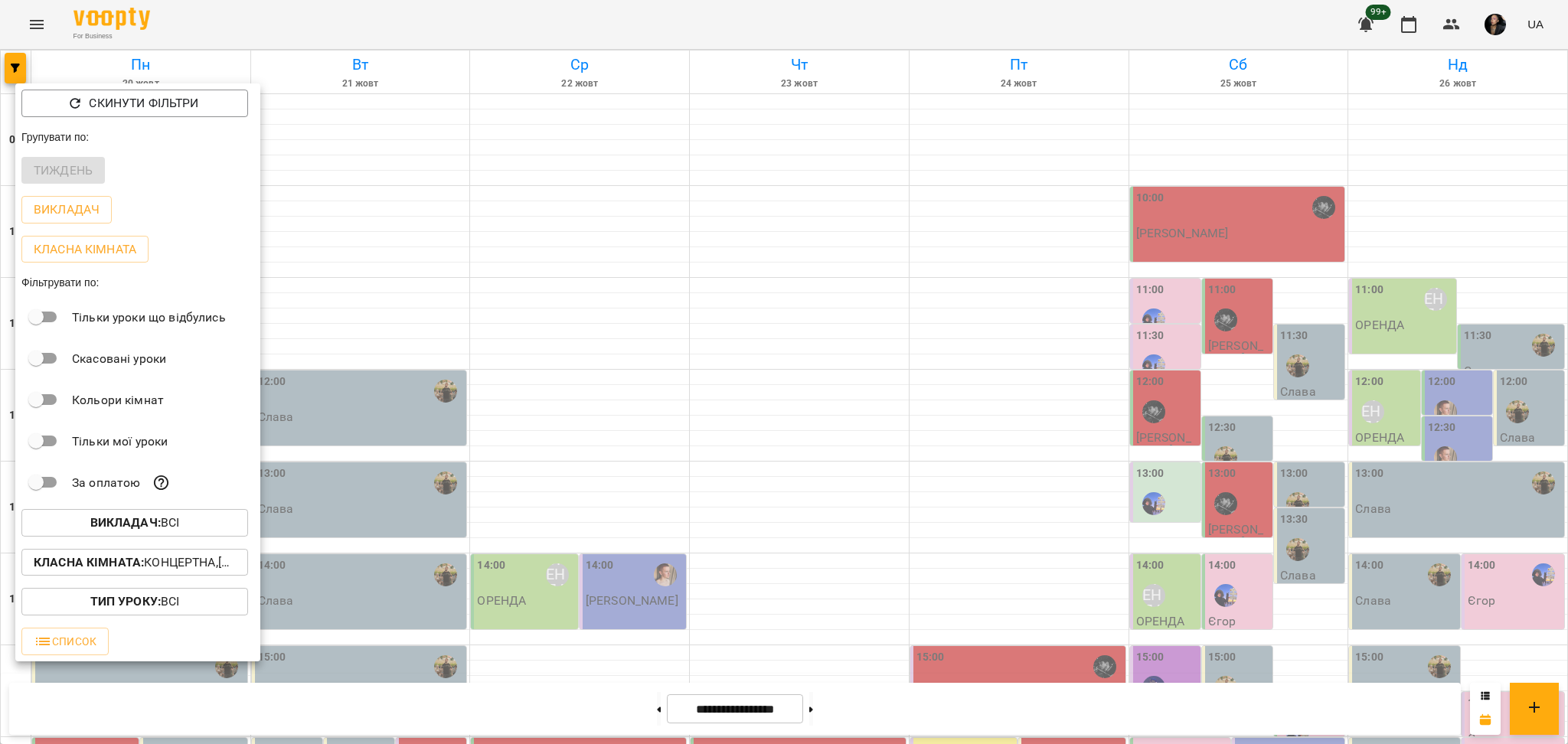
click at [529, 593] on div at bounding box center [784, 372] width 1568 height 744
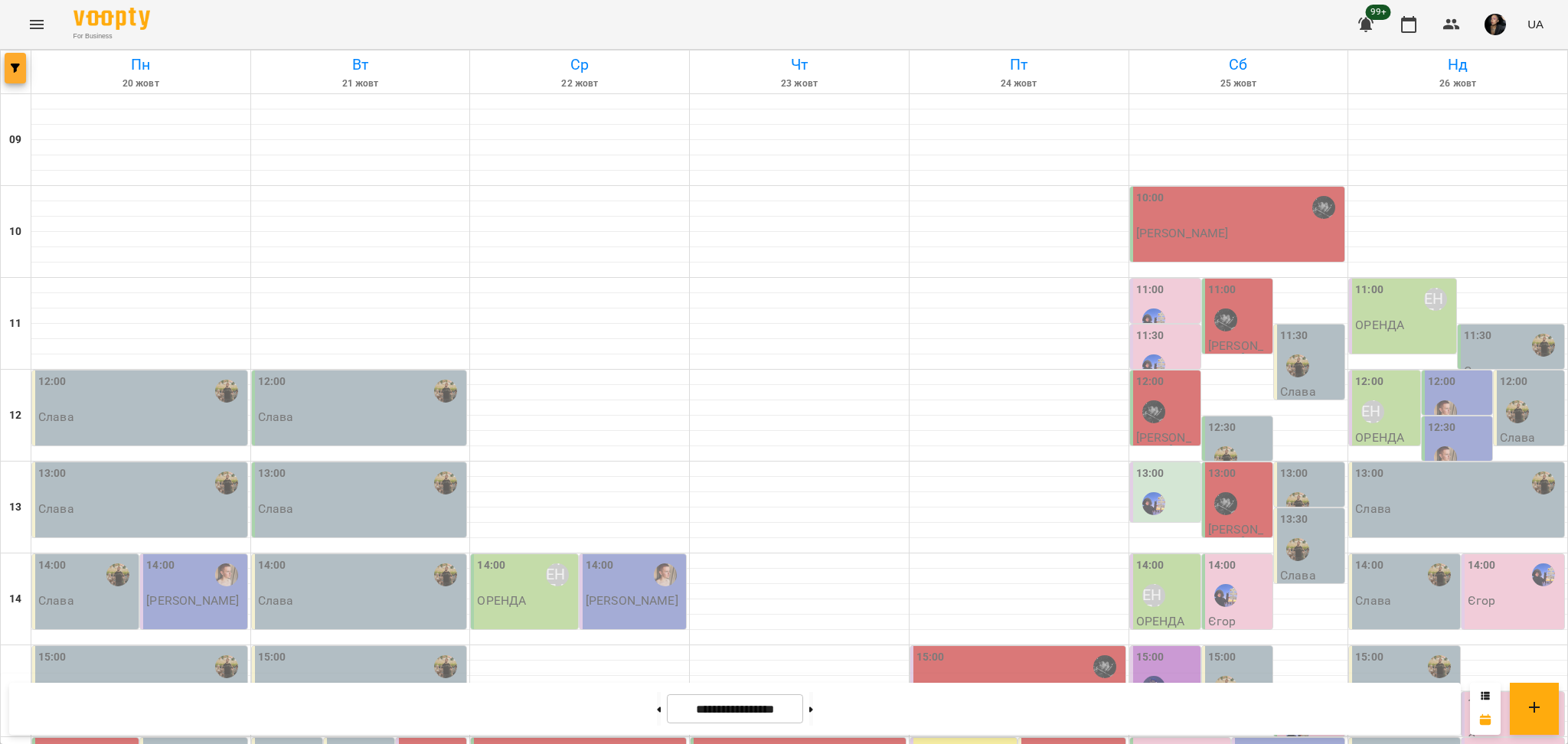
click at [23, 70] on span "button" at bounding box center [15, 68] width 22 height 9
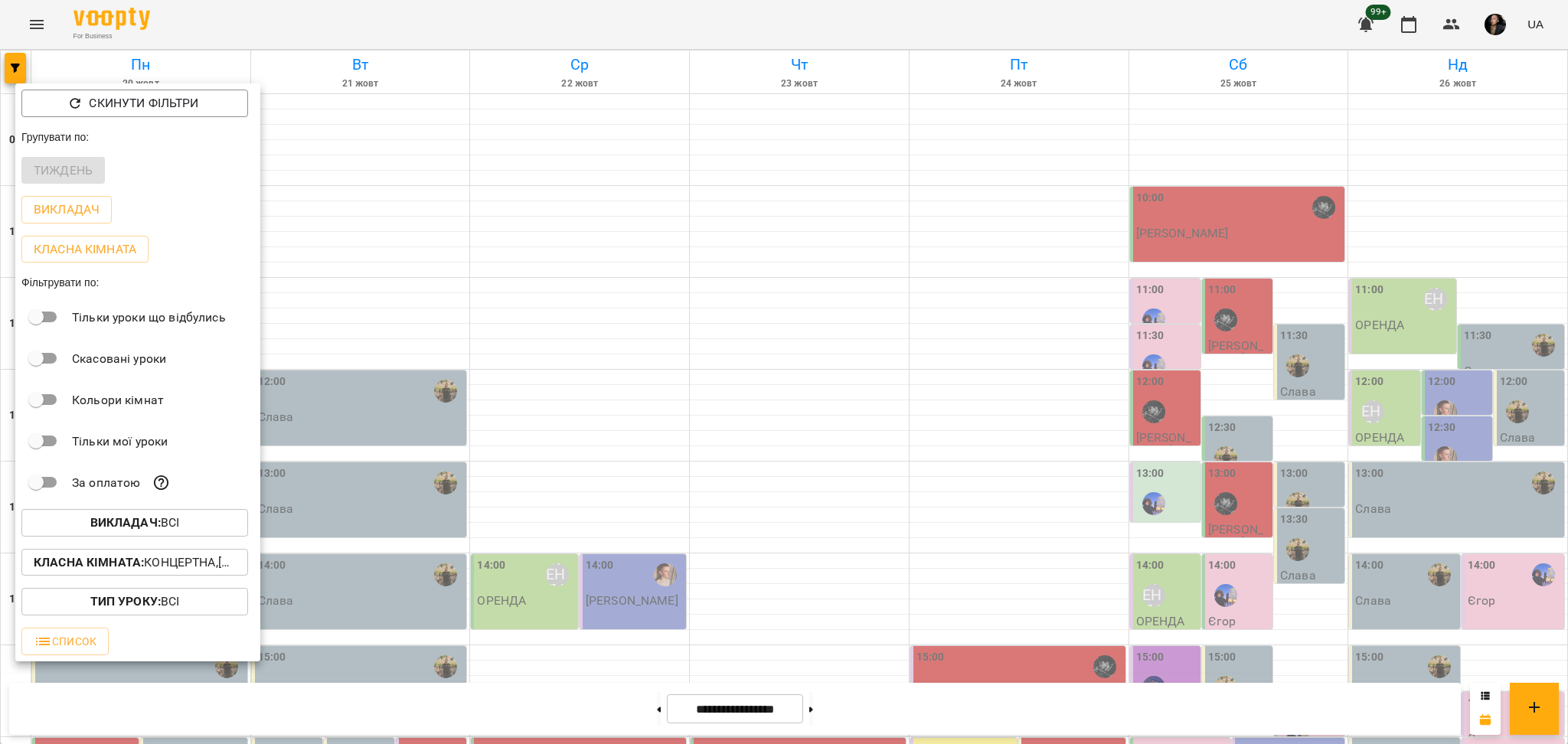
click at [191, 529] on span "Викладач : Всі" at bounding box center [135, 522] width 202 height 18
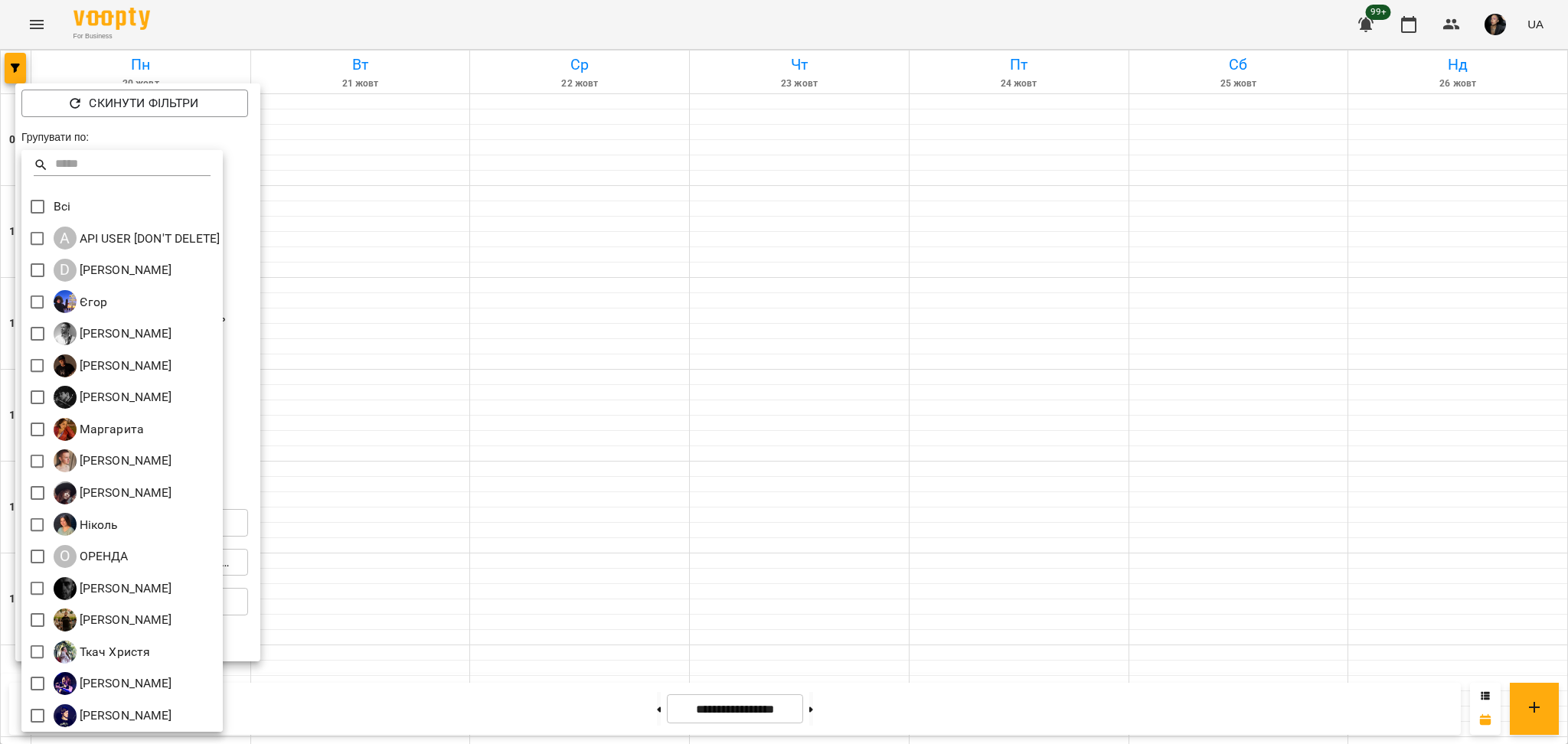
click at [300, 305] on div at bounding box center [784, 372] width 1568 height 744
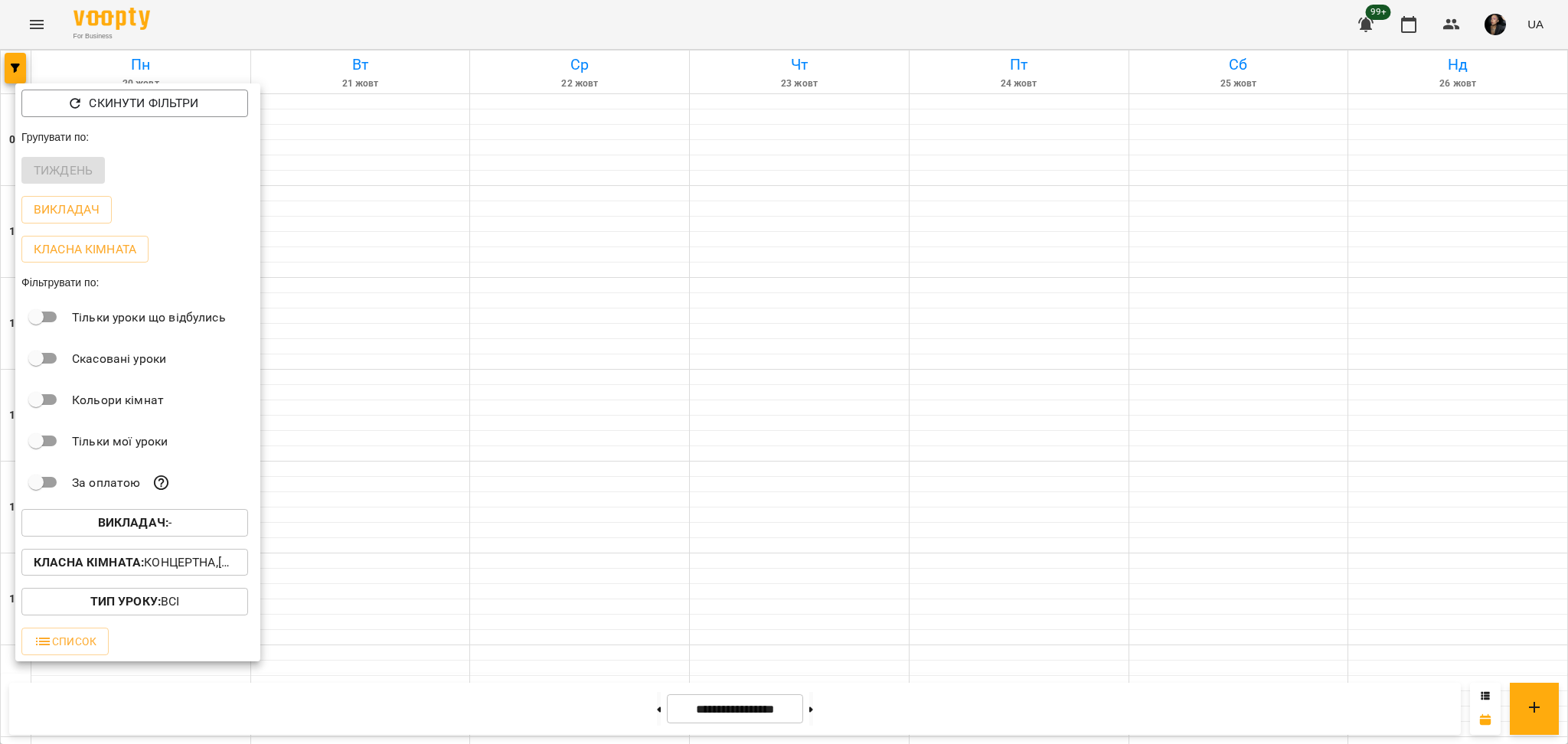
click at [81, 517] on button "Викладач : -" at bounding box center [135, 522] width 227 height 28
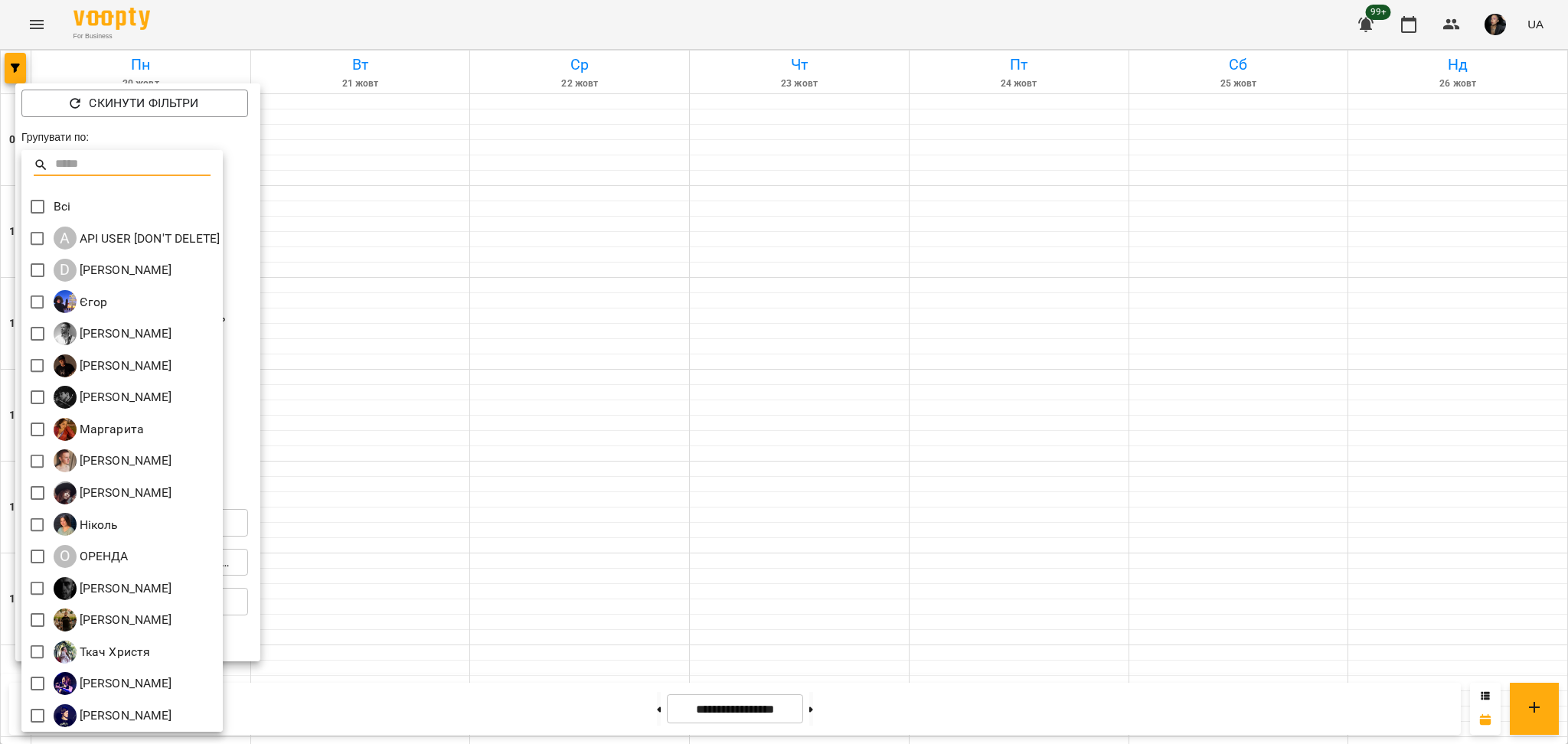
click at [20, 425] on div at bounding box center [784, 372] width 1568 height 744
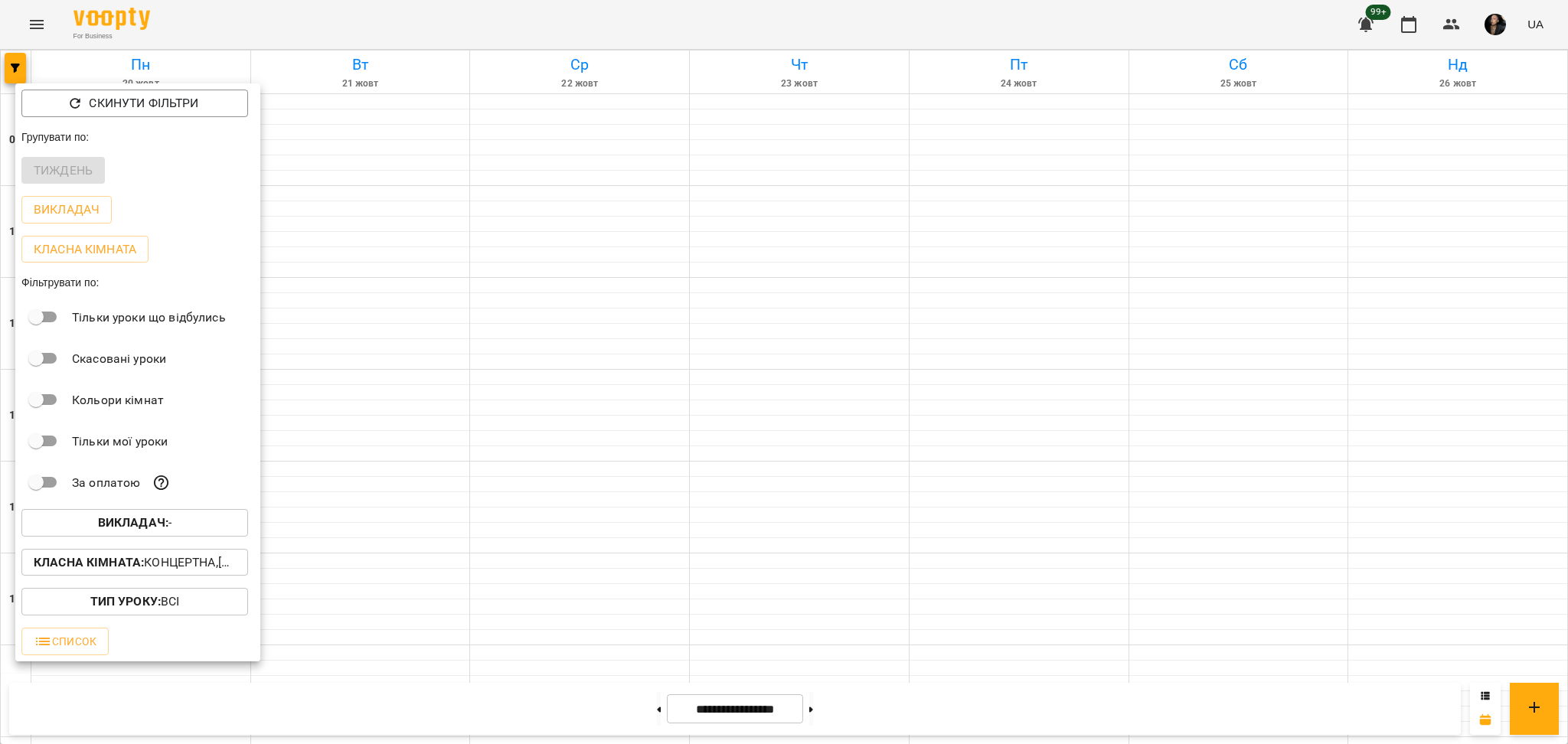
click at [137, 513] on div "Викладач : -" at bounding box center [137, 522] width 245 height 39
click at [125, 521] on b "Викладач :" at bounding box center [133, 522] width 70 height 14
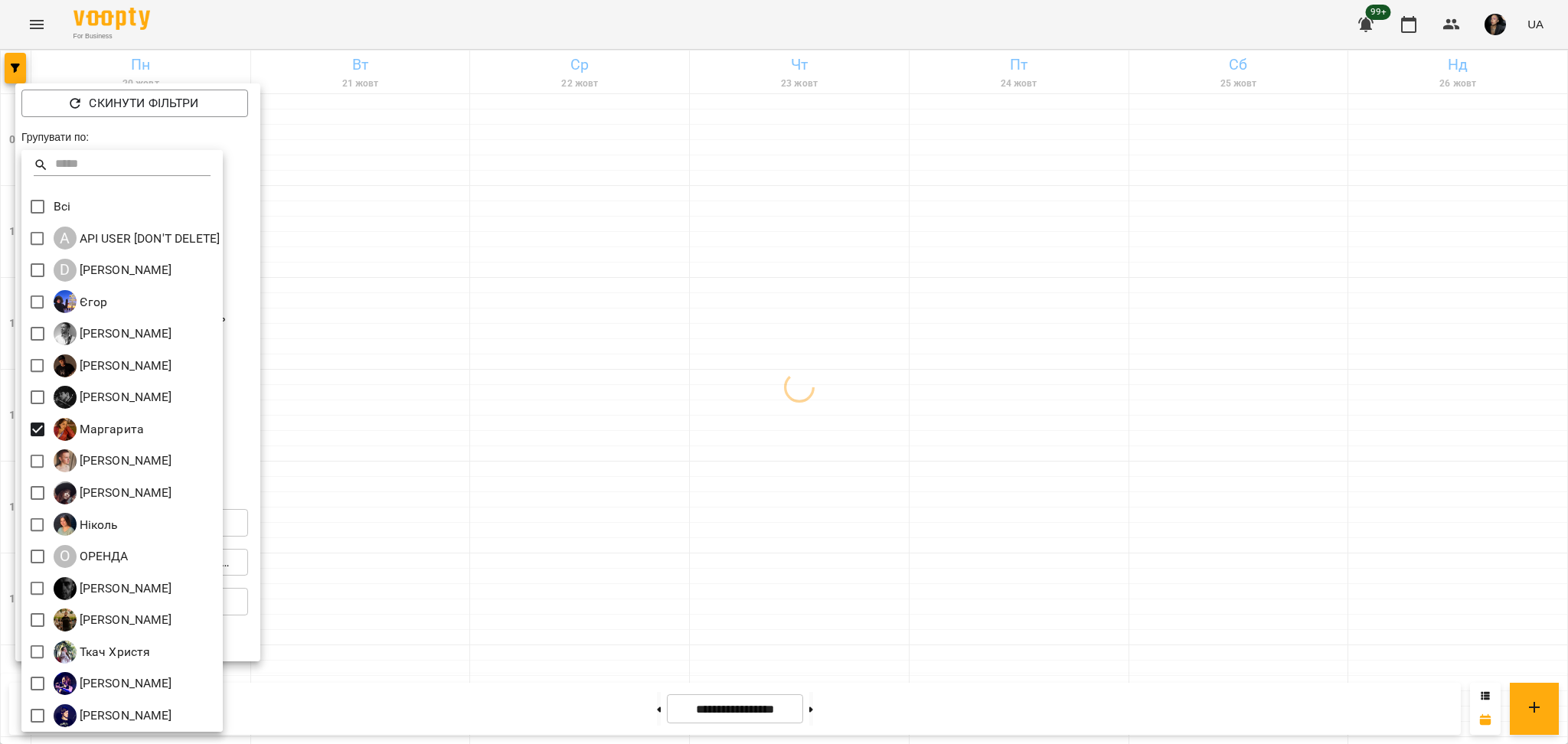
click at [539, 508] on div at bounding box center [784, 372] width 1568 height 744
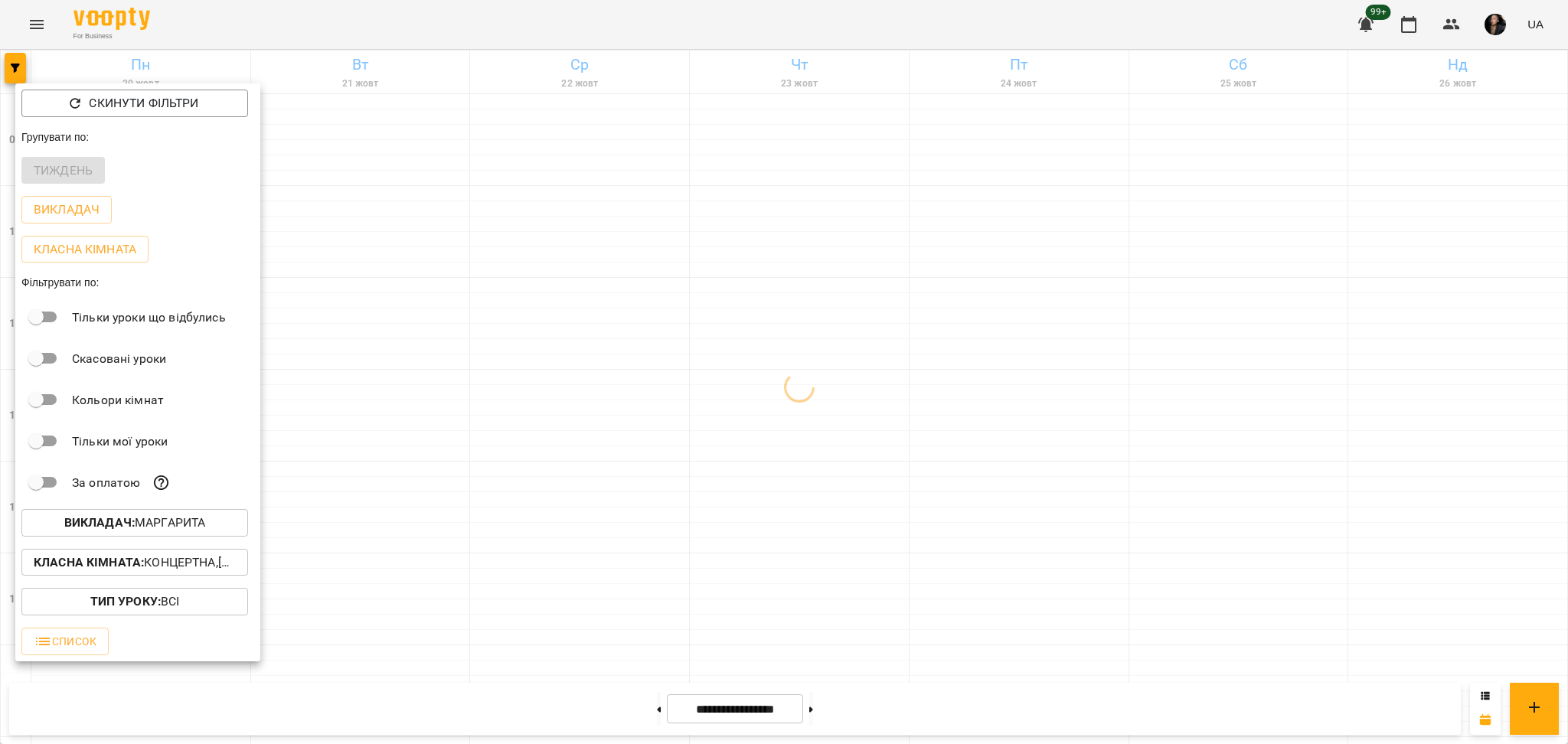
click at [171, 572] on p "Класна кімната : Концертна,[4] Барабанна,[6] Kids Барабанна" at bounding box center [135, 563] width 202 height 18
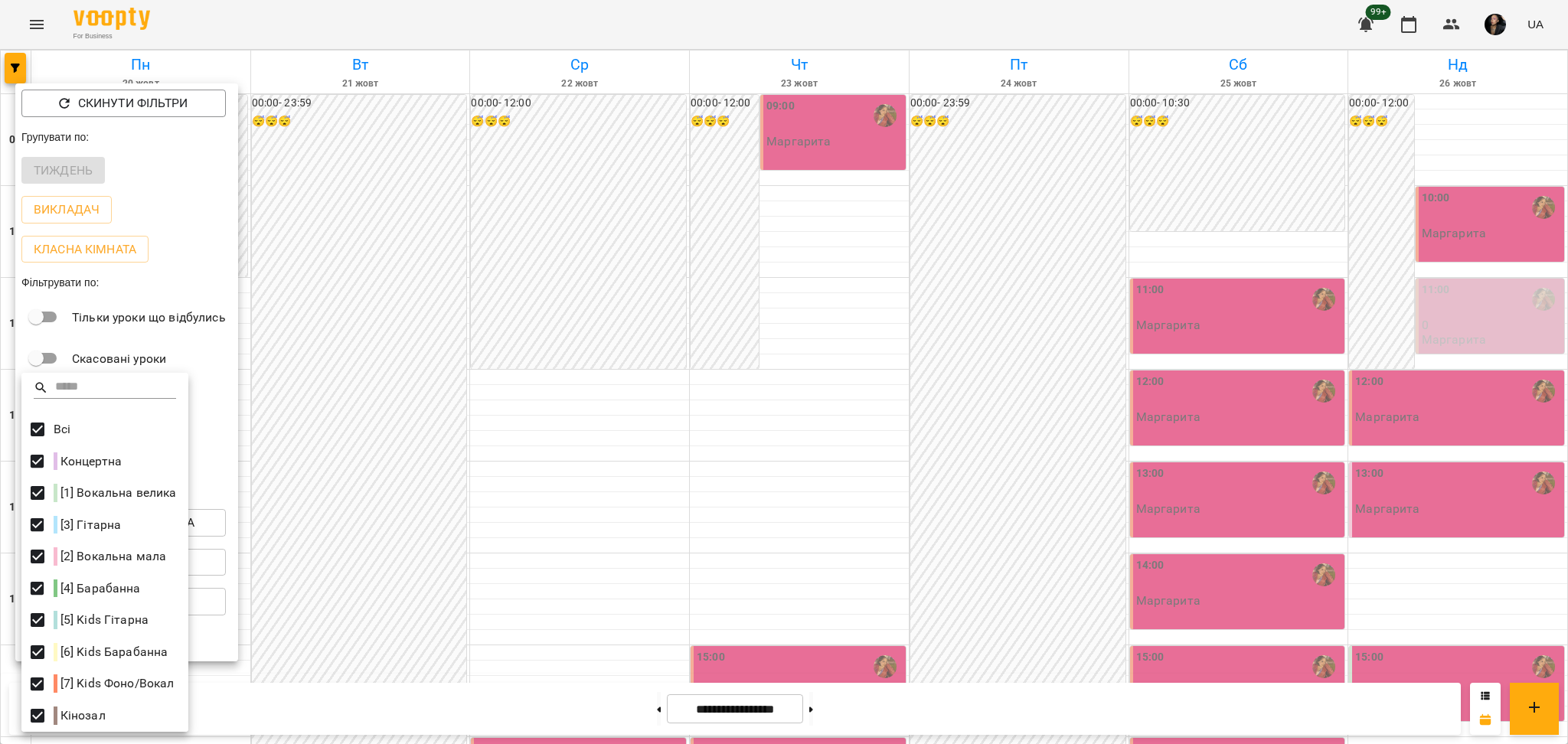
click at [608, 463] on div at bounding box center [784, 372] width 1568 height 744
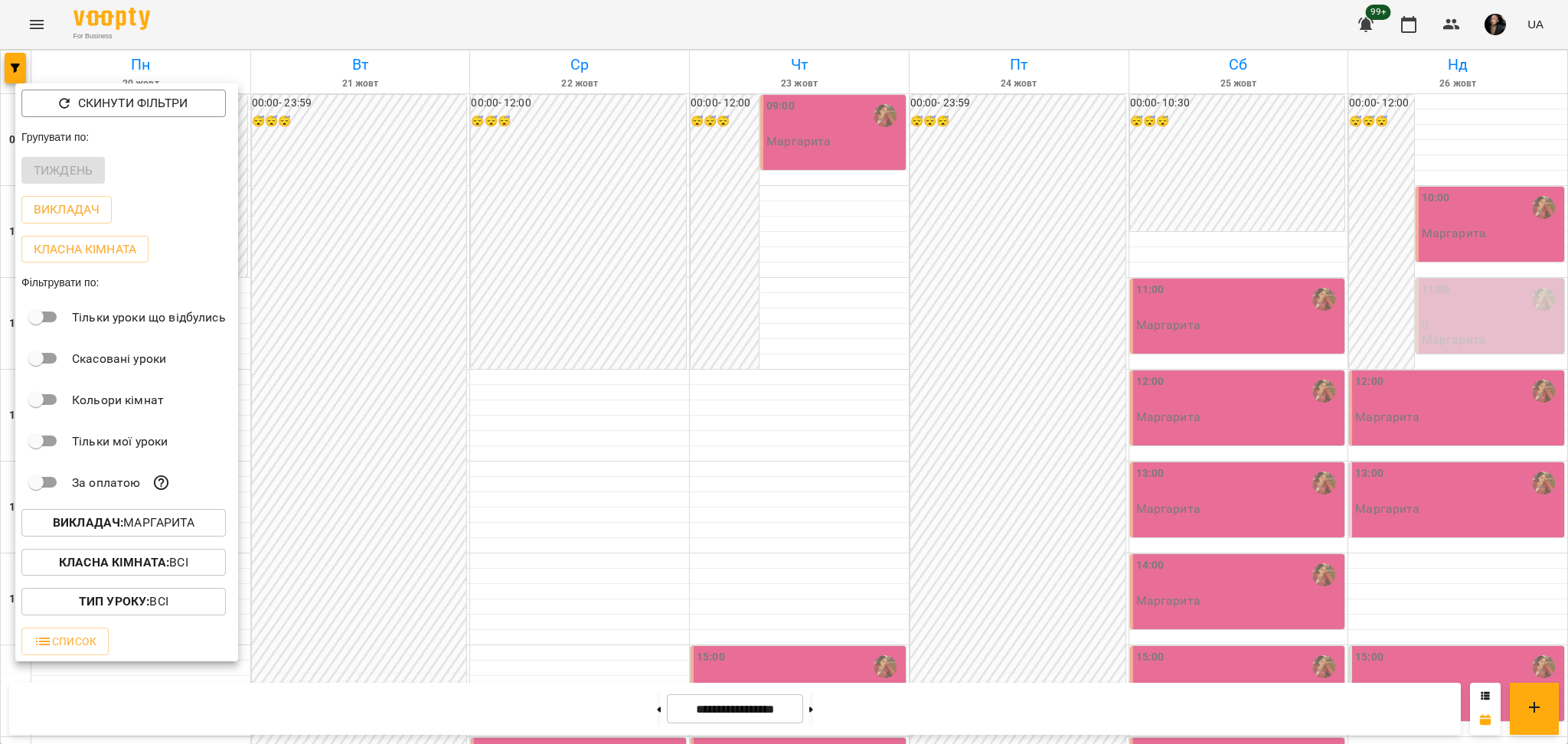
click at [591, 487] on div at bounding box center [784, 372] width 1568 height 744
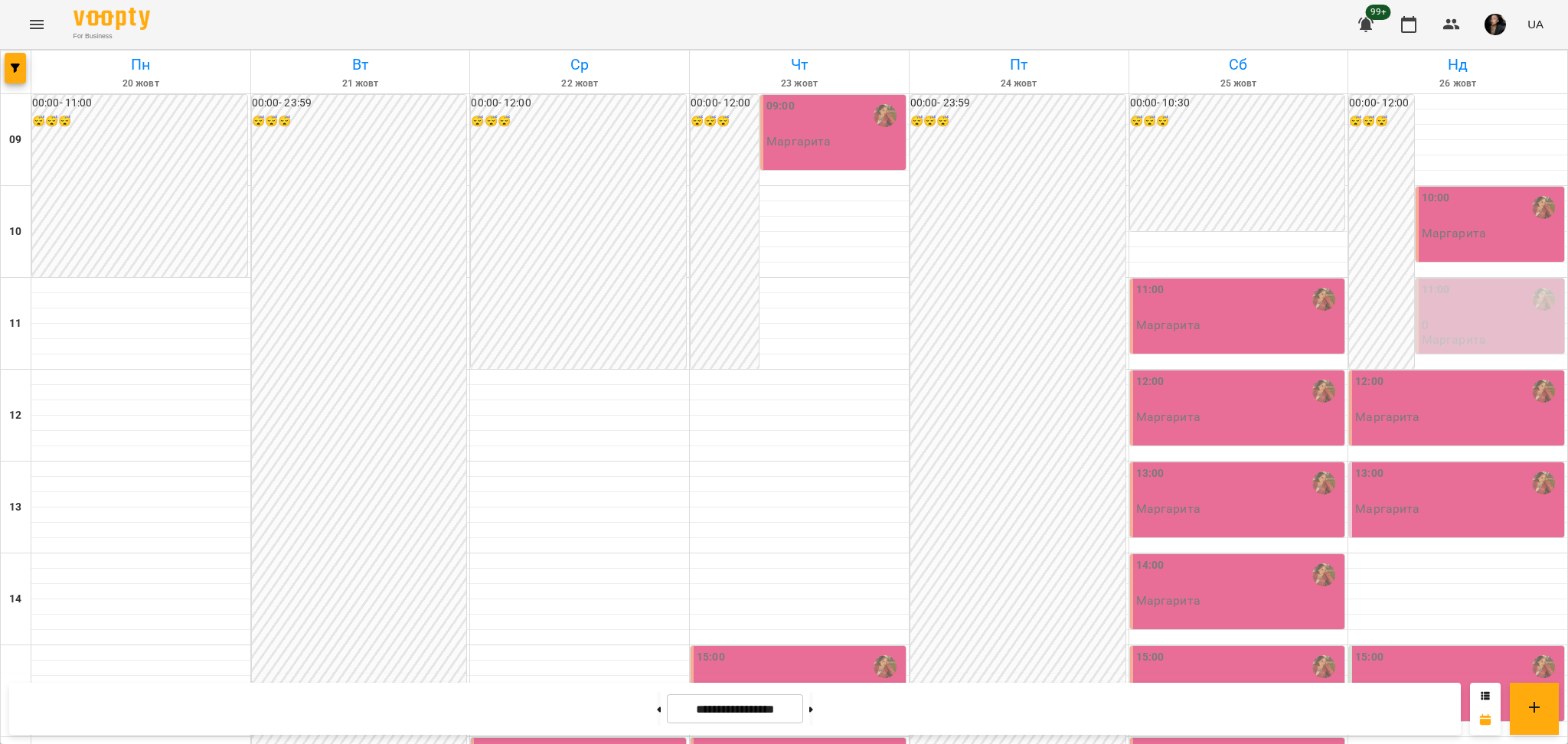
scroll to position [408, 0]
click at [828, 741] on div "16:00" at bounding box center [799, 758] width 206 height 35
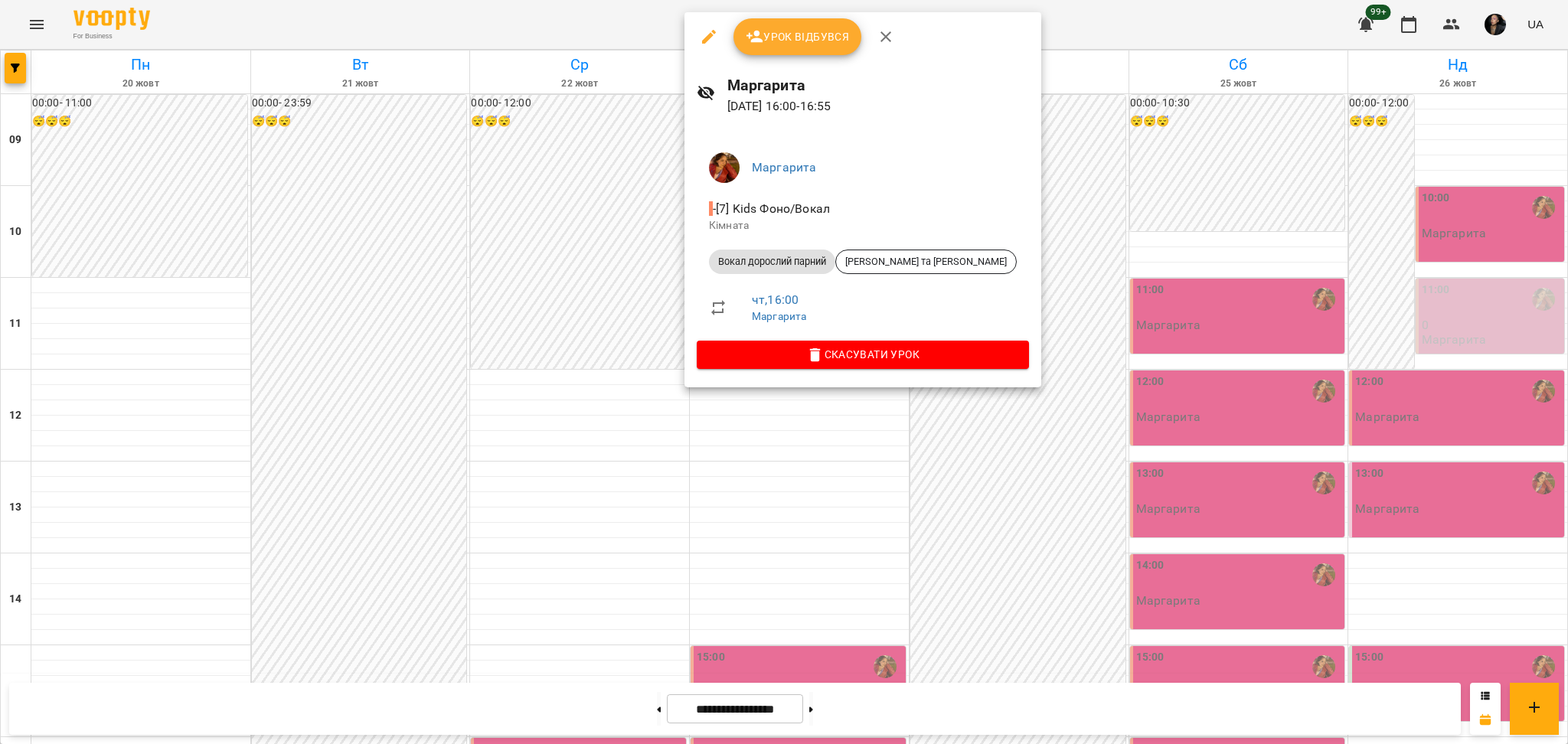
click at [965, 469] on div at bounding box center [784, 372] width 1568 height 744
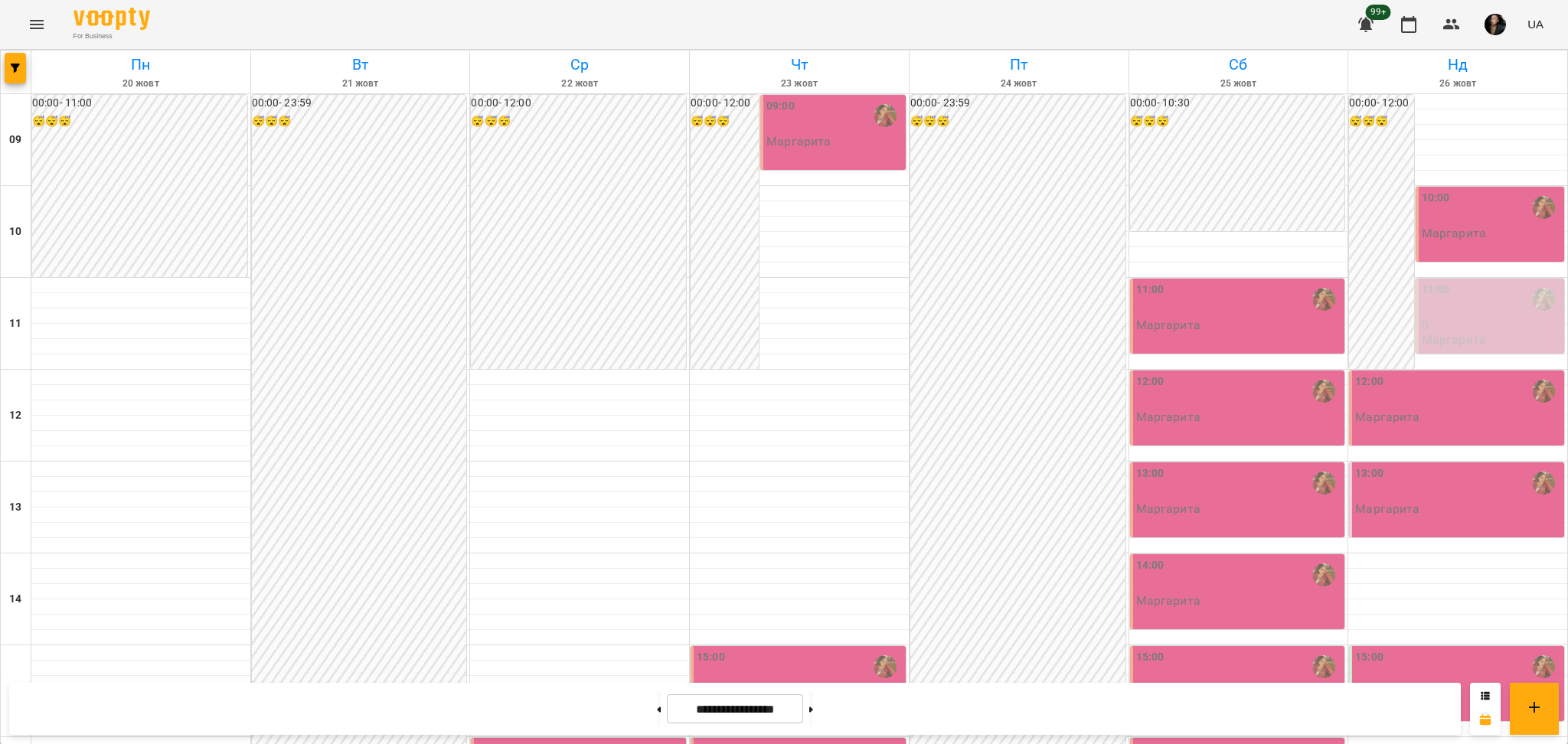
scroll to position [307, 0]
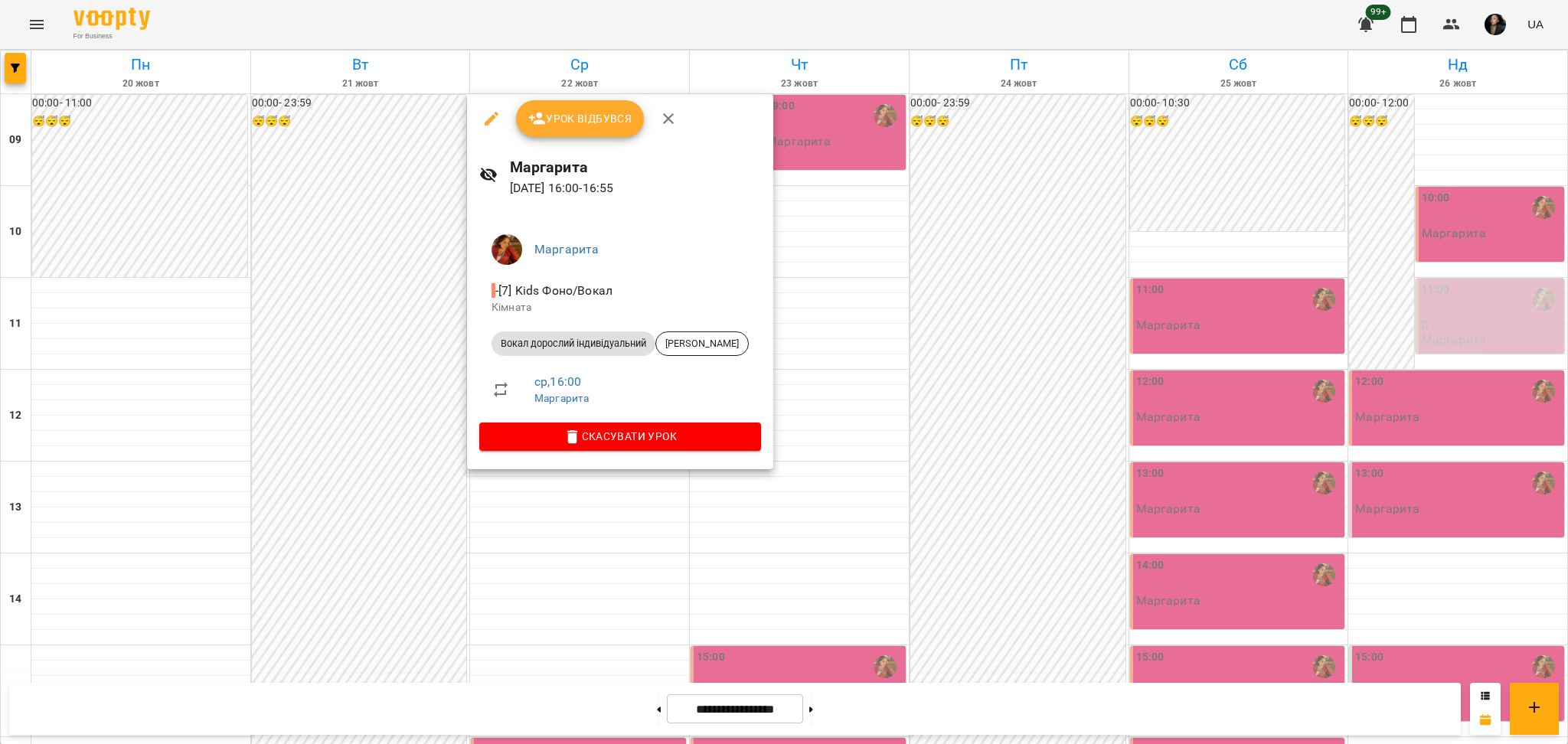
click at [729, 554] on div at bounding box center [784, 372] width 1568 height 744
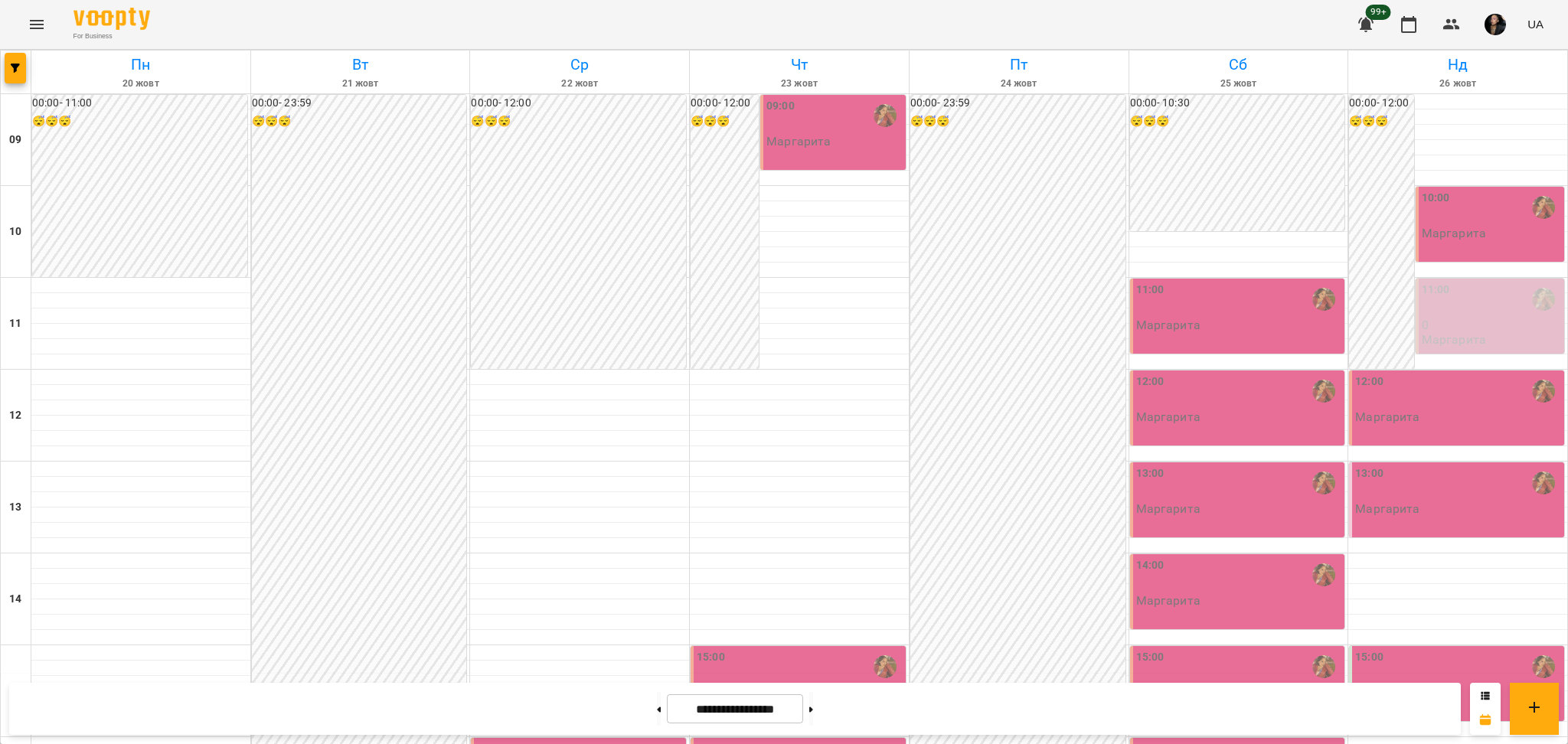
scroll to position [409, 0]
click at [560, 630] on div at bounding box center [580, 637] width 219 height 15
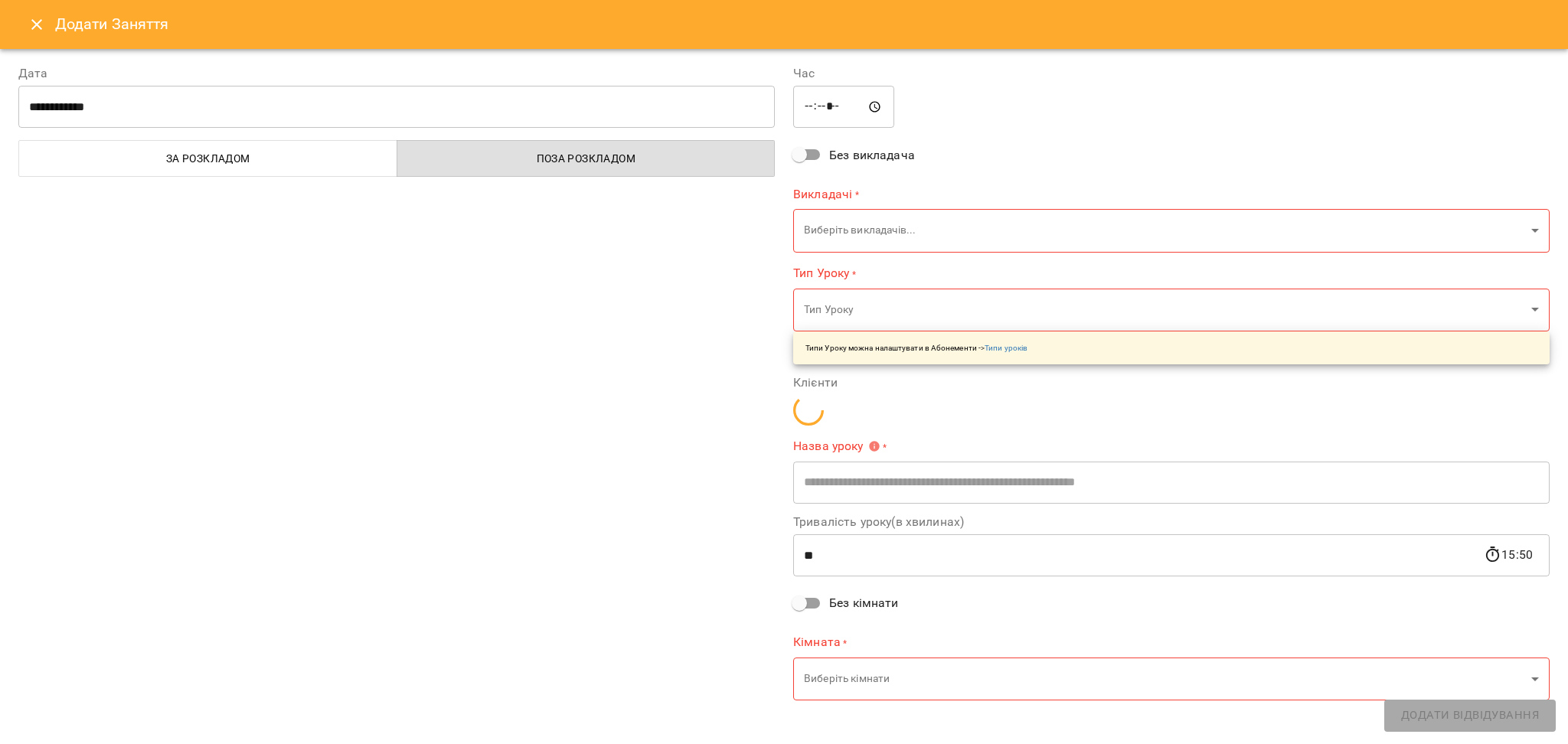
type input "**********"
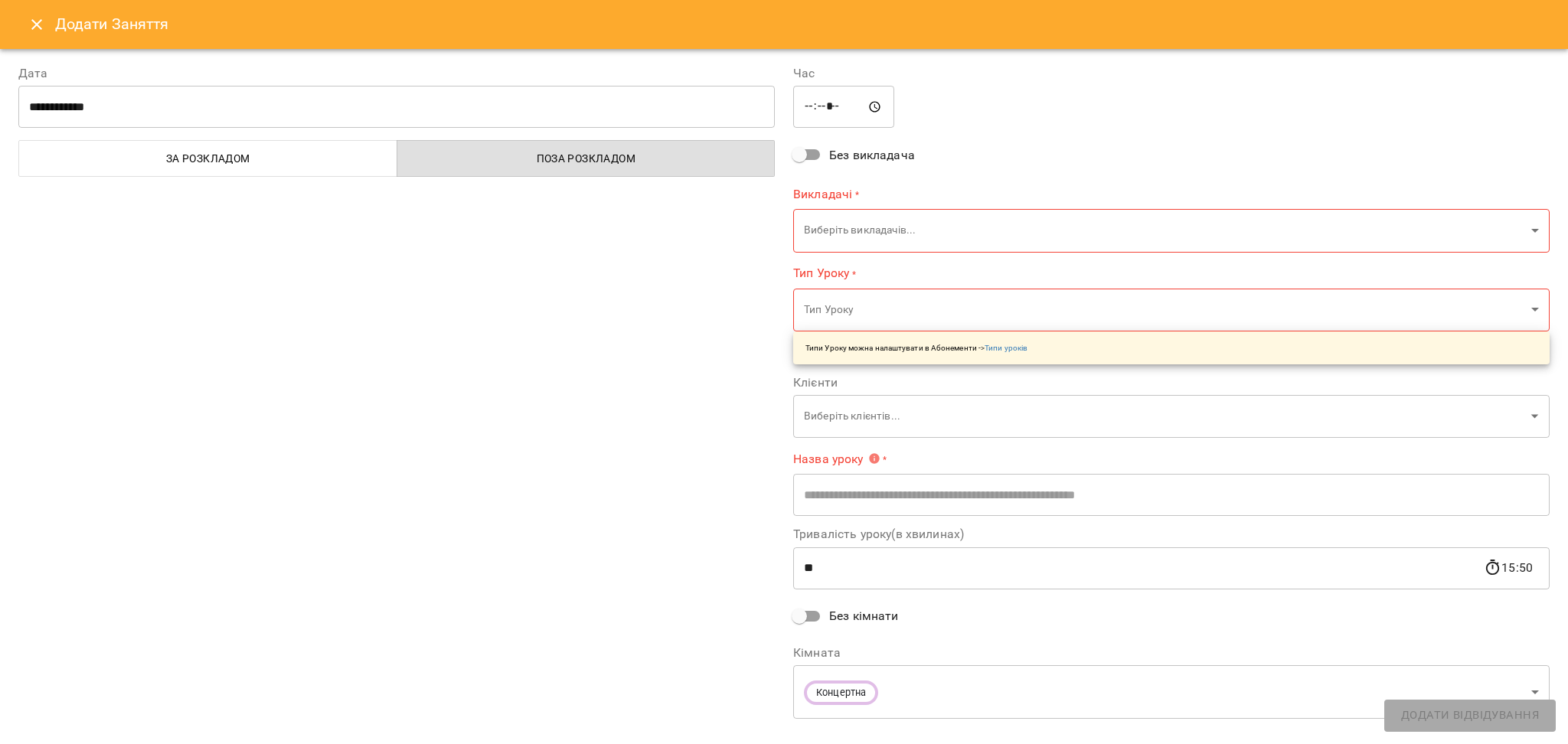
click at [43, 29] on icon "Close" at bounding box center [37, 24] width 18 height 18
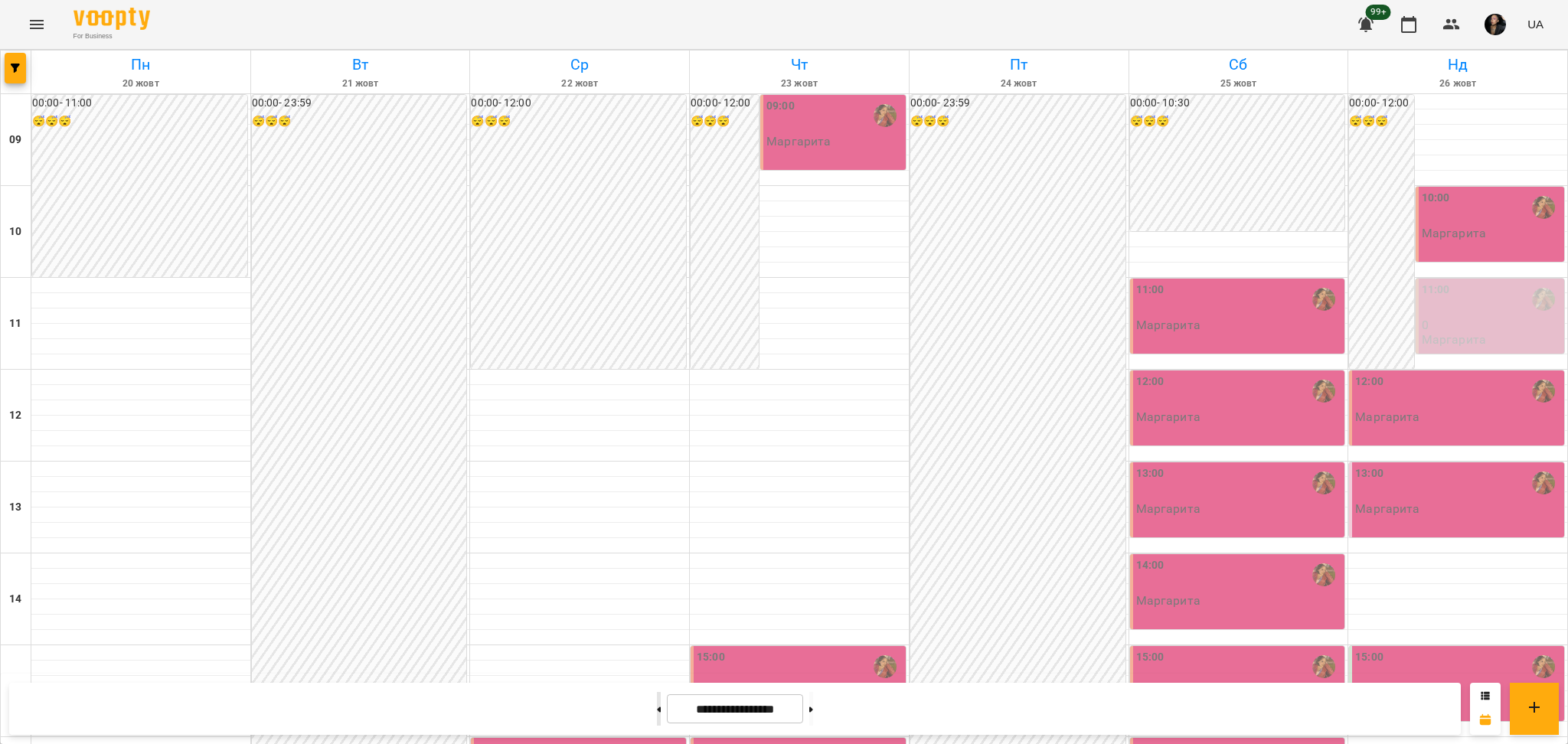
click at [657, 703] on button at bounding box center [659, 709] width 4 height 34
type input "**********"
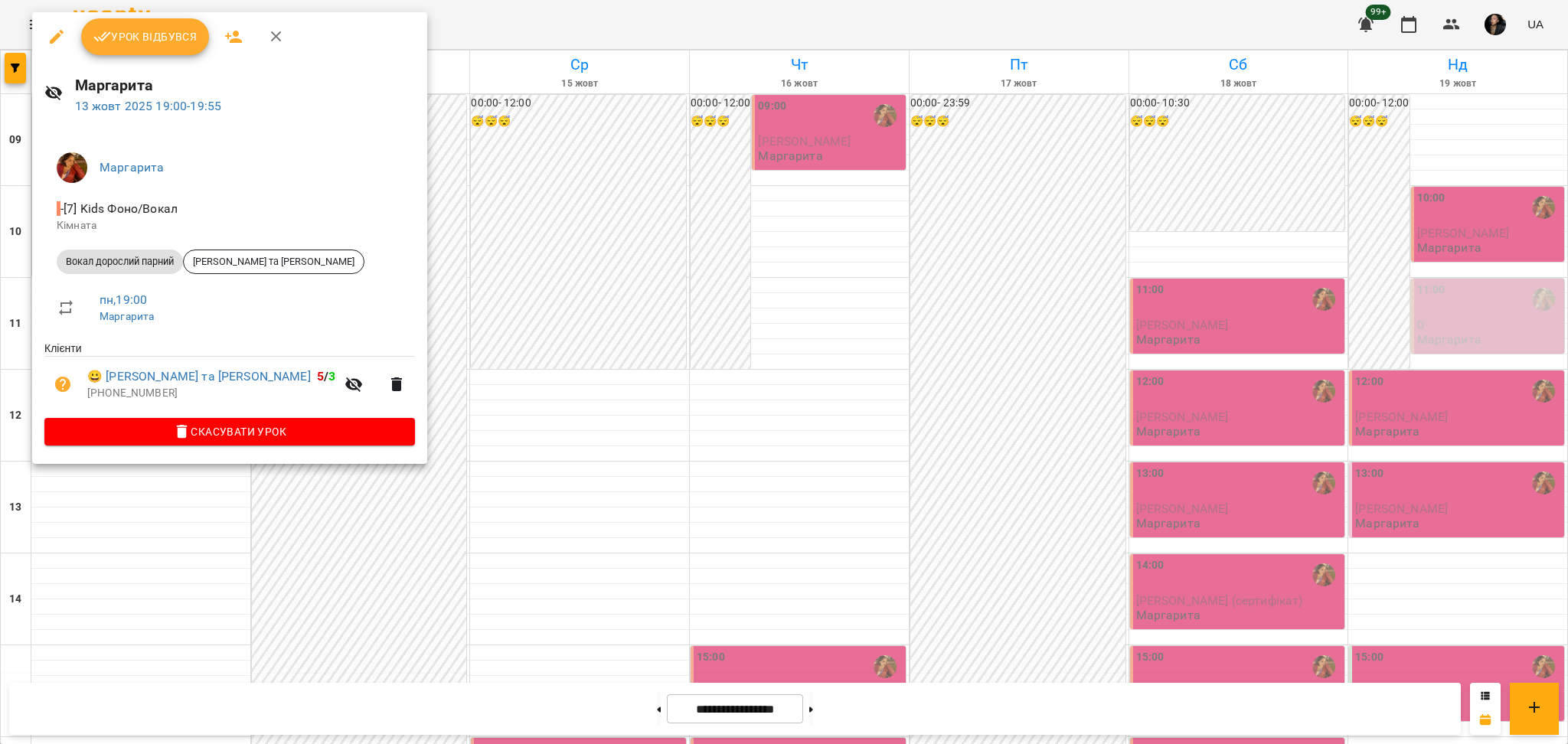
click at [68, 39] on button "button" at bounding box center [57, 36] width 37 height 37
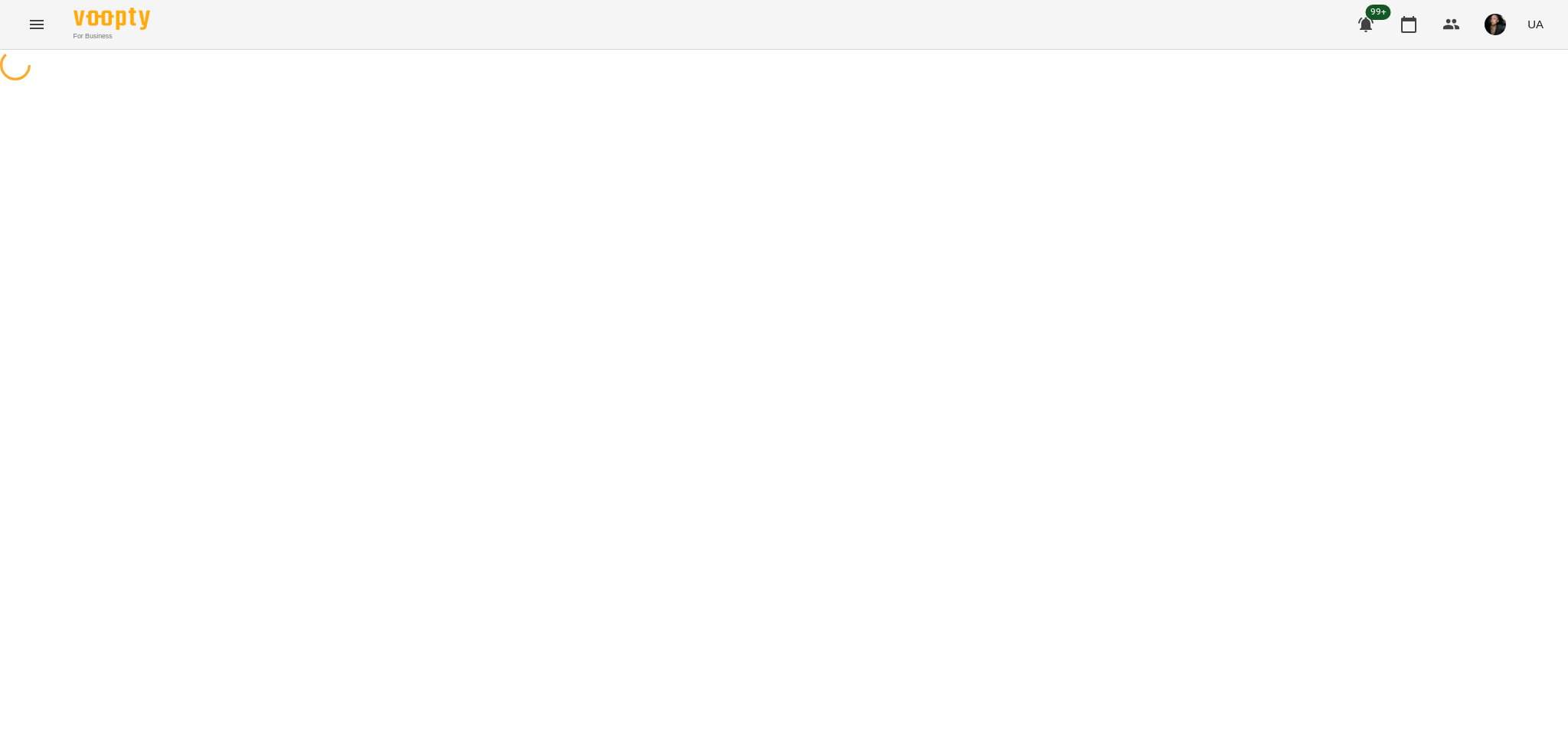
select select "**********"
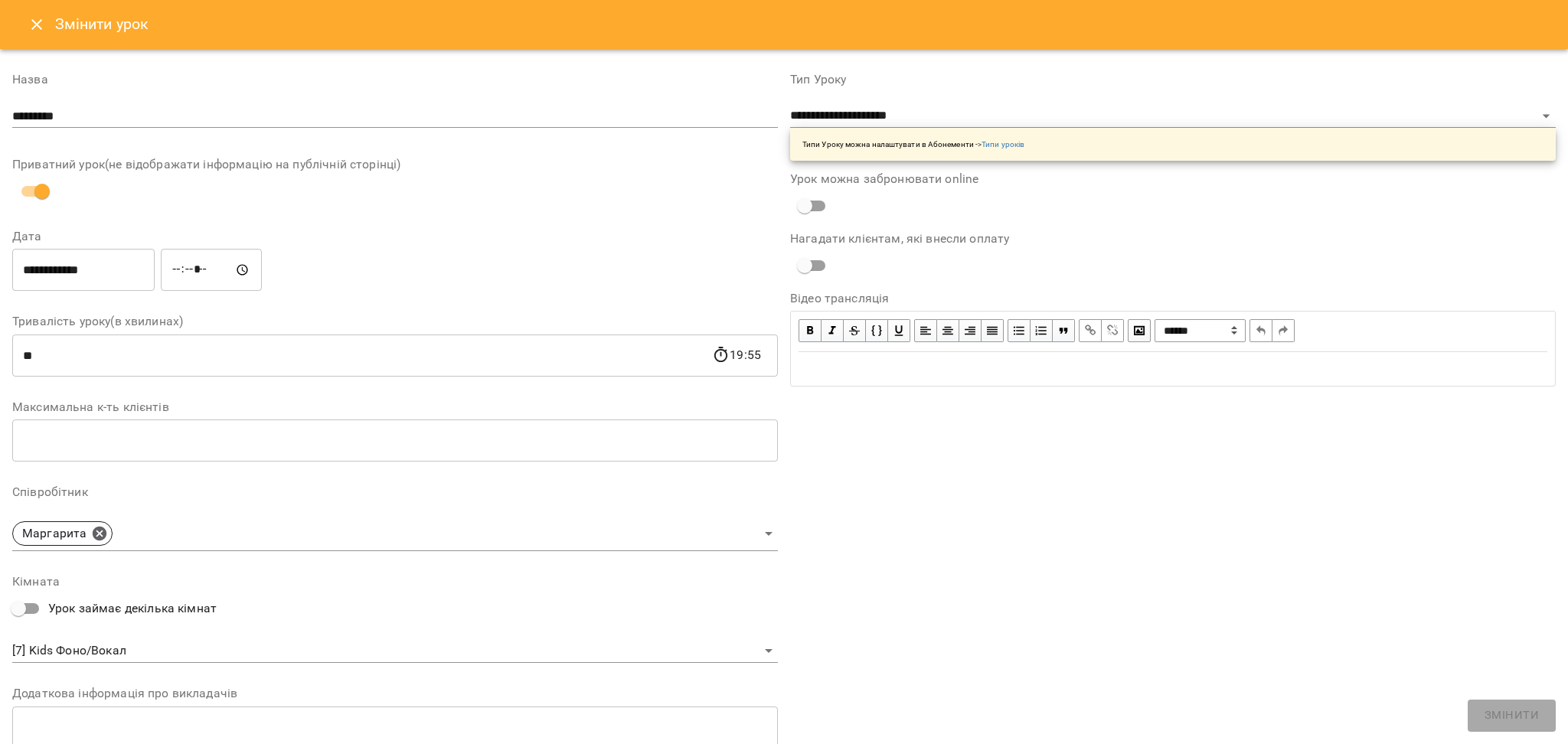
click at [49, 275] on input "**********" at bounding box center [83, 270] width 143 height 43
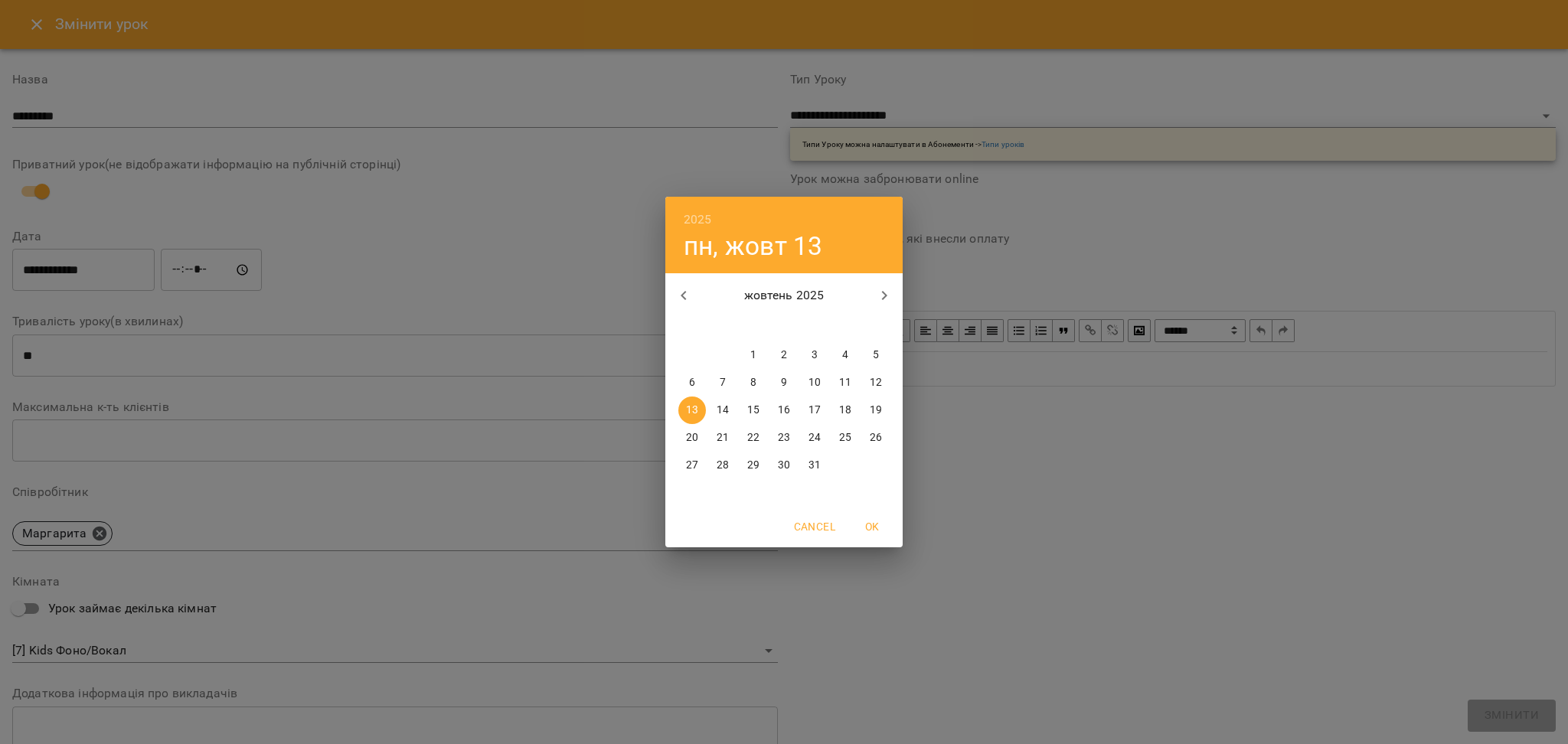
click at [816, 410] on p "17" at bounding box center [815, 410] width 13 height 15
type input "**********"
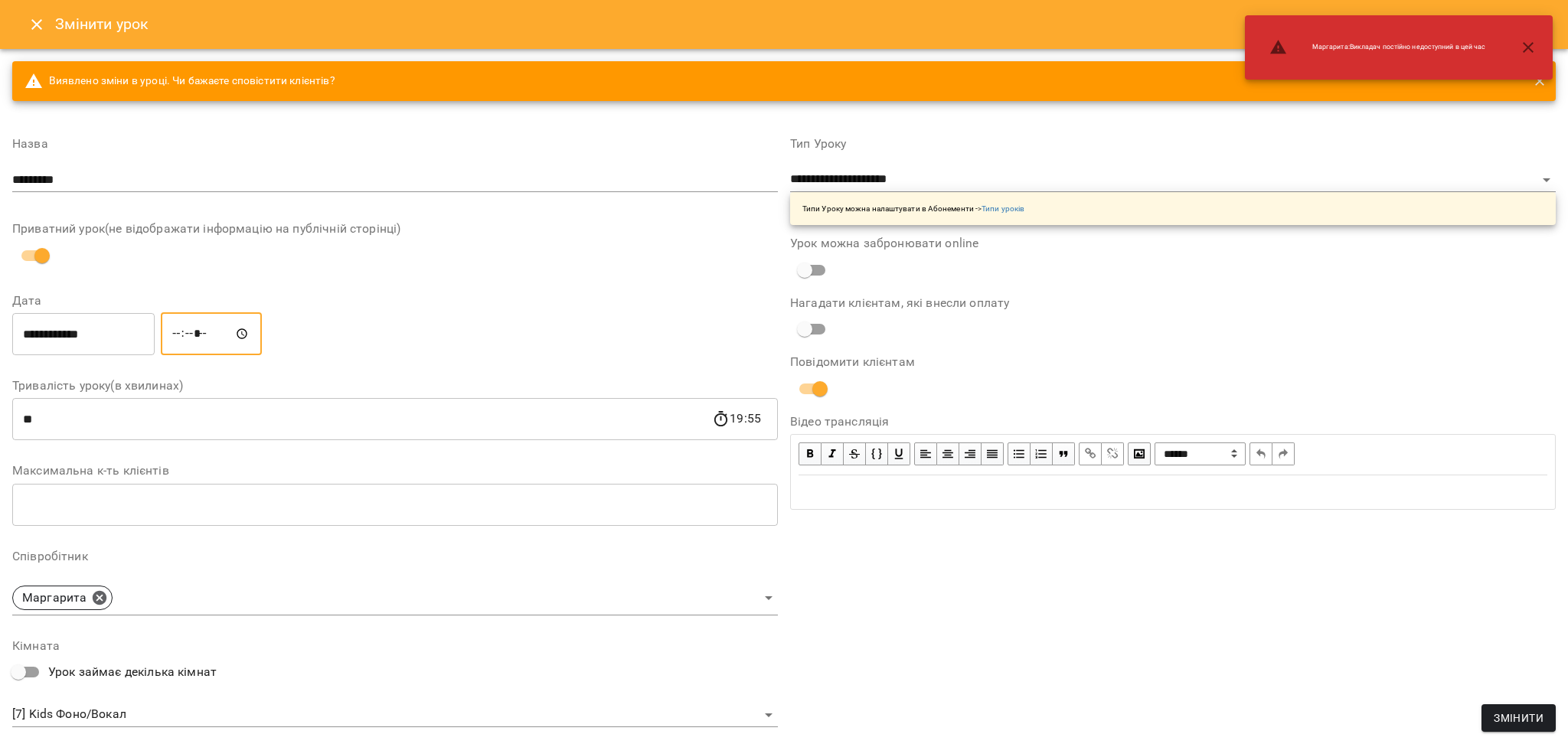
click at [193, 341] on input "*****" at bounding box center [211, 334] width 101 height 43
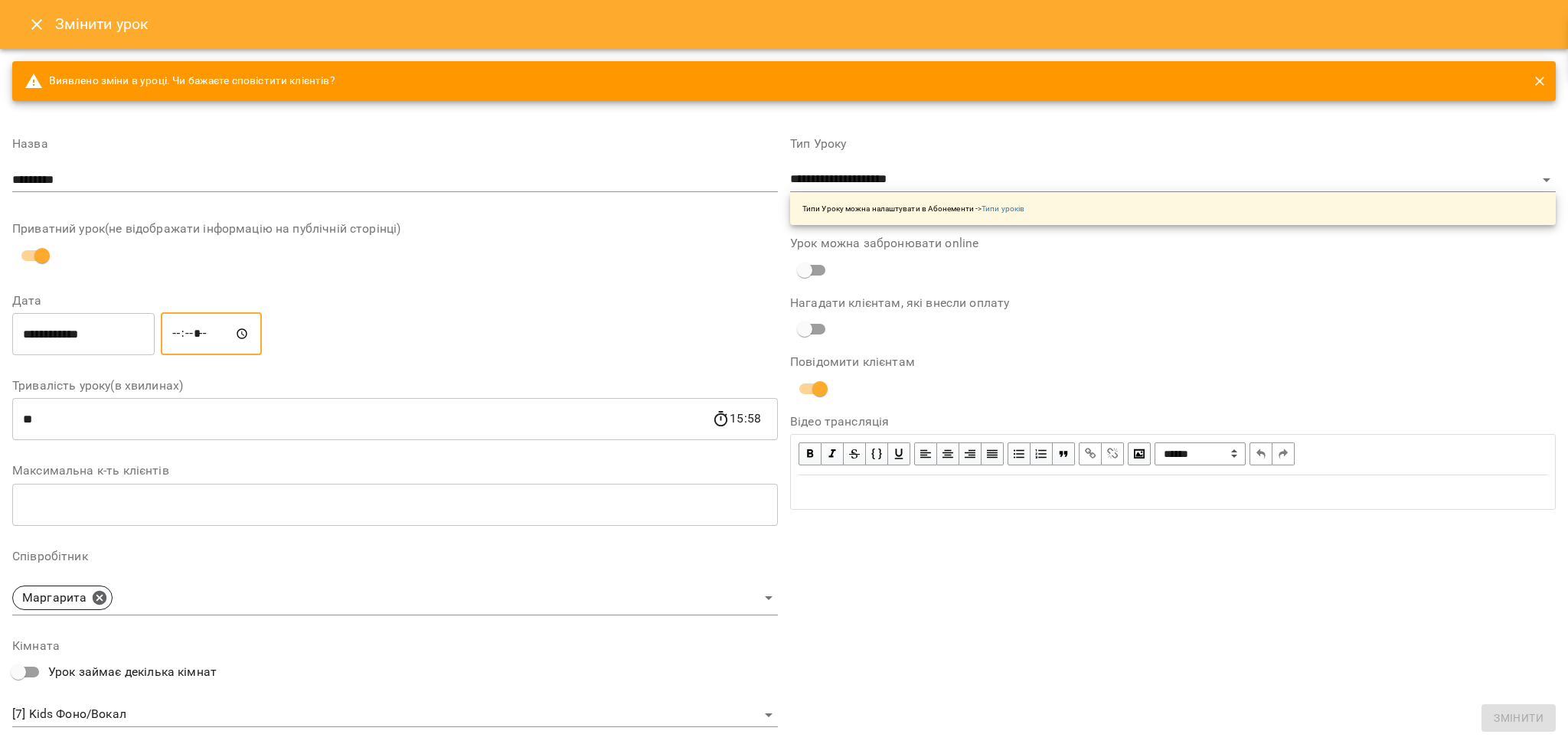
type input "*****"
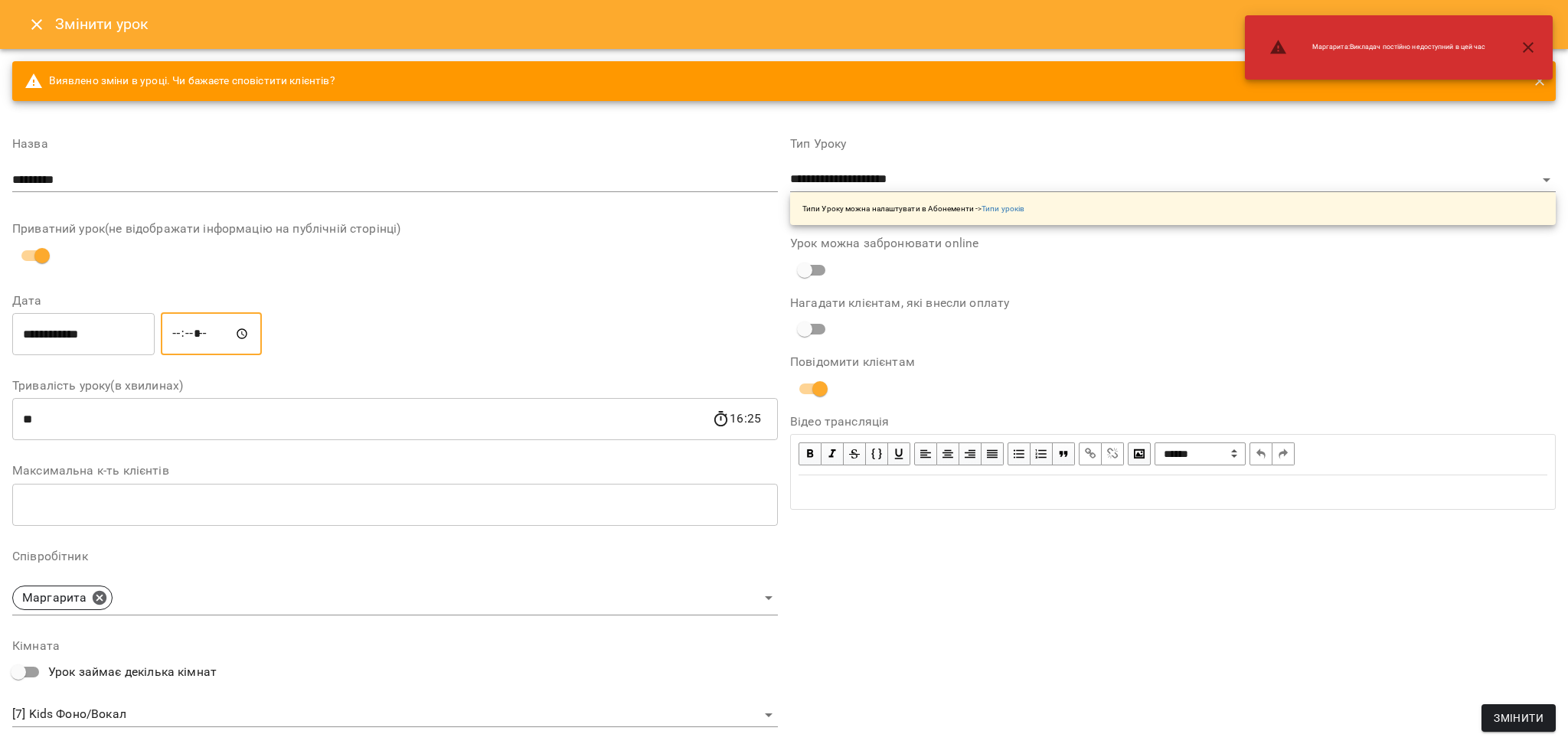
click at [941, 590] on div "**********" at bounding box center [1173, 535] width 778 height 831
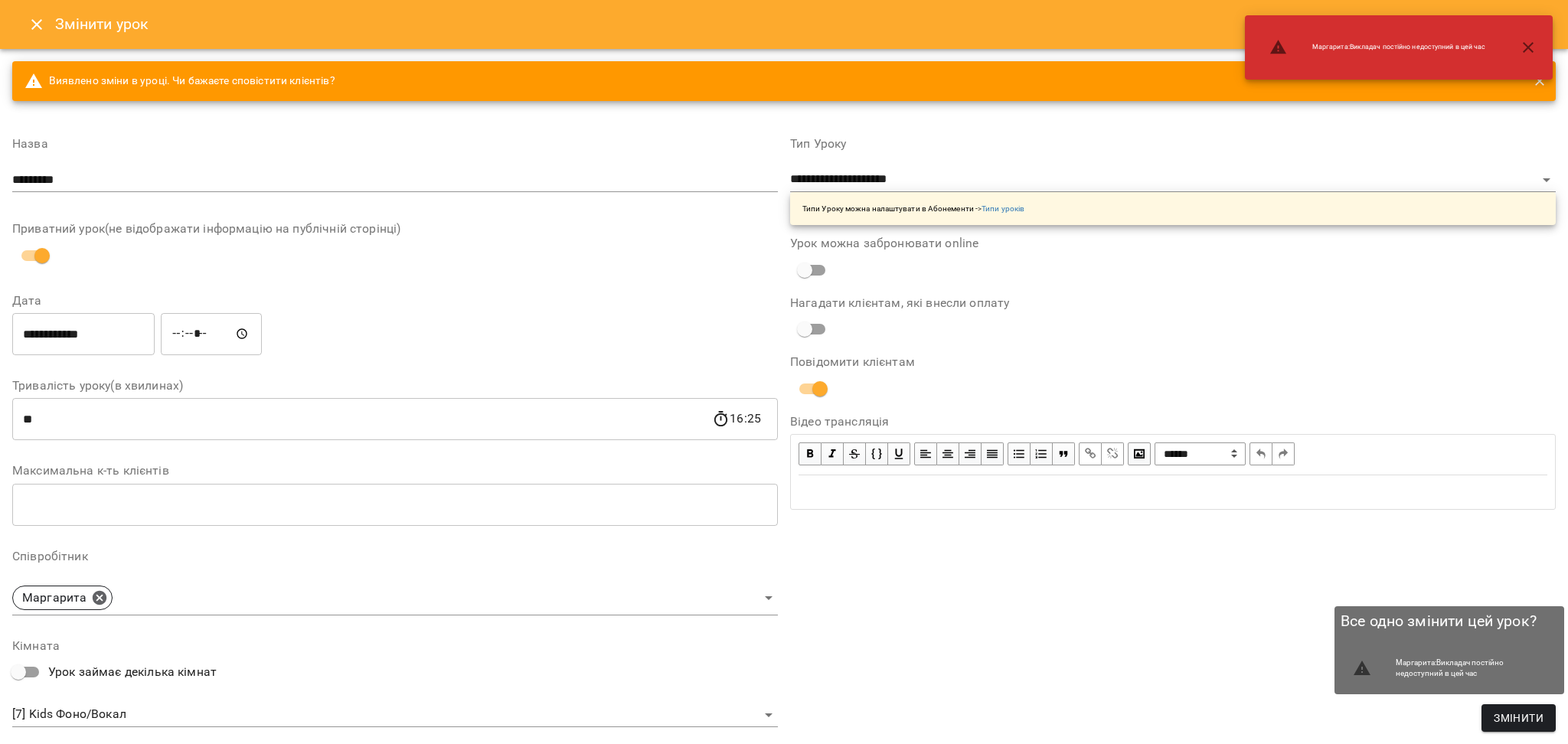
click at [1516, 715] on span "Змінити" at bounding box center [1518, 718] width 49 height 18
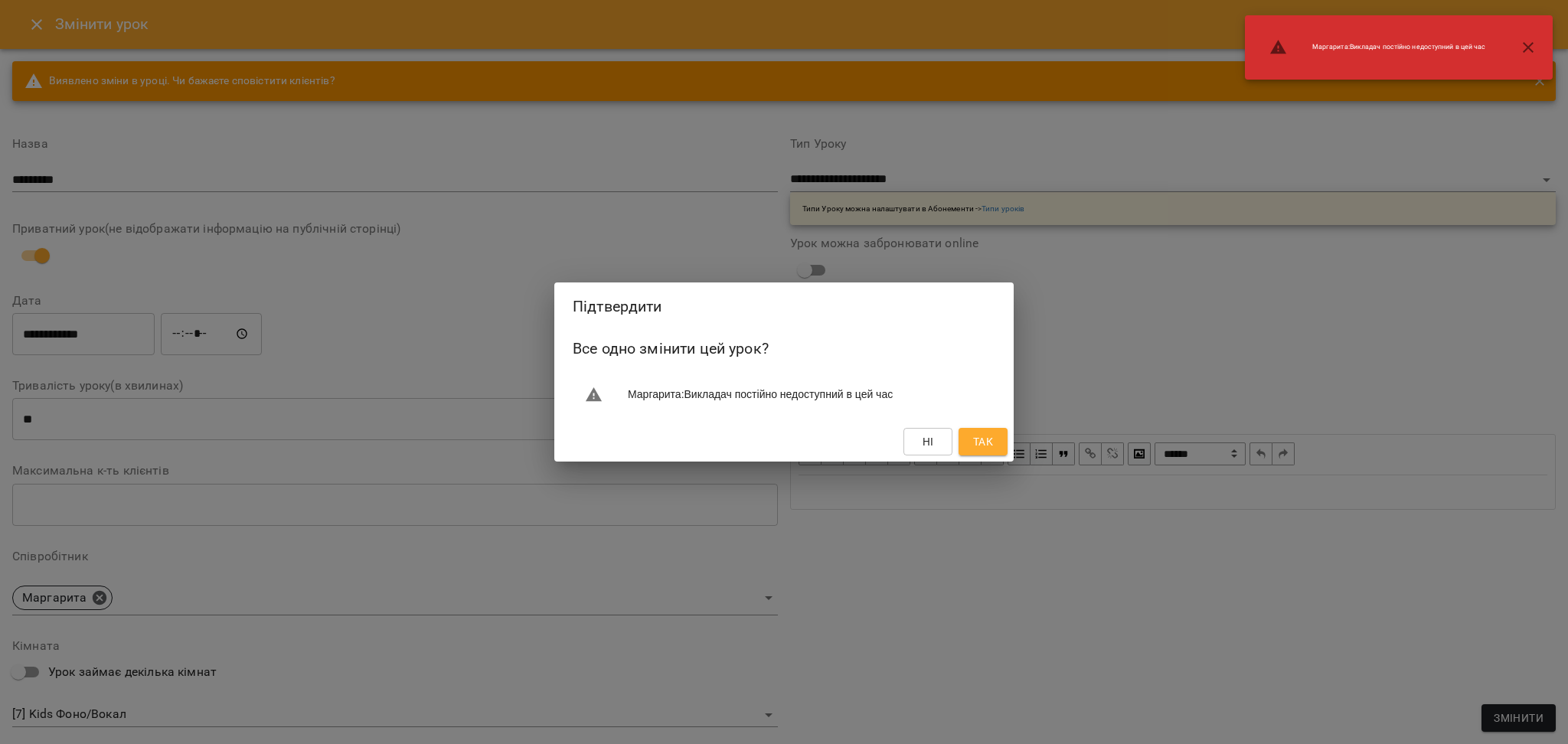
click at [988, 443] on span "Так" at bounding box center [983, 442] width 20 height 18
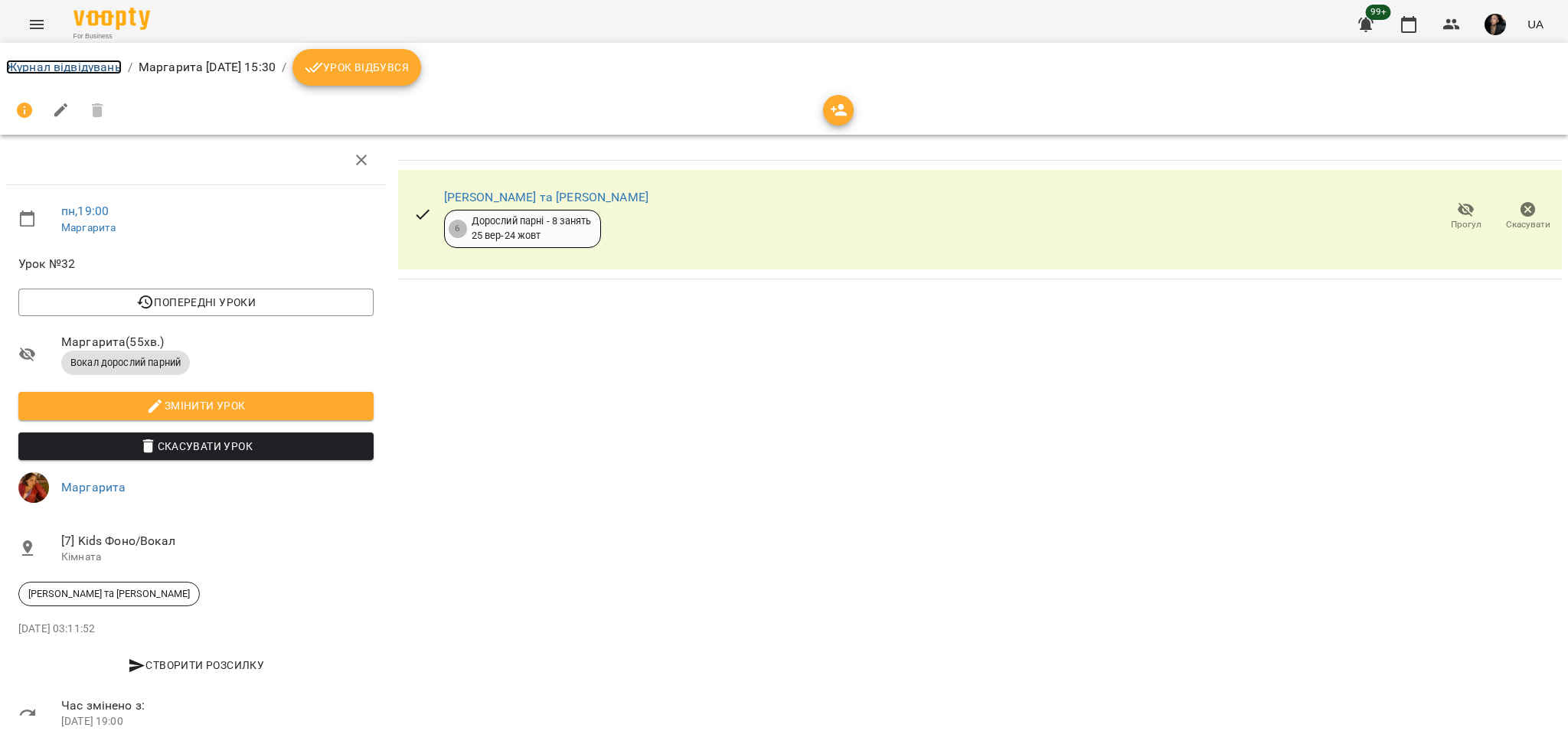
drag, startPoint x: 37, startPoint y: 69, endPoint x: 47, endPoint y: 73, distance: 10.8
click at [37, 69] on link "Журнал відвідувань" at bounding box center [64, 67] width 116 height 14
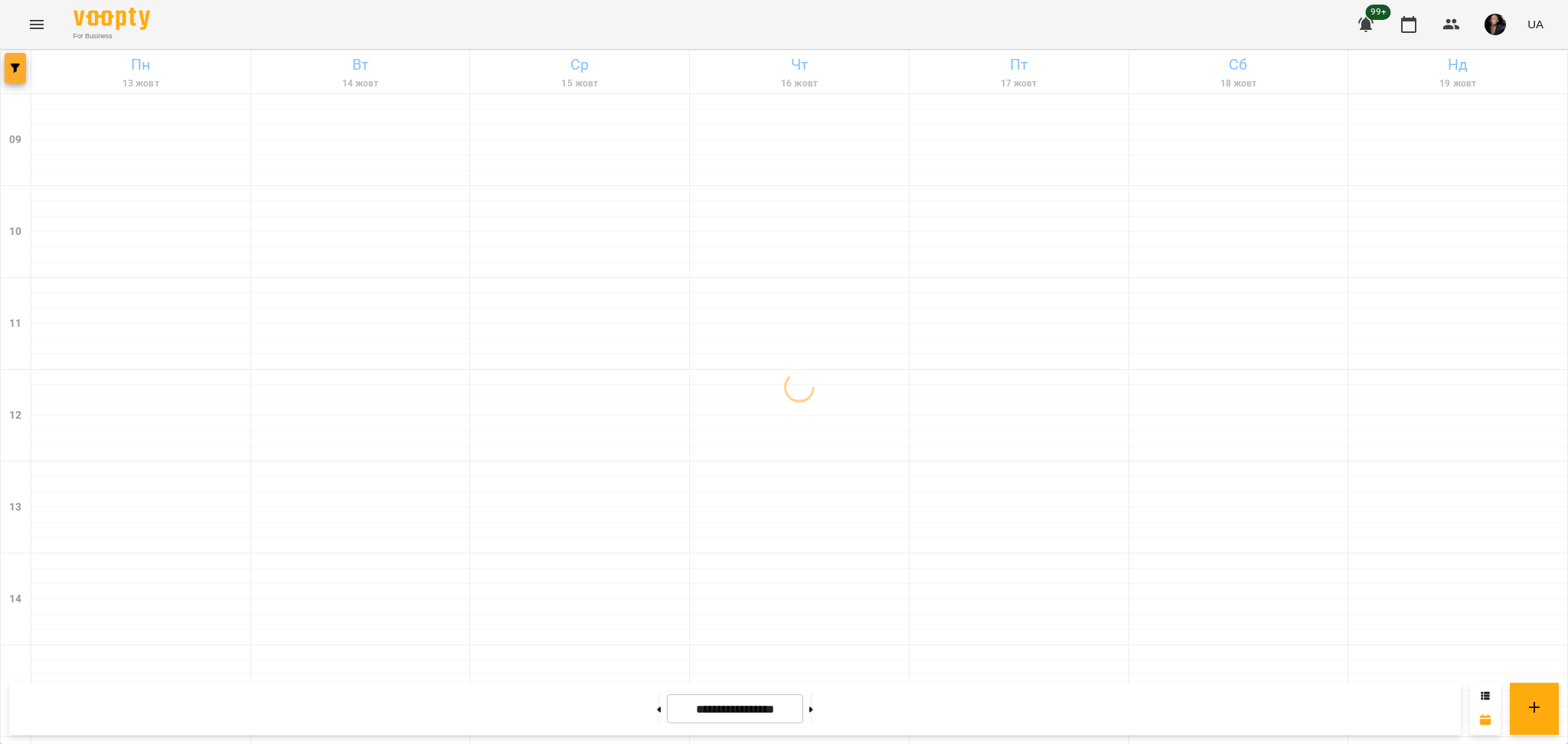
click at [20, 73] on button "button" at bounding box center [15, 68] width 22 height 31
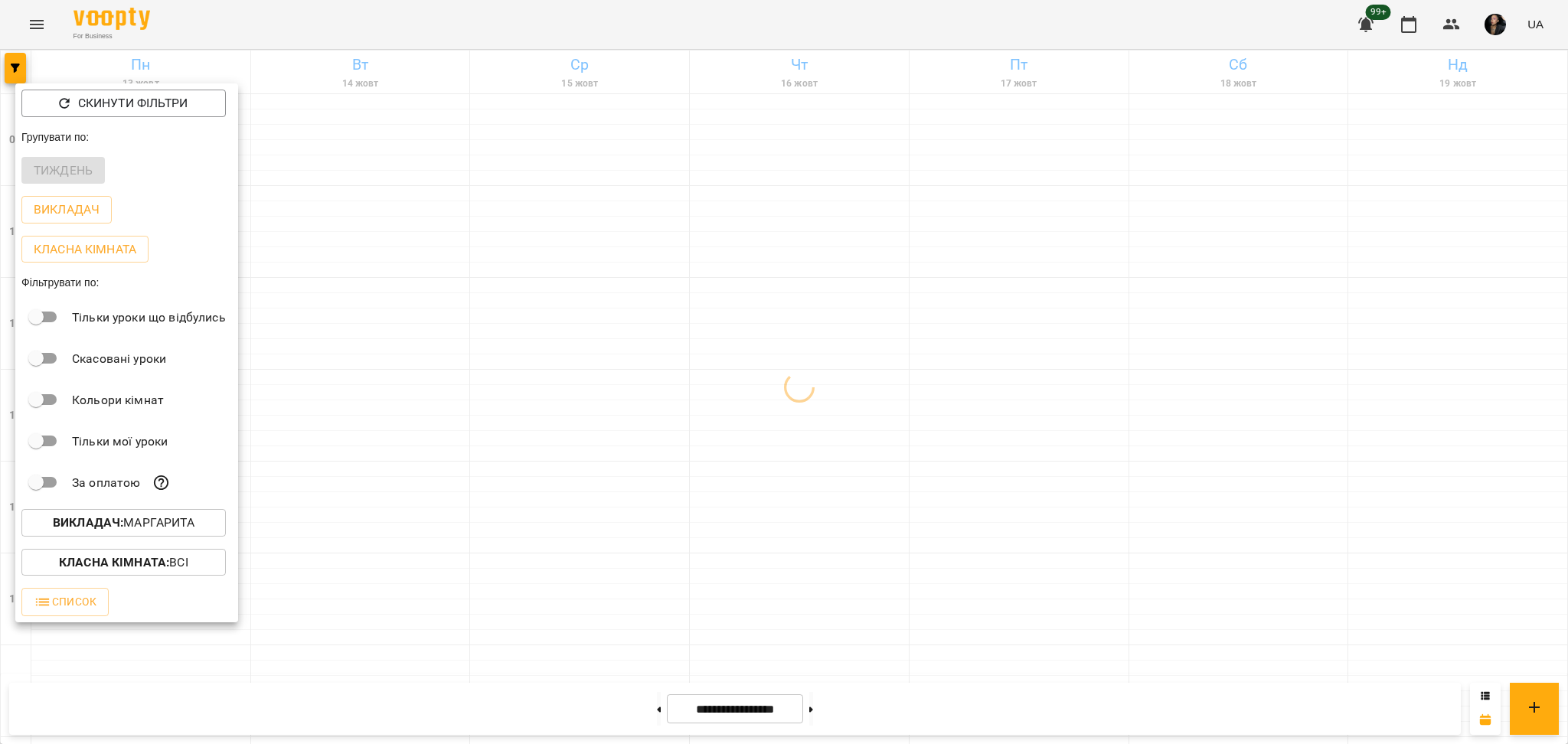
click at [529, 438] on div at bounding box center [784, 372] width 1568 height 744
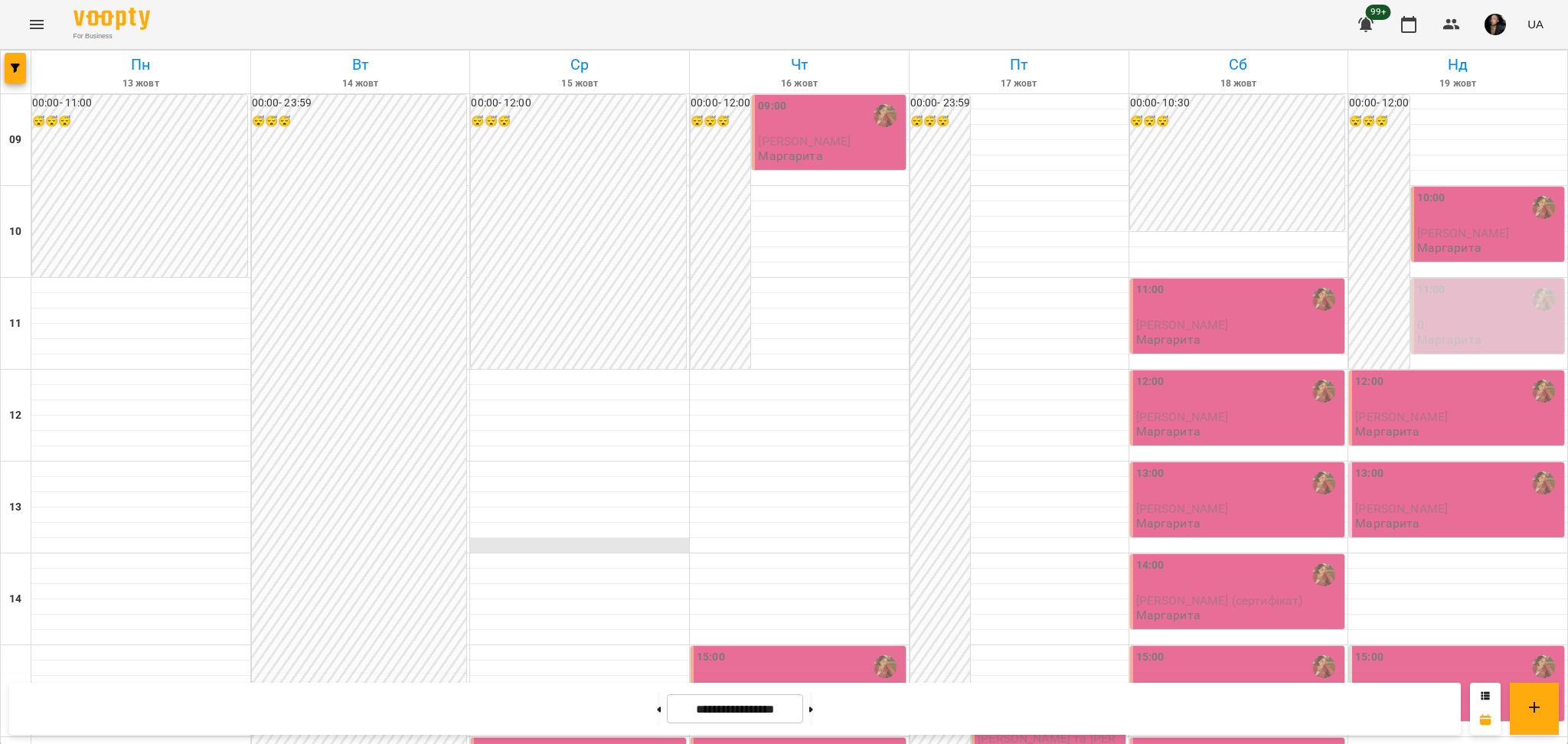
scroll to position [204, 0]
click at [13, 65] on icon "button" at bounding box center [15, 68] width 9 height 9
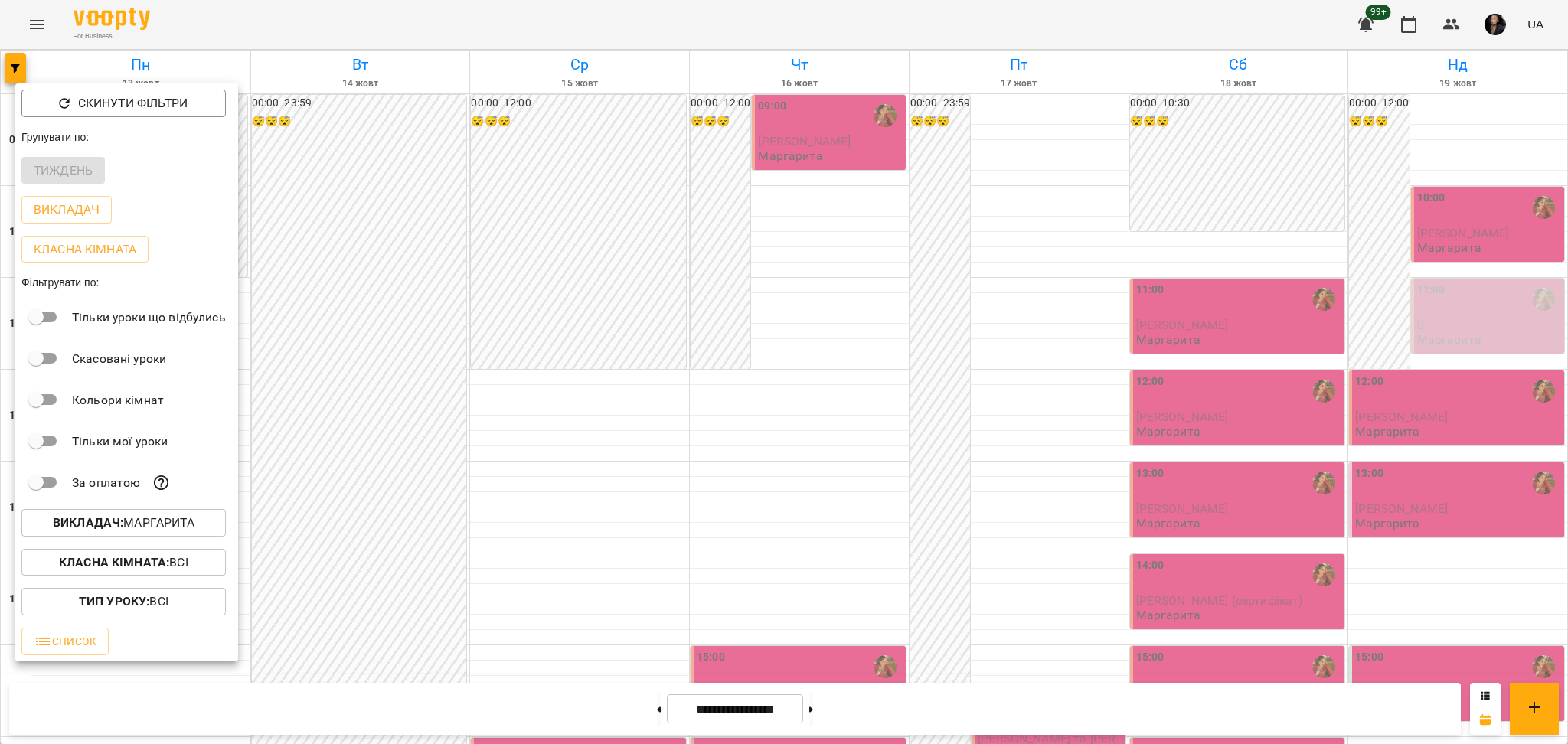
click at [186, 537] on button "Викладач : [PERSON_NAME]" at bounding box center [124, 522] width 205 height 28
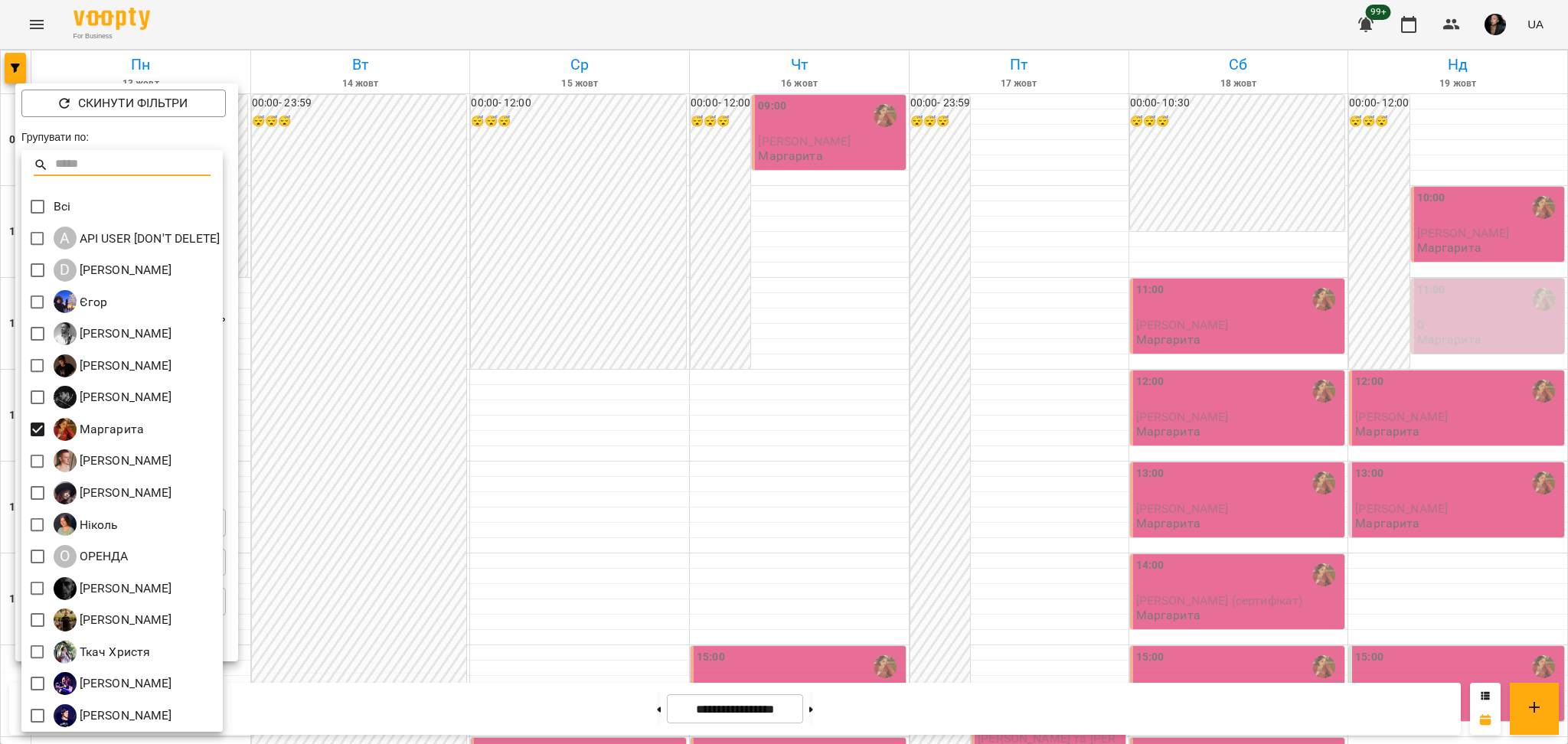
click at [284, 354] on div at bounding box center [784, 372] width 1568 height 744
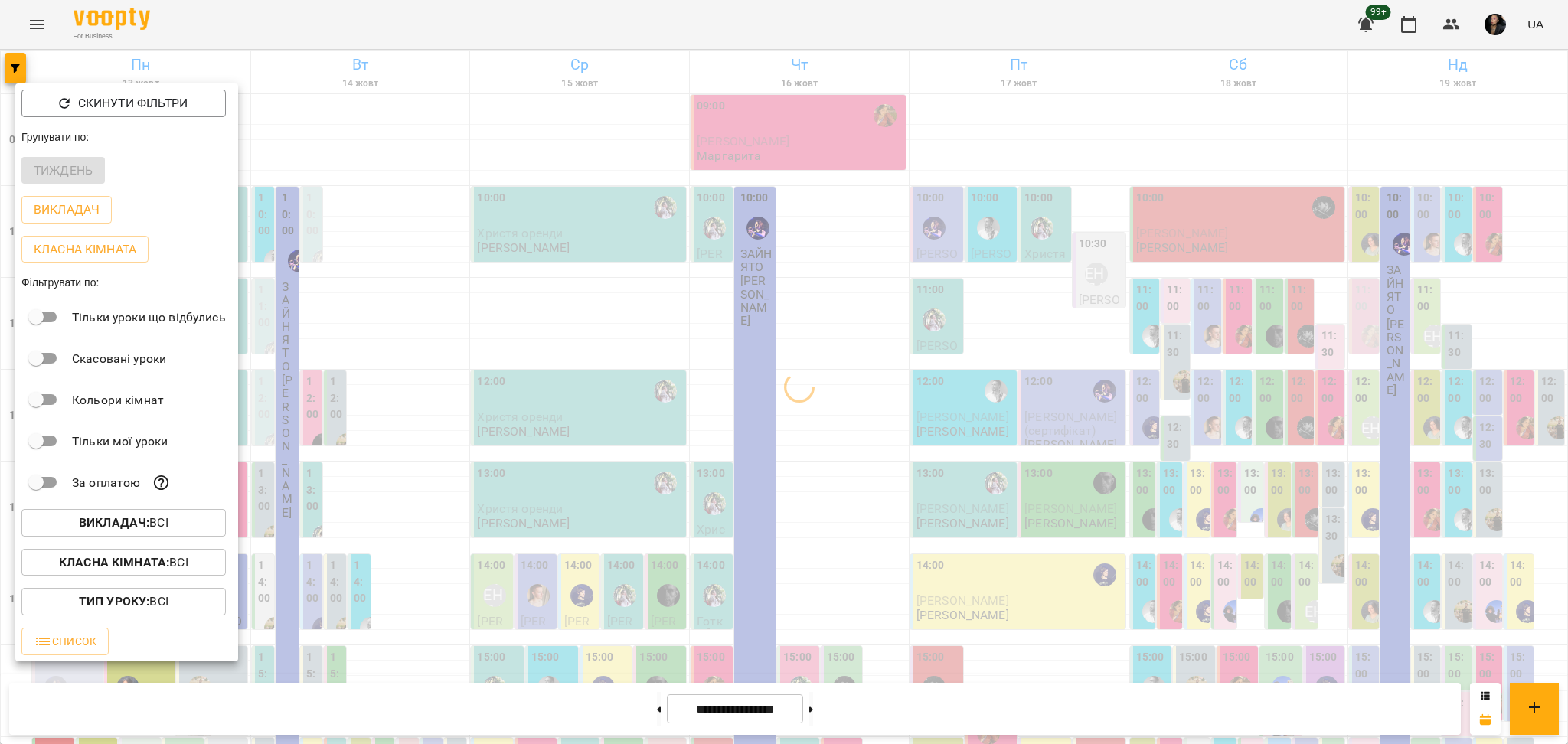
click at [182, 569] on p "Класна кімната : Всі" at bounding box center [124, 563] width 129 height 18
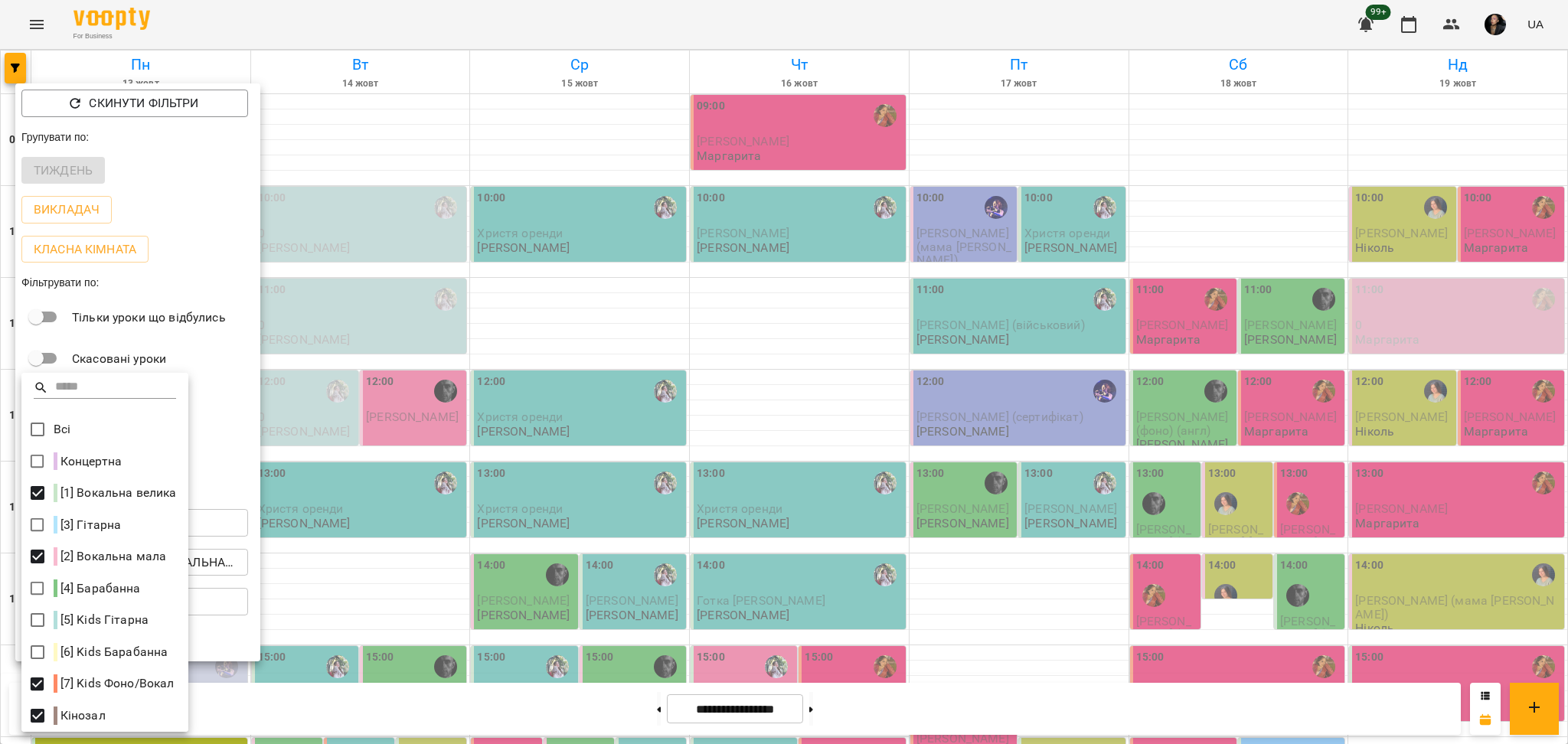
click at [1014, 525] on div at bounding box center [784, 372] width 1568 height 744
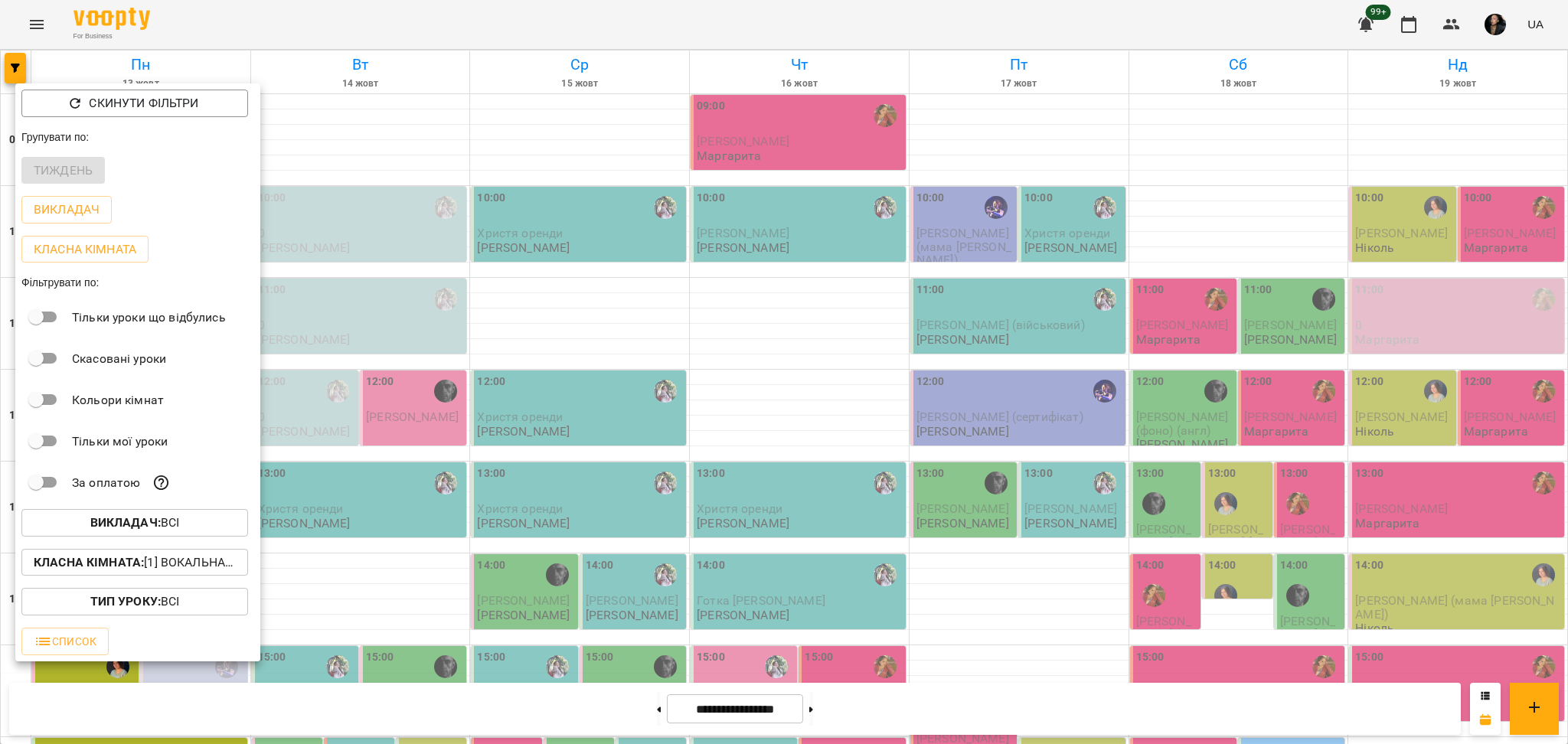
click at [1066, 587] on div at bounding box center [784, 372] width 1568 height 744
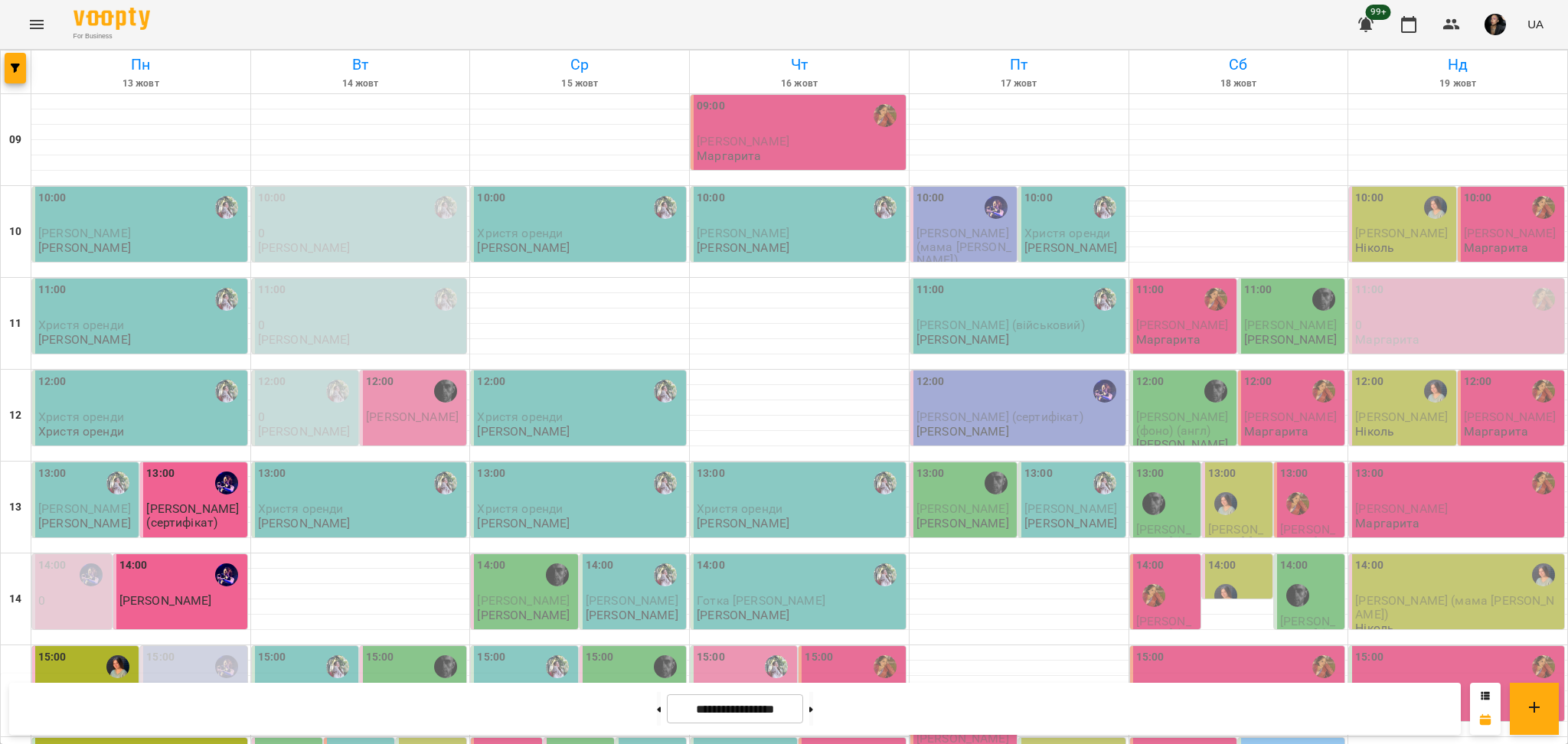
scroll to position [408, 0]
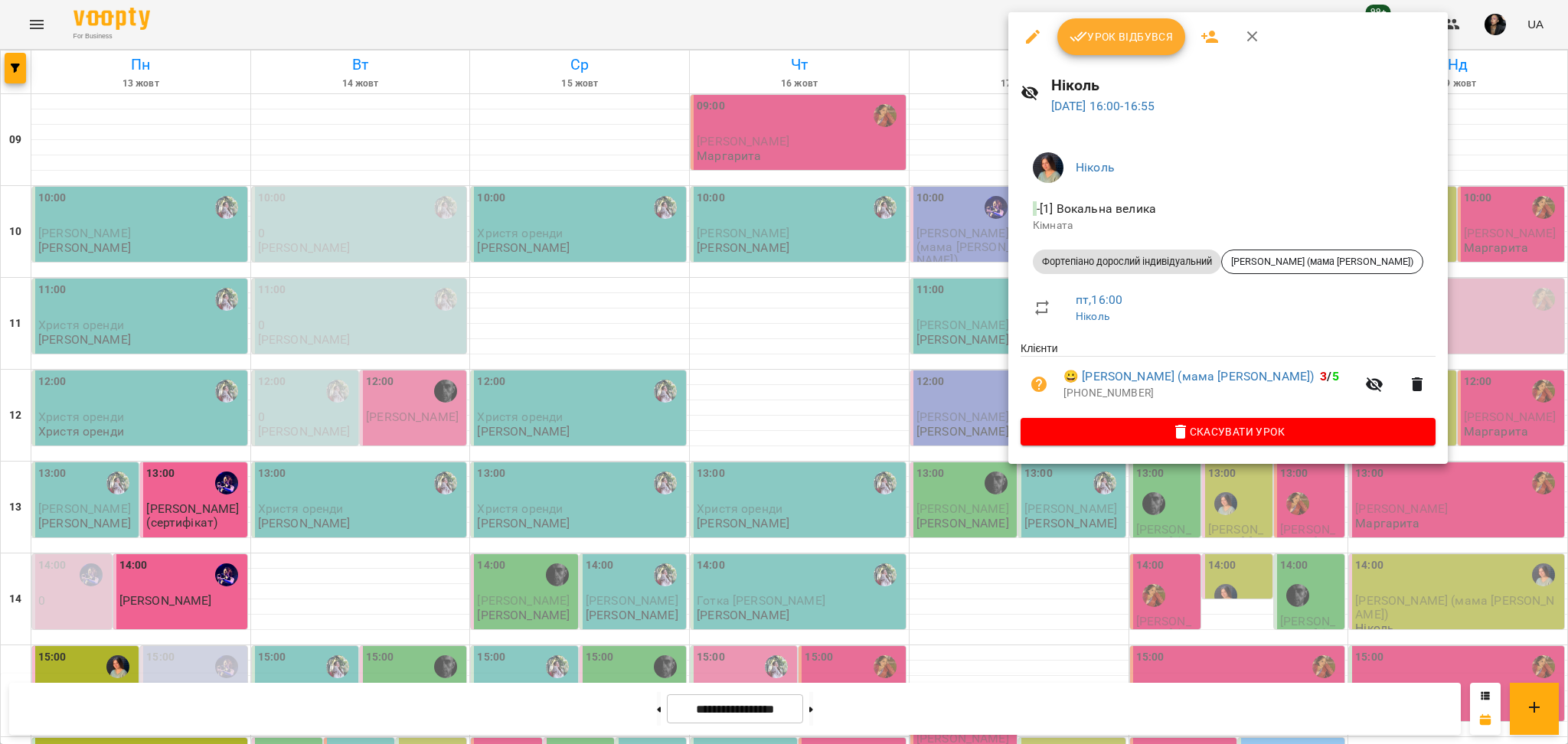
click at [983, 398] on div at bounding box center [784, 372] width 1568 height 744
